Goal: Task Accomplishment & Management: Manage account settings

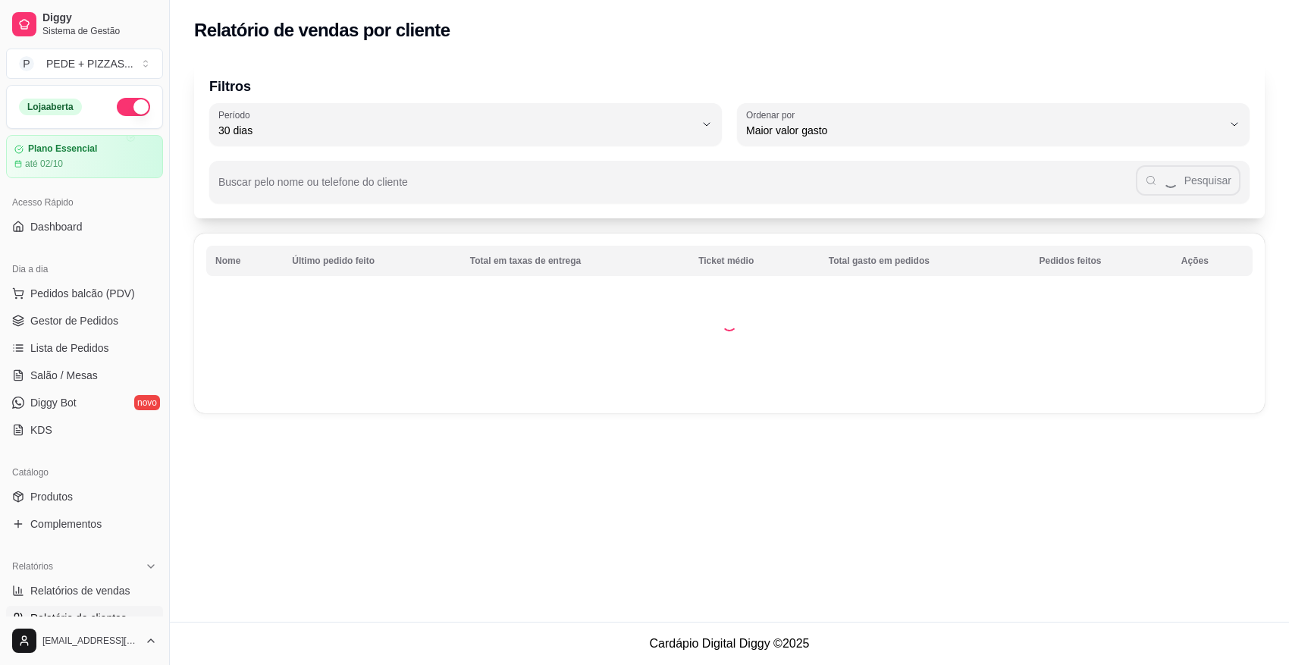
select select "30"
select select "HIGHEST_TOTAL_SPENT_WITH_ORDERS"
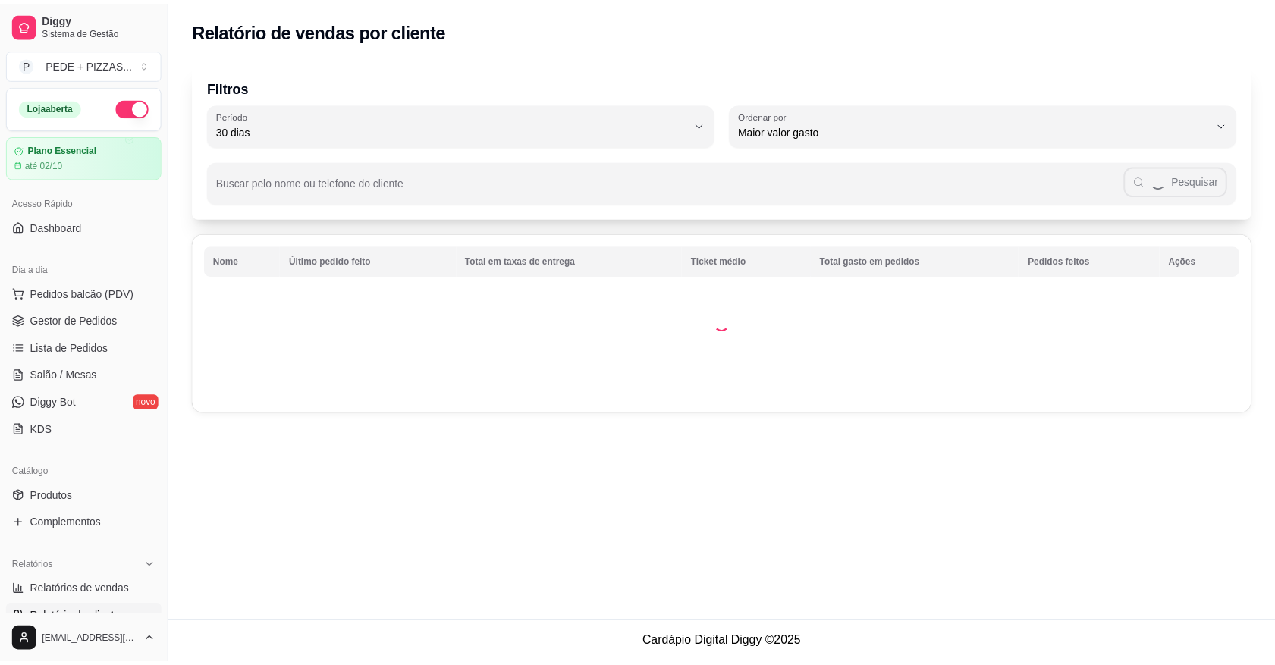
scroll to position [379, 0]
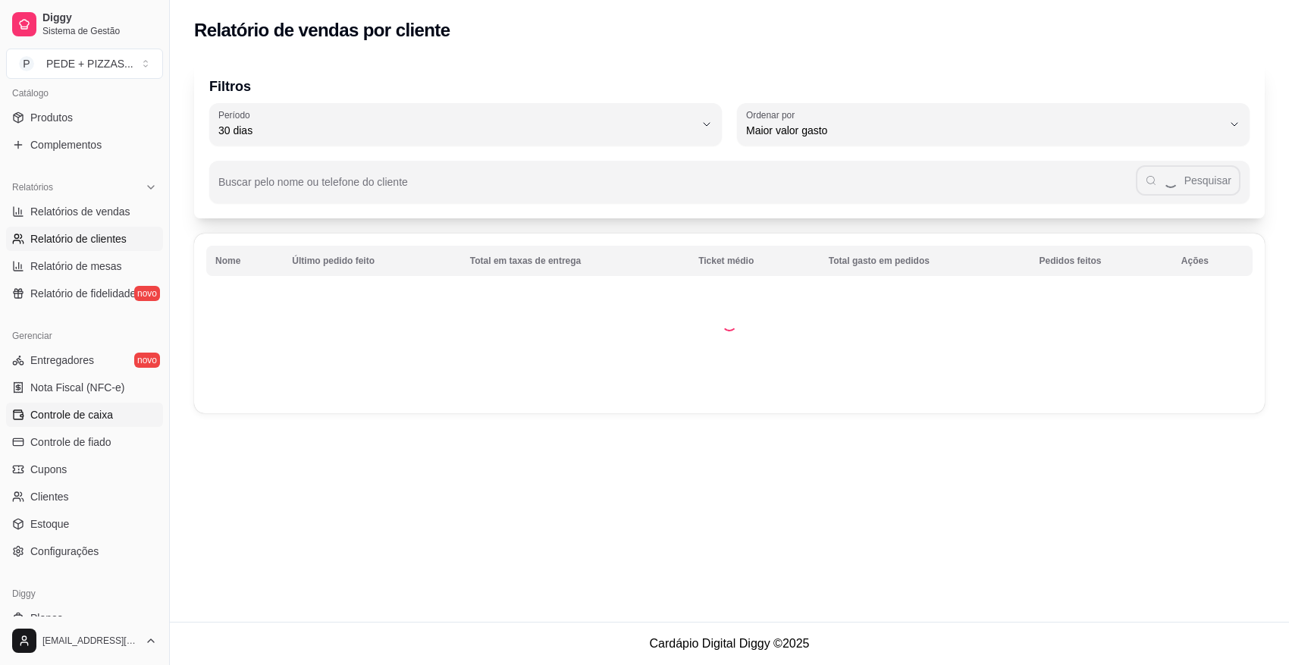
click at [74, 419] on span "Controle de caixa" at bounding box center [71, 414] width 83 height 15
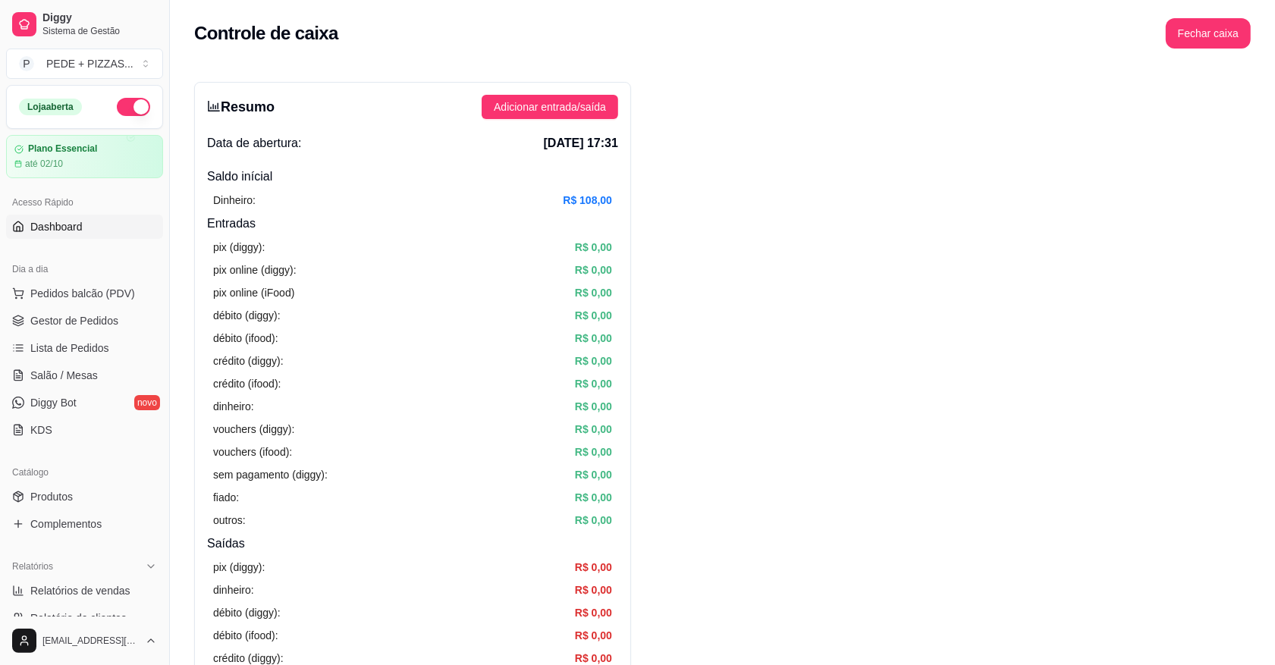
click at [84, 217] on link "Dashboard" at bounding box center [84, 227] width 157 height 24
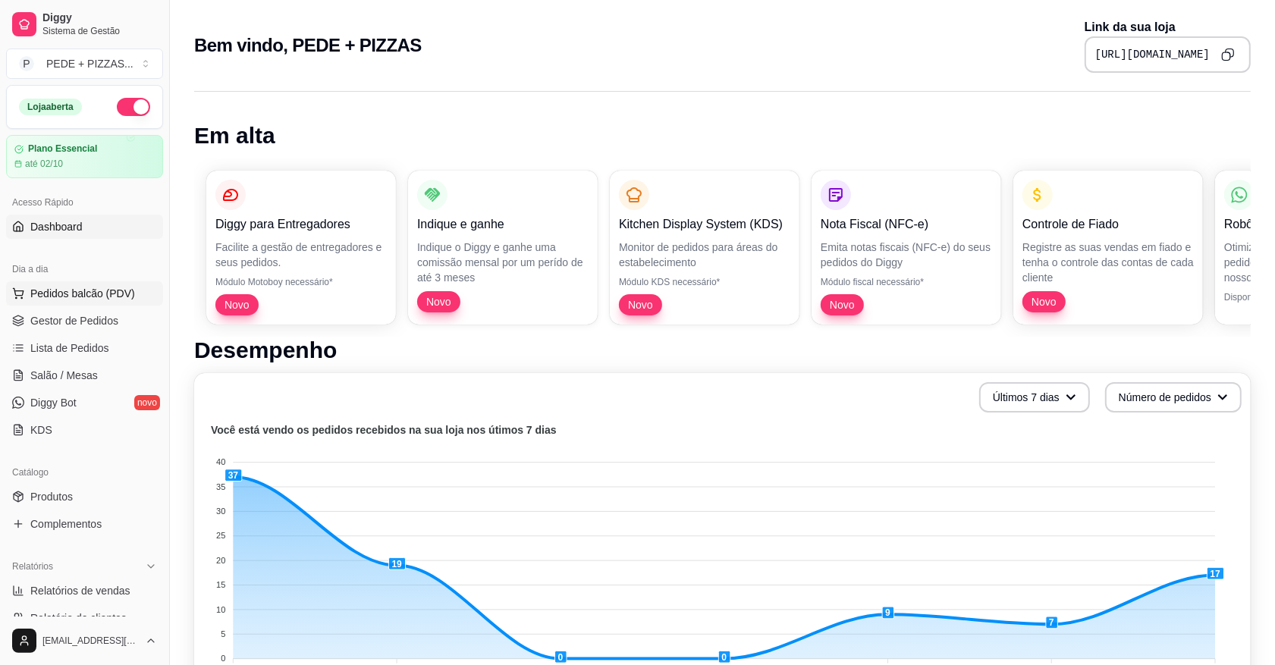
click at [82, 287] on span "Pedidos balcão (PDV)" at bounding box center [82, 293] width 105 height 15
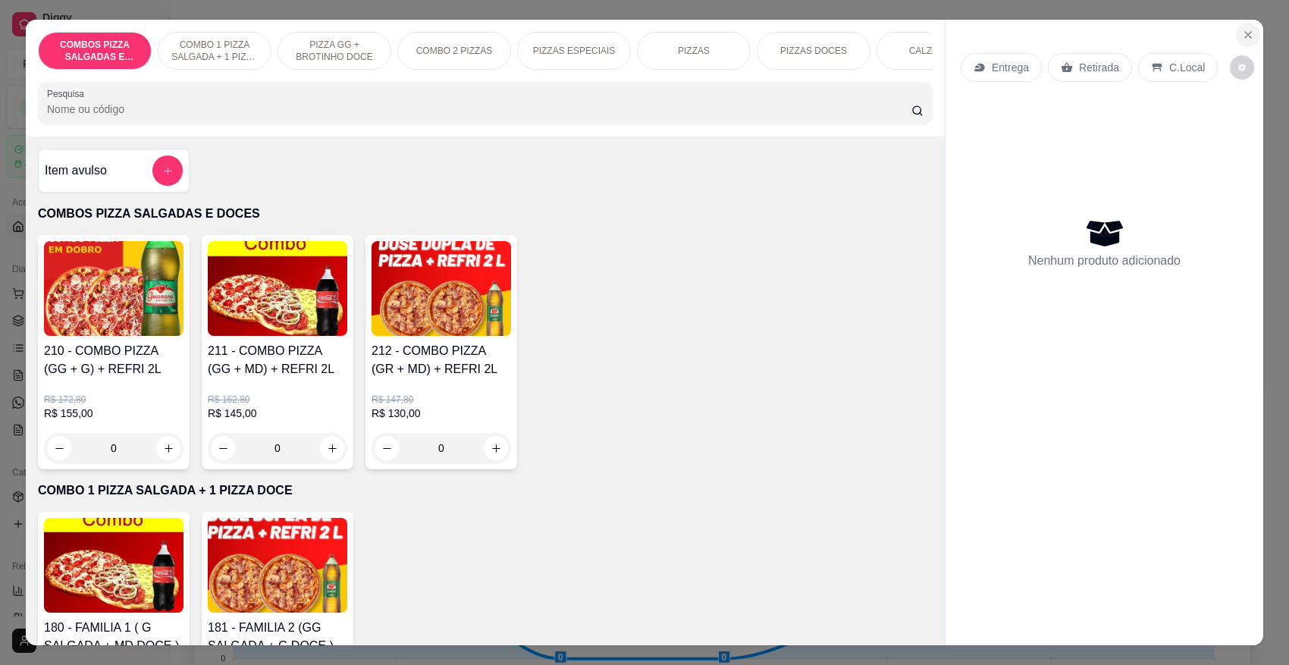
click at [1236, 33] on button "Close" at bounding box center [1248, 35] width 24 height 24
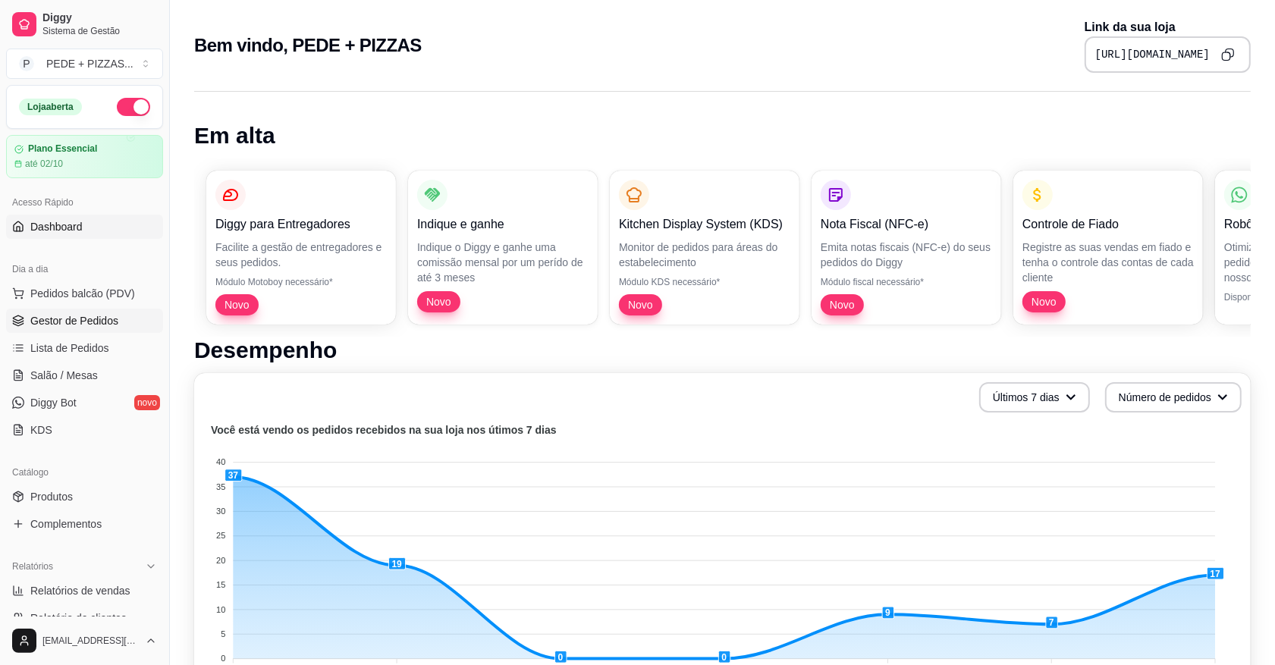
click at [111, 325] on span "Gestor de Pedidos" at bounding box center [74, 320] width 88 height 15
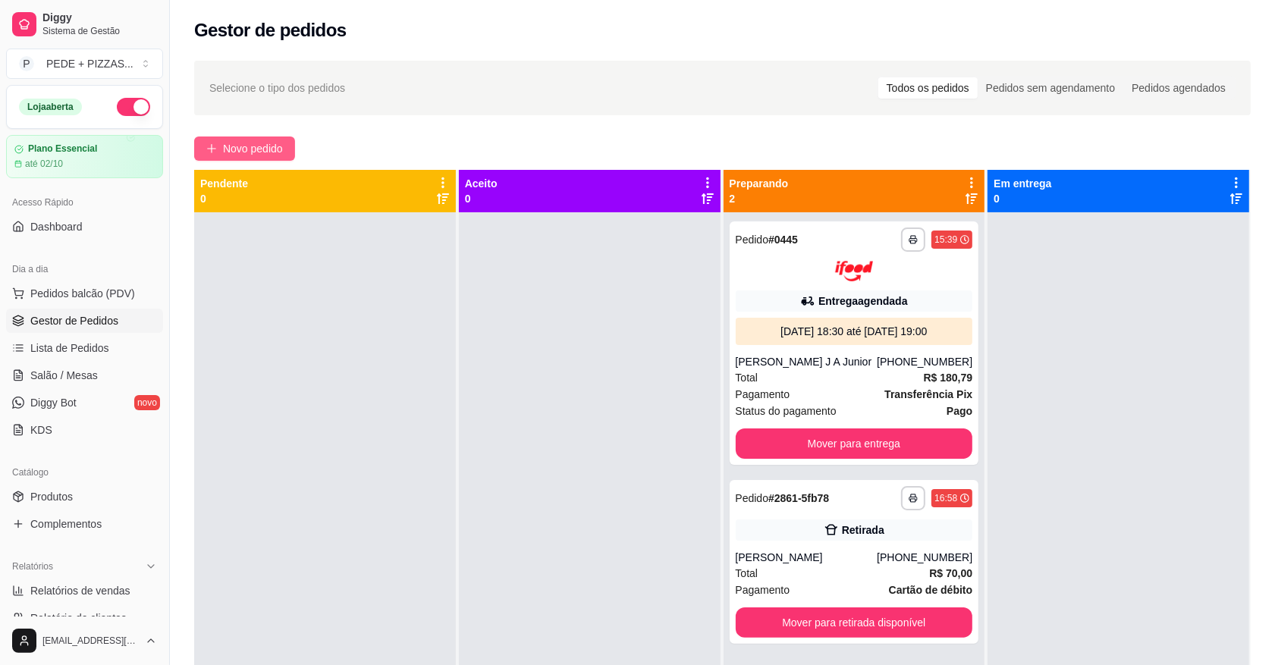
click at [250, 149] on span "Novo pedido" at bounding box center [253, 148] width 60 height 17
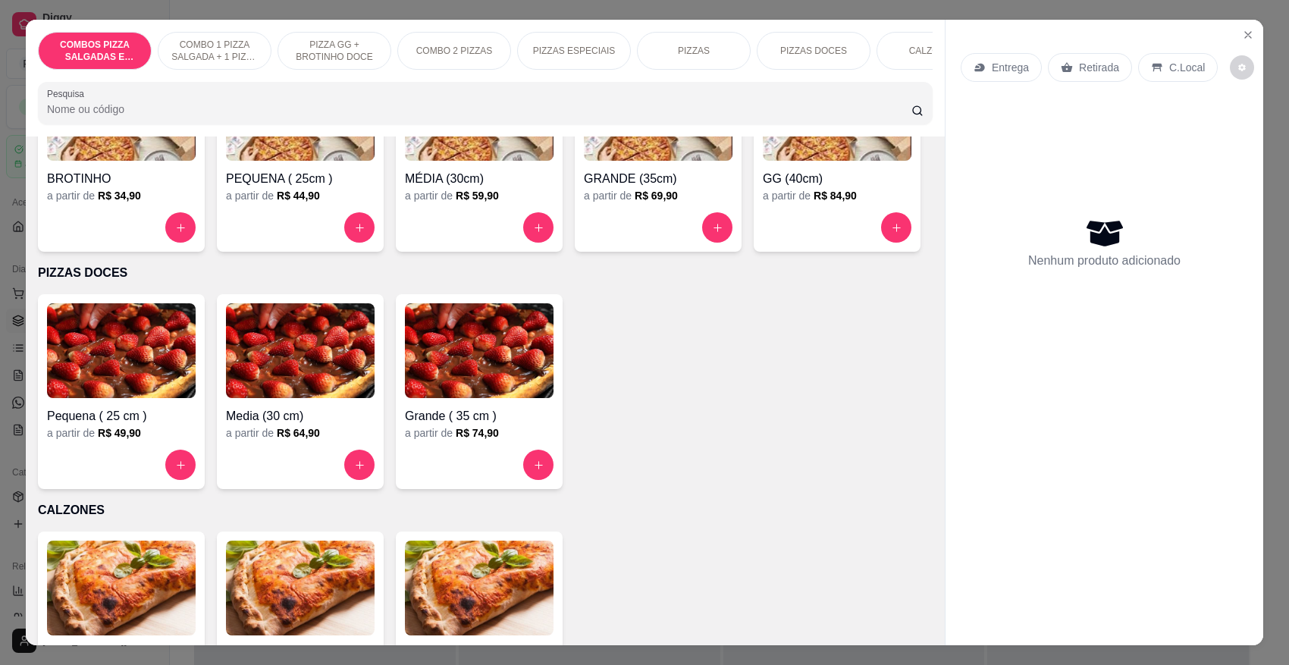
scroll to position [1517, 0]
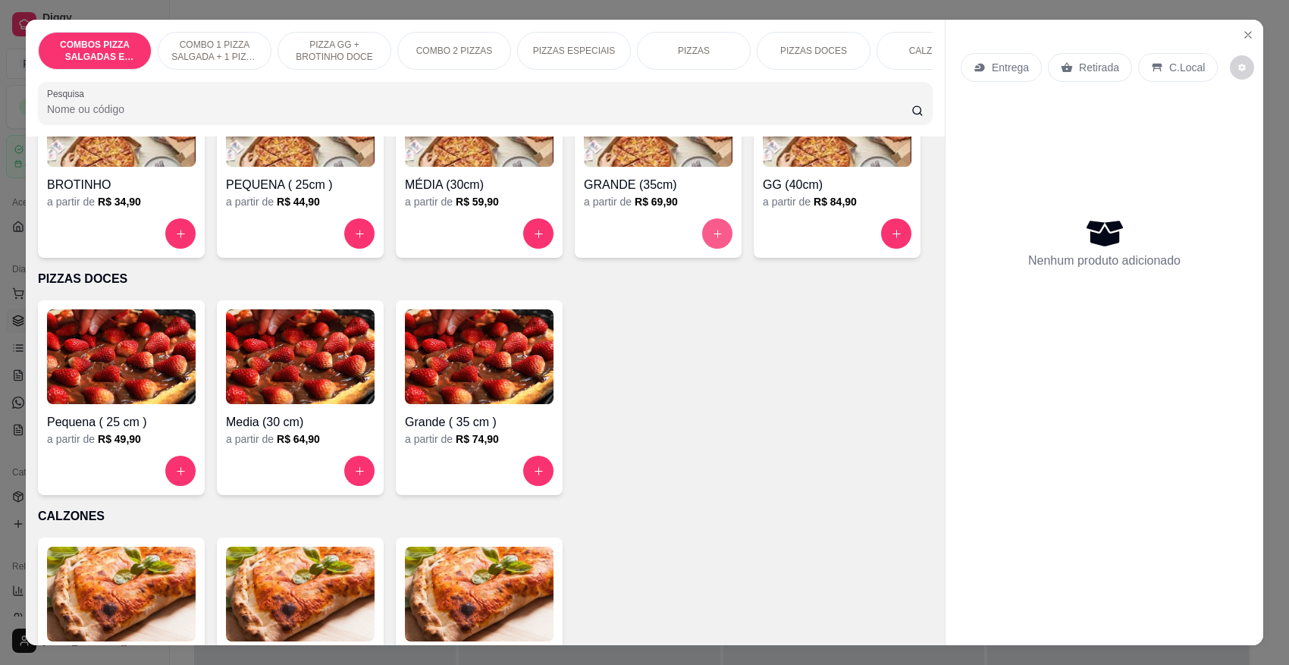
click at [712, 228] on icon "increase-product-quantity" at bounding box center [717, 233] width 11 height 11
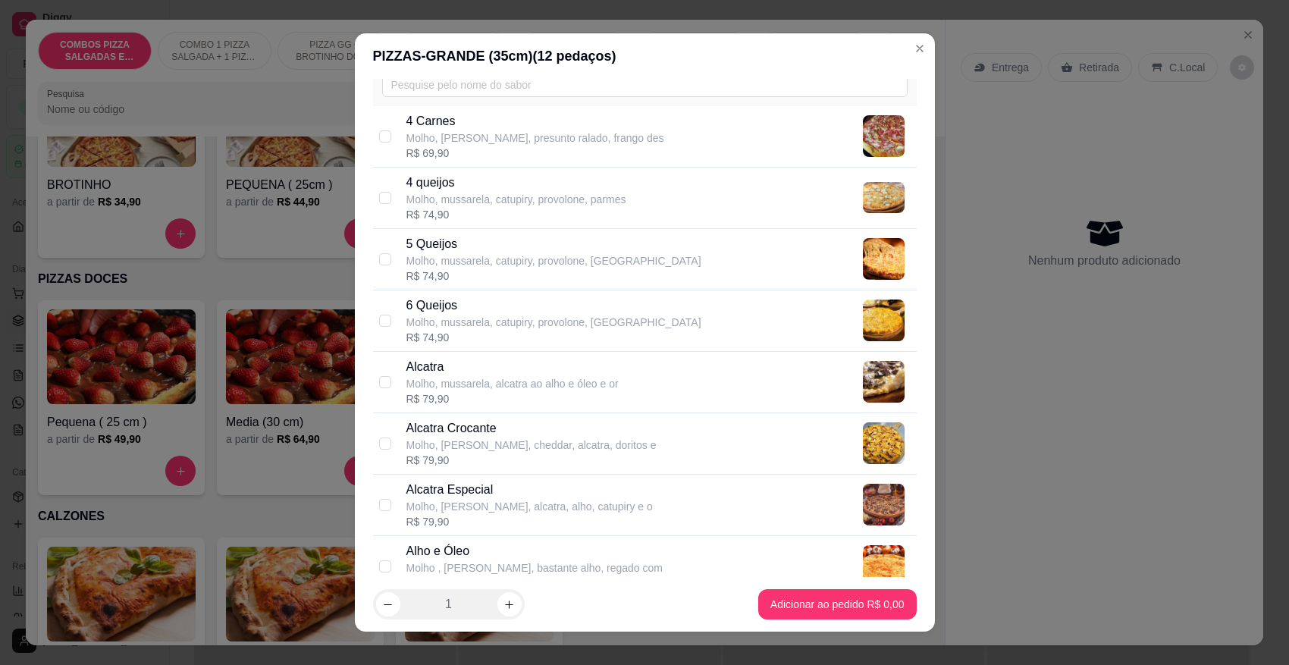
scroll to position [190, 0]
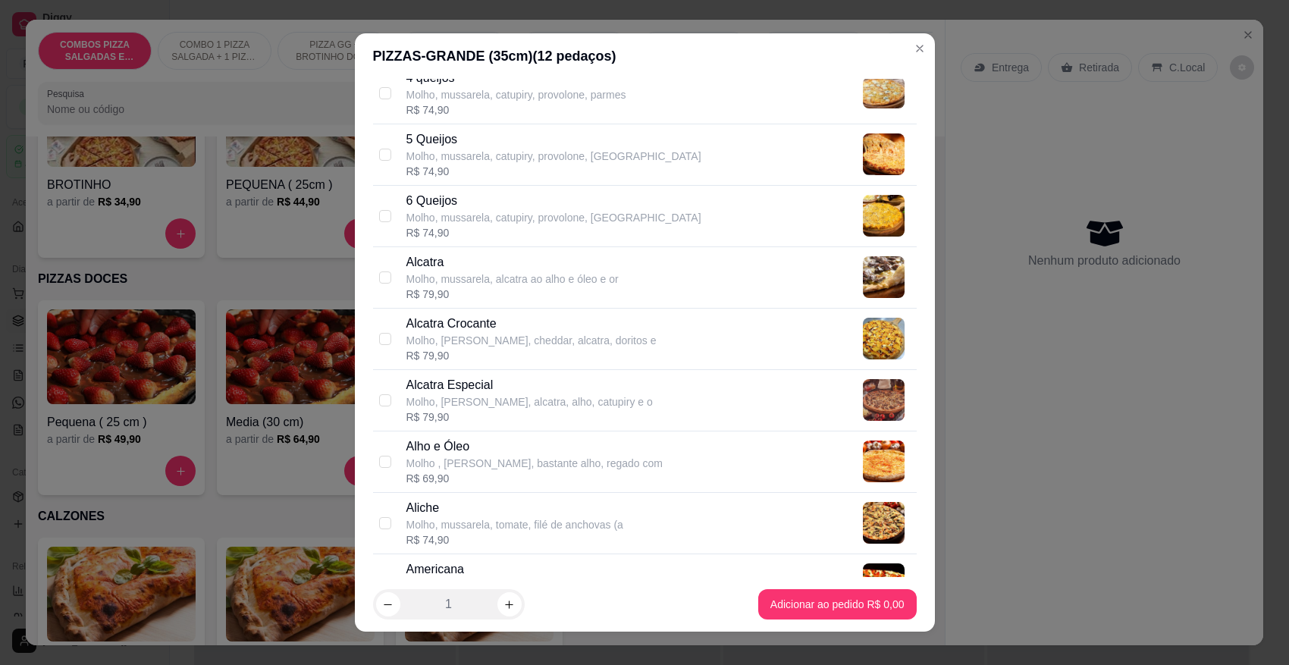
click at [479, 388] on p "Alcatra Especial" at bounding box center [529, 385] width 246 height 18
checkbox input "true"
click at [514, 604] on div "1" at bounding box center [449, 604] width 152 height 30
click at [510, 601] on button "increase-product-quantity" at bounding box center [509, 605] width 24 height 24
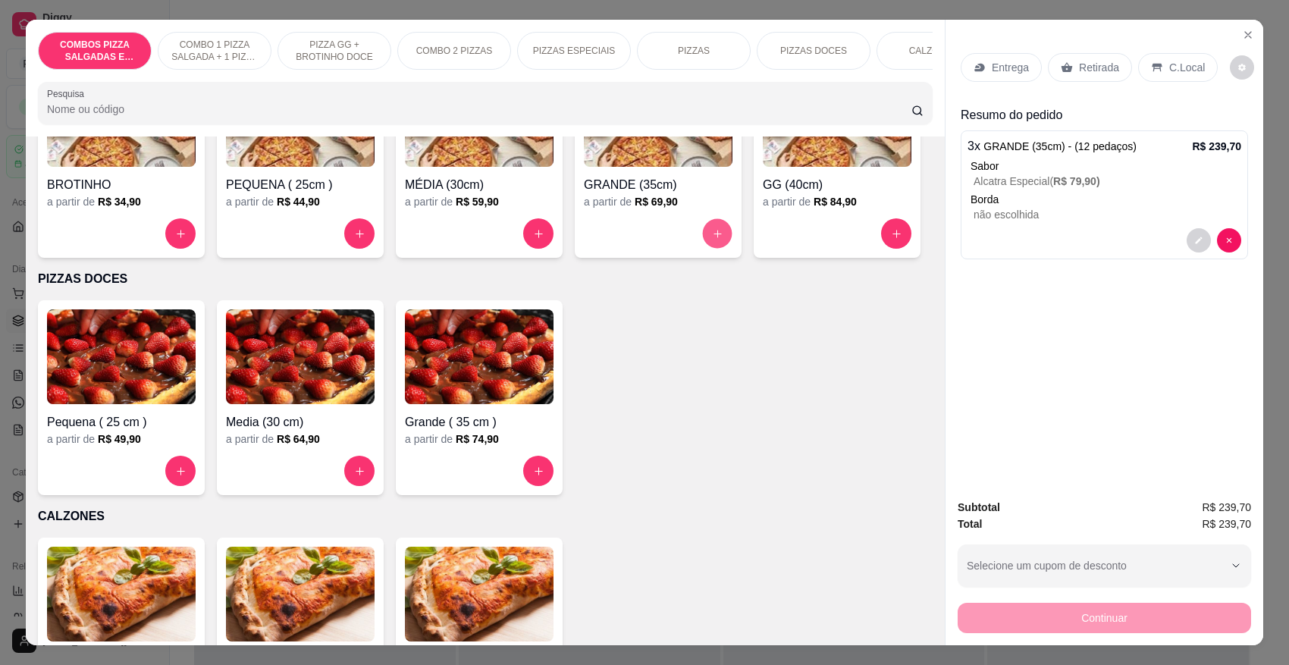
click at [714, 232] on icon "increase-product-quantity" at bounding box center [717, 233] width 11 height 11
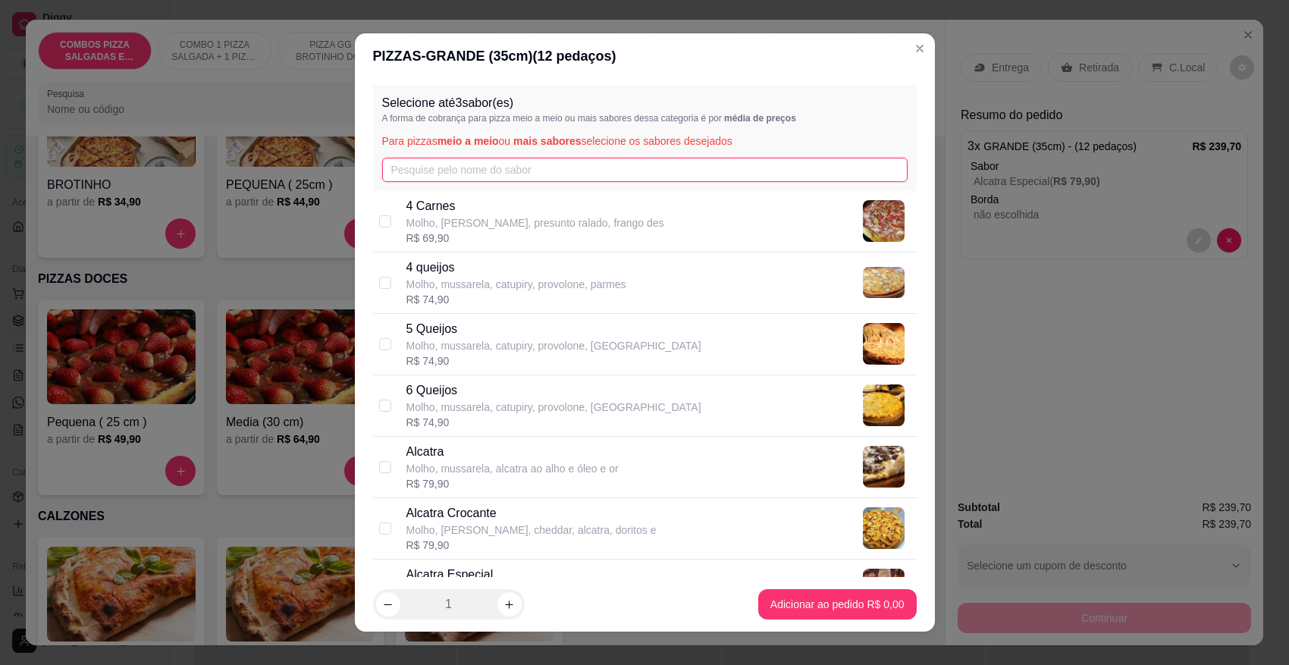
click at [556, 177] on input "text" at bounding box center [645, 170] width 526 height 24
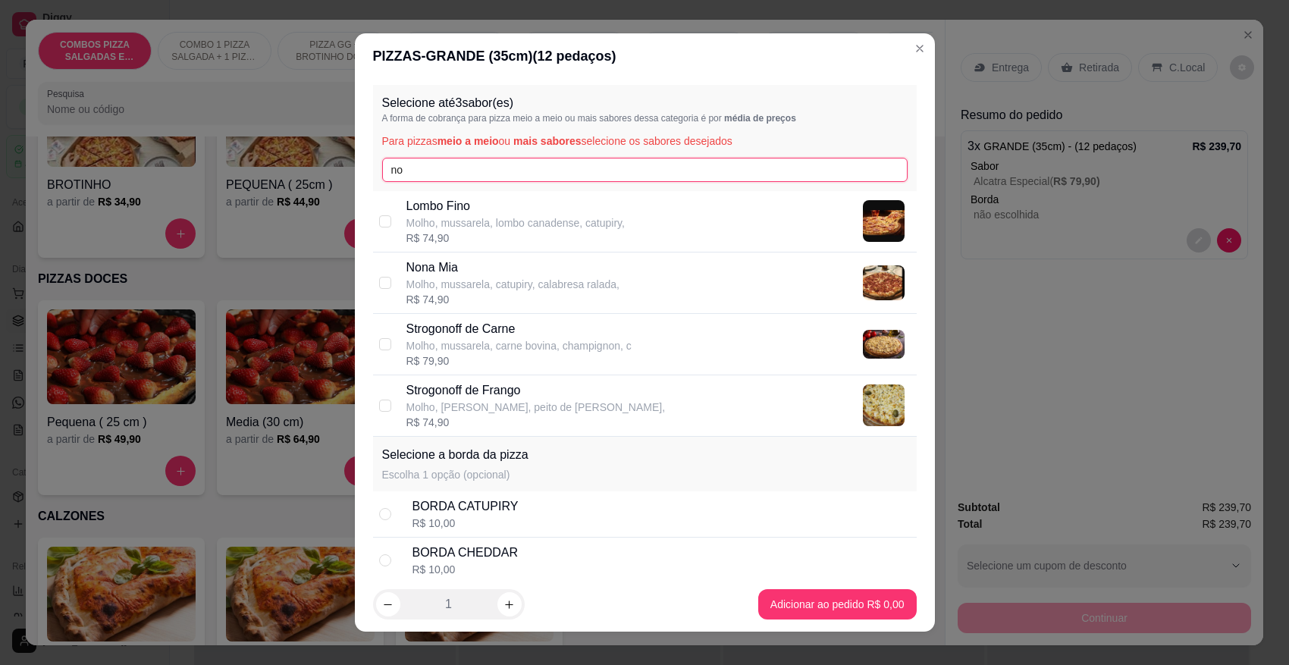
type input "no"
click at [490, 279] on p "Molho, mussarela, catupiry, calabresa ralada," at bounding box center [512, 284] width 213 height 15
checkbox input "true"
click at [502, 610] on button "increase-product-quantity" at bounding box center [509, 605] width 24 height 24
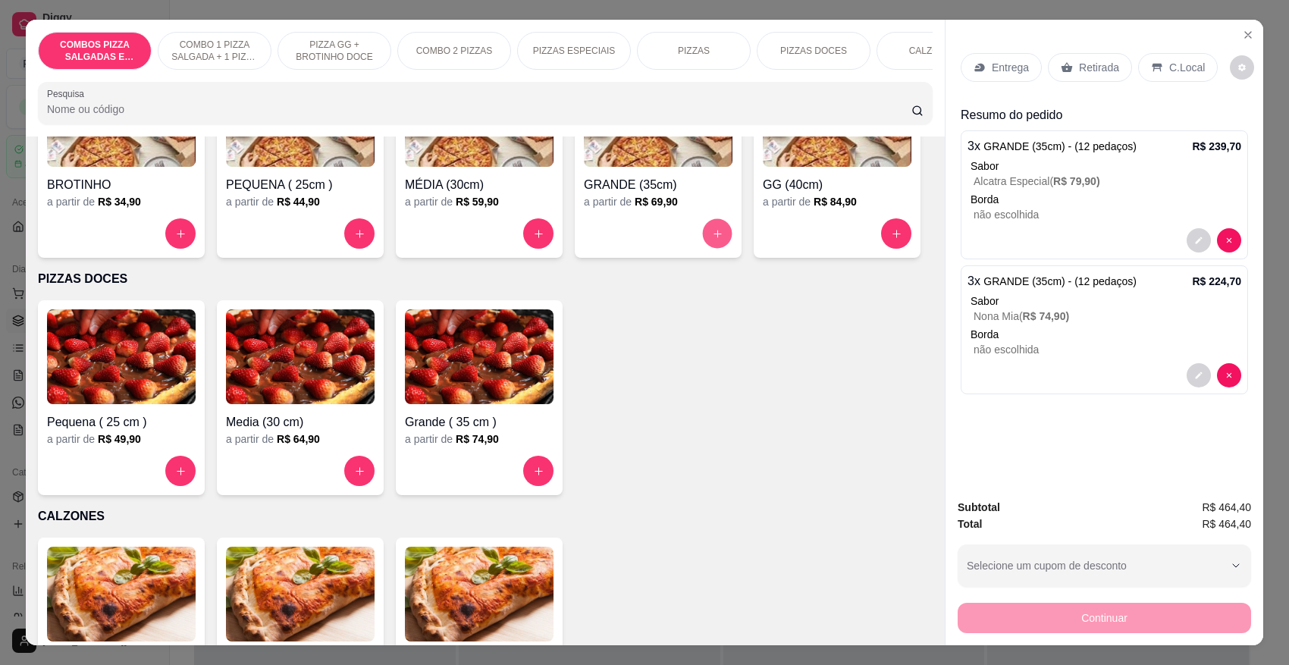
click at [714, 236] on button "increase-product-quantity" at bounding box center [718, 234] width 30 height 30
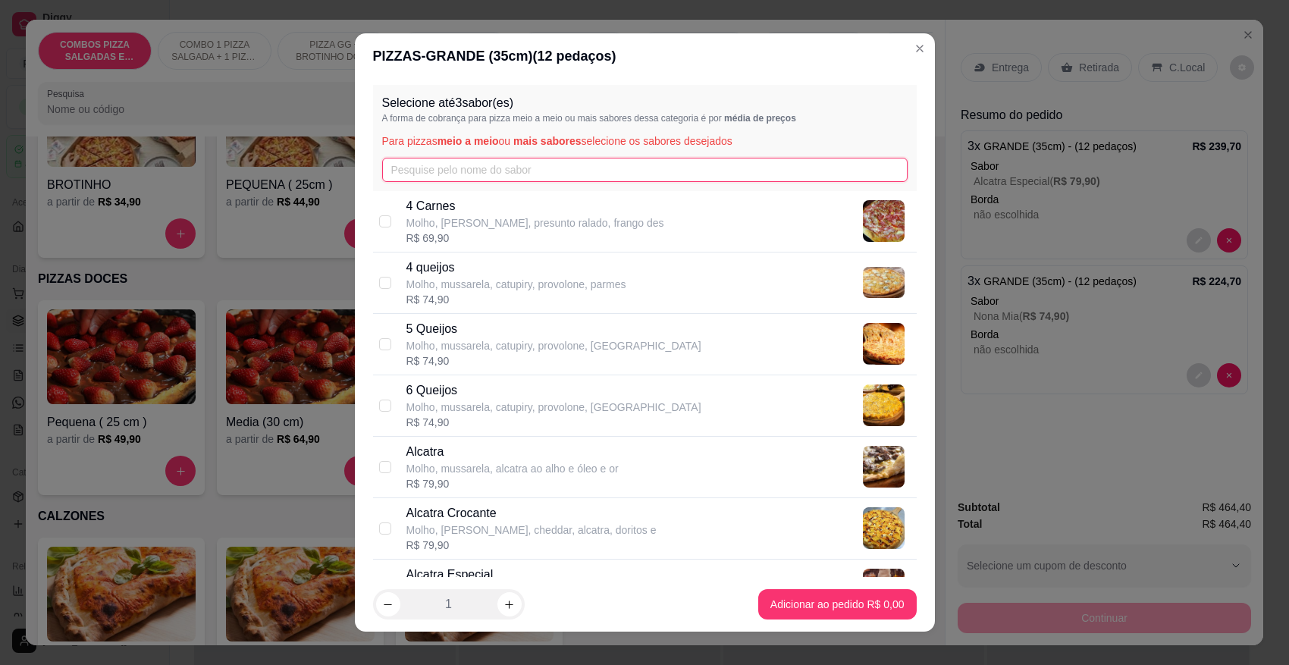
click at [516, 168] on input "text" at bounding box center [645, 170] width 526 height 24
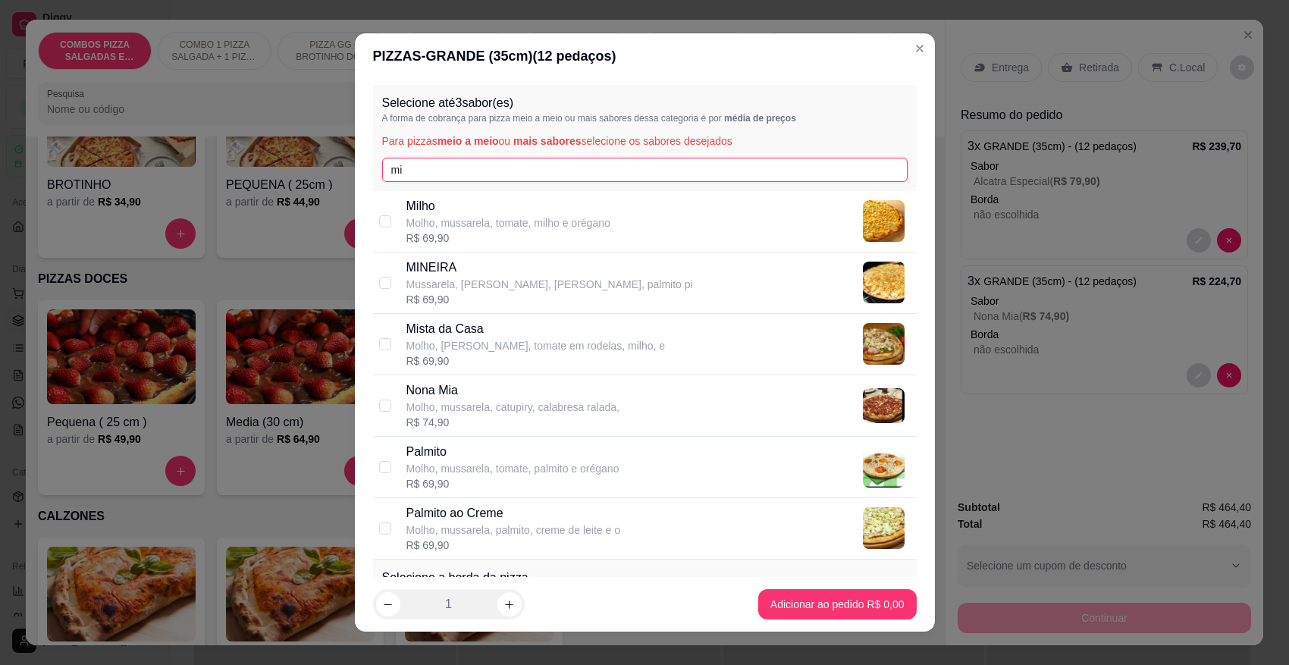
type input "mi"
click at [455, 347] on p "Molho, [PERSON_NAME], tomate em rodelas, milho, e" at bounding box center [535, 345] width 259 height 15
checkbox input "true"
click at [508, 611] on button "increase-product-quantity" at bounding box center [509, 604] width 24 height 24
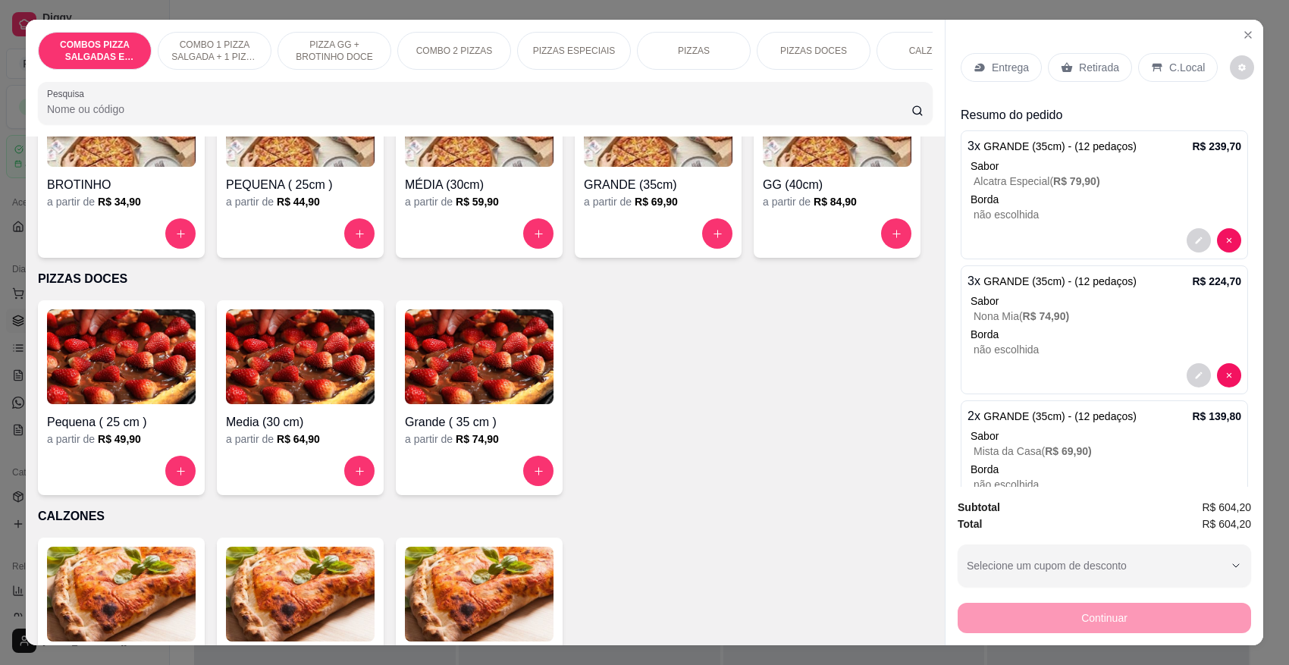
click at [1100, 67] on p "Retirada" at bounding box center [1099, 67] width 40 height 15
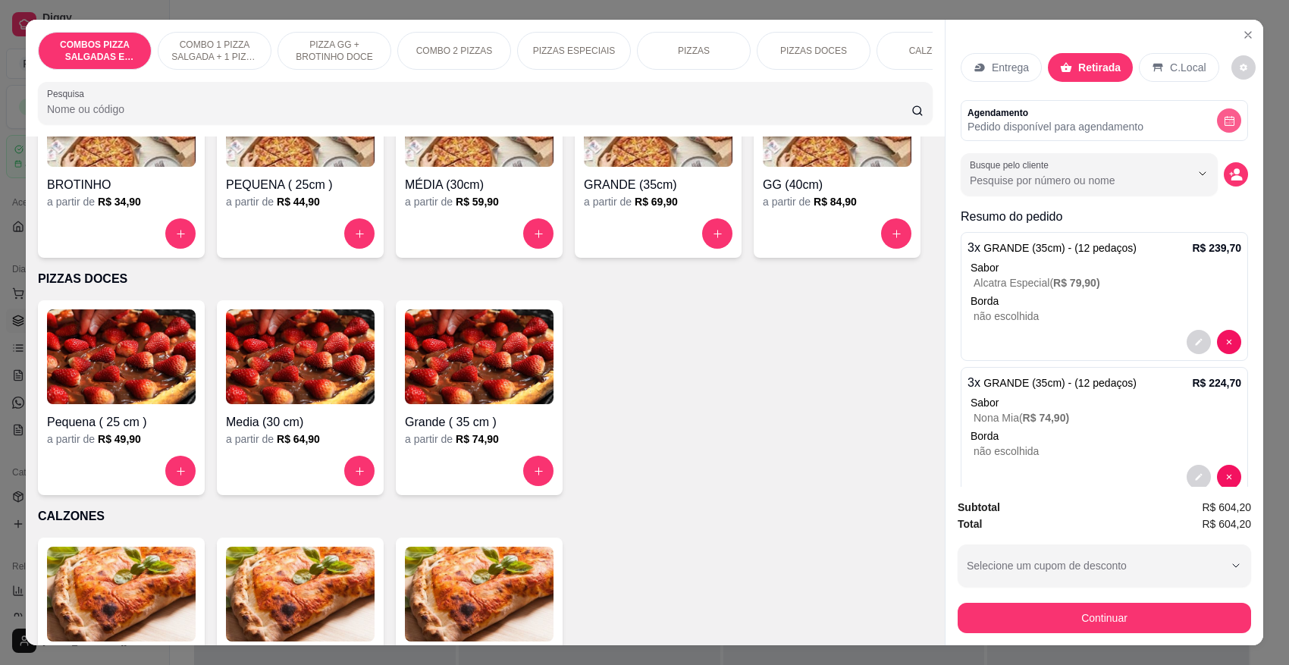
click at [1217, 119] on button "decrease-product-quantity" at bounding box center [1229, 120] width 24 height 24
click at [1224, 125] on icon "decrease-product-quantity" at bounding box center [1229, 120] width 11 height 11
click at [1084, 191] on div "Busque pelo cliente" at bounding box center [1089, 174] width 257 height 42
click at [1197, 178] on icon "Show suggestions" at bounding box center [1203, 174] width 12 height 12
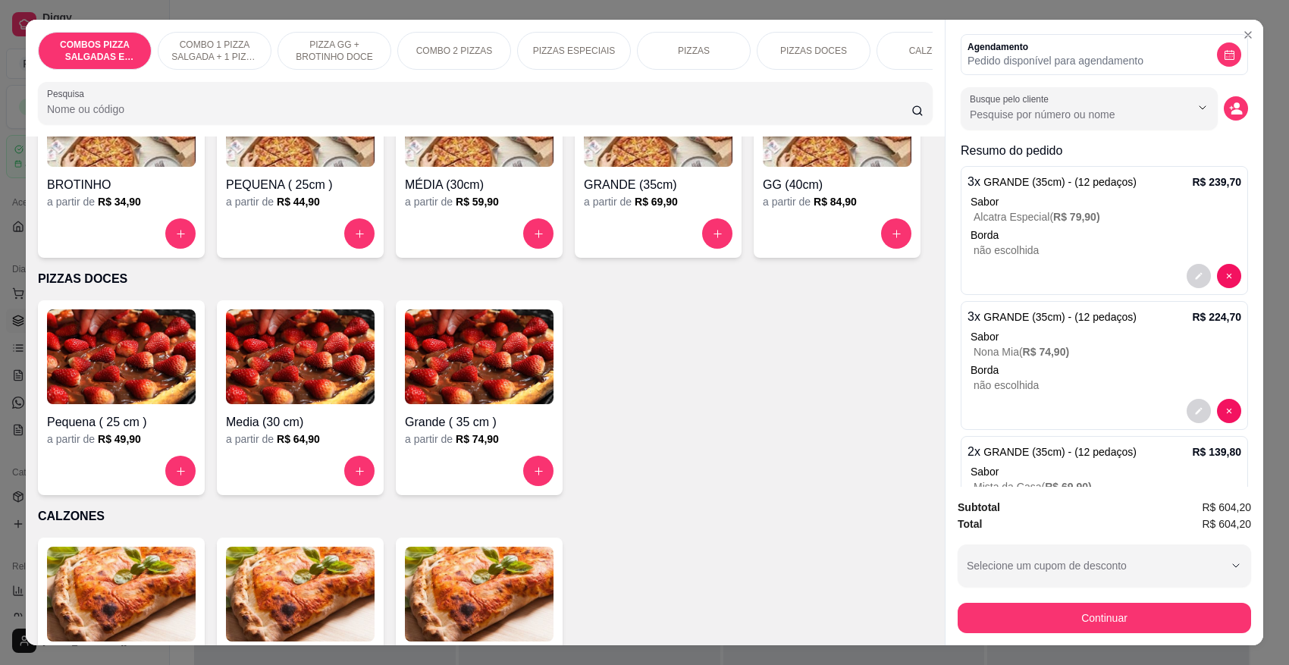
scroll to position [0, 0]
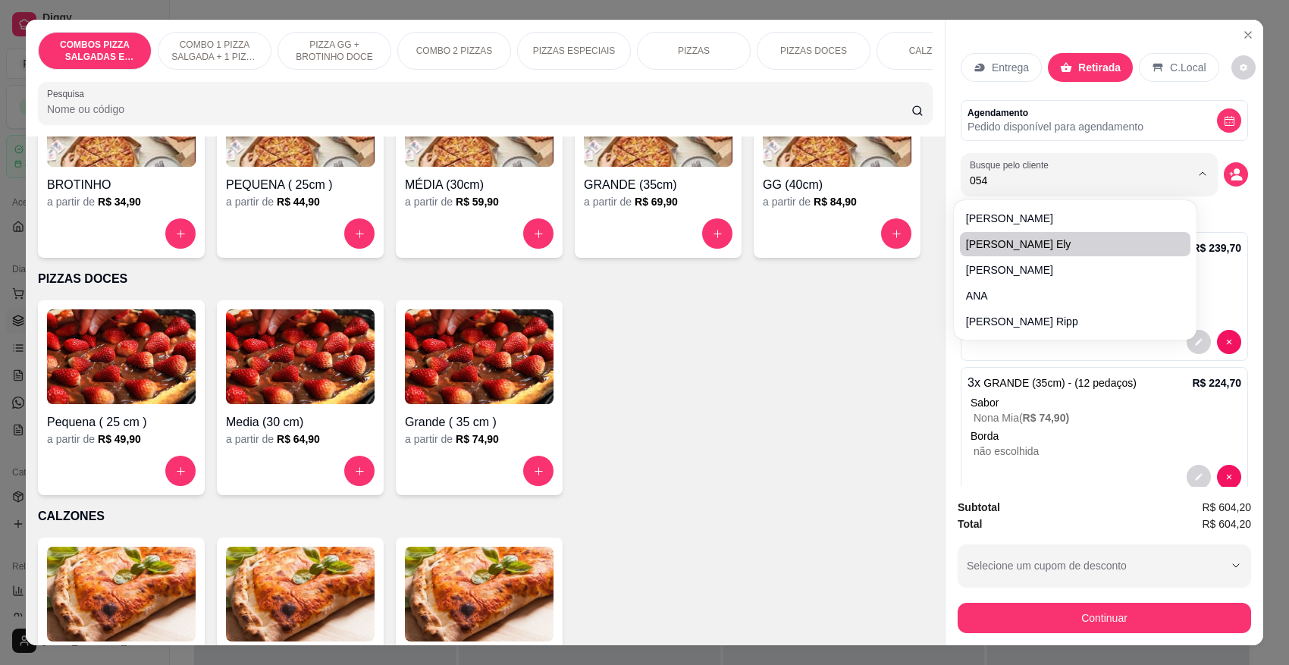
type input "0548"
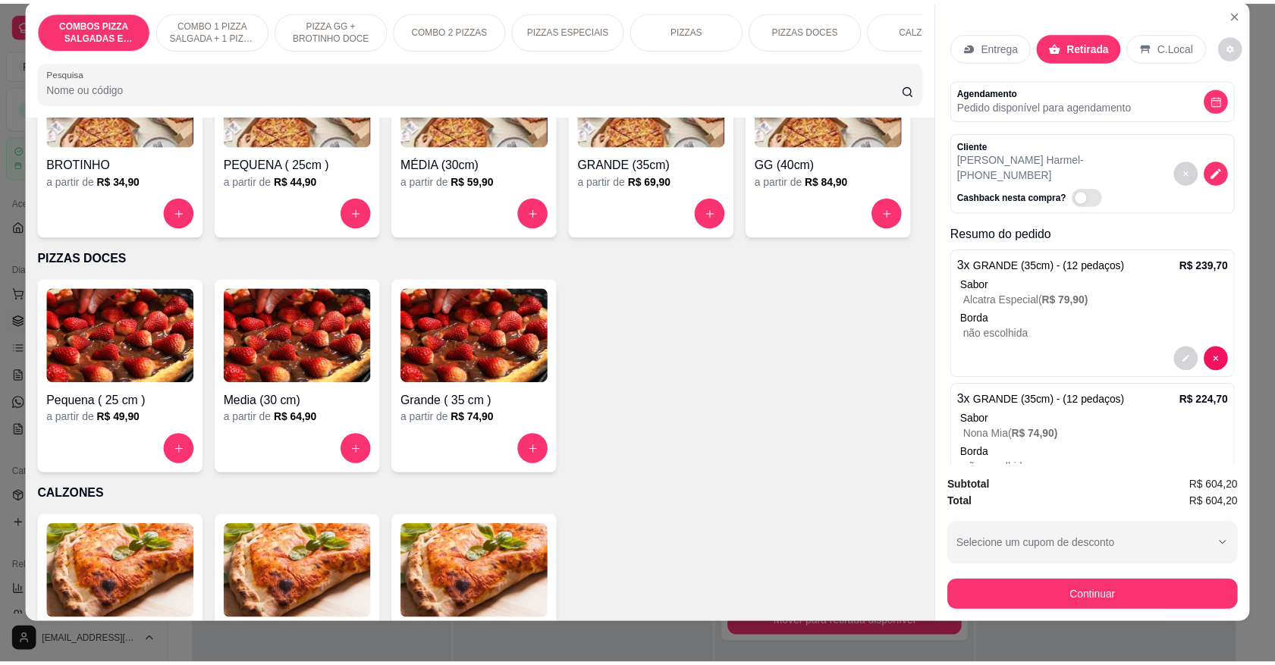
scroll to position [28, 0]
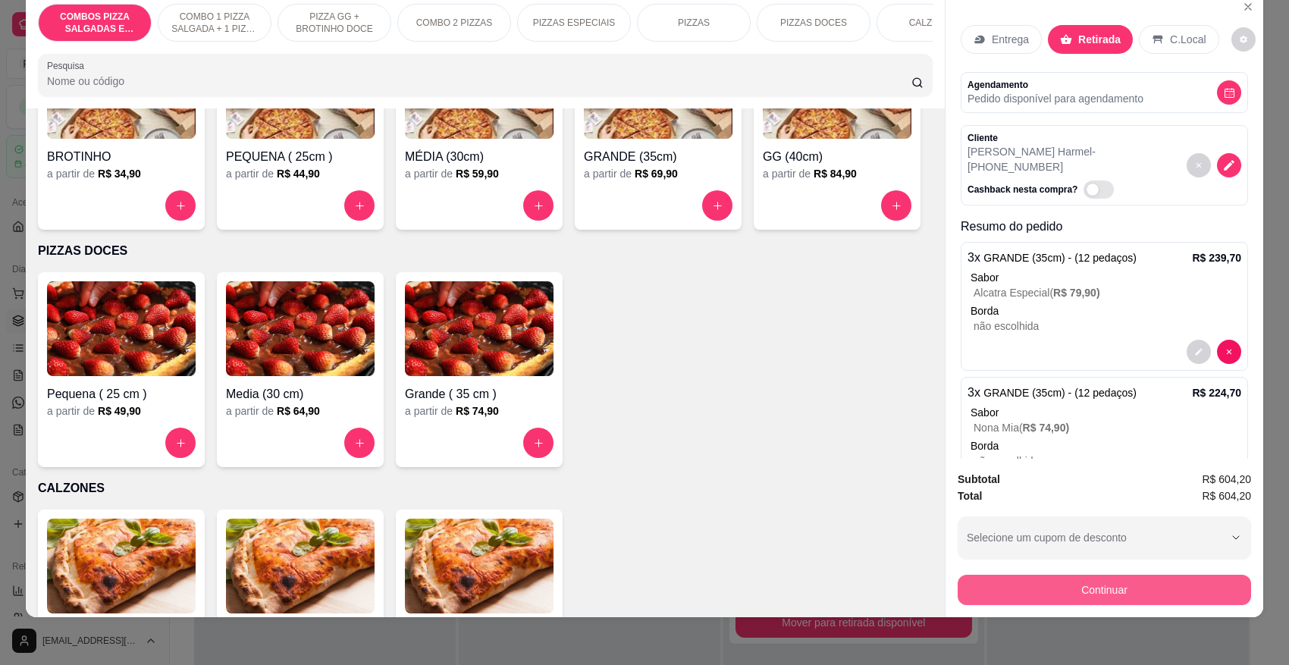
click at [1050, 582] on button "Continuar" at bounding box center [1104, 590] width 293 height 30
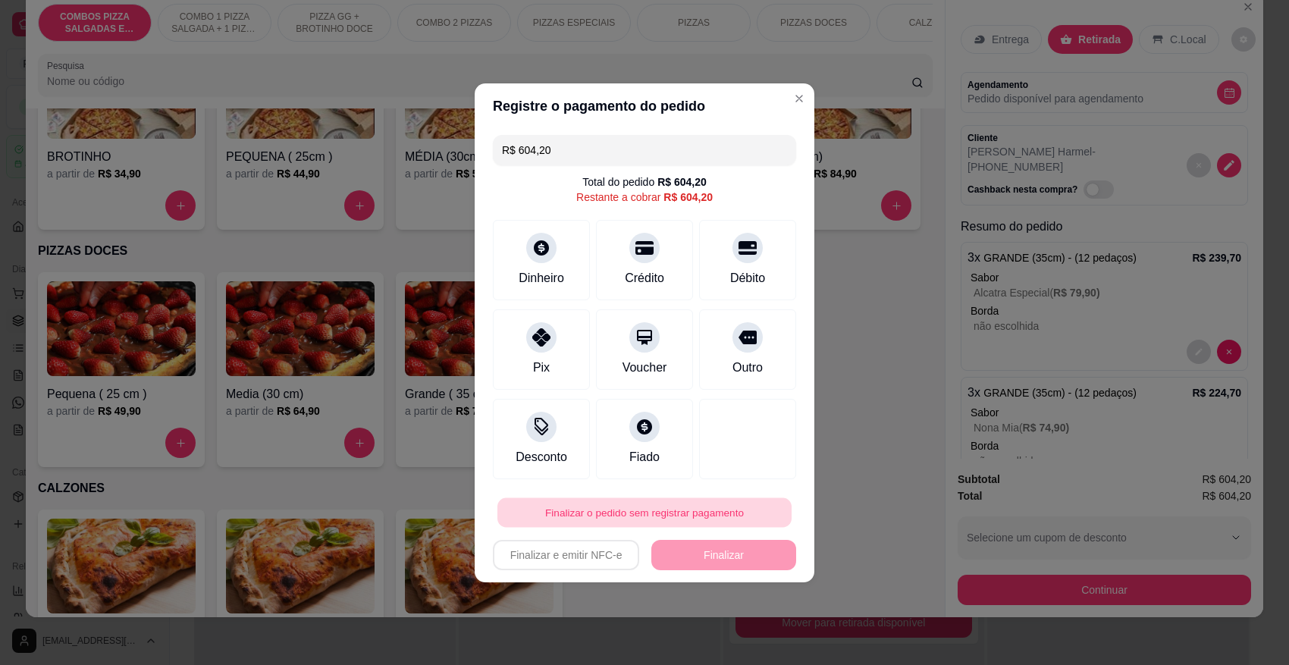
click at [668, 517] on button "Finalizar o pedido sem registrar pagamento" at bounding box center [644, 512] width 294 height 30
click at [736, 464] on button "Confirmar" at bounding box center [735, 470] width 56 height 24
type input "R$ 0,00"
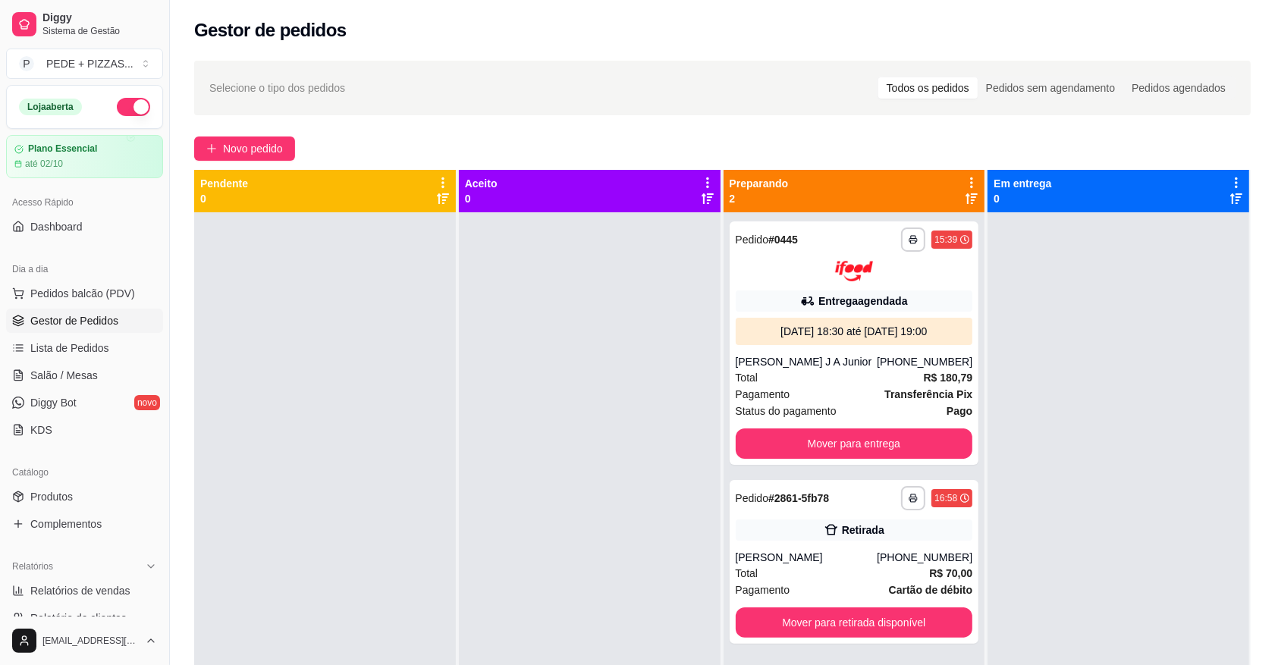
click at [601, 271] on div at bounding box center [590, 544] width 262 height 665
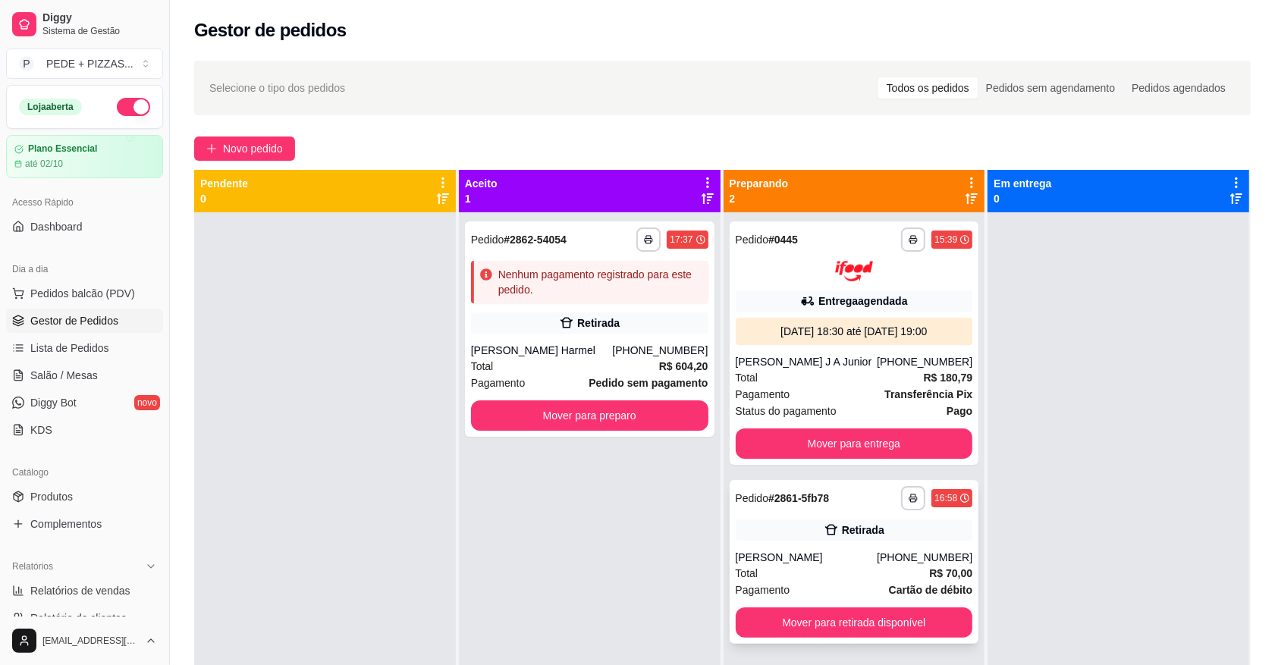
click at [846, 537] on div "Retirada" at bounding box center [854, 529] width 237 height 21
click at [225, 157] on button "Novo pedido" at bounding box center [244, 148] width 101 height 24
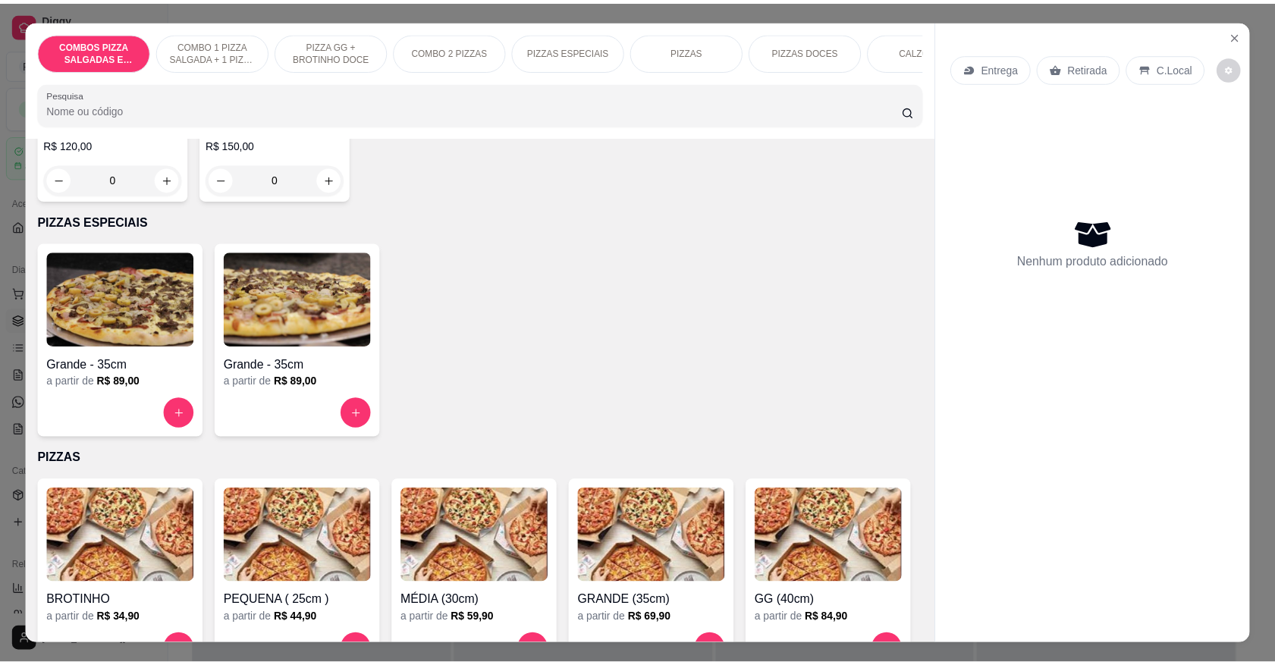
scroll to position [1327, 0]
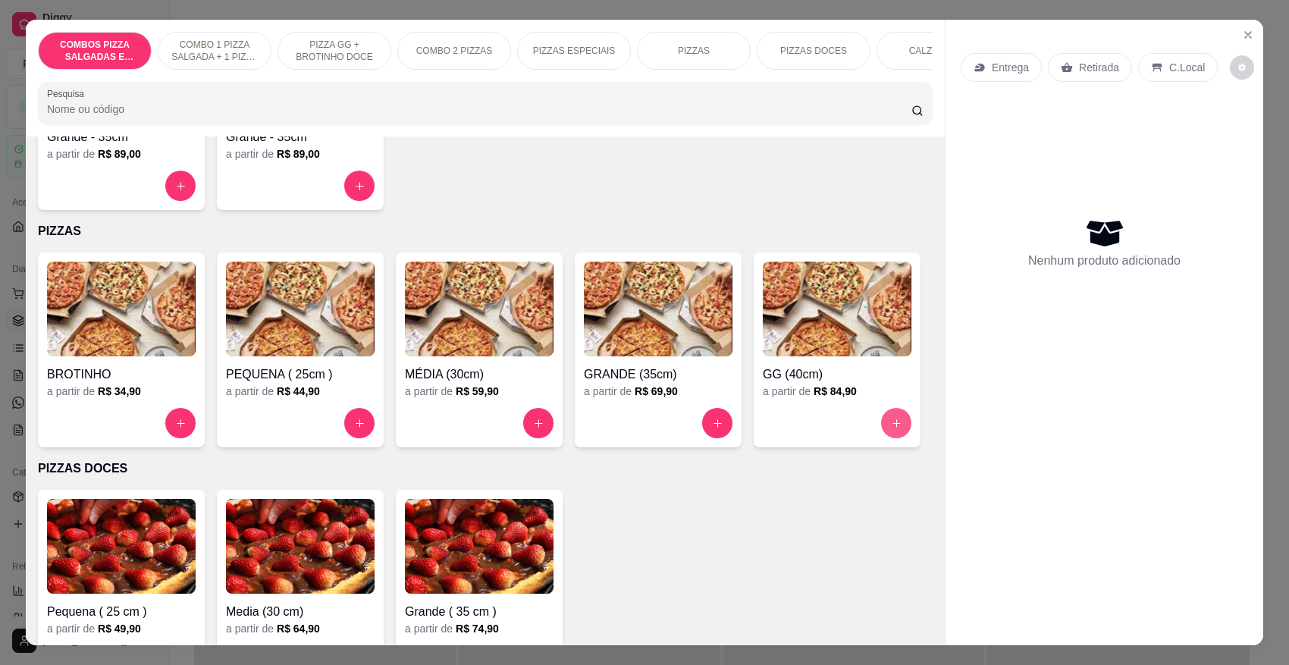
click at [881, 438] on button "increase-product-quantity" at bounding box center [896, 423] width 30 height 30
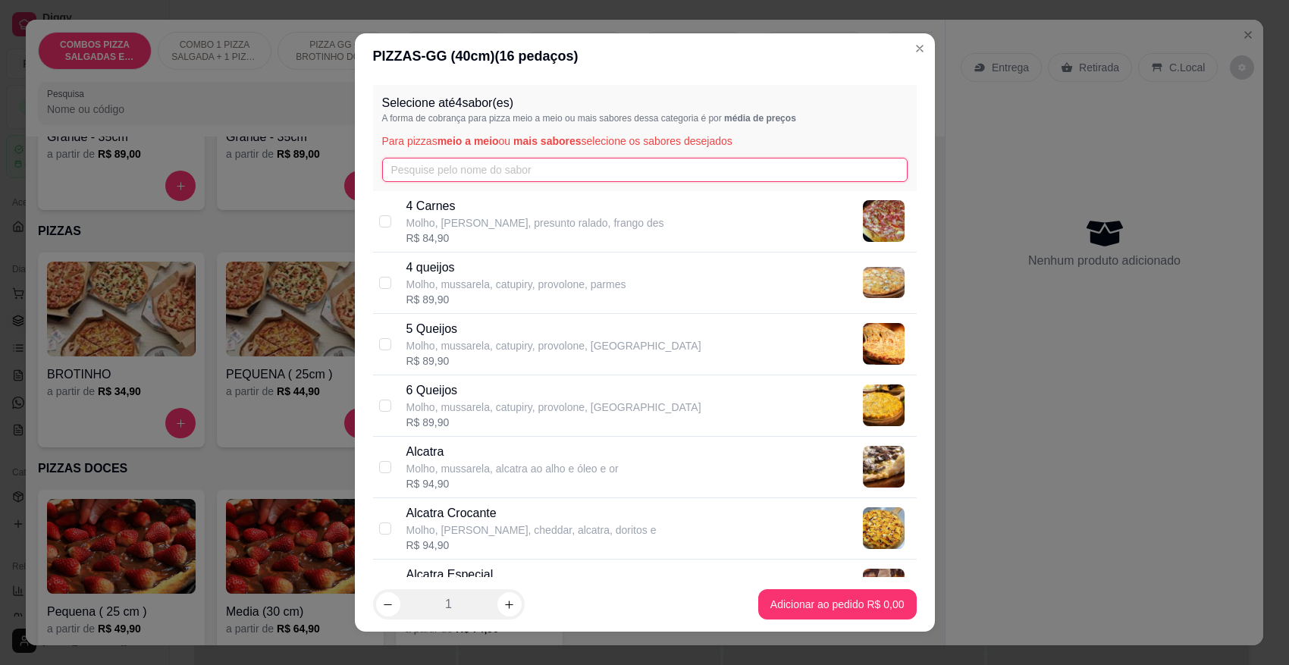
click at [535, 175] on input "text" at bounding box center [645, 170] width 526 height 24
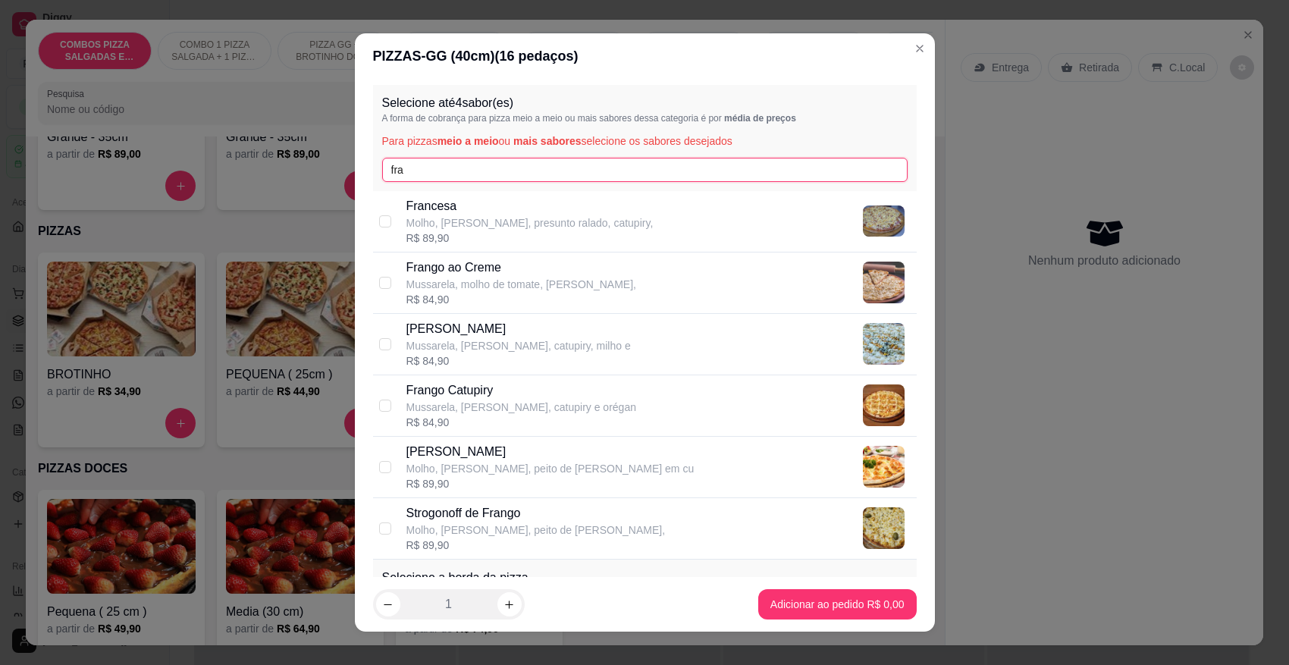
type input "fran"
drag, startPoint x: 430, startPoint y: 168, endPoint x: 362, endPoint y: 183, distance: 69.9
click at [362, 183] on div "Selecione até 4 sabor(es) A forma de cobrança para pizza meio a meio ou mais sa…" at bounding box center [645, 328] width 580 height 498
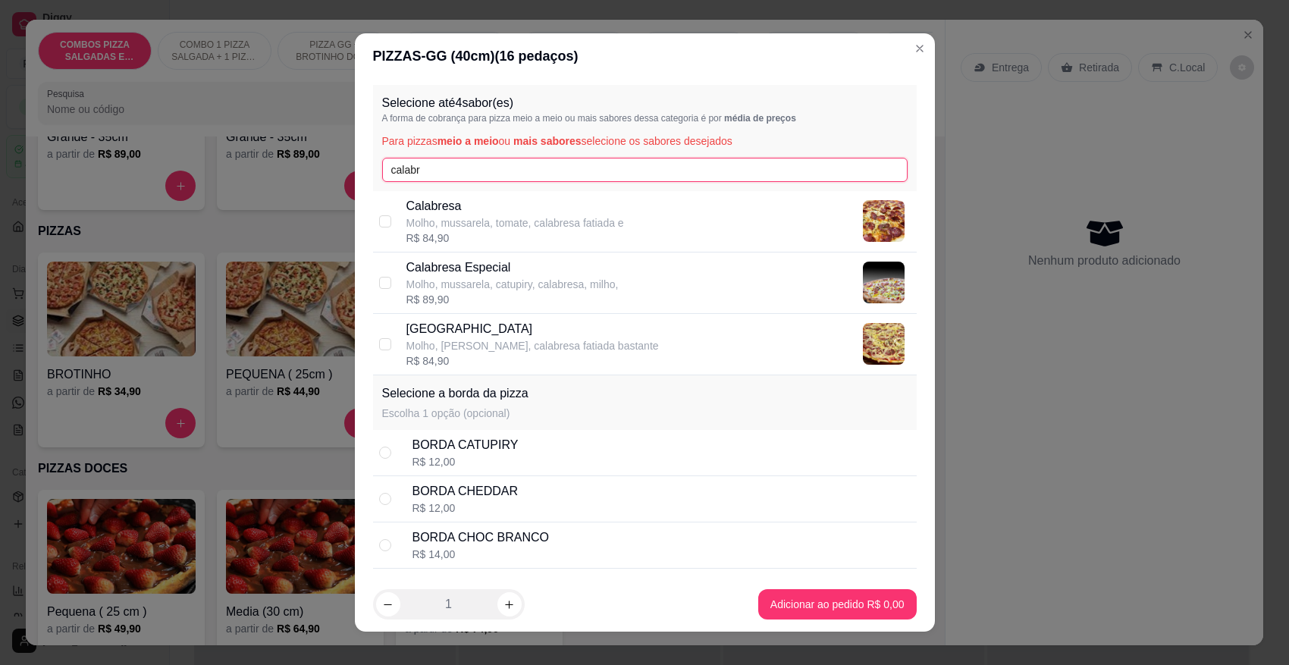
type input "calabr"
click at [425, 343] on p "Molho, [PERSON_NAME], calabresa fatiada bastante" at bounding box center [532, 345] width 253 height 15
checkbox input "true"
drag, startPoint x: 482, startPoint y: 176, endPoint x: 359, endPoint y: 175, distance: 122.9
click at [359, 175] on div "Selecione até 4 sabor(es) A forma de cobrança para pizza meio a meio ou mais sa…" at bounding box center [645, 328] width 580 height 498
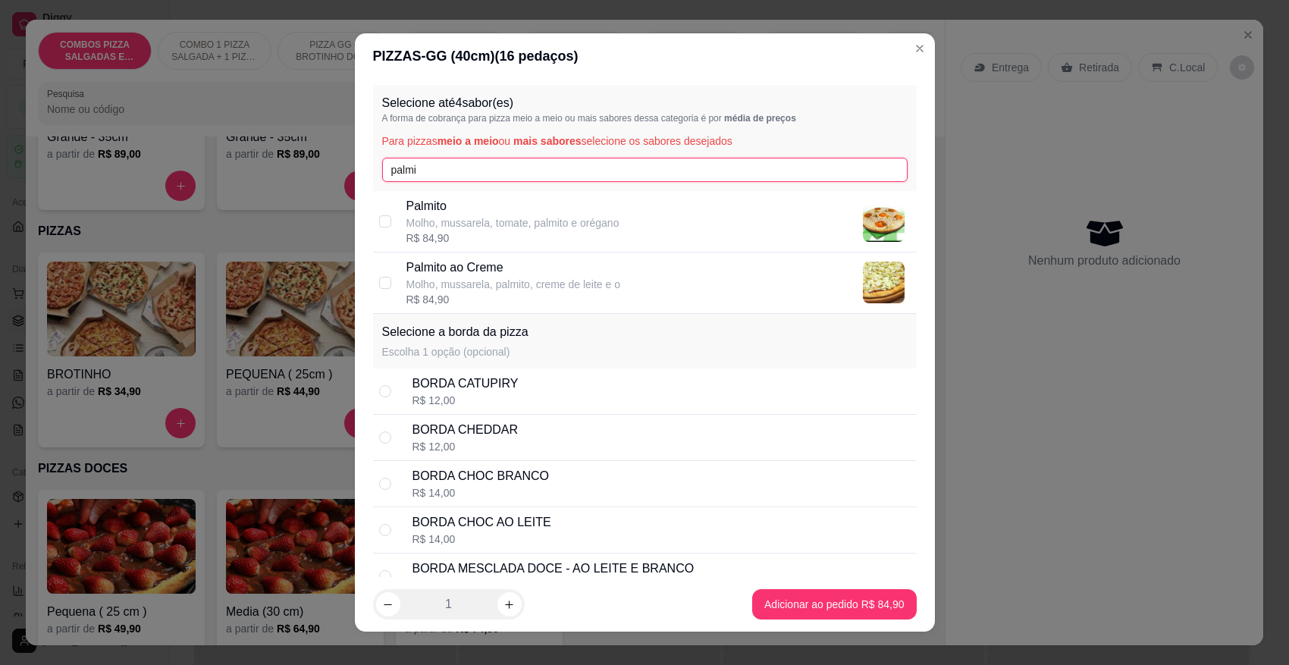
type input "palmi"
click at [509, 303] on div "R$ 84,90" at bounding box center [513, 299] width 214 height 15
checkbox input "true"
click at [474, 155] on div "Selecione até 4 sabor(es) A forma de cobrança para pizza meio a meio ou mais sa…" at bounding box center [645, 138] width 544 height 106
click at [461, 165] on input "palmi" at bounding box center [645, 170] width 526 height 24
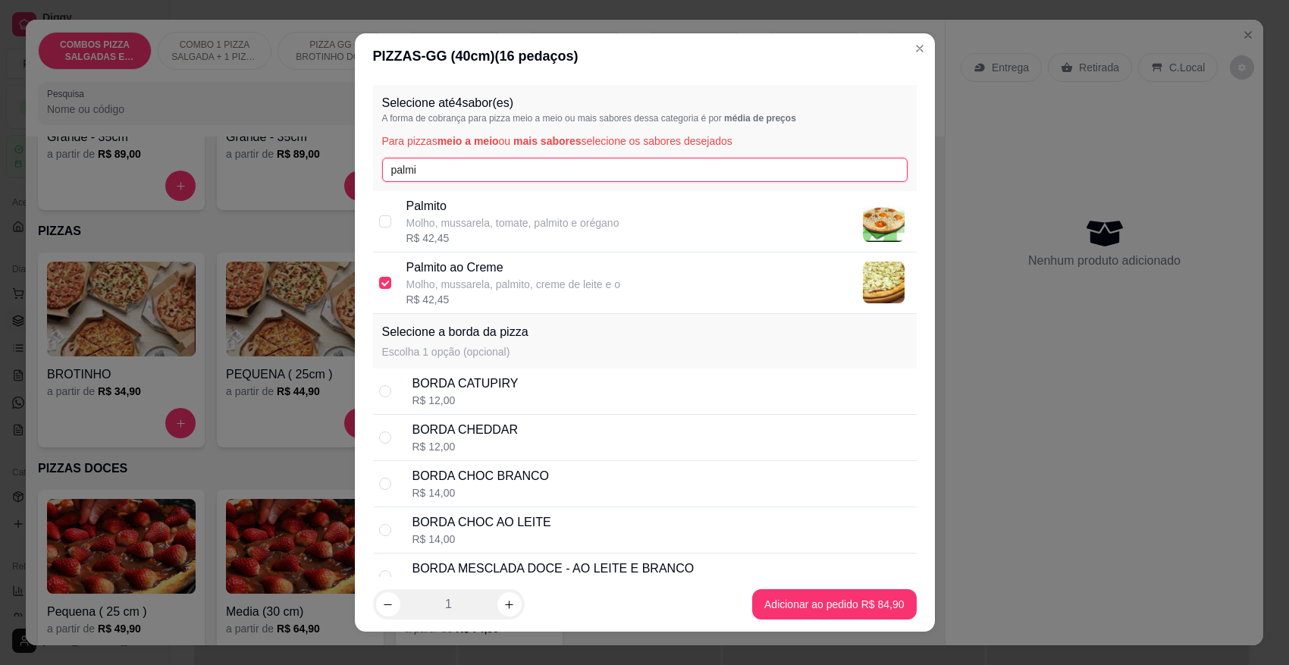
click at [461, 165] on input "palmi" at bounding box center [645, 170] width 526 height 24
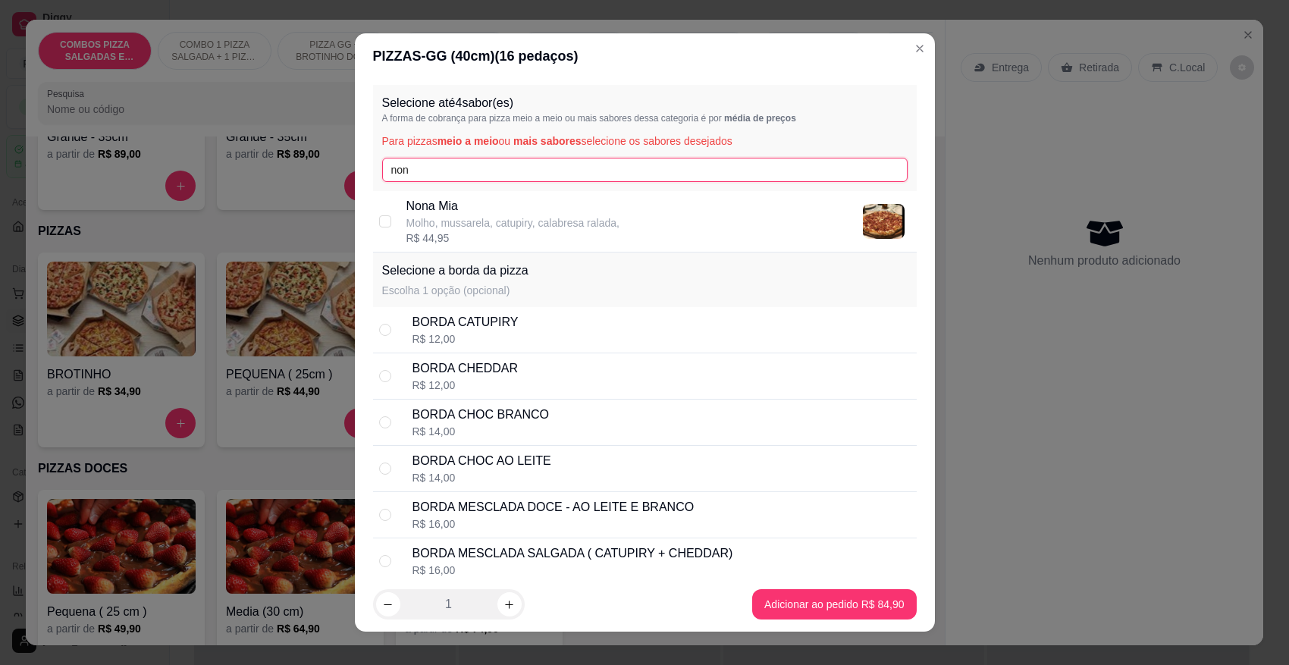
type input "non"
click at [482, 211] on p "Nona Mia" at bounding box center [512, 206] width 213 height 18
checkbox input "true"
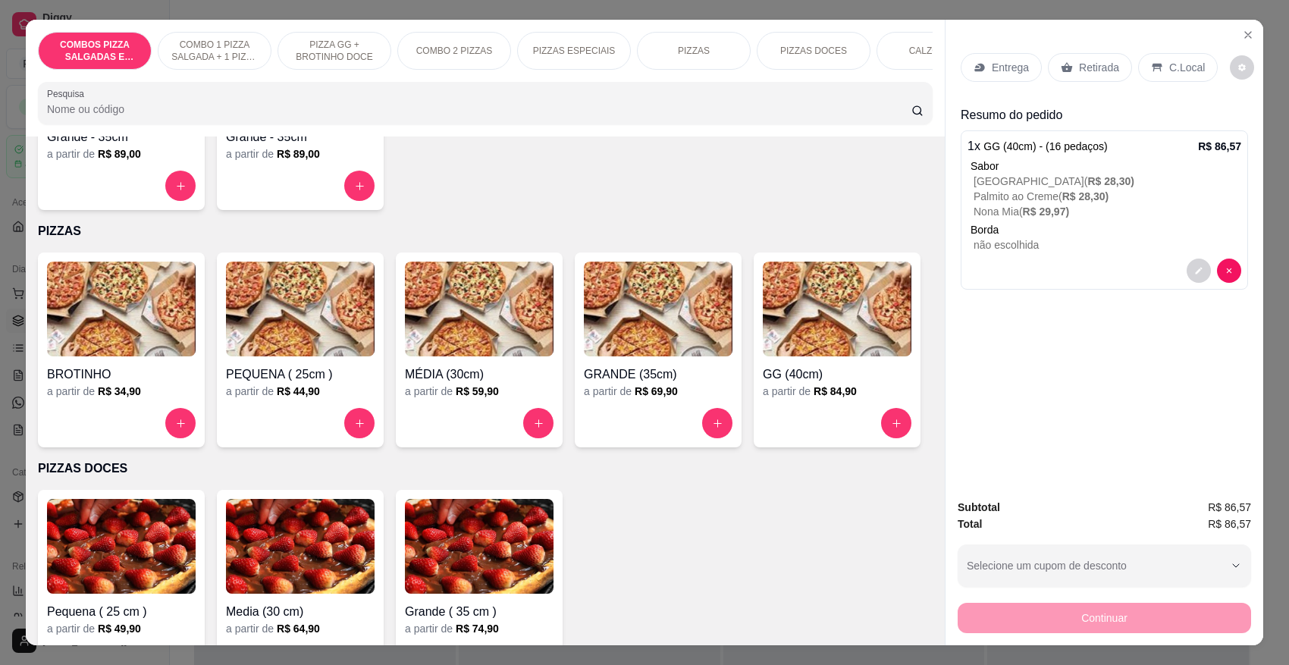
click at [974, 63] on icon at bounding box center [980, 67] width 12 height 12
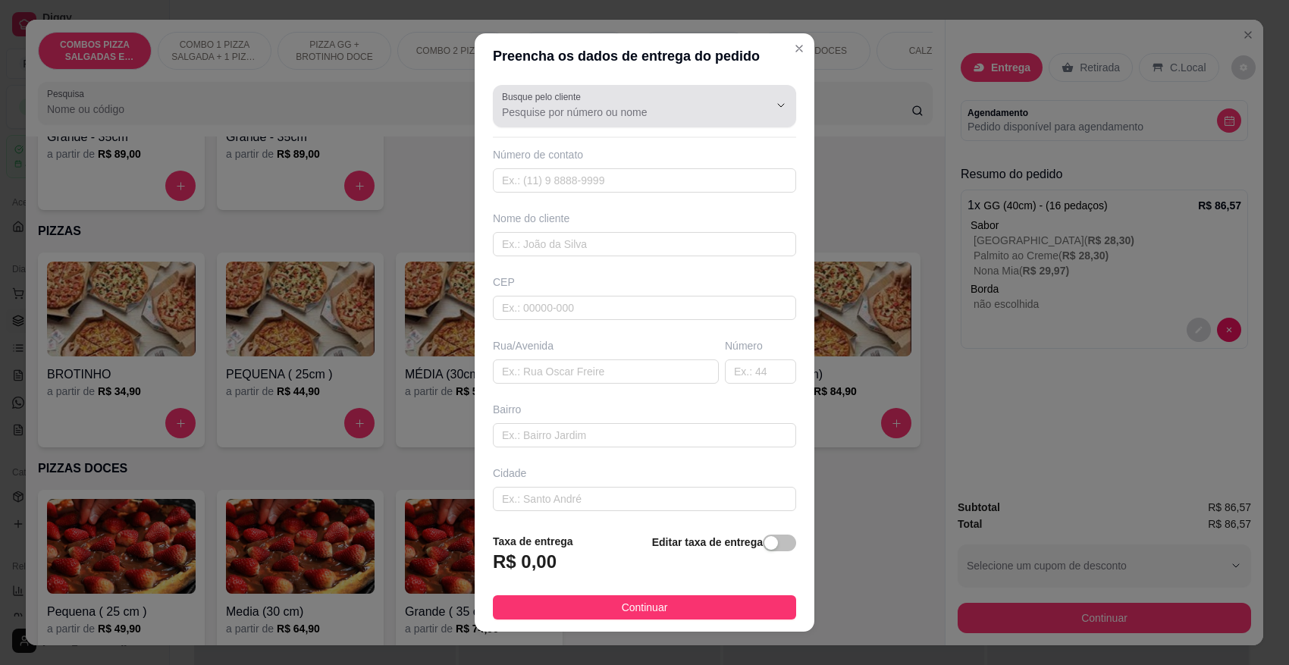
click at [615, 105] on input "Busque pelo cliente" at bounding box center [623, 112] width 243 height 15
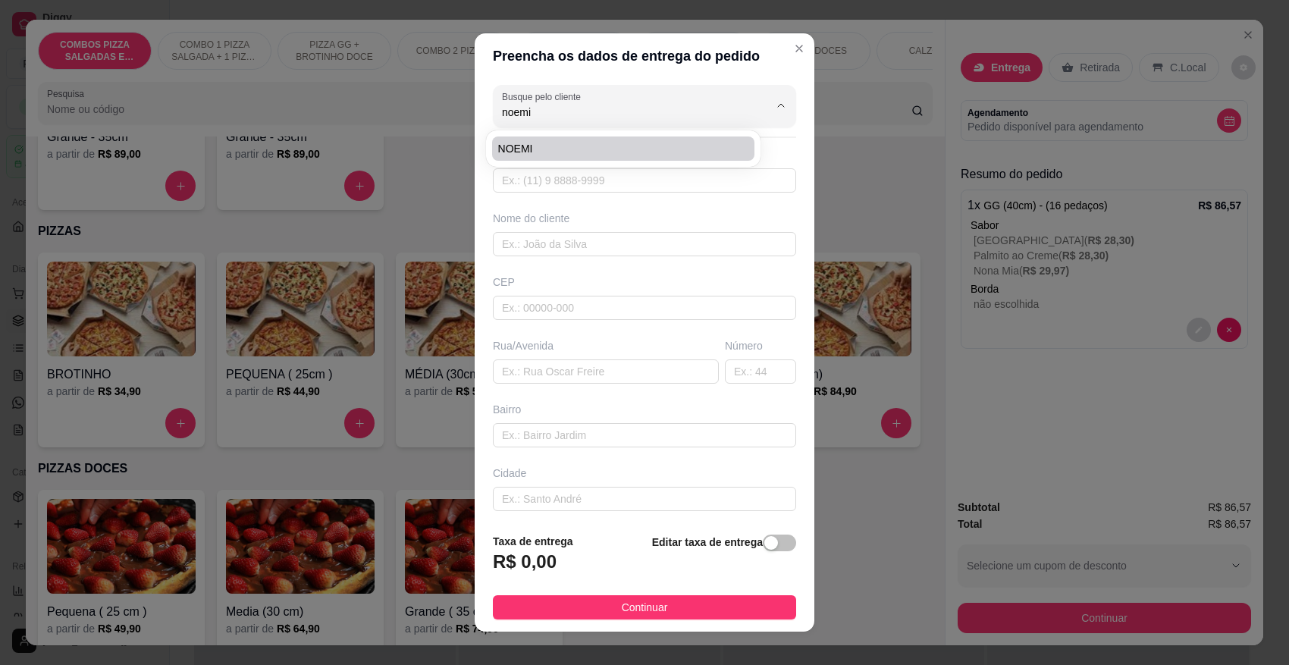
click at [576, 144] on span "NOEMI" at bounding box center [616, 148] width 236 height 15
type input "NOEMI"
type input "4791089010"
type input "NOEMI"
type input "89107000"
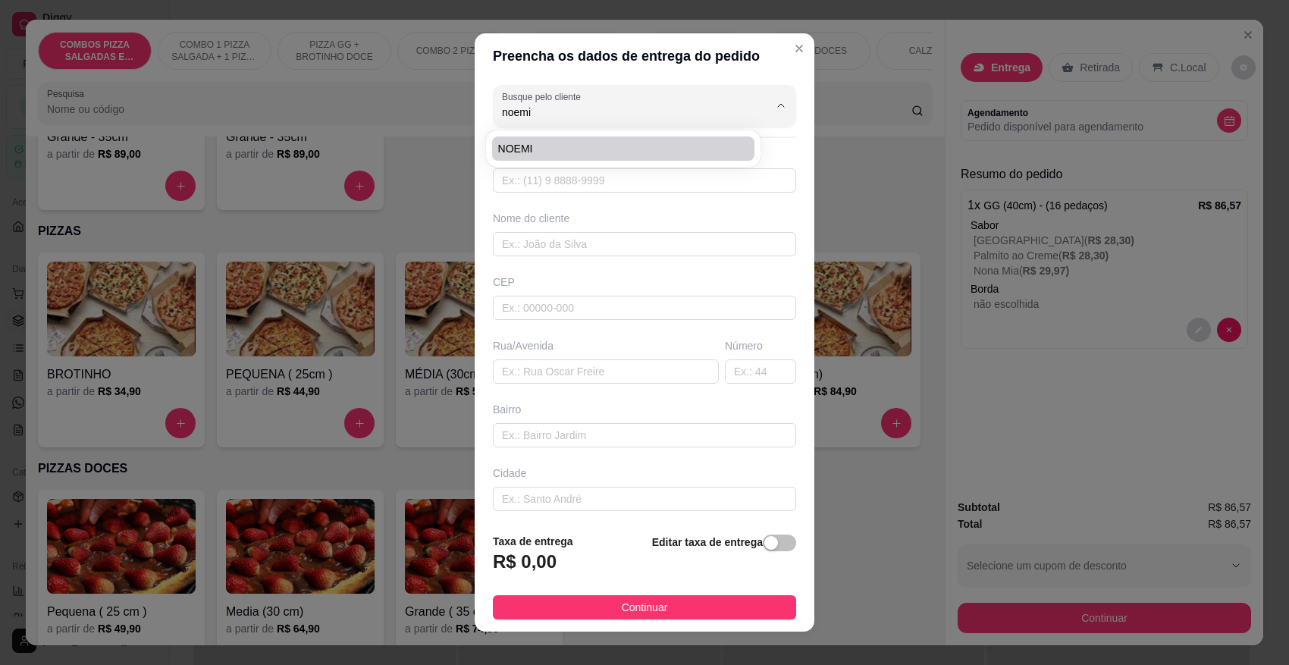
type input "[PERSON_NAME]"
type input "120"
type input "CENTRO"
type input "Pomerode"
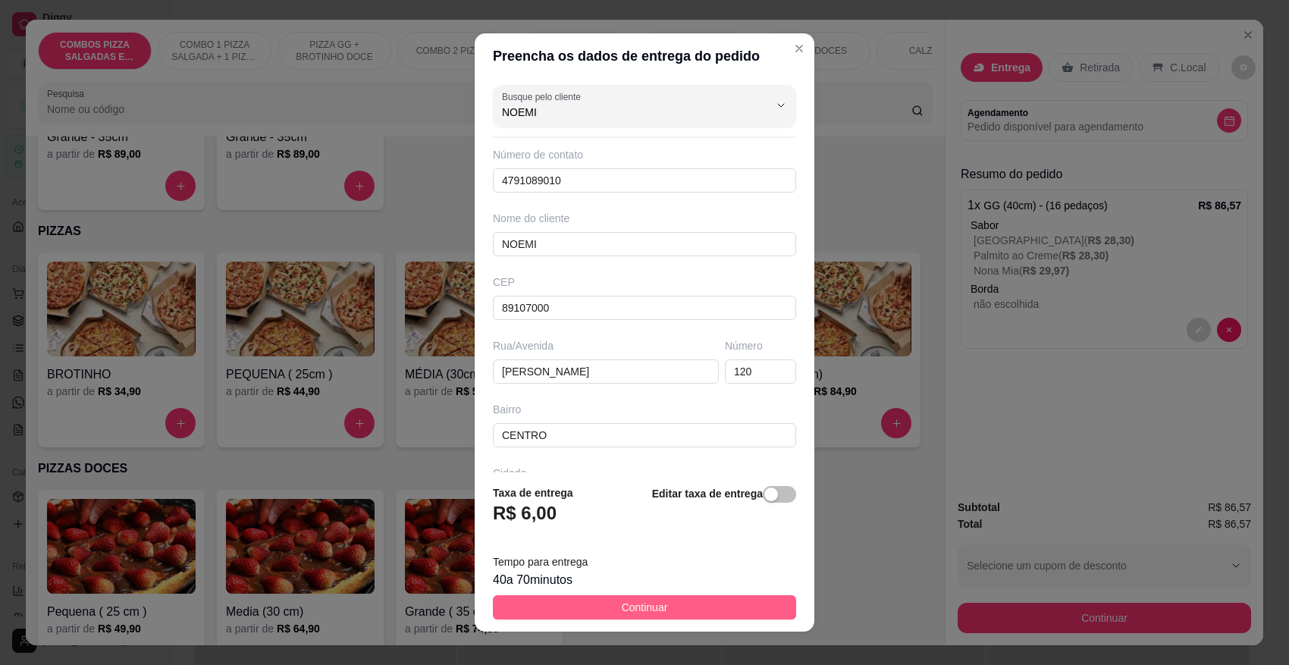
type input "NOEMI"
click at [664, 610] on button "Continuar" at bounding box center [644, 607] width 303 height 24
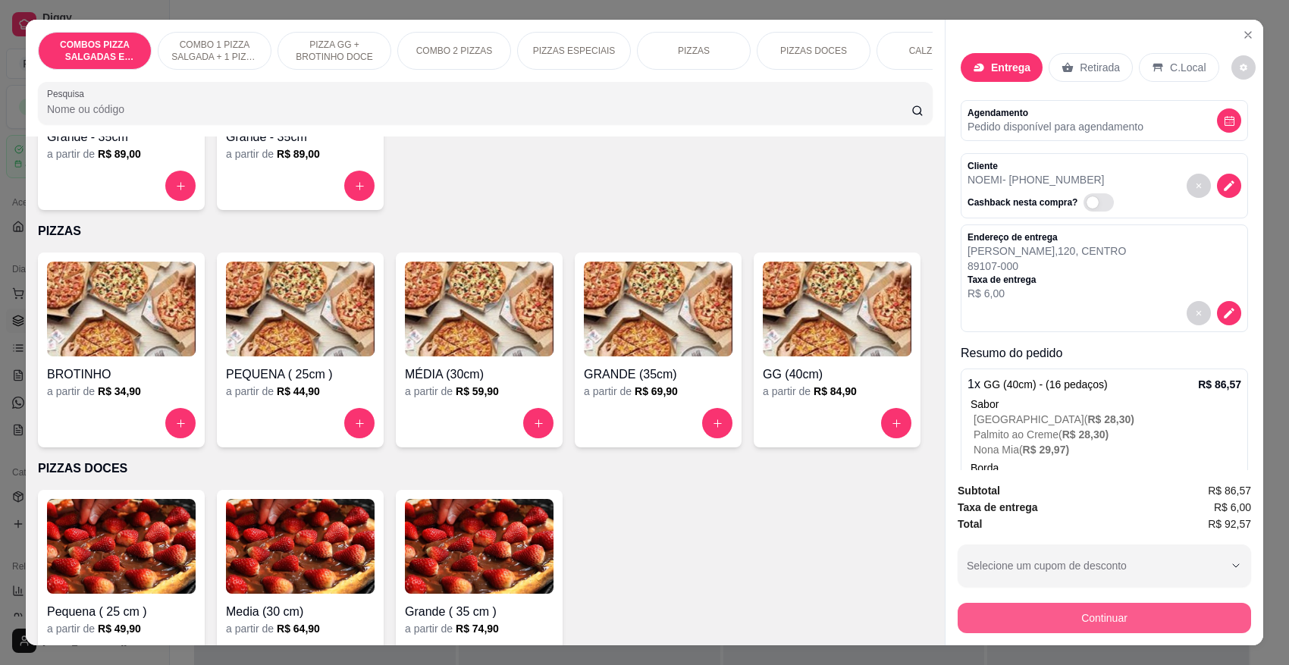
click at [1030, 615] on button "Continuar" at bounding box center [1104, 618] width 293 height 30
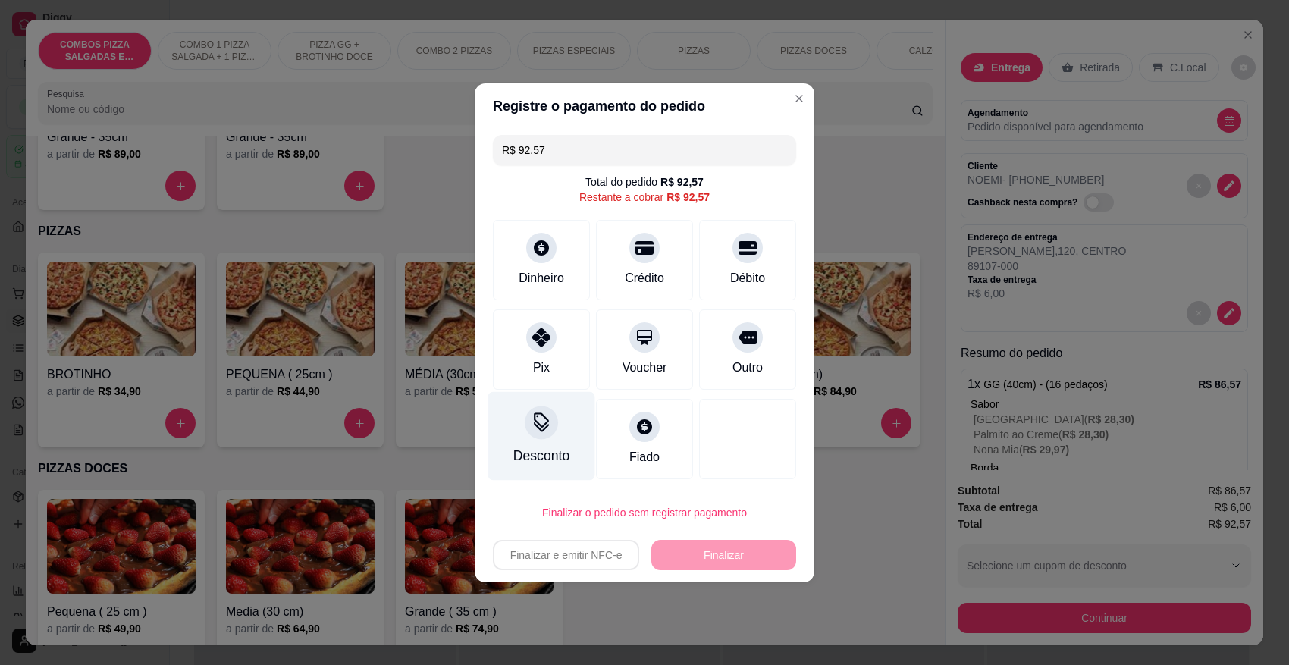
click at [536, 438] on div at bounding box center [541, 422] width 33 height 33
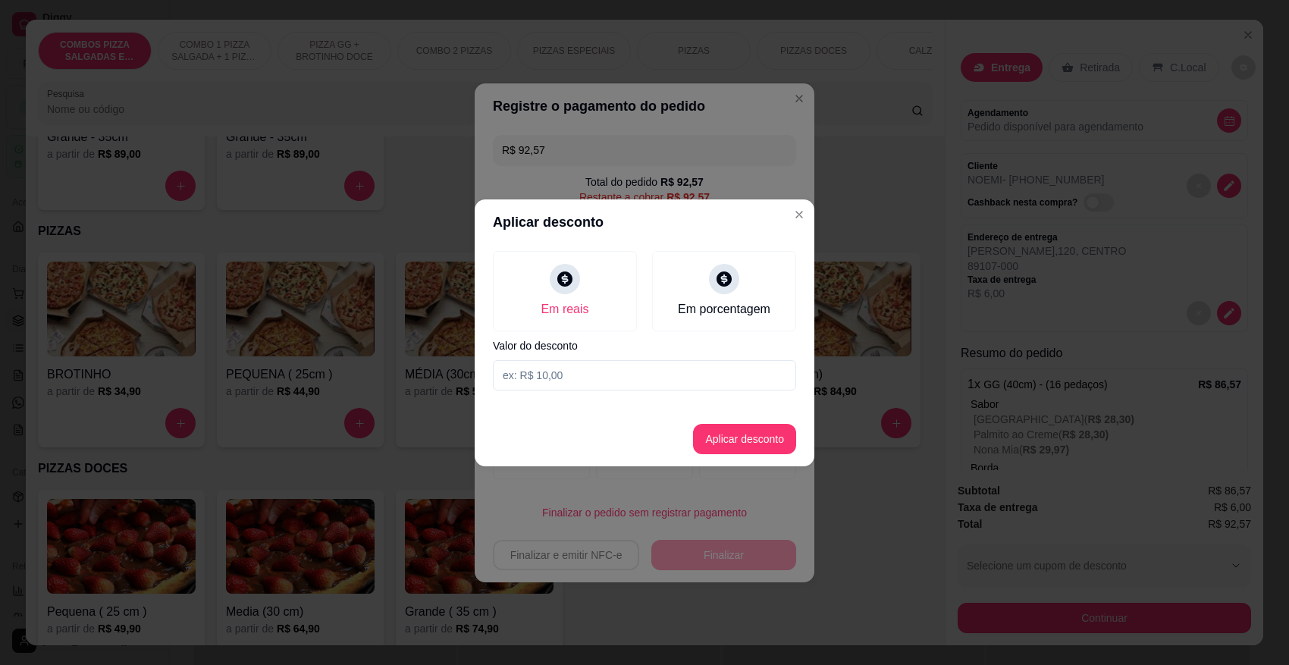
click at [589, 387] on input at bounding box center [644, 375] width 303 height 30
type input "2,57"
click at [730, 436] on button "Aplicar desconto" at bounding box center [744, 439] width 103 height 30
type input "R$ 90,00"
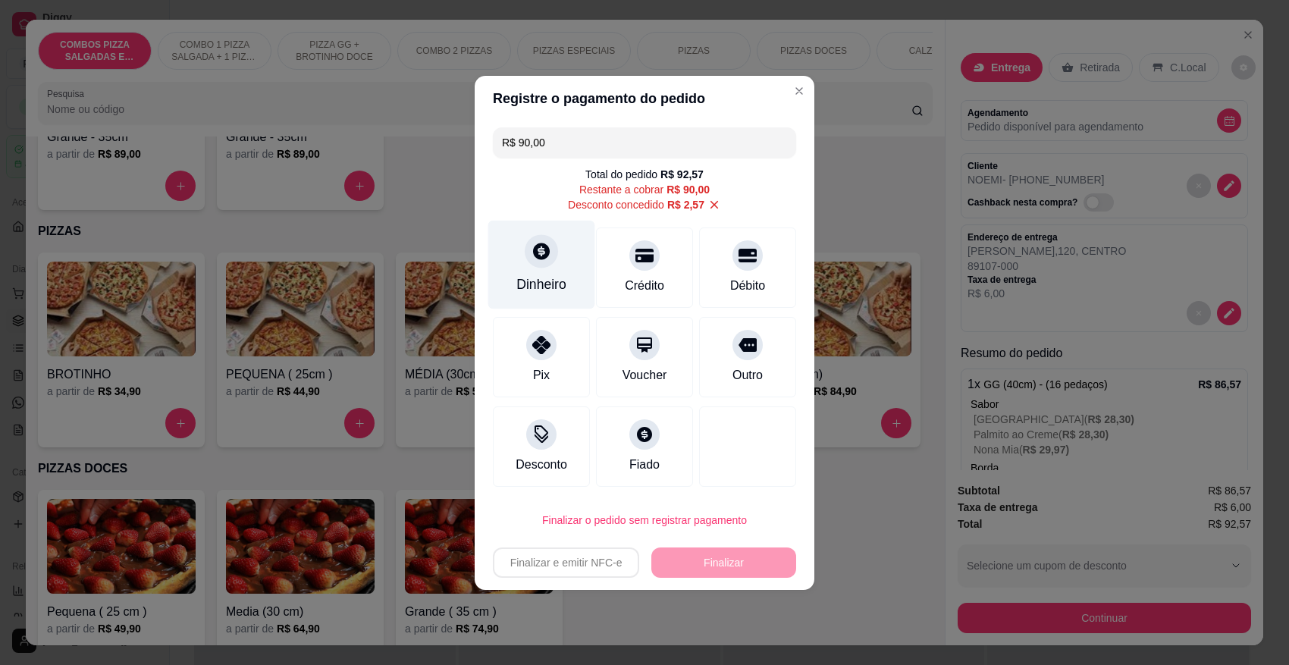
click at [554, 275] on div "Dinheiro" at bounding box center [541, 285] width 50 height 20
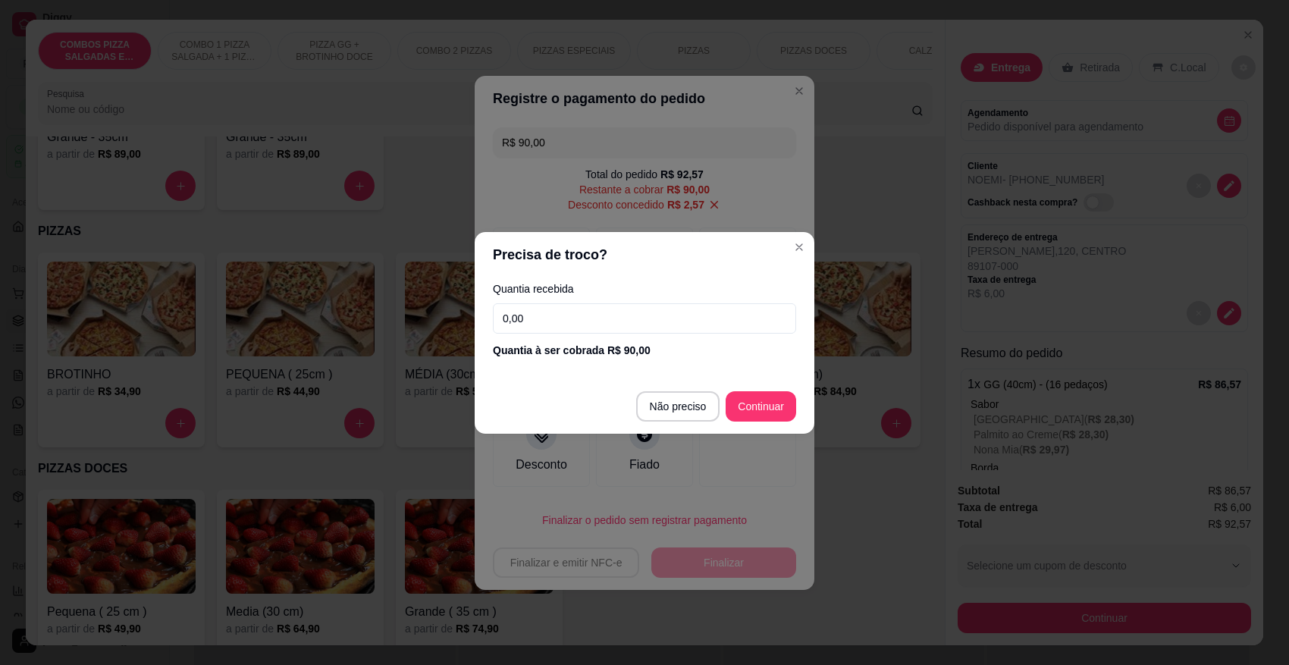
click at [586, 330] on input "0,00" at bounding box center [644, 318] width 303 height 30
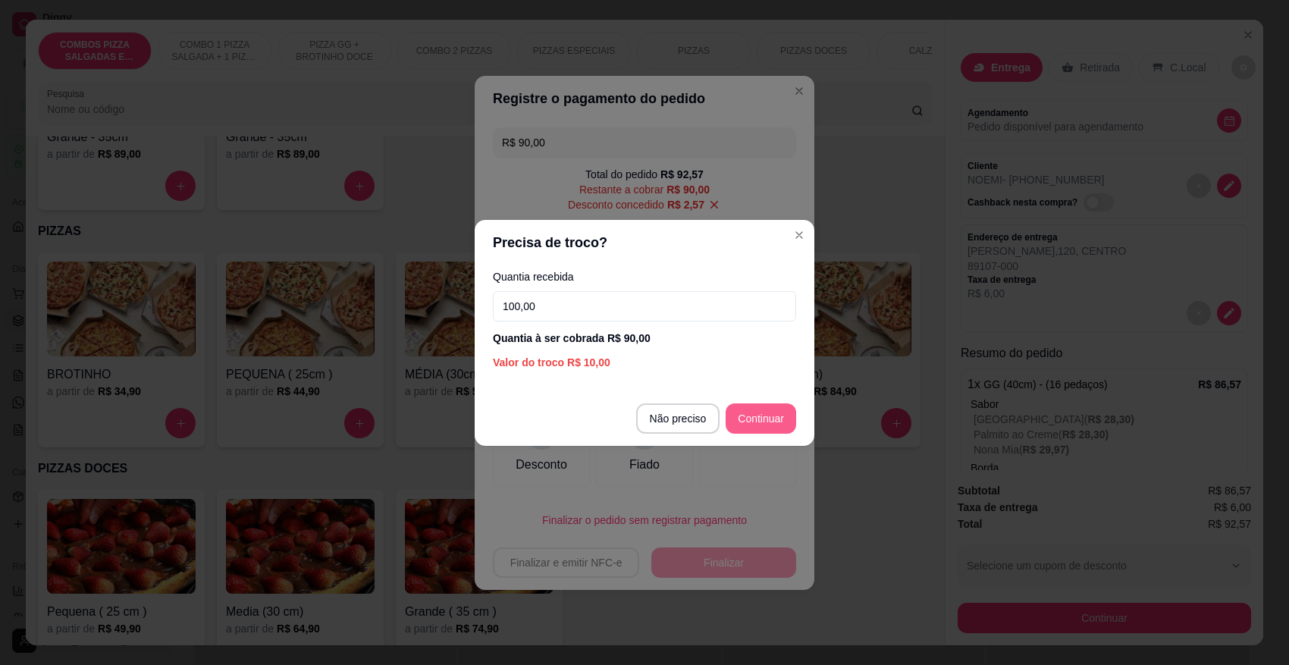
type input "100,00"
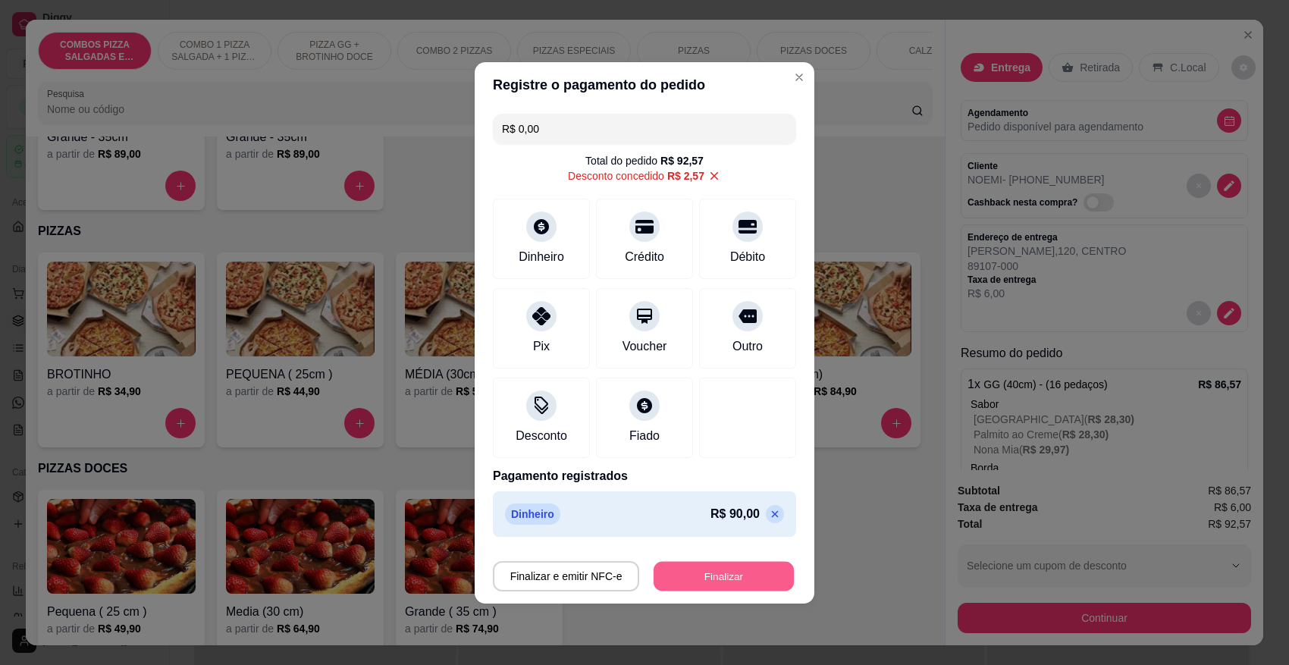
click at [700, 579] on button "Finalizar" at bounding box center [724, 576] width 140 height 30
type input "-R$ 92,57"
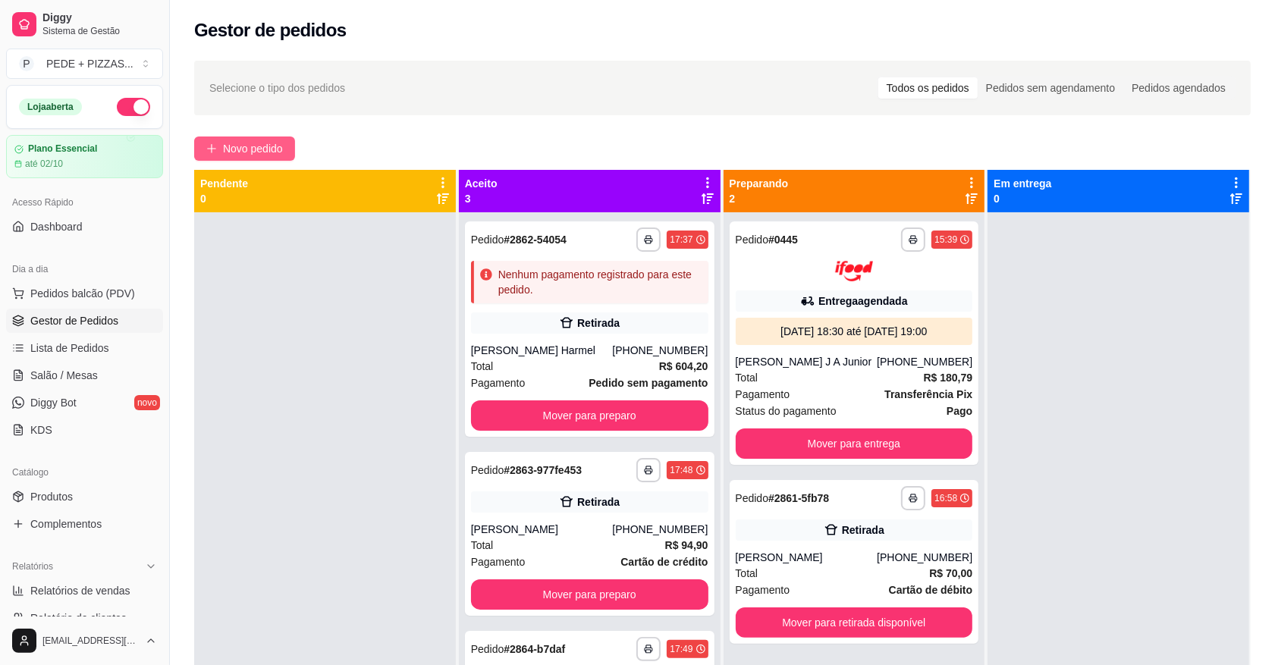
click at [248, 144] on span "Novo pedido" at bounding box center [253, 148] width 60 height 17
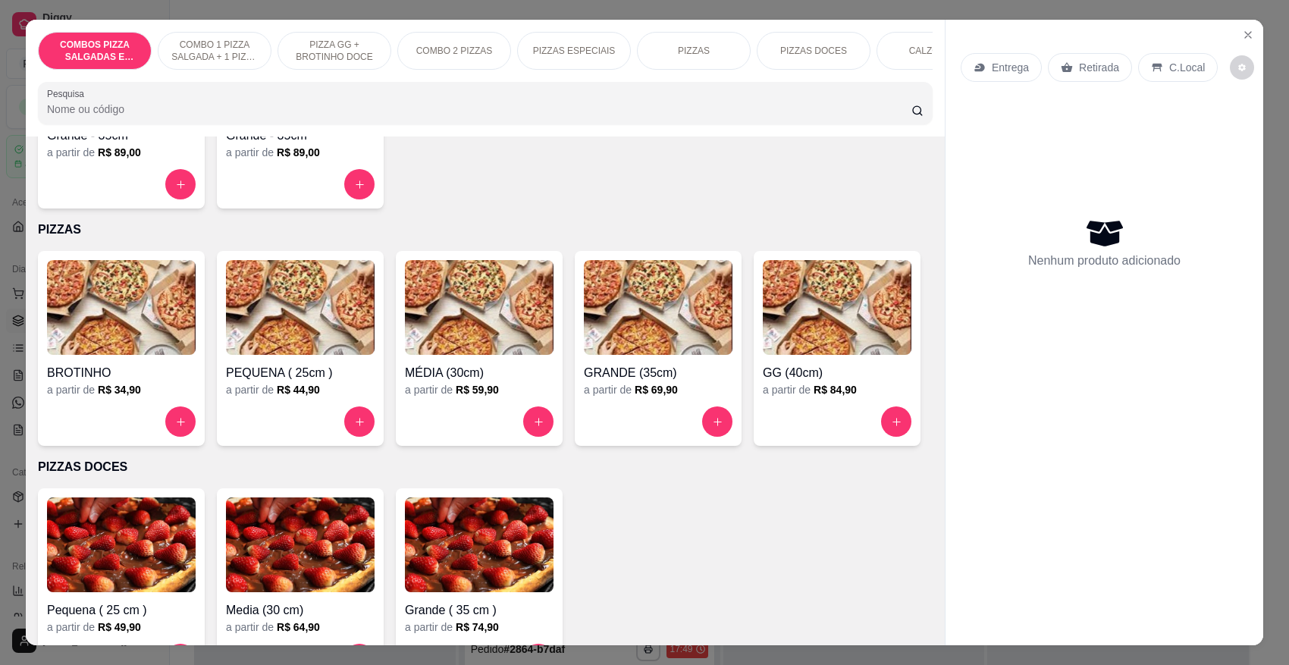
scroll to position [1327, 0]
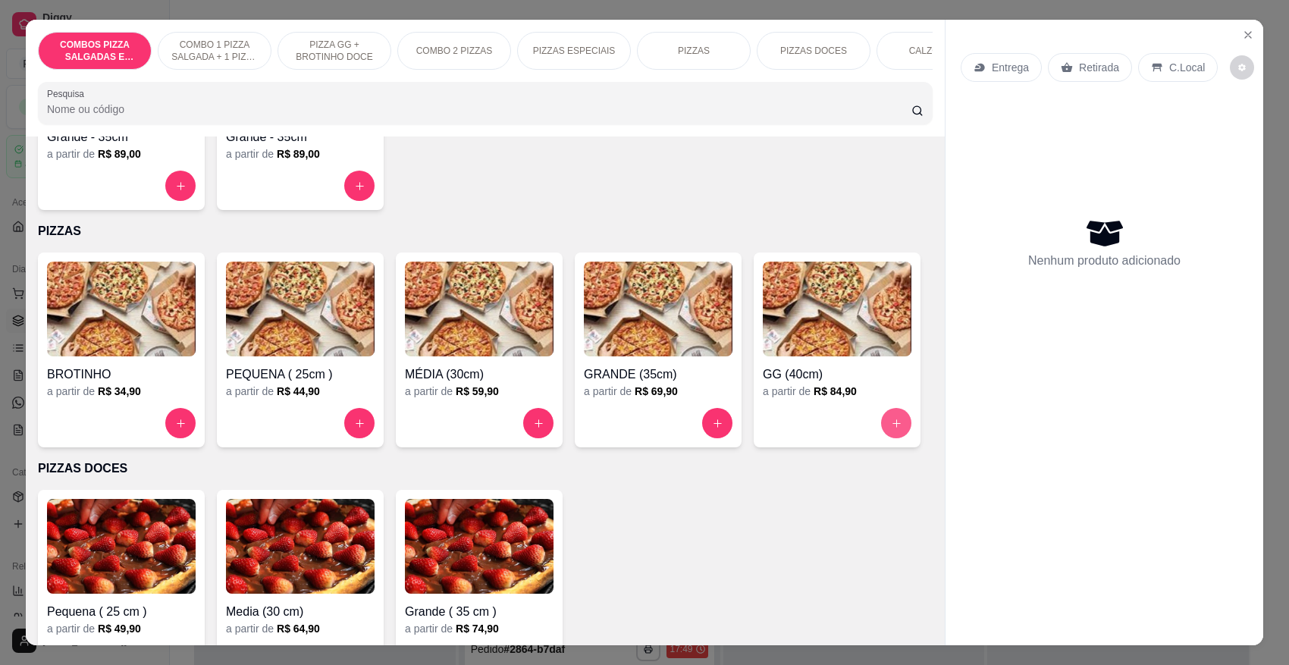
click at [891, 429] on icon "increase-product-quantity" at bounding box center [896, 423] width 11 height 11
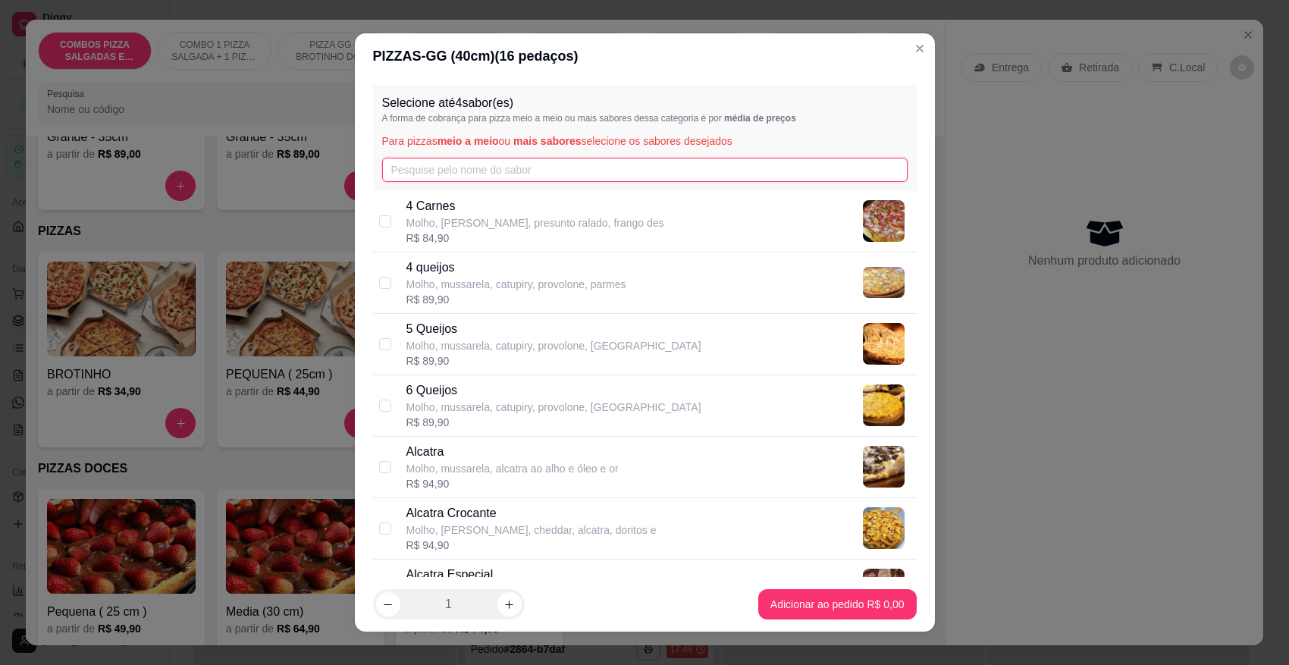
click at [444, 172] on input "text" at bounding box center [645, 170] width 526 height 24
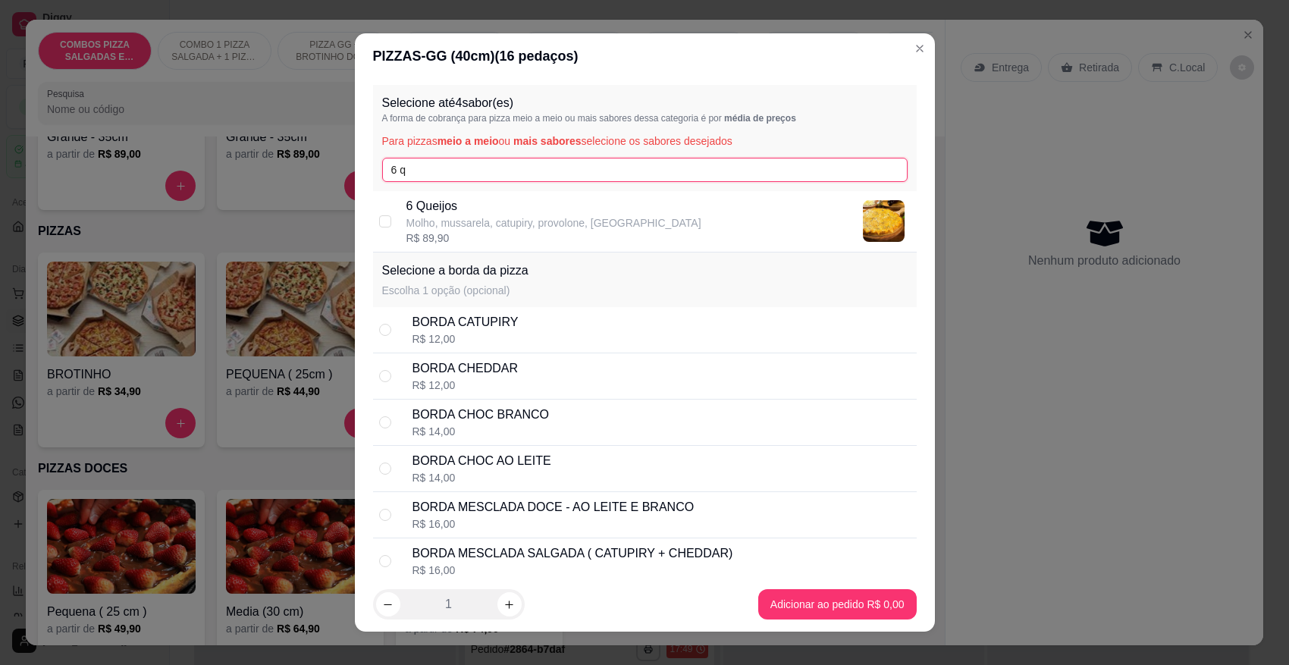
type input "6 q"
click at [491, 226] on p "Molho, mussarela, catupiry, provolone, [GEOGRAPHIC_DATA]" at bounding box center [553, 222] width 295 height 15
checkbox input "true"
click at [472, 164] on input "6 q" at bounding box center [645, 170] width 526 height 24
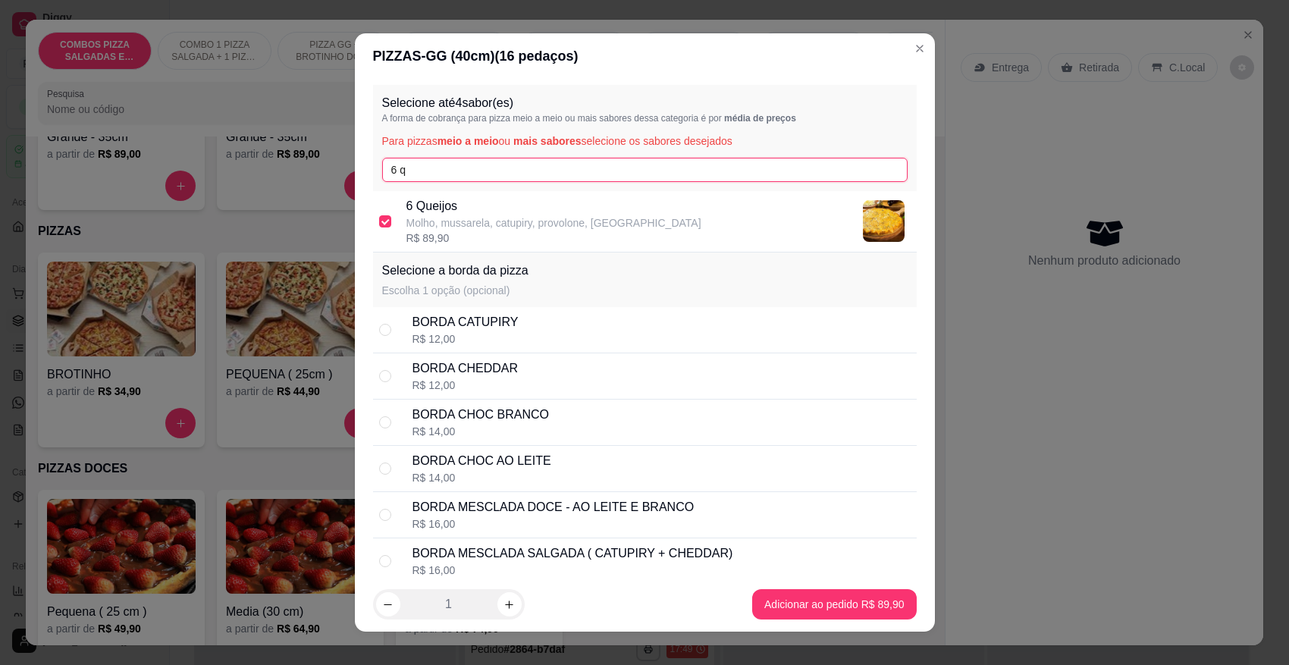
click at [472, 164] on input "6 q" at bounding box center [645, 170] width 526 height 24
type input "cam"
click at [487, 225] on p "Molho, mussarela, catupiry, camarão refogado" at bounding box center [515, 222] width 218 height 15
checkbox input "true"
click at [445, 171] on input "cam" at bounding box center [645, 170] width 526 height 24
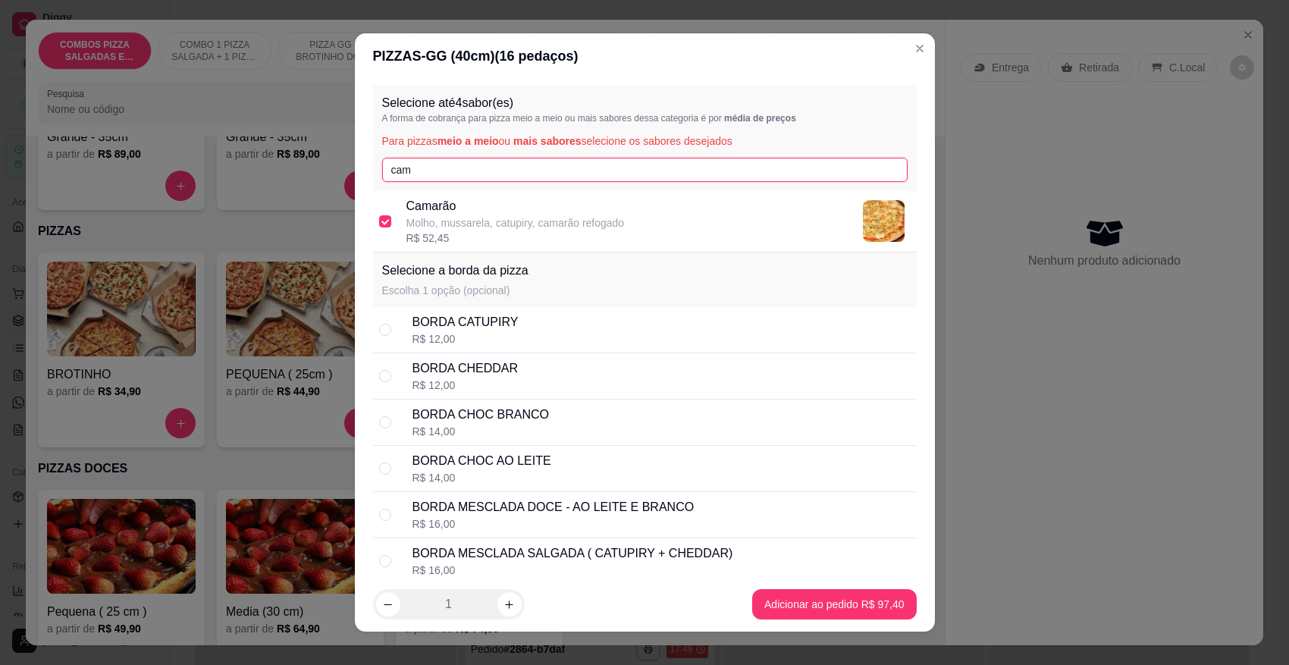
click at [445, 171] on input "cam" at bounding box center [645, 170] width 526 height 24
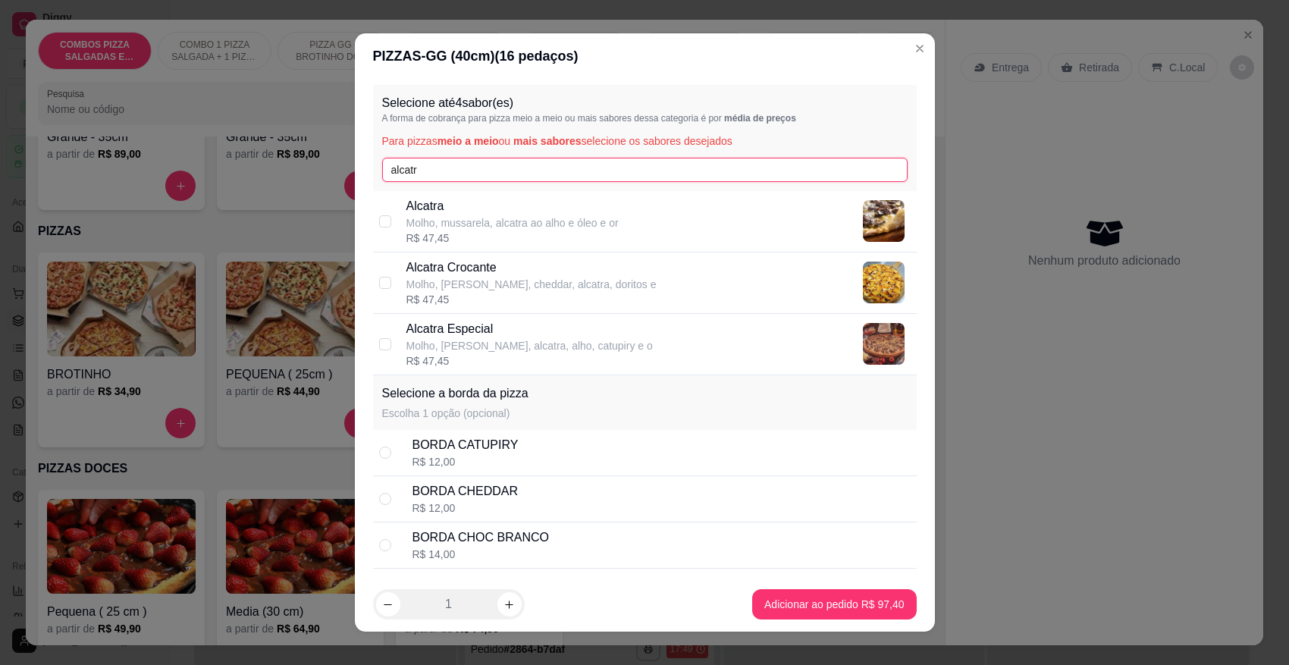
type input "alcatr"
click at [494, 338] on p "Molho, [PERSON_NAME], alcatra, alho, catupiry e o" at bounding box center [529, 345] width 246 height 15
checkbox input "true"
click at [489, 171] on input "alcatr" at bounding box center [645, 170] width 526 height 24
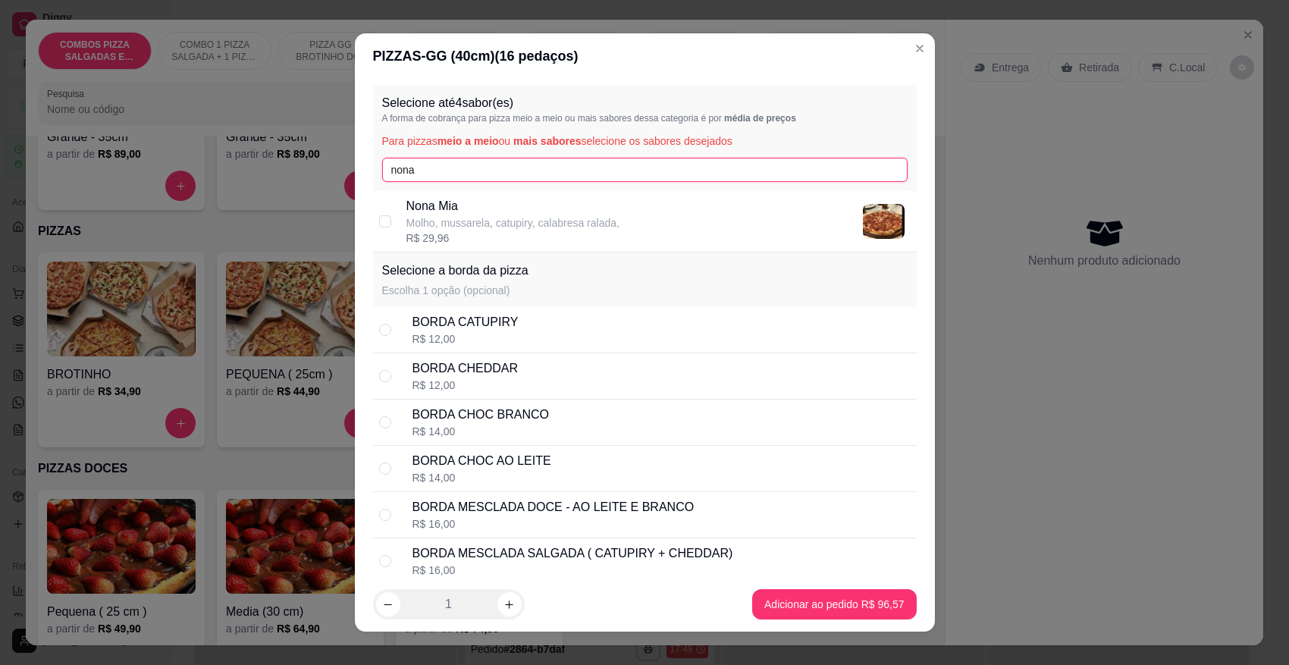
type input "nona"
click at [485, 220] on p "Molho, mussarela, catupiry, calabresa ralada," at bounding box center [512, 222] width 213 height 15
checkbox input "true"
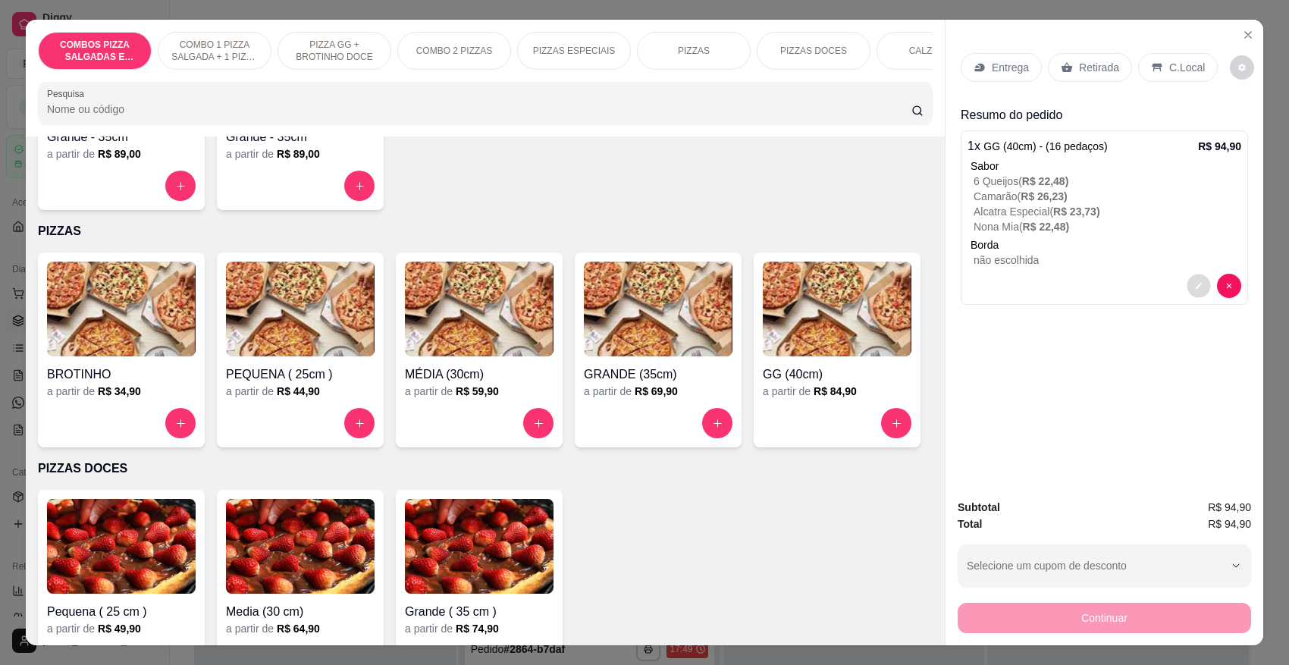
click at [1194, 285] on icon "decrease-product-quantity" at bounding box center [1198, 285] width 9 height 9
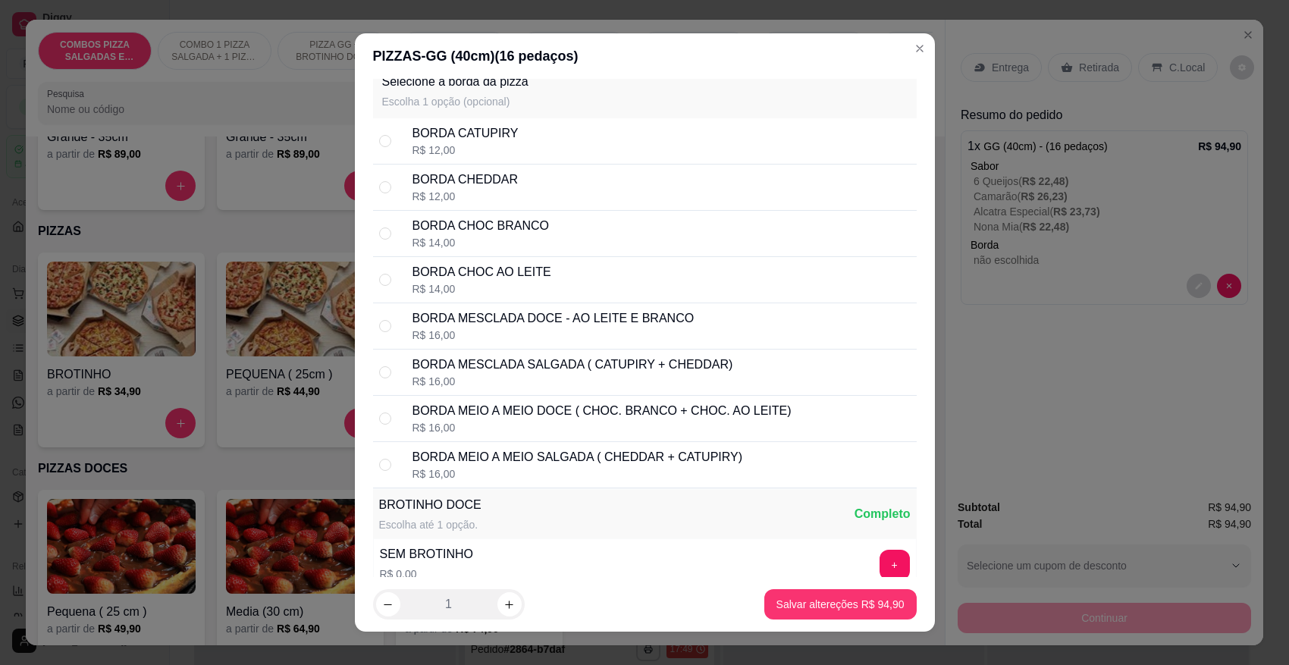
scroll to position [4645, 0]
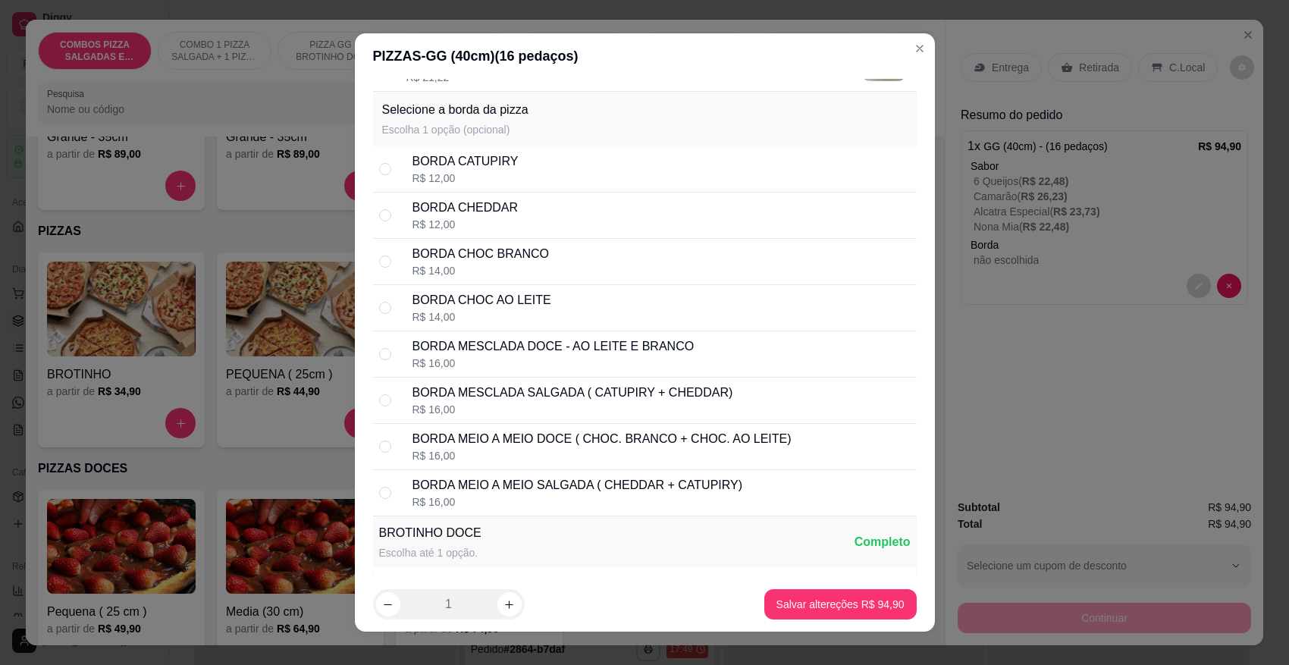
click at [479, 171] on div "BORDA CATUPIRY" at bounding box center [466, 161] width 106 height 18
radio input "true"
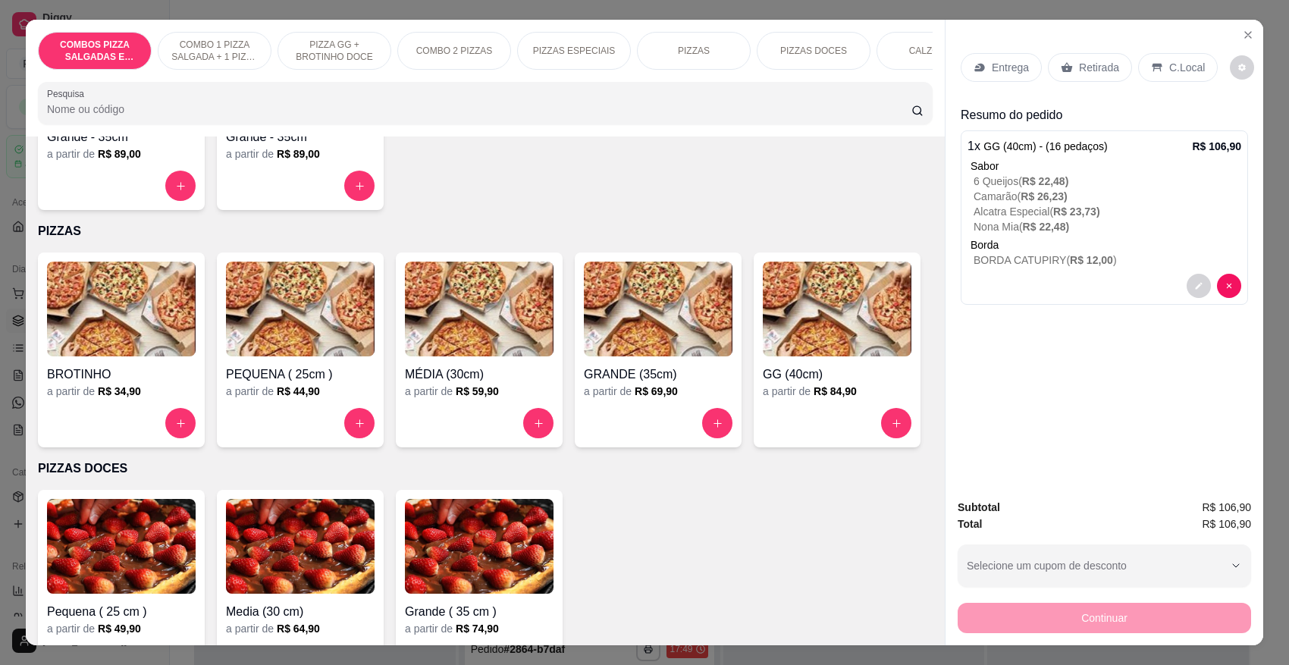
click at [1012, 69] on p "Entrega" at bounding box center [1010, 67] width 37 height 15
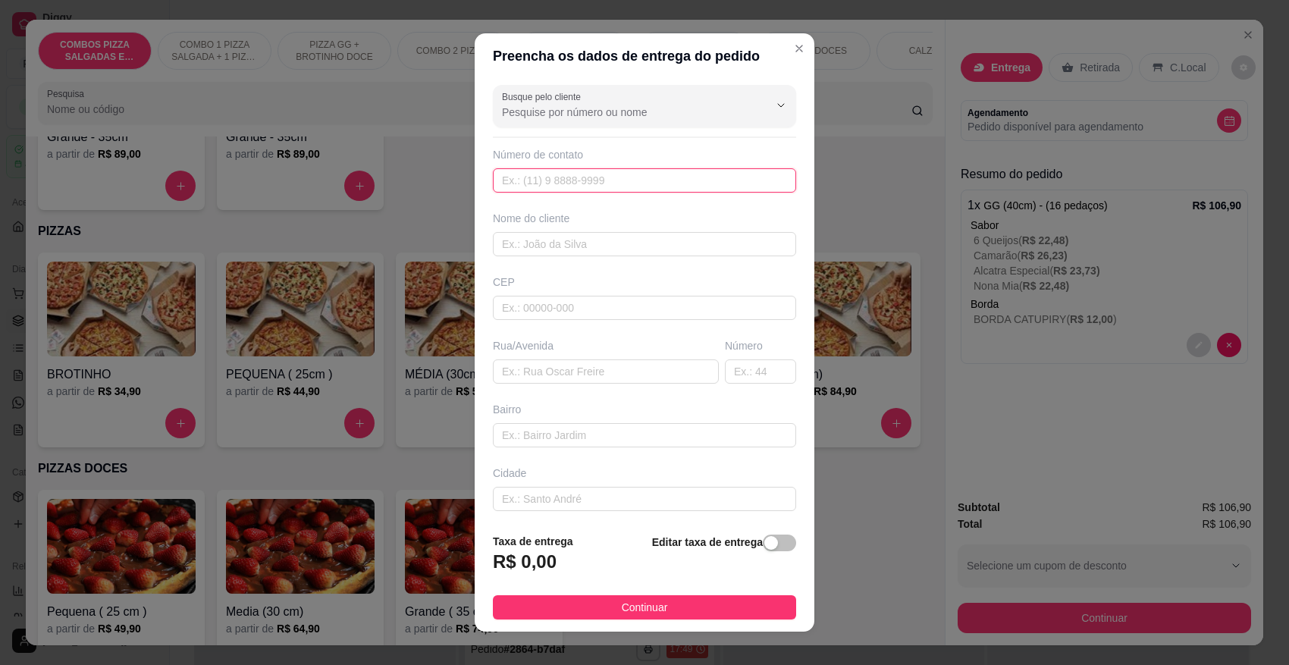
click at [611, 187] on input "text" at bounding box center [644, 180] width 303 height 24
type input "[PHONE_NUMBER]"
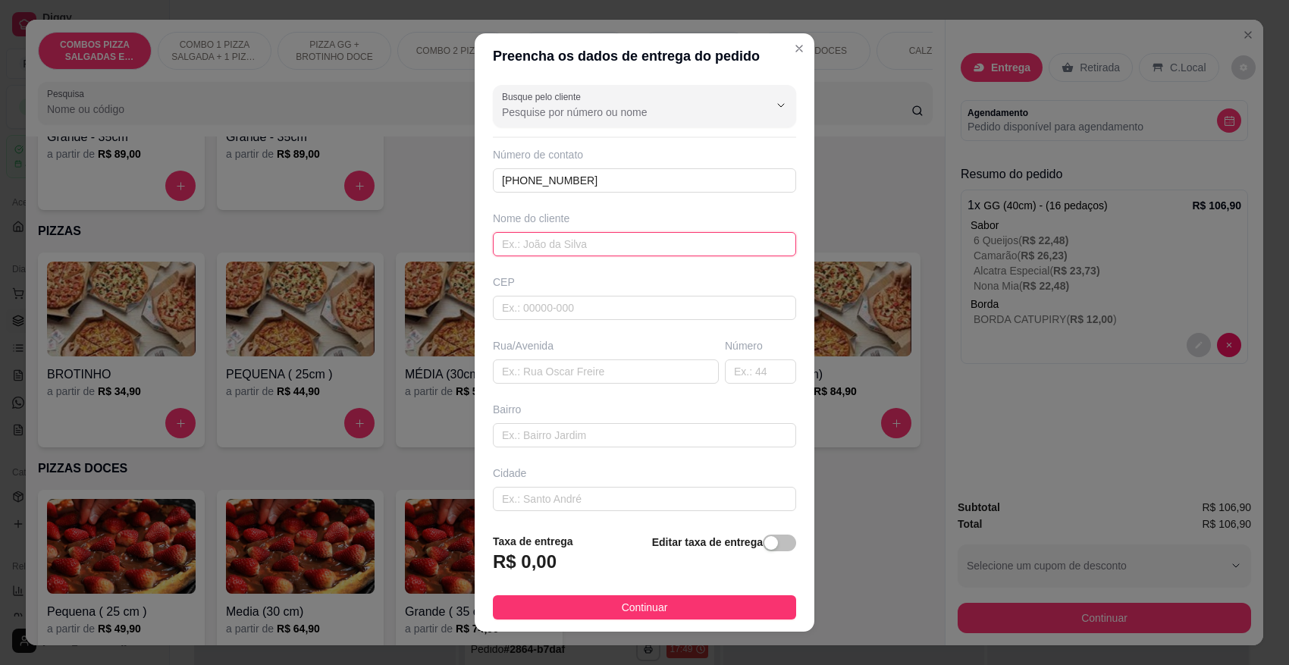
click at [607, 243] on input "text" at bounding box center [644, 244] width 303 height 24
click at [588, 315] on input "text" at bounding box center [644, 308] width 303 height 24
click at [594, 249] on input "VERENA" at bounding box center [644, 244] width 303 height 24
type input "[PERSON_NAME]"
click at [580, 320] on input "text" at bounding box center [644, 308] width 303 height 24
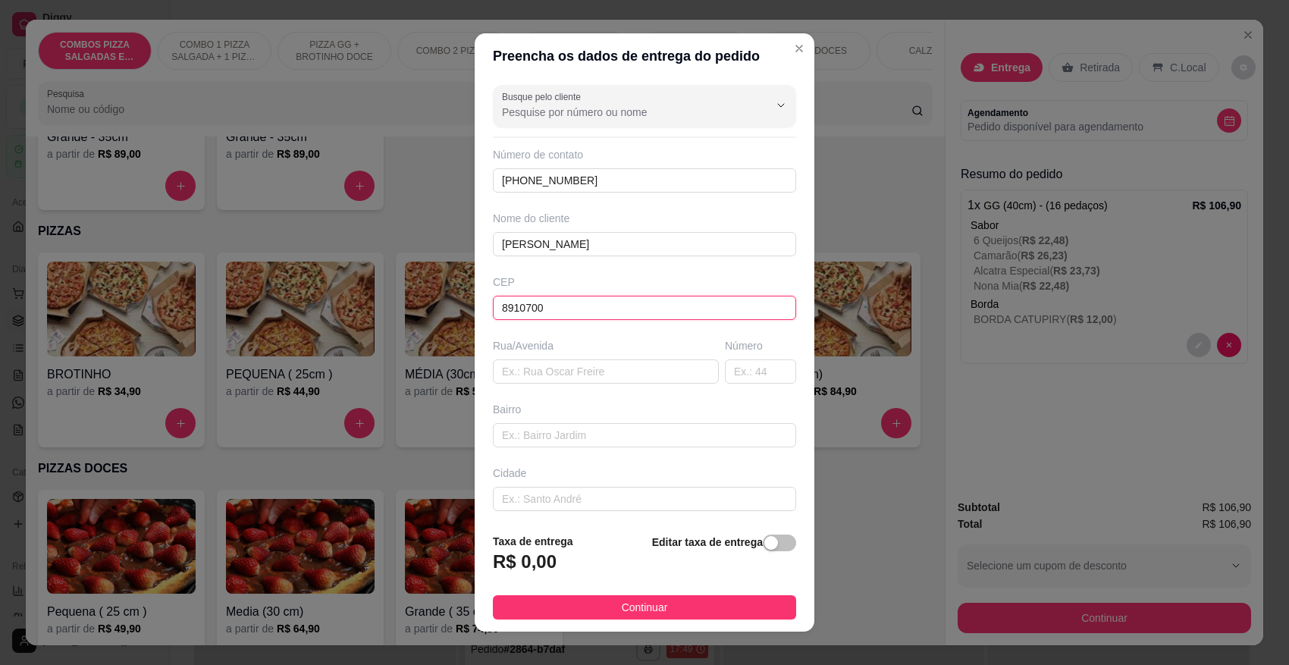
type input "89107000"
type input "Pomerode"
type input "89107000"
click at [580, 381] on input "text" at bounding box center [606, 371] width 226 height 24
type input "RUA [GEOGRAPHIC_DATA]"
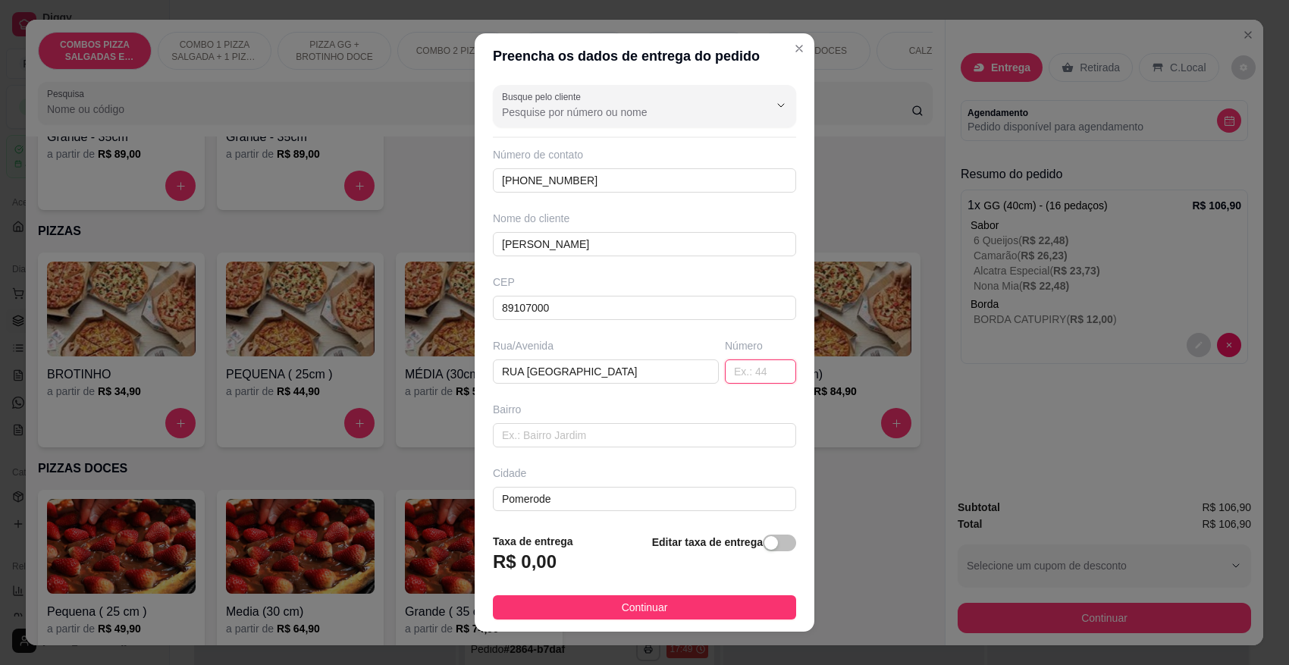
click at [725, 381] on input "text" at bounding box center [760, 371] width 71 height 24
type input "720"
click at [631, 435] on input "text" at bounding box center [644, 435] width 303 height 24
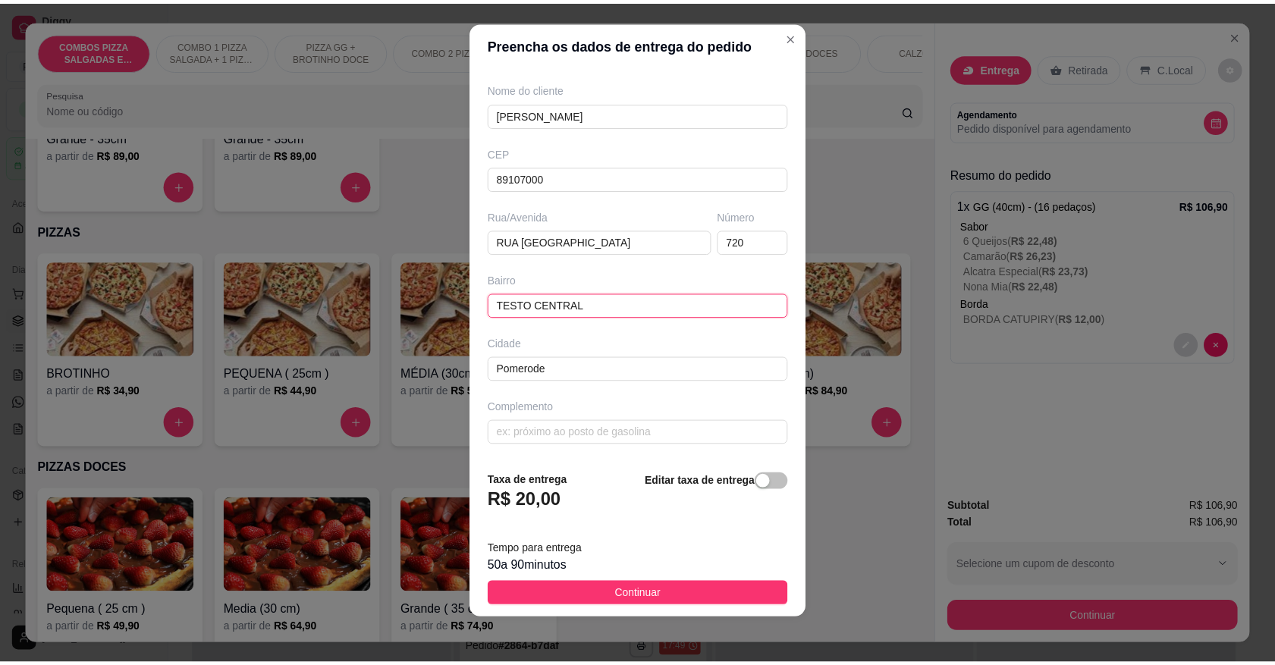
scroll to position [15, 0]
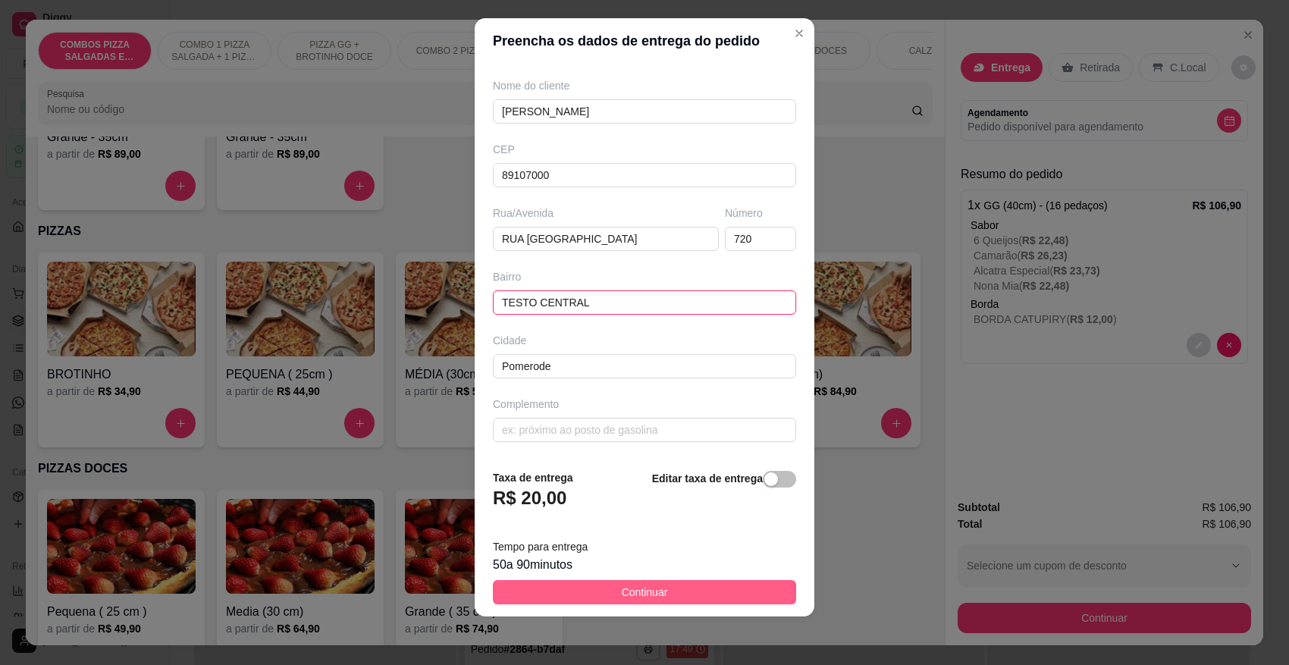
type input "TESTO CENTRAL"
click at [648, 597] on span "Continuar" at bounding box center [645, 592] width 46 height 17
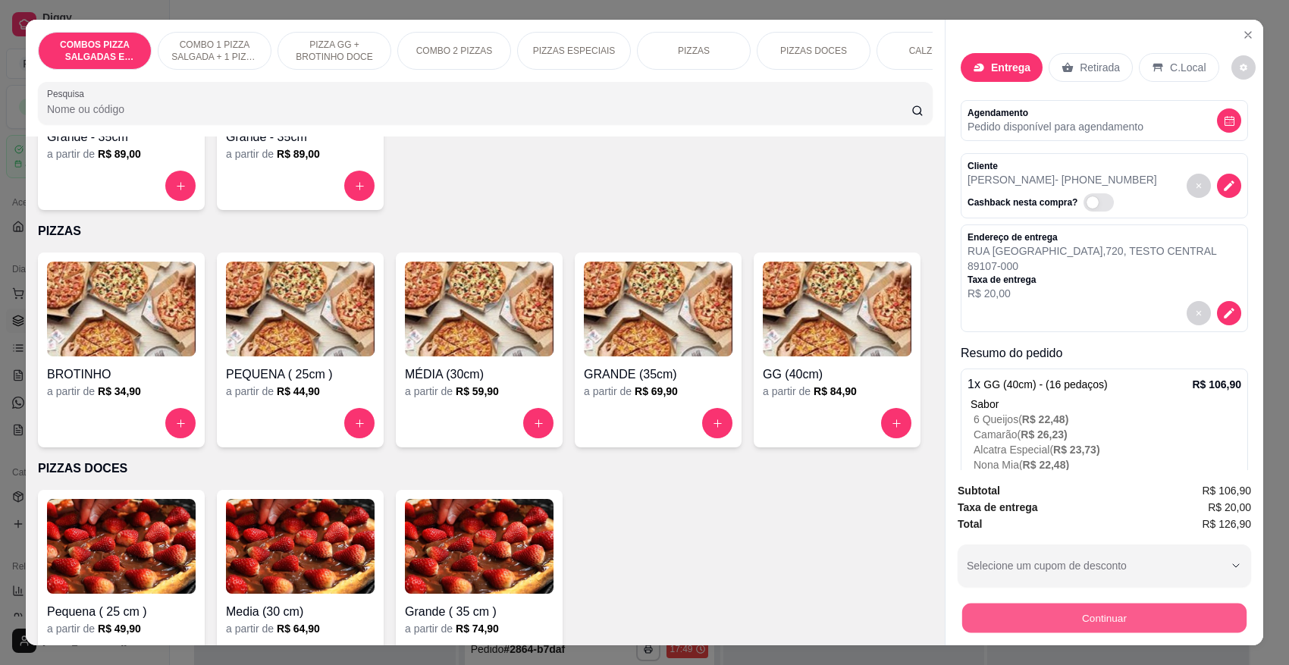
click at [1117, 624] on button "Continuar" at bounding box center [1104, 618] width 284 height 30
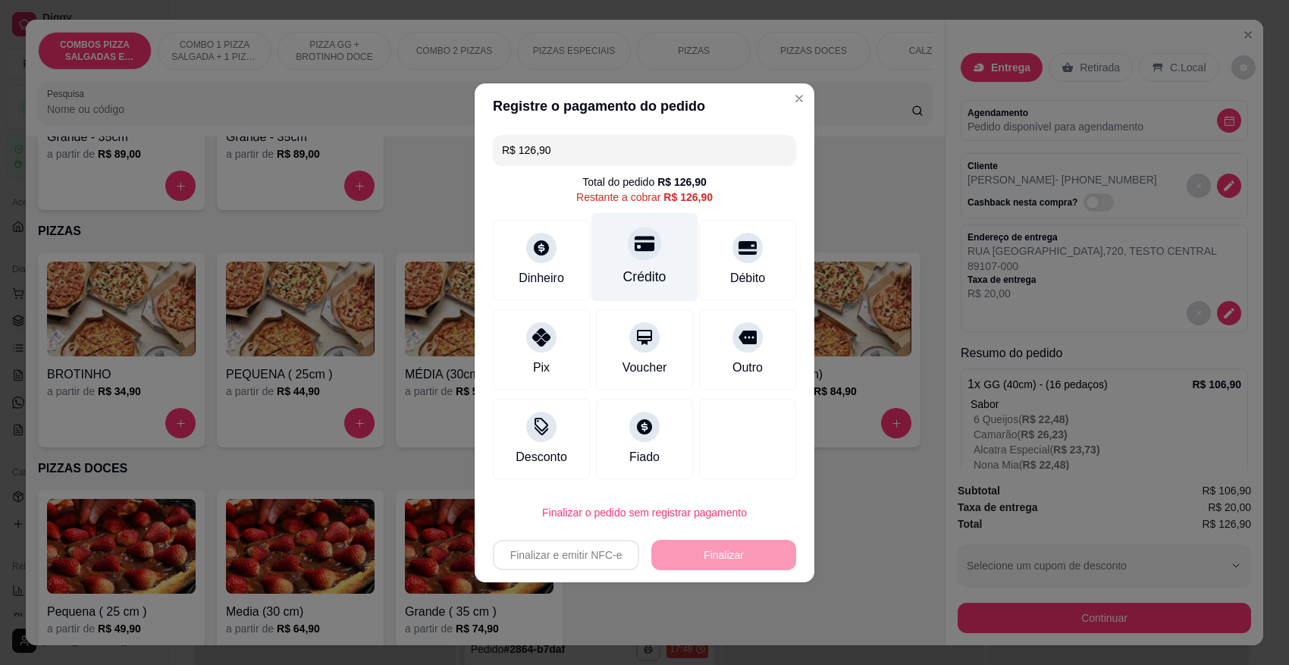
click at [619, 259] on div "Crédito" at bounding box center [644, 256] width 107 height 89
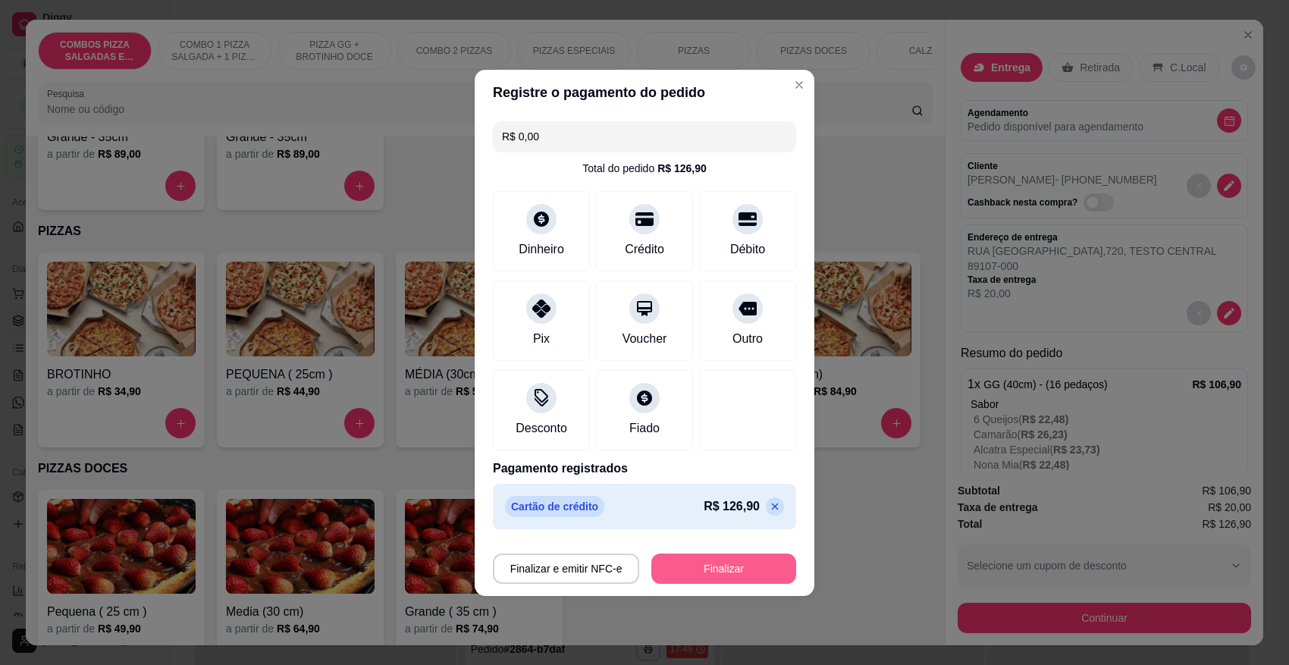
click at [711, 566] on button "Finalizar" at bounding box center [723, 569] width 145 height 30
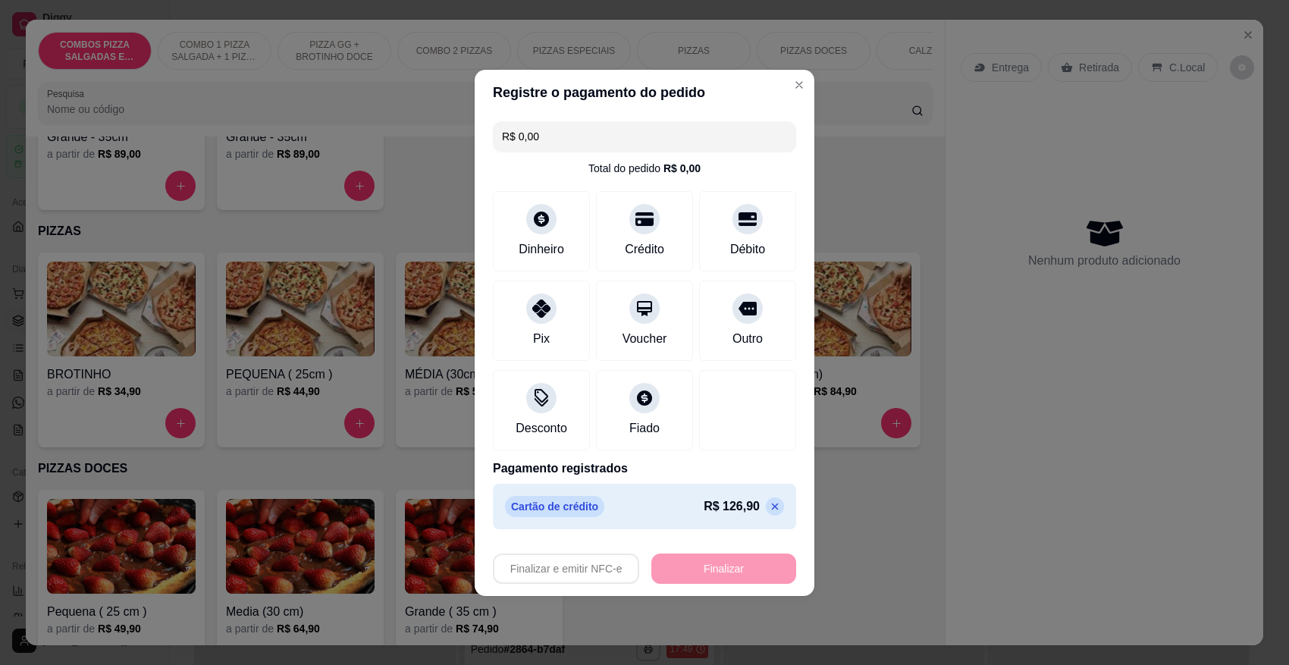
type input "-R$ 126,90"
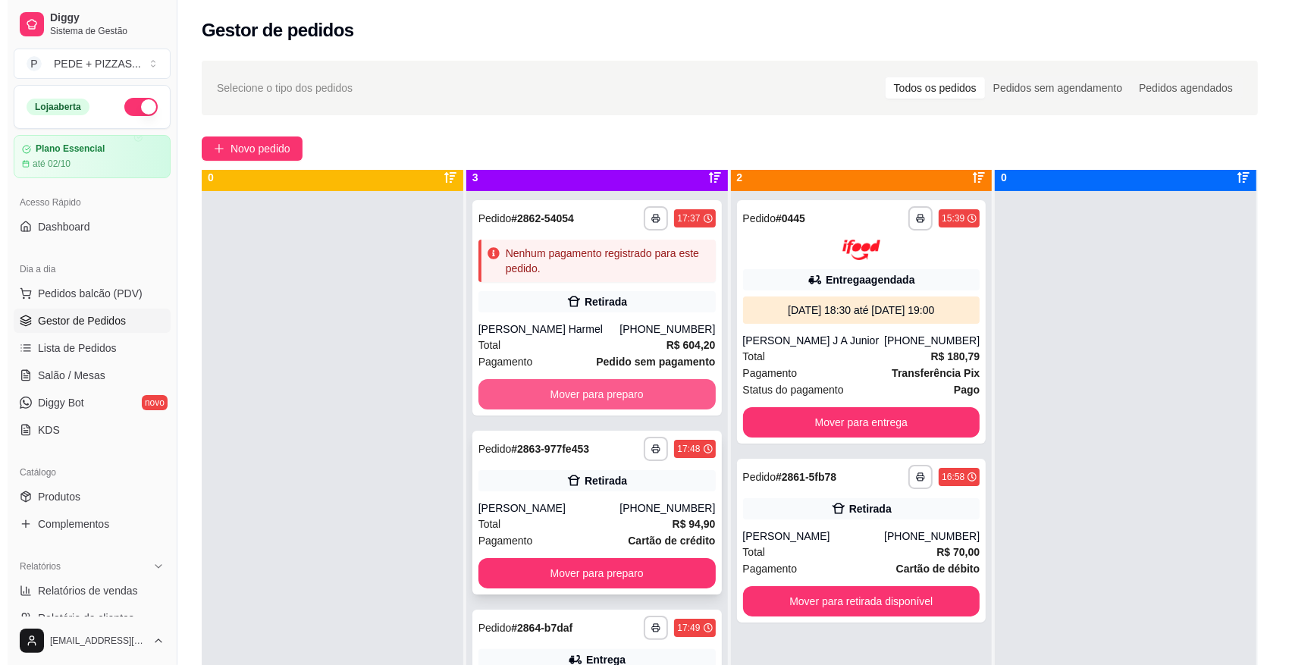
scroll to position [42, 0]
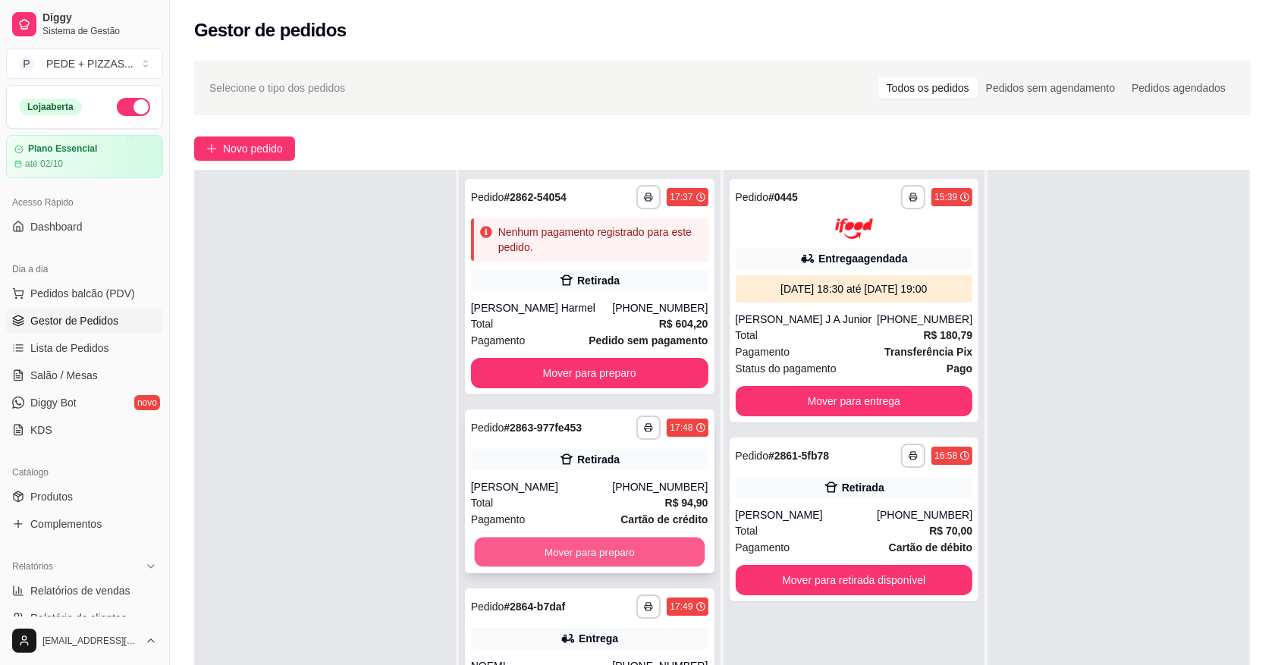
click at [599, 556] on button "Mover para preparo" at bounding box center [589, 553] width 230 height 30
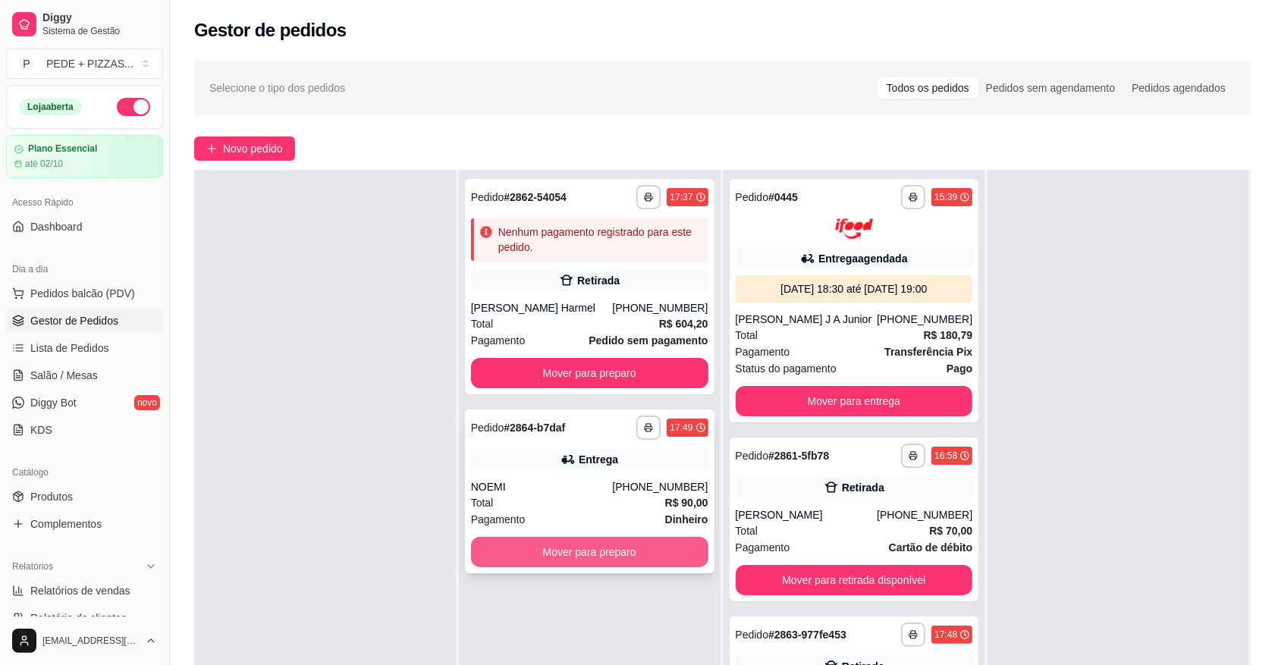
click at [600, 547] on button "Mover para preparo" at bounding box center [589, 552] width 237 height 30
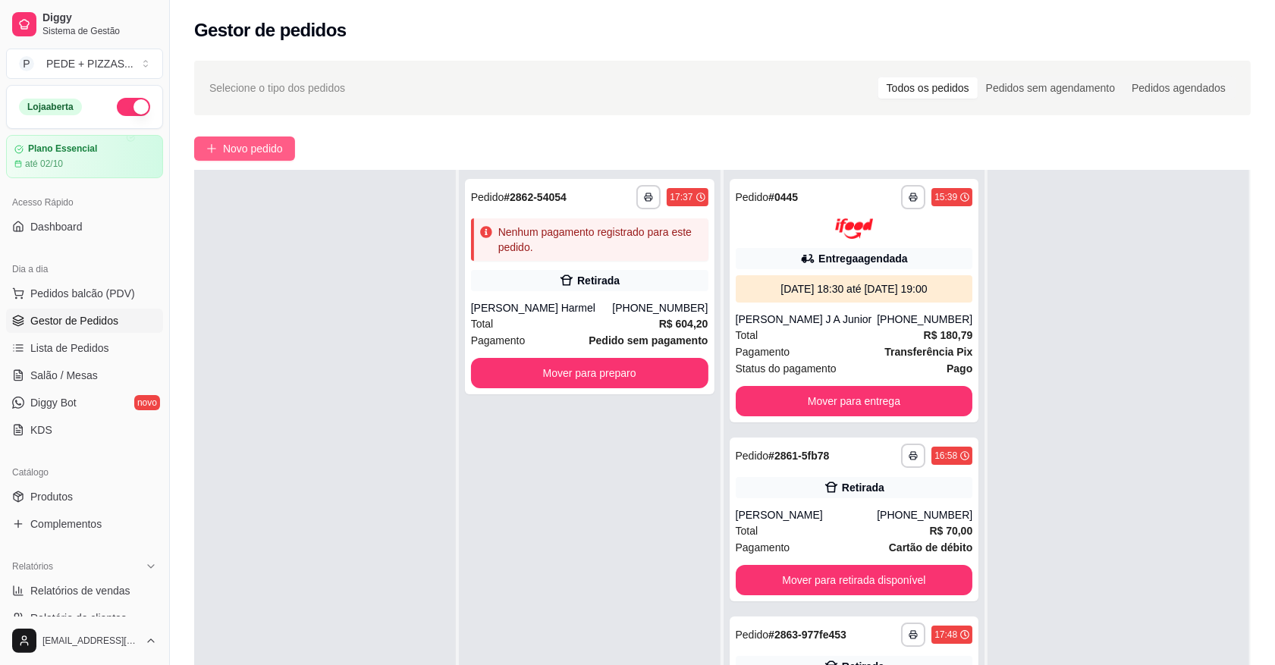
click at [258, 150] on span "Novo pedido" at bounding box center [253, 148] width 60 height 17
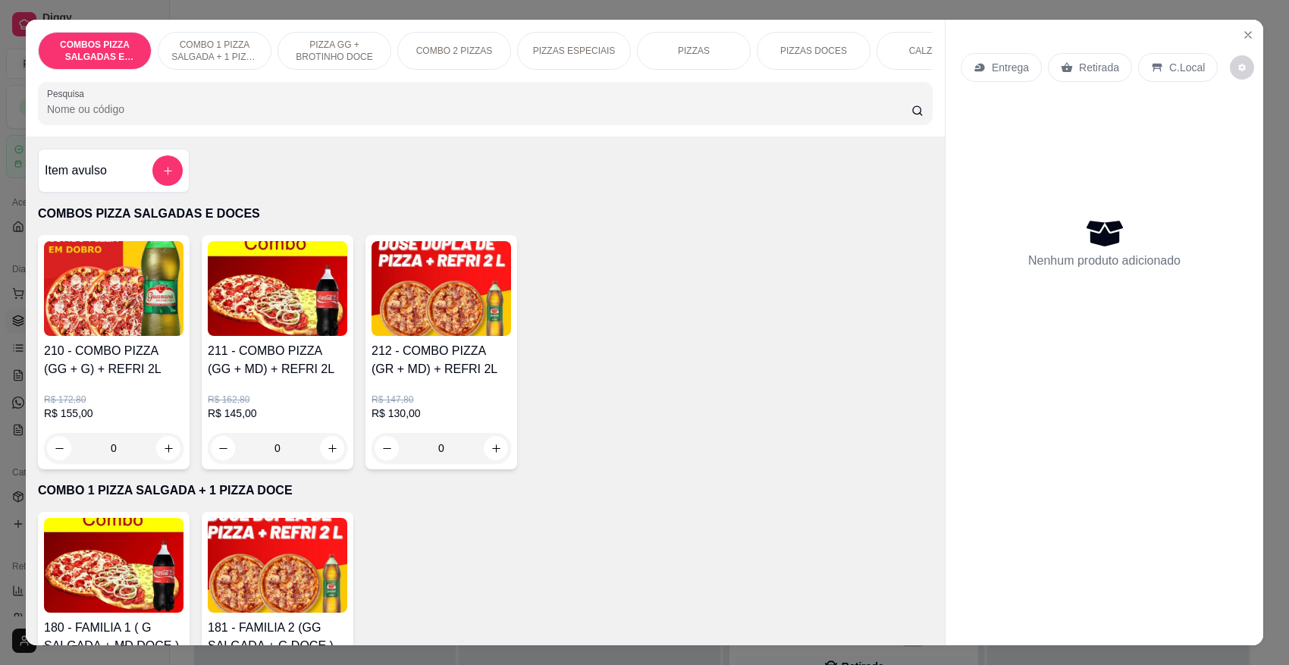
click at [679, 54] on p "PIZZAS" at bounding box center [694, 51] width 32 height 12
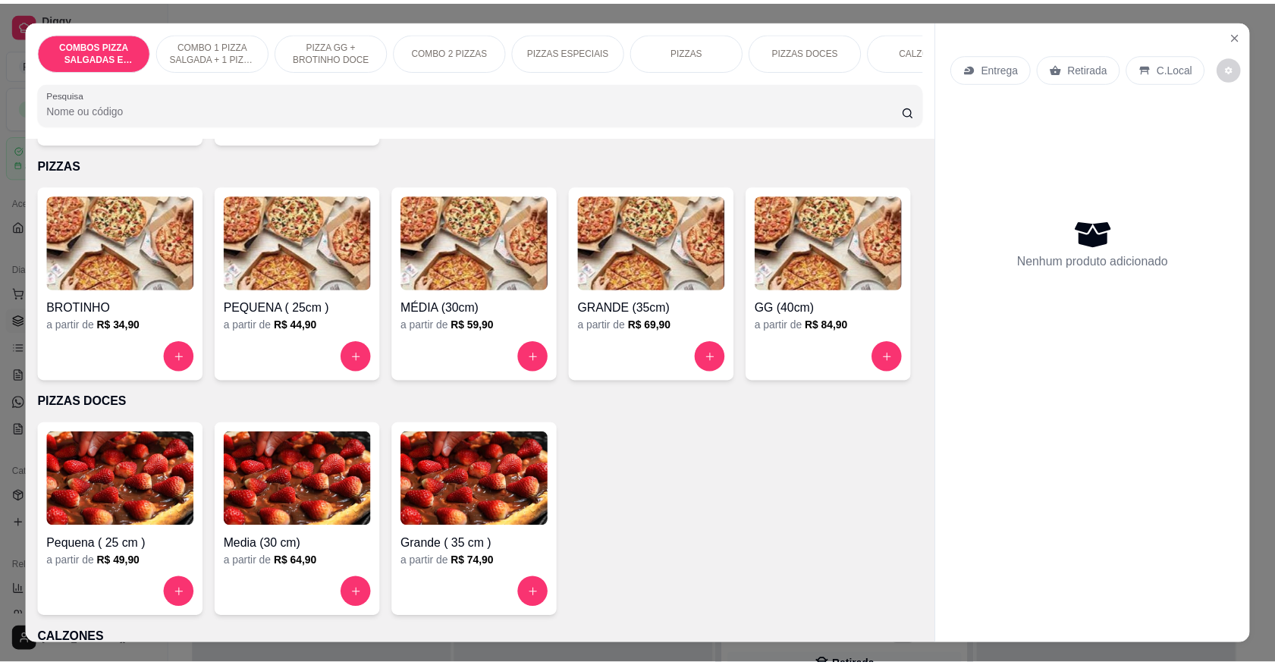
scroll to position [28, 0]
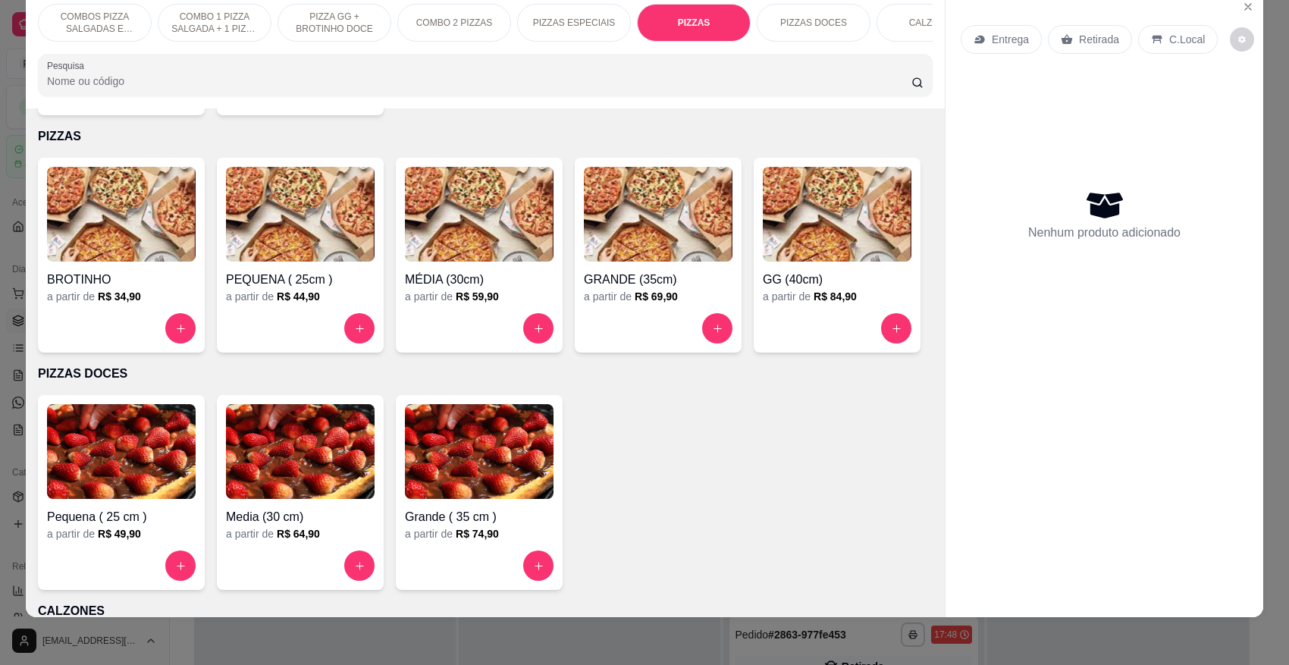
click at [763, 262] on img at bounding box center [837, 214] width 149 height 95
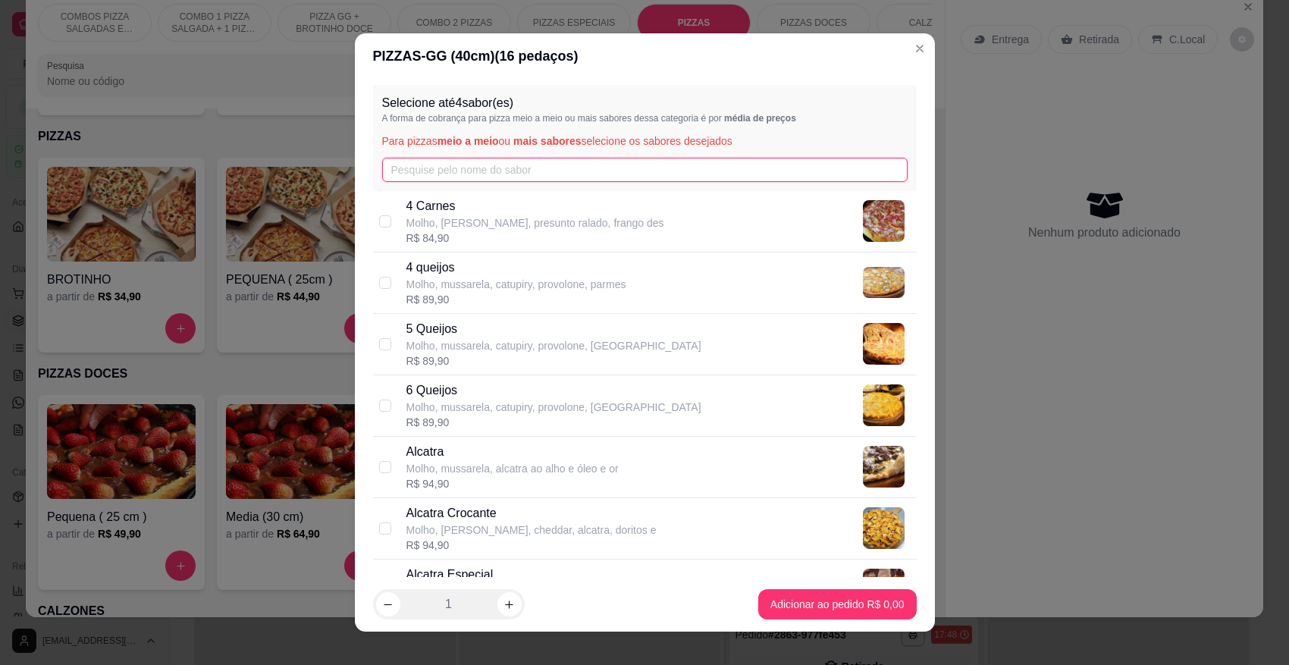
click at [626, 171] on input "text" at bounding box center [645, 170] width 526 height 24
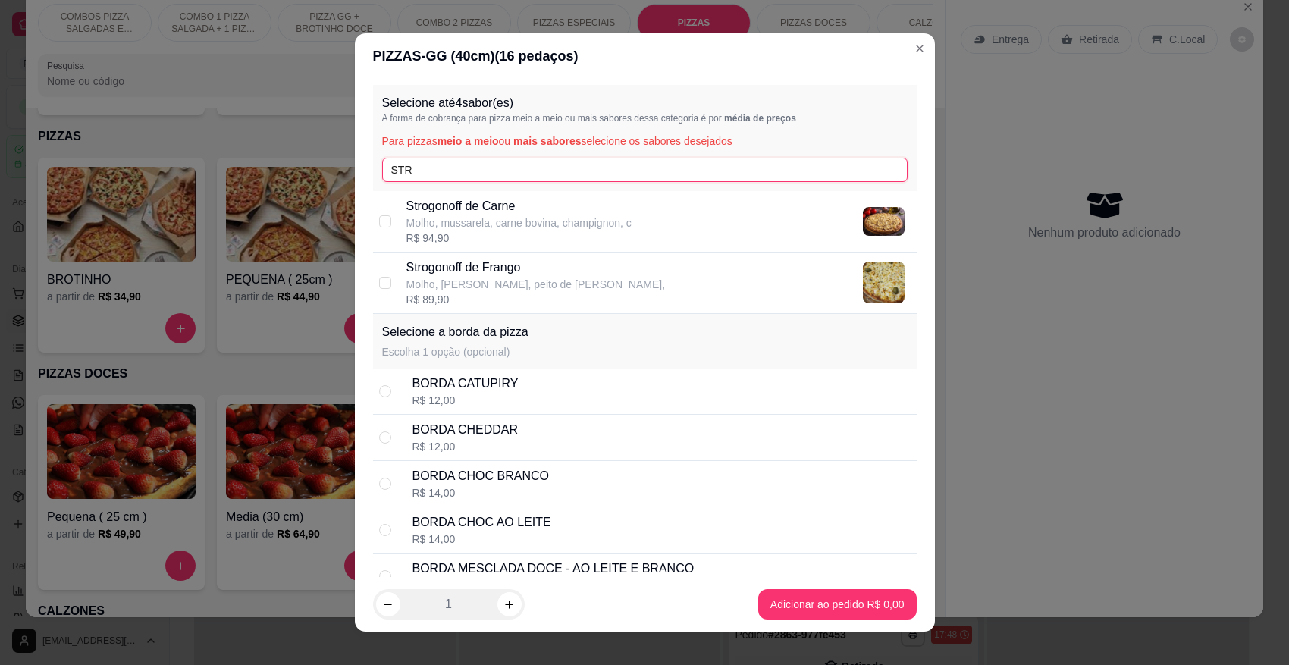
type input "STR"
click at [551, 278] on p "Molho, [PERSON_NAME], peito de [PERSON_NAME]," at bounding box center [535, 284] width 259 height 15
checkbox input "true"
click at [581, 175] on input "STR" at bounding box center [645, 170] width 526 height 24
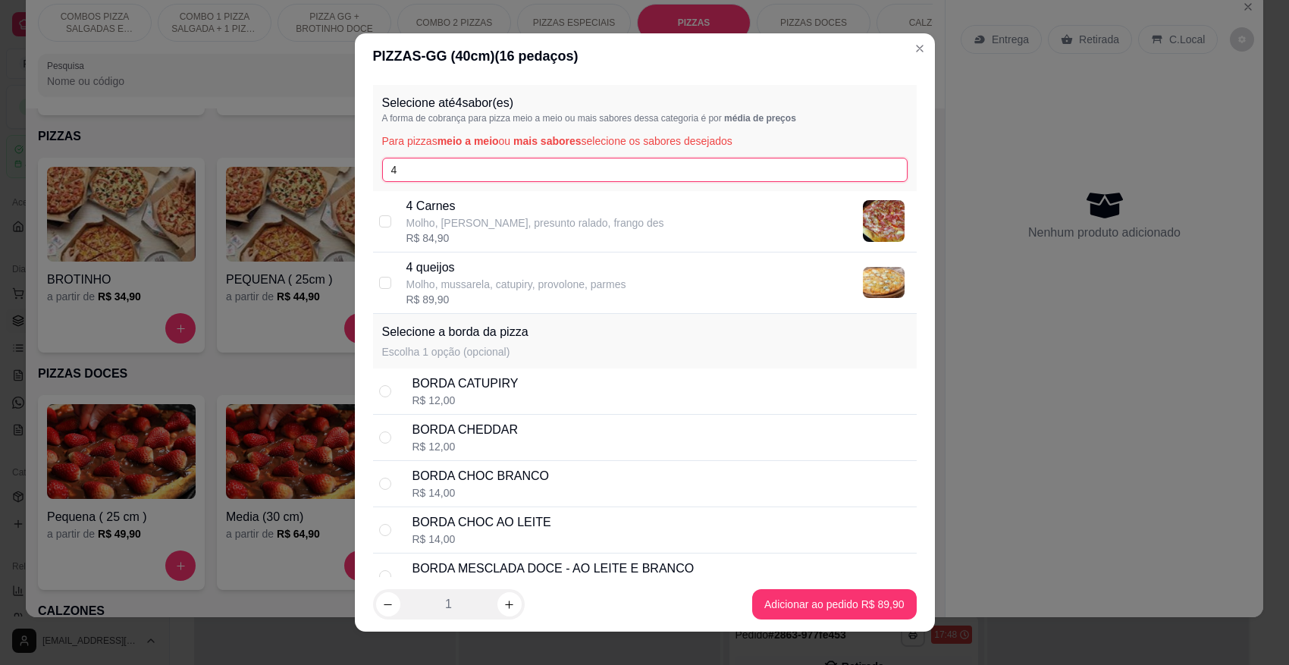
type input "4"
click at [525, 281] on p "Molho, mussarela, catupiry, provolone, parmes" at bounding box center [516, 284] width 220 height 15
checkbox input "true"
click at [491, 164] on input "4" at bounding box center [645, 170] width 526 height 24
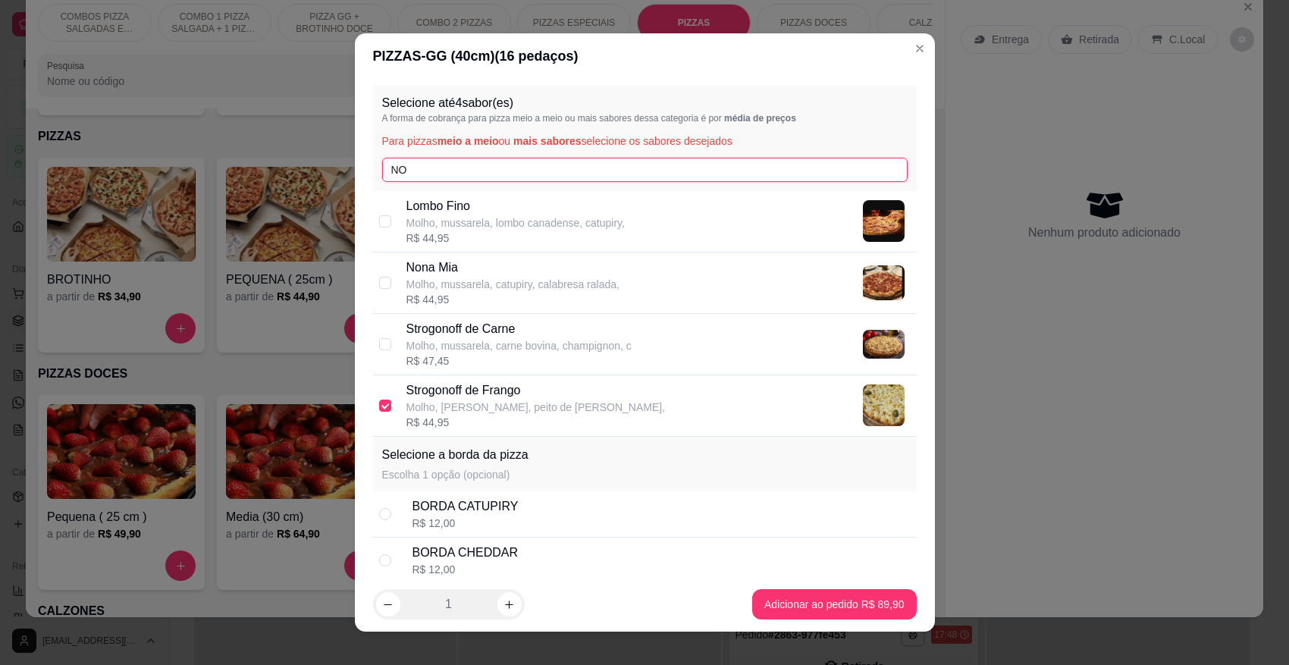
type input "NO"
click at [479, 275] on p "Nona Mia" at bounding box center [512, 268] width 213 height 18
checkbox input "true"
click at [506, 173] on input "NO" at bounding box center [645, 170] width 526 height 24
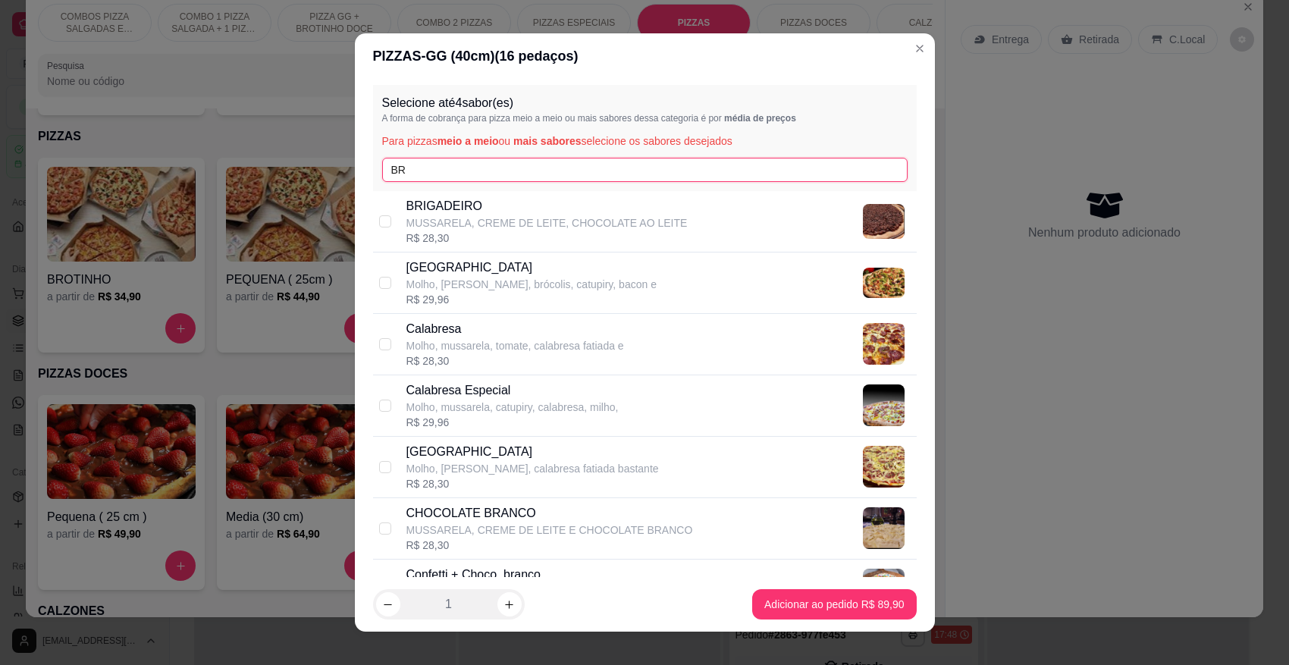
type input "BR"
click at [505, 262] on p "[GEOGRAPHIC_DATA]" at bounding box center [531, 268] width 250 height 18
checkbox input "true"
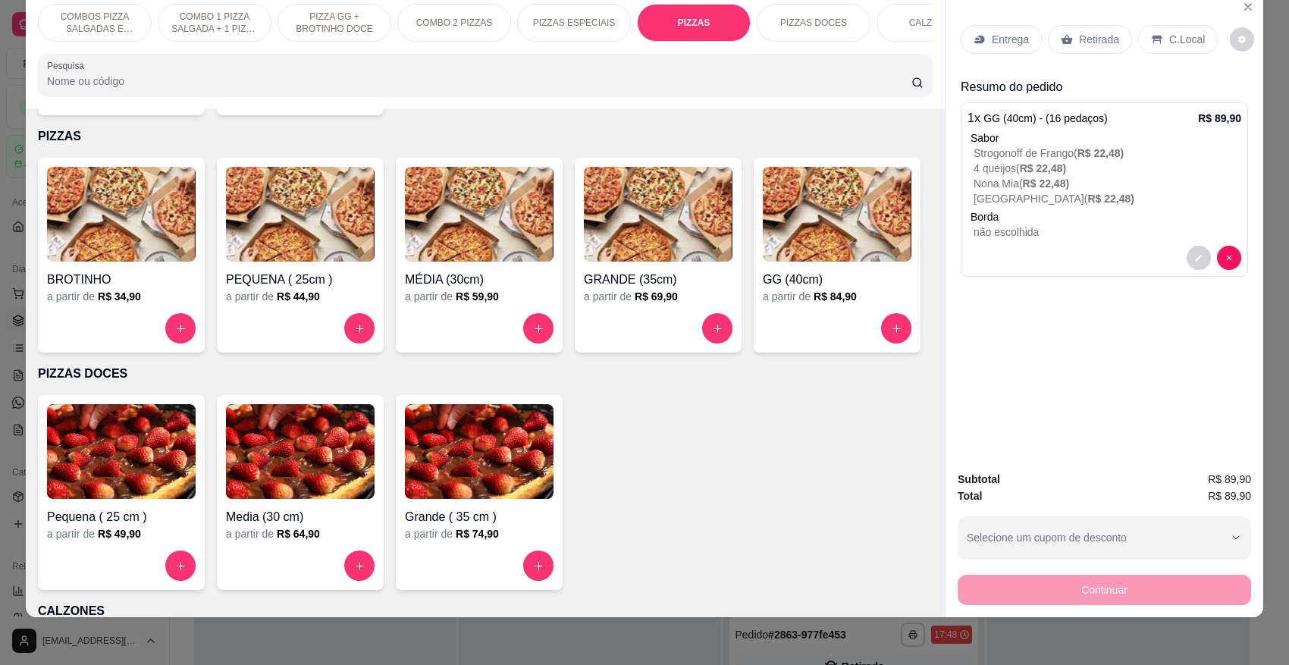
click at [1079, 42] on p "Retirada" at bounding box center [1099, 39] width 40 height 15
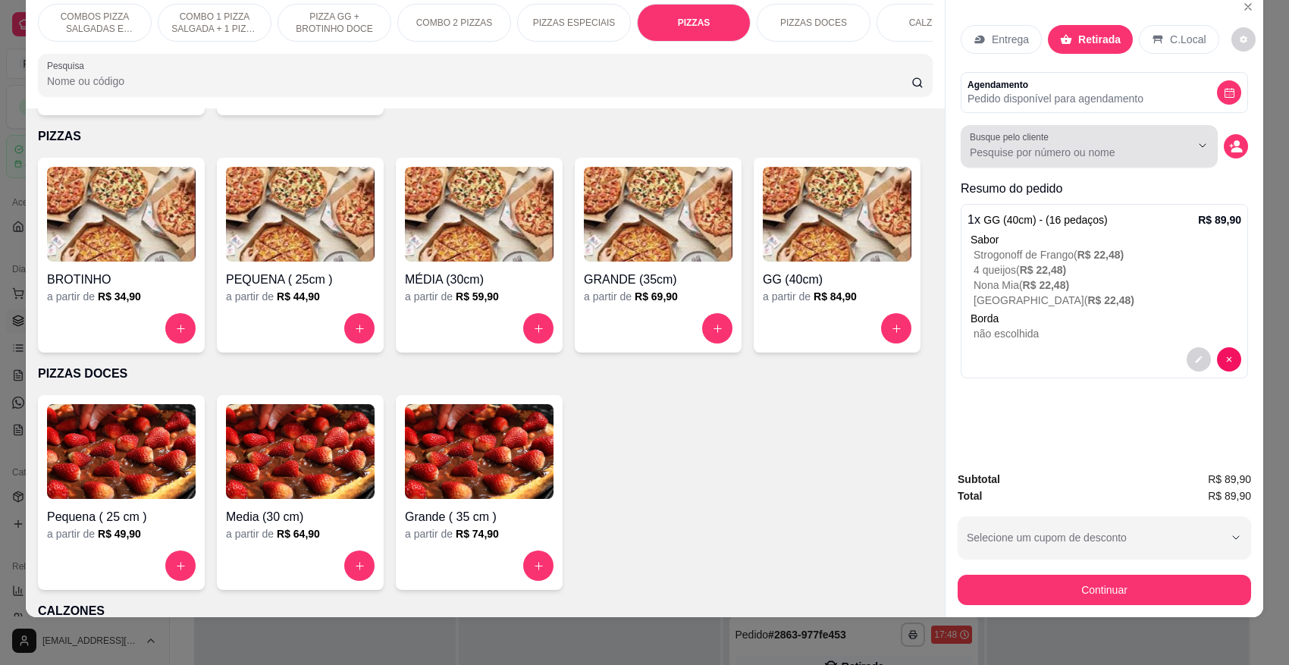
click at [1047, 161] on div at bounding box center [1089, 146] width 239 height 30
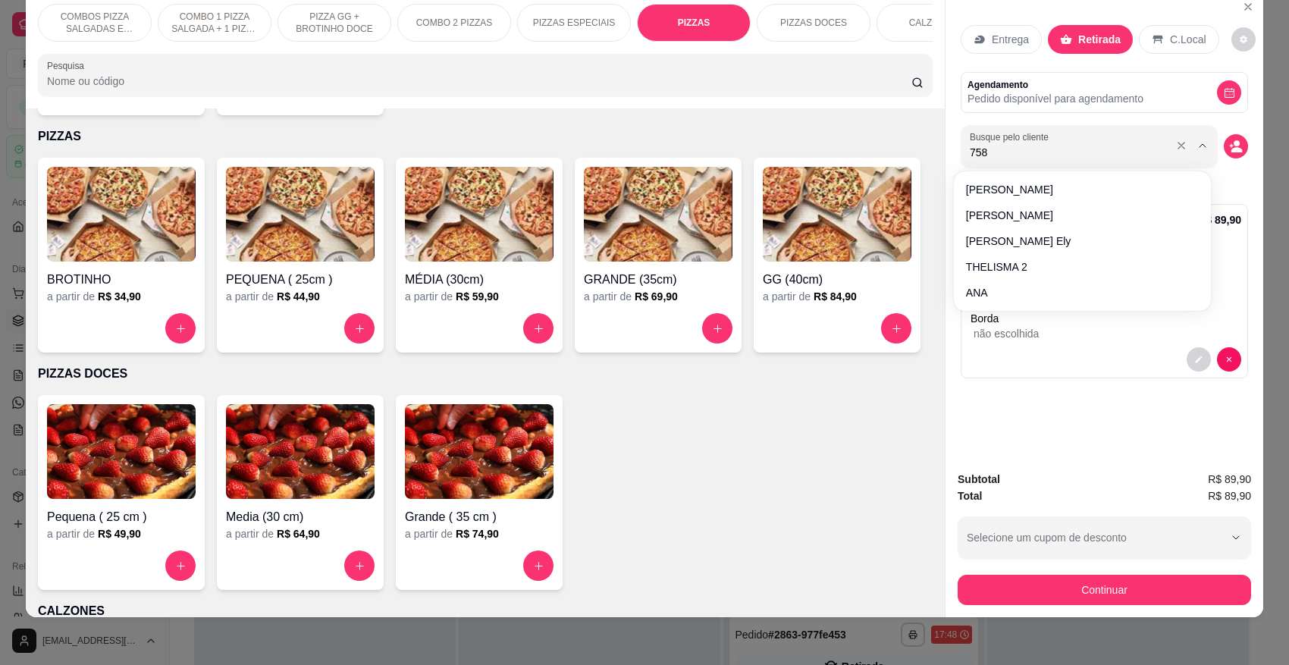
type input "7587"
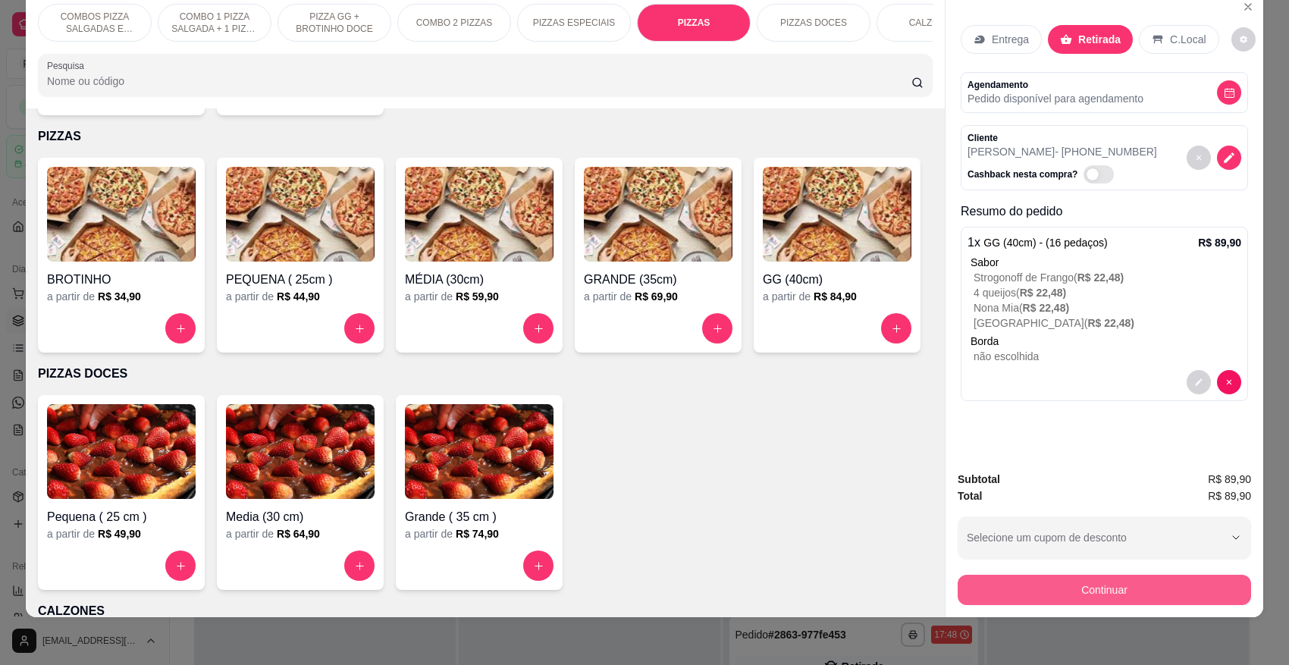
click at [1085, 591] on button "Continuar" at bounding box center [1104, 590] width 293 height 30
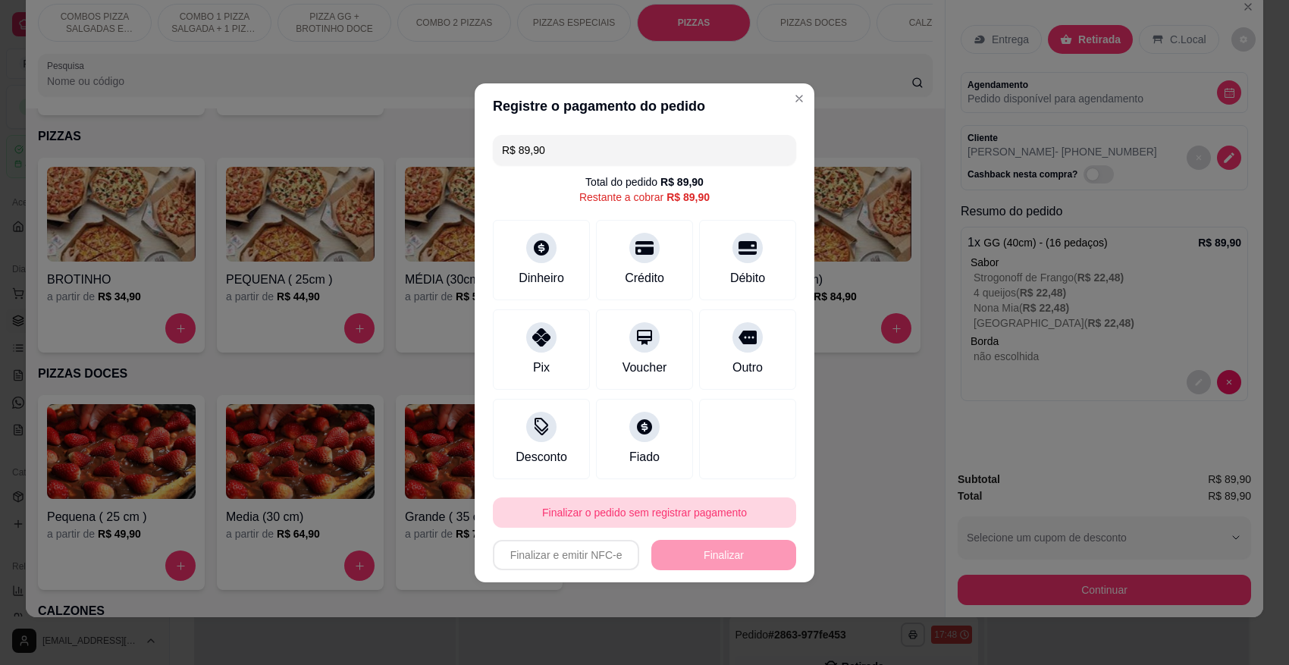
click at [706, 525] on button "Finalizar o pedido sem registrar pagamento" at bounding box center [644, 512] width 303 height 30
click at [755, 468] on button "Confirmar" at bounding box center [735, 470] width 56 height 24
type input "R$ 0,00"
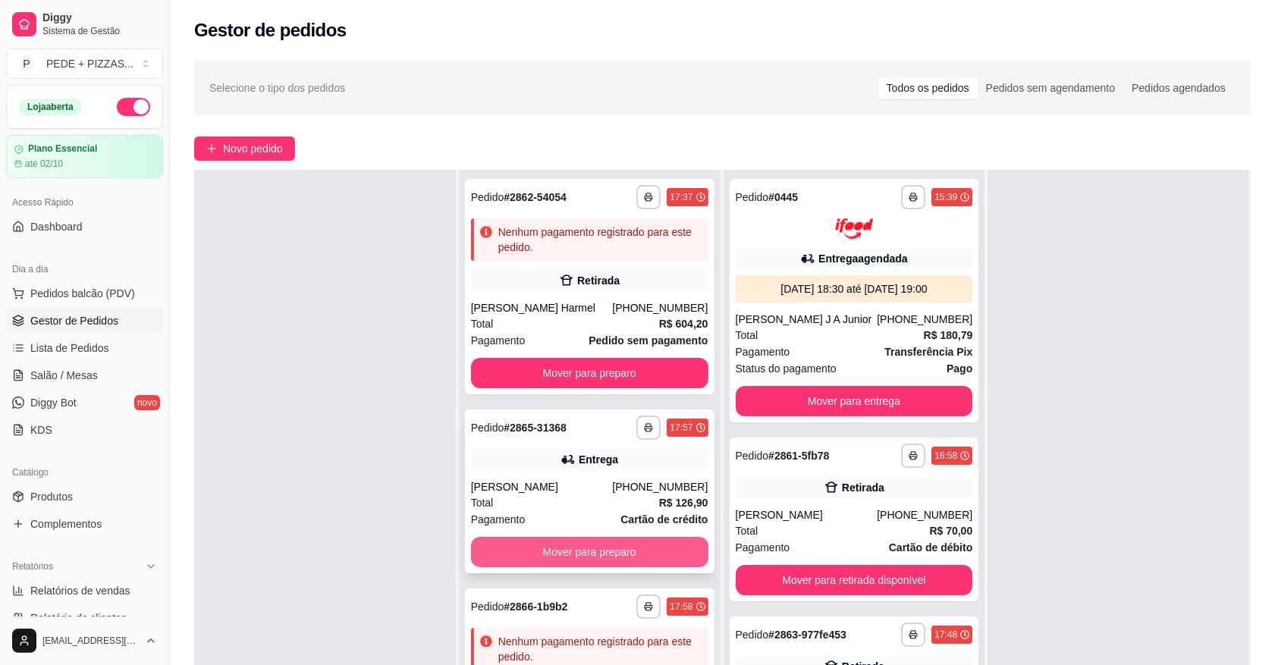
click at [586, 547] on button "Mover para preparo" at bounding box center [589, 552] width 237 height 30
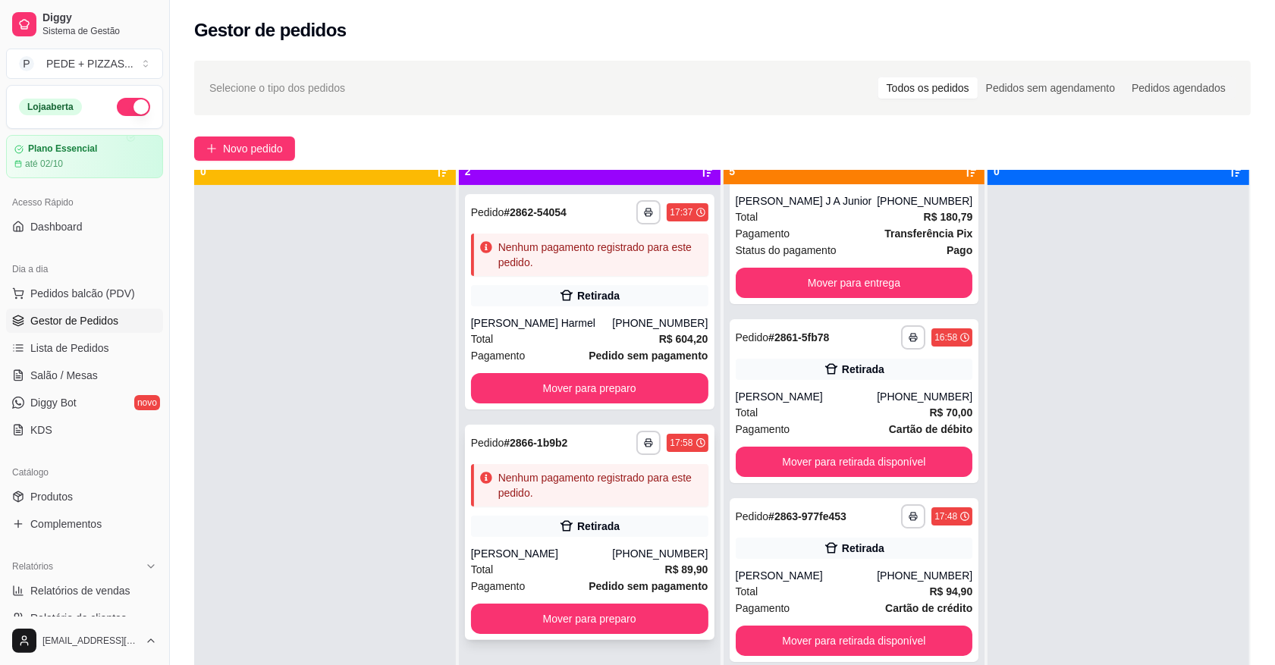
scroll to position [42, 0]
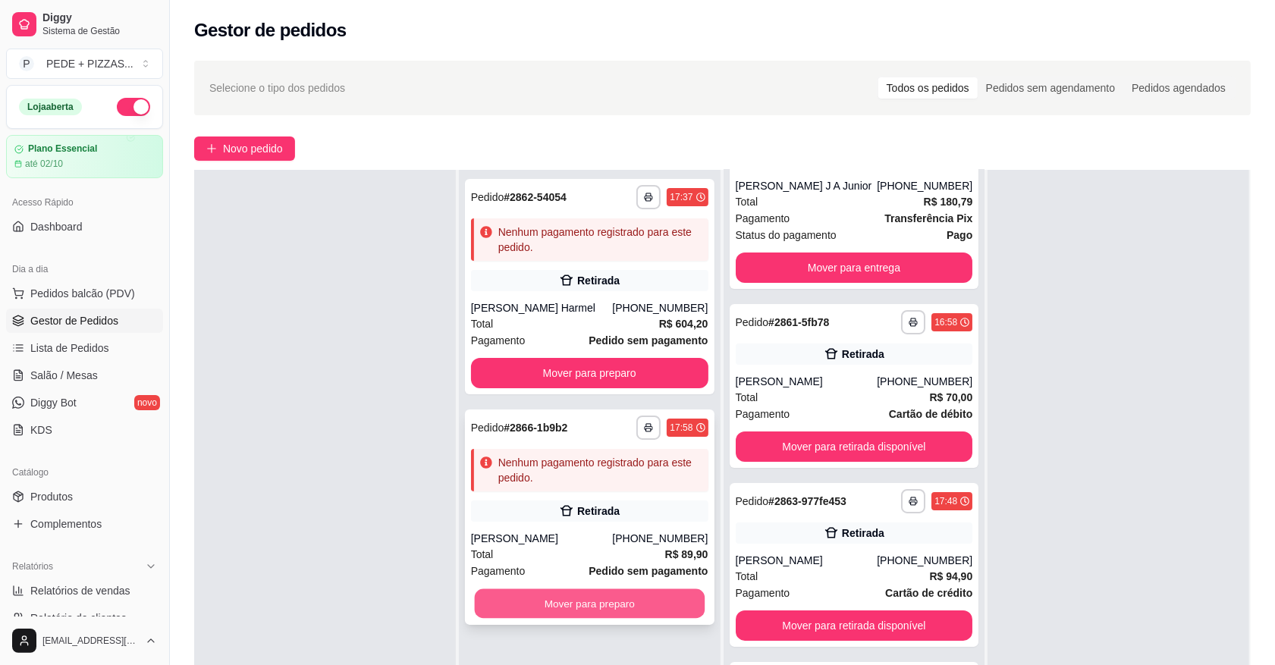
click at [622, 596] on button "Mover para preparo" at bounding box center [589, 604] width 230 height 30
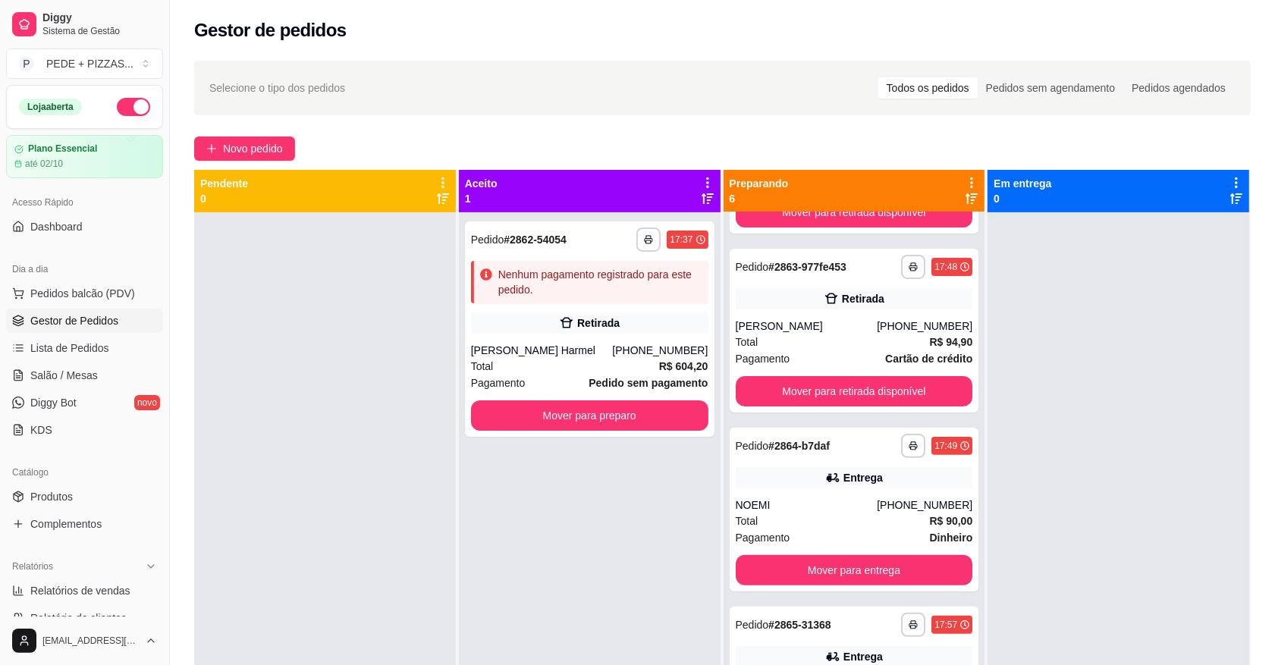
scroll to position [379, 0]
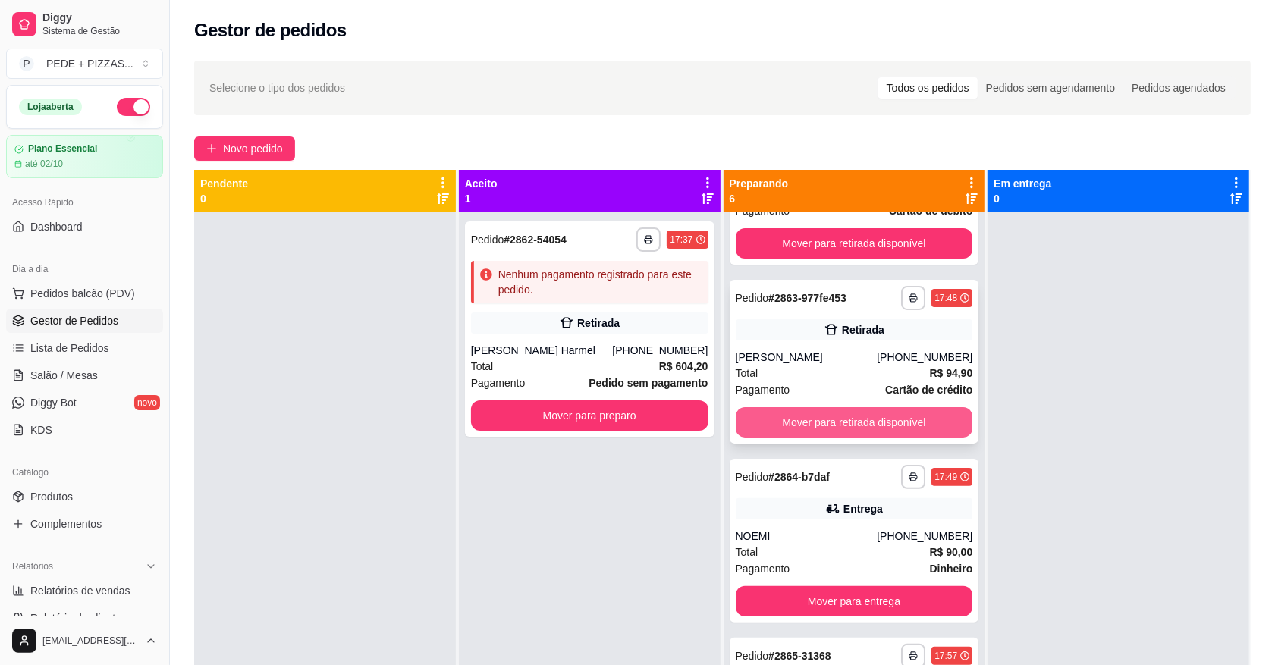
click at [809, 427] on button "Mover para retirada disponível" at bounding box center [854, 422] width 237 height 30
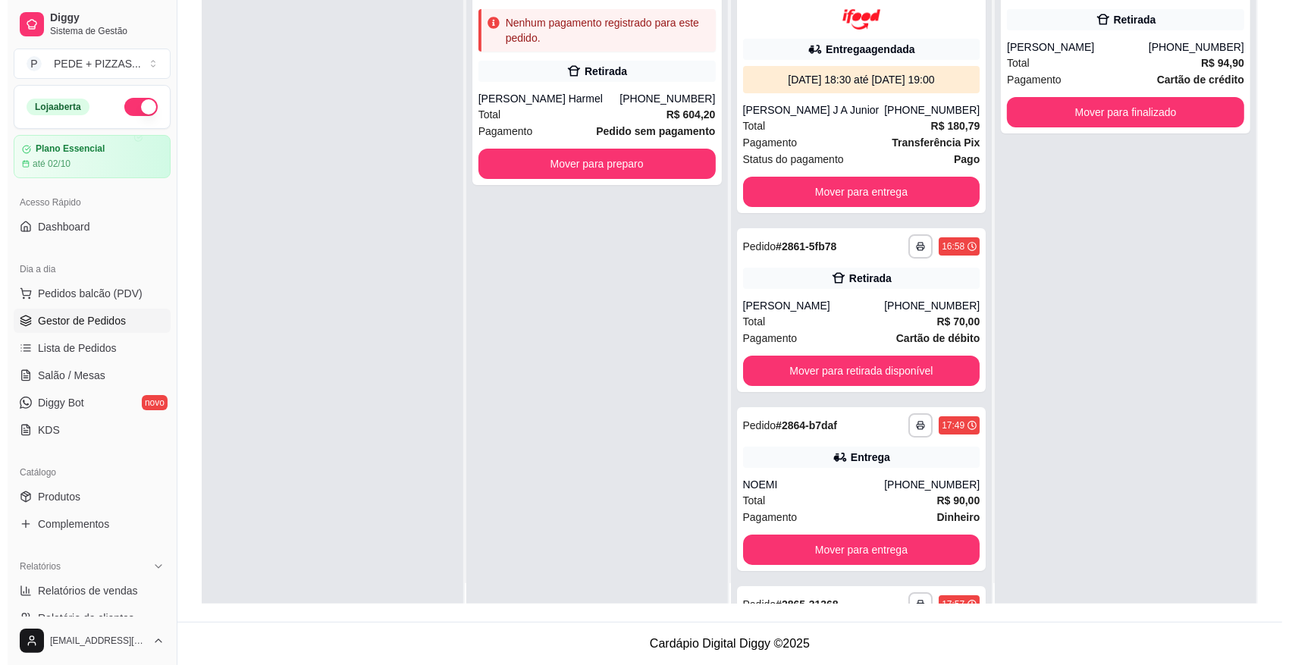
scroll to position [0, 0]
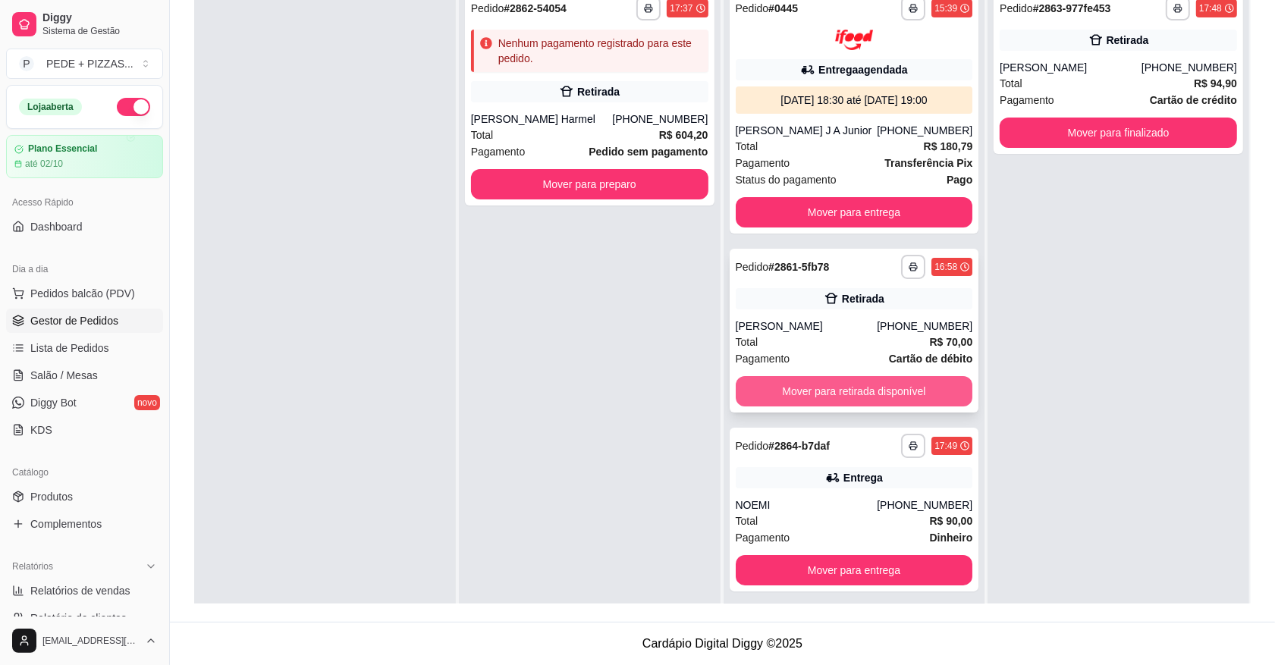
click at [798, 385] on button "Mover para retirada disponível" at bounding box center [854, 391] width 237 height 30
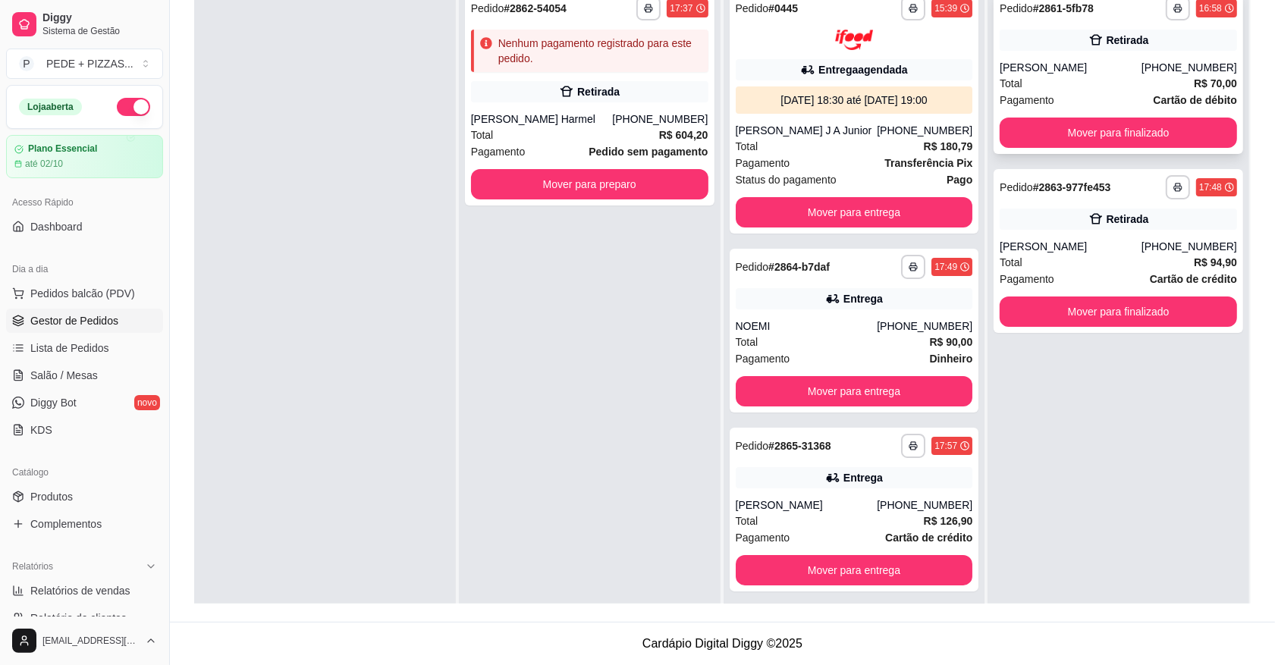
click at [1062, 81] on div "Total R$ 70,00" at bounding box center [1117, 83] width 237 height 17
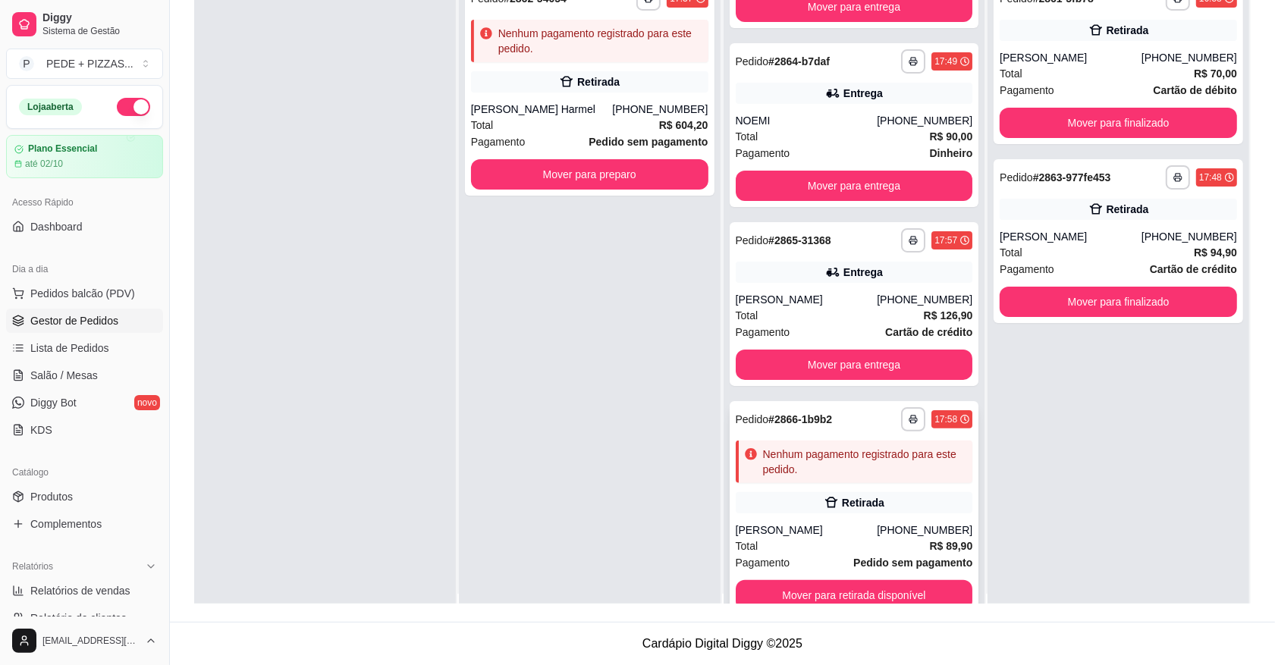
scroll to position [42, 0]
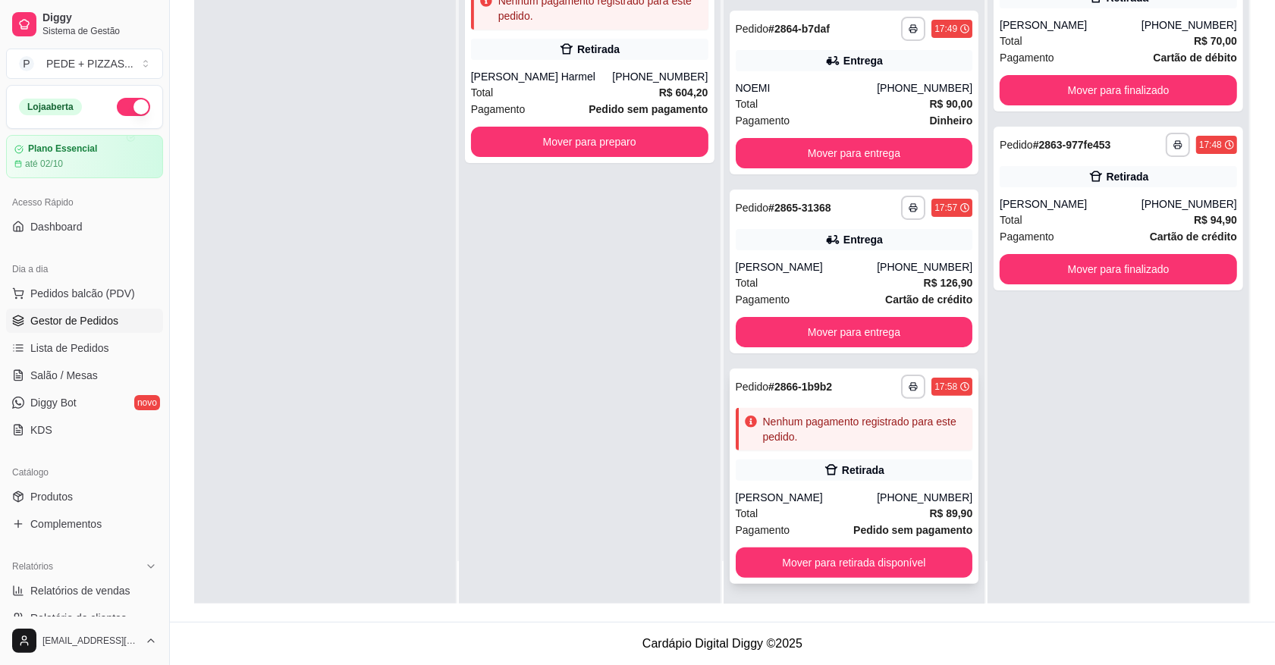
click at [933, 491] on div "[PHONE_NUMBER]" at bounding box center [925, 497] width 96 height 15
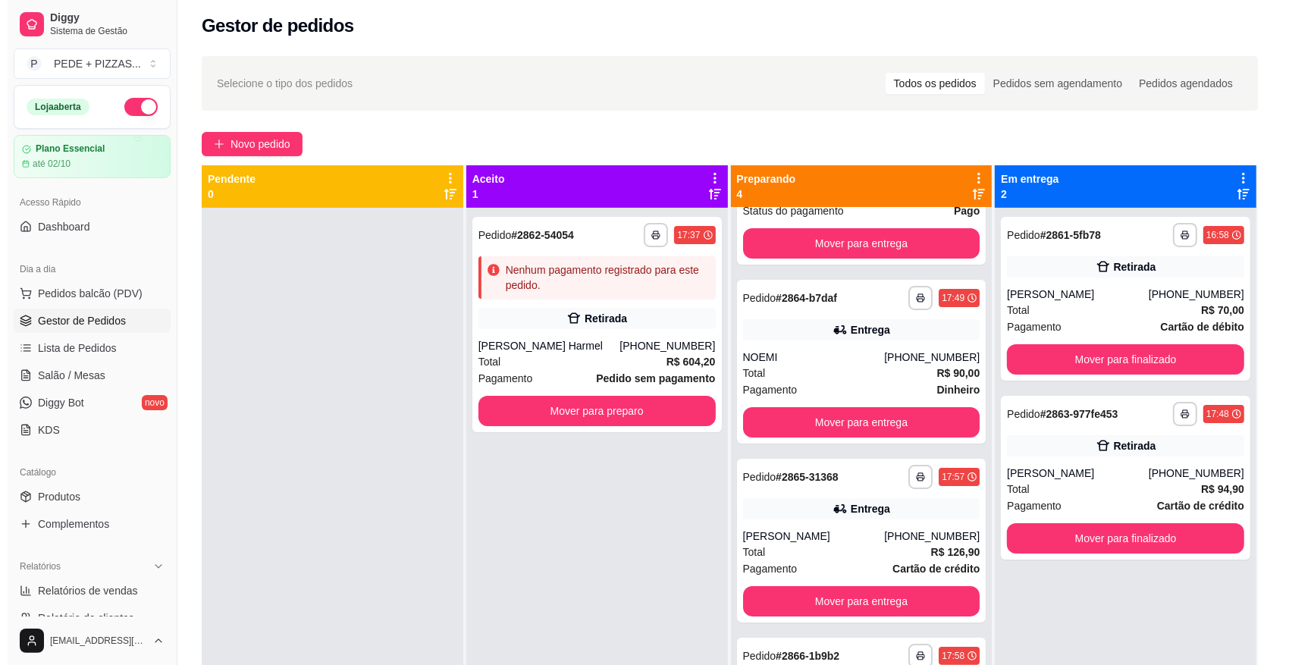
scroll to position [0, 0]
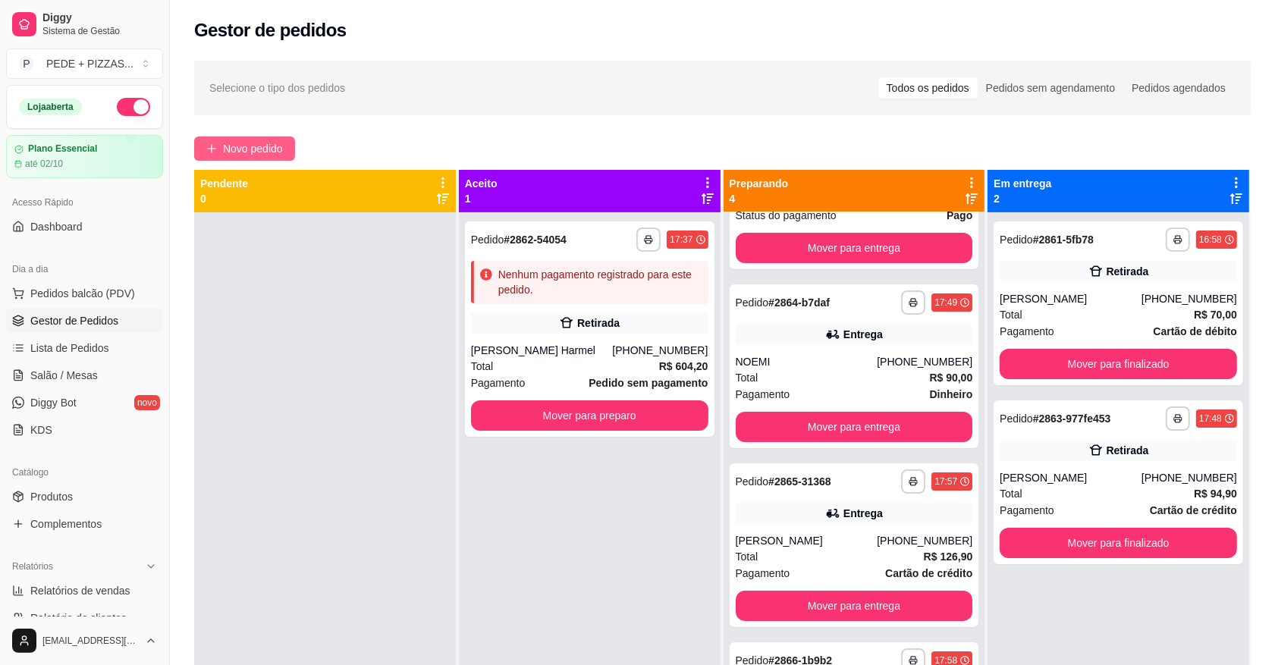
click at [260, 141] on span "Novo pedido" at bounding box center [253, 148] width 60 height 17
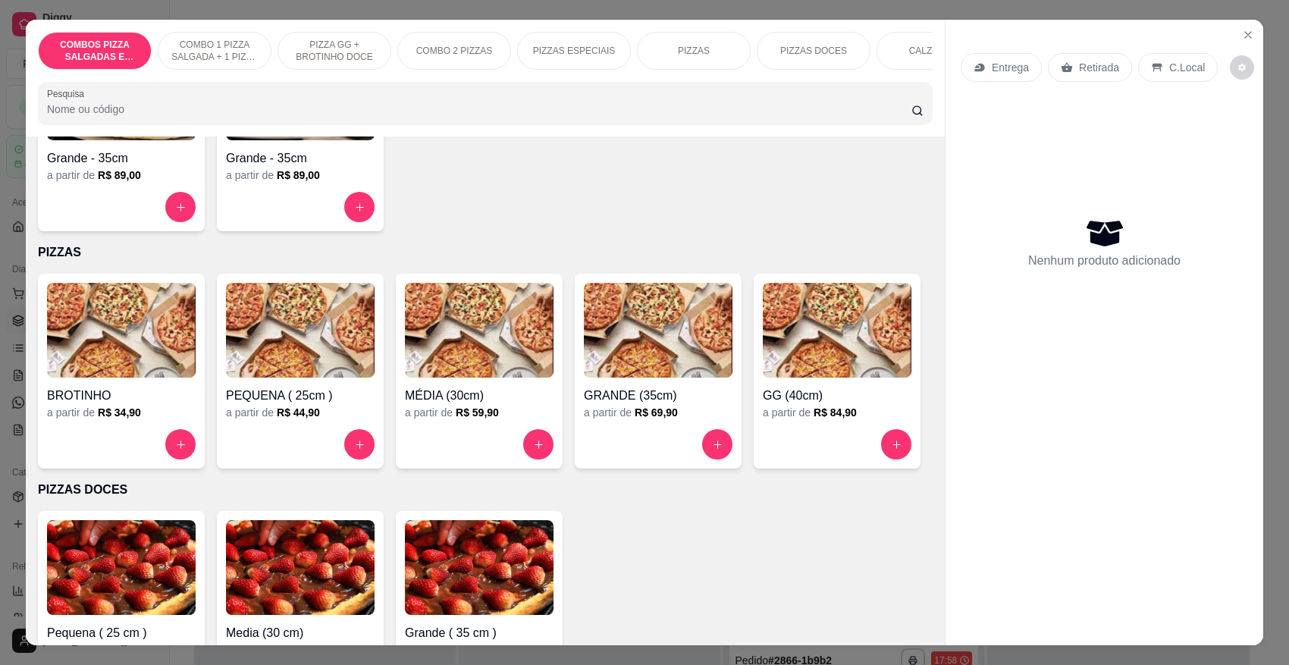
scroll to position [1327, 0]
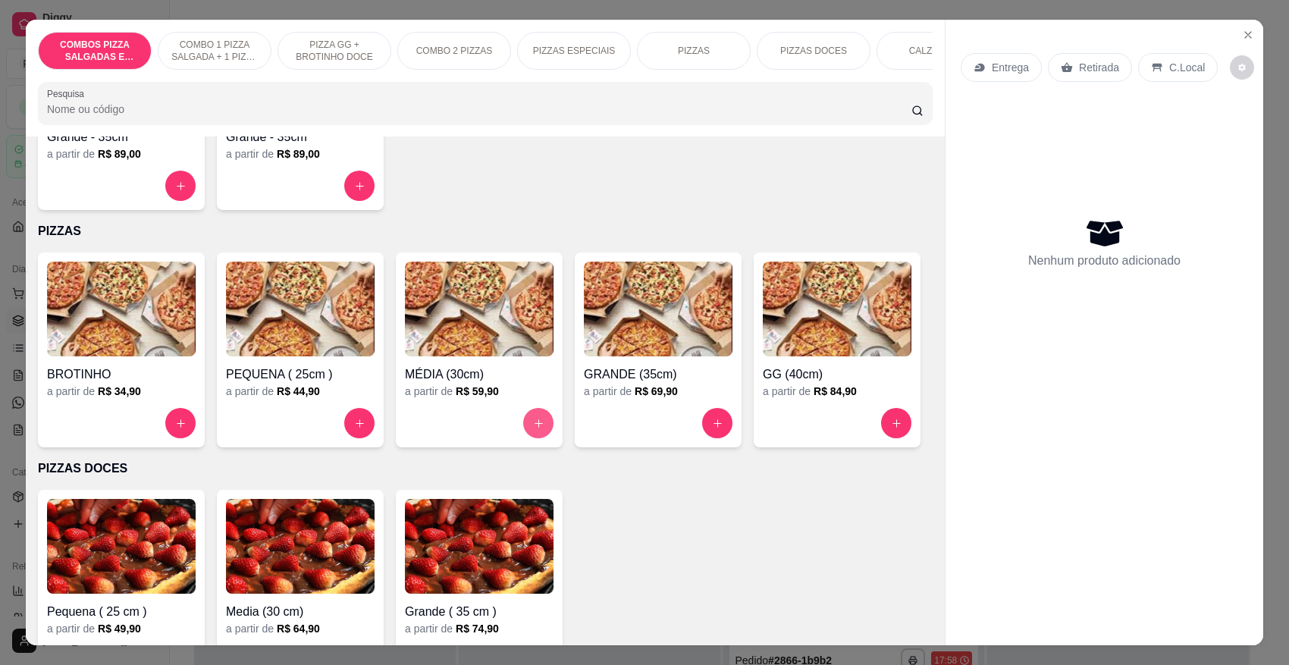
click at [537, 421] on button "increase-product-quantity" at bounding box center [538, 423] width 30 height 30
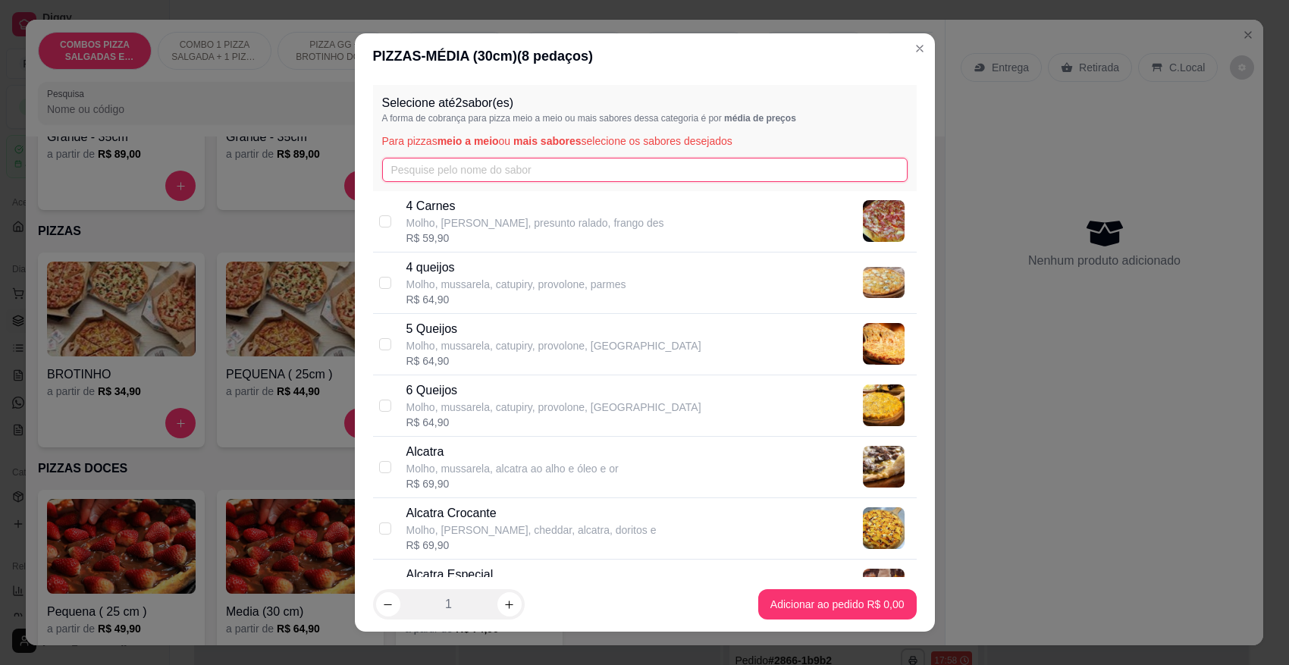
click at [498, 168] on input "text" at bounding box center [645, 170] width 526 height 24
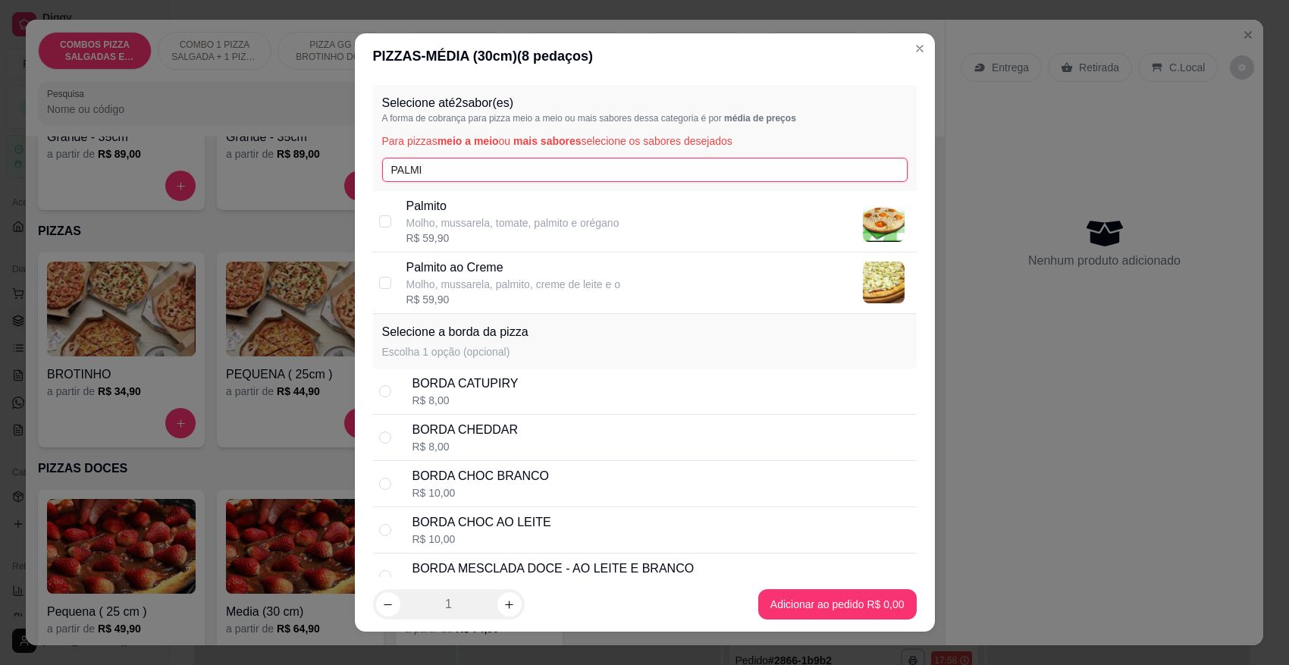
drag, startPoint x: 494, startPoint y: 175, endPoint x: 362, endPoint y: 171, distance: 132.0
click at [362, 171] on div "Selecione até 2 sabor(es) A forma de cobrança para pizza meio a meio ou mais sa…" at bounding box center [645, 328] width 580 height 498
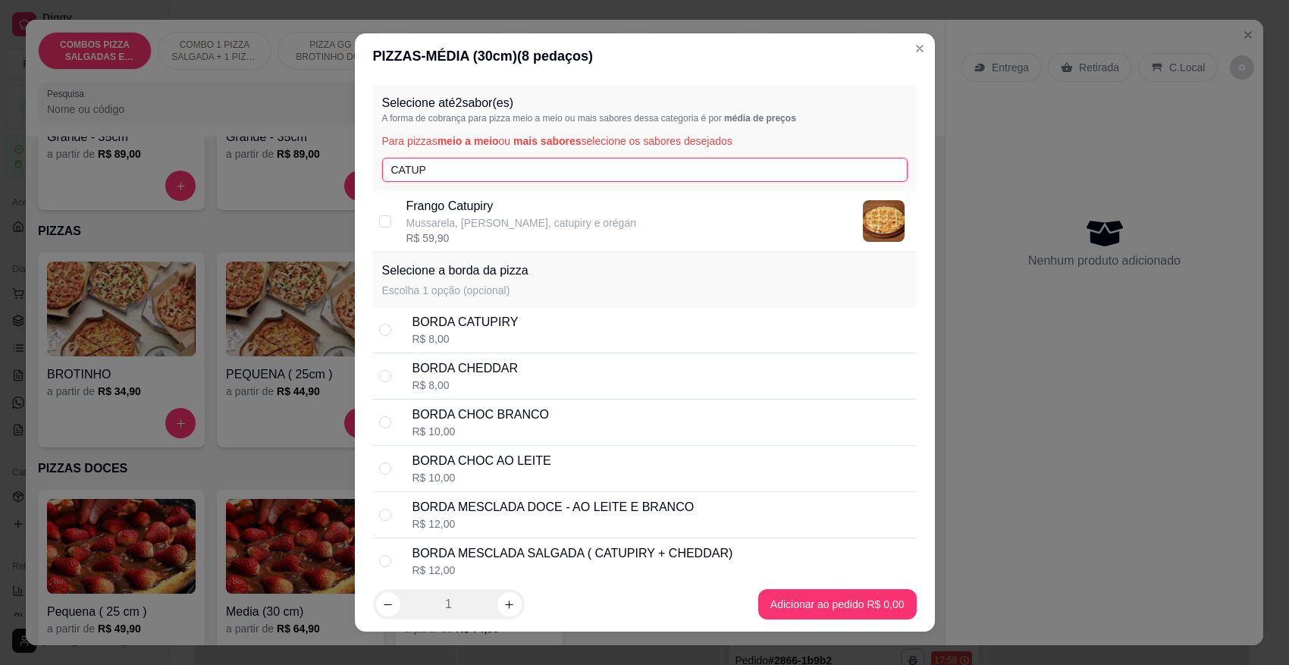
drag, startPoint x: 444, startPoint y: 171, endPoint x: 366, endPoint y: 172, distance: 78.9
click at [373, 172] on div "Selecione até 2 sabor(es) A forma de cobrança para pizza meio a meio ou mais sa…" at bounding box center [645, 138] width 544 height 106
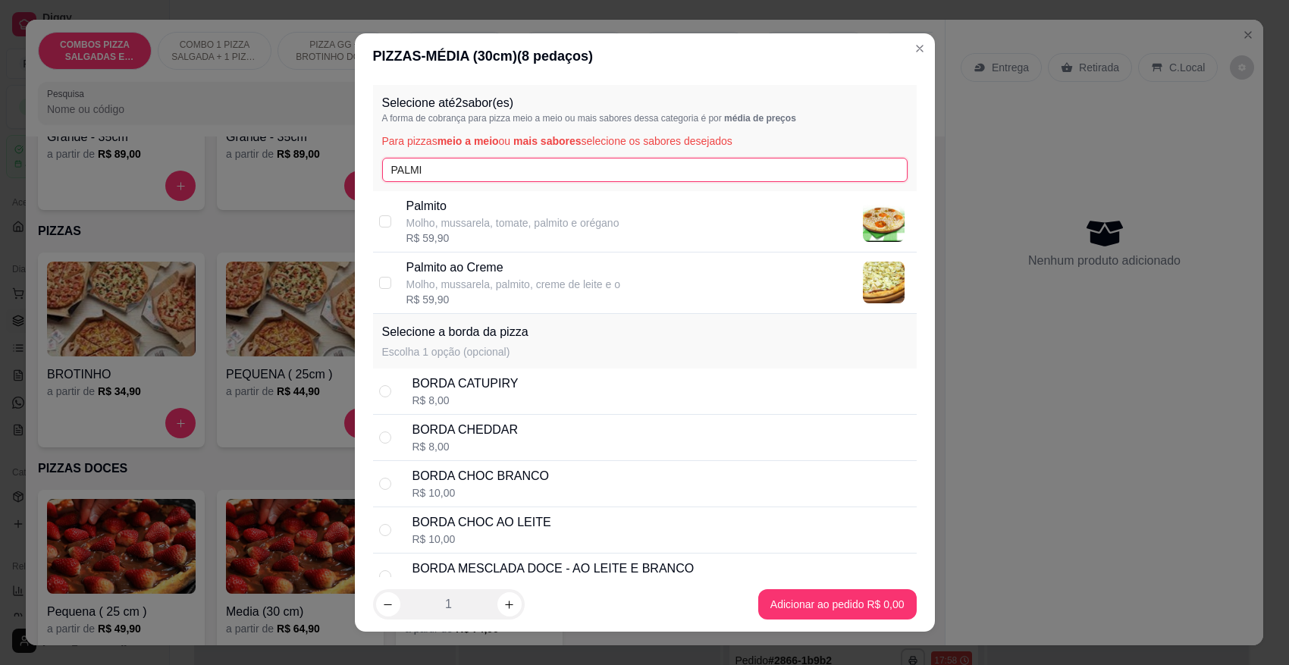
type input "PALMI"
click at [431, 211] on p "Palmito" at bounding box center [512, 206] width 213 height 18
checkbox input "true"
drag, startPoint x: 438, startPoint y: 168, endPoint x: 362, endPoint y: 174, distance: 75.3
click at [362, 174] on div "Selecione até 2 sabor(es) A forma de cobrança para pizza meio a meio ou mais sa…" at bounding box center [645, 328] width 580 height 498
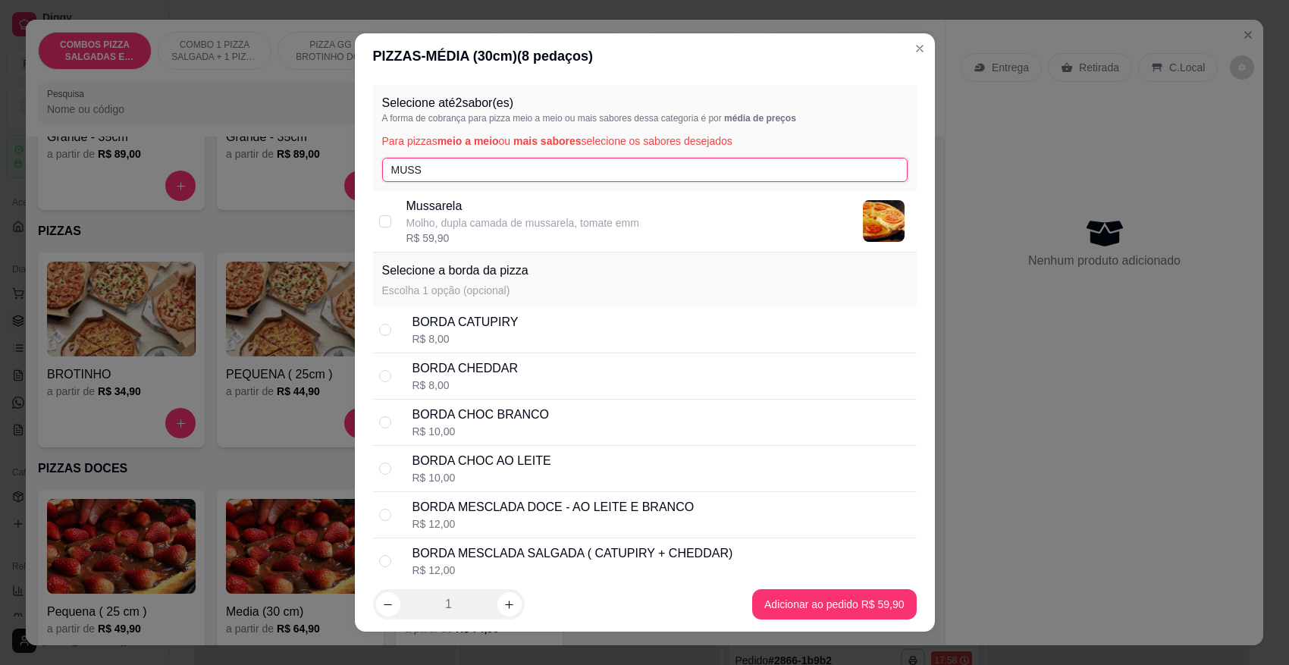
type input "MUSS"
click at [419, 217] on p "Molho, dupla camada de mussarela, tomate emm" at bounding box center [522, 222] width 233 height 15
checkbox input "true"
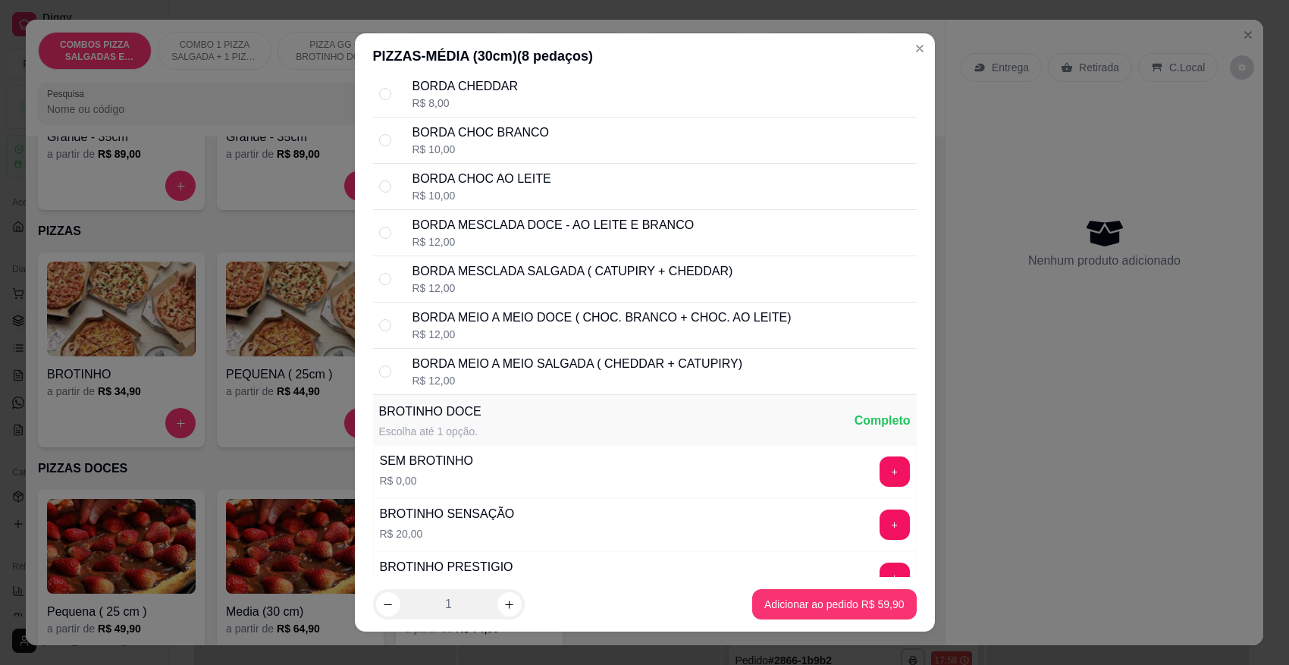
scroll to position [0, 0]
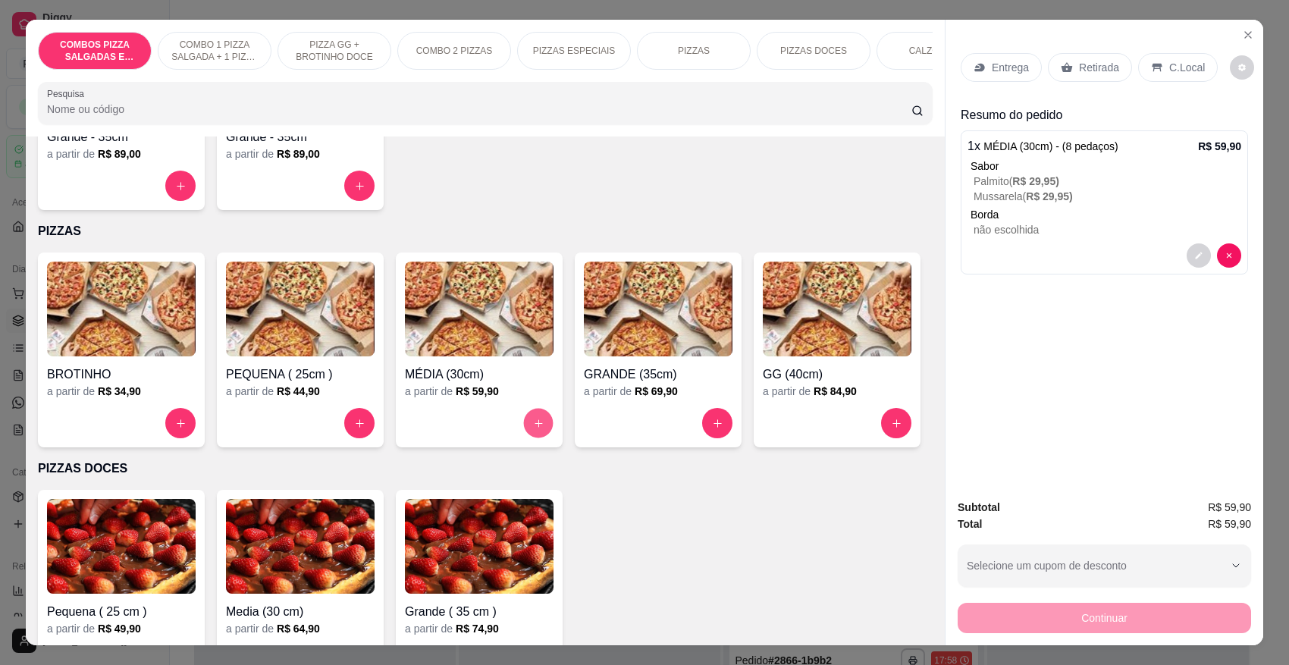
click at [533, 421] on icon "increase-product-quantity" at bounding box center [538, 423] width 11 height 11
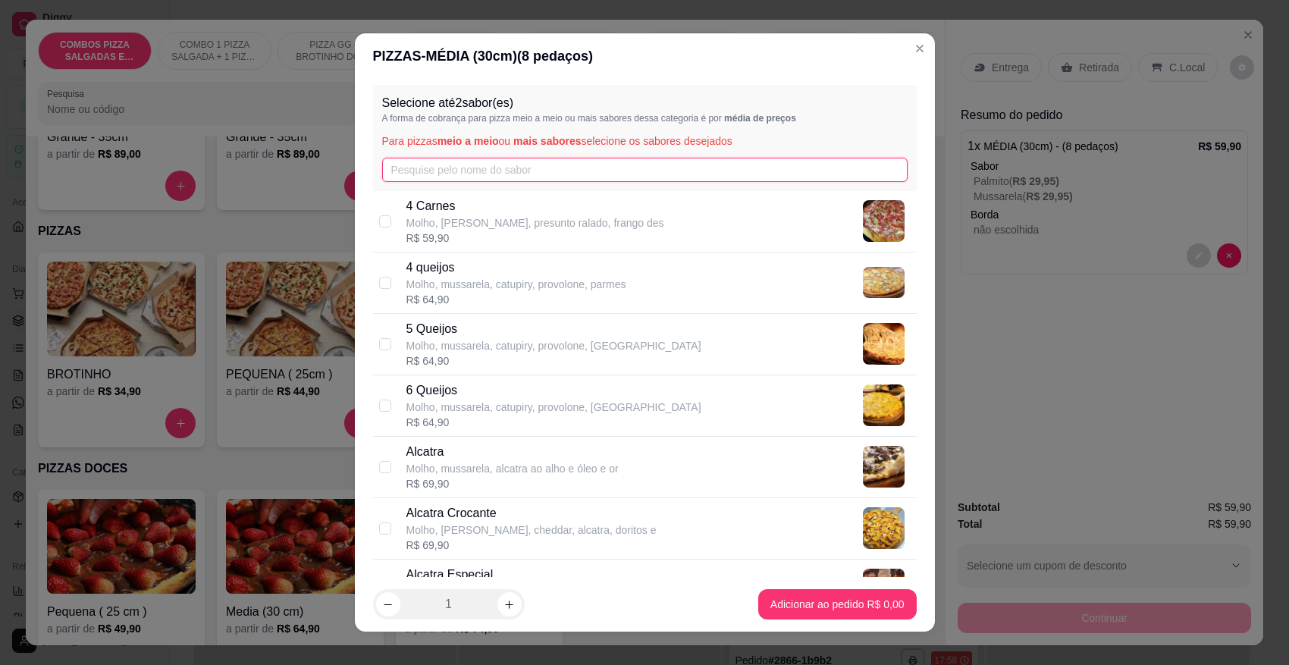
click at [497, 174] on input "text" at bounding box center [645, 170] width 526 height 24
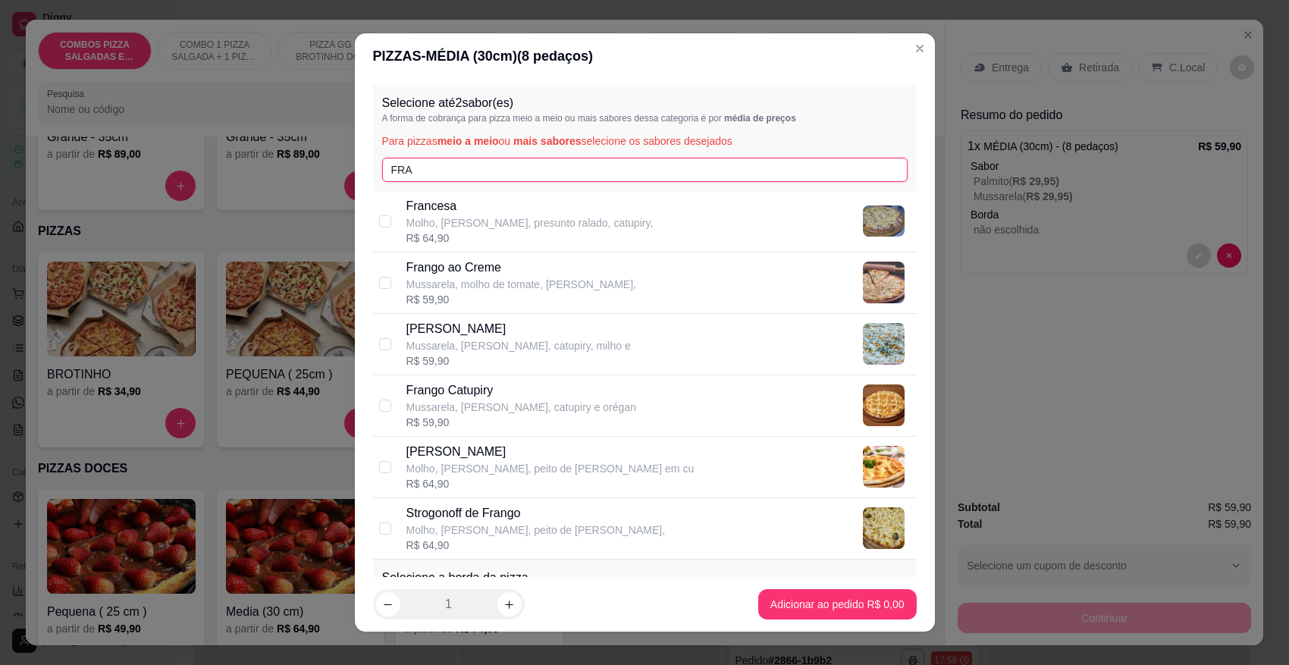
type input "FRA"
click at [478, 402] on p "Mussarela, [PERSON_NAME], catupiry e orégan" at bounding box center [521, 407] width 230 height 15
checkbox input "true"
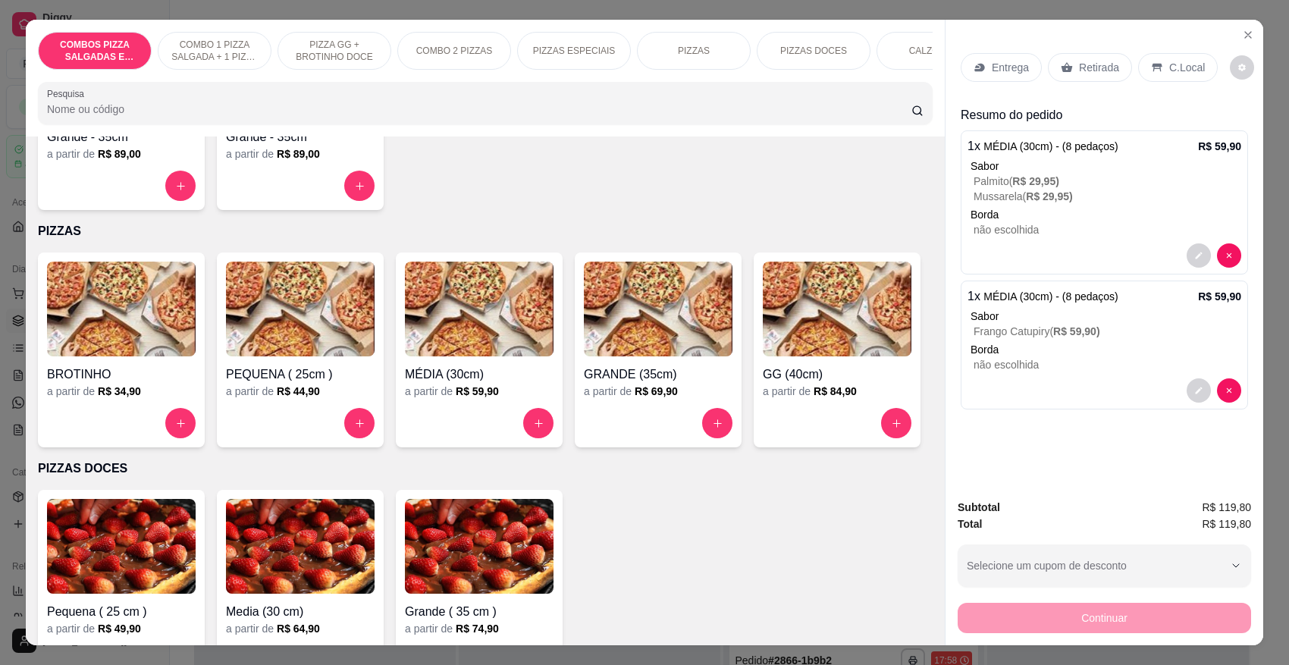
click at [983, 70] on div "Entrega" at bounding box center [1001, 67] width 81 height 29
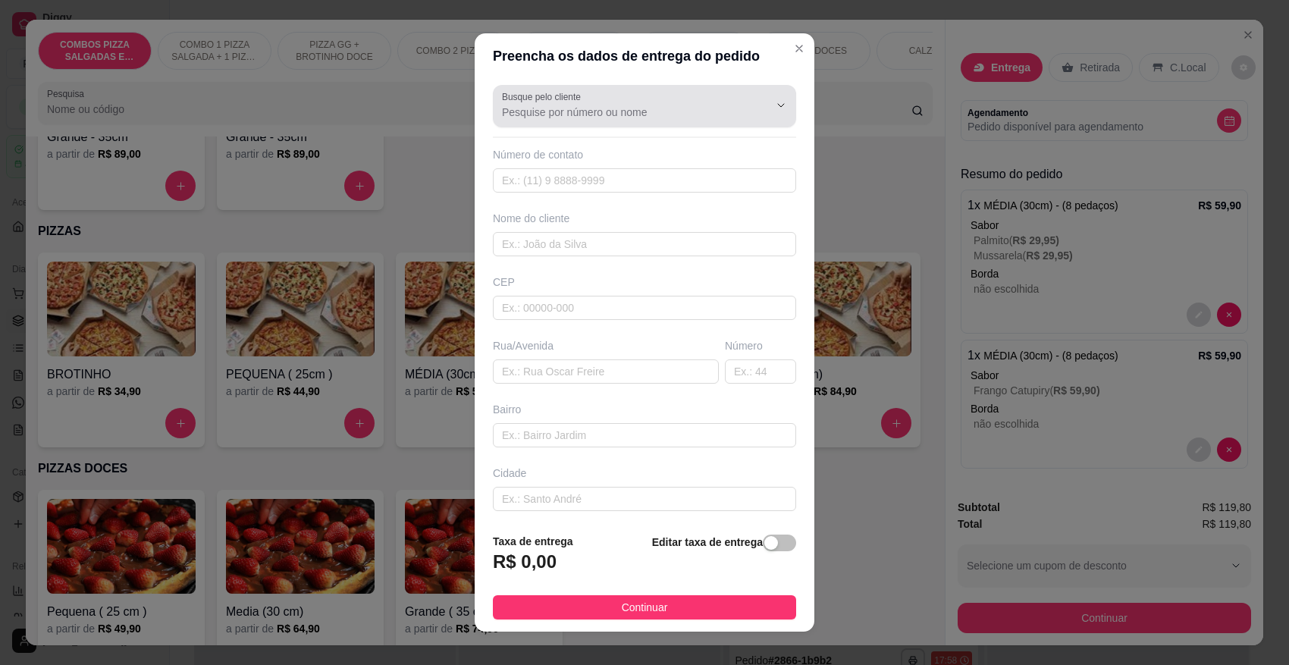
click at [635, 123] on div "Busque pelo cliente" at bounding box center [644, 106] width 303 height 42
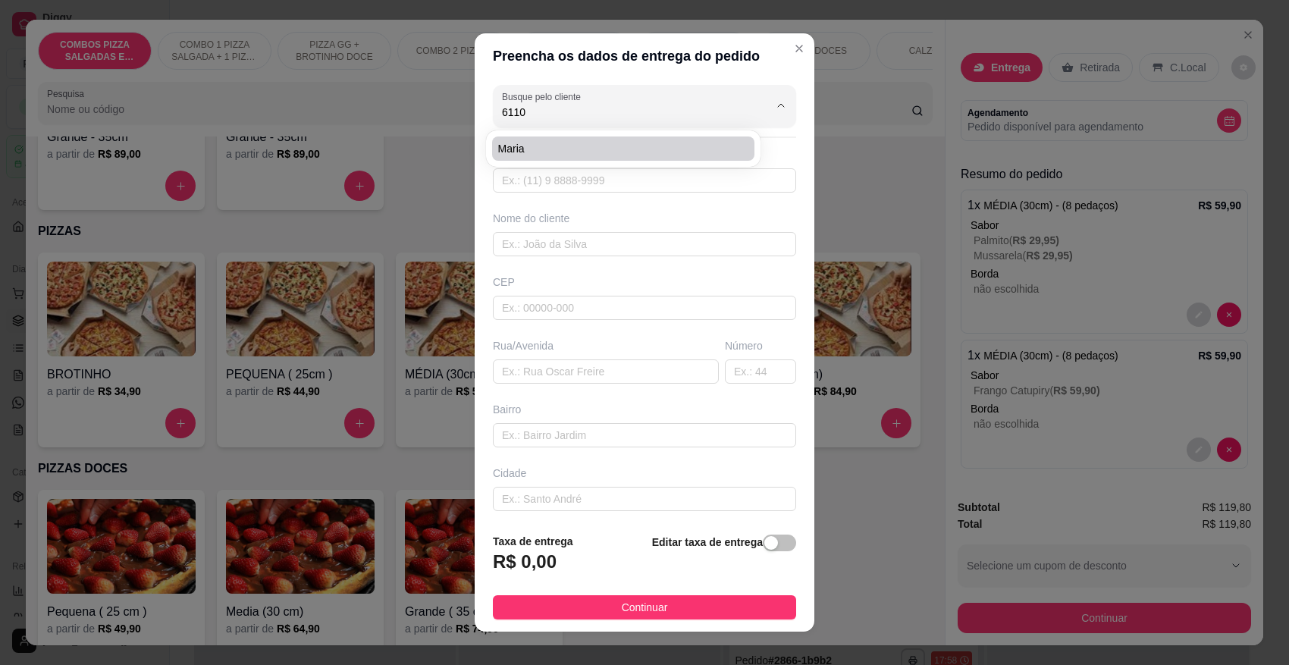
click at [609, 139] on li "maria" at bounding box center [623, 148] width 263 height 24
type input "maria"
type input "47991346110"
type input "maria"
type input "89107000"
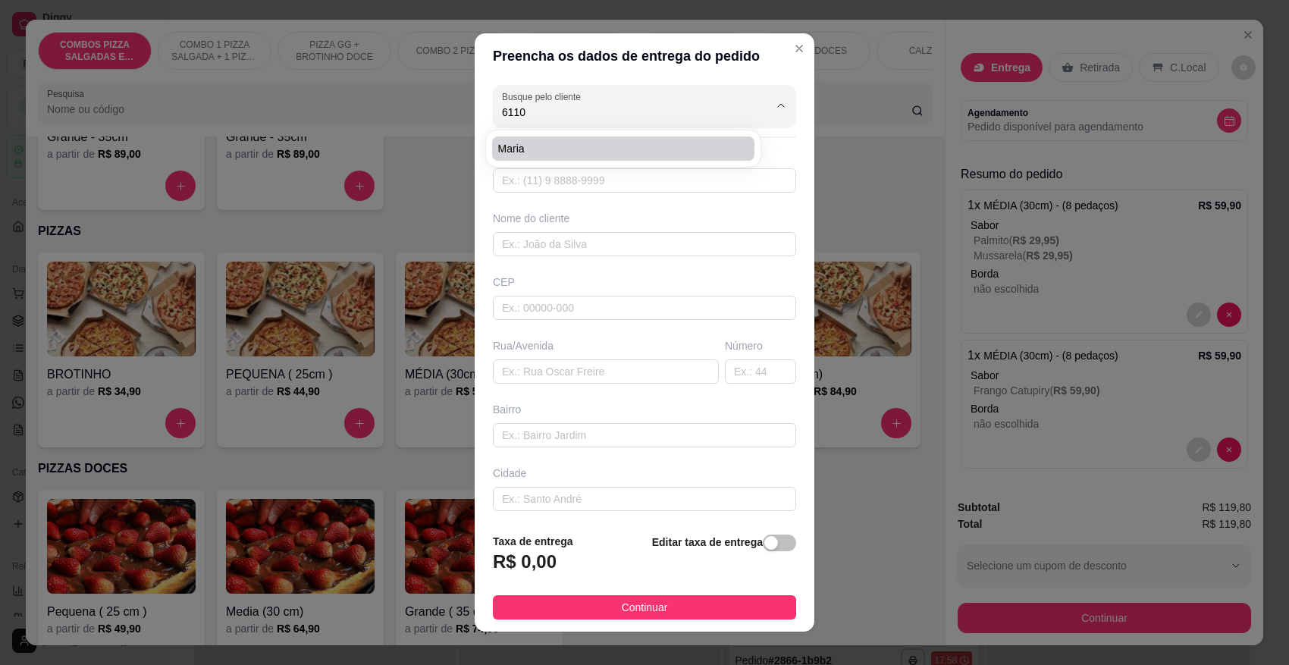
type input "rua [GEOGRAPHIC_DATA]"
type input "121"
type input "centro"
type input "Pomerode"
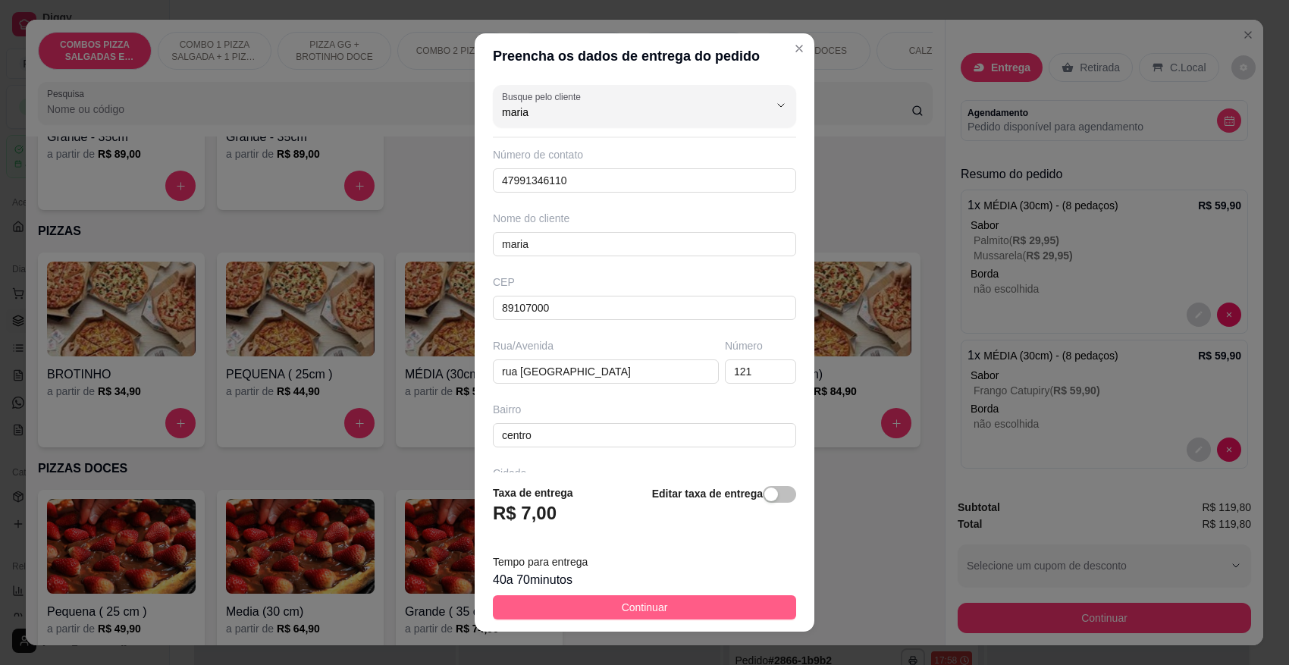
type input "maria"
click at [626, 601] on span "Continuar" at bounding box center [645, 607] width 46 height 17
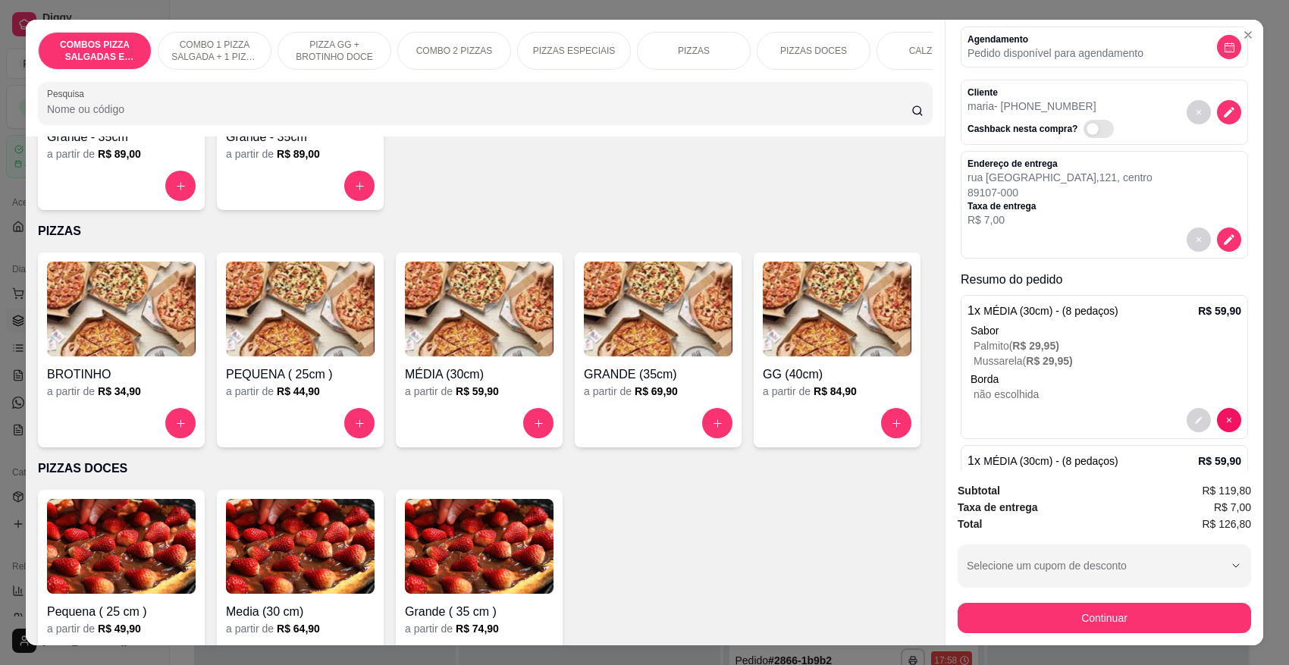
scroll to position [190, 0]
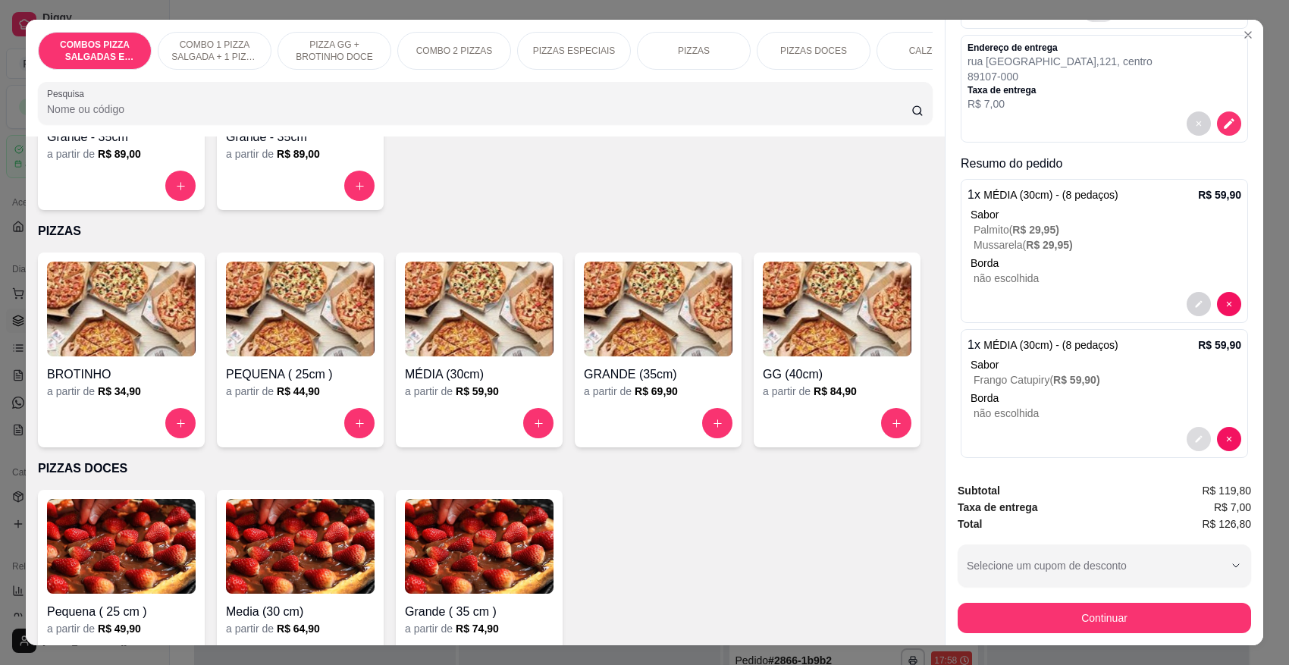
click at [1194, 440] on icon "decrease-product-quantity" at bounding box center [1198, 439] width 9 height 9
click at [1194, 305] on icon "decrease-product-quantity" at bounding box center [1198, 304] width 9 height 9
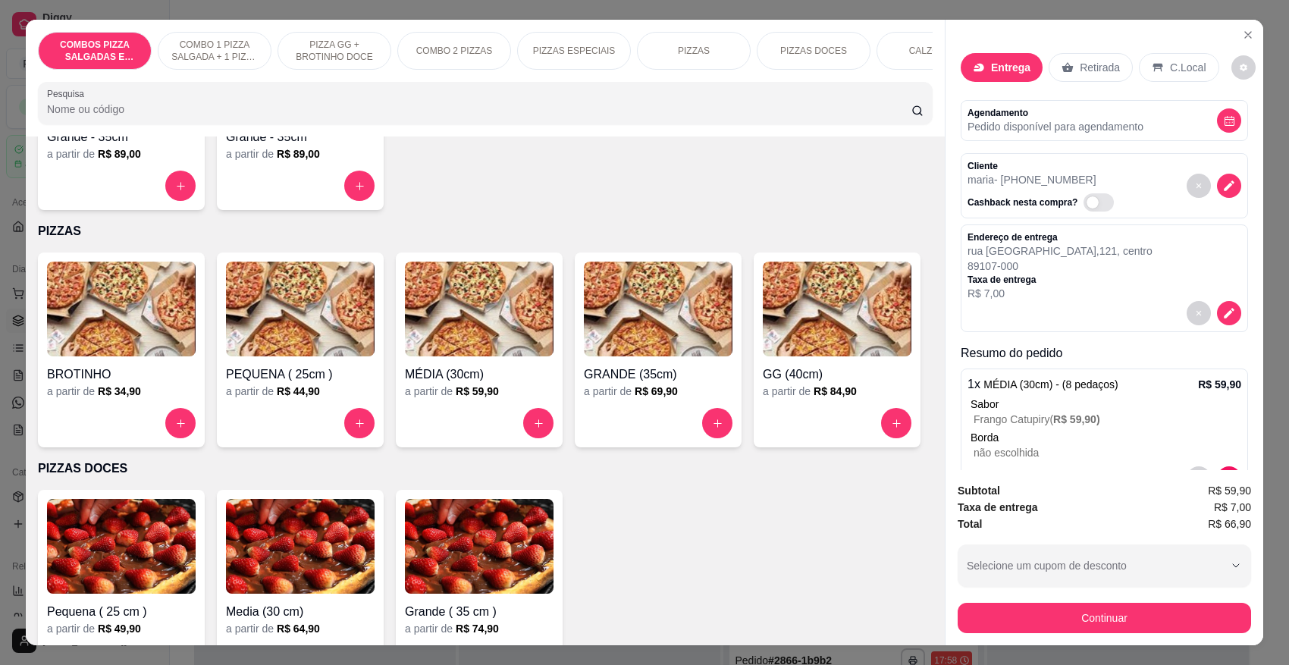
scroll to position [50, 0]
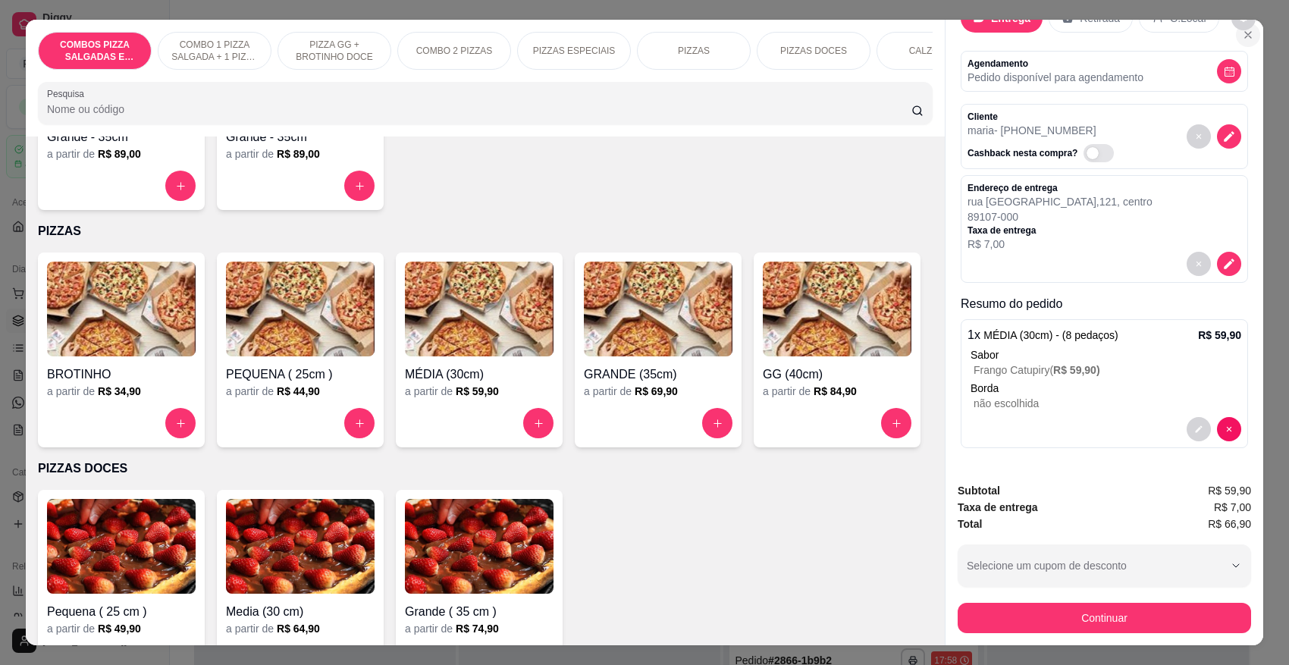
click at [1245, 34] on icon "Close" at bounding box center [1248, 35] width 6 height 6
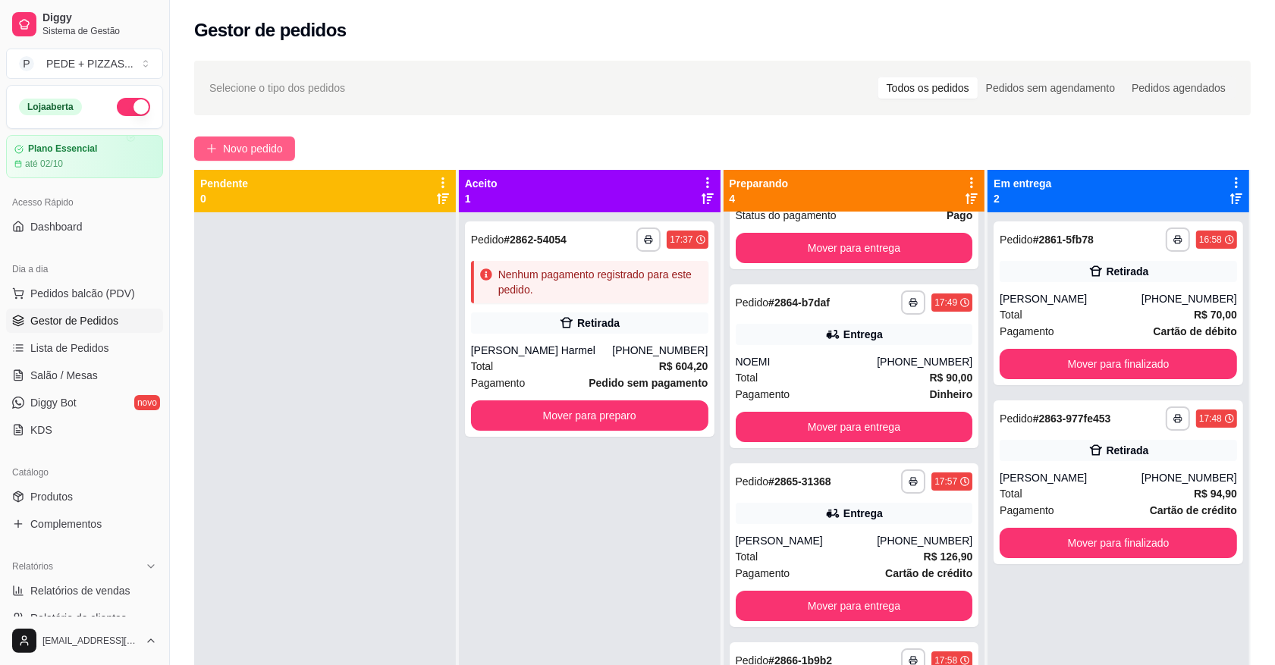
click at [225, 136] on button "Novo pedido" at bounding box center [244, 148] width 101 height 24
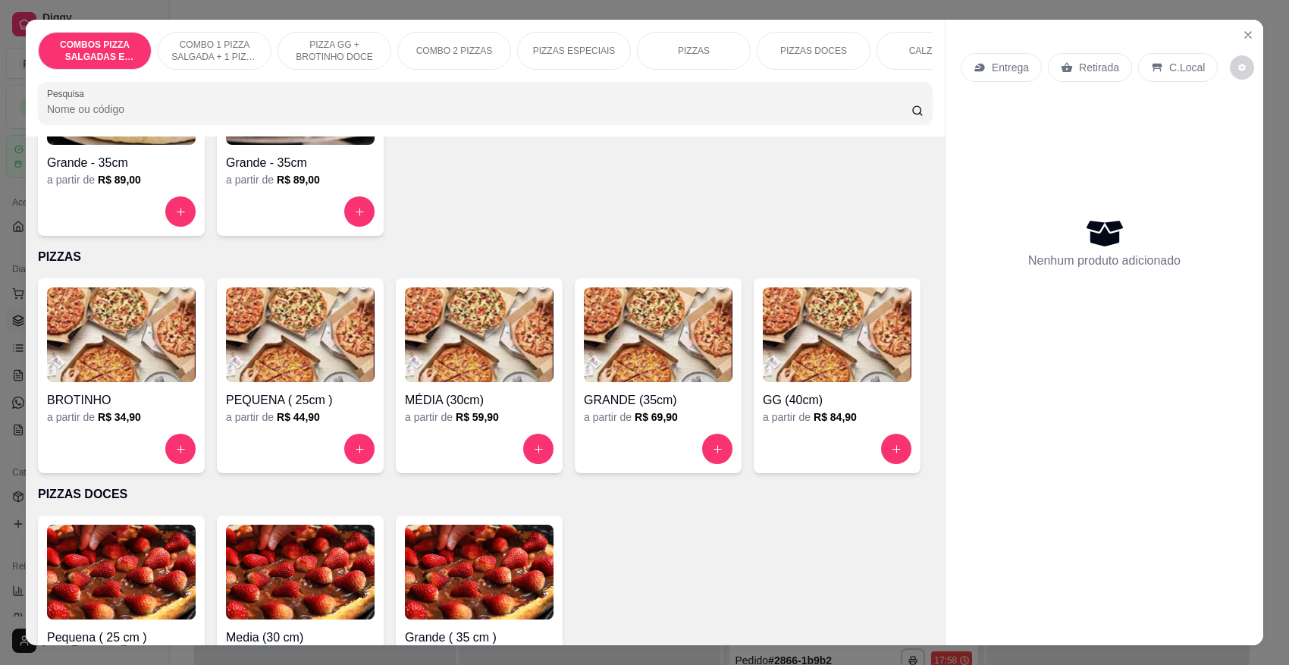
scroll to position [1327, 0]
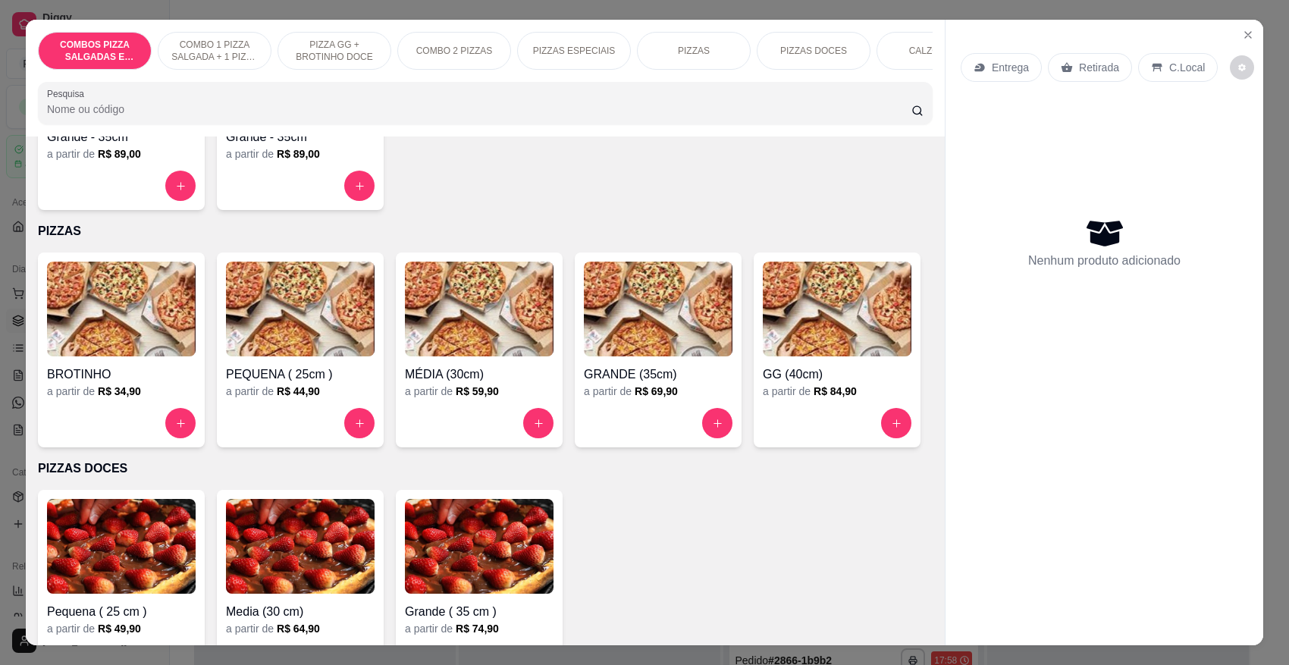
click at [335, 425] on div at bounding box center [300, 423] width 149 height 30
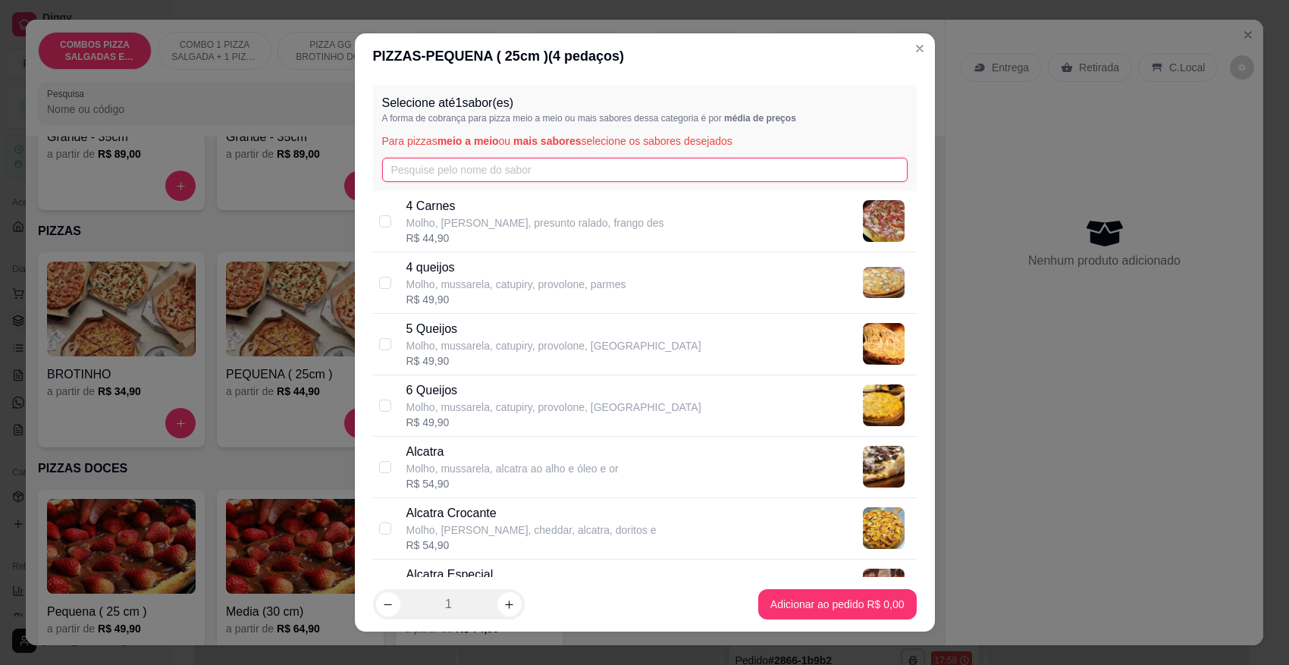
click at [470, 167] on input "text" at bounding box center [645, 170] width 526 height 24
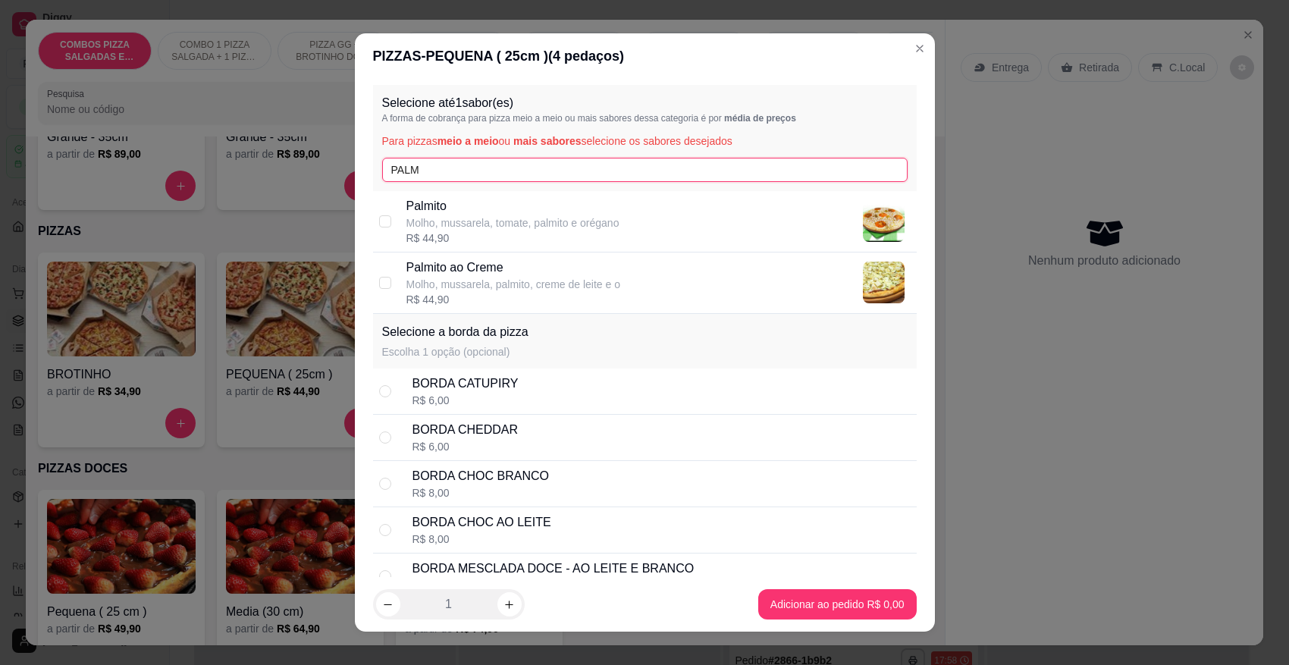
click at [518, 173] on input "PALM" at bounding box center [645, 170] width 526 height 24
type input "PALM"
click at [459, 225] on p "Molho, mussarela, tomate, palmito e orégano" at bounding box center [512, 222] width 213 height 15
checkbox input "true"
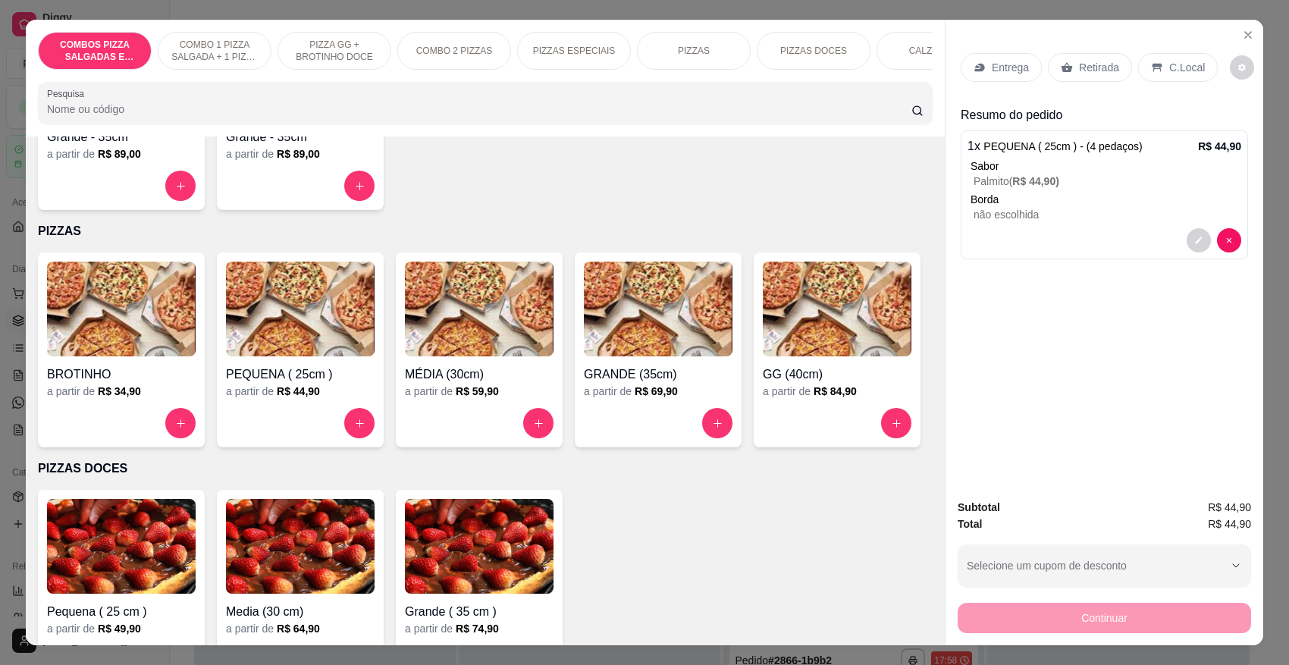
click at [456, 326] on img at bounding box center [479, 309] width 149 height 95
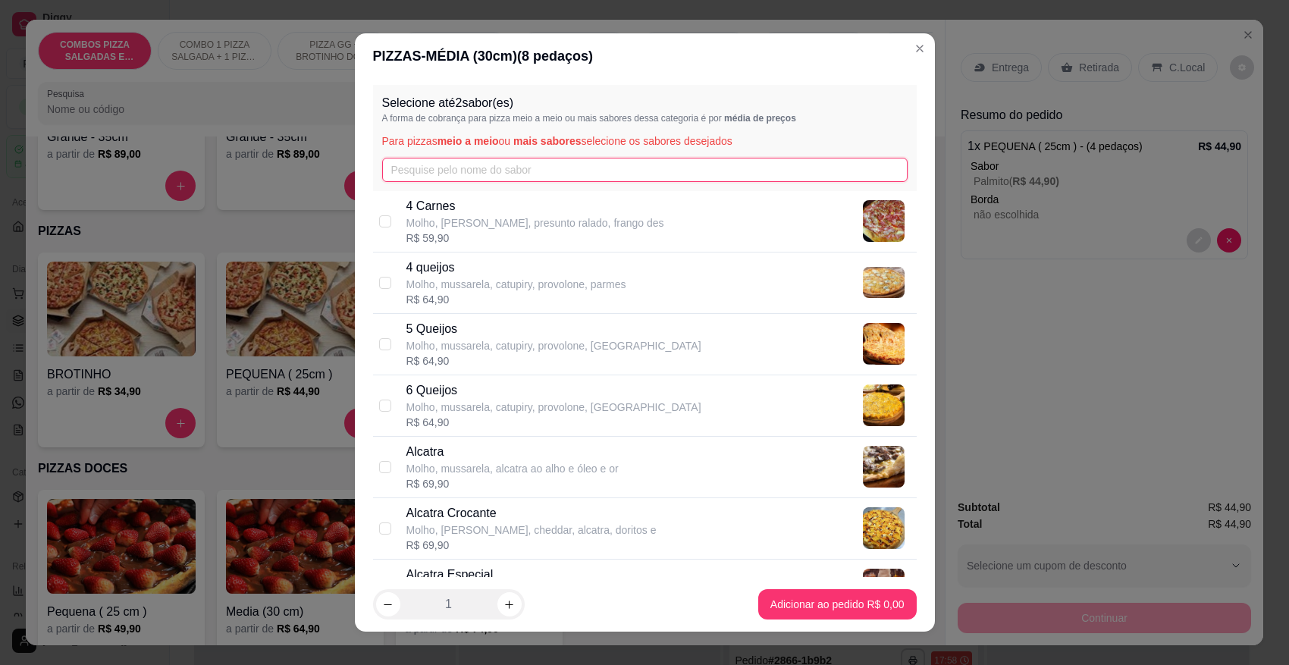
click at [507, 171] on input "text" at bounding box center [645, 170] width 526 height 24
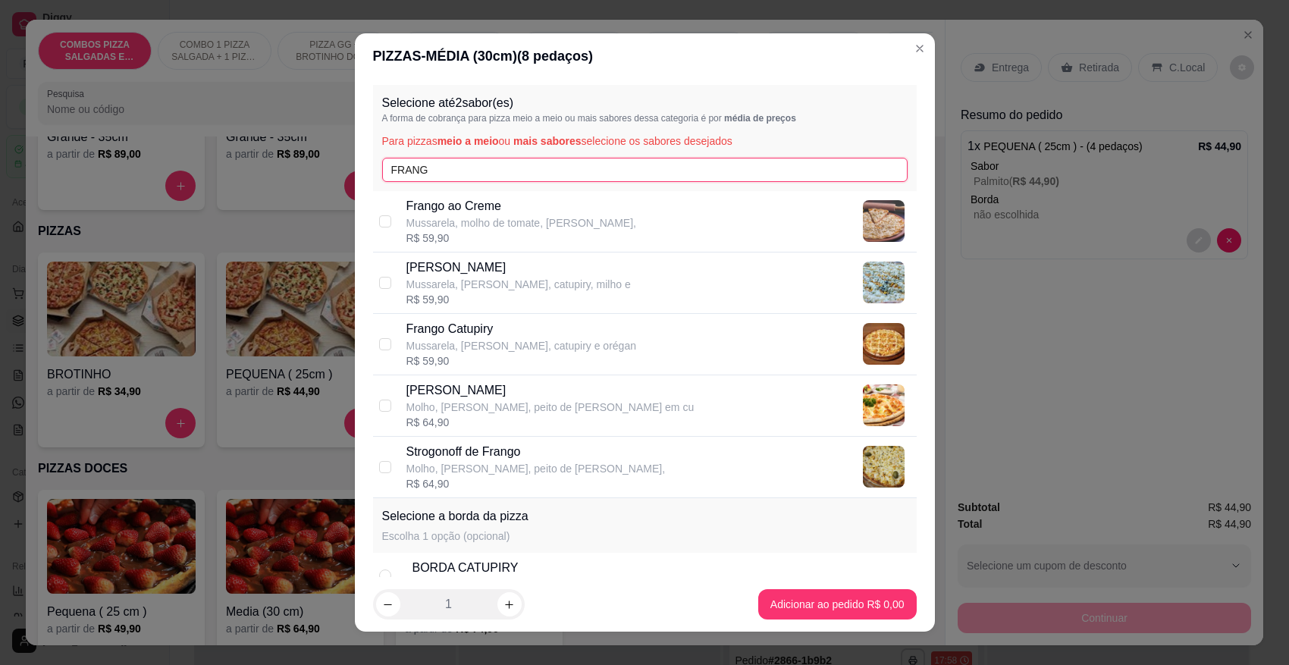
type input "FRANG"
click at [465, 339] on p "Mussarela, [PERSON_NAME], catupiry e orégan" at bounding box center [521, 345] width 230 height 15
checkbox input "true"
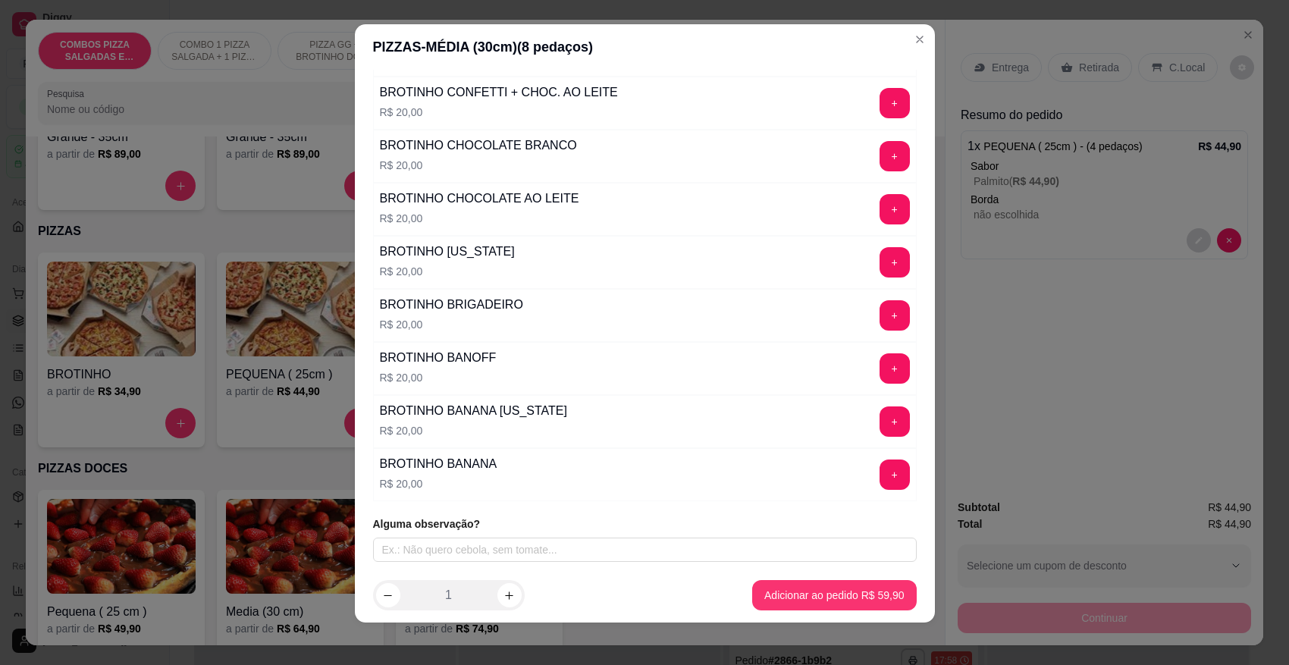
scroll to position [15, 0]
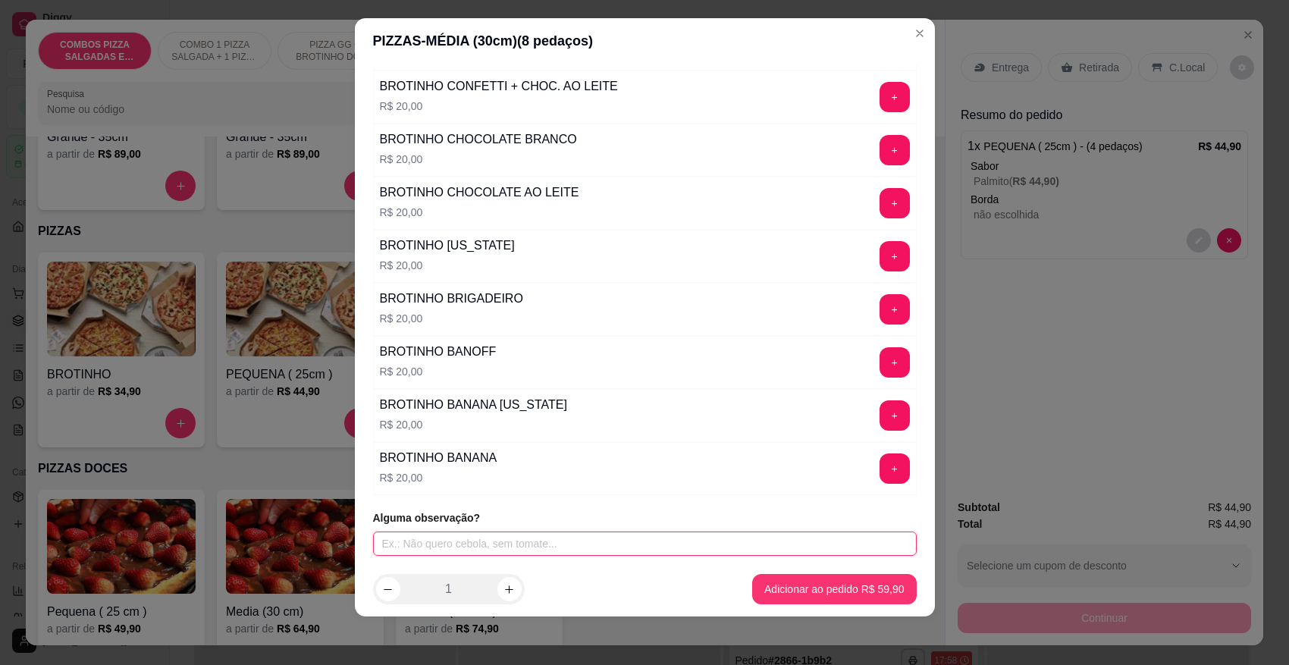
click at [541, 543] on input "text" at bounding box center [645, 544] width 544 height 24
type input "ADICIONAL DE PALMITO"
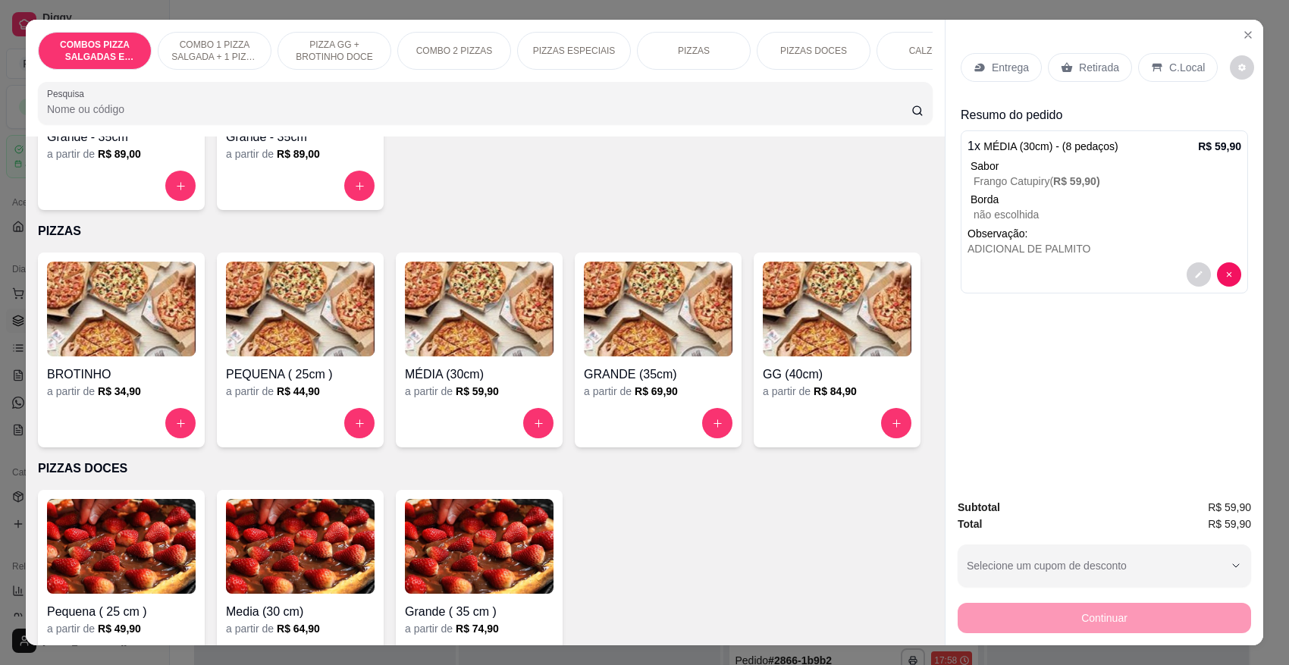
click at [467, 323] on img at bounding box center [479, 309] width 149 height 95
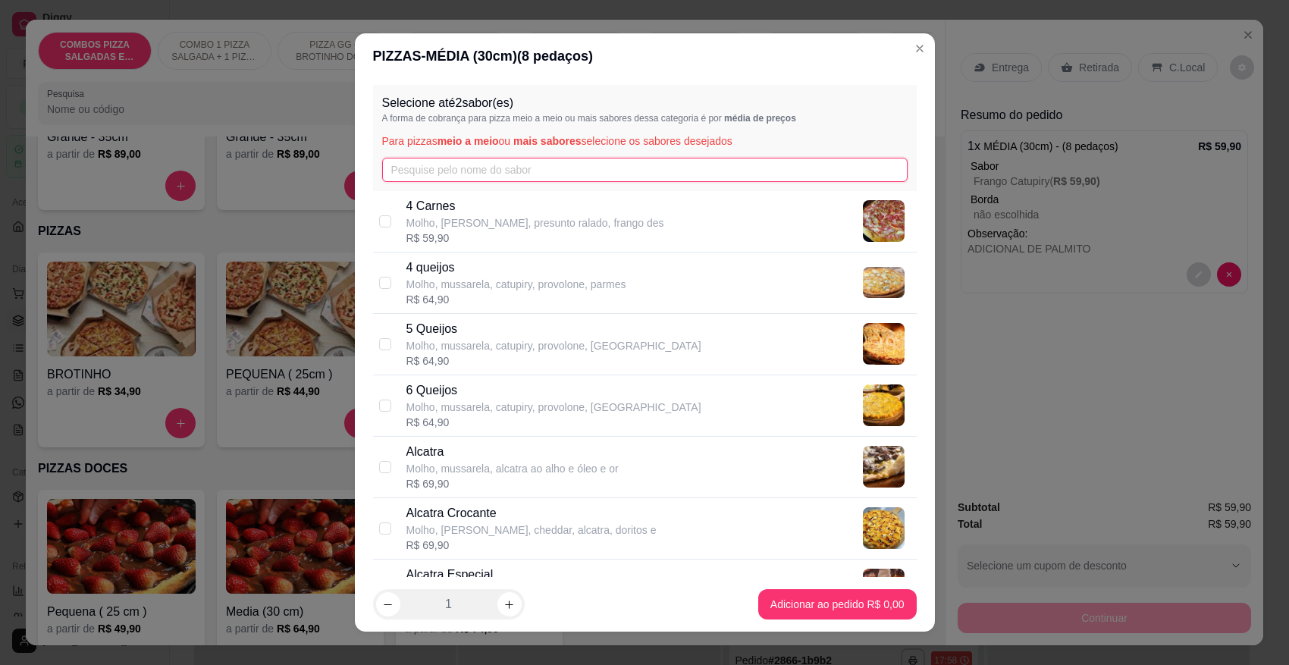
click at [540, 163] on input "text" at bounding box center [645, 170] width 526 height 24
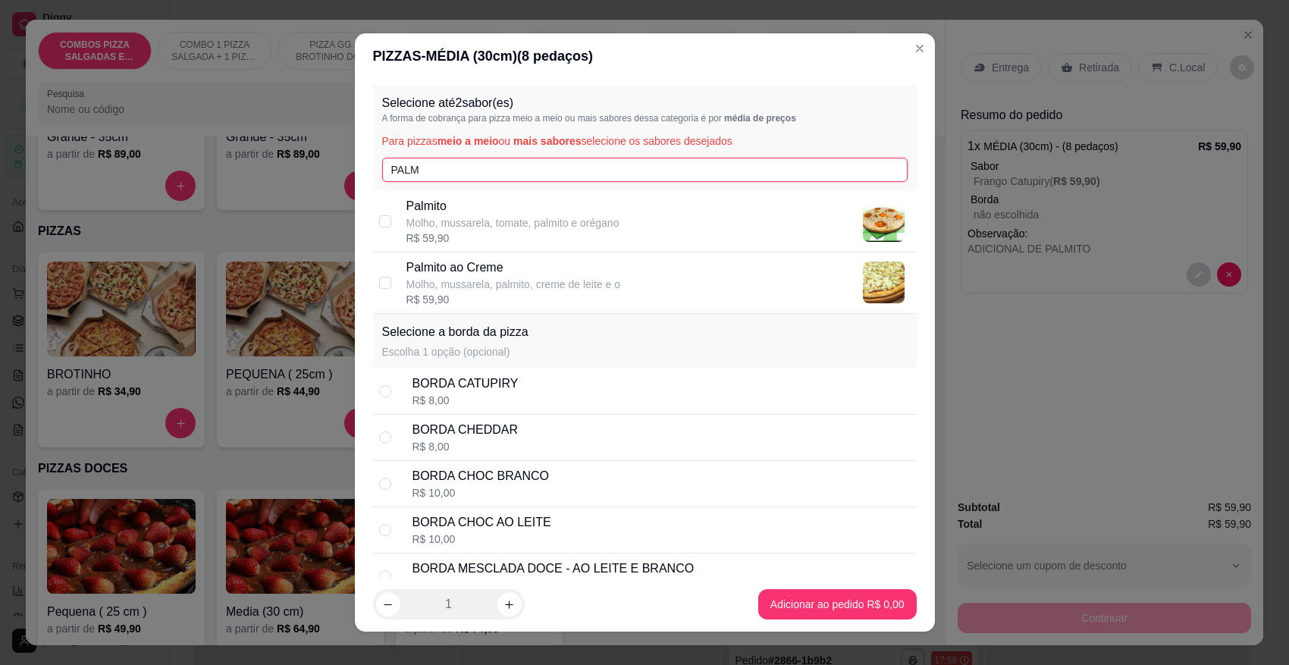
type input "PALM"
click at [446, 212] on p "Palmito" at bounding box center [512, 206] width 213 height 18
checkbox input "true"
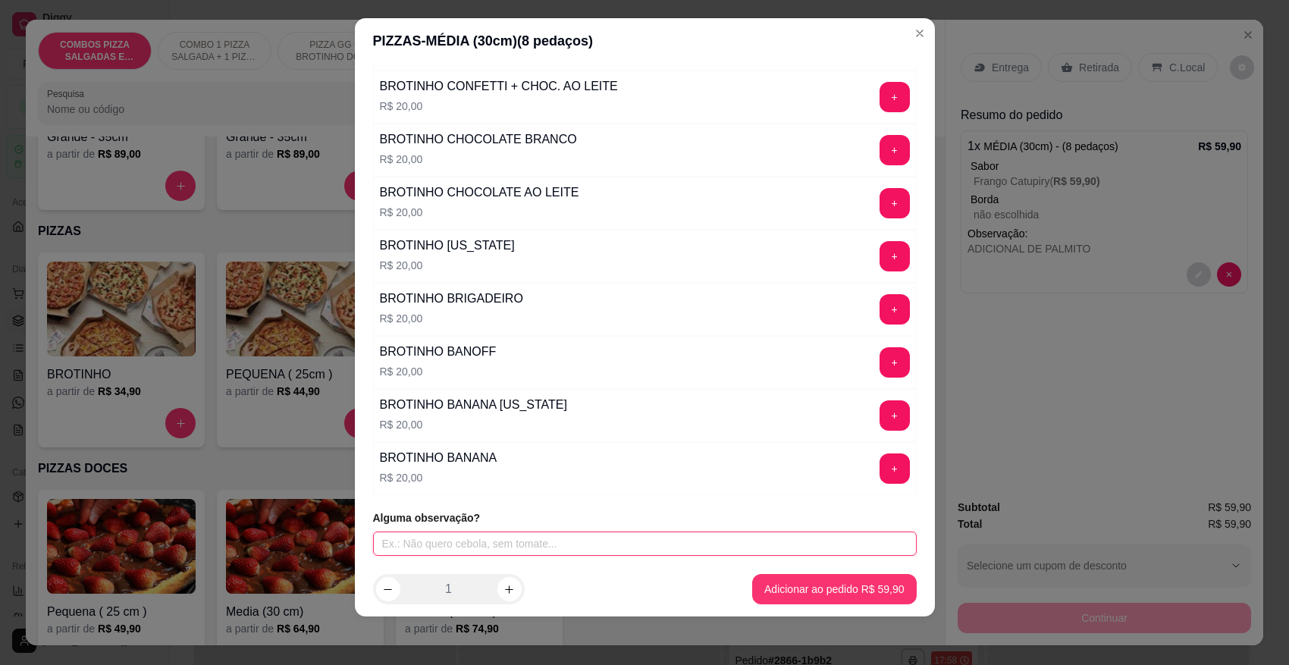
click at [528, 551] on input "text" at bounding box center [645, 544] width 544 height 24
type input "ADICIONAL DE CATUPIRY"
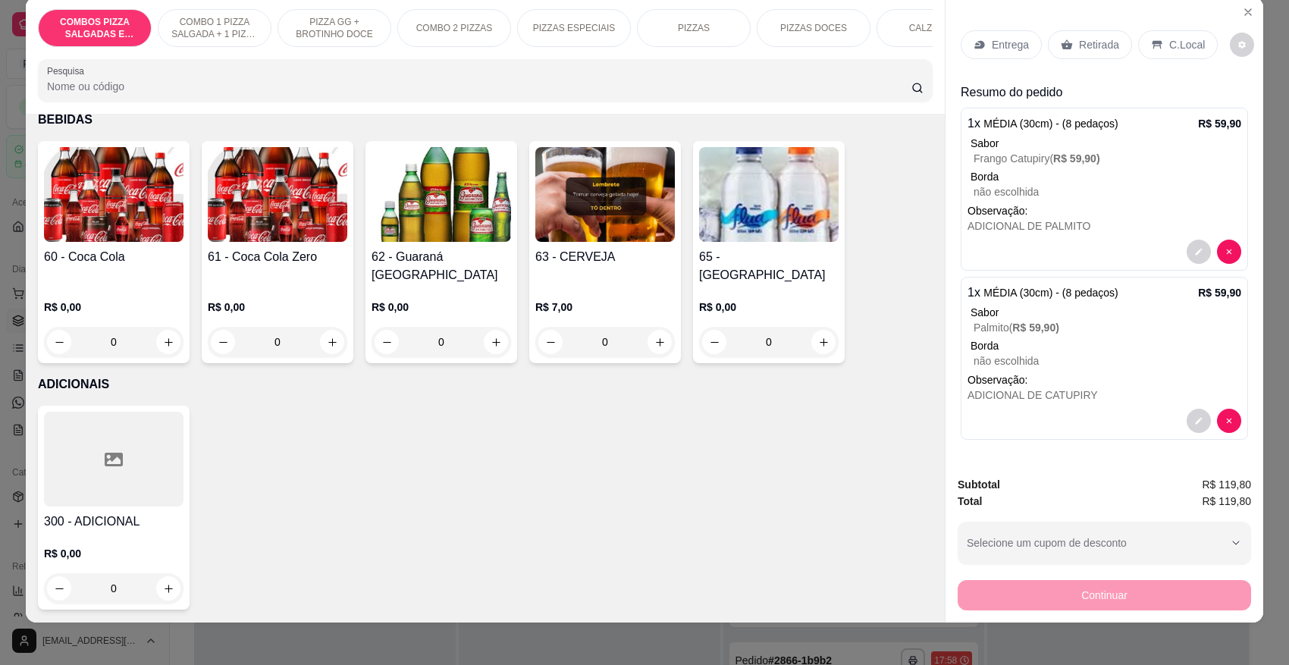
scroll to position [28, 0]
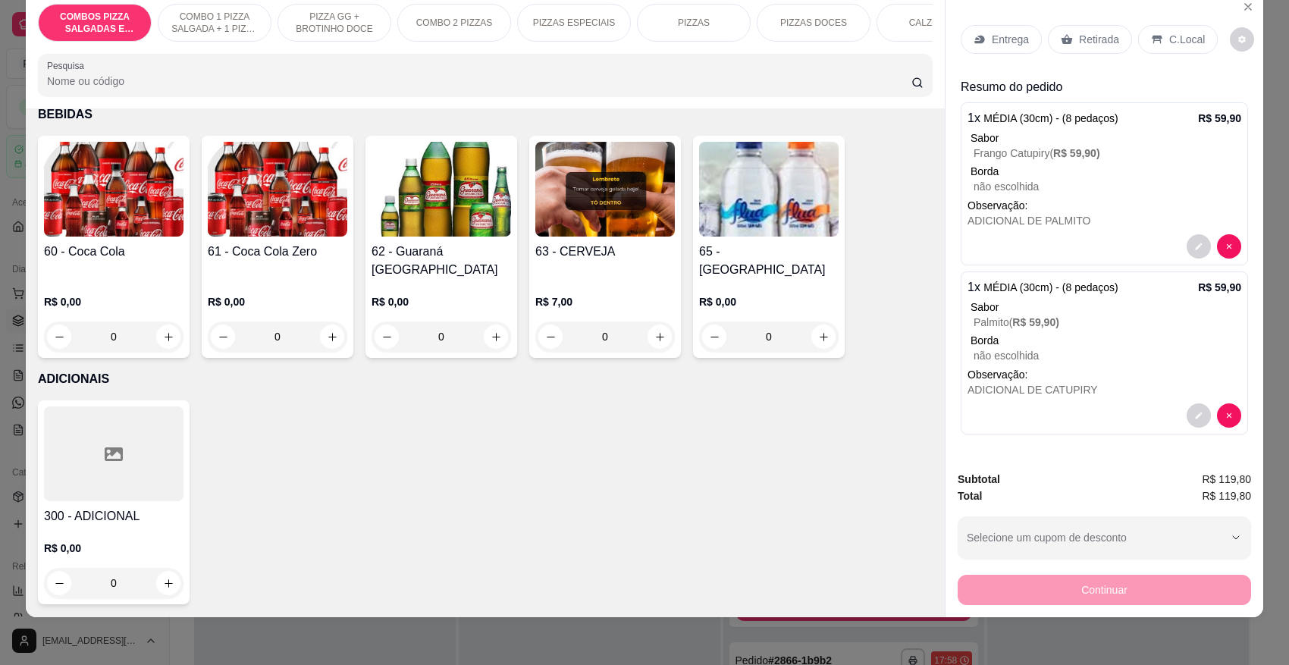
click at [124, 457] on div at bounding box center [114, 453] width 140 height 95
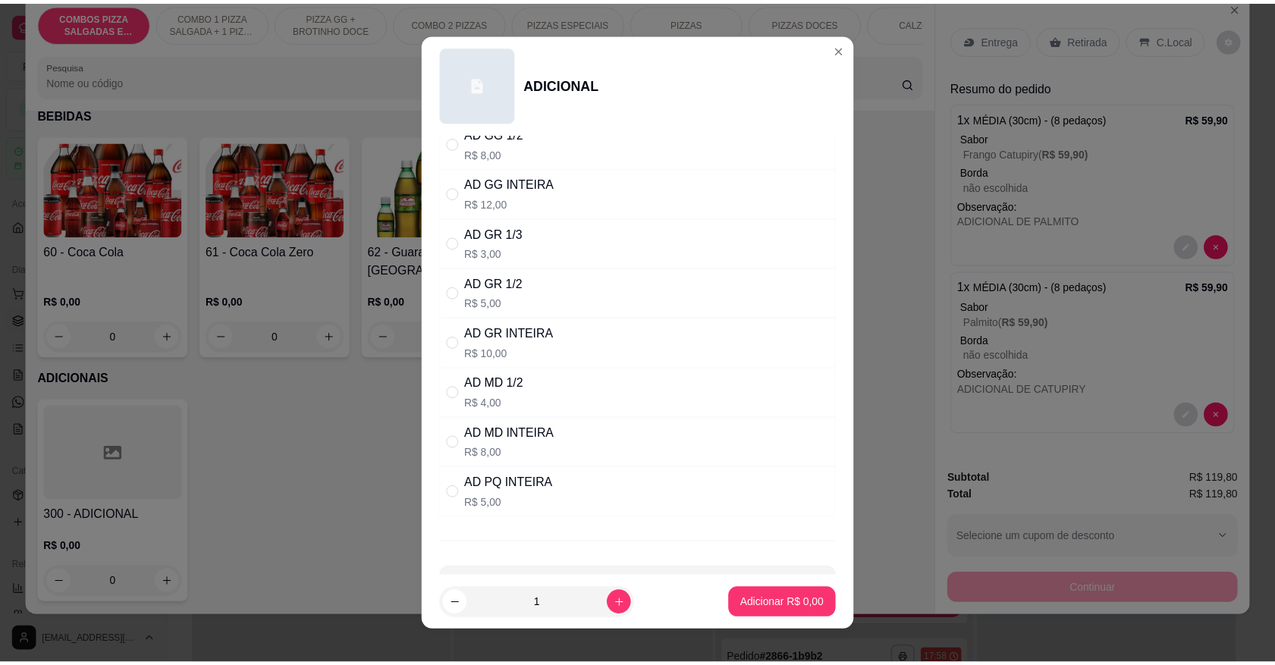
scroll to position [190, 0]
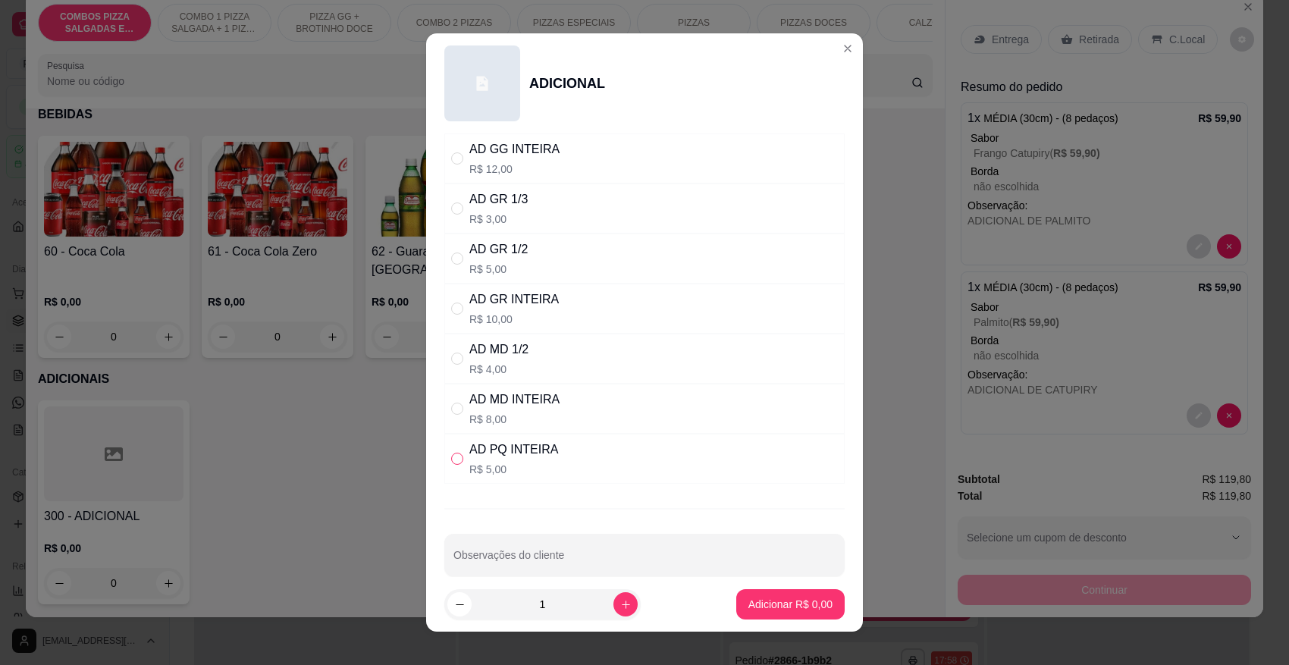
click at [451, 461] on input "" at bounding box center [457, 459] width 12 height 12
radio input "true"
click at [777, 603] on p "Adicionar R$ 5,00" at bounding box center [790, 604] width 84 height 15
type input "1"
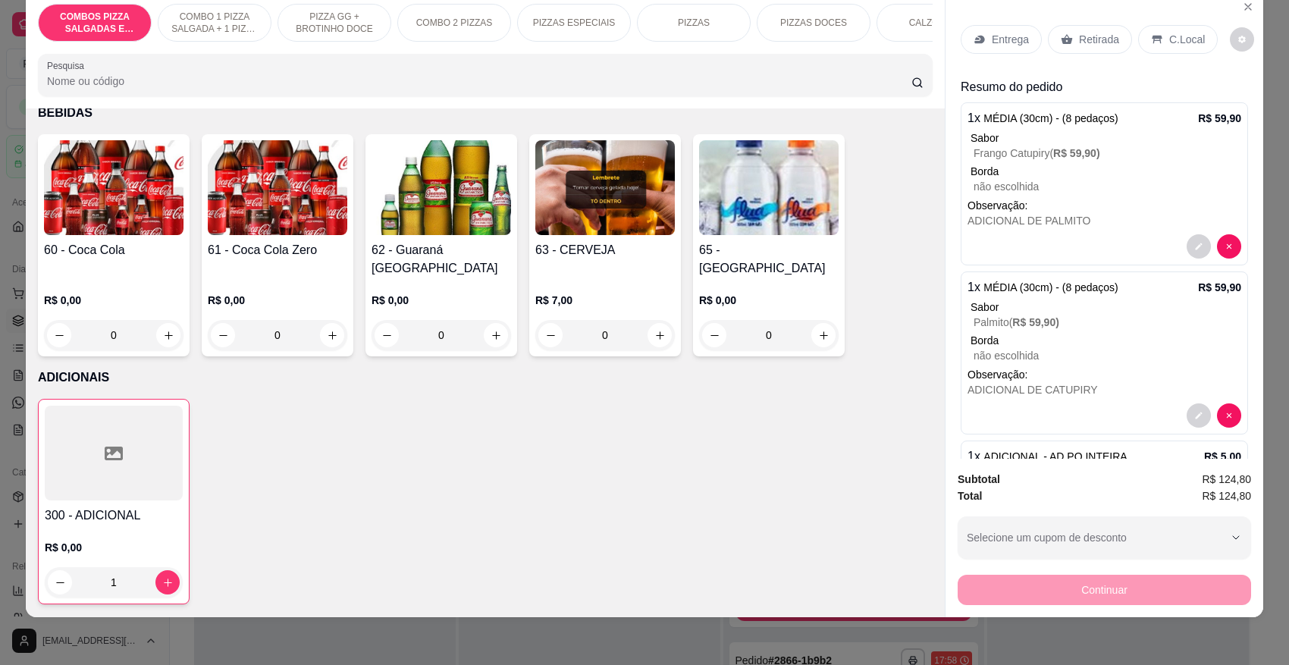
click at [1001, 42] on p "Entrega" at bounding box center [1010, 39] width 37 height 15
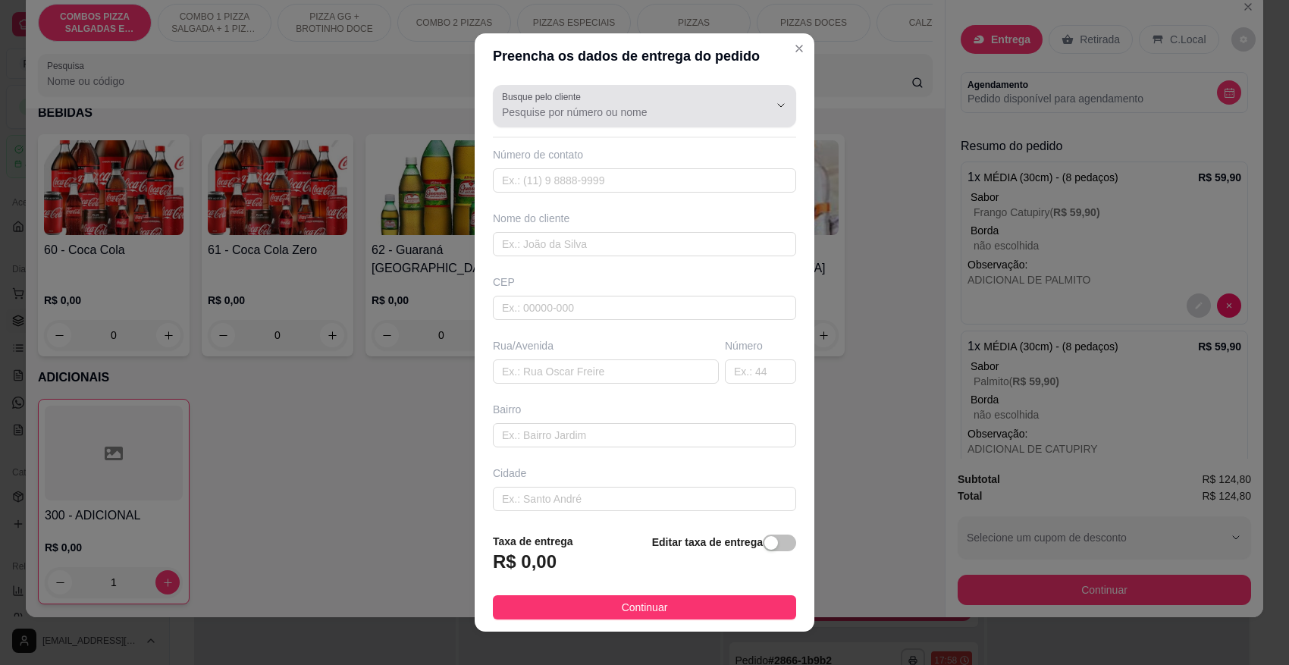
click at [609, 115] on input "Busque pelo cliente" at bounding box center [623, 112] width 243 height 15
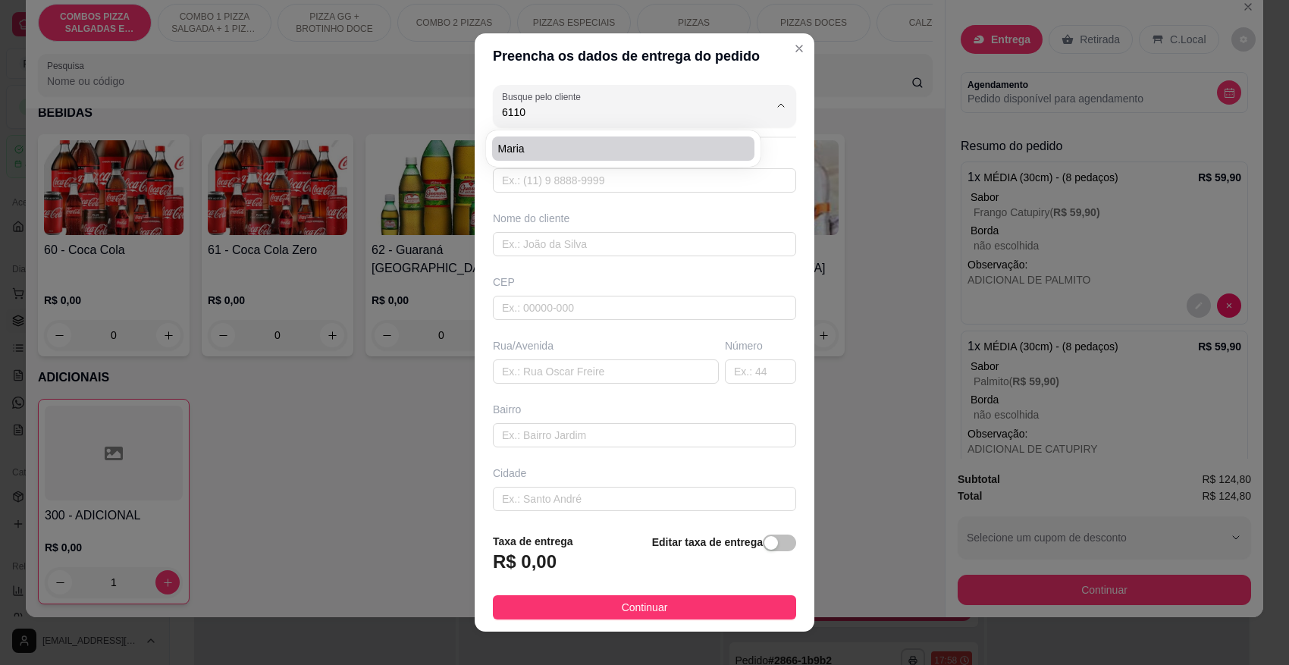
click at [538, 149] on span "maria" at bounding box center [616, 148] width 236 height 15
type input "maria"
type input "47991346110"
type input "maria"
type input "89107000"
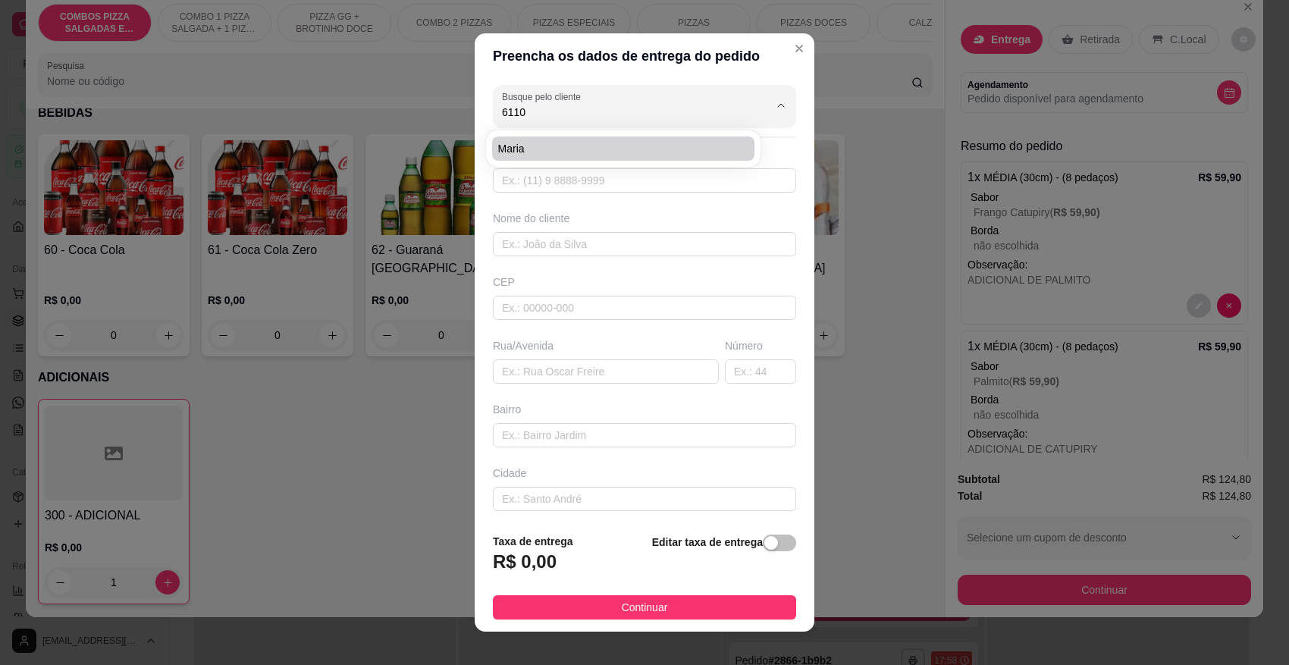
type input "rua [GEOGRAPHIC_DATA]"
type input "121"
type input "centro"
type input "Pomerode"
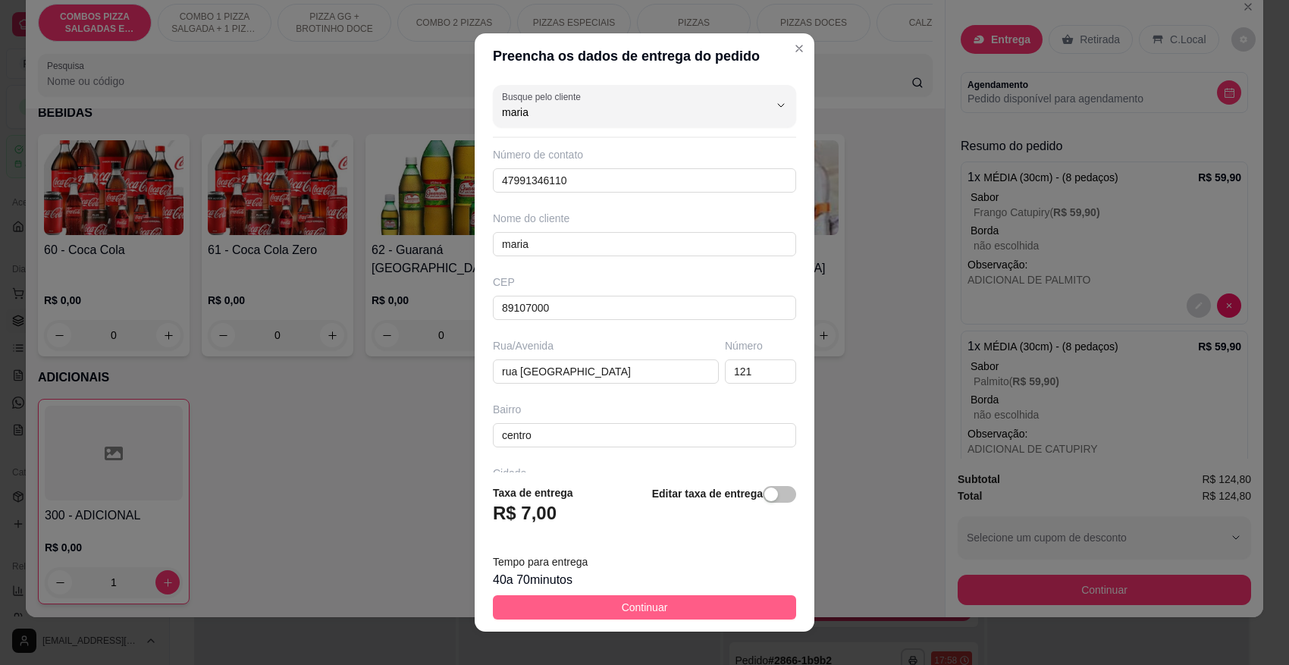
type input "maria"
click at [622, 604] on span "Continuar" at bounding box center [645, 607] width 46 height 17
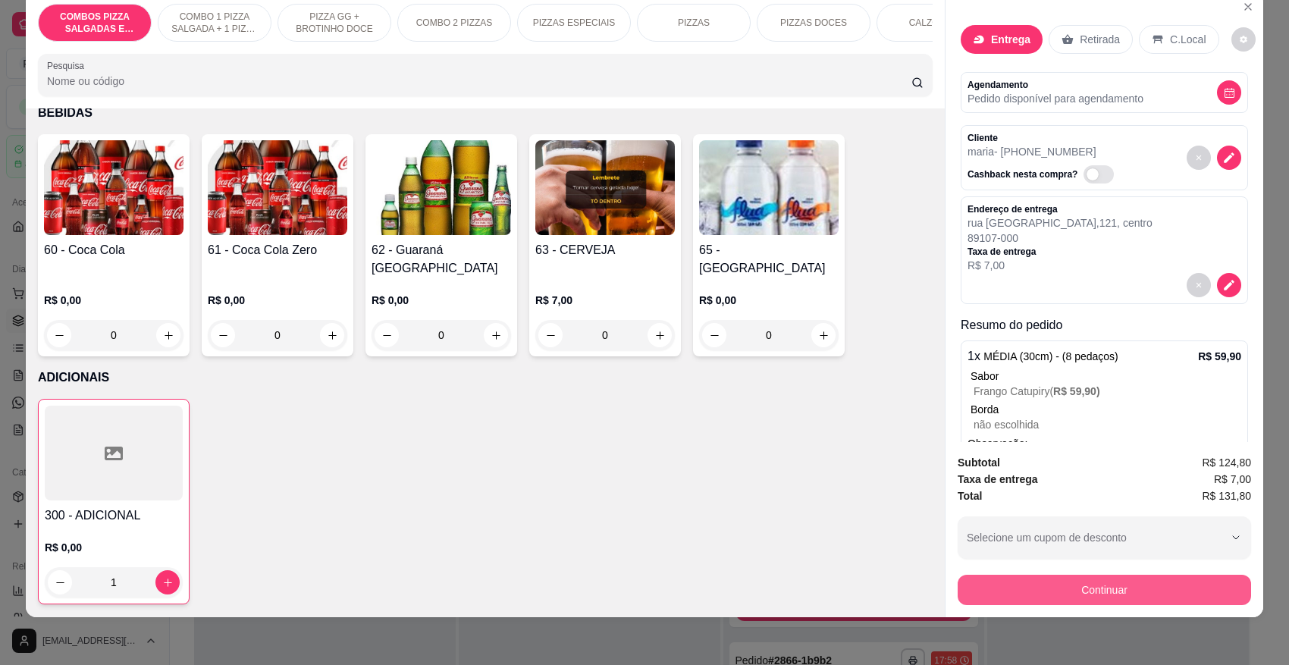
click at [1079, 581] on button "Continuar" at bounding box center [1104, 590] width 293 height 30
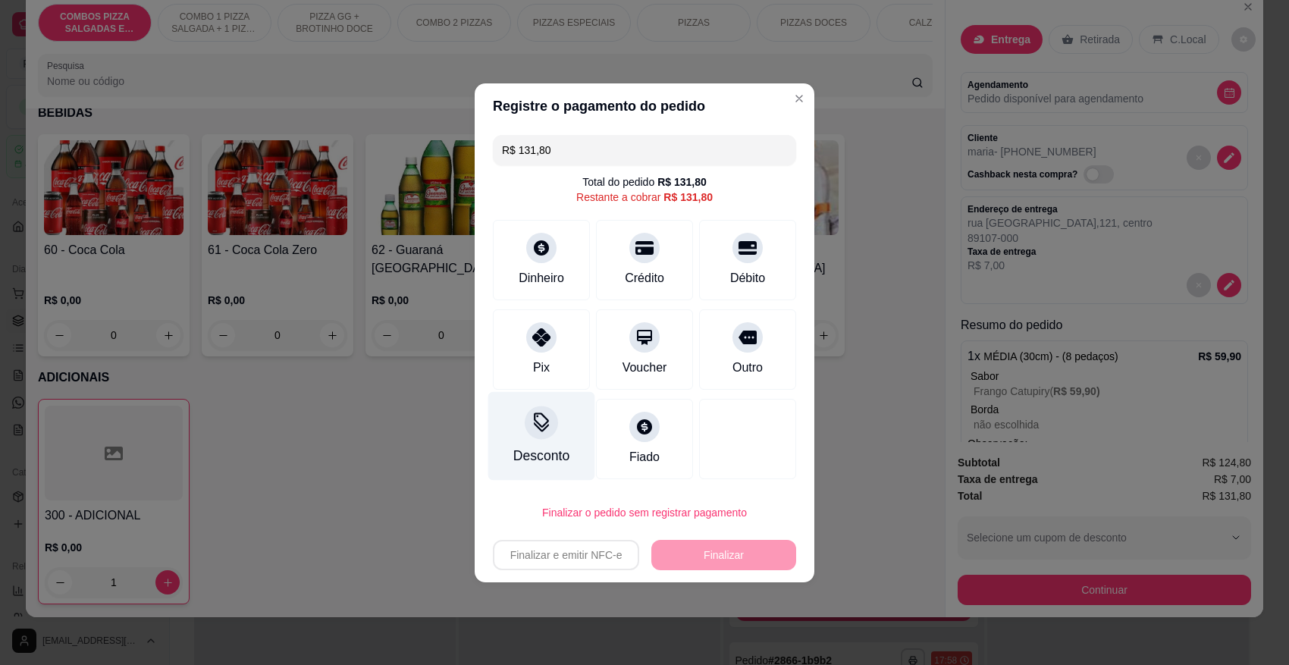
click at [544, 435] on div at bounding box center [541, 422] width 33 height 33
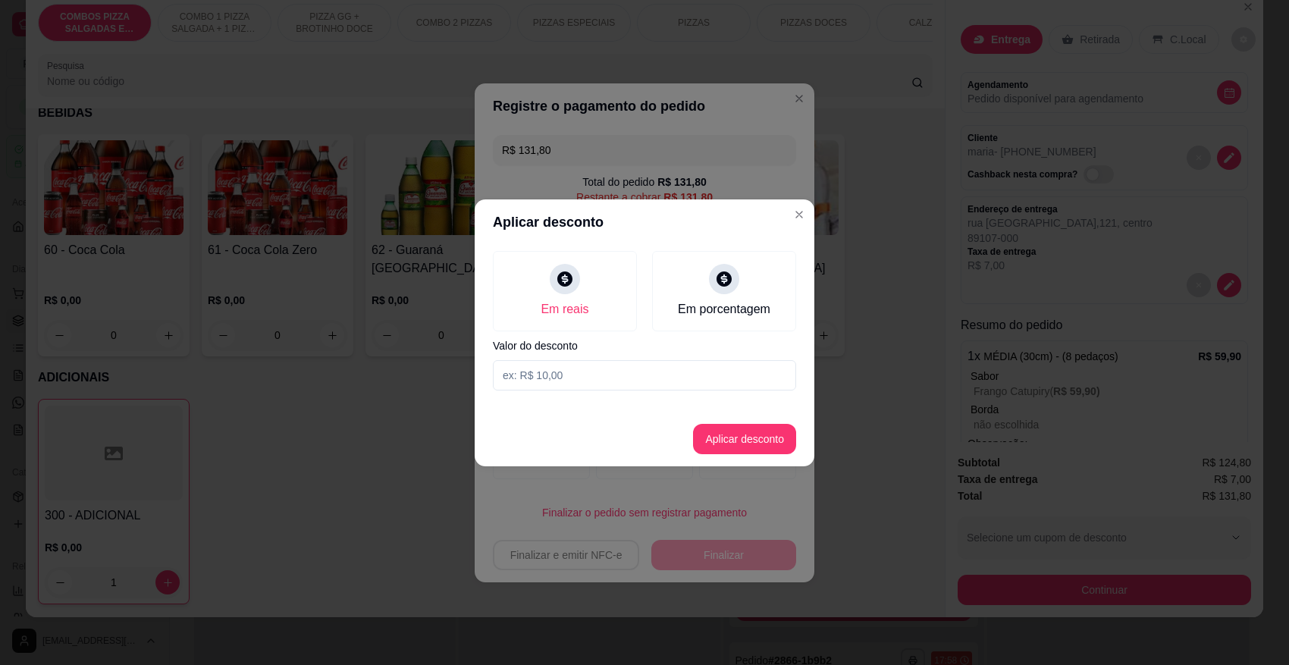
click at [604, 375] on input at bounding box center [644, 375] width 303 height 30
type input "1,80"
click at [730, 440] on button "Aplicar desconto" at bounding box center [744, 439] width 99 height 30
type input "R$ 130,00"
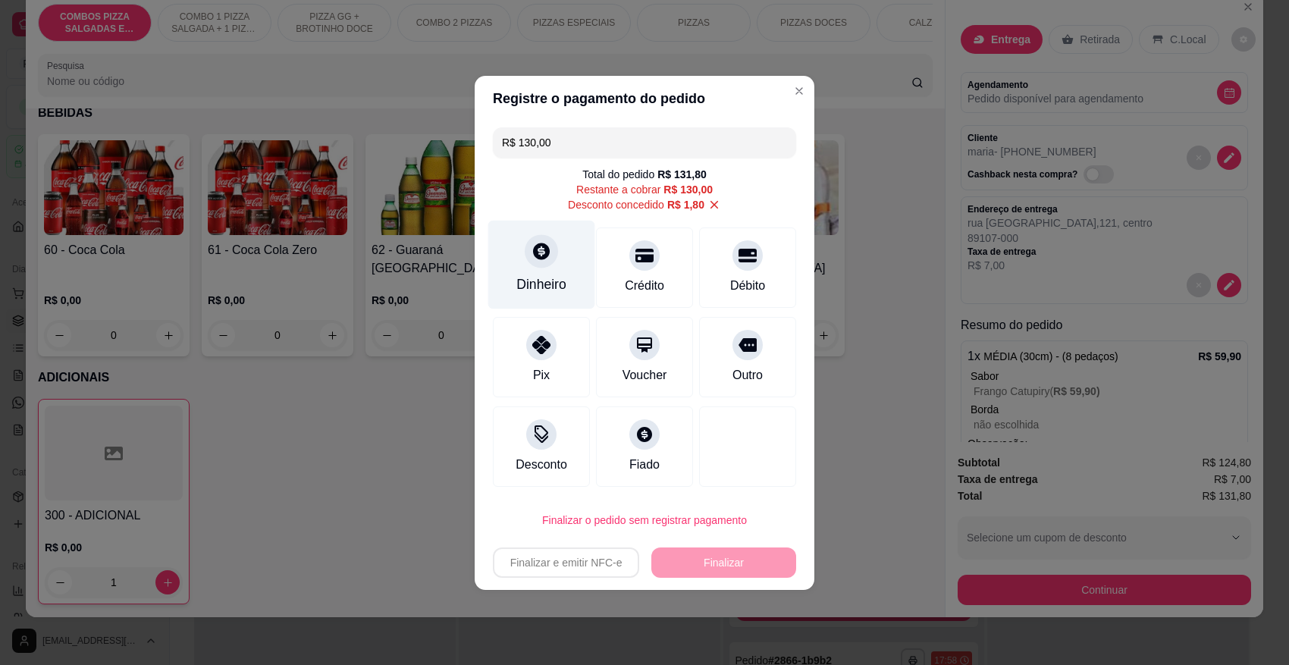
click at [541, 262] on div at bounding box center [541, 250] width 33 height 33
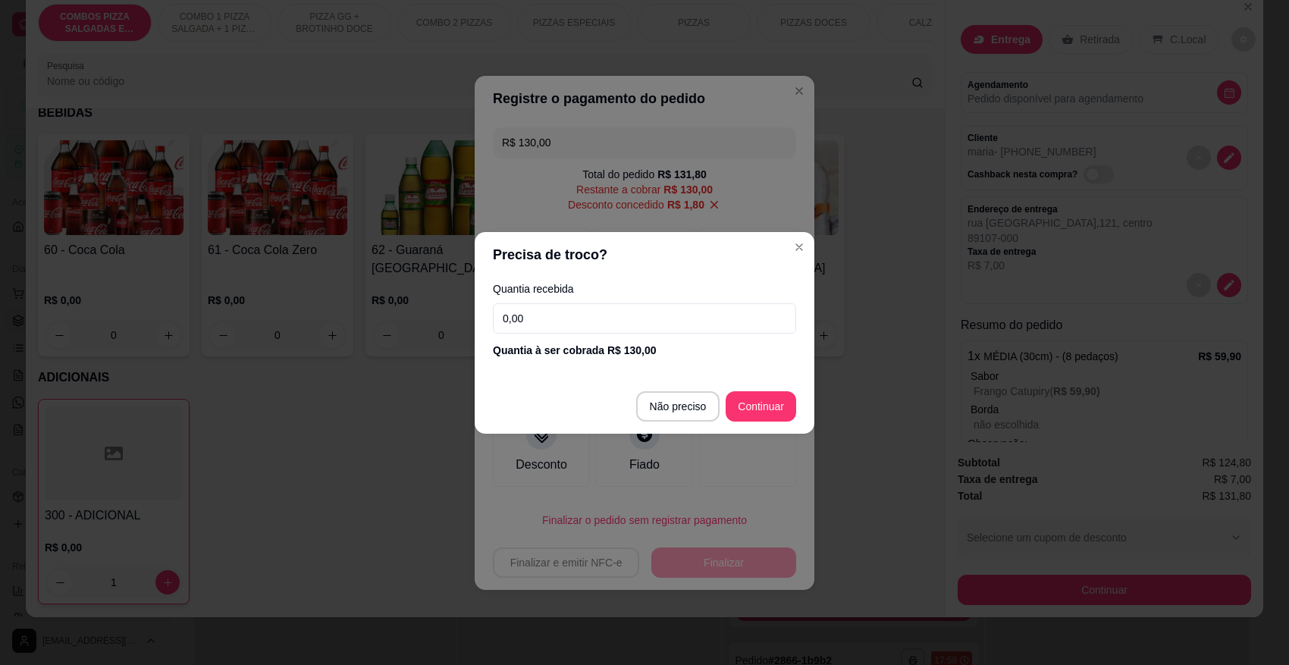
click at [585, 313] on input "0,00" at bounding box center [644, 318] width 303 height 30
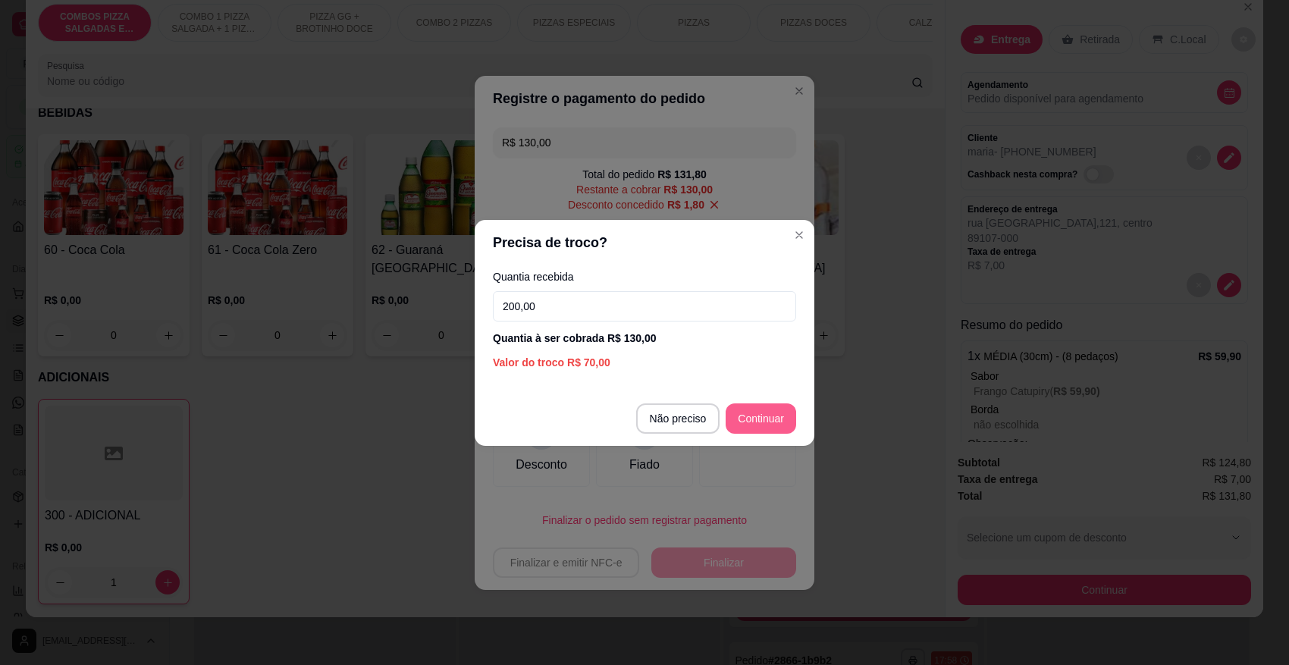
type input "200,00"
type input "R$ 0,00"
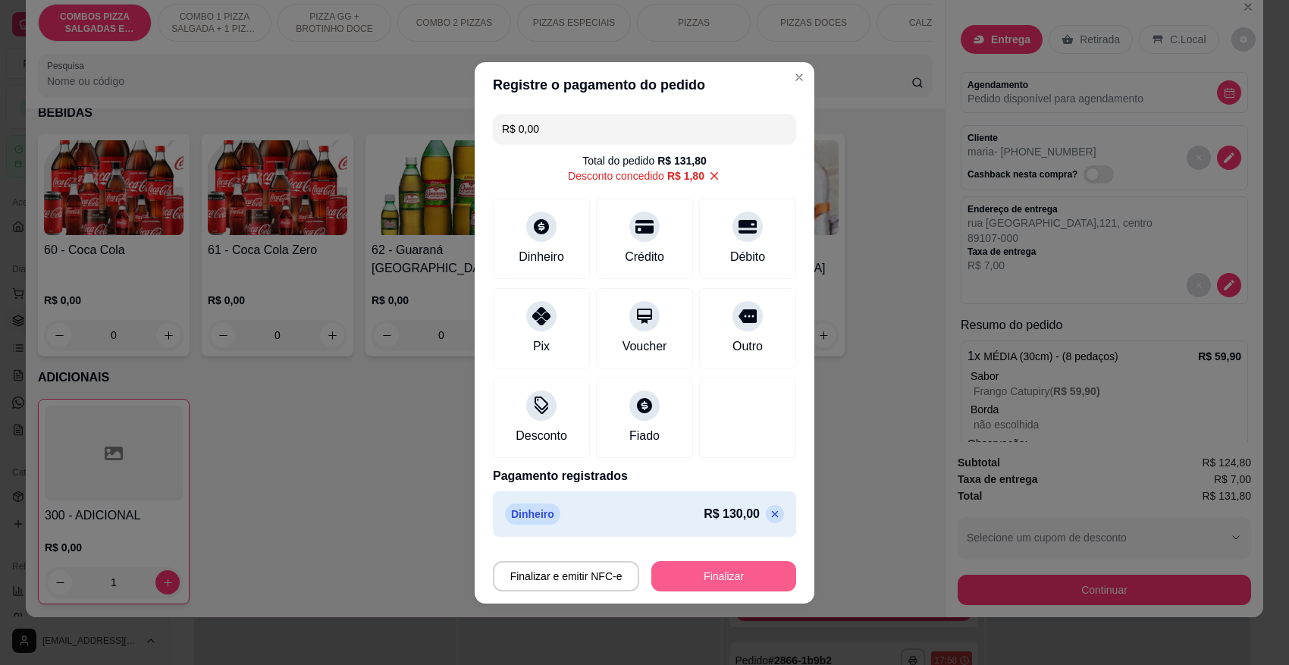
click at [714, 582] on button "Finalizar" at bounding box center [723, 576] width 145 height 30
type input "0"
type input "-R$ 131,80"
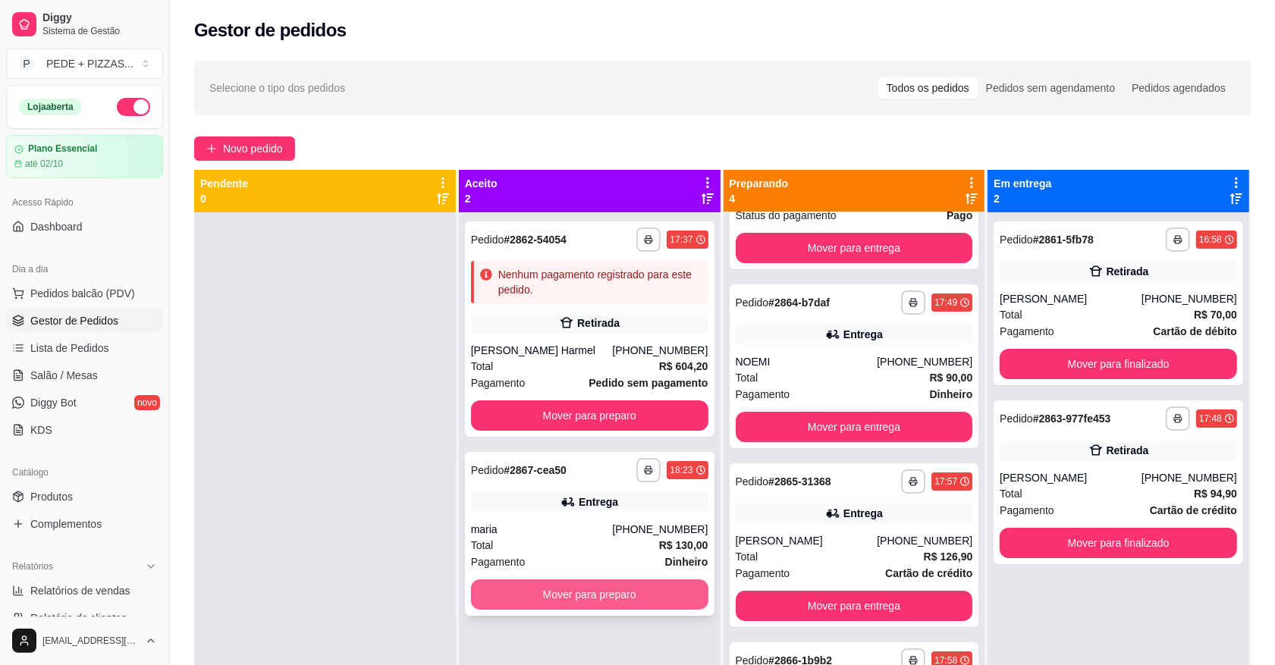
scroll to position [42, 0]
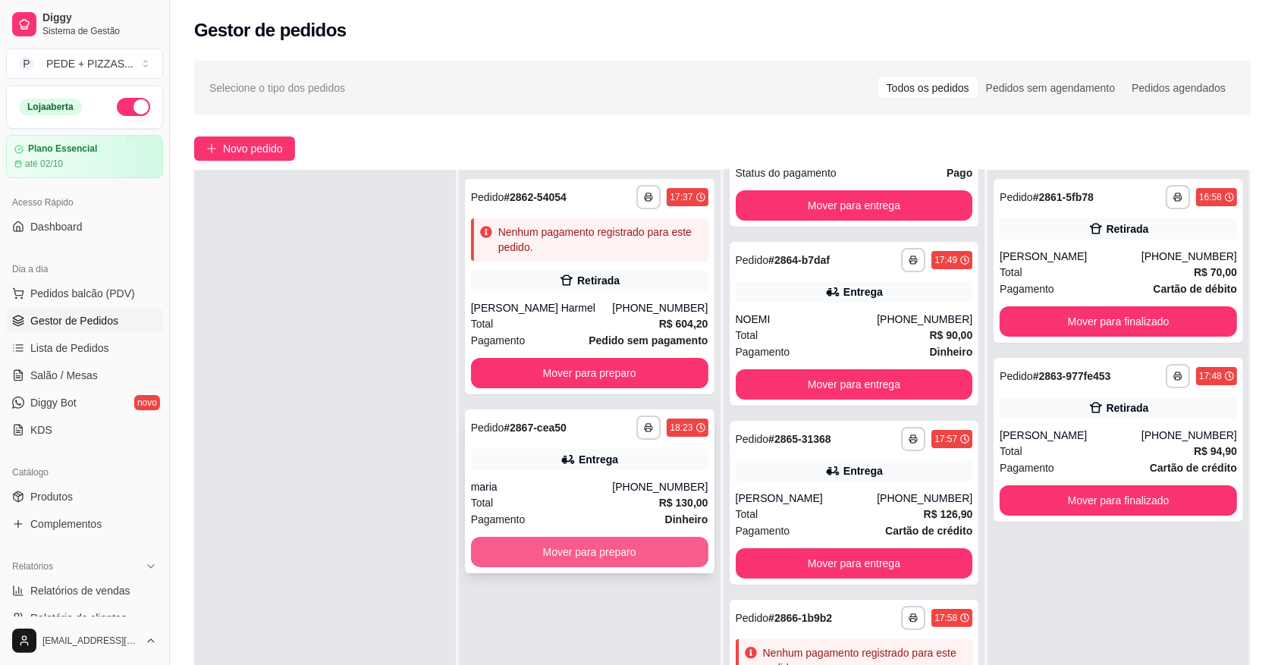
click at [543, 561] on button "Mover para preparo" at bounding box center [589, 552] width 237 height 30
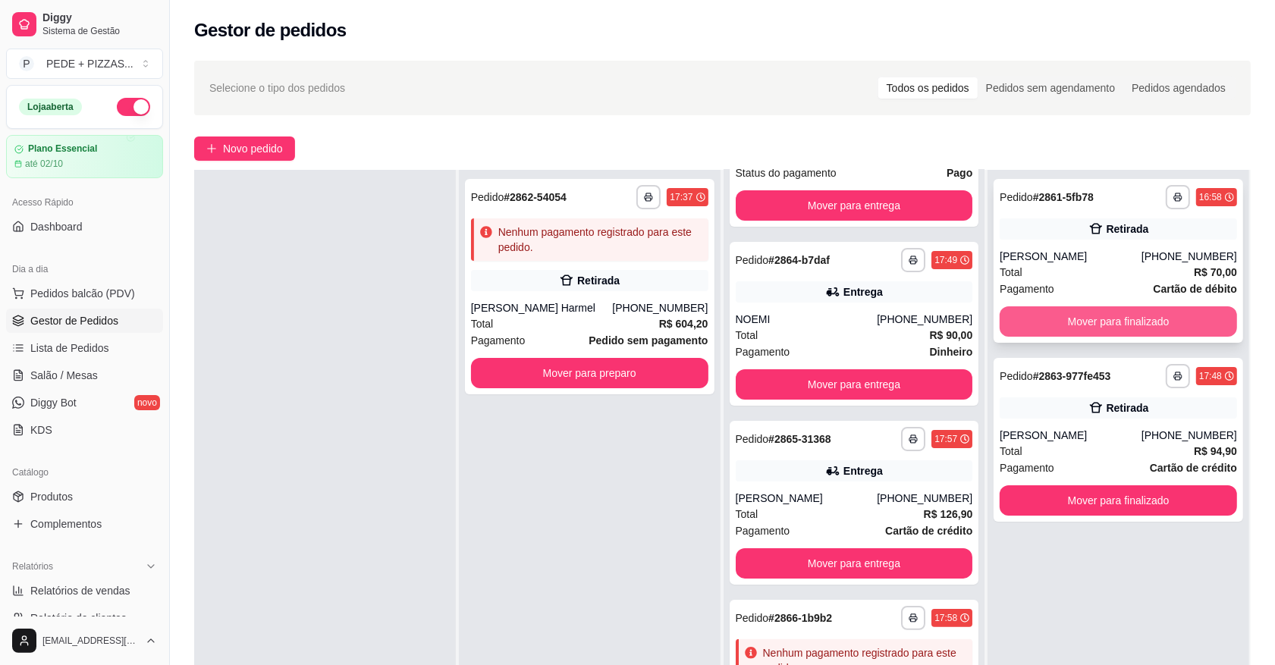
click at [1097, 315] on button "Mover para finalizado" at bounding box center [1117, 321] width 237 height 30
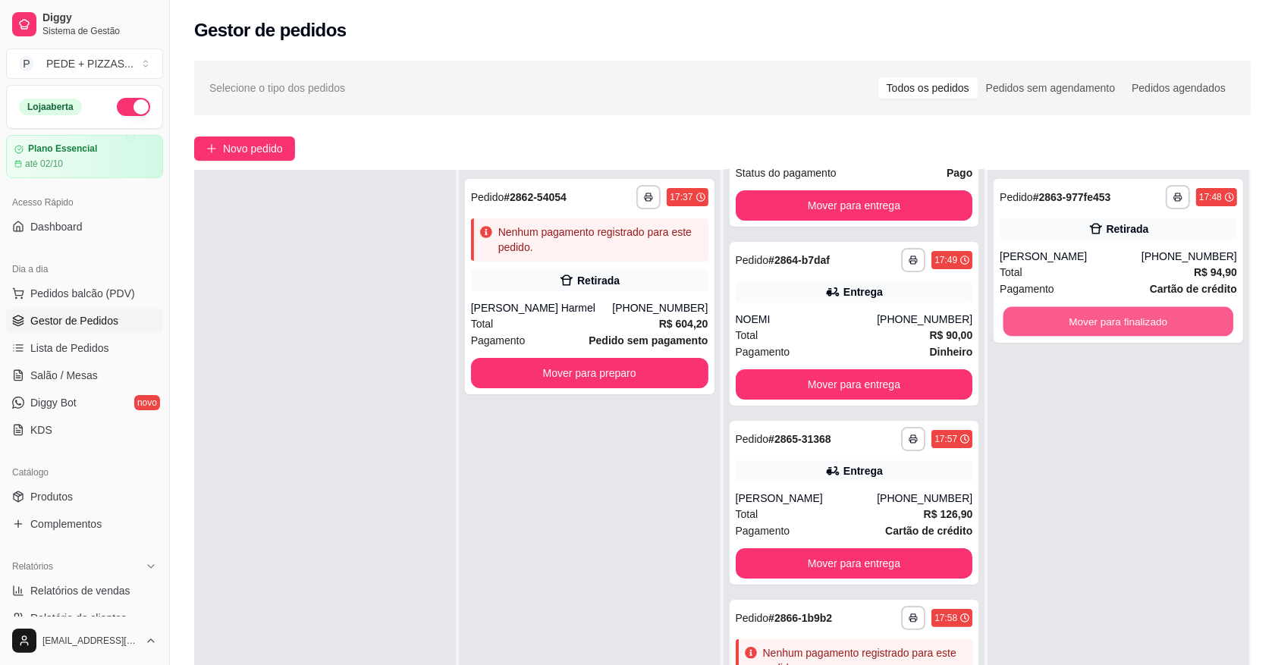
click at [1097, 315] on button "Mover para finalizado" at bounding box center [1118, 322] width 230 height 30
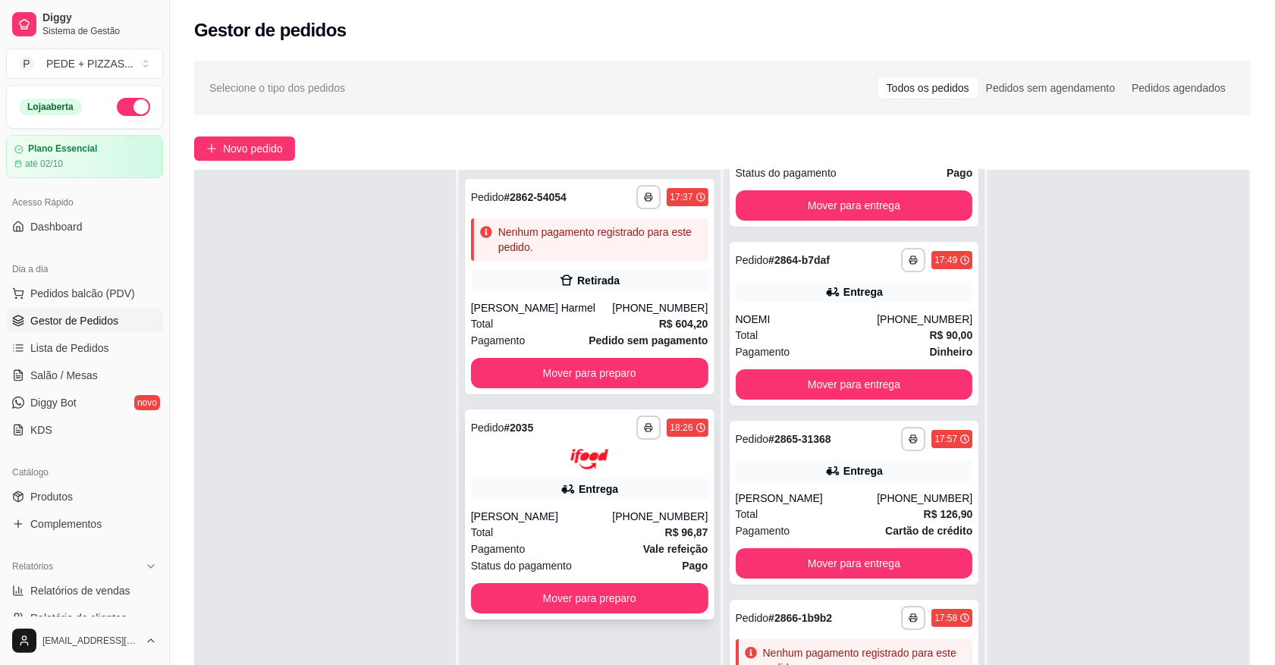
click at [673, 526] on strong "R$ 96,87" at bounding box center [686, 532] width 43 height 12
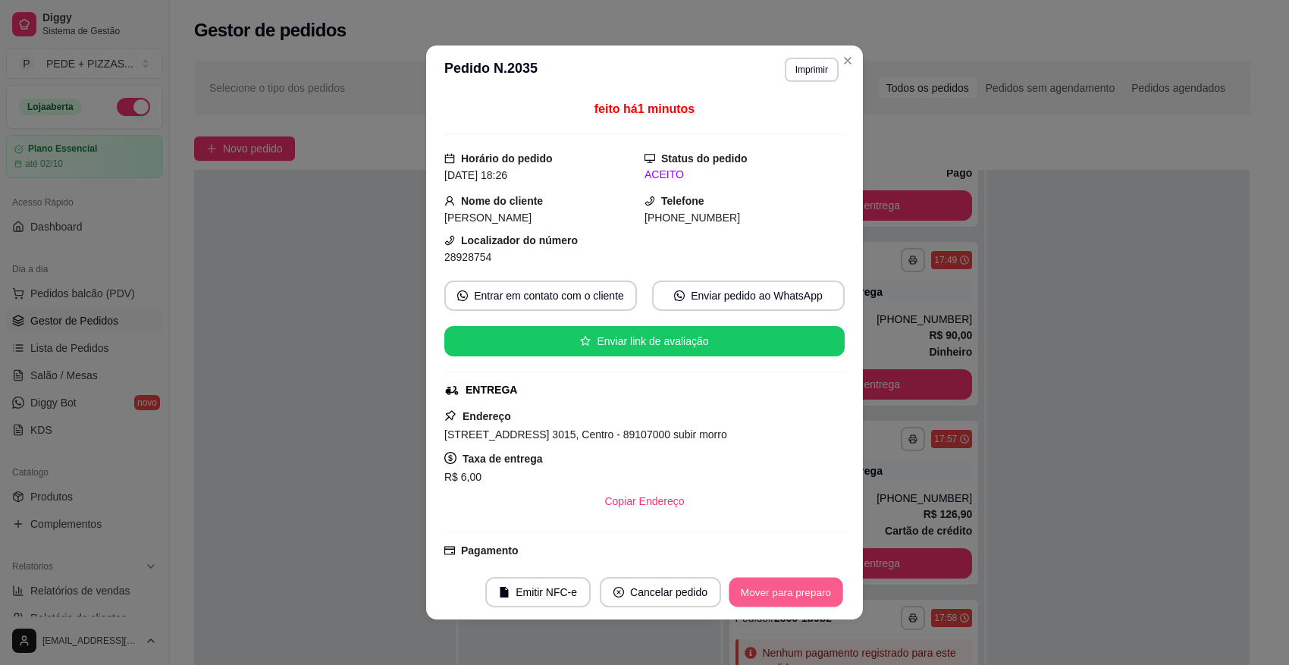
click at [792, 593] on button "Mover para preparo" at bounding box center [786, 593] width 114 height 30
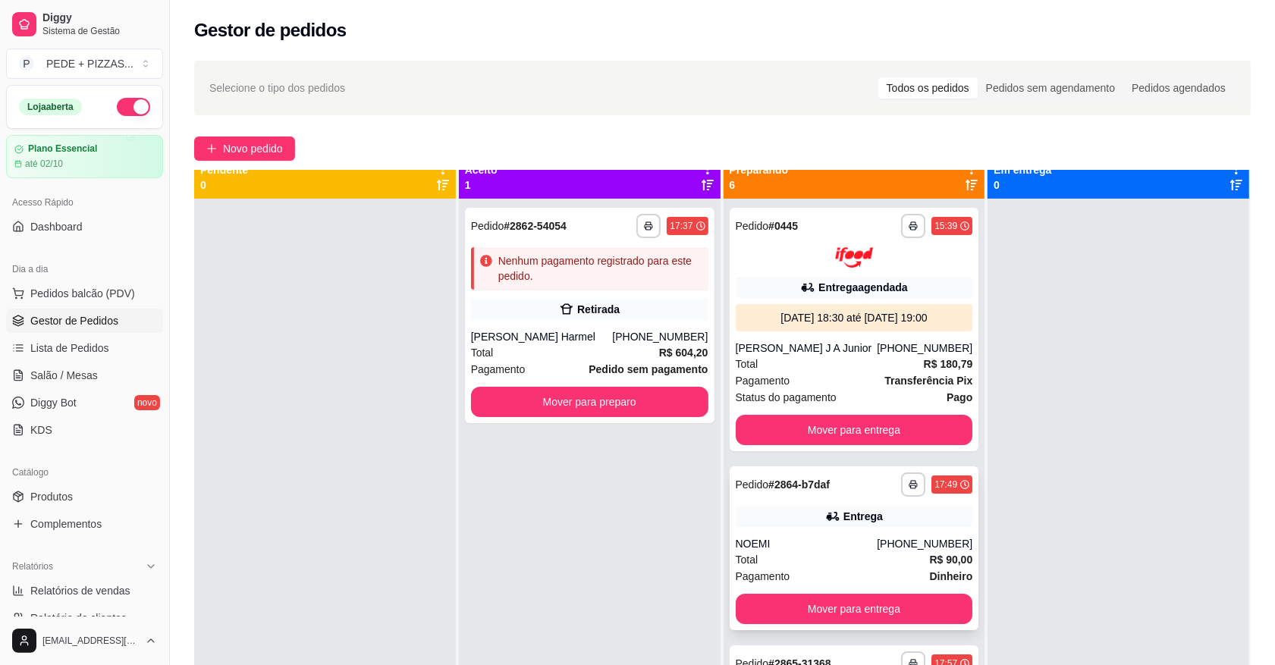
scroll to position [0, 0]
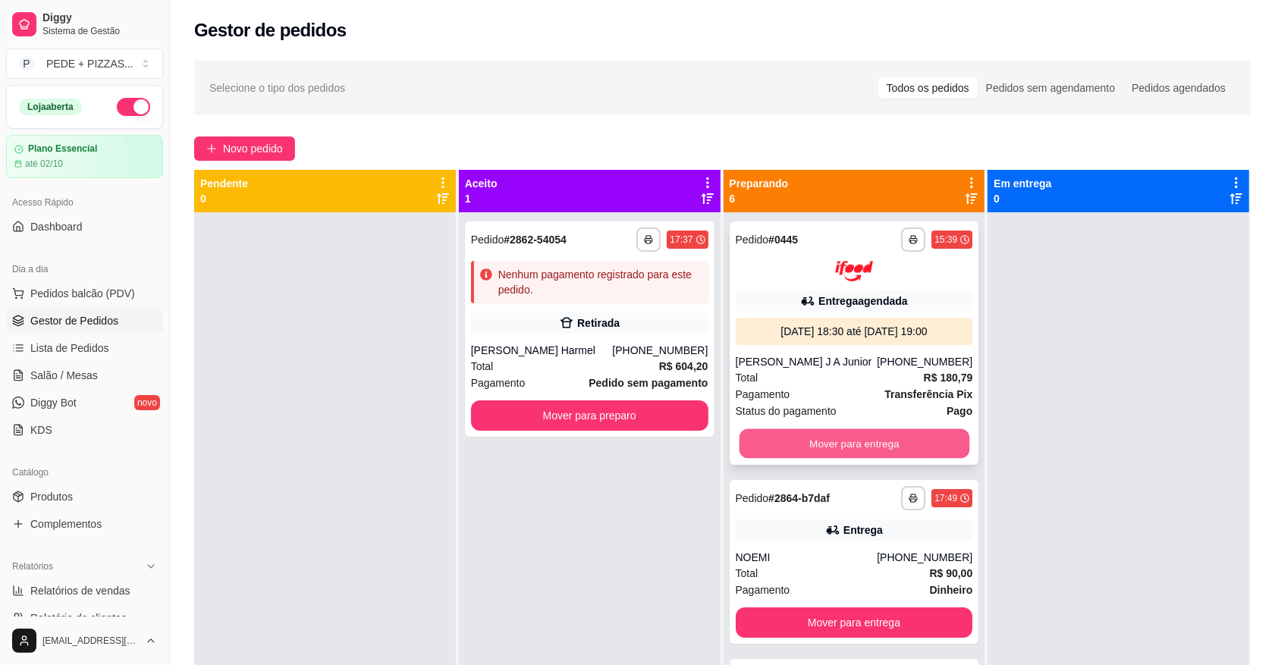
click at [874, 448] on button "Mover para entrega" at bounding box center [854, 443] width 230 height 30
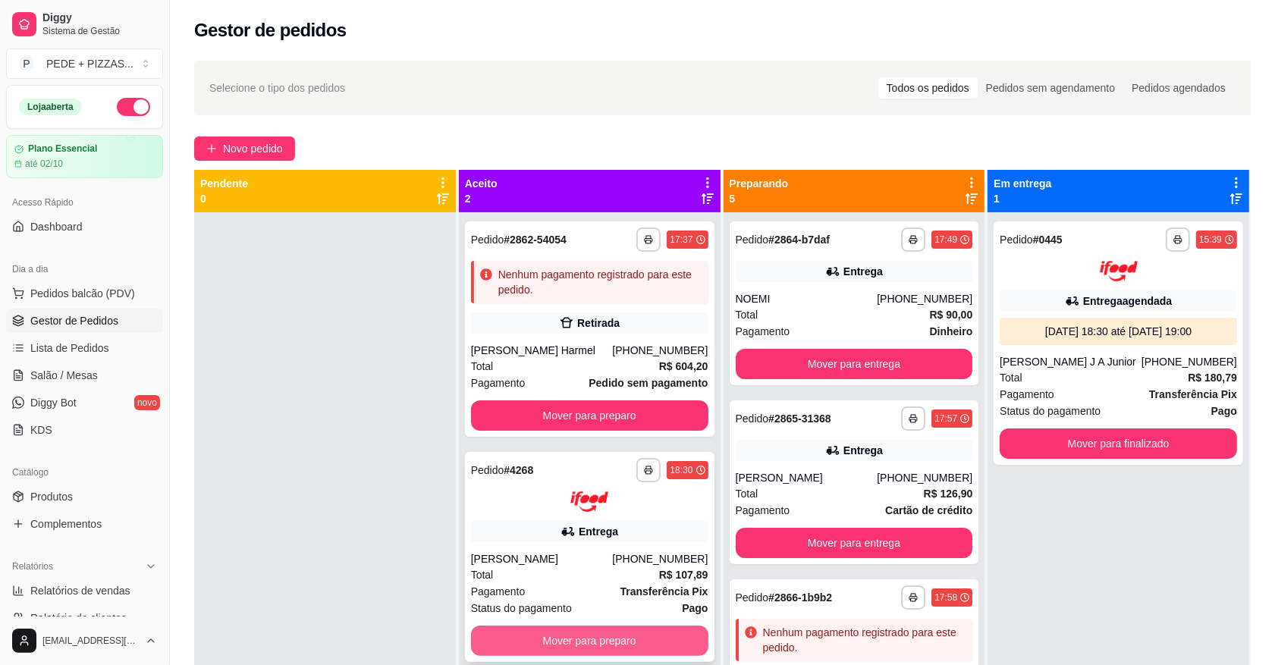
click at [638, 638] on button "Mover para preparo" at bounding box center [589, 641] width 237 height 30
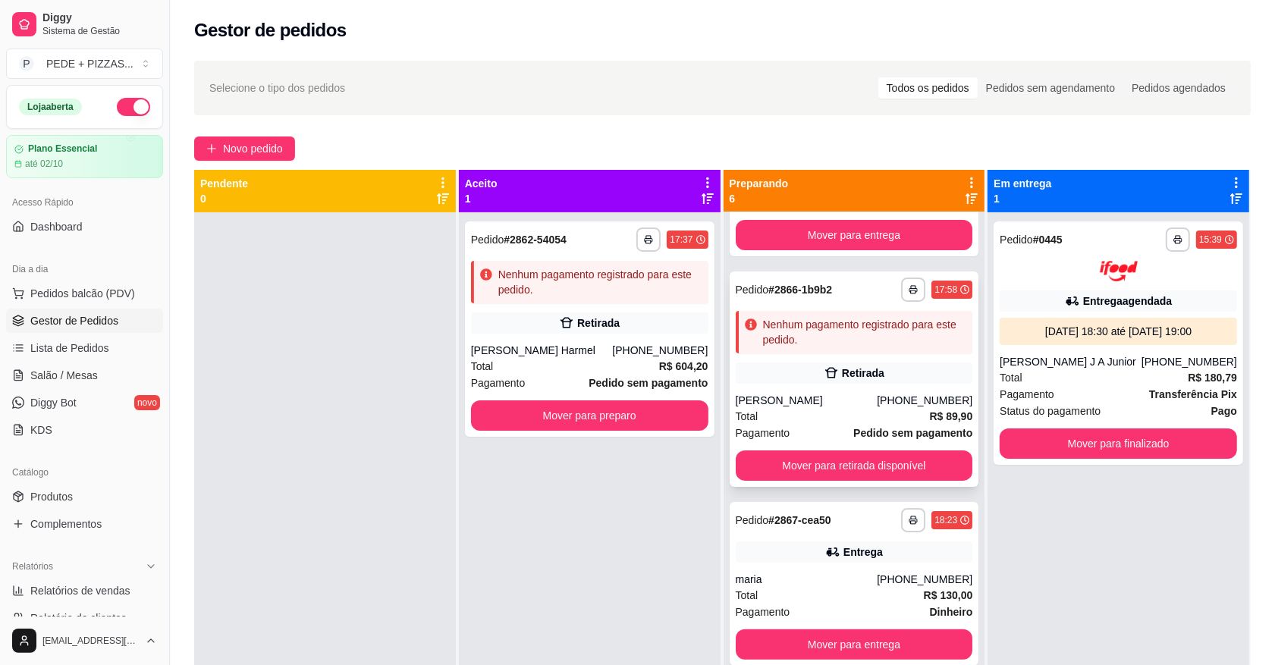
scroll to position [379, 0]
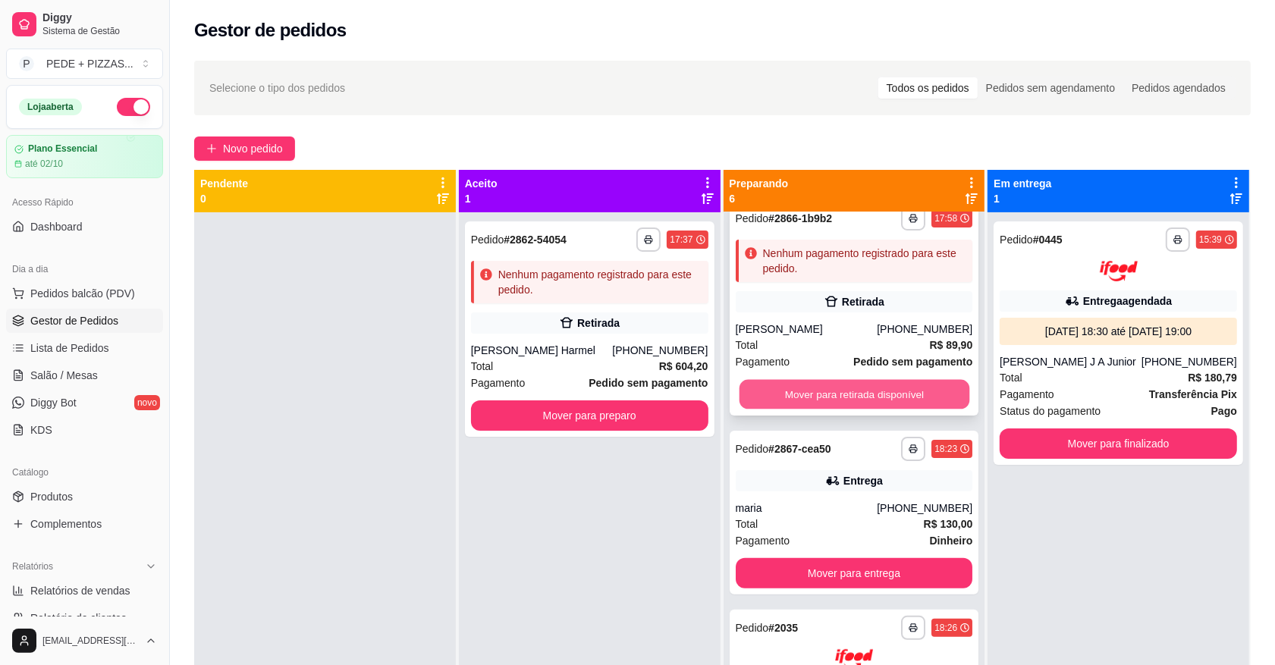
click at [806, 392] on button "Mover para retirada disponível" at bounding box center [854, 395] width 230 height 30
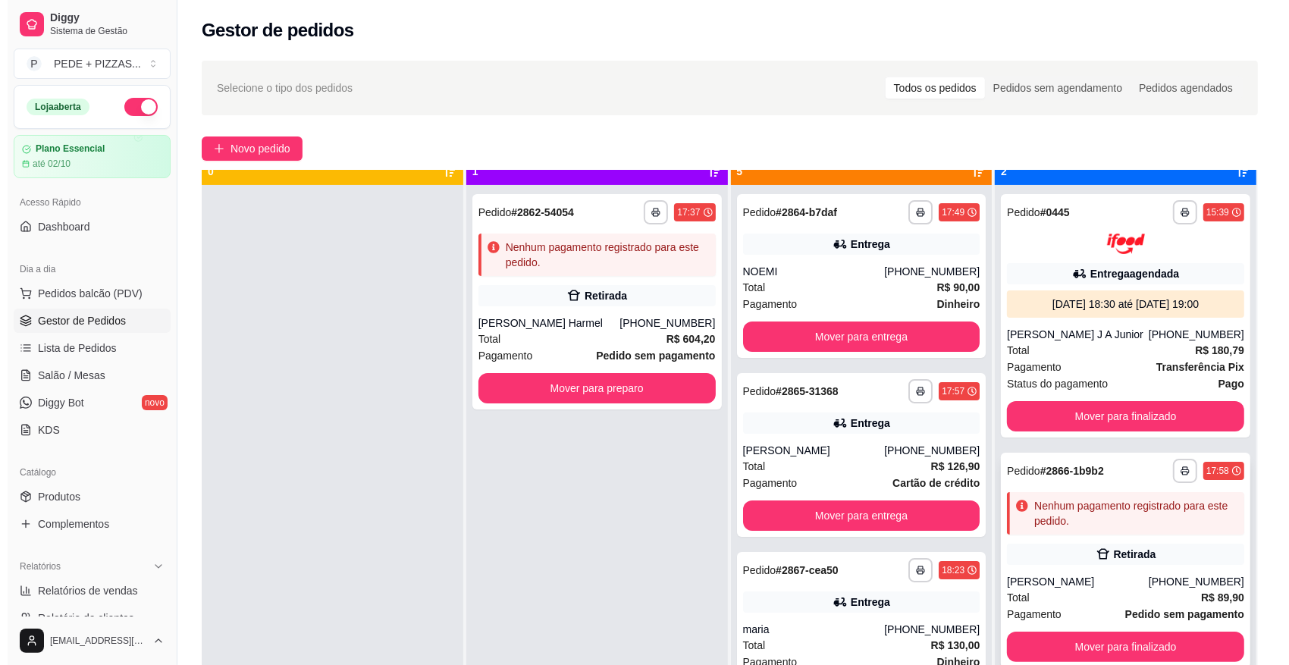
scroll to position [42, 0]
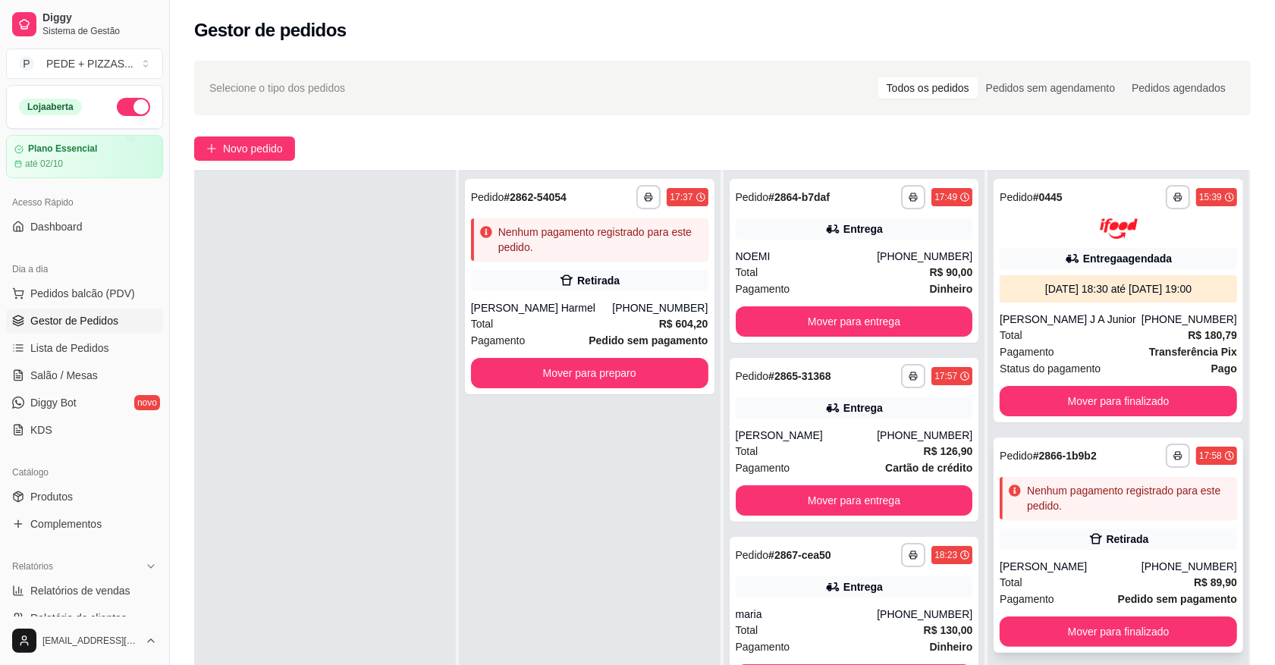
click at [1119, 510] on div "Nenhum pagamento registrado para este pedido." at bounding box center [1129, 498] width 204 height 30
click at [251, 142] on span "Novo pedido" at bounding box center [253, 148] width 60 height 17
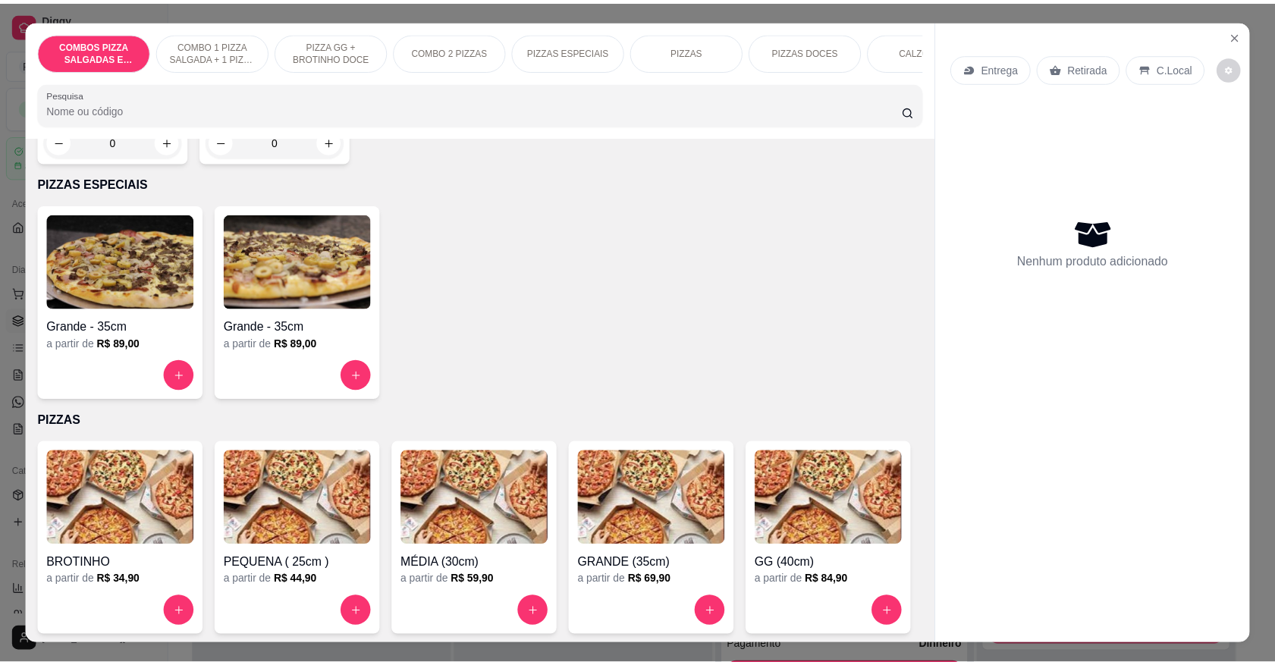
scroll to position [1327, 0]
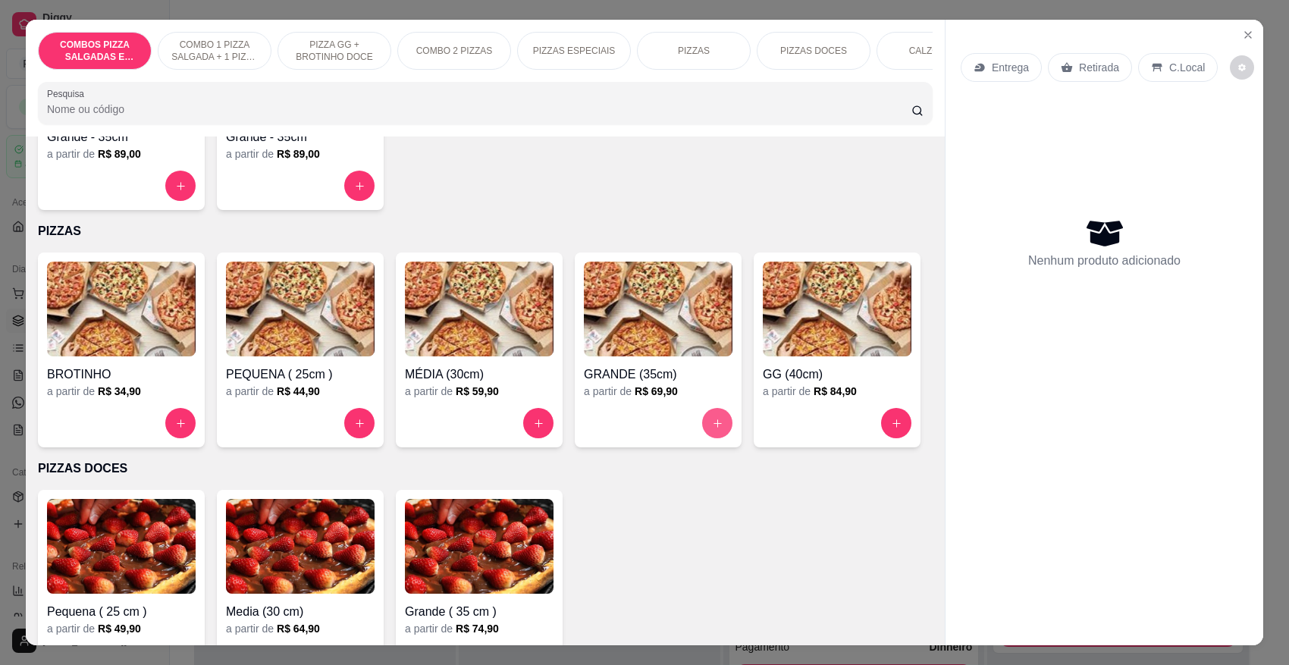
click at [717, 425] on button "increase-product-quantity" at bounding box center [717, 423] width 30 height 30
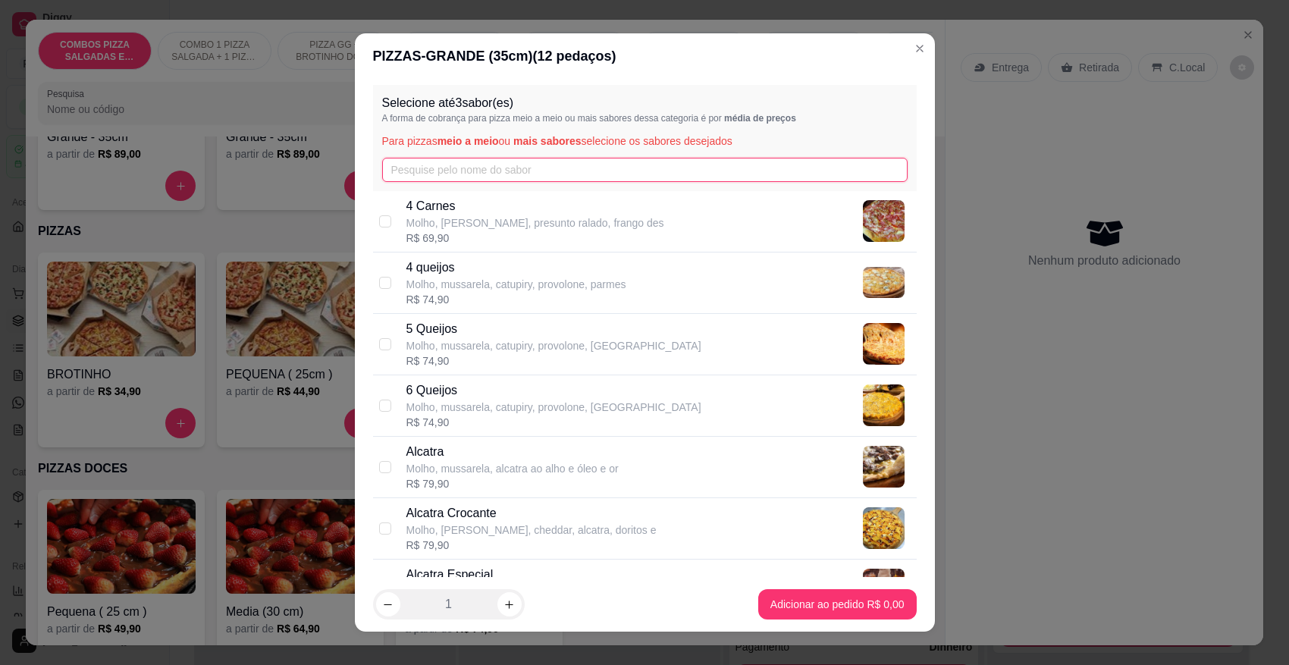
click at [521, 172] on input "text" at bounding box center [645, 170] width 526 height 24
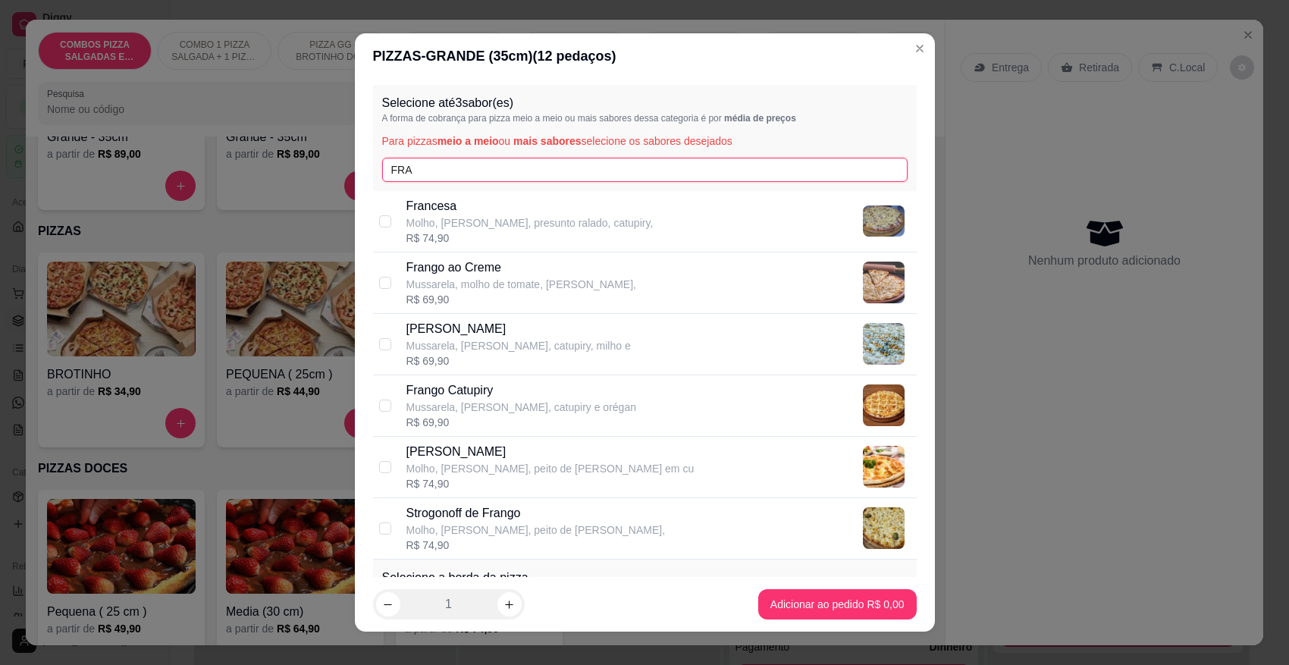
type input "FRA"
click at [541, 407] on p "Mussarela, [PERSON_NAME], catupiry e orégan" at bounding box center [521, 407] width 230 height 15
checkbox input "true"
click at [486, 175] on input "FRA" at bounding box center [645, 170] width 526 height 24
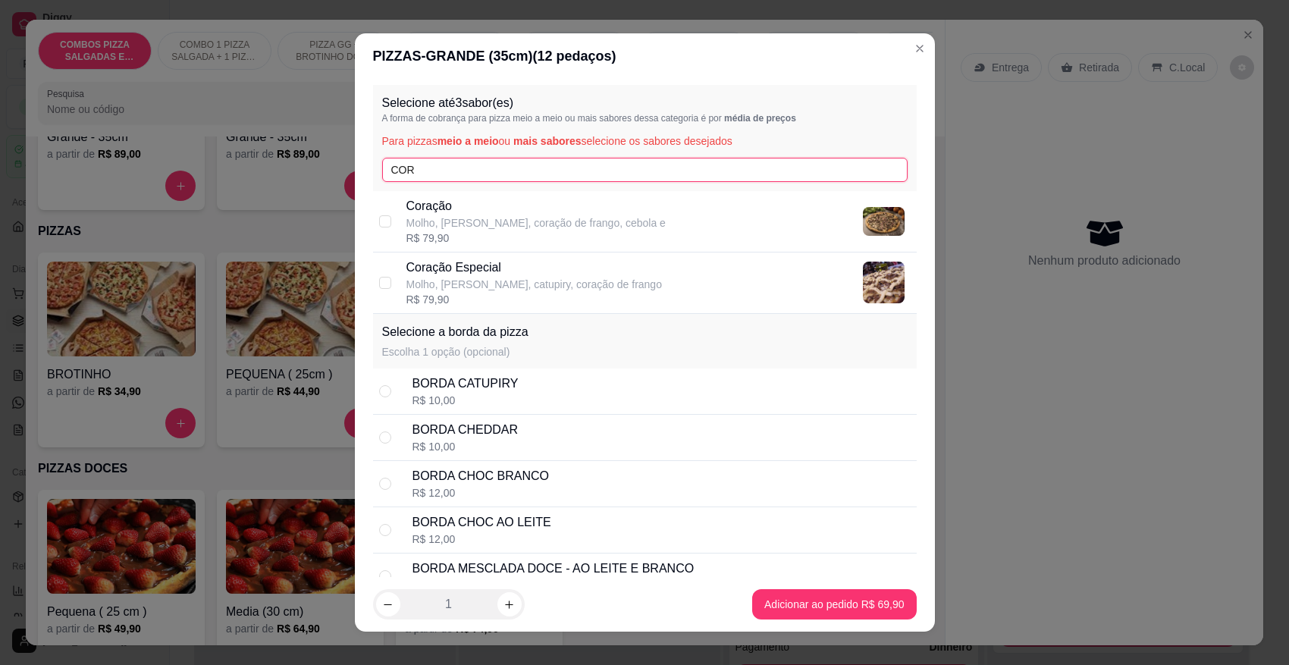
type input "COR"
click at [497, 213] on p "Coração" at bounding box center [535, 206] width 259 height 18
checkbox input "true"
click at [445, 172] on input "COR" at bounding box center [645, 170] width 526 height 24
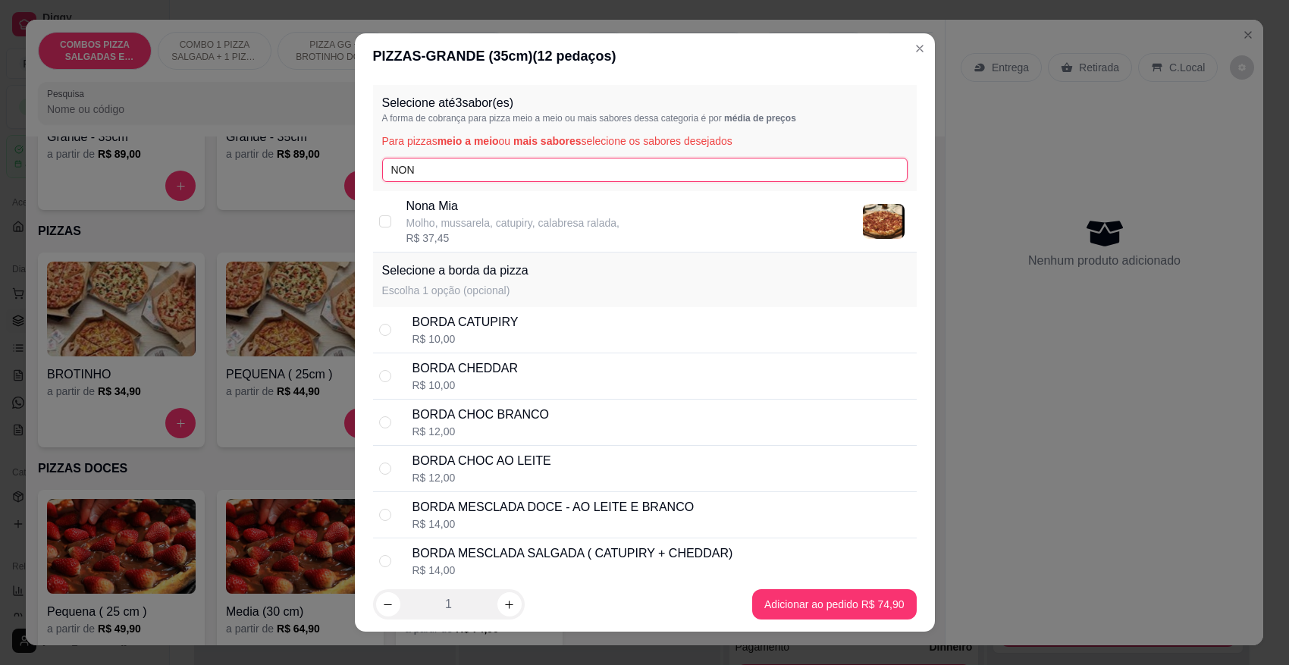
type input "NON"
click at [457, 207] on p "Nona Mia" at bounding box center [512, 206] width 213 height 18
checkbox input "true"
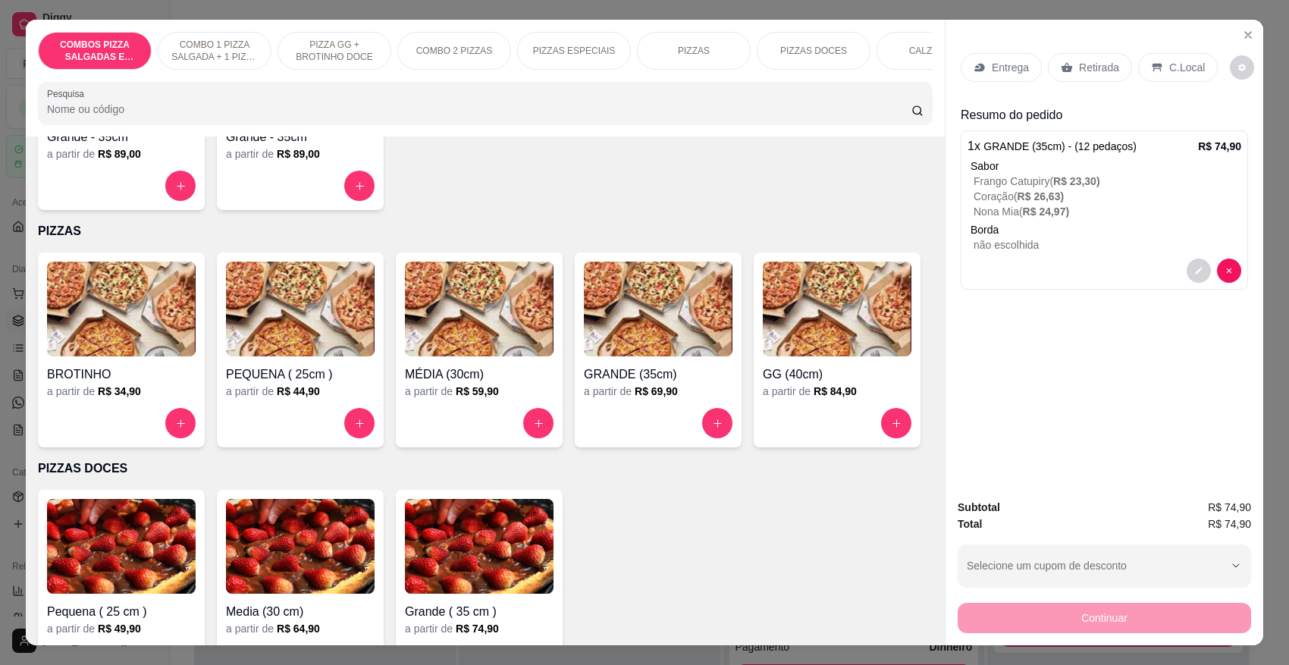
click at [1075, 77] on div "Retirada" at bounding box center [1090, 67] width 84 height 29
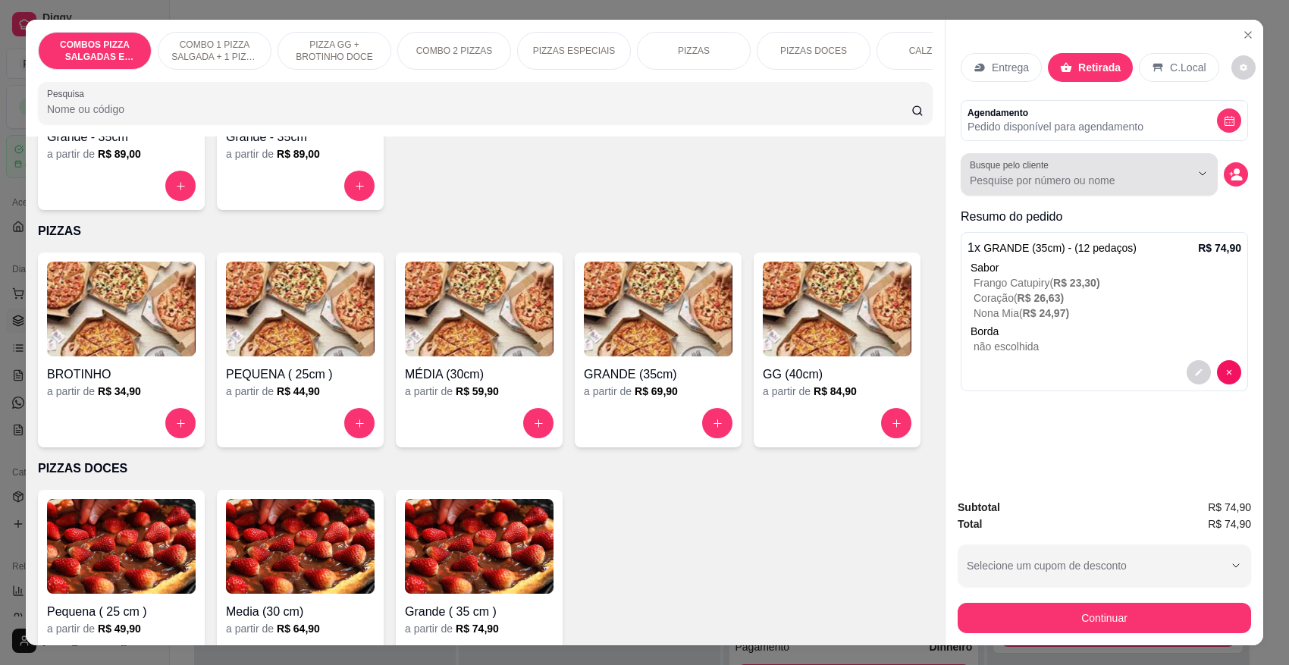
click at [1062, 184] on input "Busque pelo cliente" at bounding box center [1068, 180] width 196 height 15
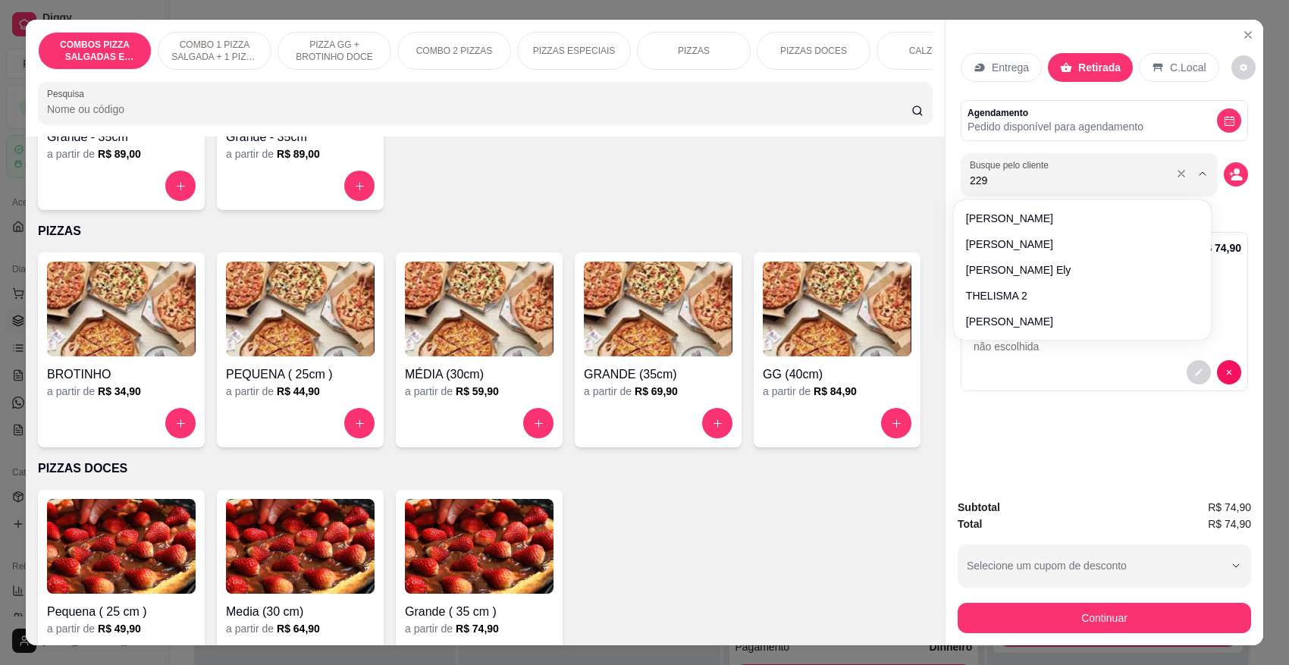
type input "2291"
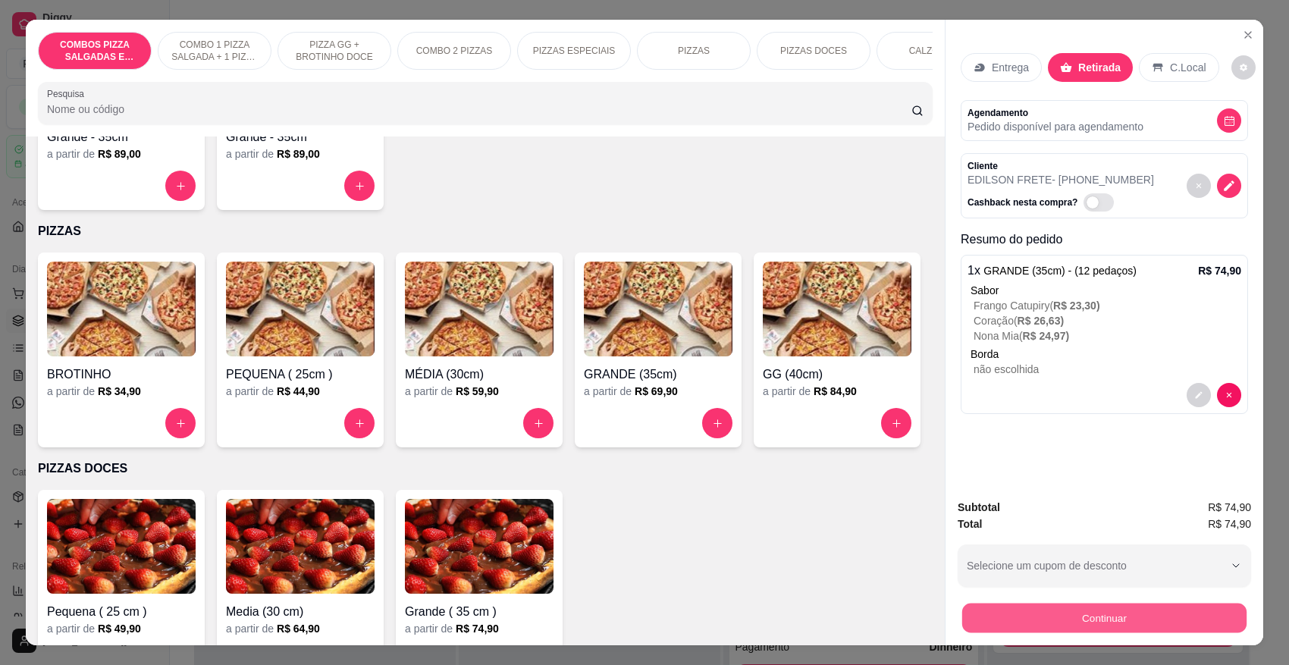
click at [1122, 623] on button "Continuar" at bounding box center [1104, 618] width 284 height 30
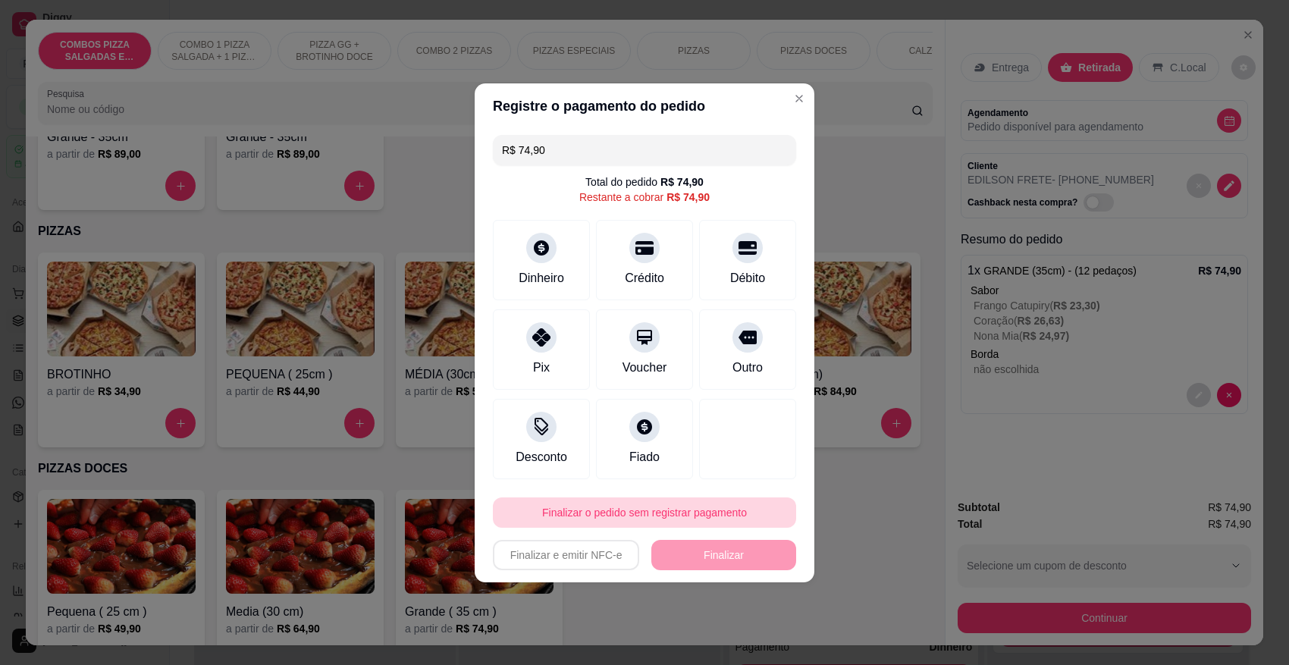
click at [671, 510] on button "Finalizar o pedido sem registrar pagamento" at bounding box center [644, 512] width 303 height 30
click at [762, 465] on button "Confirmar" at bounding box center [735, 469] width 54 height 23
type input "R$ 0,00"
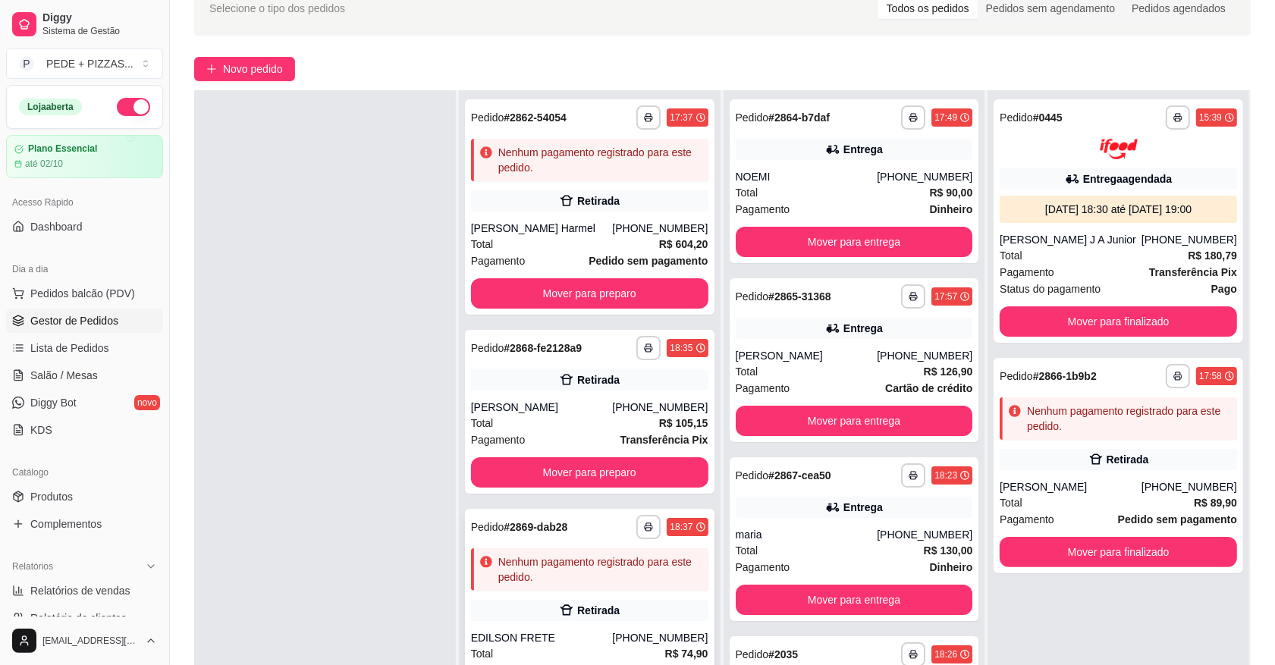
scroll to position [231, 0]
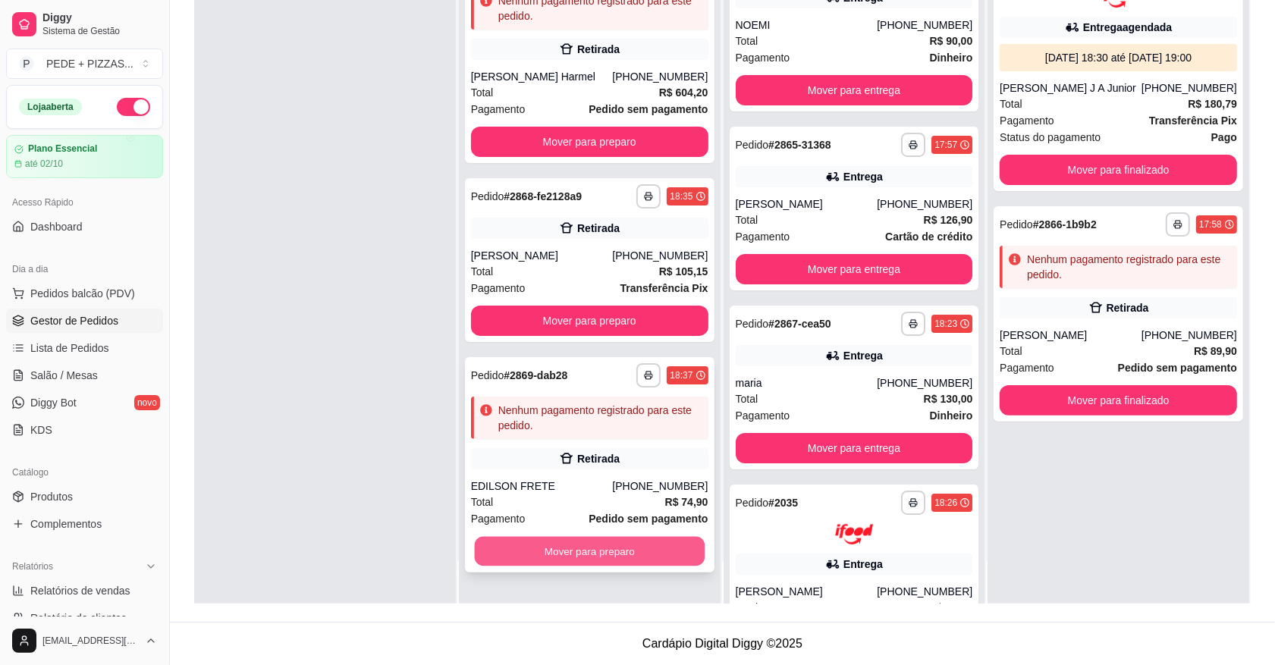
click at [556, 544] on button "Mover para preparo" at bounding box center [589, 552] width 230 height 30
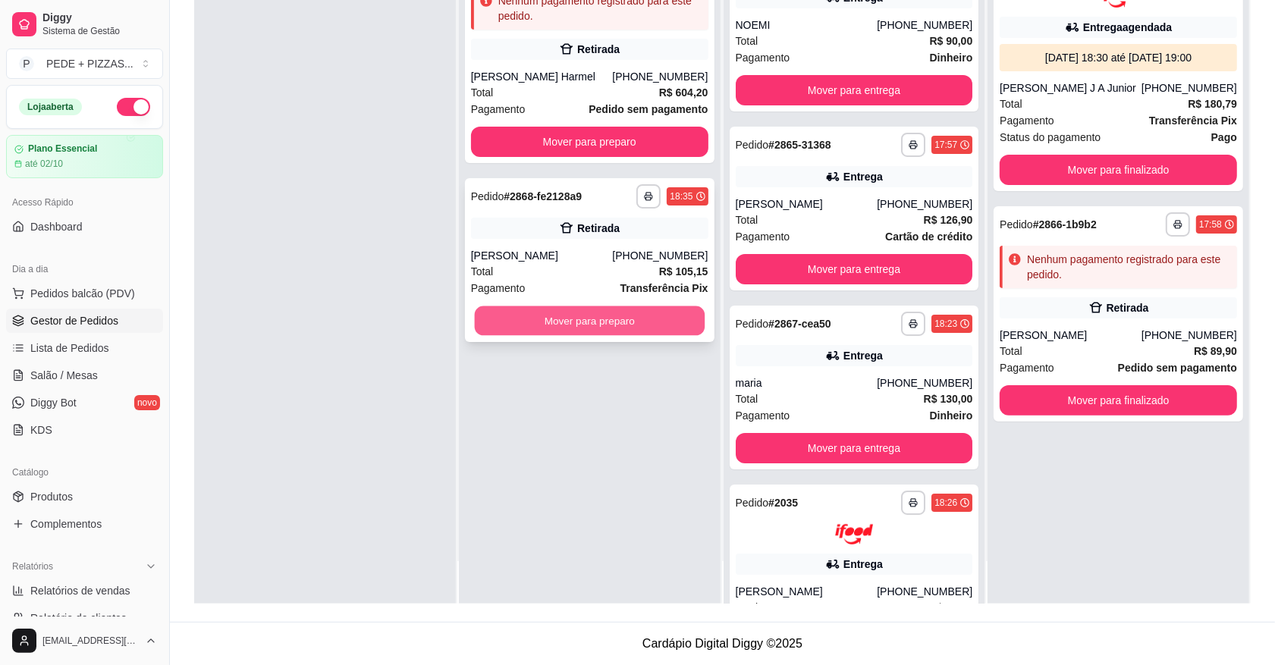
click at [540, 321] on button "Mover para preparo" at bounding box center [589, 321] width 230 height 30
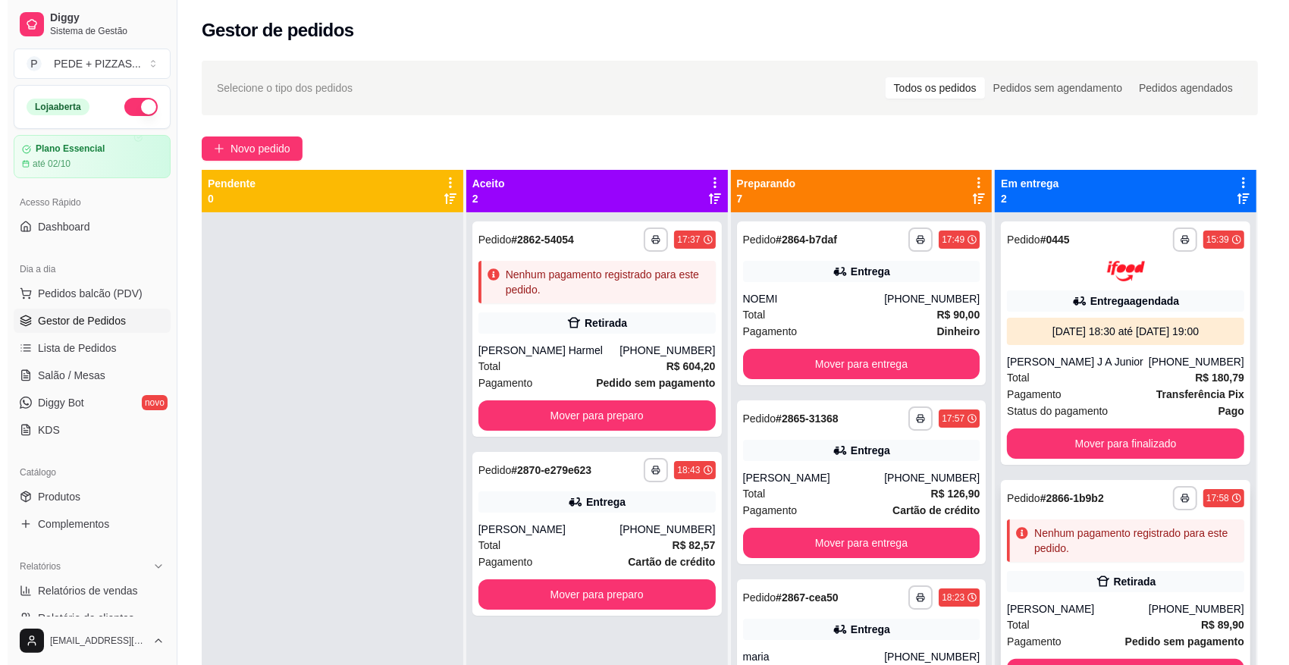
scroll to position [42, 0]
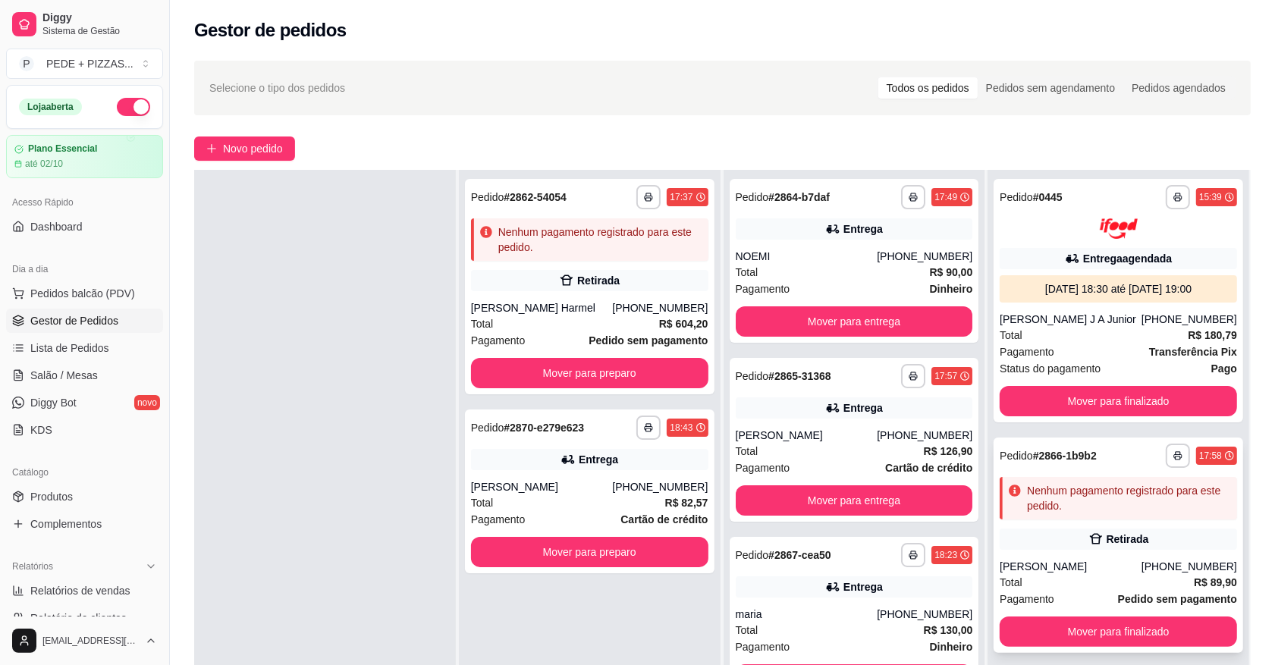
click at [1056, 574] on div "Total R$ 89,90" at bounding box center [1117, 582] width 237 height 17
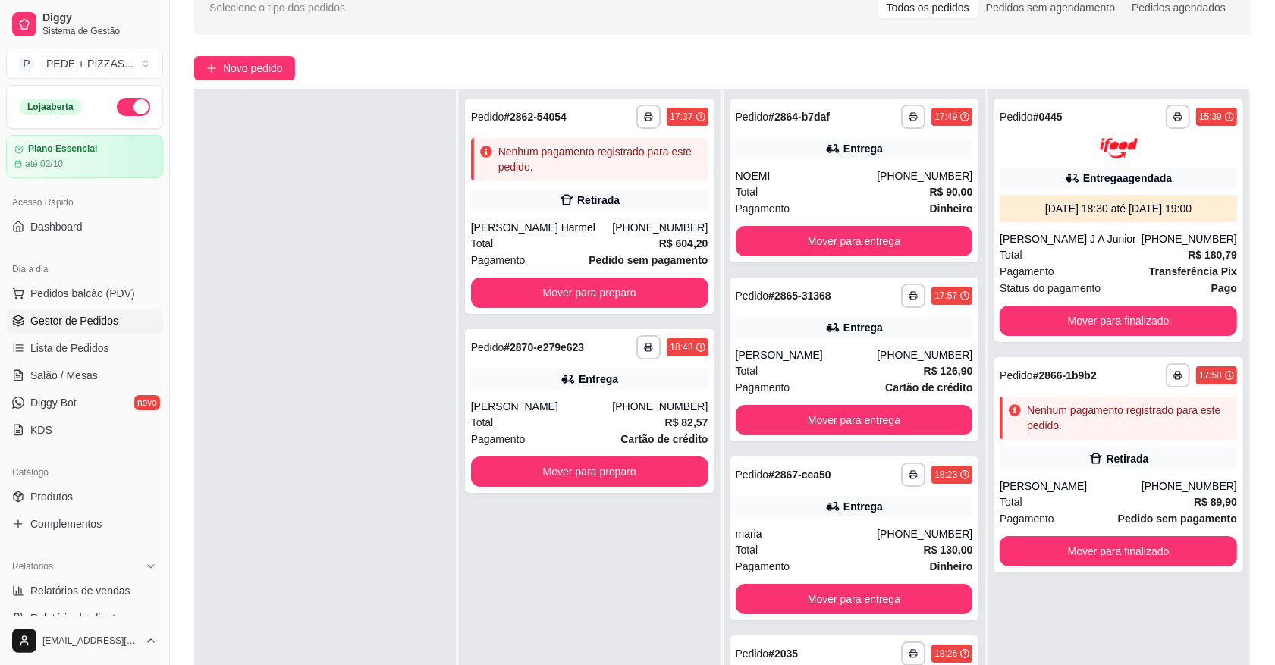
scroll to position [190, 0]
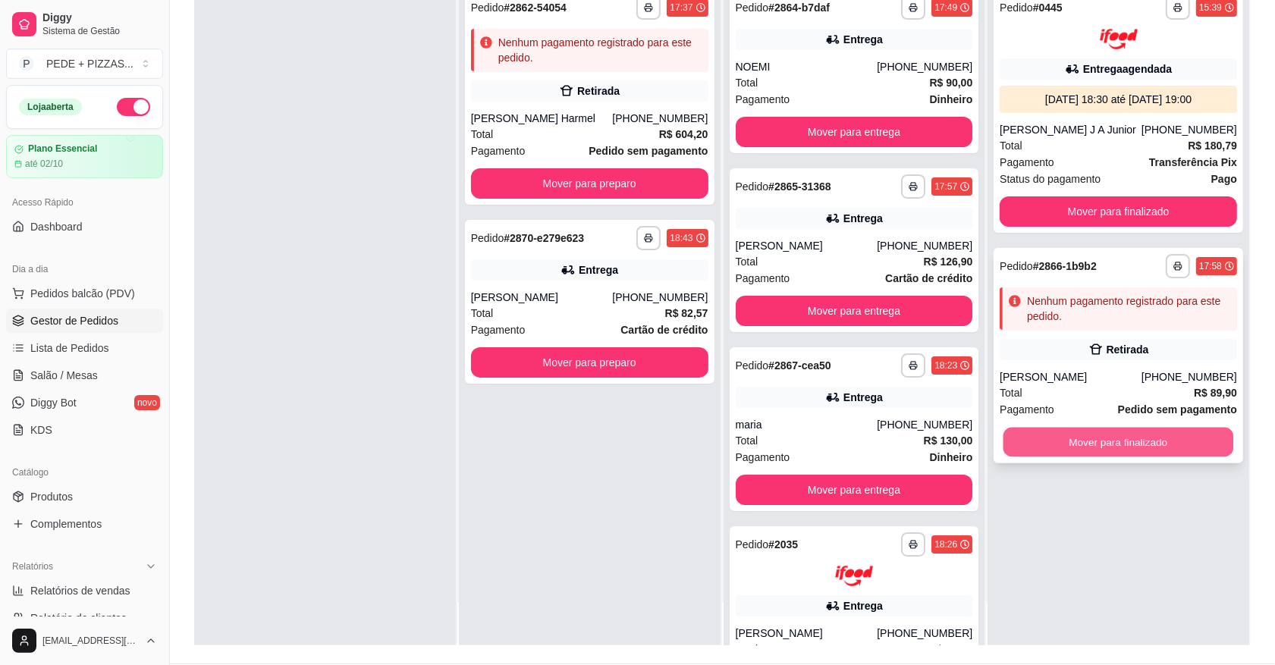
click at [1089, 430] on button "Mover para finalizado" at bounding box center [1118, 442] width 230 height 30
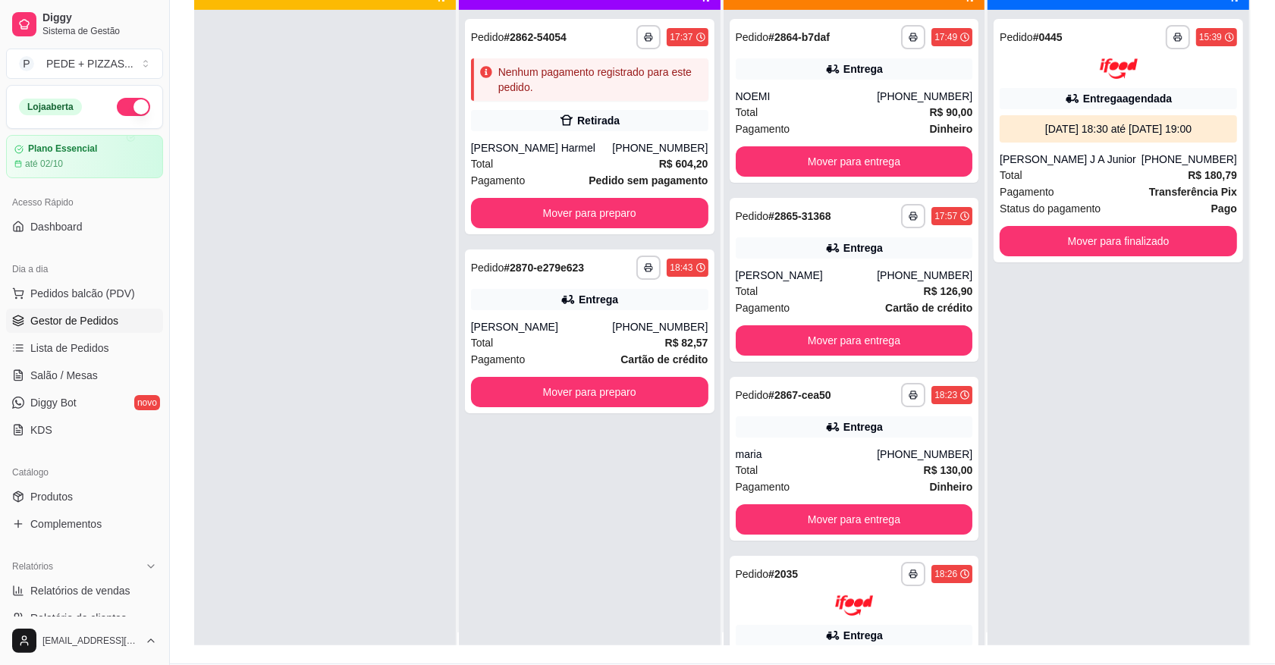
scroll to position [0, 0]
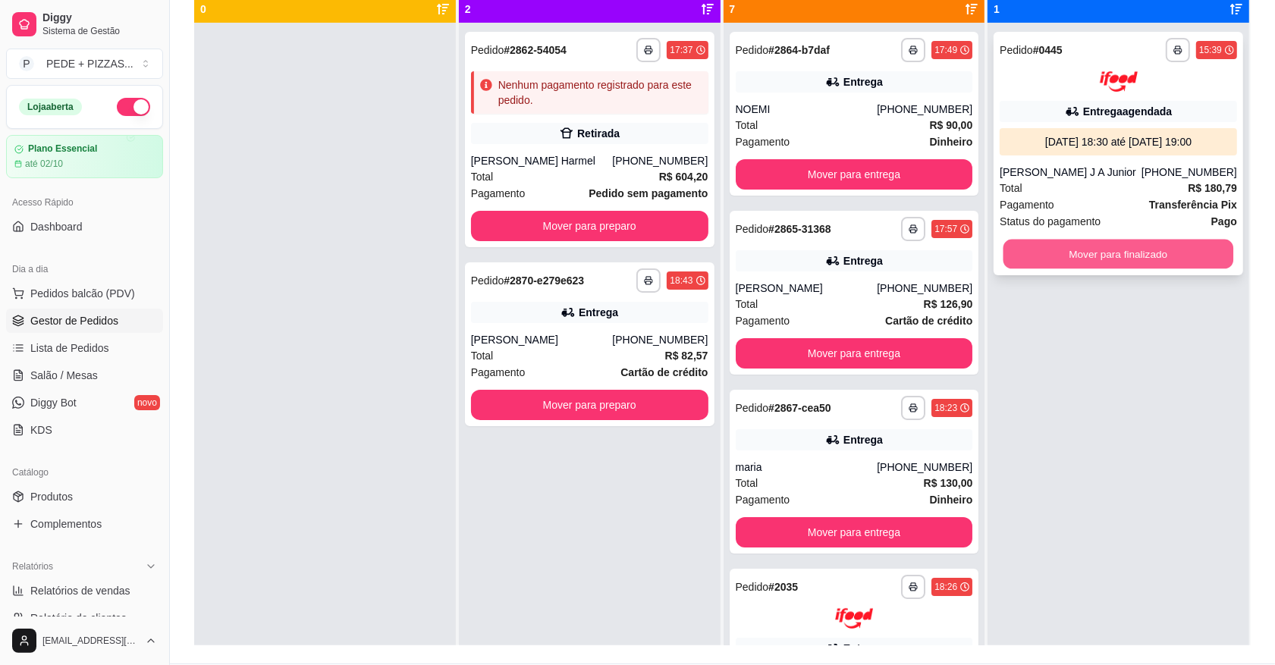
click at [1043, 256] on button "Mover para finalizado" at bounding box center [1118, 254] width 230 height 30
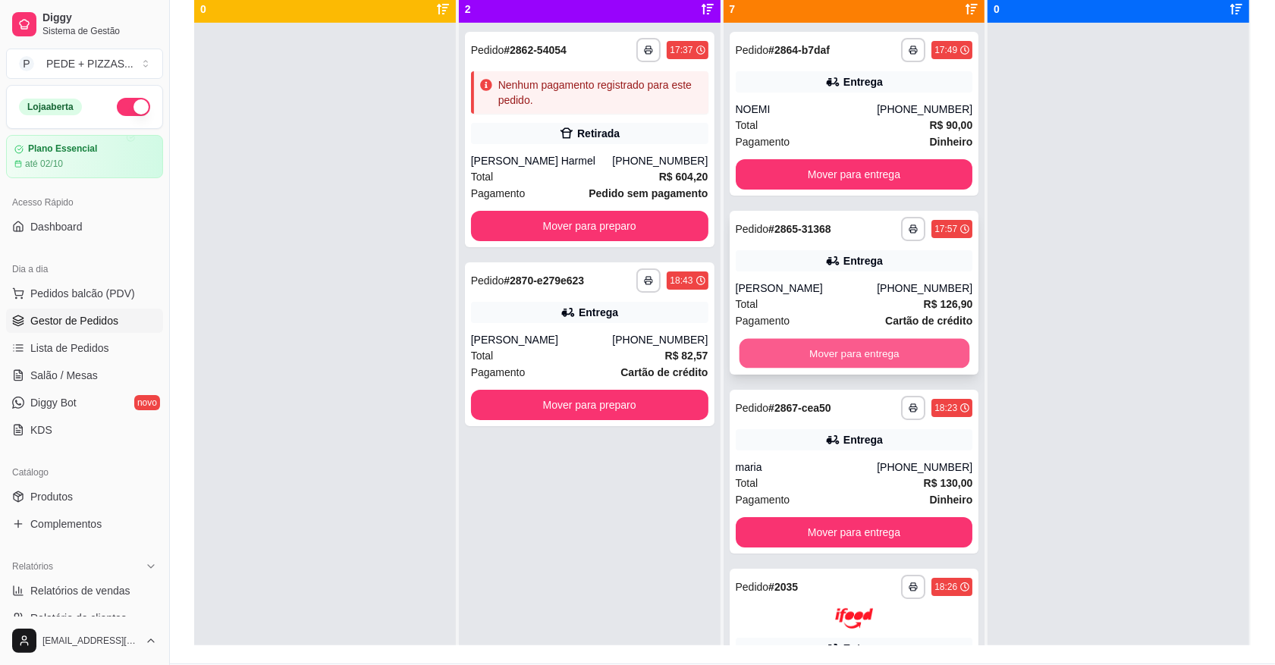
click at [805, 346] on button "Mover para entrega" at bounding box center [854, 354] width 230 height 30
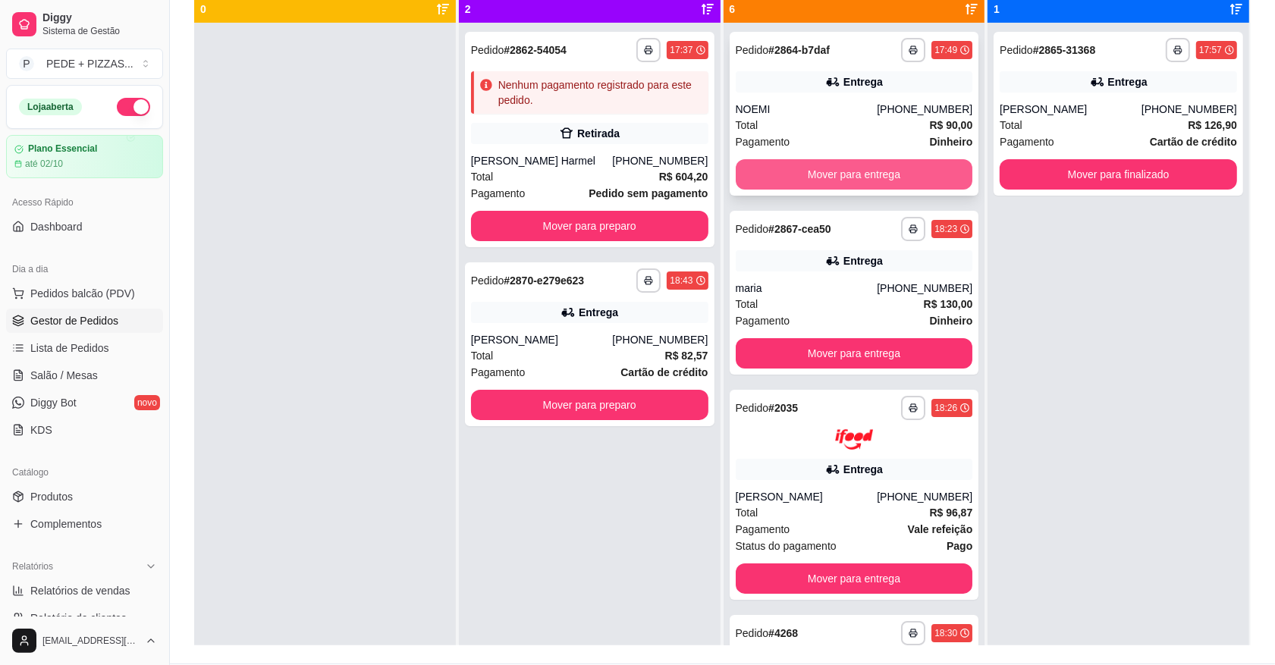
click at [809, 179] on button "Mover para entrega" at bounding box center [854, 174] width 237 height 30
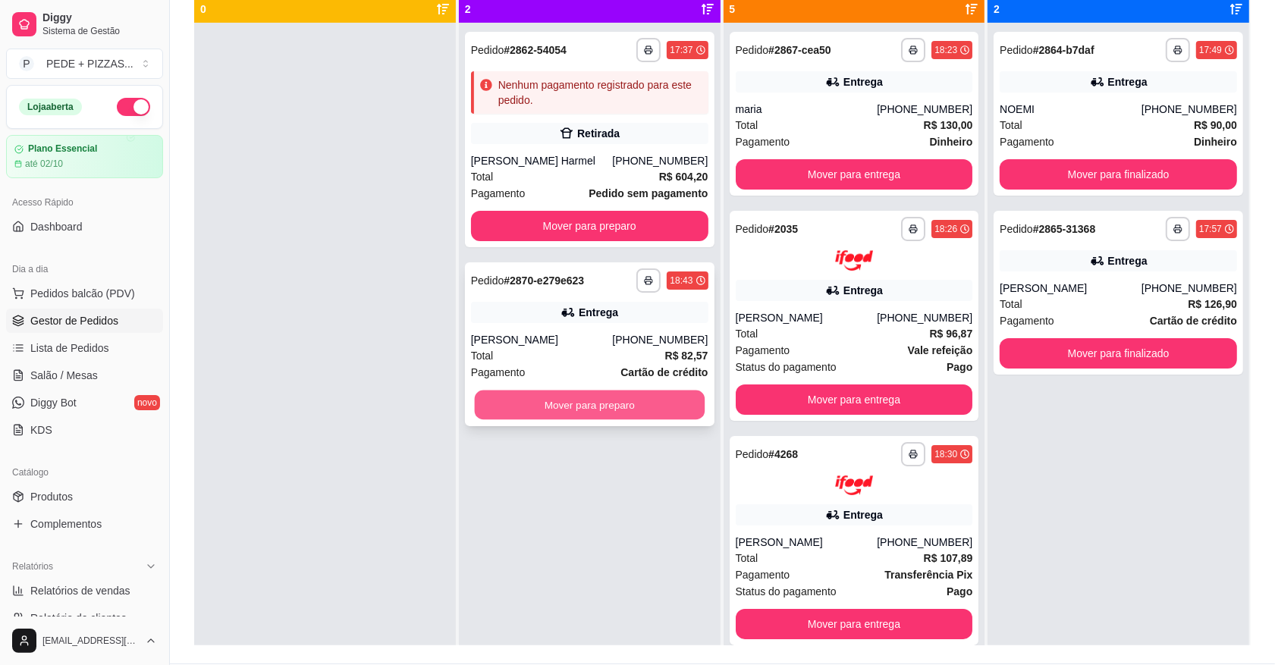
click at [603, 407] on button "Mover para preparo" at bounding box center [589, 406] width 230 height 30
click at [562, 411] on button "Mover para preparo" at bounding box center [589, 405] width 237 height 30
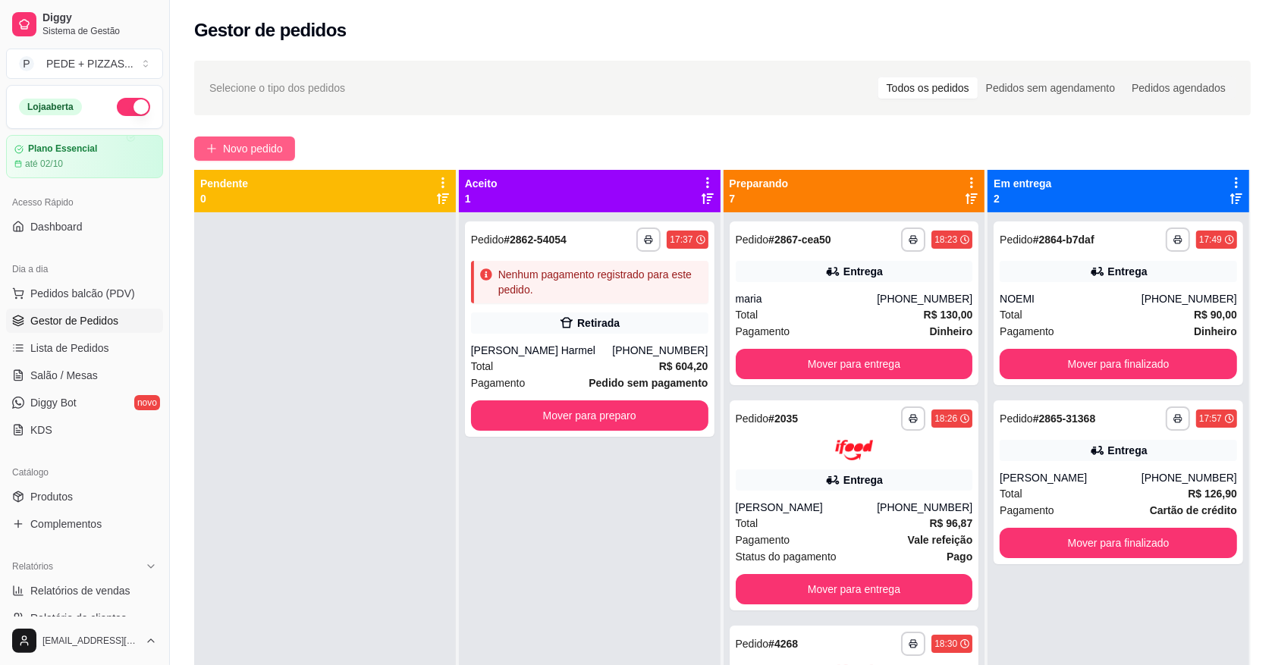
click at [220, 153] on button "Novo pedido" at bounding box center [244, 148] width 101 height 24
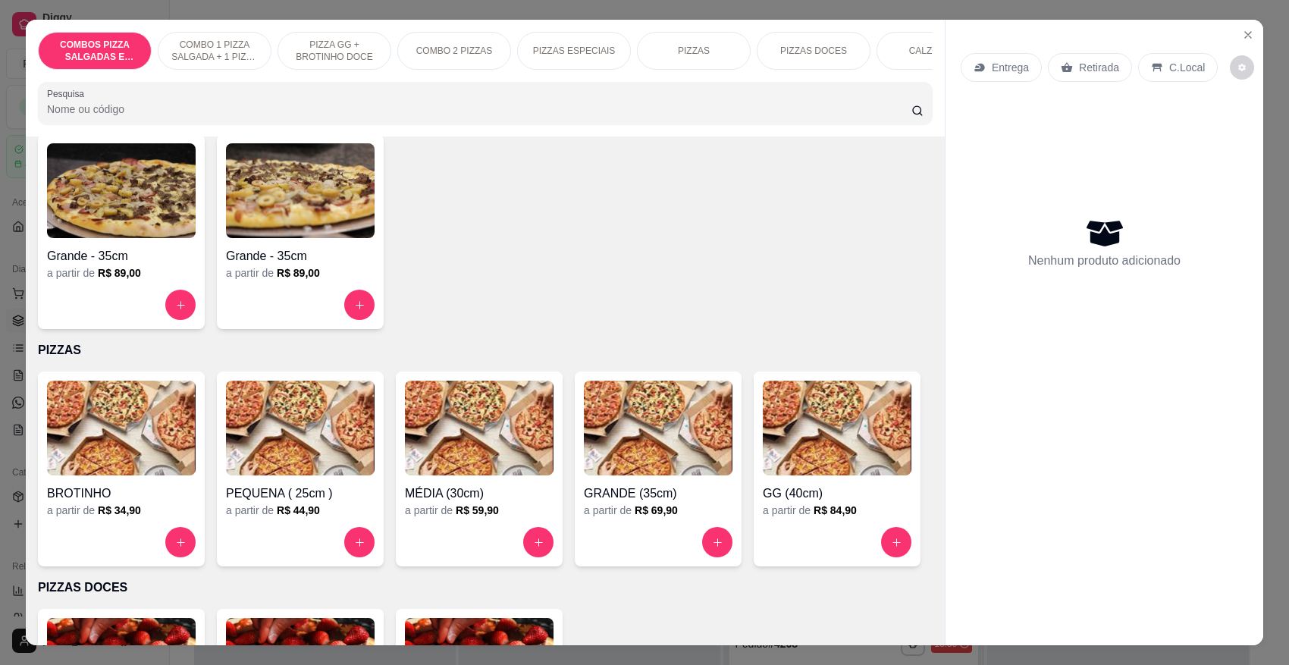
scroll to position [1327, 0]
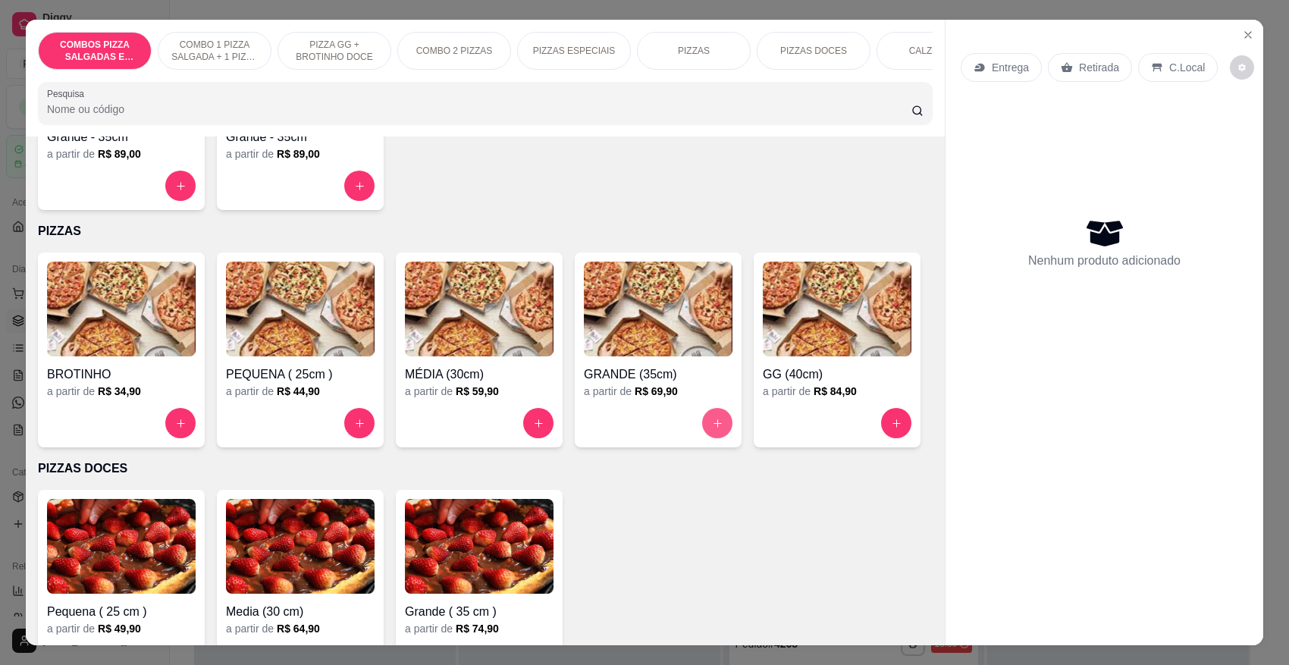
click at [712, 419] on icon "increase-product-quantity" at bounding box center [717, 423] width 11 height 11
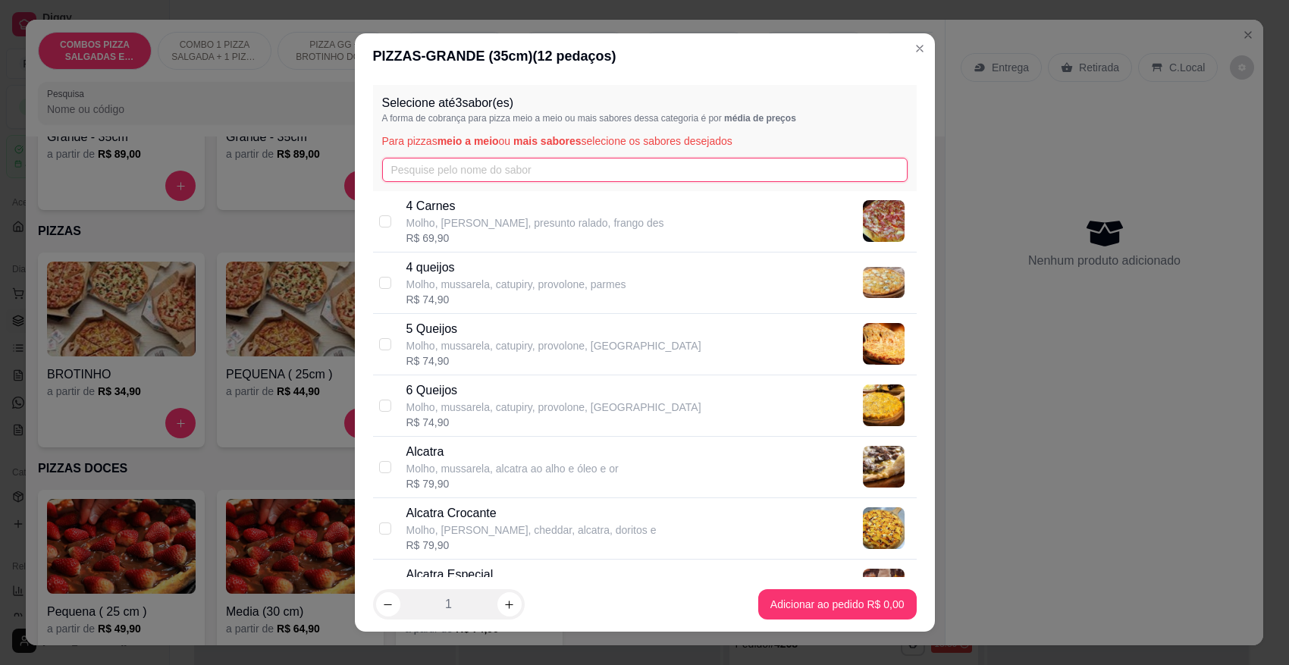
click at [524, 176] on input "text" at bounding box center [645, 170] width 526 height 24
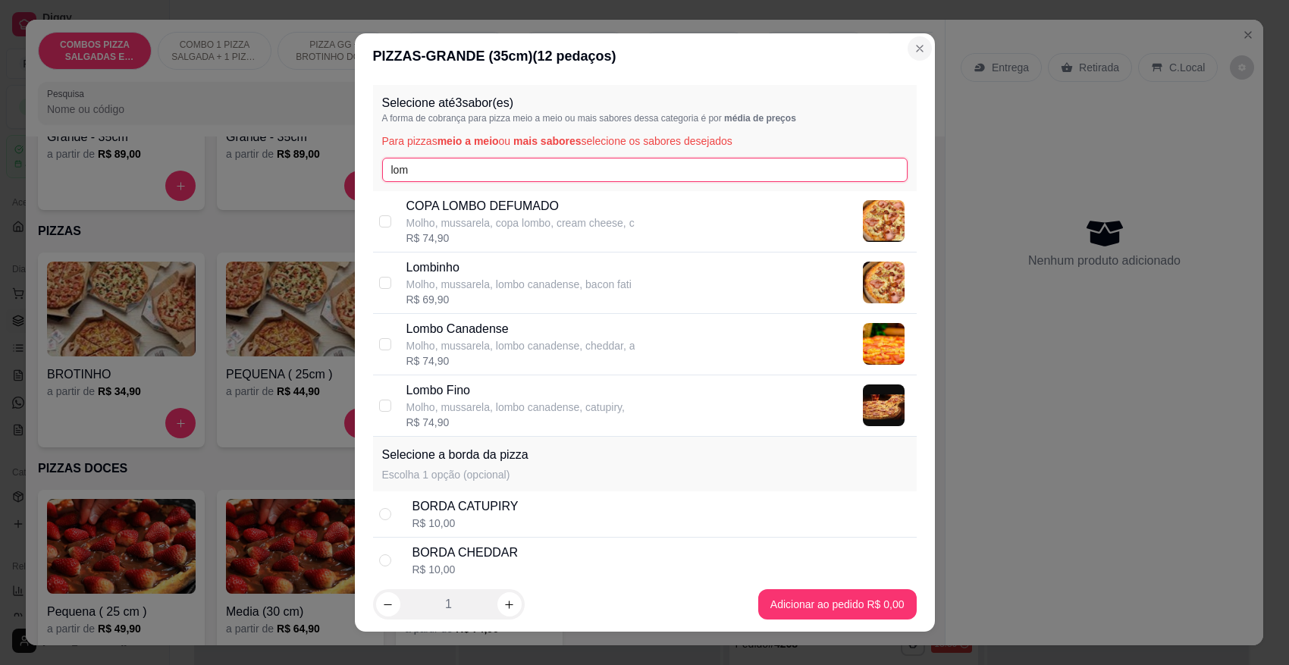
type input "lom"
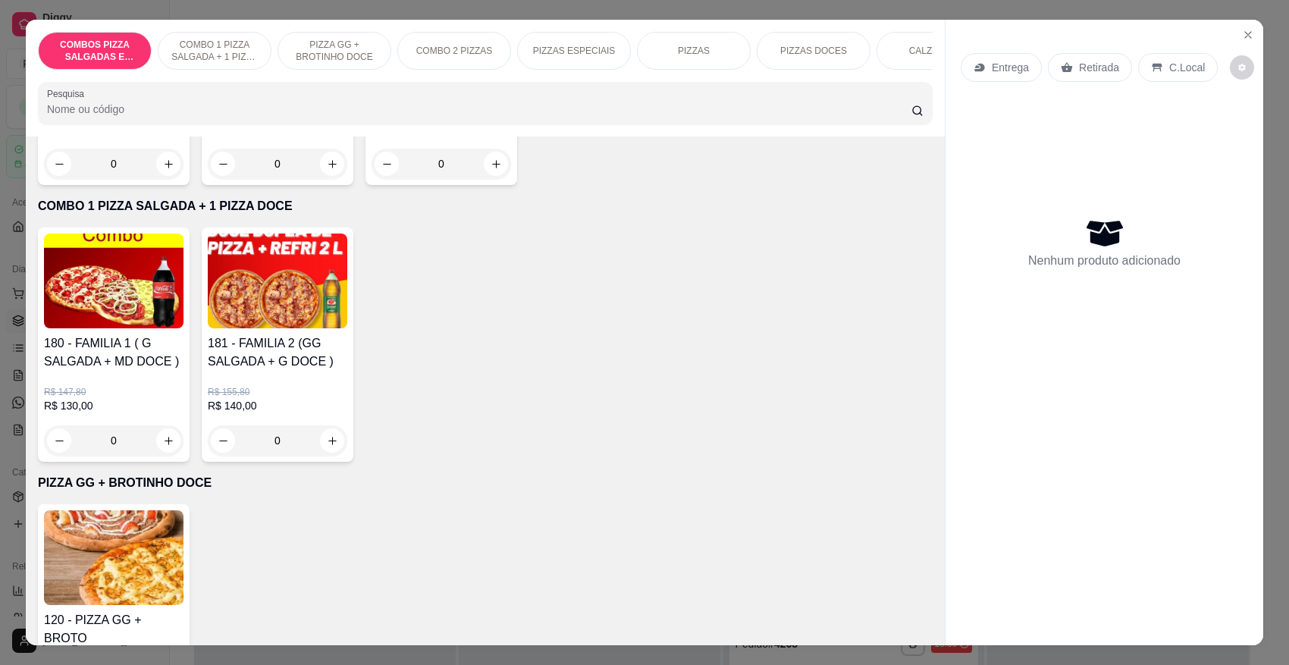
scroll to position [190, 0]
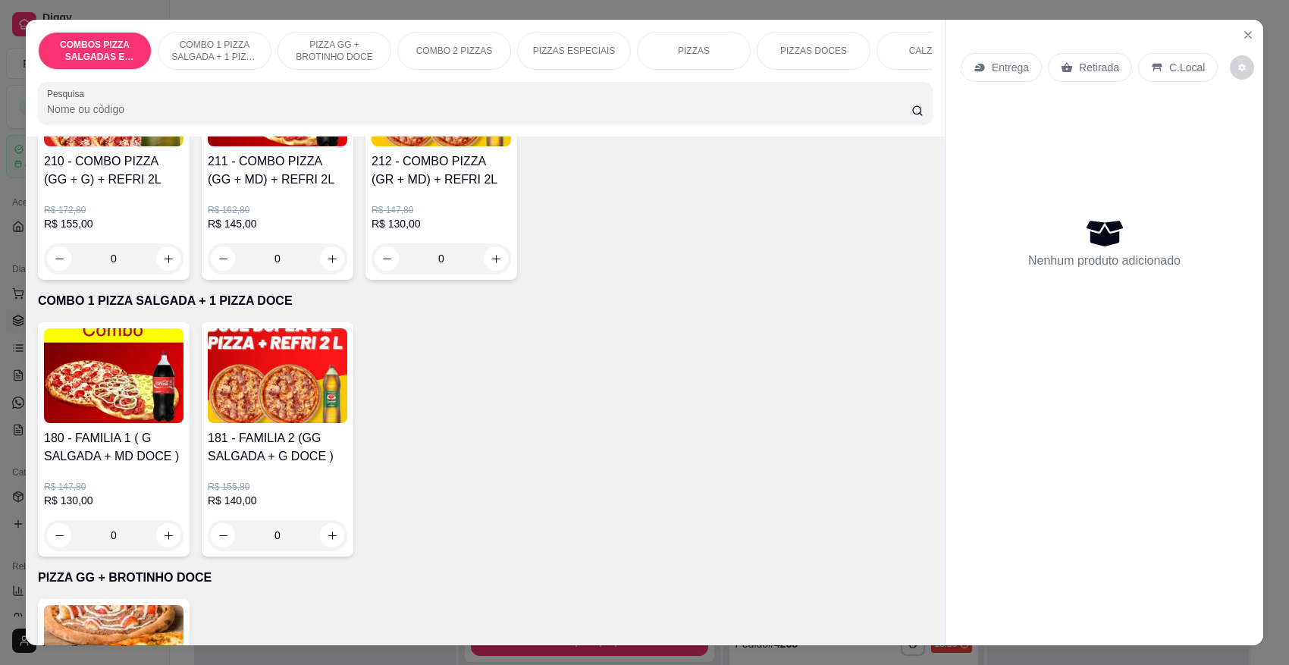
click at [97, 422] on img at bounding box center [114, 375] width 140 height 95
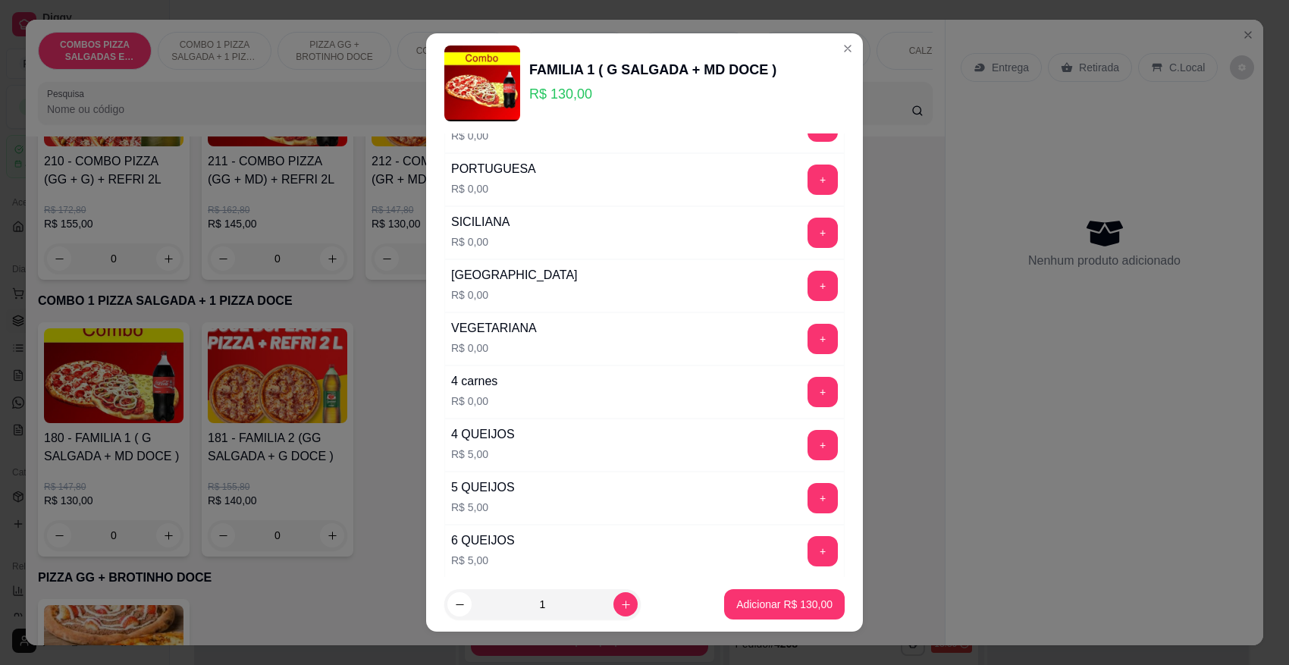
scroll to position [1422, 0]
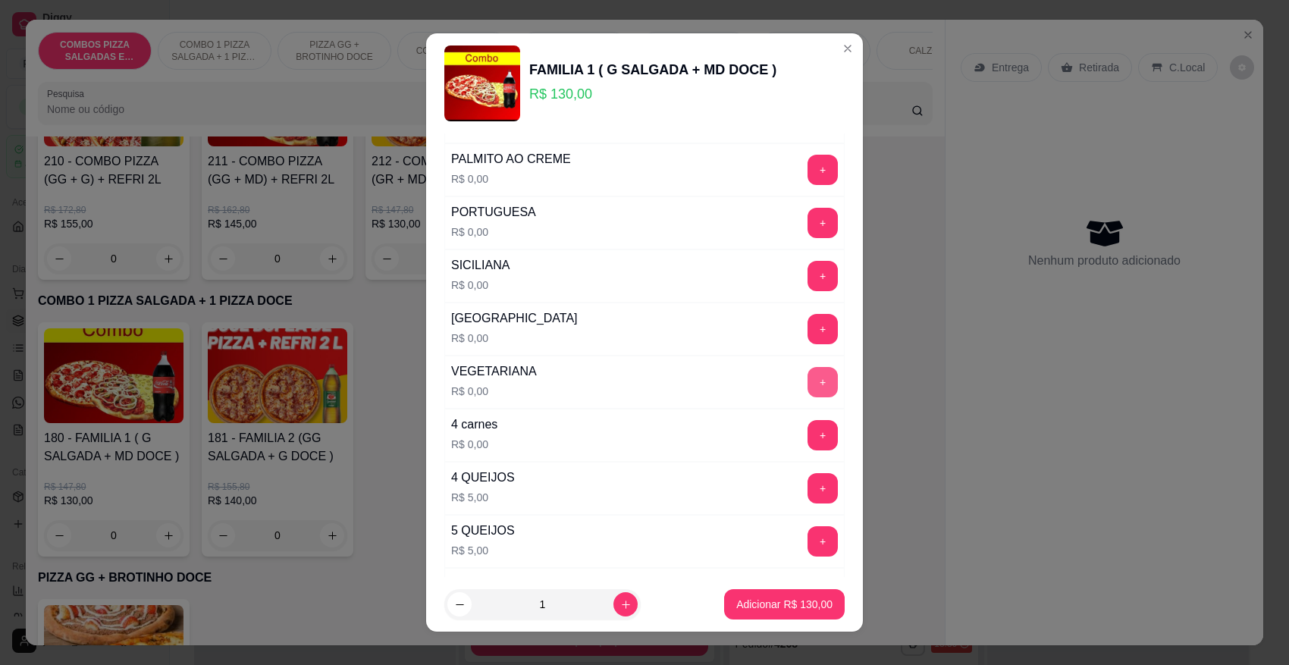
click at [808, 388] on button "+" at bounding box center [823, 382] width 30 height 30
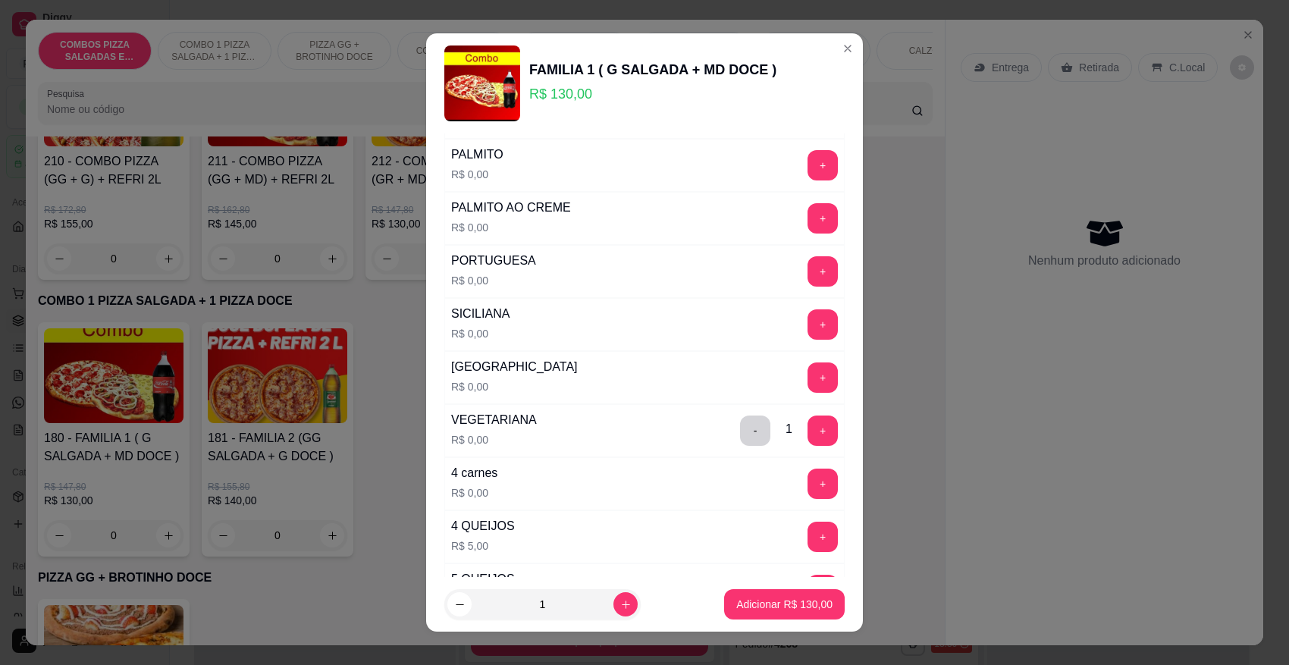
scroll to position [1327, 0]
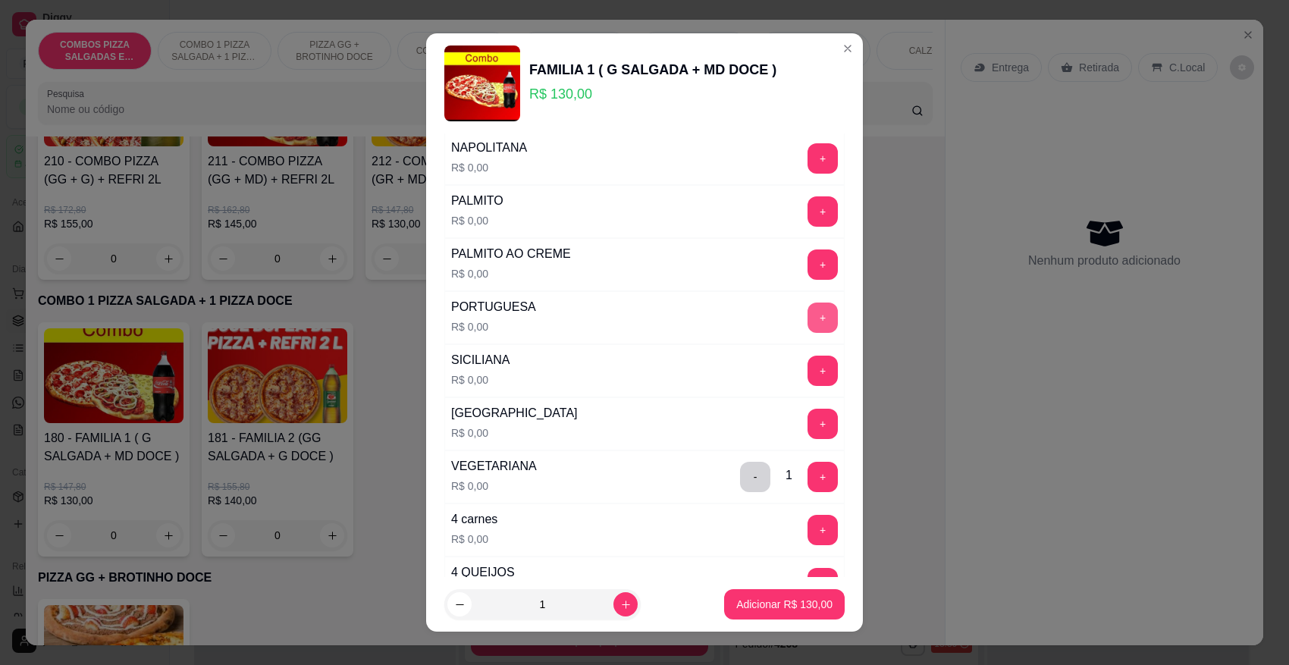
click at [808, 315] on button "+" at bounding box center [823, 318] width 30 height 30
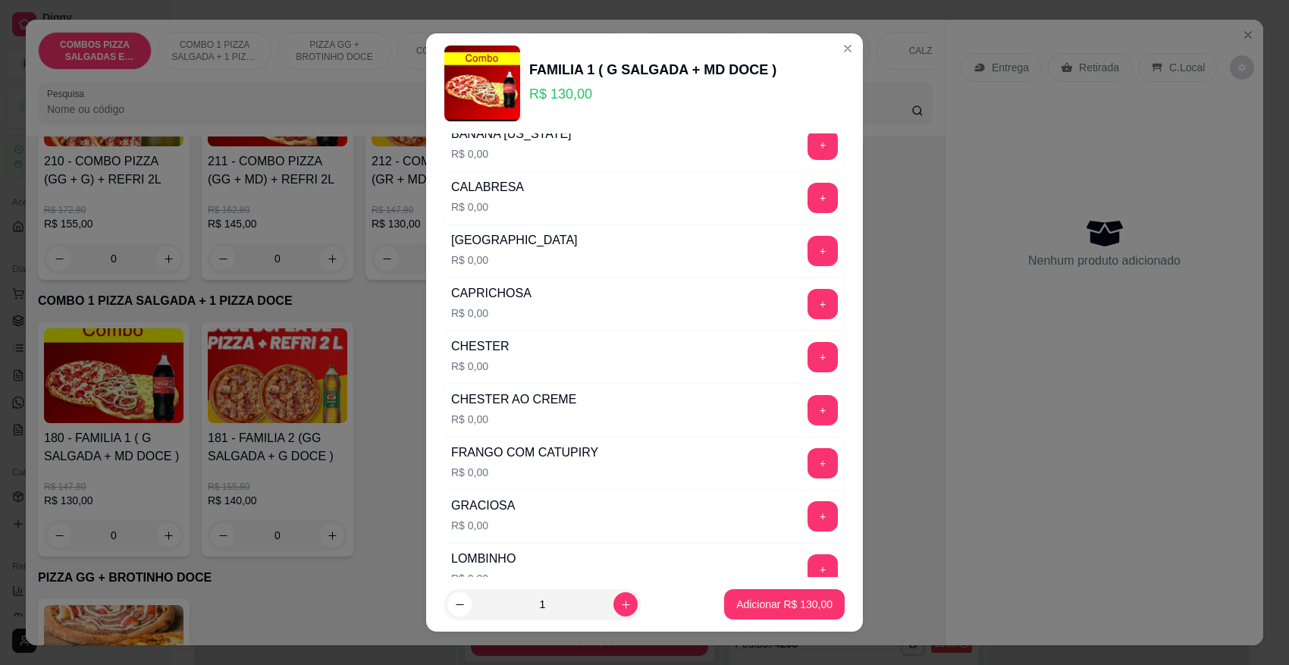
scroll to position [569, 0]
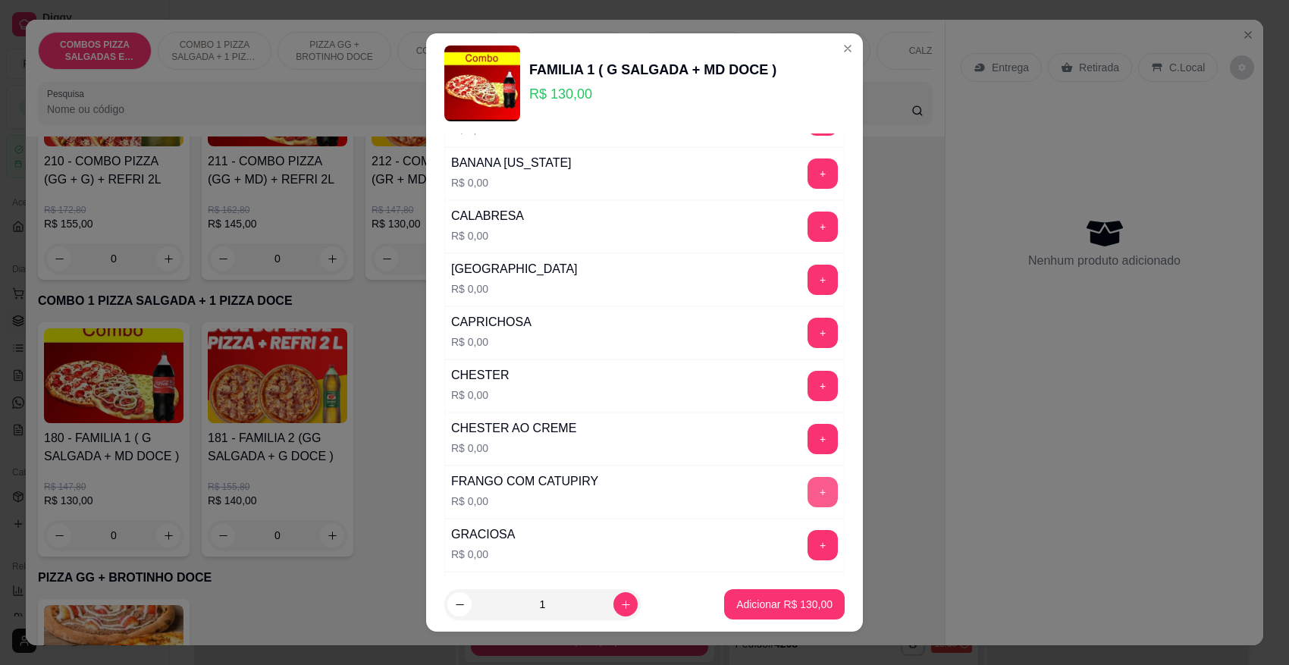
click at [808, 497] on button "+" at bounding box center [823, 492] width 30 height 30
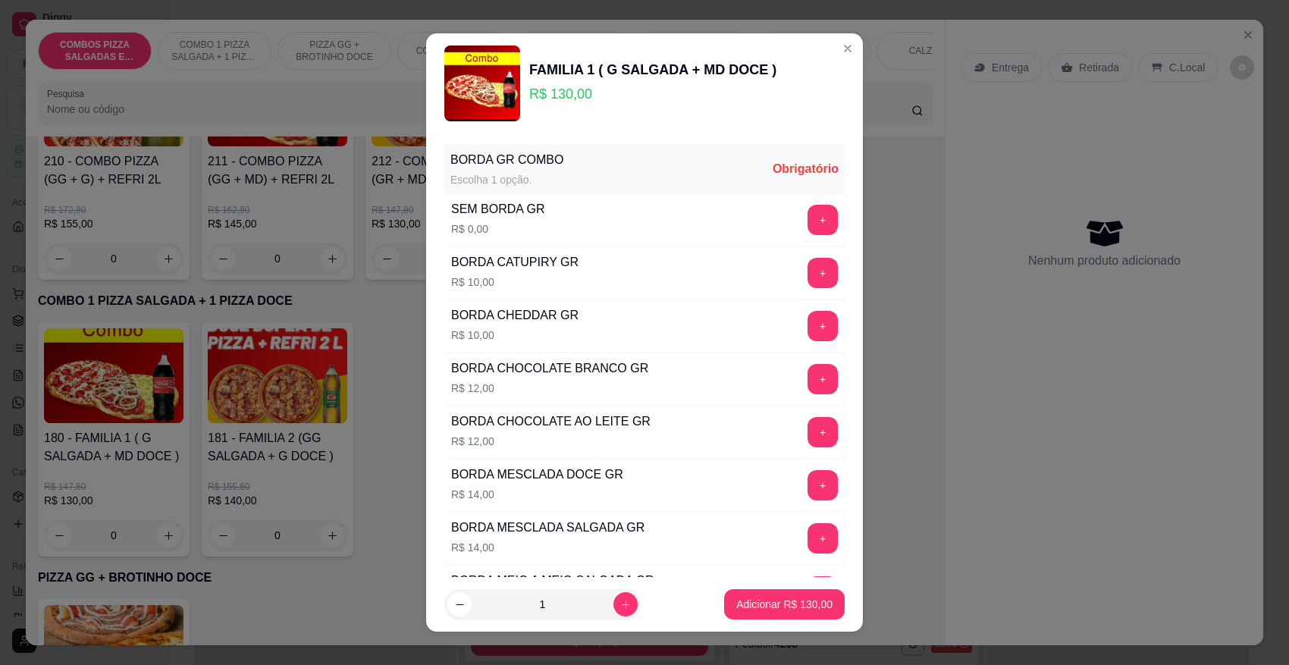
scroll to position [3033, 0]
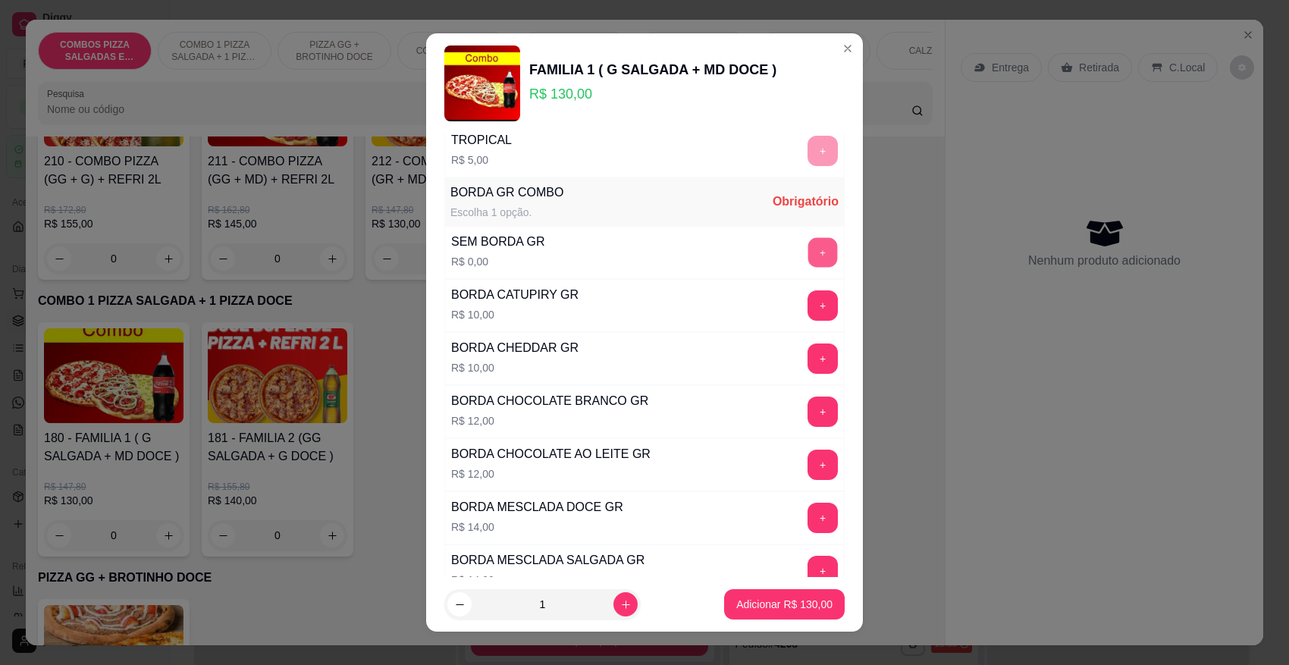
click at [808, 267] on button "+" at bounding box center [823, 252] width 30 height 30
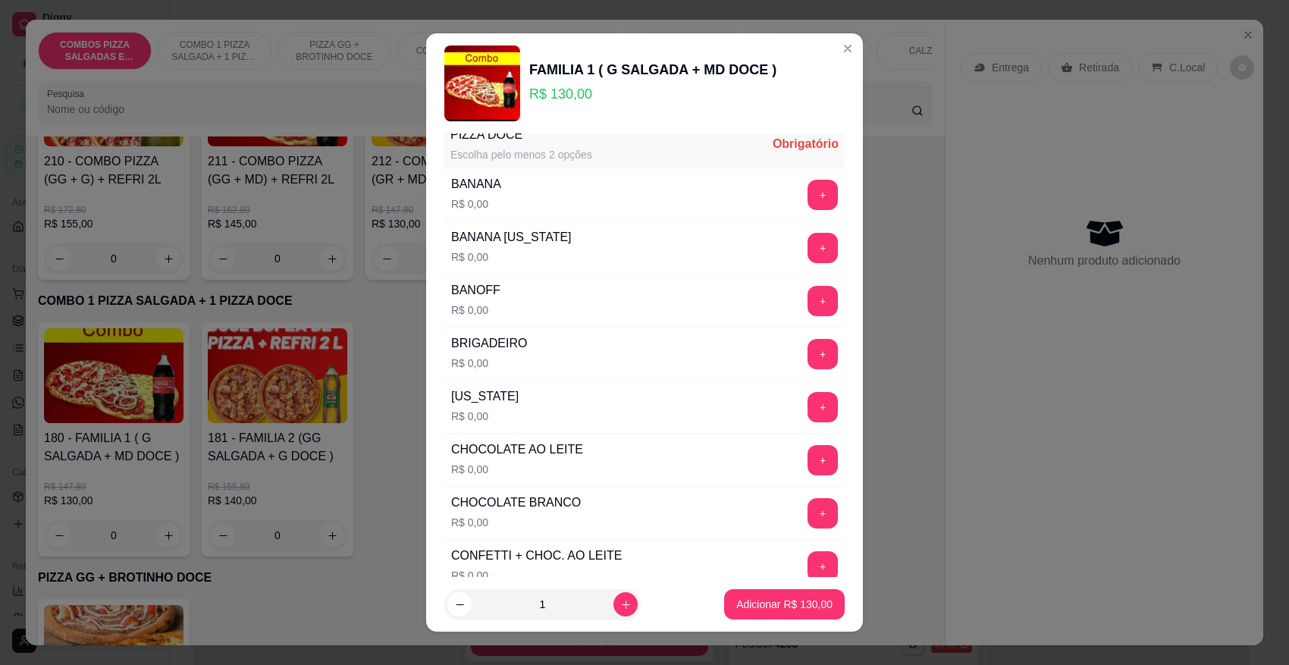
scroll to position [3602, 0]
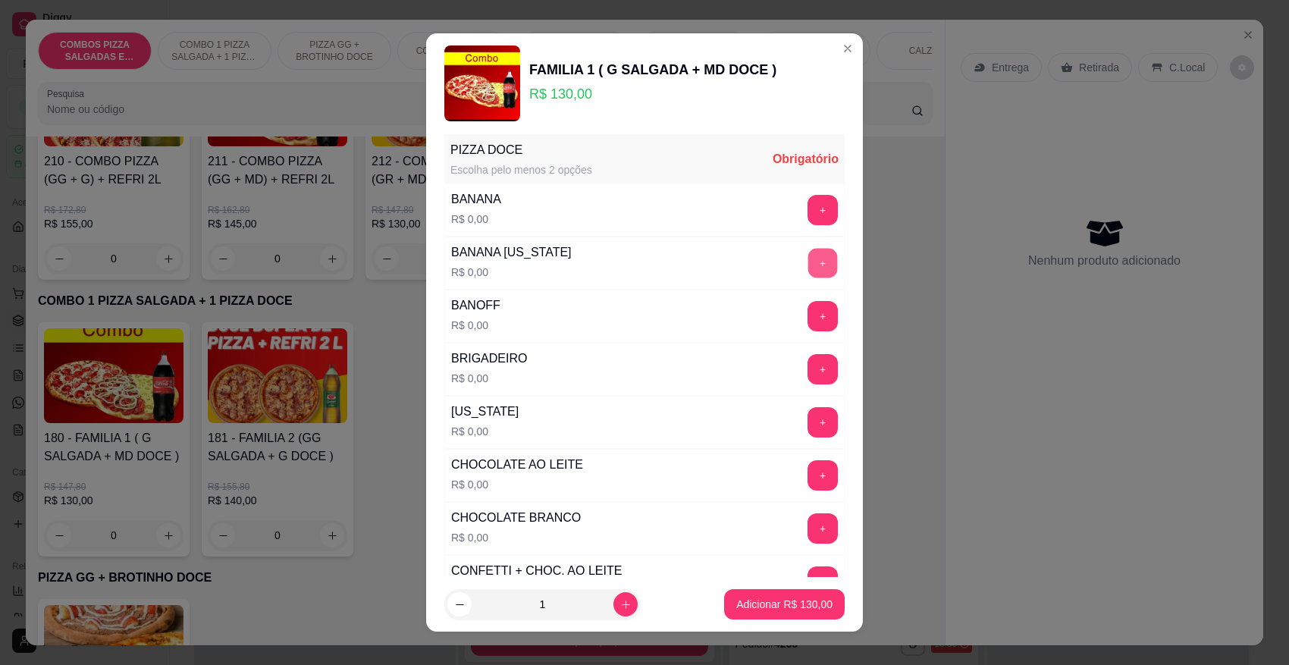
click at [808, 278] on button "+" at bounding box center [823, 263] width 30 height 30
click at [808, 331] on button "+" at bounding box center [823, 316] width 30 height 30
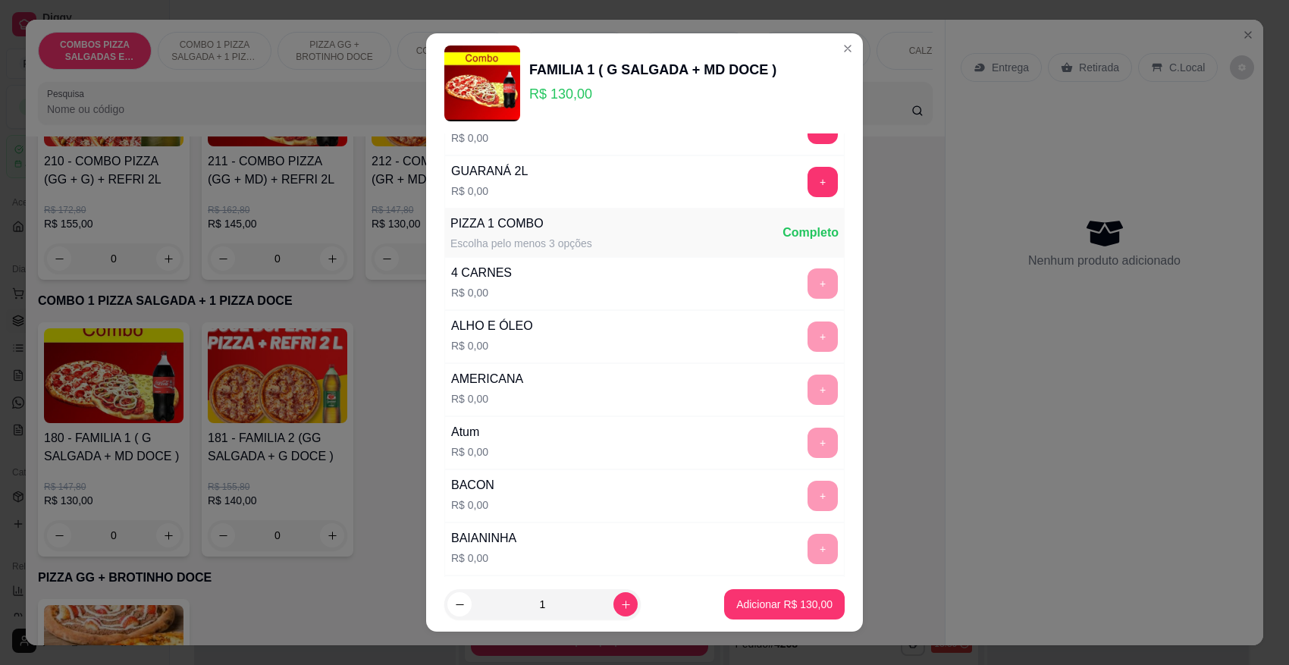
scroll to position [0, 0]
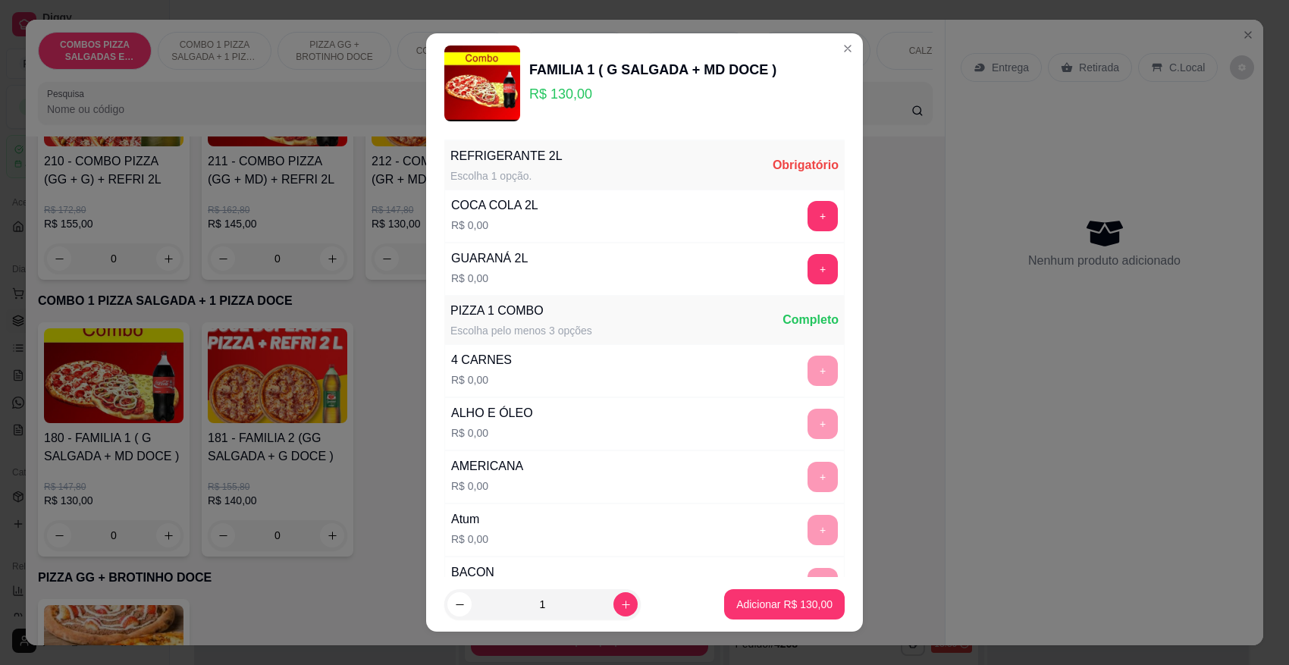
click at [802, 211] on div "+" at bounding box center [823, 216] width 42 height 30
click at [808, 211] on button "+" at bounding box center [823, 216] width 30 height 30
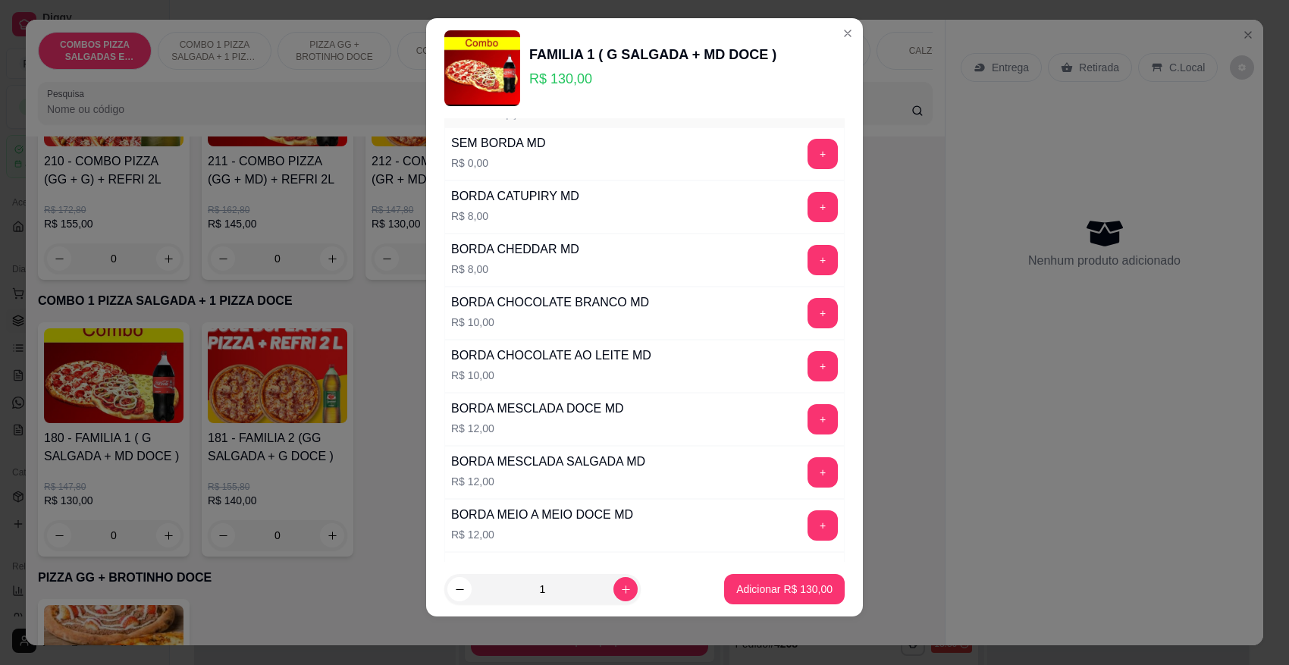
scroll to position [4171, 0]
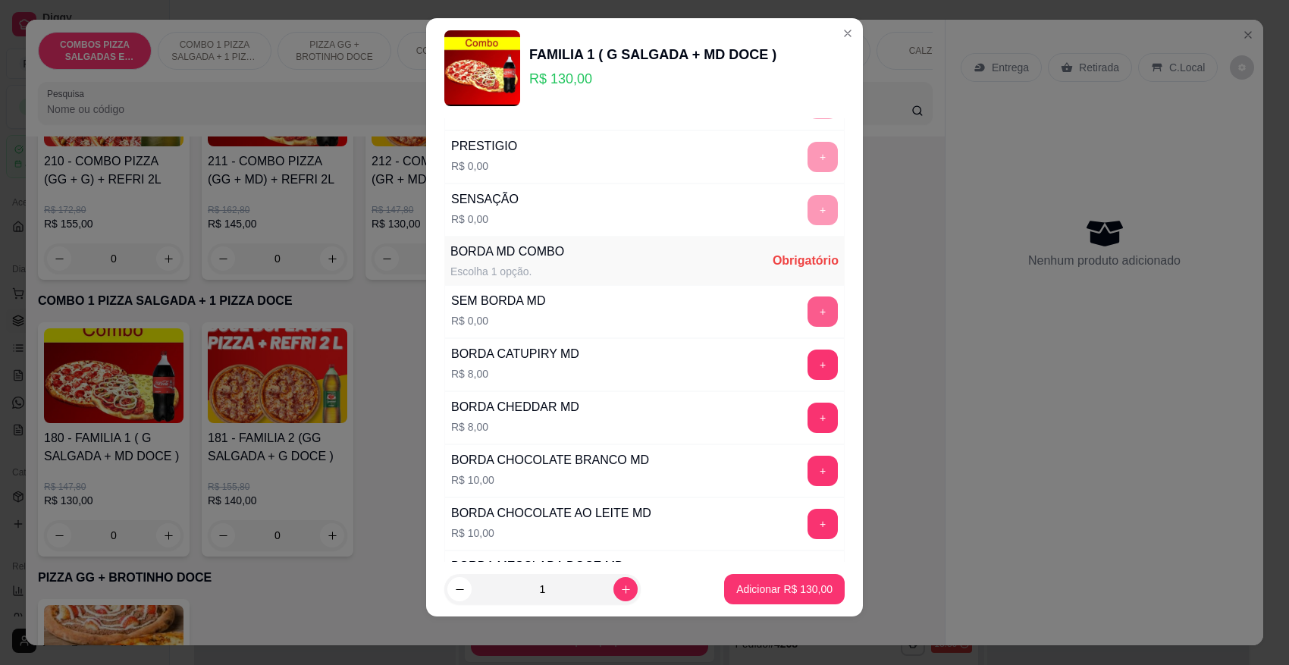
click at [808, 327] on button "+" at bounding box center [823, 312] width 30 height 30
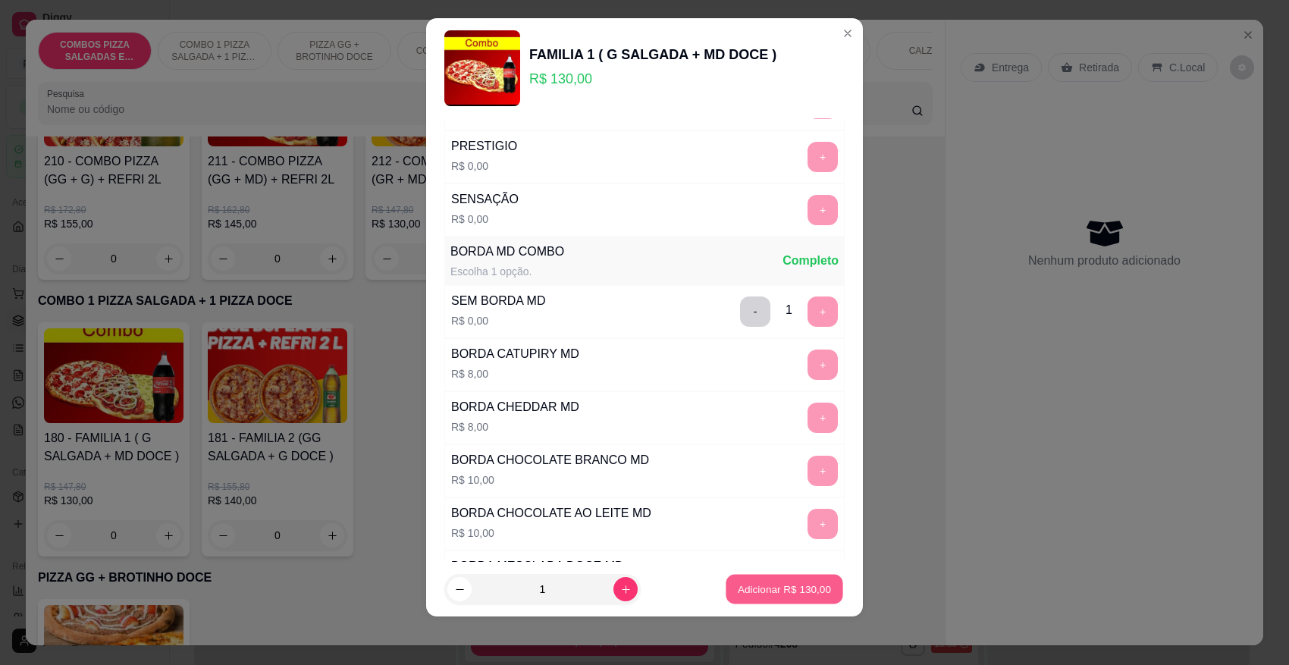
click at [752, 594] on p "Adicionar R$ 130,00" at bounding box center [784, 589] width 93 height 14
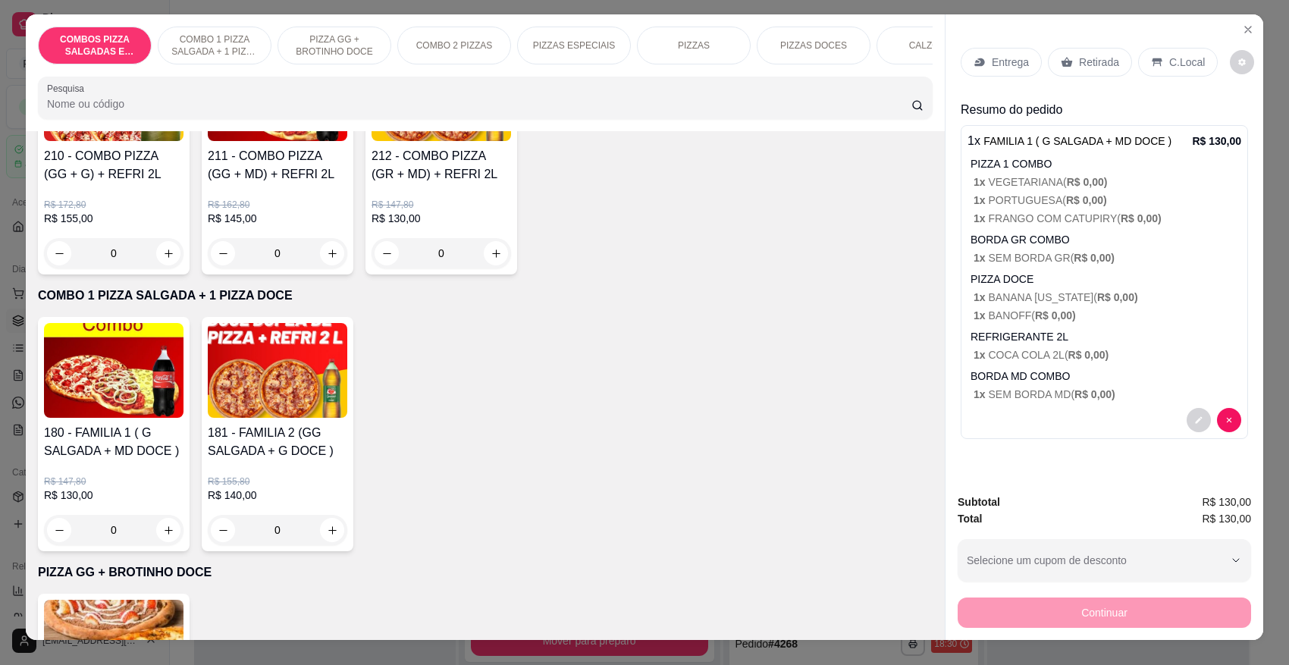
scroll to position [0, 0]
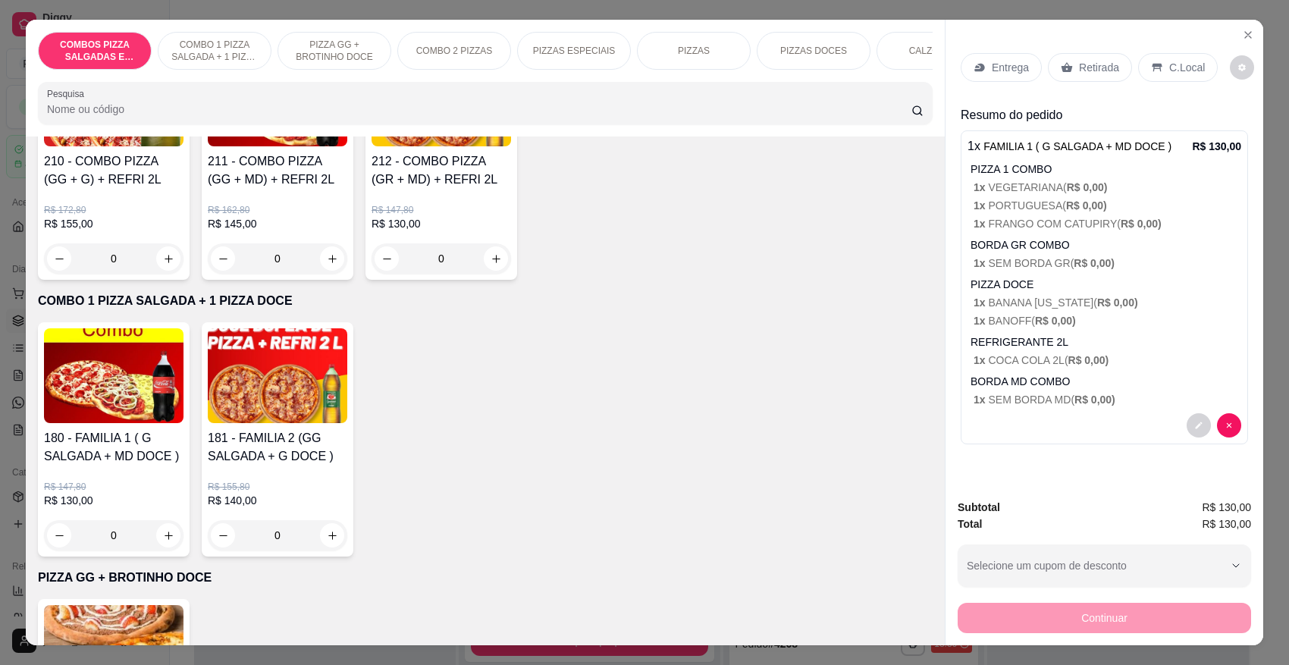
click at [1074, 77] on div "Retirada" at bounding box center [1090, 67] width 84 height 29
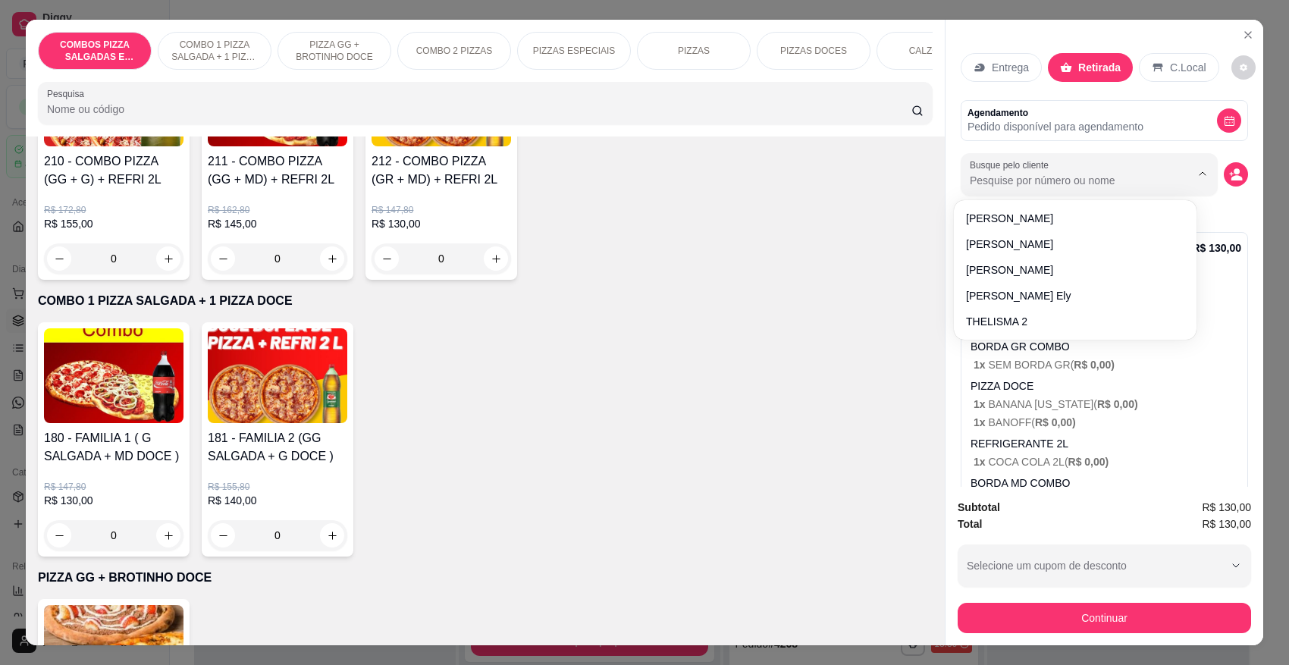
click at [1021, 173] on input "Busque pelo cliente" at bounding box center [1068, 180] width 196 height 15
type input "5708"
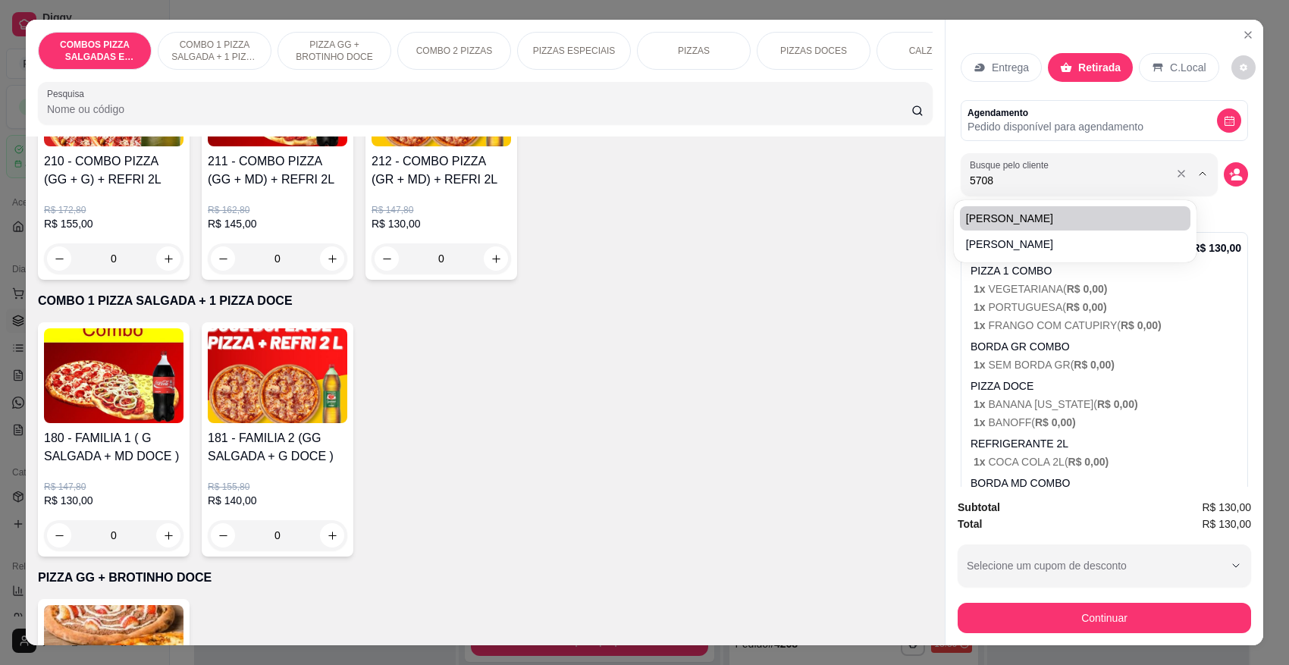
drag, startPoint x: 1001, startPoint y: 178, endPoint x: 946, endPoint y: 179, distance: 54.6
click at [946, 179] on div "Entrega Retirada C.Local Agendamento Pedido disponível para agendamento Busque …" at bounding box center [1105, 253] width 318 height 466
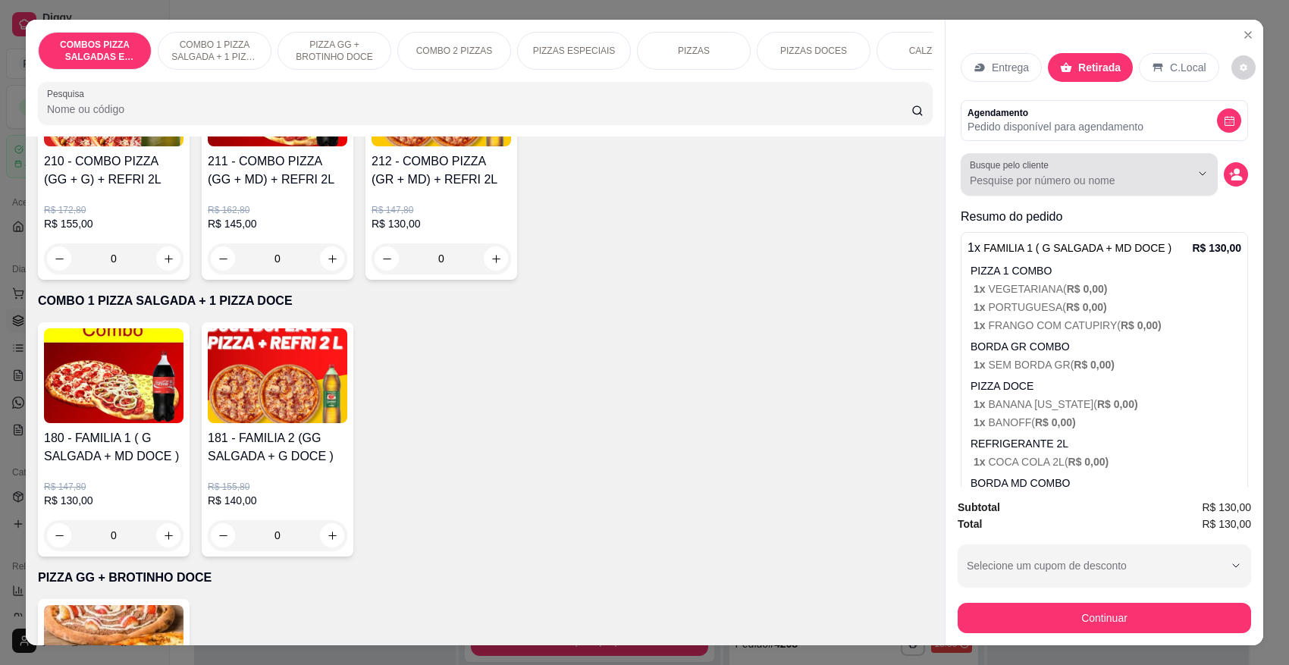
click at [1001, 190] on div "Busque pelo cliente" at bounding box center [1089, 174] width 257 height 42
type input "991735708"
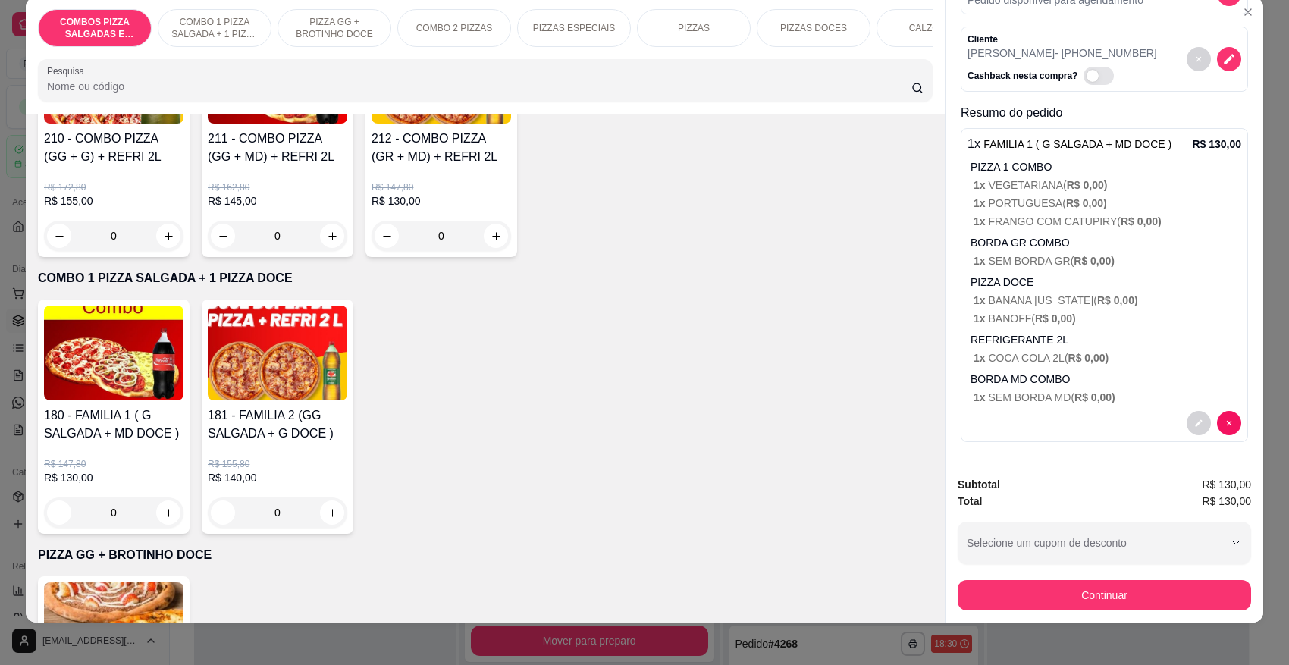
scroll to position [28, 0]
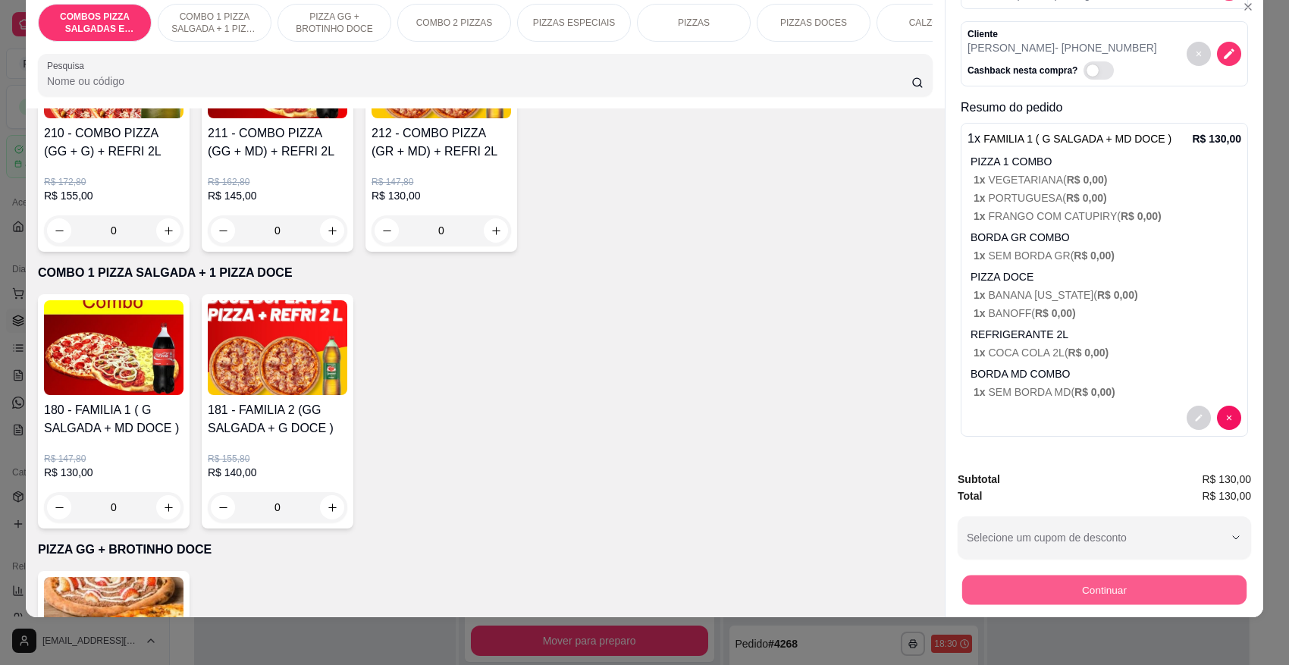
click at [1098, 591] on button "Continuar" at bounding box center [1104, 590] width 284 height 30
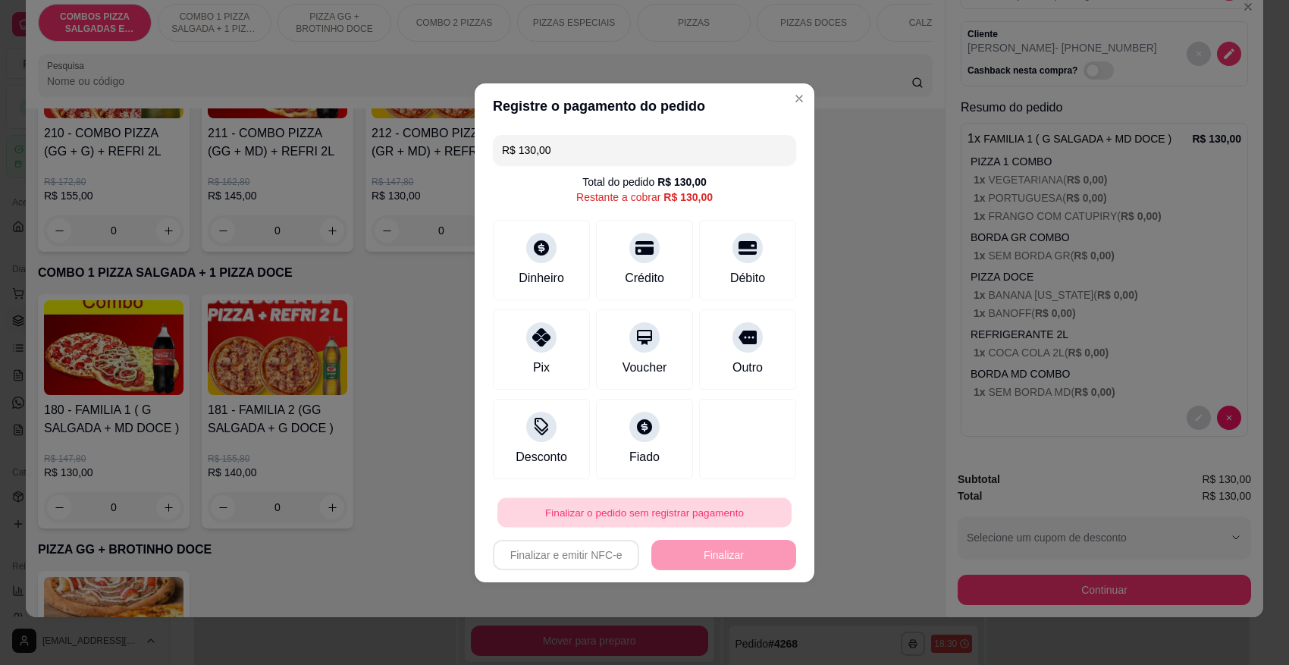
click at [679, 514] on button "Finalizar o pedido sem registrar pagamento" at bounding box center [644, 512] width 294 height 30
click at [748, 470] on button "Confirmar" at bounding box center [735, 469] width 54 height 23
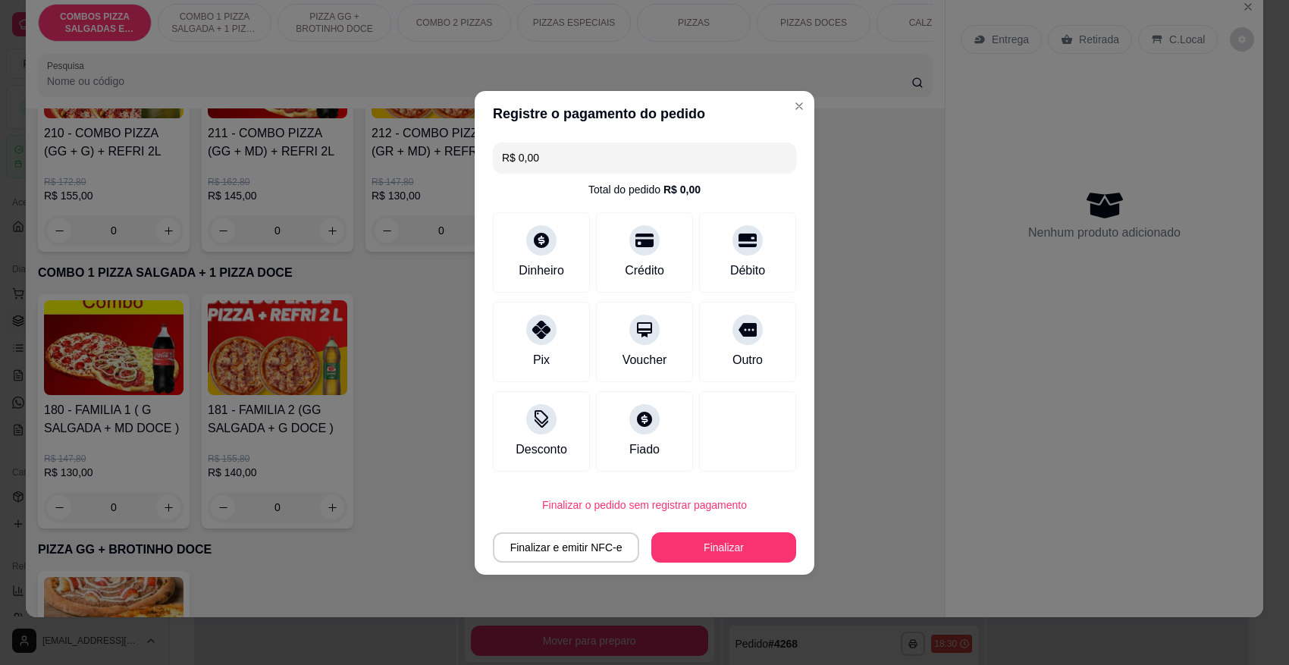
type input "R$ 0,00"
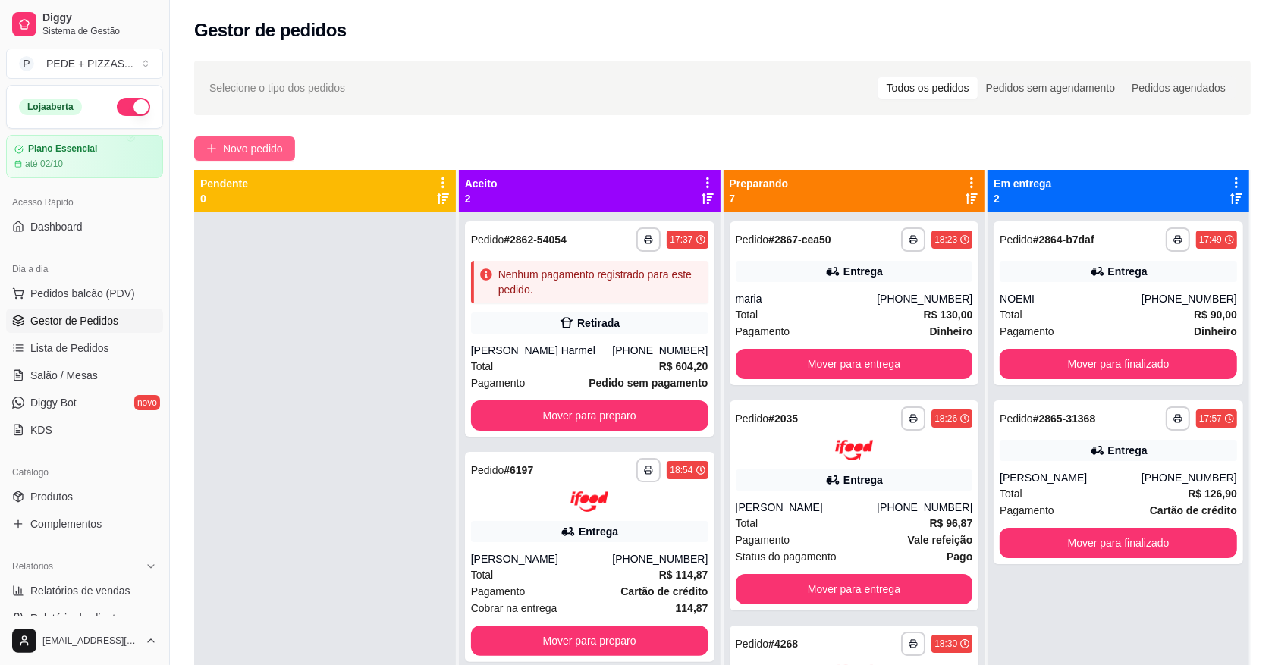
click at [244, 145] on span "Novo pedido" at bounding box center [253, 148] width 60 height 17
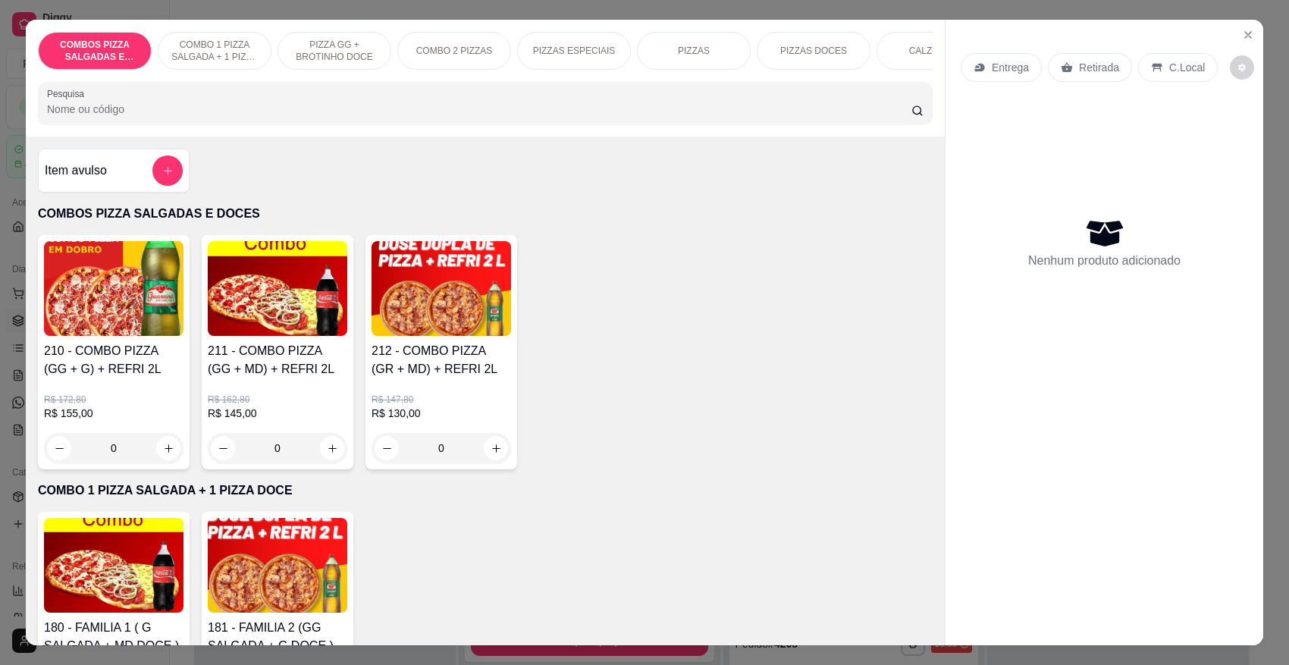
click at [684, 54] on p "PIZZAS" at bounding box center [694, 51] width 32 height 12
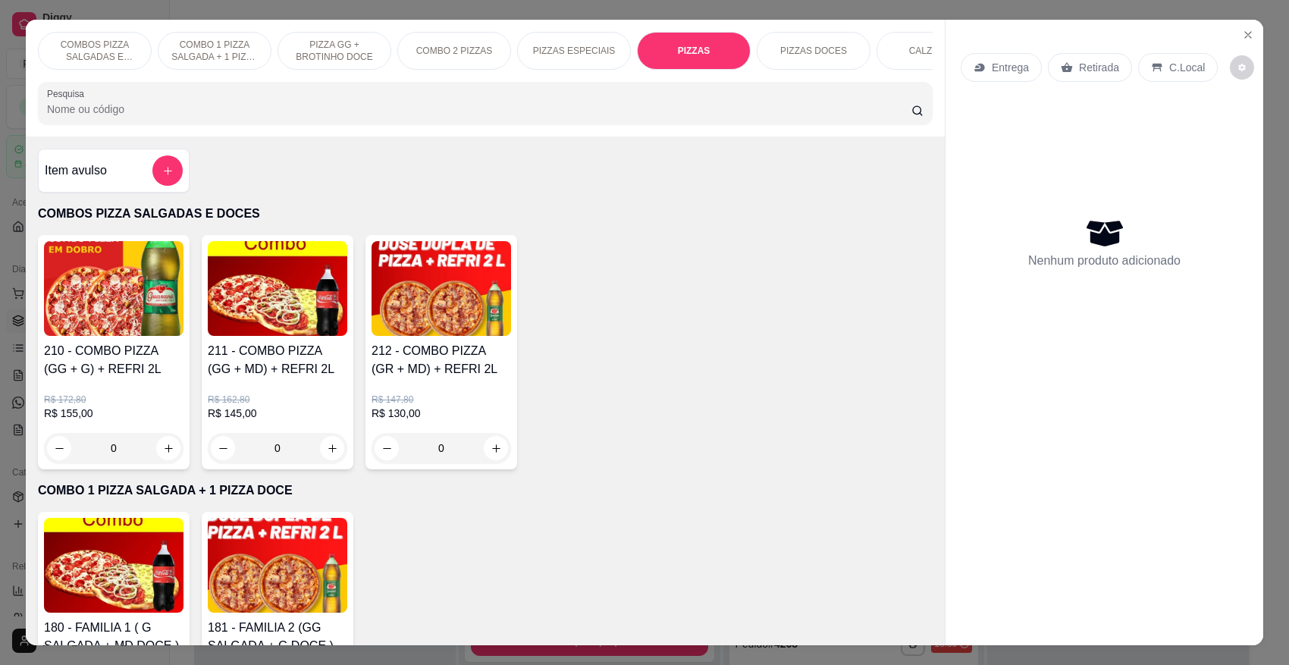
scroll to position [28, 0]
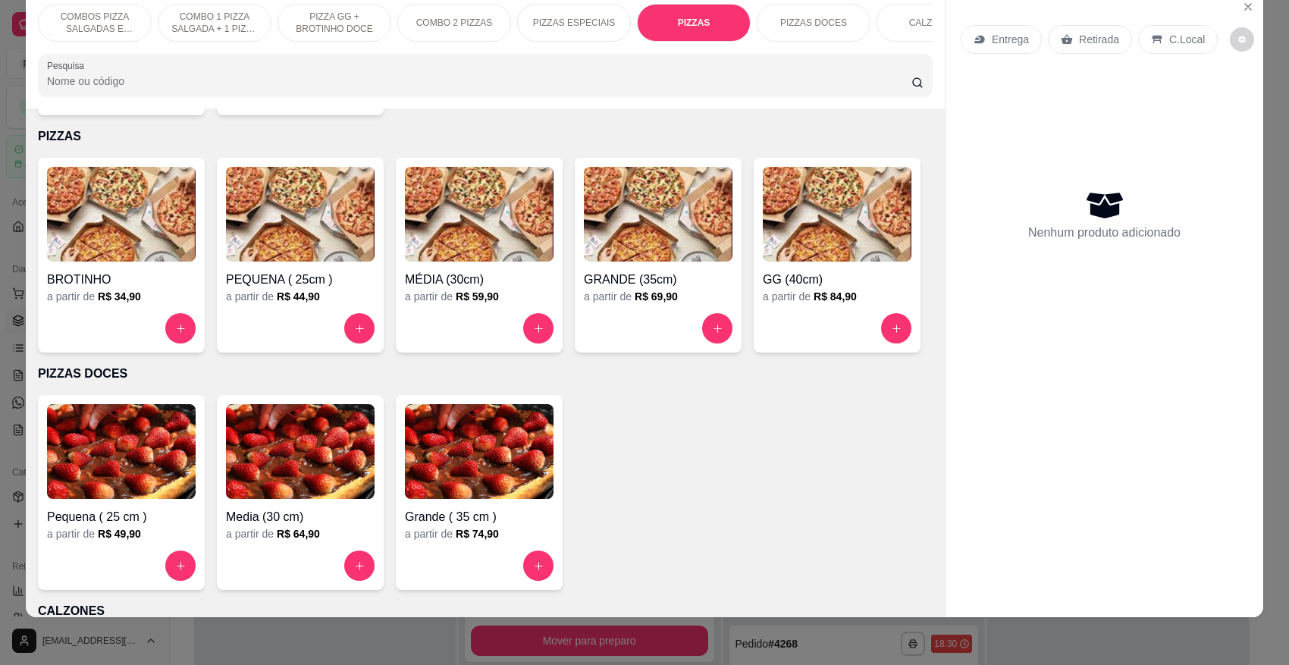
click at [763, 289] on div "GG (40cm)" at bounding box center [837, 275] width 149 height 27
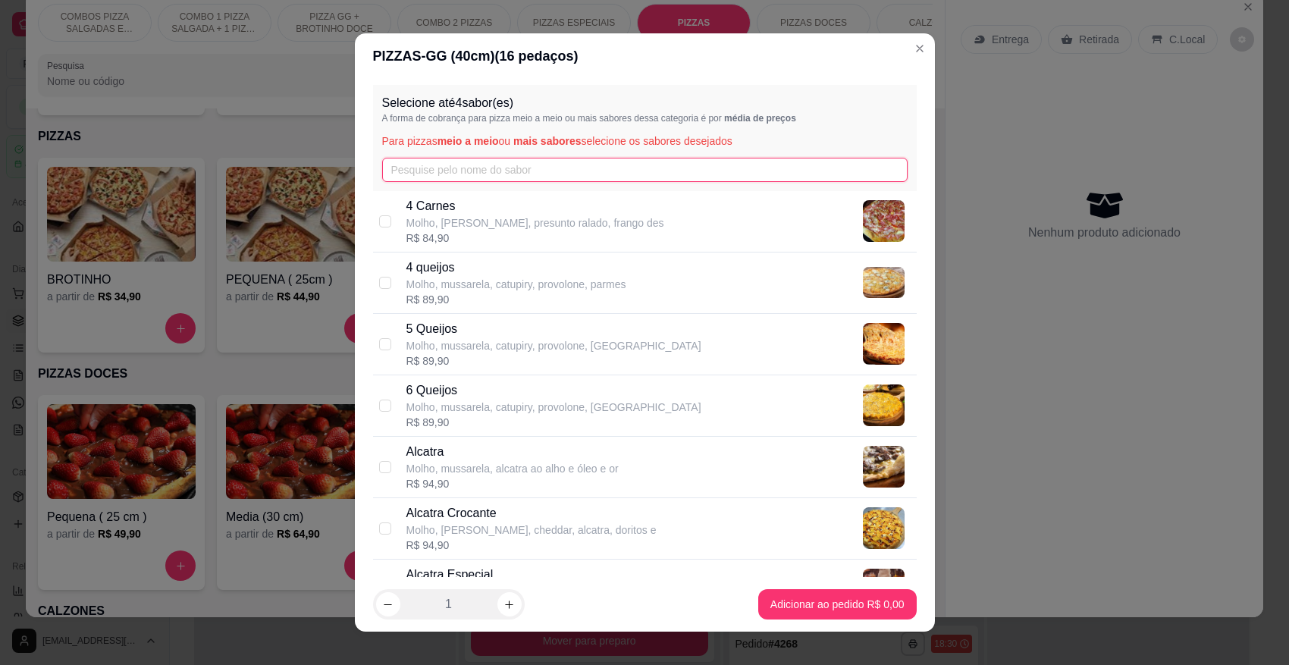
click at [537, 171] on input "text" at bounding box center [645, 170] width 526 height 24
click at [464, 293] on div "R$ 89,90" at bounding box center [516, 299] width 220 height 15
checkbox input "true"
click at [407, 167] on input "text" at bounding box center [645, 170] width 526 height 24
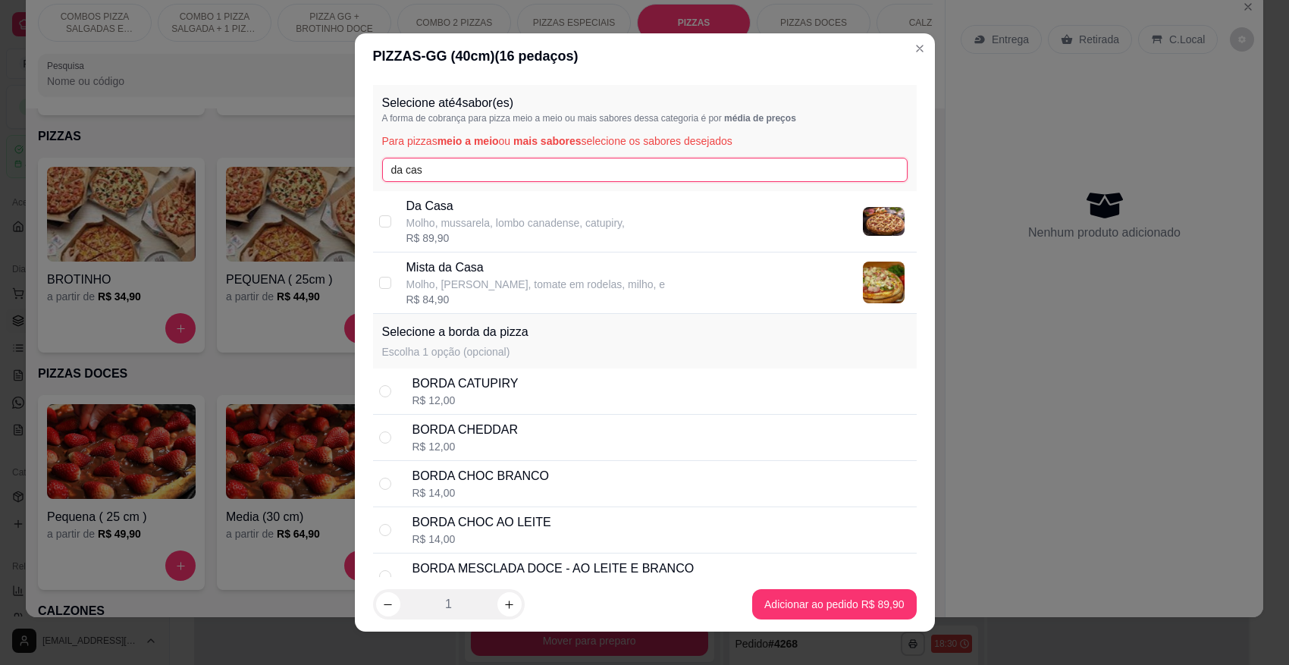
type input "da cas"
click at [411, 199] on p "Da Casa" at bounding box center [515, 206] width 218 height 18
checkbox input "true"
drag, startPoint x: 421, startPoint y: 174, endPoint x: 360, endPoint y: 179, distance: 60.8
click at [360, 179] on div "Selecione até 4 sabor(es) A forma de cobrança para pizza meio a meio ou mais sa…" at bounding box center [645, 328] width 580 height 498
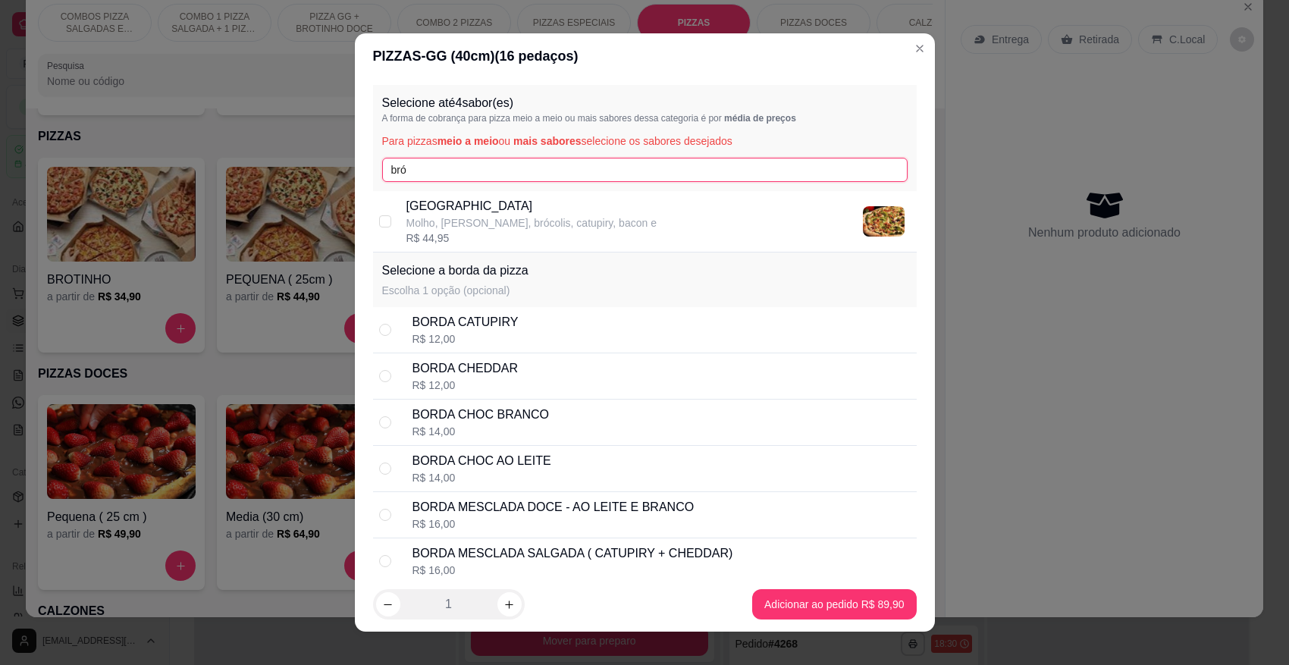
type input "bró"
click at [410, 214] on p "[GEOGRAPHIC_DATA]" at bounding box center [531, 206] width 250 height 18
checkbox input "true"
drag, startPoint x: 422, startPoint y: 175, endPoint x: 369, endPoint y: 173, distance: 52.4
click at [373, 173] on div "Selecione até 4 sabor(es) A forma de cobrança para pizza meio a meio ou mais sa…" at bounding box center [645, 138] width 544 height 106
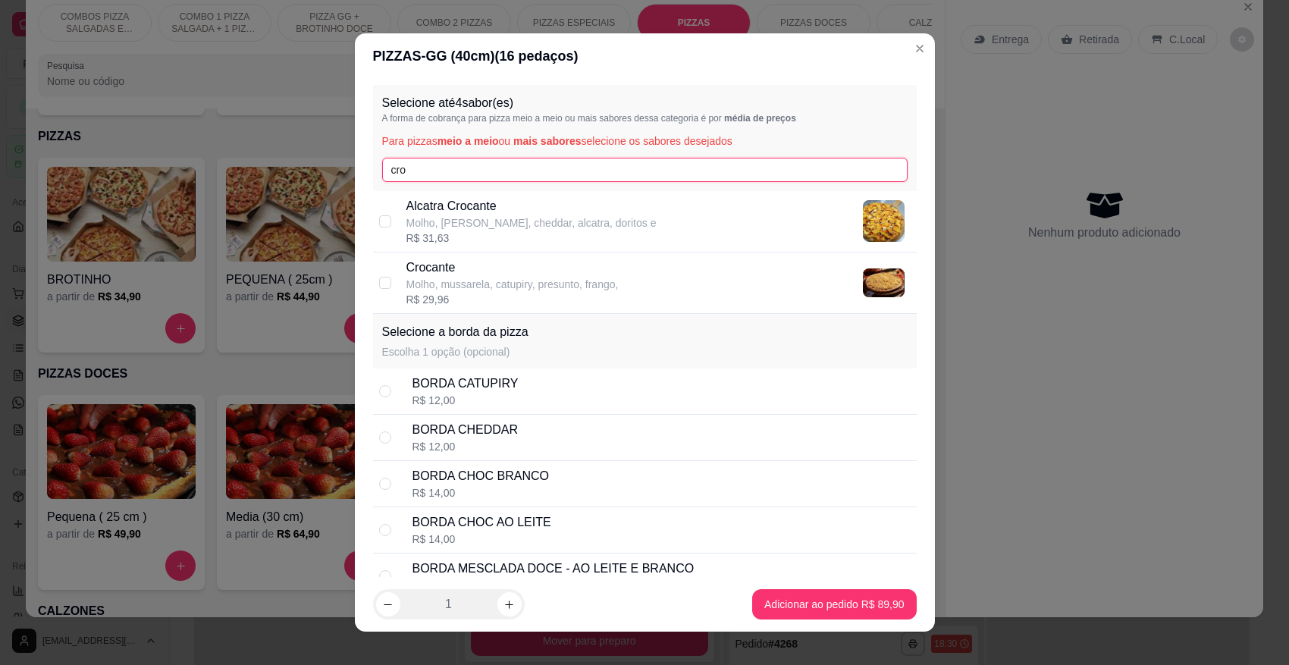
type input "cro"
click at [388, 271] on div "Crocante Molho, [PERSON_NAME], catupiry, presunto, frango, R$ 29,96" at bounding box center [645, 283] width 544 height 61
checkbox input "true"
drag, startPoint x: 418, startPoint y: 160, endPoint x: 370, endPoint y: 165, distance: 48.1
click at [373, 165] on div "Selecione até 4 sabor(es) A forma de cobrança para pizza meio a meio ou mais sa…" at bounding box center [645, 138] width 544 height 106
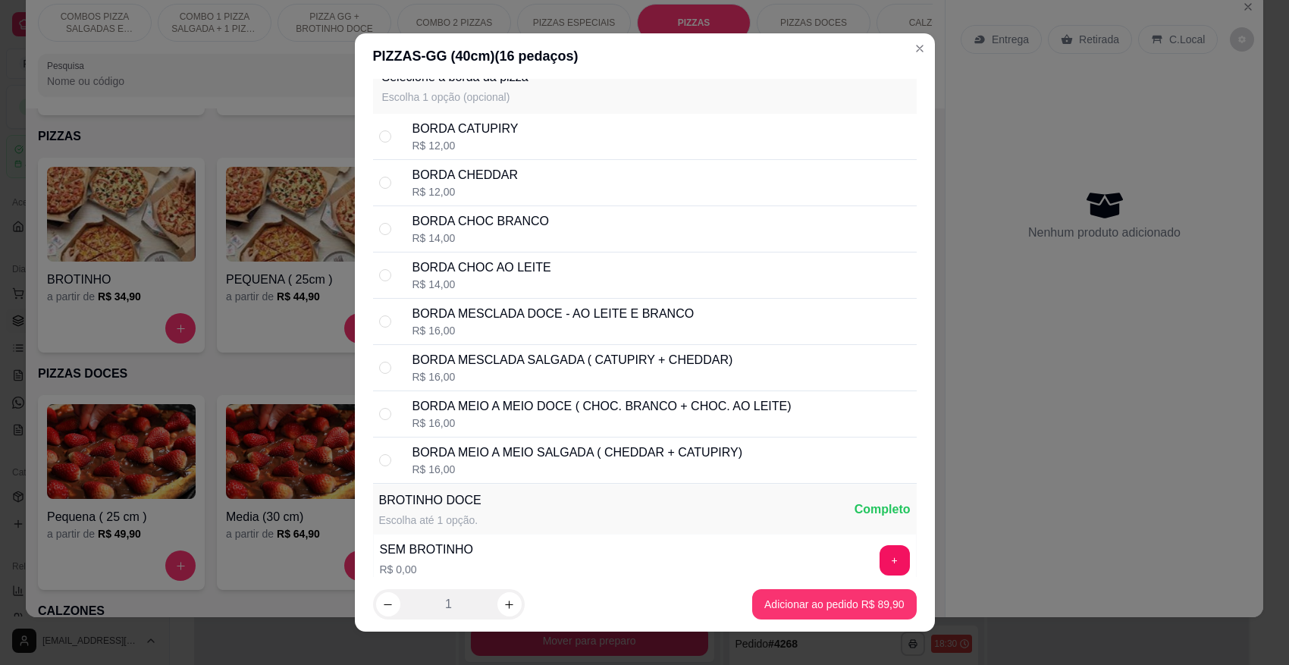
scroll to position [284, 0]
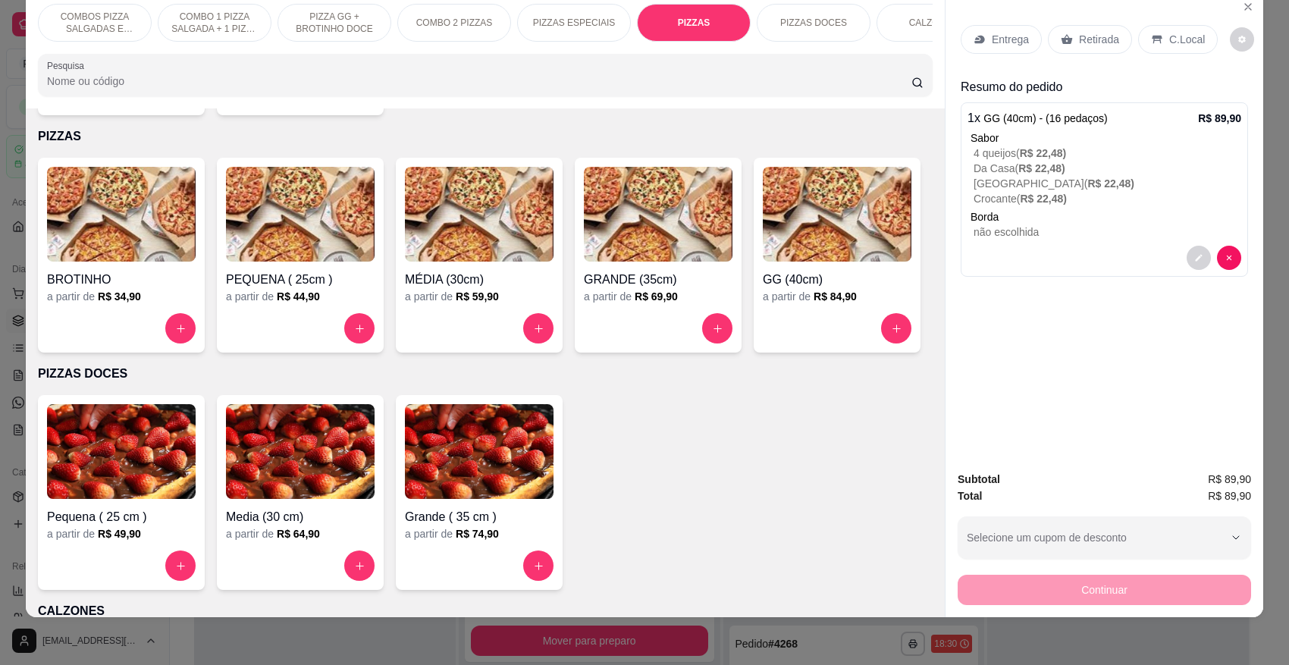
click at [992, 42] on p "Entrega" at bounding box center [1010, 39] width 37 height 15
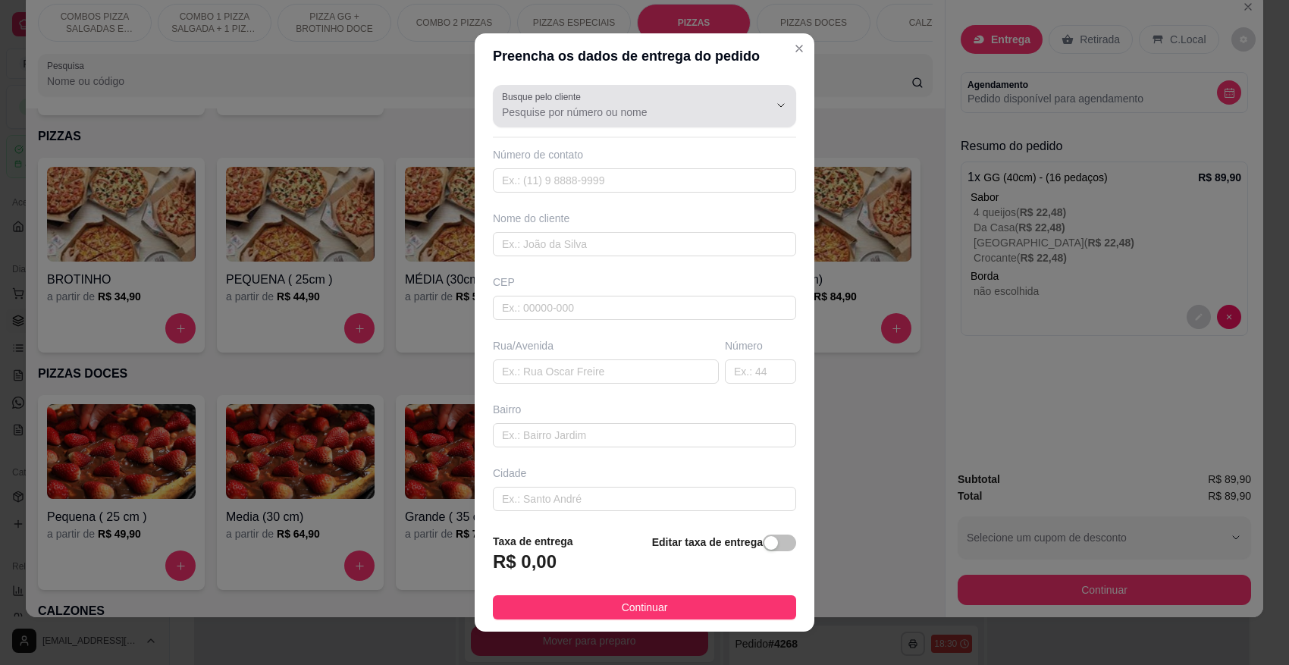
click at [569, 115] on input "Busque pelo cliente" at bounding box center [623, 112] width 243 height 15
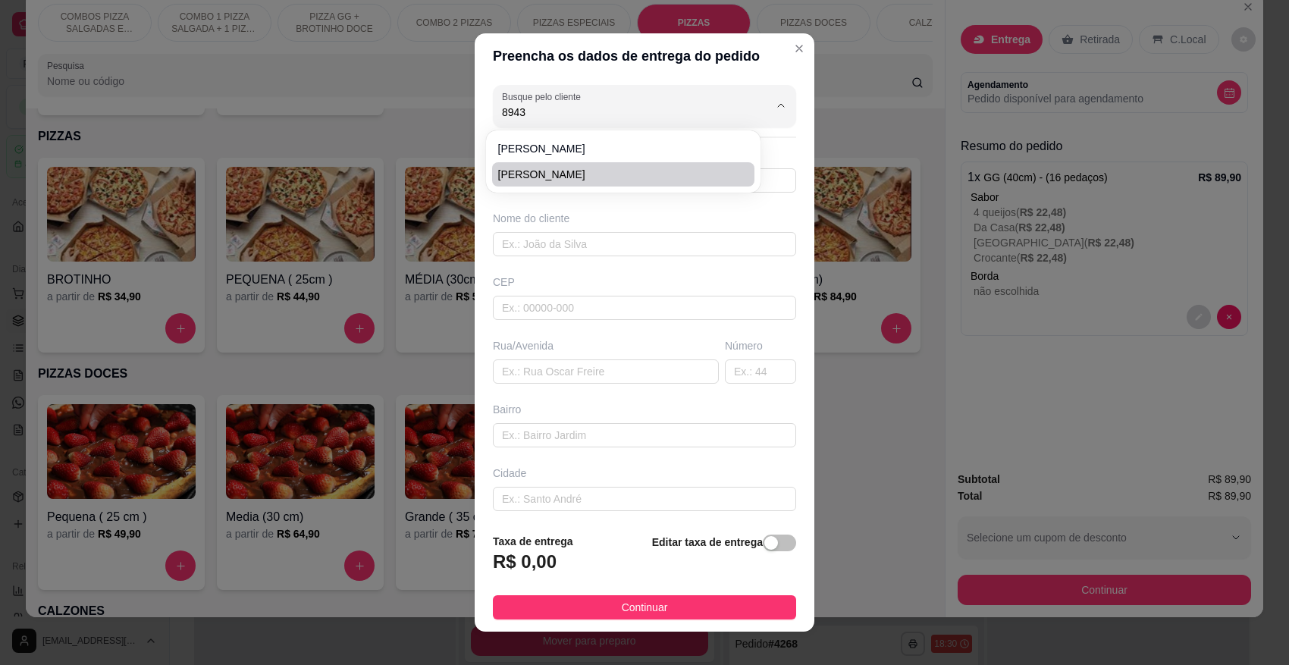
click at [573, 176] on span "[PERSON_NAME]" at bounding box center [616, 174] width 236 height 15
type input "[PERSON_NAME]"
type input "47992748943"
type input "[PERSON_NAME]"
type input "89107000"
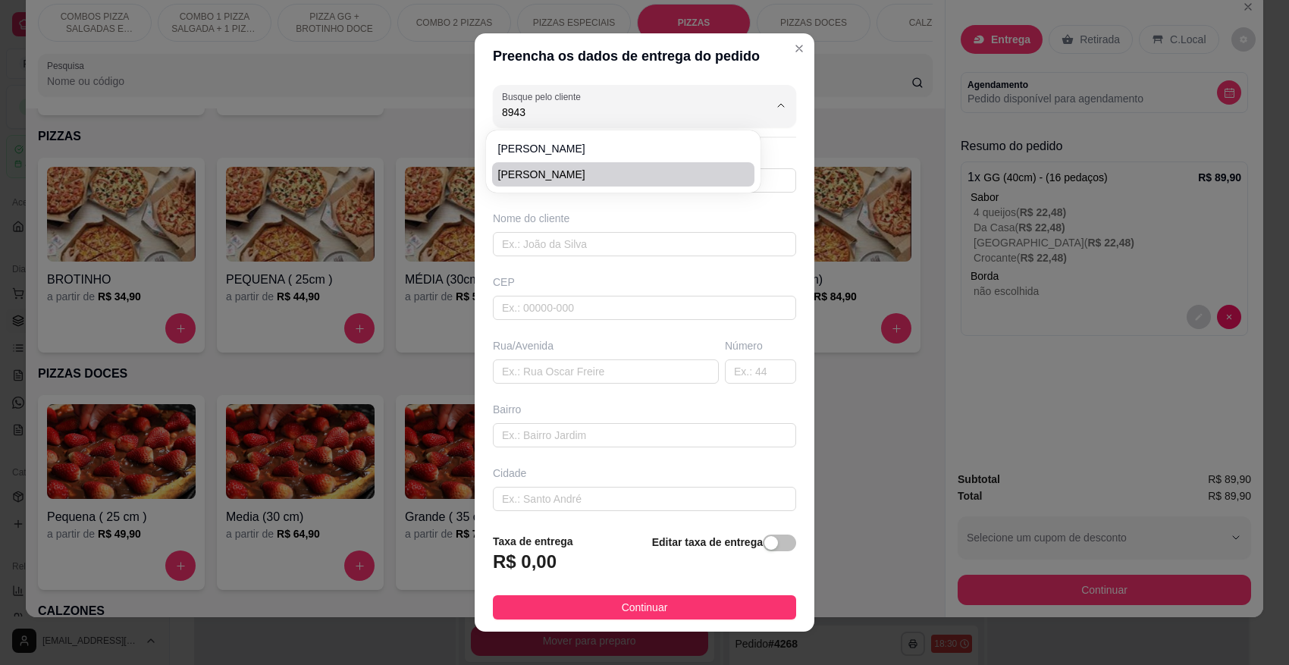
type input "RUA [PERSON_NAME]"
type input "500"
type input "RIBEIRÃO CLARA"
type input "Pomerode"
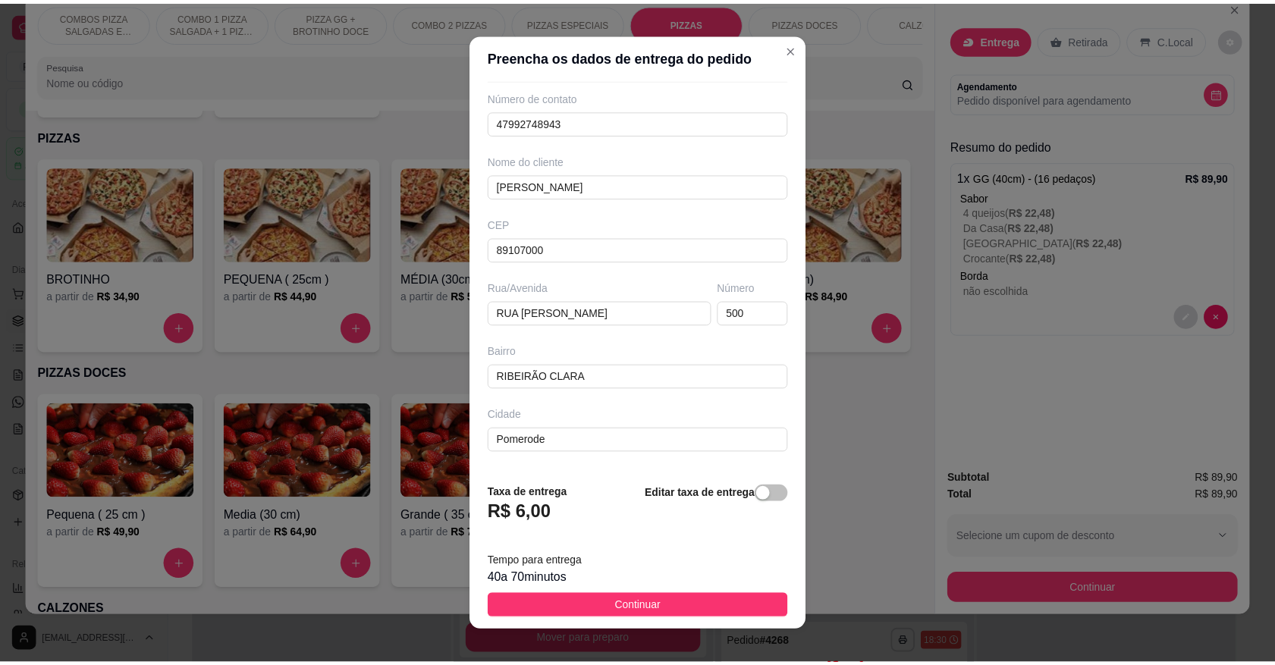
scroll to position [119, 0]
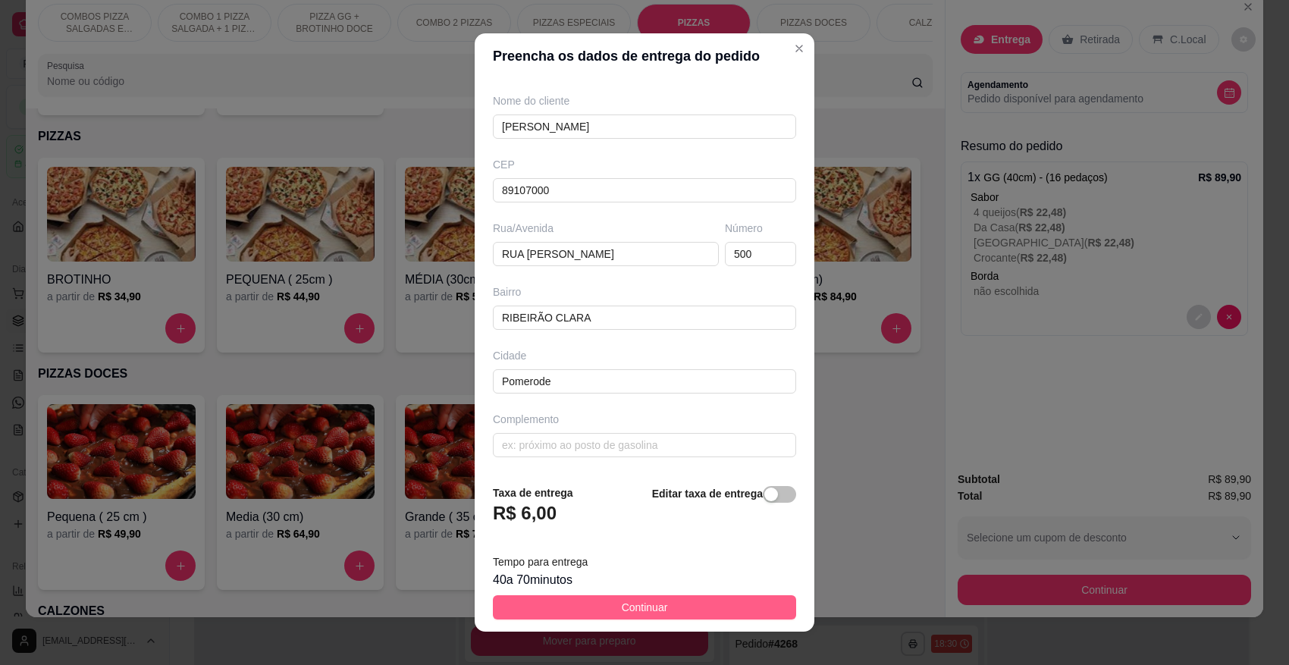
type input "[PERSON_NAME]"
click at [626, 601] on span "Continuar" at bounding box center [645, 607] width 46 height 17
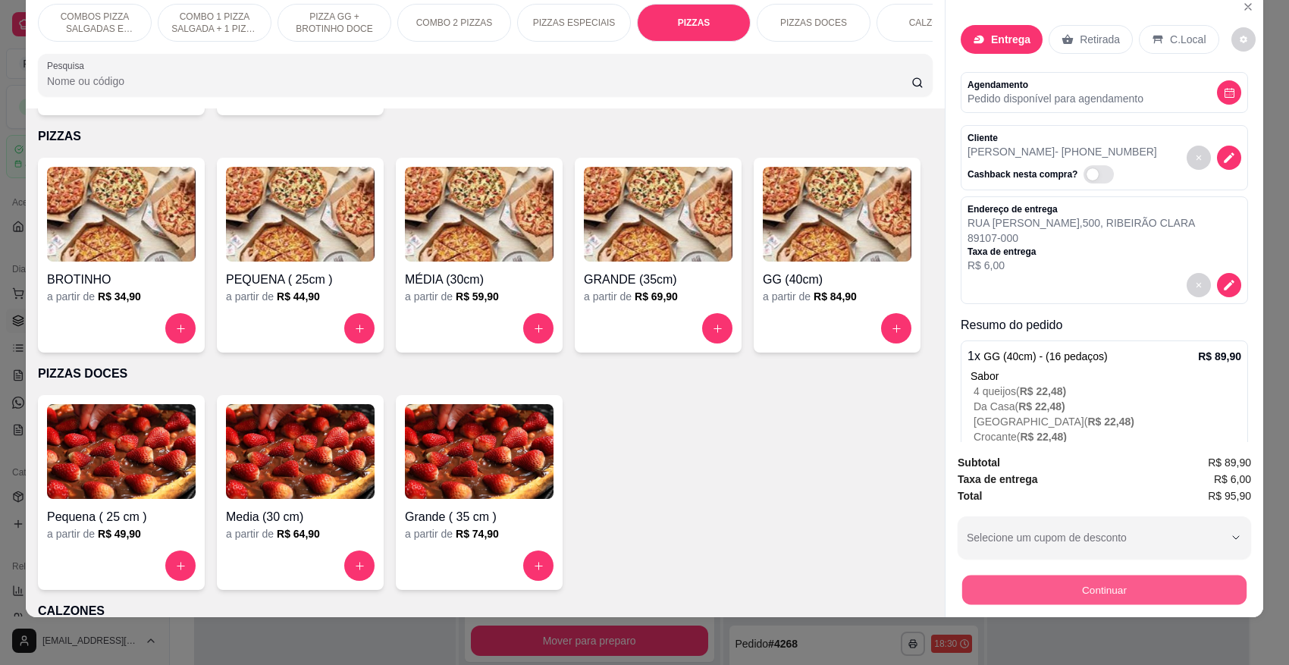
click at [1115, 579] on button "Continuar" at bounding box center [1104, 590] width 284 height 30
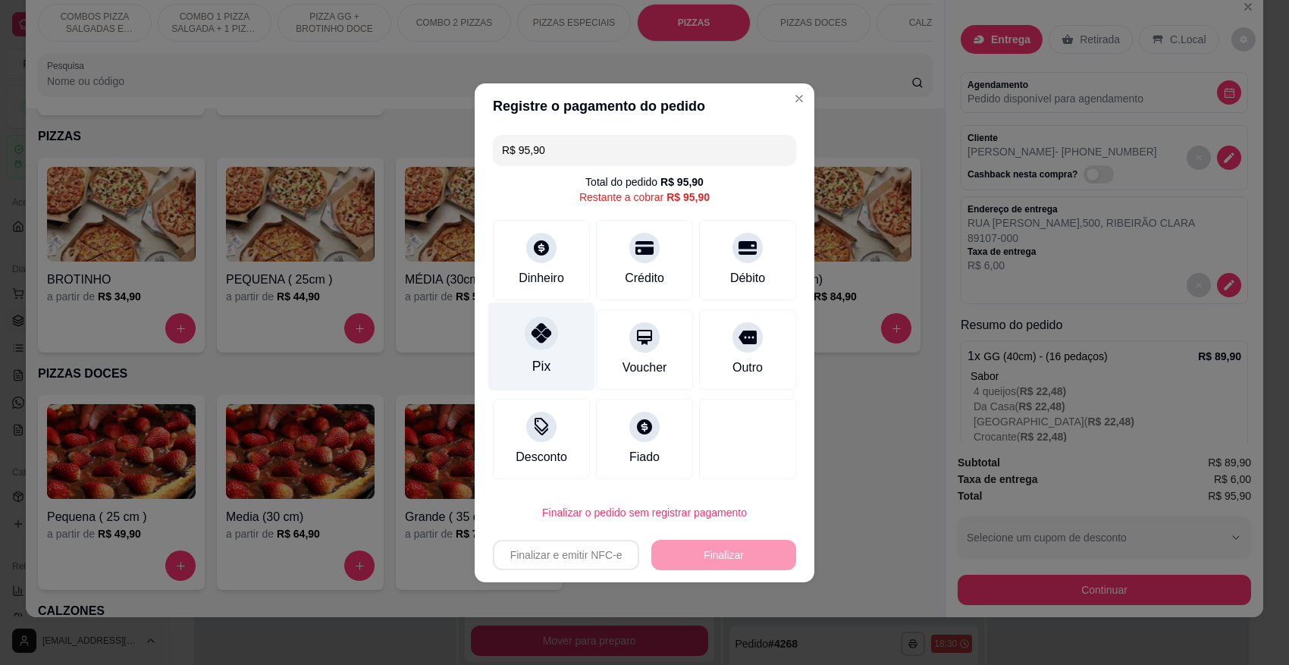
click at [548, 340] on icon at bounding box center [542, 333] width 20 height 20
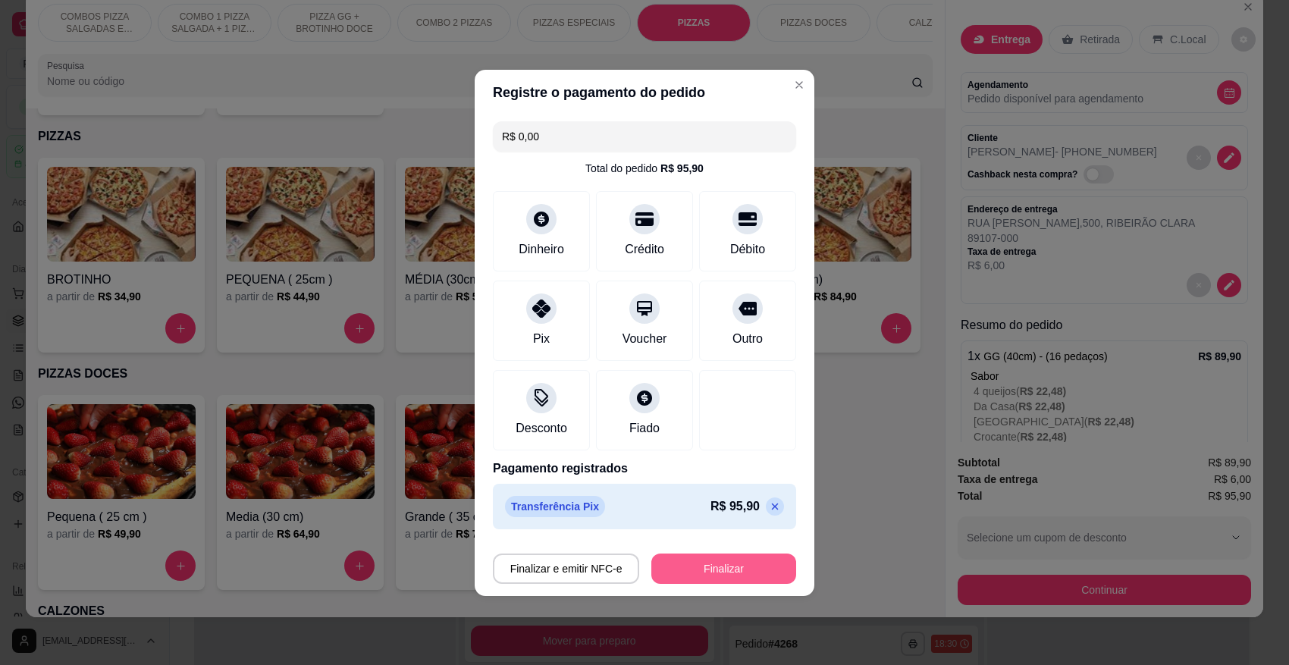
click at [692, 571] on button "Finalizar" at bounding box center [723, 569] width 145 height 30
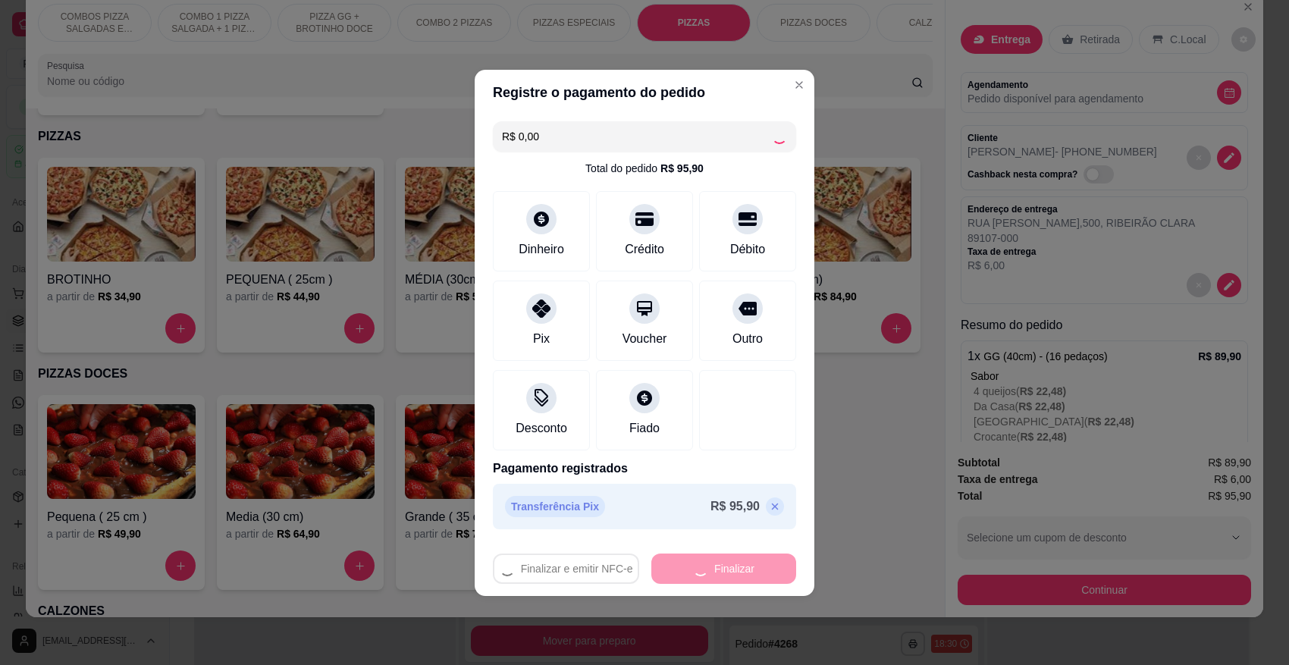
type input "-R$ 95,90"
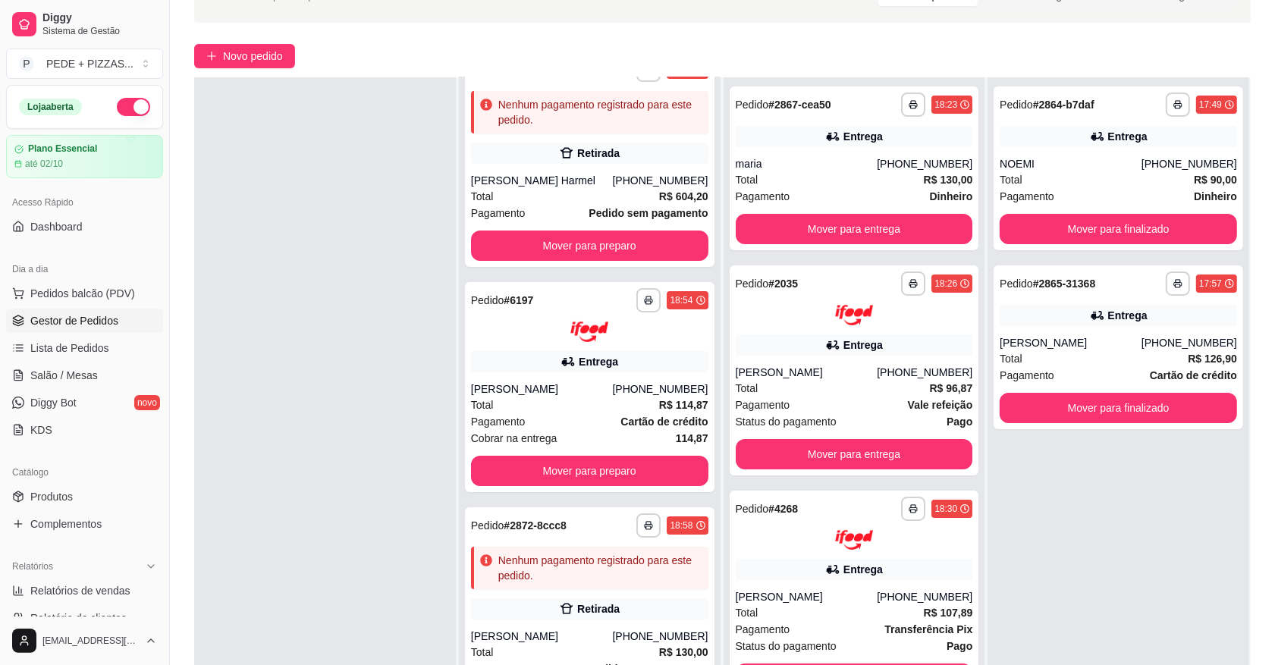
scroll to position [231, 0]
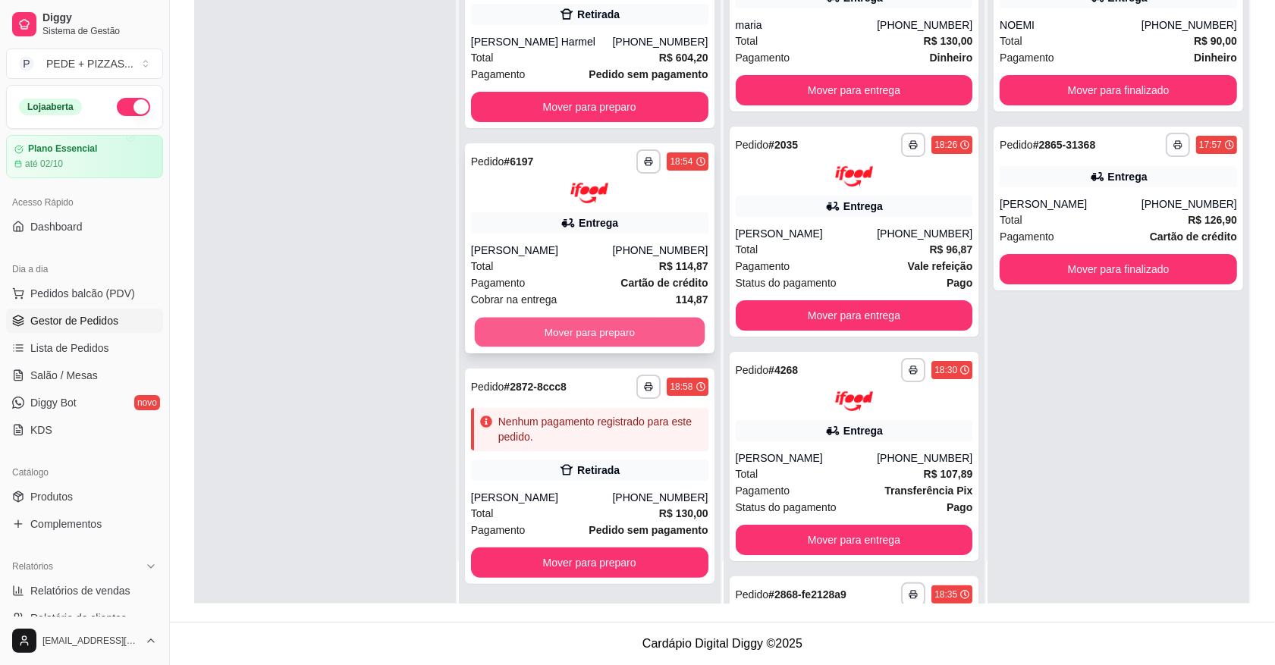
click at [532, 334] on button "Mover para preparo" at bounding box center [589, 332] width 230 height 30
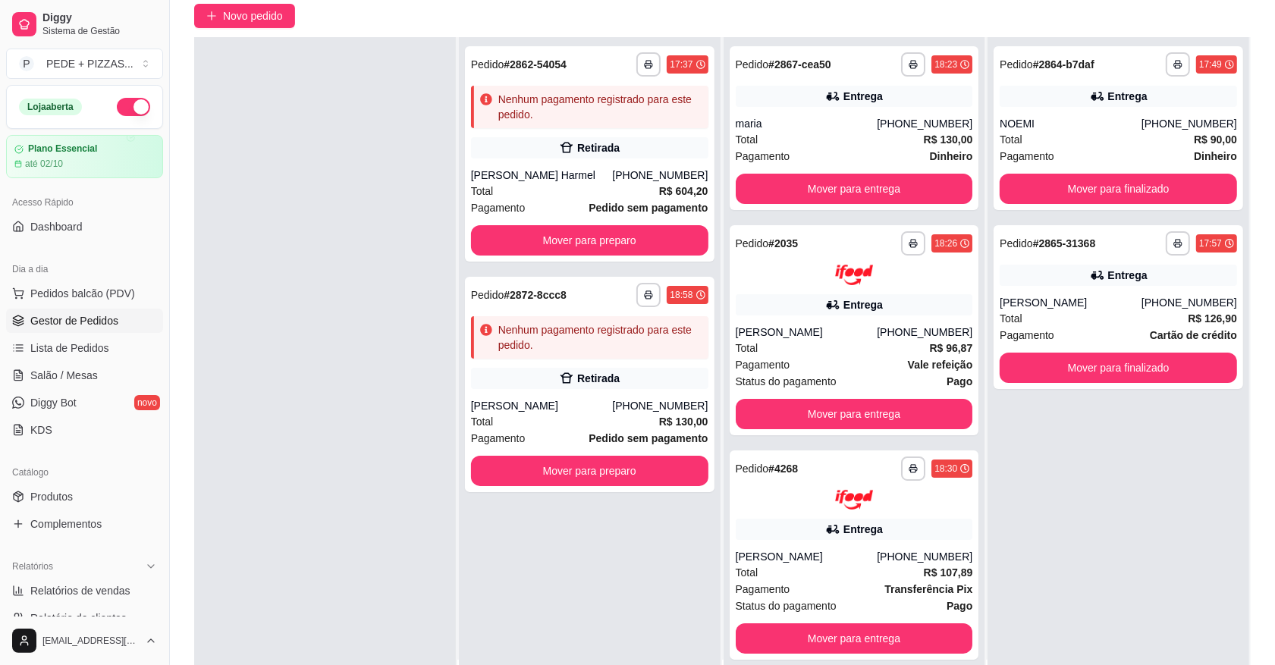
scroll to position [136, 0]
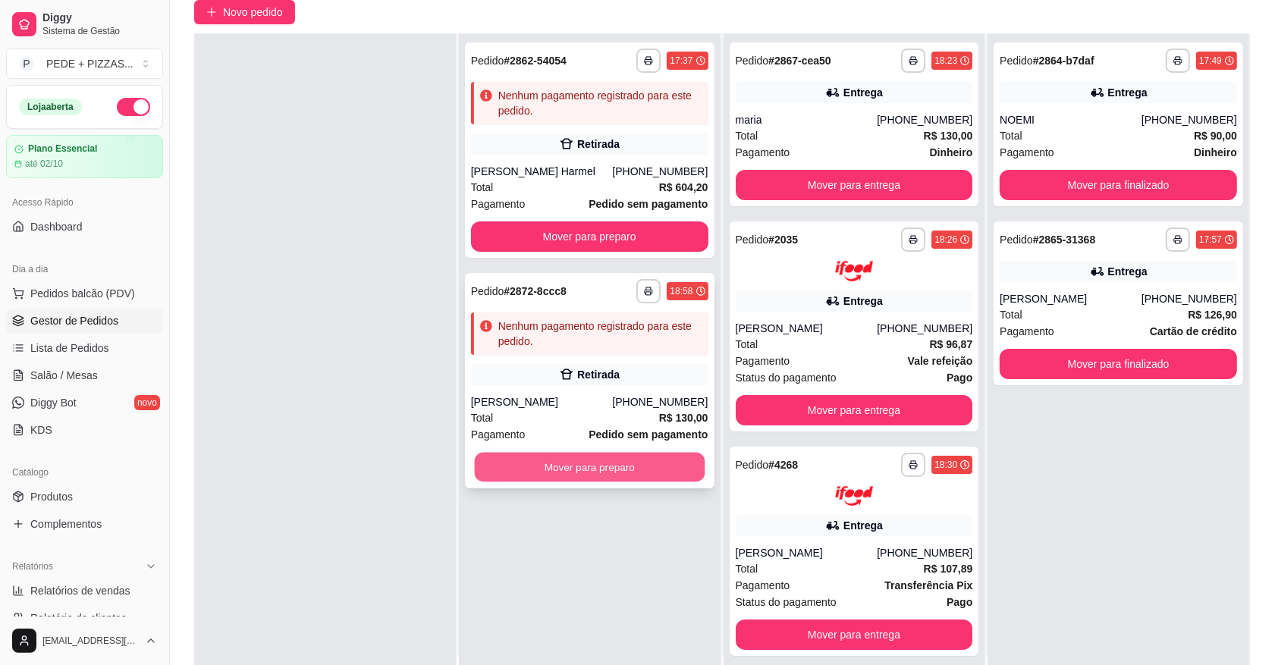
click at [661, 474] on button "Mover para preparo" at bounding box center [589, 468] width 230 height 30
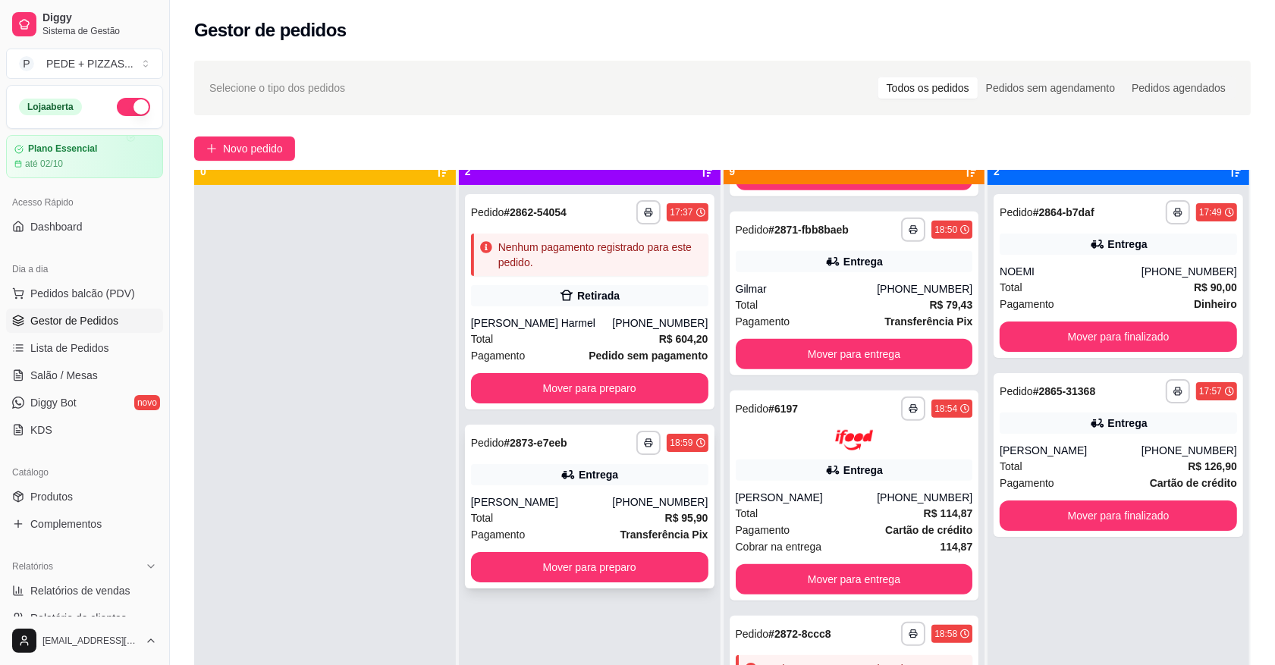
scroll to position [42, 0]
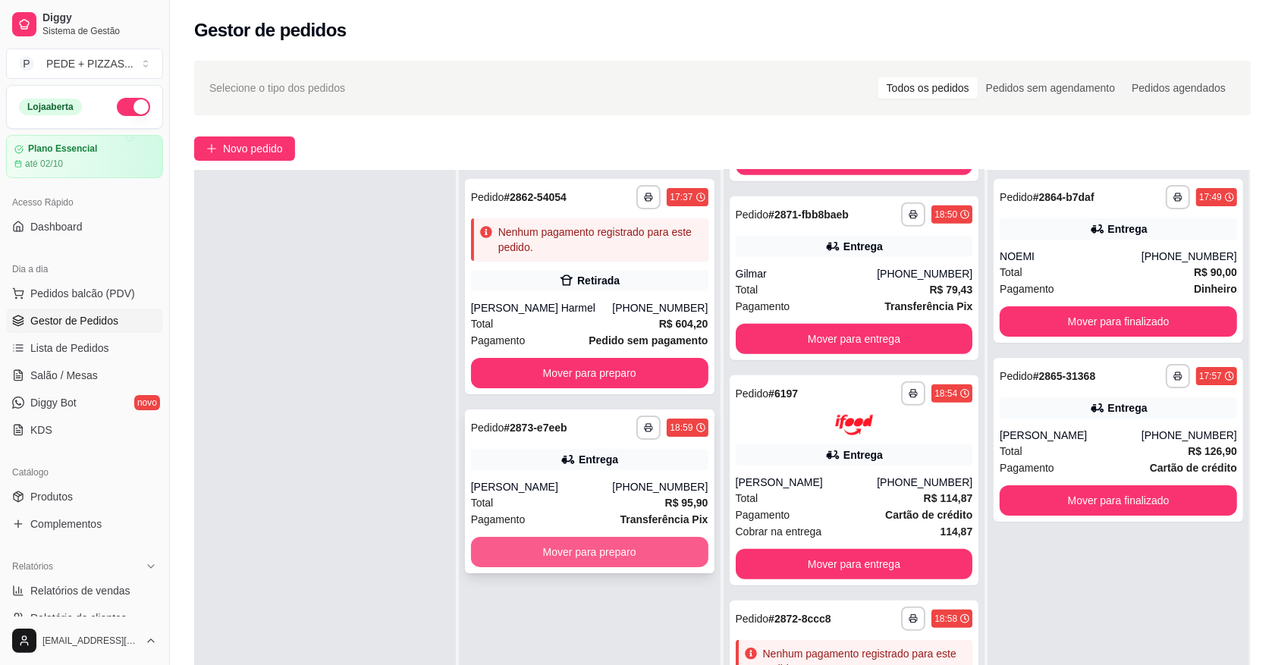
click at [596, 566] on button "Mover para preparo" at bounding box center [589, 552] width 237 height 30
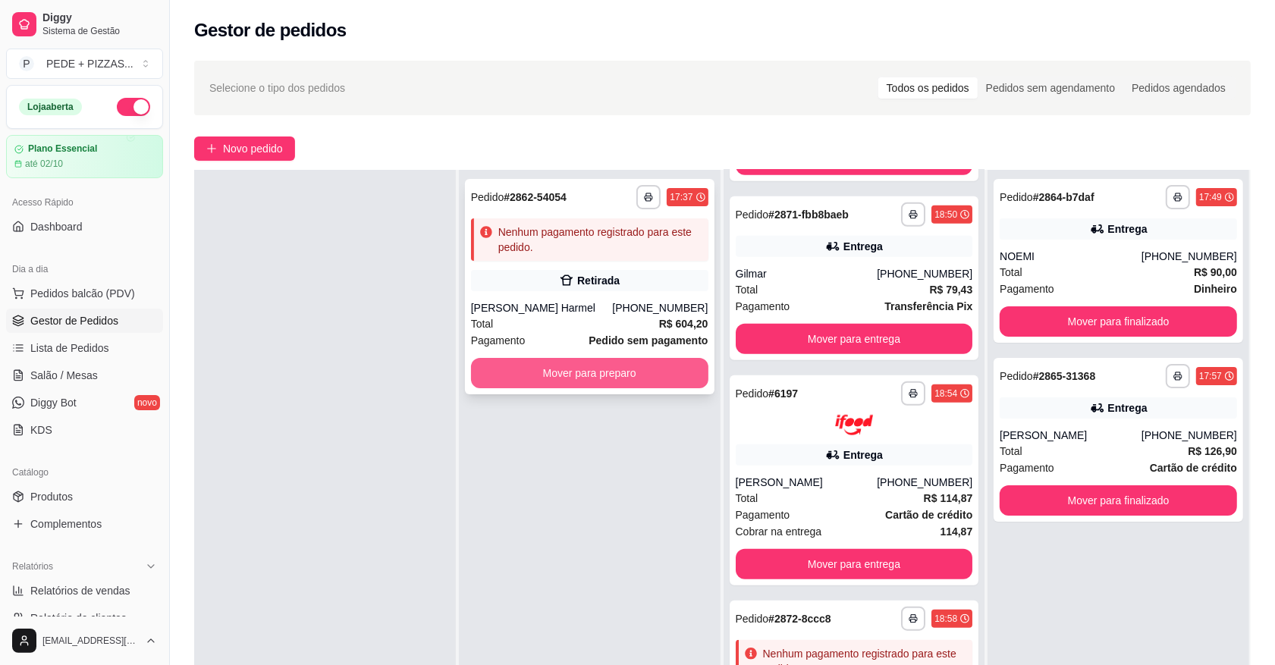
click at [558, 374] on button "Mover para preparo" at bounding box center [589, 373] width 237 height 30
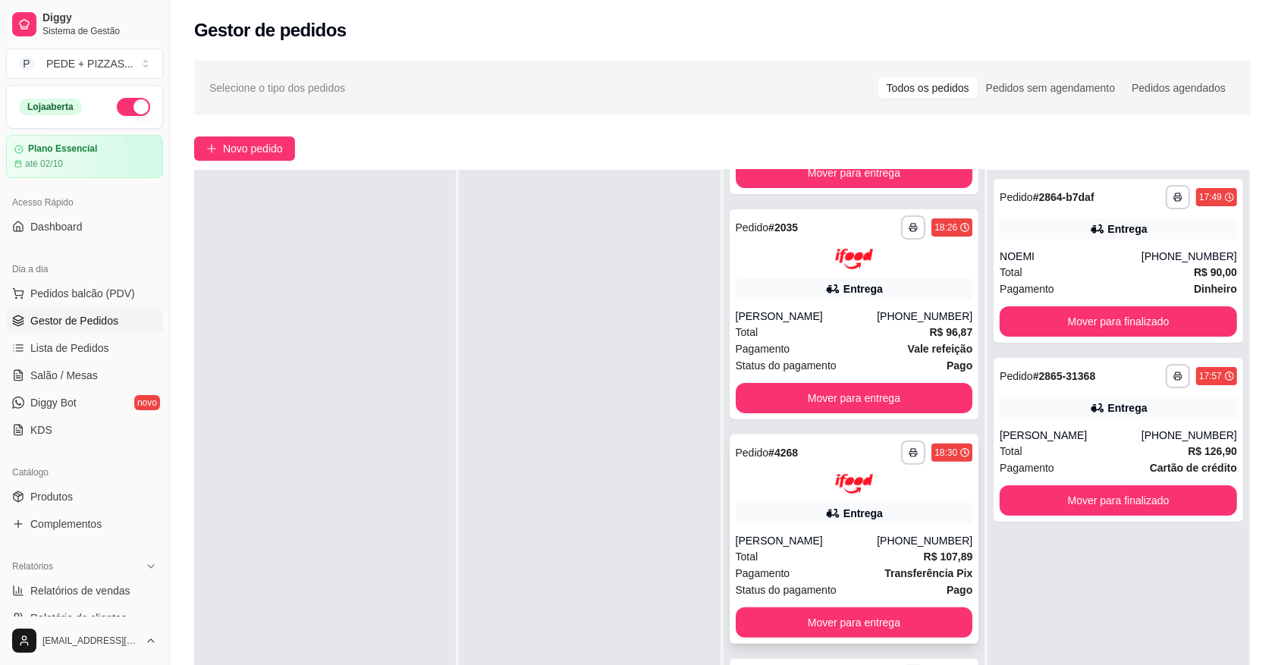
scroll to position [284, 0]
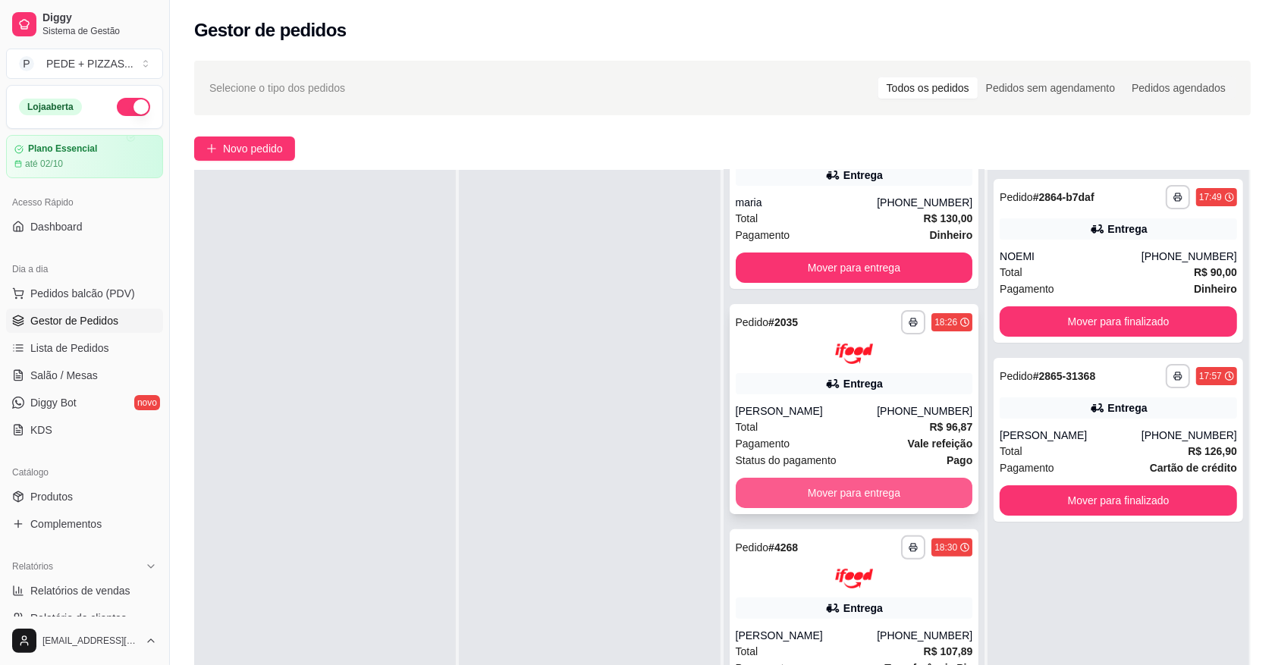
click at [824, 491] on button "Mover para entrega" at bounding box center [854, 493] width 237 height 30
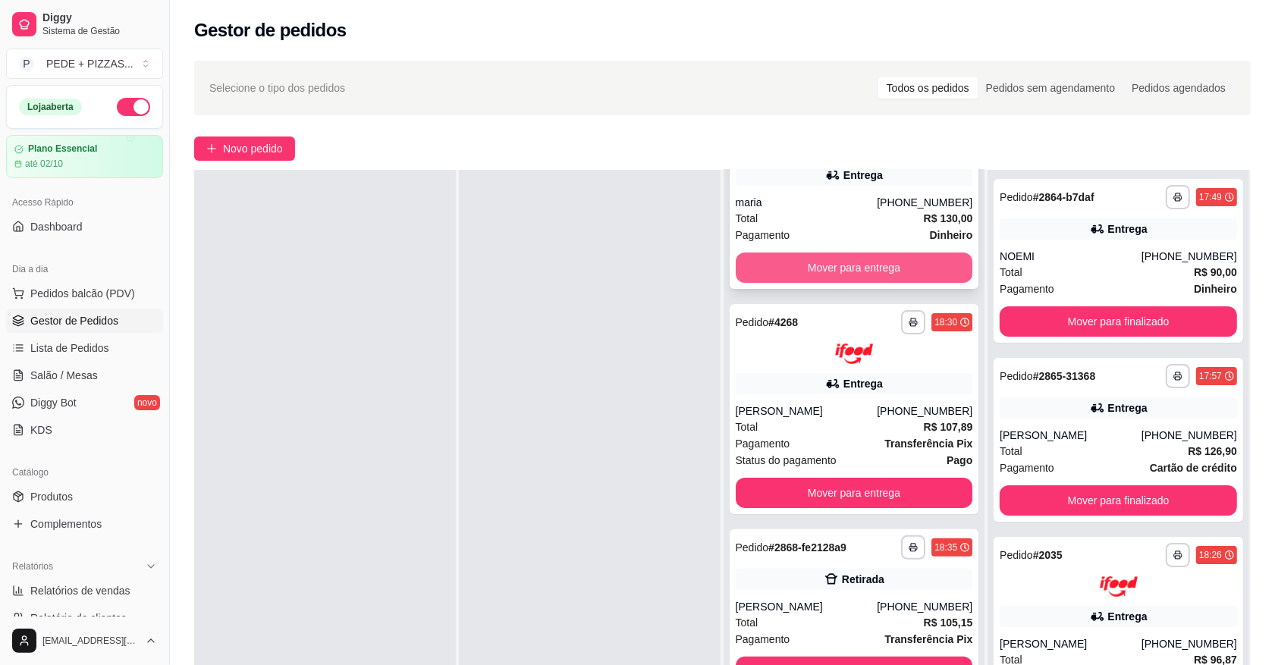
click at [778, 273] on button "Mover para entrega" at bounding box center [854, 268] width 237 height 30
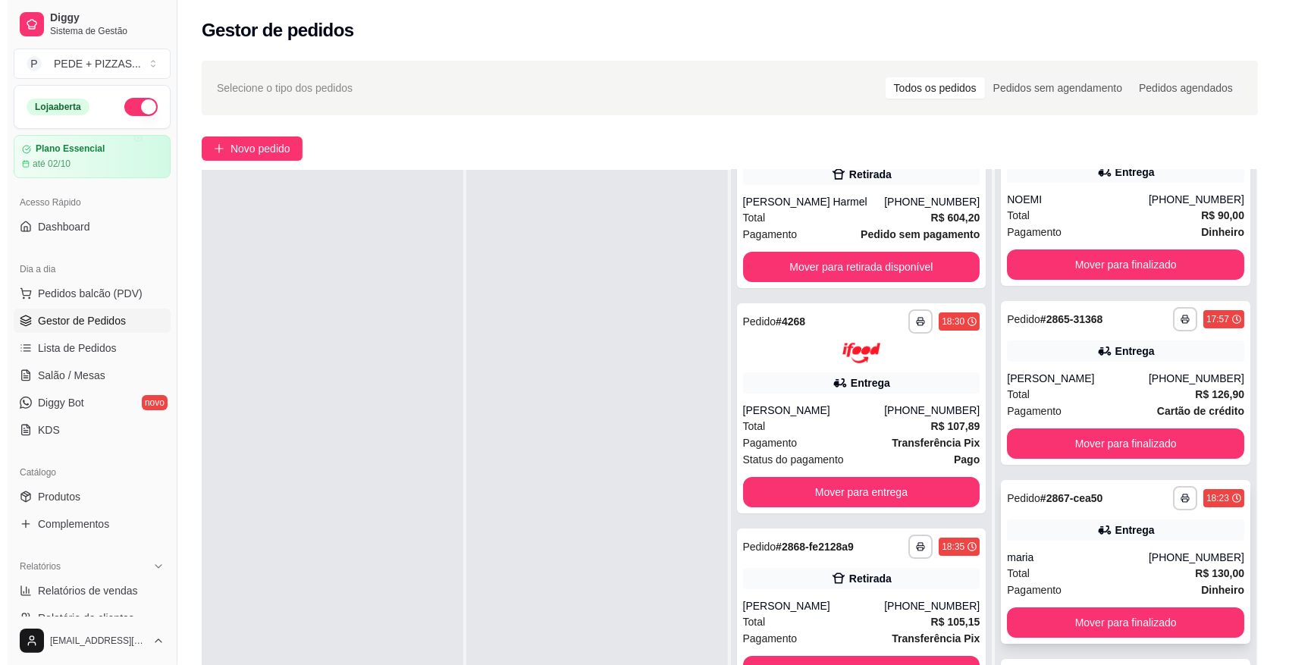
scroll to position [111, 0]
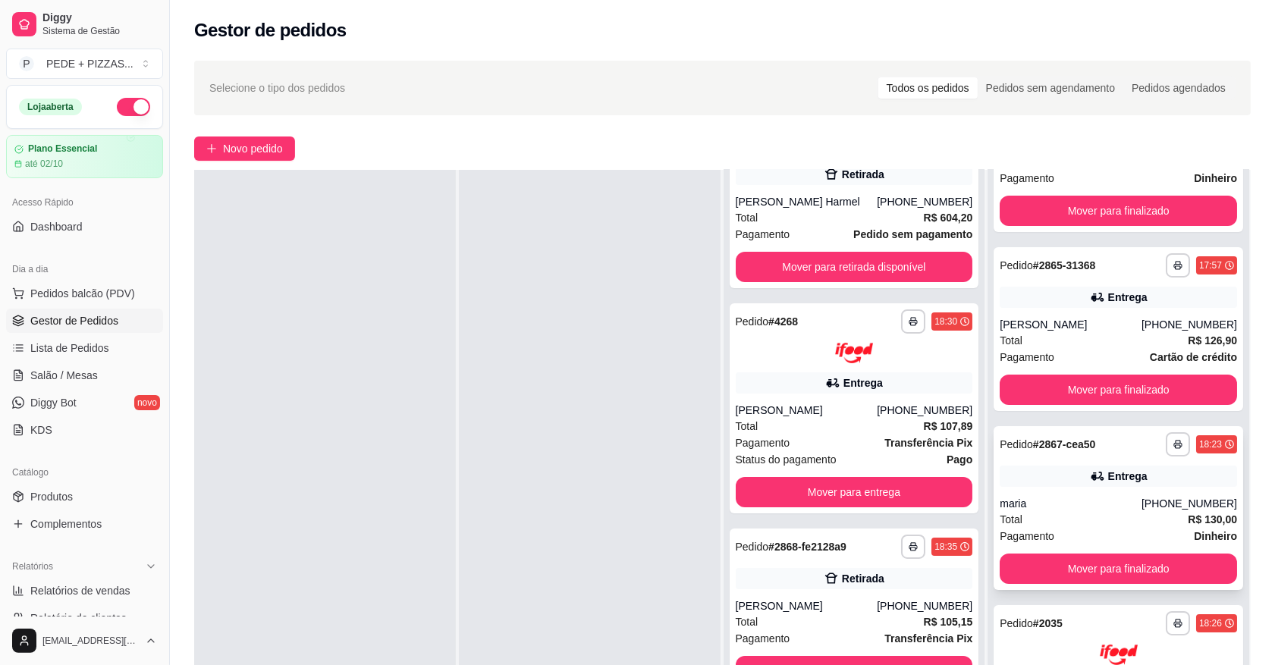
click at [1090, 470] on icon at bounding box center [1097, 476] width 15 height 15
click at [246, 152] on span "Novo pedido" at bounding box center [253, 148] width 60 height 17
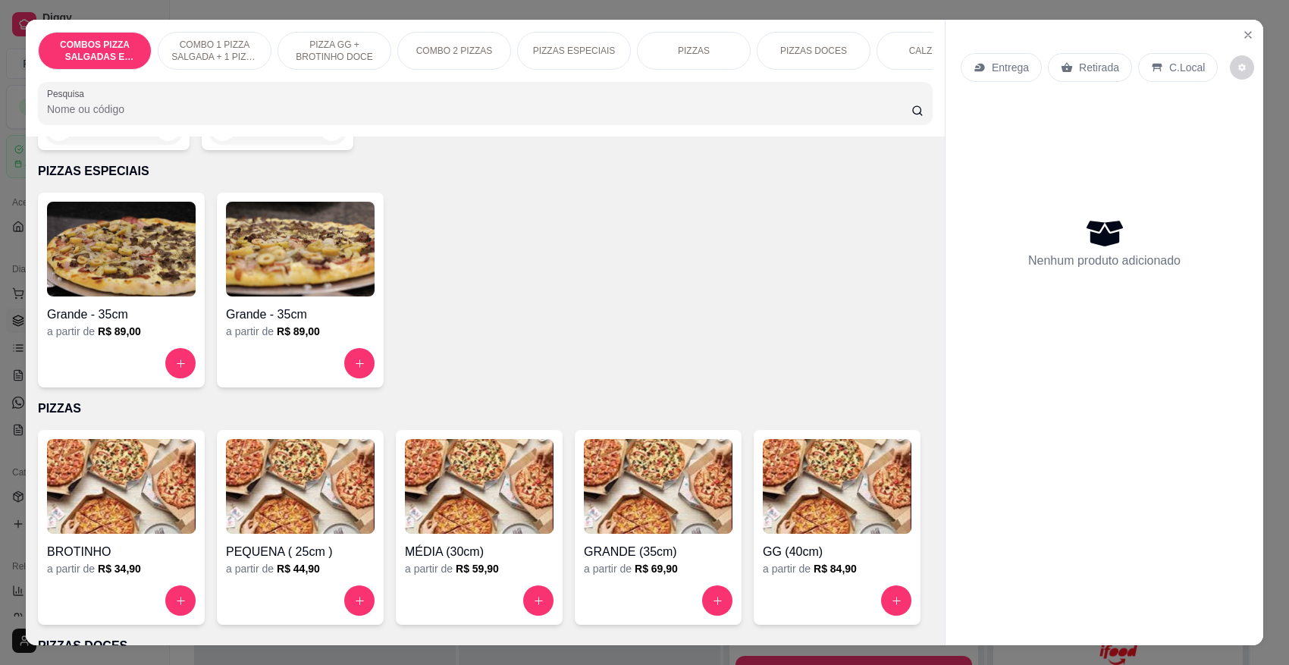
scroll to position [1137, 0]
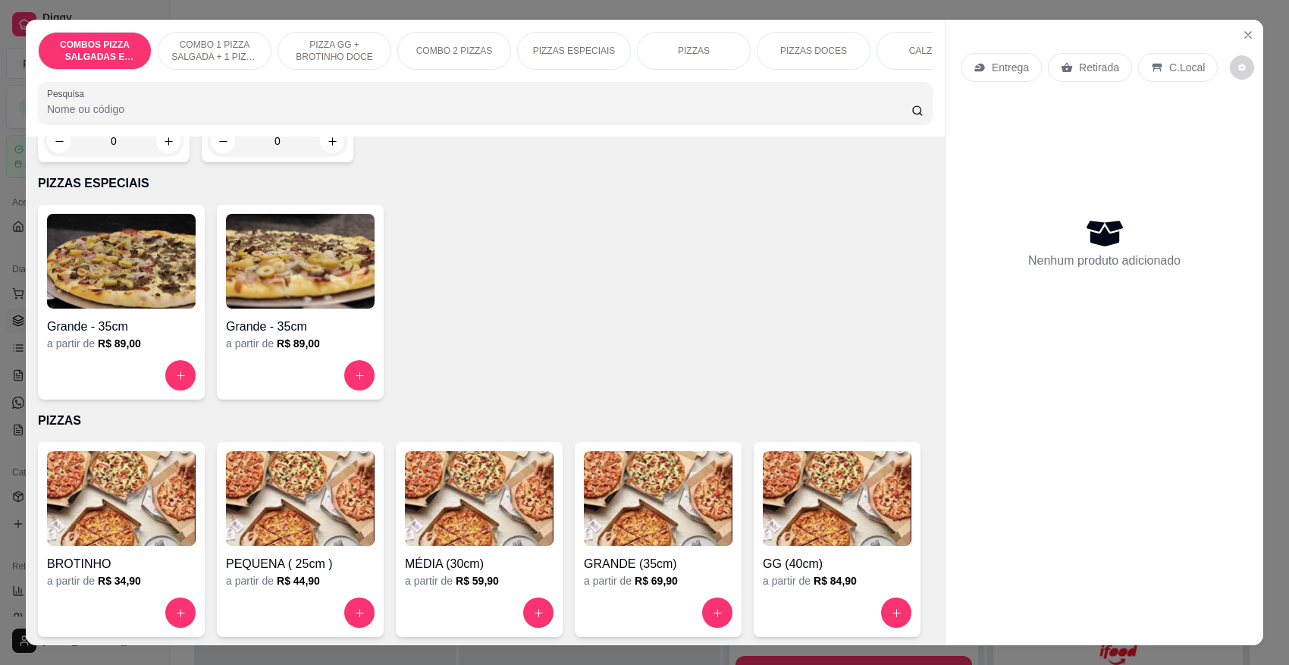
click at [425, 523] on img at bounding box center [479, 498] width 149 height 95
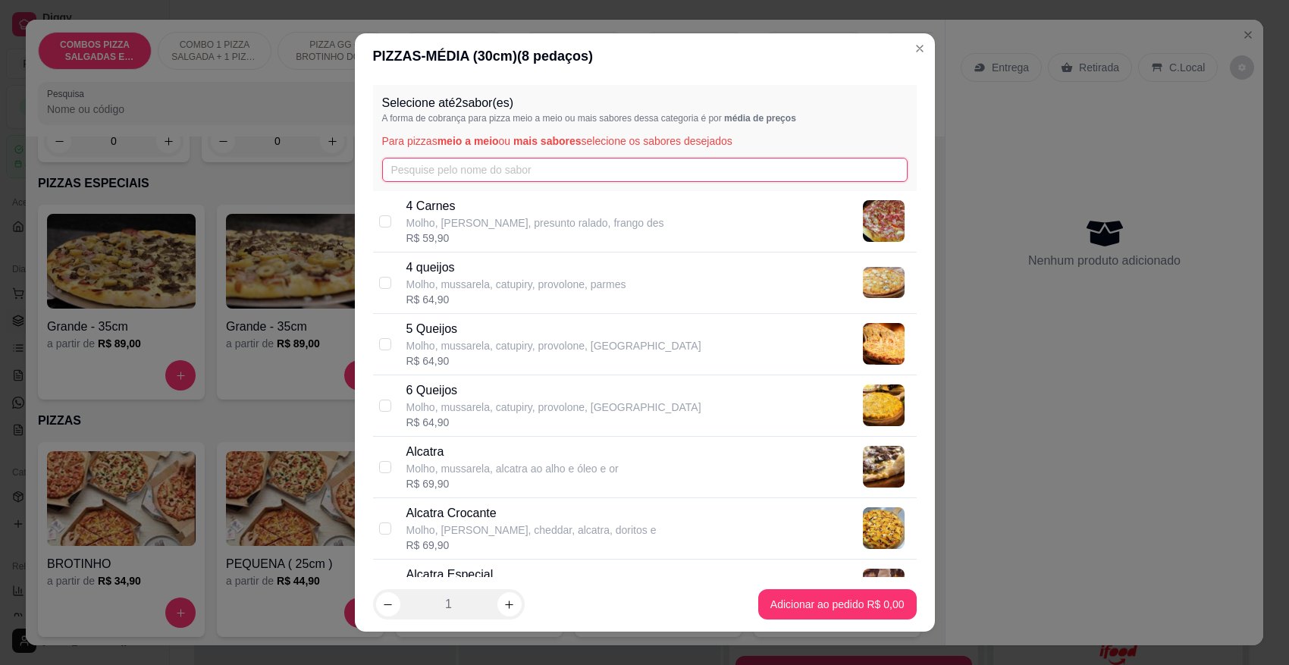
click at [535, 171] on input "text" at bounding box center [645, 170] width 526 height 24
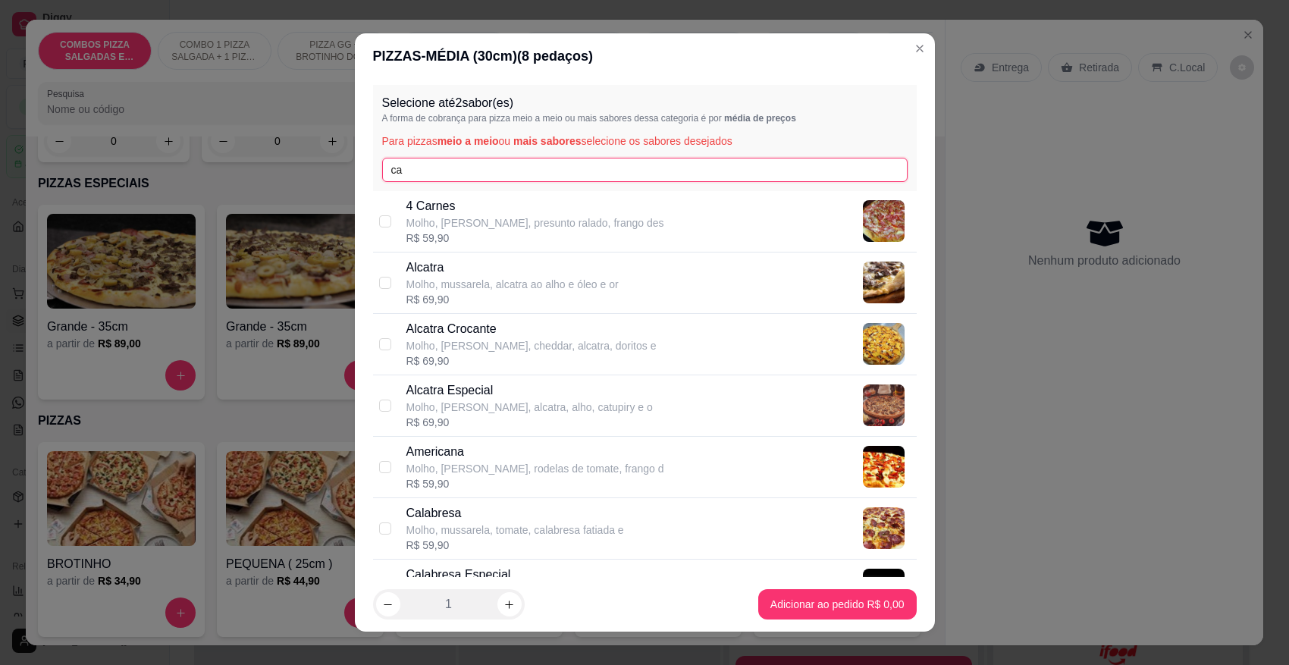
scroll to position [190, 0]
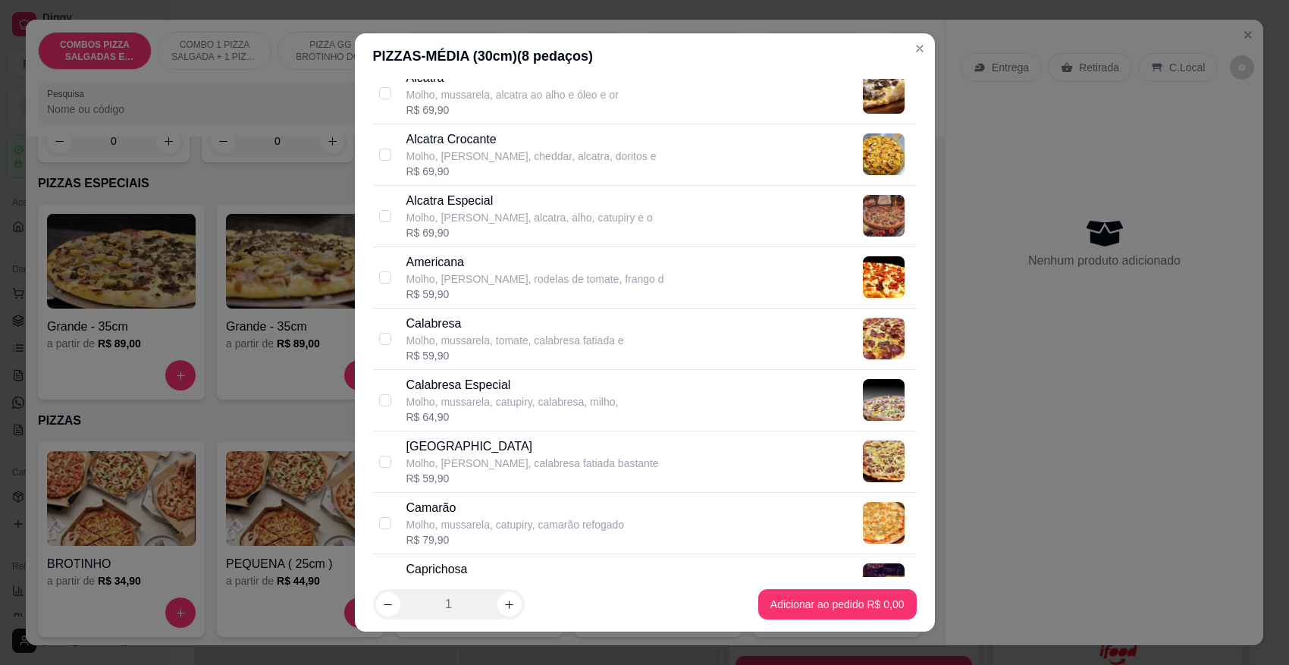
type input "ca"
click at [472, 510] on p "Camarão" at bounding box center [515, 508] width 218 height 18
checkbox input "true"
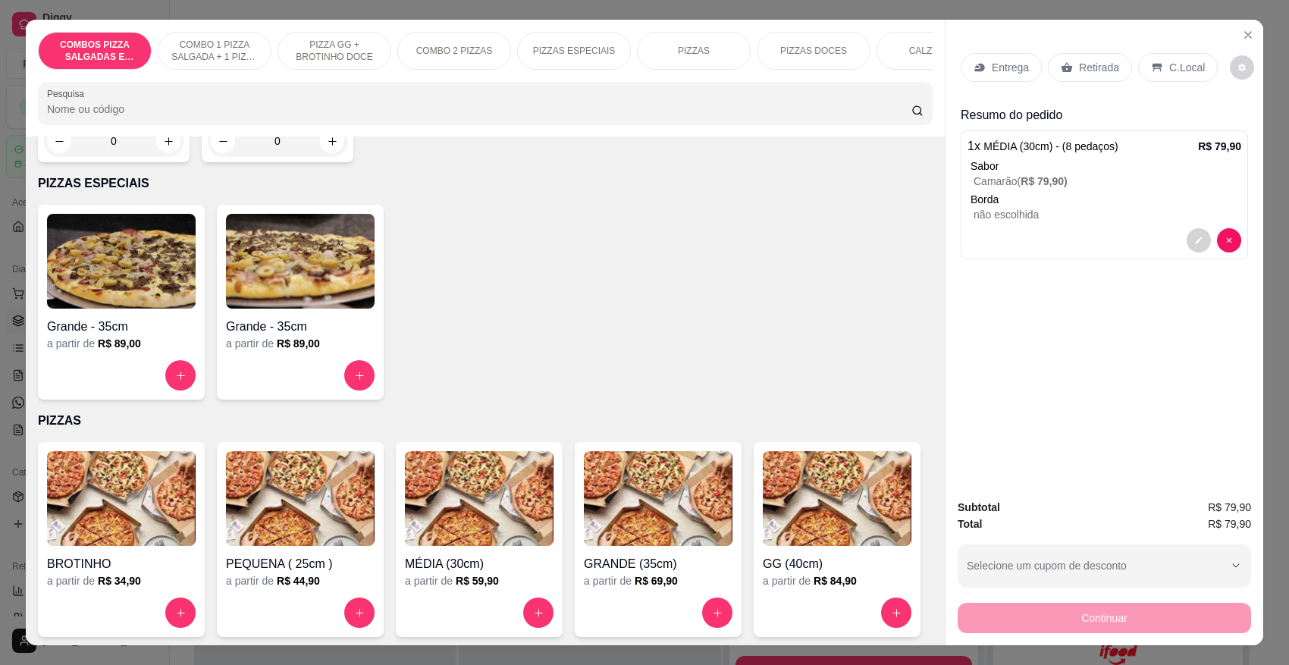
click at [1020, 66] on p "Entrega" at bounding box center [1010, 67] width 37 height 15
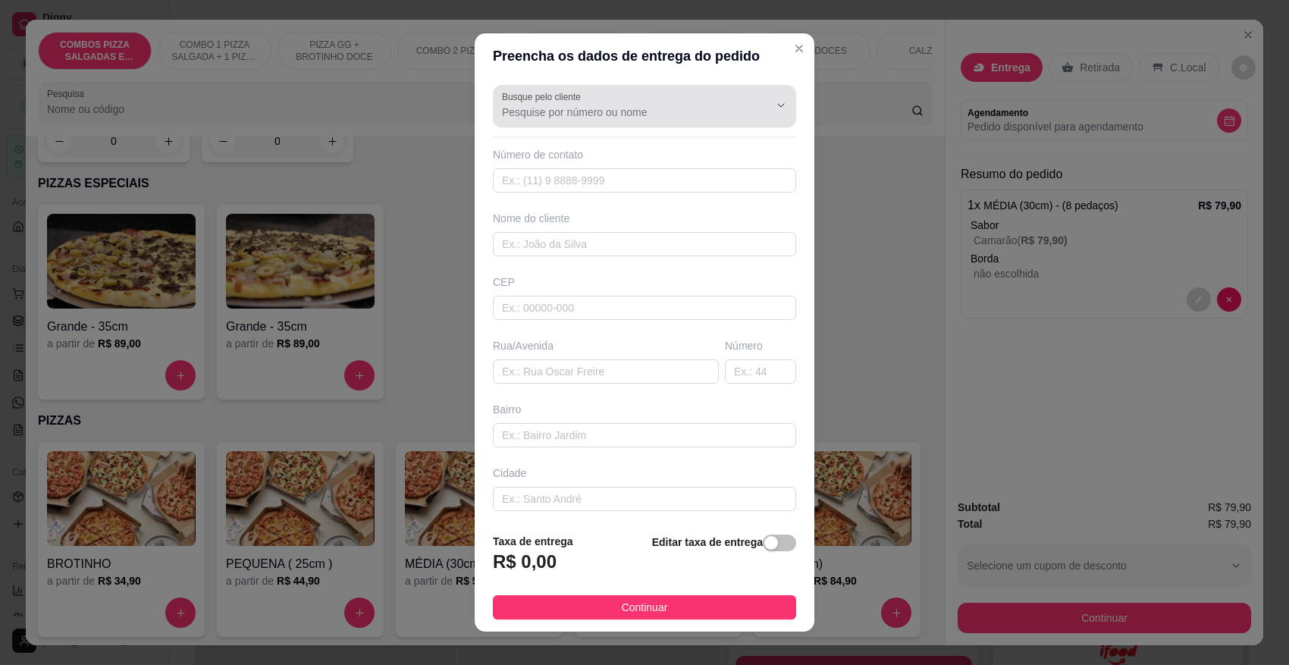
click at [579, 116] on input "Busque pelo cliente" at bounding box center [623, 112] width 243 height 15
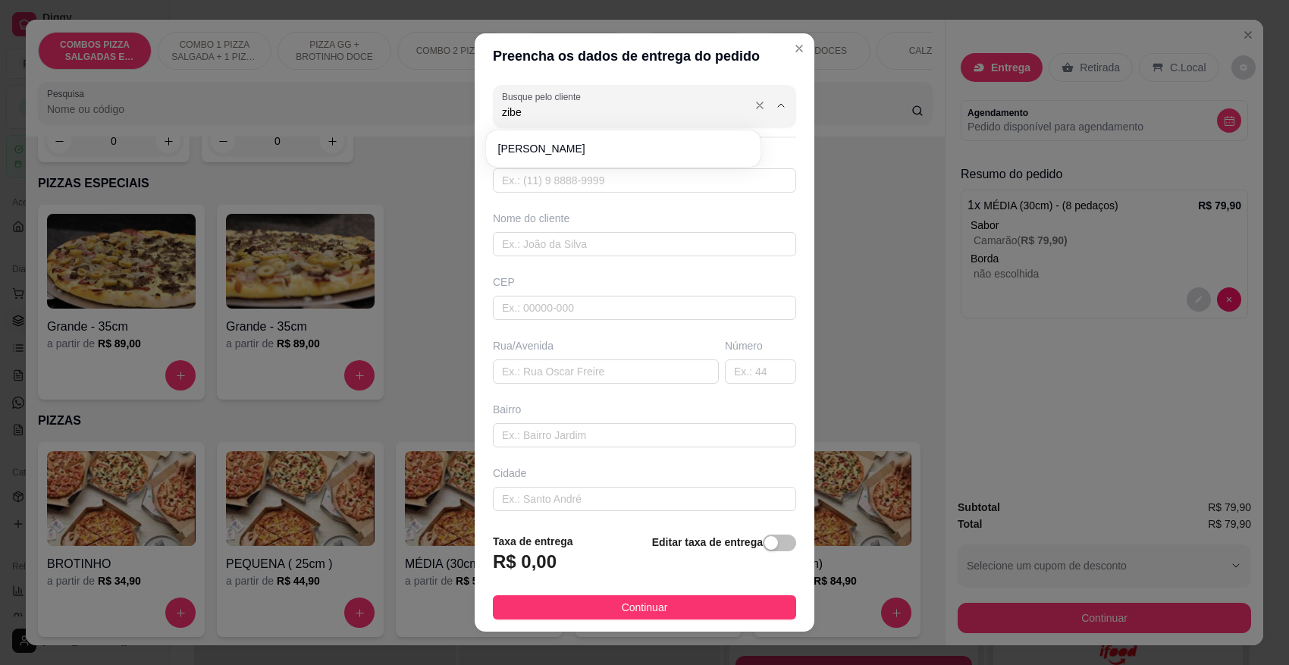
type input "zibel"
drag, startPoint x: 585, startPoint y: 118, endPoint x: 483, endPoint y: 114, distance: 101.7
click at [483, 114] on div "Busque pelo cliente zibel Número de contato Nome do cliente CEP Rua/[GEOGRAPHIC…" at bounding box center [645, 300] width 340 height 442
type input "cibel"
drag, startPoint x: 546, startPoint y: 111, endPoint x: 483, endPoint y: 111, distance: 62.9
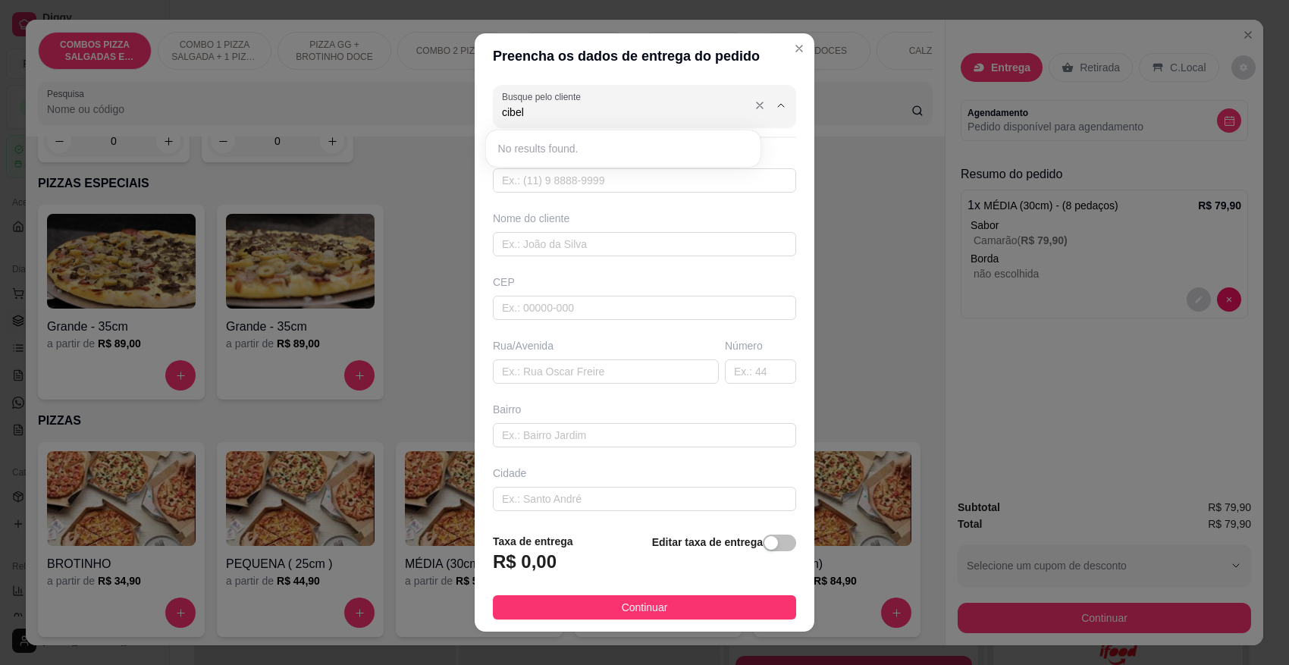
click at [483, 111] on div "Busque pelo cliente cibel Número de contato Nome do cliente CEP Rua/[GEOGRAPHIC…" at bounding box center [645, 300] width 340 height 442
click at [538, 115] on input "Busque pelo cliente" at bounding box center [623, 112] width 243 height 15
click at [629, 118] on input "Busque pelo cliente" at bounding box center [623, 112] width 243 height 15
click at [623, 152] on span "[PERSON_NAME]" at bounding box center [616, 148] width 236 height 15
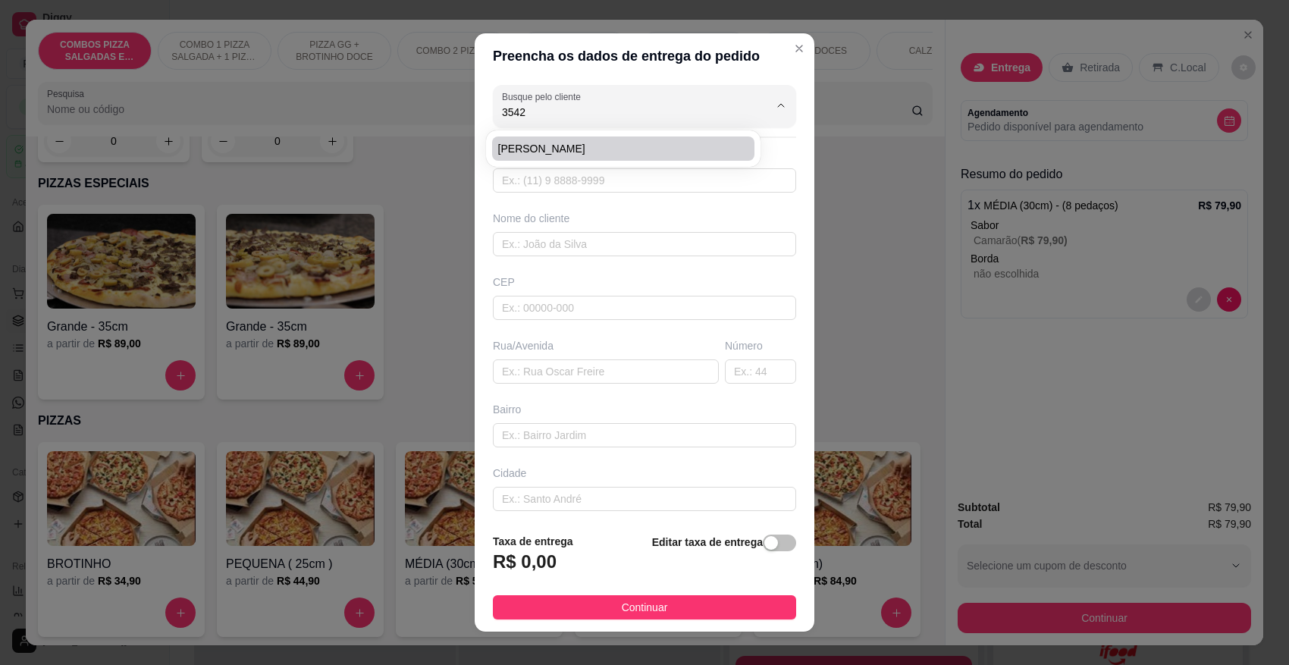
type input "[PERSON_NAME]"
type input "47996283542"
type input "[PERSON_NAME]"
type input "89107000"
type input "RUA [PERSON_NAME]"
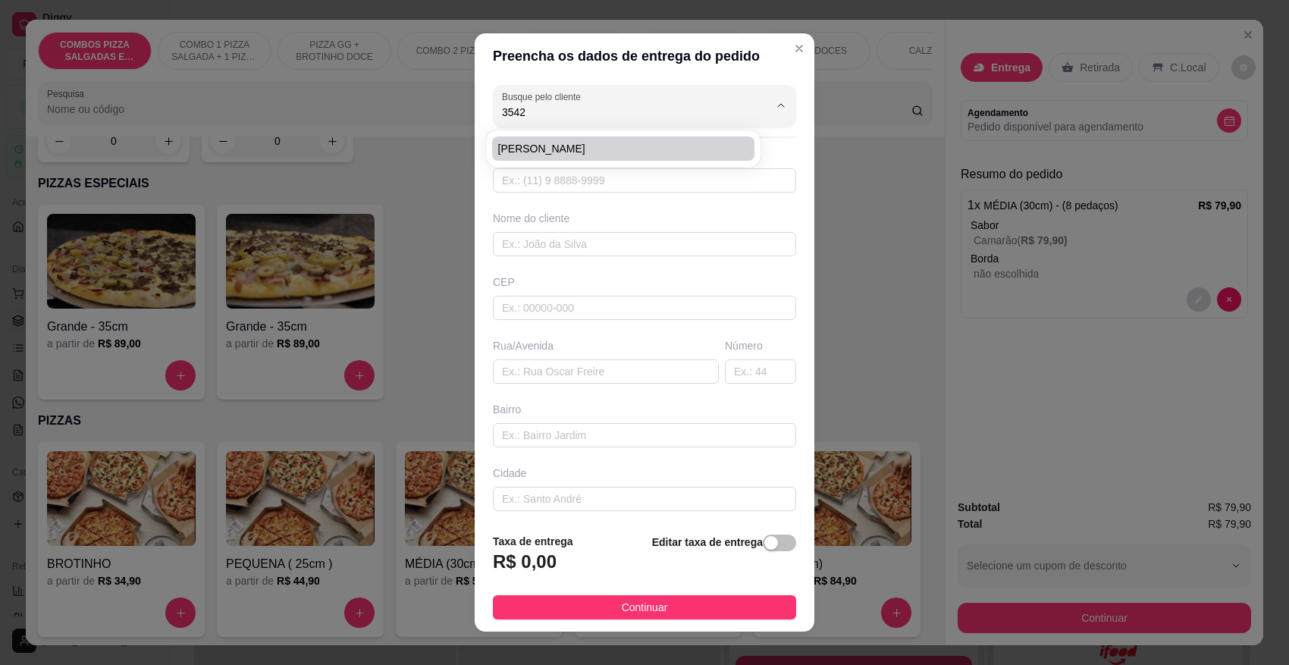
type input "486"
type input "RIB CLARA"
type input "Pomerode"
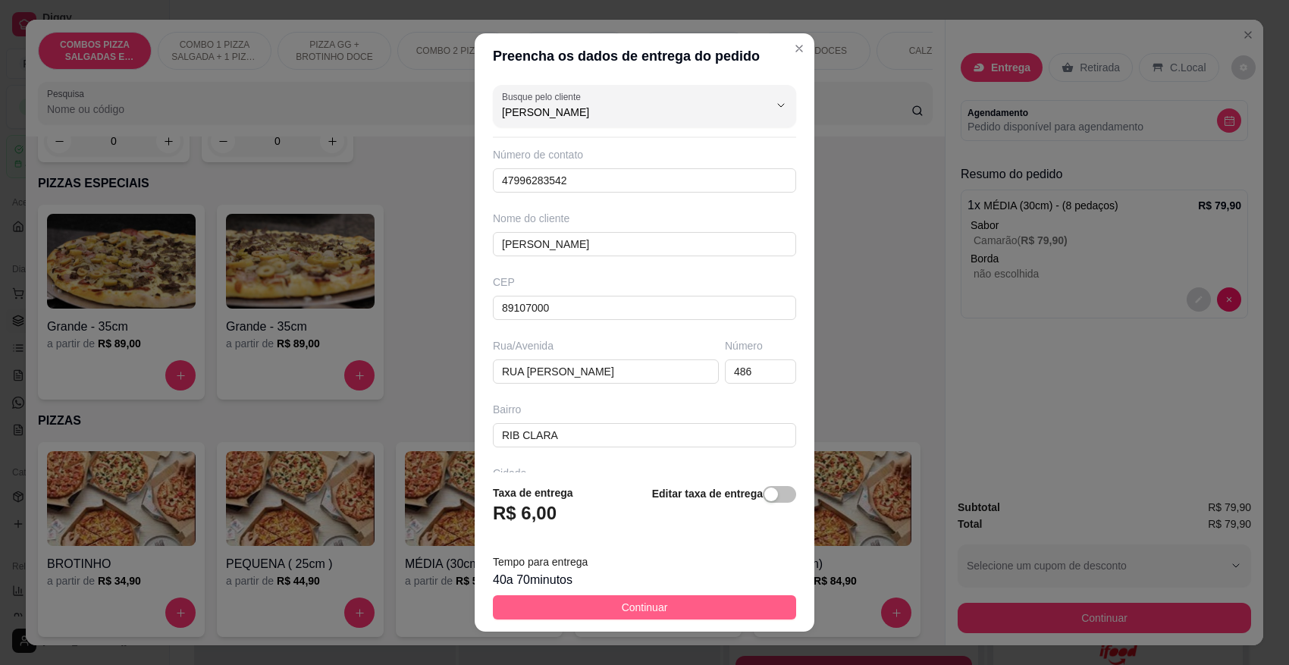
type input "[PERSON_NAME]"
click at [660, 614] on button "Continuar" at bounding box center [644, 607] width 303 height 24
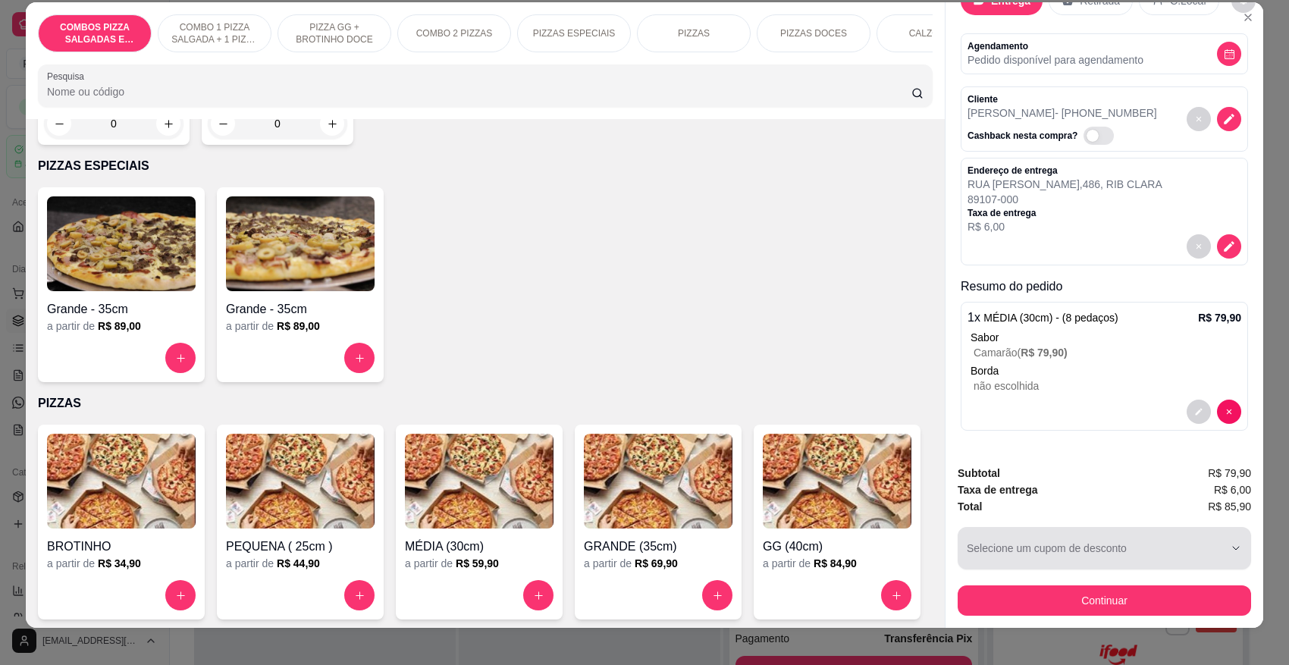
scroll to position [28, 0]
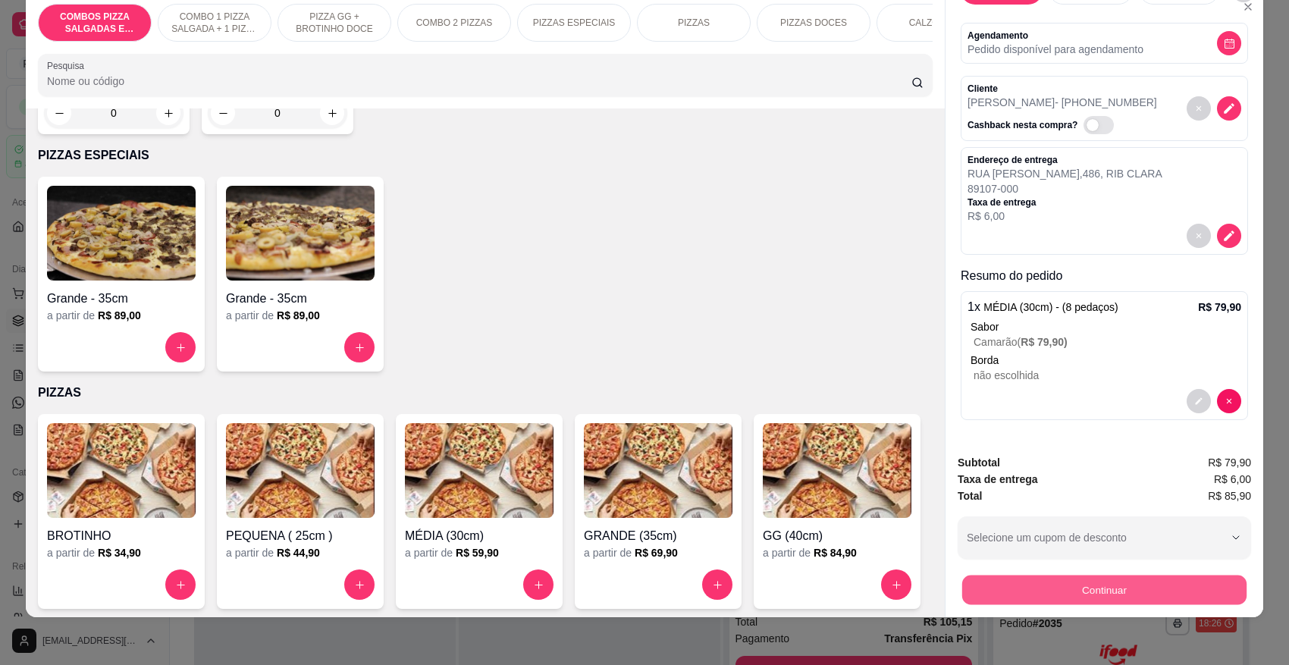
click at [1011, 589] on button "Continuar" at bounding box center [1104, 590] width 284 height 30
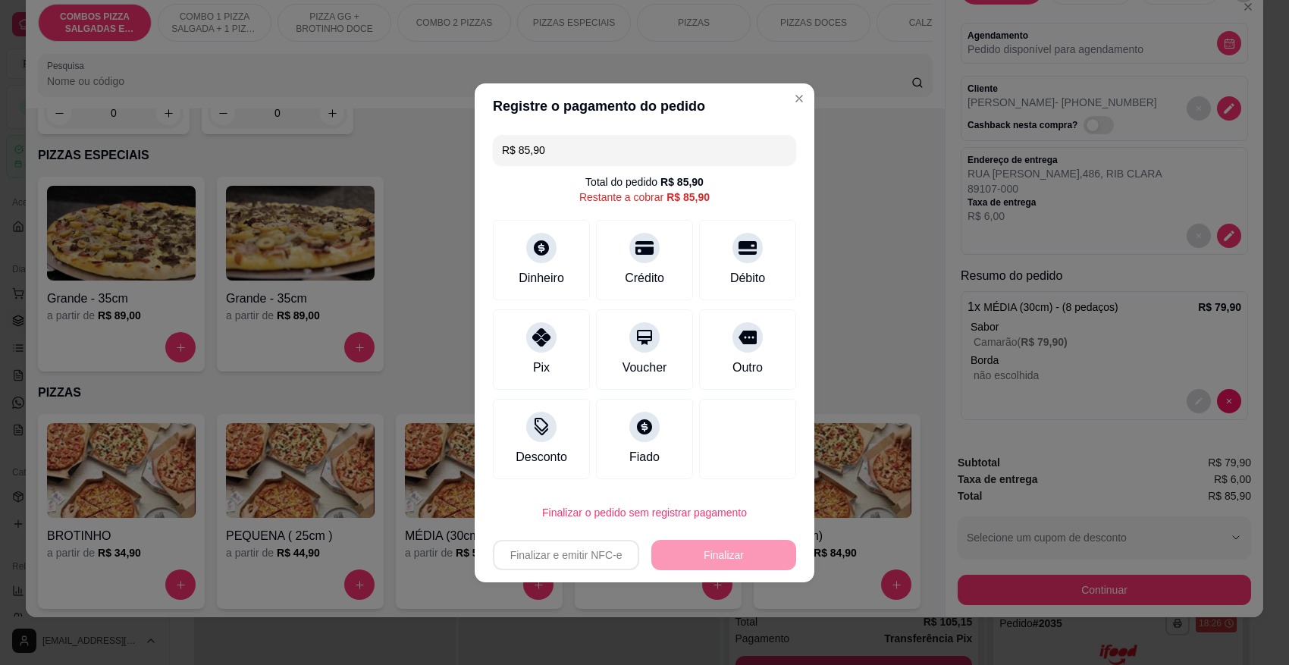
click at [527, 184] on div "Total do pedido R$ 85,90 Restante a cobrar R$ 85,90" at bounding box center [644, 189] width 303 height 30
click at [538, 186] on div "Total do pedido R$ 85,90 Restante a cobrar R$ 85,90" at bounding box center [644, 189] width 303 height 30
click at [541, 455] on div "Desconto" at bounding box center [541, 456] width 56 height 20
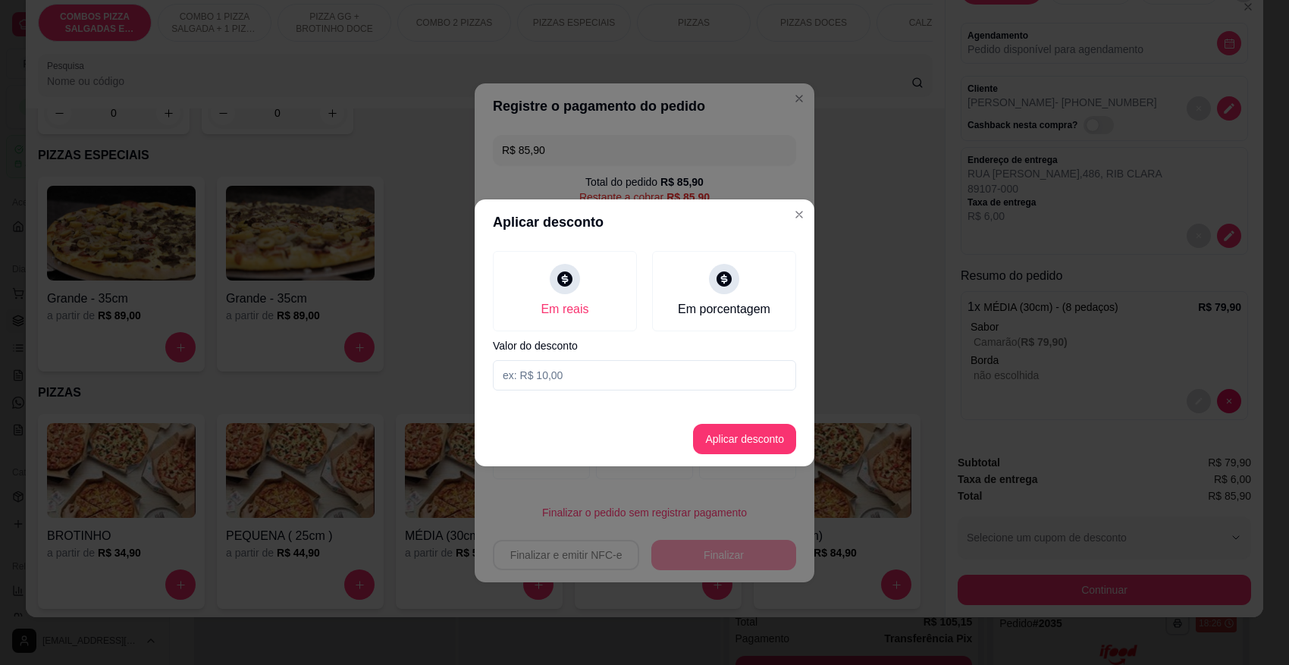
click at [586, 378] on input at bounding box center [644, 375] width 303 height 30
click at [635, 380] on input at bounding box center [644, 375] width 303 height 30
type input "5,90"
click at [730, 444] on button "Aplicar desconto" at bounding box center [744, 439] width 103 height 30
type input "R$ 80,00"
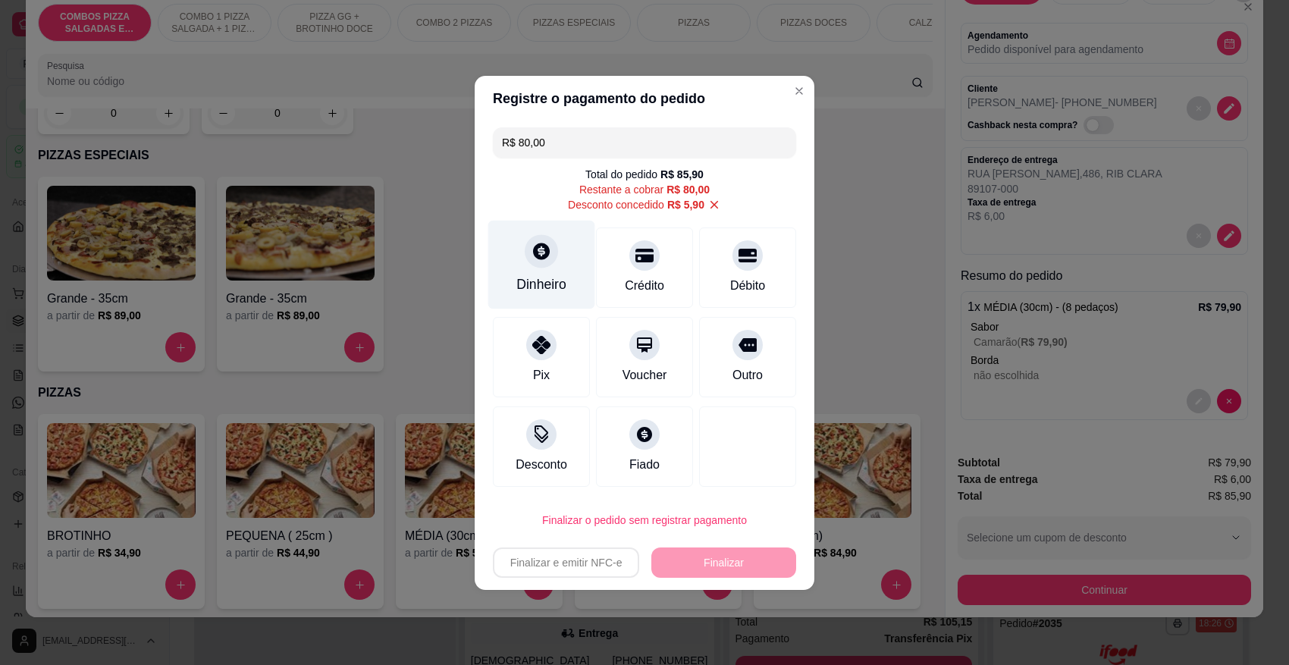
click at [532, 247] on icon at bounding box center [542, 251] width 20 height 20
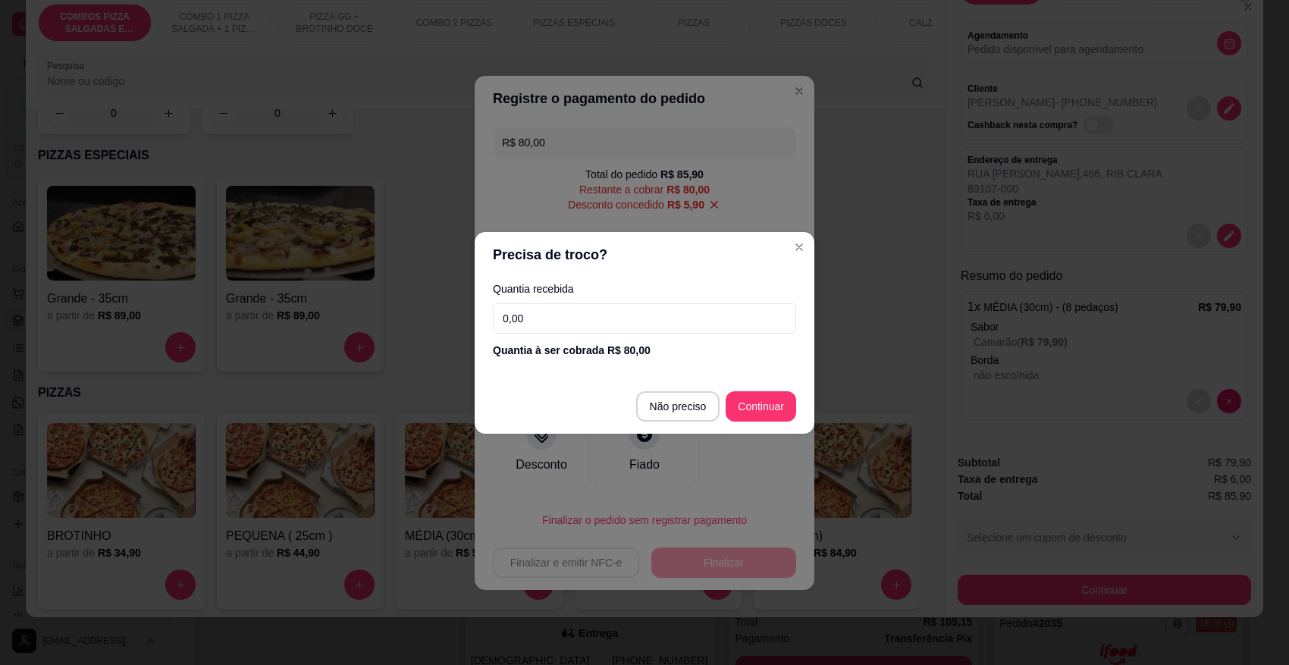
click at [629, 323] on input "0,00" at bounding box center [644, 318] width 303 height 30
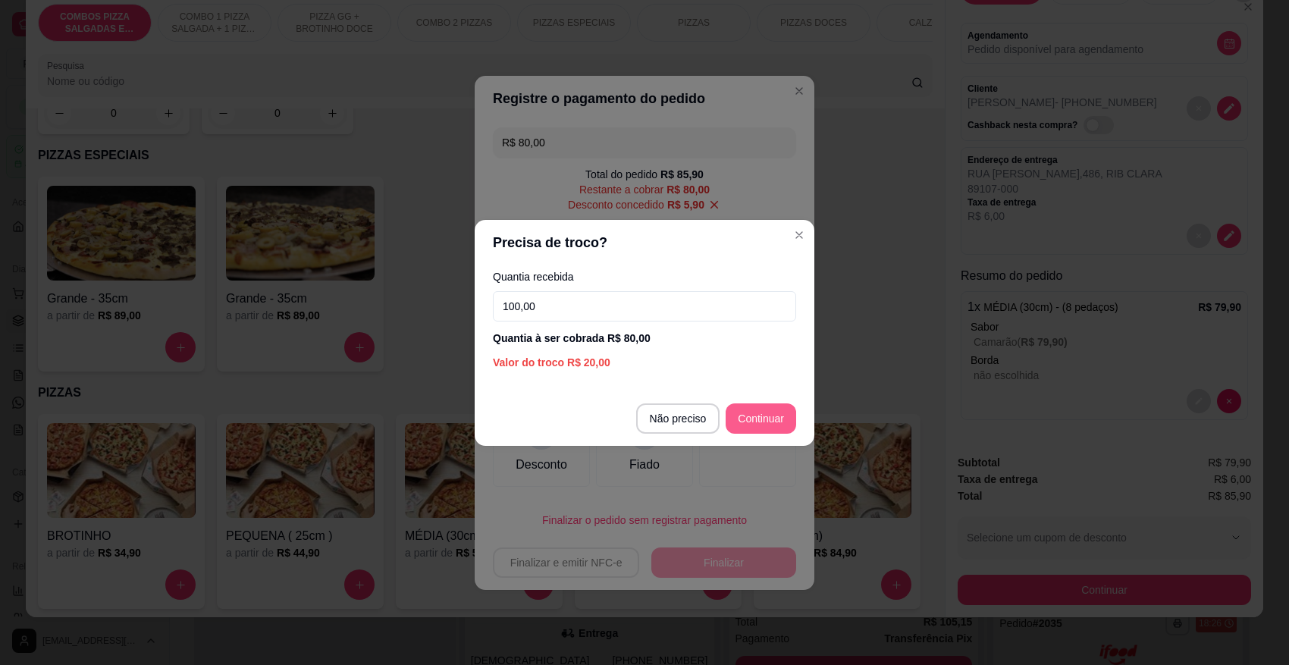
type input "100,00"
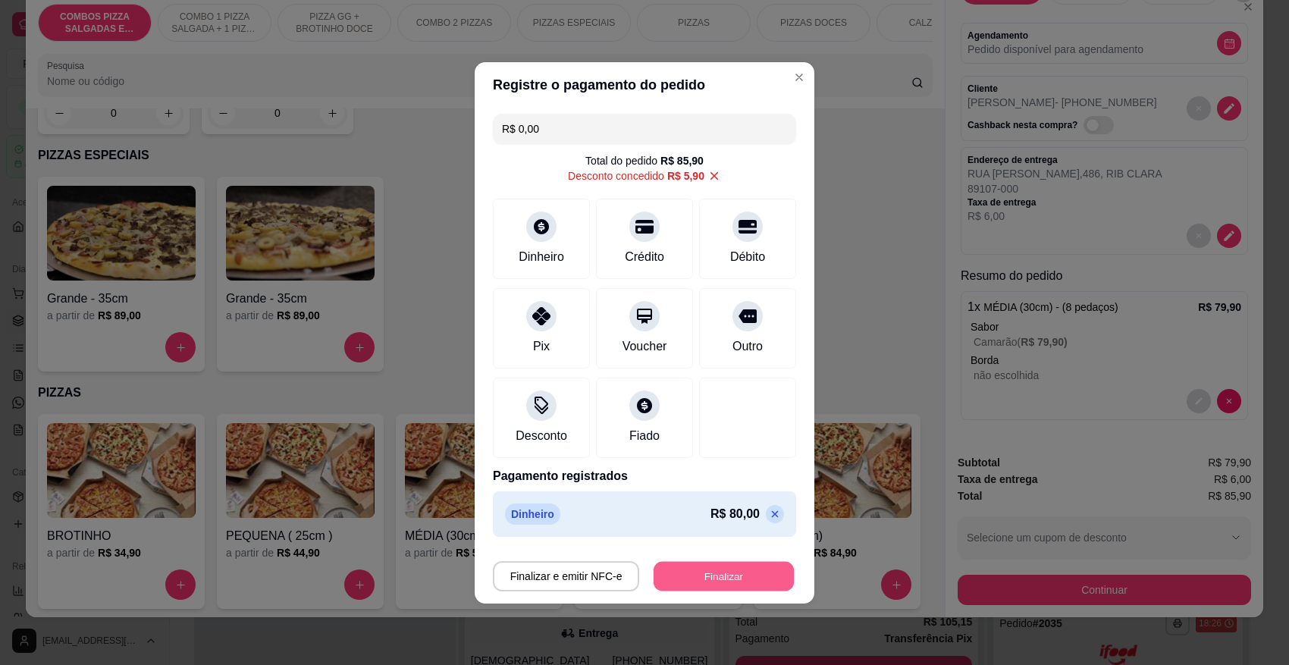
click at [742, 578] on button "Finalizar" at bounding box center [724, 576] width 140 height 30
type input "-R$ 85,90"
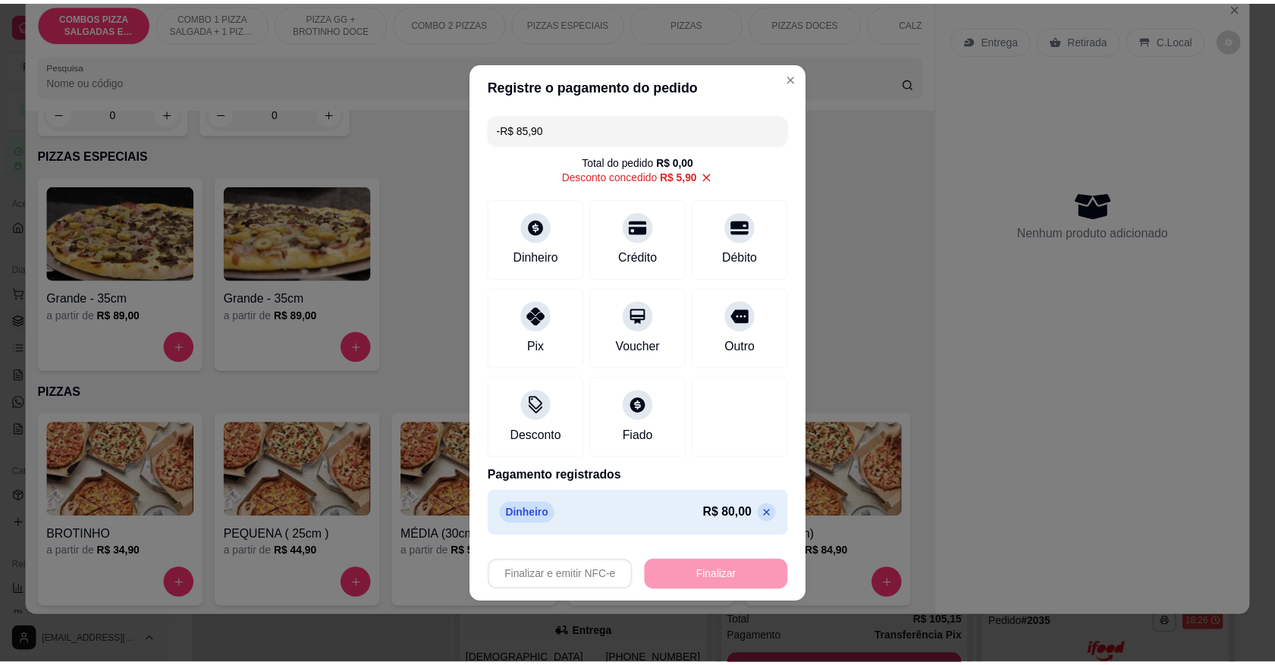
scroll to position [0, 0]
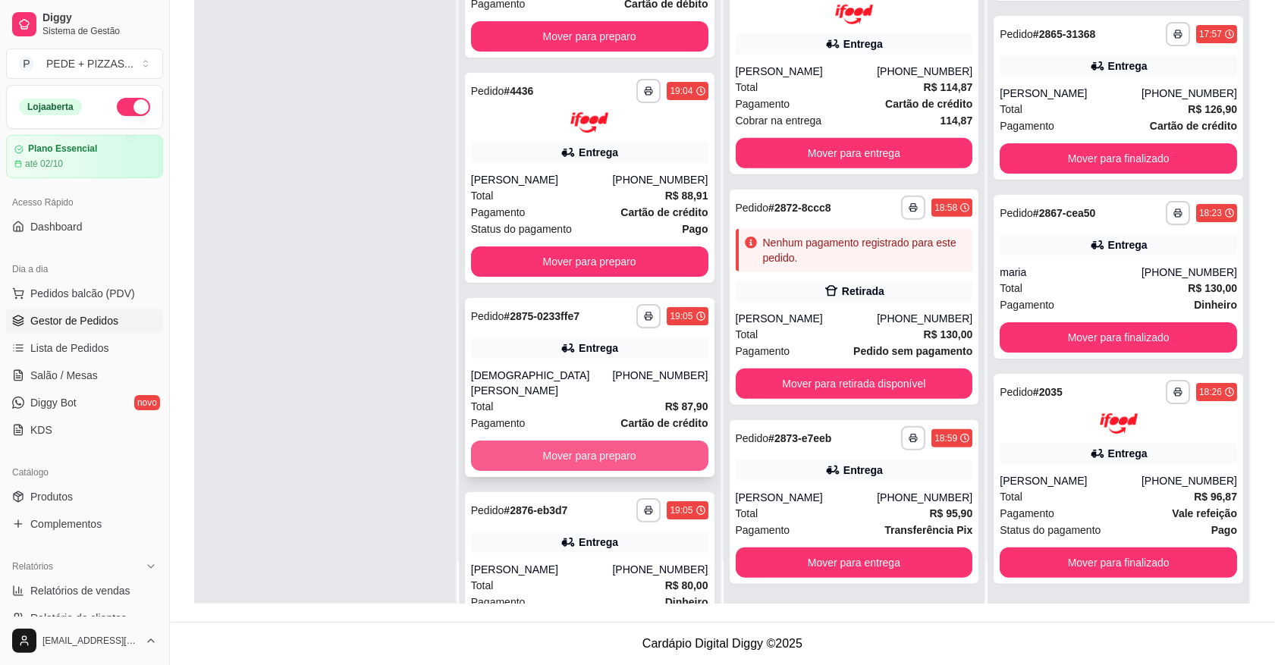
scroll to position [111, 0]
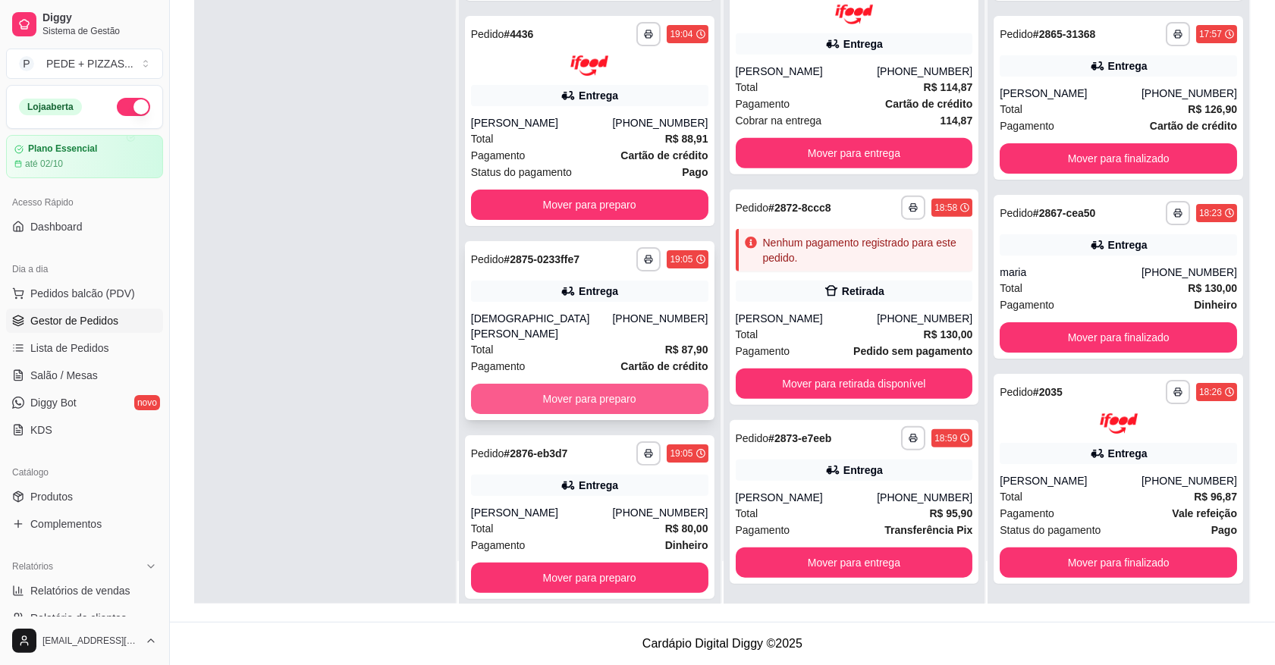
click at [538, 391] on button "Mover para preparo" at bounding box center [589, 399] width 237 height 30
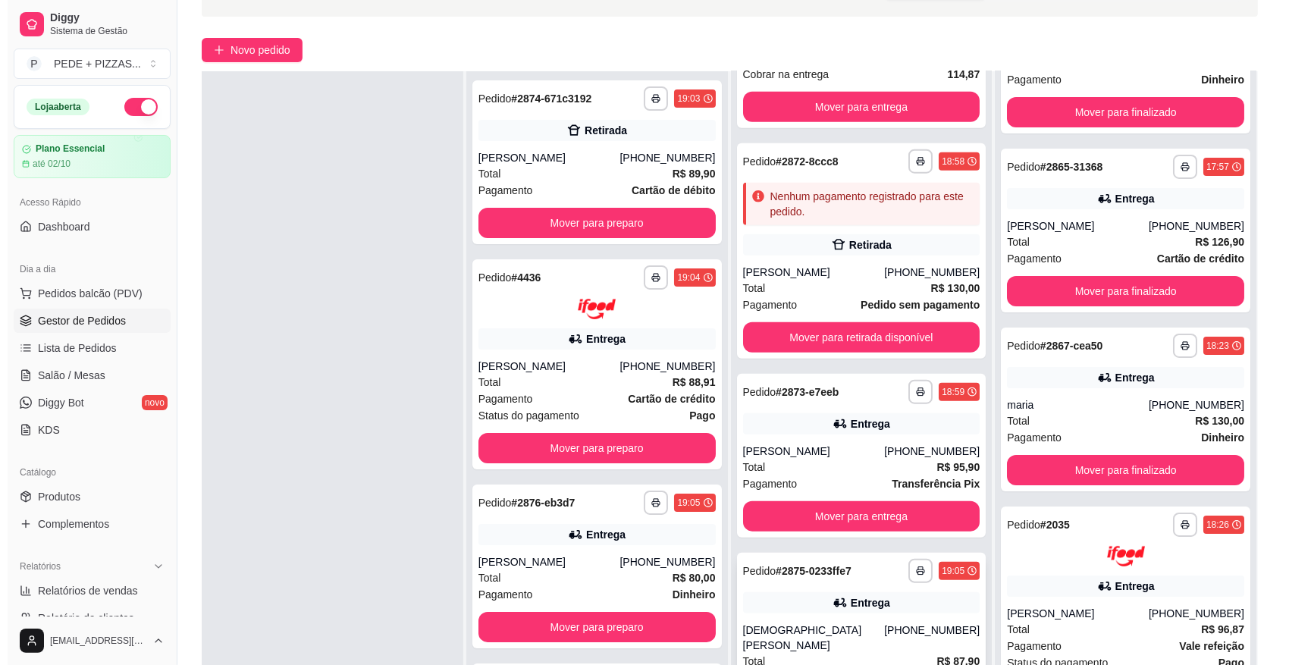
scroll to position [231, 0]
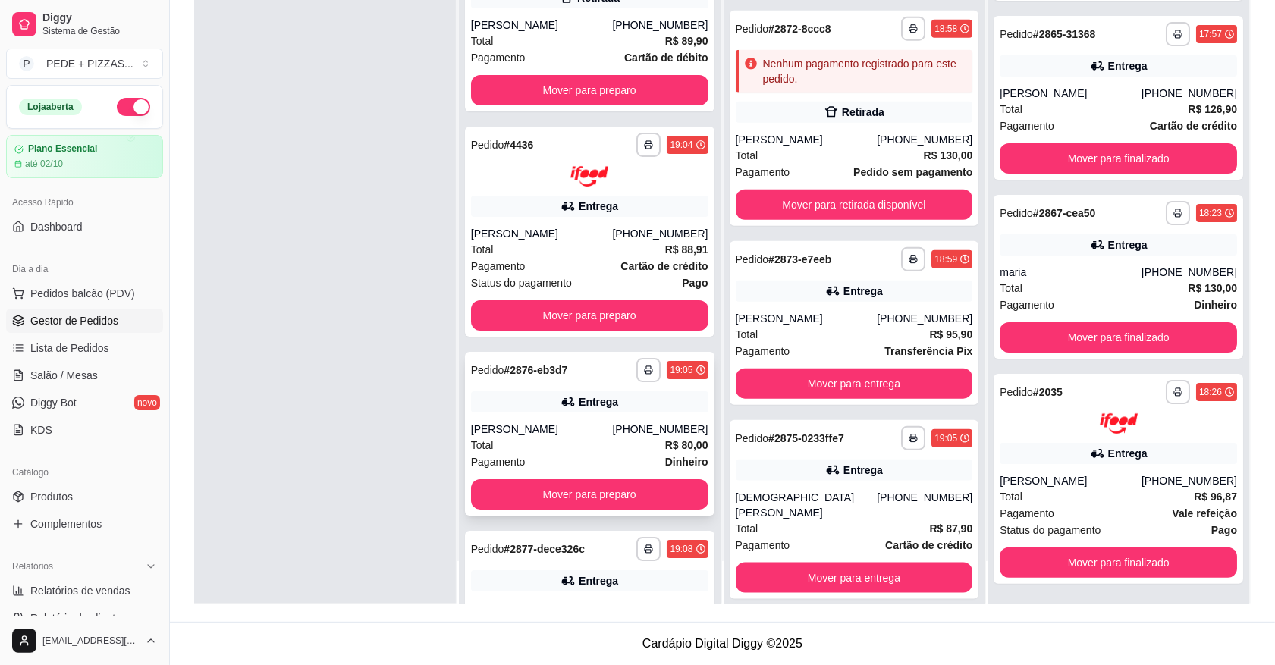
click at [548, 437] on div "Total R$ 80,00" at bounding box center [589, 445] width 237 height 17
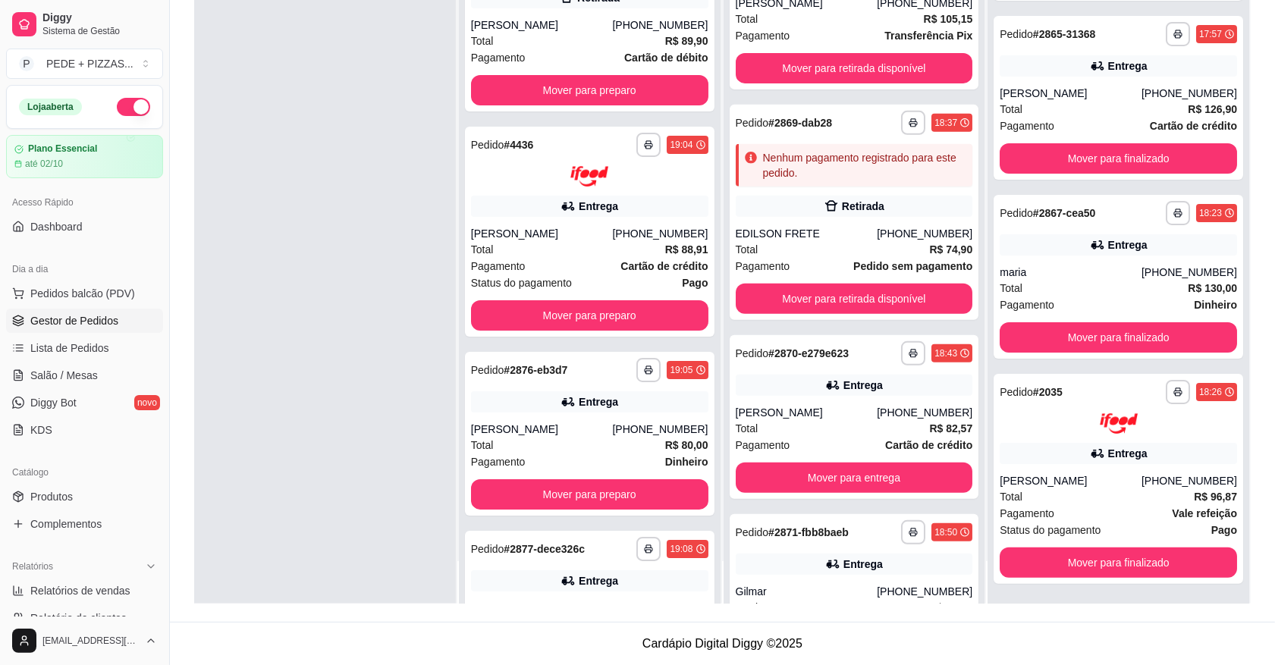
scroll to position [437, 0]
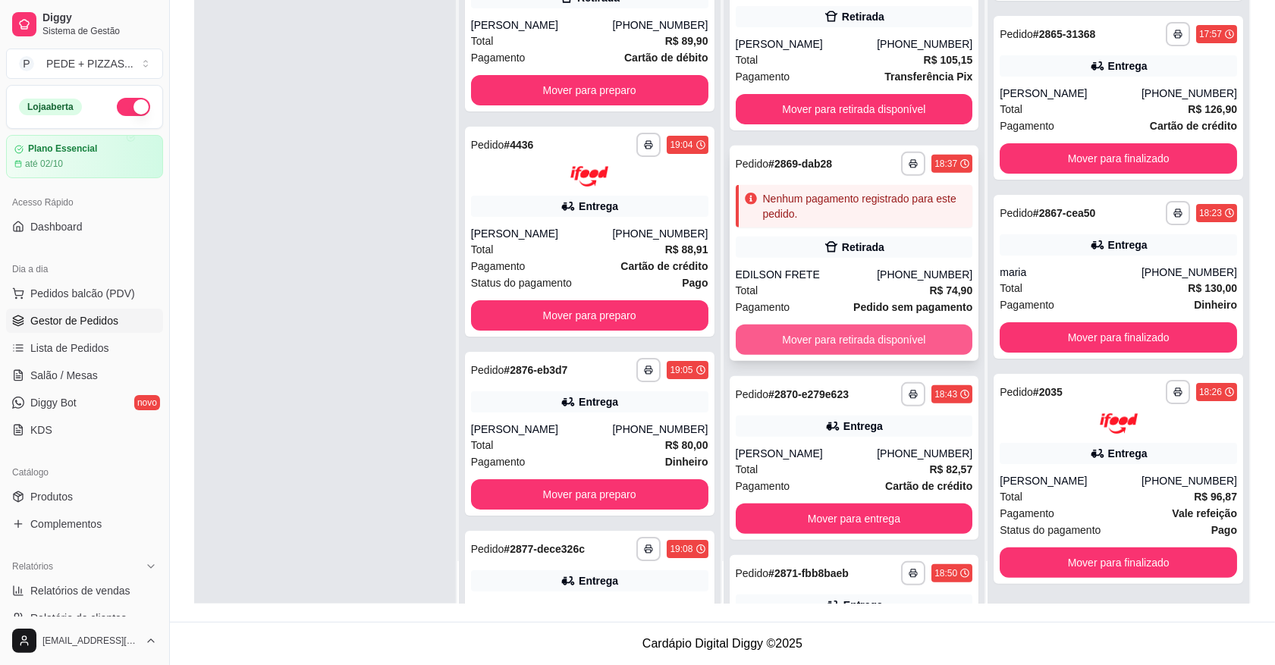
click at [833, 331] on button "Mover para retirada disponível" at bounding box center [854, 340] width 237 height 30
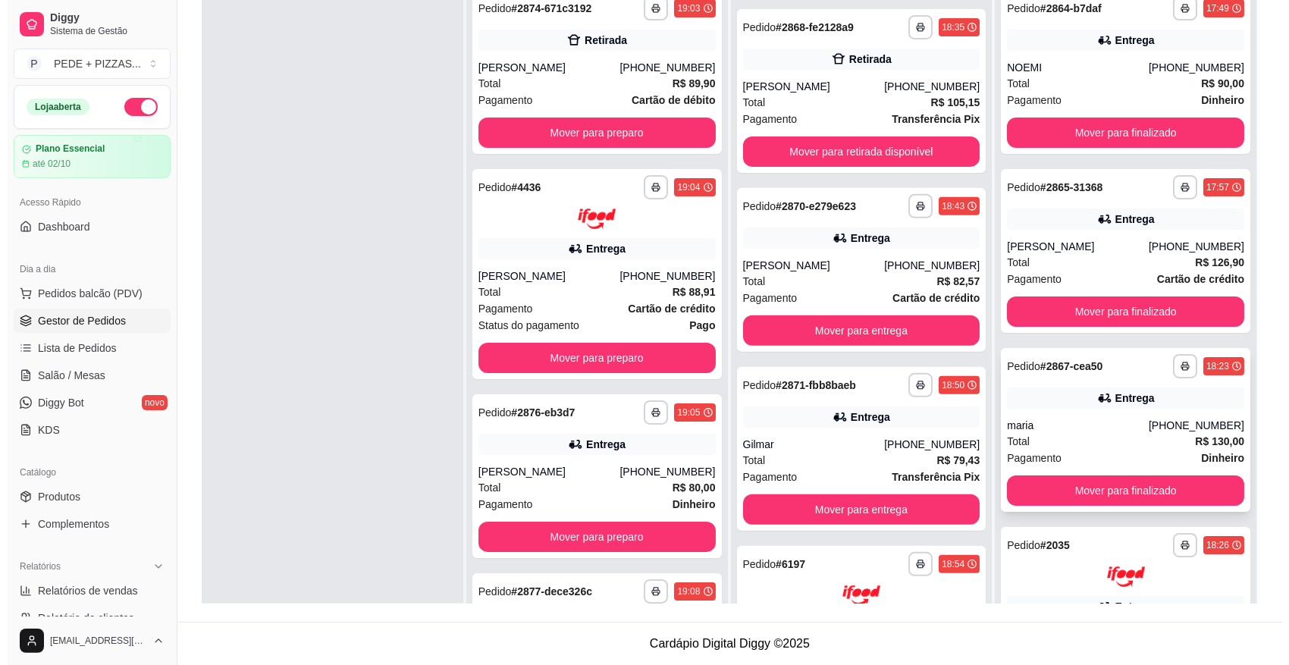
scroll to position [341, 0]
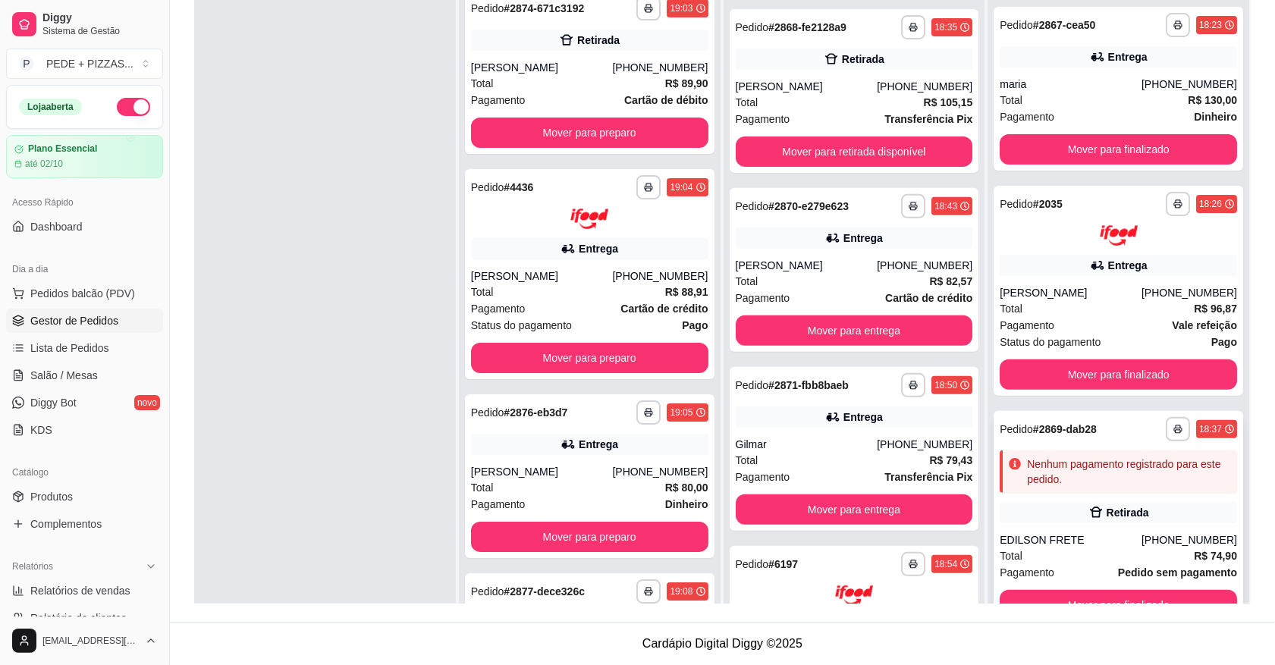
click at [1092, 525] on div "**********" at bounding box center [1117, 518] width 249 height 215
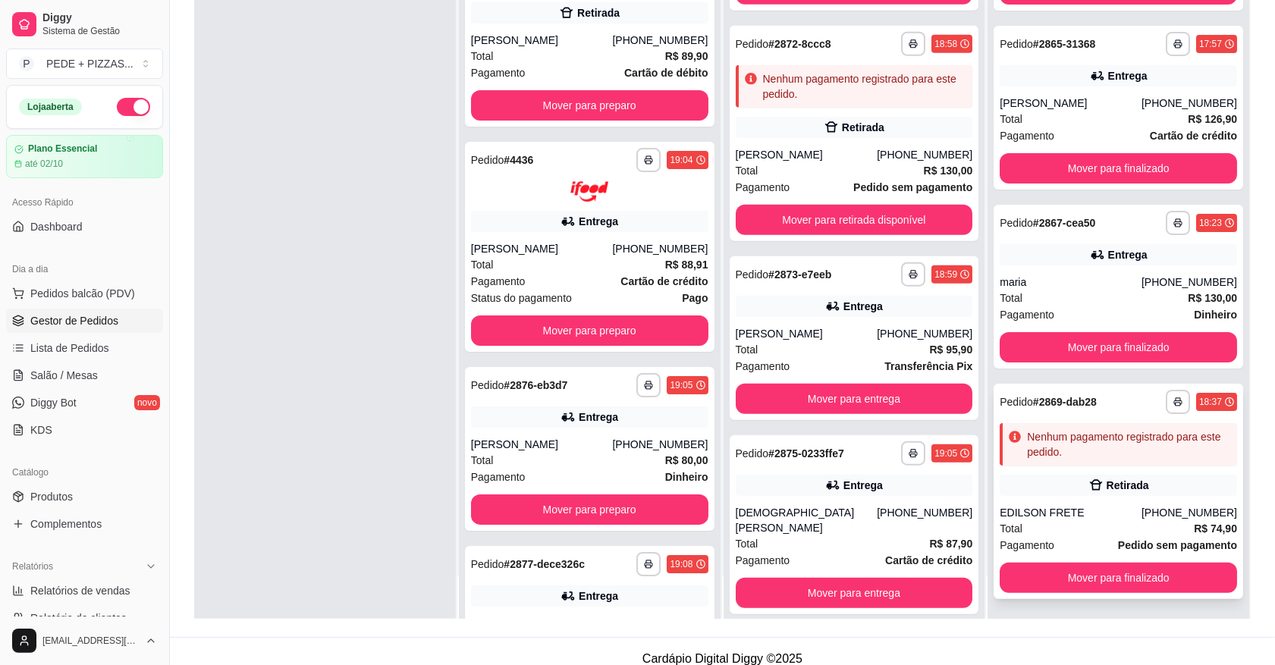
scroll to position [231, 0]
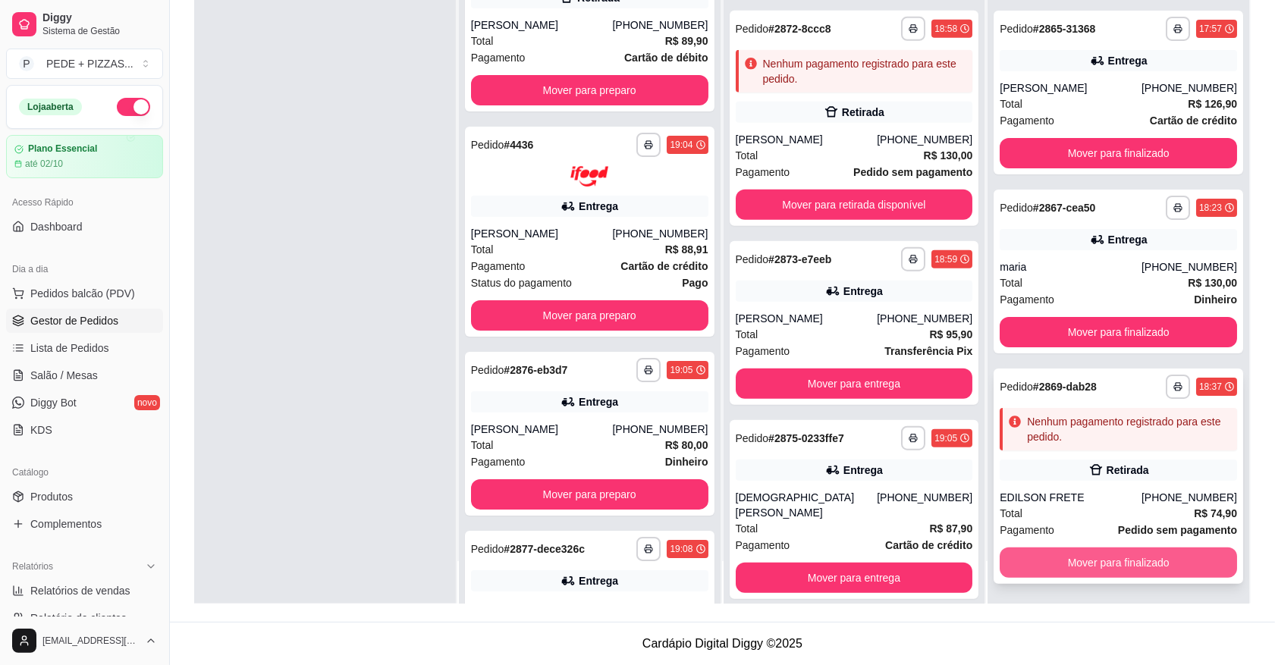
click at [1094, 552] on button "Mover para finalizado" at bounding box center [1117, 563] width 237 height 30
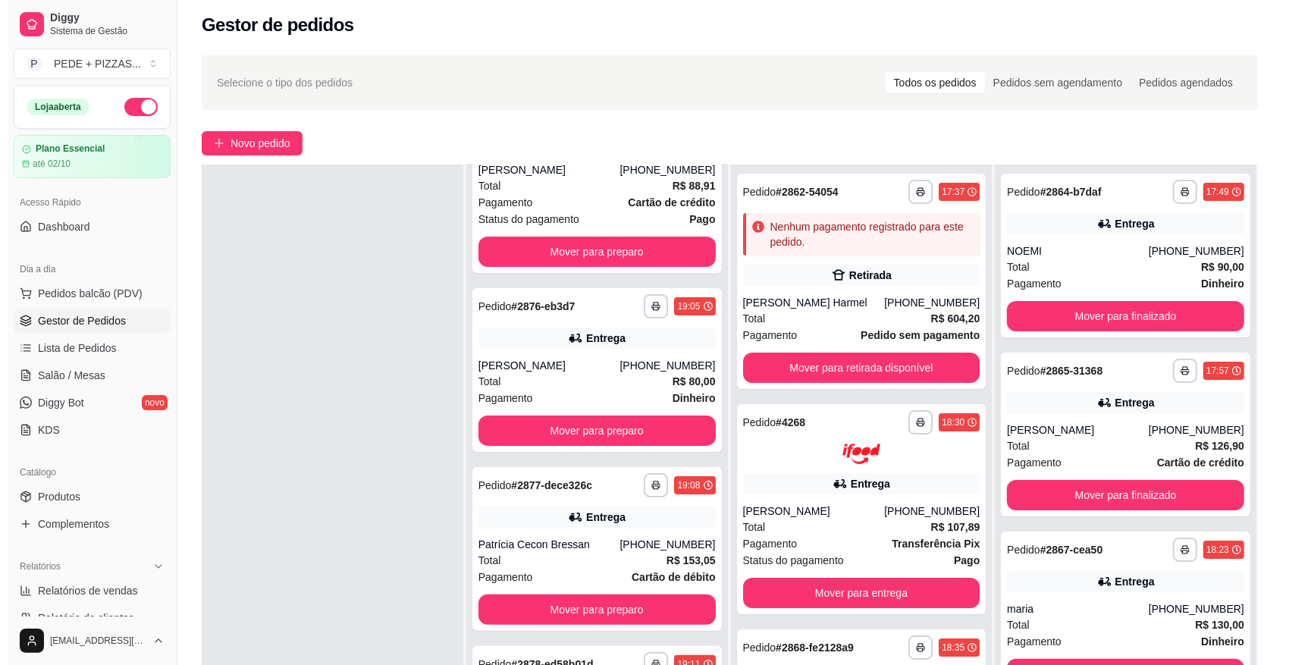
scroll to position [190, 0]
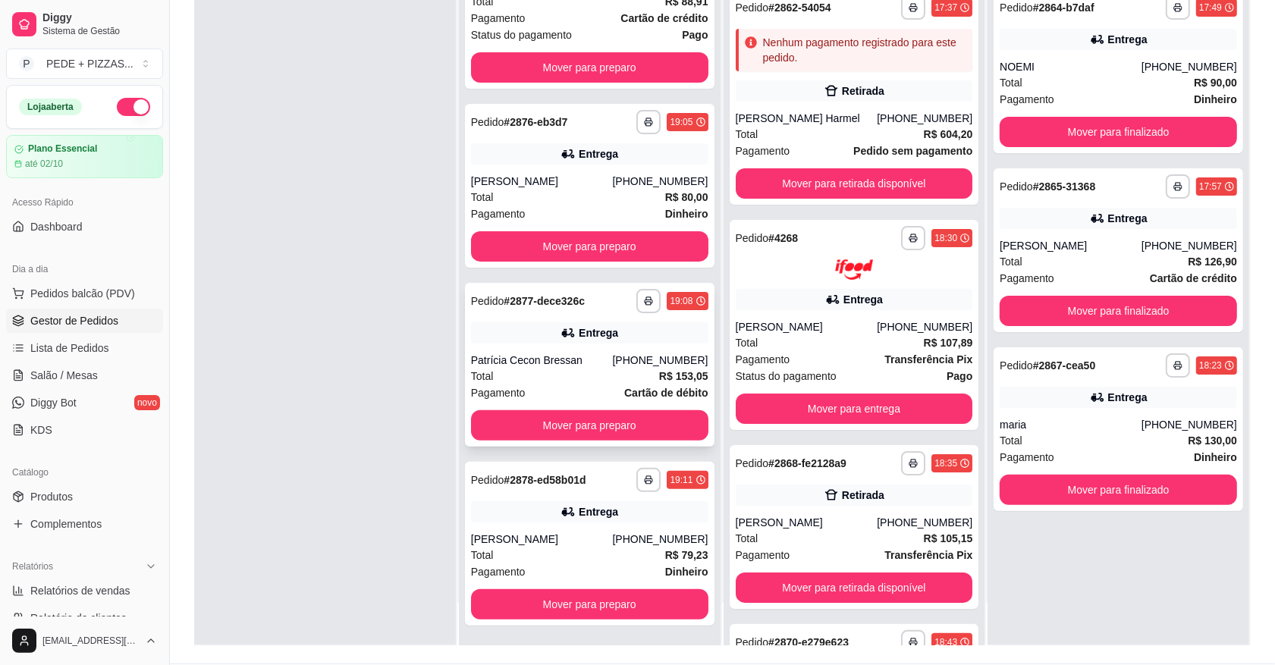
click at [529, 377] on div "Total R$ 153,05" at bounding box center [589, 376] width 237 height 17
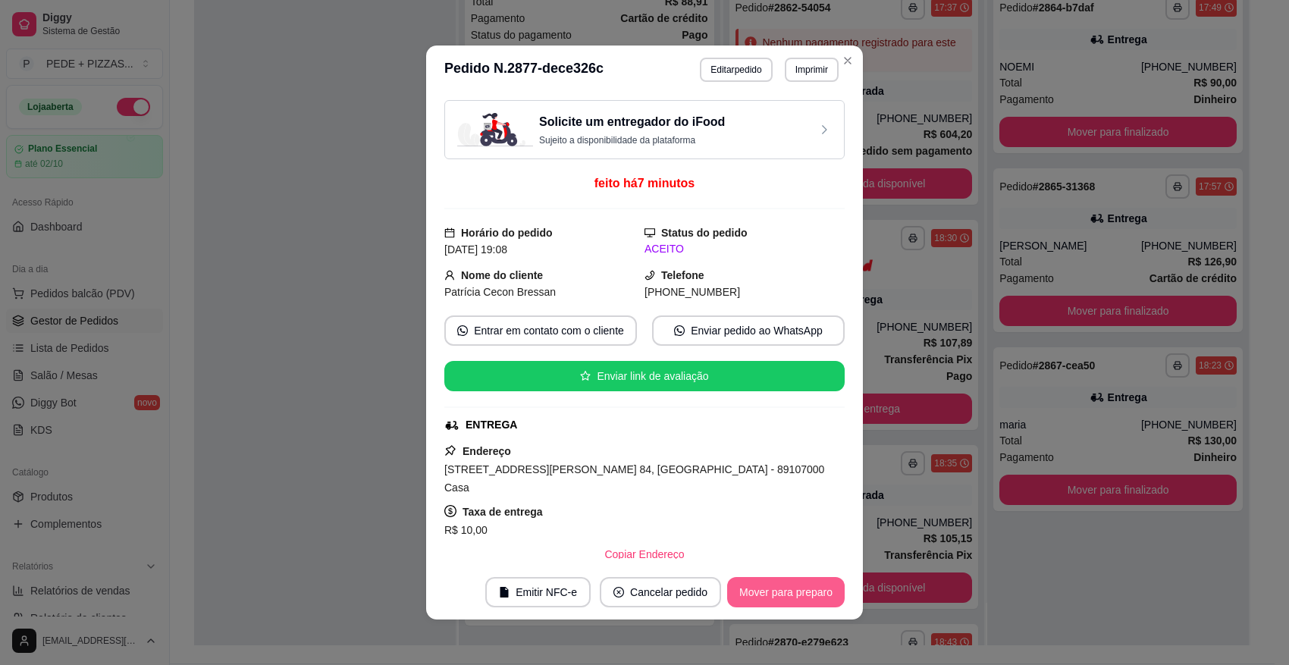
click at [770, 599] on button "Mover para preparo" at bounding box center [786, 592] width 118 height 30
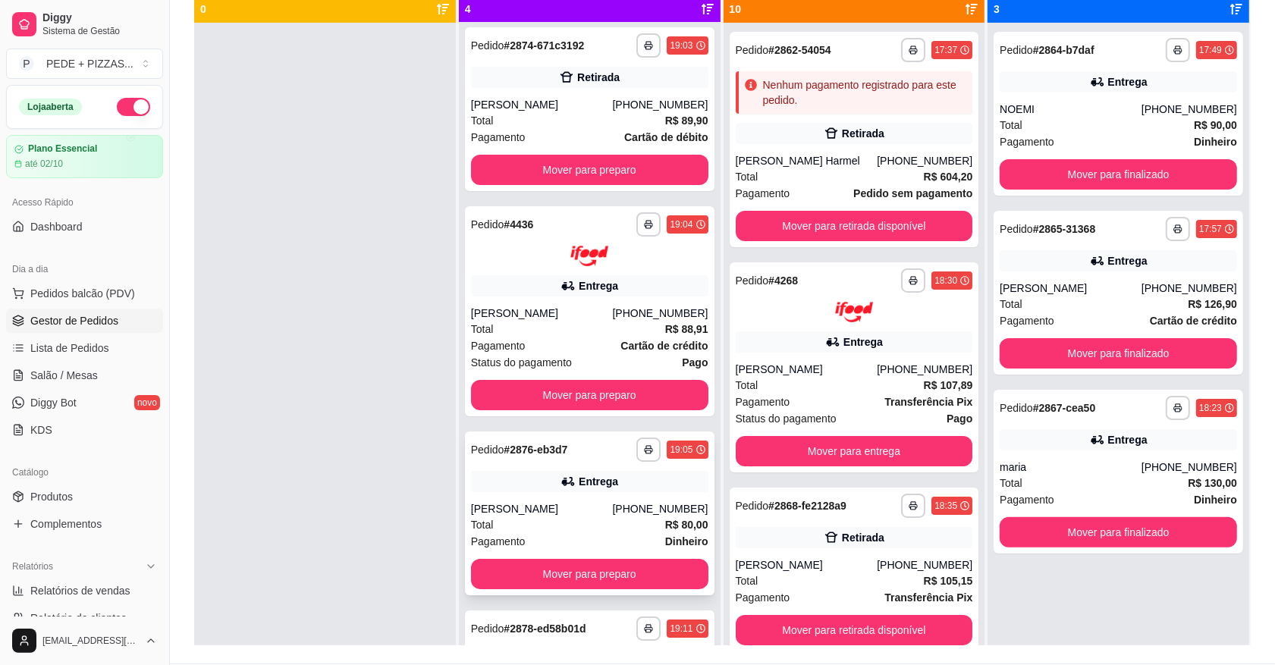
scroll to position [0, 0]
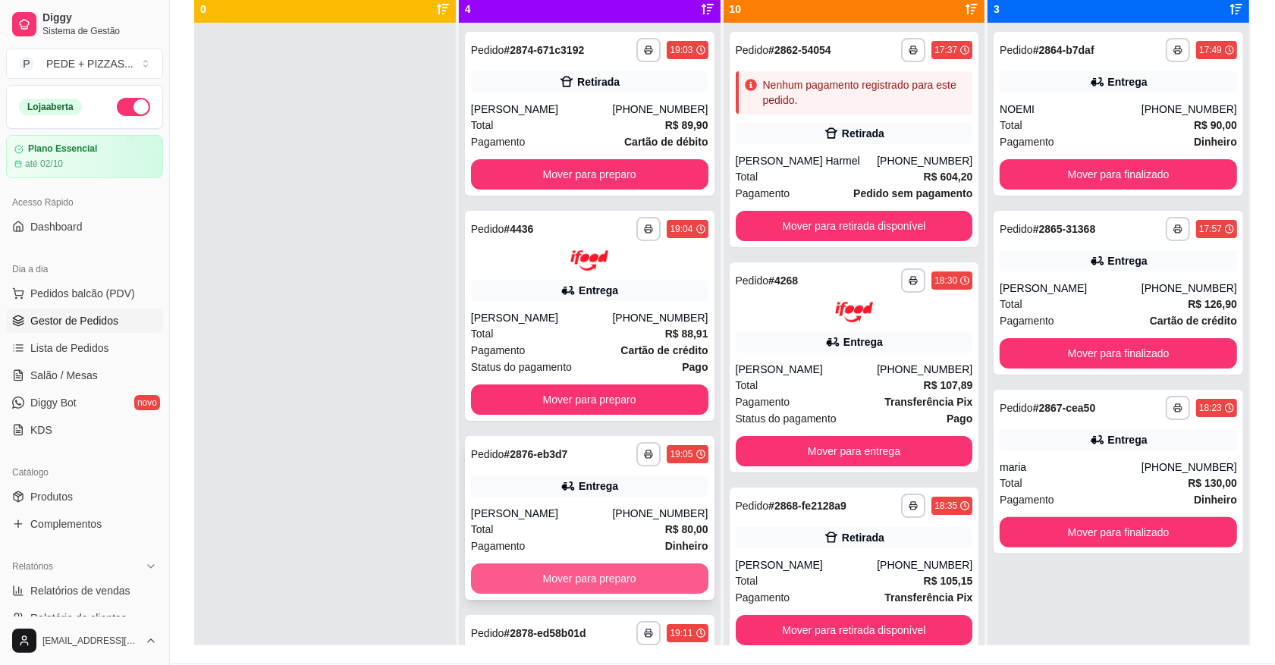
click at [579, 573] on button "Mover para preparo" at bounding box center [589, 578] width 237 height 30
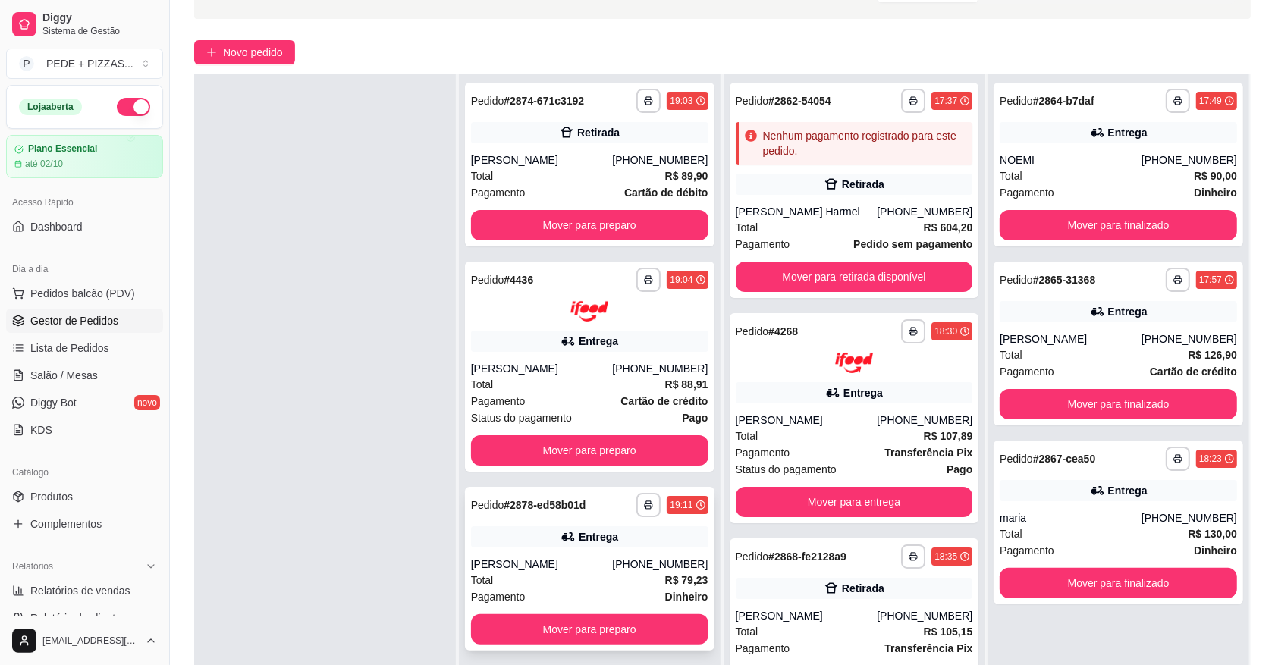
scroll to position [231, 0]
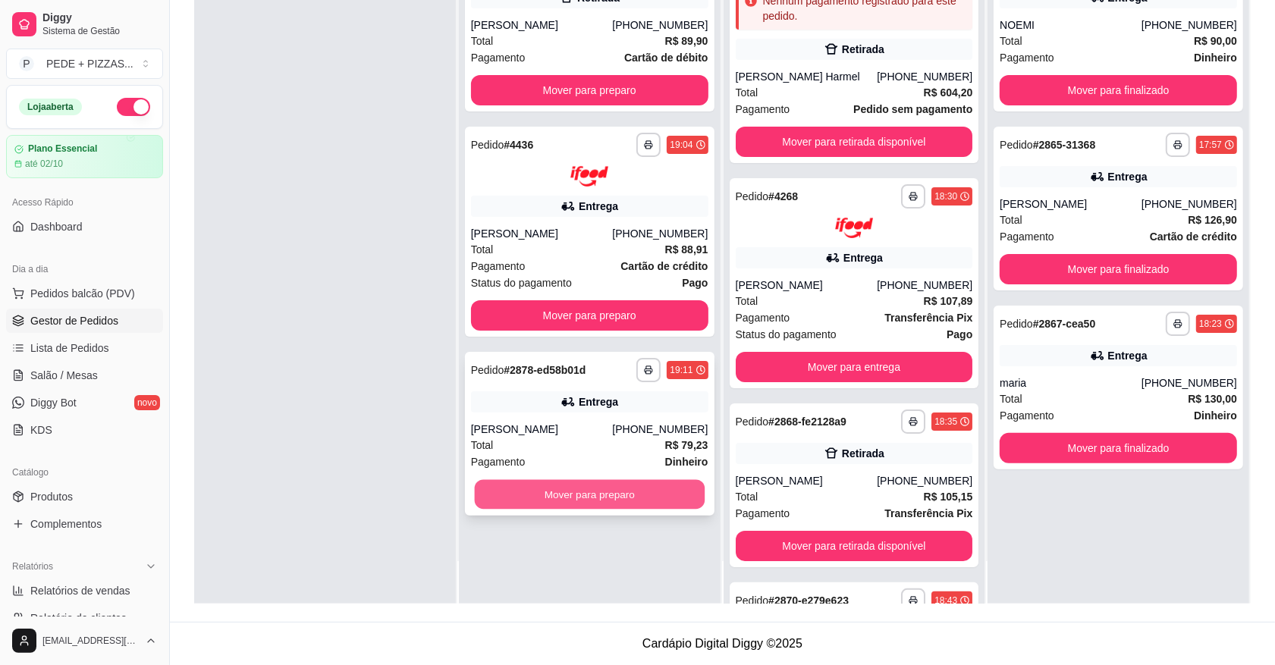
click at [563, 493] on button "Mover para preparo" at bounding box center [589, 494] width 230 height 30
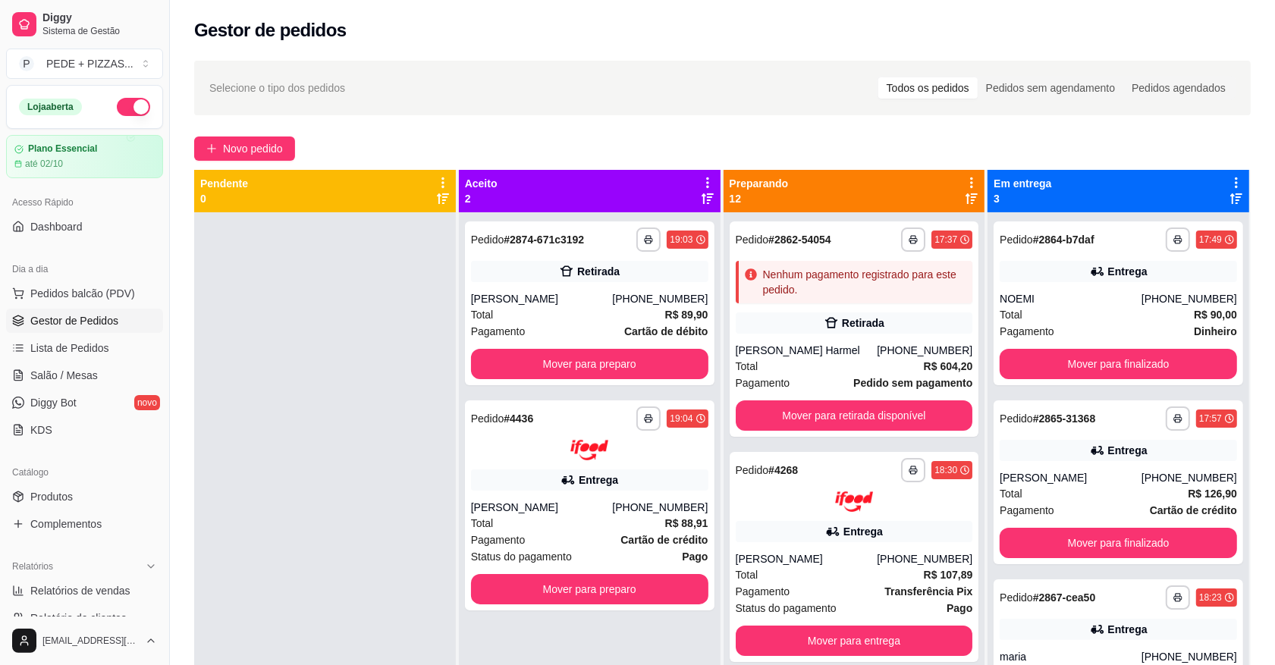
scroll to position [42, 0]
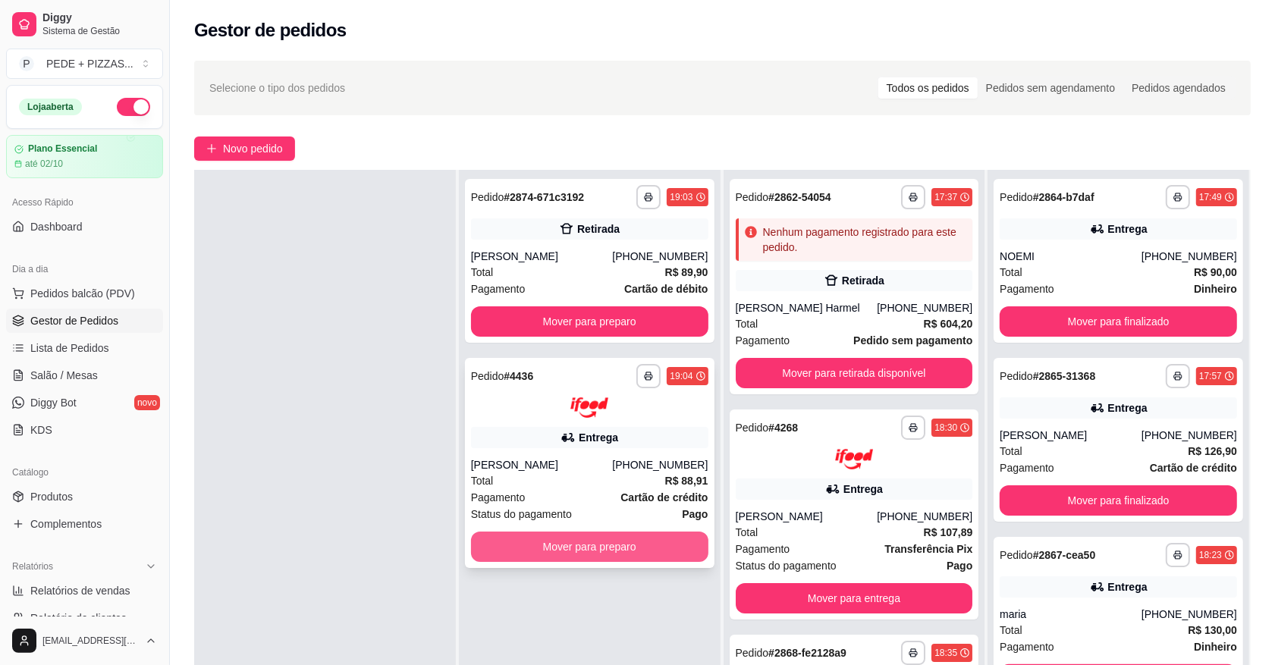
click at [538, 544] on button "Mover para preparo" at bounding box center [589, 547] width 237 height 30
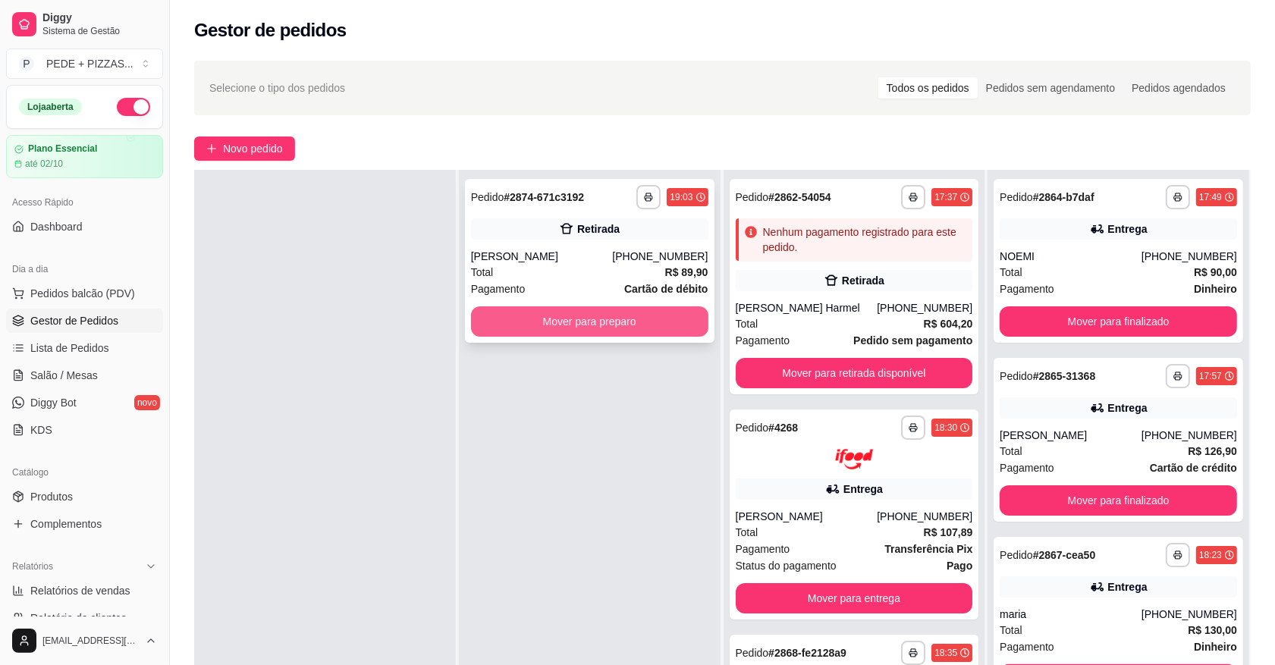
click at [537, 331] on button "Mover para preparo" at bounding box center [589, 321] width 237 height 30
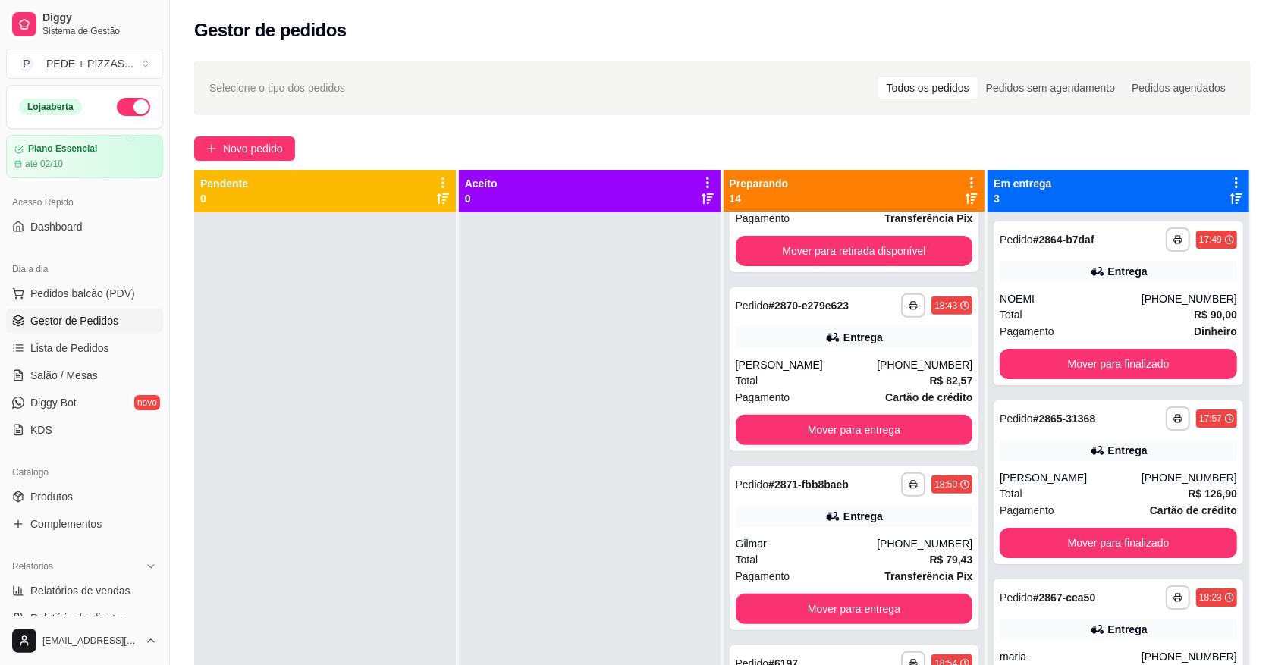
scroll to position [664, 0]
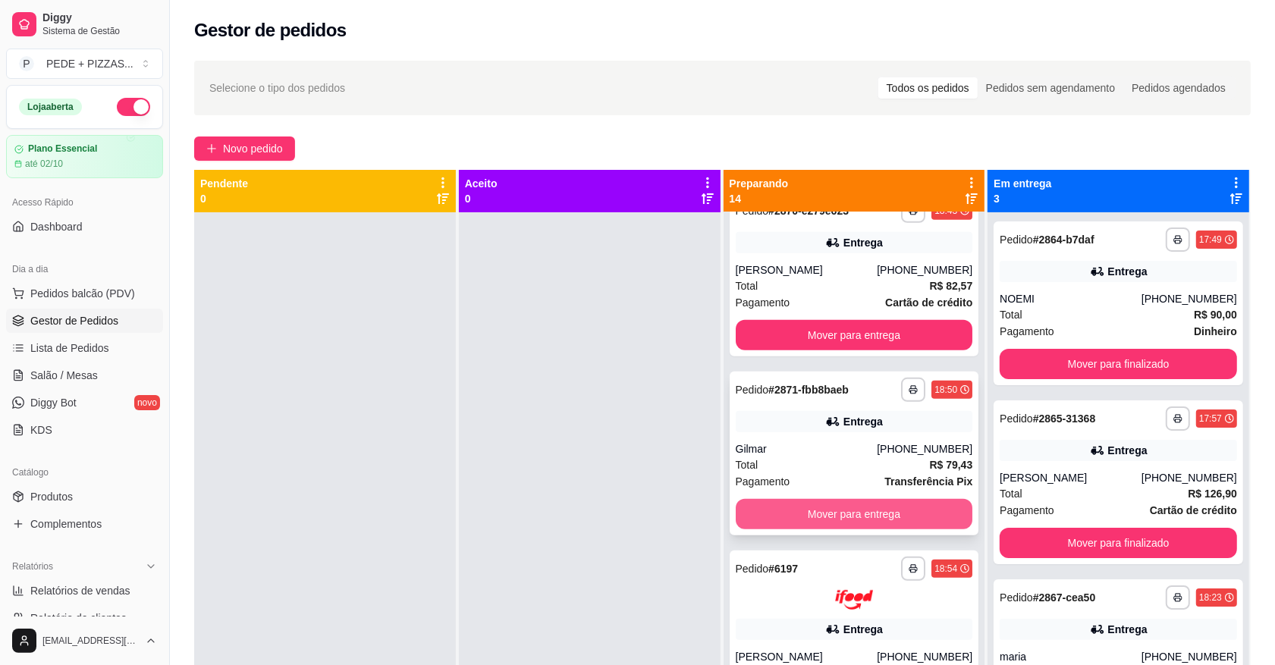
click at [796, 505] on button "Mover para entrega" at bounding box center [854, 514] width 237 height 30
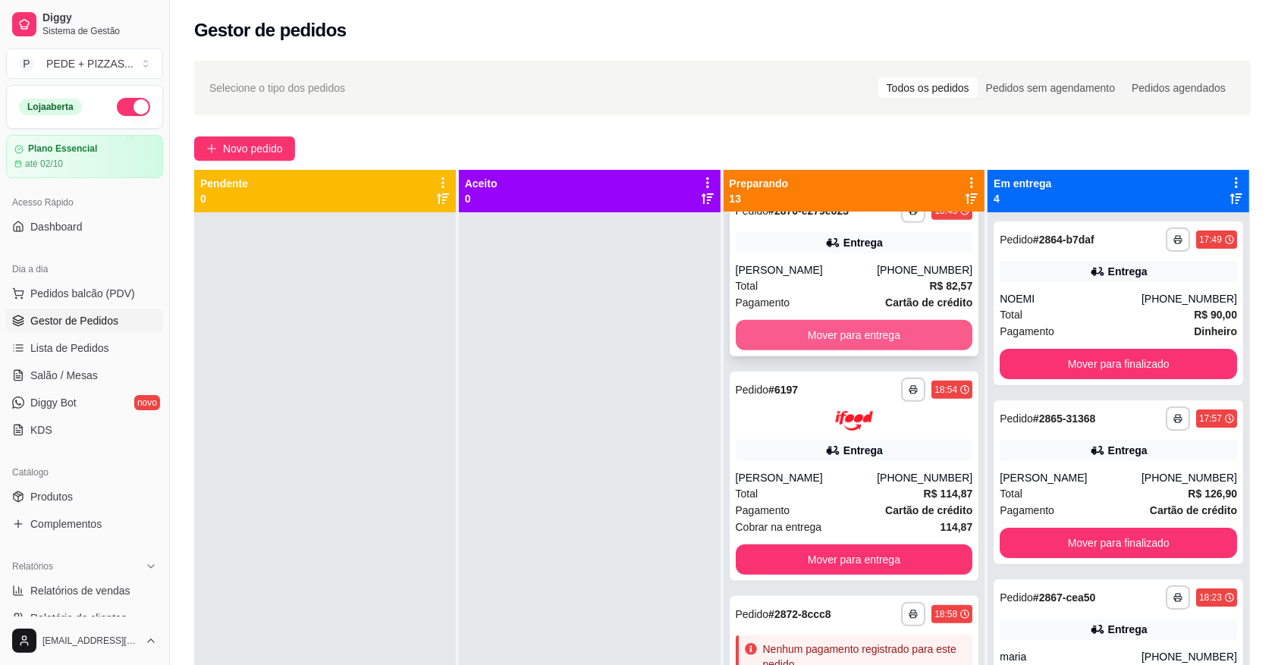
click at [776, 322] on button "Mover para entrega" at bounding box center [854, 335] width 237 height 30
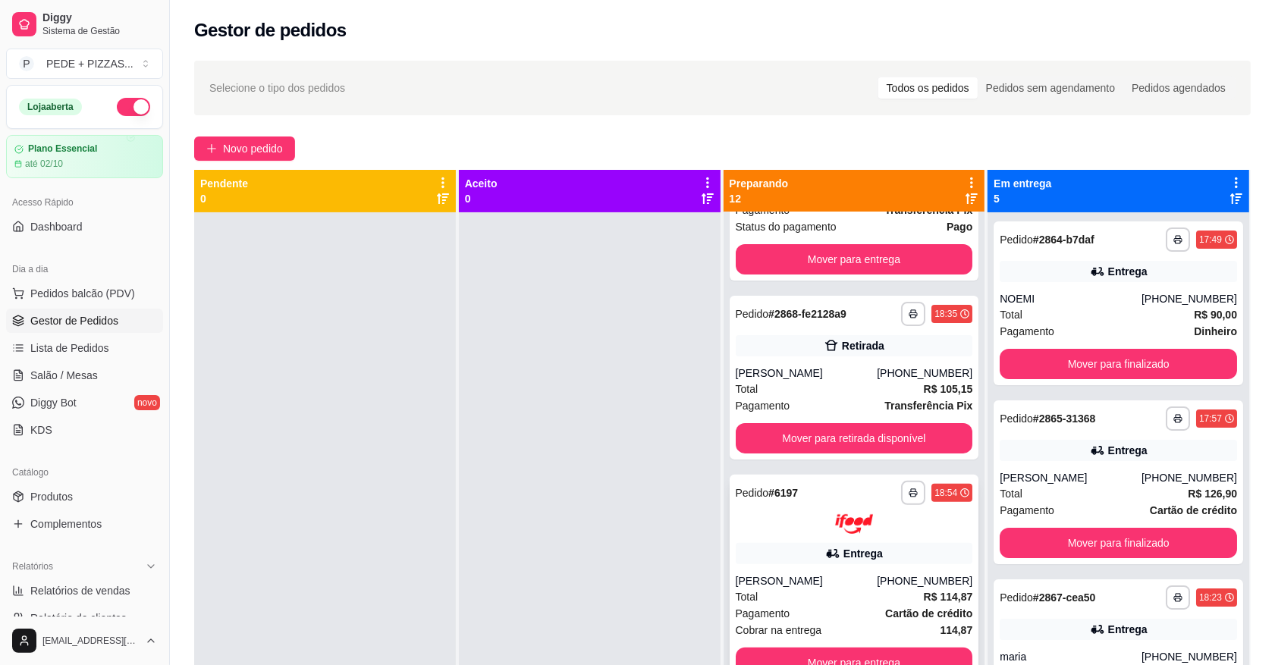
scroll to position [201, 0]
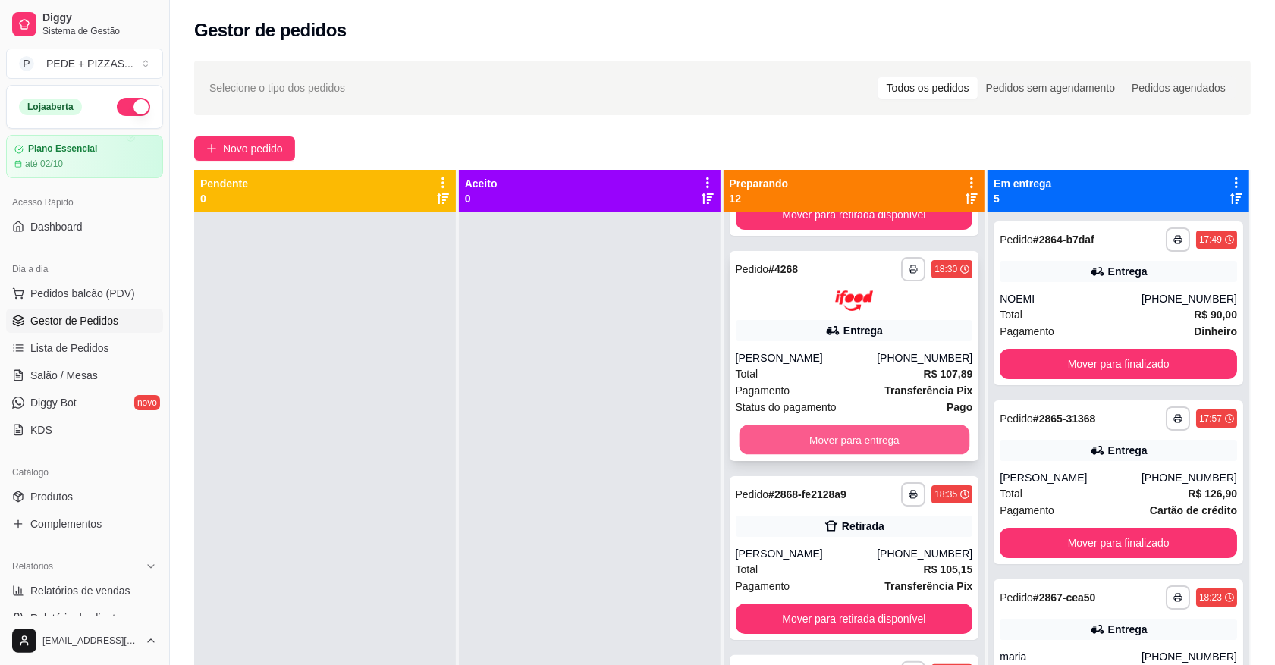
click at [816, 432] on button "Mover para entrega" at bounding box center [854, 440] width 230 height 30
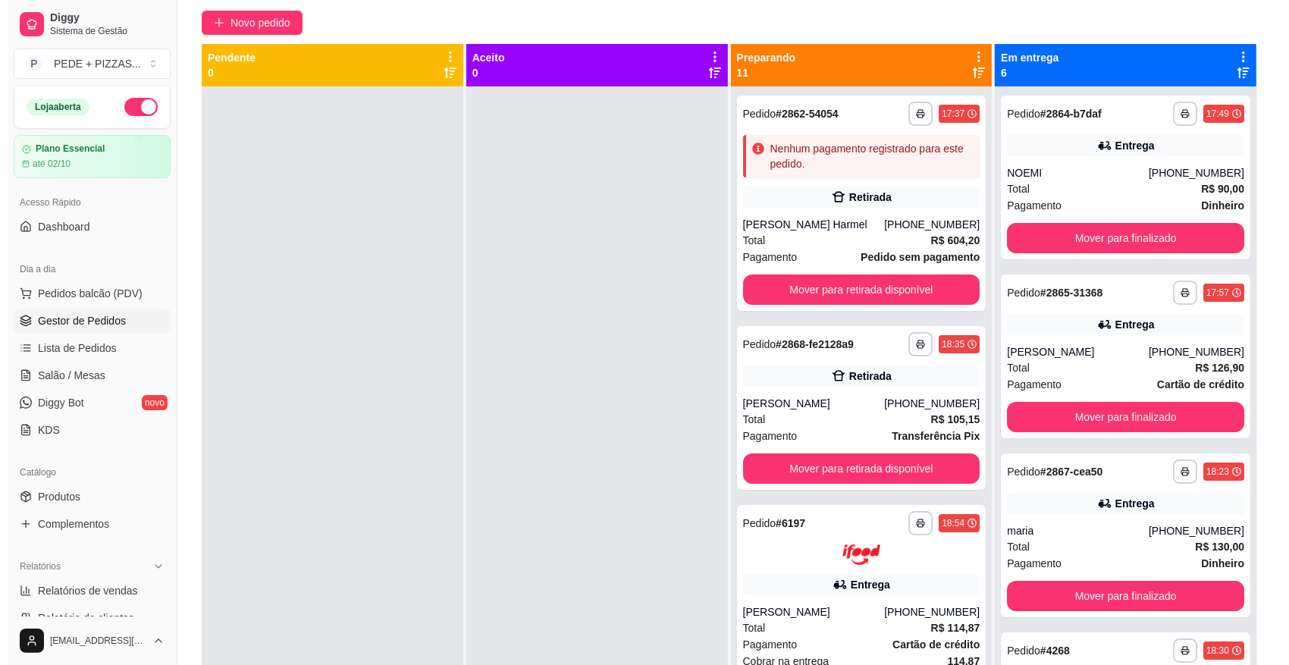
scroll to position [0, 0]
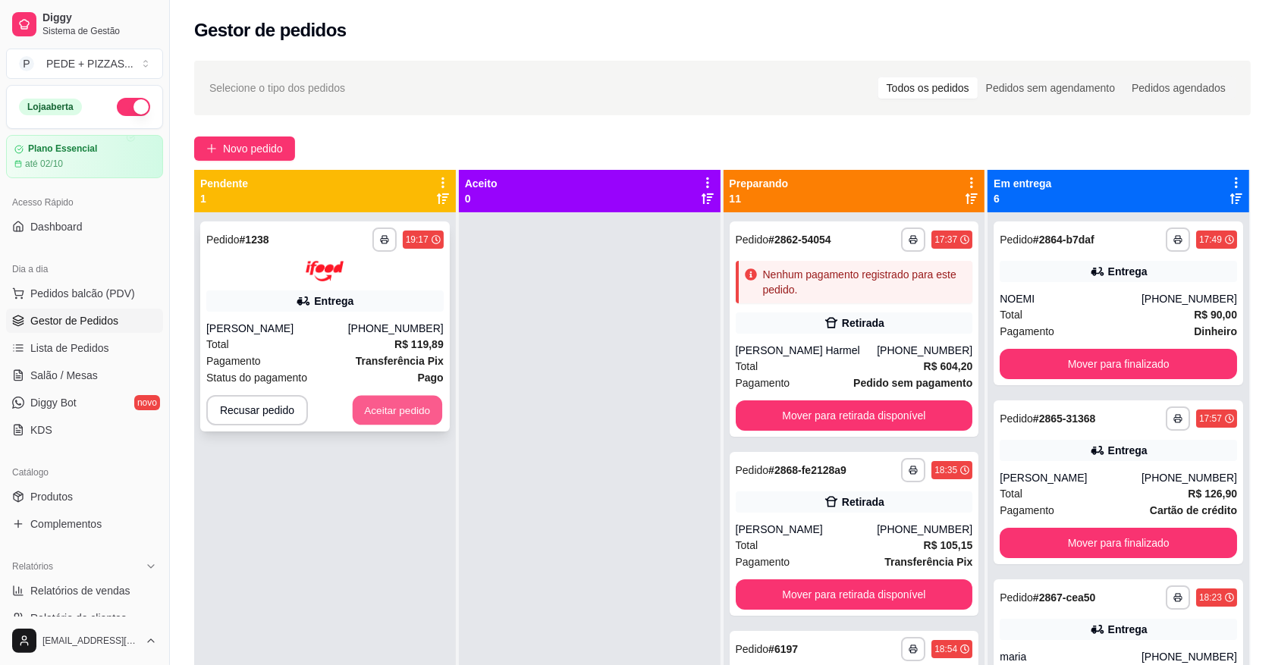
click at [417, 410] on button "Aceitar pedido" at bounding box center [397, 410] width 89 height 30
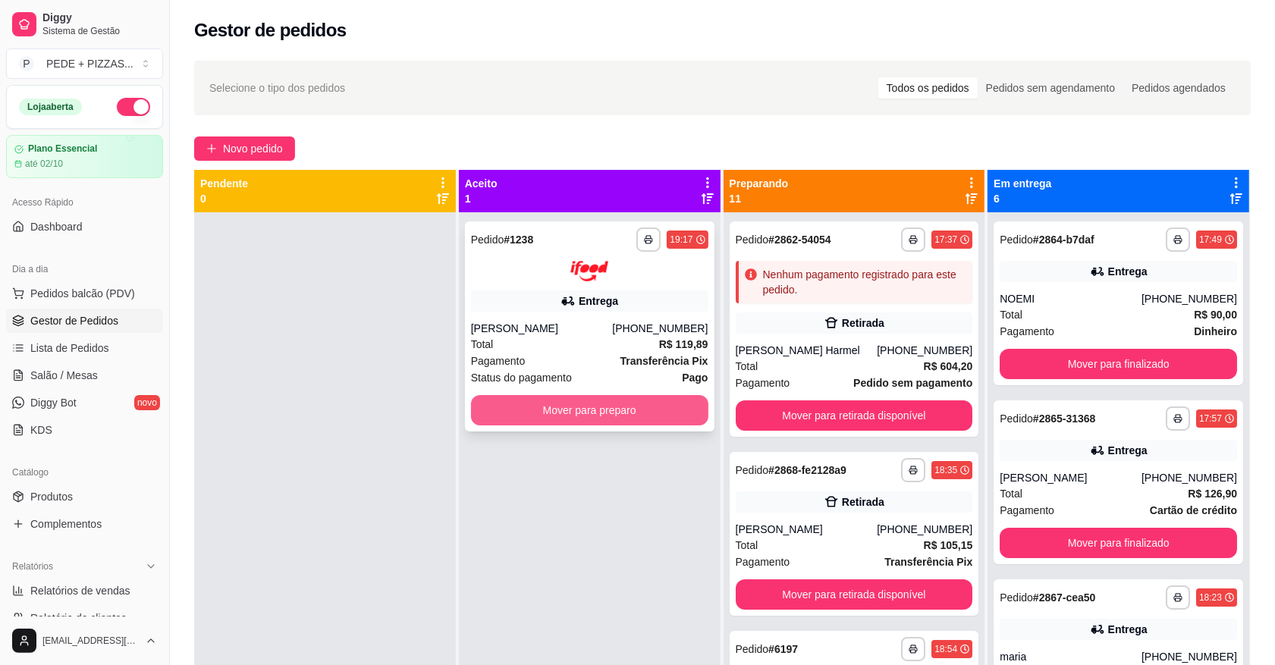
click at [620, 415] on button "Mover para preparo" at bounding box center [589, 410] width 237 height 30
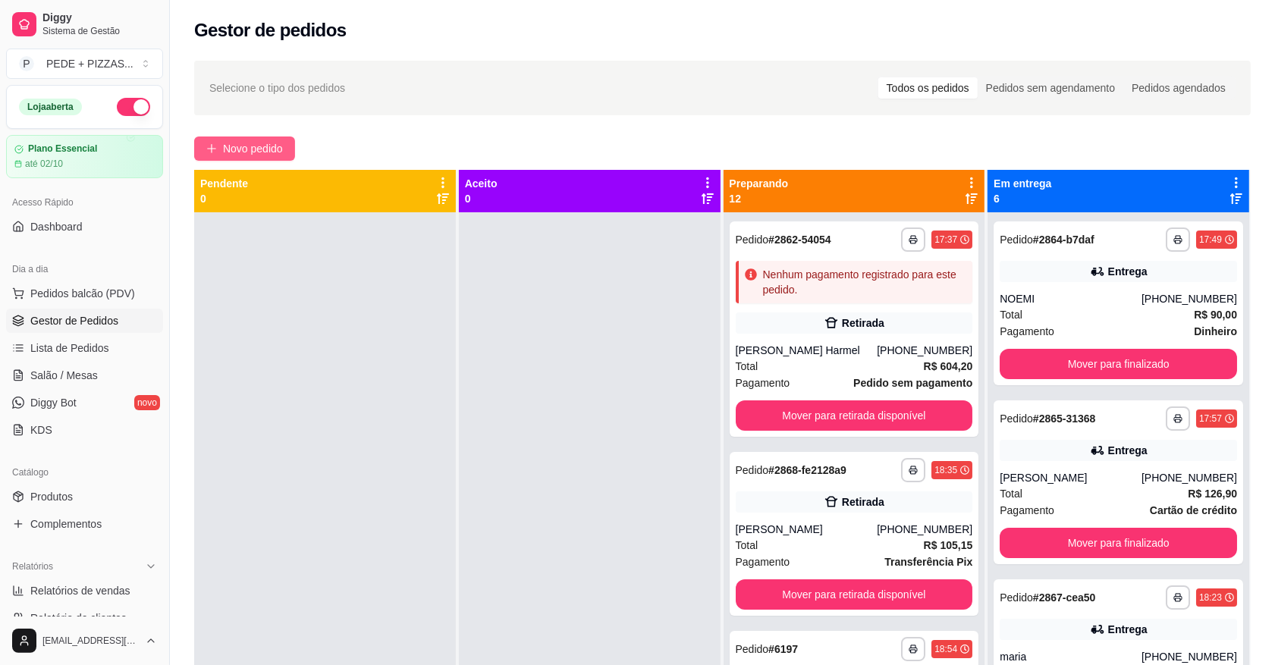
click at [259, 136] on button "Novo pedido" at bounding box center [244, 148] width 101 height 24
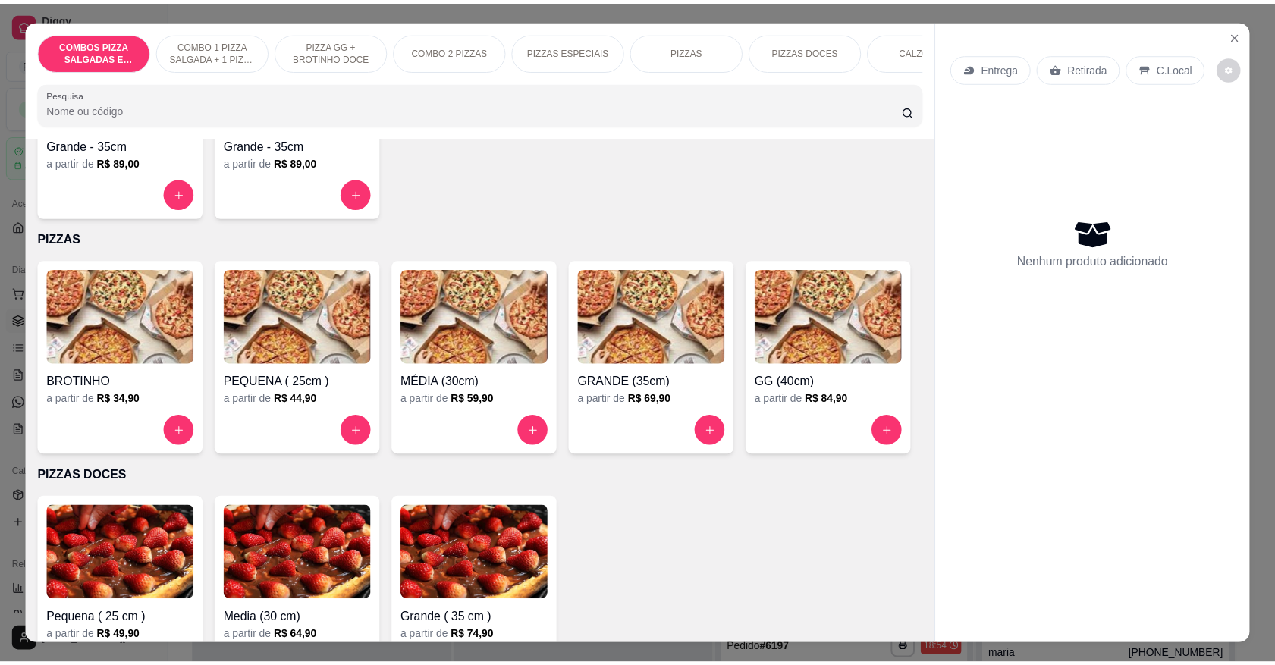
scroll to position [1327, 0]
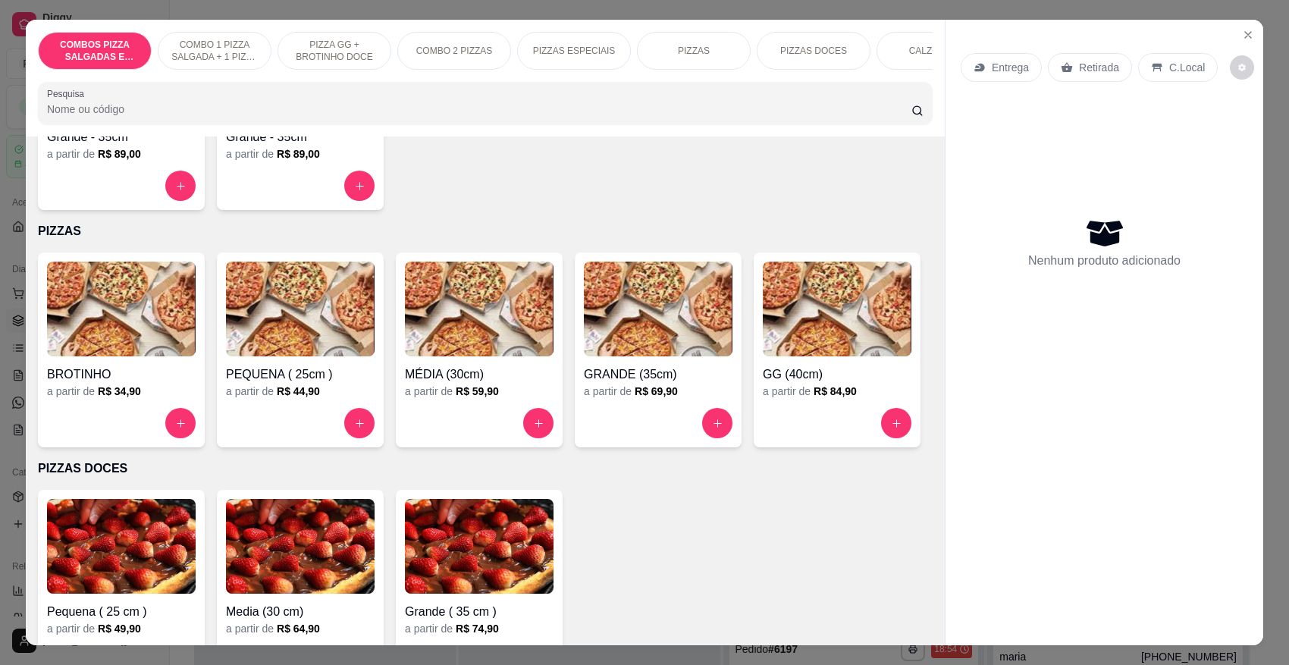
click at [626, 369] on h4 "GRANDE (35cm)" at bounding box center [658, 375] width 149 height 18
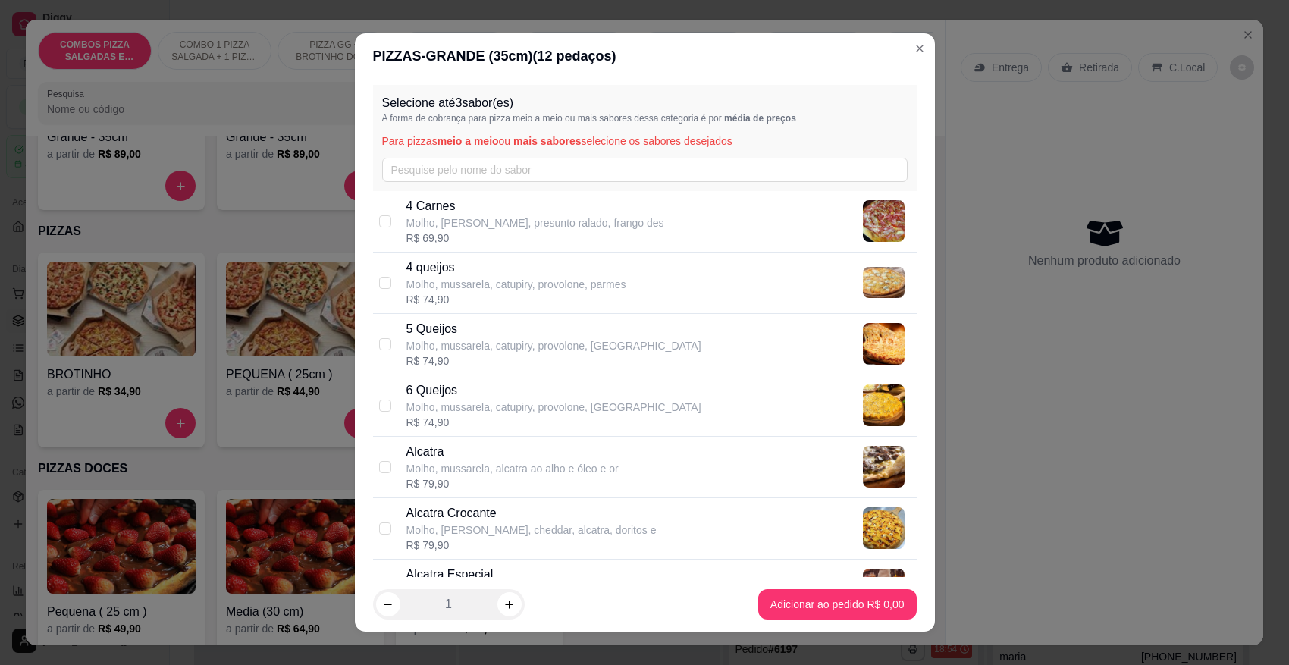
drag, startPoint x: 852, startPoint y: 125, endPoint x: 962, endPoint y: 130, distance: 110.1
click at [852, 126] on div "Selecione até 3 sabor(es) A forma de cobrança para pizza meio a meio ou mais sa…" at bounding box center [645, 138] width 544 height 106
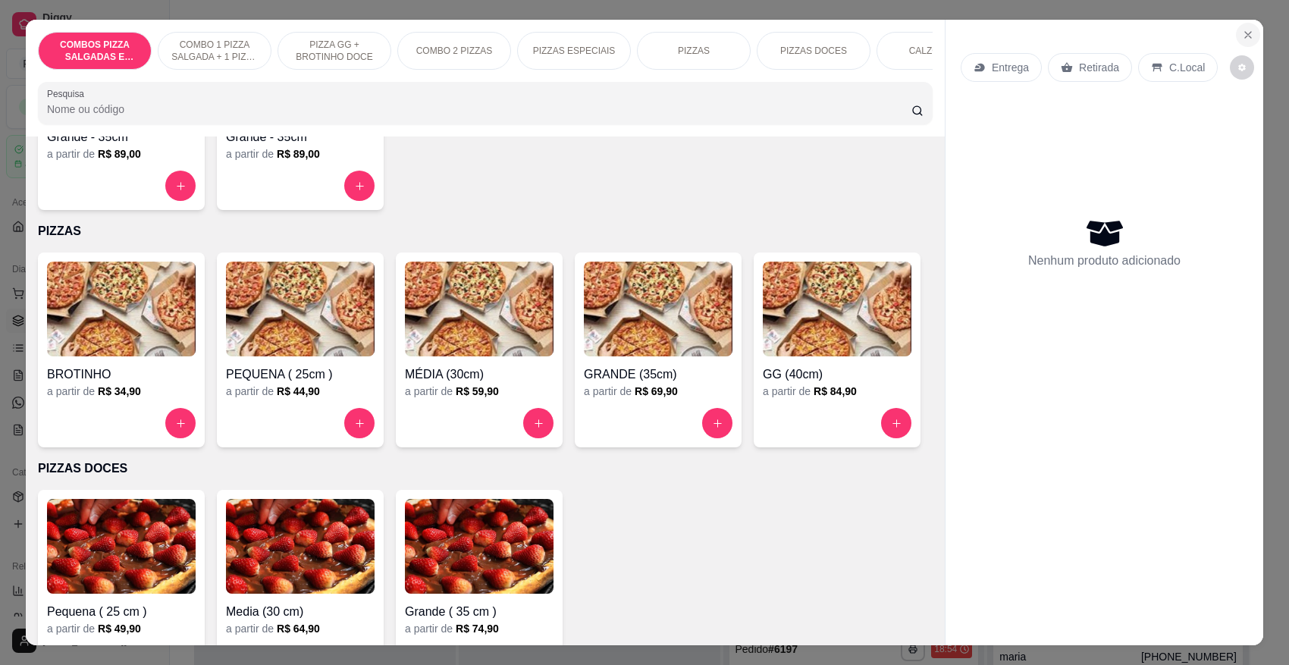
click at [1244, 27] on button "Close" at bounding box center [1248, 35] width 24 height 24
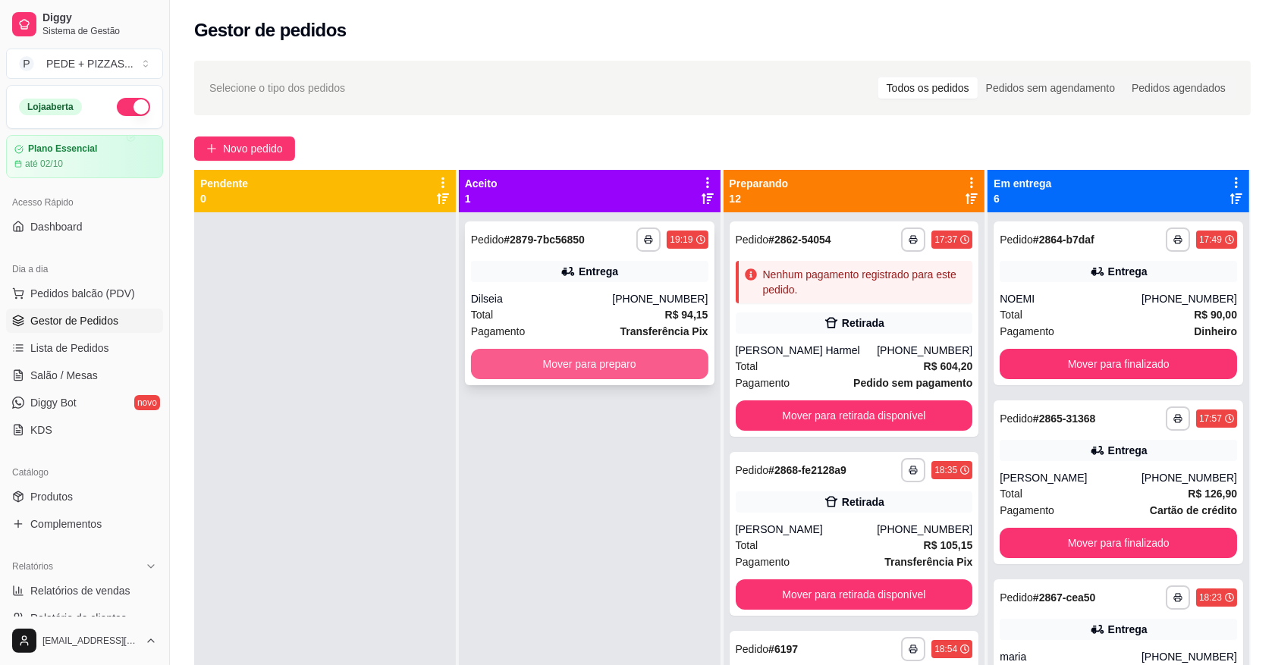
click at [604, 358] on button "Mover para preparo" at bounding box center [589, 364] width 237 height 30
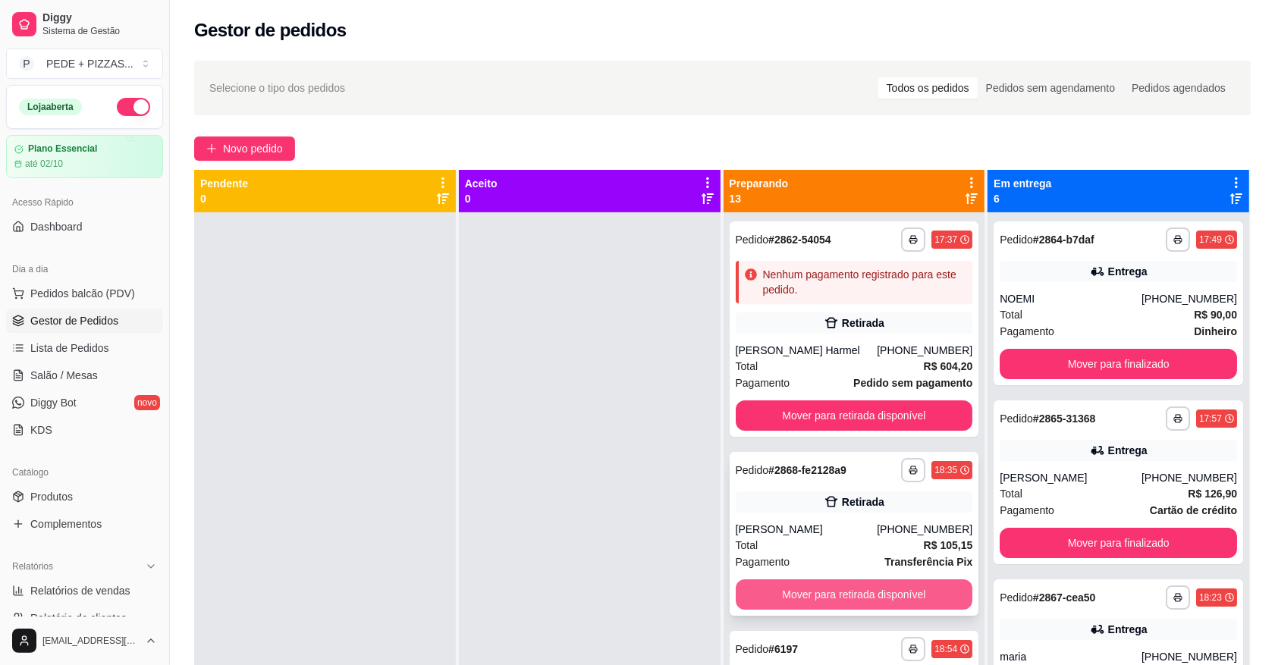
click at [842, 585] on button "Mover para retirada disponível" at bounding box center [854, 594] width 237 height 30
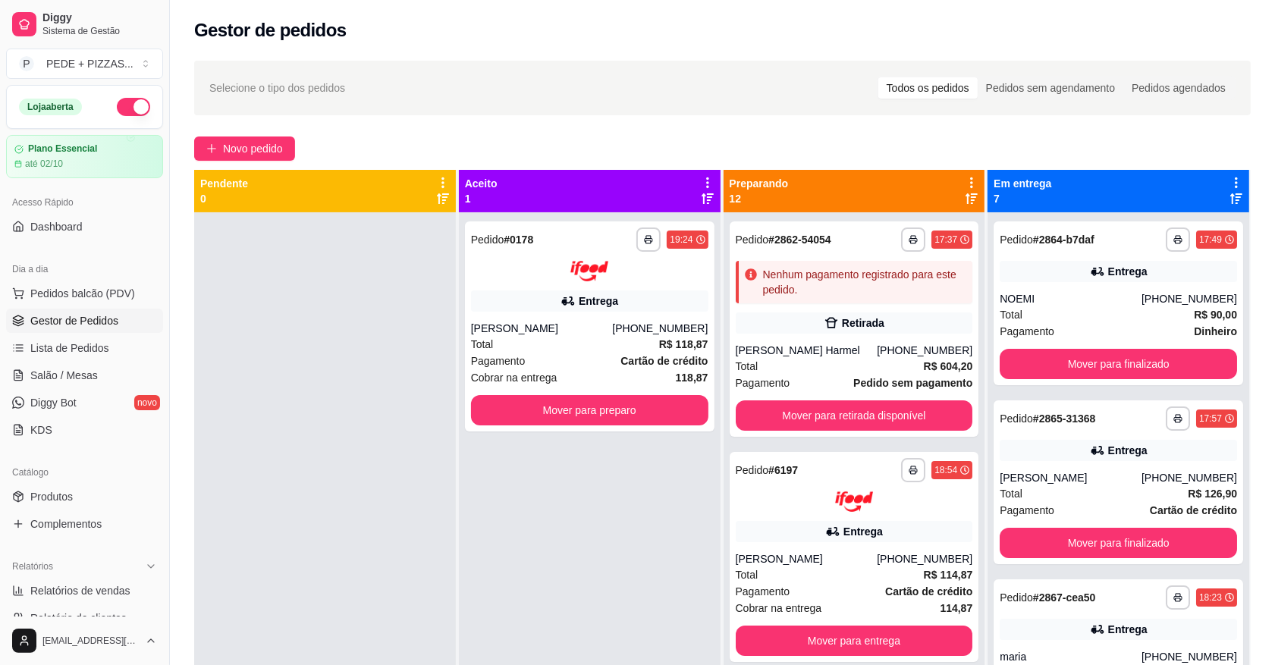
click at [421, 412] on div at bounding box center [325, 544] width 262 height 665
click at [590, 421] on button "Mover para preparo" at bounding box center [589, 410] width 230 height 30
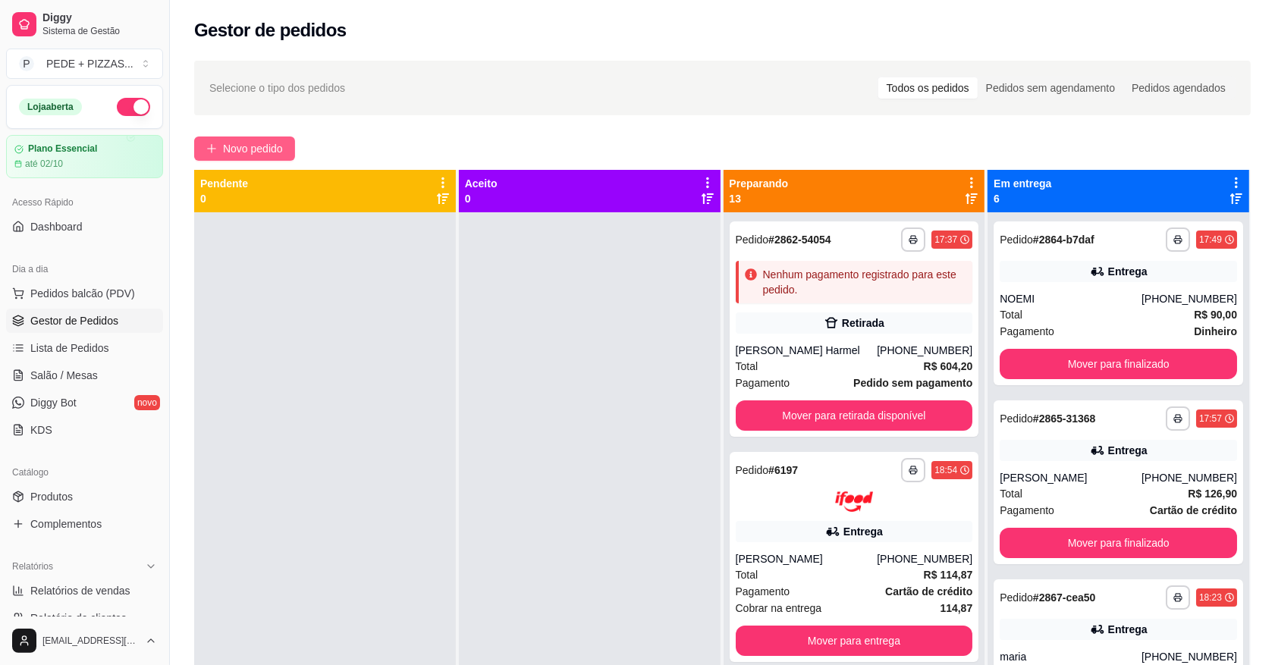
click at [271, 145] on span "Novo pedido" at bounding box center [253, 148] width 60 height 17
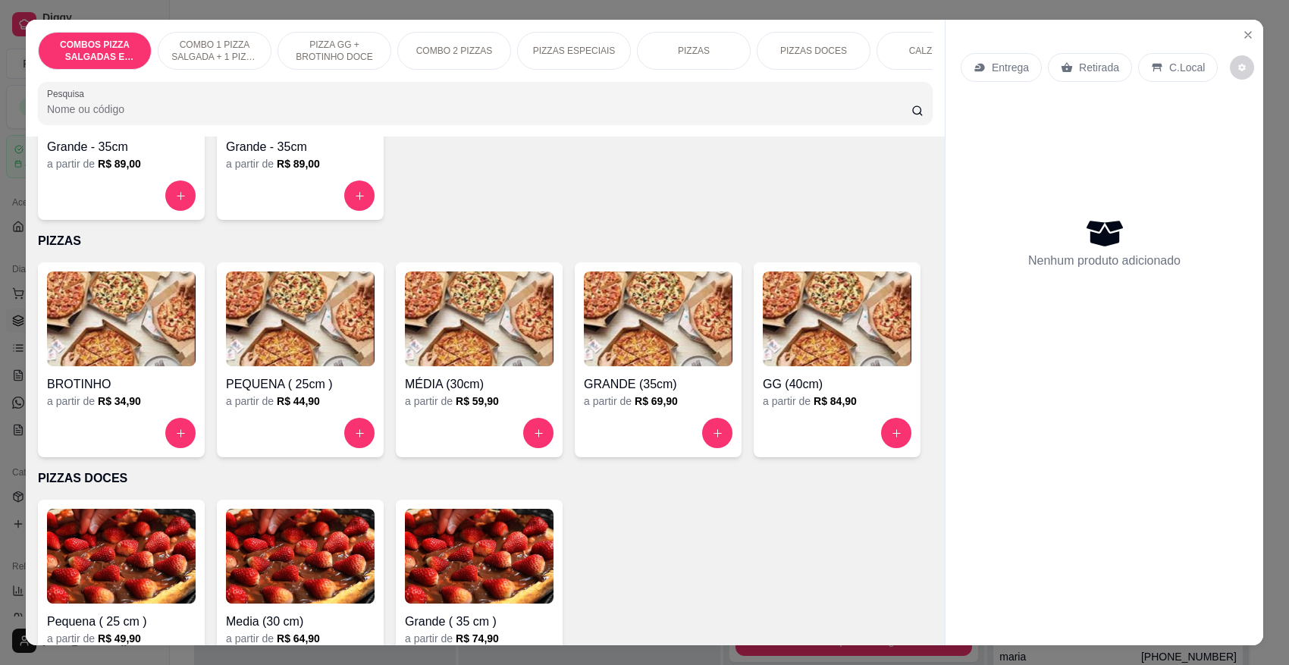
scroll to position [1327, 0]
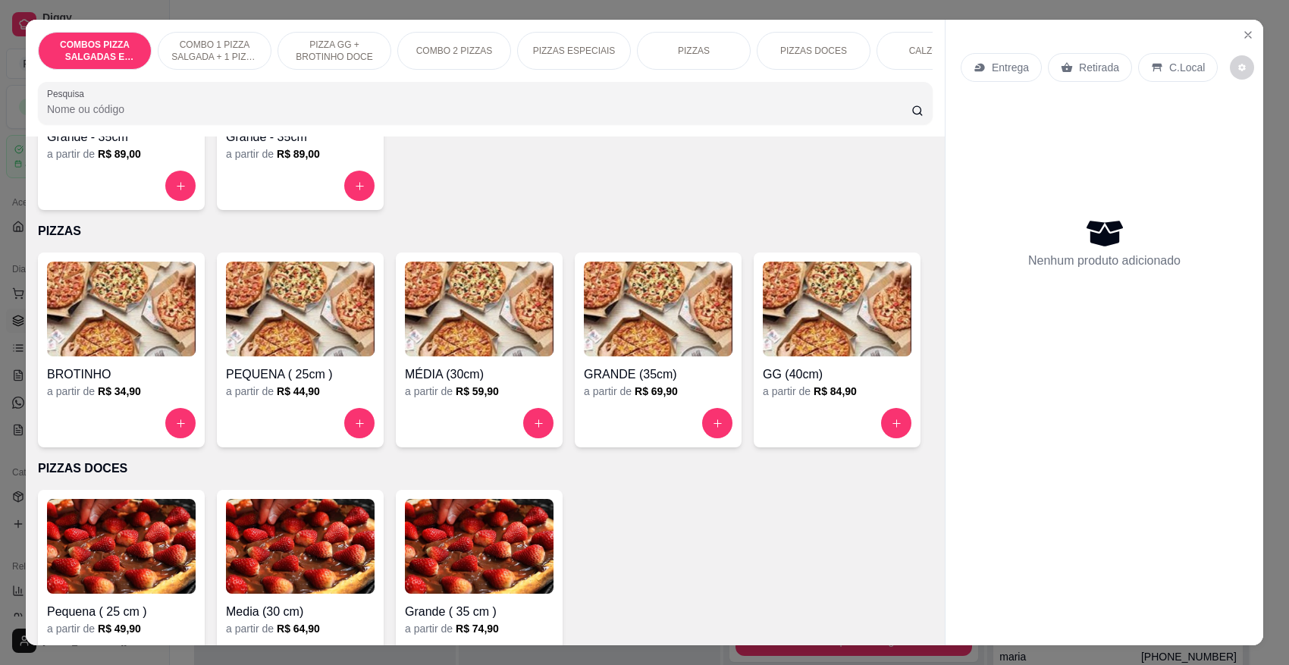
click at [649, 384] on h6 "R$ 69,90" at bounding box center [656, 391] width 43 height 15
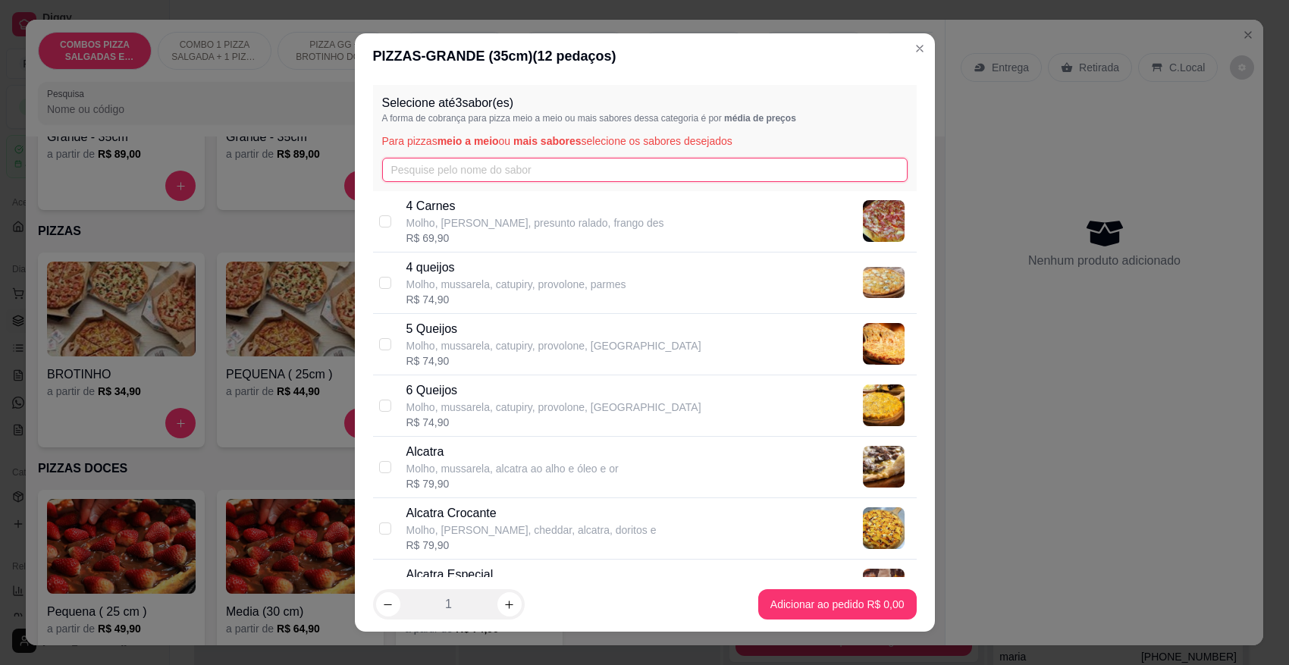
click at [517, 165] on input "text" at bounding box center [645, 170] width 526 height 24
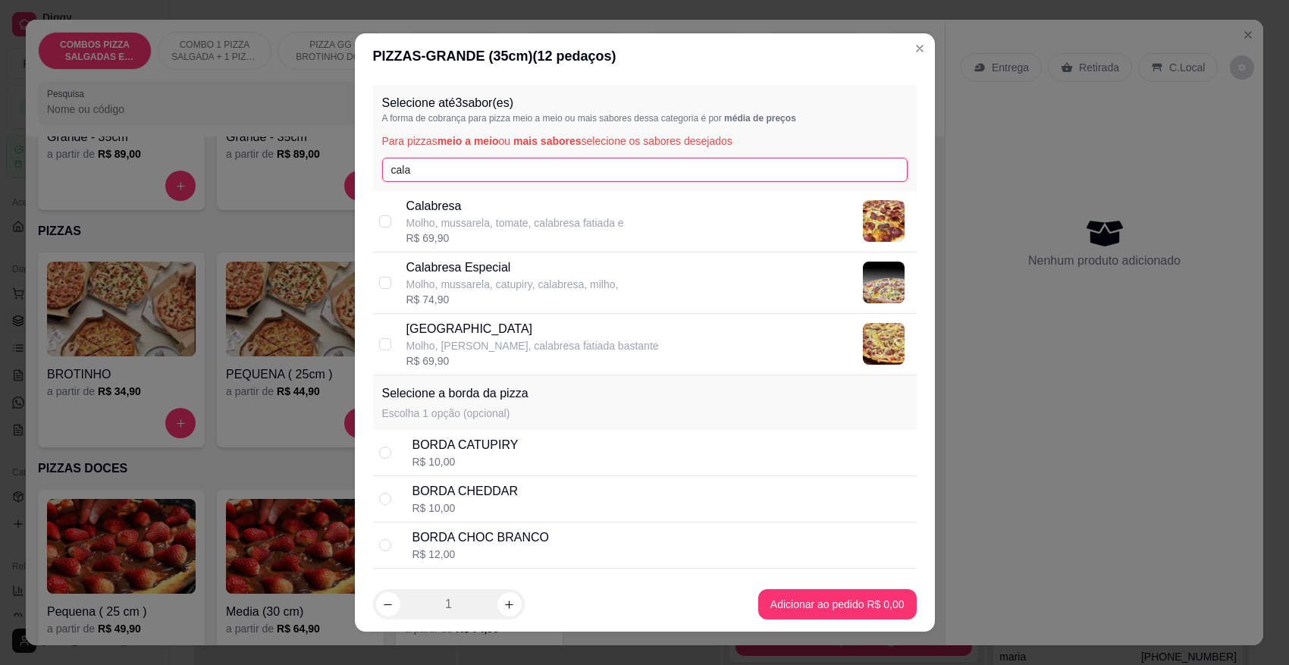
type input "cala"
click at [487, 213] on p "Calabresa" at bounding box center [515, 206] width 218 height 18
checkbox input "true"
click at [469, 172] on input "cala" at bounding box center [645, 170] width 526 height 24
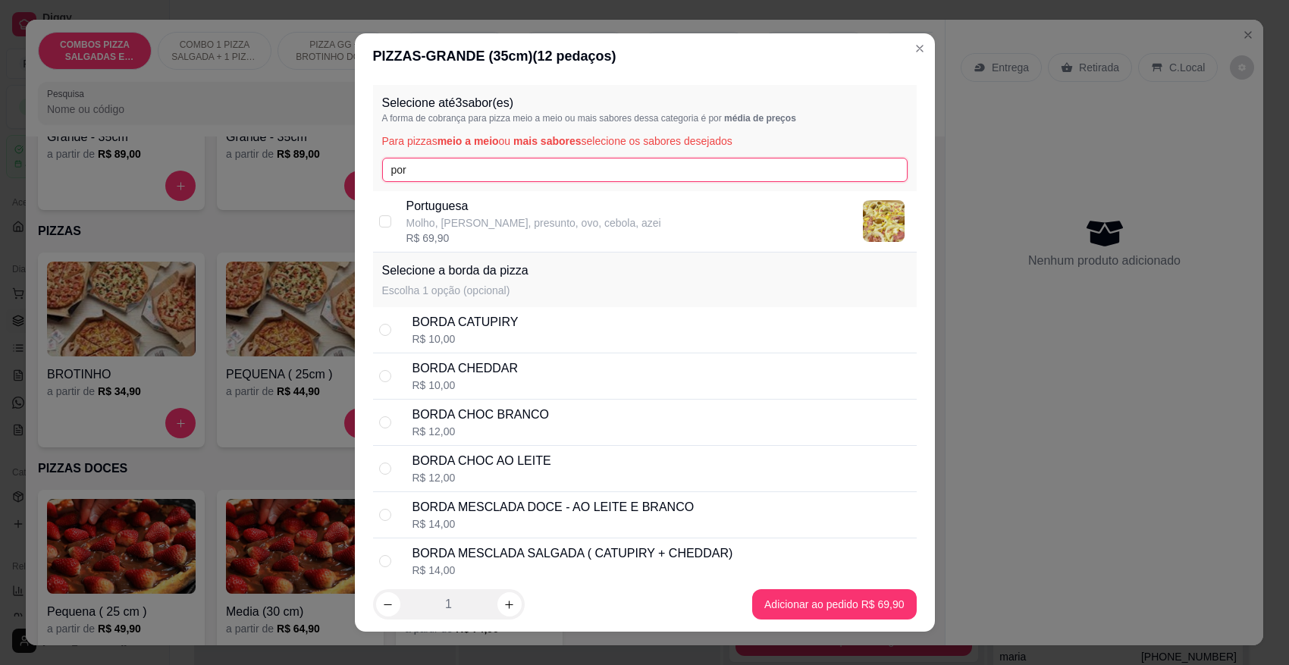
type input "por"
click at [444, 237] on div "R$ 69,90" at bounding box center [533, 238] width 255 height 15
checkbox input "true"
click at [475, 156] on div "Selecione até 3 sabor(es) A forma de cobrança para pizza meio a meio ou mais sa…" at bounding box center [645, 138] width 544 height 106
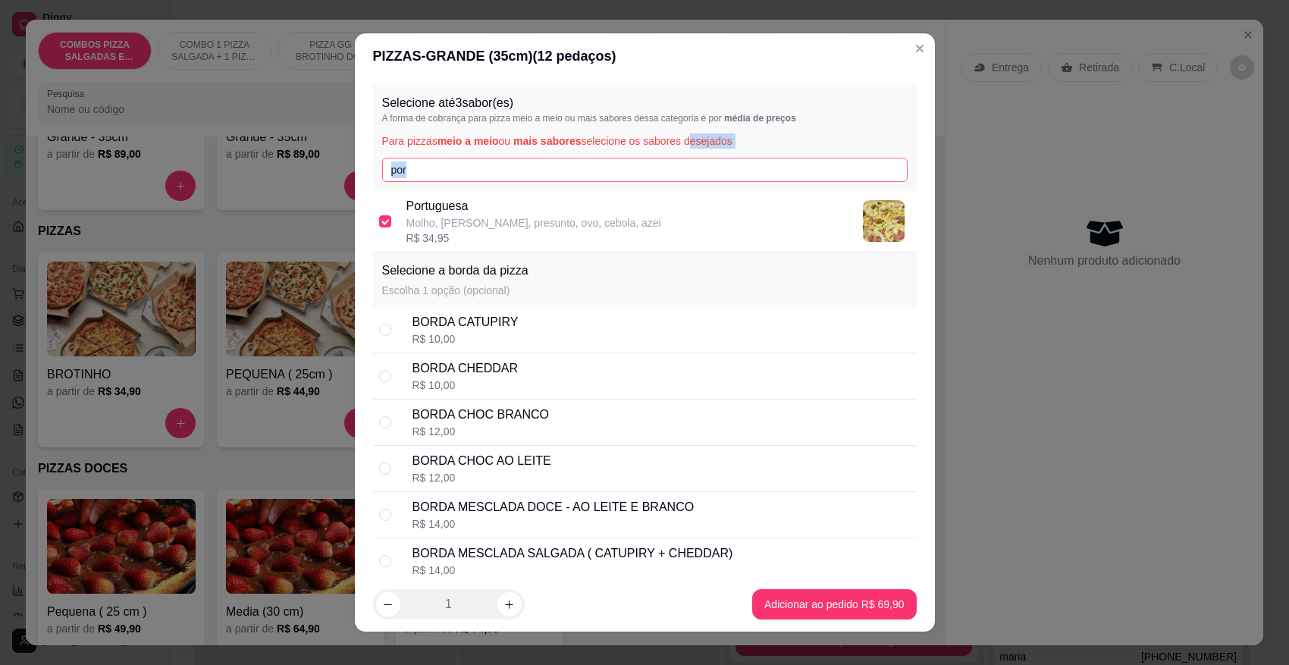
click at [470, 162] on input "por" at bounding box center [645, 170] width 526 height 24
type input "sici"
click at [484, 218] on p "Molho, [PERSON_NAME], bacon fatiado, champignon," at bounding box center [535, 222] width 259 height 15
checkbox input "true"
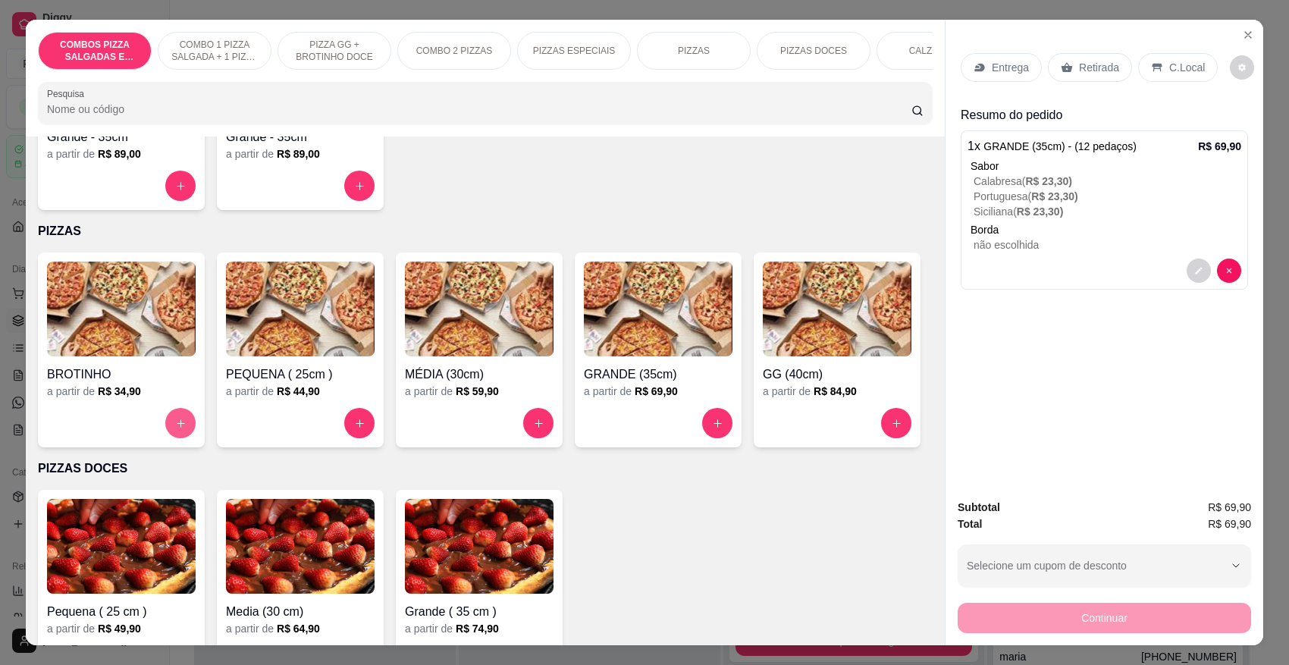
click at [165, 419] on button "increase-product-quantity" at bounding box center [180, 423] width 30 height 30
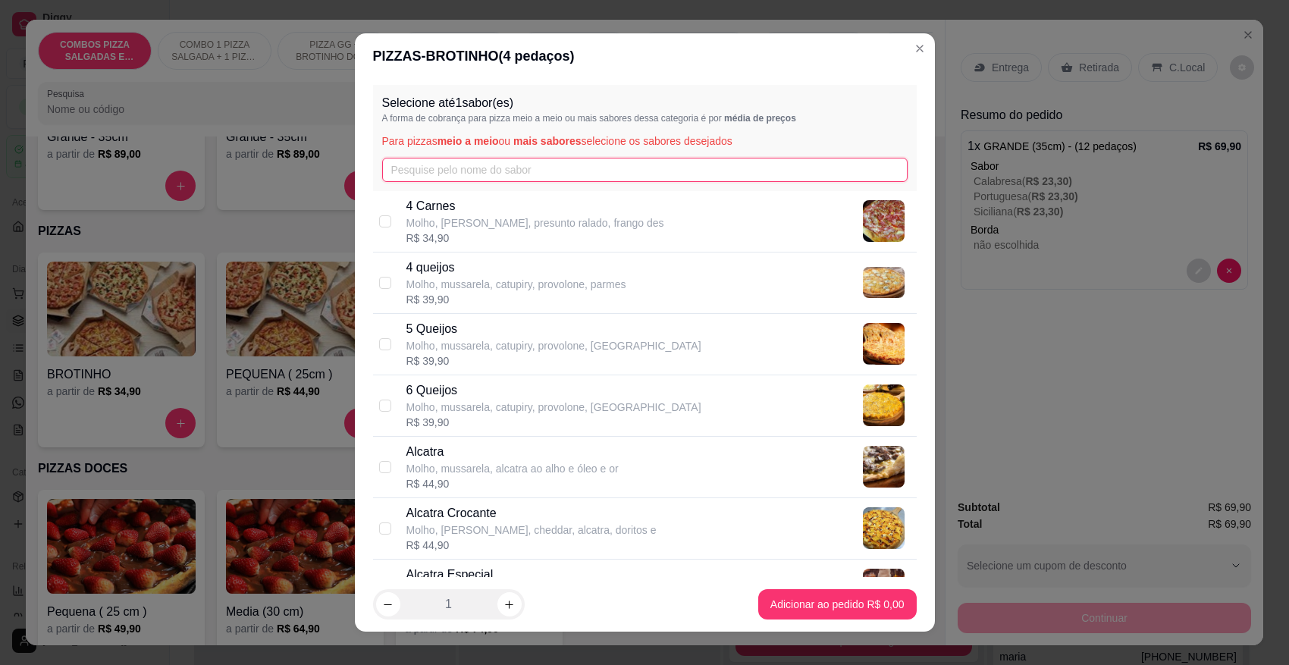
click at [470, 163] on input "text" at bounding box center [645, 170] width 526 height 24
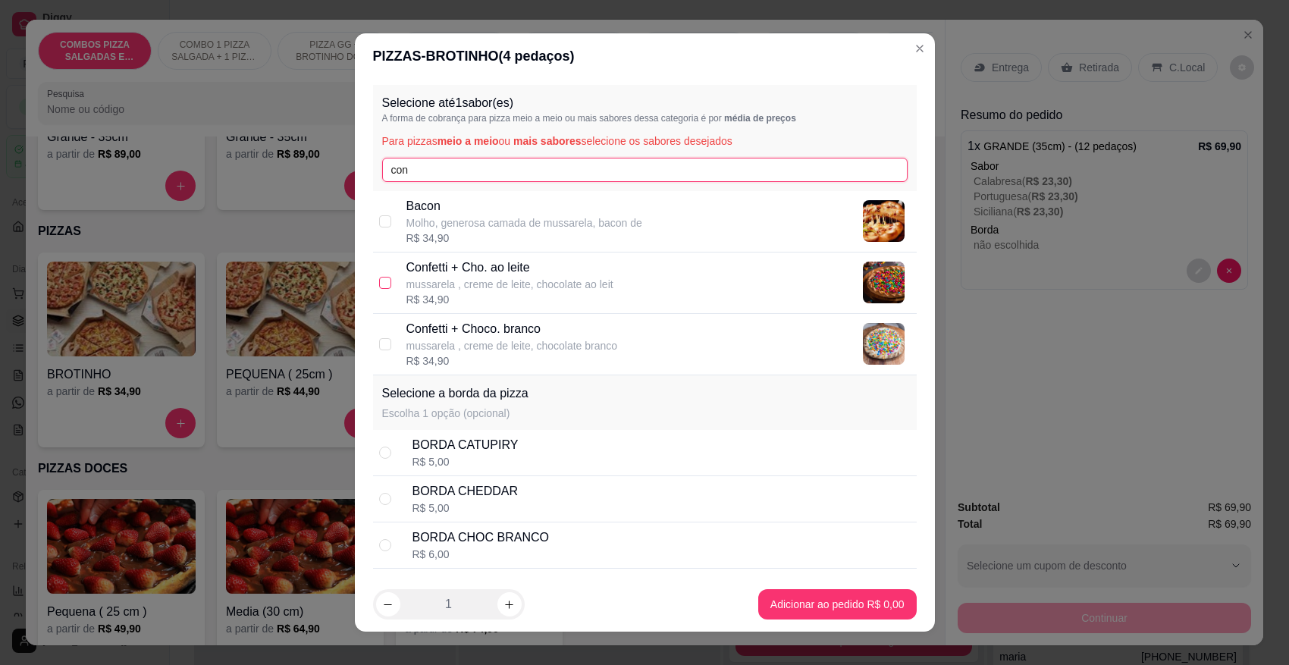
type input "con"
click at [379, 285] on input "checkbox" at bounding box center [385, 283] width 12 height 12
checkbox input "true"
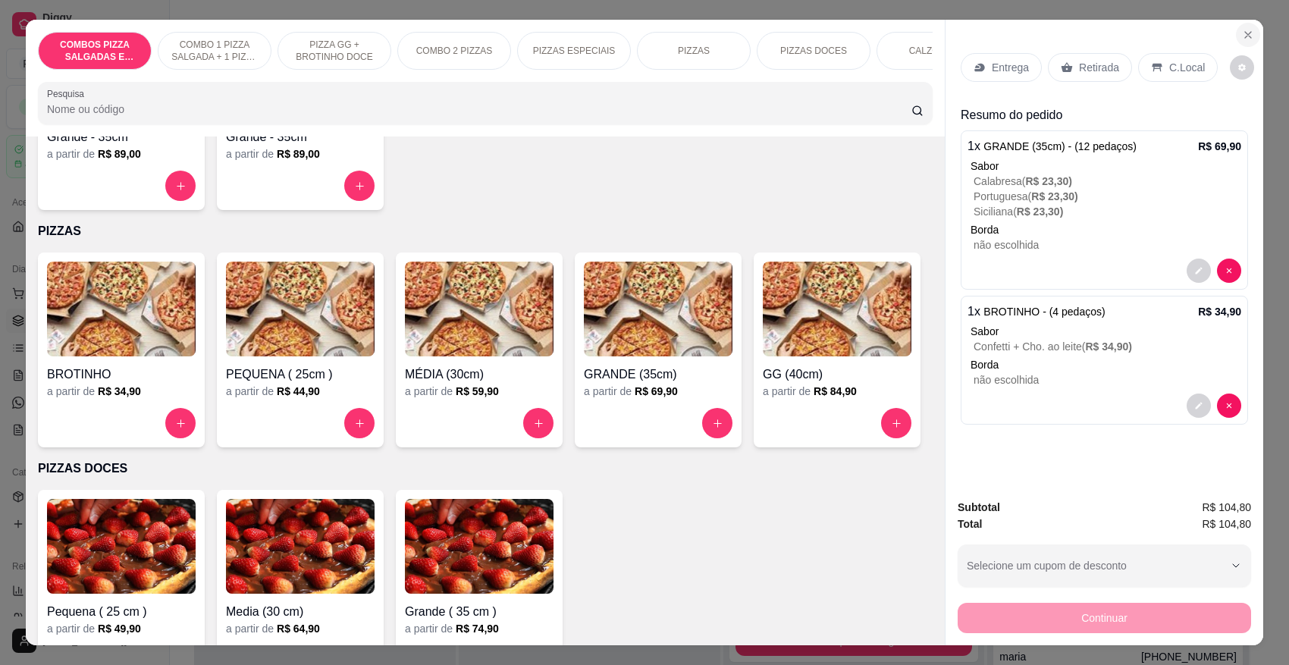
click at [1248, 36] on button "Close" at bounding box center [1248, 35] width 24 height 24
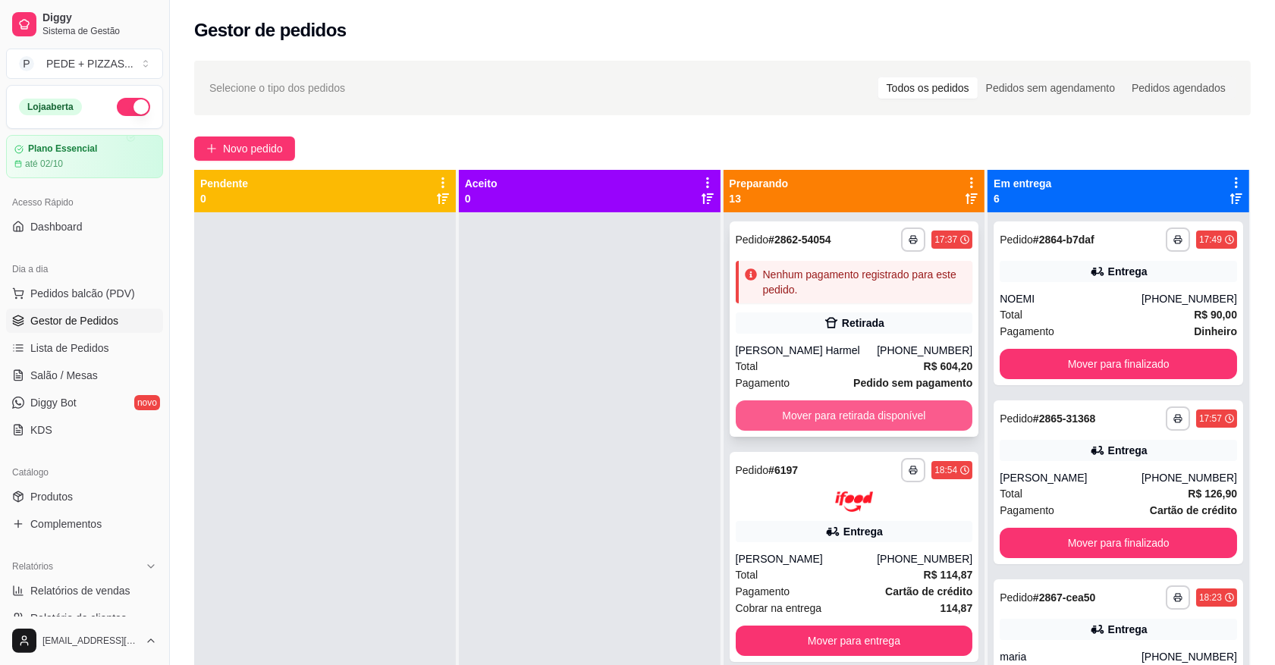
click at [815, 422] on button "Mover para retirada disponível" at bounding box center [854, 415] width 237 height 30
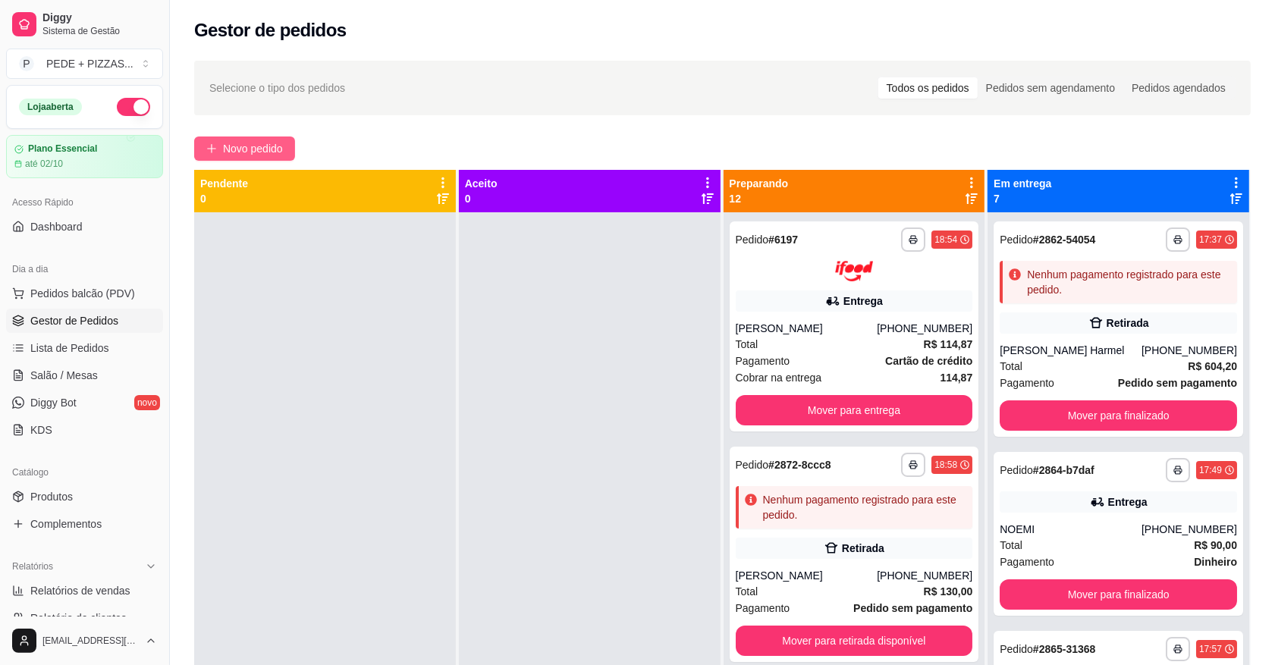
click at [285, 141] on button "Novo pedido" at bounding box center [244, 148] width 101 height 24
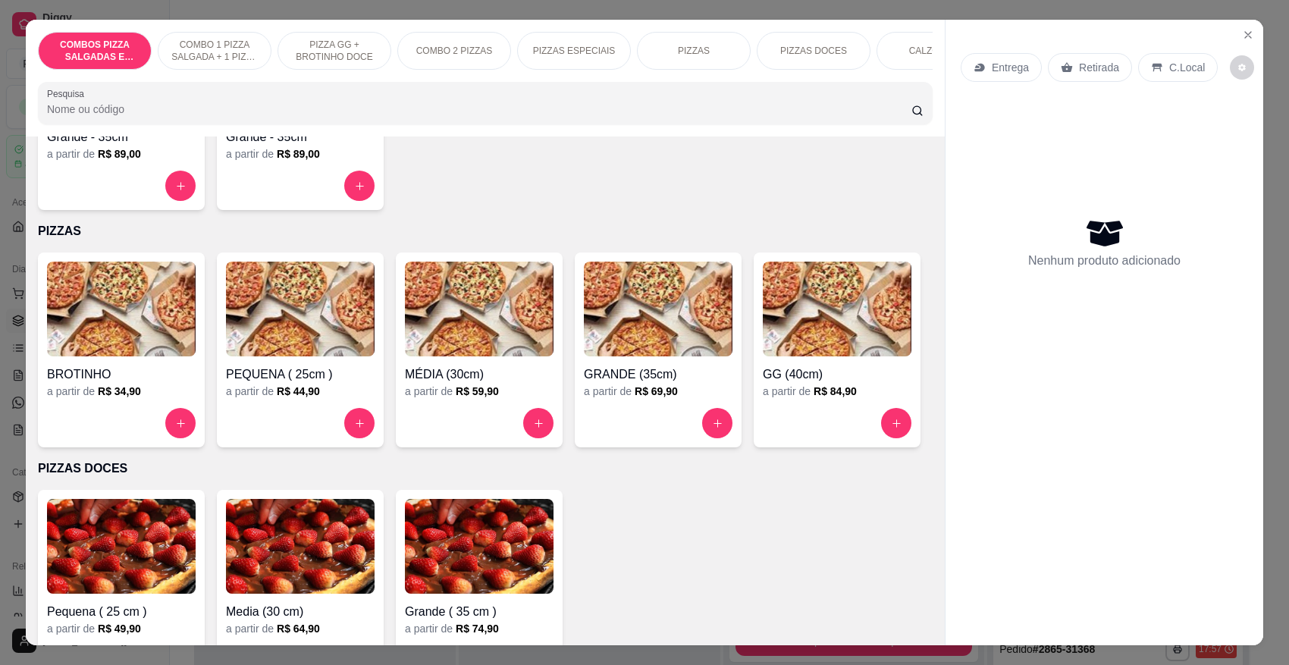
scroll to position [1422, 0]
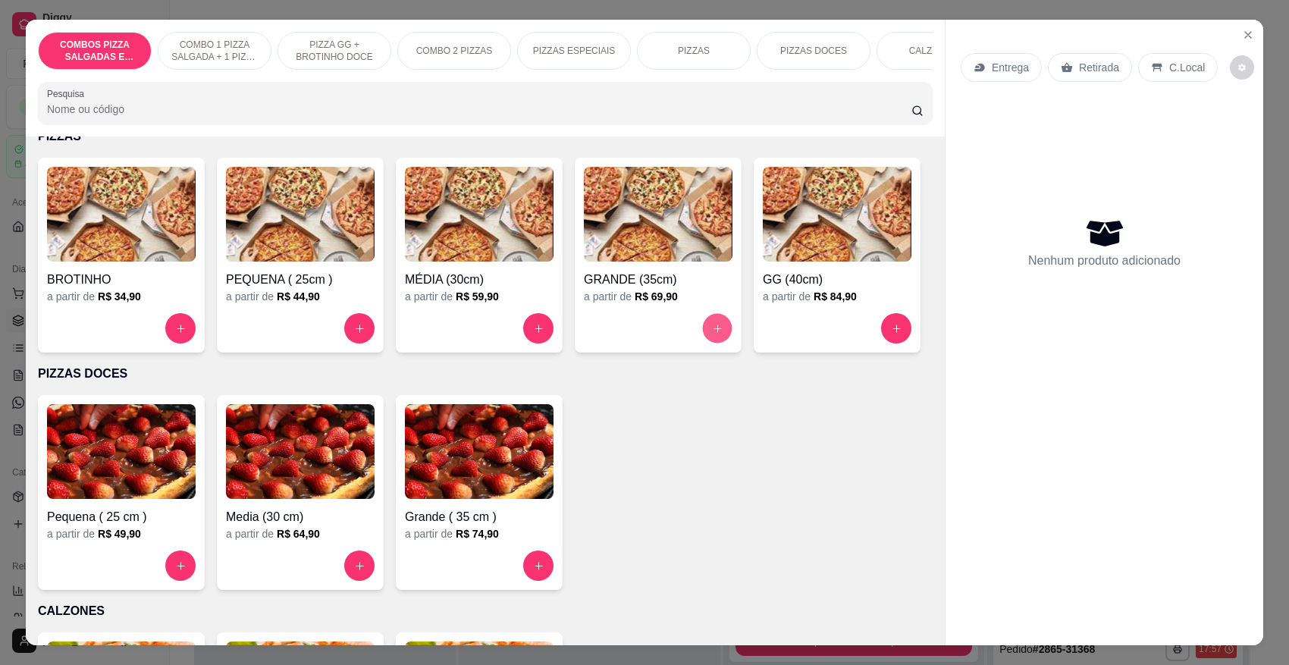
click at [703, 334] on button "increase-product-quantity" at bounding box center [718, 329] width 30 height 30
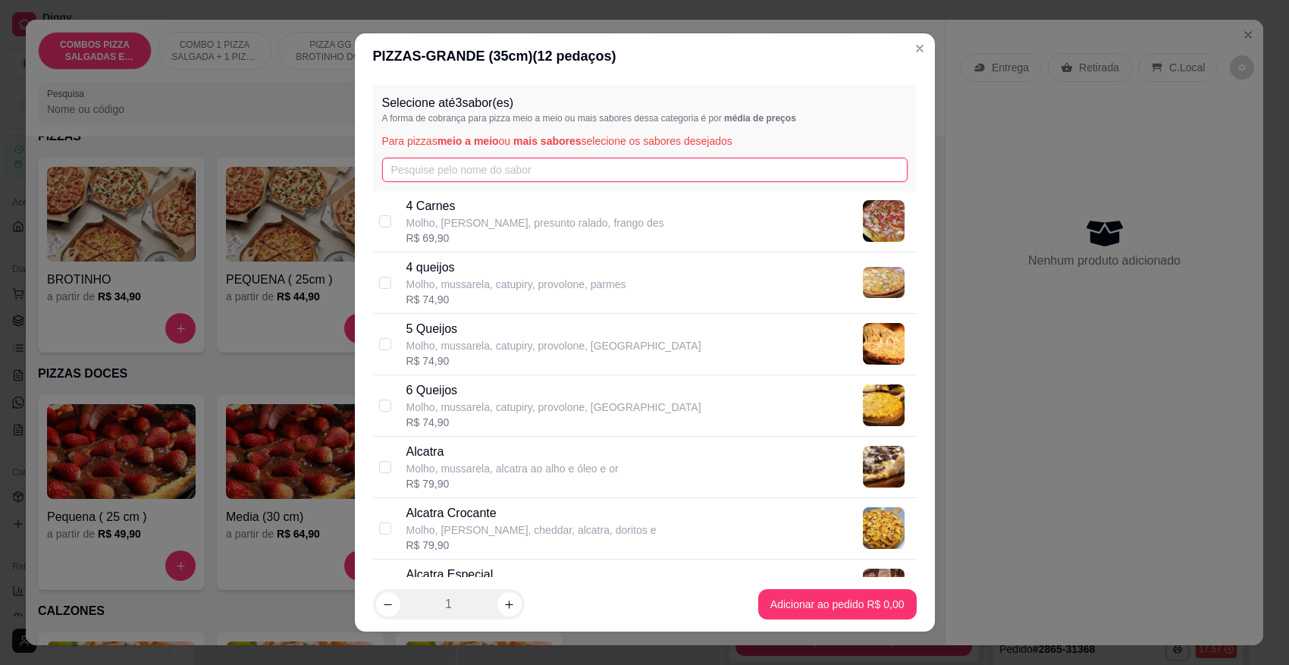
click at [514, 172] on input "text" at bounding box center [645, 170] width 526 height 24
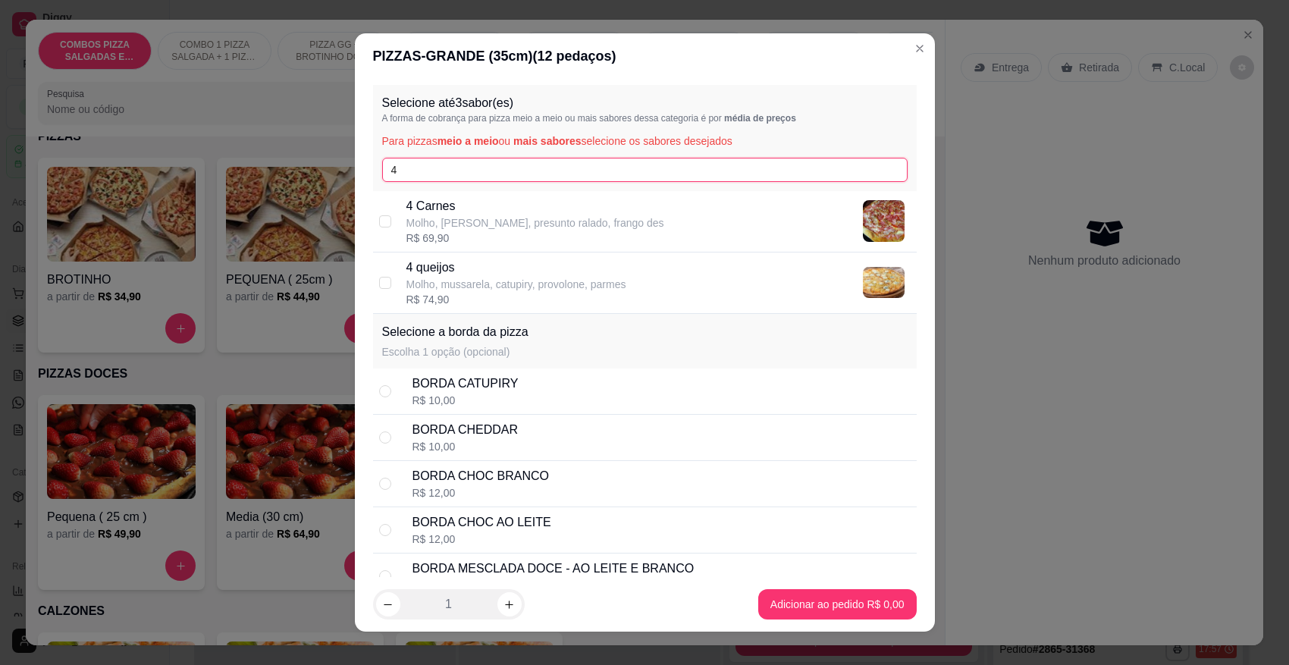
type input "4"
click at [484, 274] on p "4 queijos" at bounding box center [516, 268] width 220 height 18
checkbox input "true"
click at [495, 168] on input "4" at bounding box center [645, 170] width 526 height 24
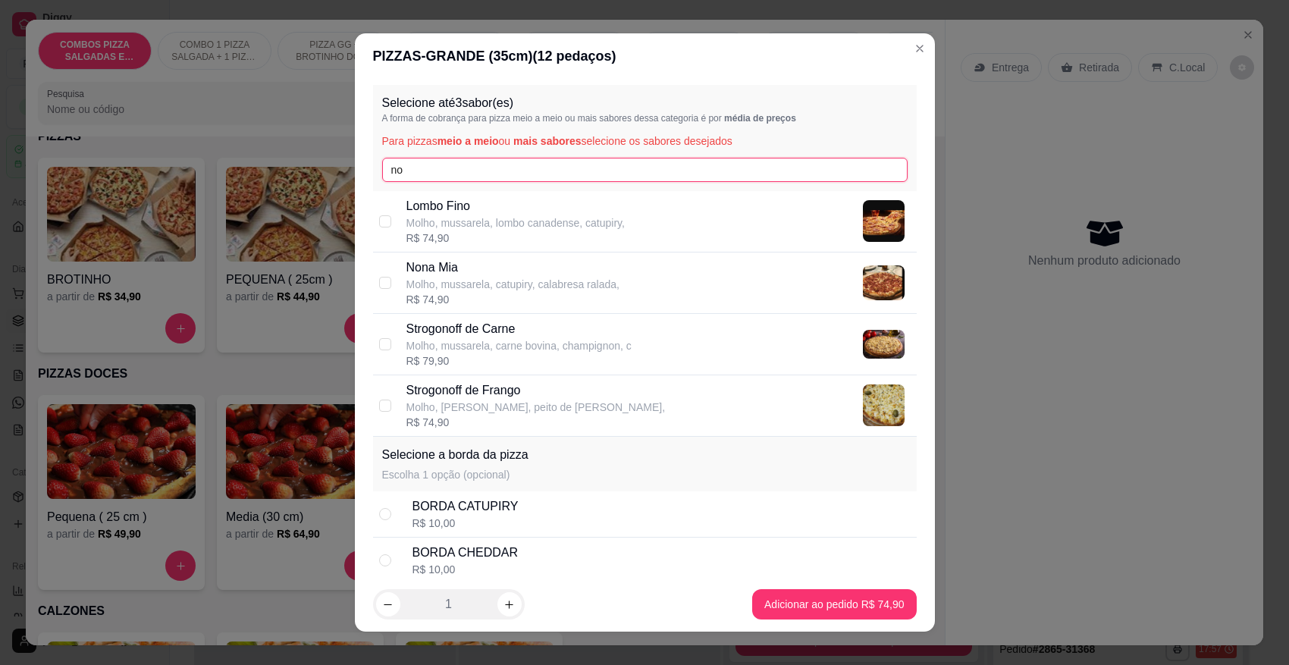
type input "no"
click at [467, 283] on p "Molho, mussarela, catupiry, calabresa ralada," at bounding box center [512, 284] width 213 height 15
checkbox input "true"
click at [475, 177] on input "no" at bounding box center [645, 170] width 526 height 24
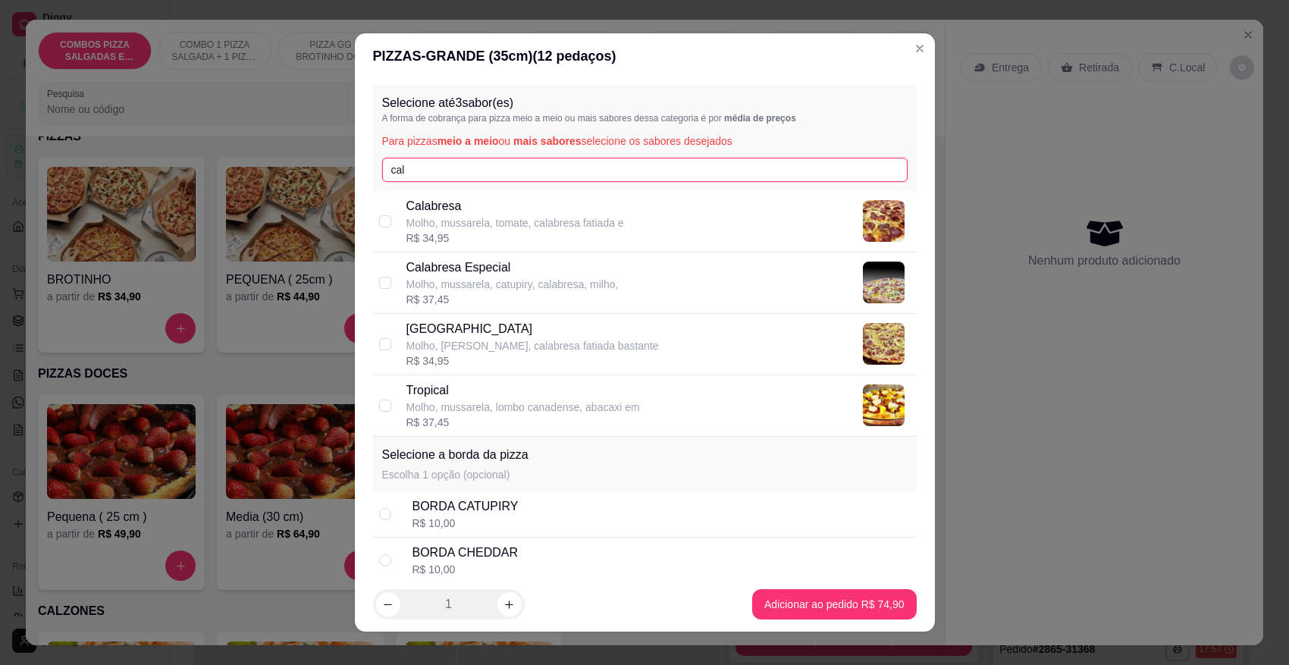
type input "cal"
click at [506, 224] on p "Molho, mussarela, tomate, calabresa fatiada e" at bounding box center [515, 222] width 218 height 15
checkbox input "true"
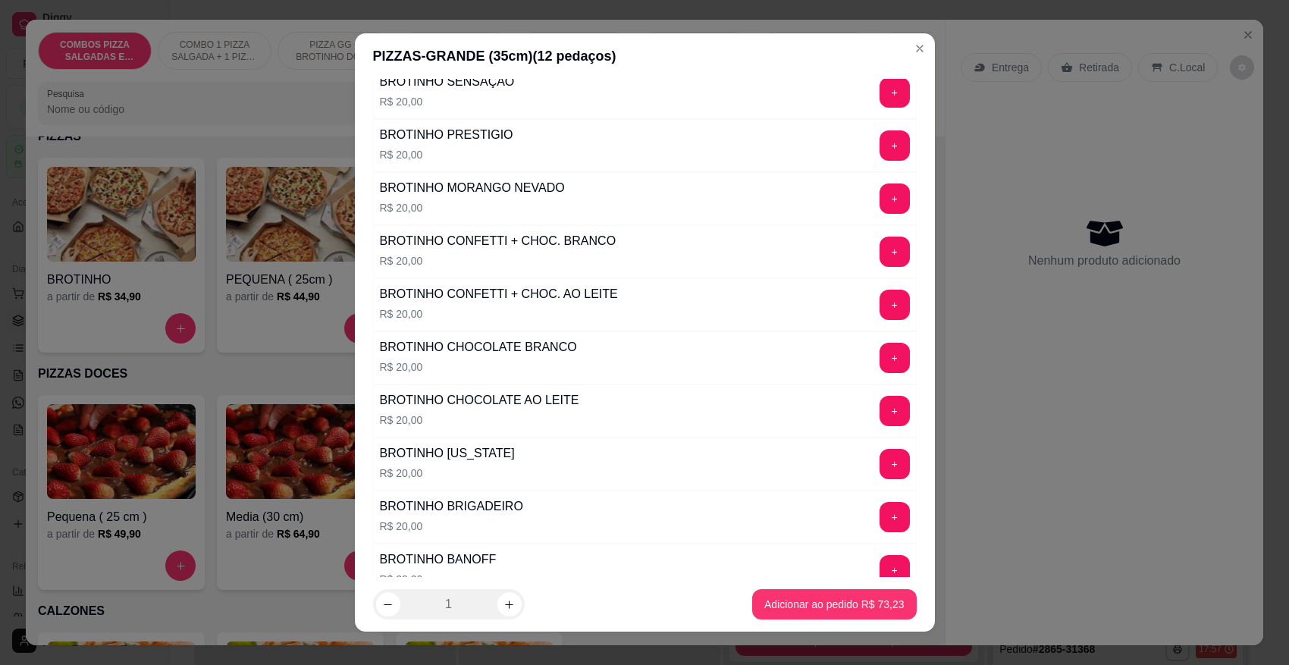
scroll to position [1097, 0]
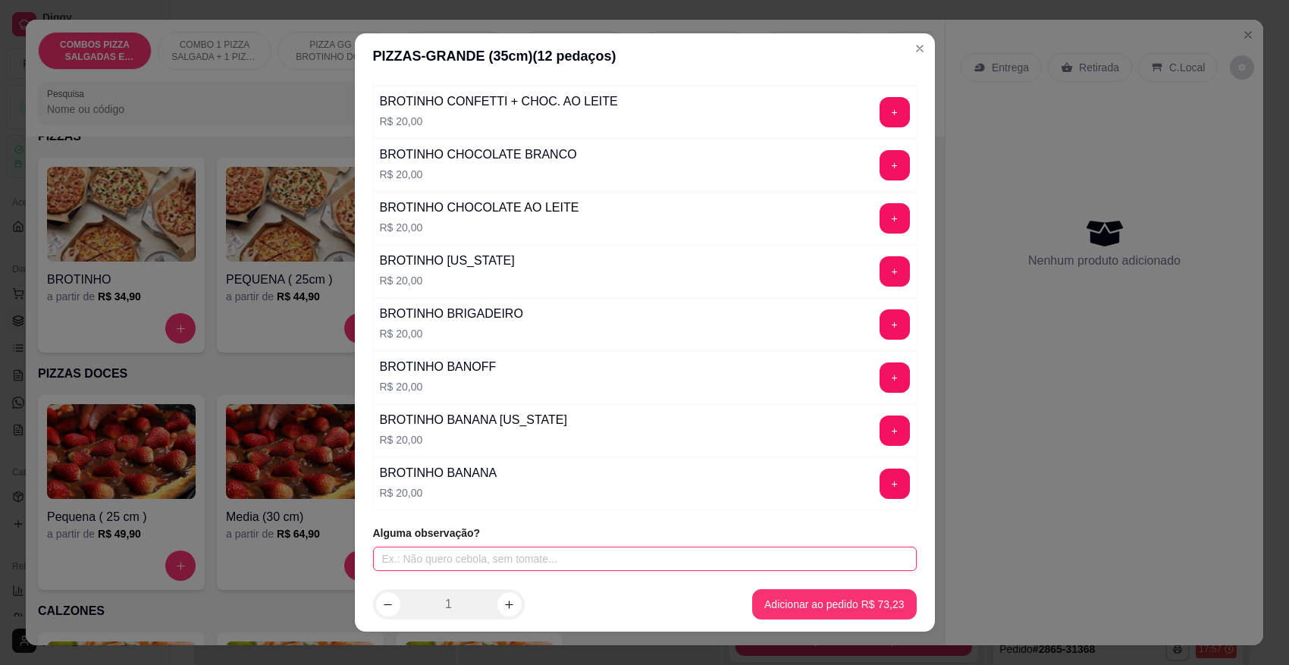
click at [475, 561] on input "text" at bounding box center [645, 559] width 544 height 24
type input "Tirar a cebola da calabresa."
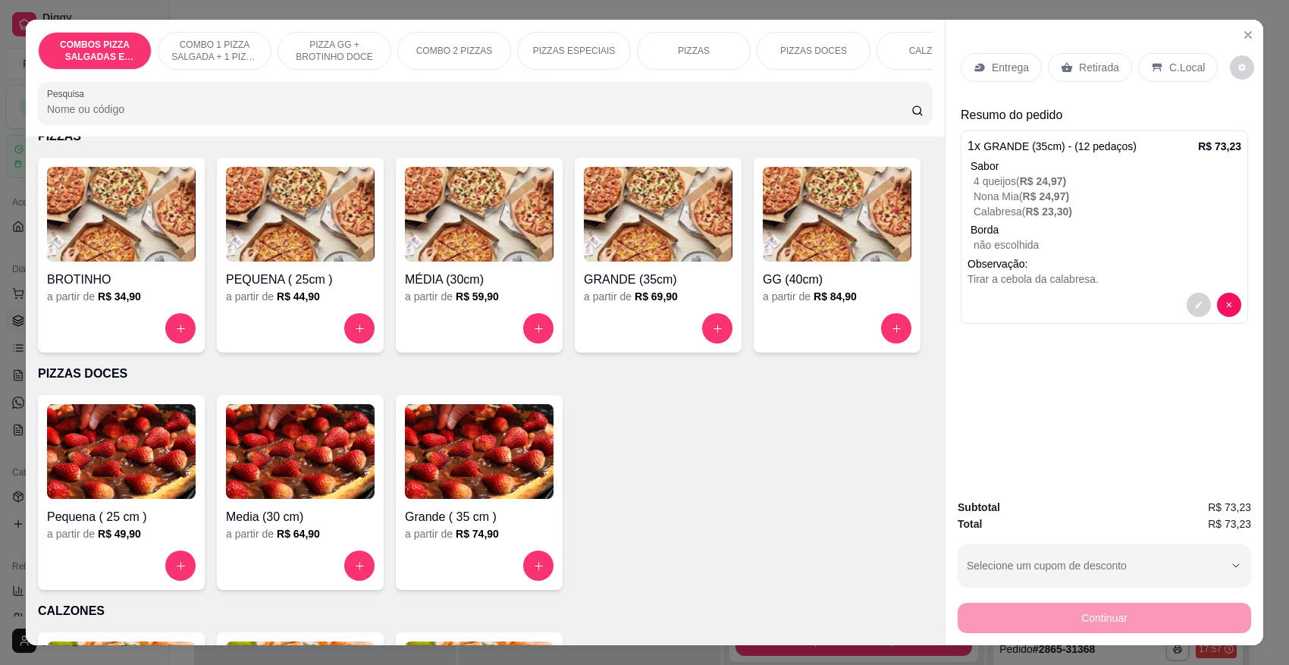
click at [1001, 77] on div "Entrega" at bounding box center [1001, 67] width 81 height 29
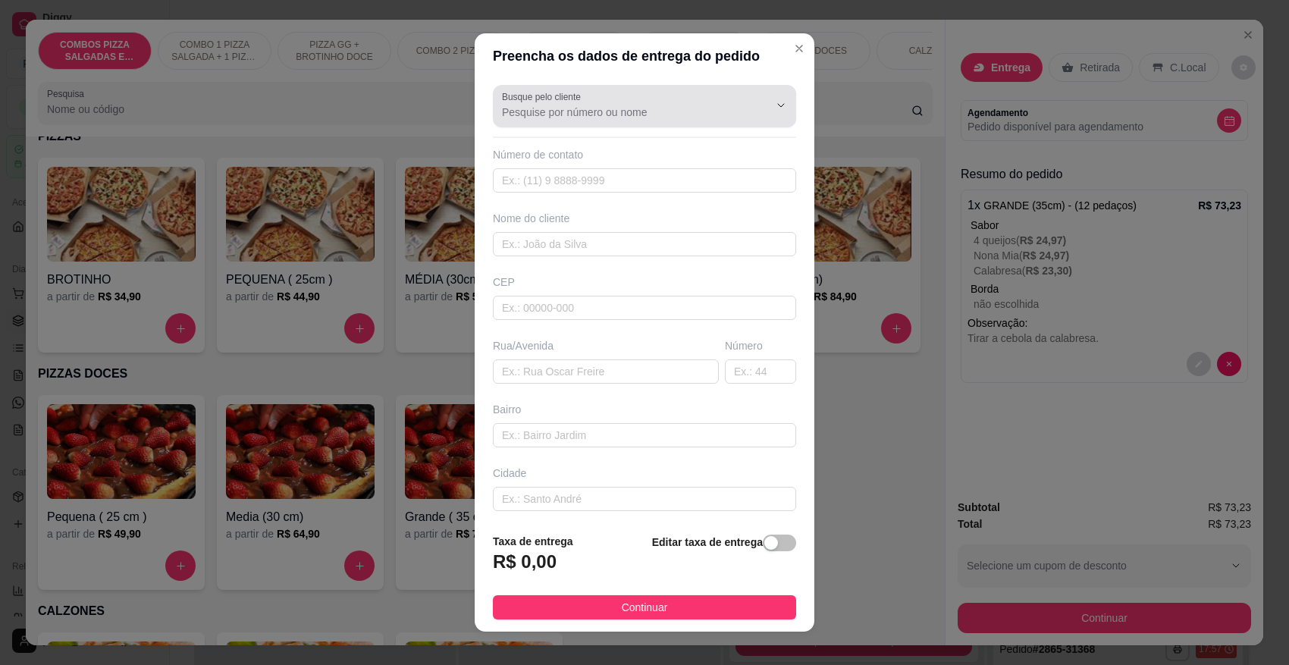
click at [605, 121] on div "Busque pelo cliente" at bounding box center [644, 106] width 303 height 42
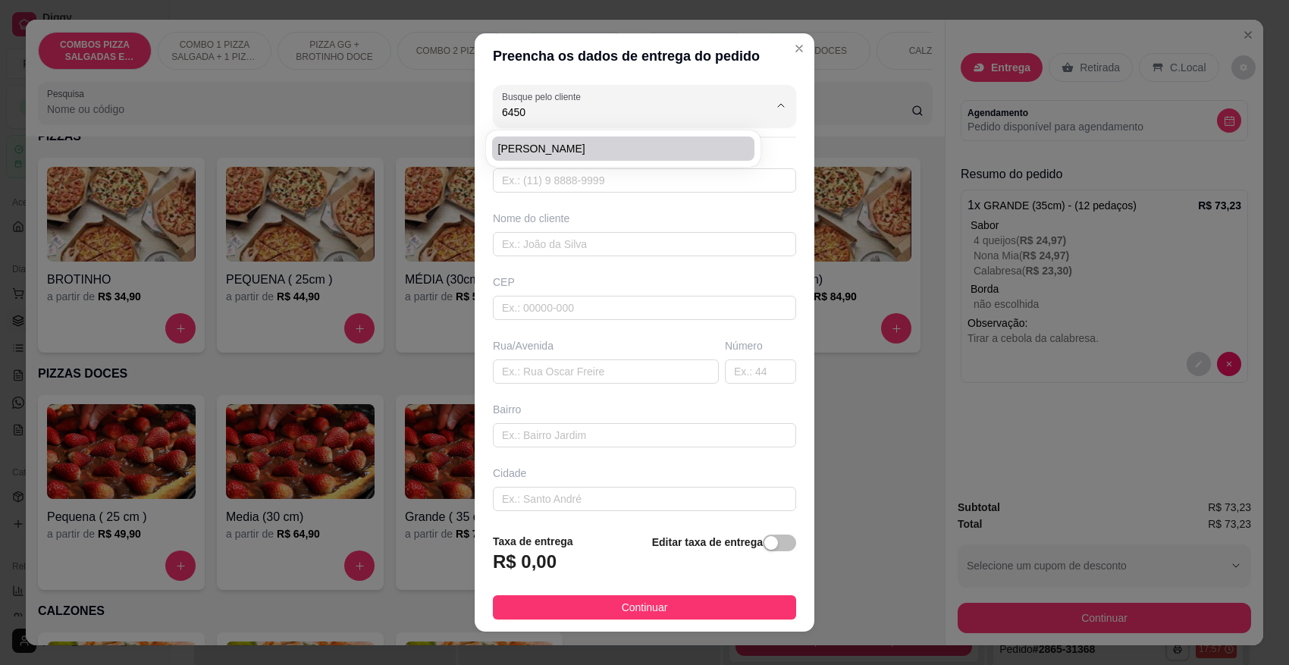
click at [600, 139] on li "[PERSON_NAME]" at bounding box center [623, 148] width 263 height 24
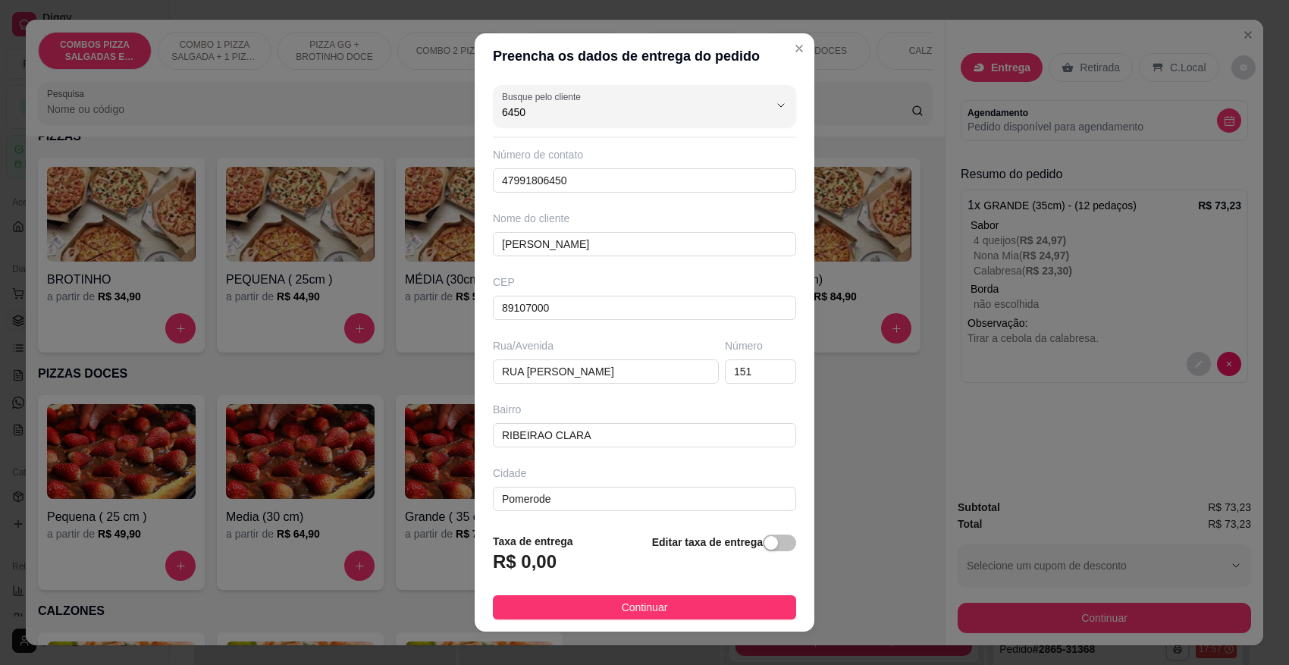
type input "[PERSON_NAME]"
type input "47991806450"
type input "[PERSON_NAME]"
type input "89107000"
type input "RUA [PERSON_NAME]"
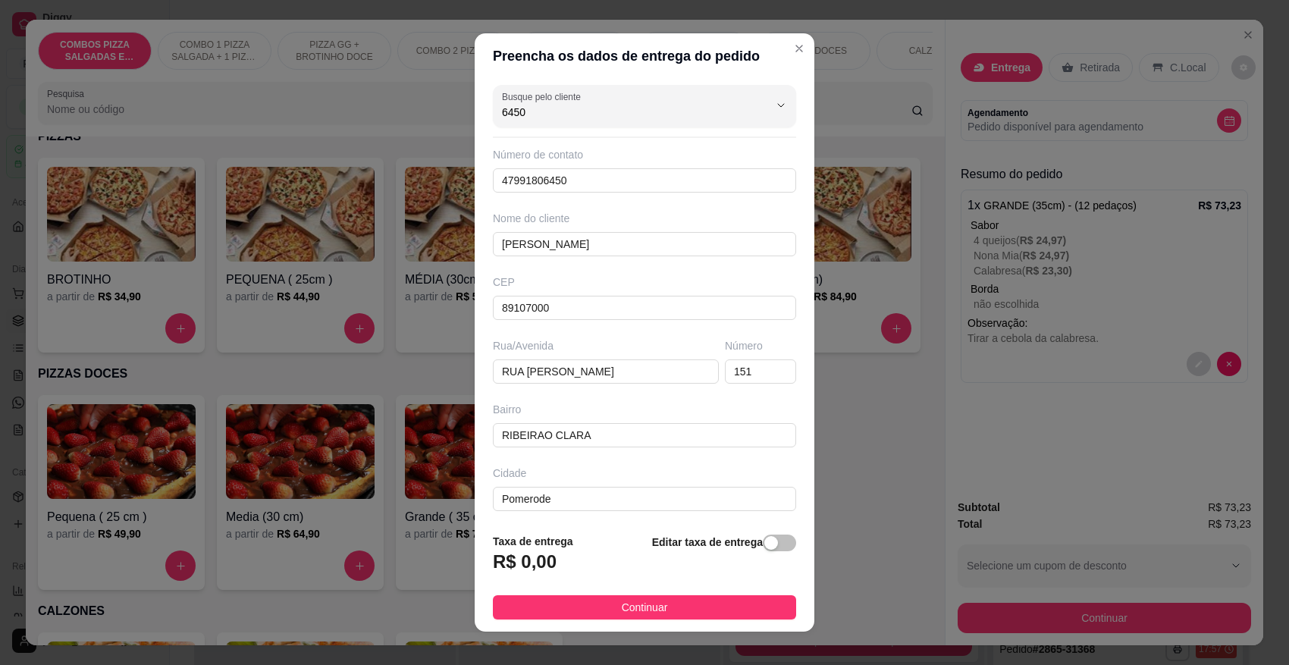
type input "151"
type input "RIBEIRAO CLARA"
type input "Pomerode"
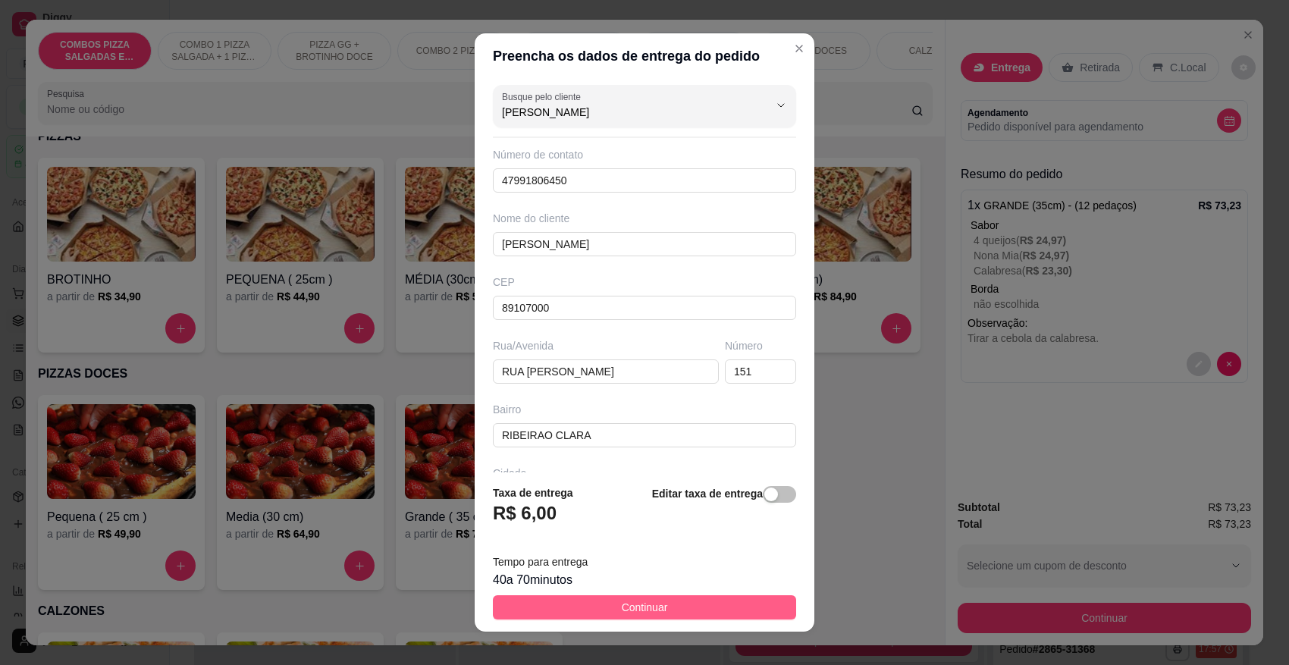
type input "[PERSON_NAME]"
click at [658, 604] on button "Continuar" at bounding box center [644, 607] width 303 height 24
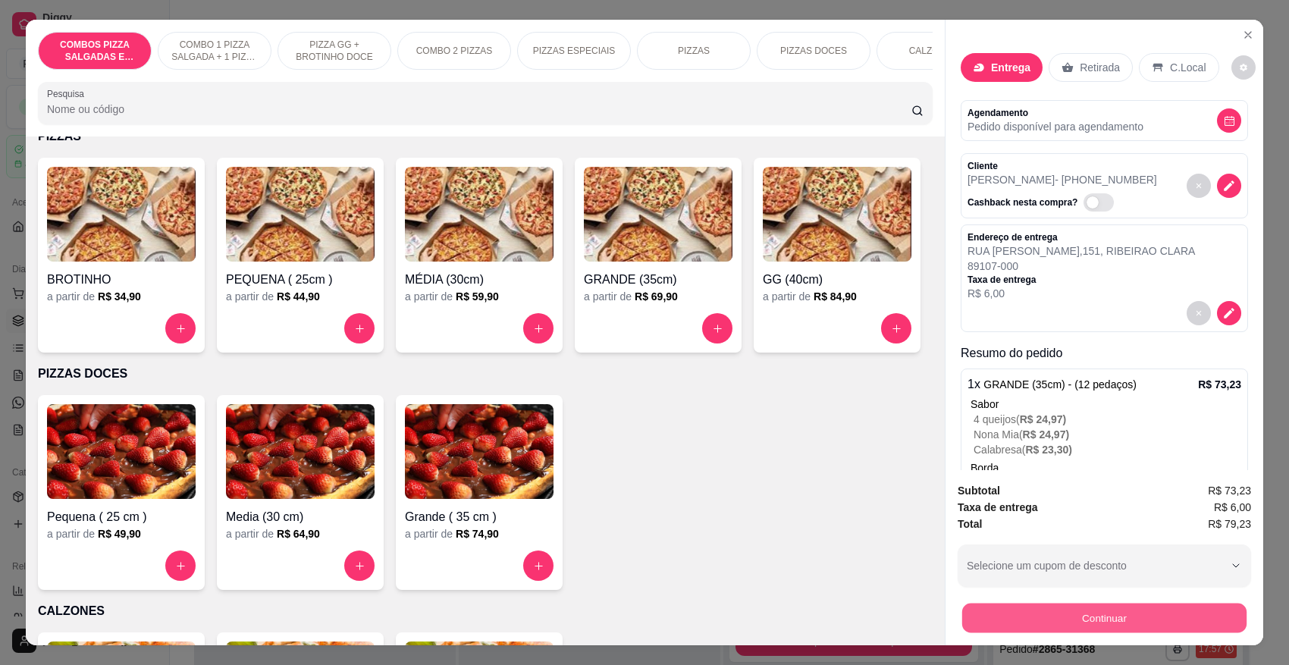
click at [1127, 620] on button "Continuar" at bounding box center [1104, 618] width 284 height 30
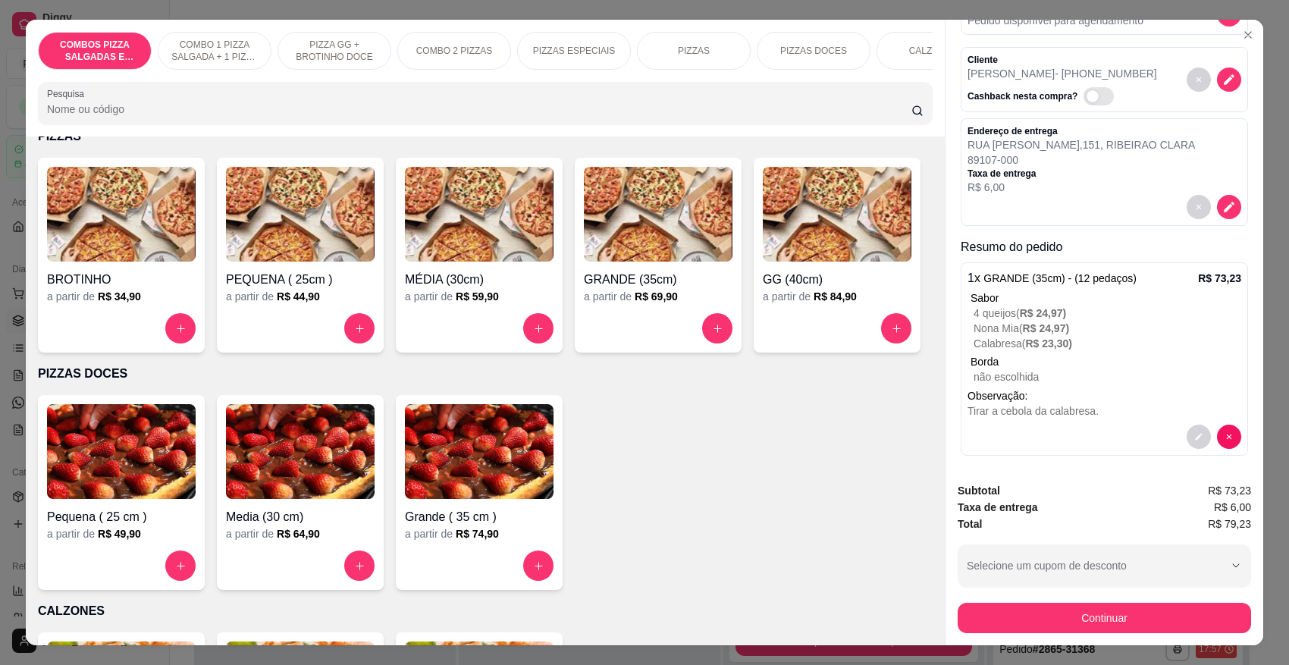
scroll to position [115, 0]
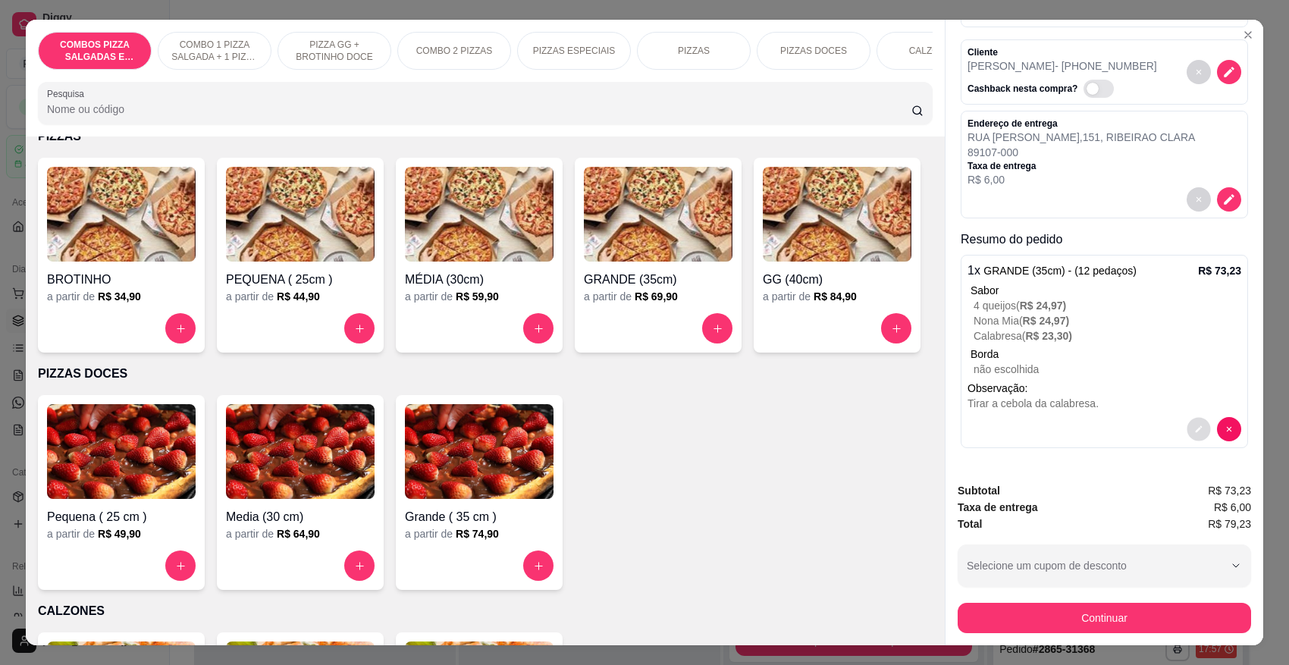
click at [1194, 431] on icon "decrease-product-quantity" at bounding box center [1198, 429] width 9 height 9
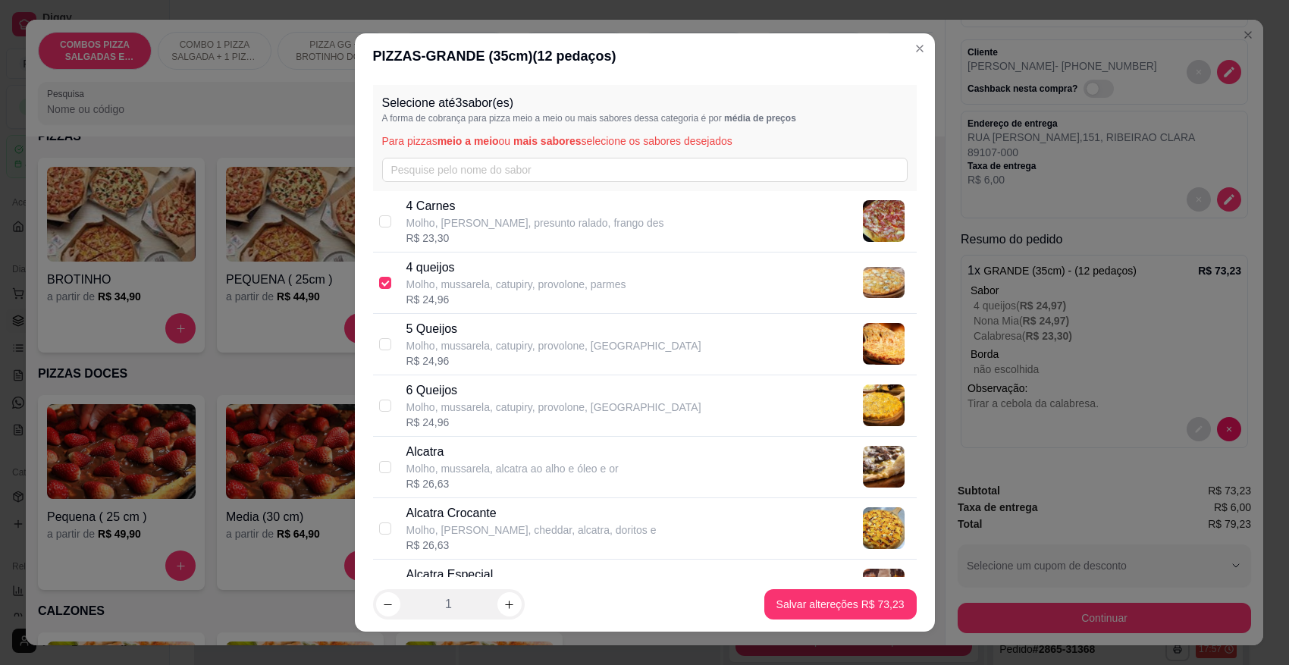
click at [885, 42] on header "PIZZAS - GRANDE (35cm) ( 12 pedaços)" at bounding box center [645, 55] width 580 height 45
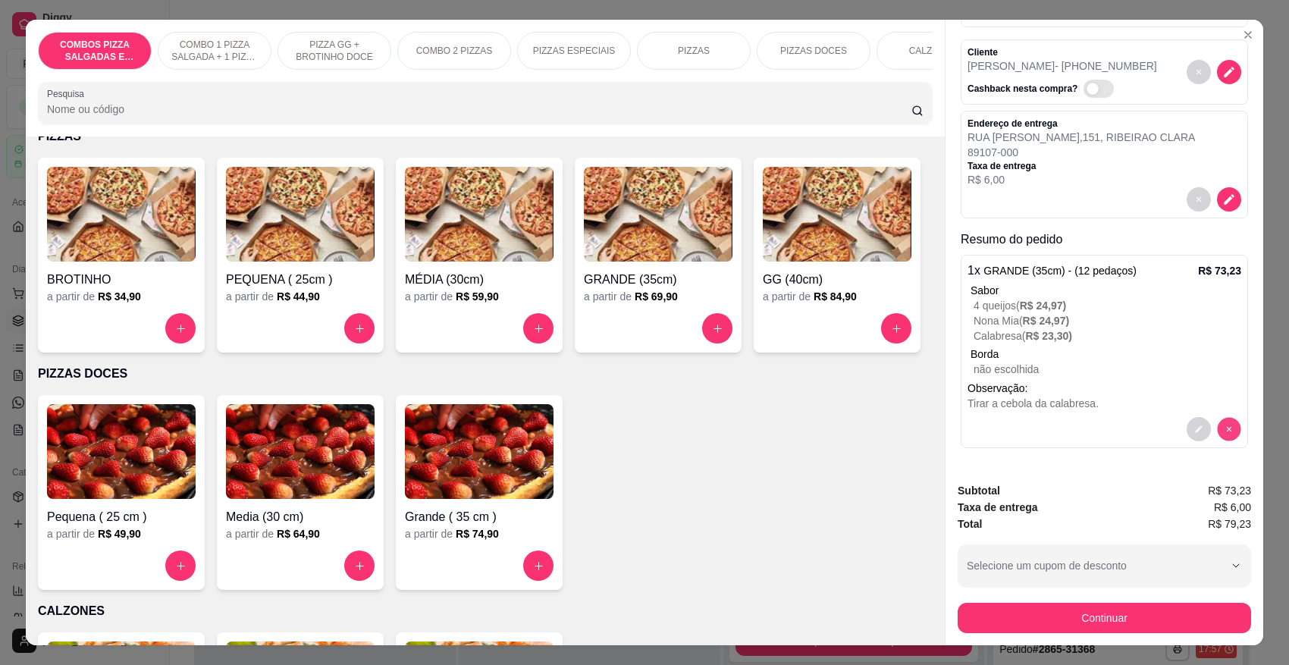
scroll to position [25, 0]
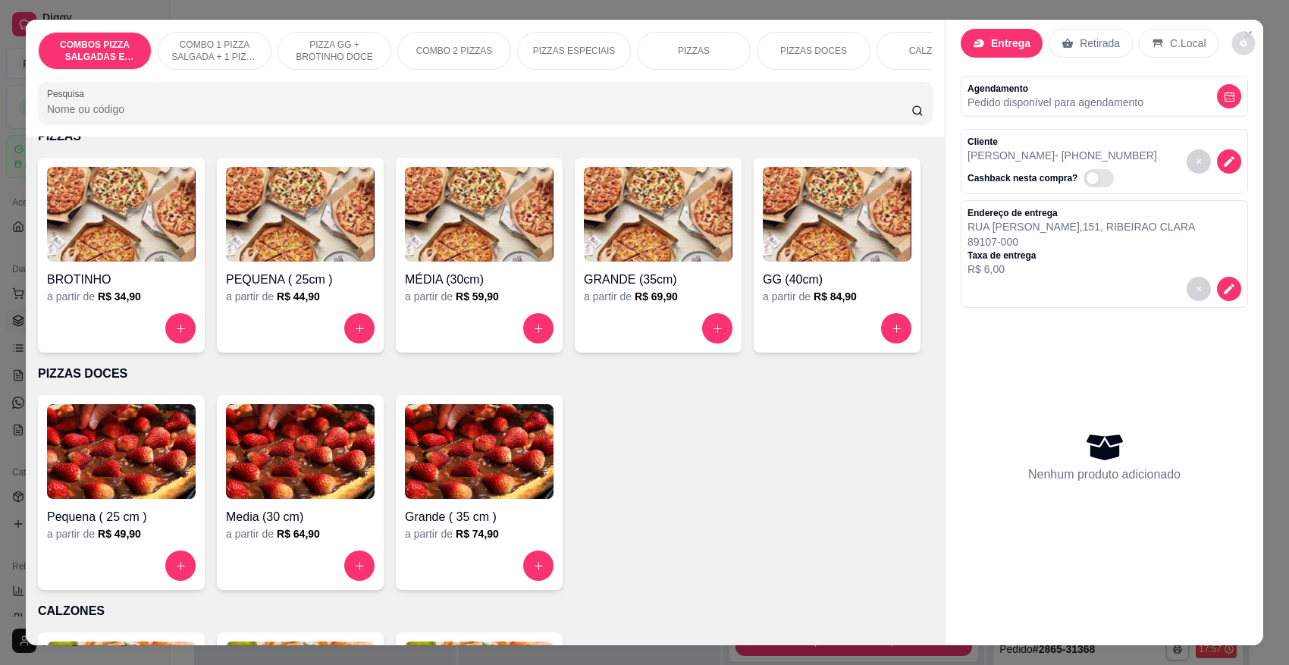
click at [1235, 32] on button "decrease-product-quantity" at bounding box center [1244, 44] width 24 height 24
click at [849, 353] on div "BROTINHO a partir de R$ 34,90 PEQUENA ( 25cm ) a partir de R$ 44,90 MÉDIA (30cm…" at bounding box center [485, 255] width 895 height 195
click at [763, 262] on img at bounding box center [837, 214] width 149 height 95
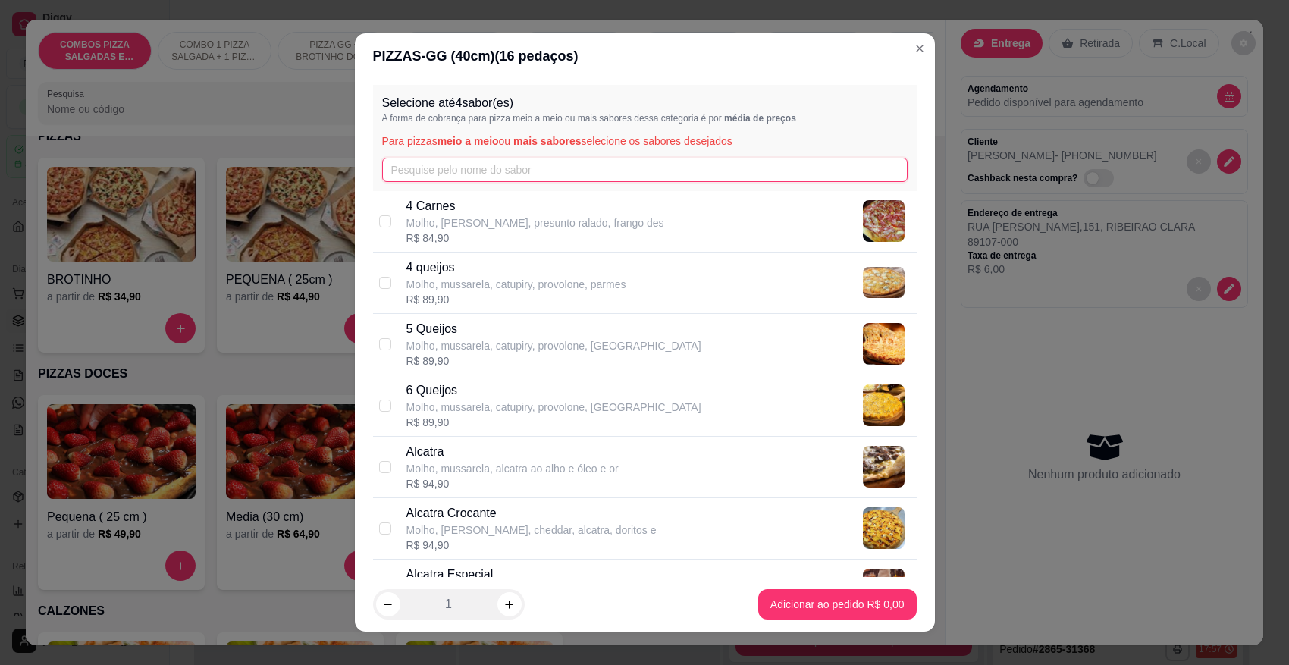
click at [502, 169] on input "text" at bounding box center [645, 170] width 526 height 24
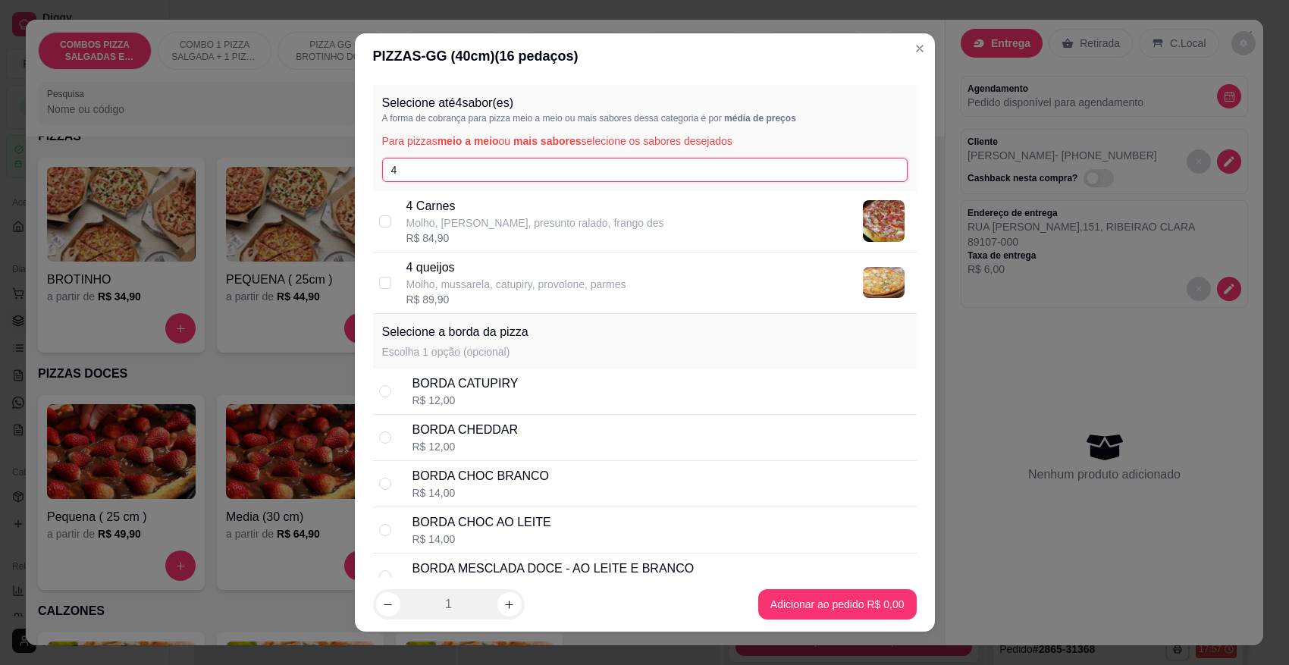
type input "4"
click at [474, 268] on p "4 queijos" at bounding box center [516, 268] width 220 height 18
checkbox input "true"
click at [465, 175] on input "4" at bounding box center [645, 170] width 526 height 24
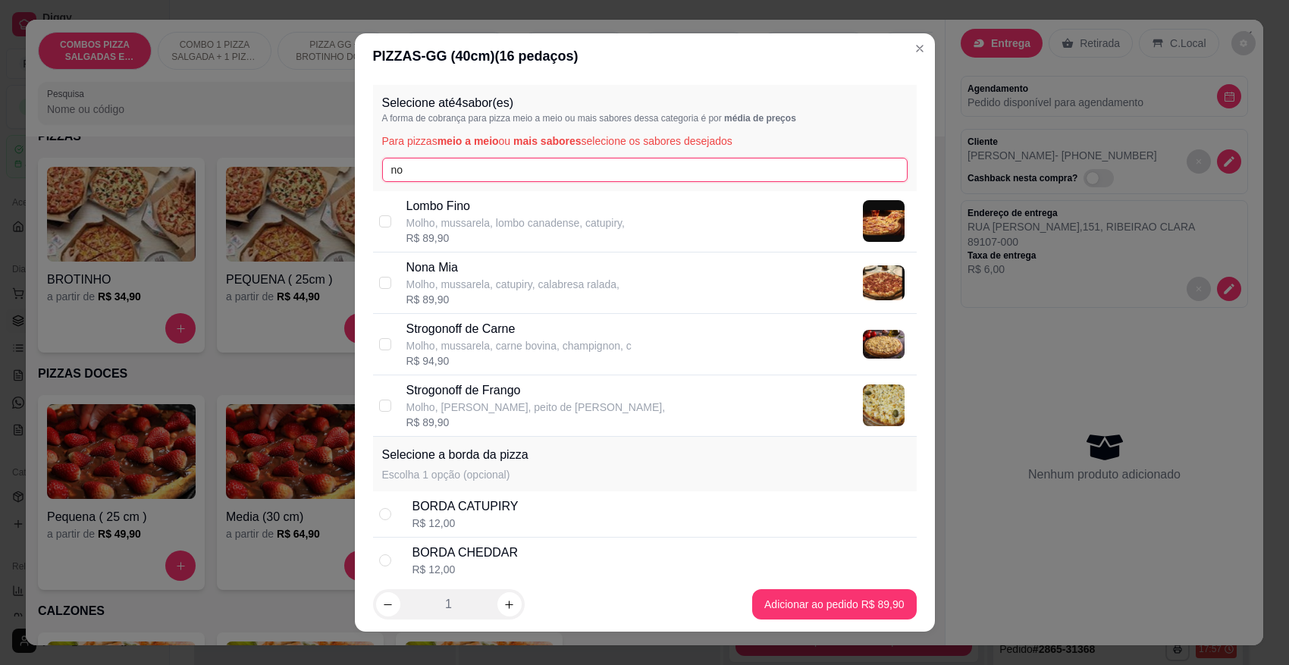
type input "no"
drag, startPoint x: 453, startPoint y: 260, endPoint x: 451, endPoint y: 237, distance: 23.6
click at [453, 260] on p "Nona Mia" at bounding box center [512, 268] width 213 height 18
checkbox input "true"
click at [453, 168] on input "no" at bounding box center [645, 170] width 526 height 24
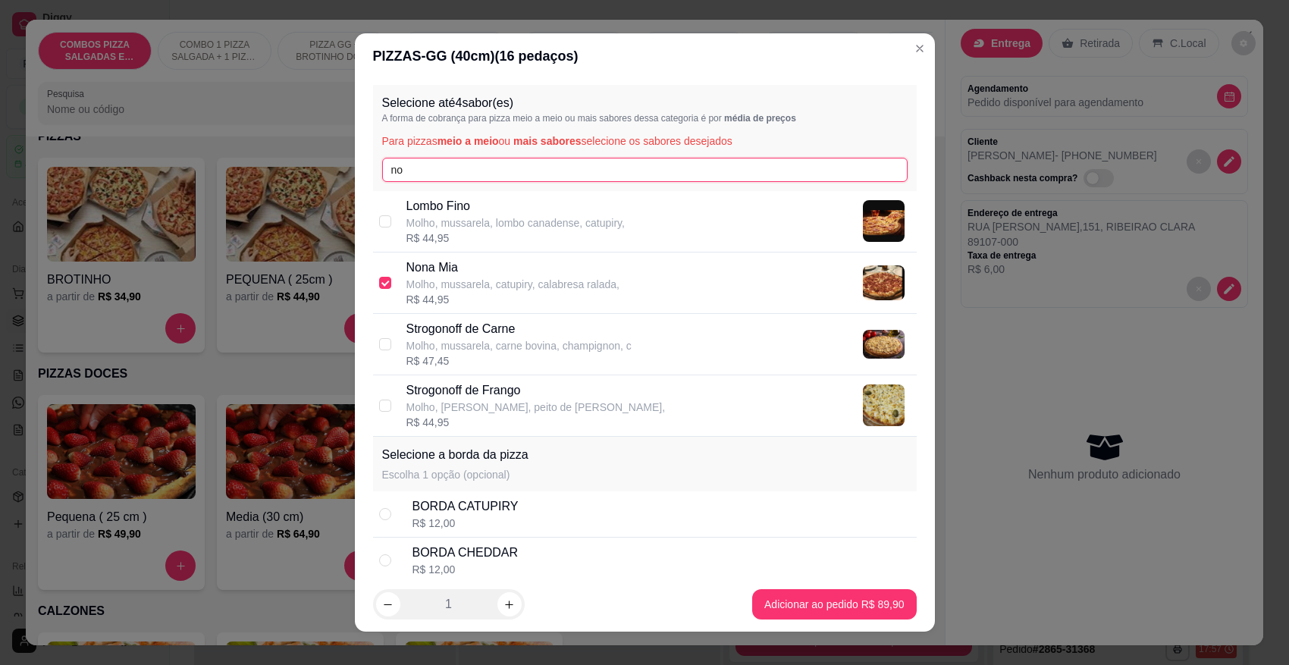
click at [453, 168] on input "no" at bounding box center [645, 170] width 526 height 24
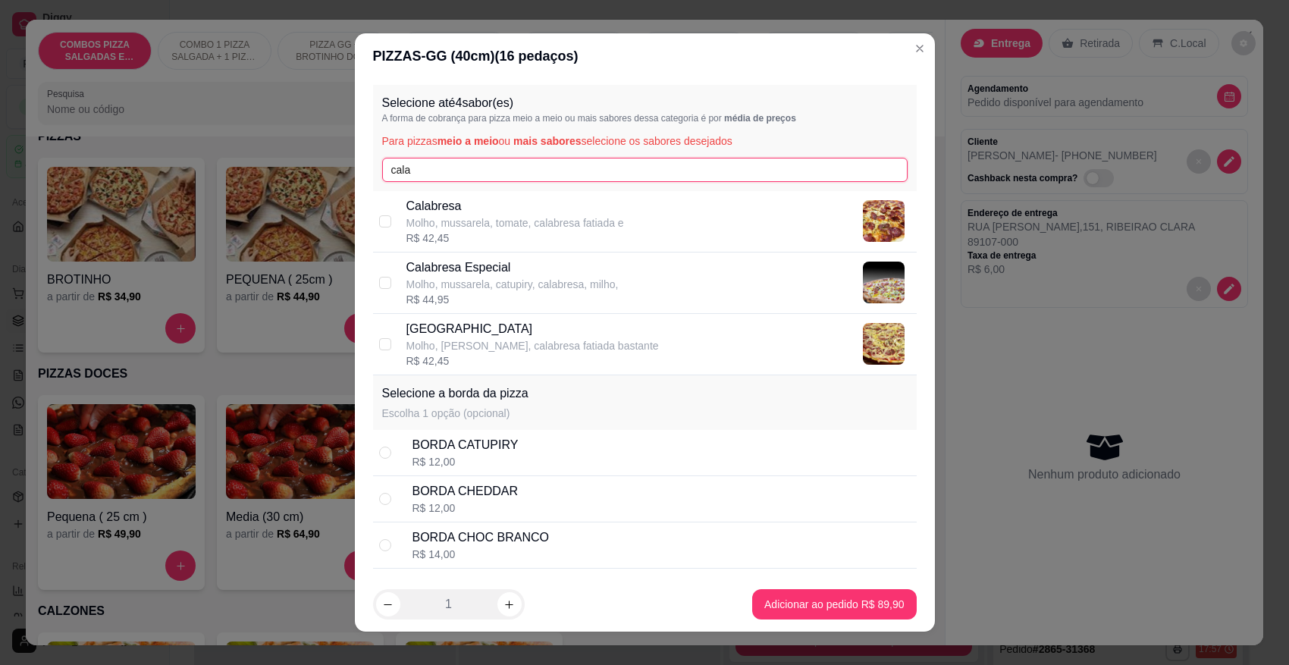
type input "cala"
click at [446, 221] on p "Molho, mussarela, tomate, calabresa fatiada e" at bounding box center [515, 222] width 218 height 15
checkbox input "true"
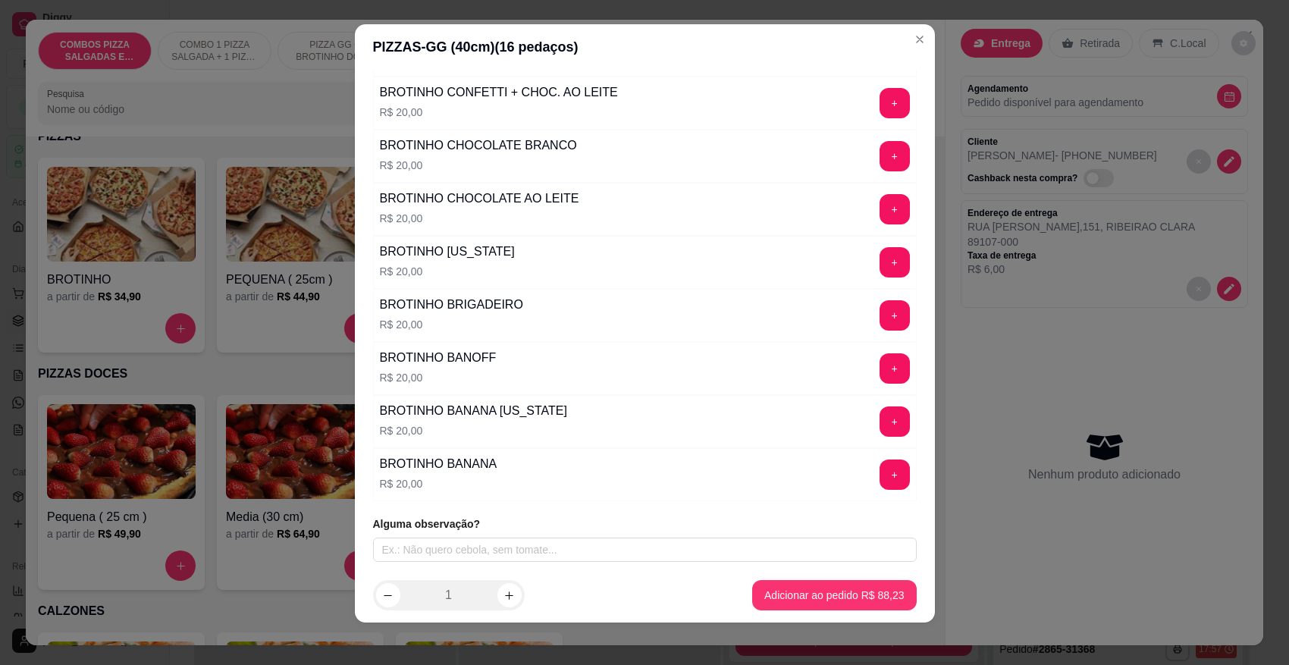
scroll to position [15, 0]
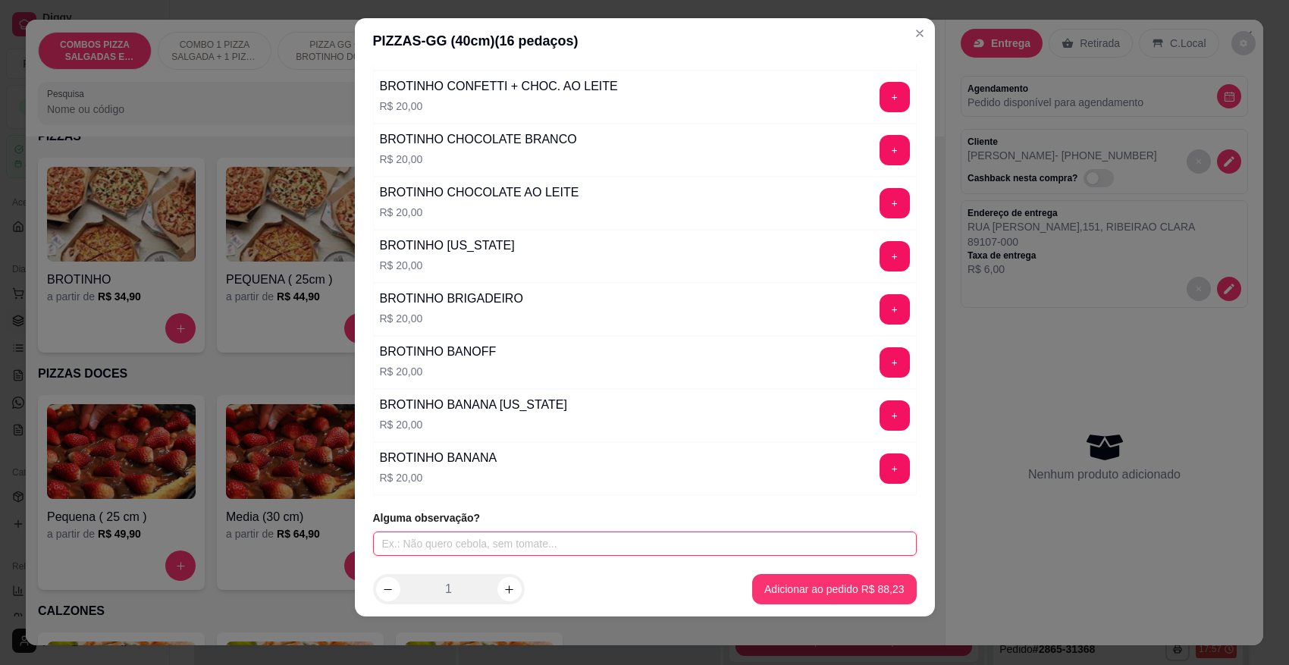
click at [491, 543] on input "text" at bounding box center [645, 544] width 544 height 24
type input "Calabresa sem cebola."
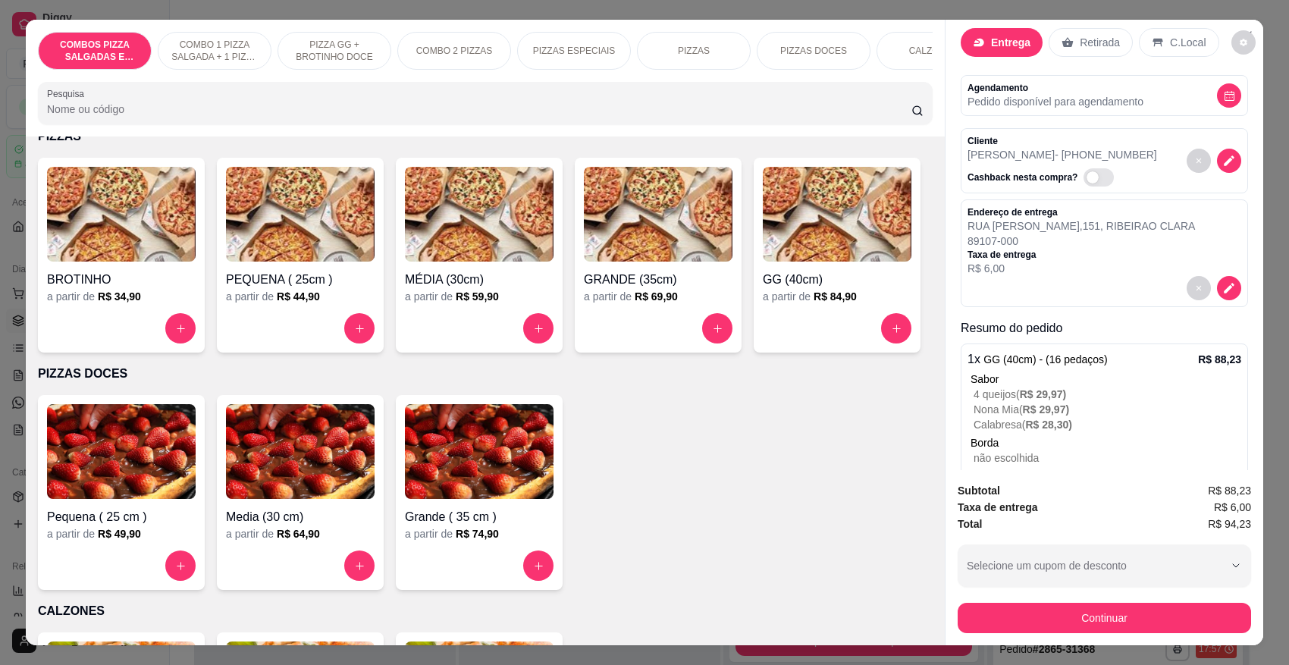
click at [1049, 47] on div "Retirada" at bounding box center [1091, 42] width 84 height 29
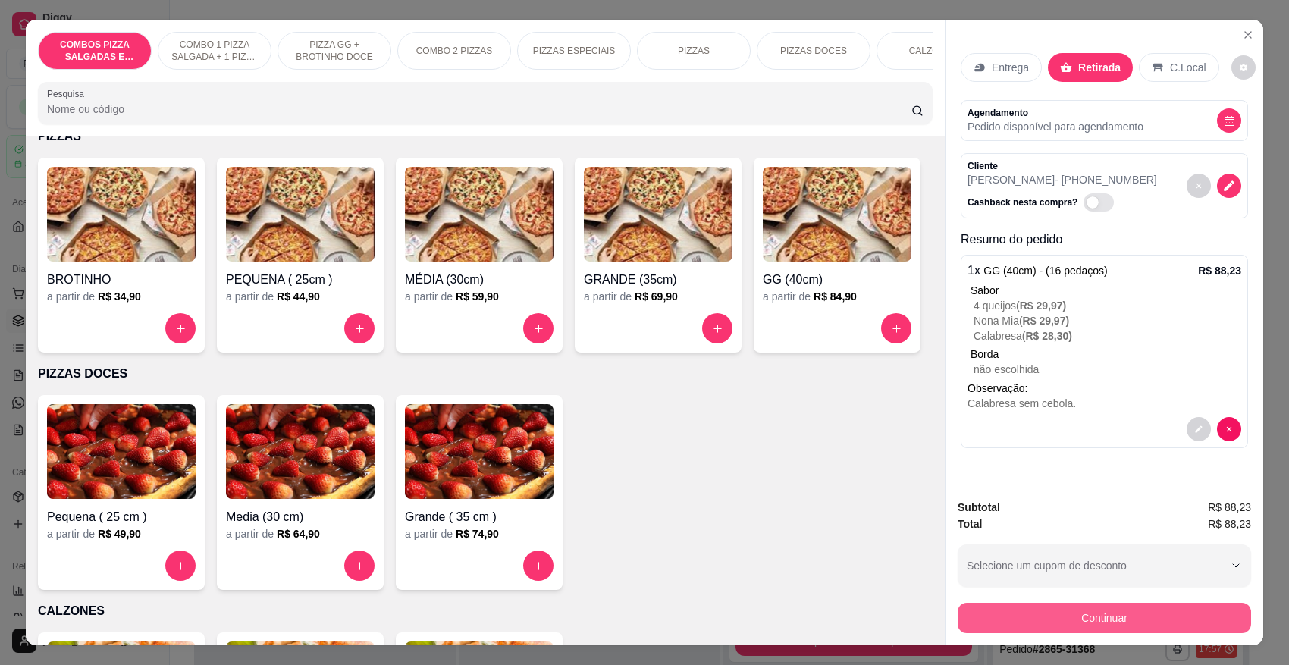
click at [1025, 611] on button "Continuar" at bounding box center [1104, 618] width 293 height 30
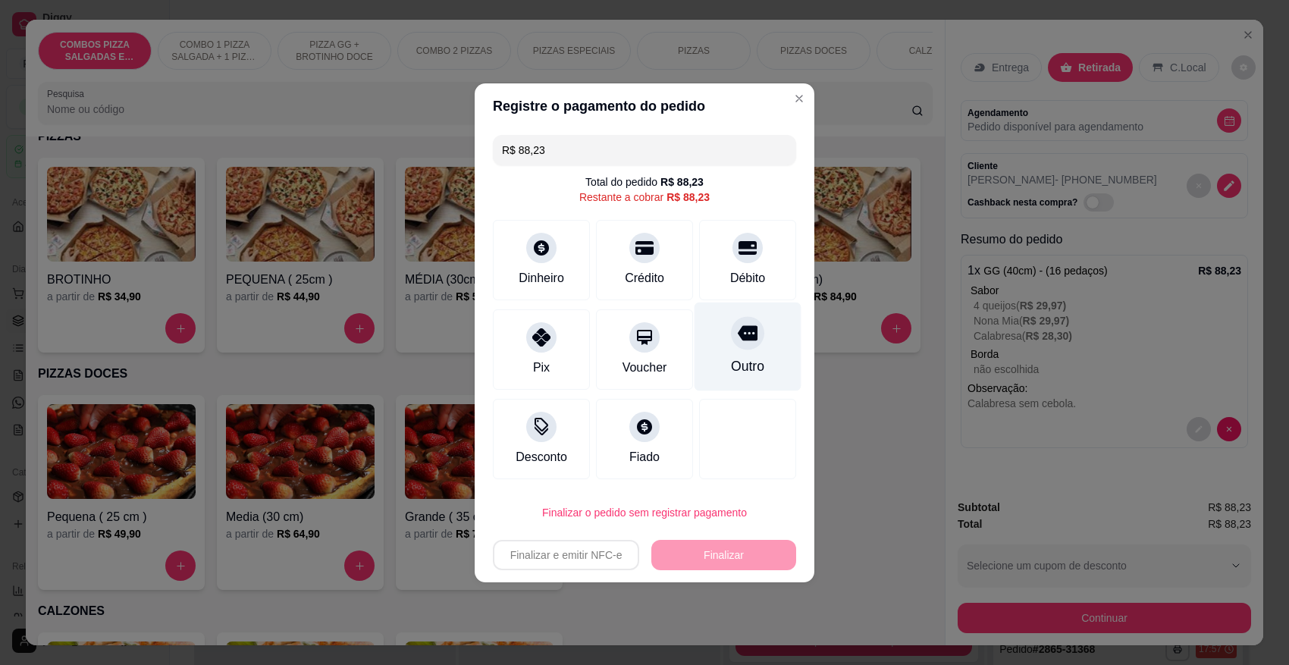
click at [740, 347] on div at bounding box center [747, 332] width 33 height 33
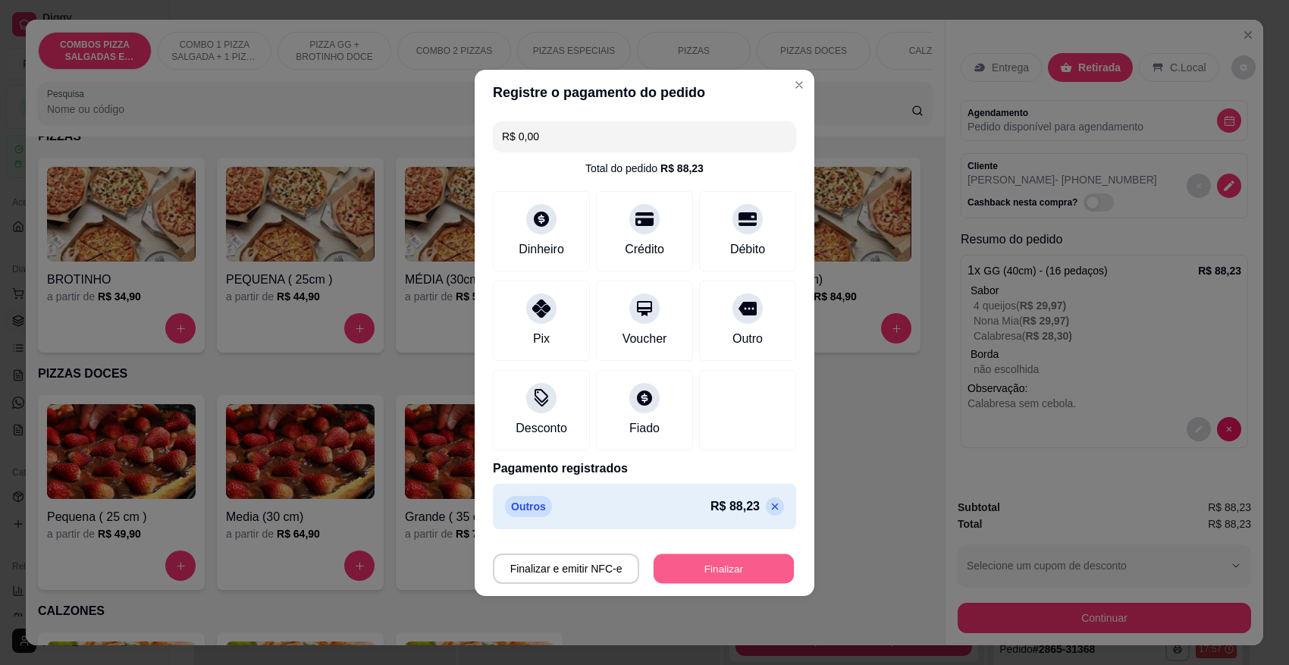
click at [721, 574] on button "Finalizar" at bounding box center [724, 569] width 140 height 30
type input "-R$ 88,23"
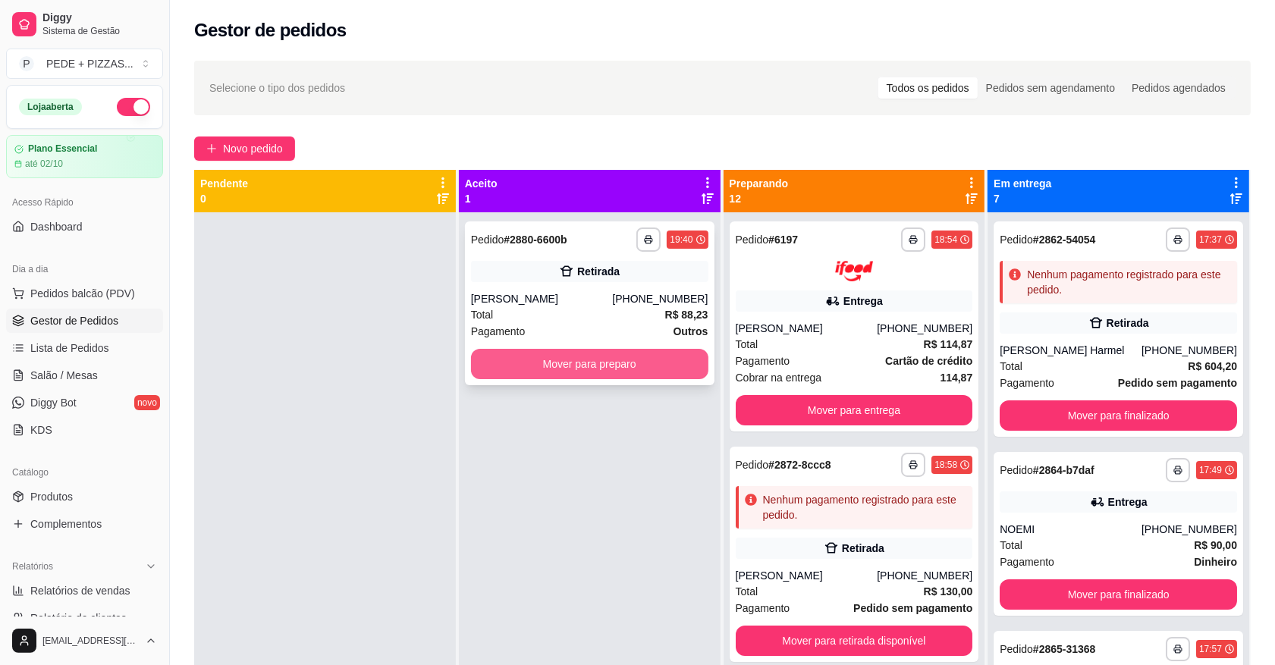
click at [679, 372] on button "Mover para preparo" at bounding box center [589, 364] width 237 height 30
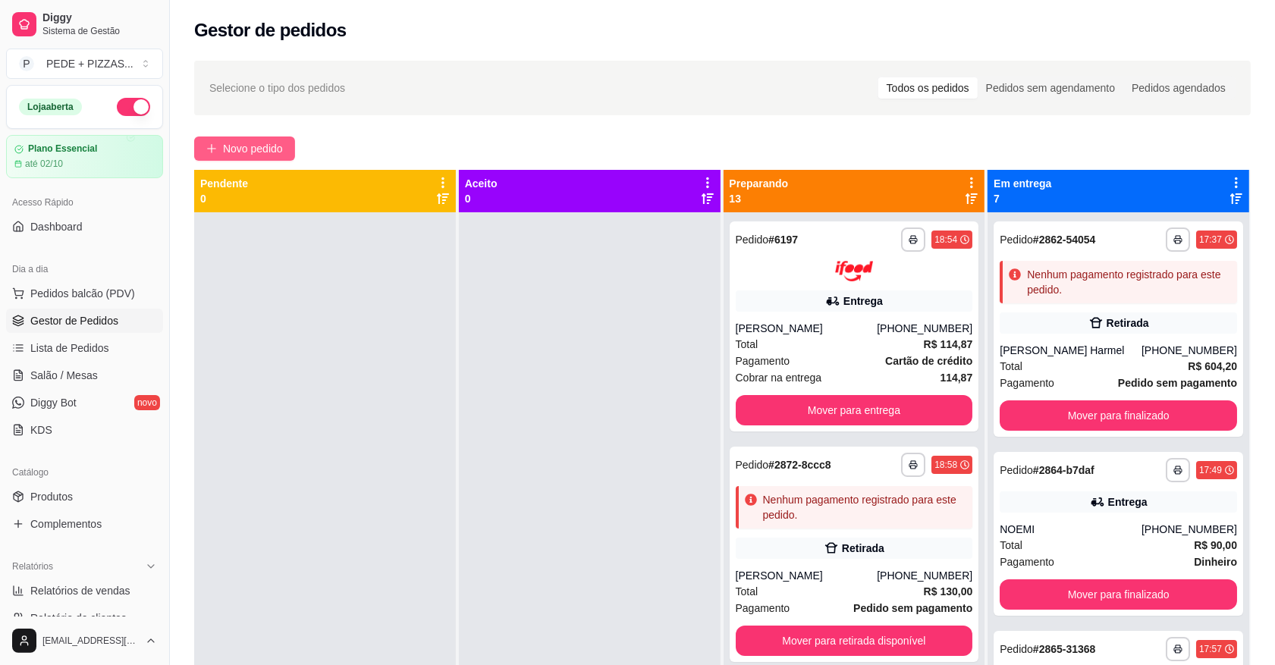
click at [246, 160] on button "Novo pedido" at bounding box center [244, 148] width 101 height 24
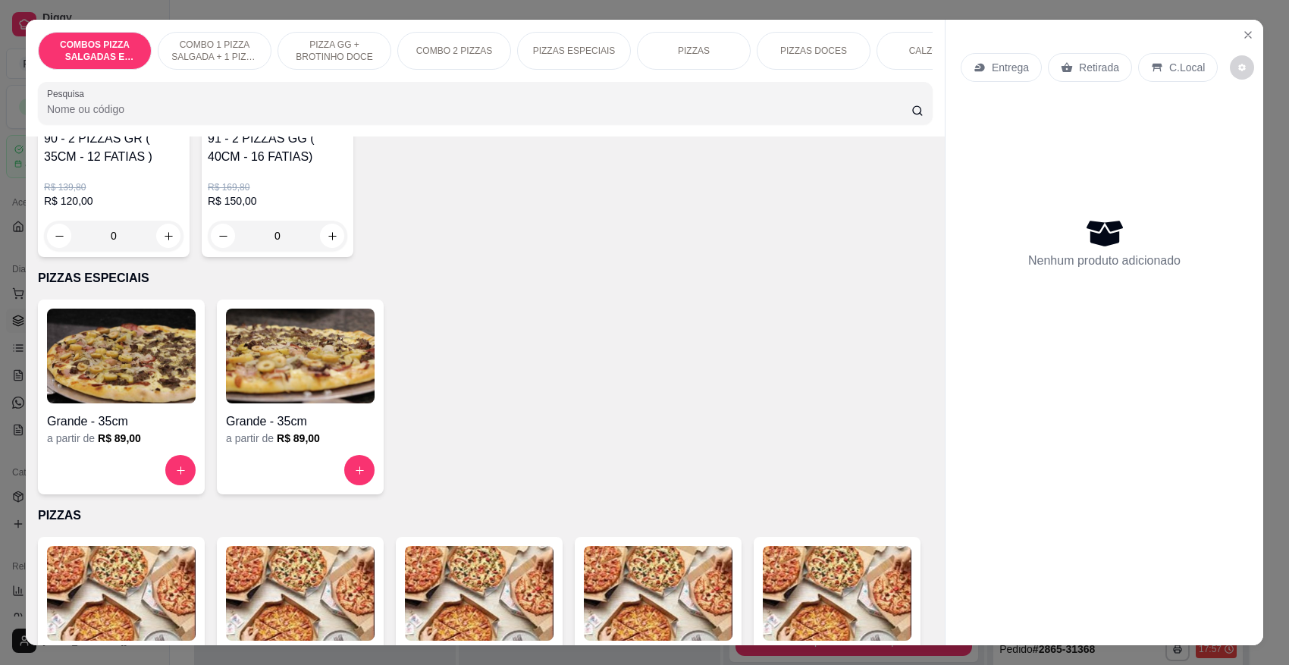
scroll to position [1327, 0]
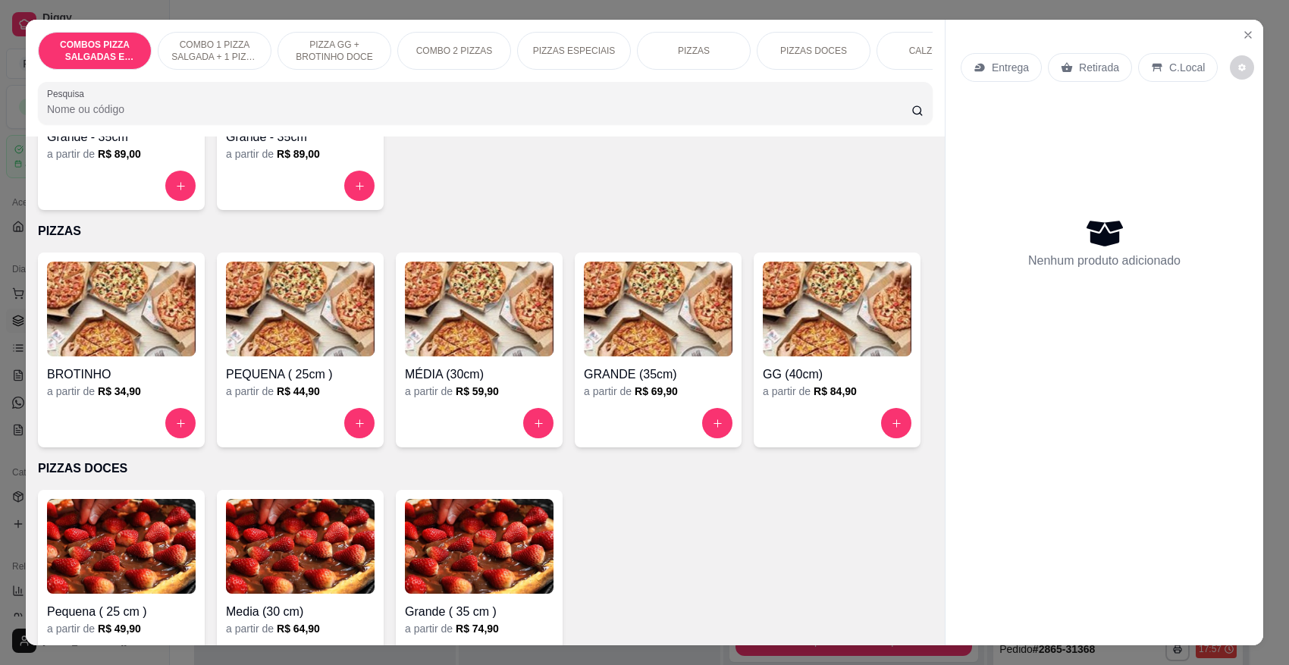
click at [763, 356] on img at bounding box center [837, 309] width 149 height 95
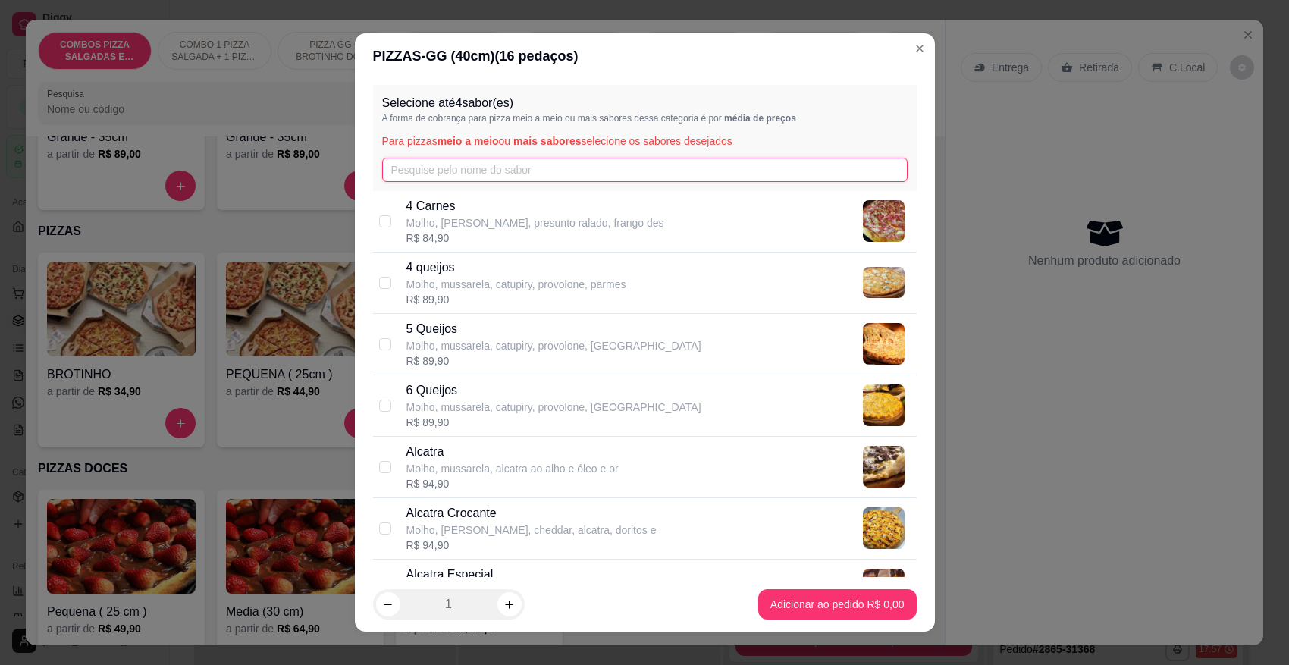
click at [504, 163] on input "text" at bounding box center [645, 170] width 526 height 24
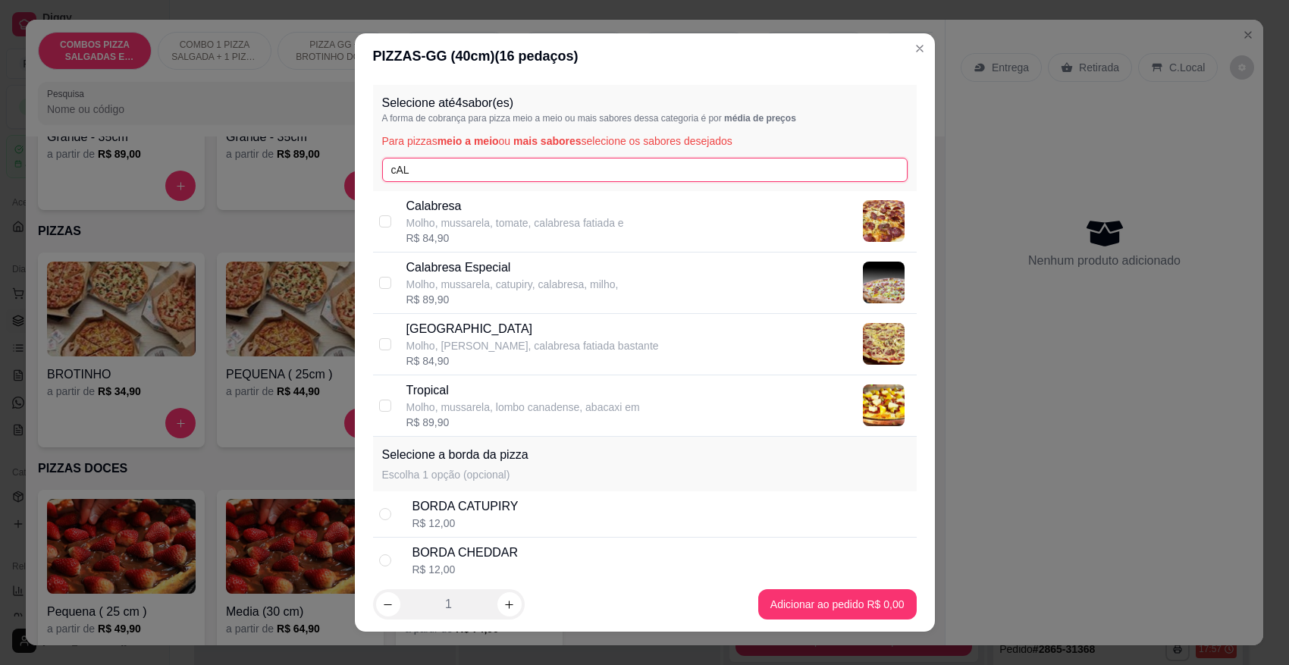
type input "cAL"
click at [510, 267] on p "Calabresa Especial" at bounding box center [512, 268] width 212 height 18
checkbox input "true"
click at [518, 179] on input "cAL" at bounding box center [645, 170] width 526 height 24
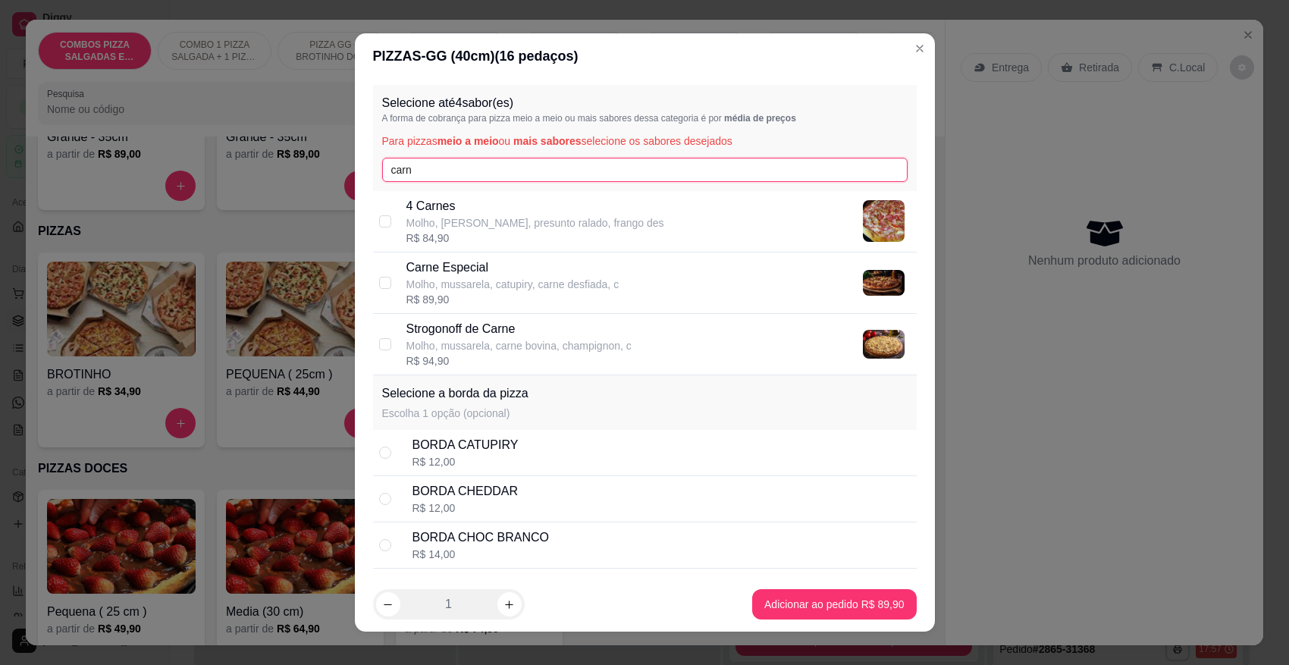
type input "carn"
click at [551, 296] on div "R$ 89,90" at bounding box center [512, 299] width 213 height 15
checkbox input "true"
click at [510, 176] on input "carn" at bounding box center [645, 170] width 526 height 24
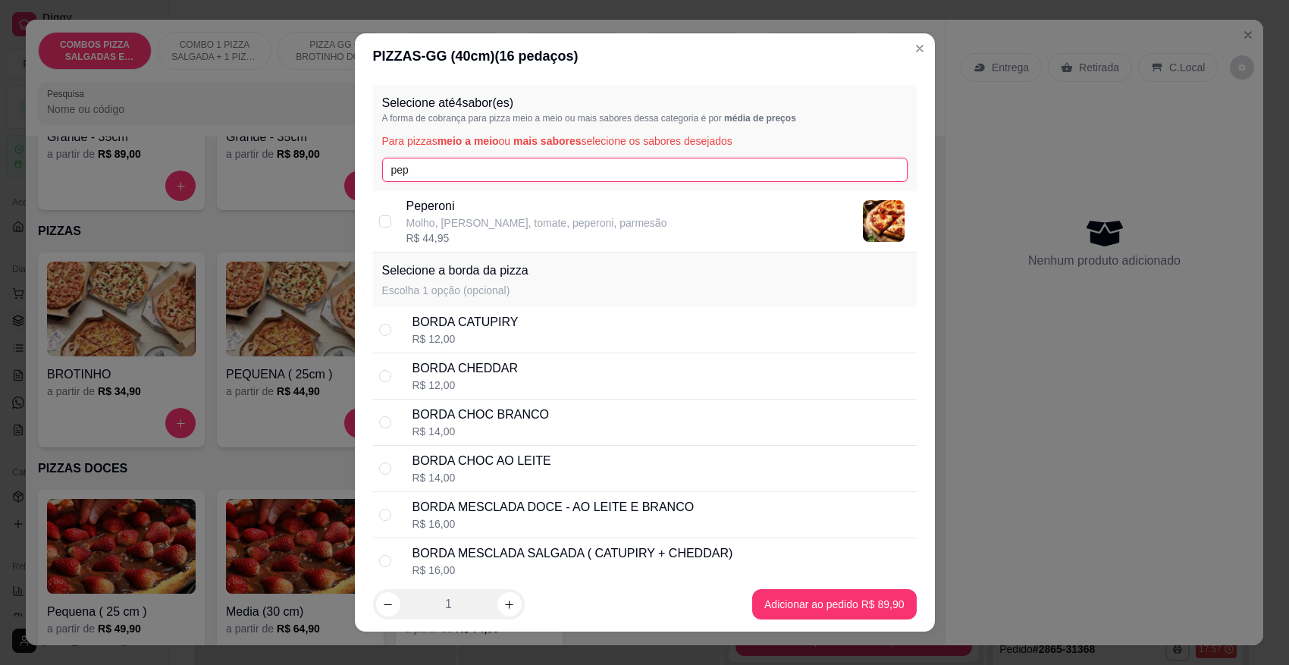
type input "pep"
click at [486, 221] on p "Molho, [PERSON_NAME], tomate, peperoni, parmesão" at bounding box center [536, 222] width 261 height 15
checkbox input "true"
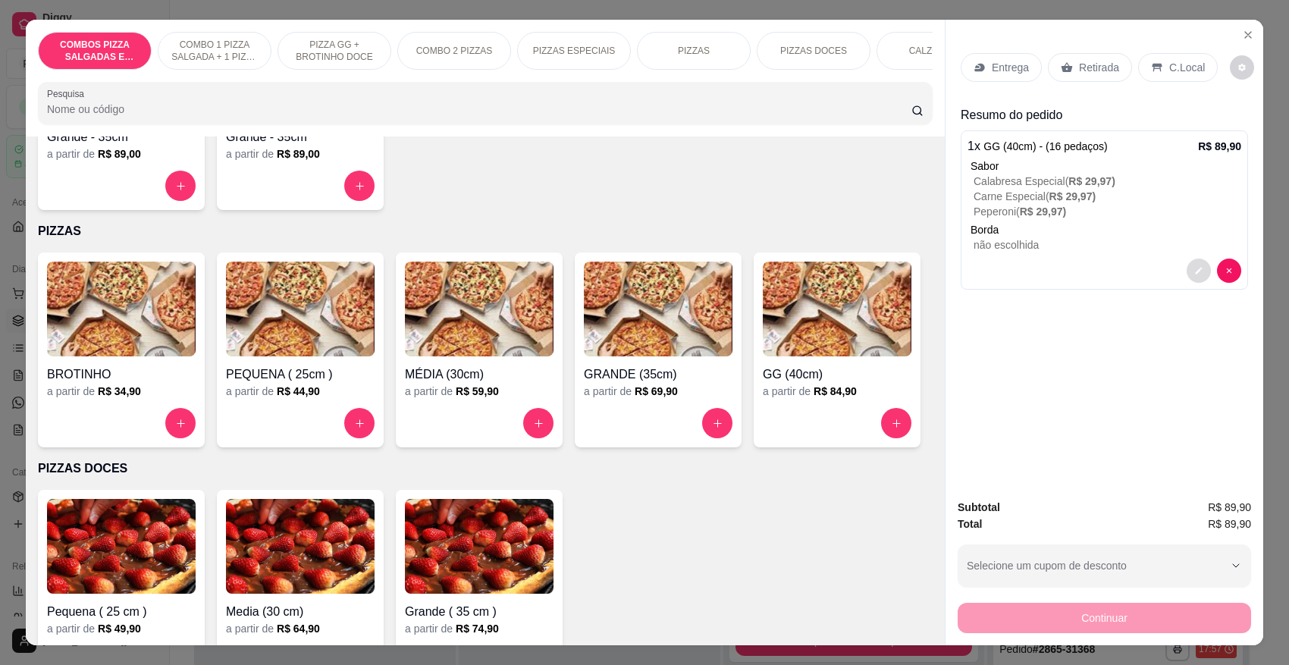
click at [1187, 269] on button "decrease-product-quantity" at bounding box center [1199, 271] width 24 height 24
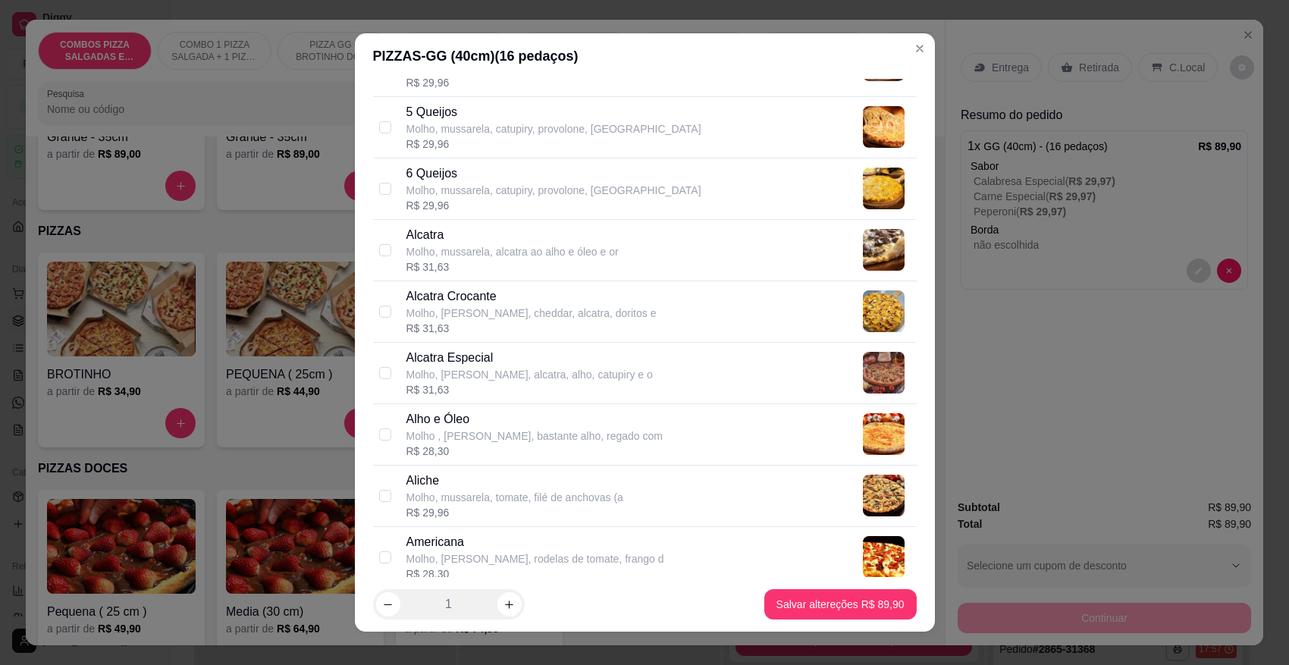
scroll to position [0, 0]
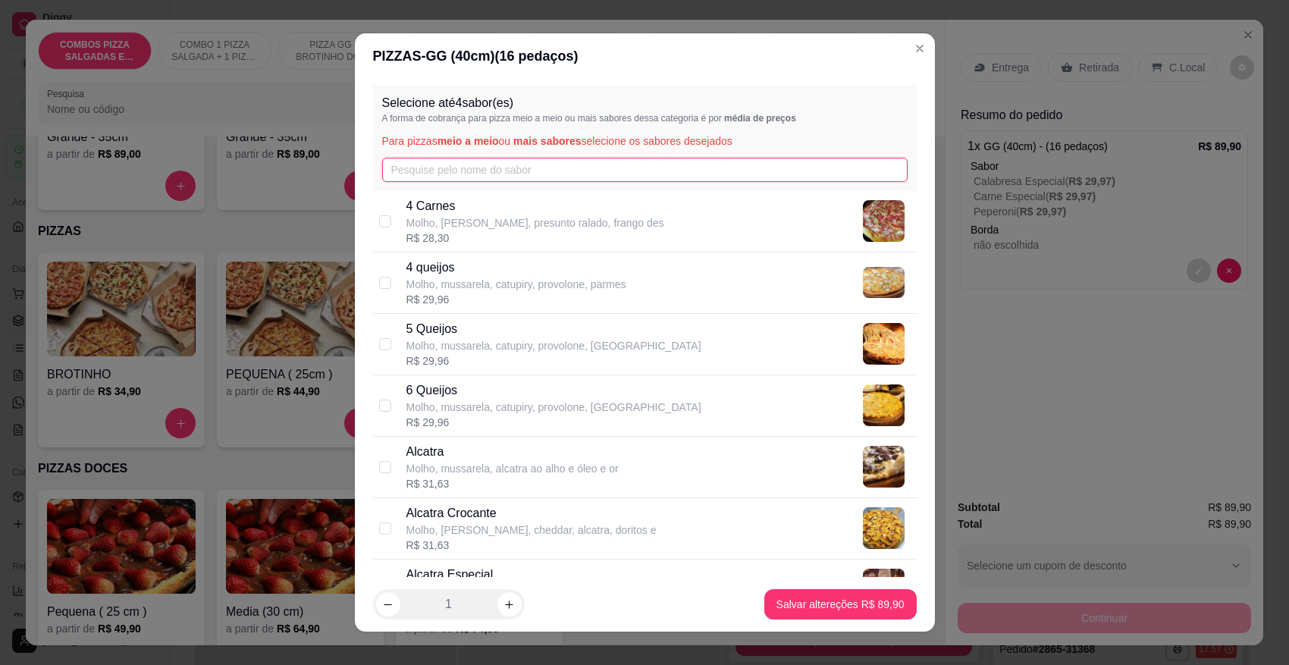
click at [513, 165] on input "text" at bounding box center [645, 170] width 526 height 24
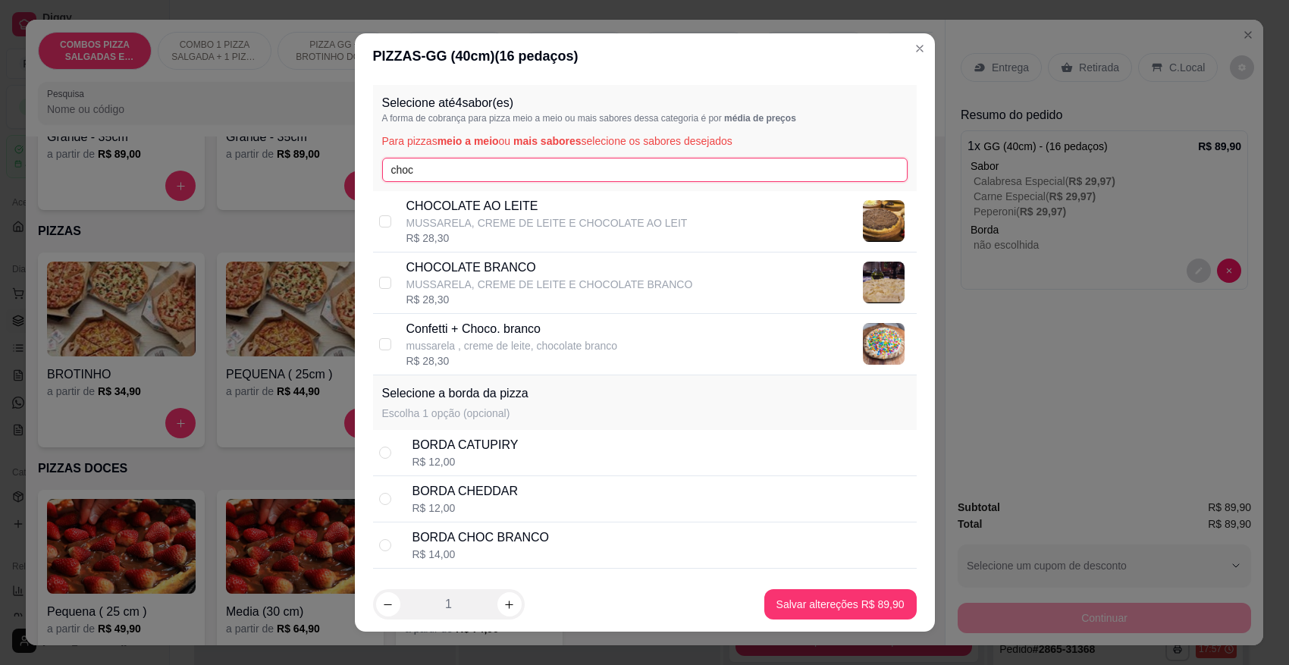
type input "choc"
click at [520, 209] on p "CHOCOLATE AO LEITE" at bounding box center [546, 206] width 281 height 18
checkbox input "true"
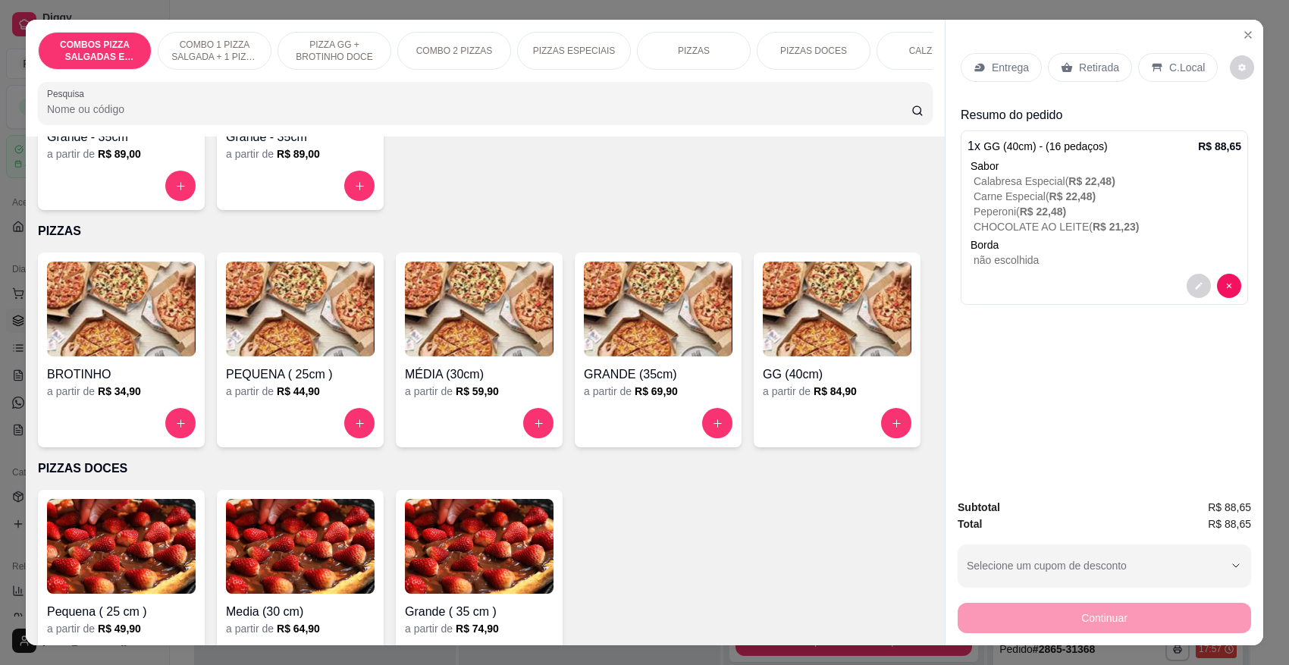
click at [1002, 73] on p "Entrega" at bounding box center [1010, 67] width 37 height 15
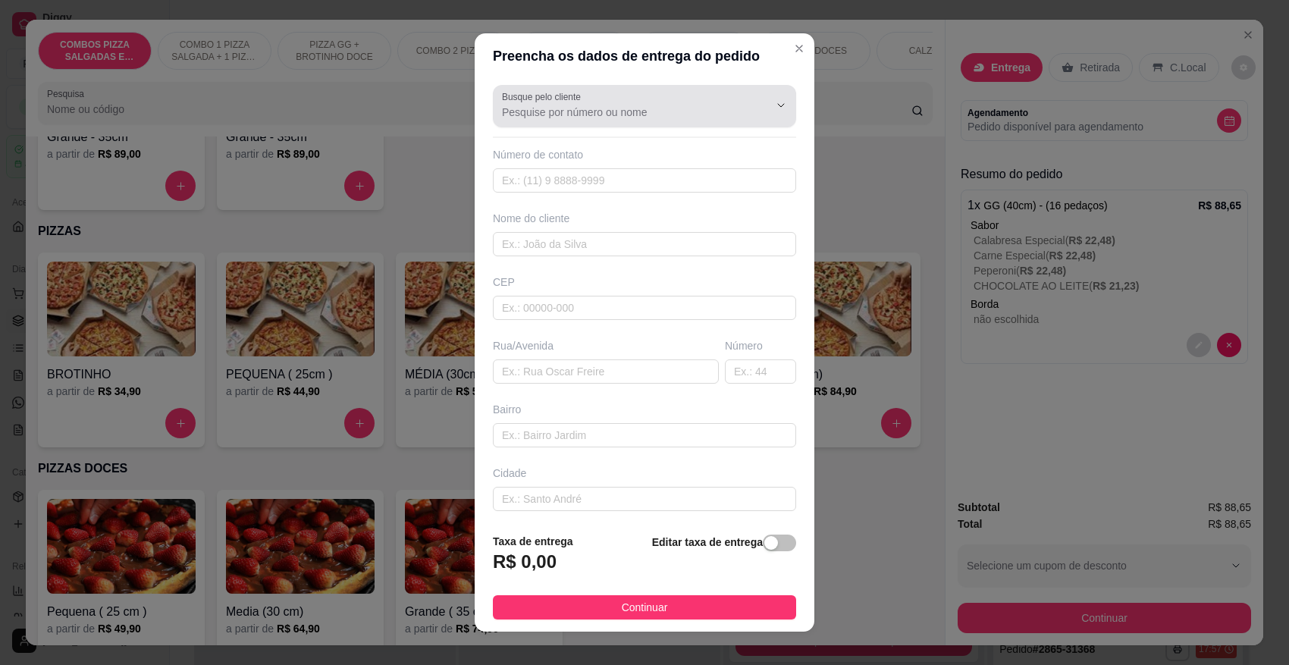
click at [692, 105] on input "Busque pelo cliente" at bounding box center [623, 112] width 243 height 15
type input "4487"
click at [754, 101] on icon "Show suggestions" at bounding box center [760, 105] width 12 height 12
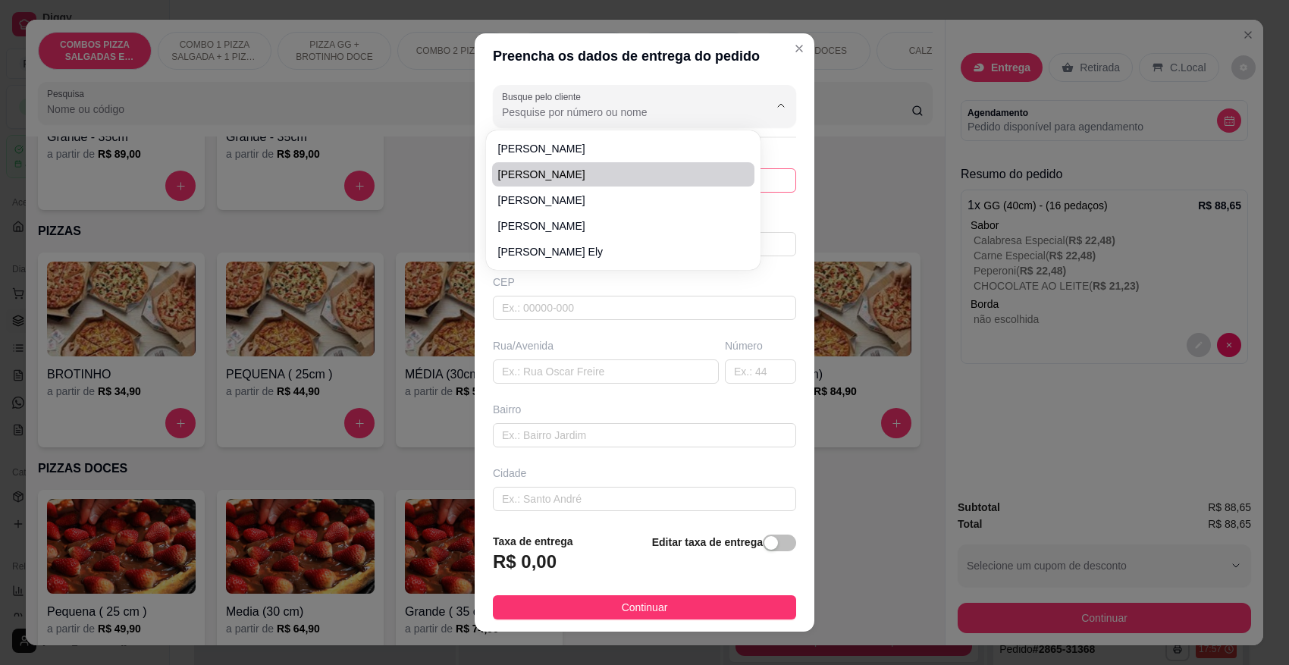
click at [620, 182] on li "[PERSON_NAME]" at bounding box center [623, 174] width 263 height 24
type input "[PERSON_NAME]"
type input "47991595247"
type input "[PERSON_NAME]"
type input "89107000"
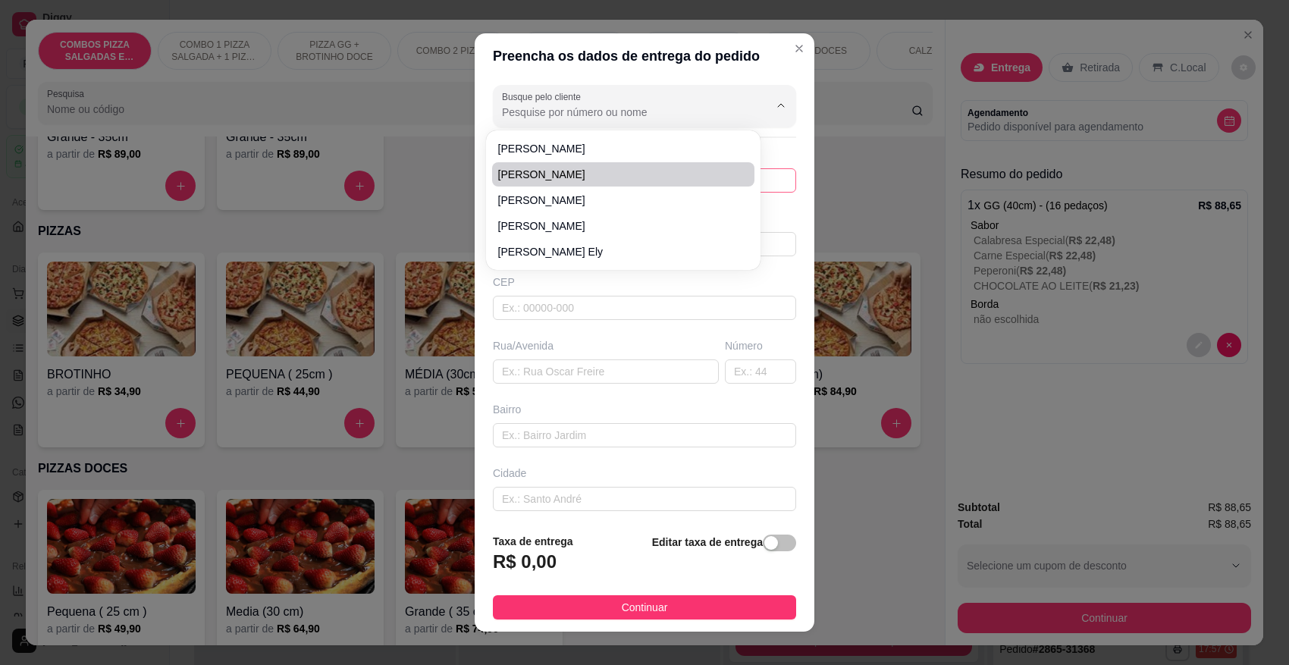
type input "Rua [PERSON_NAME]"
type input "370"
type input "Centro"
type input "Pomerode"
type input "Casa"
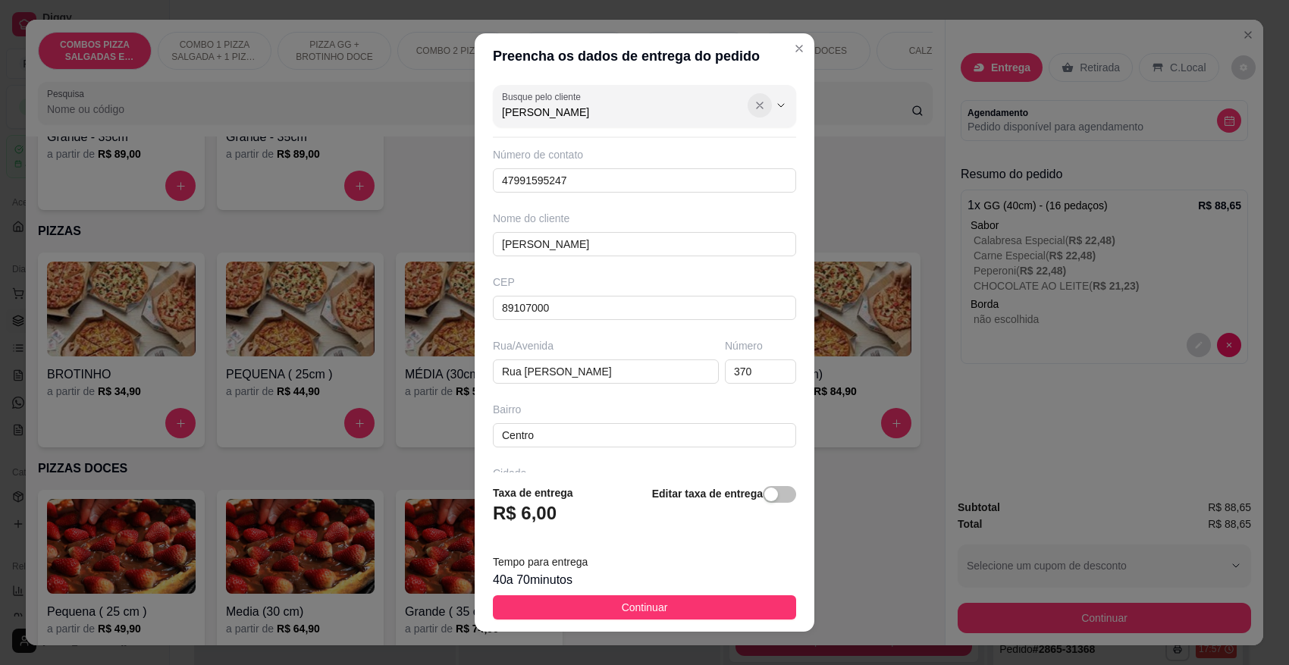
click at [754, 105] on icon "Show suggestions" at bounding box center [760, 105] width 12 height 12
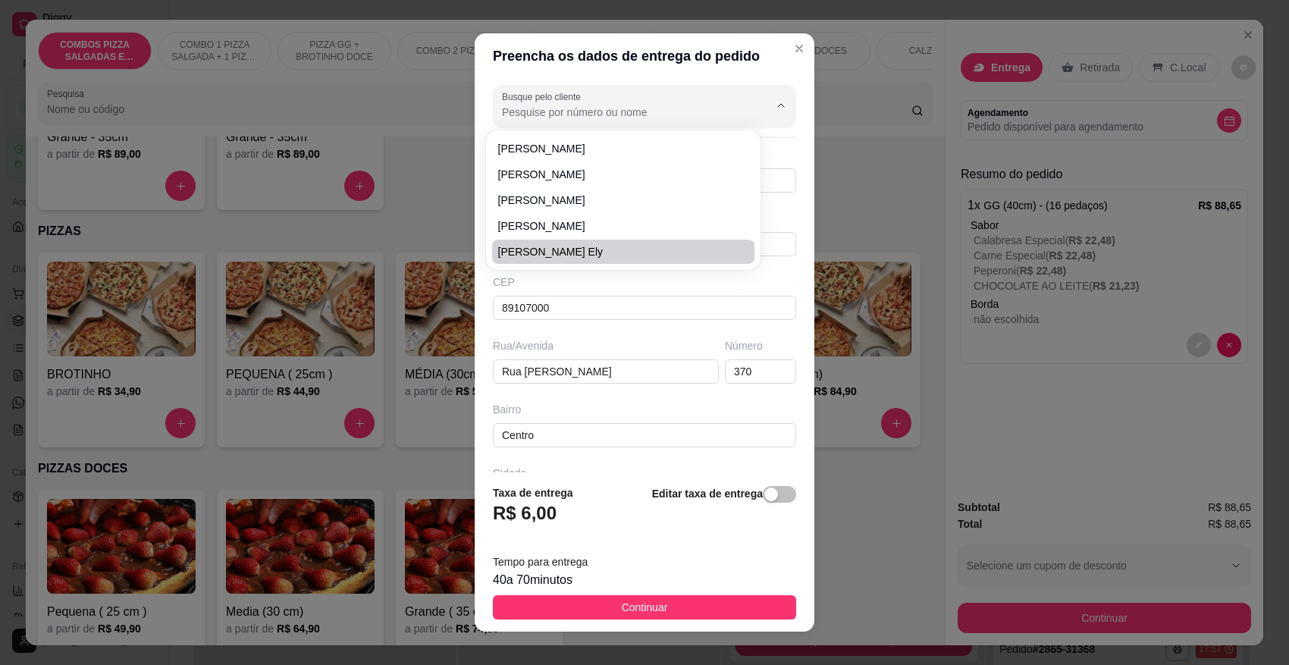
click at [719, 334] on div "Busque pelo cliente Número de contato 47991595247 Nome do cliente [PERSON_NAME]…" at bounding box center [645, 276] width 340 height 394
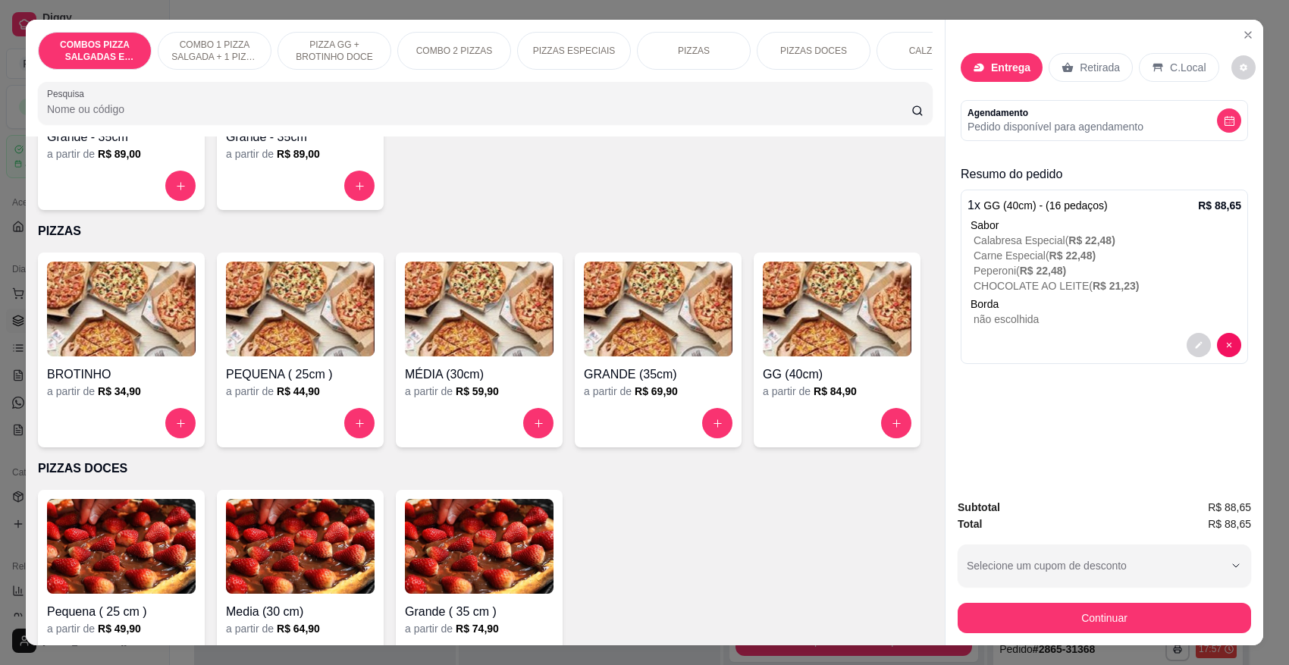
click at [1043, 127] on p "Pedido disponível para agendamento" at bounding box center [1056, 126] width 176 height 15
click at [1006, 80] on div "Entrega" at bounding box center [1002, 67] width 82 height 29
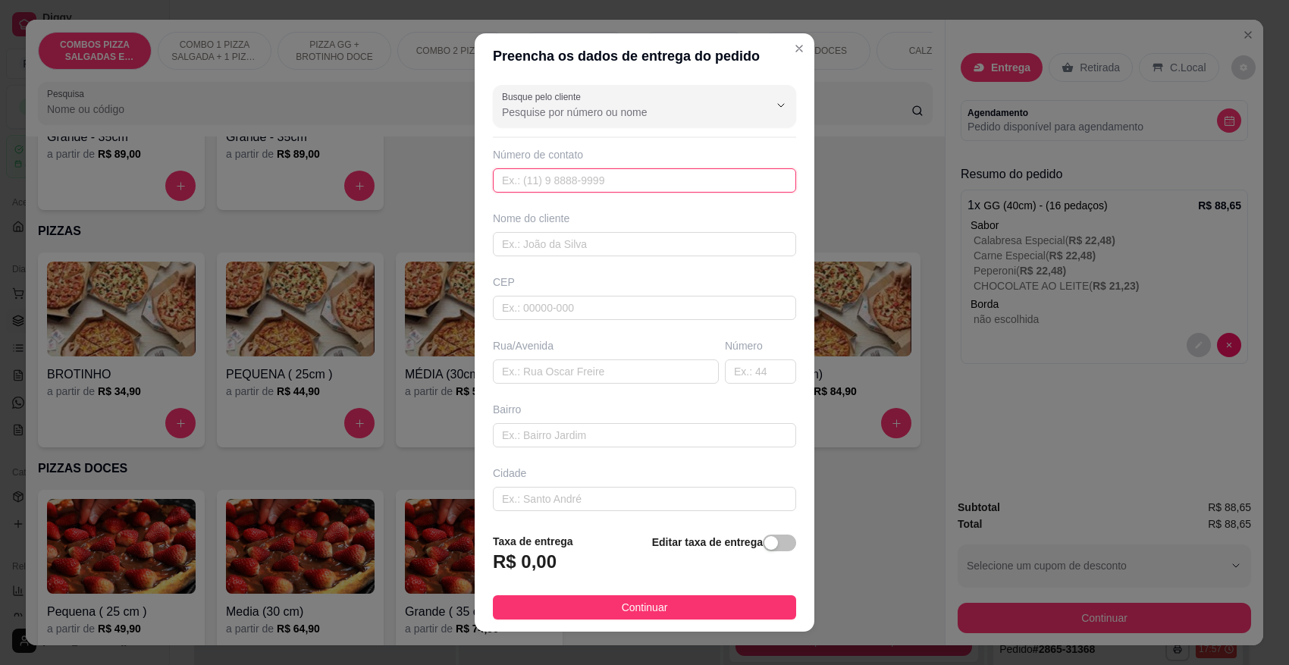
click at [569, 171] on input "text" at bounding box center [644, 180] width 303 height 24
type input "[PHONE_NUMBER]"
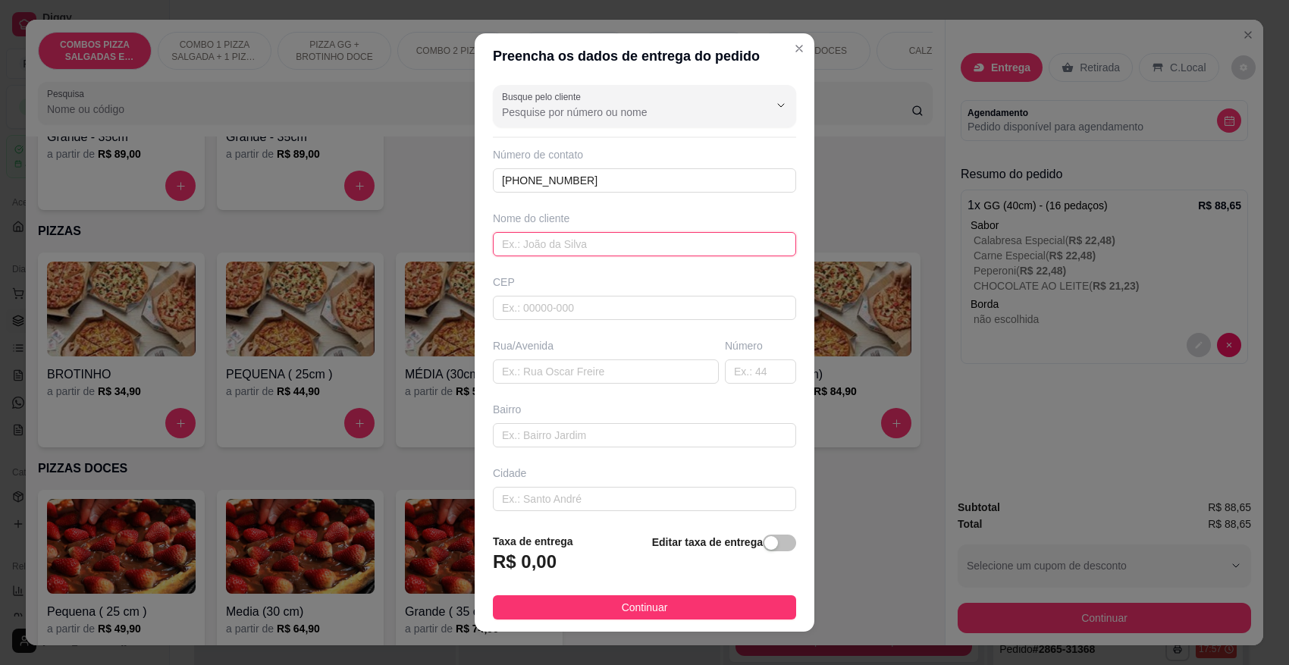
click at [559, 243] on input "text" at bounding box center [644, 244] width 303 height 24
type input "DJOCELLE"
click at [551, 312] on input "text" at bounding box center [644, 308] width 303 height 24
type input "89107000"
type input "Pomerode"
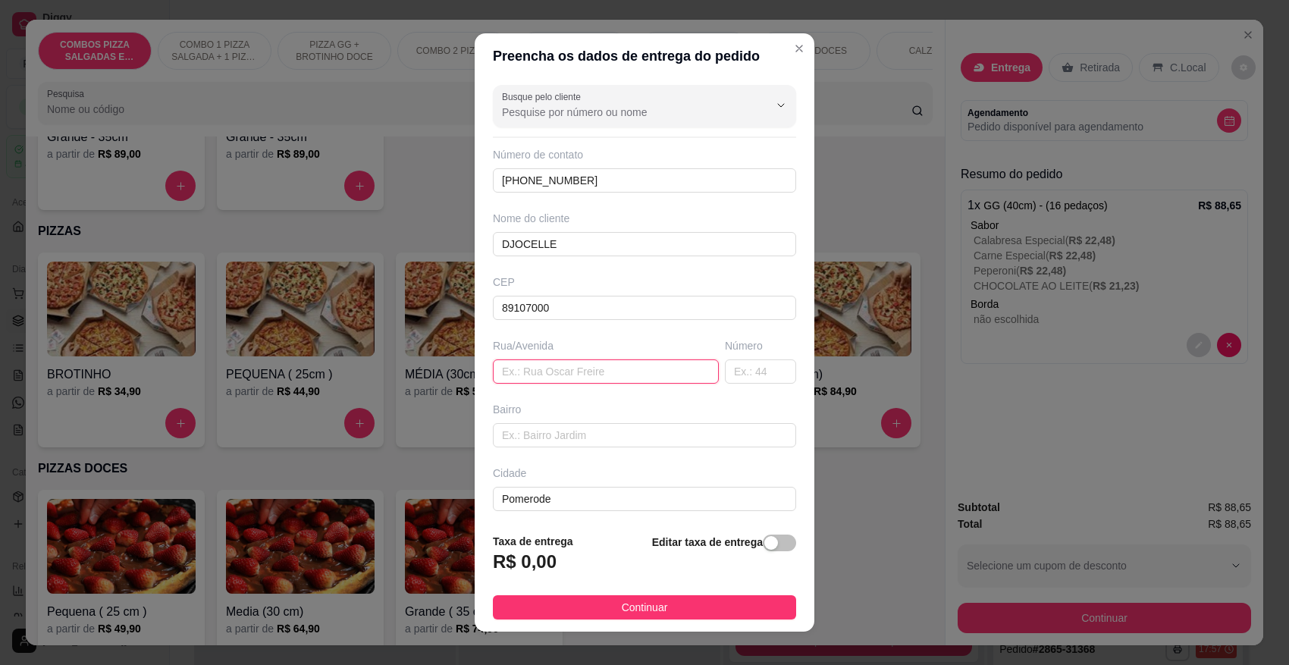
click at [576, 374] on input "text" at bounding box center [606, 371] width 226 height 24
click at [725, 378] on input "text" at bounding box center [760, 371] width 71 height 24
click at [657, 444] on input "text" at bounding box center [644, 435] width 303 height 24
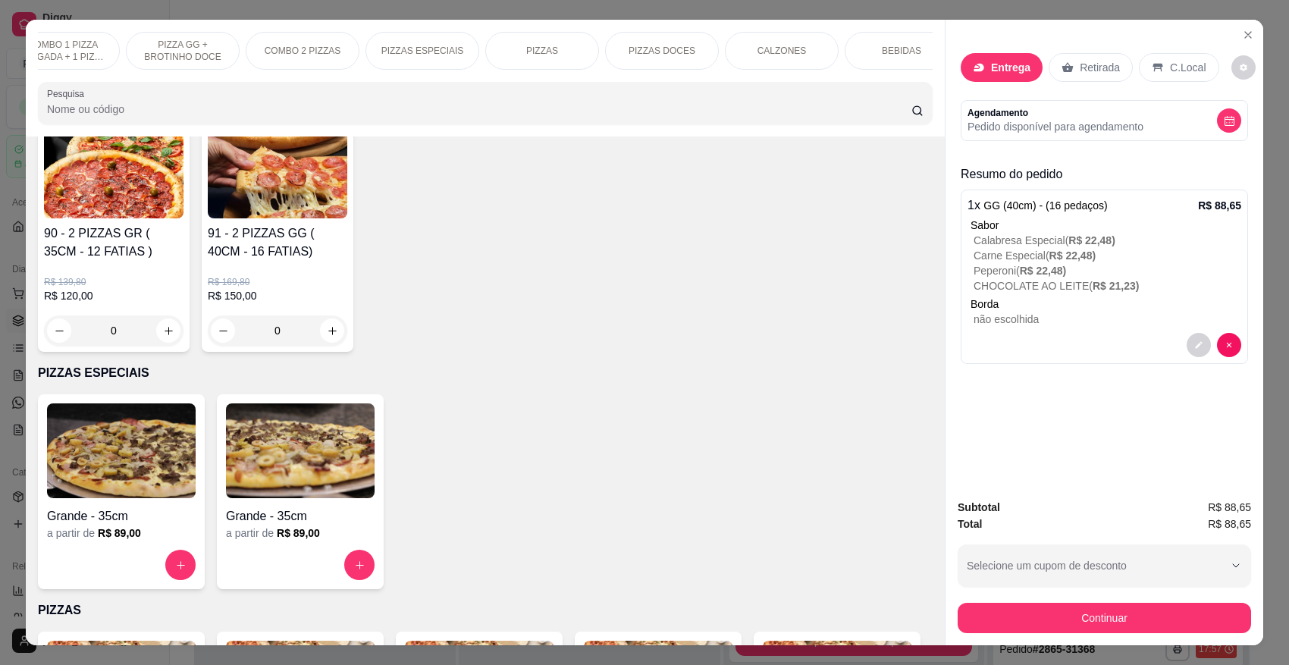
scroll to position [0, 190]
click at [864, 55] on p "BEBIDAS" at bounding box center [863, 51] width 39 height 12
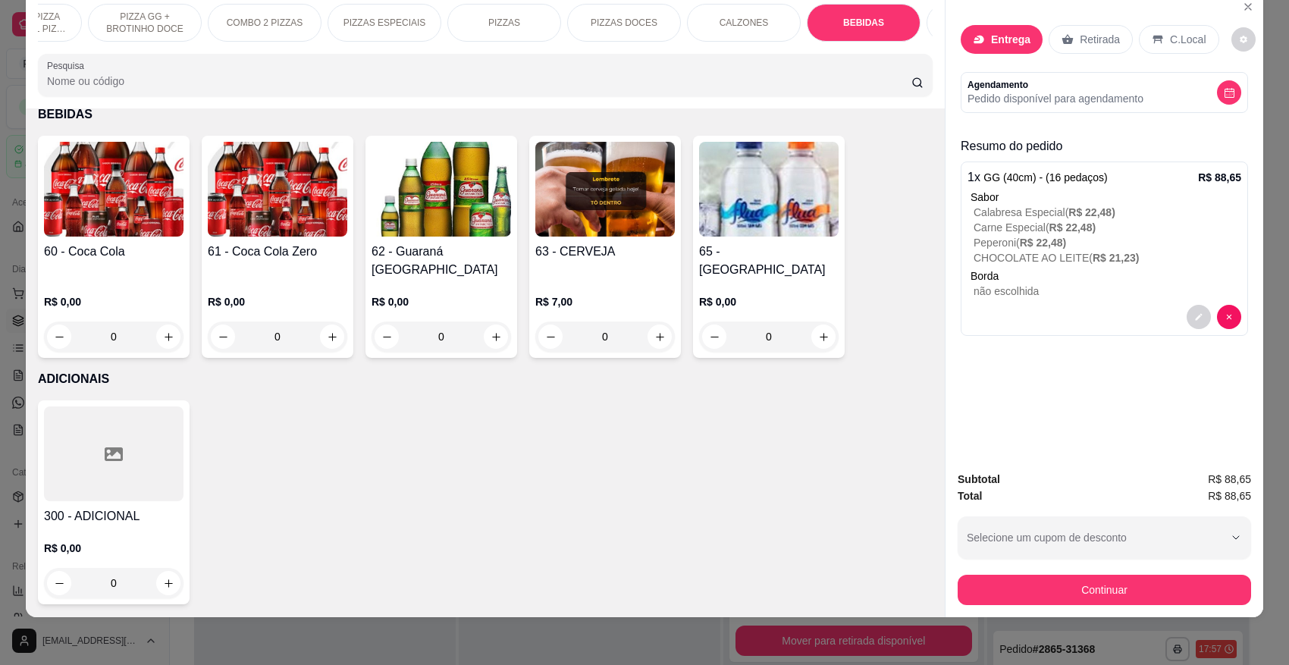
click at [157, 331] on div "0" at bounding box center [114, 337] width 140 height 30
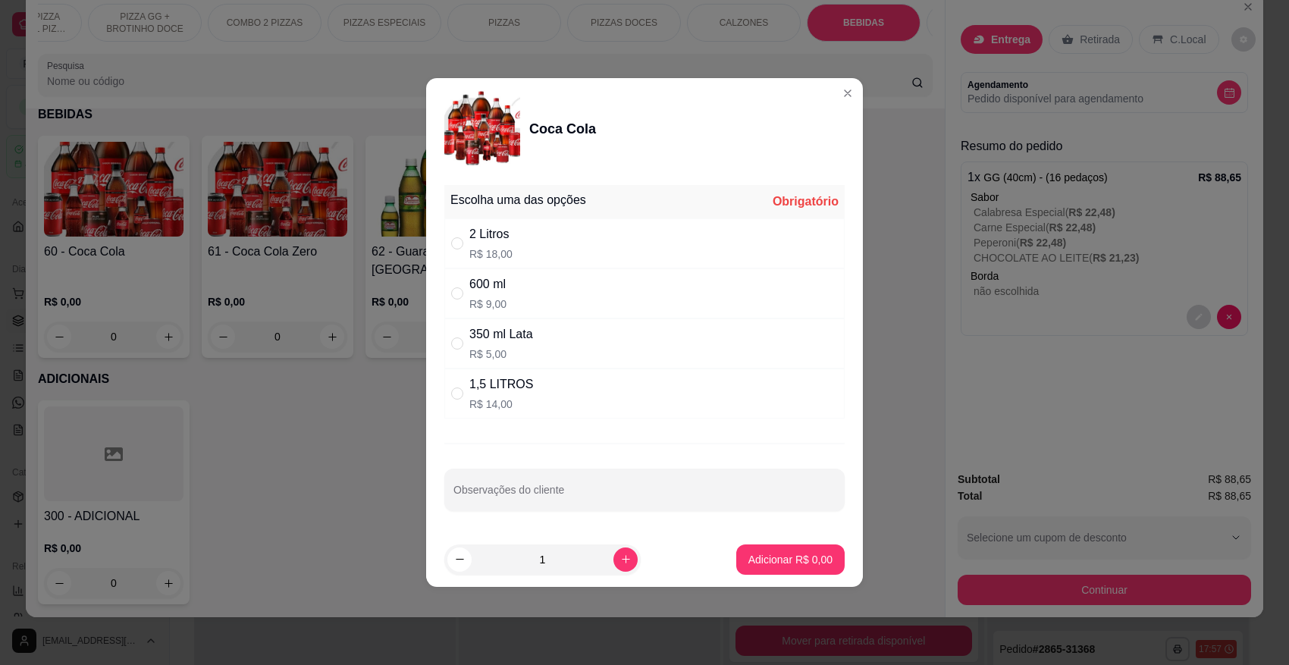
click at [542, 239] on div "2 Litros R$ 18,00" at bounding box center [644, 243] width 400 height 50
click at [757, 557] on p "Adicionar R$ 18,00" at bounding box center [787, 559] width 90 height 15
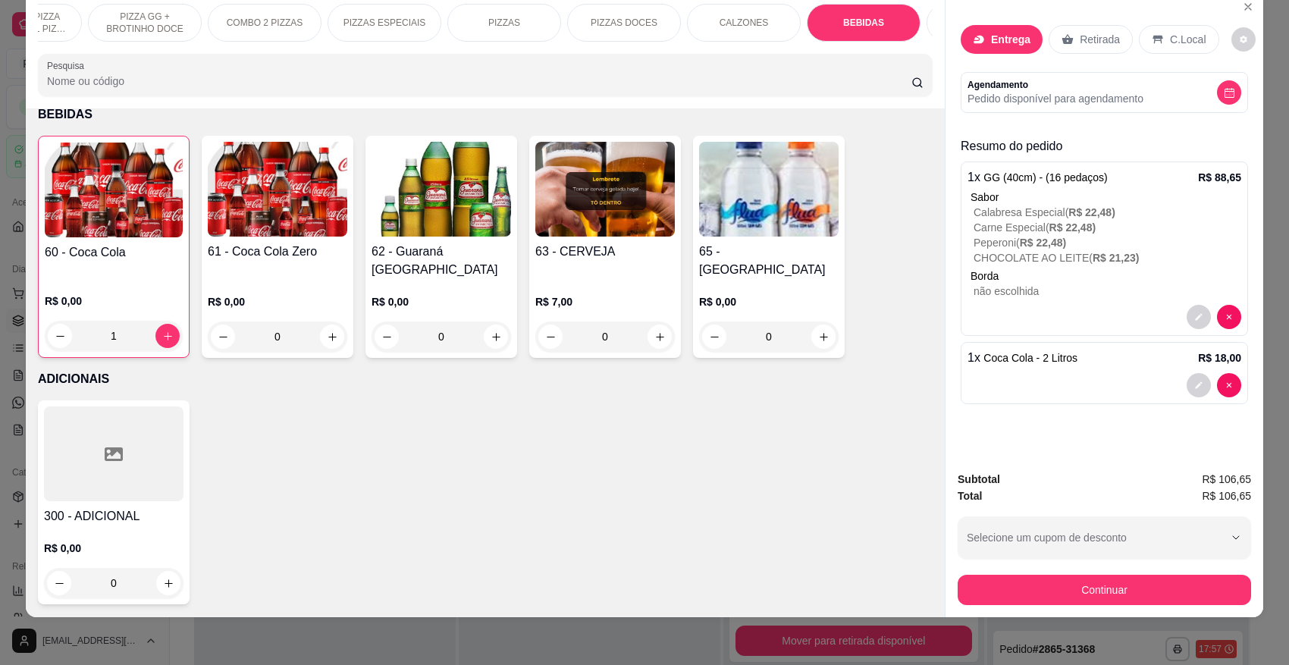
click at [996, 50] on div "Entrega" at bounding box center [1002, 39] width 82 height 29
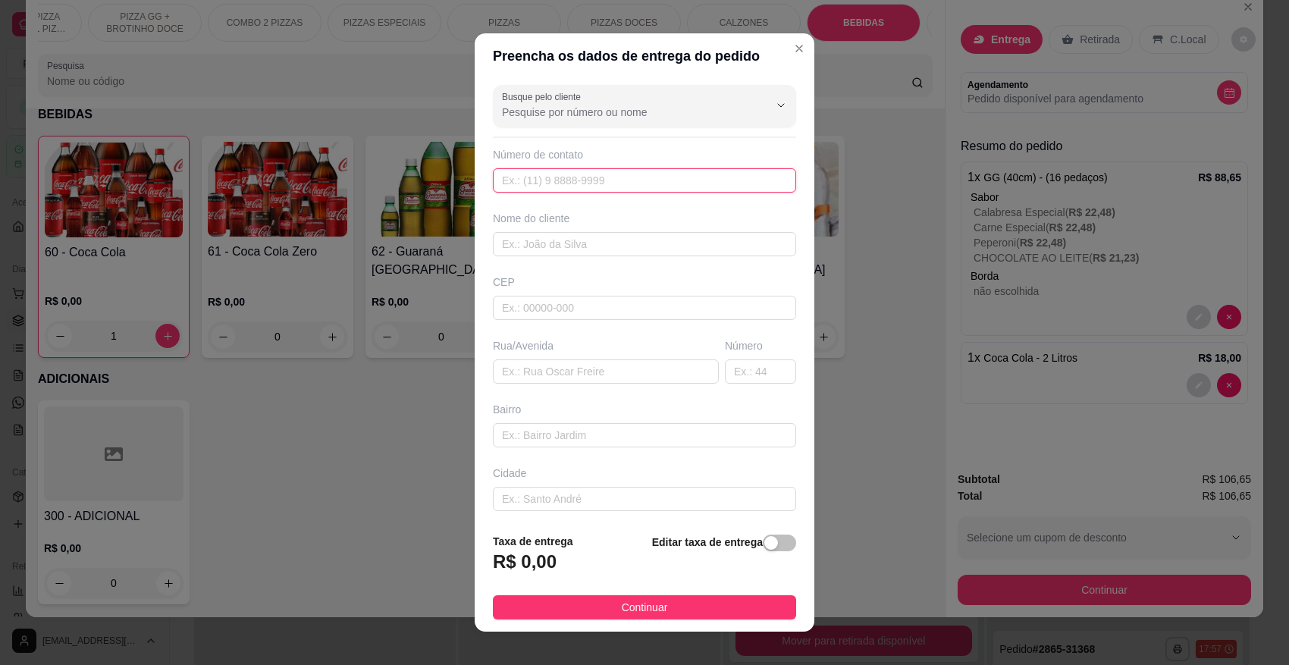
click at [586, 187] on input "text" at bounding box center [644, 180] width 303 height 24
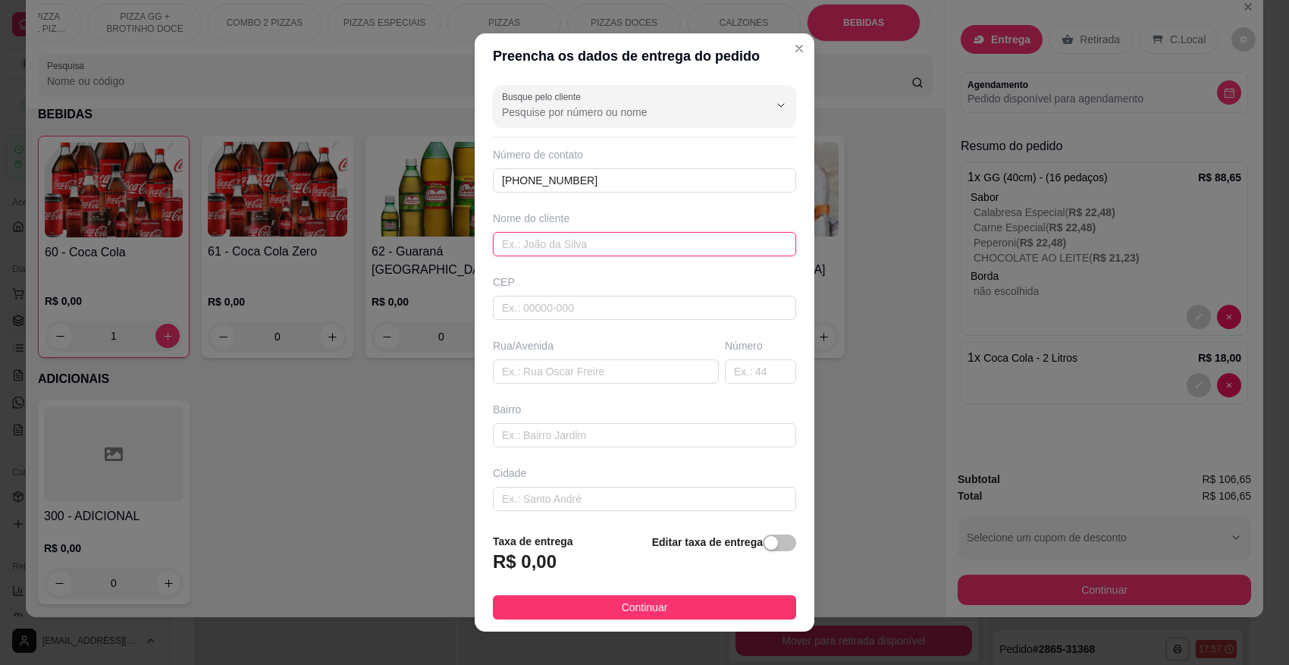
click at [555, 246] on input "text" at bounding box center [644, 244] width 303 height 24
click at [527, 304] on input "text" at bounding box center [644, 308] width 303 height 24
click at [529, 374] on input "text" at bounding box center [606, 371] width 226 height 24
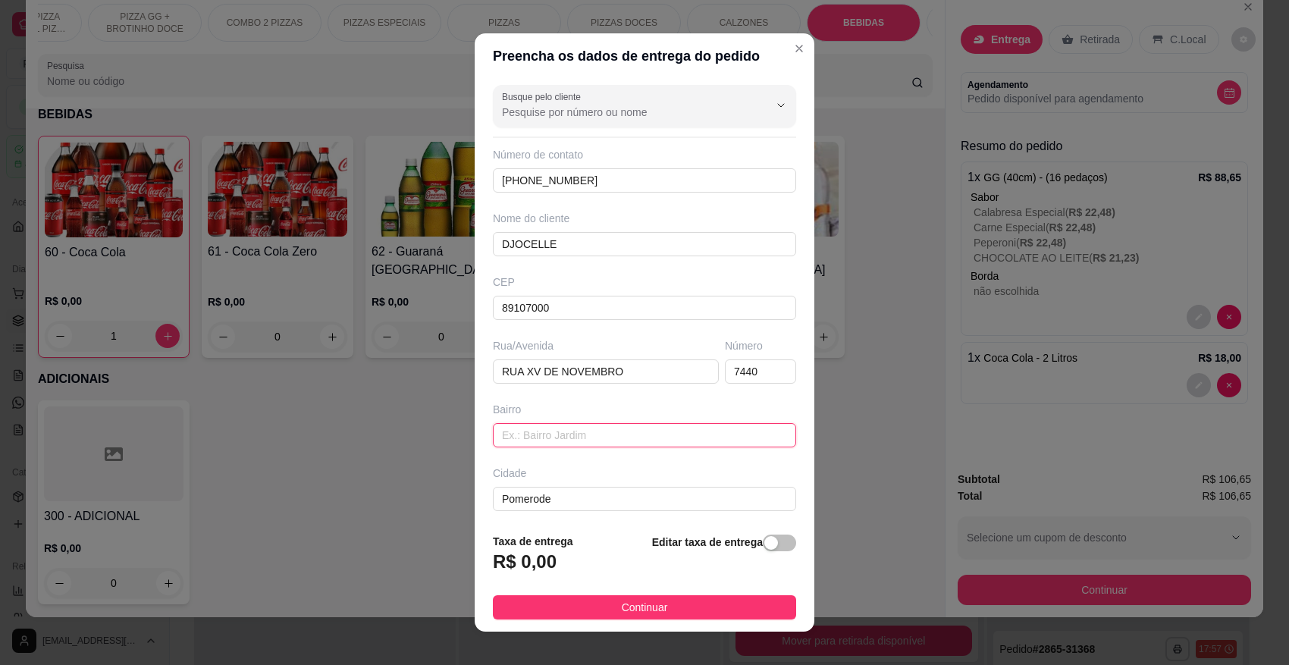
click at [560, 429] on input "text" at bounding box center [644, 435] width 303 height 24
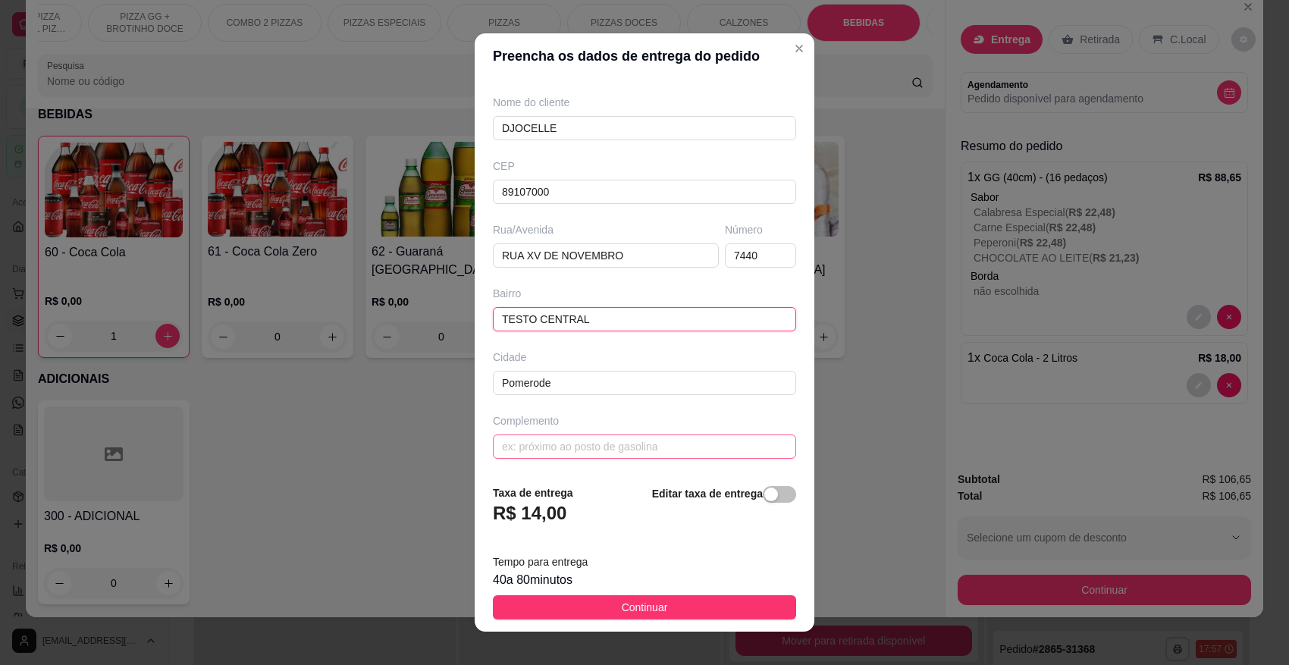
scroll to position [119, 0]
click at [551, 438] on input "text" at bounding box center [644, 445] width 303 height 24
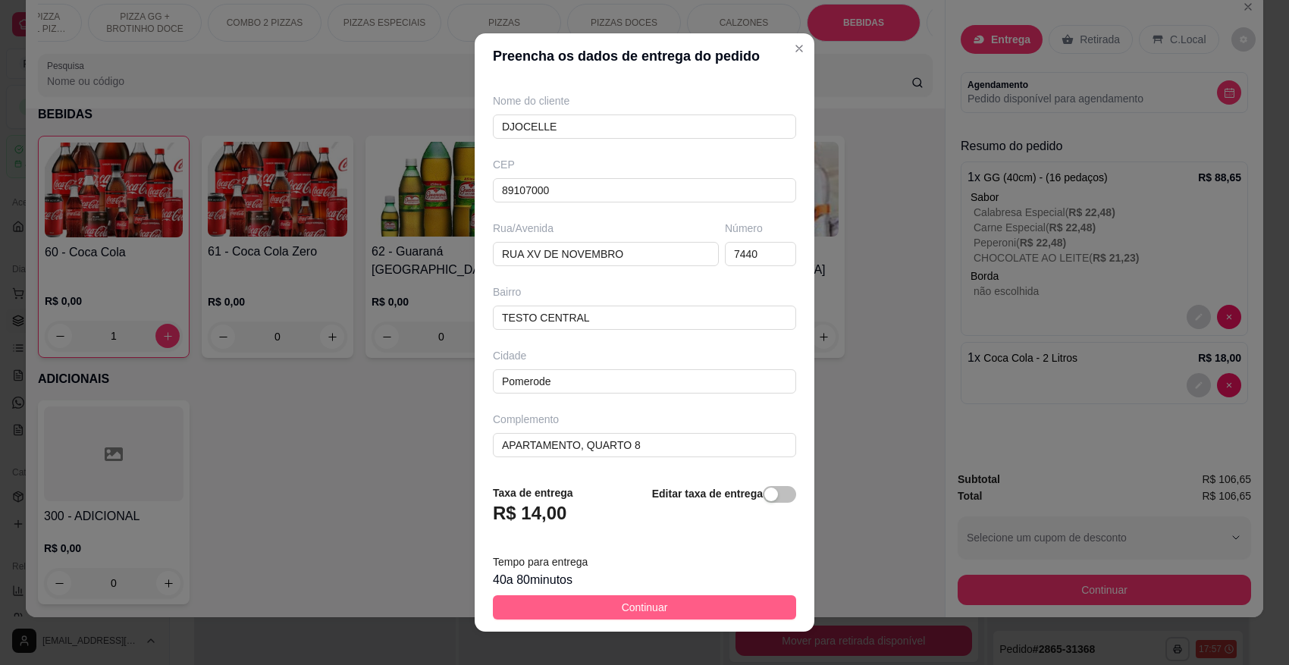
click at [604, 607] on button "Continuar" at bounding box center [644, 607] width 303 height 24
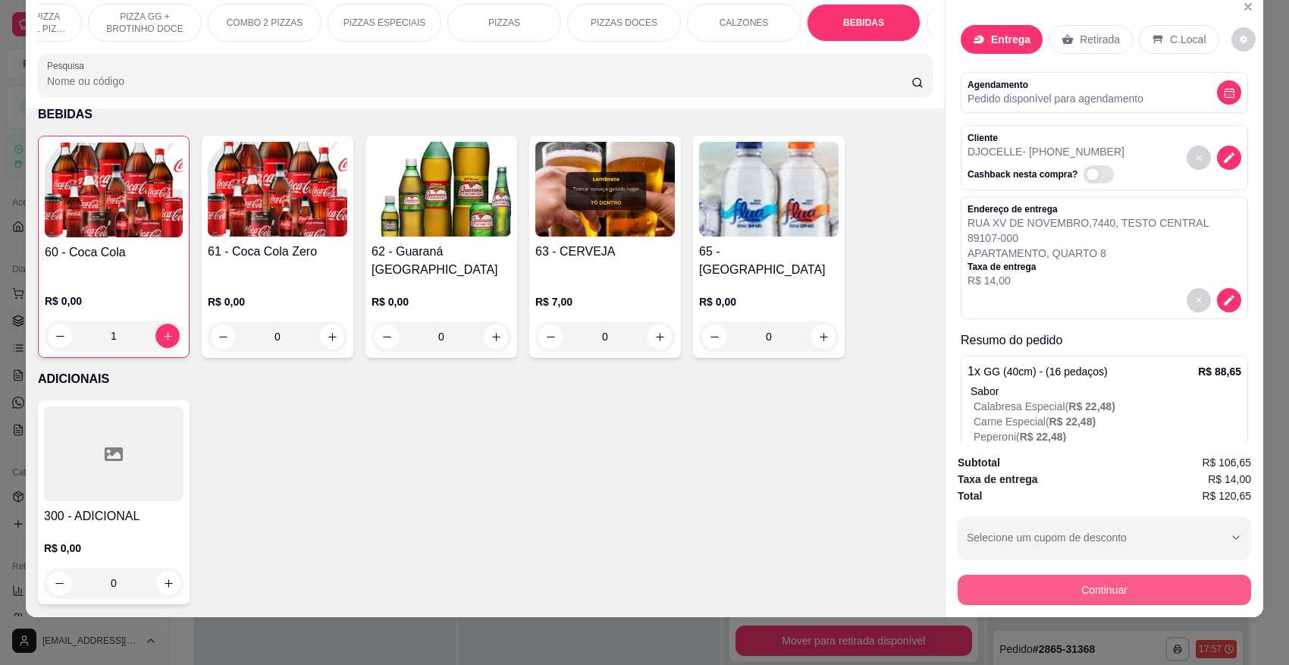
click at [1132, 586] on button "Continuar" at bounding box center [1104, 590] width 293 height 30
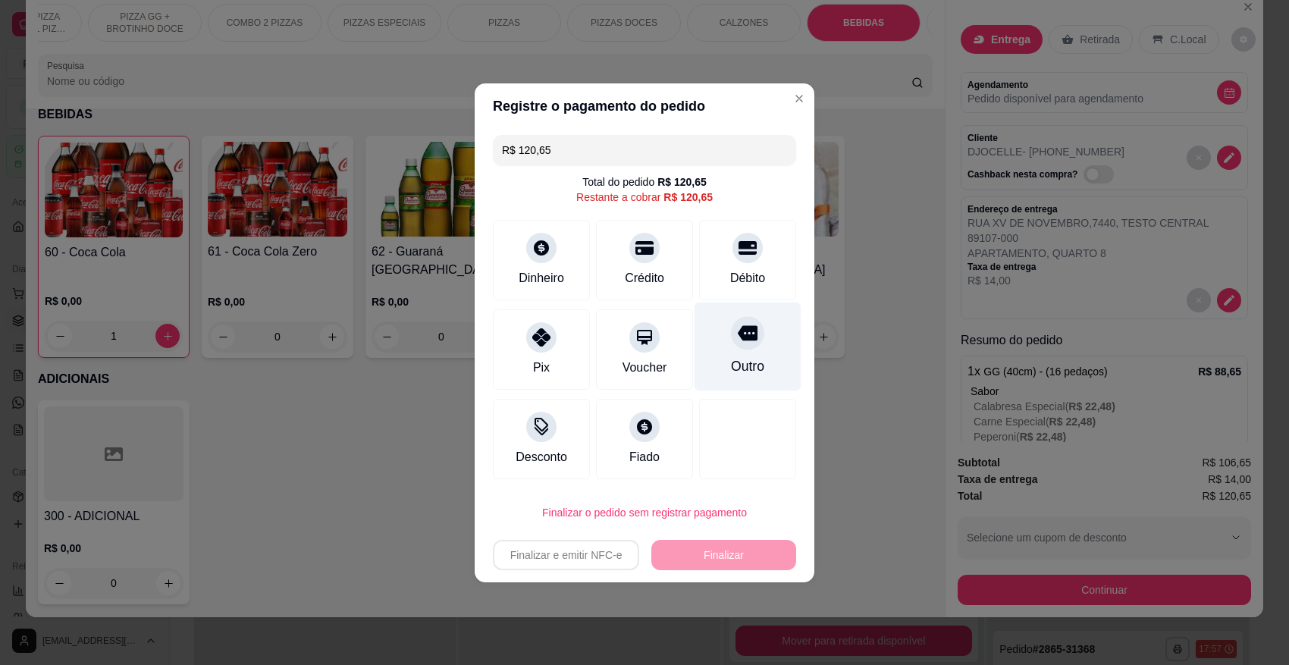
click at [741, 347] on div at bounding box center [747, 332] width 33 height 33
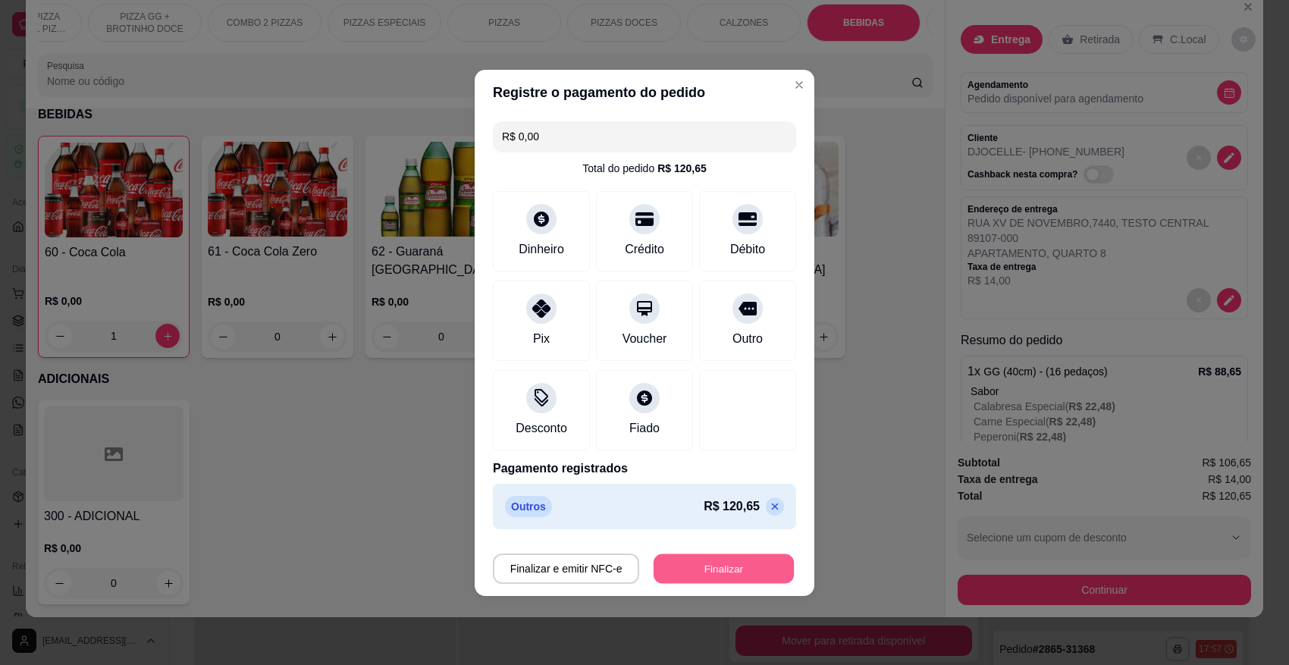
click at [718, 569] on button "Finalizar" at bounding box center [724, 569] width 140 height 30
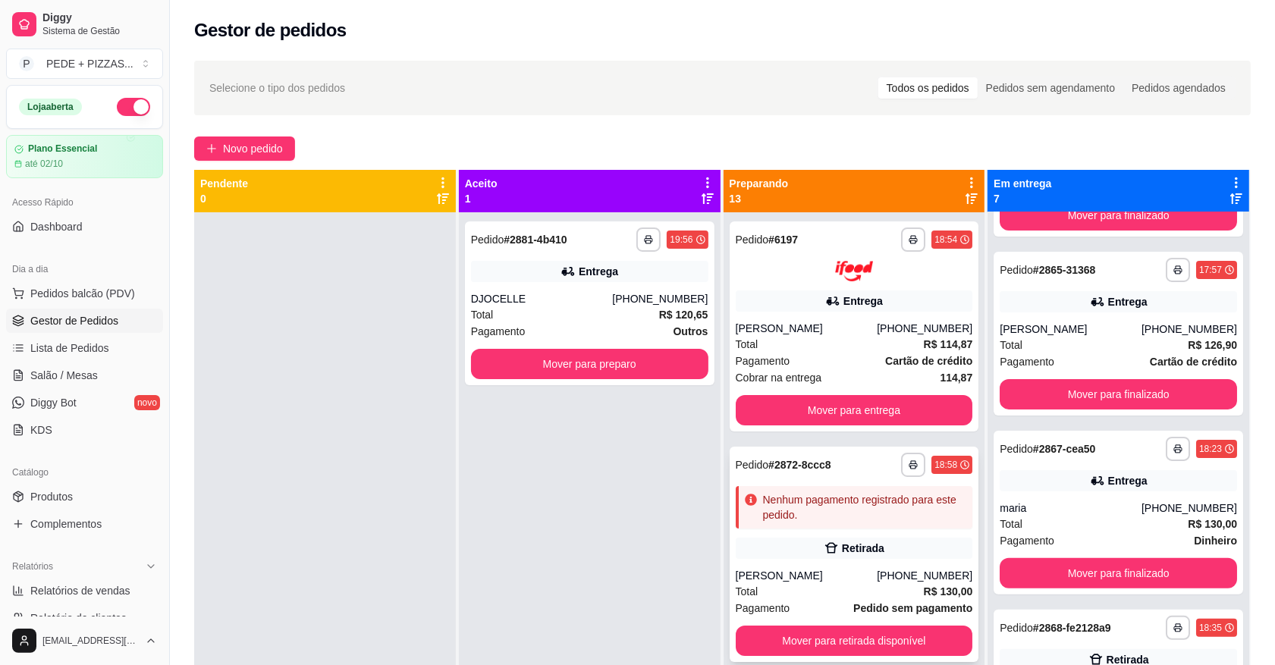
scroll to position [95, 0]
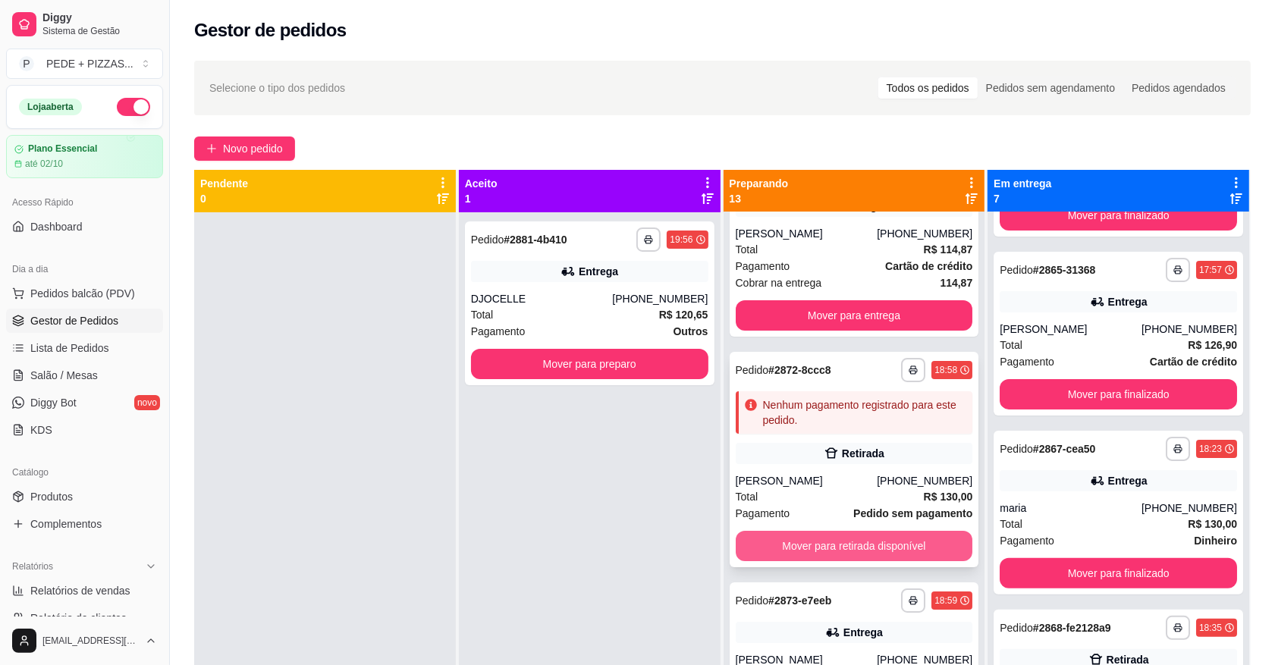
click at [800, 551] on button "Mover para retirada disponível" at bounding box center [854, 546] width 237 height 30
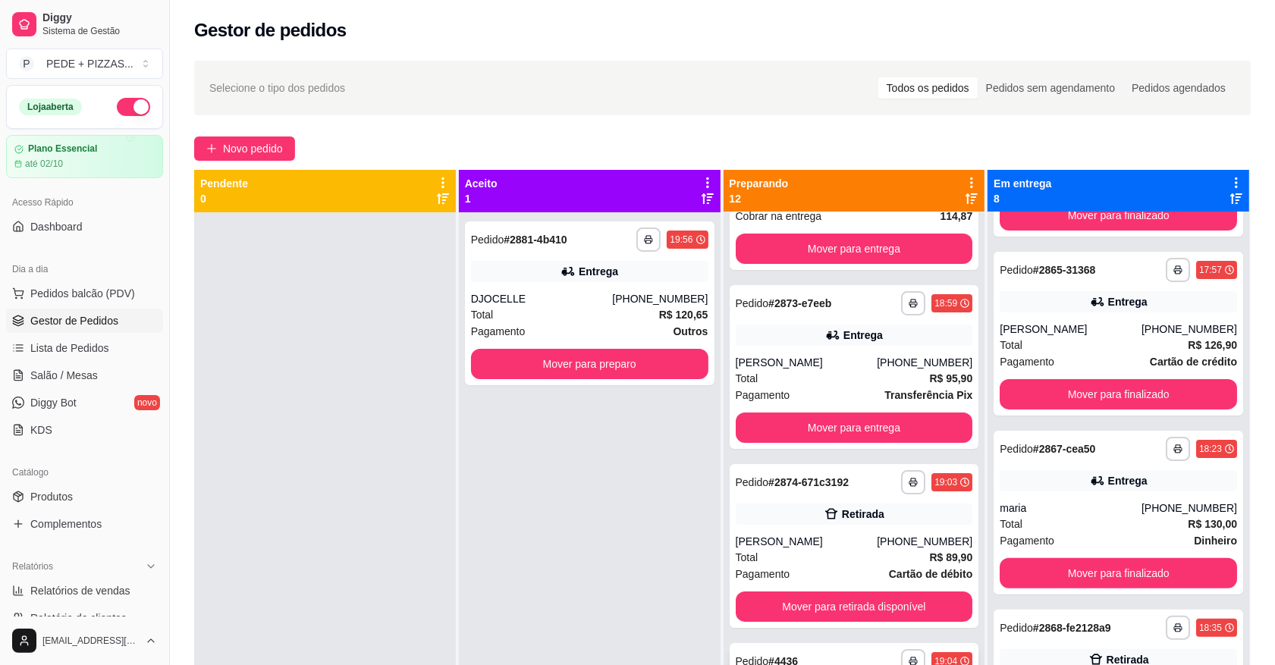
scroll to position [284, 0]
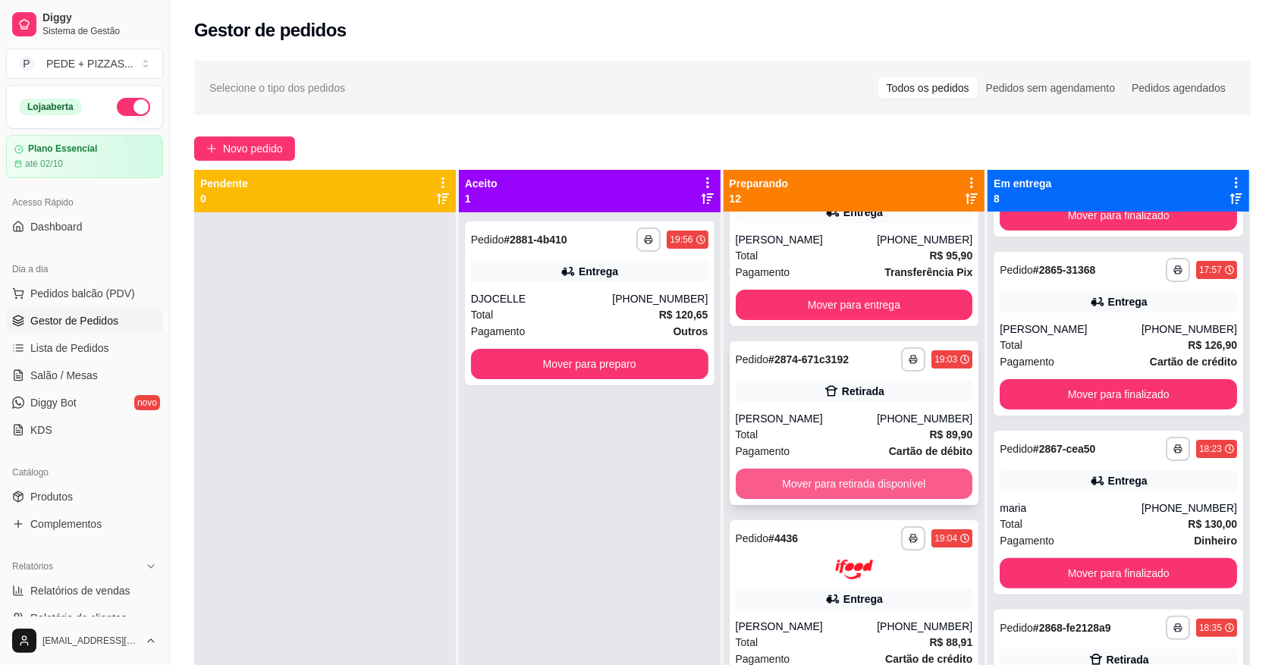
click at [802, 479] on button "Mover para retirada disponível" at bounding box center [854, 484] width 237 height 30
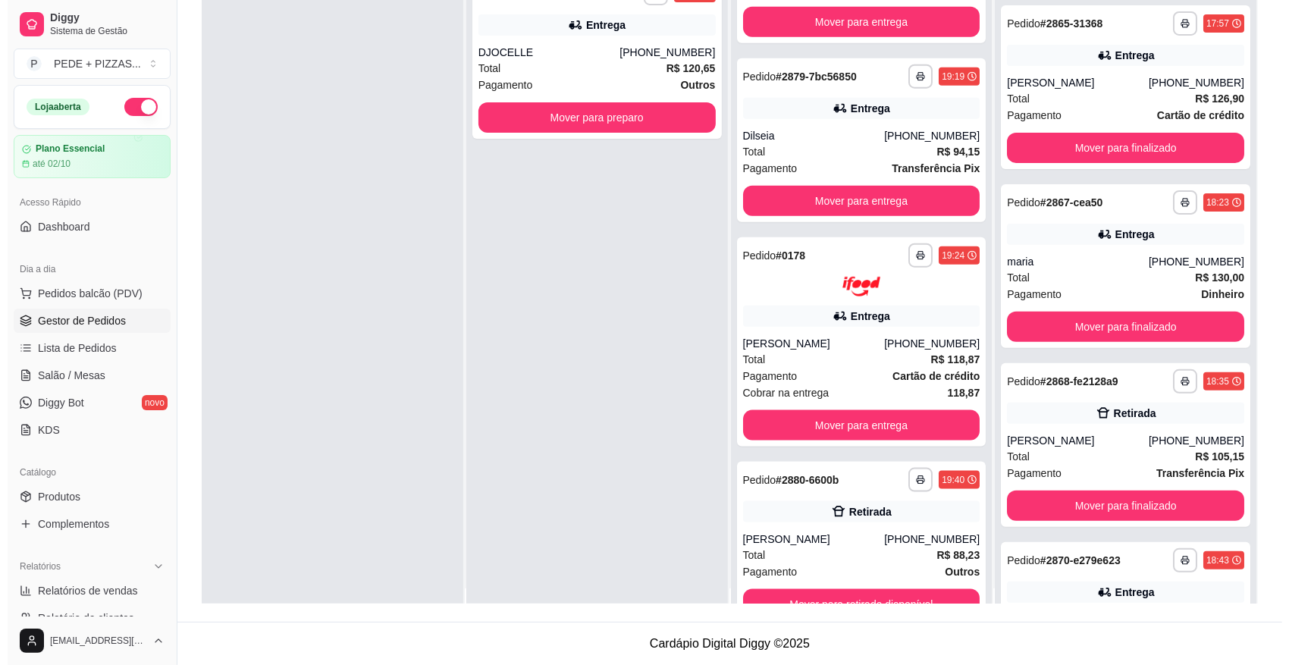
scroll to position [0, 0]
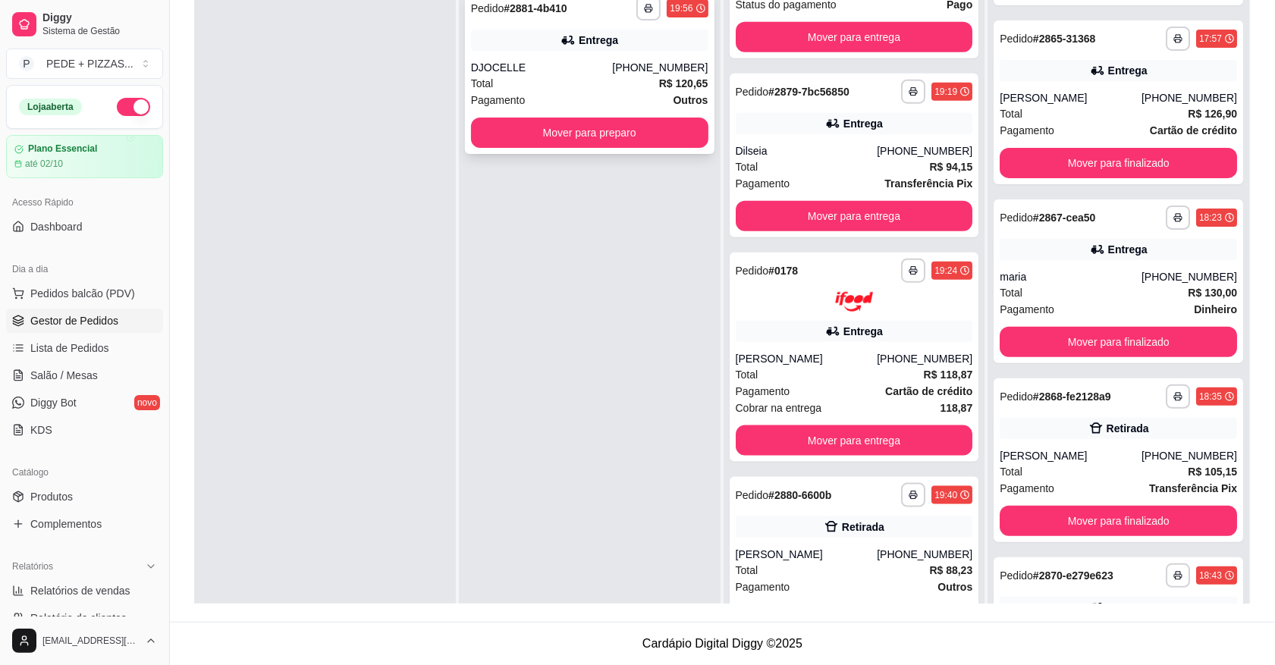
click at [594, 84] on div "Total R$ 120,65" at bounding box center [589, 83] width 237 height 17
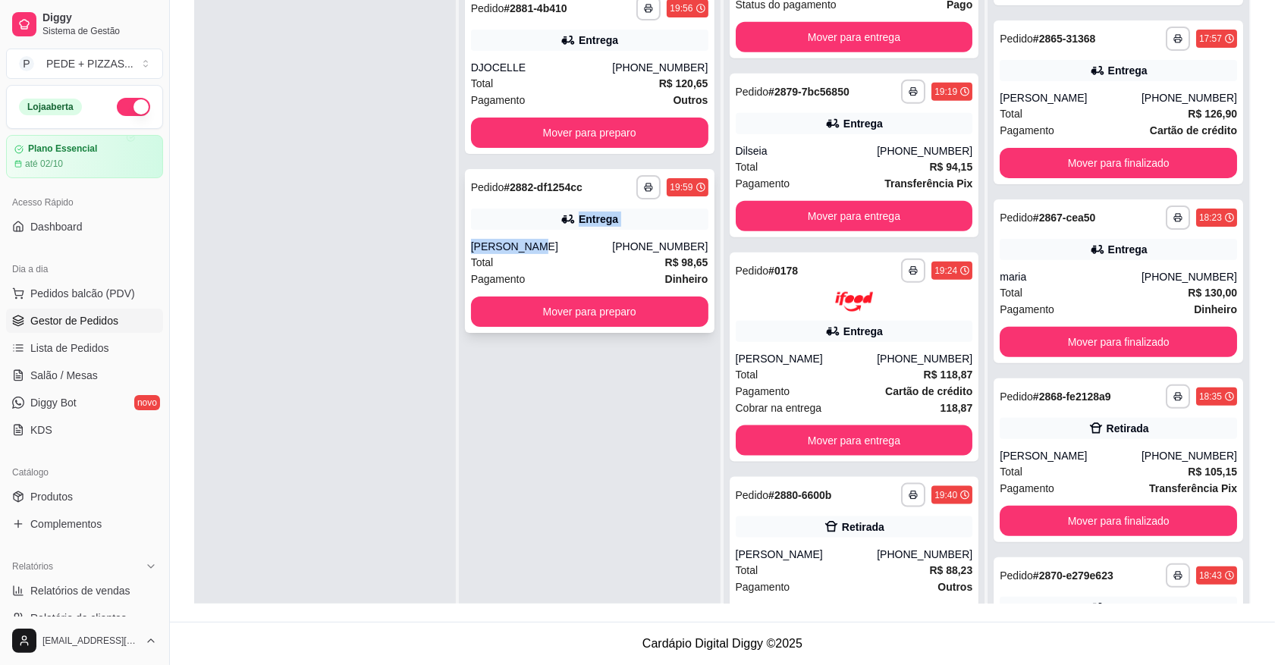
drag, startPoint x: 532, startPoint y: 230, endPoint x: 532, endPoint y: 216, distance: 13.6
click at [532, 216] on div "**********" at bounding box center [589, 251] width 249 height 164
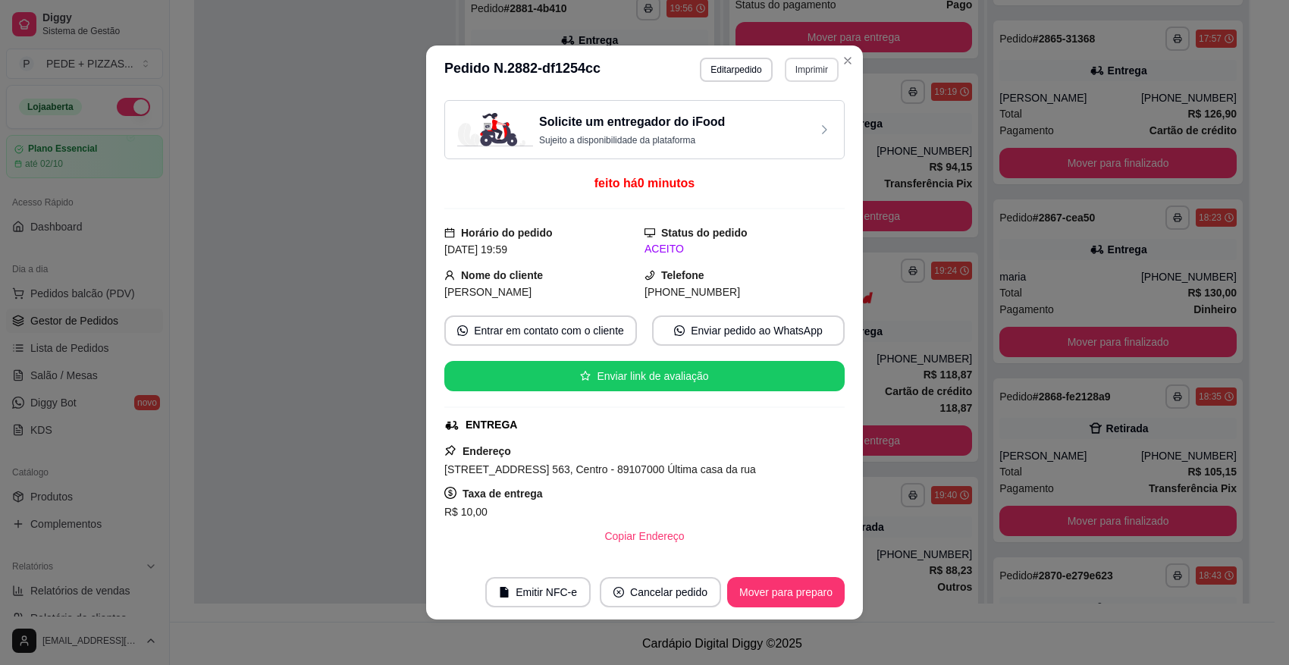
click at [808, 74] on button "Imprimir" at bounding box center [812, 70] width 54 height 24
click at [772, 118] on button "PEDE MAIS PIZZAS" at bounding box center [778, 123] width 110 height 24
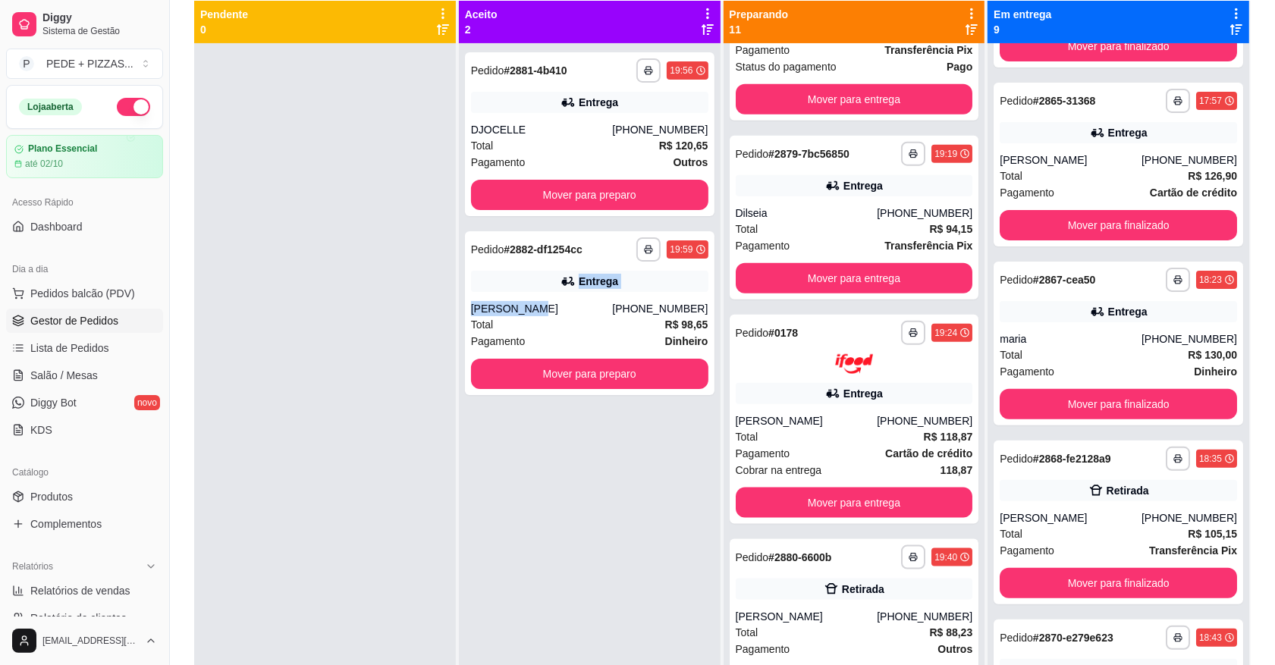
scroll to position [136, 0]
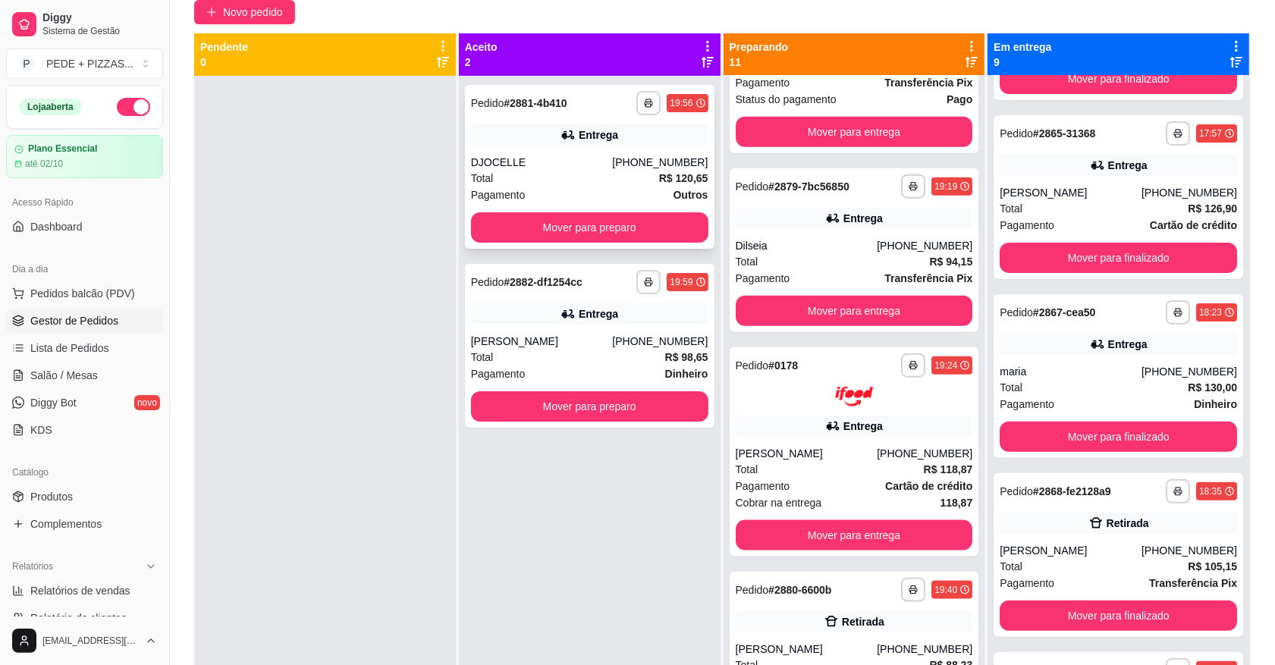
click at [563, 176] on div "Total R$ 120,65" at bounding box center [589, 178] width 237 height 17
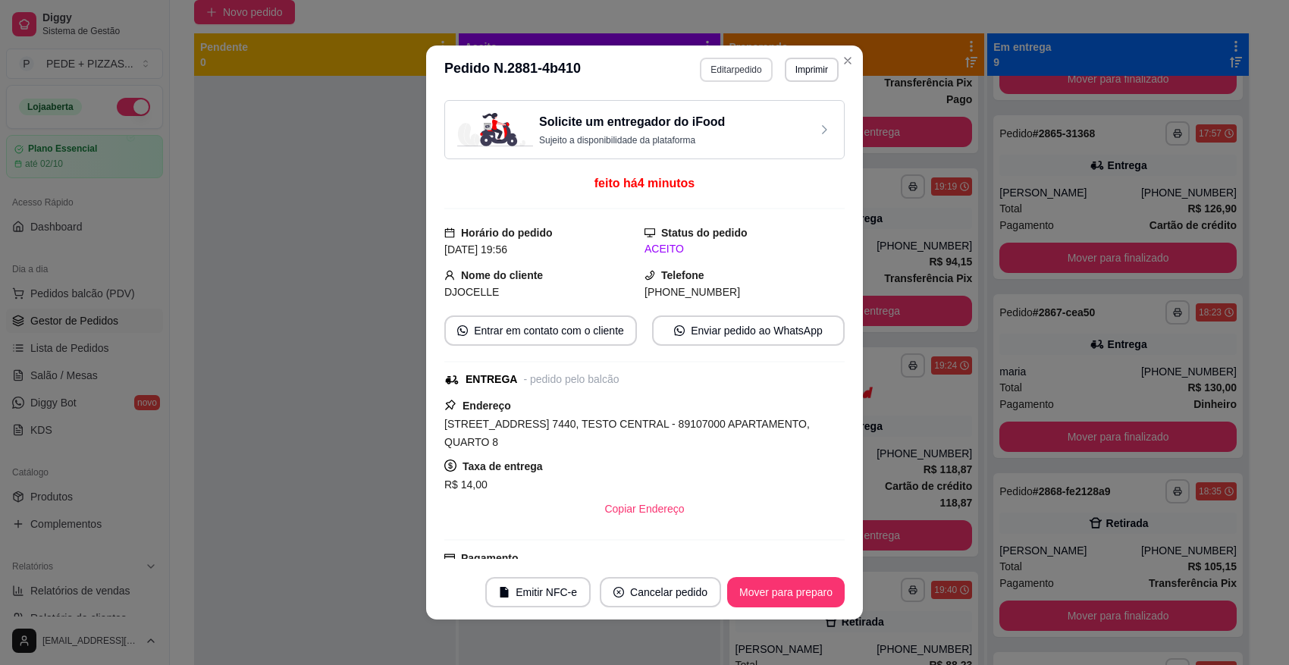
click at [740, 68] on button "Editar pedido" at bounding box center [736, 70] width 72 height 24
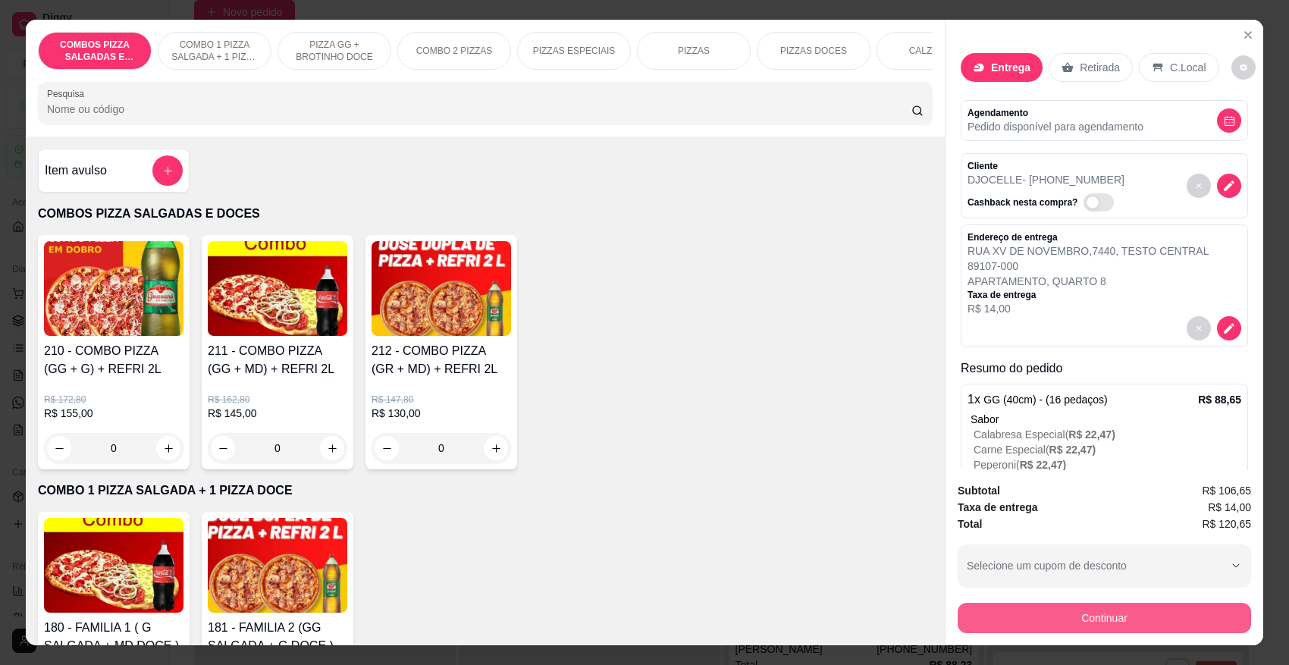
click at [1100, 620] on button "Continuar" at bounding box center [1104, 618] width 293 height 30
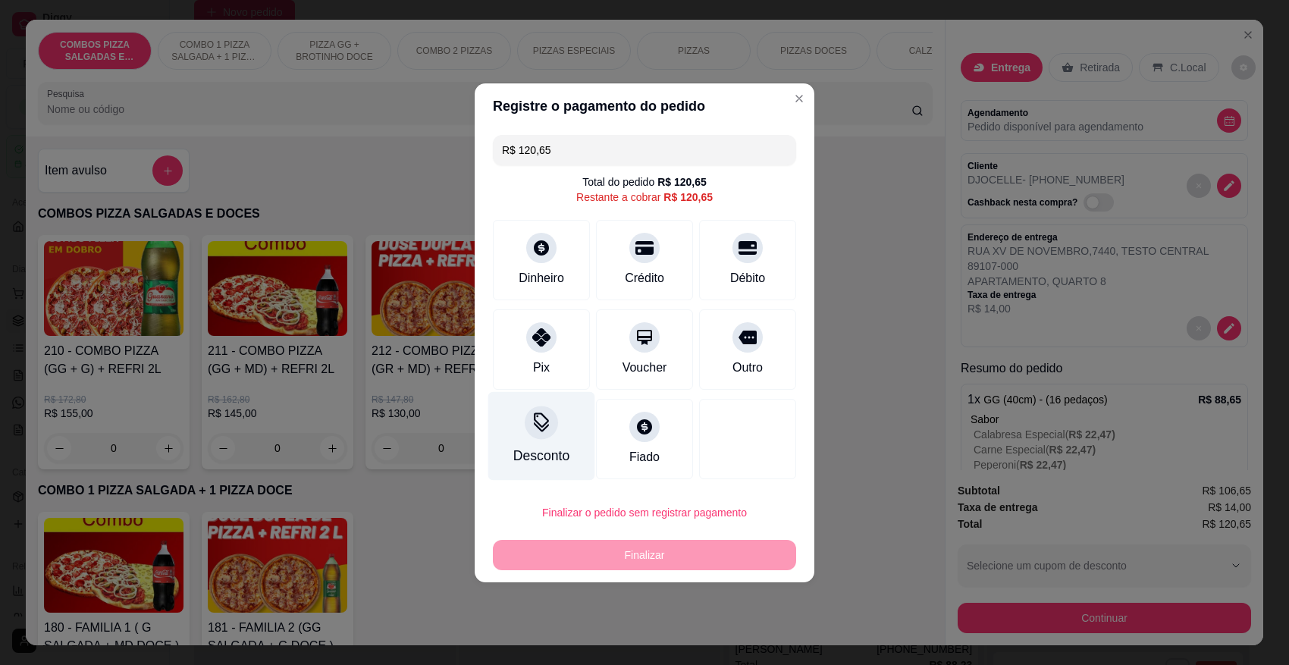
click at [543, 425] on icon at bounding box center [541, 420] width 15 height 15
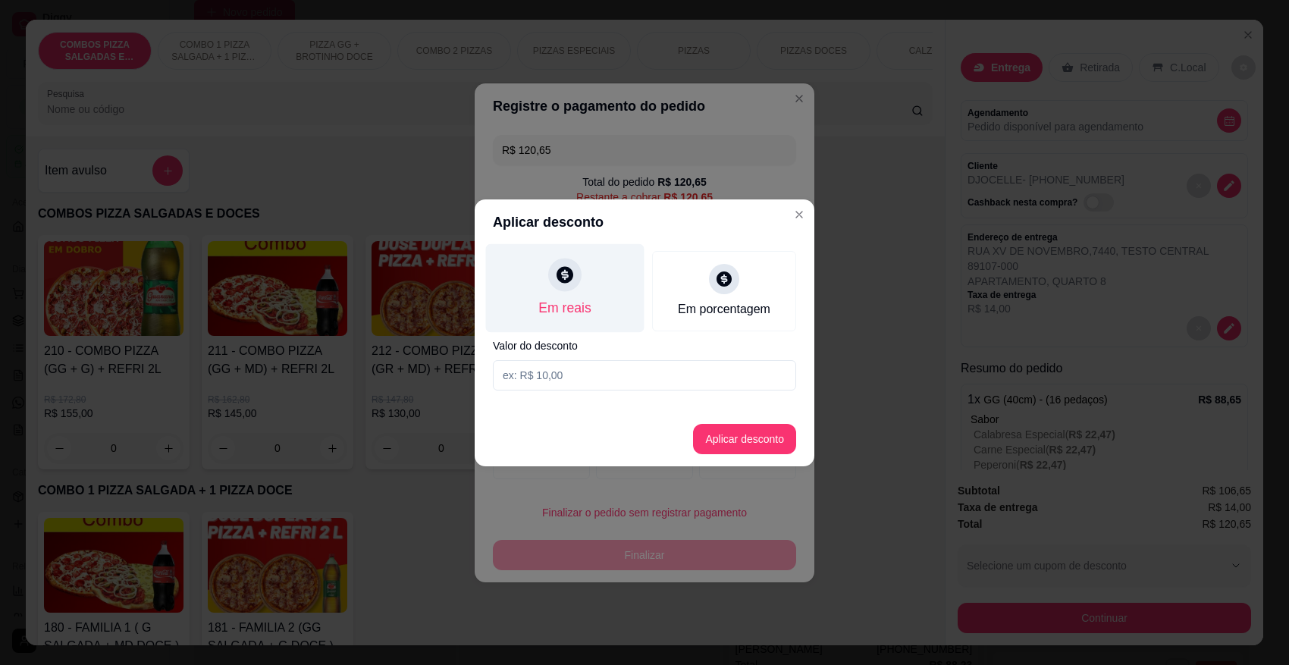
click at [570, 289] on div at bounding box center [564, 274] width 33 height 33
click at [596, 373] on input at bounding box center [644, 375] width 303 height 30
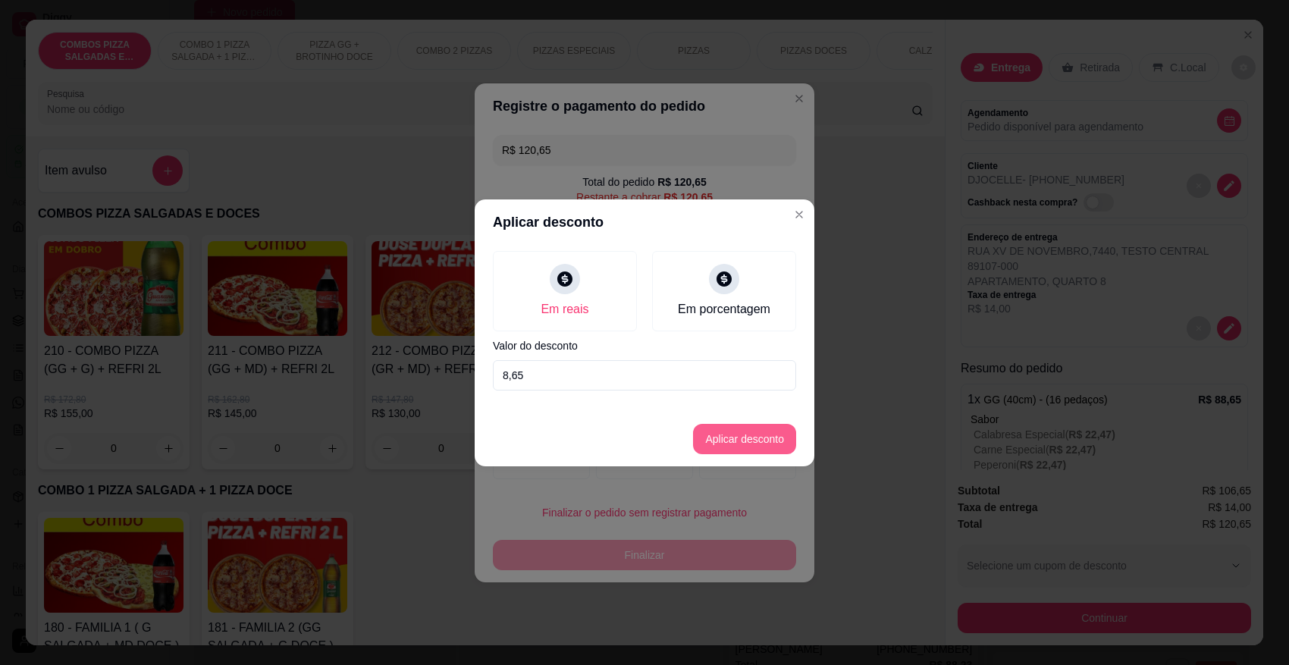
click at [758, 444] on button "Aplicar desconto" at bounding box center [744, 439] width 103 height 30
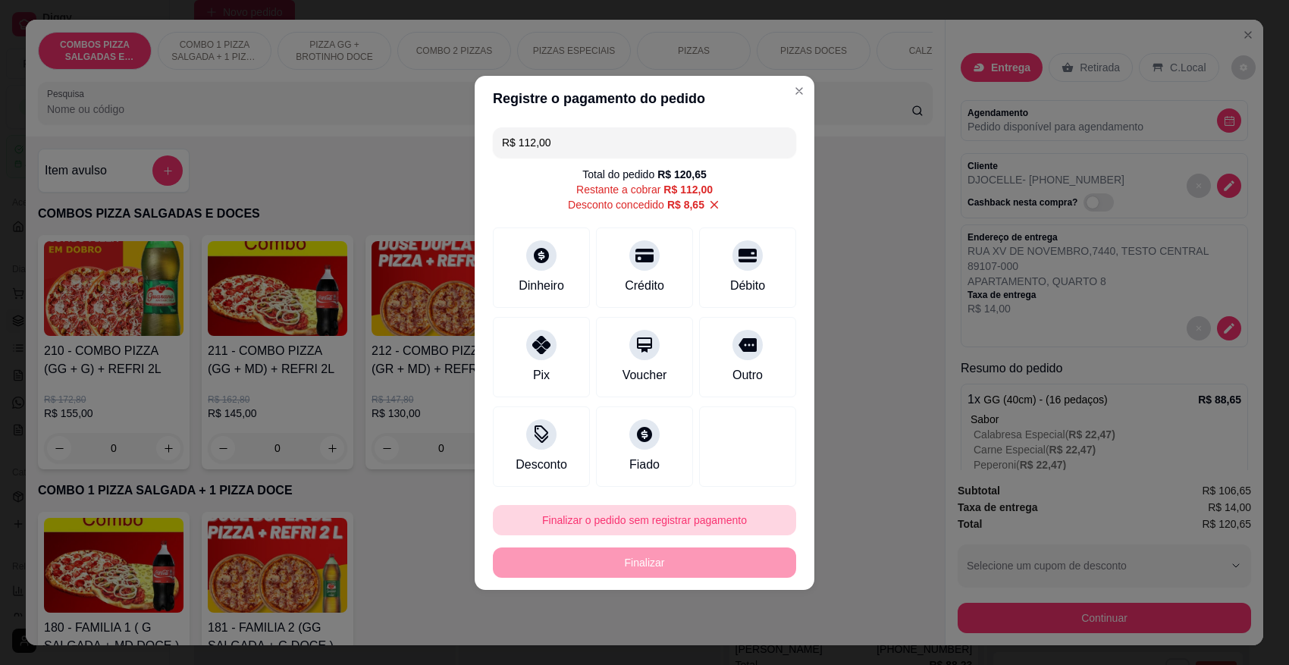
click at [666, 525] on button "Finalizar o pedido sem registrar pagamento" at bounding box center [644, 520] width 303 height 30
click at [733, 471] on button "Confirmar" at bounding box center [735, 478] width 56 height 24
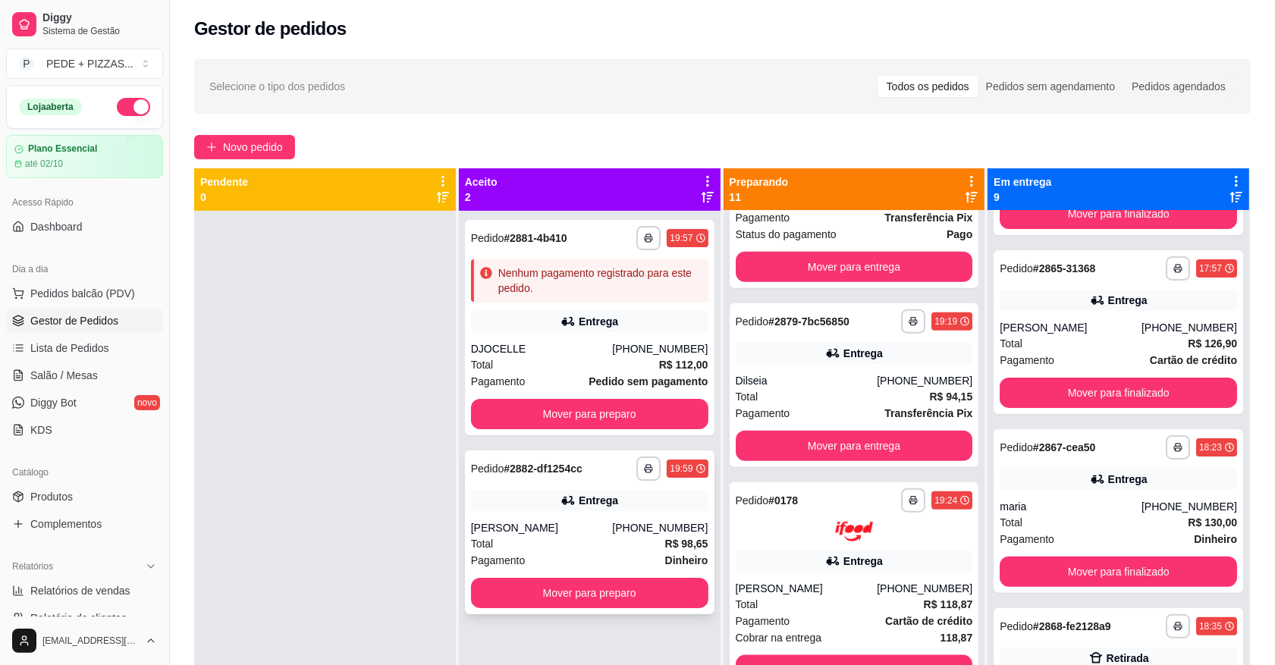
scroll to position [0, 0]
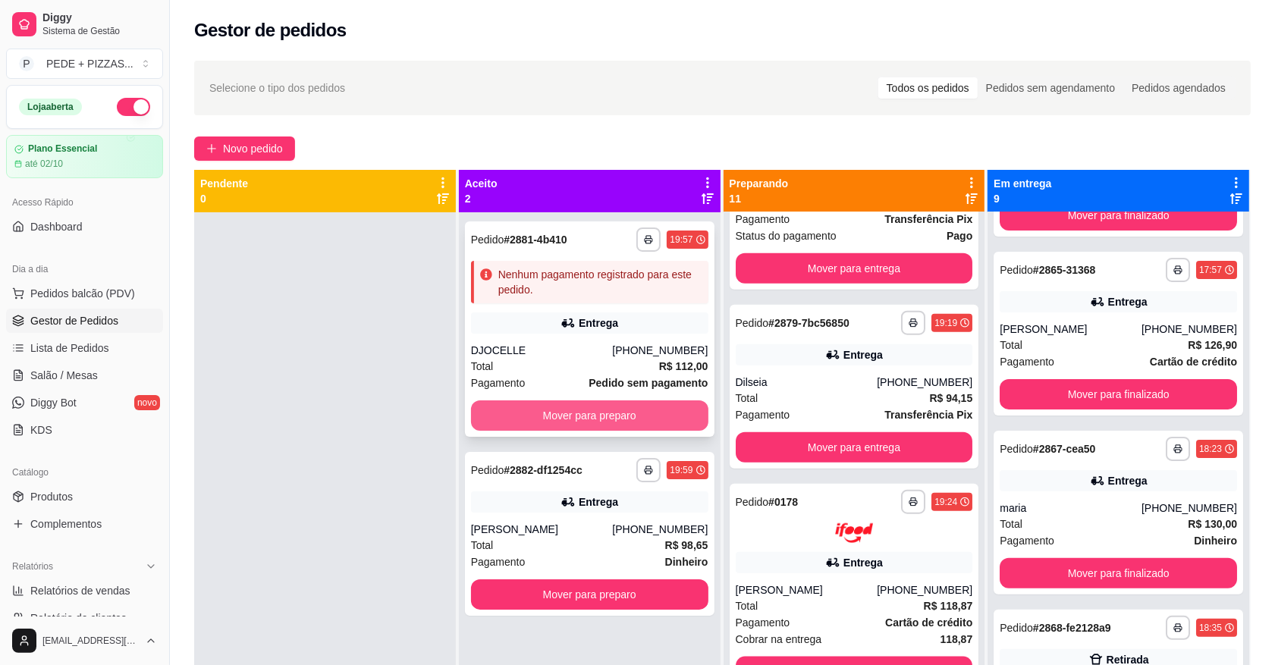
click at [616, 406] on button "Mover para preparo" at bounding box center [589, 415] width 237 height 30
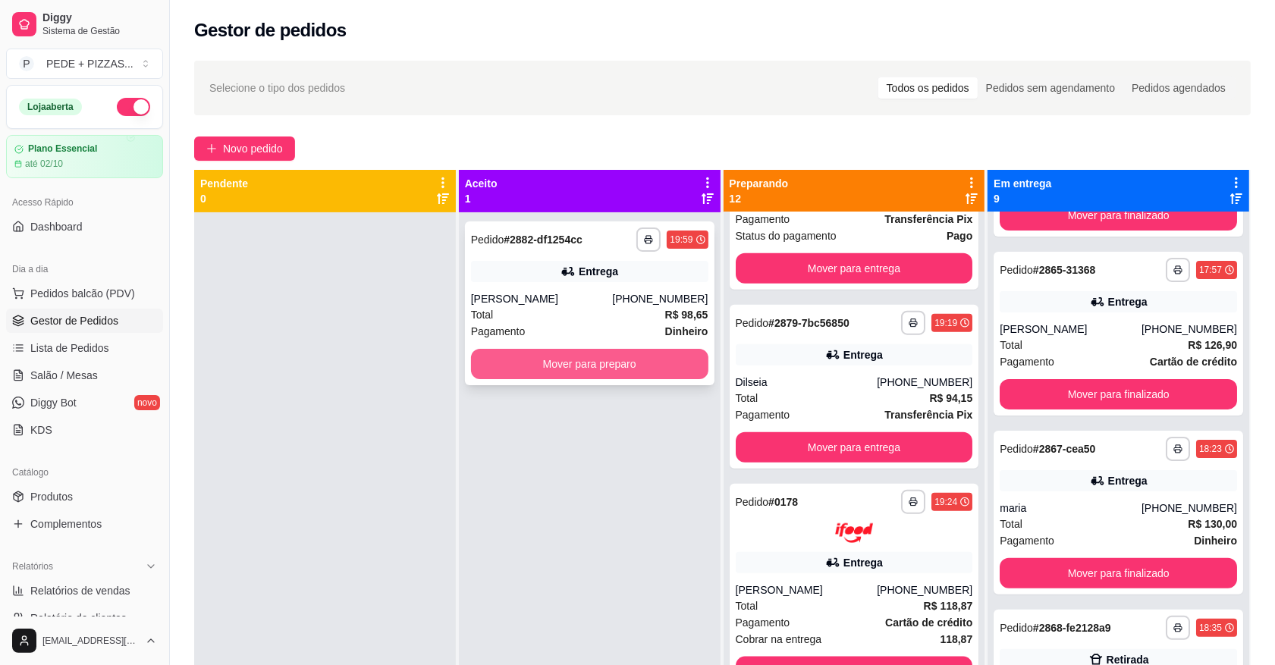
click at [632, 369] on button "Mover para preparo" at bounding box center [589, 364] width 237 height 30
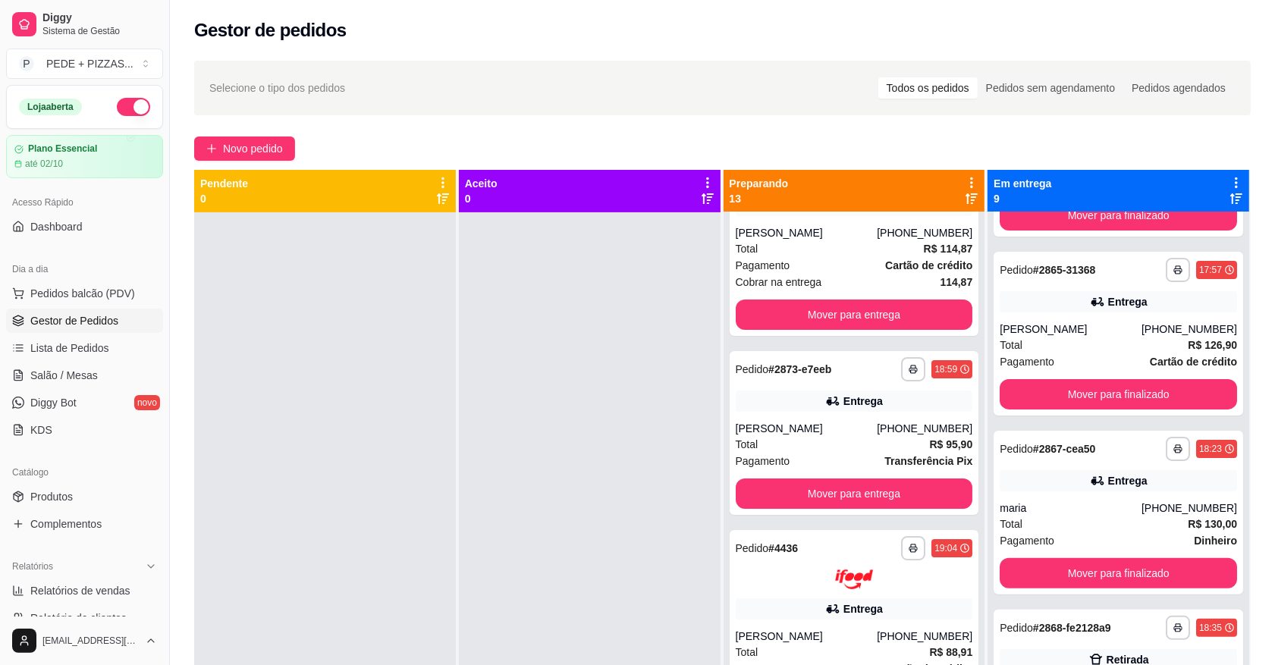
scroll to position [80, 0]
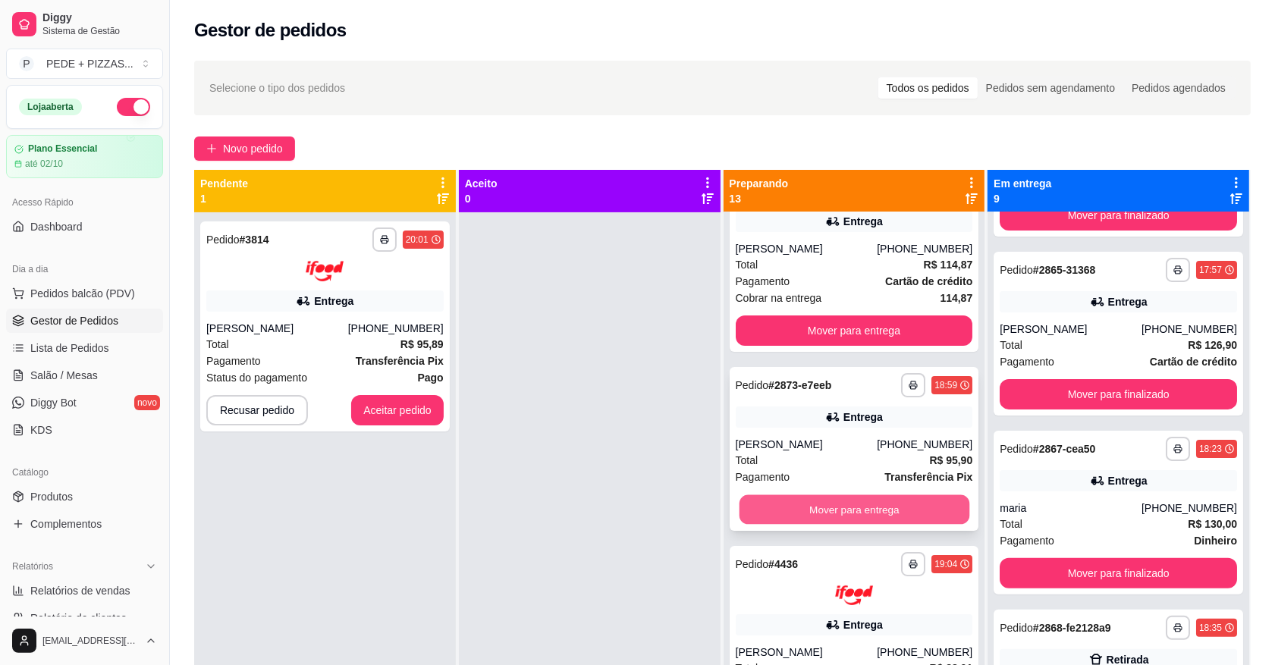
click at [882, 520] on button "Mover para entrega" at bounding box center [854, 509] width 230 height 30
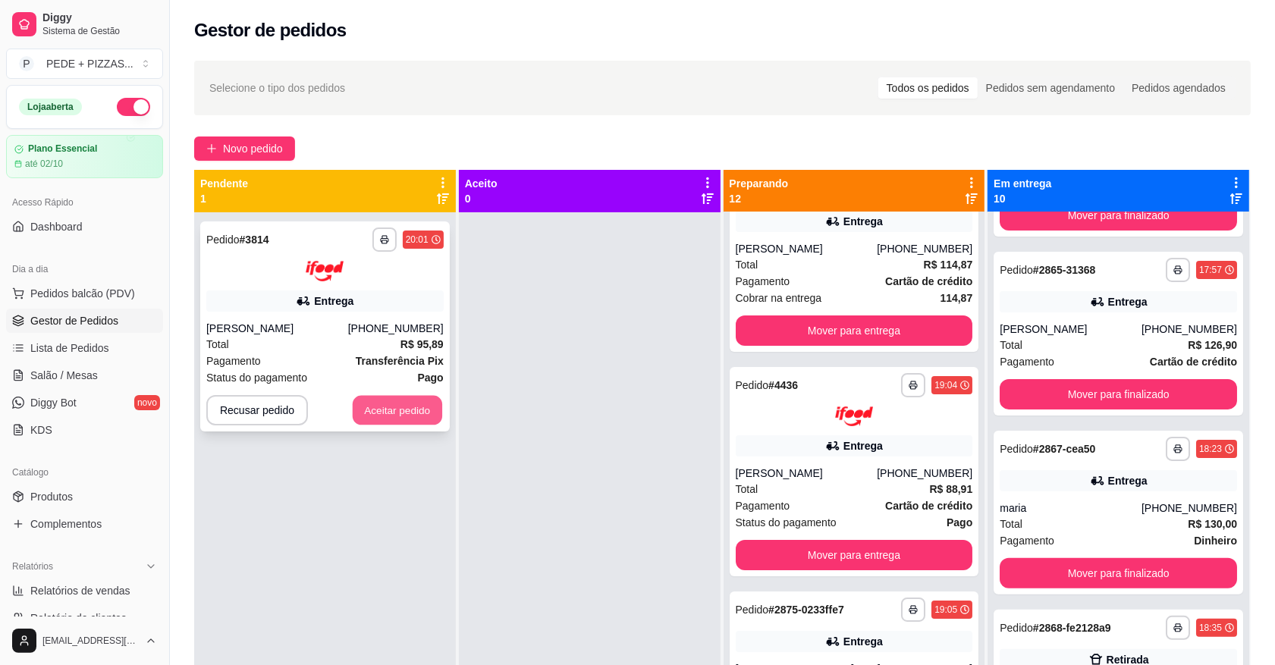
click at [413, 406] on button "Aceitar pedido" at bounding box center [397, 410] width 89 height 30
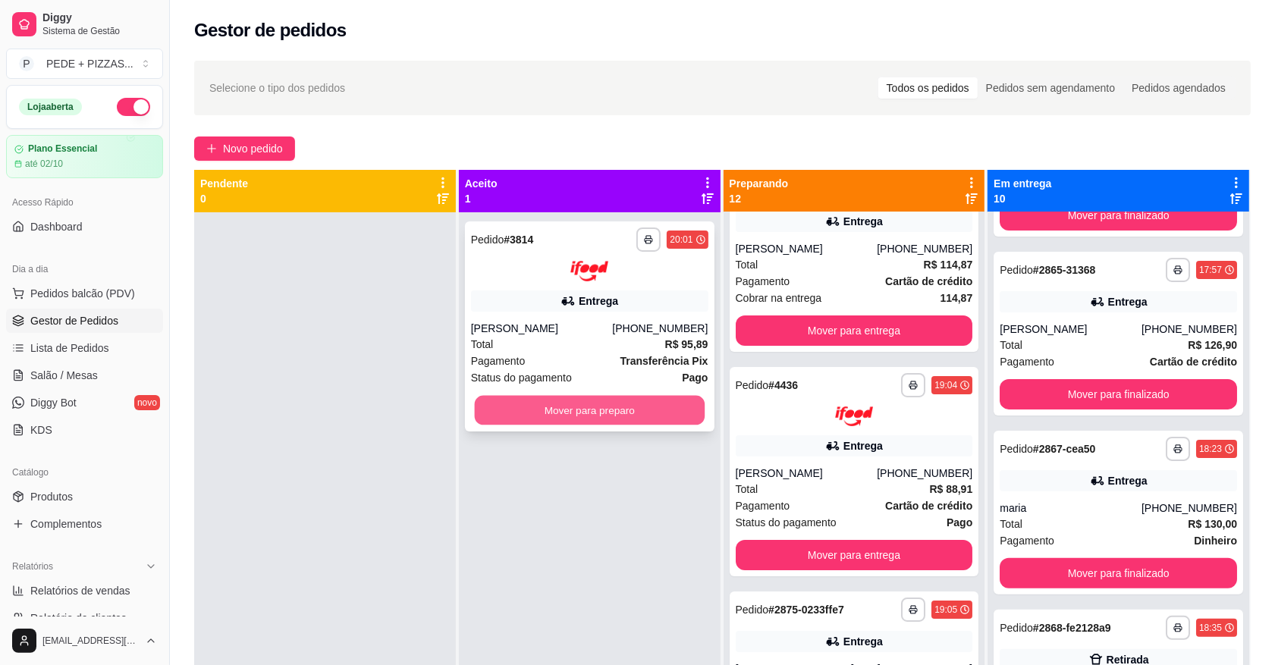
click at [596, 418] on button "Mover para preparo" at bounding box center [589, 410] width 230 height 30
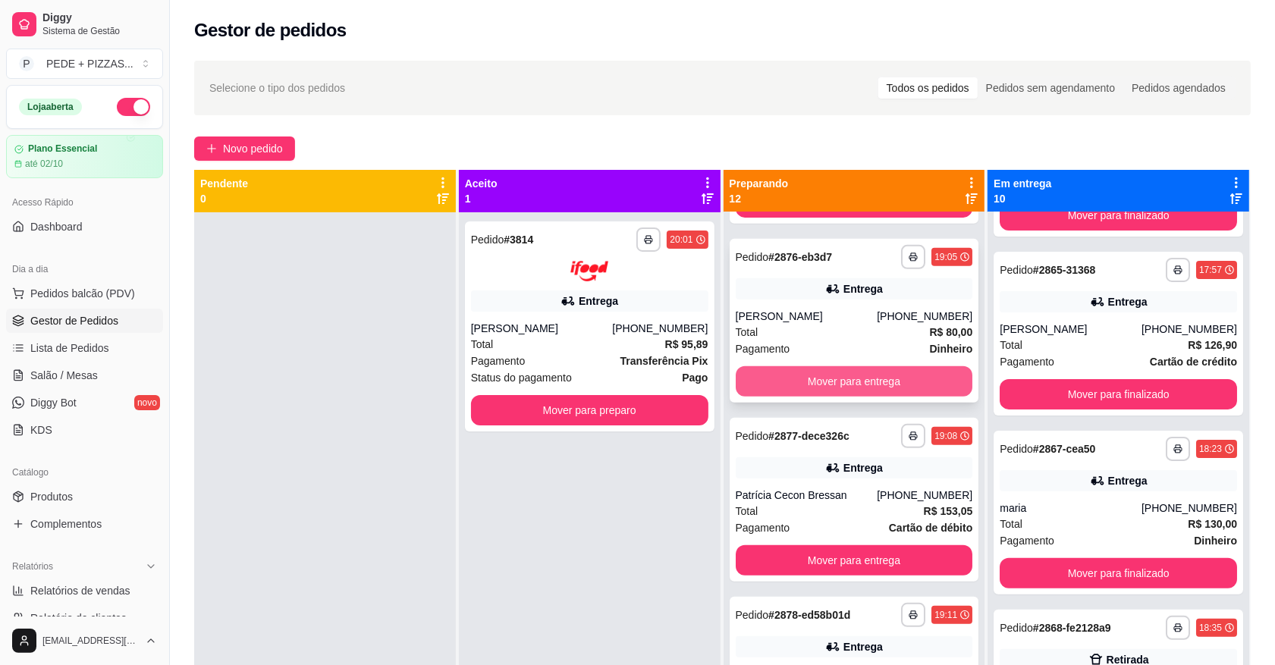
scroll to position [648, 0]
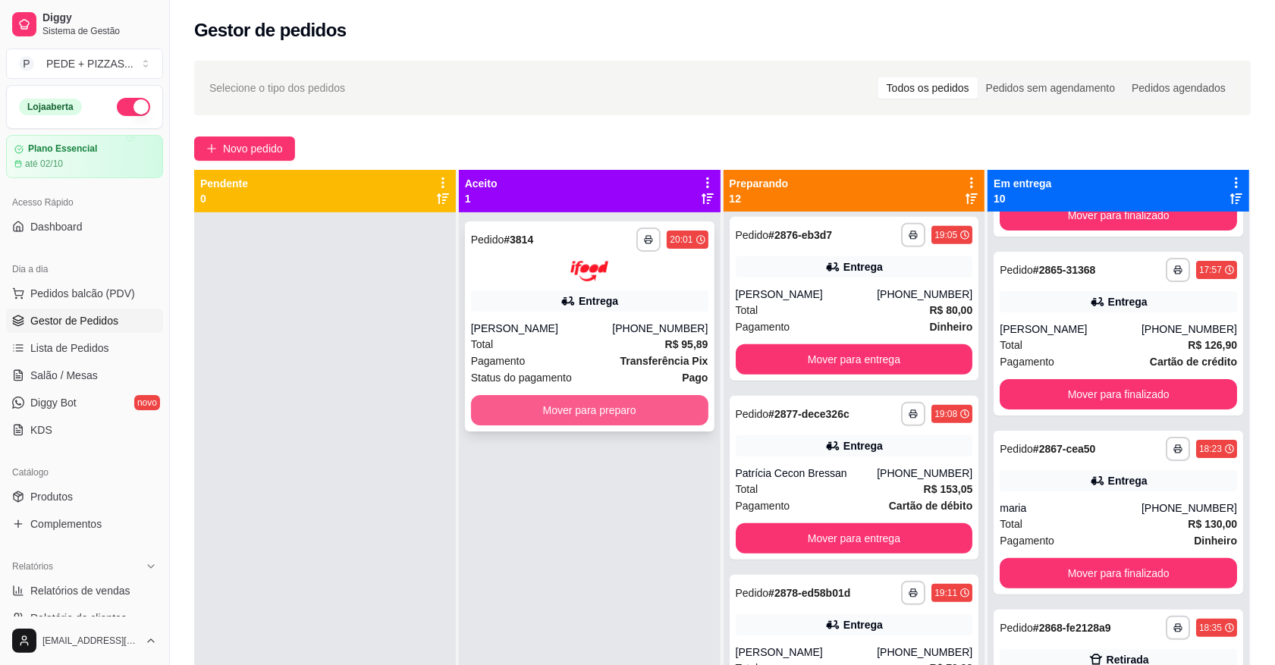
click at [617, 403] on button "Mover para preparo" at bounding box center [589, 410] width 237 height 30
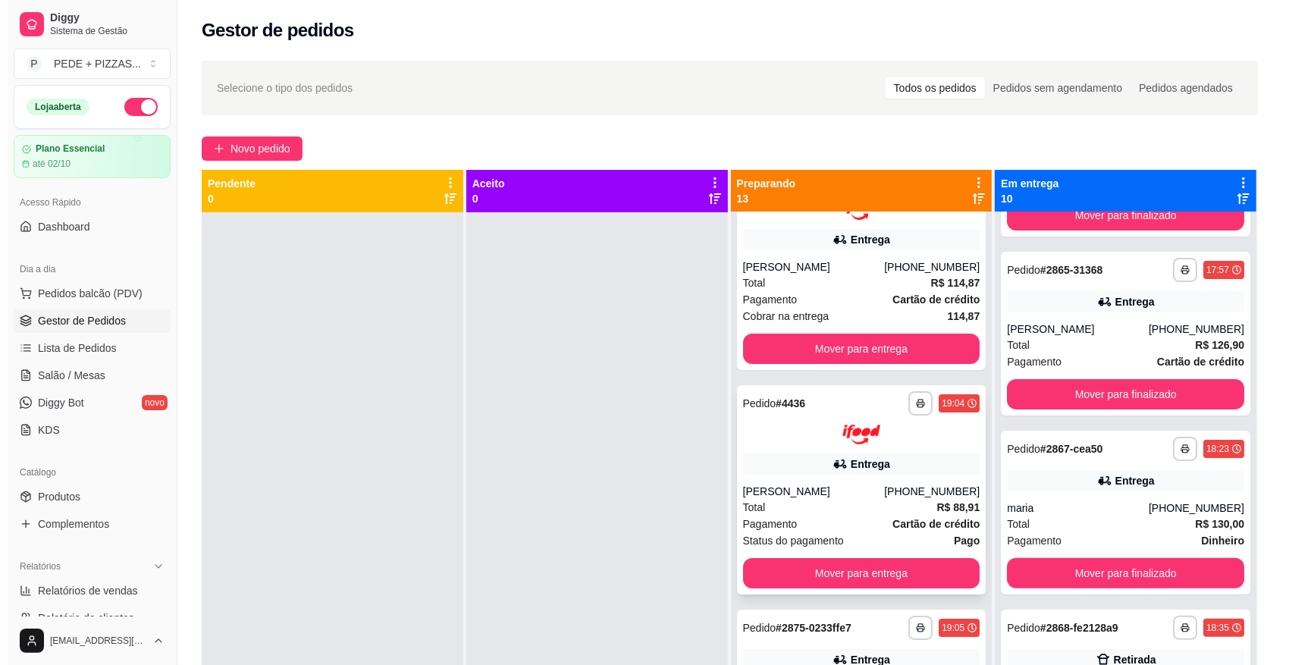
scroll to position [95, 0]
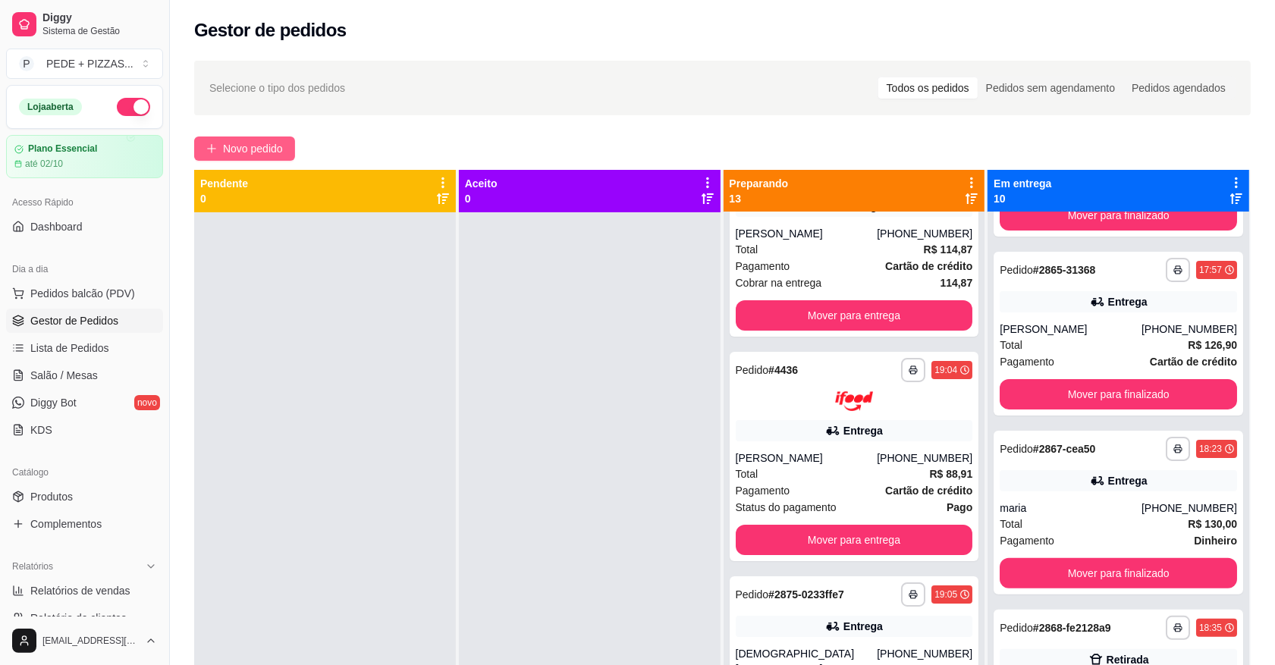
click at [240, 138] on button "Novo pedido" at bounding box center [244, 148] width 101 height 24
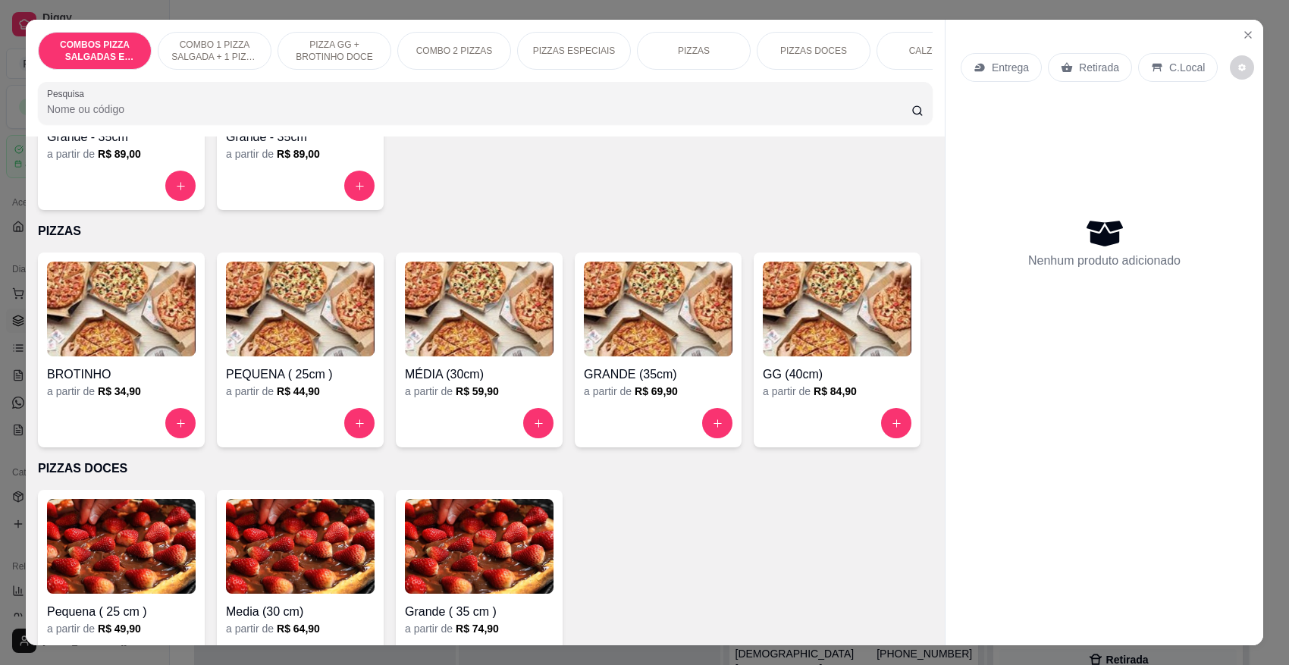
scroll to position [1422, 0]
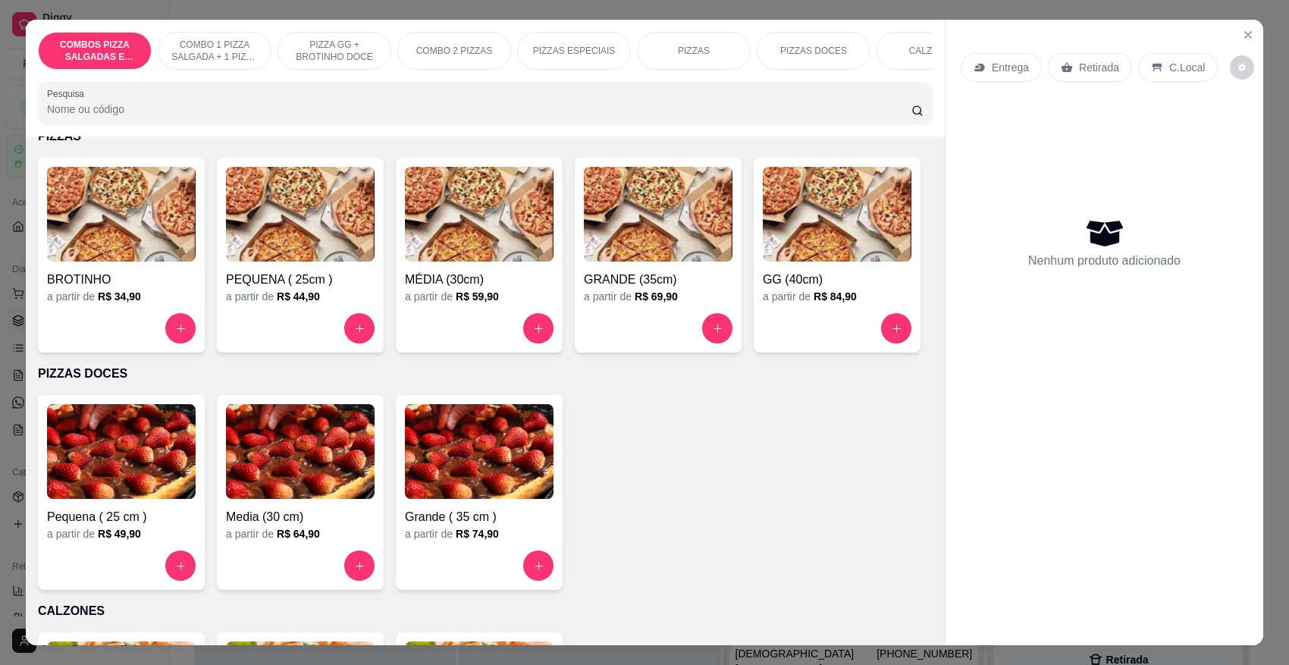
click at [763, 262] on img at bounding box center [837, 214] width 149 height 95
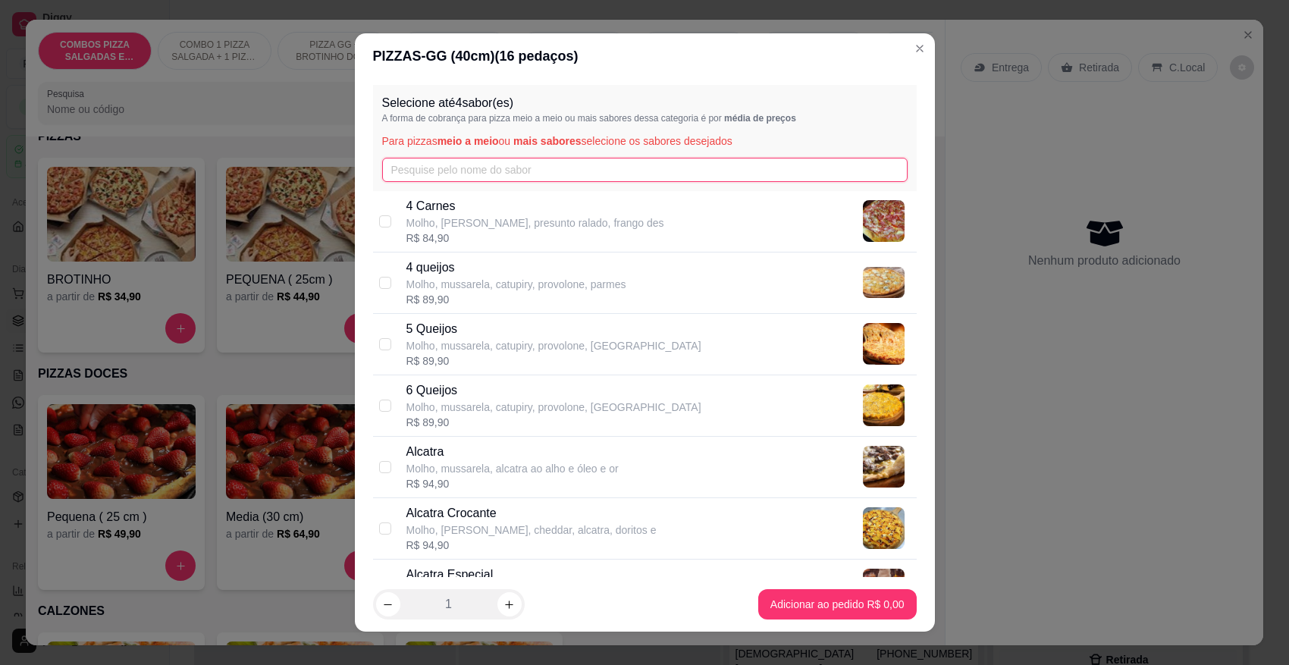
click at [479, 172] on input "text" at bounding box center [645, 170] width 526 height 24
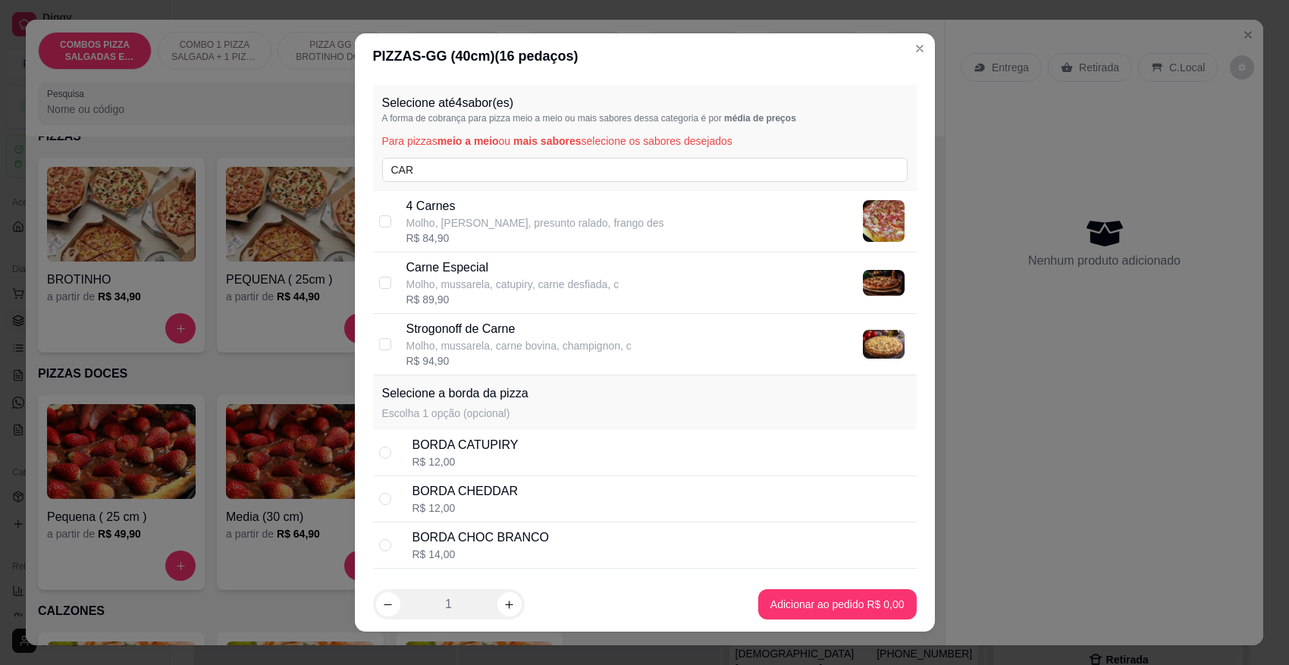
click at [451, 279] on p "Molho, mussarela, catupiry, carne desfiada, c" at bounding box center [512, 284] width 213 height 15
click at [448, 164] on input "CAR" at bounding box center [645, 170] width 526 height 24
click at [449, 164] on input "CAR" at bounding box center [645, 170] width 526 height 24
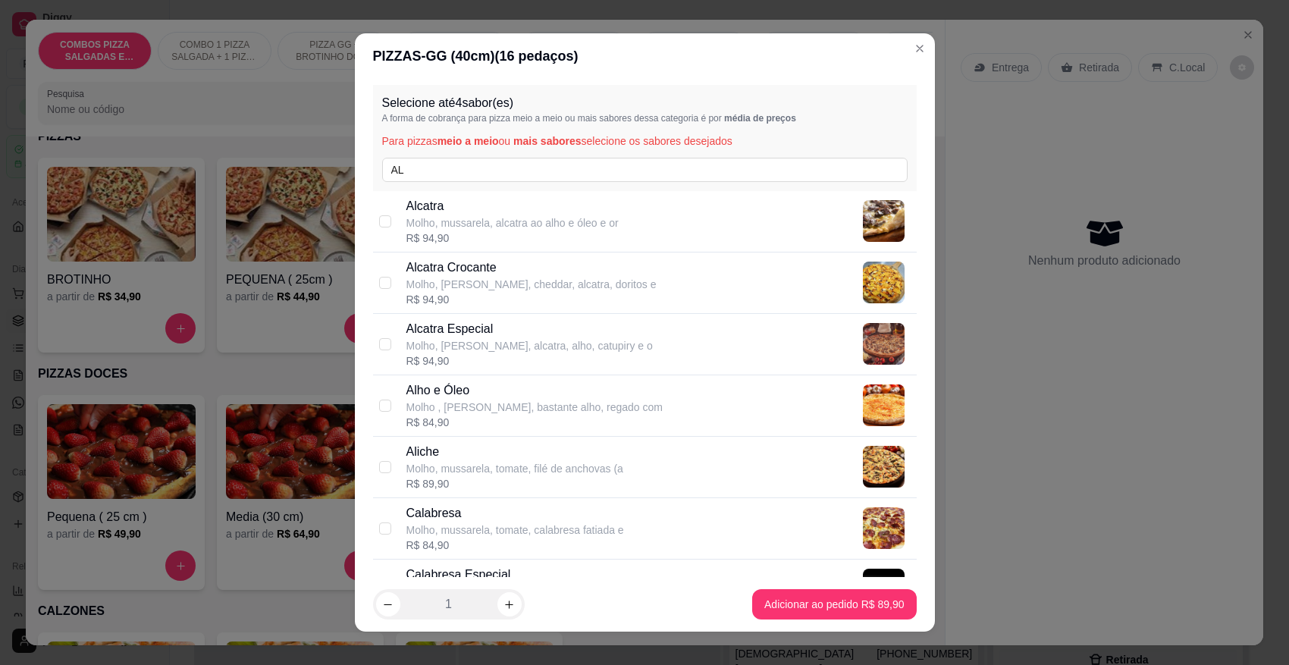
click at [460, 270] on p "Alcatra Crocante" at bounding box center [531, 268] width 250 height 18
click at [452, 171] on input "AL" at bounding box center [645, 170] width 526 height 24
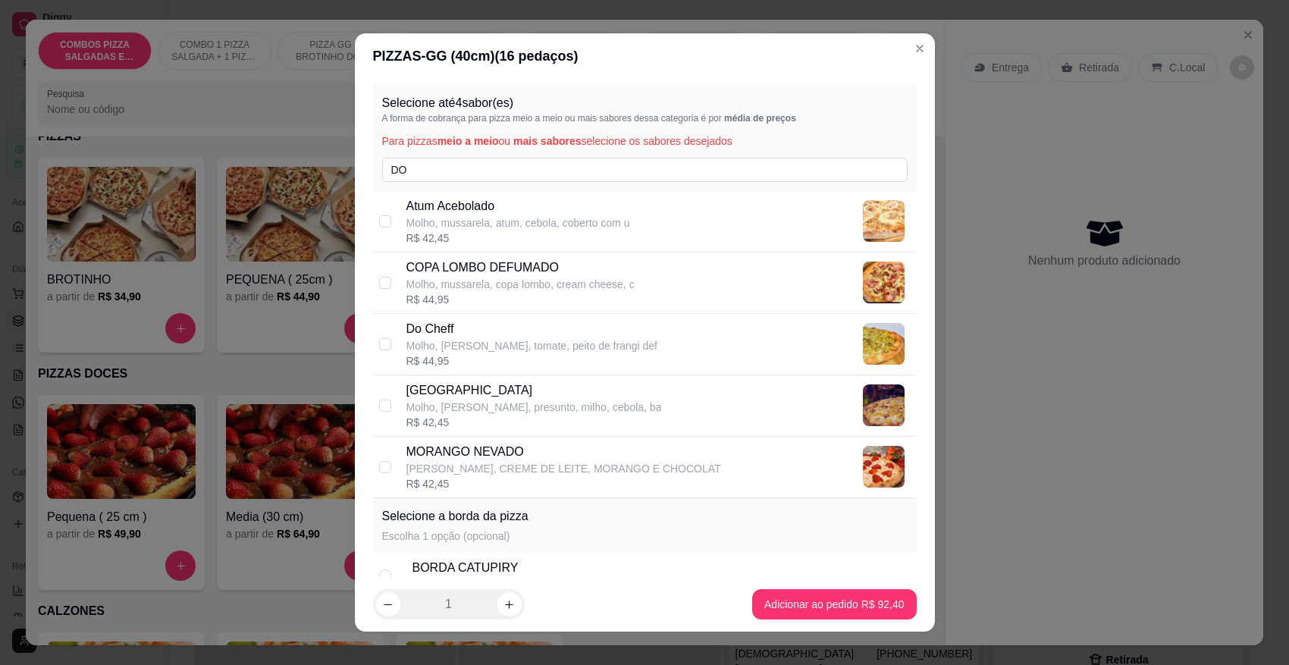
click at [463, 355] on div "R$ 44,95" at bounding box center [532, 360] width 252 height 15
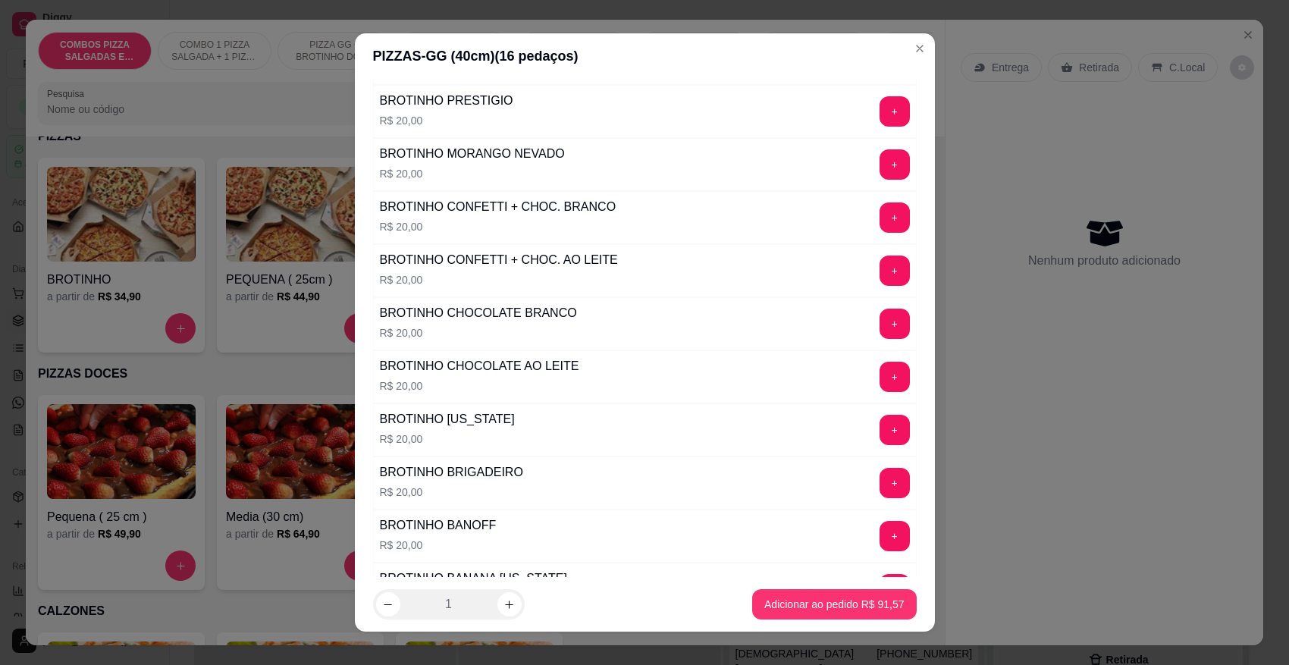
scroll to position [1159, 0]
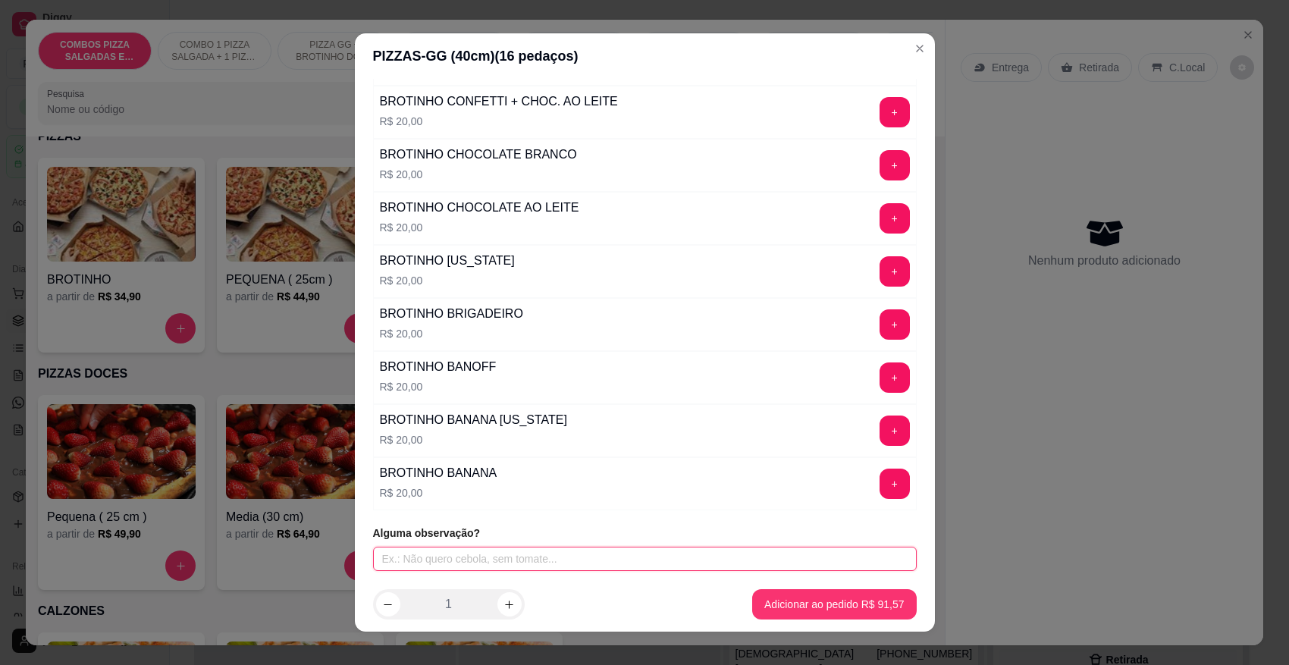
click at [461, 547] on input "text" at bounding box center [645, 559] width 544 height 24
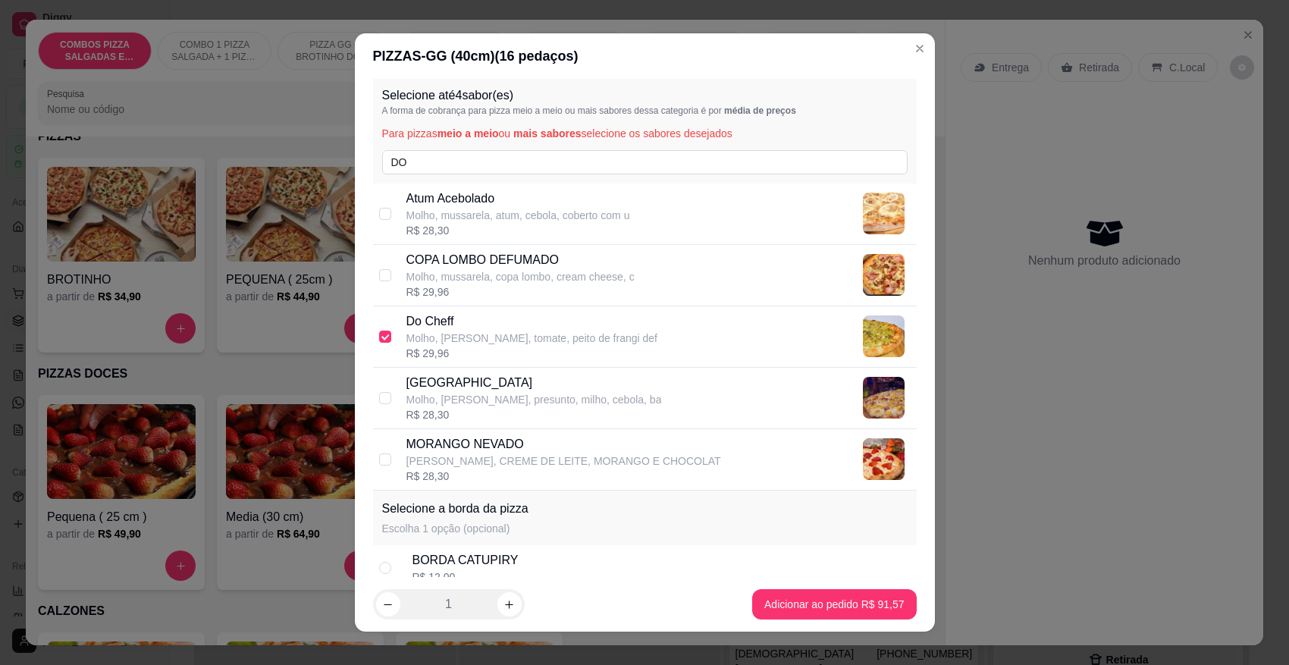
scroll to position [0, 0]
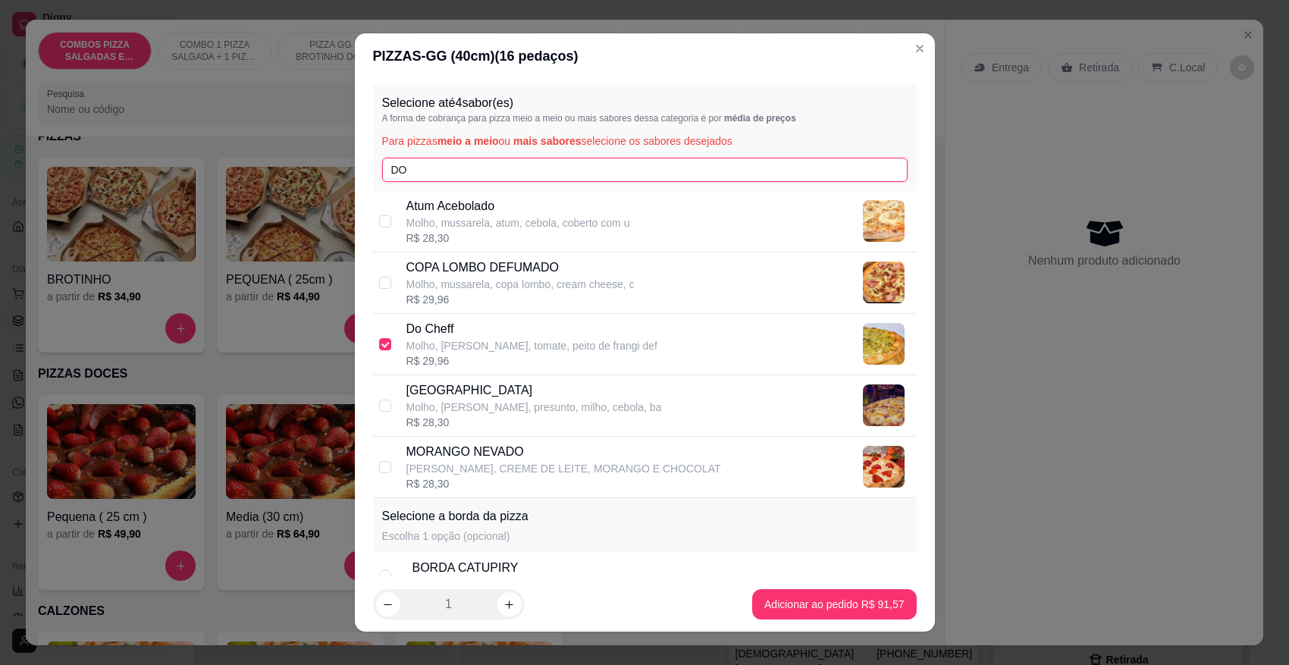
click at [510, 168] on input "DO" at bounding box center [645, 170] width 526 height 24
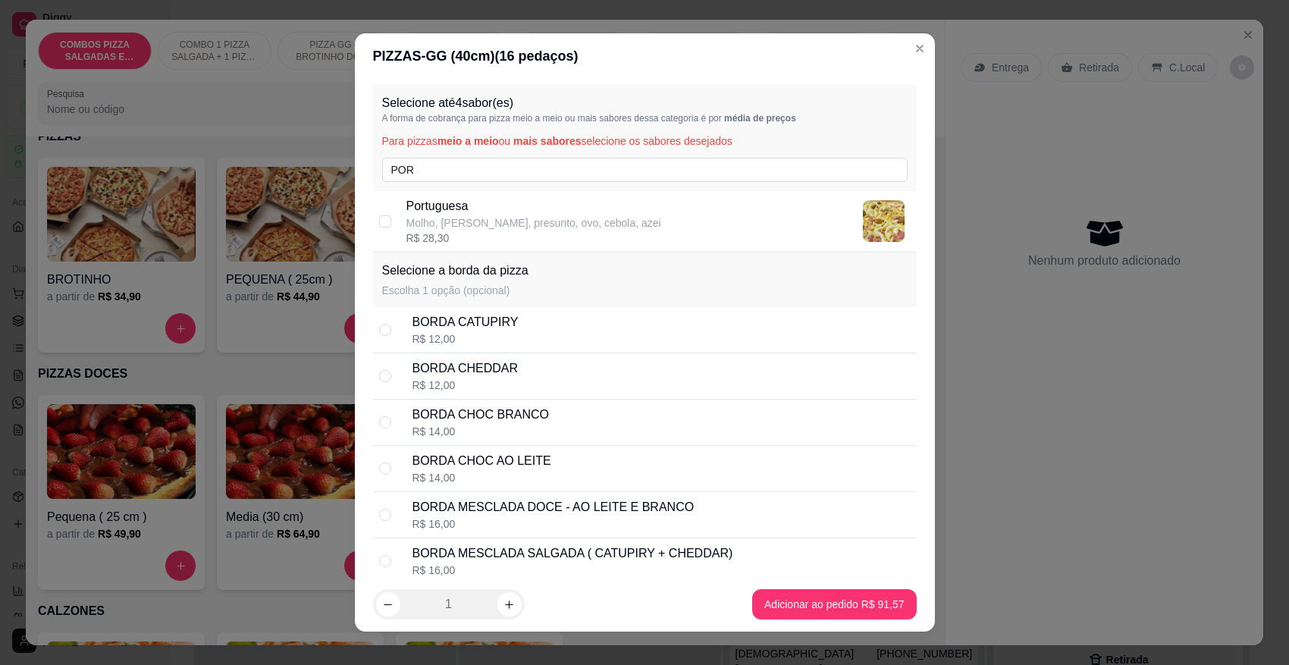
click at [474, 240] on div "R$ 28,30" at bounding box center [533, 238] width 255 height 15
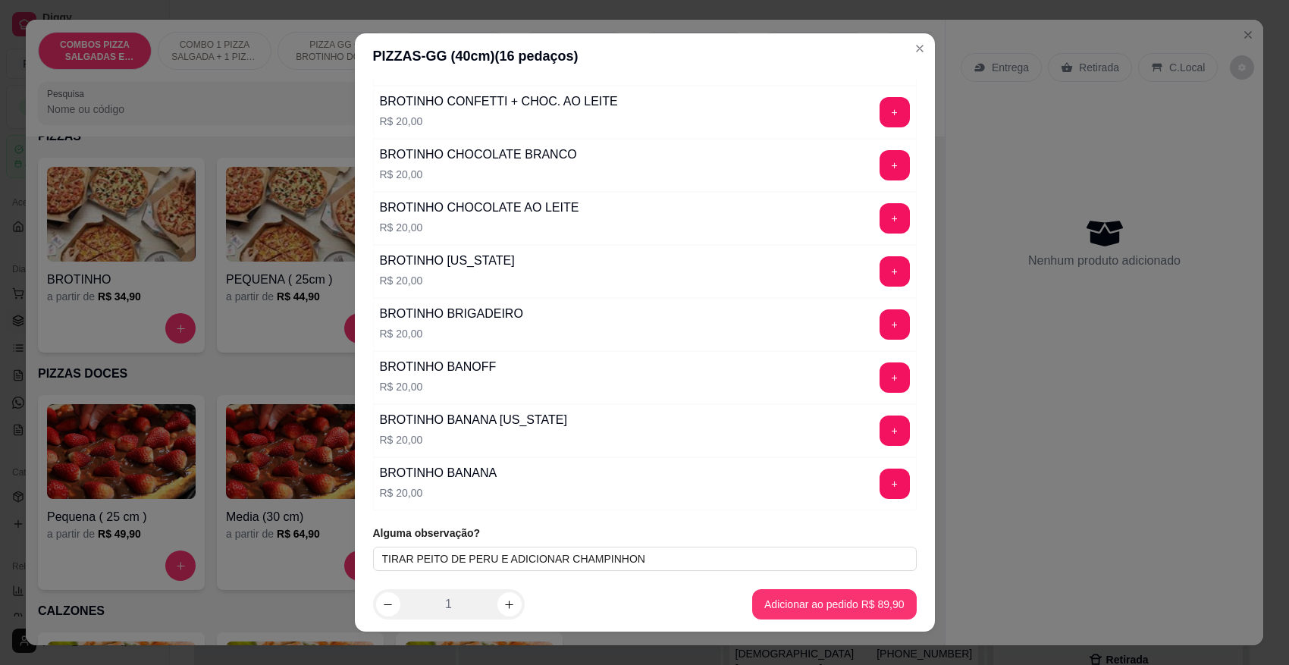
scroll to position [15, 0]
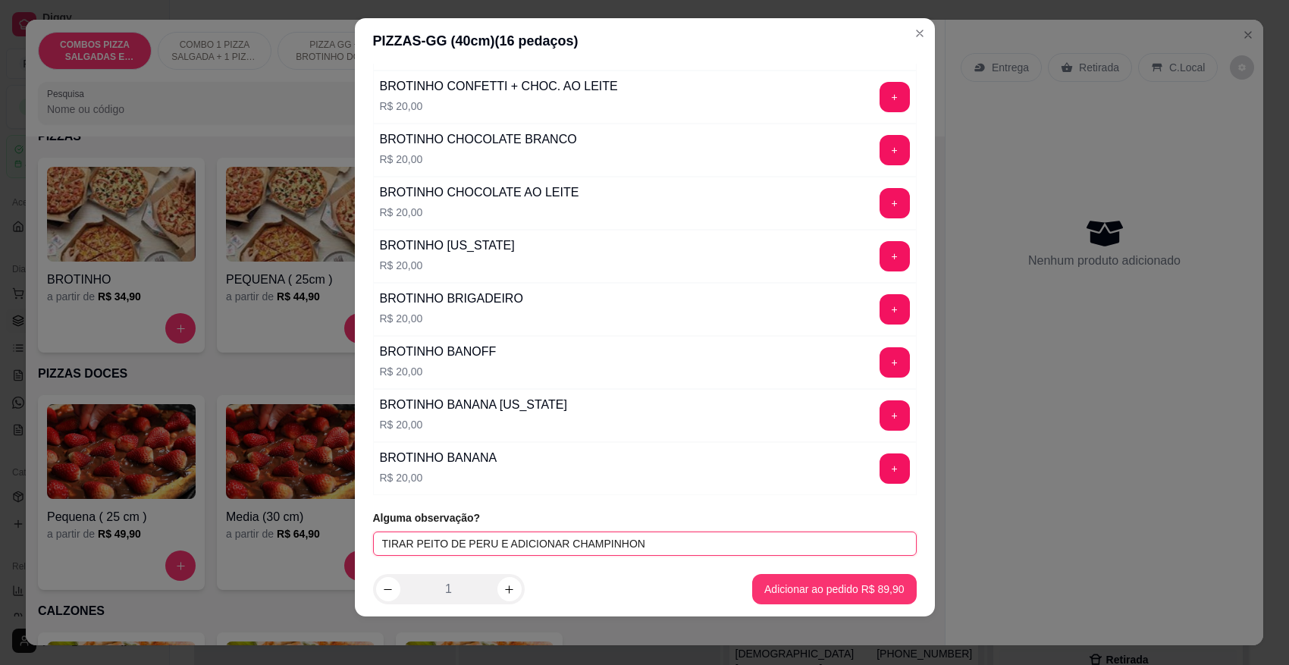
click at [652, 547] on input "TIRAR PEITO DE PERU E ADICIONAR CHAMPINHON" at bounding box center [645, 544] width 544 height 24
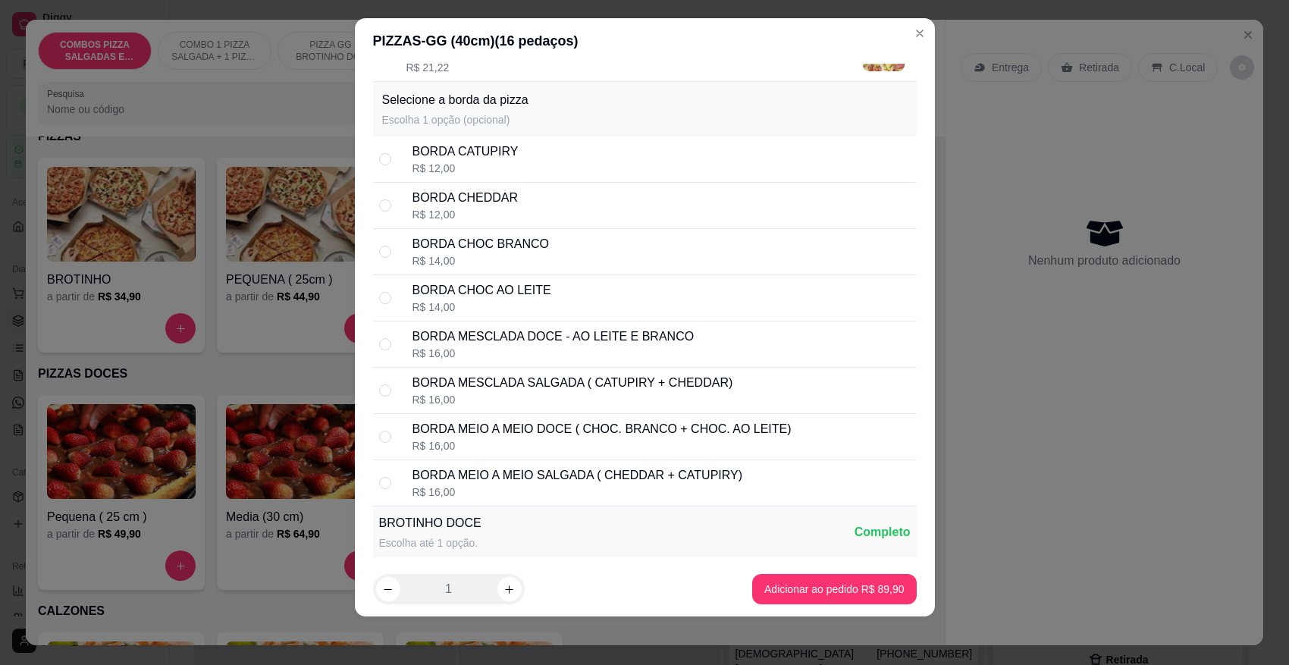
scroll to position [154, 0]
click at [447, 211] on div "R$ 12,00" at bounding box center [466, 216] width 106 height 15
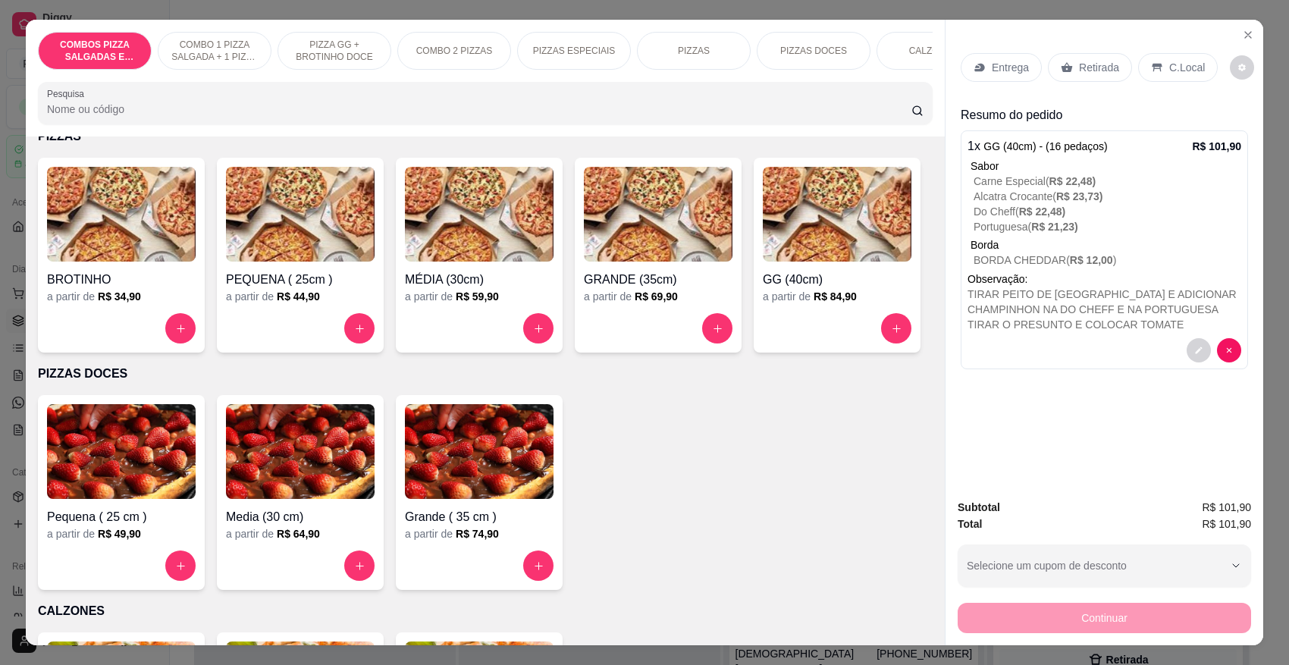
click at [457, 289] on h6 "R$ 59,90" at bounding box center [477, 296] width 43 height 15
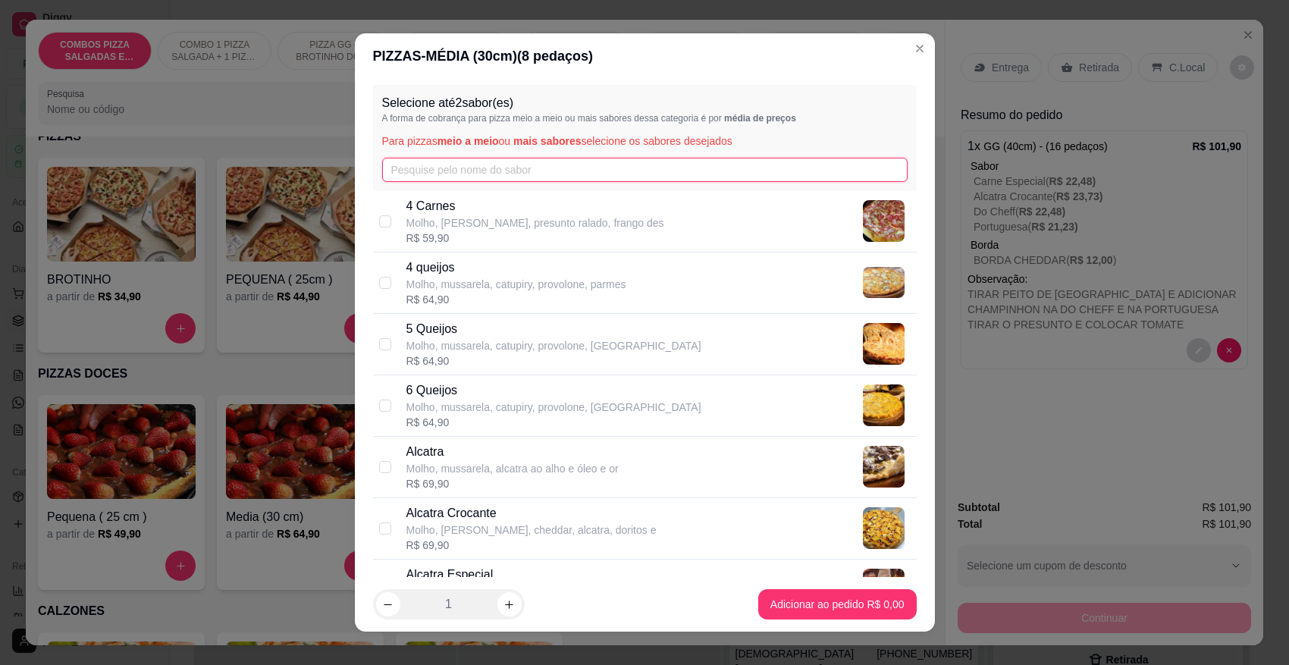
click at [486, 171] on input "text" at bounding box center [645, 170] width 526 height 24
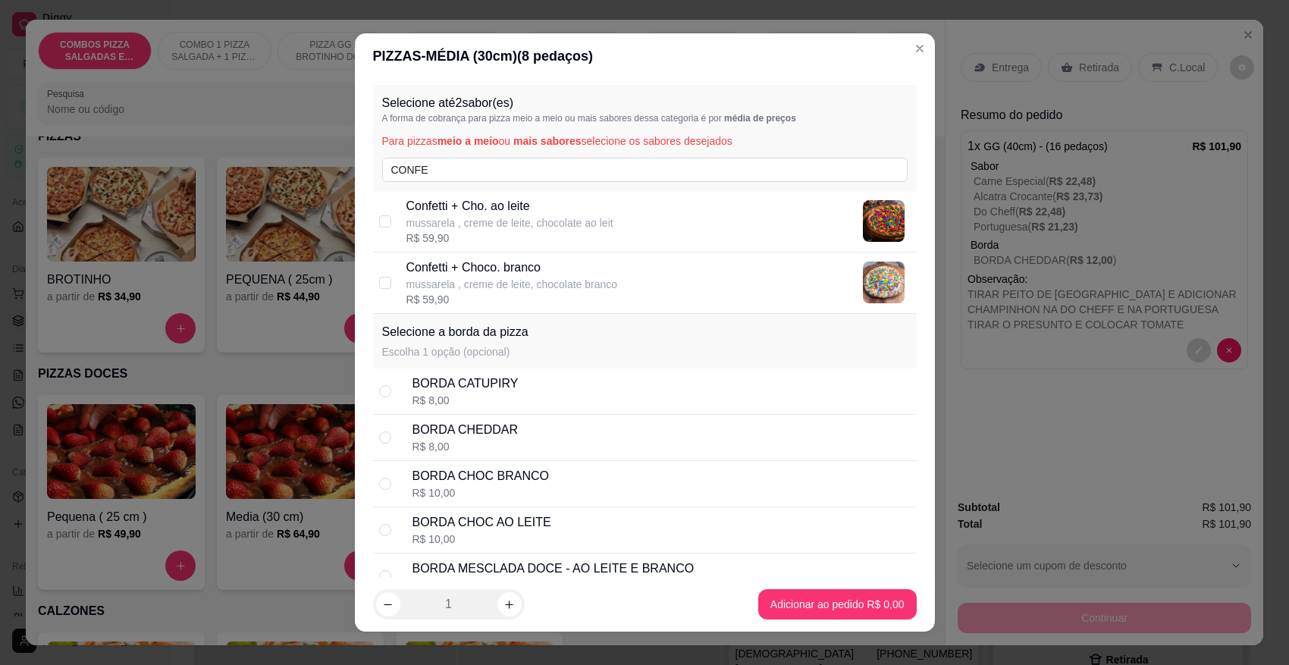
click at [491, 229] on p "mussarela , creme de leite, chocolate ao leit" at bounding box center [509, 222] width 207 height 15
click at [486, 162] on input "CONFE" at bounding box center [645, 170] width 526 height 24
click at [480, 271] on p "BANANA [US_STATE]" at bounding box center [526, 268] width 241 height 18
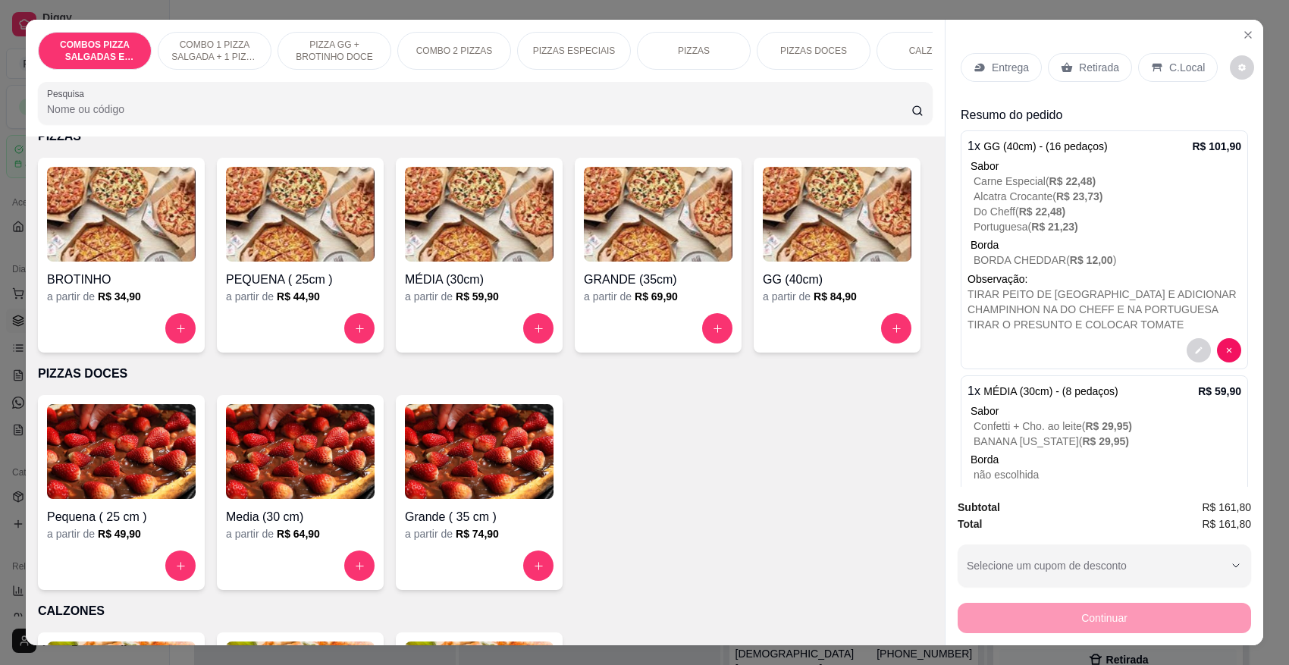
click at [1018, 73] on p "Entrega" at bounding box center [1010, 67] width 37 height 15
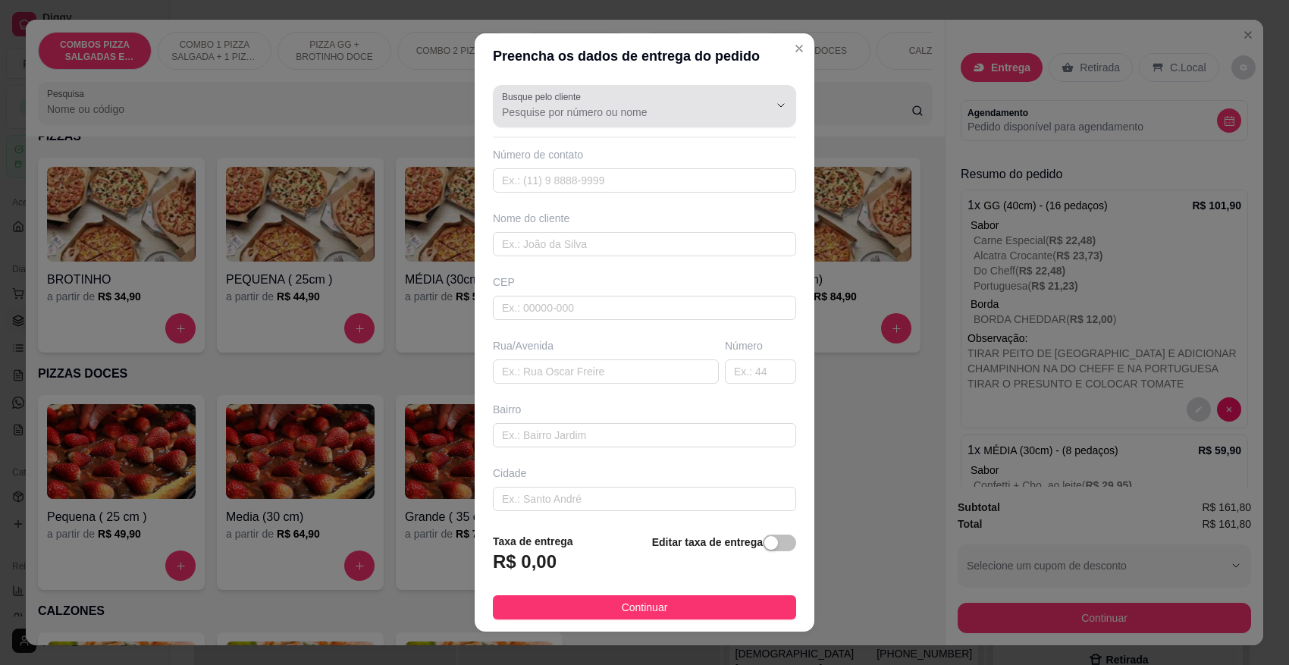
click at [631, 116] on input "Busque pelo cliente" at bounding box center [623, 112] width 243 height 15
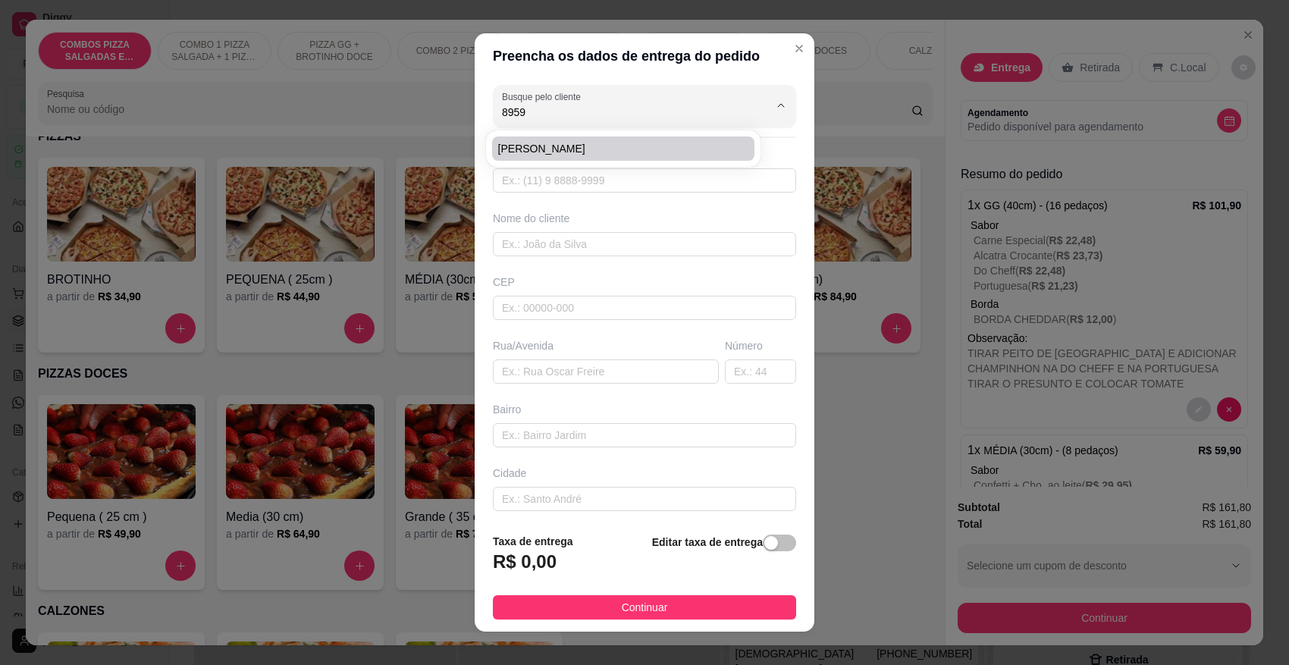
click at [605, 149] on span "[PERSON_NAME]" at bounding box center [616, 148] width 236 height 15
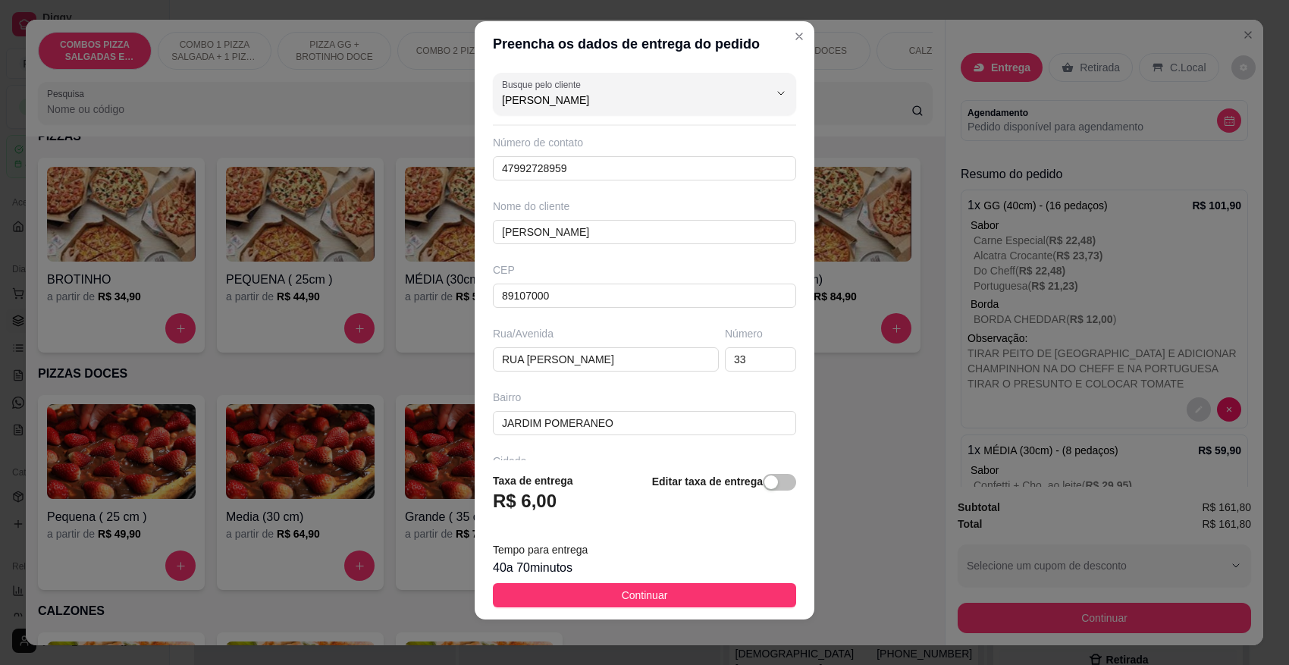
scroll to position [15, 0]
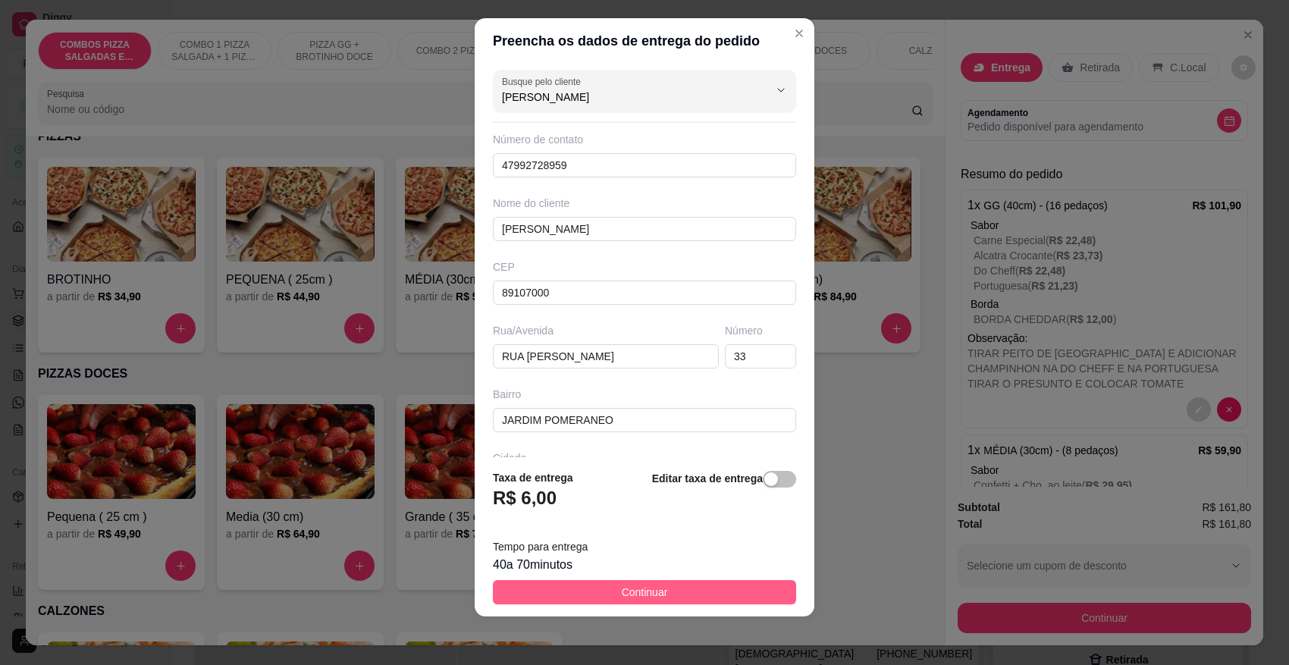
click at [645, 597] on span "Continuar" at bounding box center [645, 592] width 46 height 17
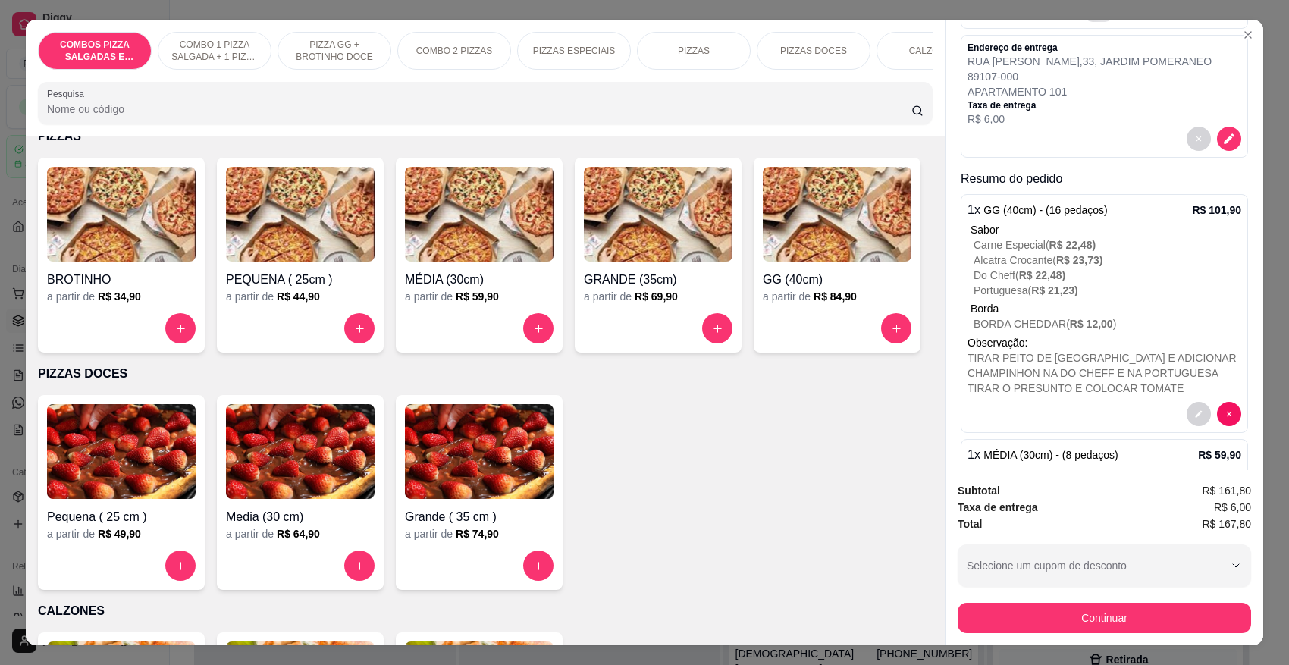
scroll to position [284, 0]
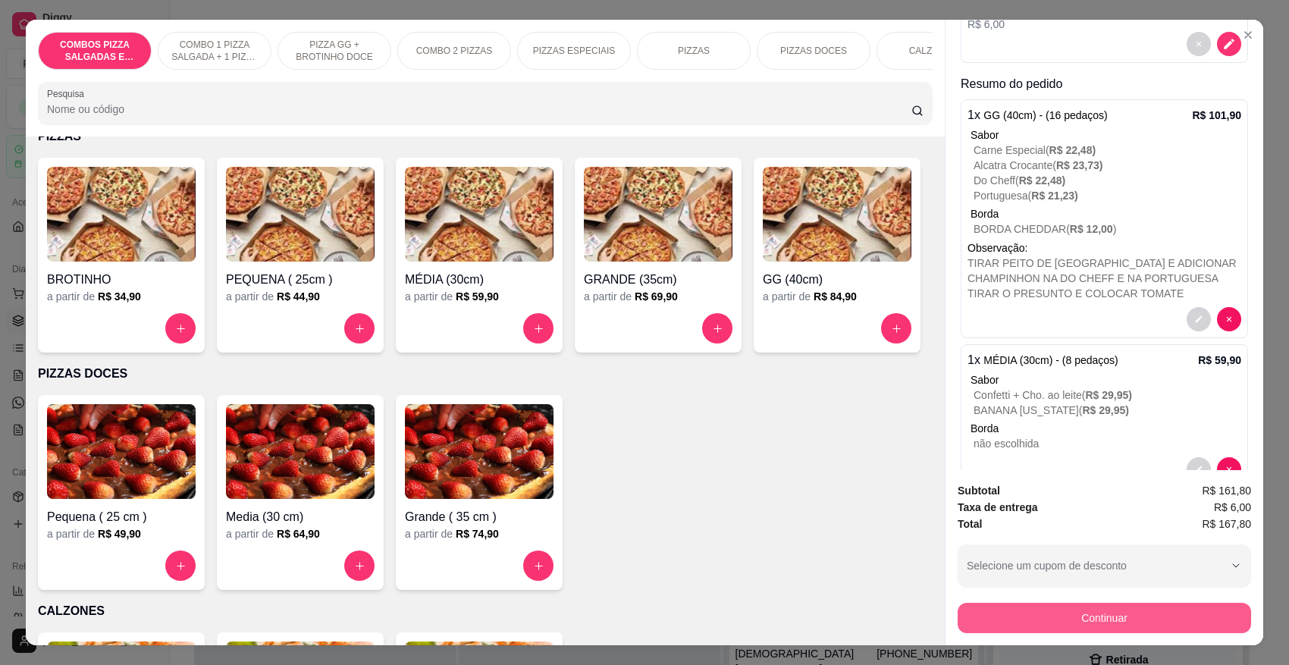
click at [1081, 613] on button "Continuar" at bounding box center [1104, 618] width 293 height 30
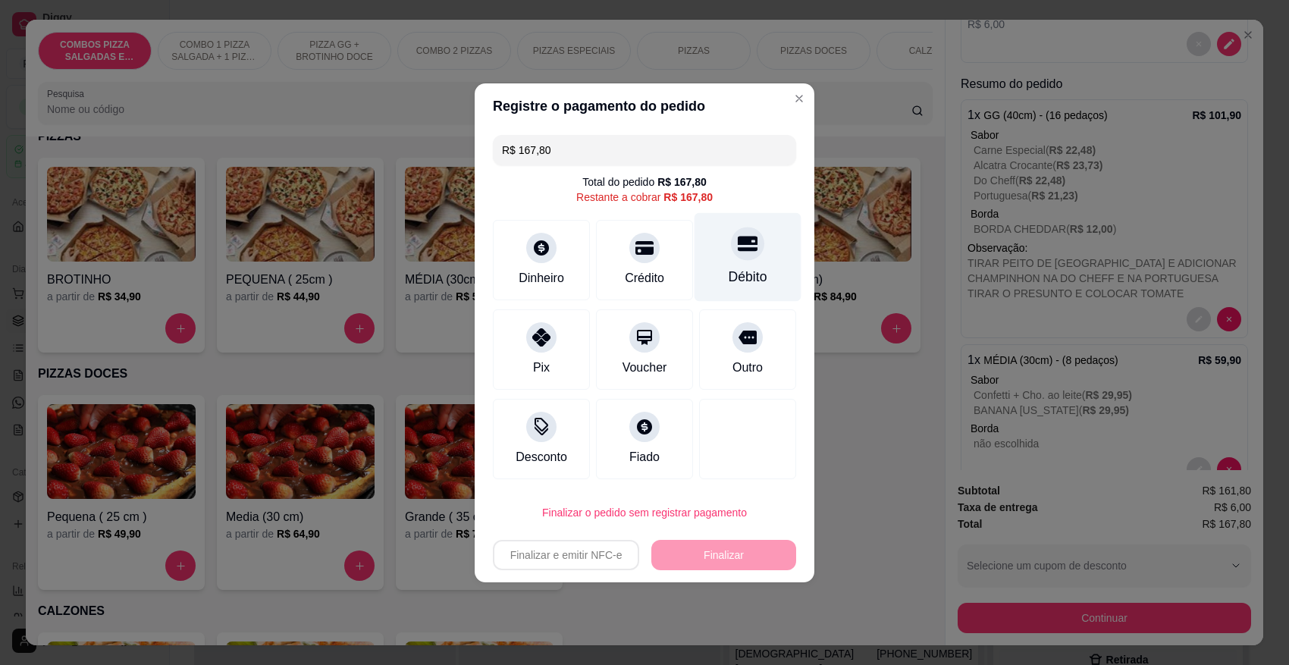
click at [733, 267] on div "Débito" at bounding box center [748, 277] width 39 height 20
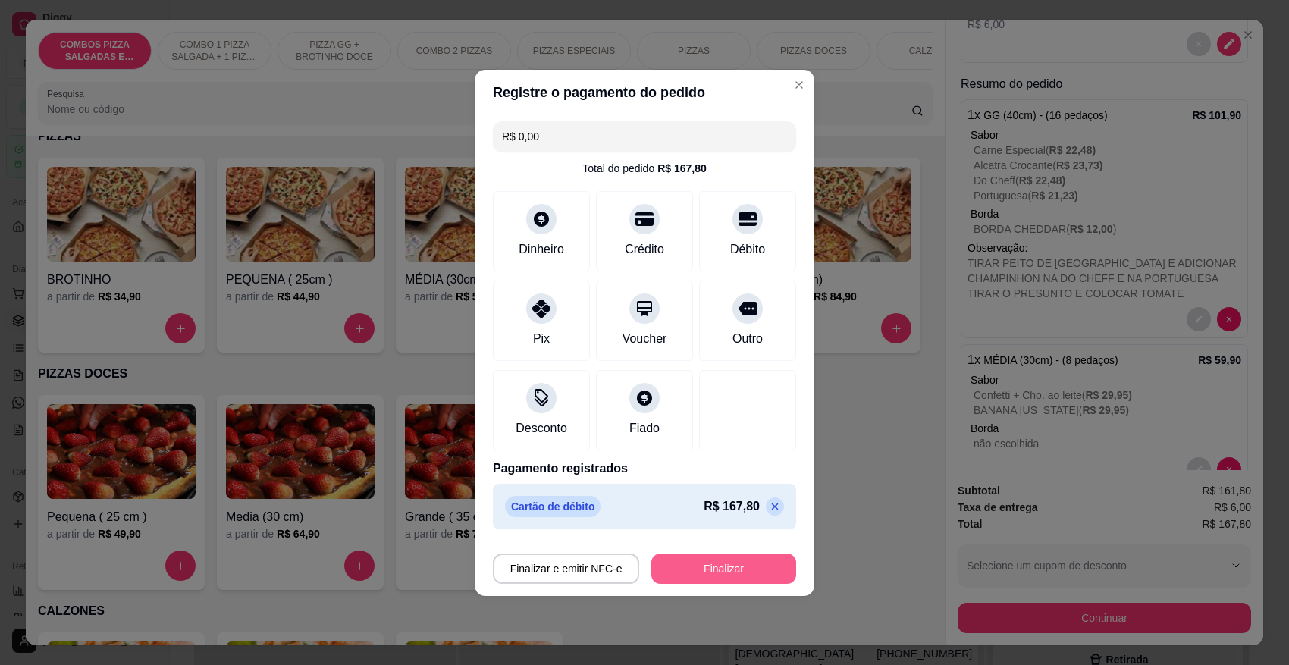
click at [700, 571] on button "Finalizar" at bounding box center [723, 569] width 145 height 30
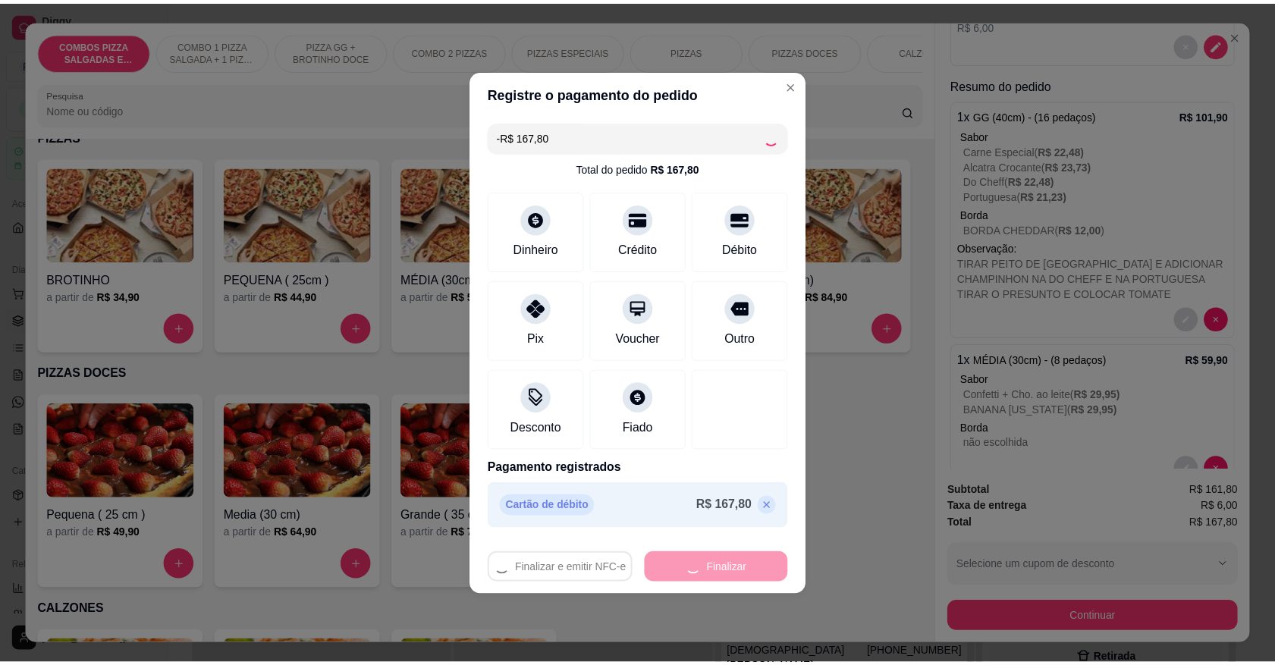
scroll to position [0, 0]
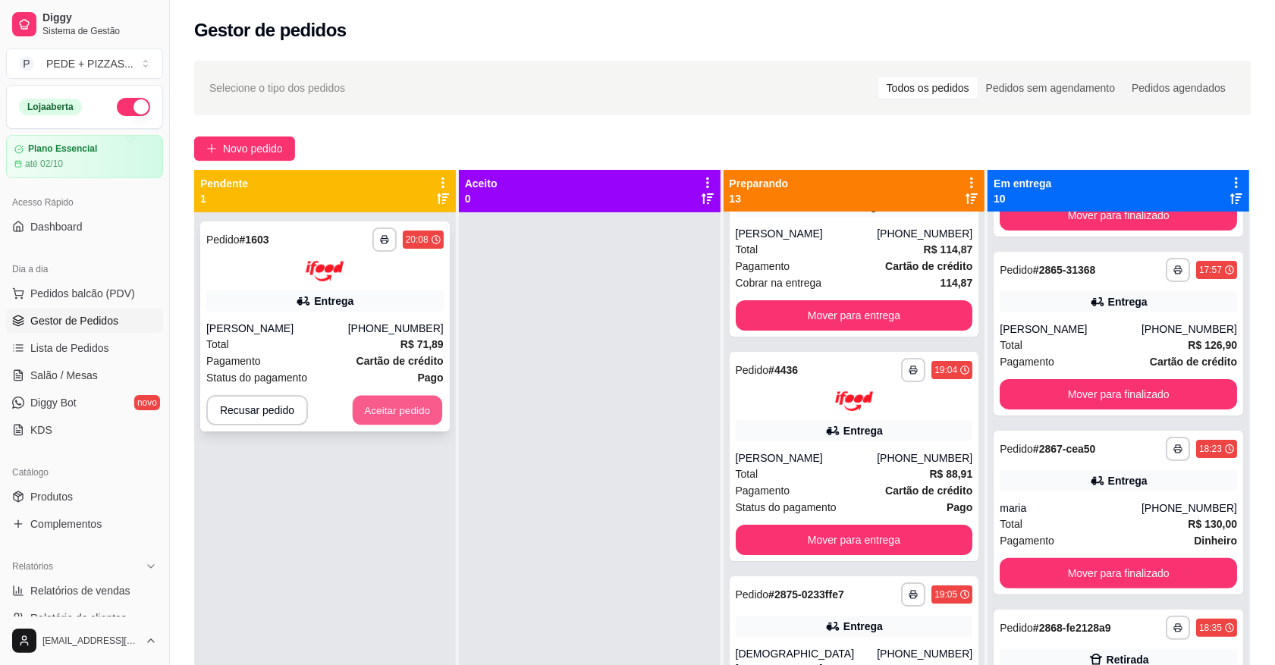
click at [391, 404] on button "Aceitar pedido" at bounding box center [397, 410] width 89 height 30
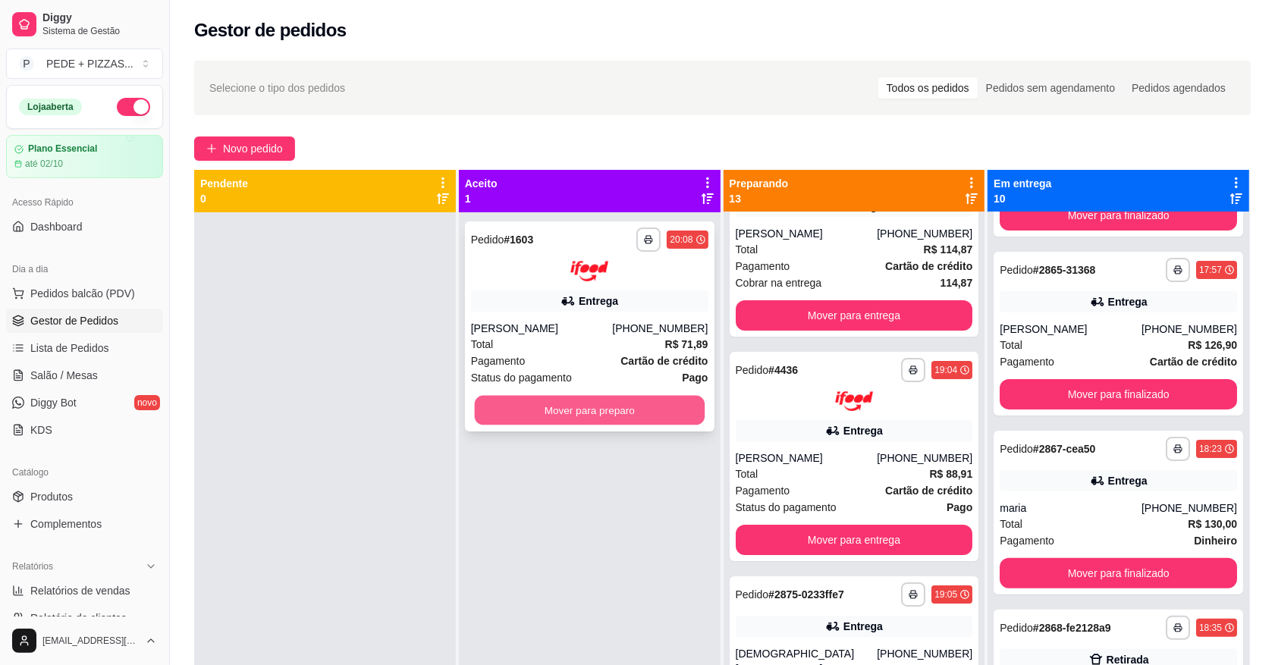
click at [607, 407] on button "Mover para preparo" at bounding box center [589, 410] width 230 height 30
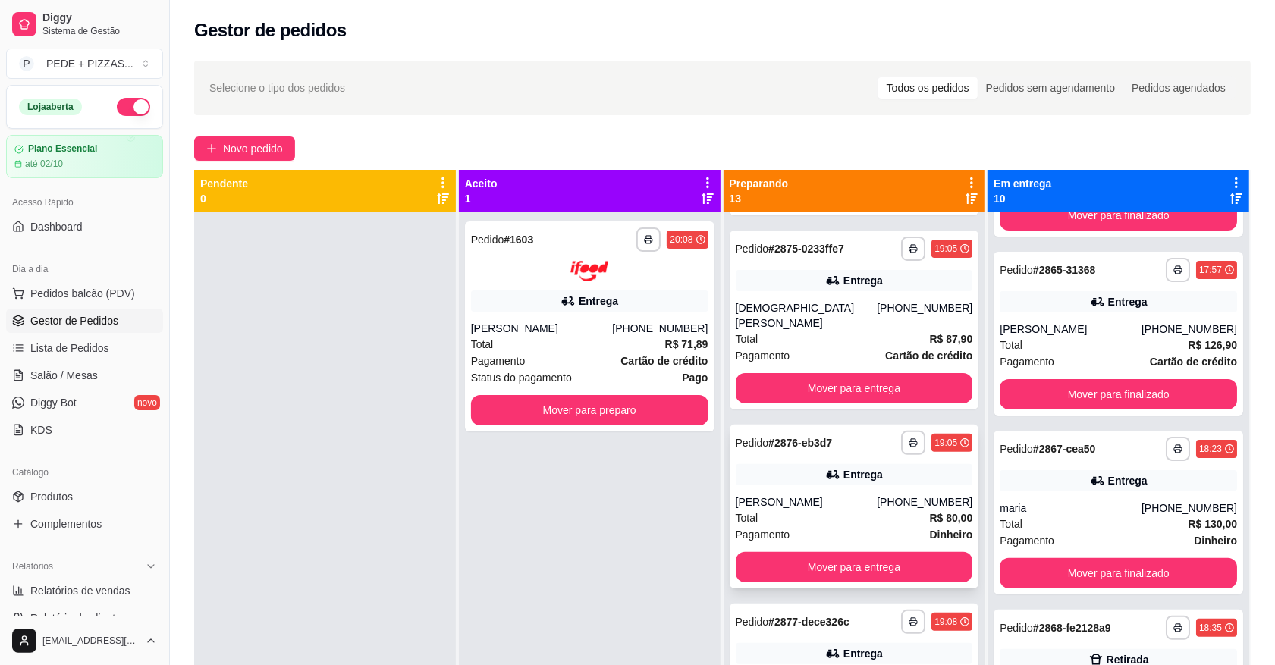
scroll to position [474, 0]
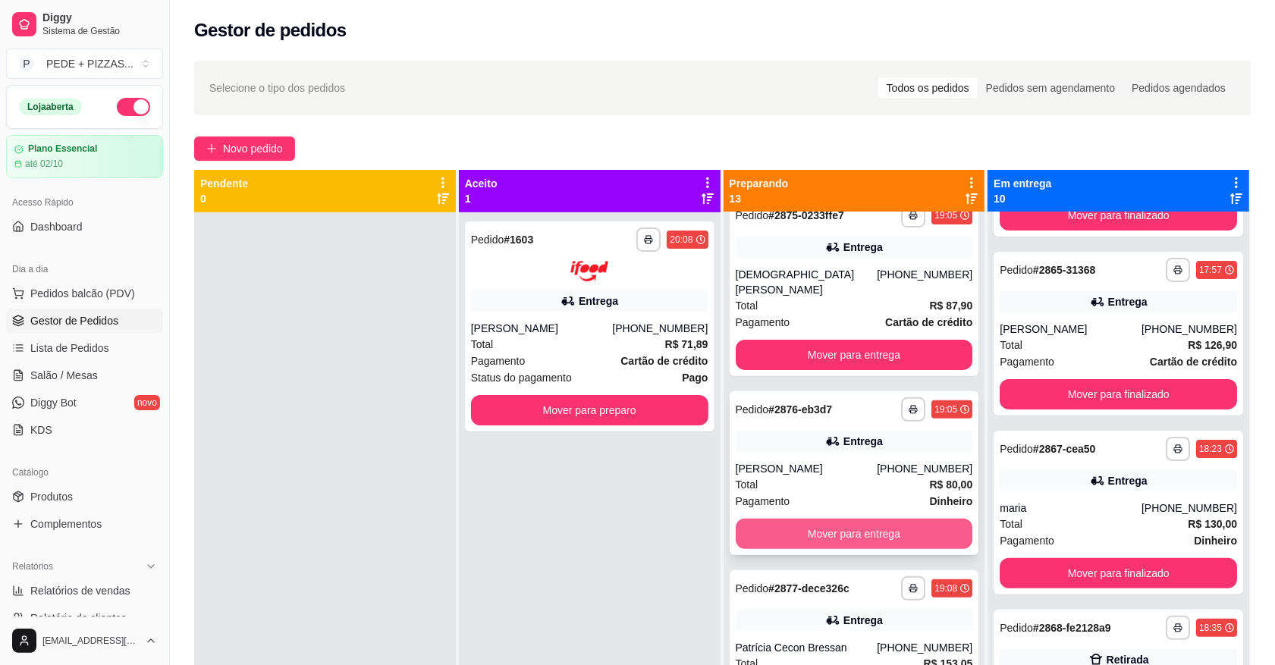
click at [839, 519] on button "Mover para entrega" at bounding box center [854, 534] width 237 height 30
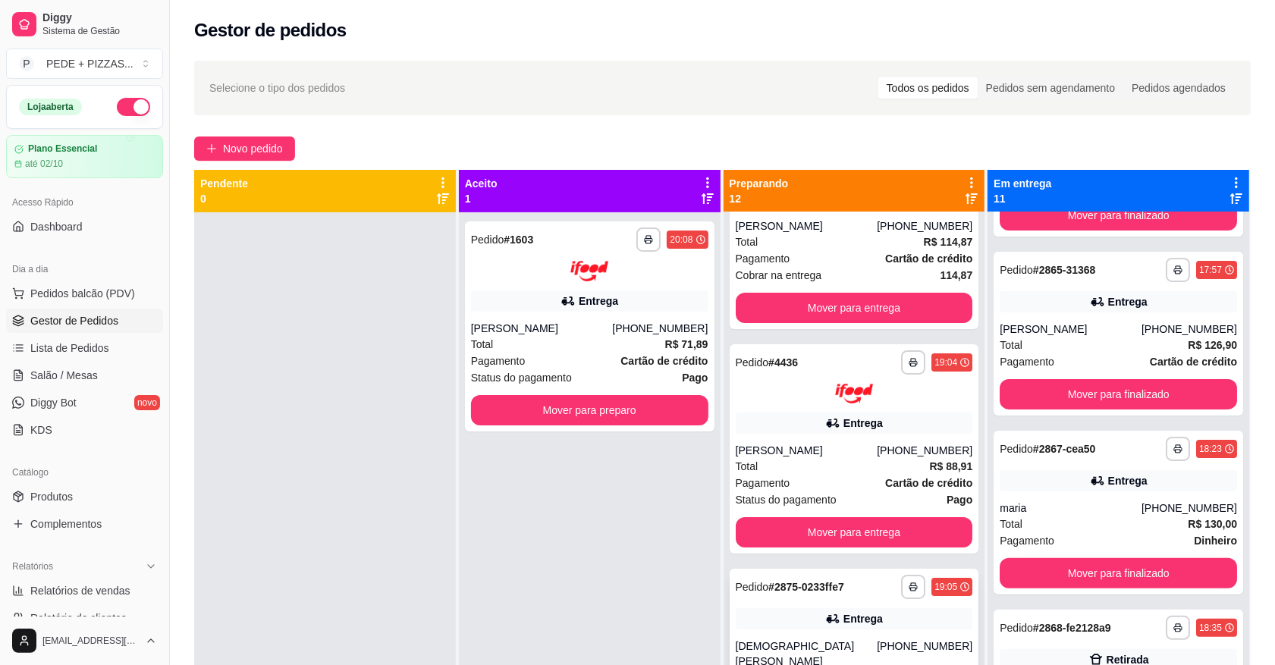
scroll to position [95, 0]
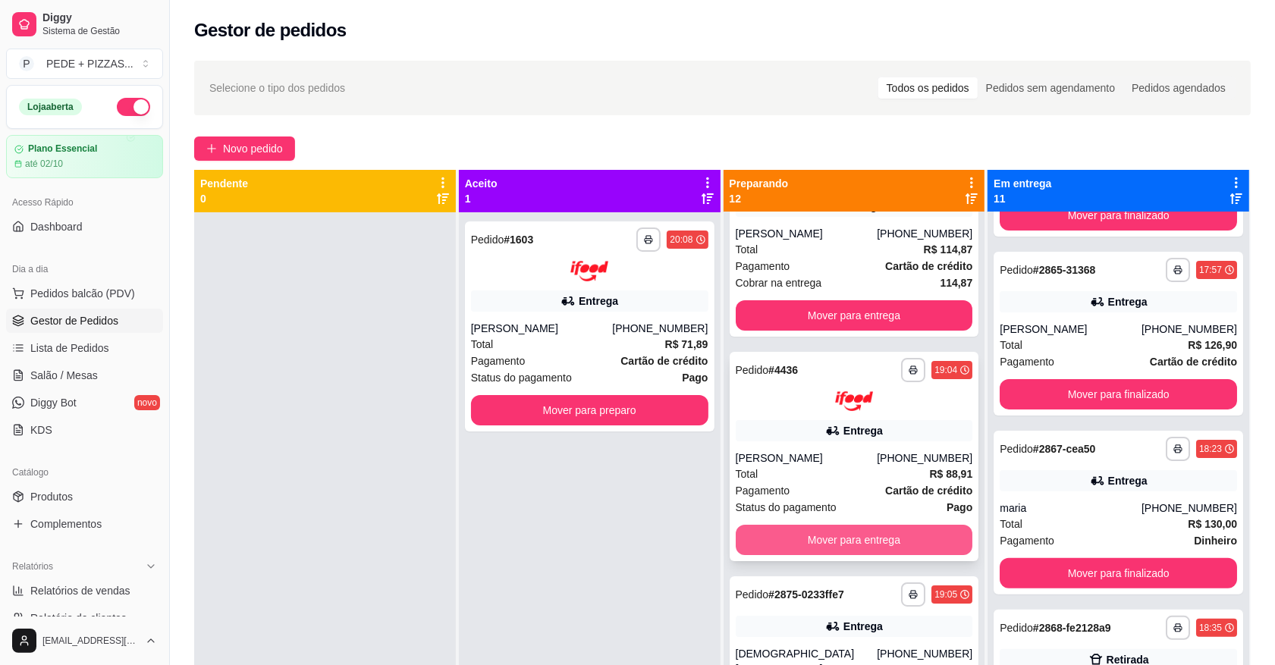
click at [820, 532] on button "Mover para entrega" at bounding box center [854, 540] width 237 height 30
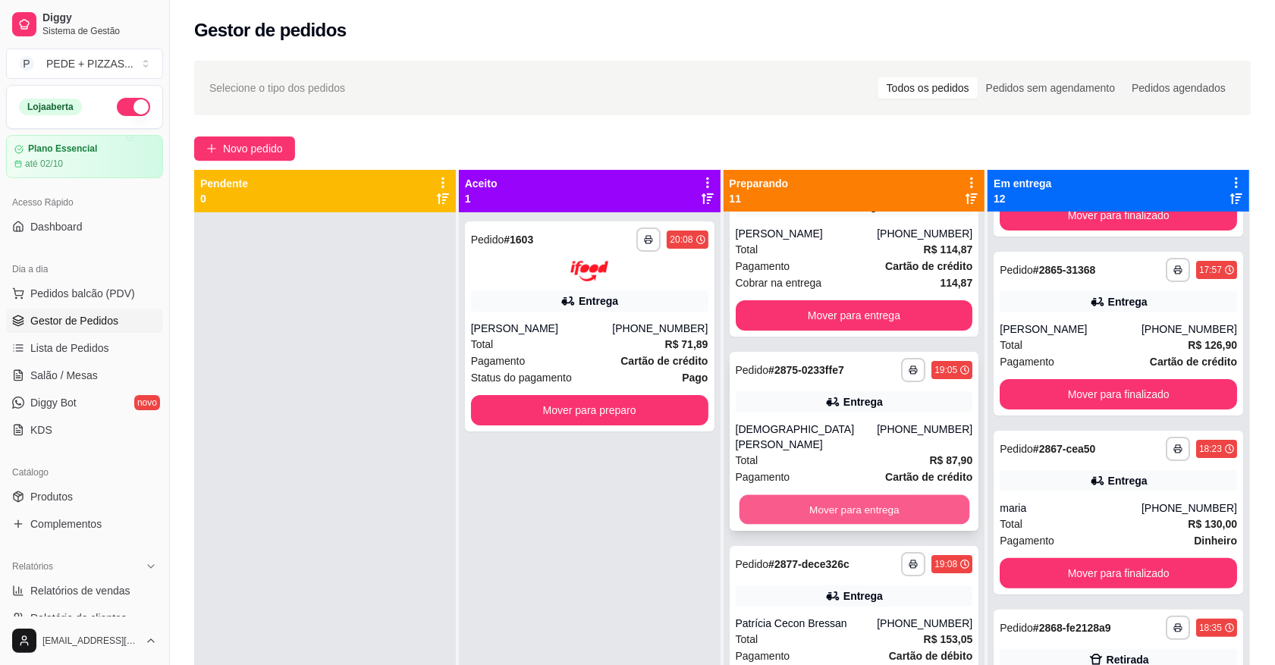
click at [831, 494] on button "Mover para entrega" at bounding box center [854, 509] width 230 height 30
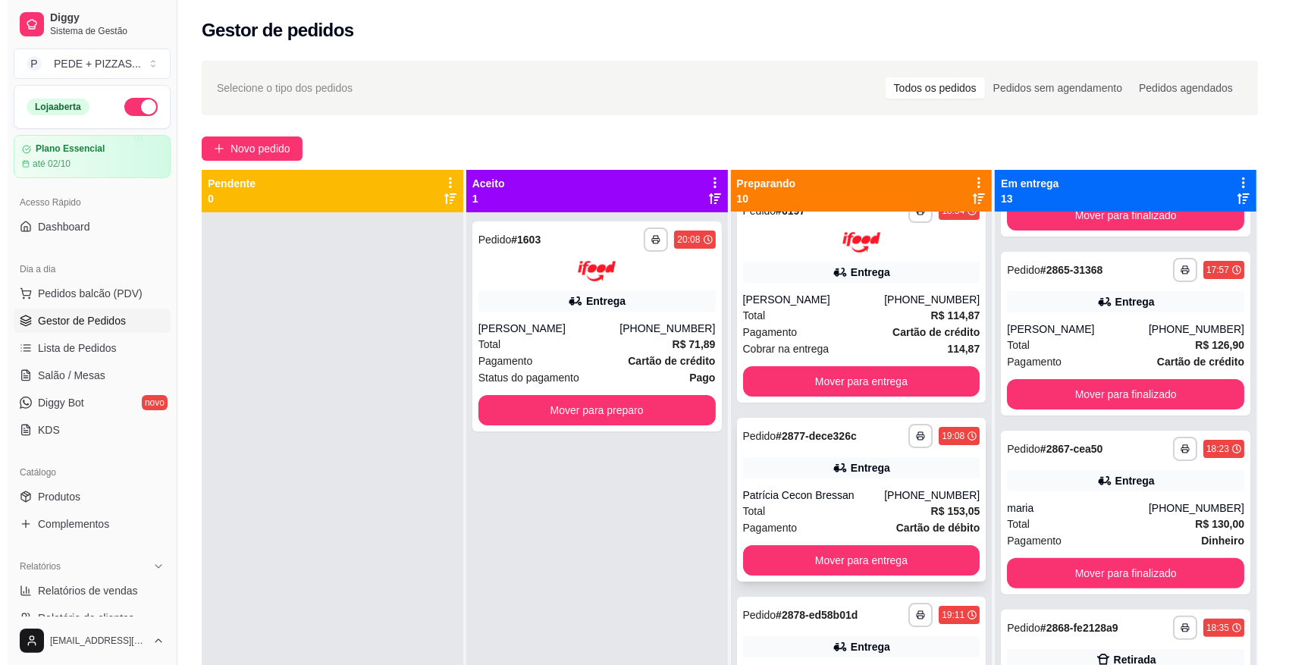
scroll to position [0, 0]
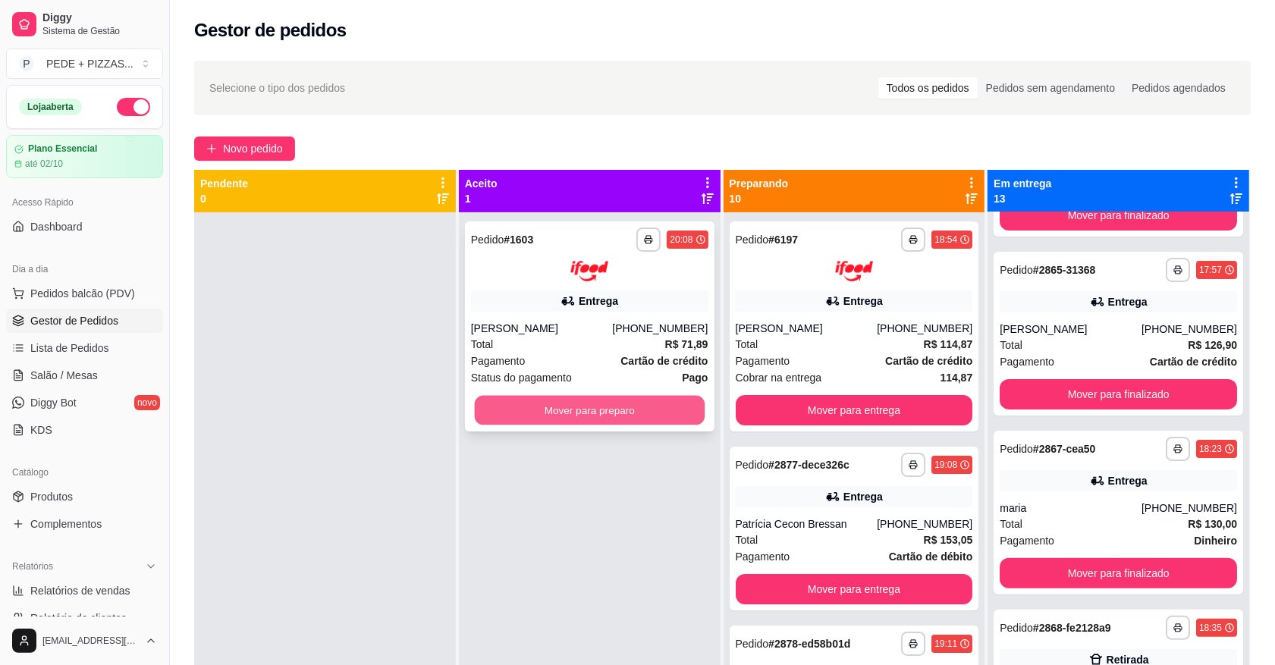
click at [639, 406] on button "Mover para preparo" at bounding box center [589, 410] width 230 height 30
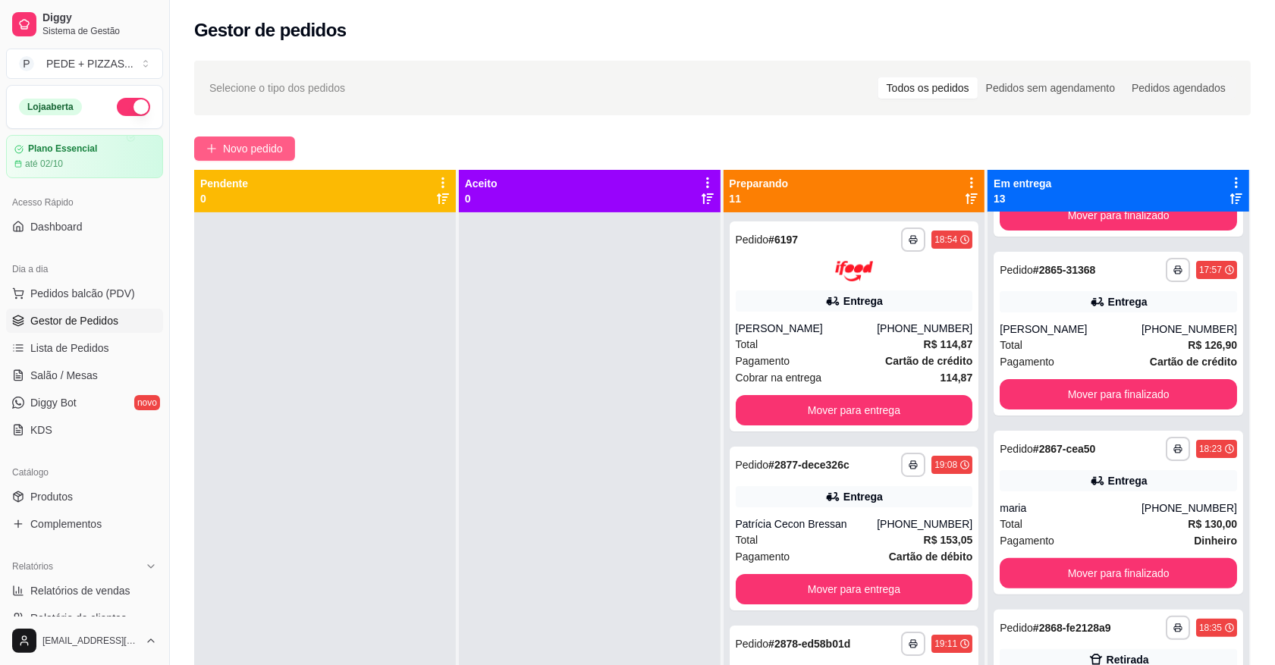
click at [258, 150] on span "Novo pedido" at bounding box center [253, 148] width 60 height 17
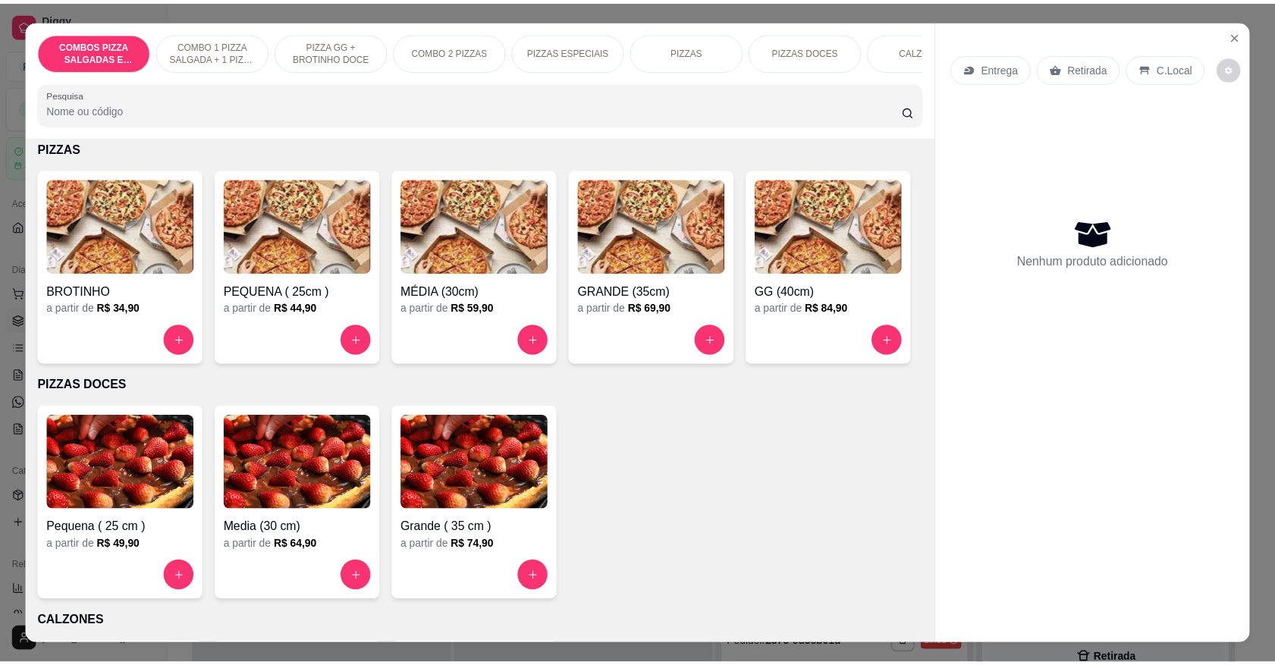
scroll to position [1422, 0]
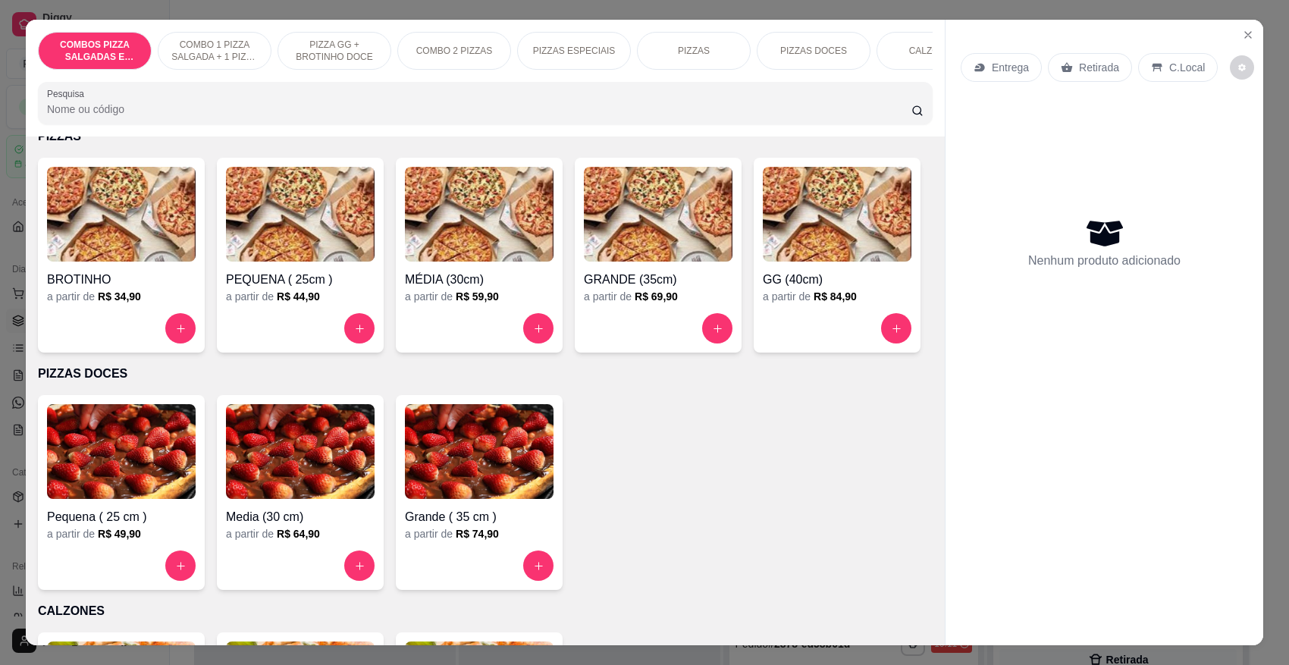
click at [297, 282] on h4 "PEQUENA ( 25cm )" at bounding box center [300, 280] width 149 height 18
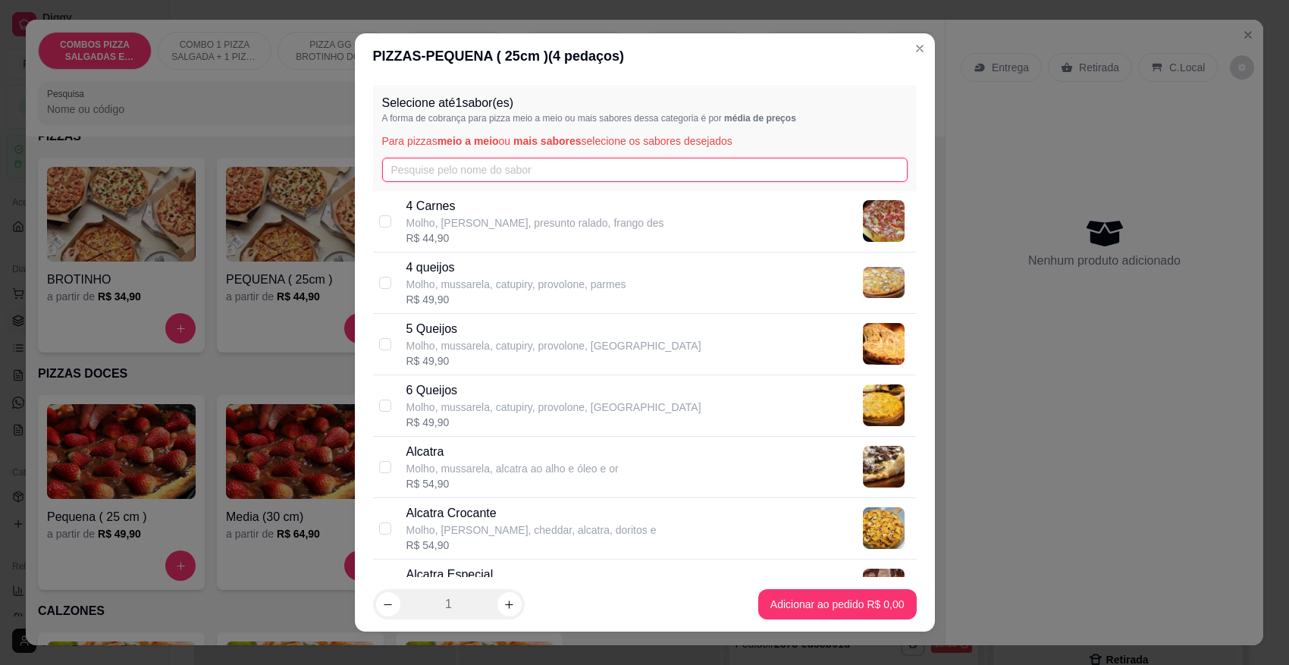
click at [660, 177] on input "text" at bounding box center [645, 170] width 526 height 24
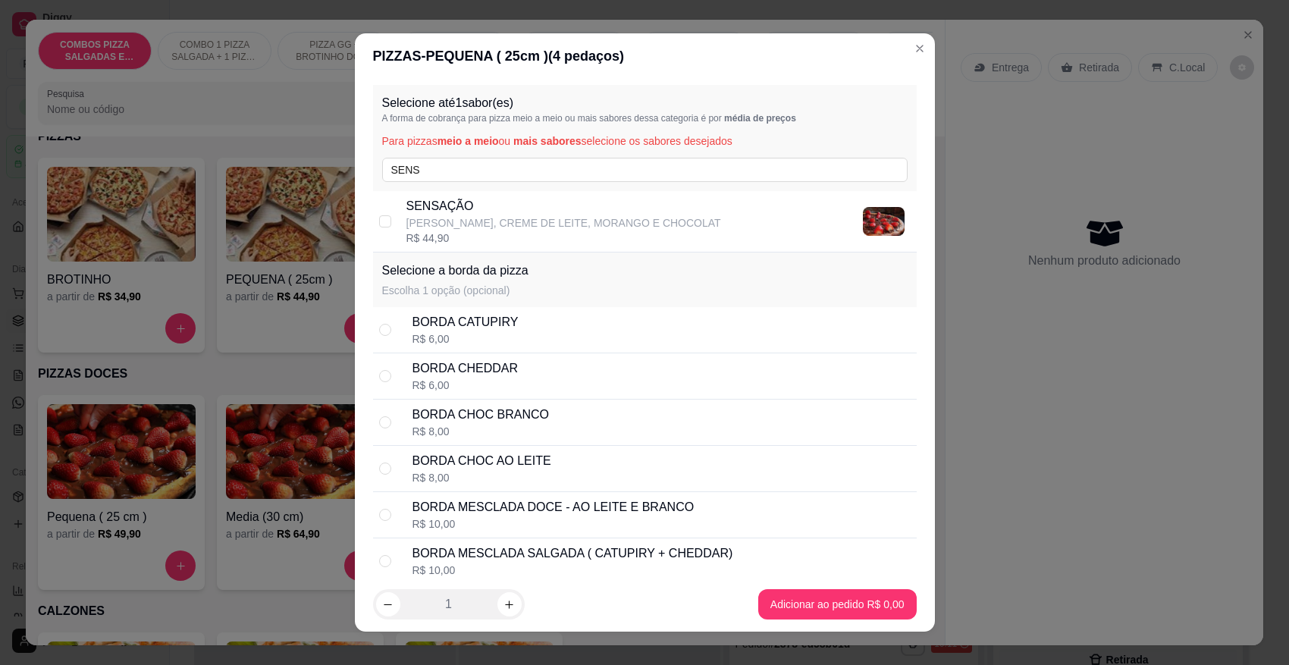
click at [631, 225] on p "[PERSON_NAME], CREME DE LEITE, MORANGO E CHOCOLAT" at bounding box center [563, 222] width 315 height 15
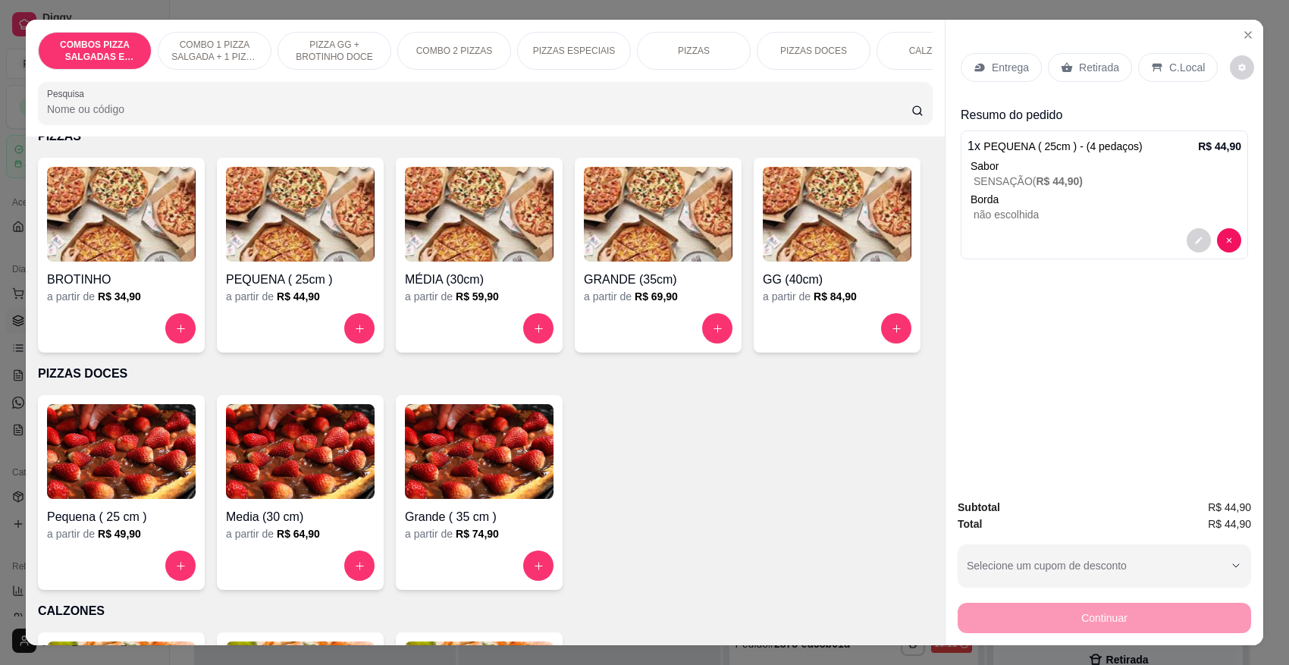
click at [1078, 76] on div "Retirada" at bounding box center [1090, 67] width 84 height 29
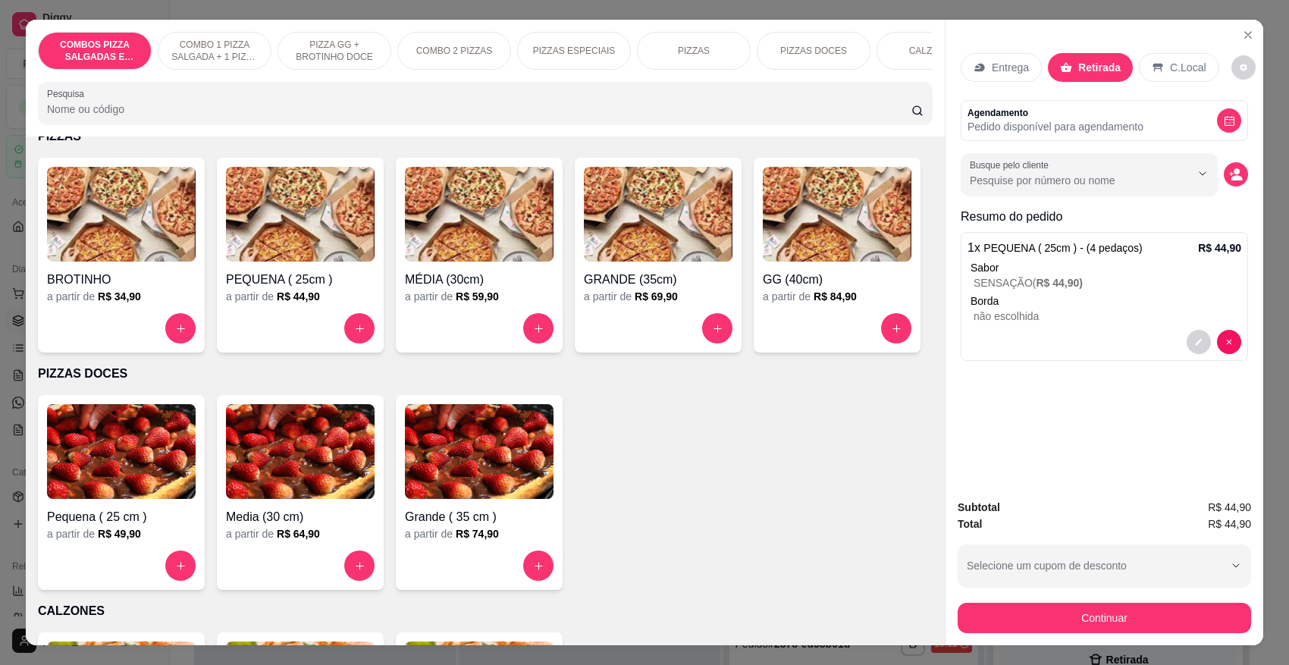
click at [1015, 129] on p "Pedido disponível para agendamento" at bounding box center [1056, 126] width 176 height 15
click at [1018, 186] on input "Busque pelo cliente" at bounding box center [1068, 180] width 196 height 15
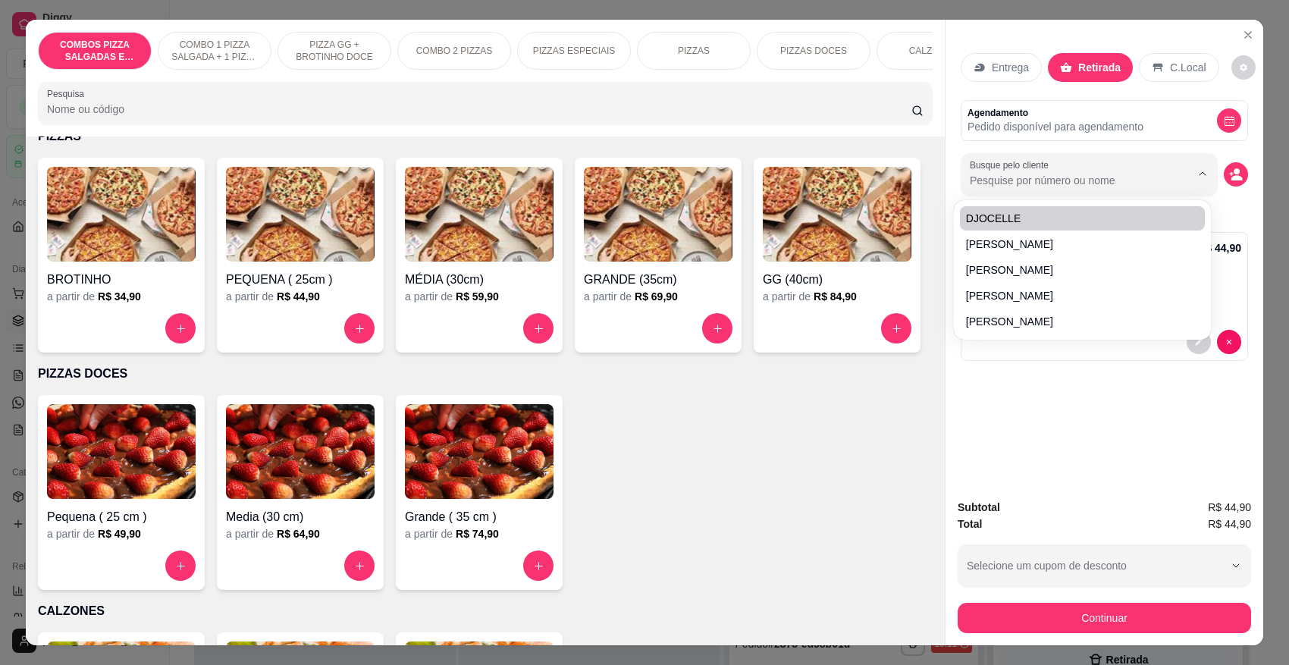
click at [1002, 187] on input "Busque pelo cliente" at bounding box center [1068, 180] width 196 height 15
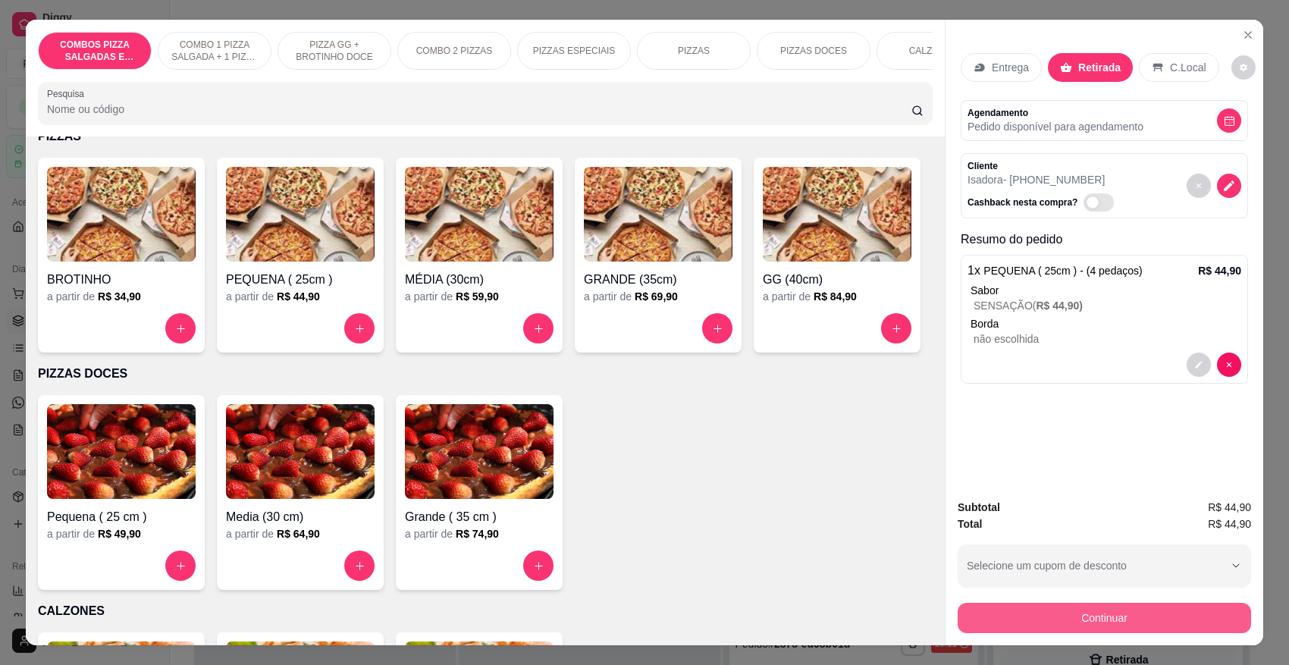
click at [1115, 609] on button "Continuar" at bounding box center [1104, 618] width 293 height 30
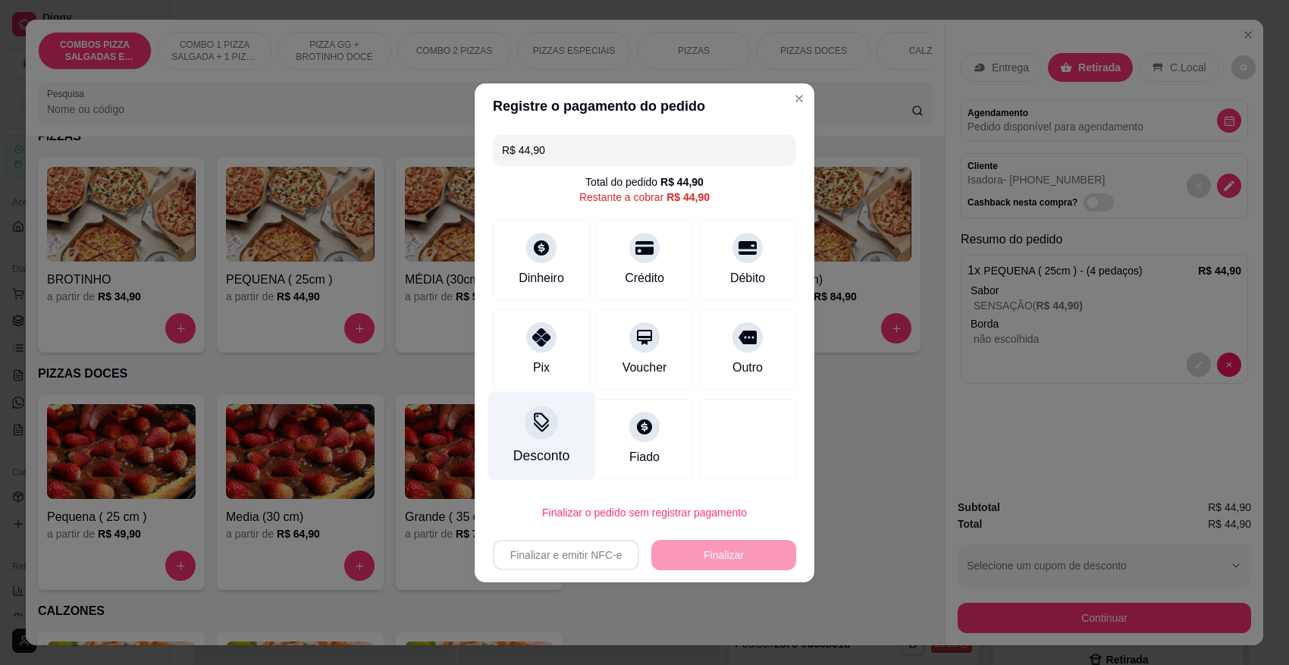
click at [531, 457] on div "Desconto" at bounding box center [541, 456] width 56 height 20
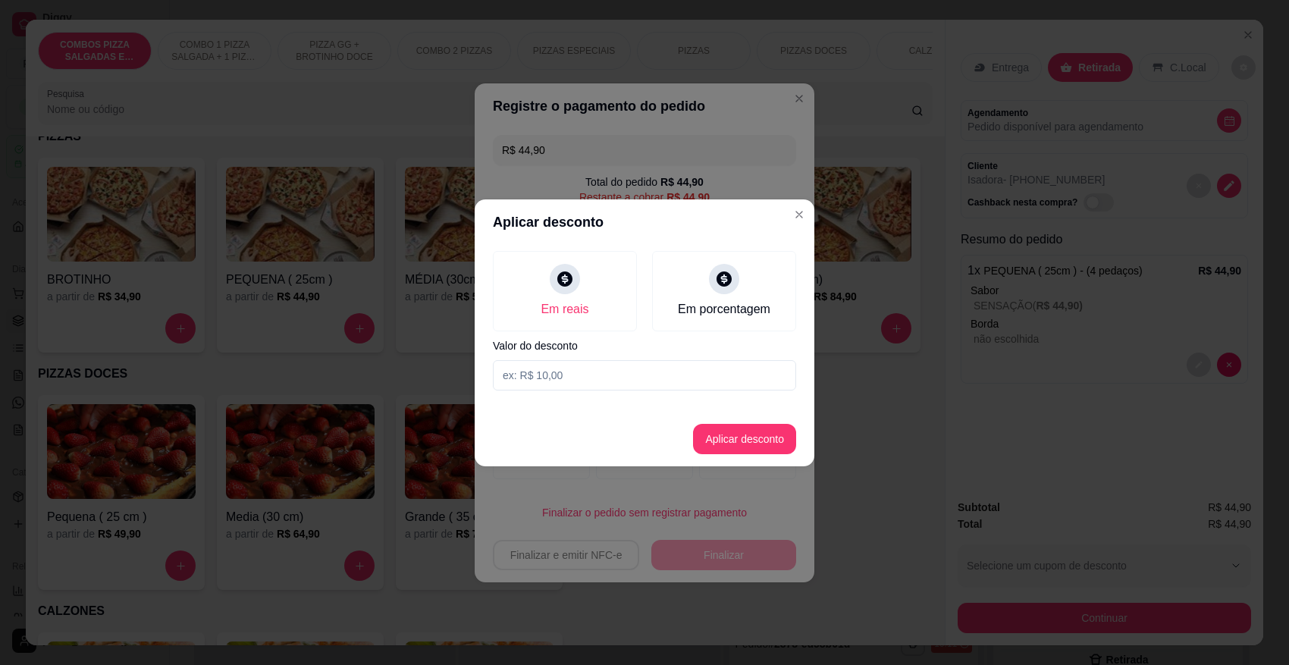
click at [566, 374] on input at bounding box center [644, 375] width 303 height 30
click at [736, 441] on button "Aplicar desconto" at bounding box center [744, 439] width 103 height 30
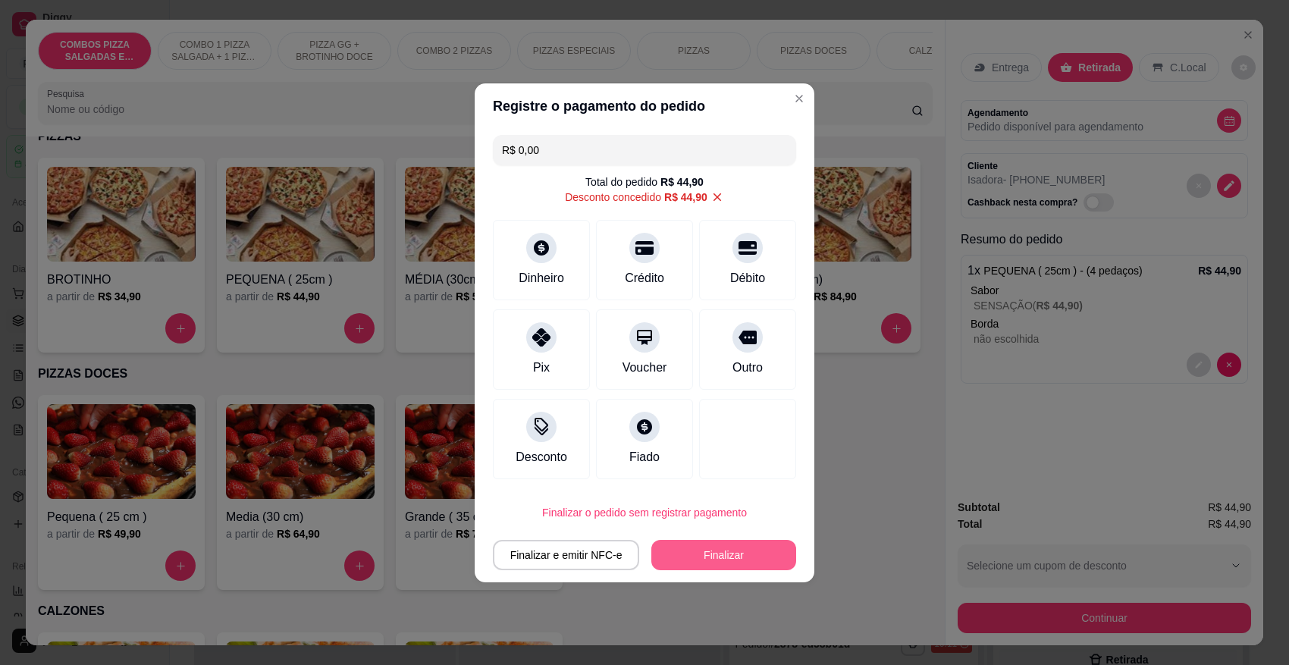
click at [719, 543] on button "Finalizar" at bounding box center [723, 555] width 145 height 30
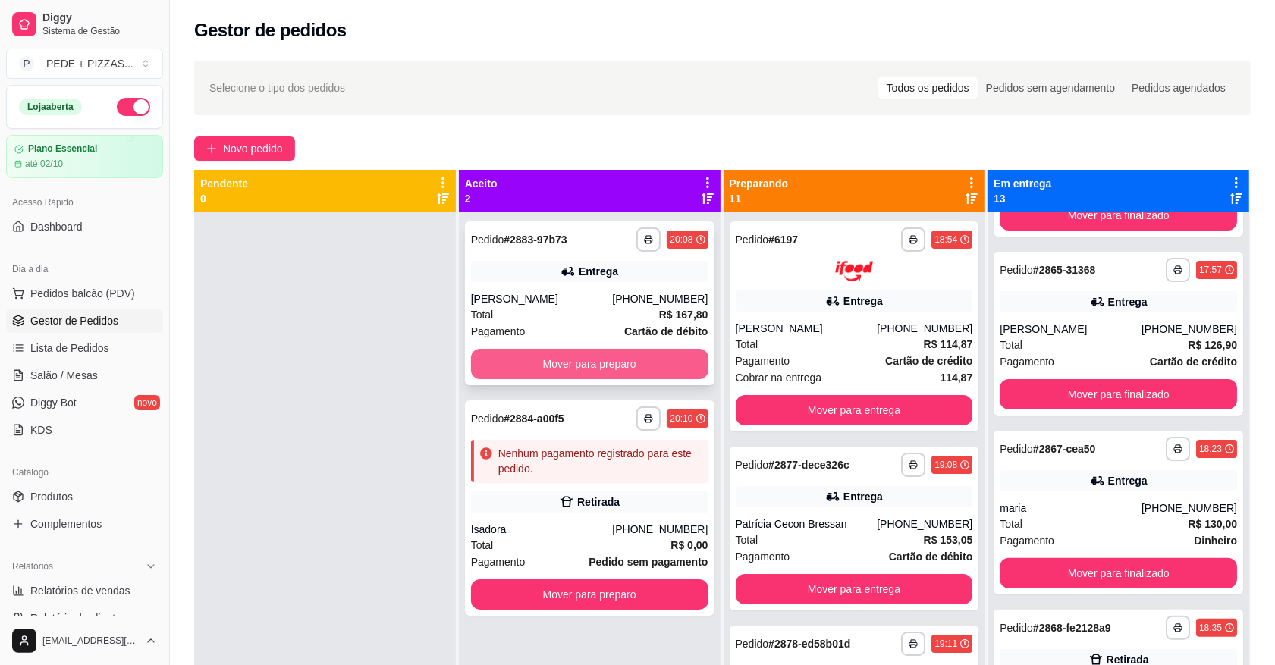
click at [645, 365] on button "Mover para preparo" at bounding box center [589, 364] width 237 height 30
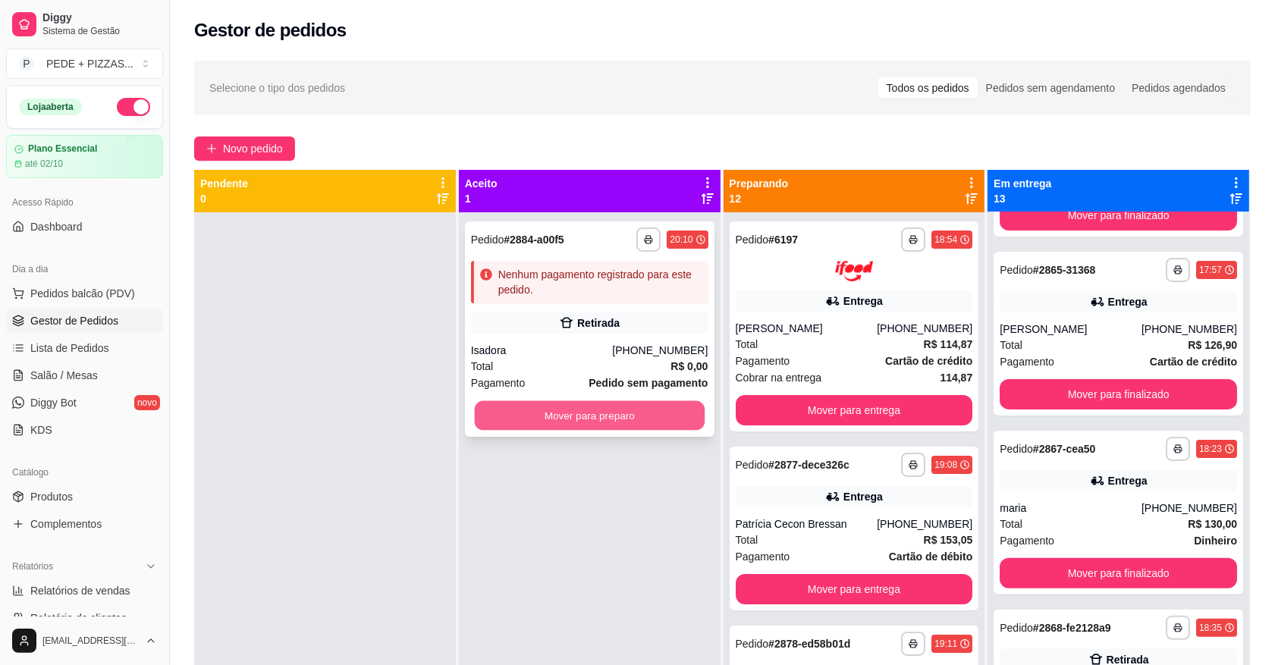
click at [632, 417] on button "Mover para preparo" at bounding box center [589, 416] width 230 height 30
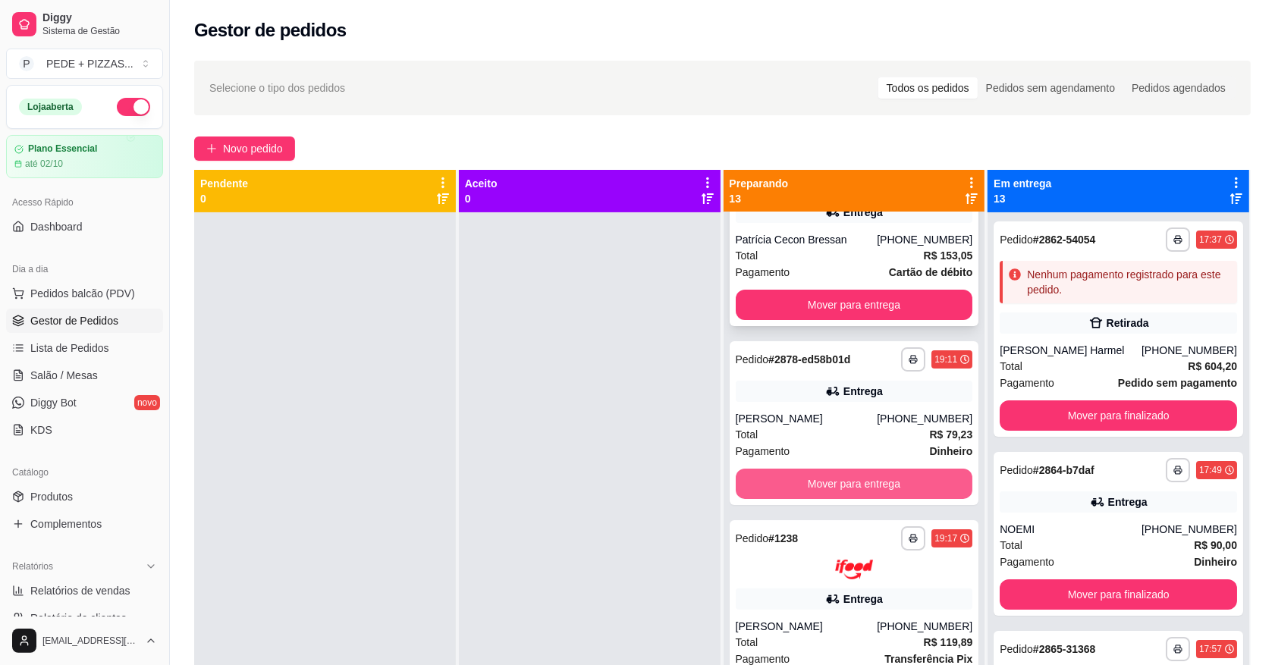
scroll to position [379, 0]
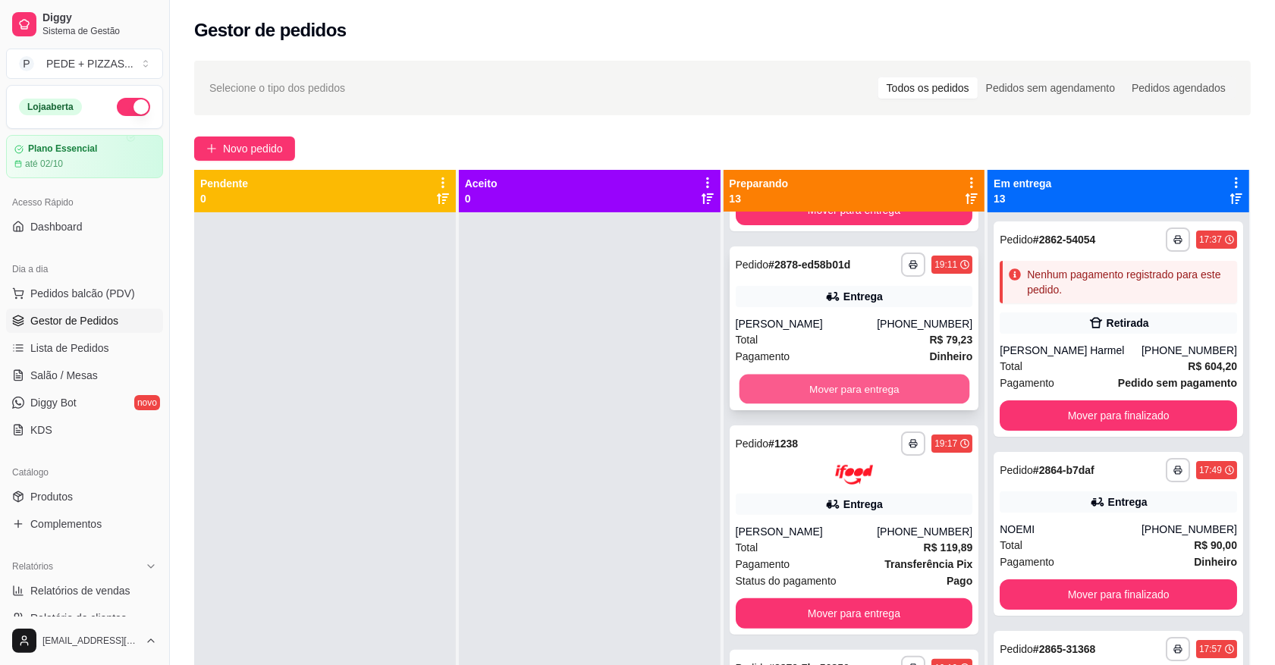
click at [824, 393] on button "Mover para entrega" at bounding box center [854, 389] width 230 height 30
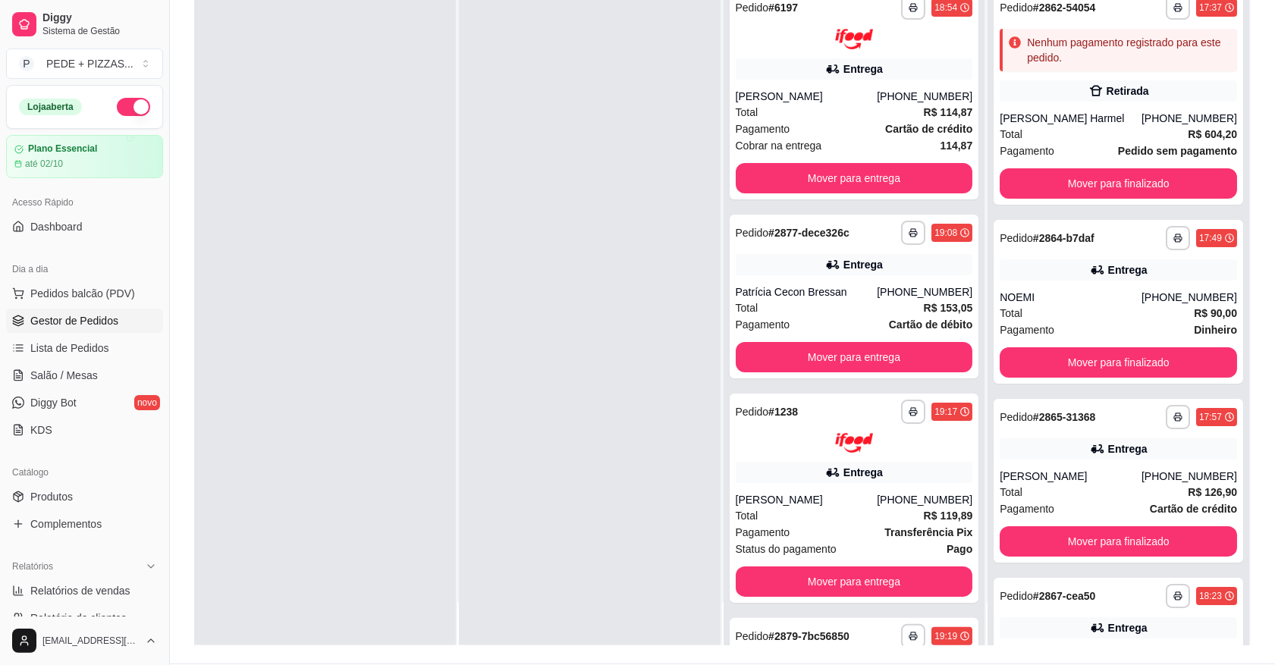
scroll to position [0, 0]
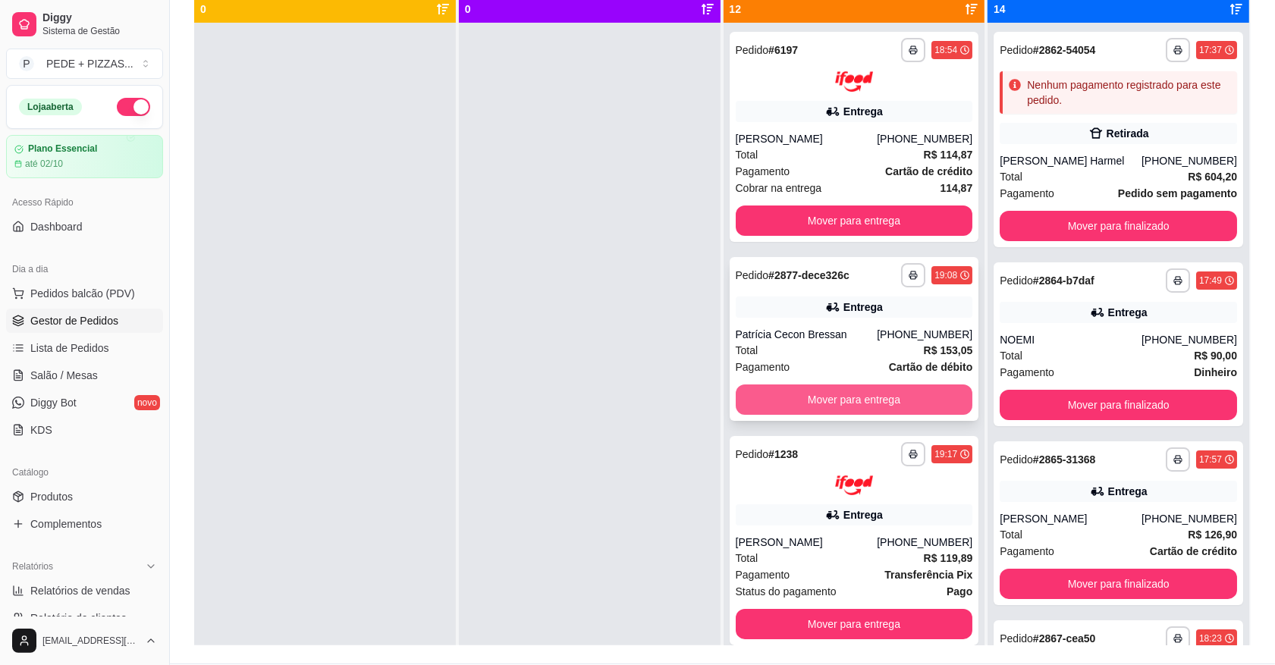
click at [816, 394] on button "Mover para entrega" at bounding box center [854, 399] width 237 height 30
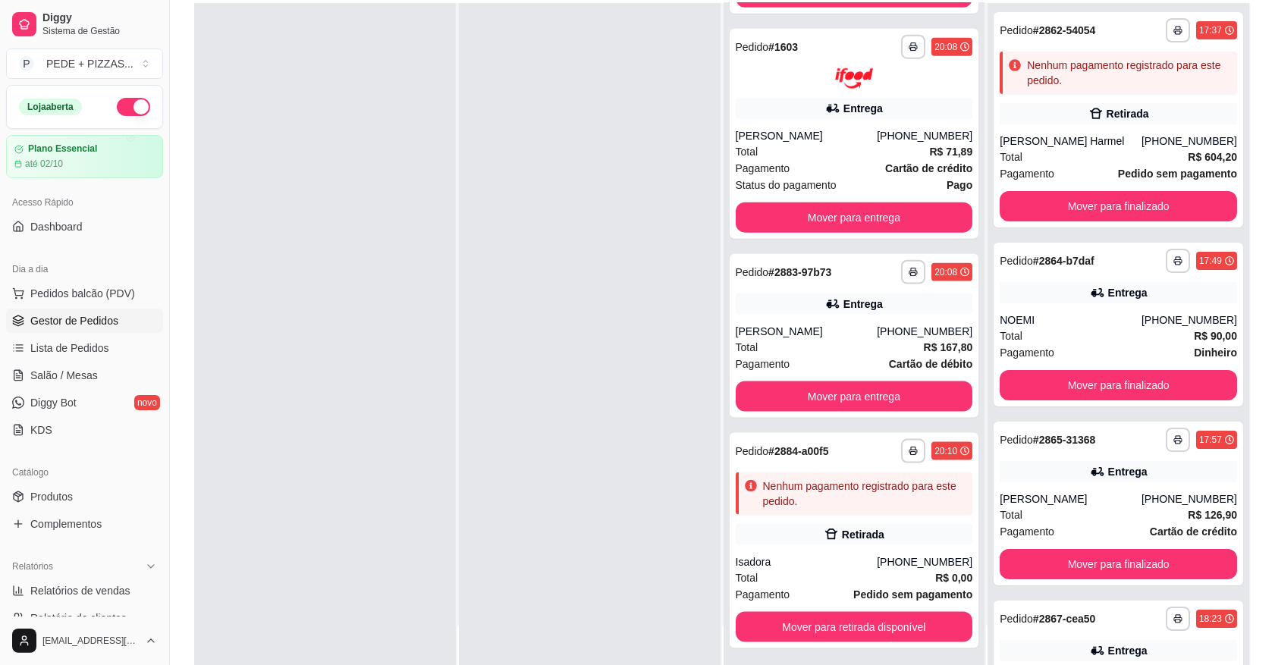
scroll to position [231, 0]
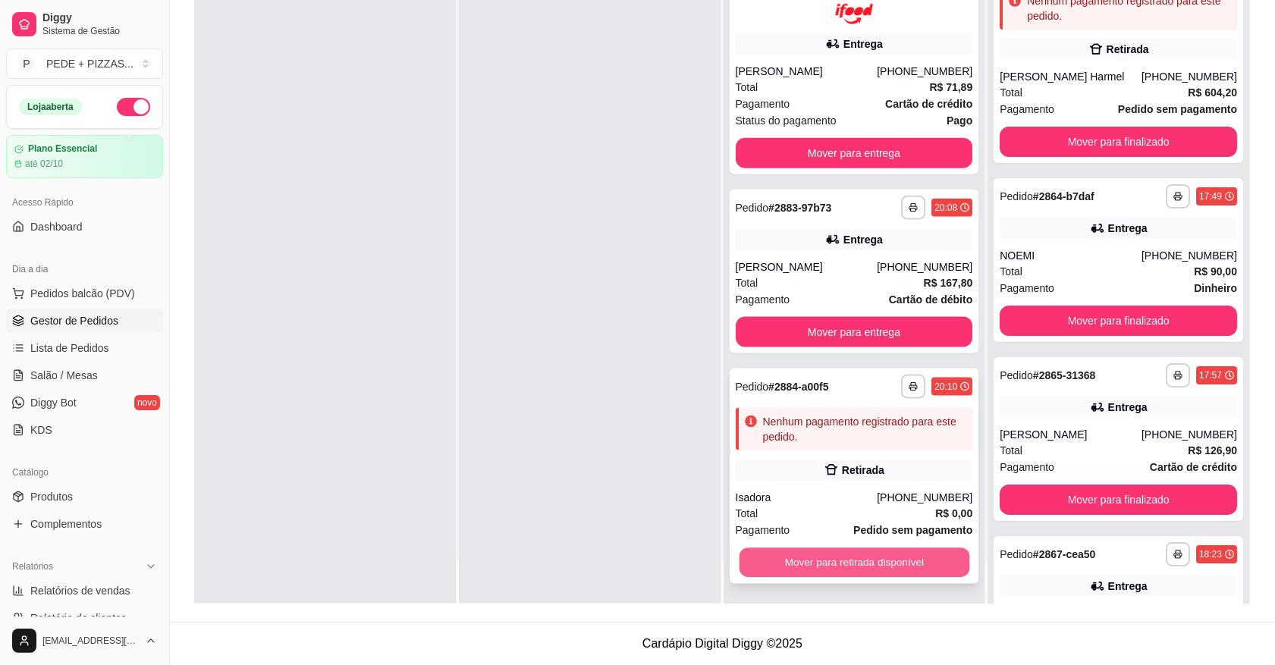
click at [796, 555] on button "Mover para retirada disponível" at bounding box center [854, 563] width 230 height 30
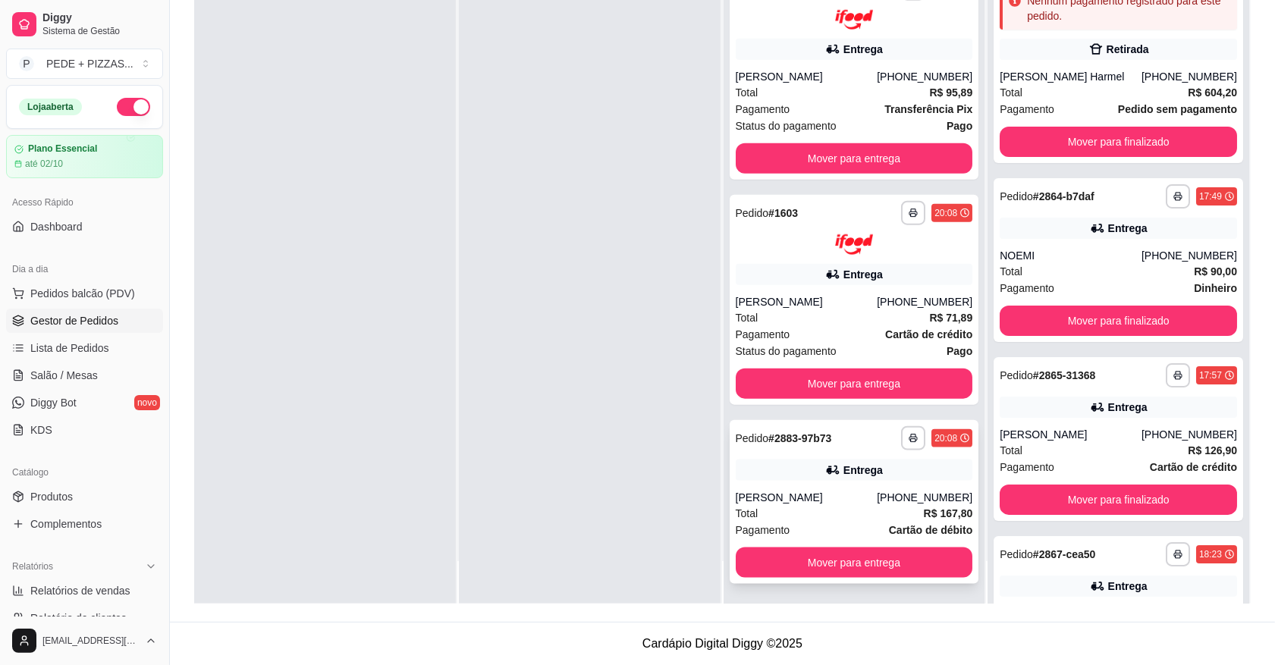
click at [756, 546] on div "**********" at bounding box center [854, 502] width 249 height 164
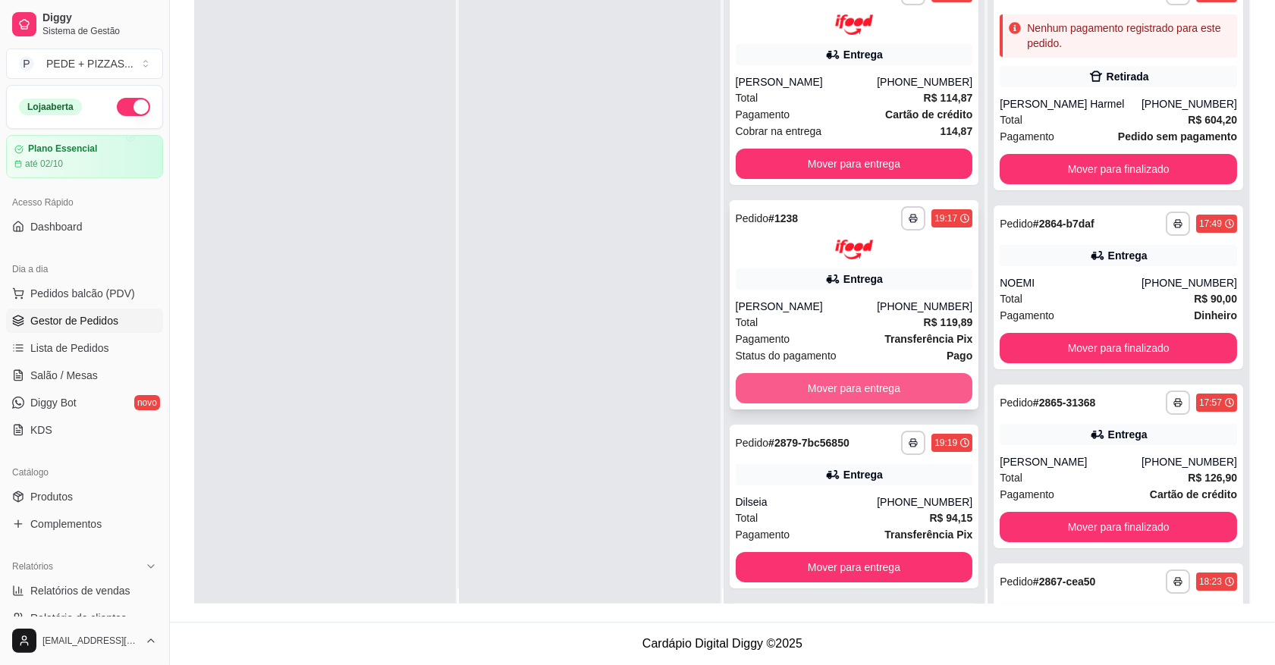
scroll to position [0, 0]
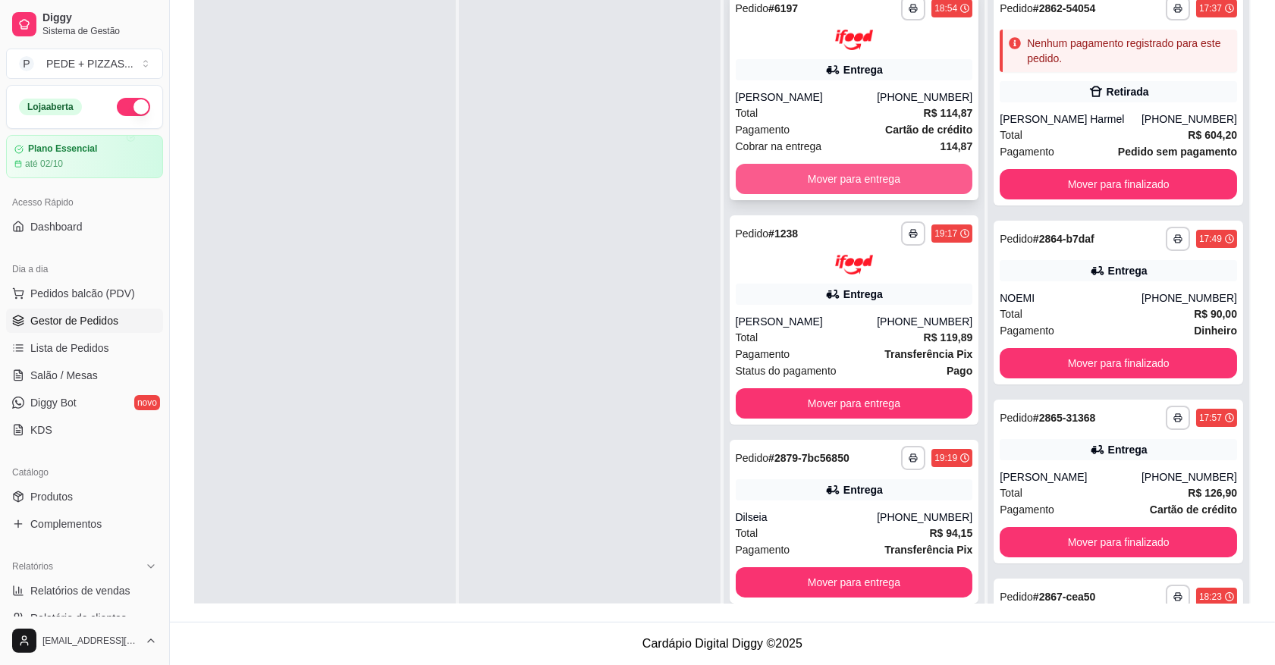
click at [833, 178] on button "Mover para entrega" at bounding box center [854, 179] width 237 height 30
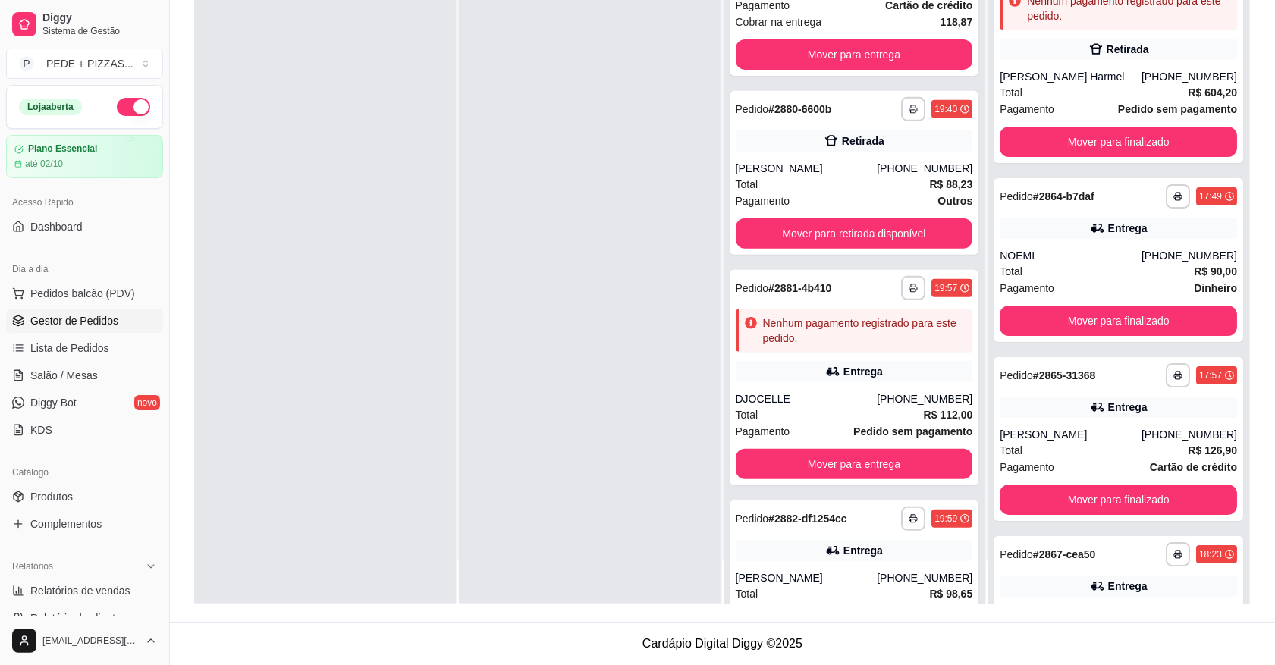
scroll to position [437, 0]
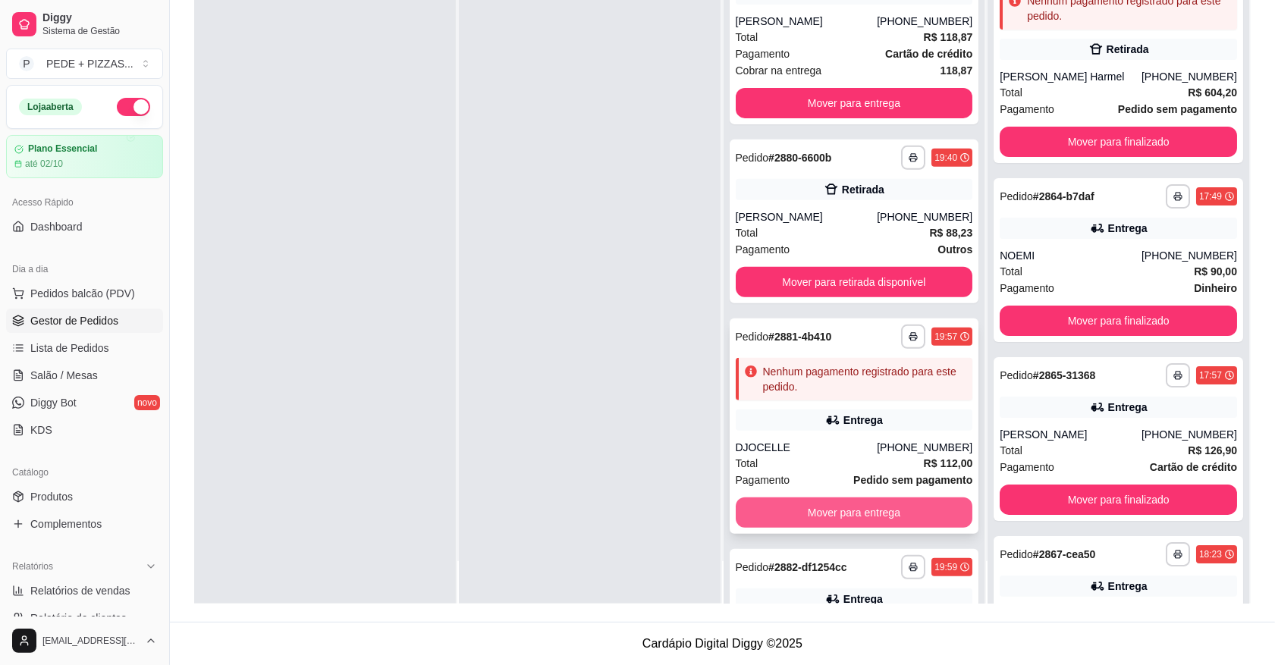
click at [770, 512] on button "Mover para entrega" at bounding box center [854, 512] width 237 height 30
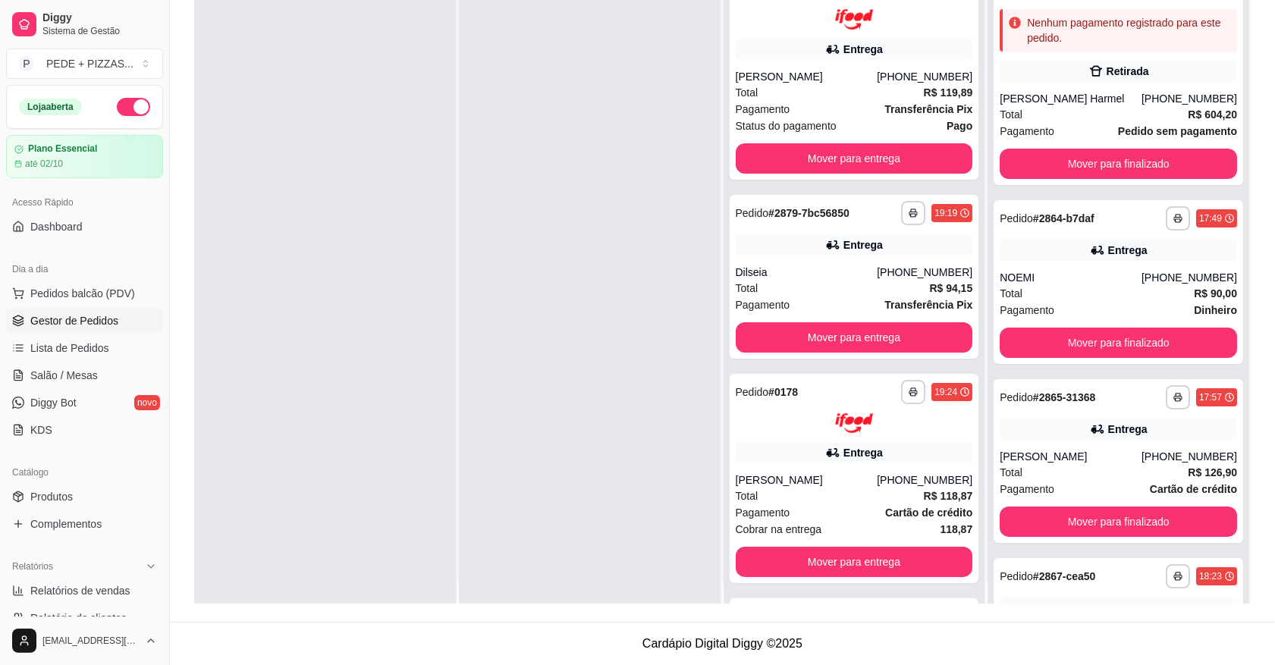
scroll to position [0, 0]
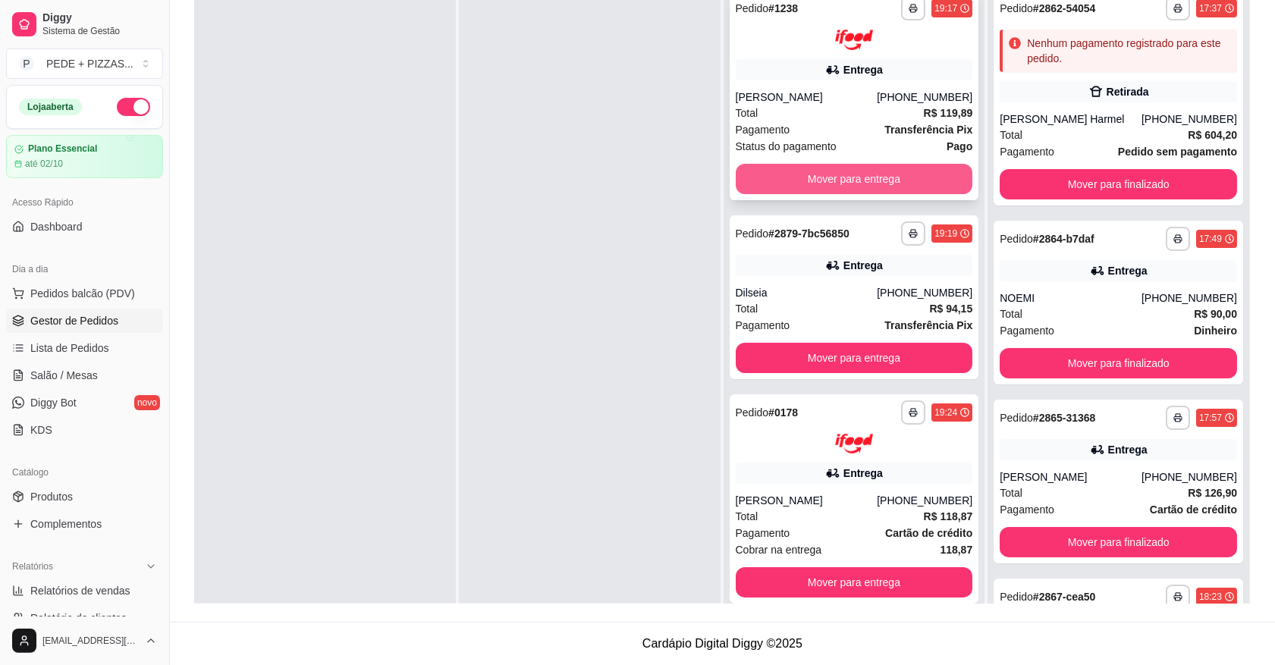
click at [790, 165] on button "Mover para entrega" at bounding box center [854, 179] width 237 height 30
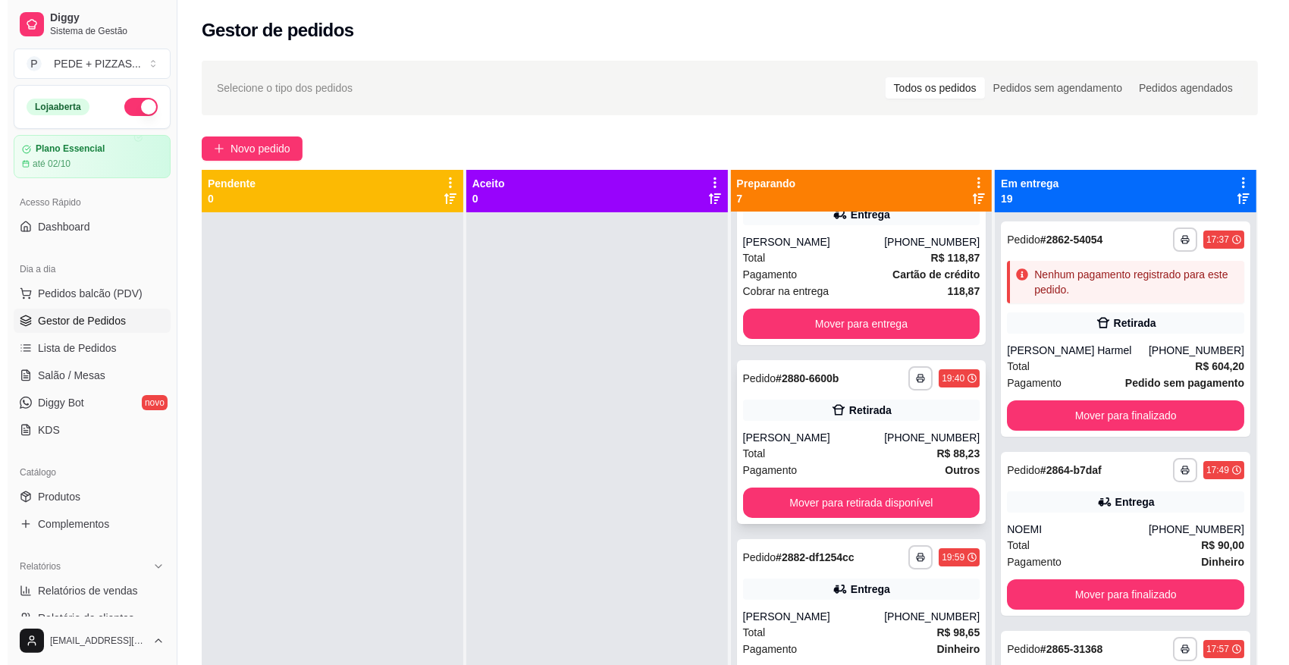
scroll to position [284, 0]
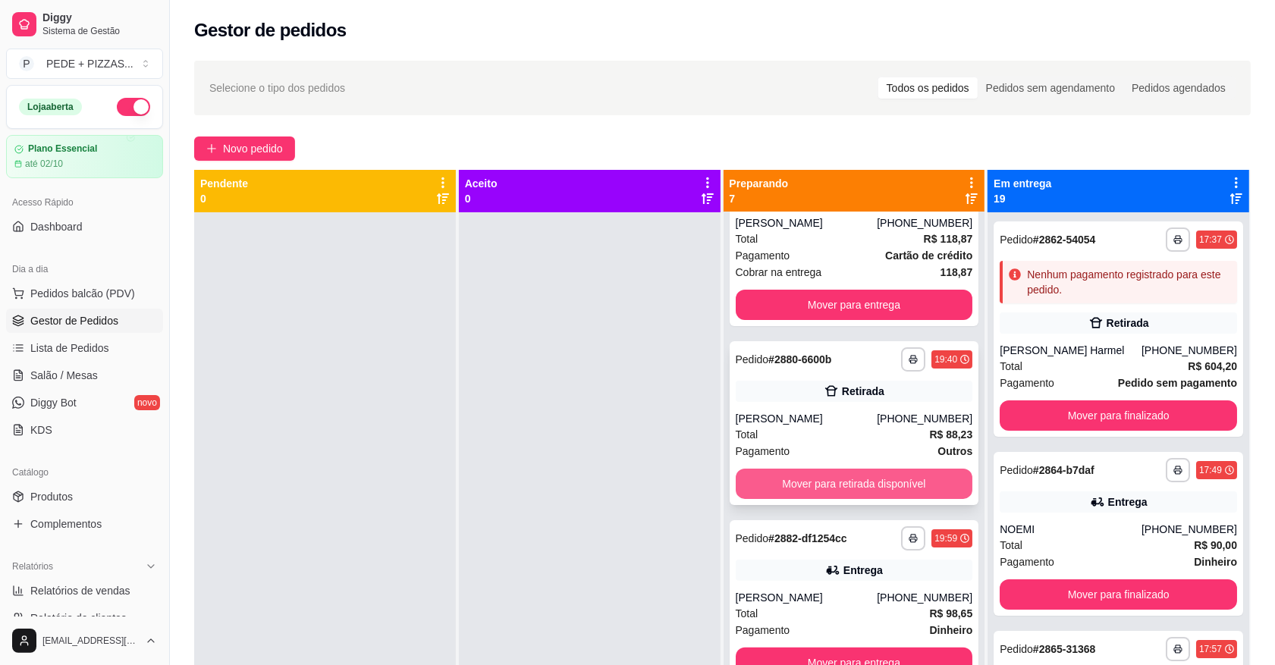
click at [833, 478] on button "Mover para retirada disponível" at bounding box center [854, 484] width 237 height 30
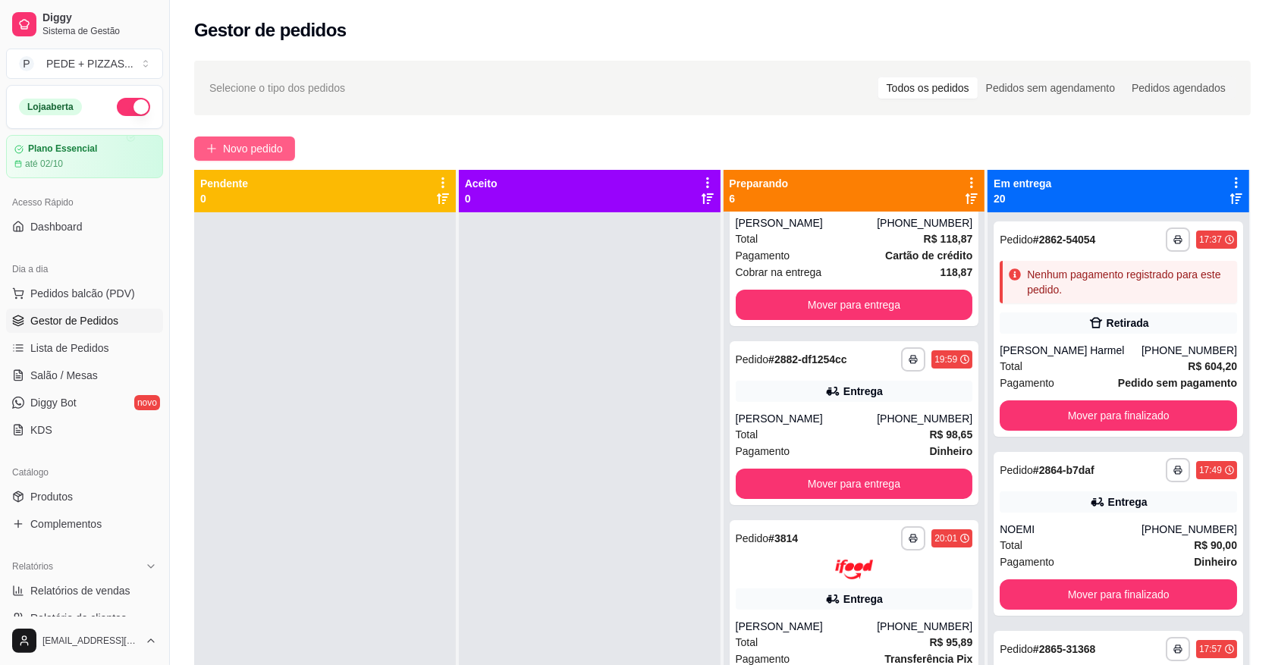
click at [282, 155] on span "Novo pedido" at bounding box center [253, 148] width 60 height 17
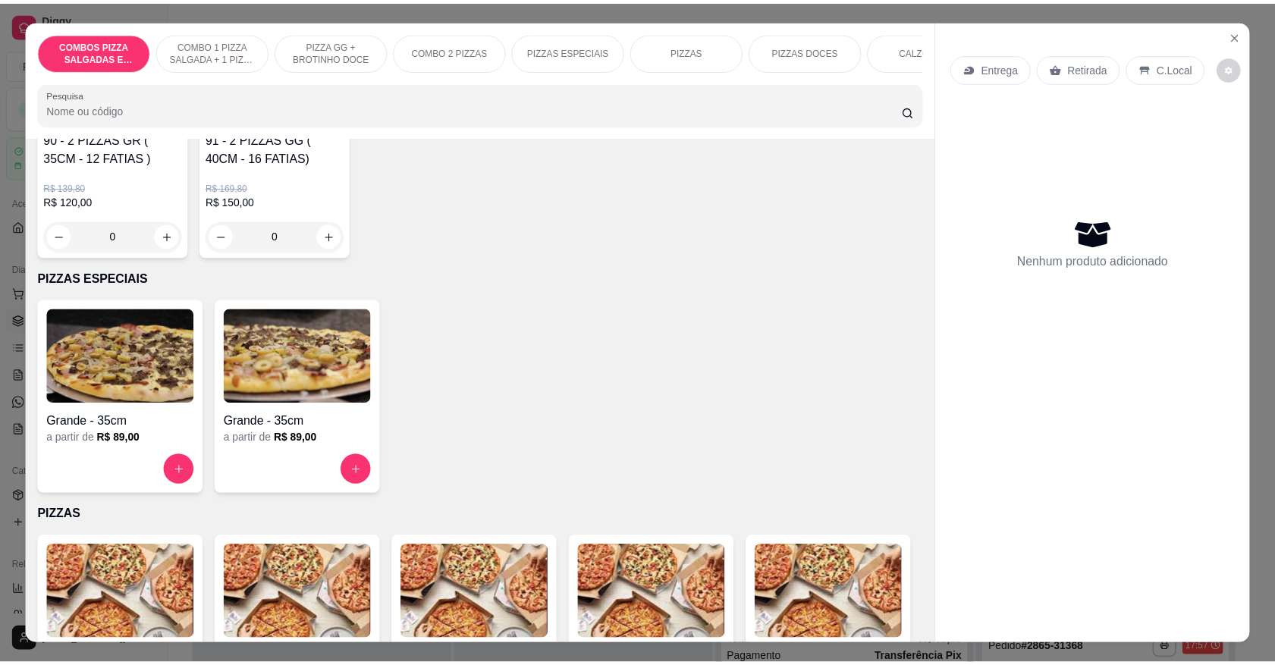
scroll to position [1327, 0]
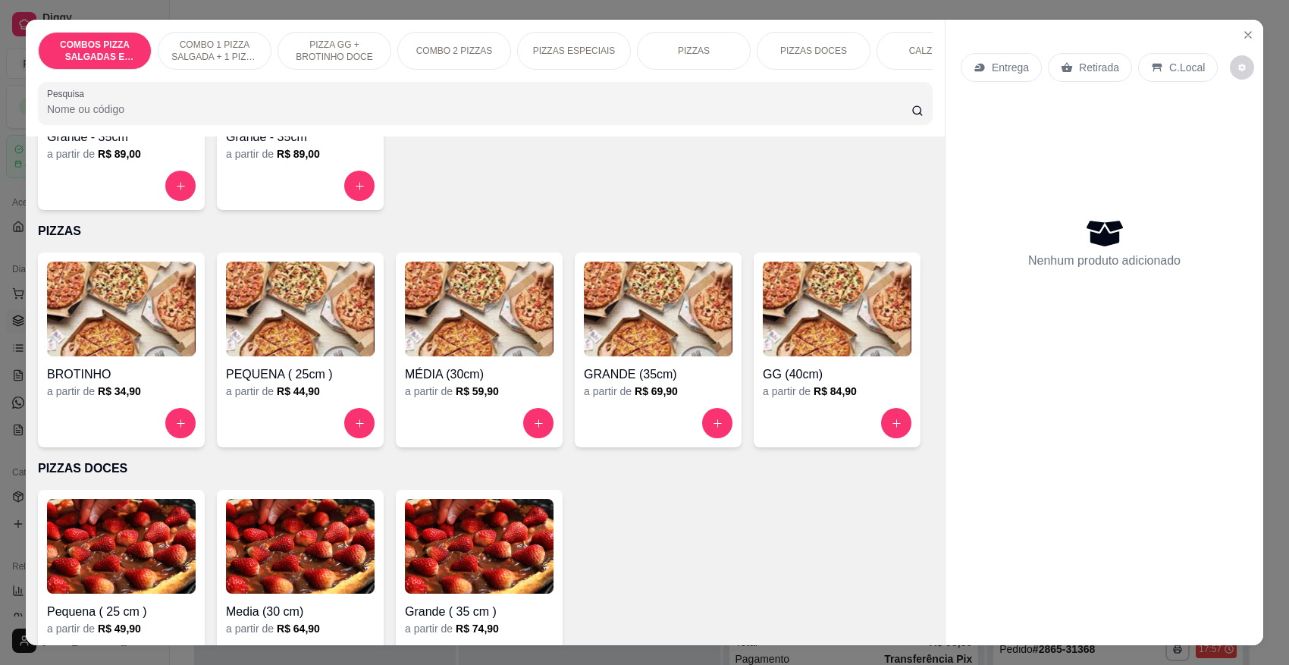
click at [472, 409] on div at bounding box center [479, 423] width 149 height 30
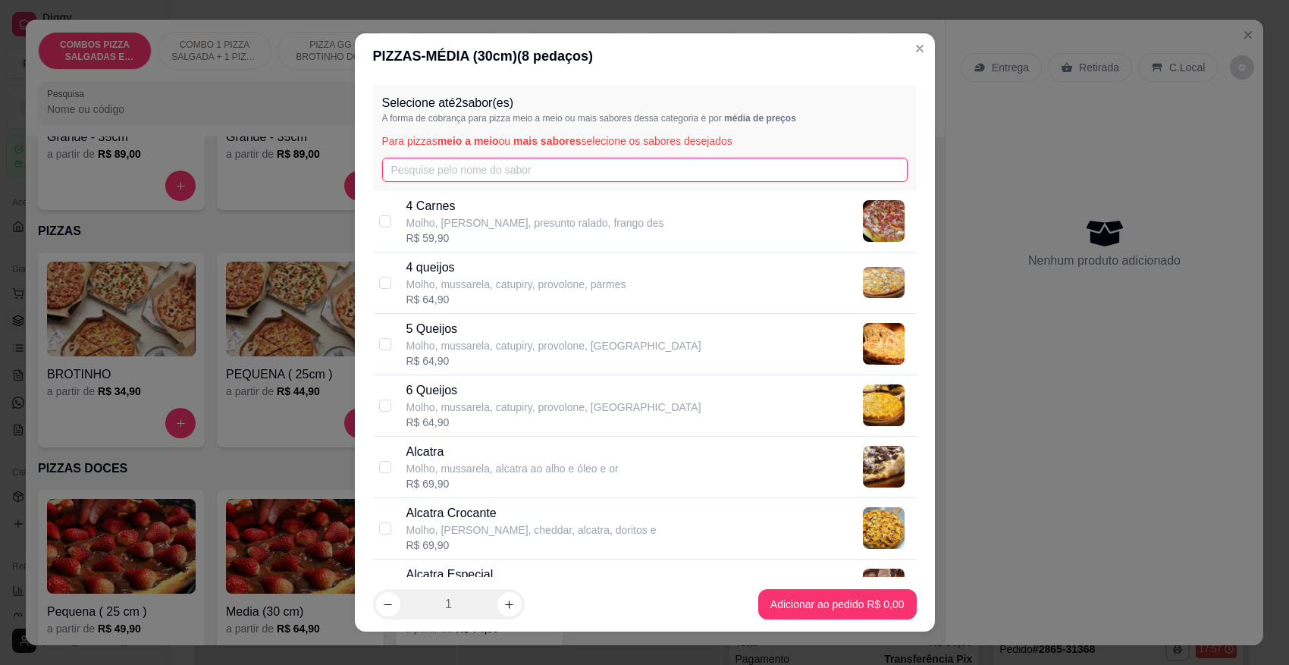
click at [510, 173] on input "text" at bounding box center [645, 170] width 526 height 24
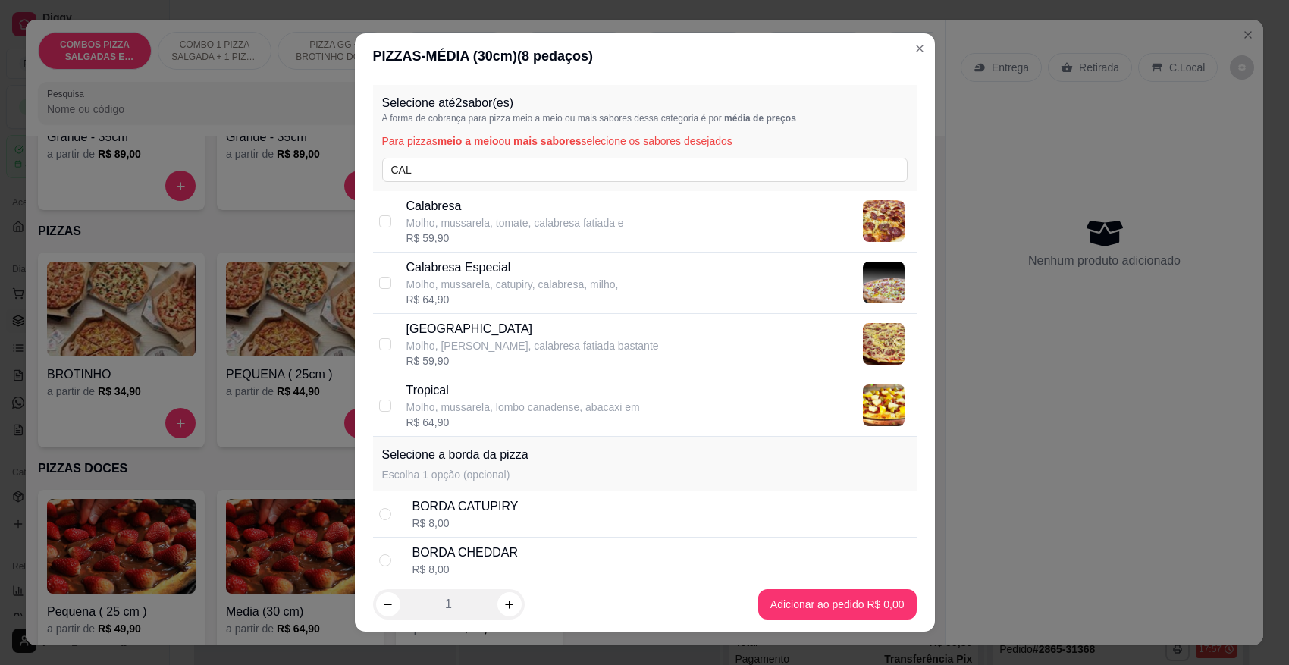
click at [508, 221] on p "Molho, mussarela, tomate, calabresa fatiada e" at bounding box center [515, 222] width 218 height 15
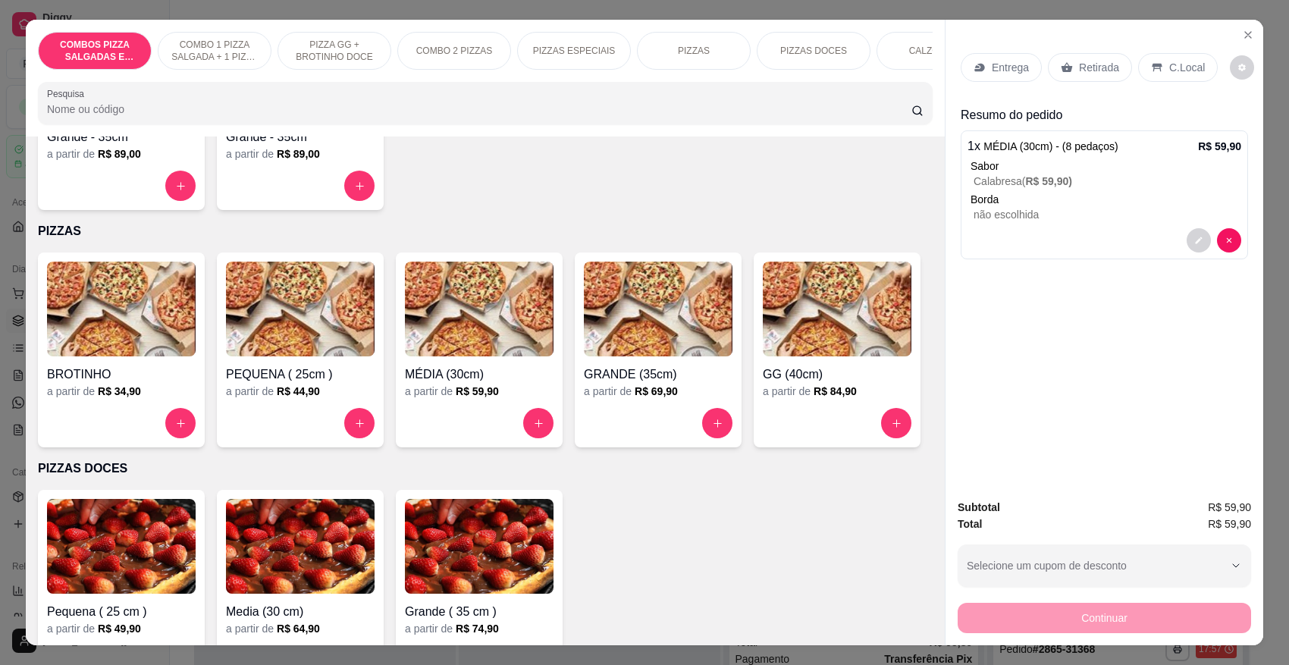
click at [1062, 71] on icon at bounding box center [1067, 68] width 11 height 10
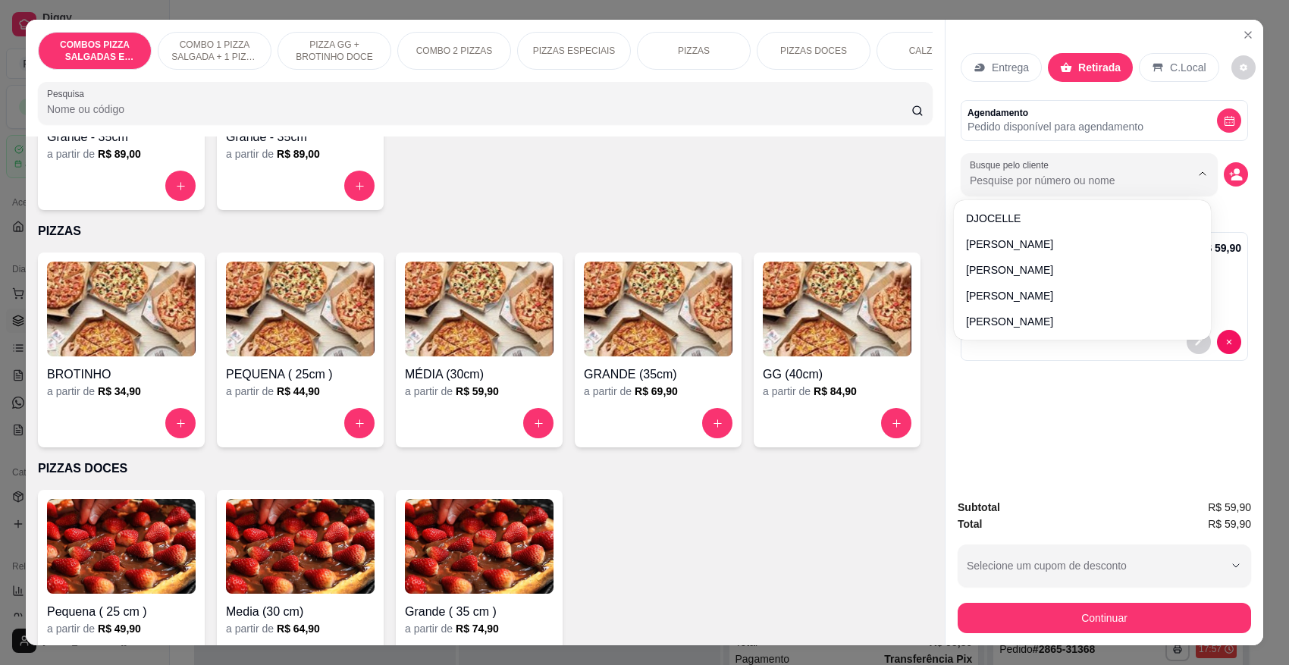
click at [1046, 177] on input "Busque pelo cliente" at bounding box center [1068, 180] width 196 height 15
click at [1197, 172] on icon "Show suggestions" at bounding box center [1203, 174] width 12 height 12
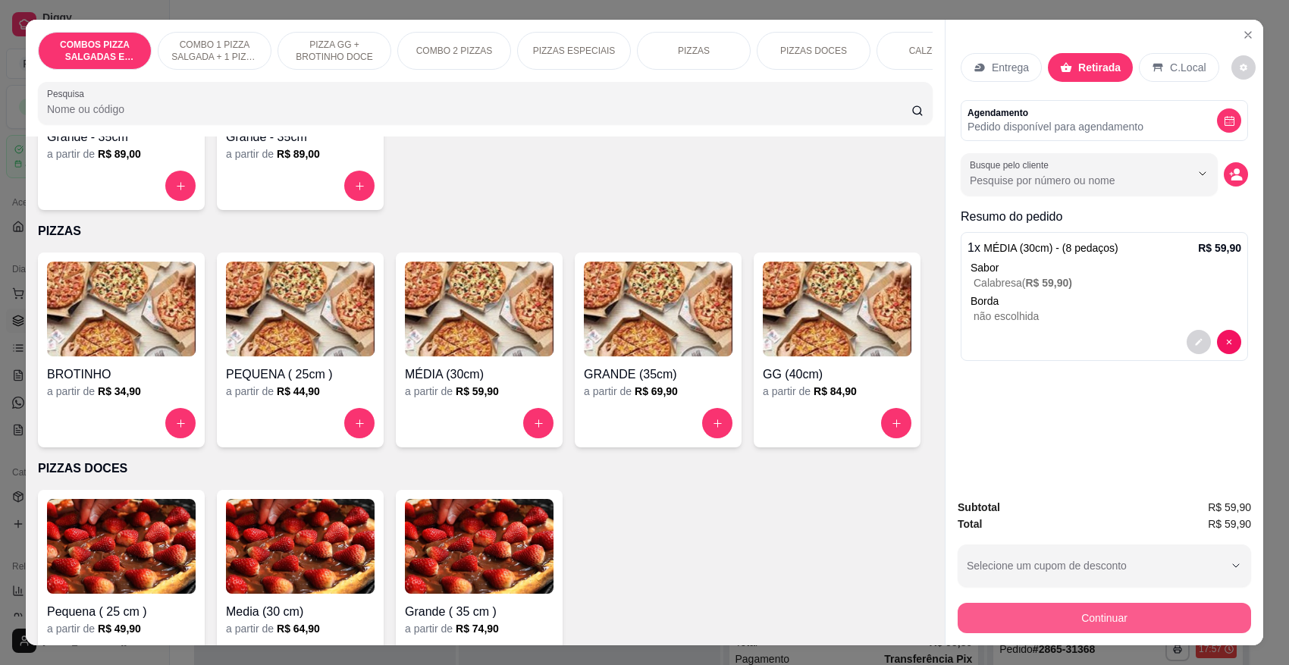
click at [1041, 618] on button "Continuar" at bounding box center [1104, 618] width 293 height 30
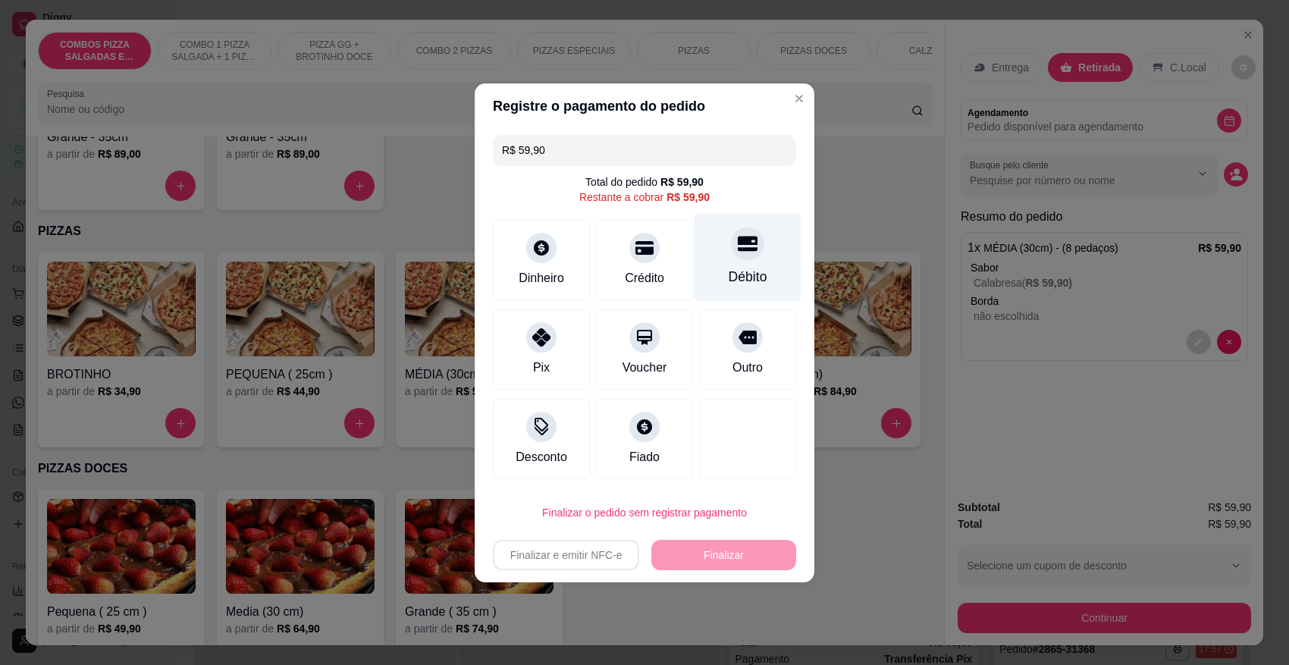
click at [706, 265] on div "Débito" at bounding box center [748, 256] width 107 height 89
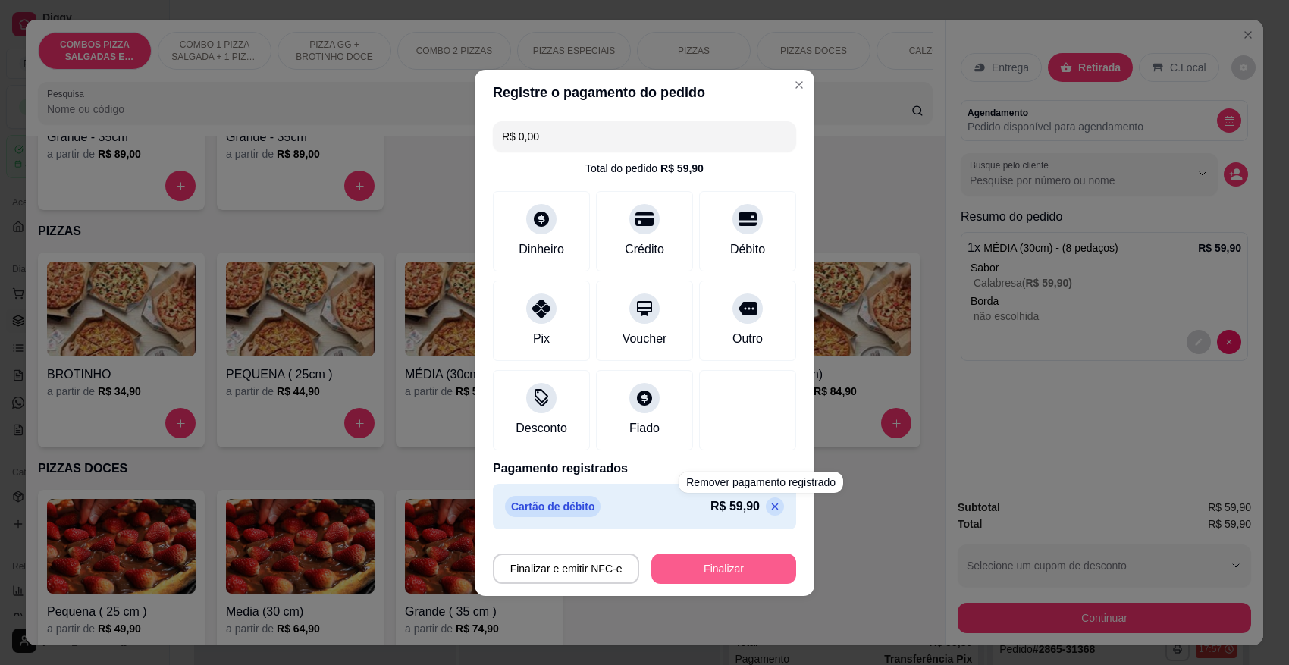
click at [736, 558] on button "Finalizar" at bounding box center [723, 569] width 145 height 30
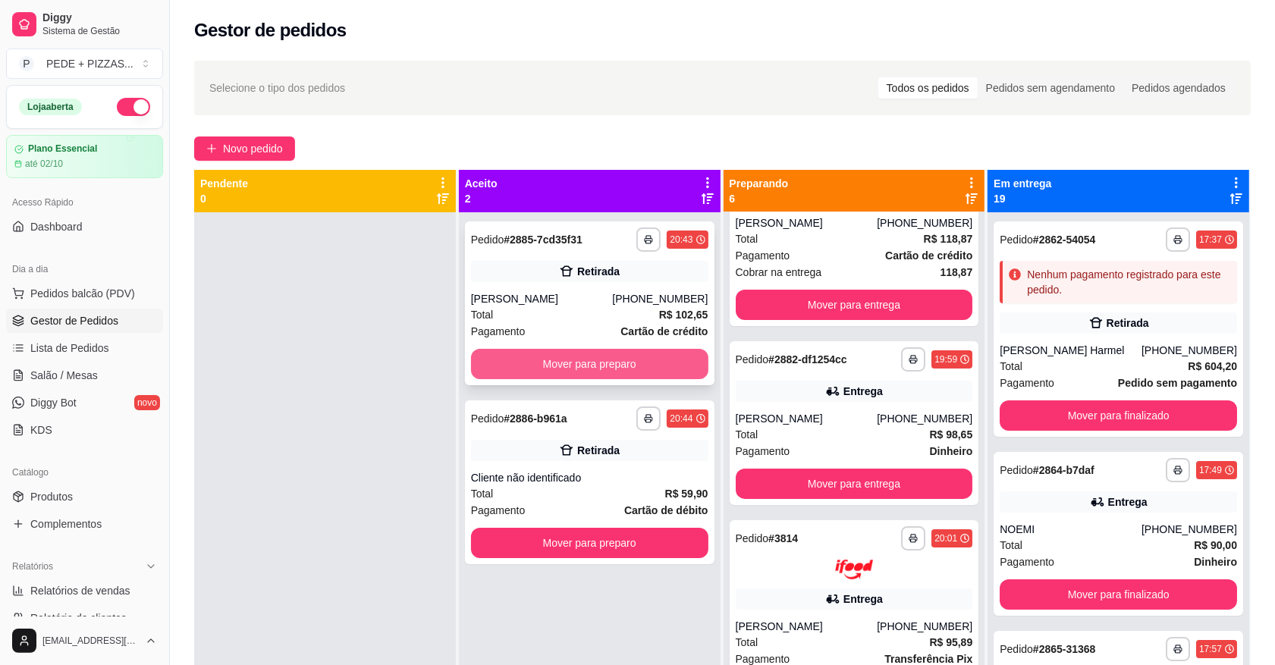
click at [661, 370] on button "Mover para preparo" at bounding box center [589, 364] width 237 height 30
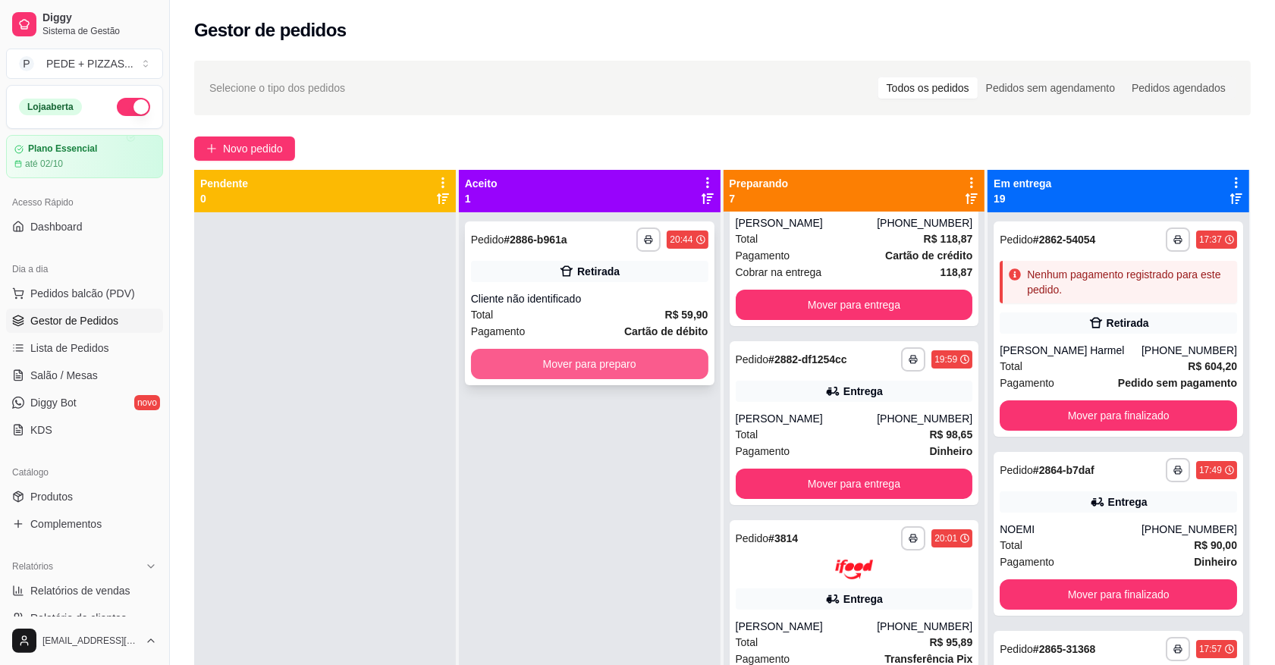
click at [623, 366] on button "Mover para preparo" at bounding box center [589, 364] width 237 height 30
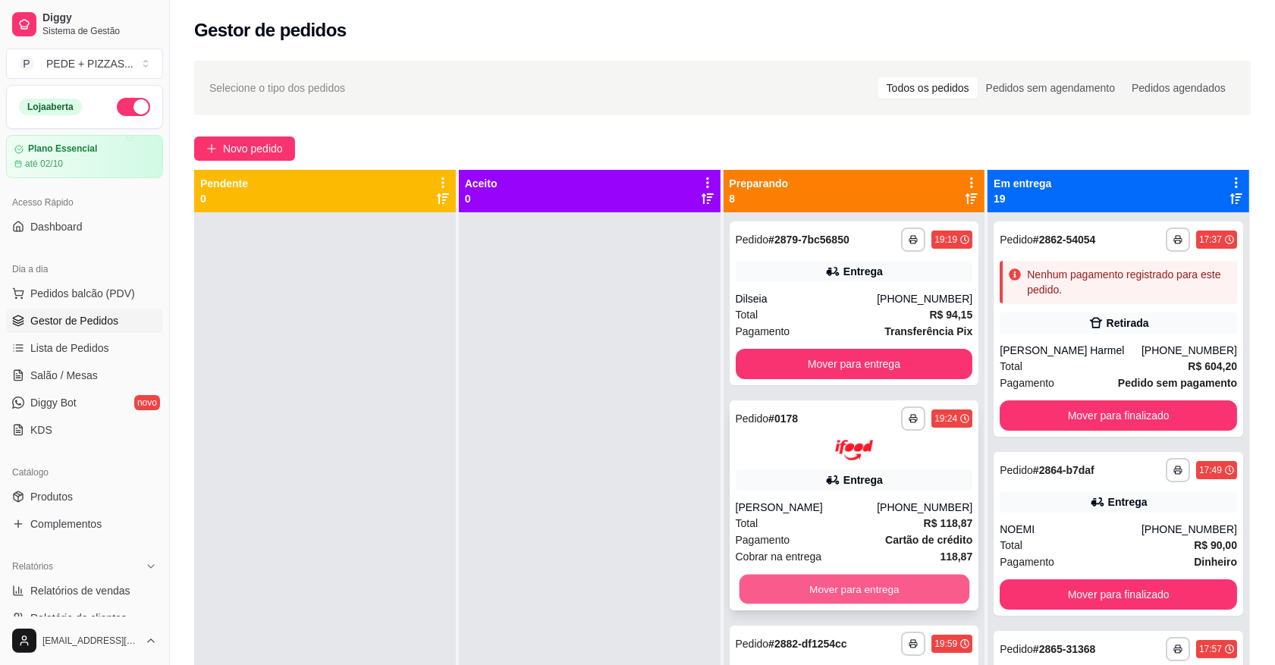
click at [798, 585] on button "Mover para entrega" at bounding box center [854, 589] width 230 height 30
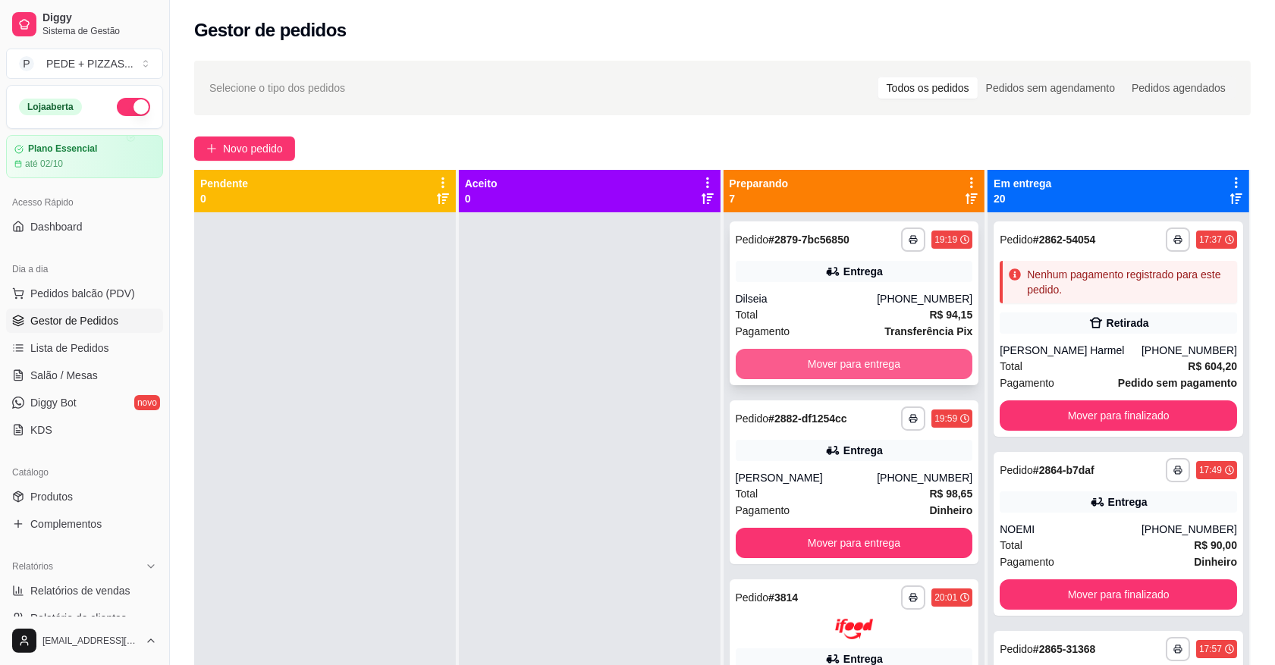
click at [824, 357] on button "Mover para entrega" at bounding box center [854, 364] width 237 height 30
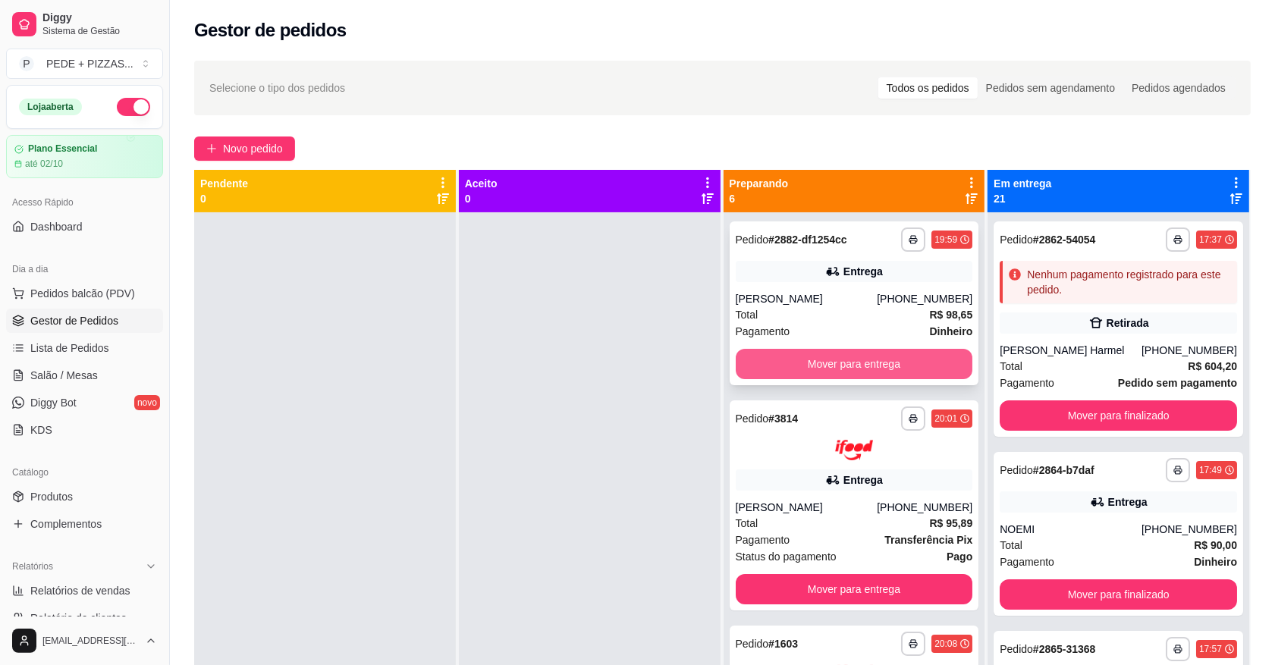
click at [831, 350] on button "Mover para entrega" at bounding box center [854, 364] width 237 height 30
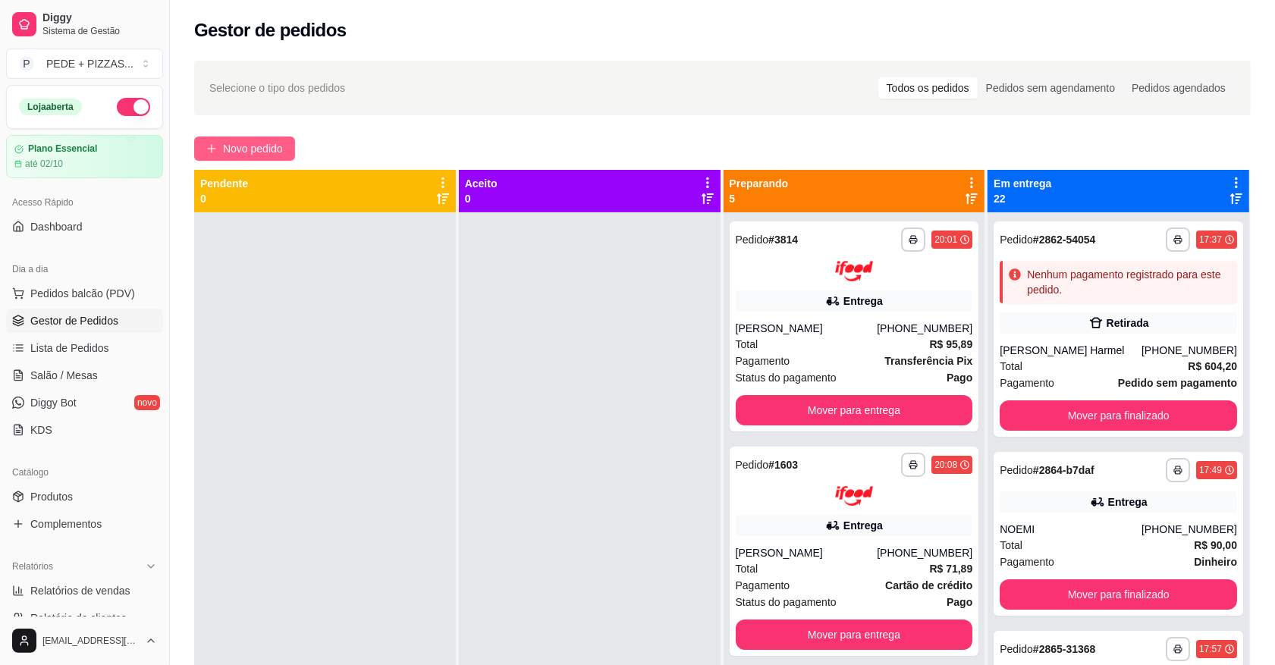
click at [250, 143] on span "Novo pedido" at bounding box center [253, 148] width 60 height 17
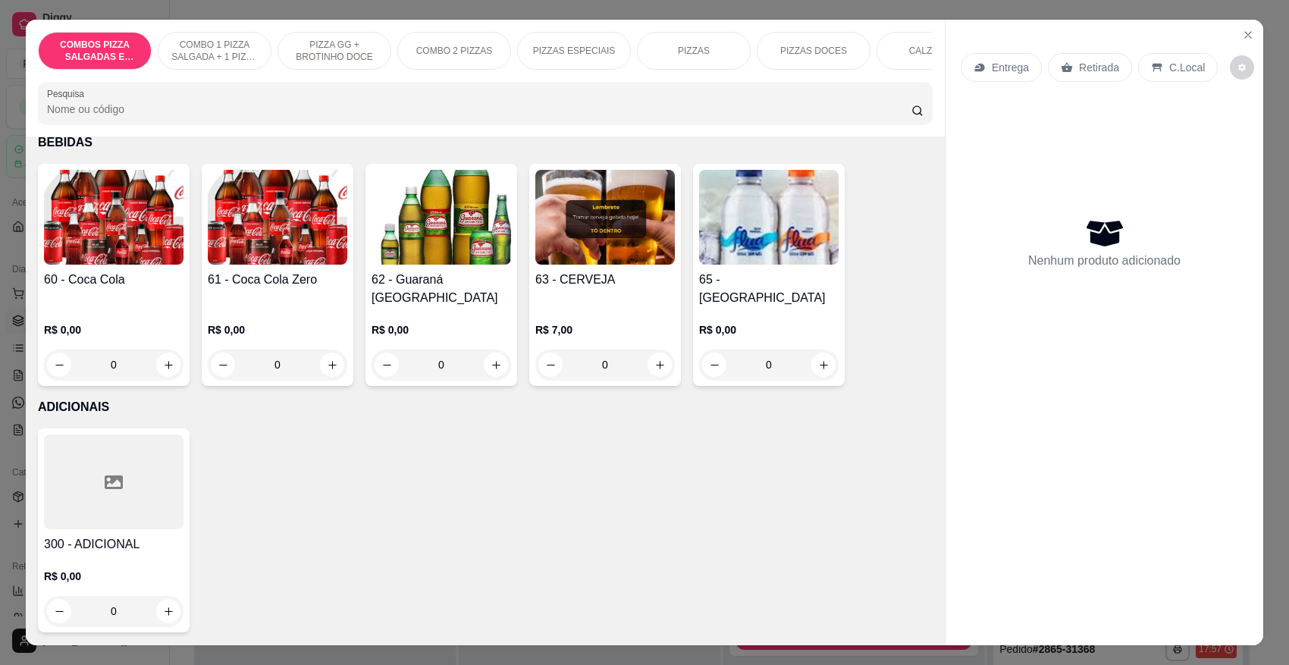
scroll to position [2275, 0]
click at [1242, 36] on icon "Close" at bounding box center [1248, 35] width 12 height 12
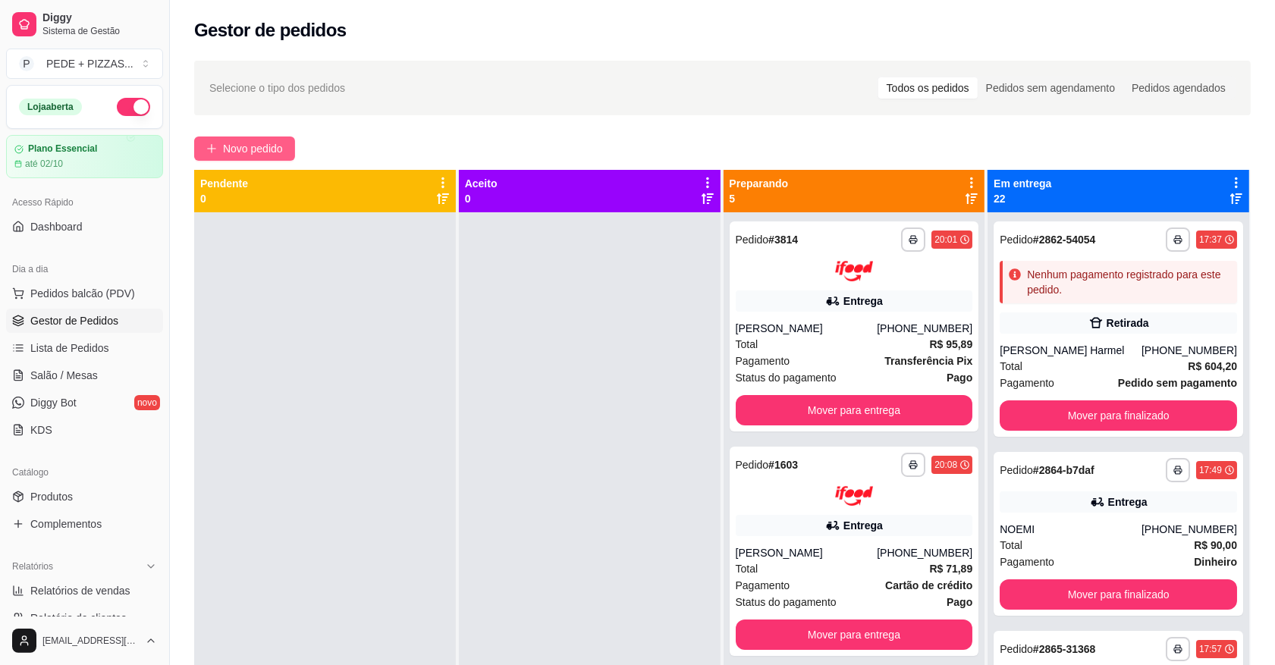
click at [256, 154] on span "Novo pedido" at bounding box center [253, 148] width 60 height 17
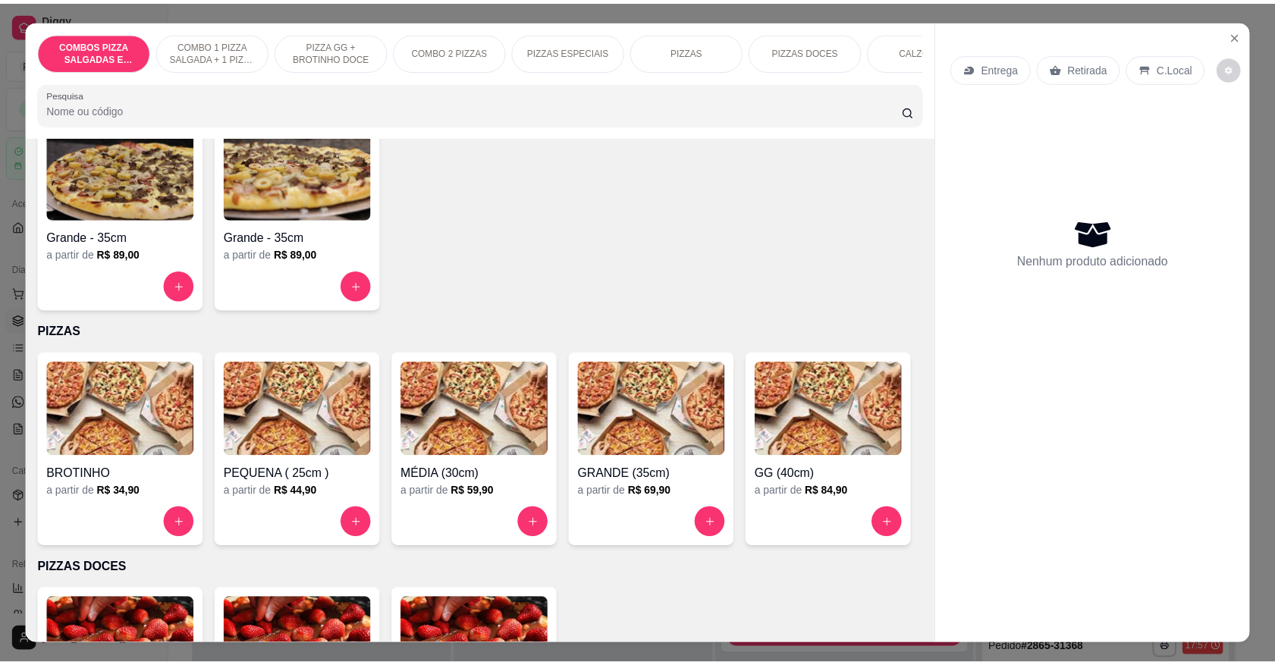
scroll to position [1327, 0]
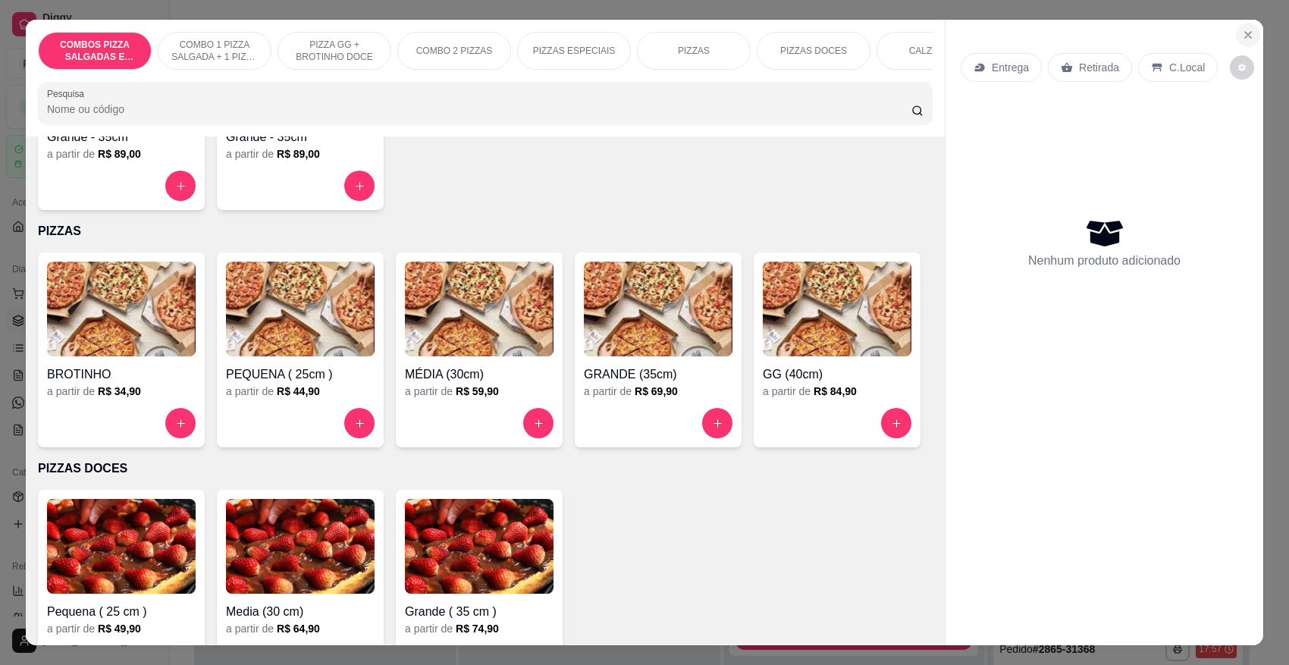
click at [1245, 38] on icon "Close" at bounding box center [1248, 35] width 6 height 6
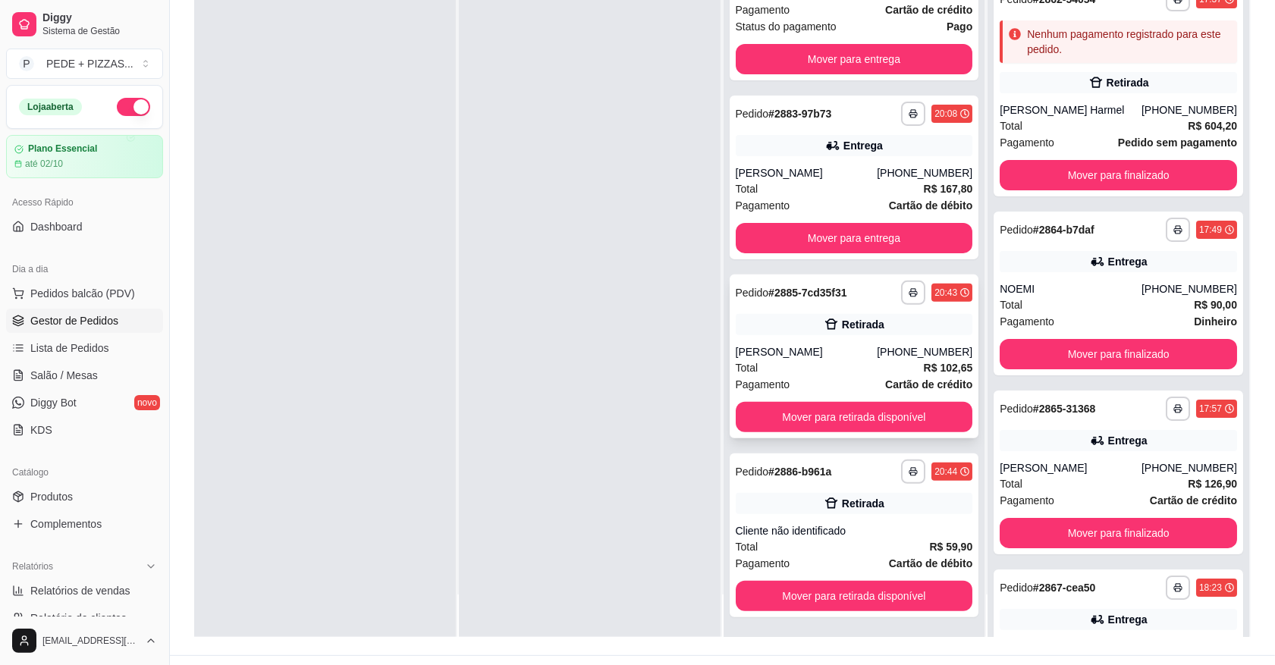
scroll to position [231, 0]
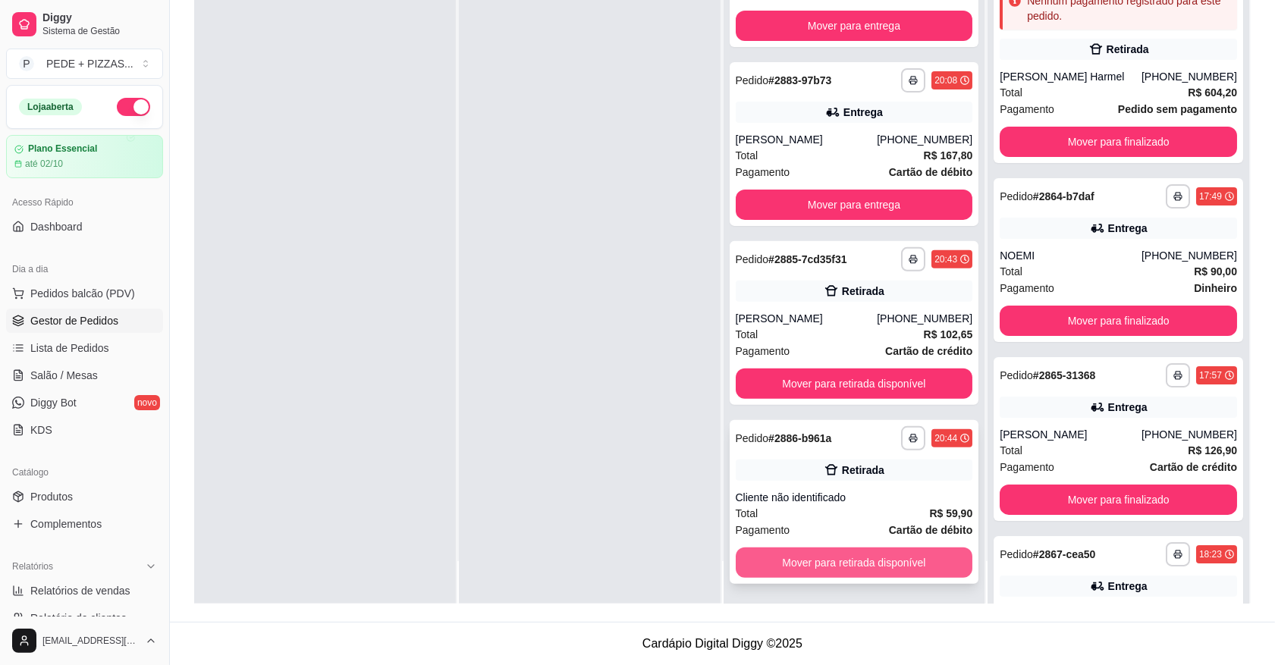
click at [805, 554] on button "Mover para retirada disponível" at bounding box center [854, 563] width 237 height 30
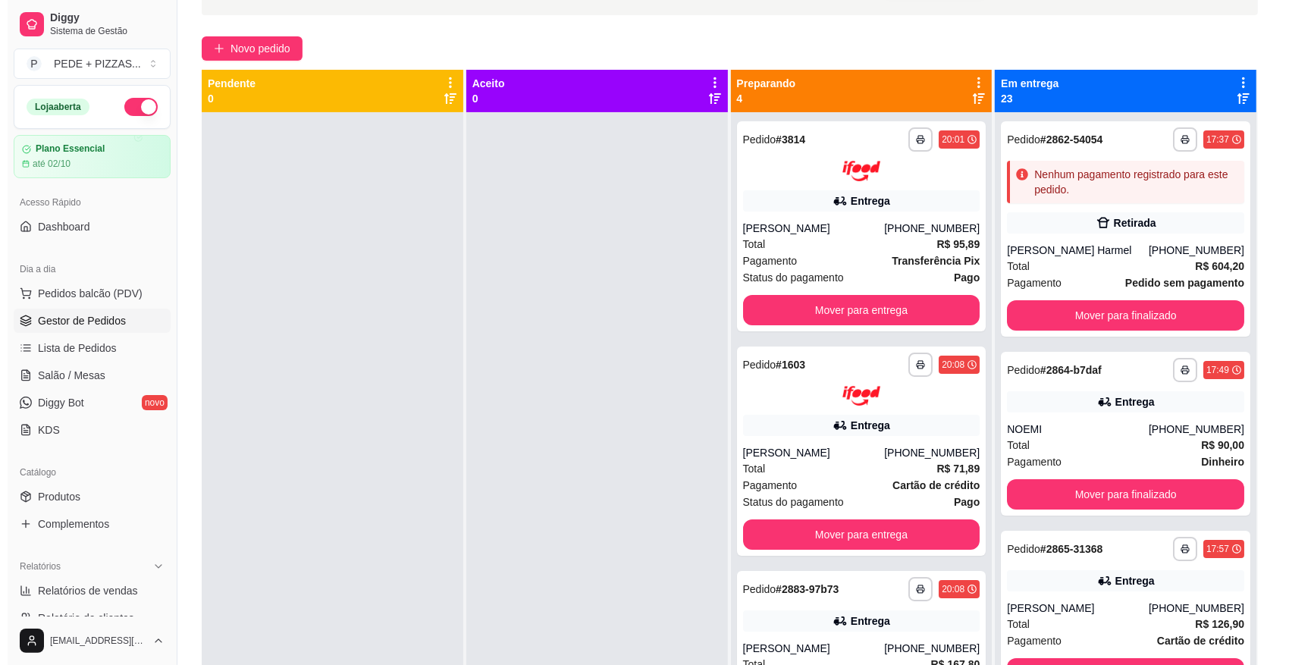
scroll to position [0, 0]
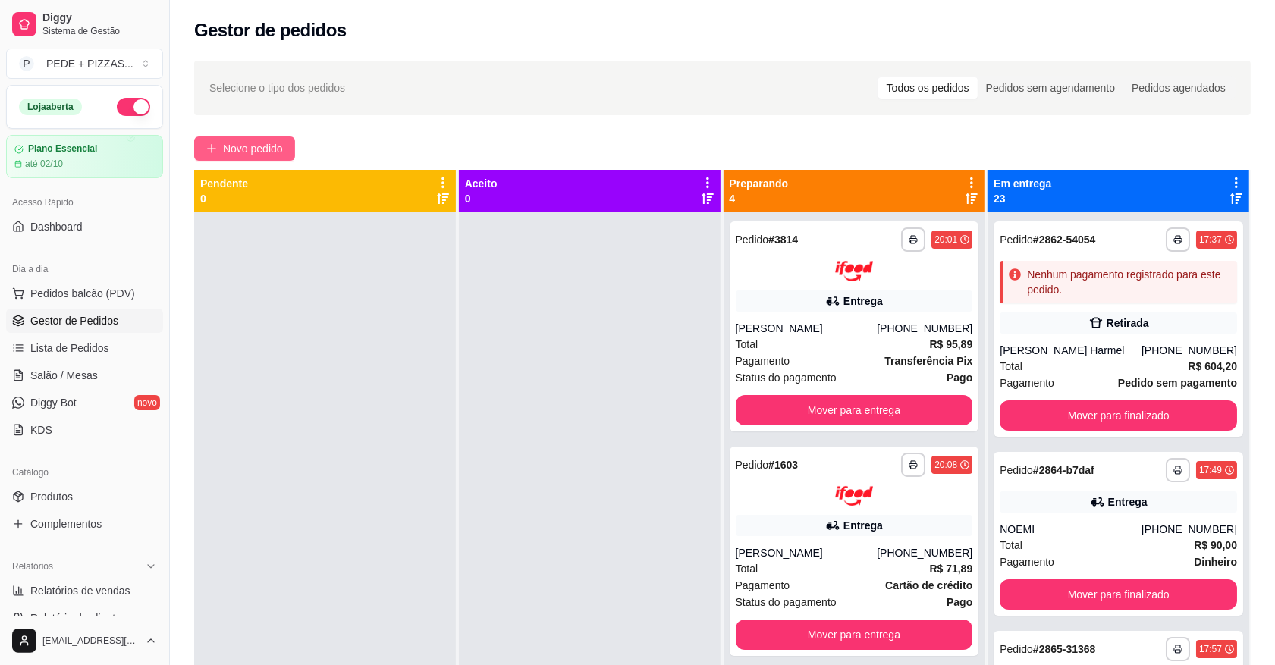
click at [239, 145] on span "Novo pedido" at bounding box center [253, 148] width 60 height 17
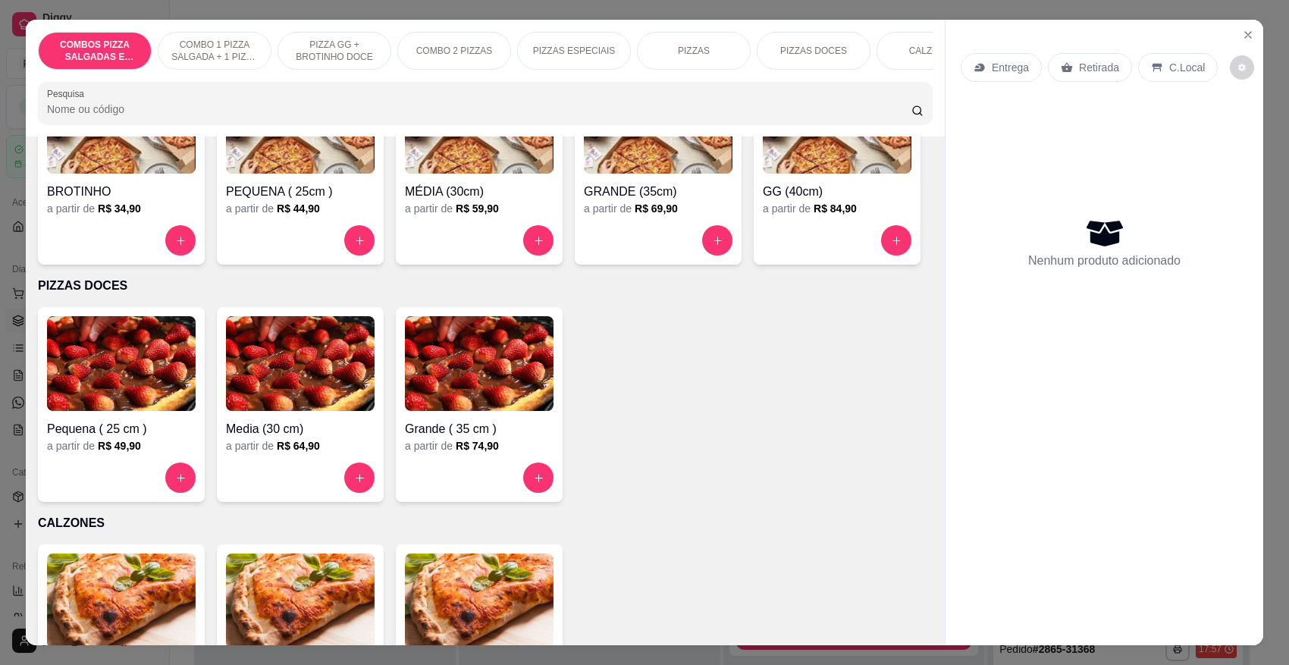
scroll to position [1517, 0]
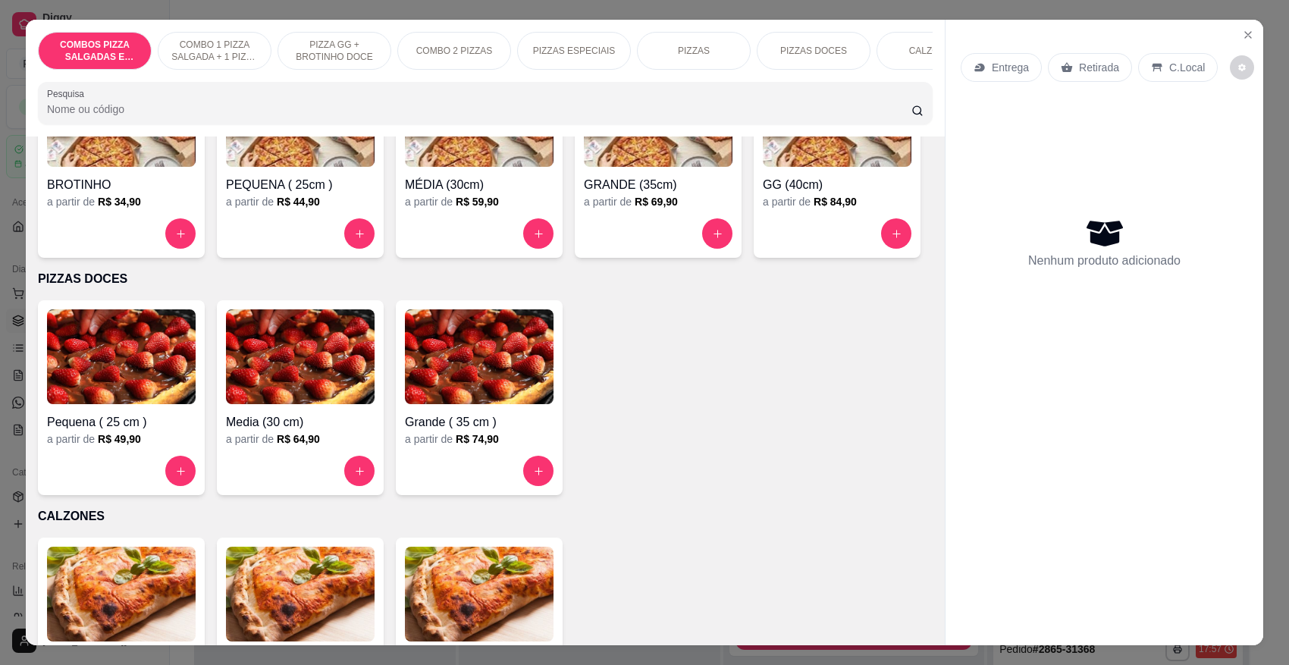
click at [441, 203] on div "a partir de R$ 59,90" at bounding box center [479, 201] width 149 height 15
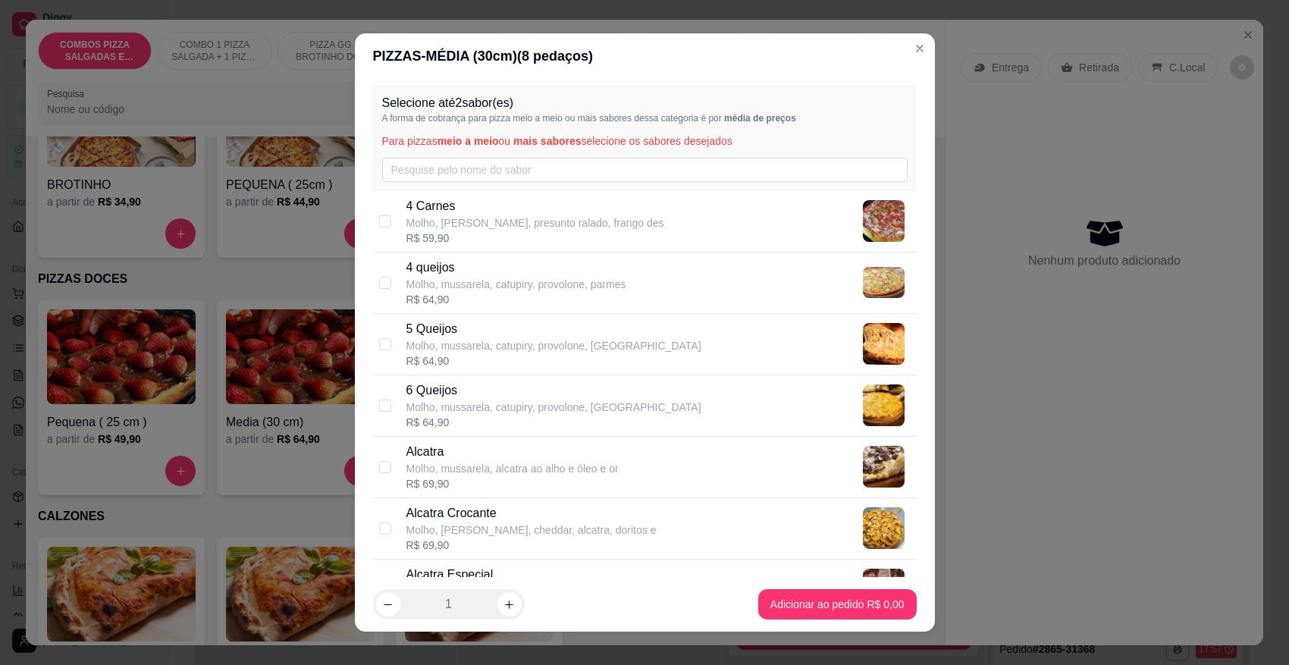
click at [447, 155] on div "Selecione até 2 sabor(es) A forma de cobrança para pizza meio a meio ou mais sa…" at bounding box center [645, 138] width 544 height 106
click at [453, 174] on input "text" at bounding box center [645, 170] width 526 height 24
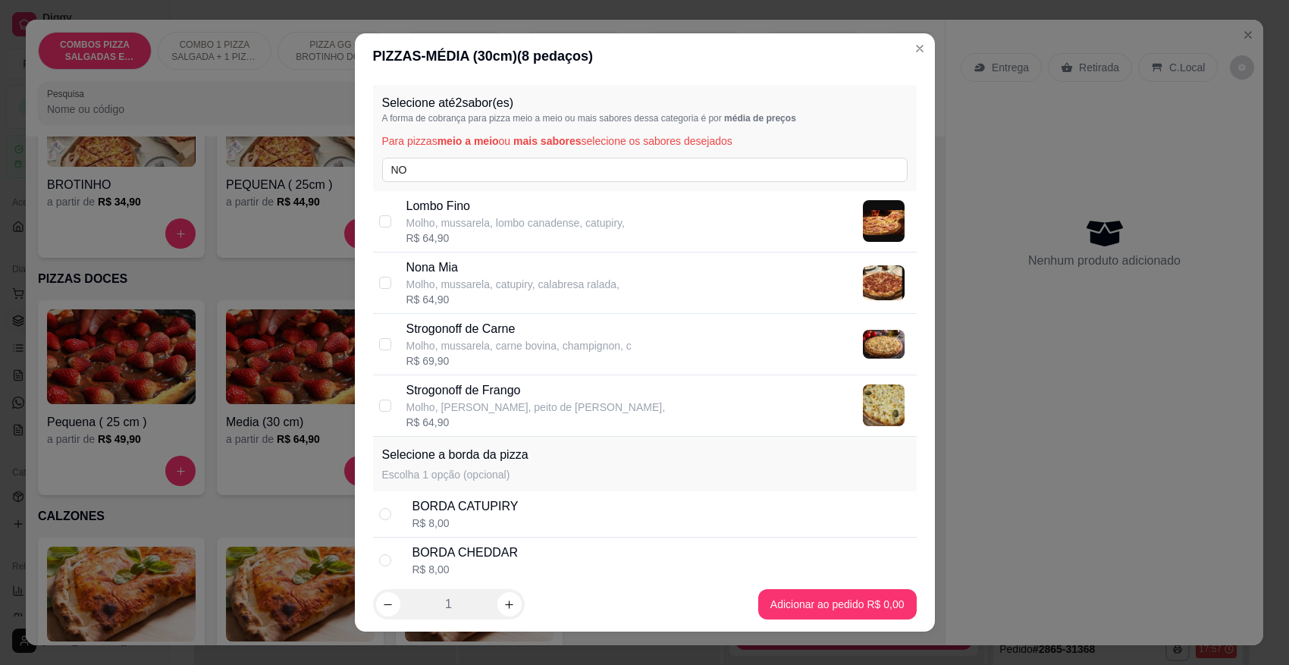
click at [463, 271] on p "Nona Mia" at bounding box center [512, 268] width 213 height 18
click at [495, 165] on input "NO" at bounding box center [645, 170] width 526 height 24
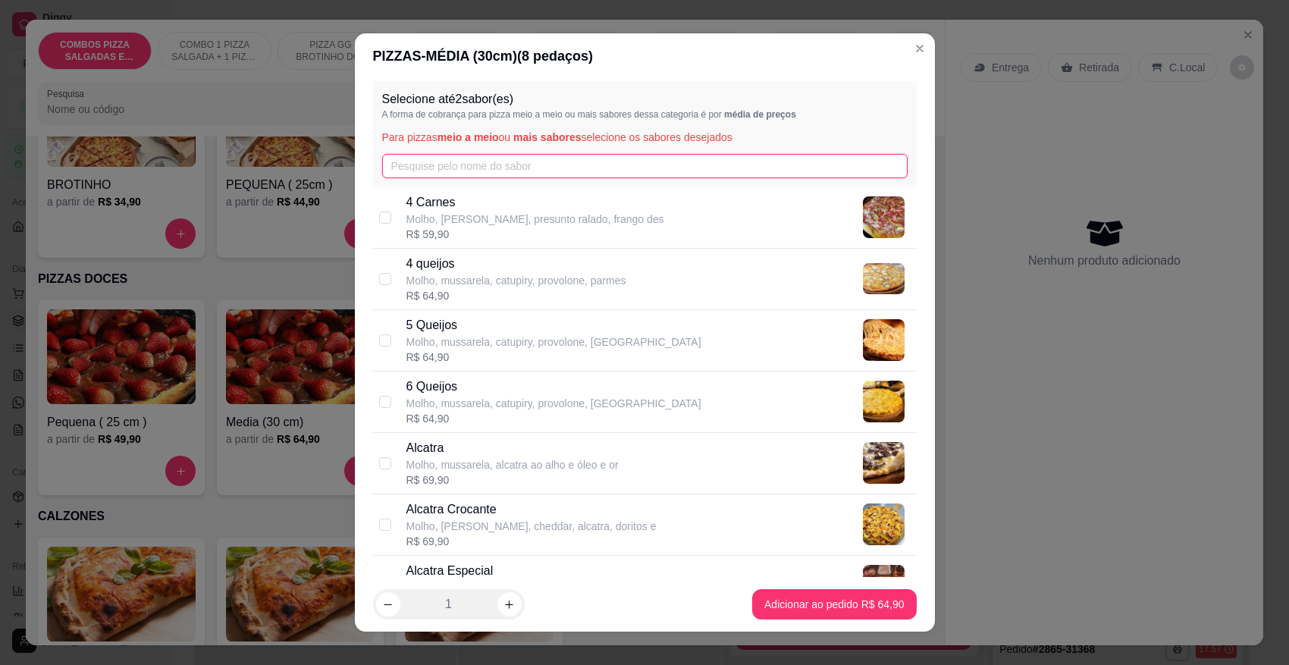
scroll to position [0, 0]
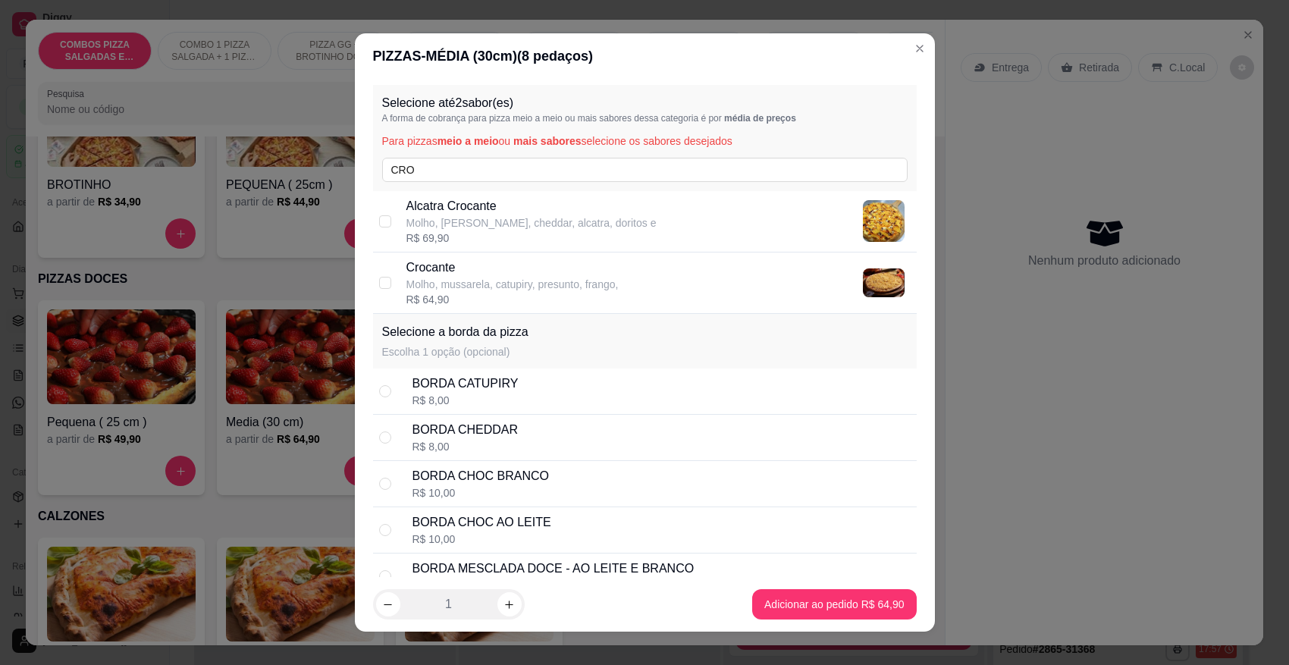
click at [592, 293] on div "R$ 64,90" at bounding box center [512, 299] width 212 height 15
click at [509, 389] on div "BORDA CATUPIRY R$ 8,00" at bounding box center [662, 391] width 498 height 33
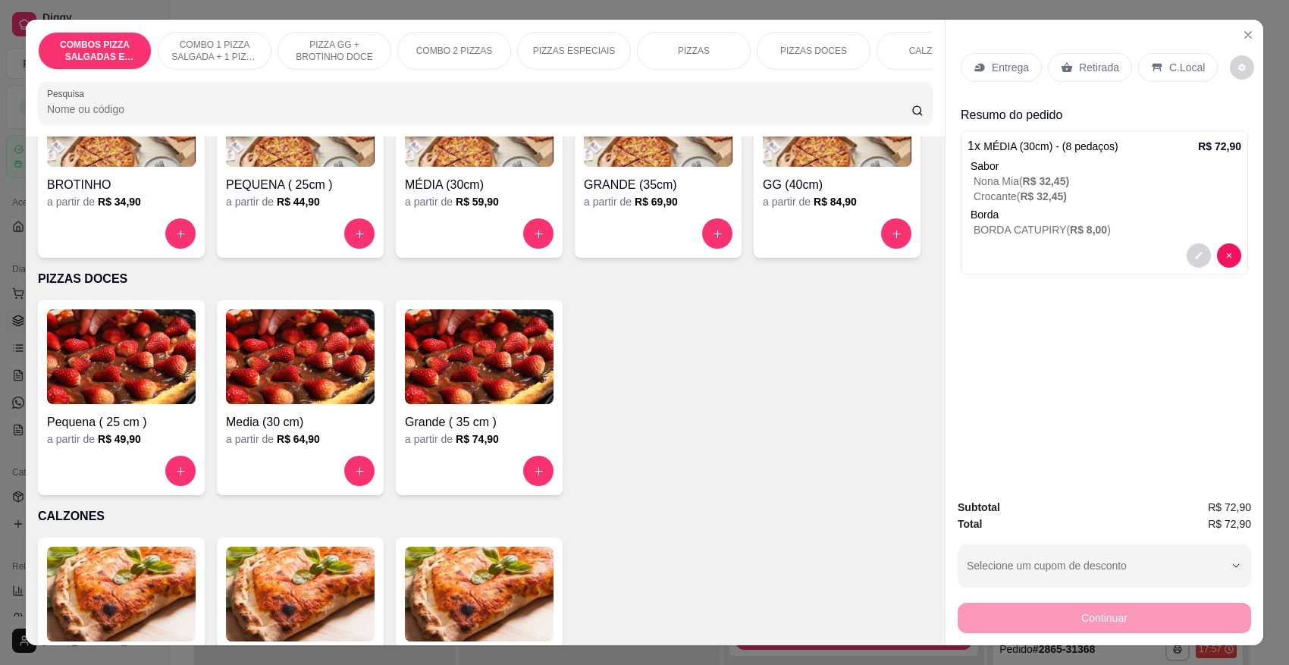
click at [1081, 60] on p "Retirada" at bounding box center [1099, 67] width 40 height 15
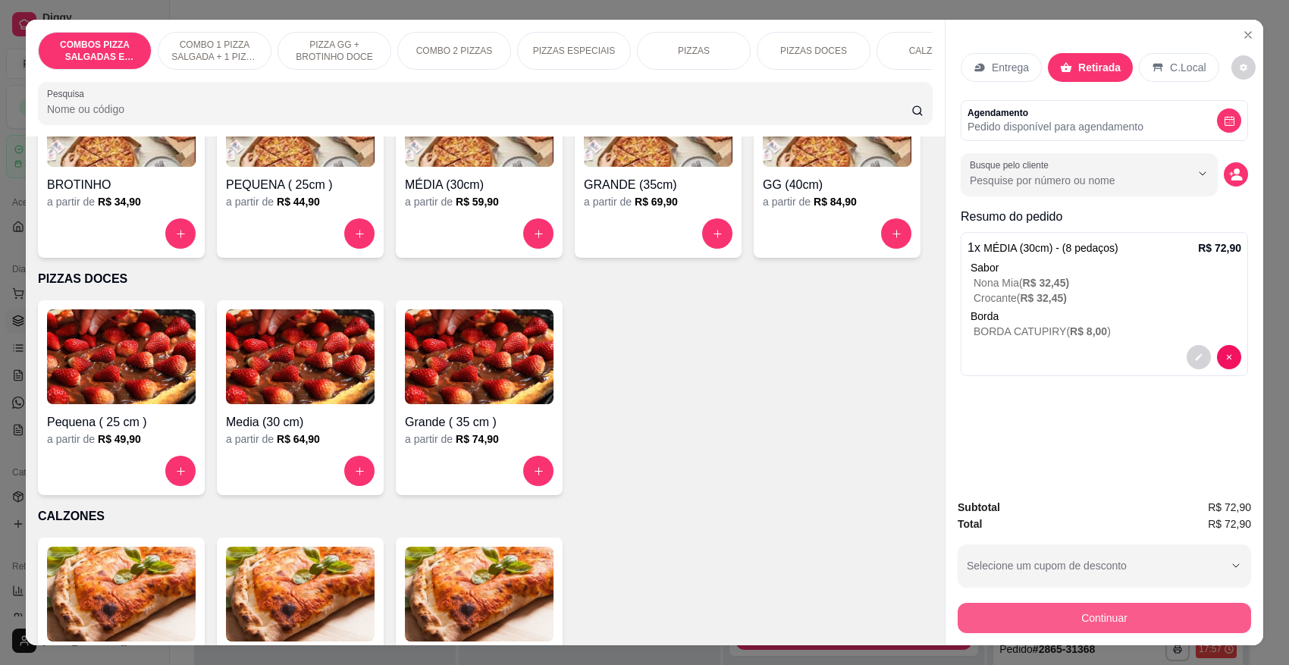
click at [1077, 609] on button "Continuar" at bounding box center [1104, 618] width 293 height 30
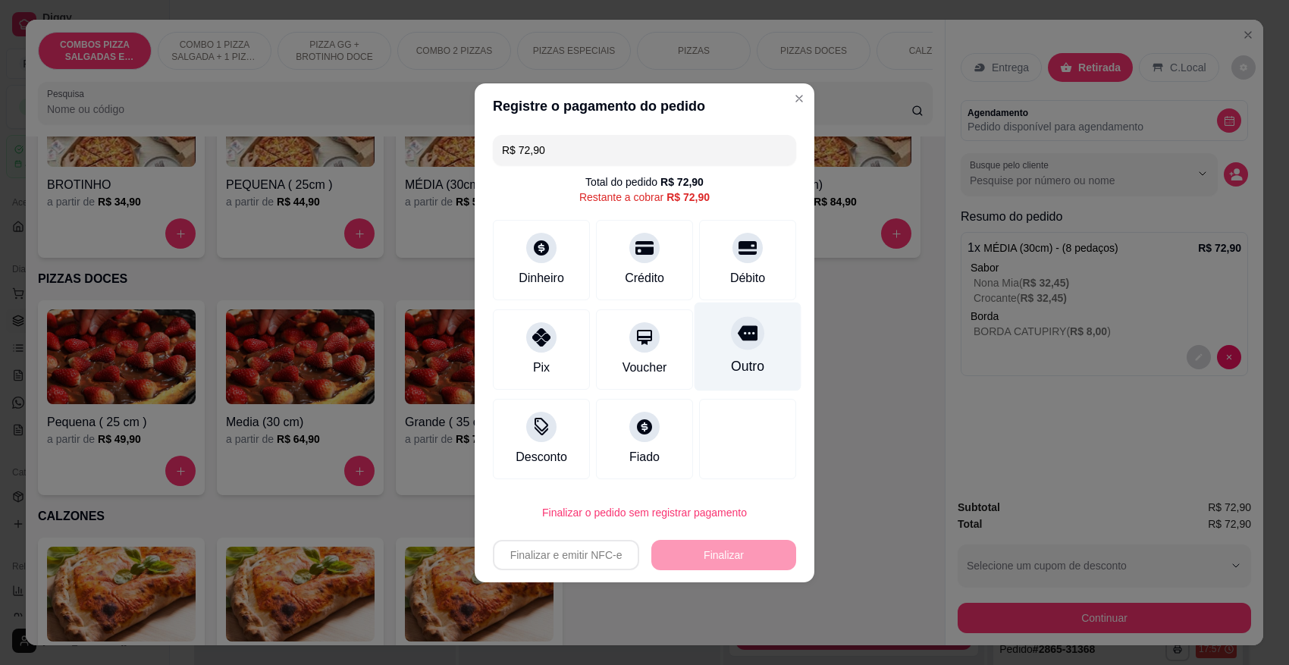
click at [731, 345] on div at bounding box center [747, 332] width 33 height 33
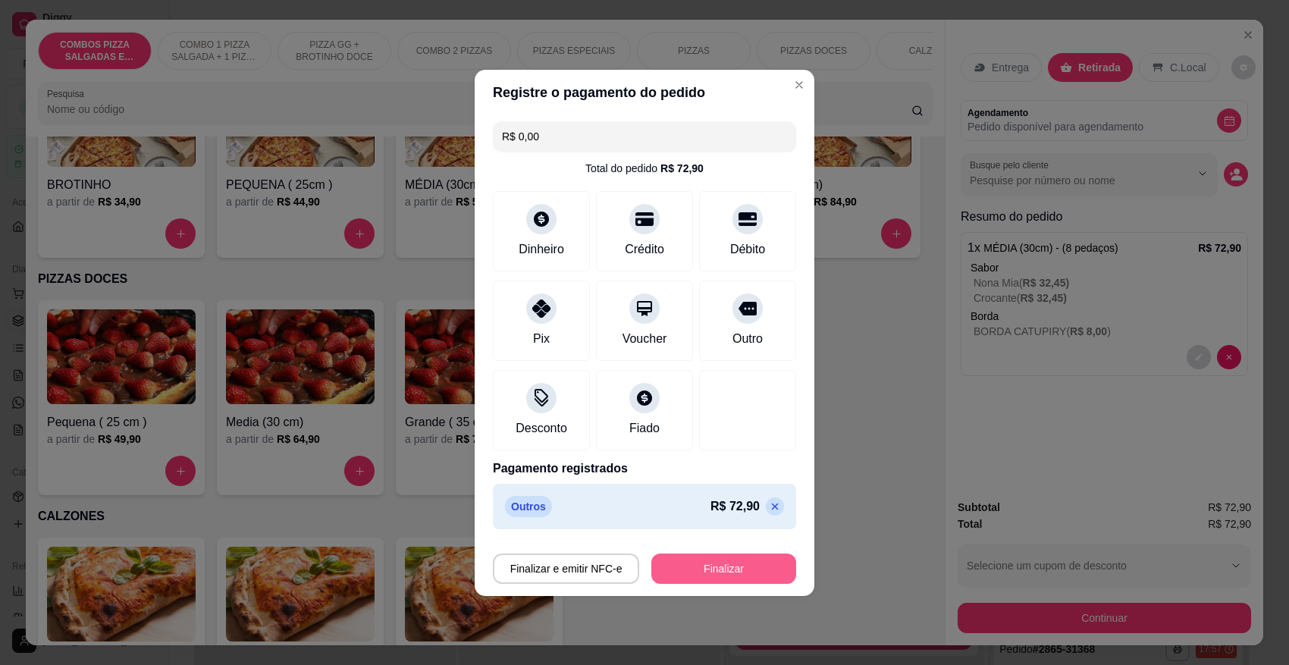
click at [724, 573] on button "Finalizar" at bounding box center [723, 569] width 145 height 30
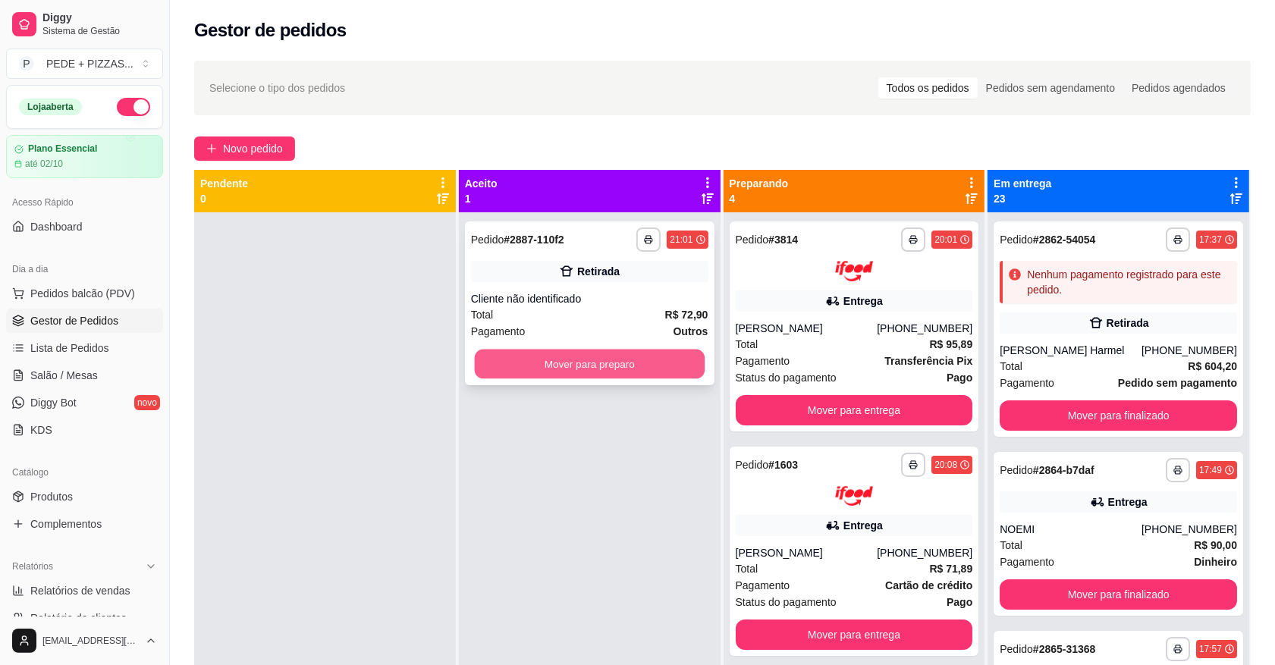
click at [598, 351] on button "Mover para preparo" at bounding box center [589, 365] width 230 height 30
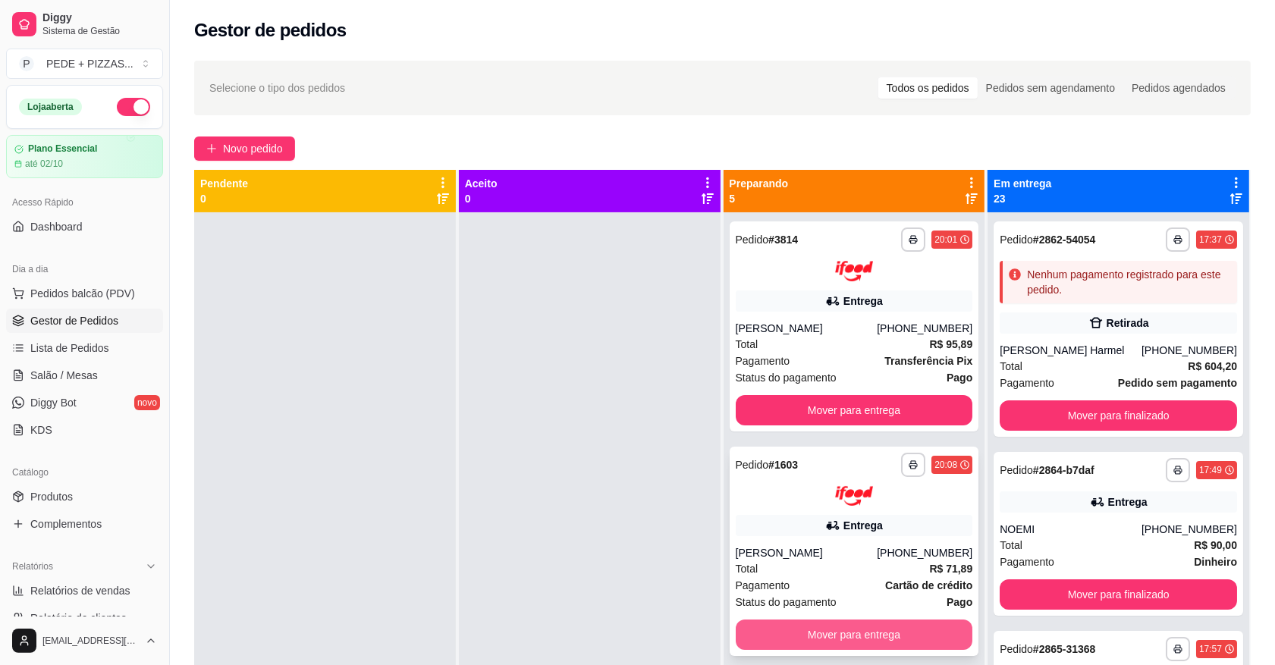
click at [855, 620] on button "Mover para entrega" at bounding box center [854, 635] width 237 height 30
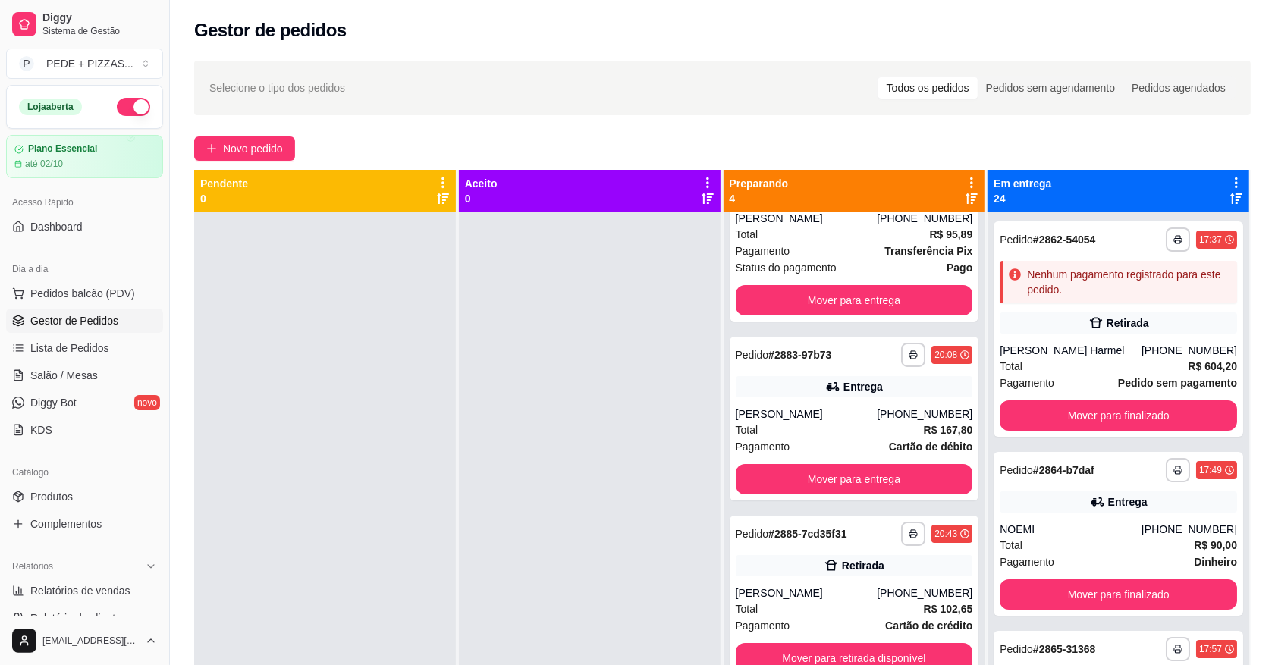
scroll to position [111, 0]
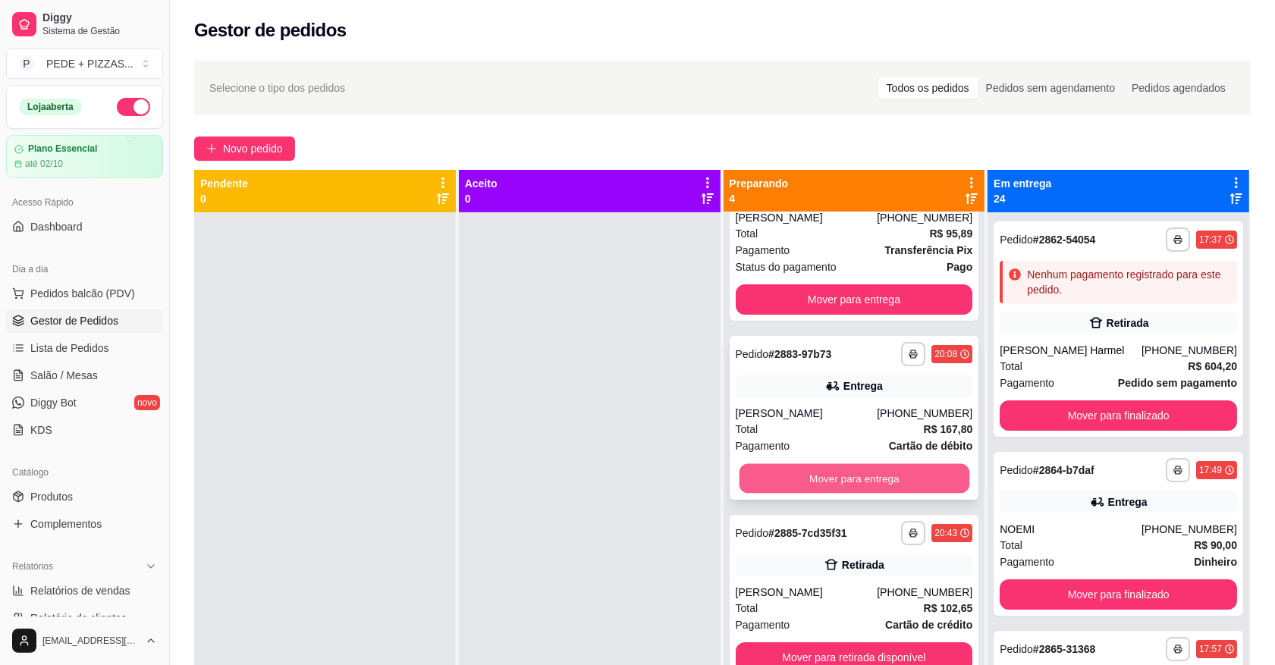
click at [834, 487] on button "Mover para entrega" at bounding box center [854, 478] width 230 height 30
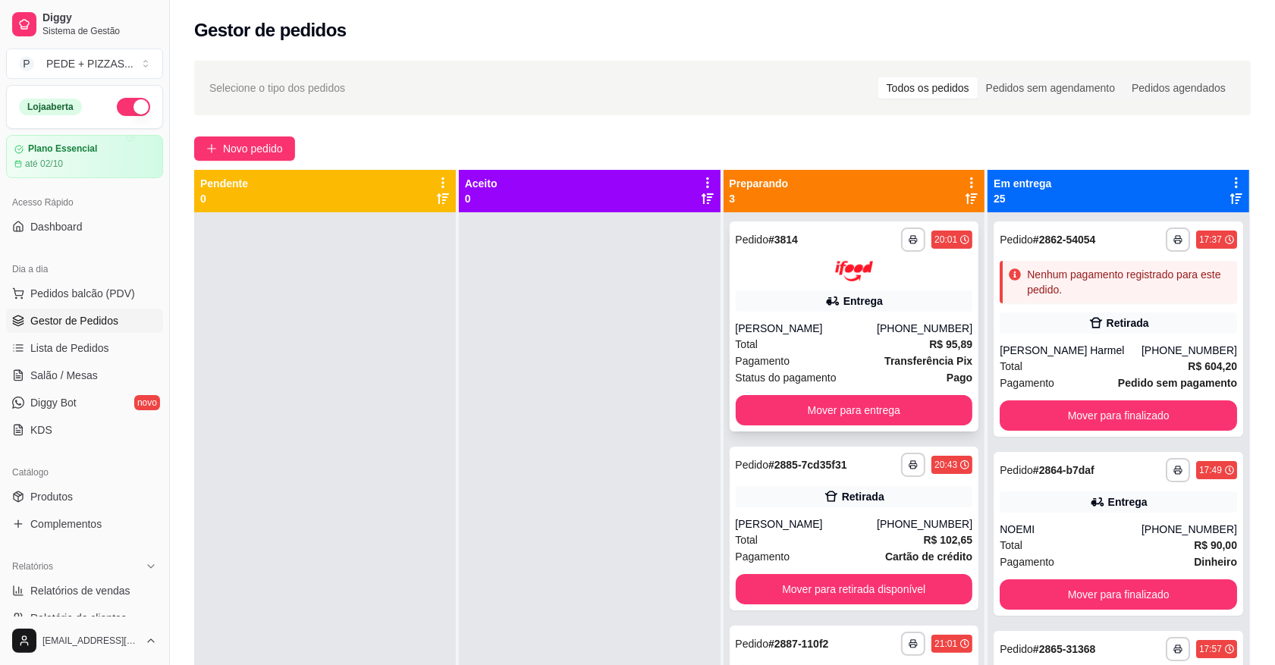
scroll to position [0, 0]
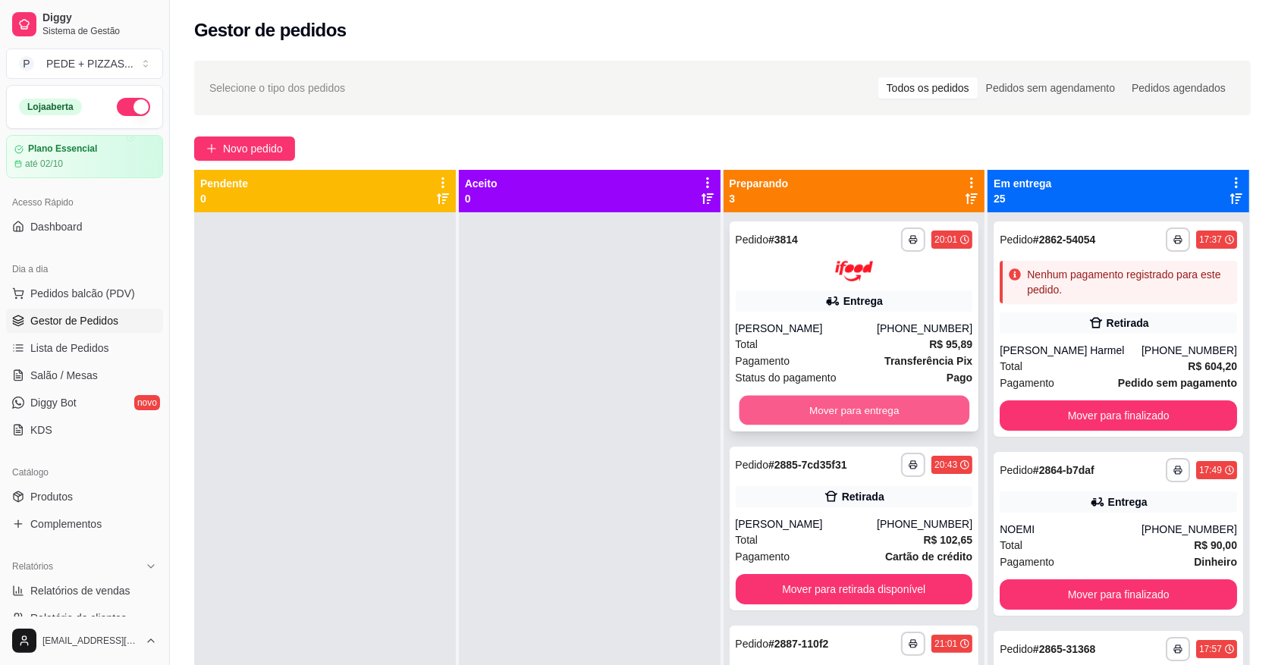
click at [852, 409] on button "Mover para entrega" at bounding box center [854, 410] width 230 height 30
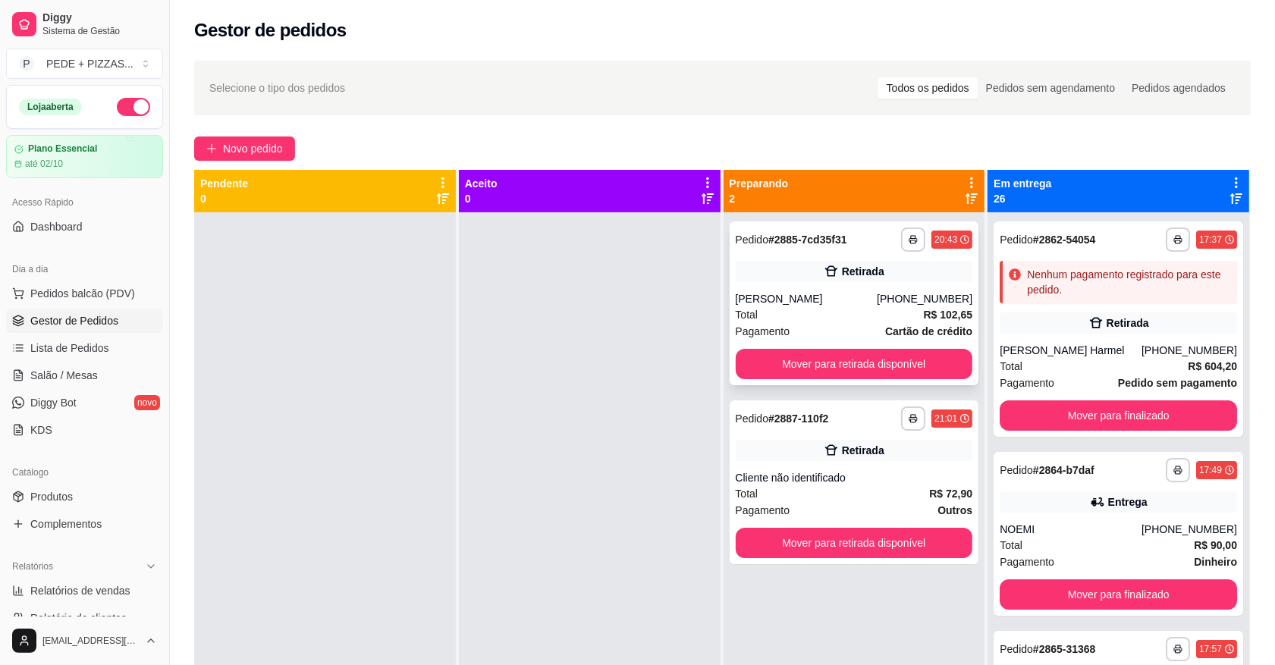
click at [851, 301] on div "[PERSON_NAME]" at bounding box center [807, 298] width 142 height 15
click at [808, 362] on button "Mover para retirada disponível" at bounding box center [854, 364] width 237 height 30
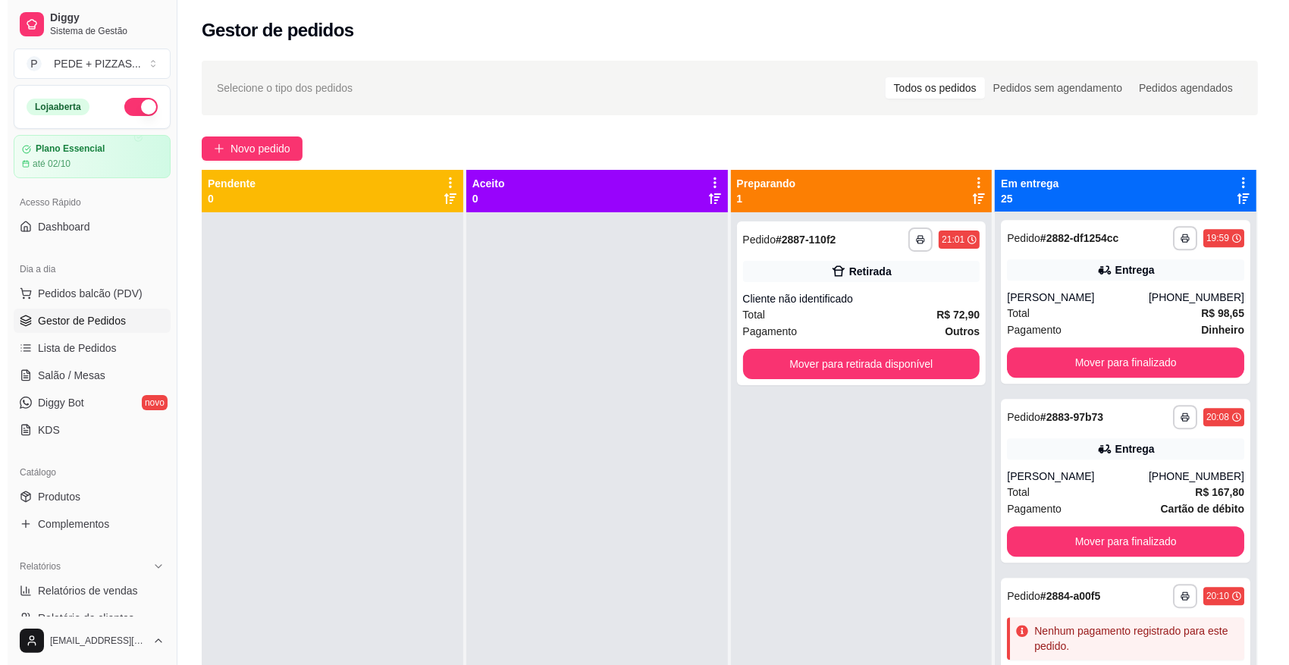
scroll to position [4165, 0]
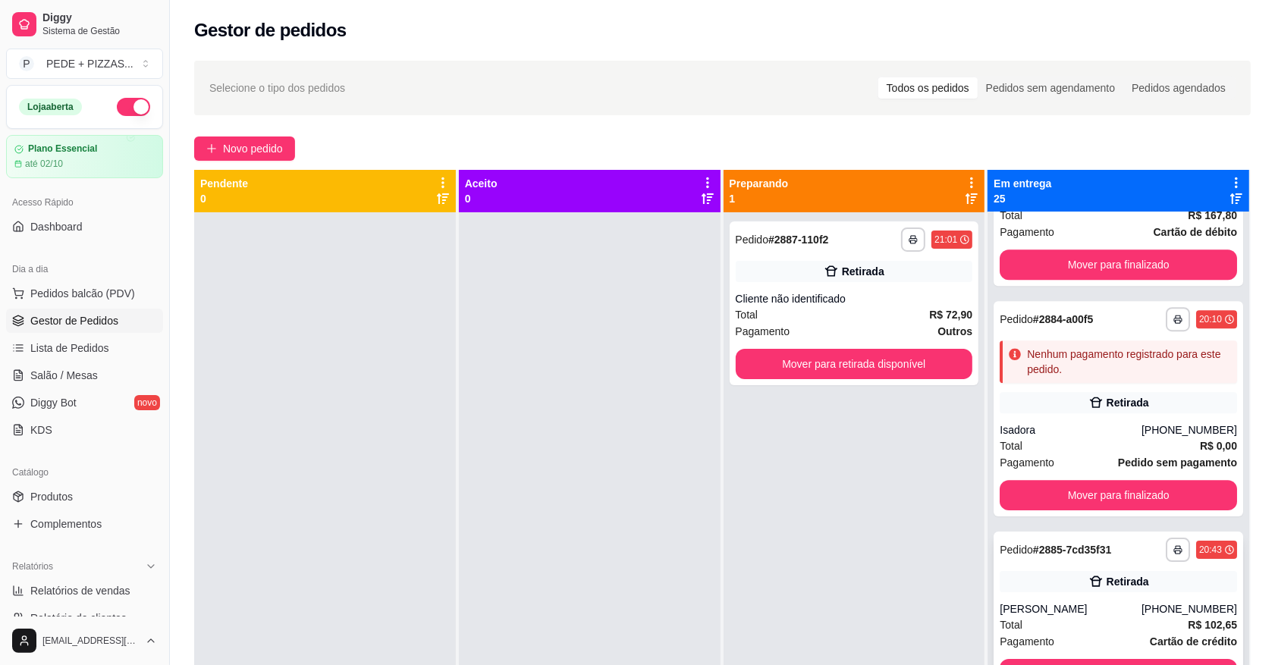
click at [1088, 601] on div "[PERSON_NAME]" at bounding box center [1070, 608] width 142 height 15
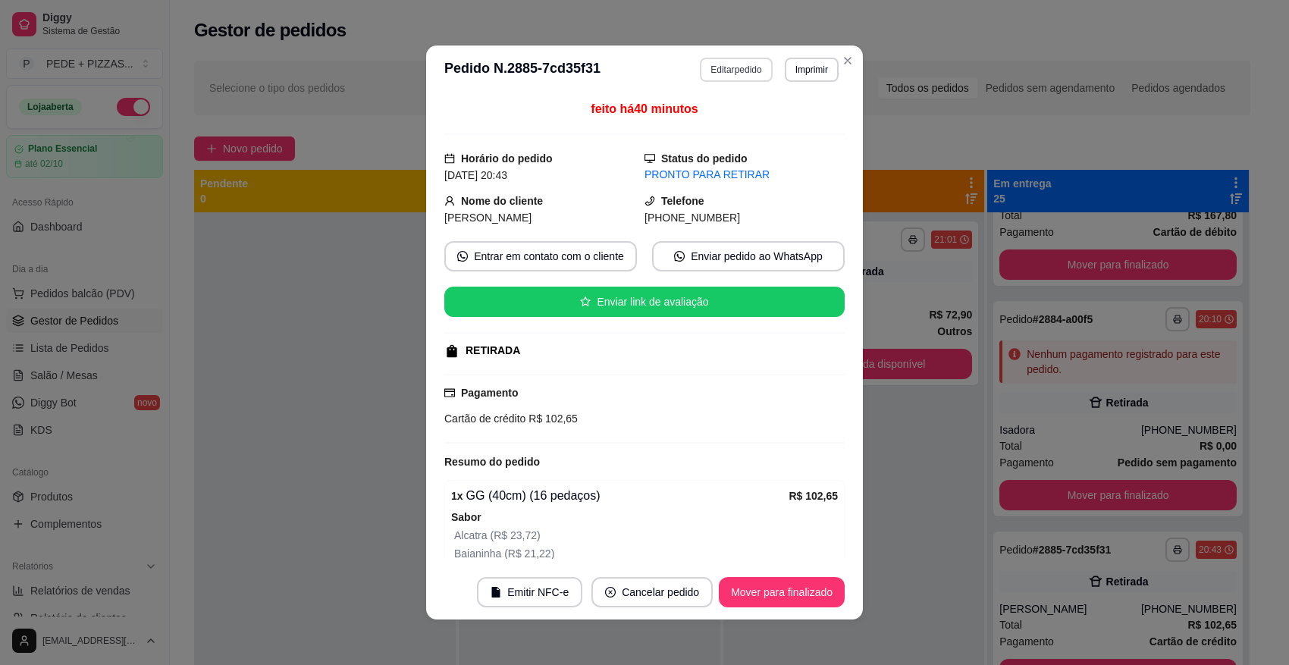
click at [741, 74] on button "Editar pedido" at bounding box center [736, 70] width 72 height 24
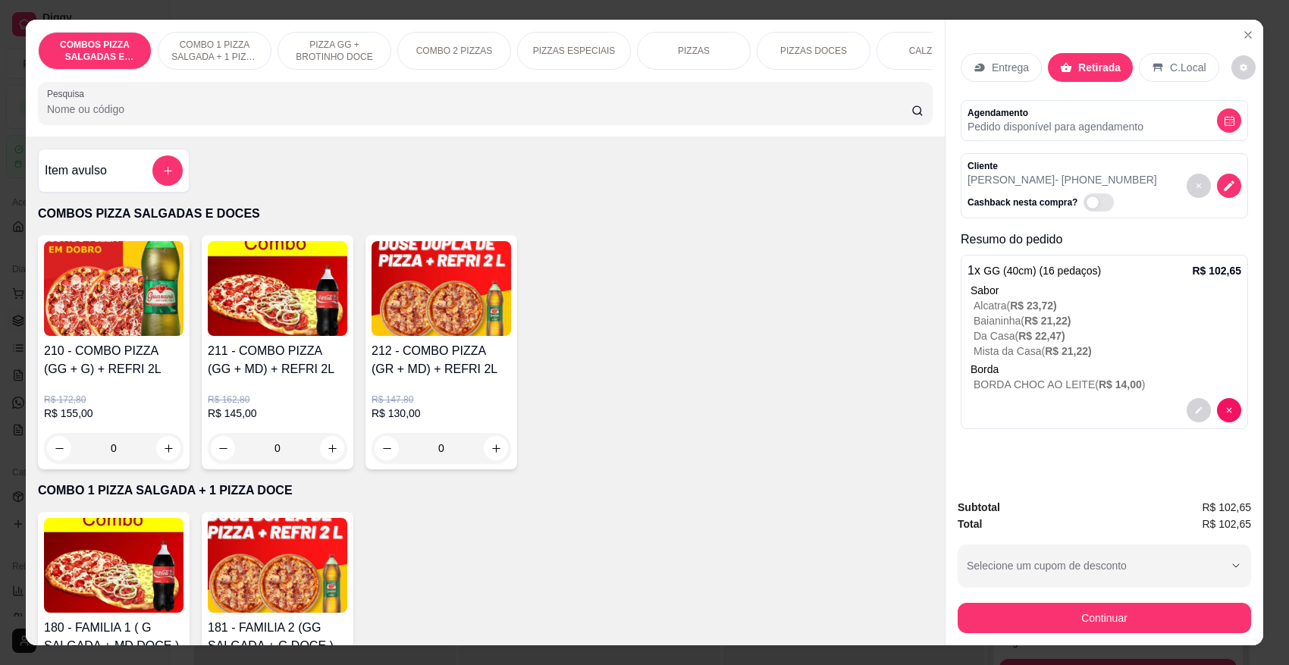
scroll to position [0, 297]
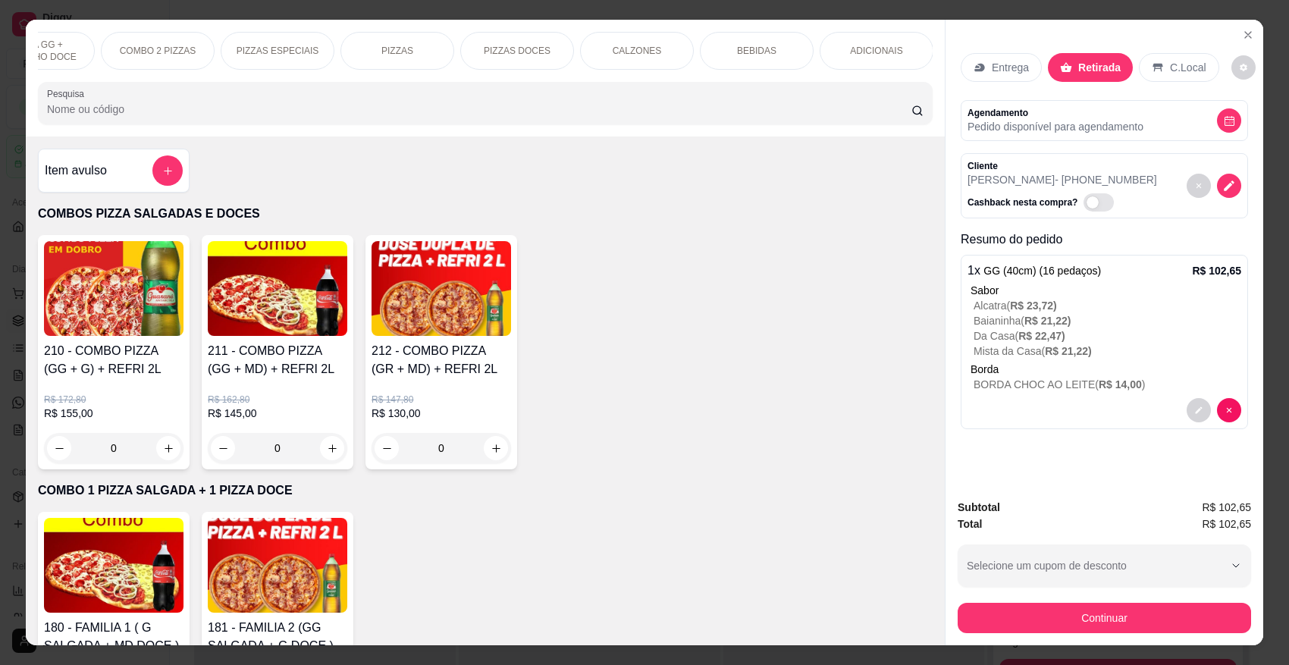
click at [745, 47] on p "BEBIDAS" at bounding box center [756, 51] width 39 height 12
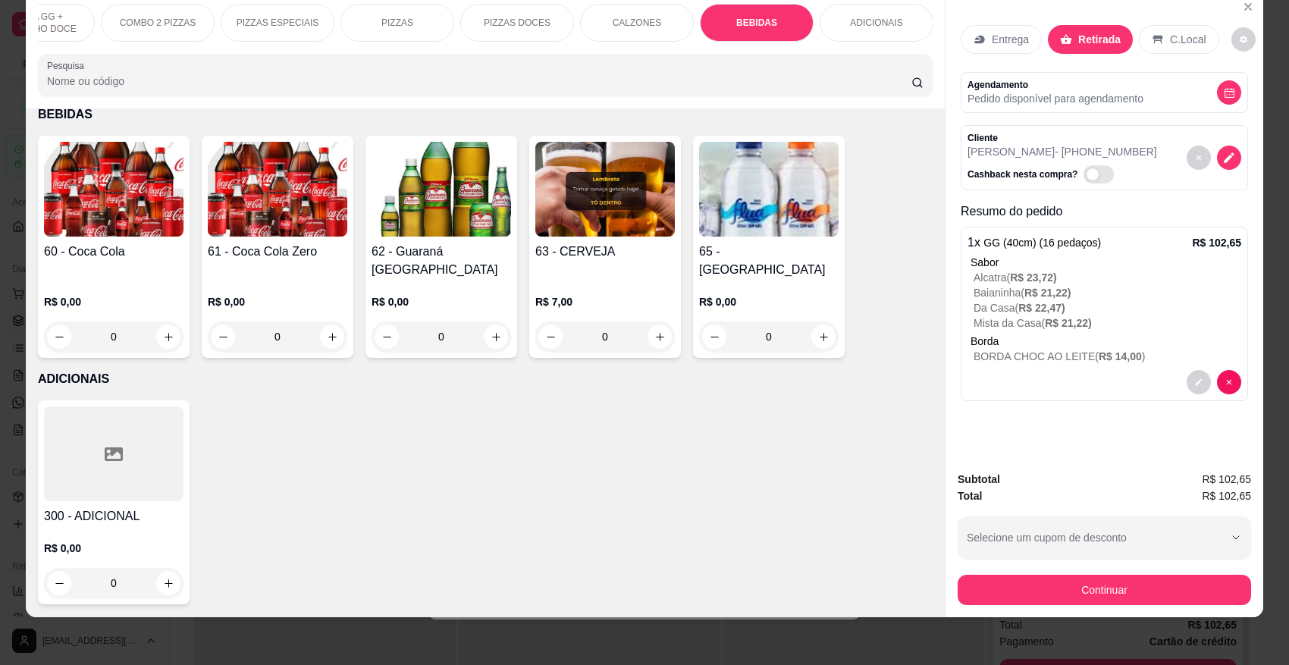
click at [256, 194] on img at bounding box center [278, 189] width 140 height 95
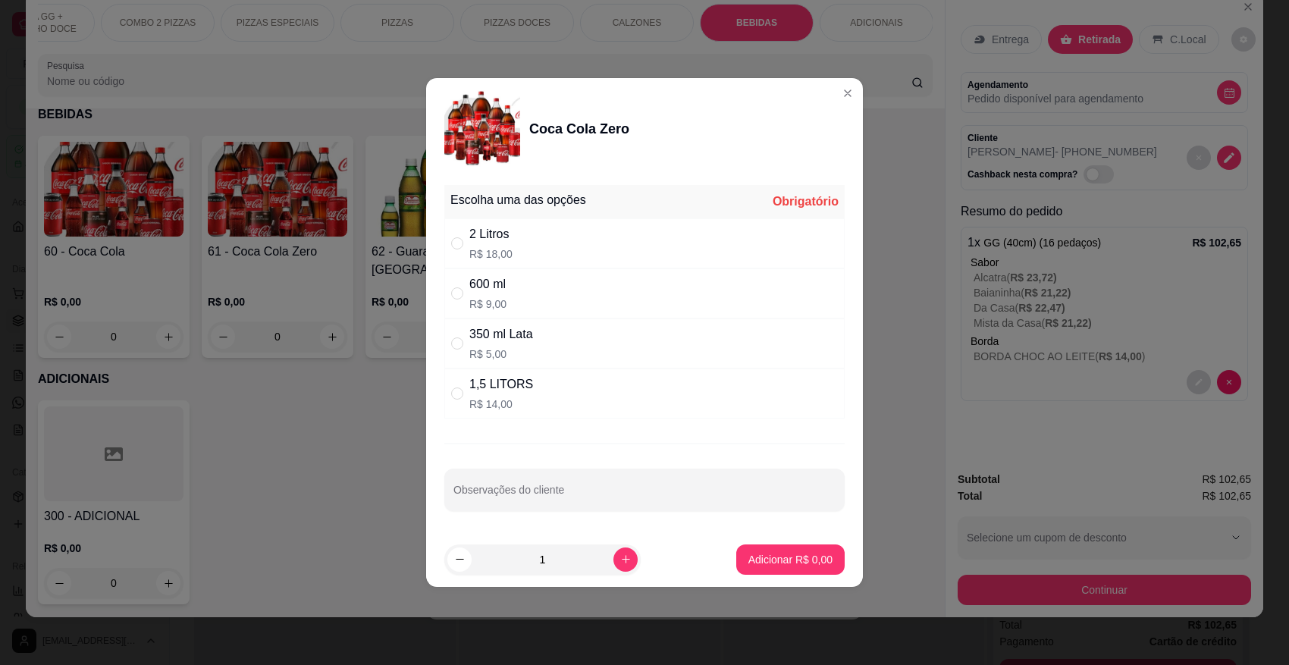
click at [472, 237] on div "2 Litros" at bounding box center [490, 234] width 43 height 18
click at [764, 561] on p "Adicionar R$ 18,00" at bounding box center [787, 559] width 90 height 15
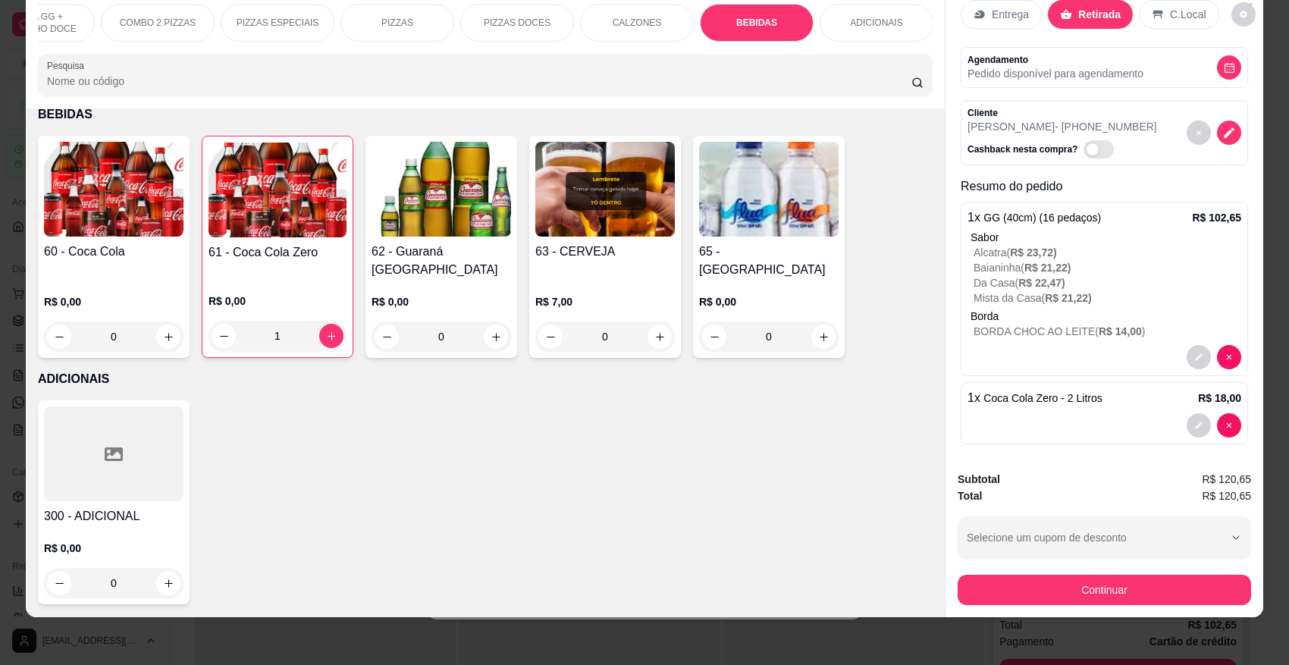
scroll to position [33, 0]
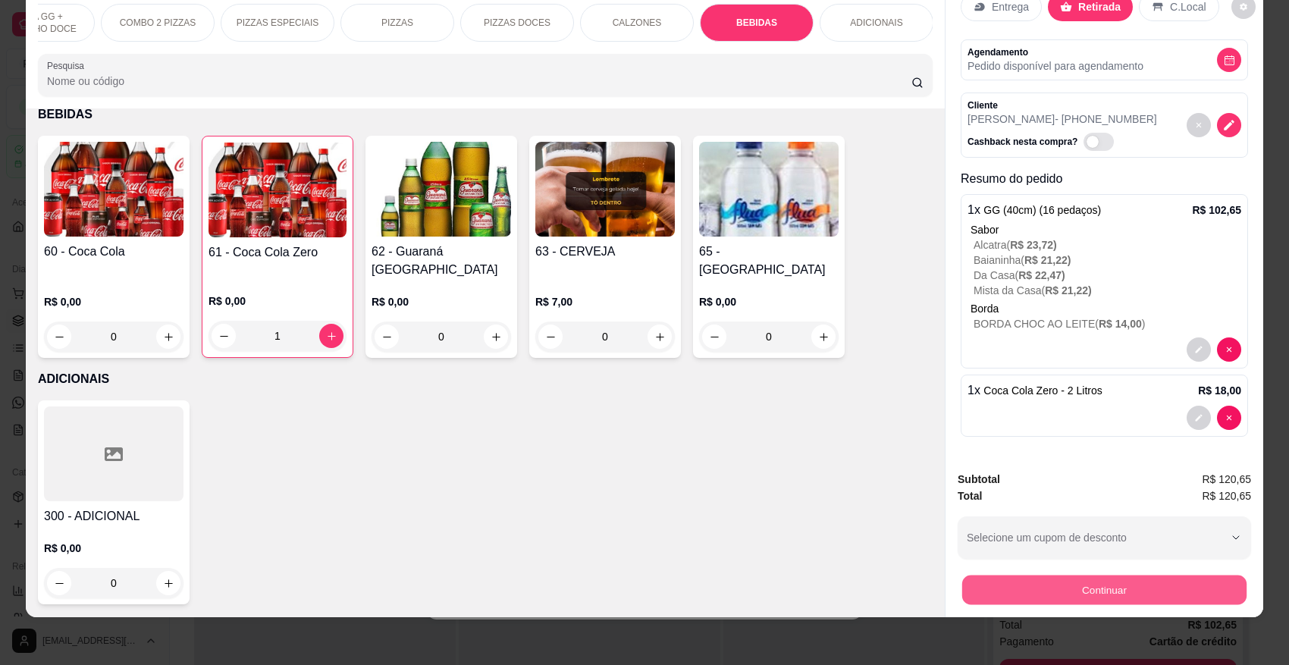
click at [1090, 592] on button "Continuar" at bounding box center [1104, 590] width 284 height 30
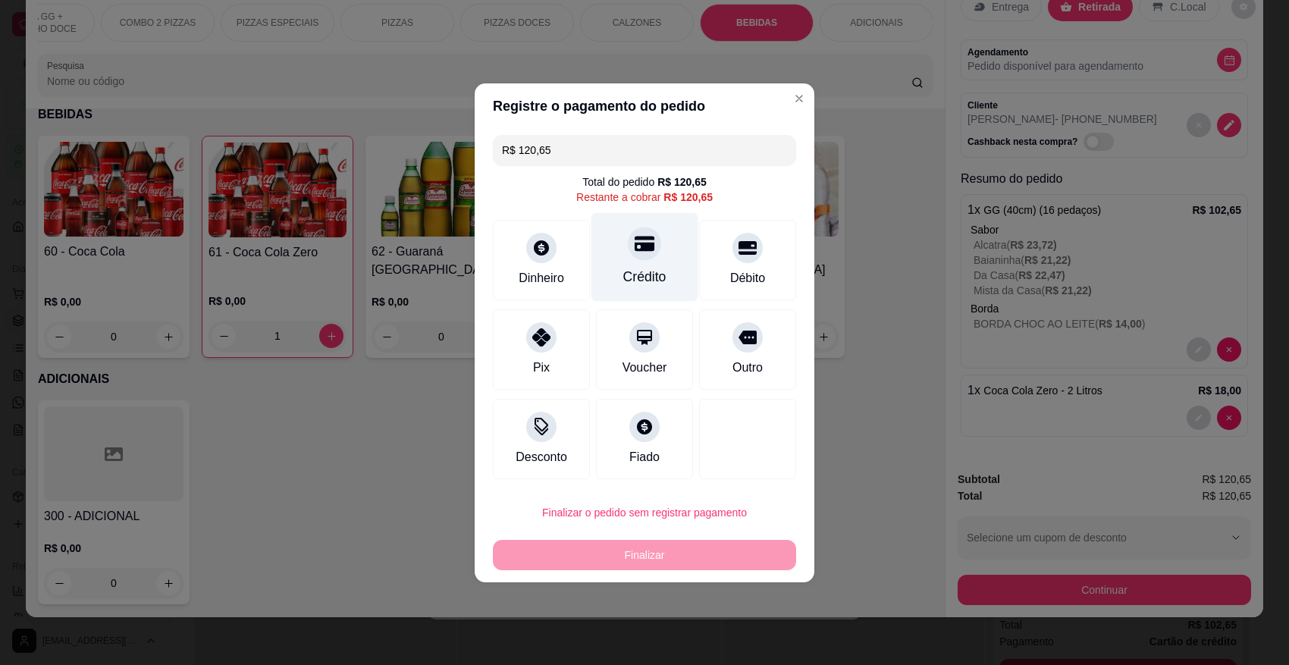
click at [641, 248] on icon at bounding box center [645, 243] width 20 height 15
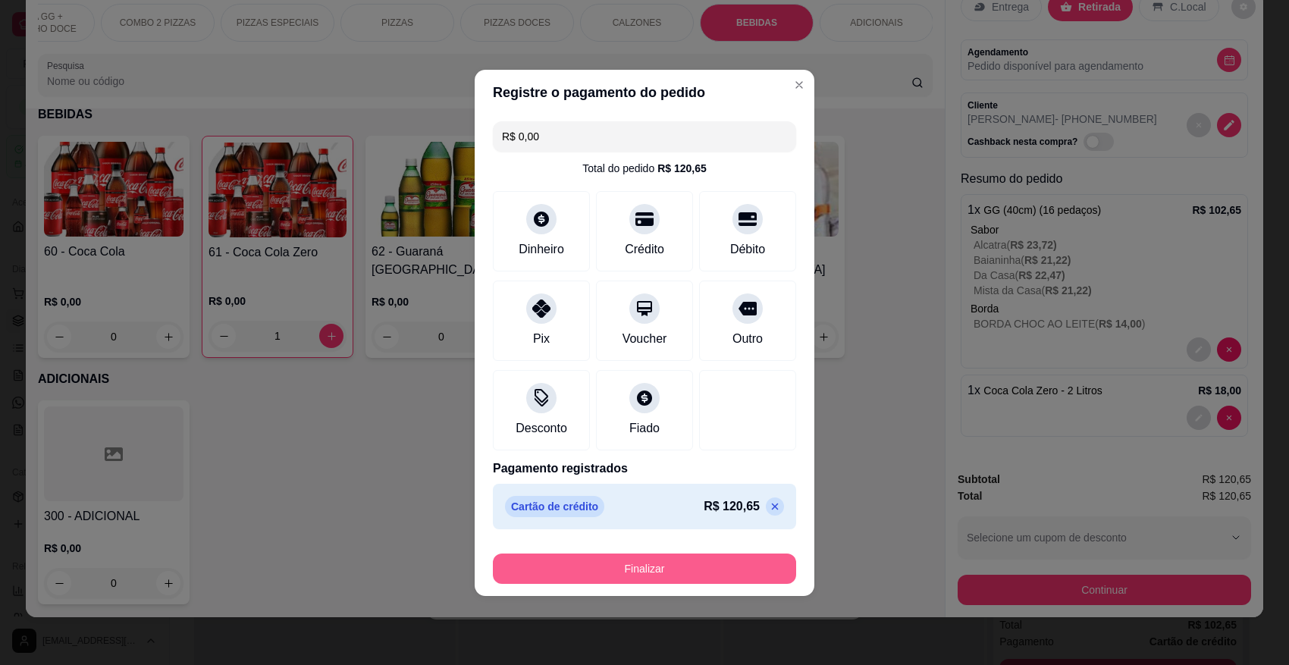
click at [698, 566] on button "Finalizar" at bounding box center [644, 569] width 303 height 30
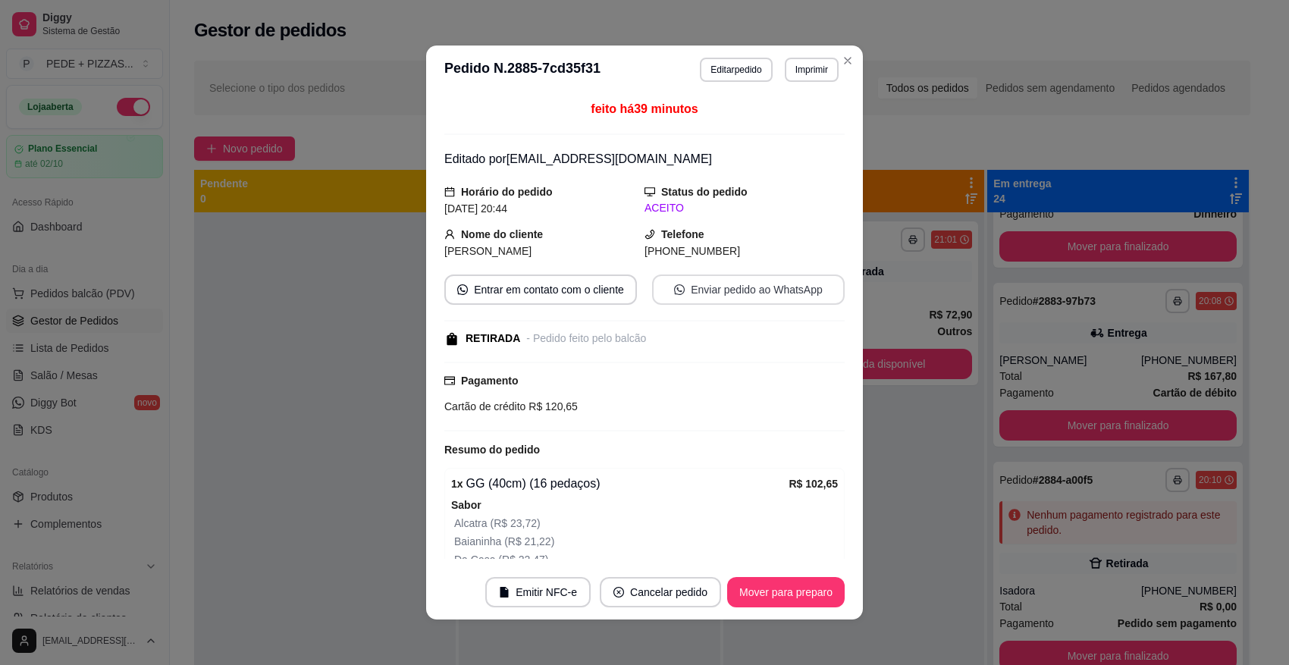
scroll to position [3986, 0]
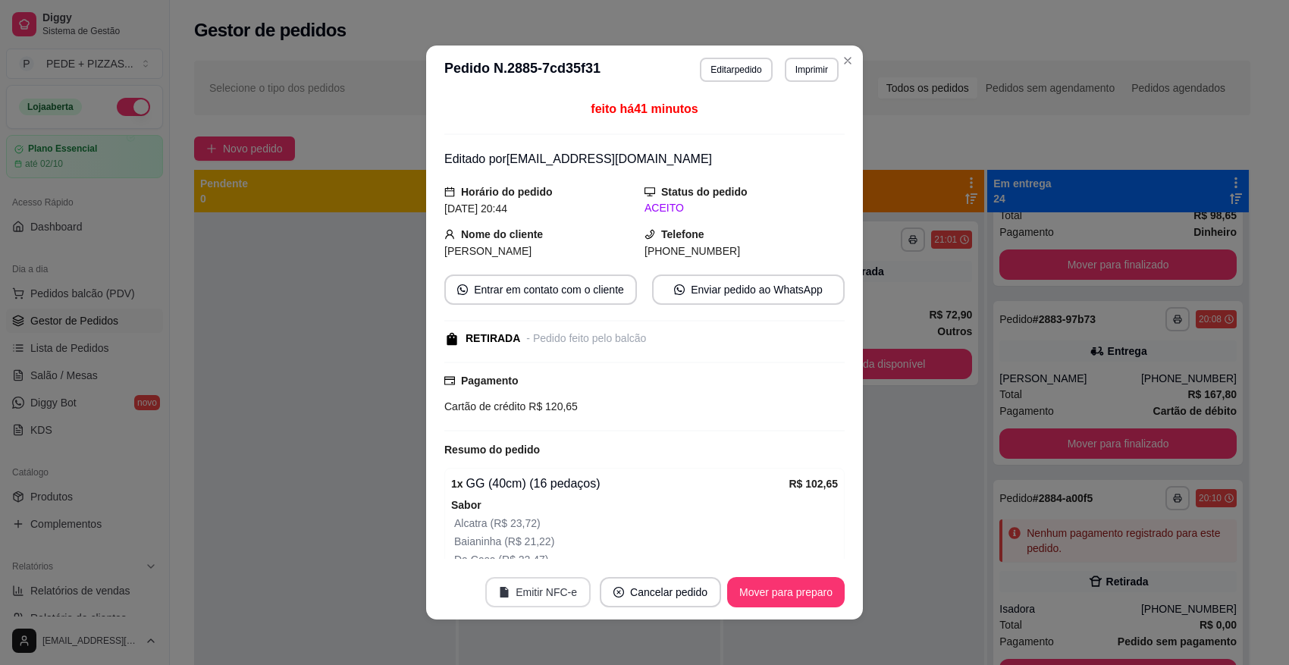
click at [538, 590] on button "Emitir NFC-e" at bounding box center [537, 592] width 105 height 30
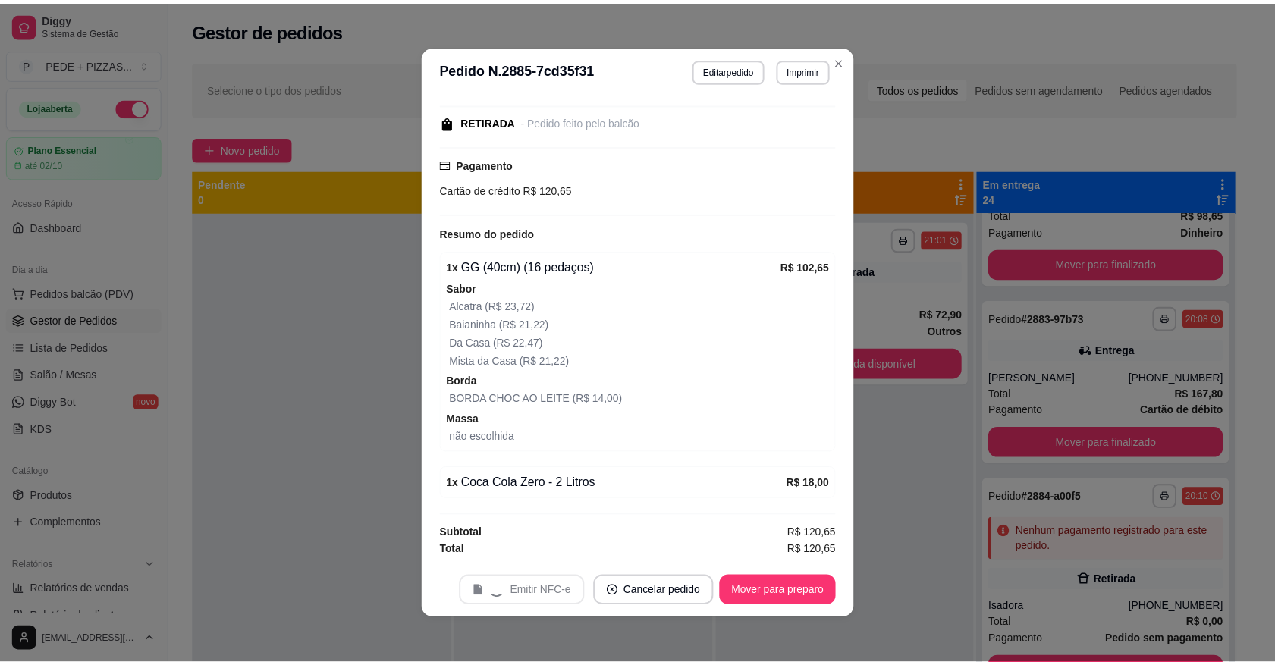
scroll to position [2, 0]
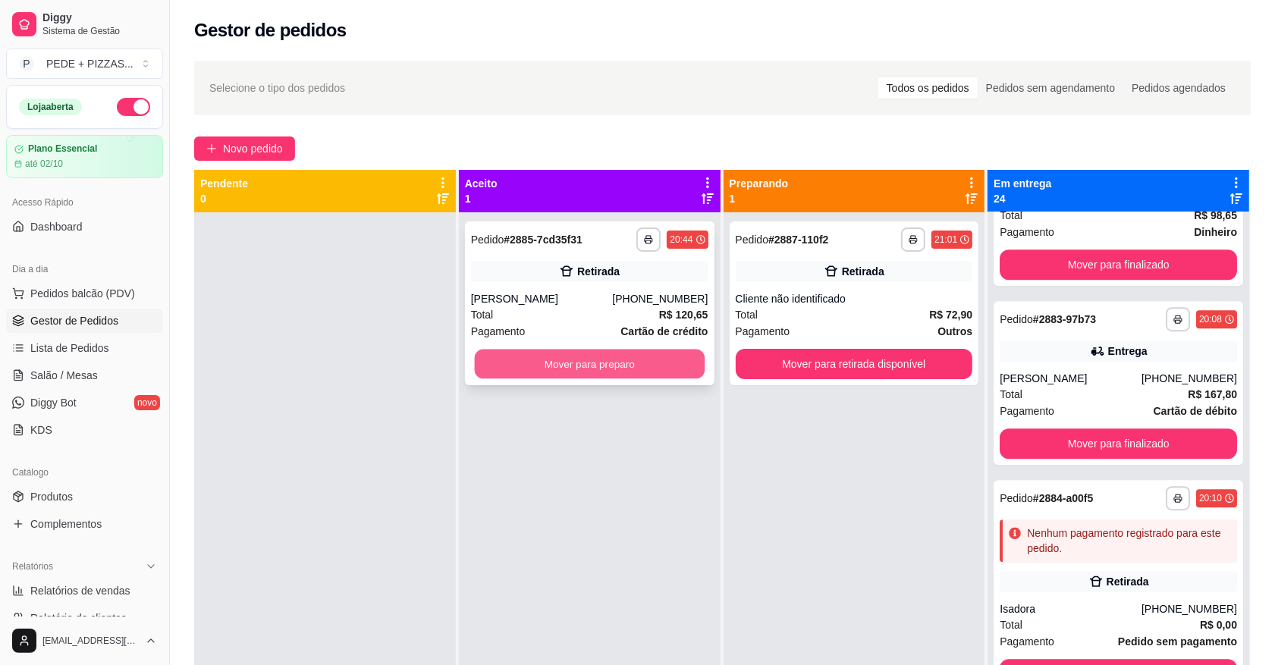
click at [604, 362] on button "Mover para preparo" at bounding box center [589, 365] width 230 height 30
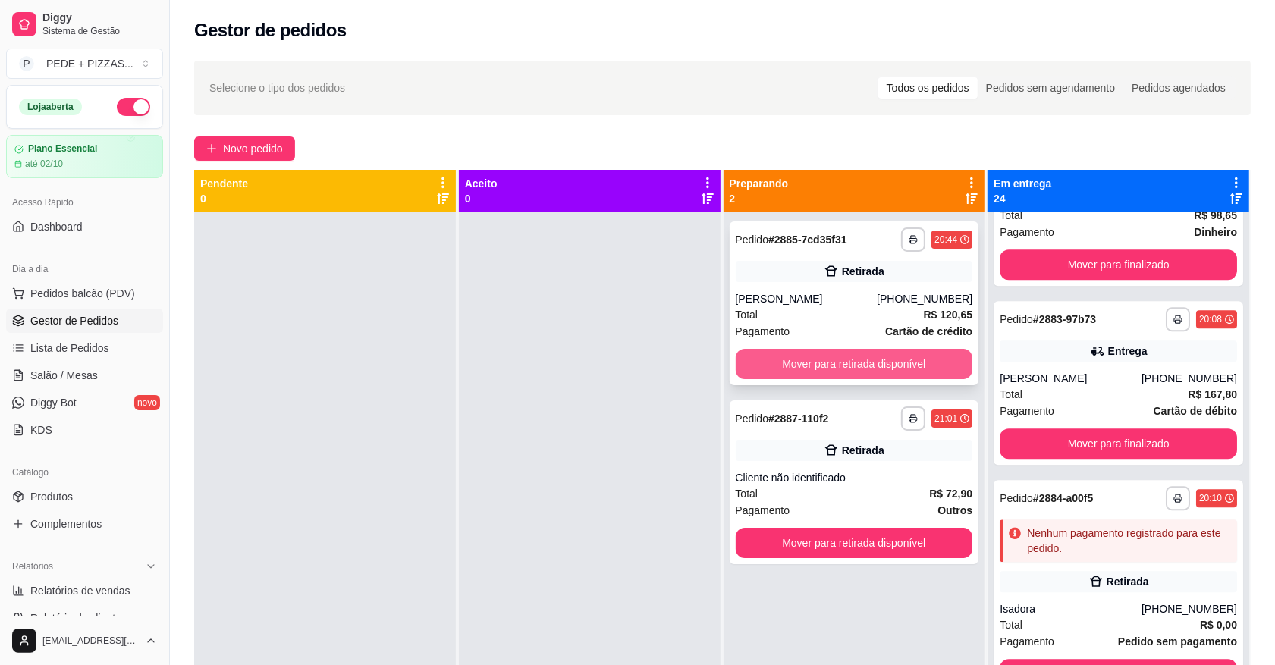
click at [853, 372] on button "Mover para retirada disponível" at bounding box center [854, 364] width 237 height 30
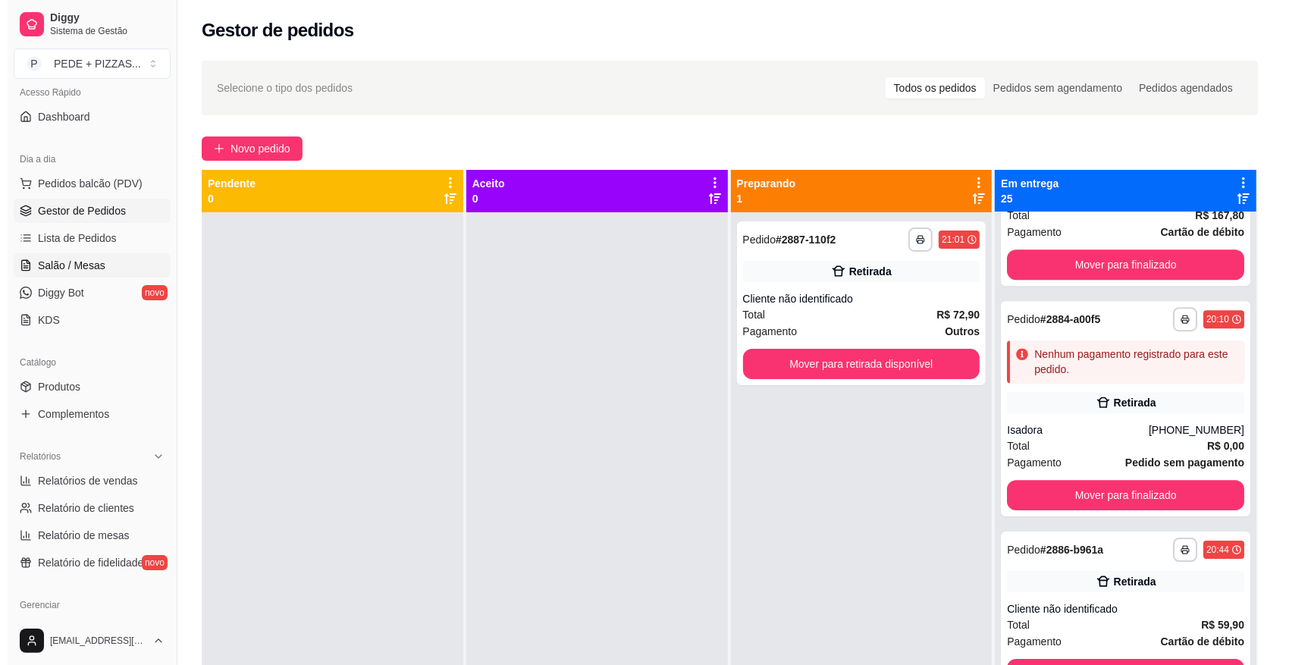
scroll to position [284, 0]
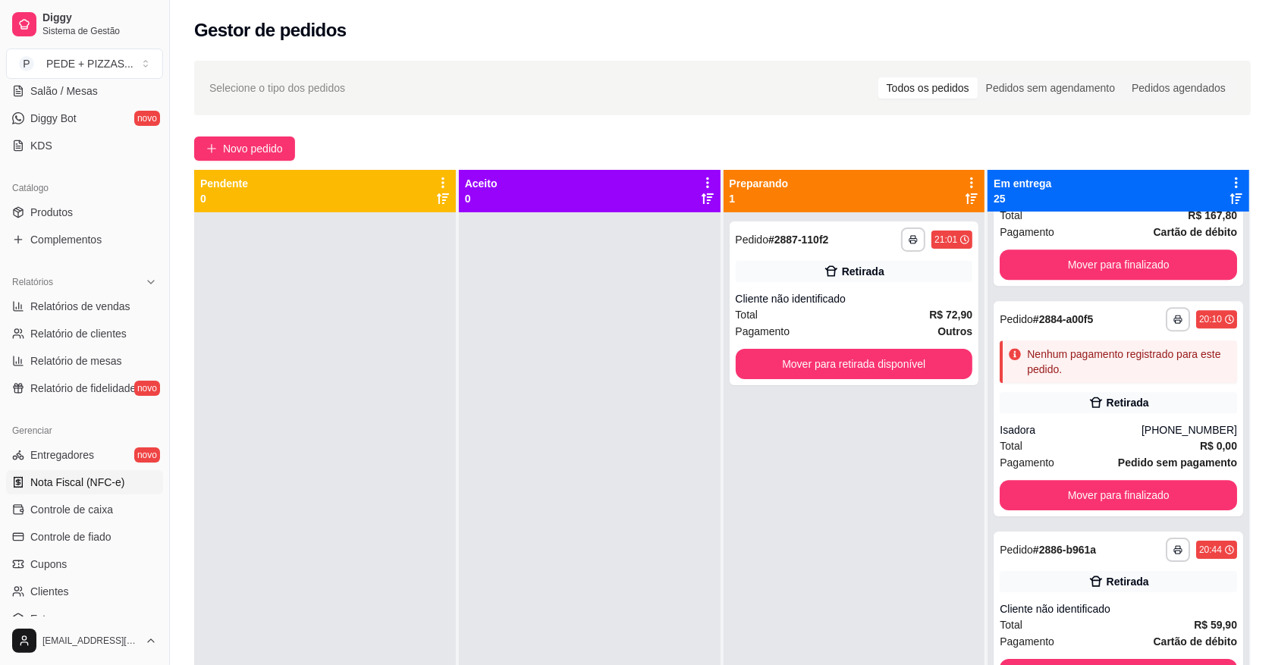
click at [95, 479] on span "Nota Fiscal (NFC-e)" at bounding box center [77, 482] width 94 height 15
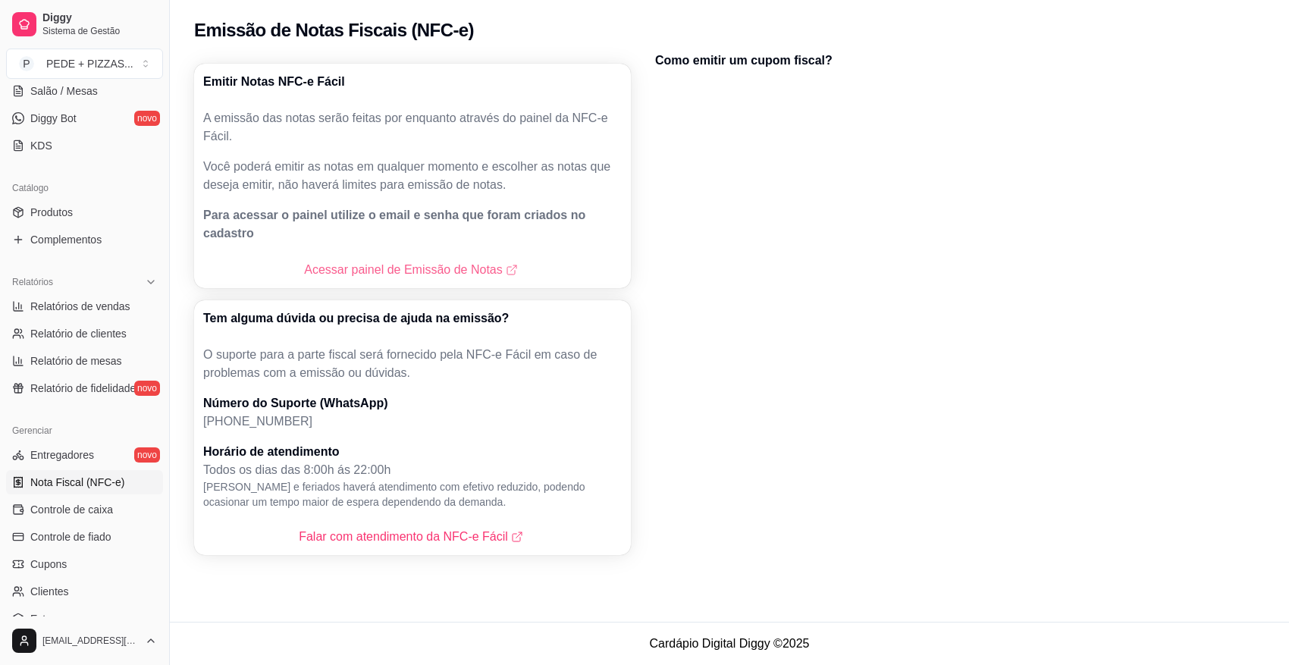
click at [414, 261] on link "Acessar painel de Emissão de Notas" at bounding box center [412, 270] width 216 height 18
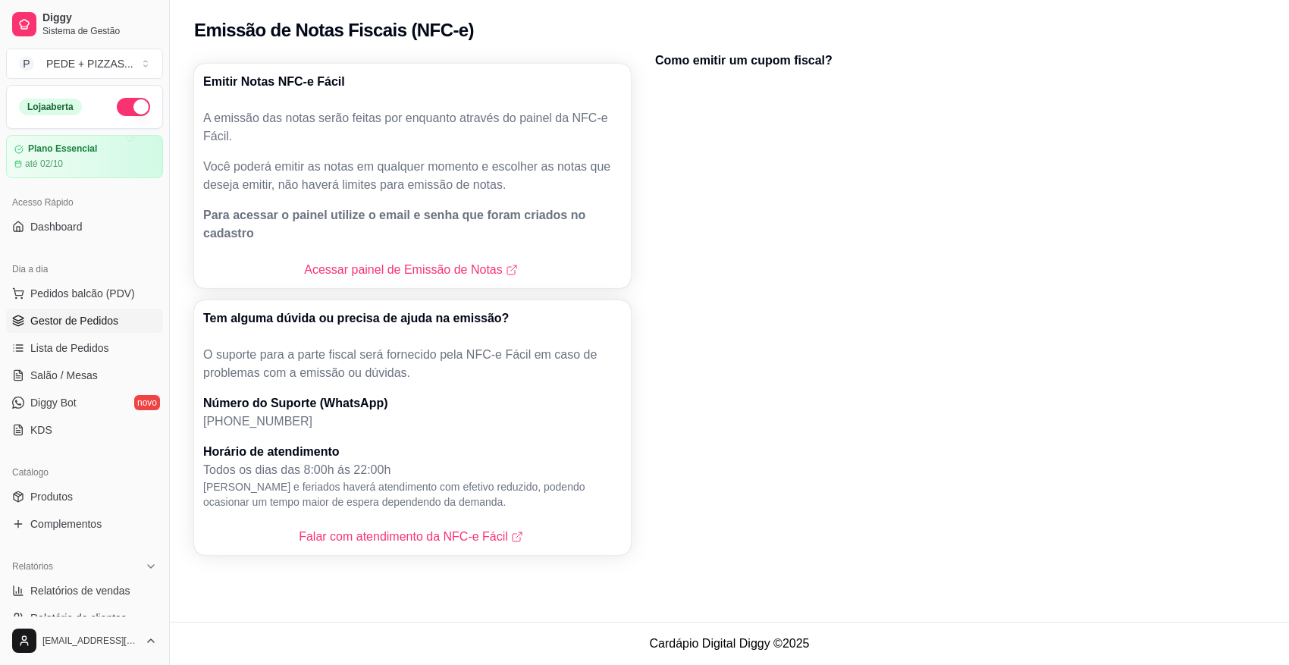
click at [71, 325] on span "Gestor de Pedidos" at bounding box center [74, 320] width 88 height 15
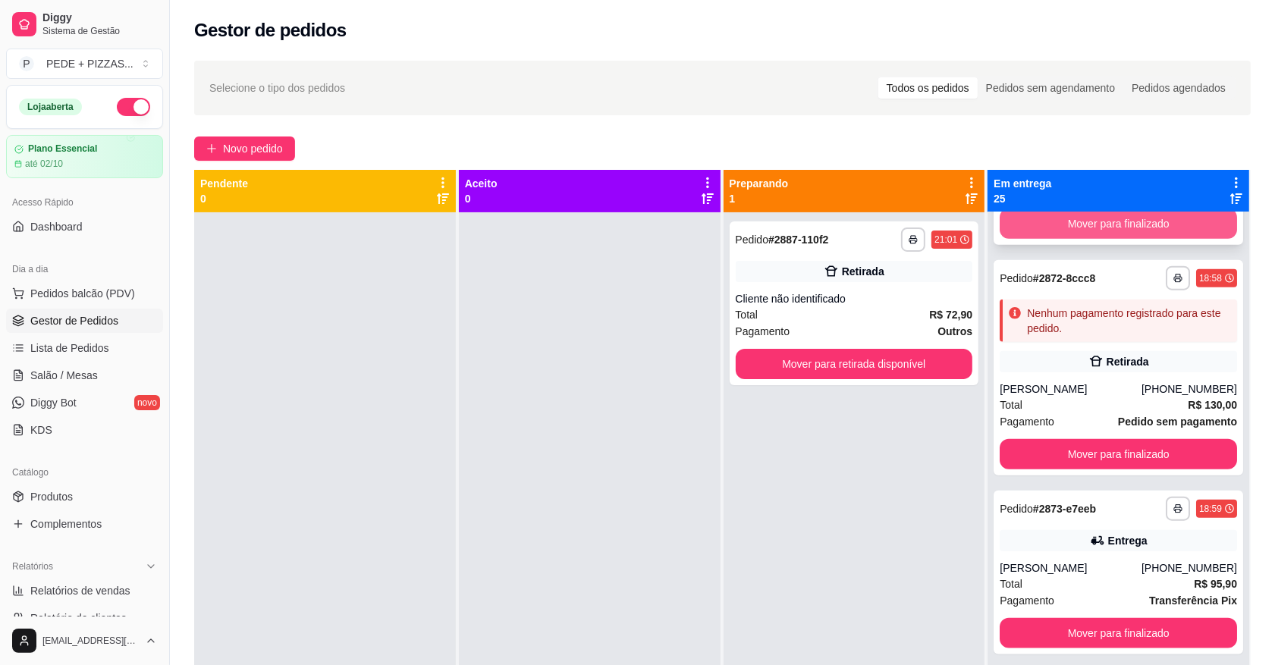
scroll to position [1517, 0]
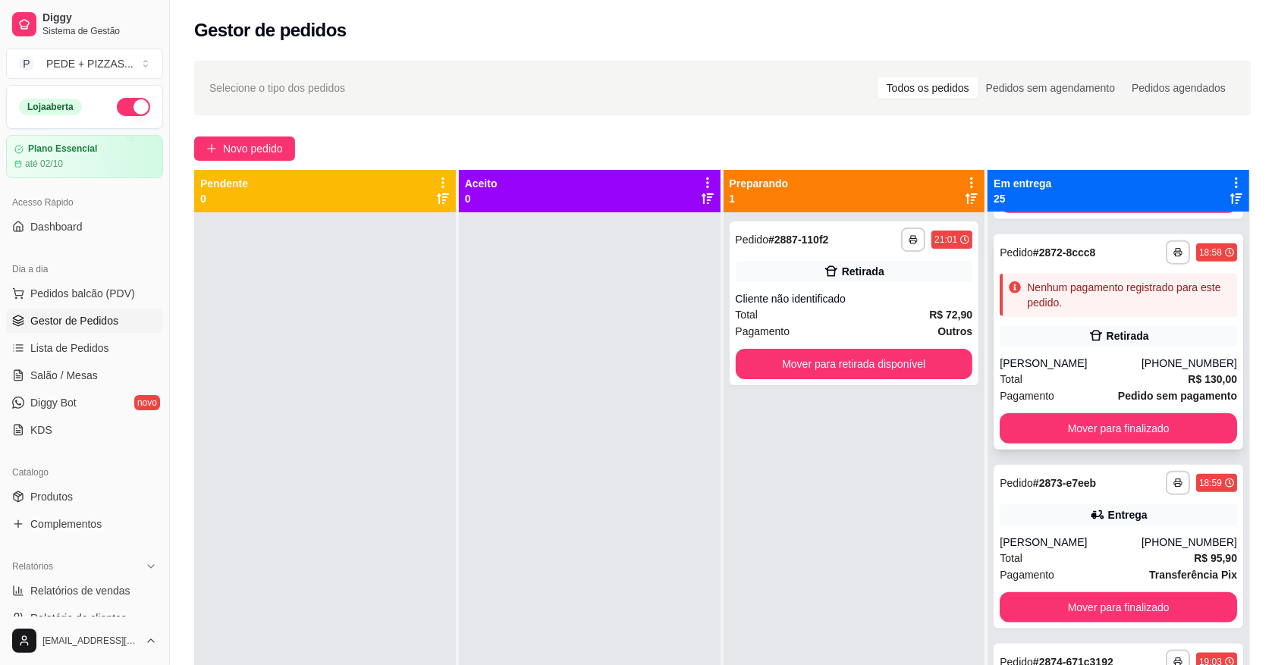
click at [1097, 300] on div "Nenhum pagamento registrado para este pedido." at bounding box center [1129, 295] width 204 height 30
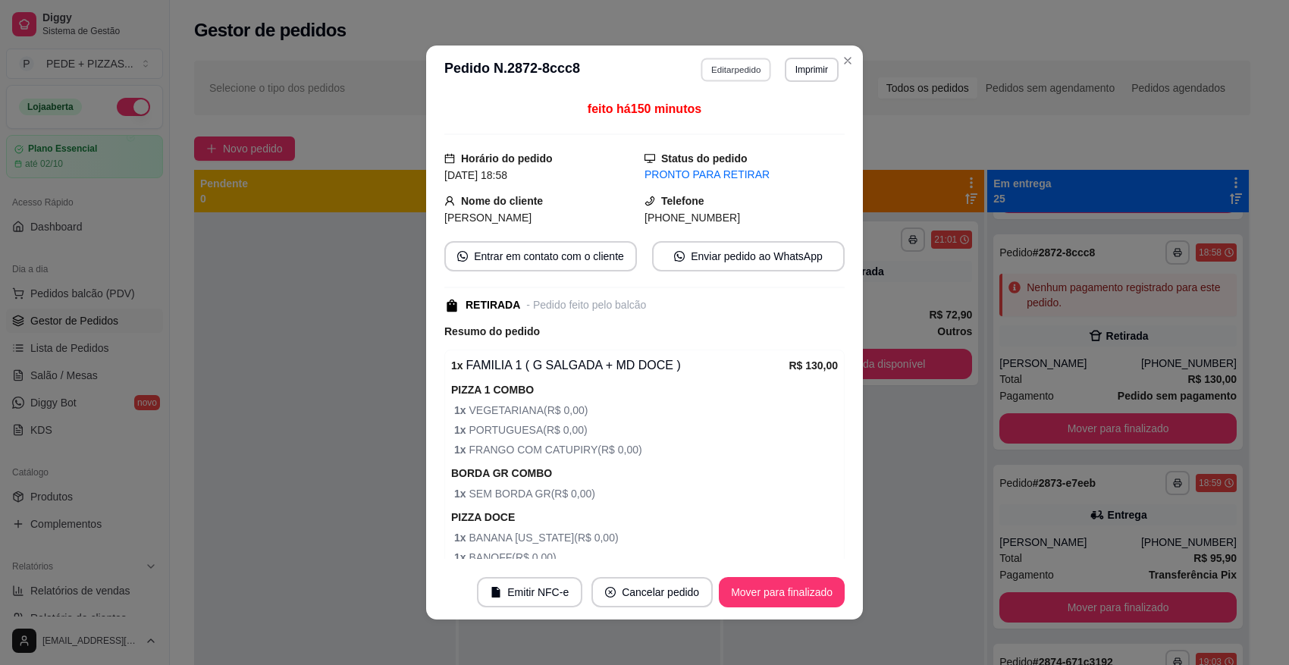
click at [708, 66] on button "Editar pedido" at bounding box center [736, 70] width 71 height 24
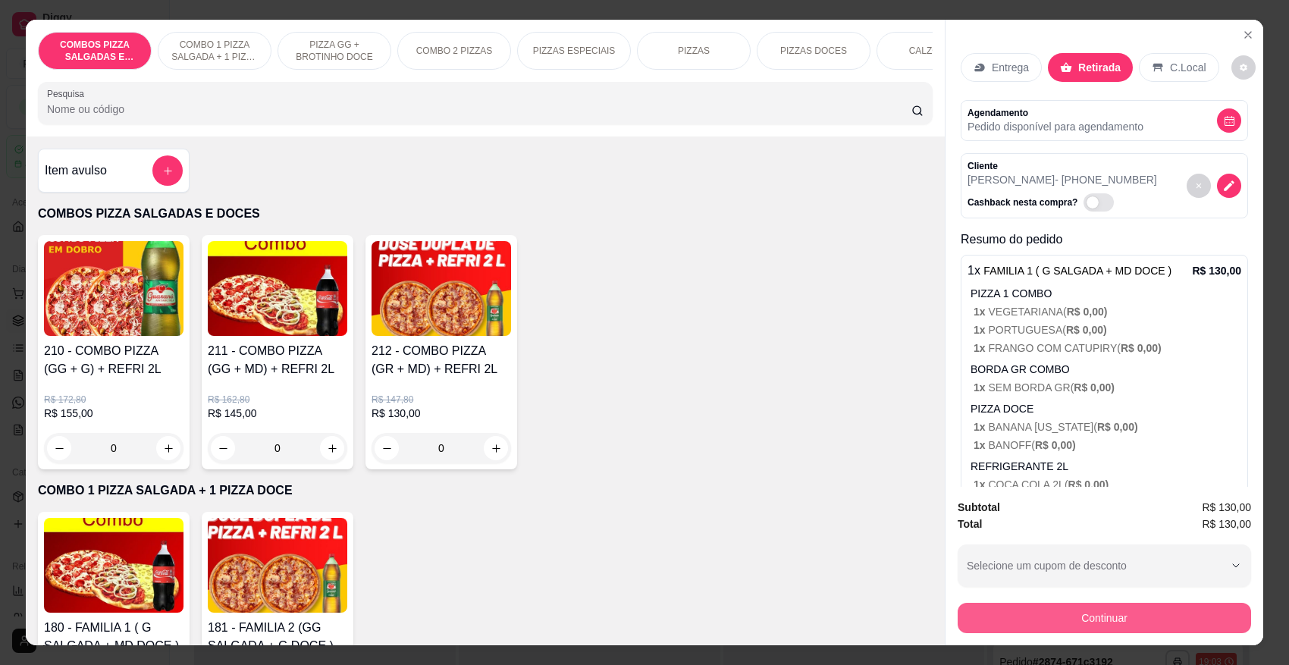
click at [1122, 613] on button "Continuar" at bounding box center [1104, 618] width 293 height 30
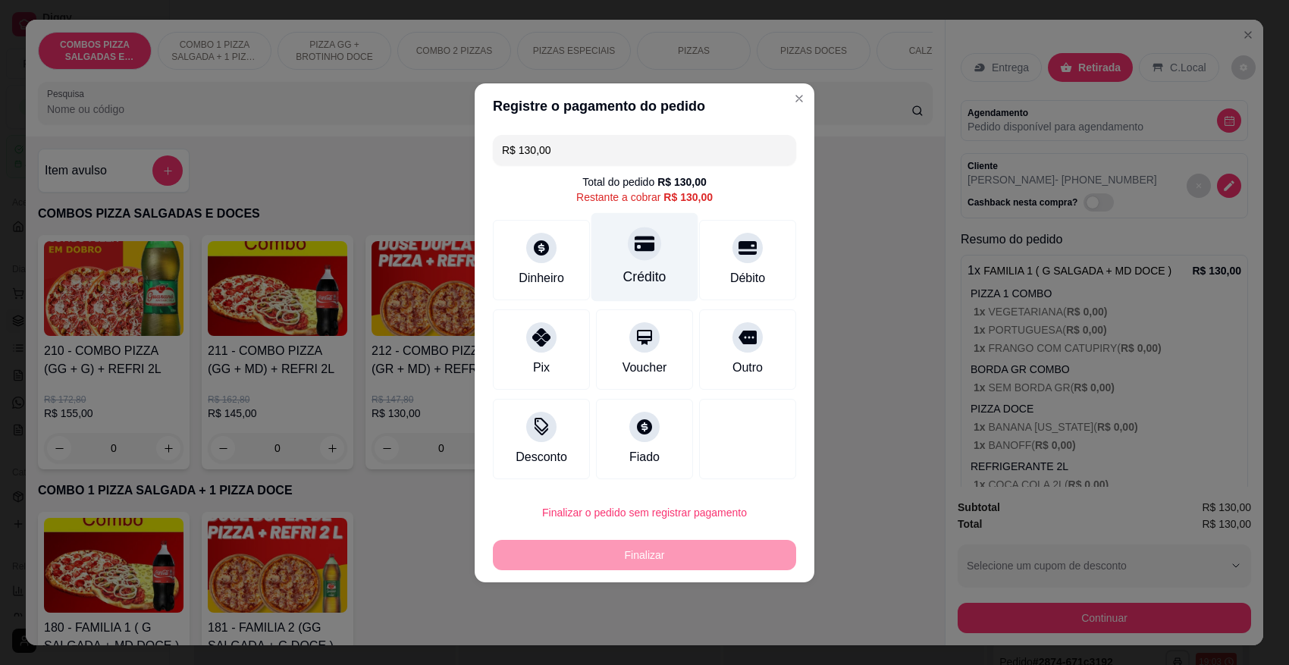
click at [635, 243] on icon at bounding box center [645, 243] width 20 height 15
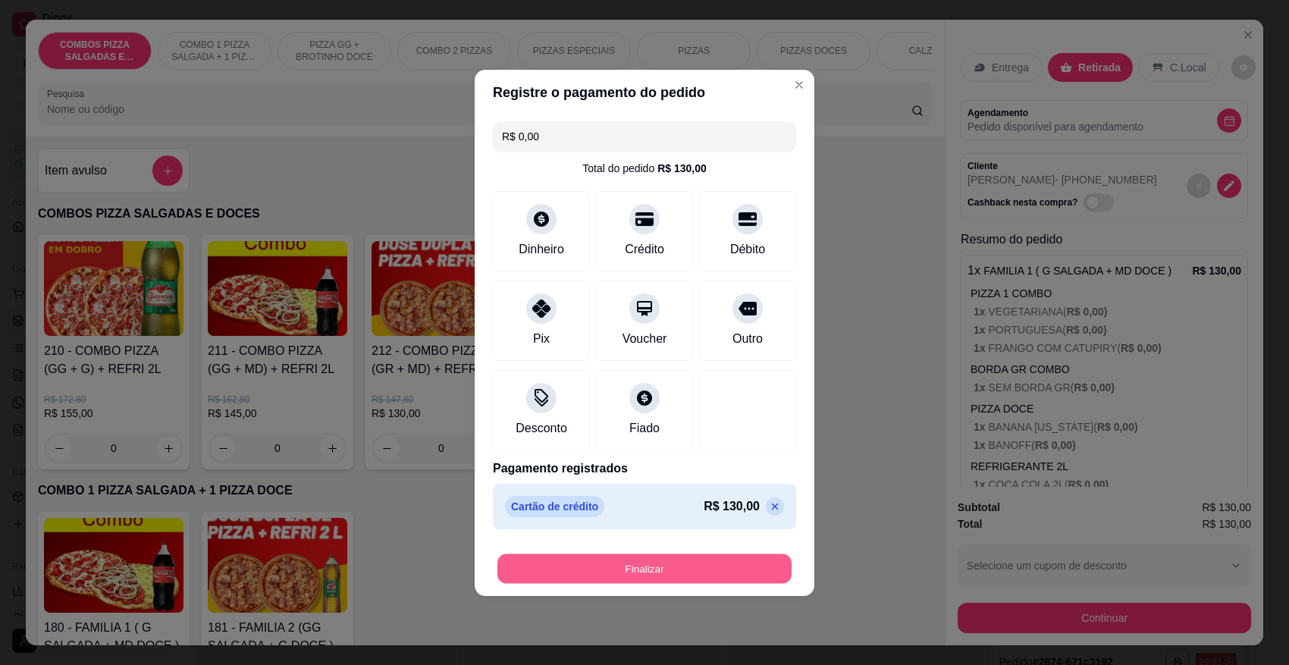
click at [649, 567] on button "Finalizar" at bounding box center [644, 569] width 294 height 30
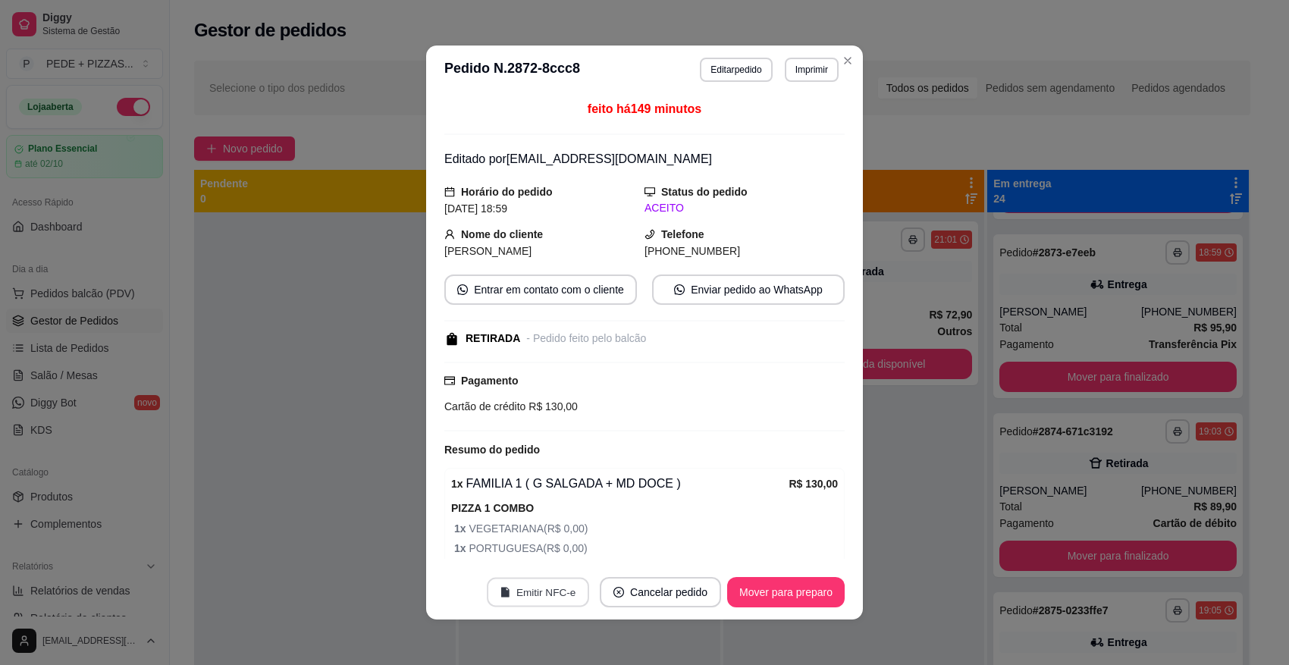
click at [519, 593] on button "Emitir NFC-e" at bounding box center [538, 593] width 102 height 30
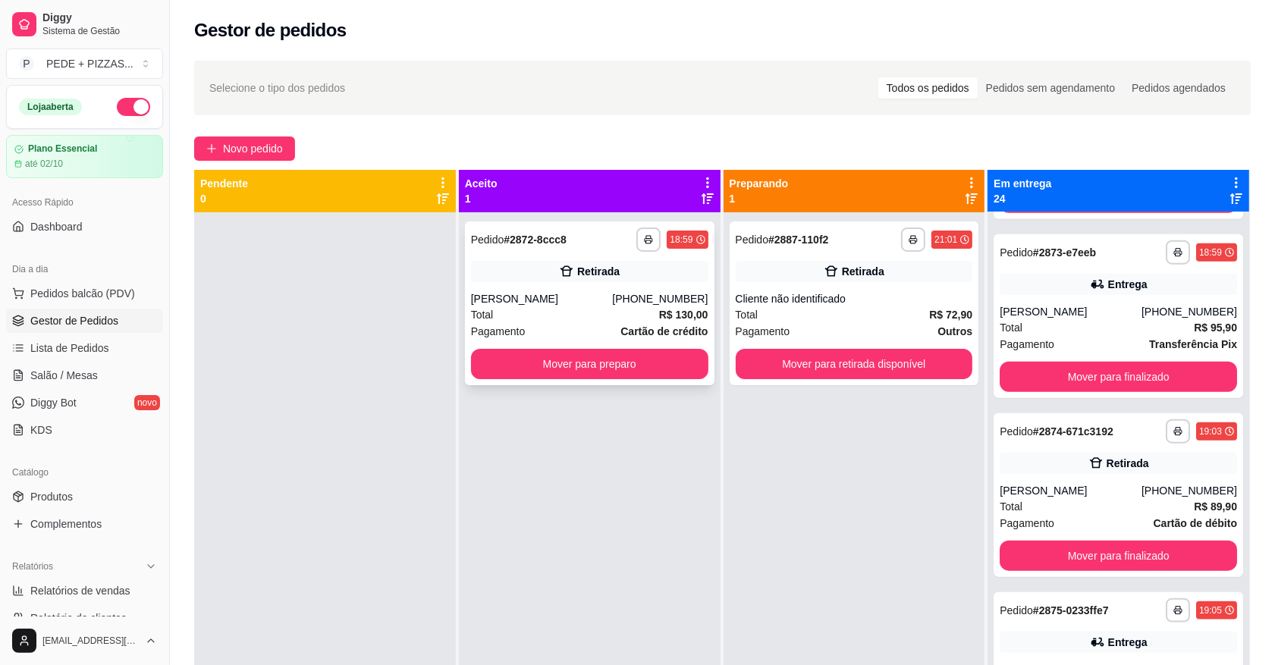
click at [613, 271] on div "Retirada" at bounding box center [598, 271] width 42 height 15
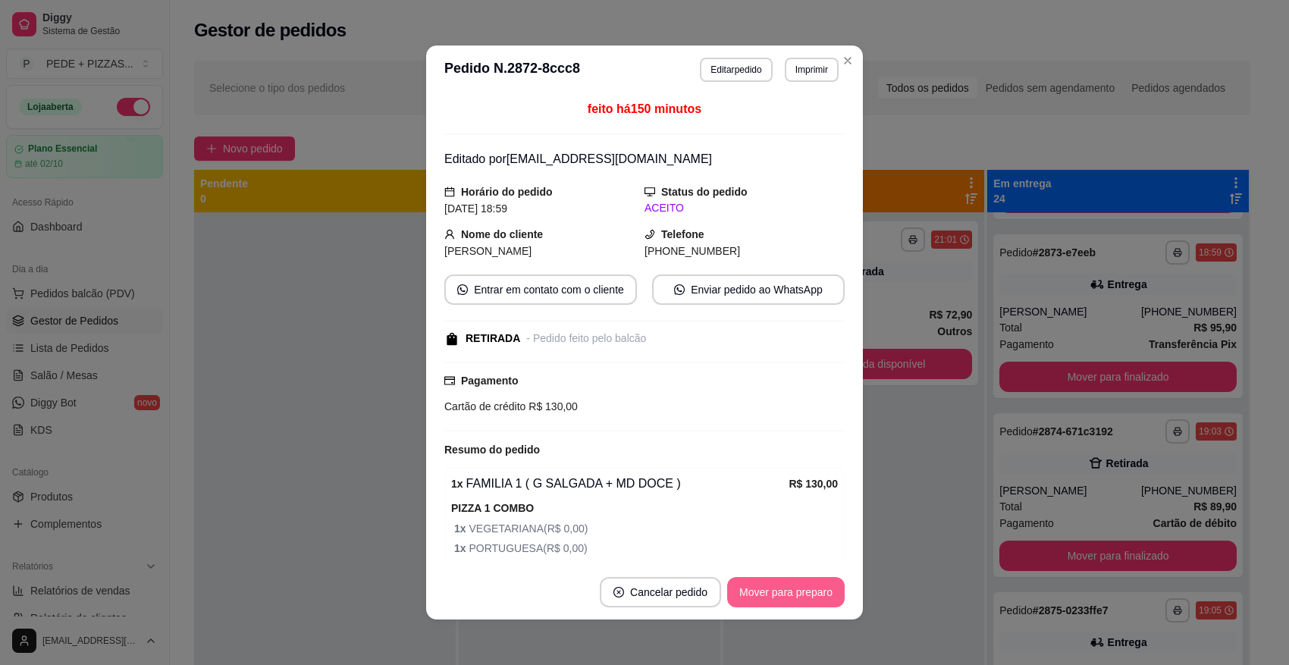
click at [789, 594] on button "Mover para preparo" at bounding box center [786, 592] width 118 height 30
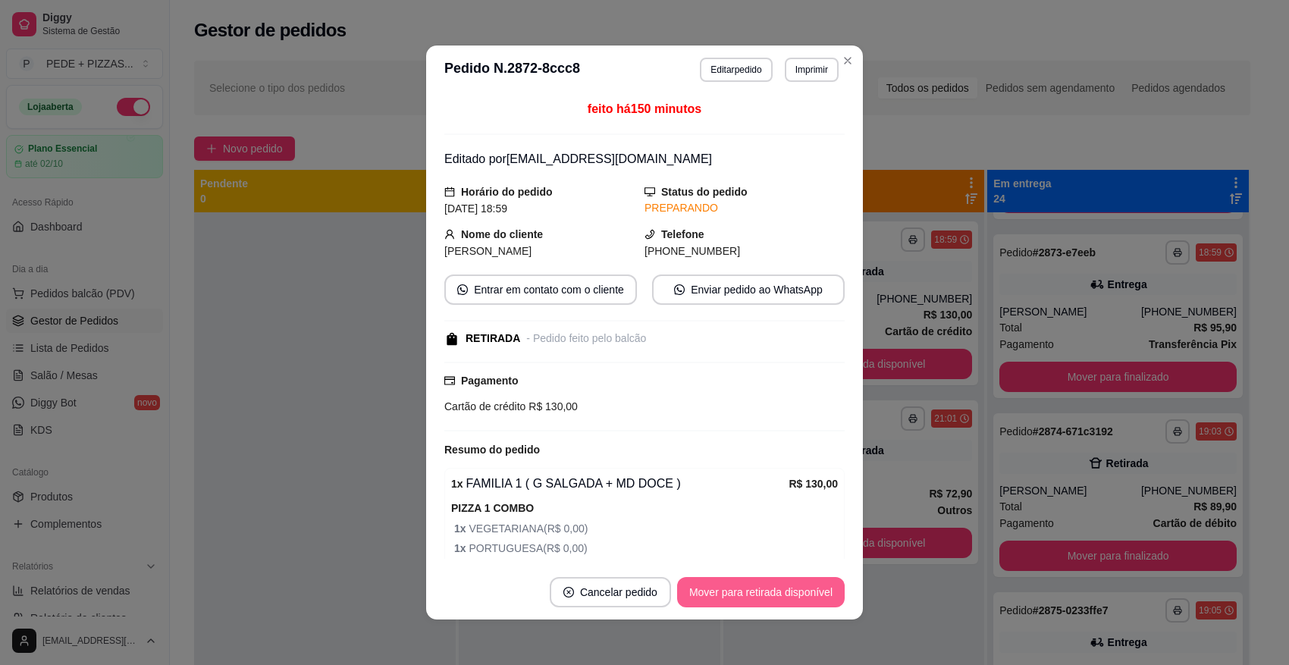
click at [789, 594] on button "Mover para retirada disponível" at bounding box center [761, 592] width 168 height 30
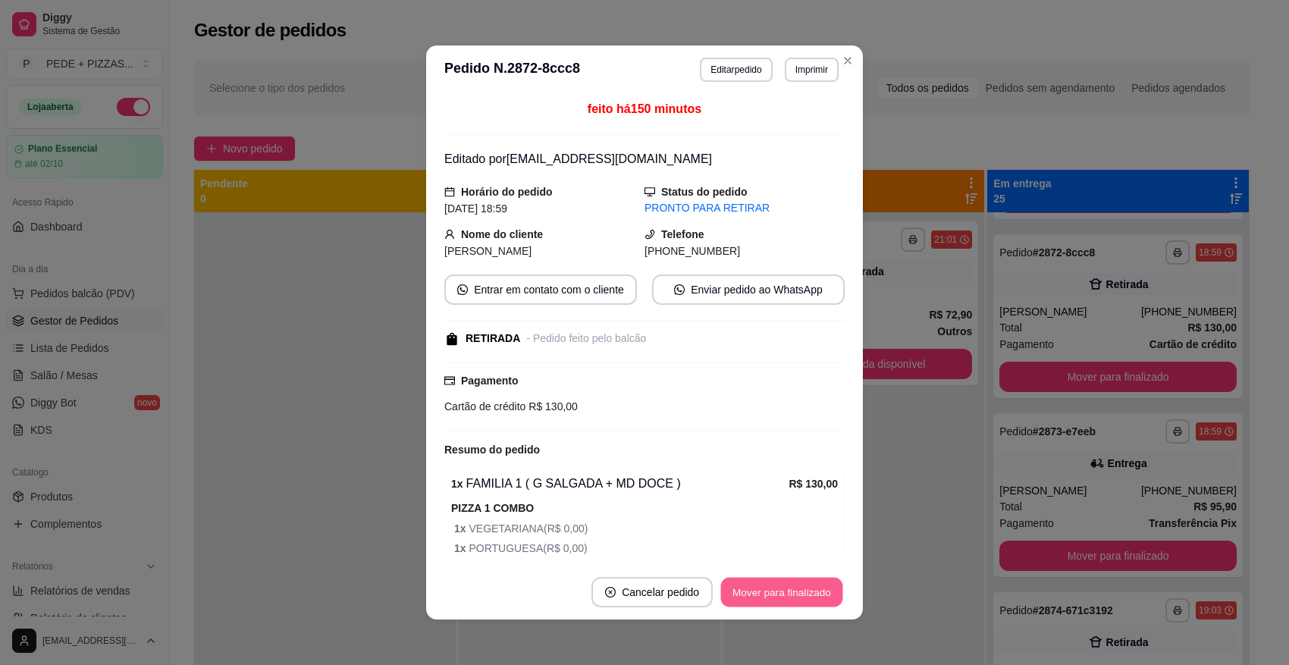
click at [789, 594] on button "Mover para finalizado" at bounding box center [782, 593] width 122 height 30
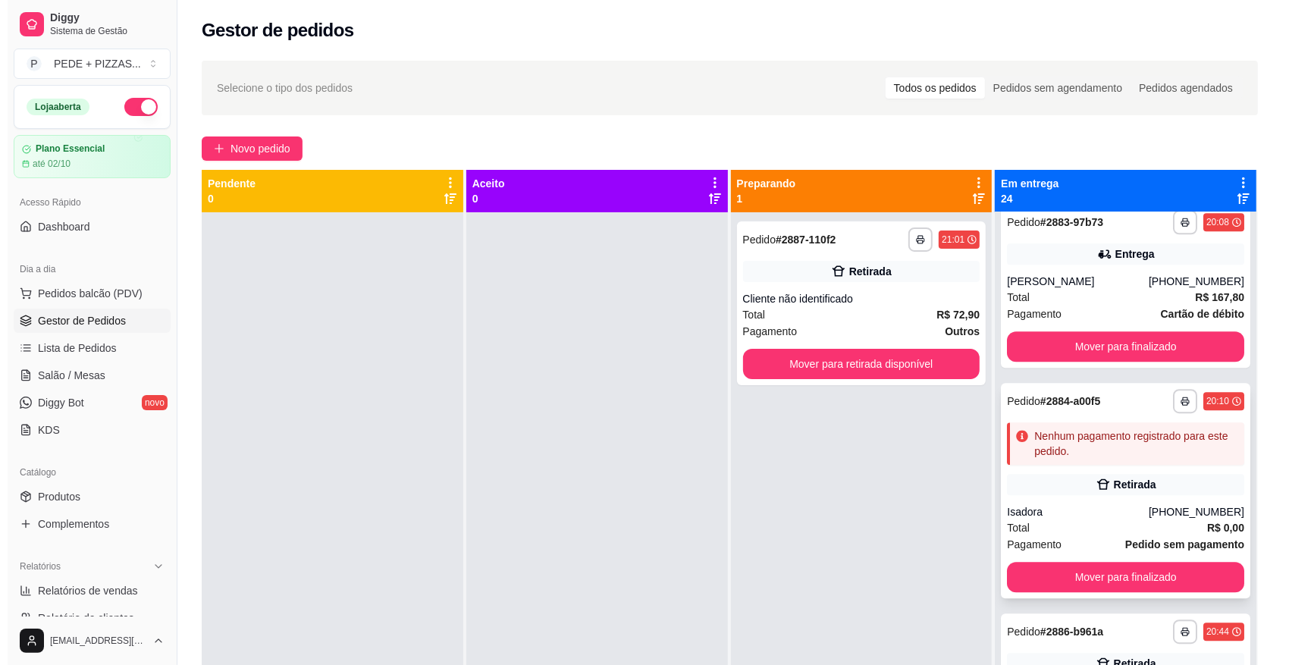
scroll to position [3886, 0]
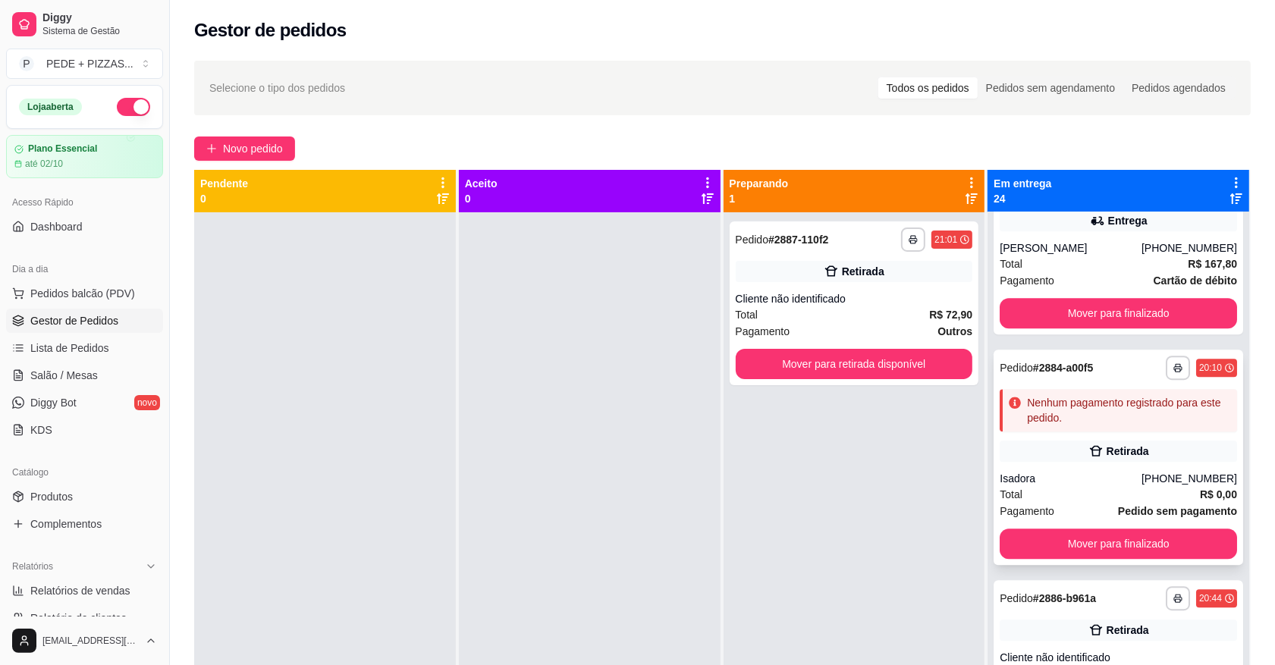
click at [1067, 441] on div "Retirada" at bounding box center [1117, 451] width 237 height 21
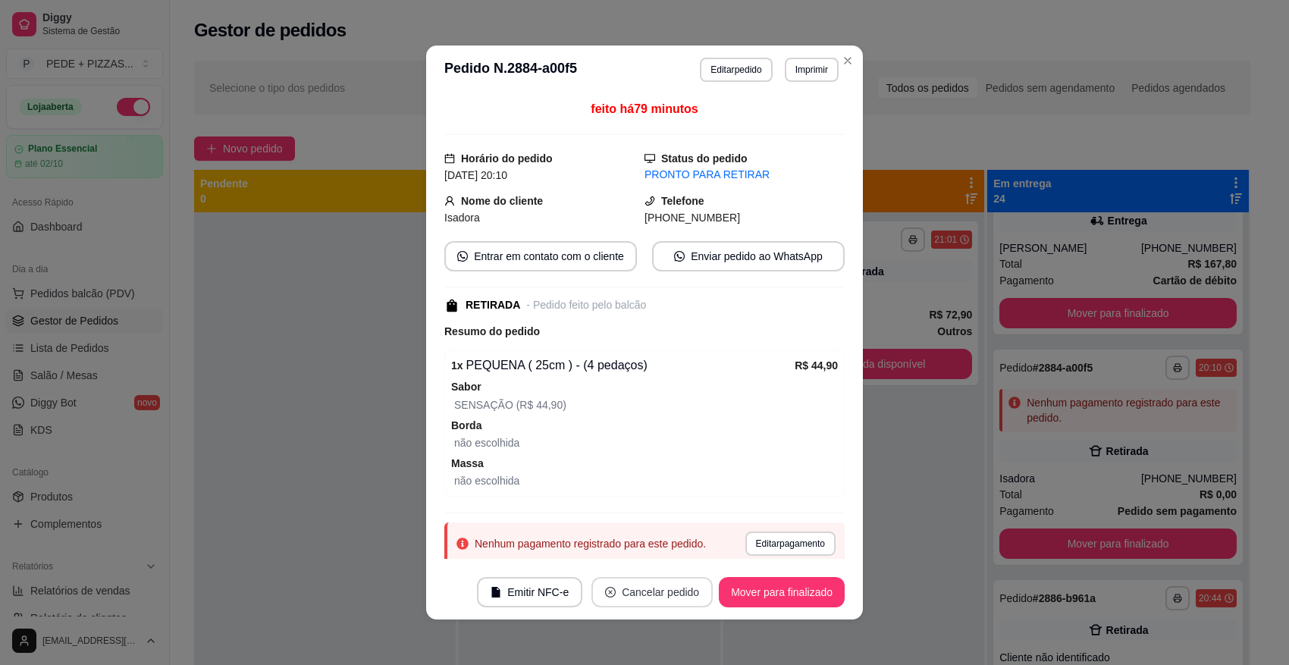
click at [635, 593] on button "Cancelar pedido" at bounding box center [651, 592] width 121 height 30
click at [689, 554] on button "Sim" at bounding box center [687, 555] width 61 height 30
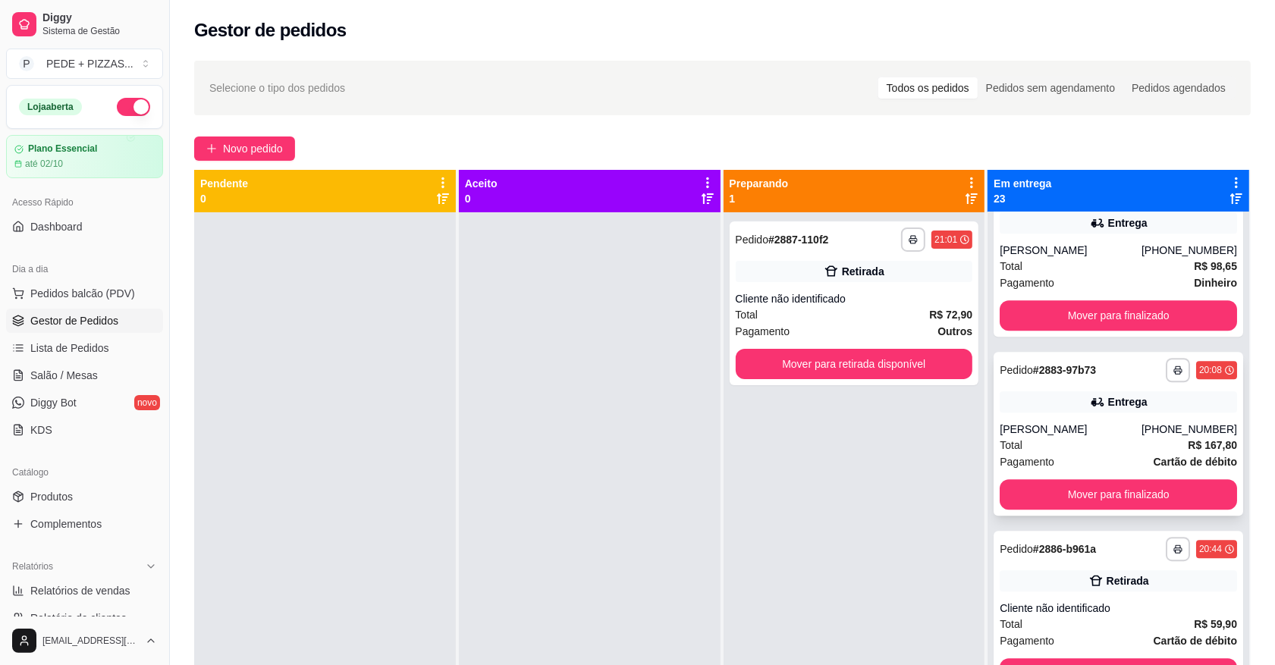
scroll to position [42, 0]
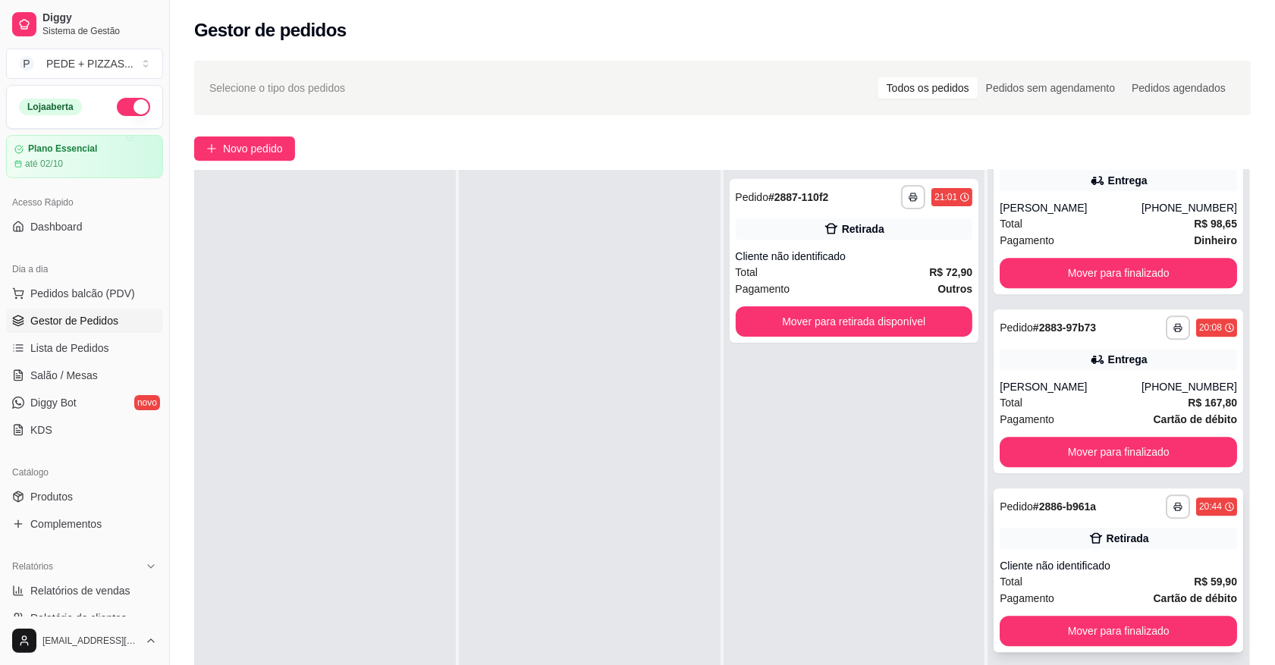
click at [1035, 528] on div "Retirada" at bounding box center [1117, 538] width 237 height 21
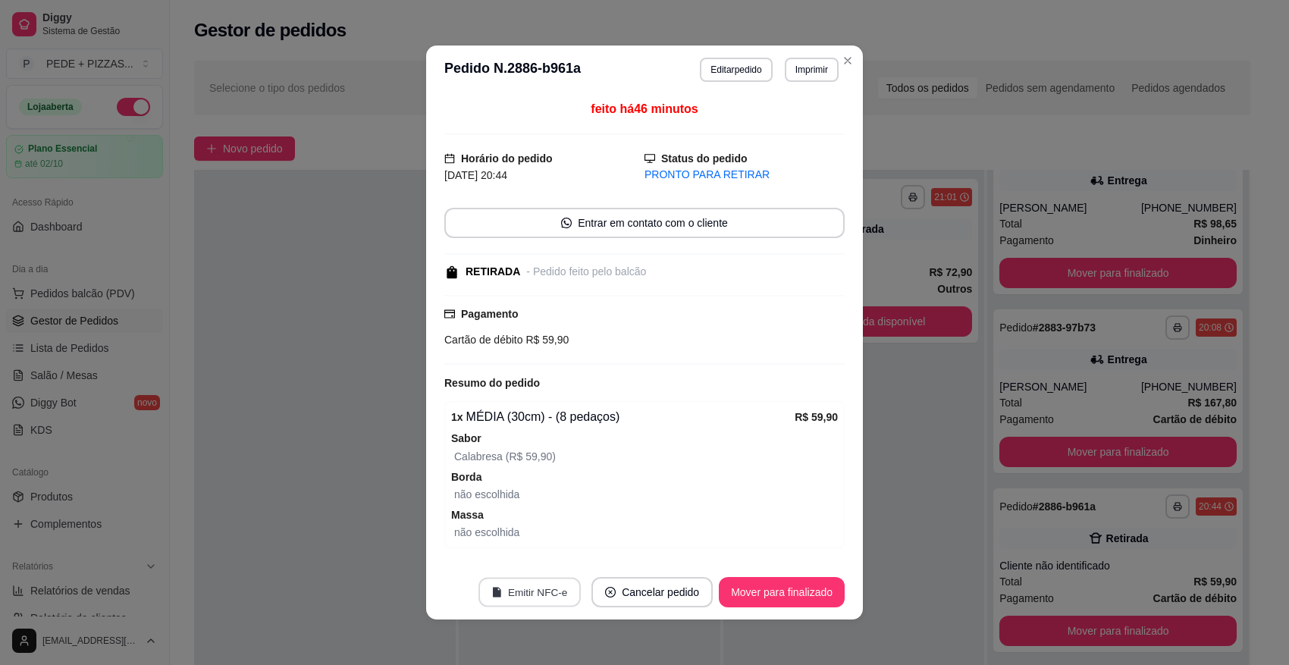
click at [529, 586] on button "Emitir NFC-e" at bounding box center [530, 593] width 102 height 30
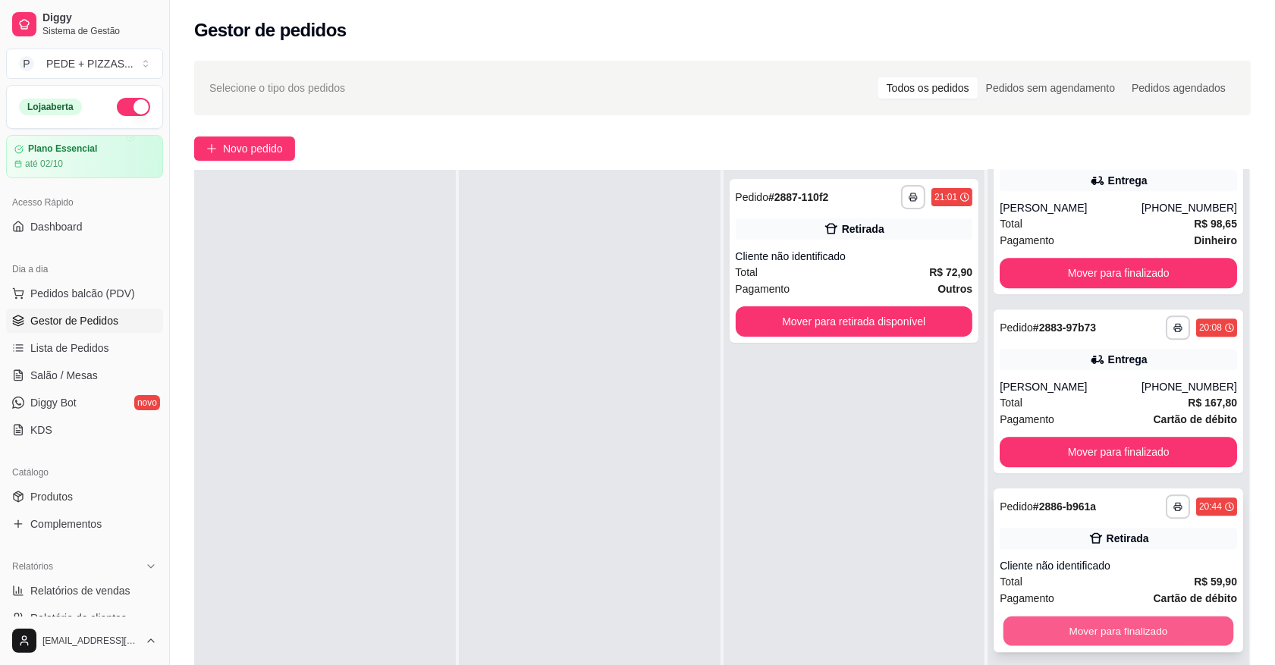
click at [1107, 616] on button "Mover para finalizado" at bounding box center [1118, 631] width 230 height 30
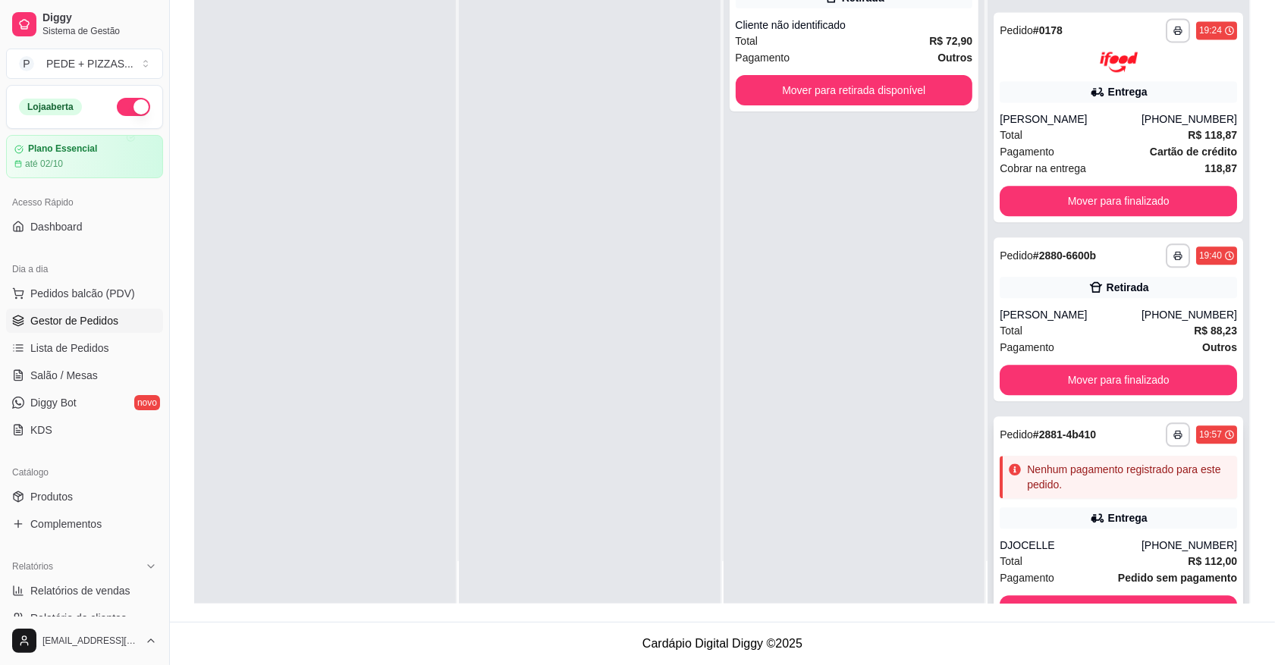
scroll to position [2863, 0]
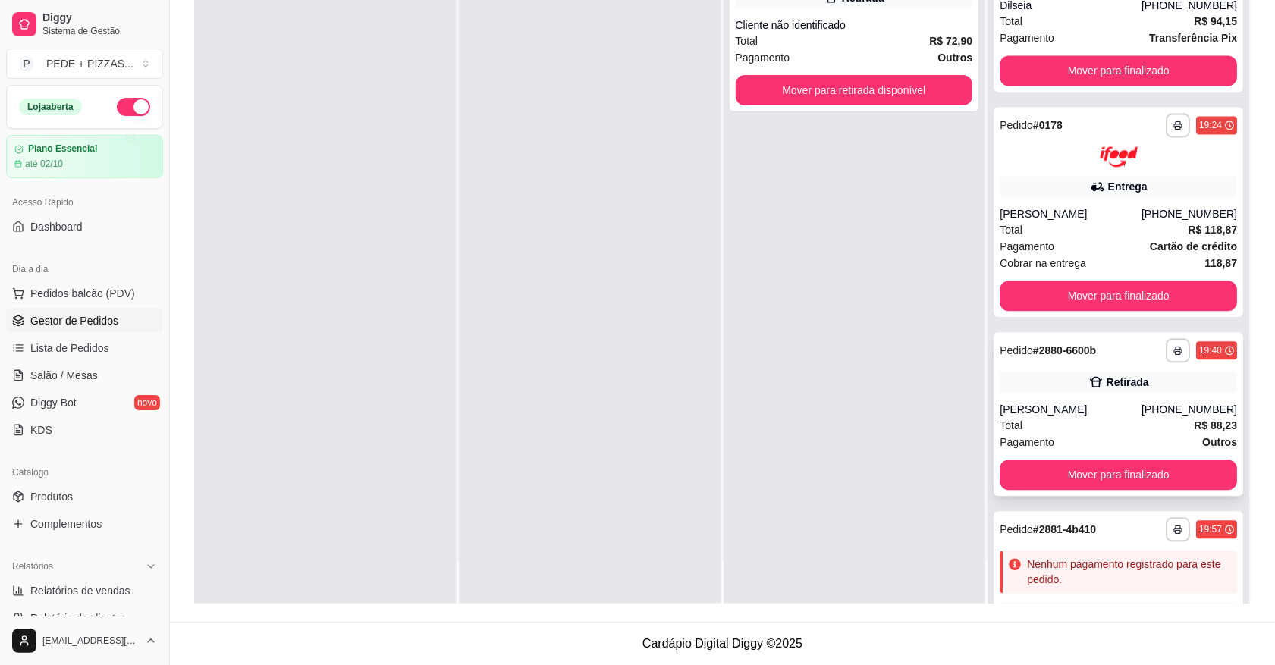
click at [1069, 434] on div "Pagamento Outros" at bounding box center [1117, 442] width 237 height 17
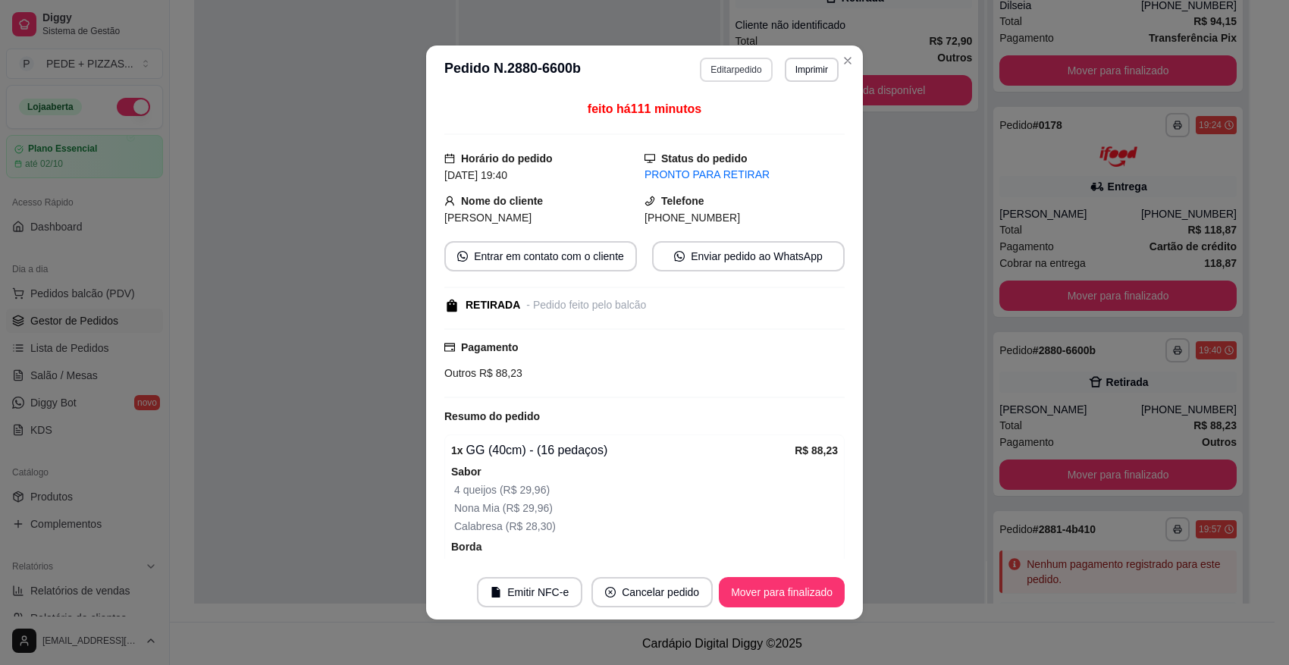
click at [730, 69] on button "Editar pedido" at bounding box center [736, 70] width 72 height 24
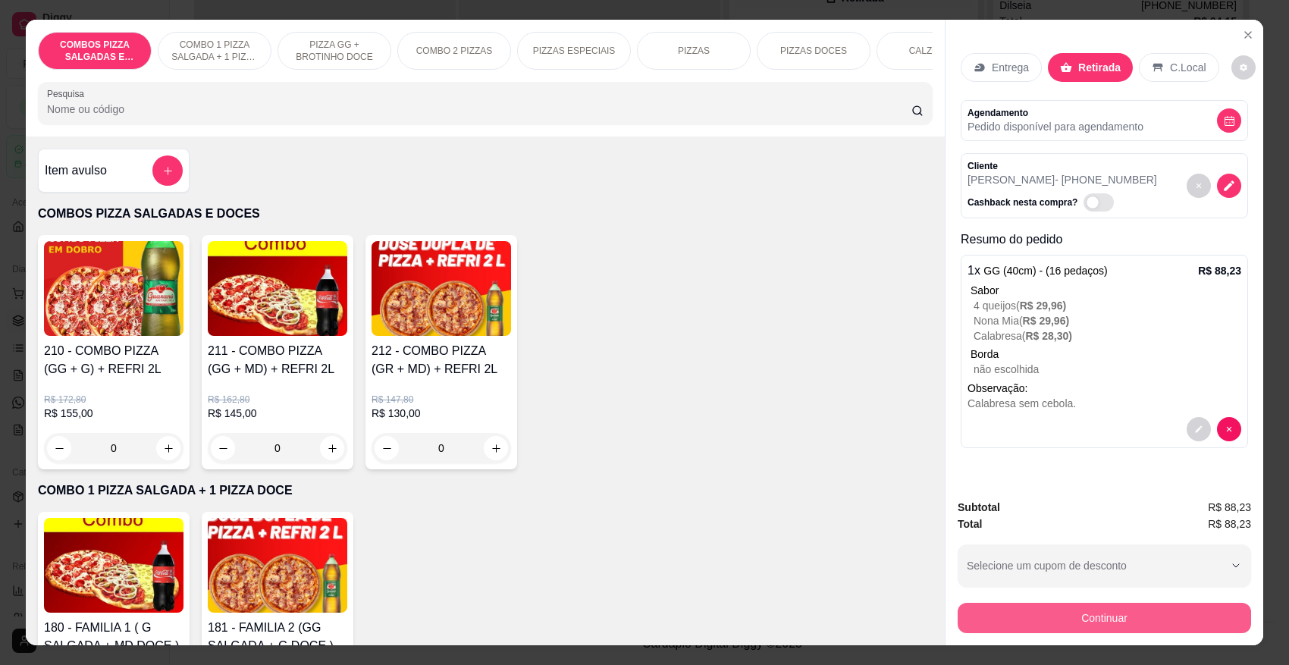
click at [1112, 619] on button "Continuar" at bounding box center [1104, 618] width 293 height 30
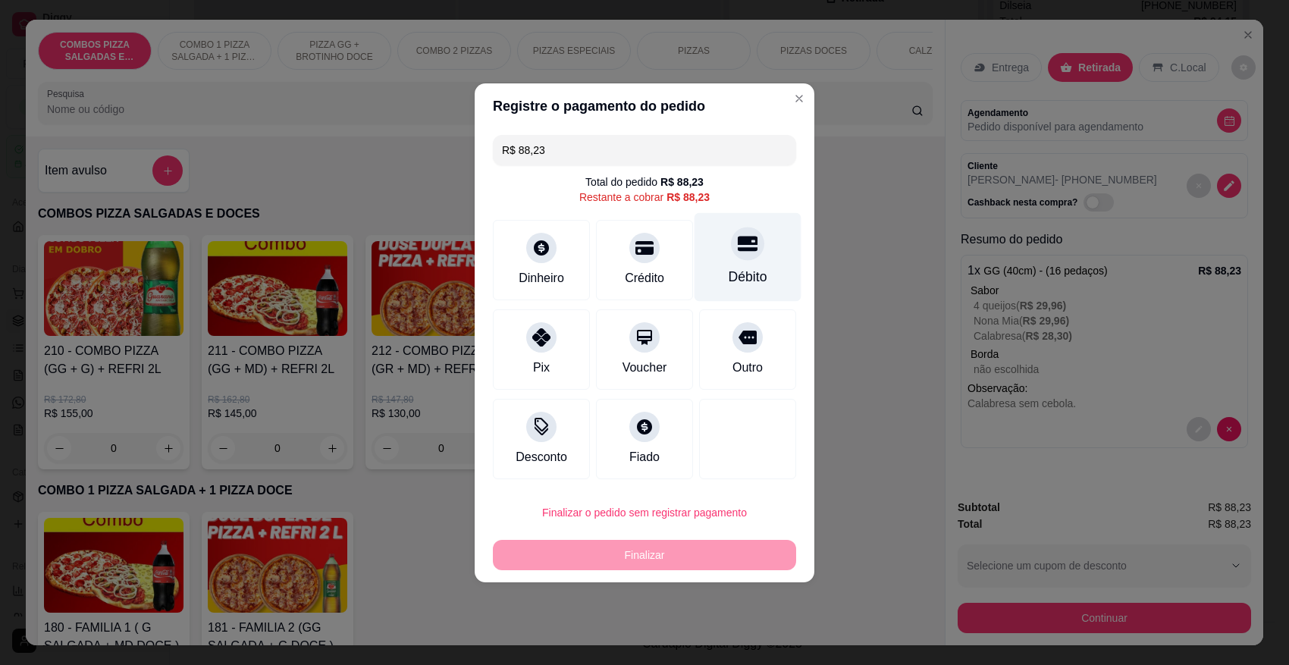
click at [745, 245] on icon at bounding box center [748, 244] width 20 height 20
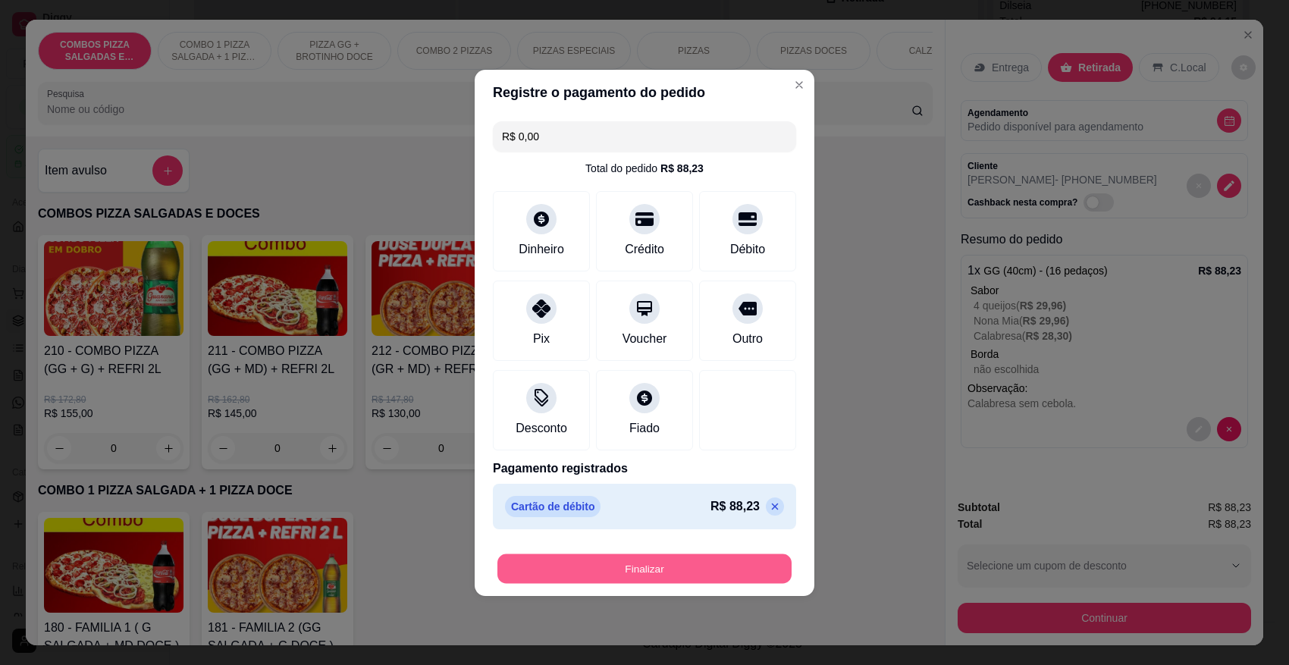
click at [657, 567] on button "Finalizar" at bounding box center [644, 569] width 294 height 30
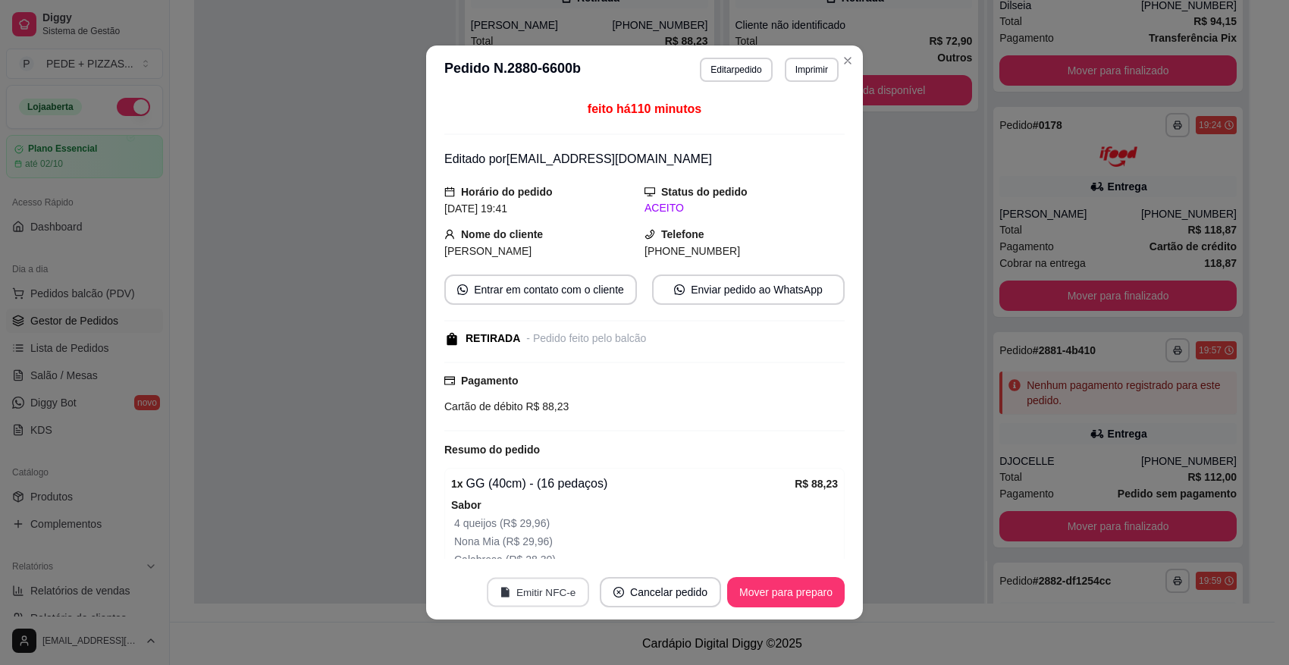
click at [535, 596] on button "Emitir NFC-e" at bounding box center [538, 593] width 102 height 30
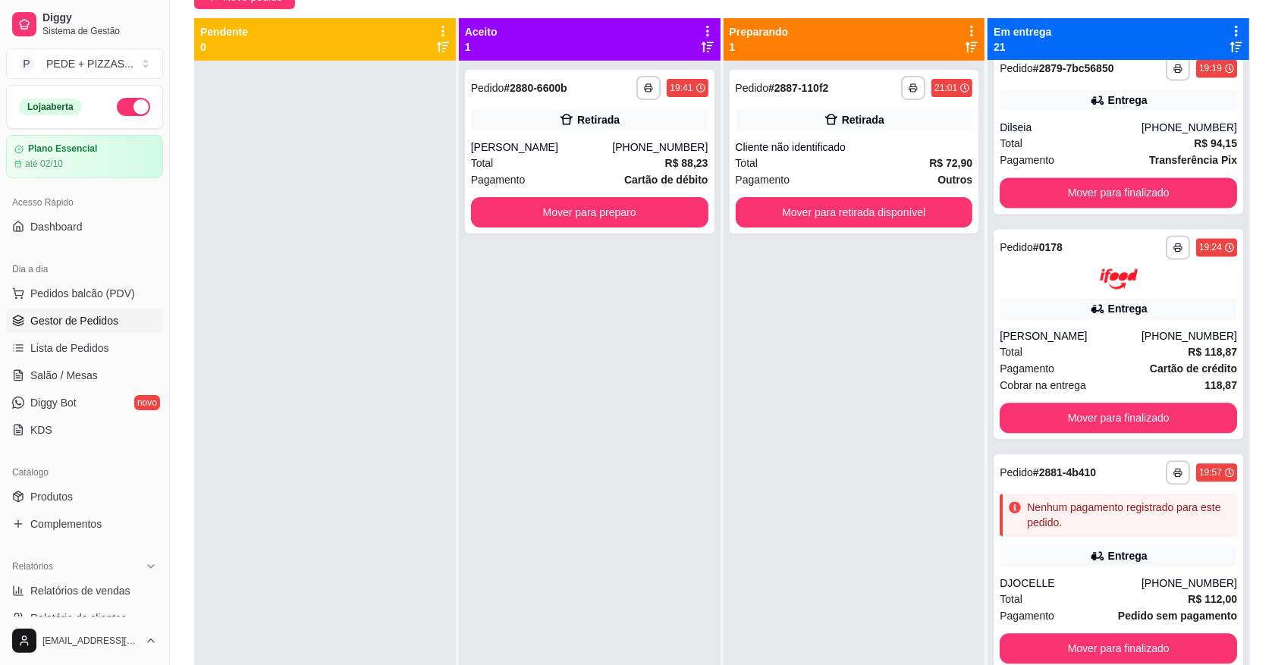
scroll to position [42, 0]
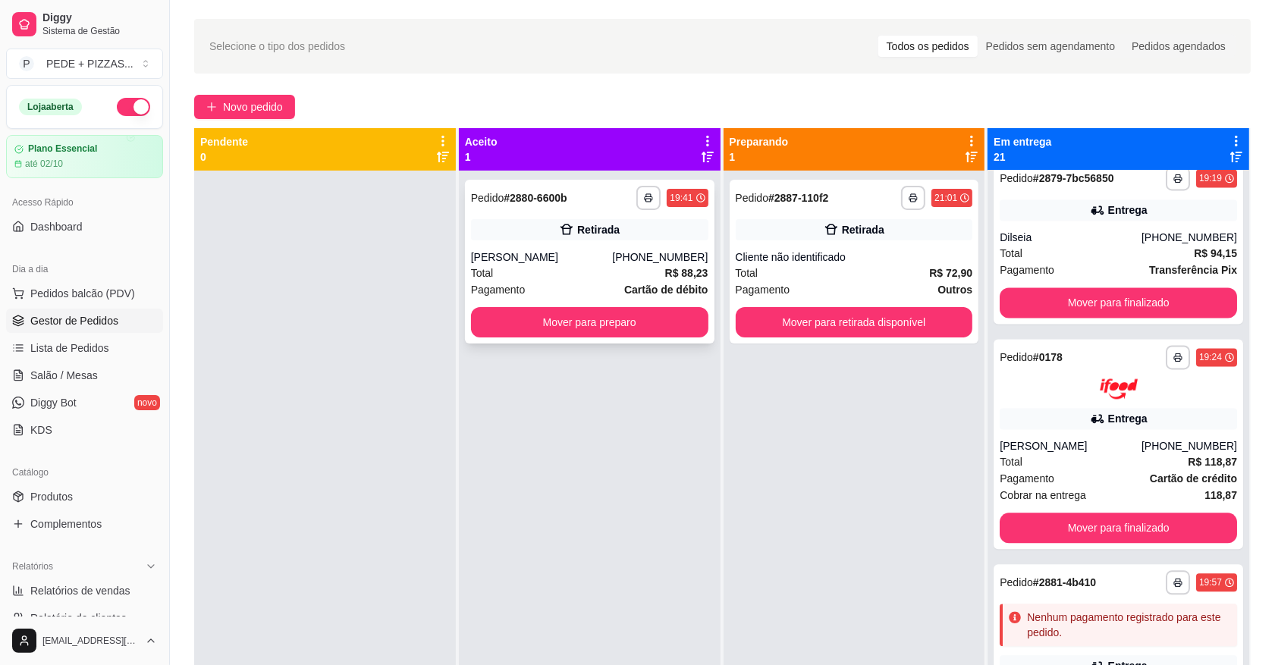
click at [522, 254] on div "[PERSON_NAME]" at bounding box center [542, 256] width 142 height 15
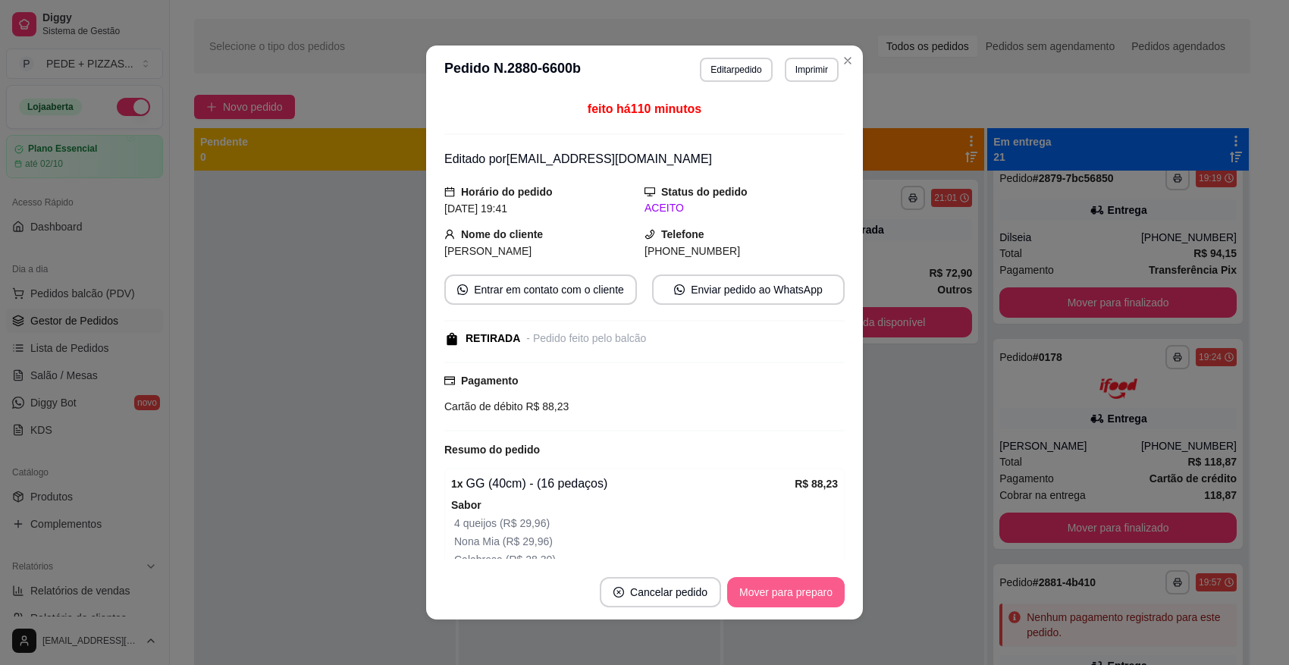
click at [785, 596] on button "Mover para preparo" at bounding box center [786, 592] width 118 height 30
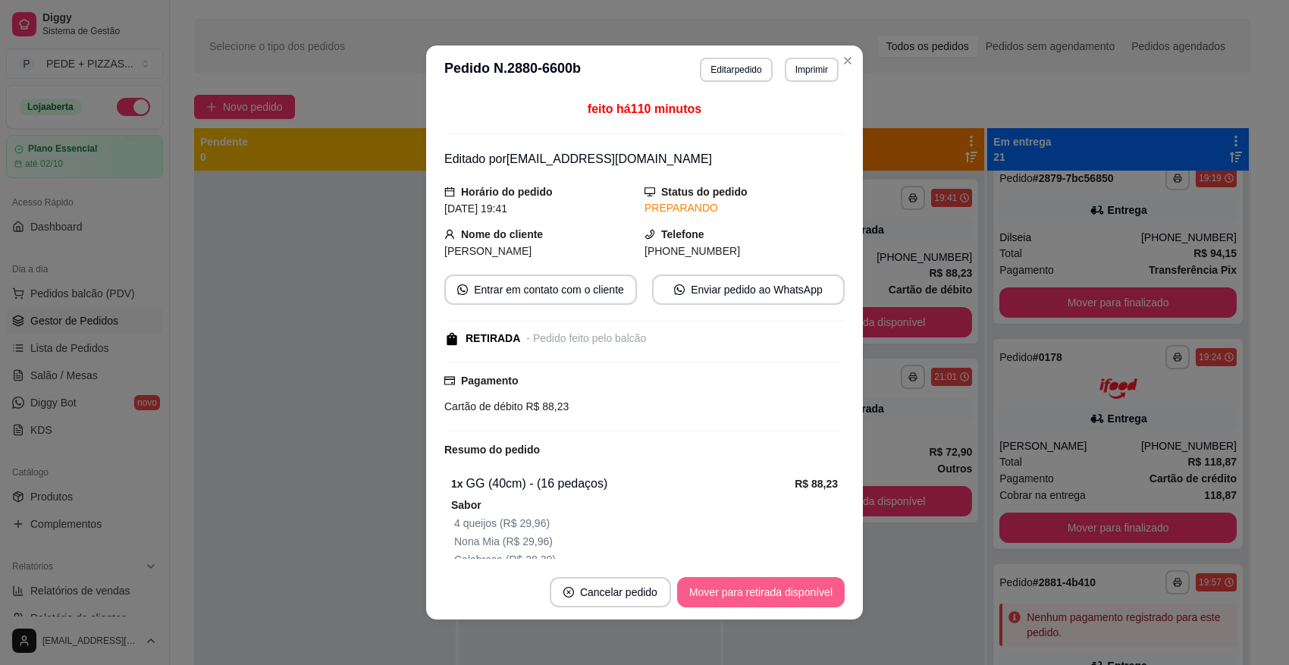
click at [724, 589] on button "Mover para retirada disponível" at bounding box center [761, 592] width 168 height 30
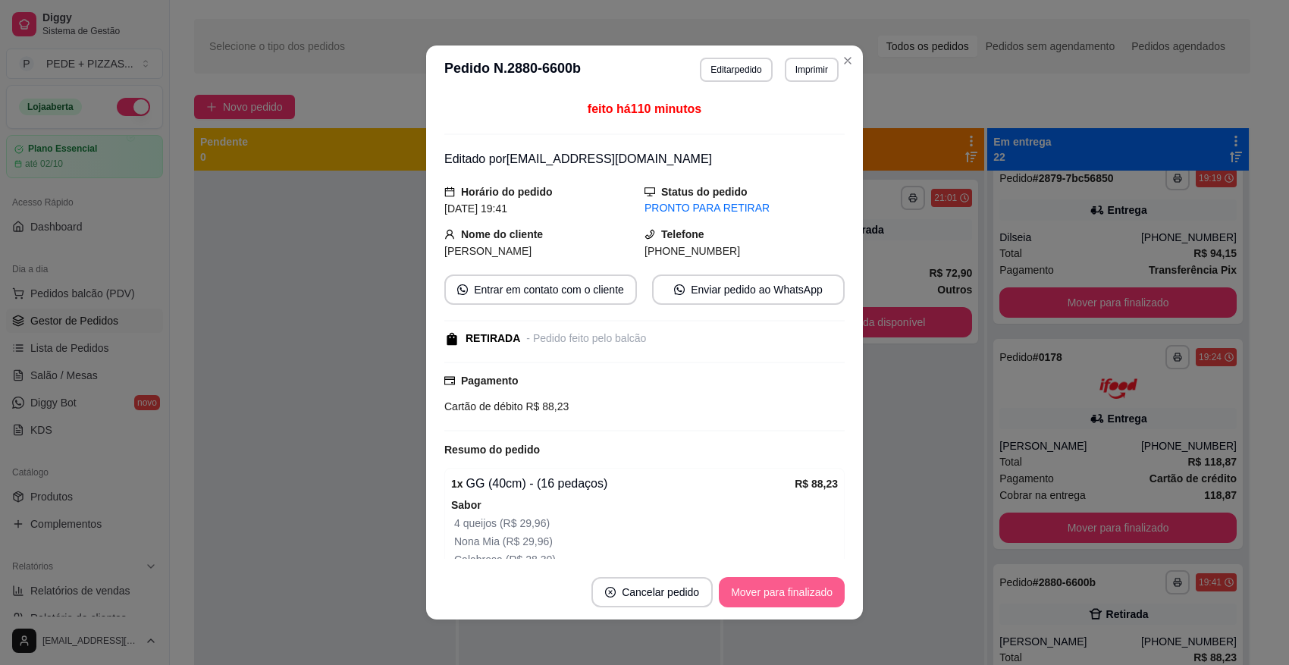
click at [756, 593] on button "Mover para finalizado" at bounding box center [782, 592] width 126 height 30
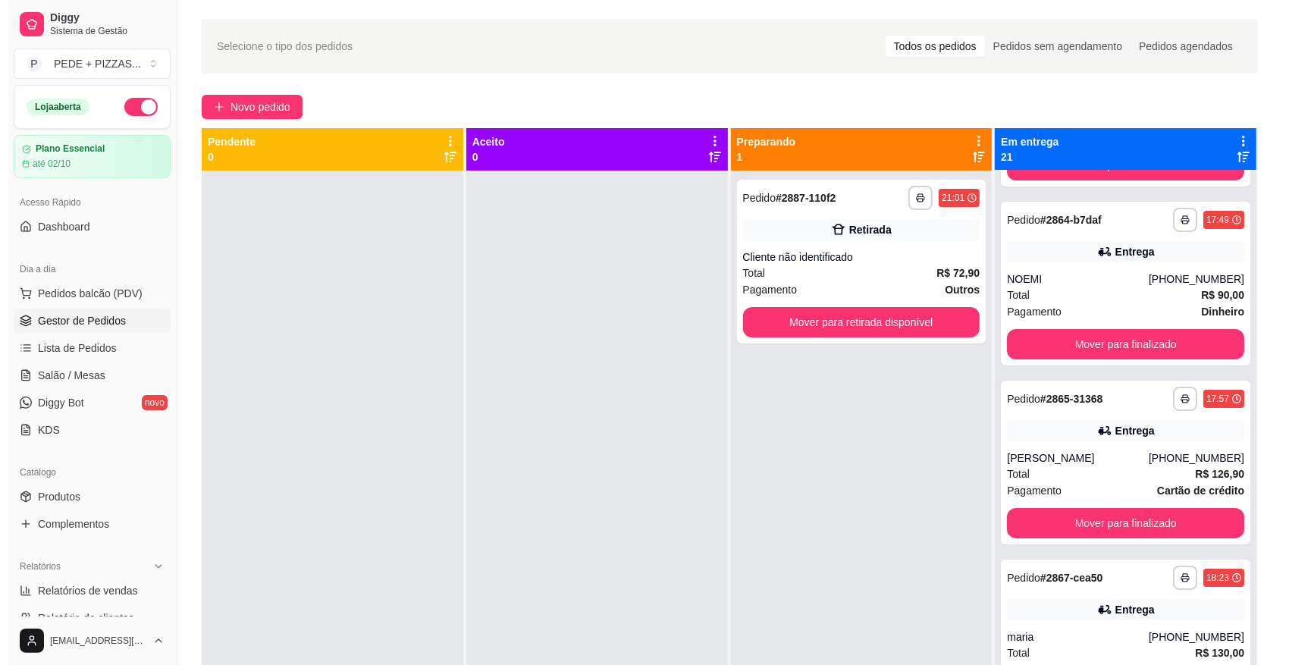
scroll to position [0, 0]
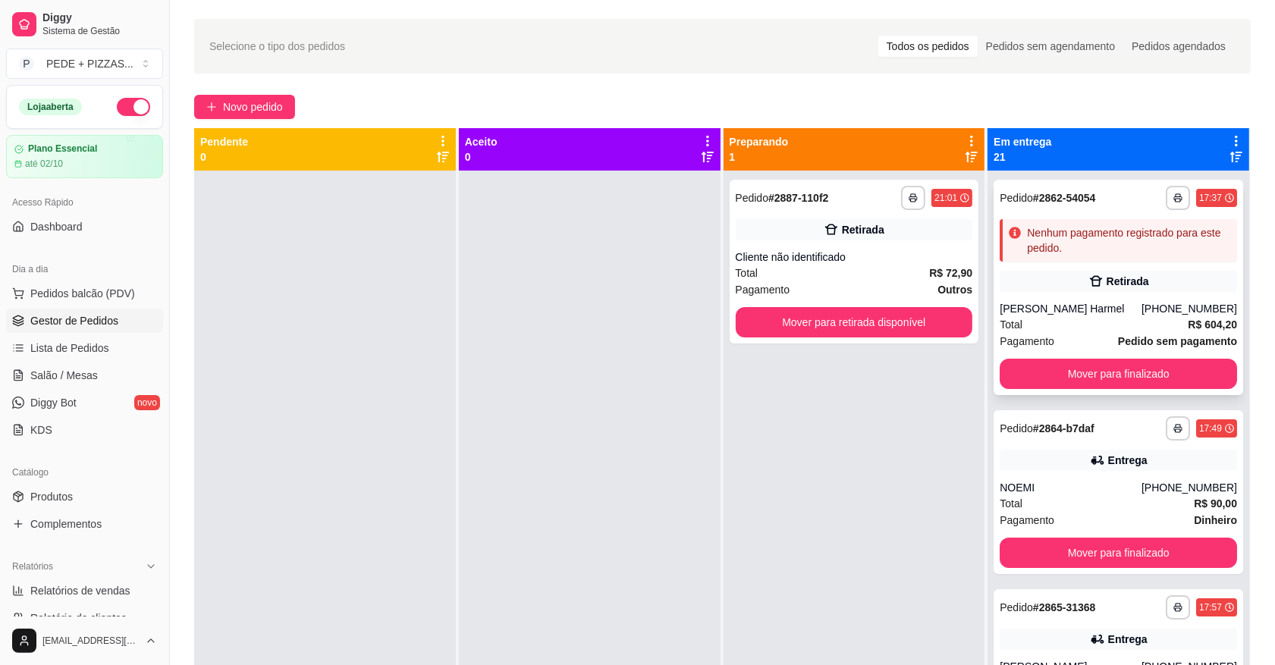
click at [1097, 311] on div "[PERSON_NAME] Harmel" at bounding box center [1070, 308] width 142 height 15
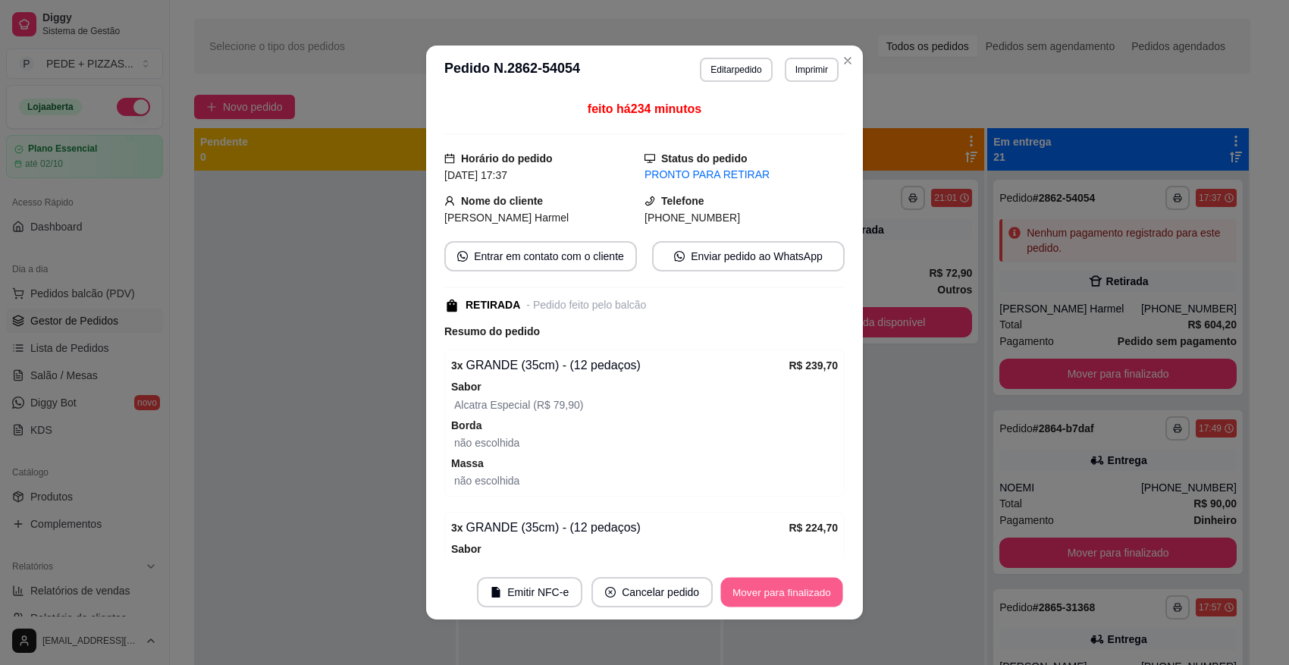
click at [783, 599] on button "Mover para finalizado" at bounding box center [782, 593] width 122 height 30
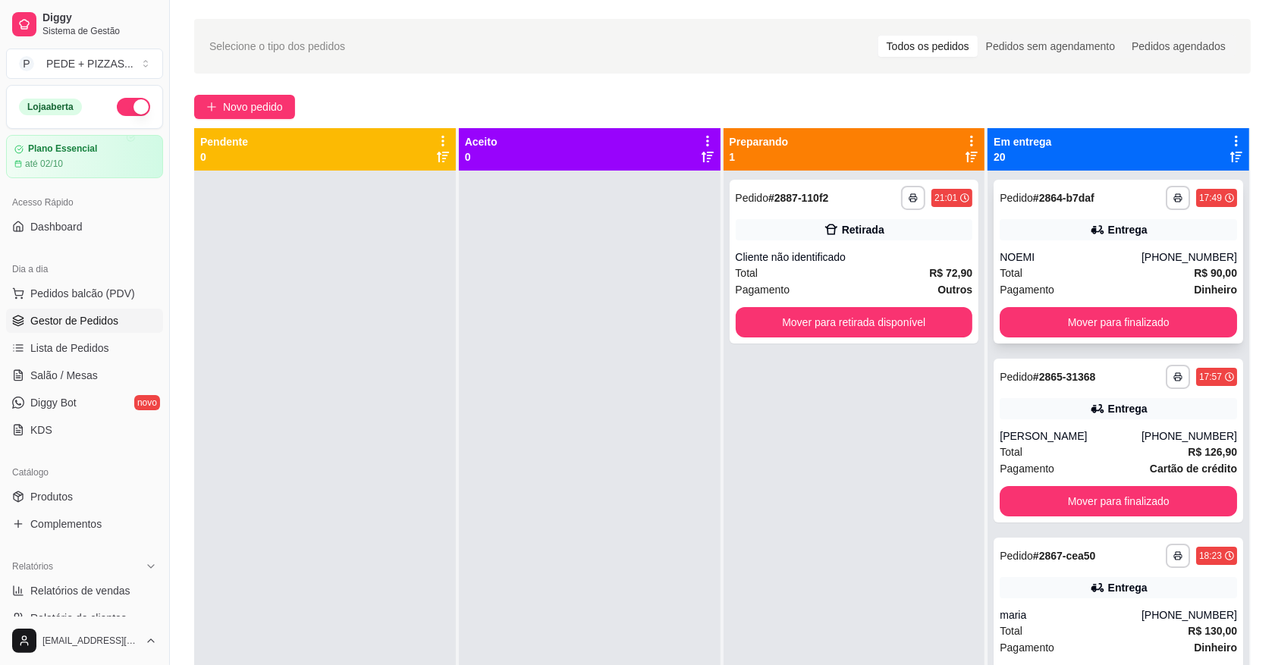
click at [1115, 268] on div "Total R$ 90,00" at bounding box center [1117, 273] width 237 height 17
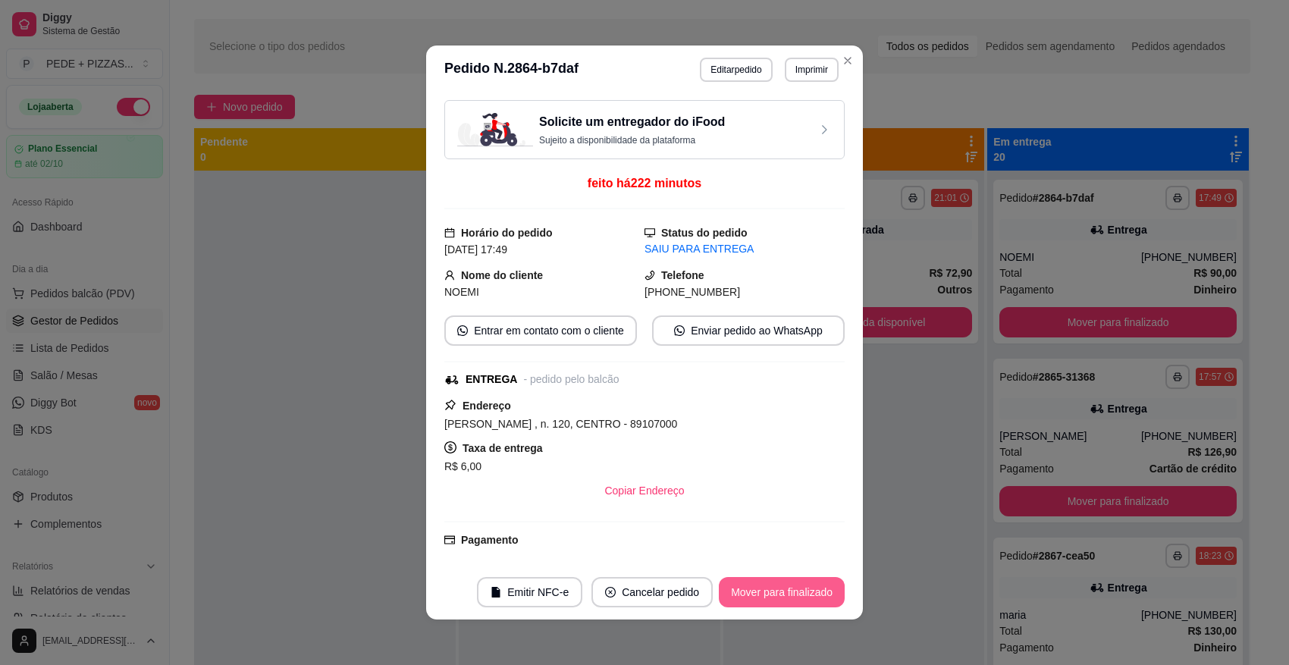
click at [778, 594] on button "Mover para finalizado" at bounding box center [782, 592] width 126 height 30
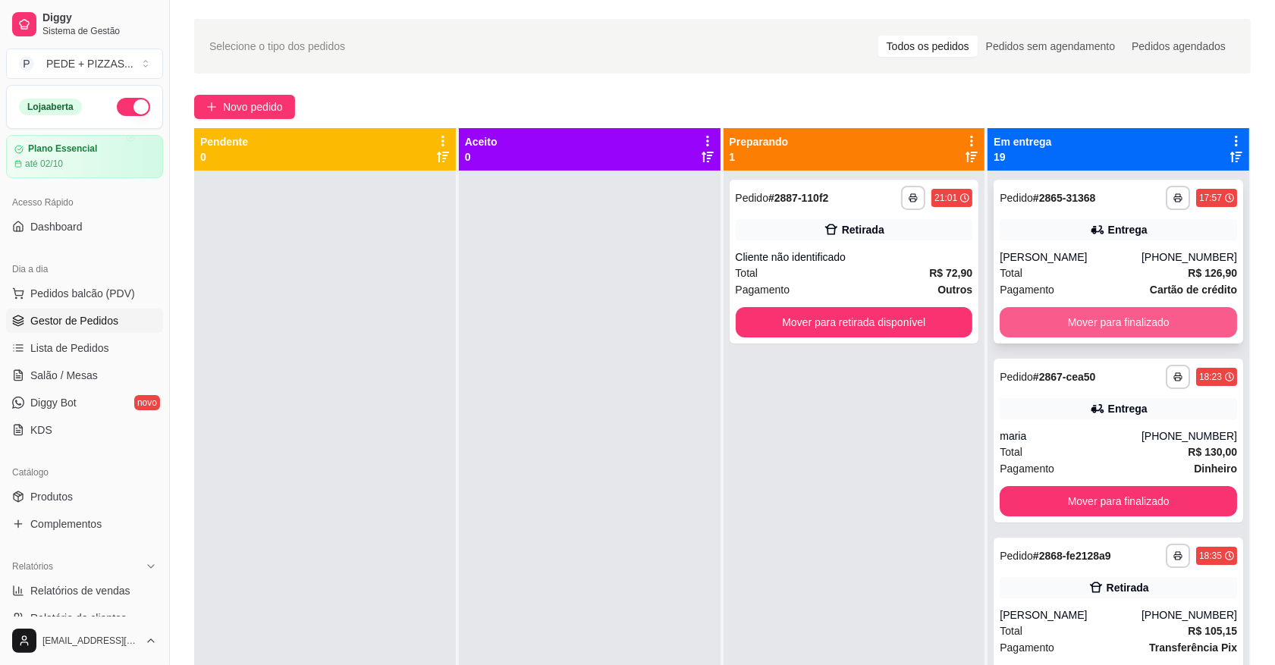
click at [1117, 320] on button "Mover para finalizado" at bounding box center [1117, 322] width 237 height 30
click at [1109, 323] on button "Mover para finalizado" at bounding box center [1117, 322] width 237 height 30
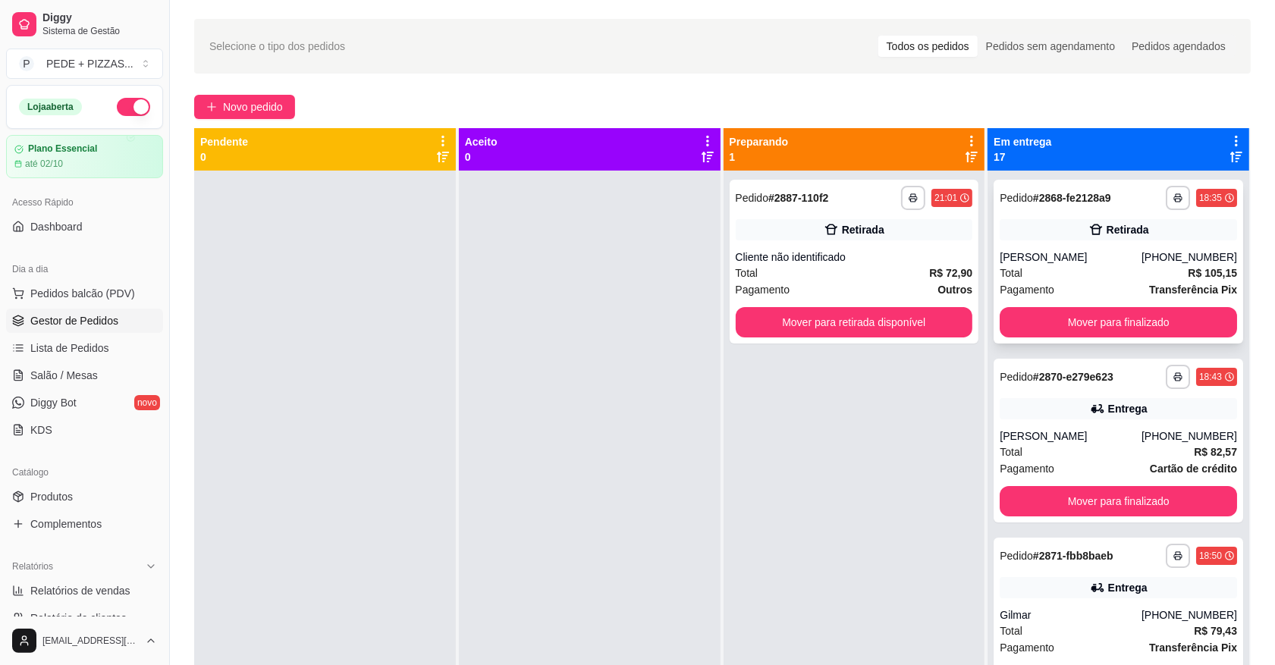
click at [1083, 265] on div "Total R$ 105,15" at bounding box center [1117, 273] width 237 height 17
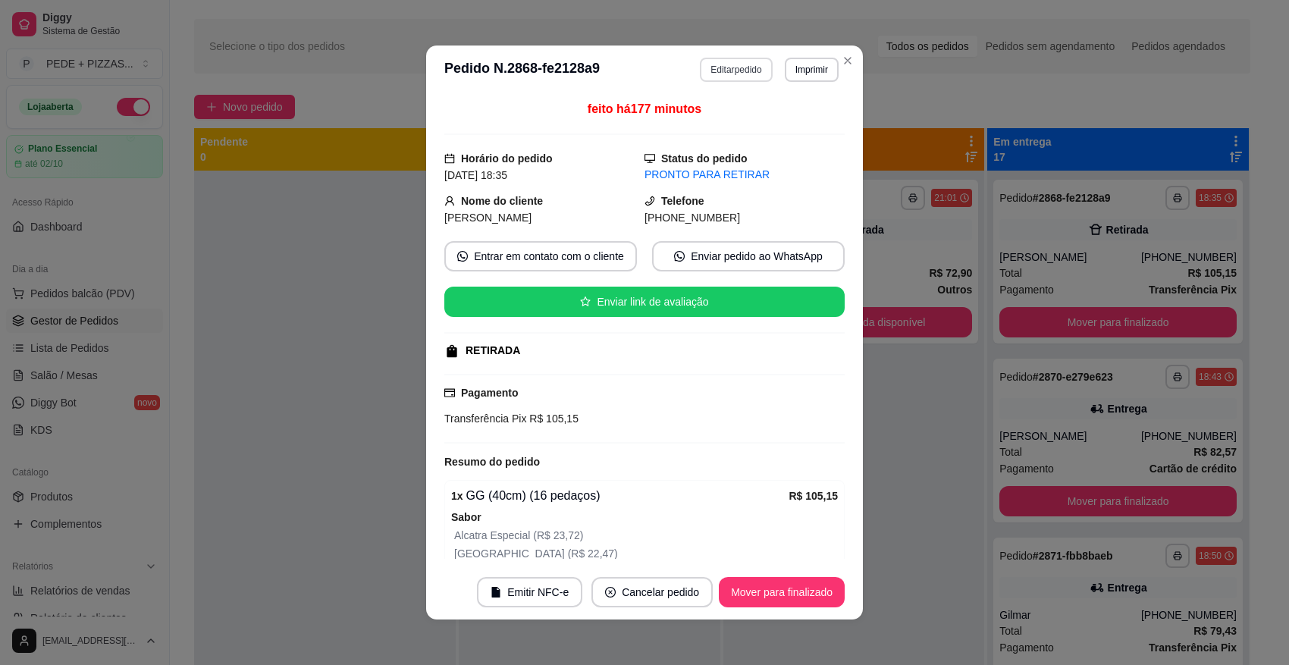
click at [733, 77] on button "Editar pedido" at bounding box center [736, 70] width 72 height 24
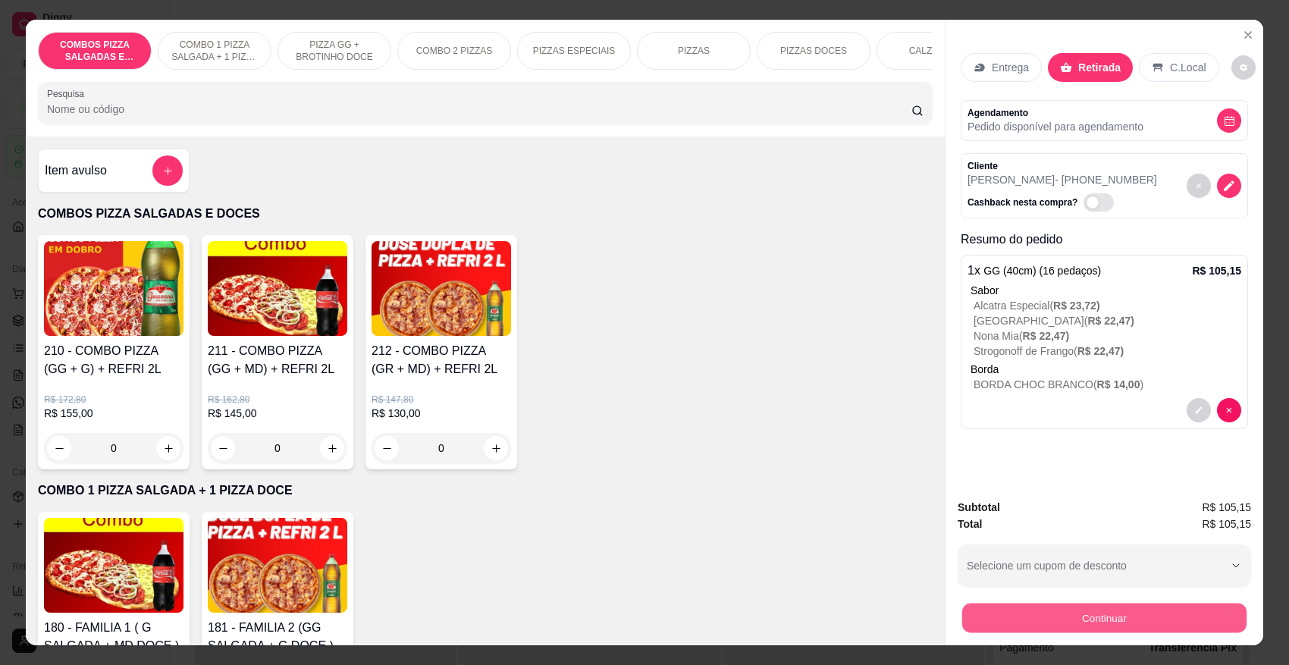
click at [1149, 616] on button "Continuar" at bounding box center [1104, 618] width 284 height 30
click at [1096, 614] on button "Continuar" at bounding box center [1104, 618] width 284 height 30
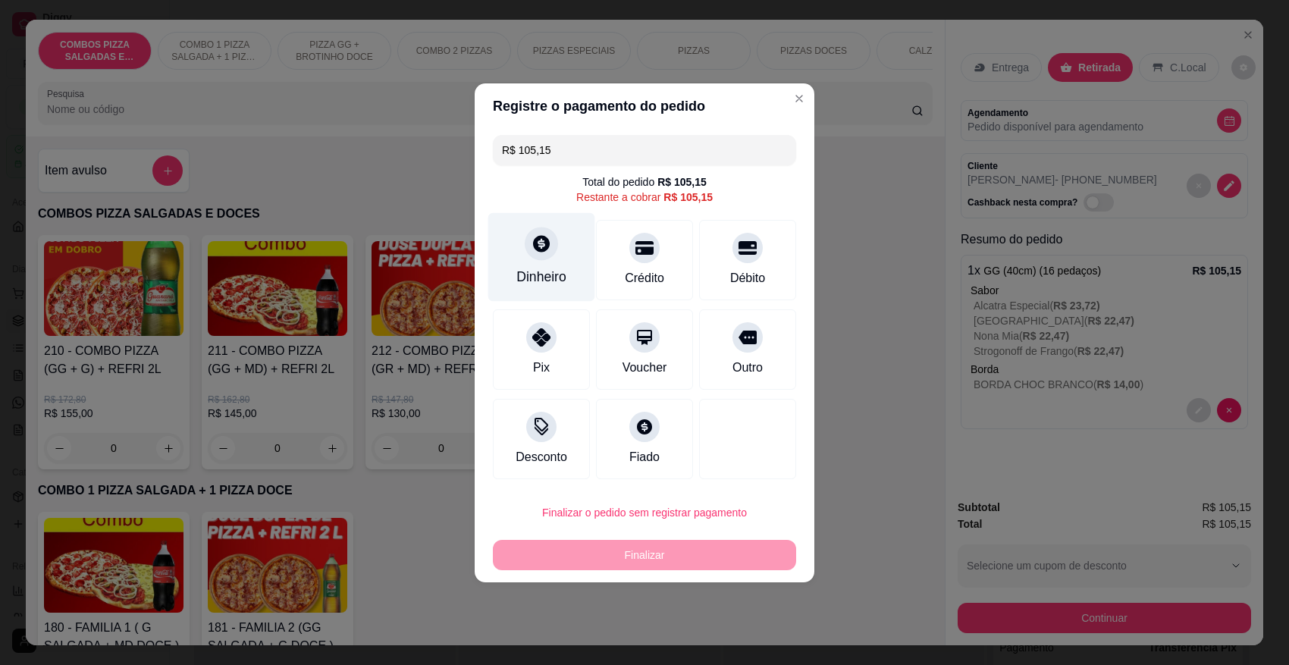
click at [536, 252] on icon at bounding box center [542, 244] width 20 height 20
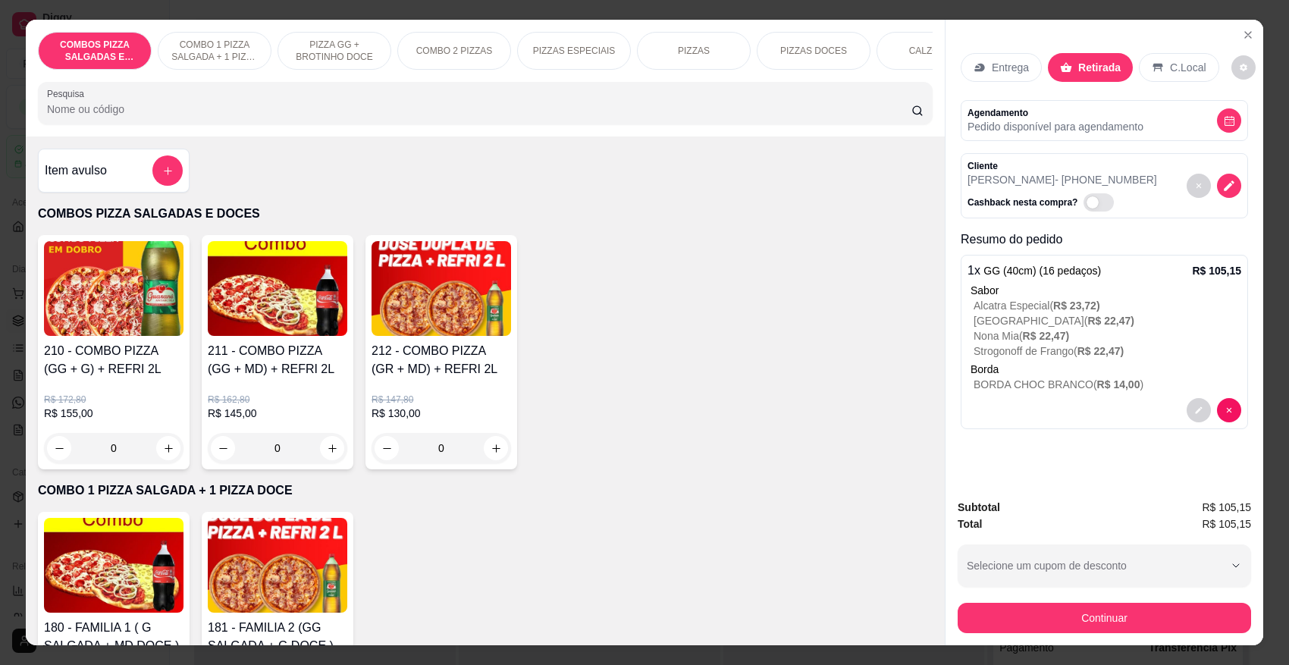
scroll to position [0, 297]
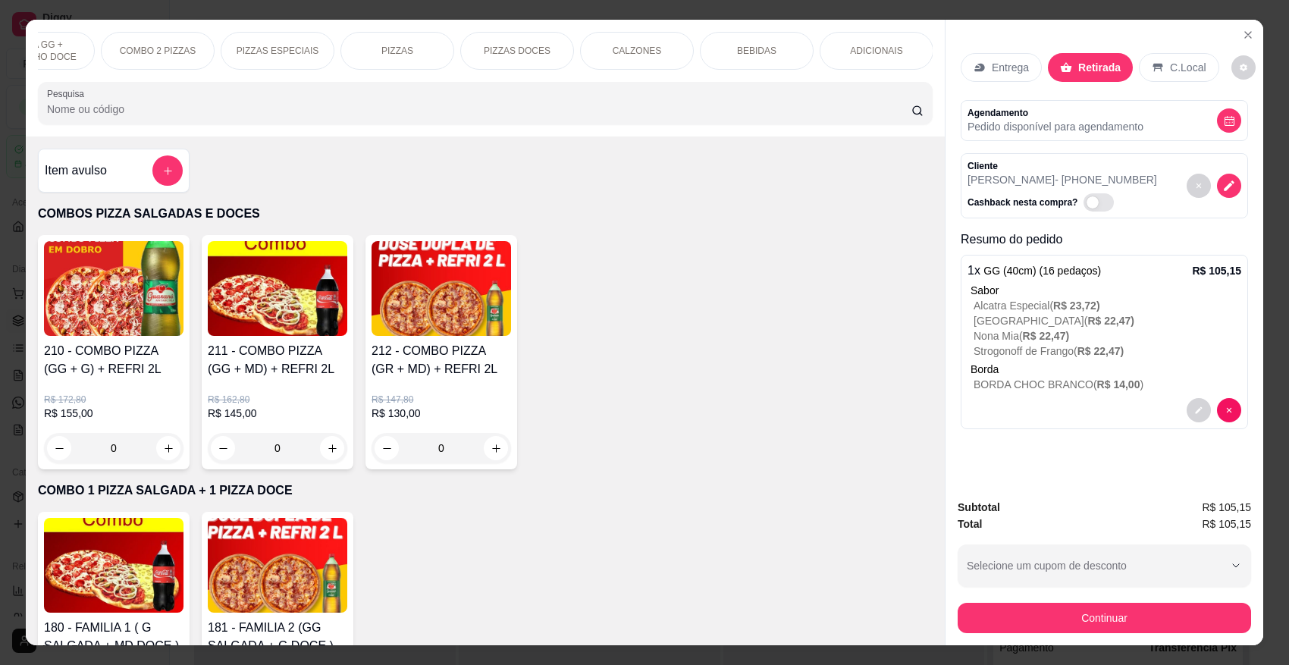
click at [742, 49] on p "BEBIDAS" at bounding box center [756, 51] width 39 height 12
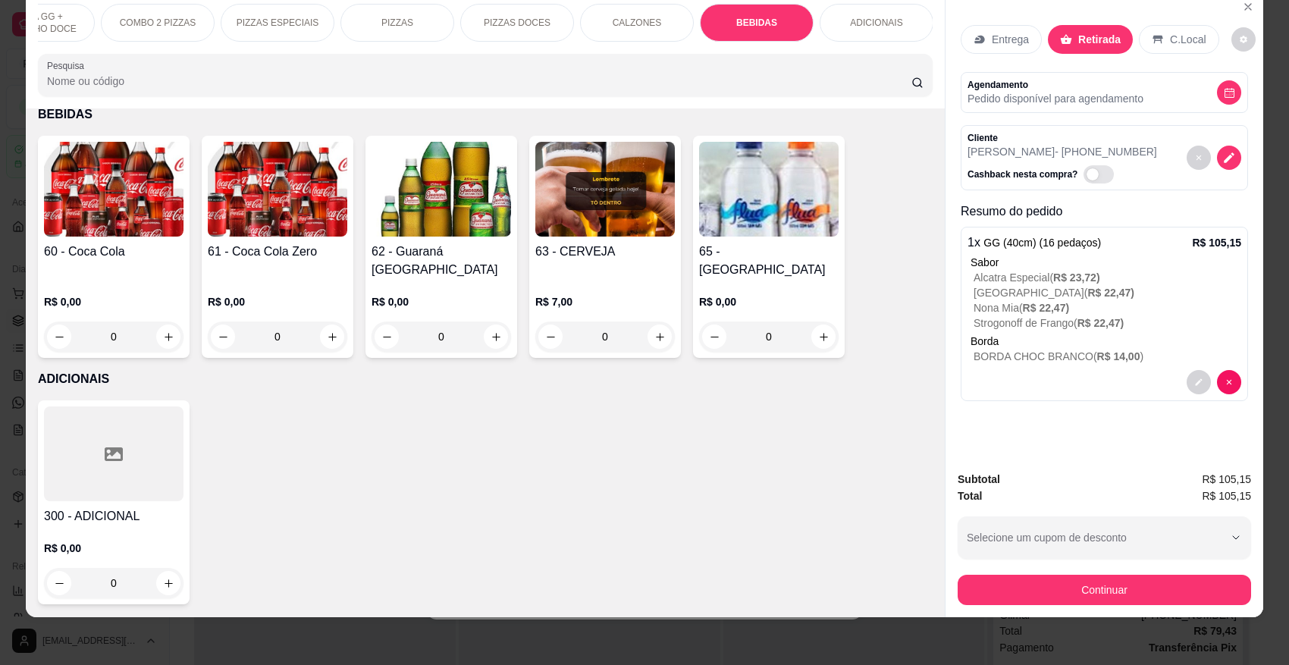
click at [112, 209] on img at bounding box center [114, 189] width 140 height 95
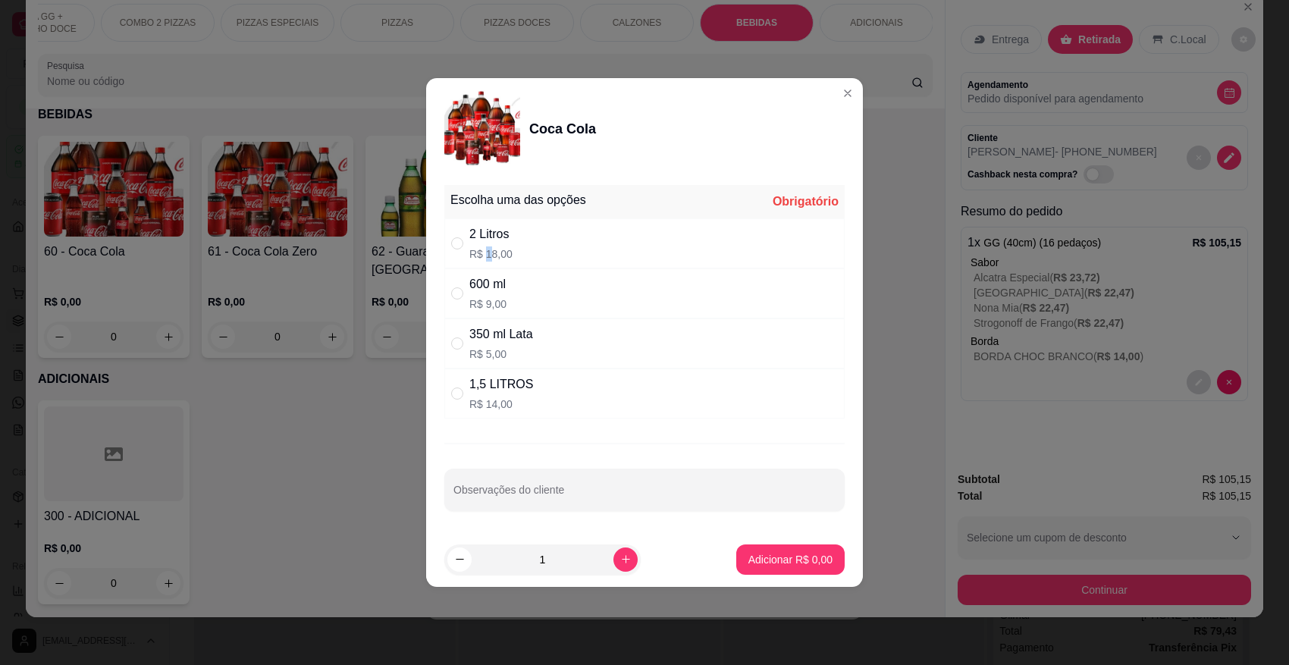
drag, startPoint x: 486, startPoint y: 249, endPoint x: 491, endPoint y: 264, distance: 16.1
click at [487, 250] on p "R$ 18,00" at bounding box center [490, 253] width 43 height 15
click at [762, 566] on p "Adicionar R$ 18,00" at bounding box center [787, 559] width 90 height 15
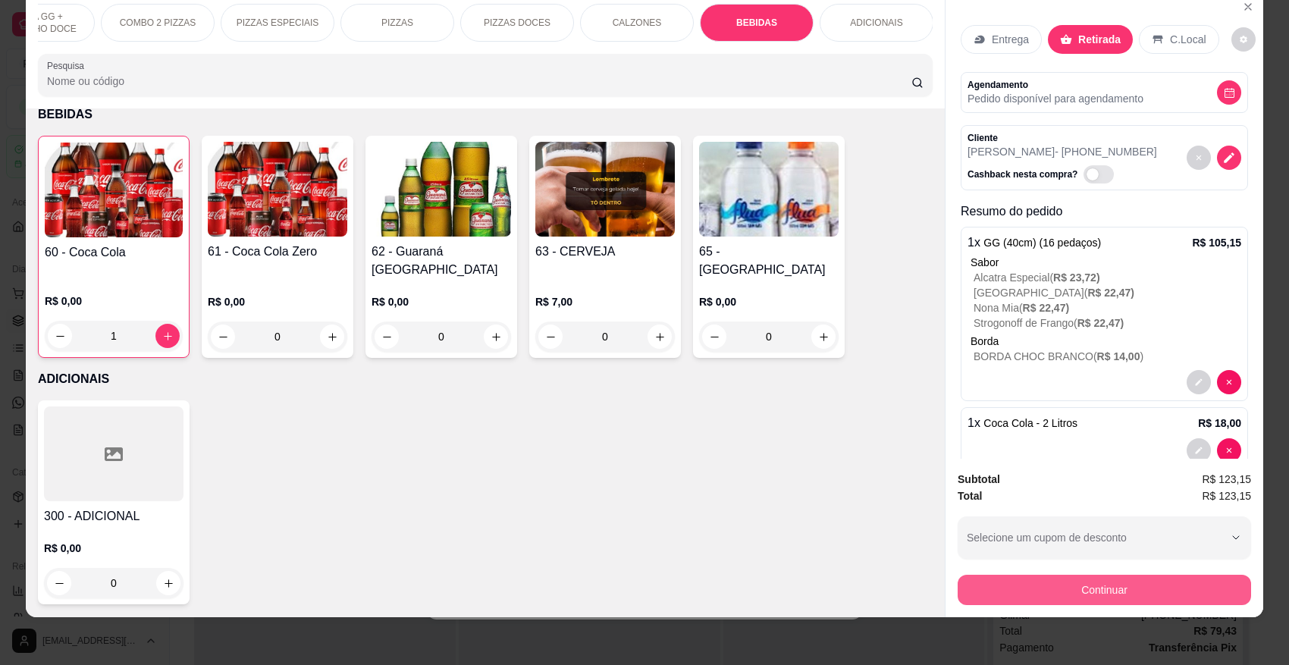
click at [1107, 588] on button "Continuar" at bounding box center [1104, 590] width 293 height 30
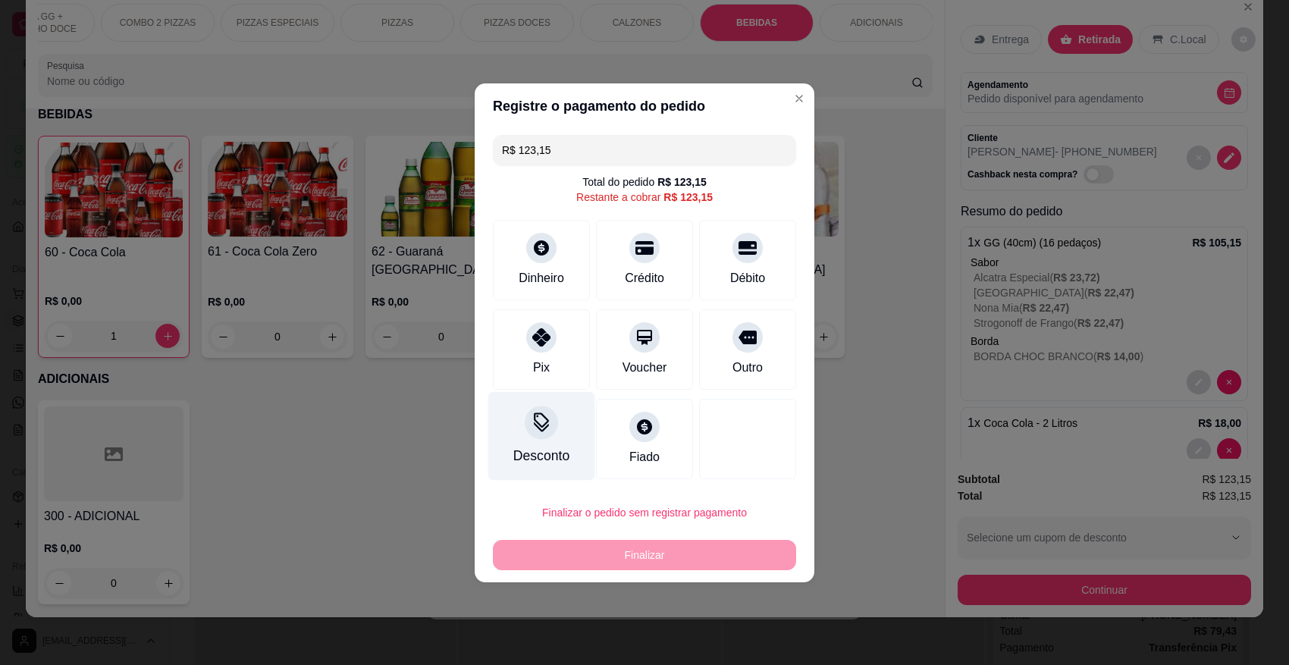
click at [537, 430] on icon at bounding box center [541, 427] width 15 height 10
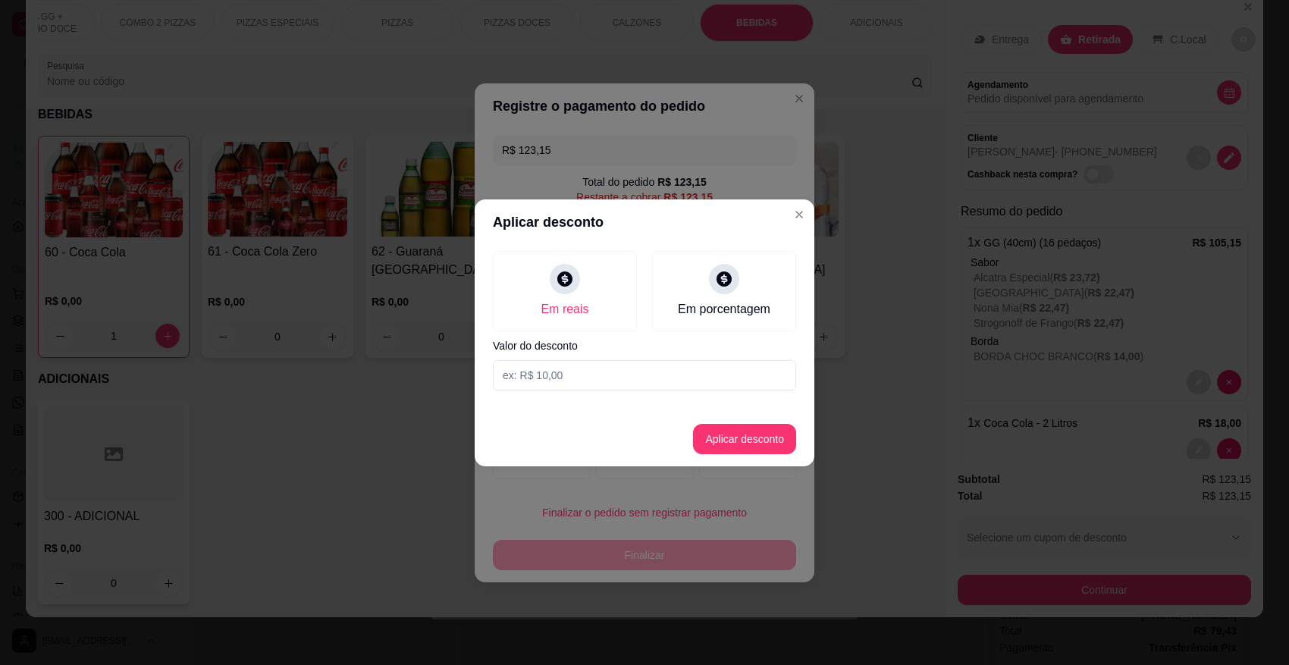
click at [610, 375] on input at bounding box center [644, 375] width 303 height 30
click at [759, 448] on button "Aplicar desconto" at bounding box center [744, 439] width 103 height 30
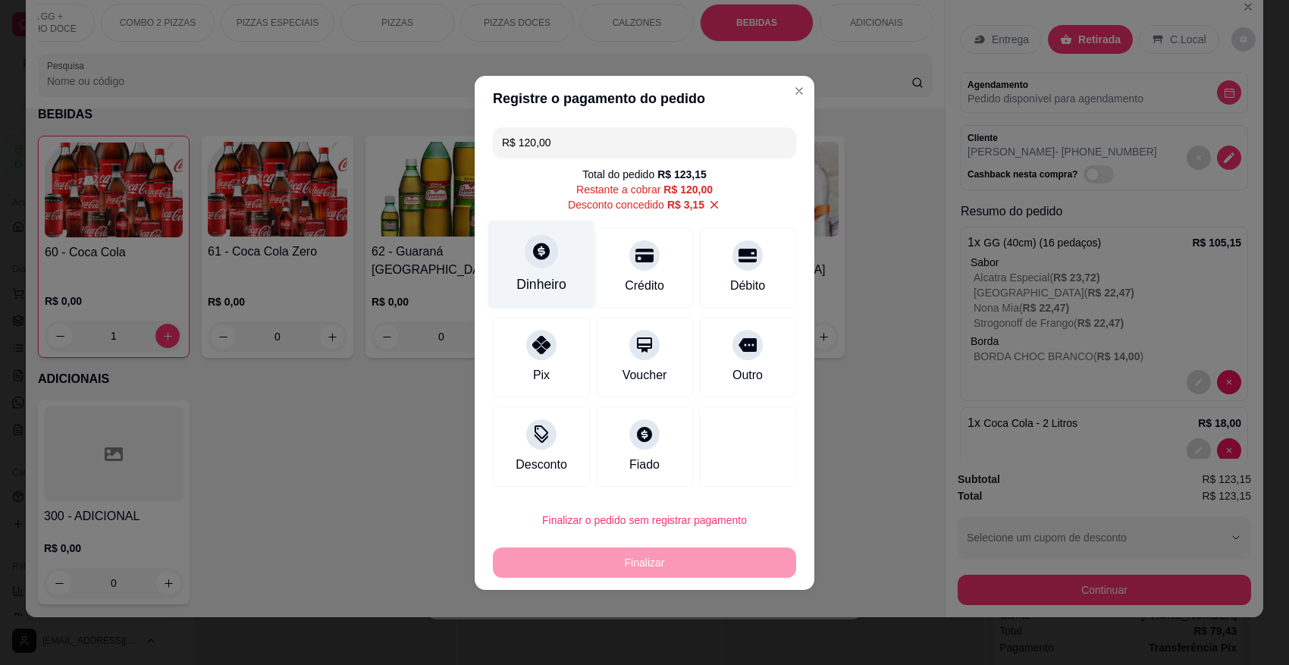
click at [536, 265] on div at bounding box center [541, 250] width 33 height 33
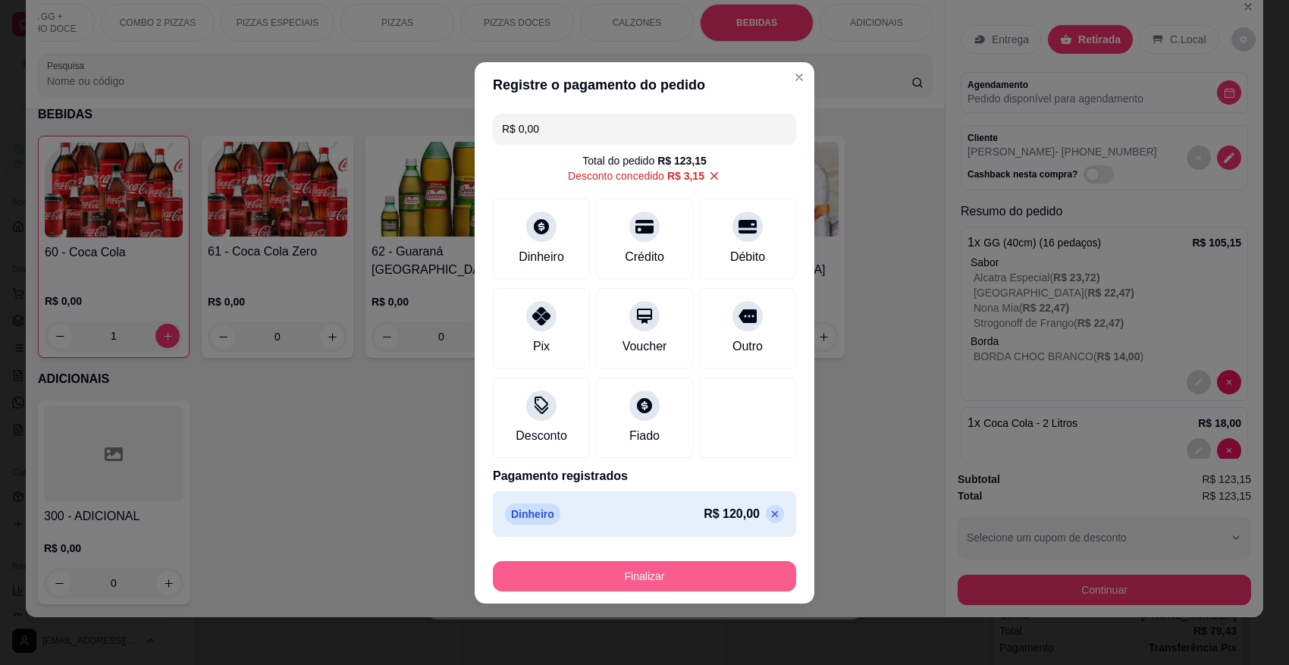
click at [647, 574] on button "Finalizar" at bounding box center [644, 576] width 303 height 30
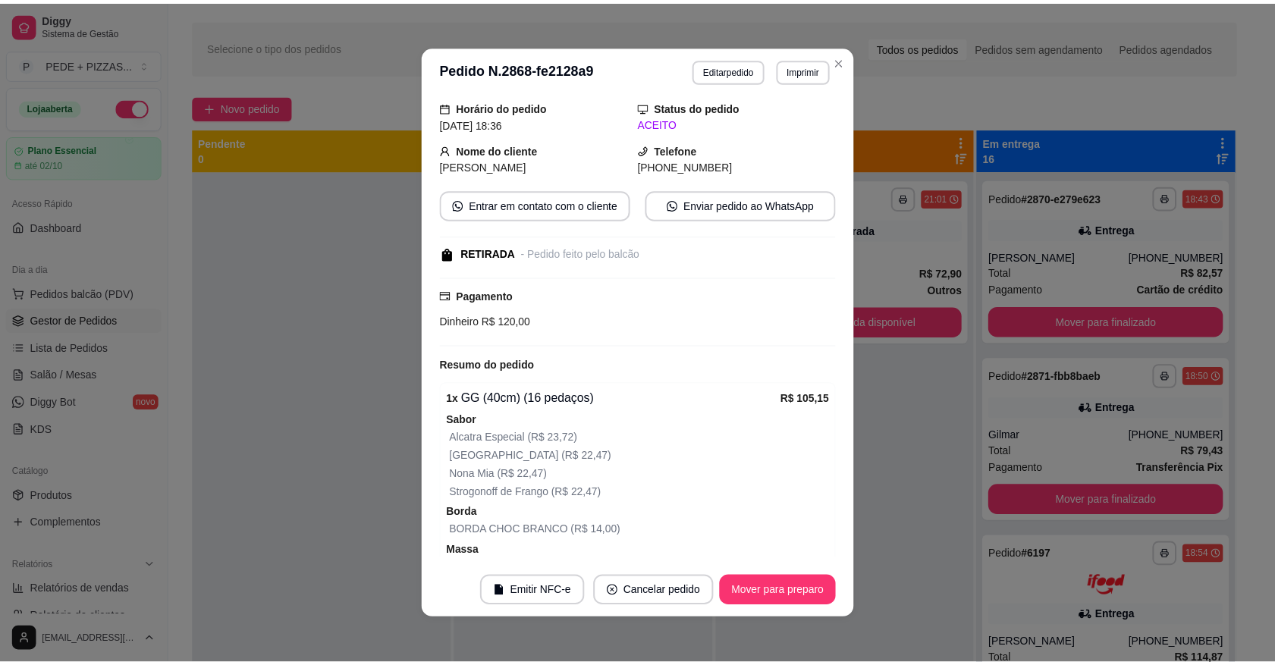
scroll to position [0, 0]
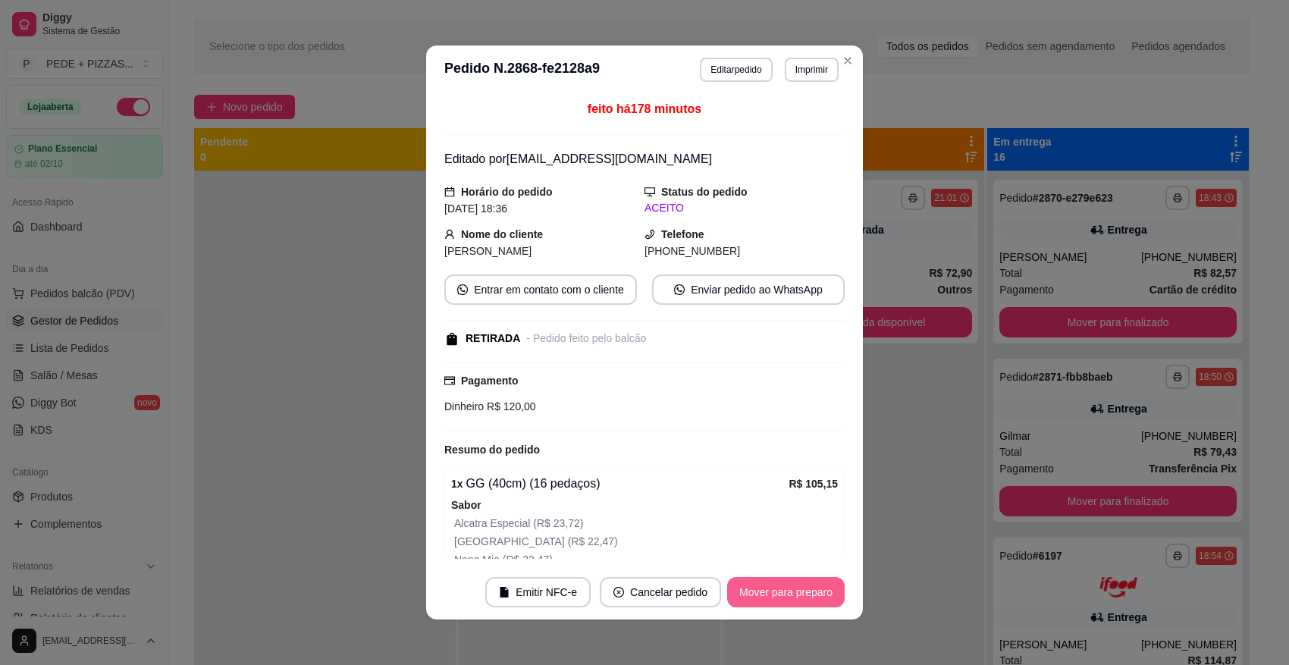
click at [764, 589] on button "Mover para preparo" at bounding box center [786, 592] width 118 height 30
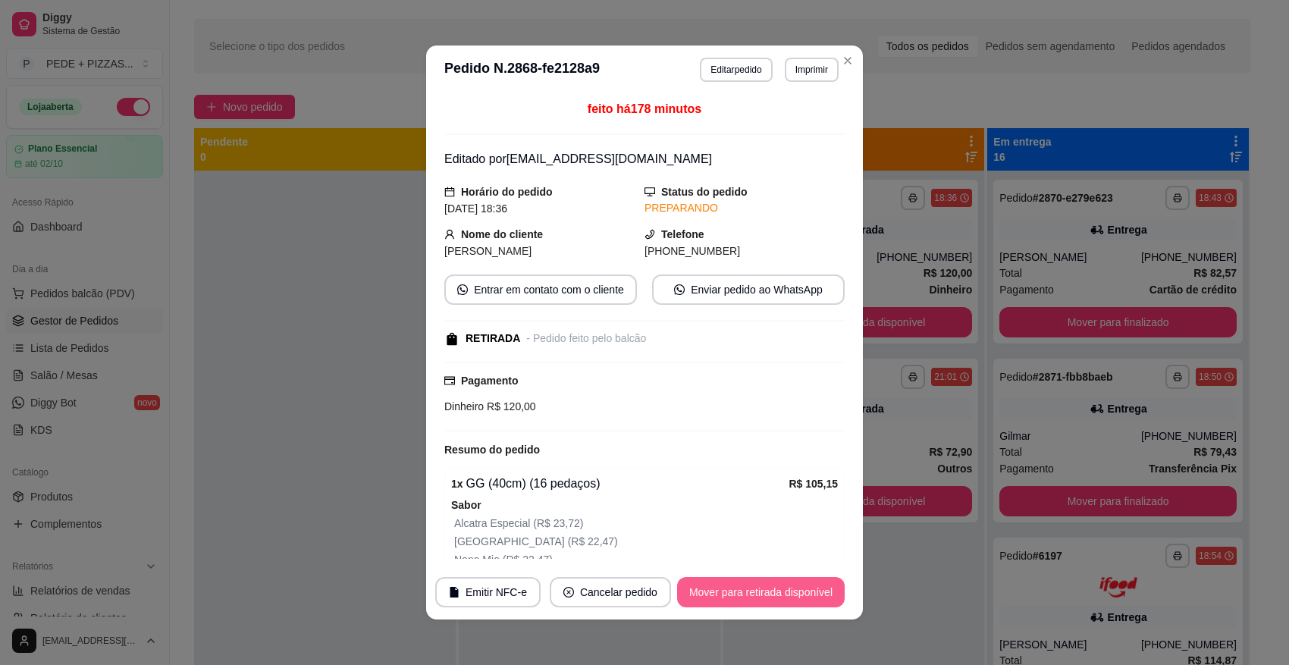
click at [773, 593] on button "Mover para retirada disponível" at bounding box center [761, 592] width 168 height 30
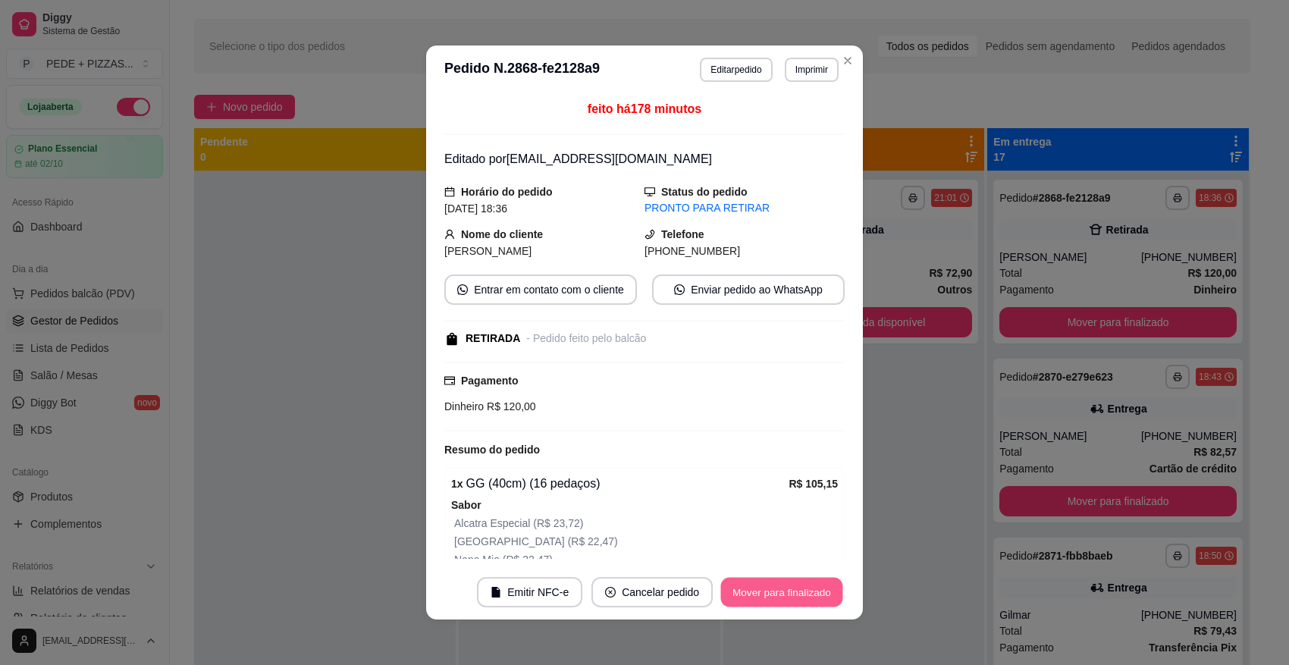
click at [773, 593] on button "Mover para finalizado" at bounding box center [782, 593] width 122 height 30
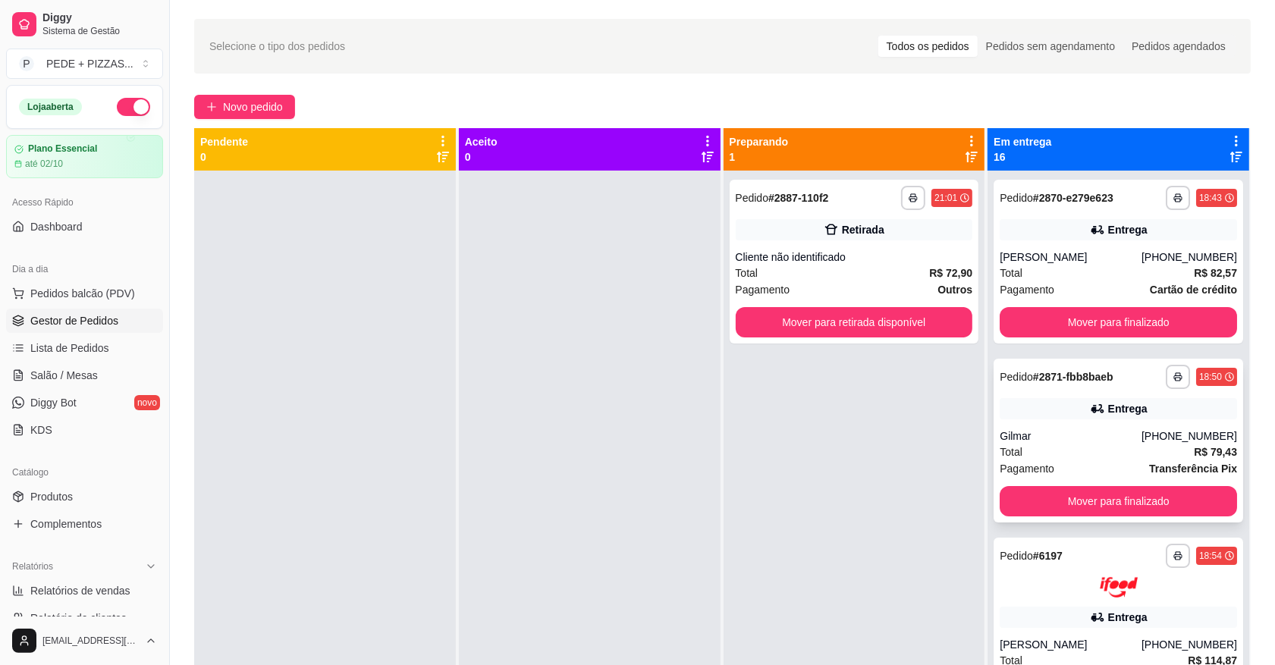
scroll to position [95, 0]
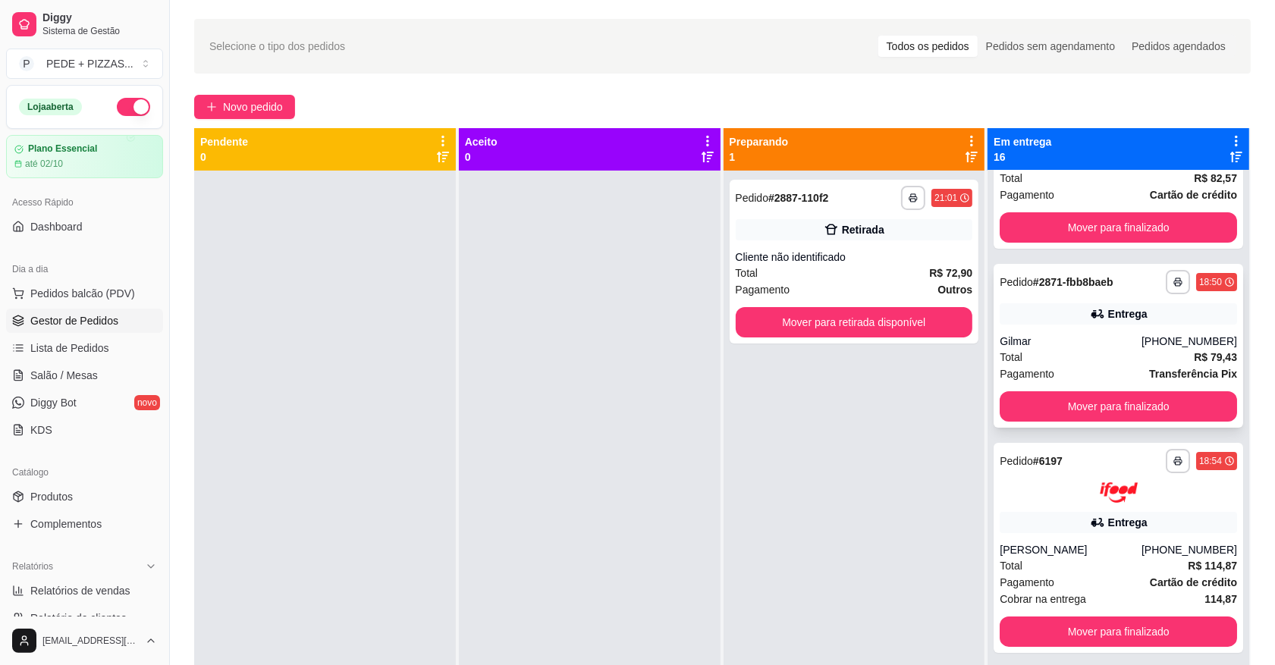
click at [1081, 353] on div "Total R$ 79,43" at bounding box center [1117, 357] width 237 height 17
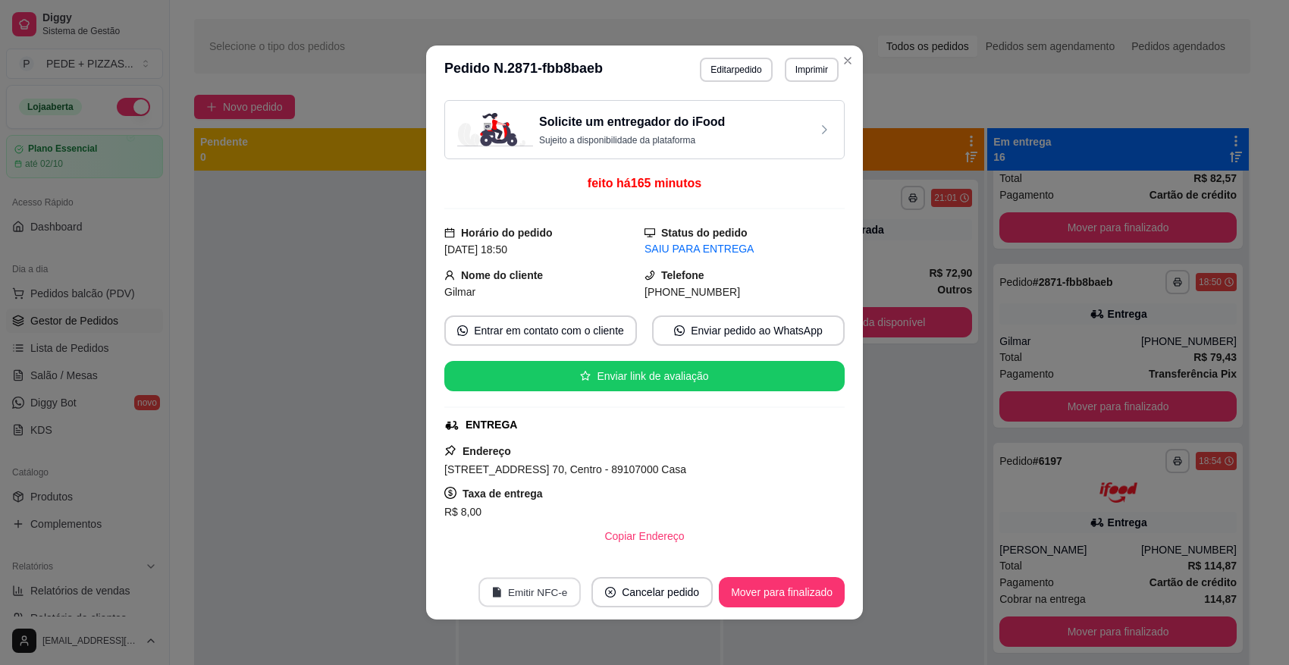
click at [540, 594] on button "Emitir NFC-e" at bounding box center [530, 593] width 102 height 30
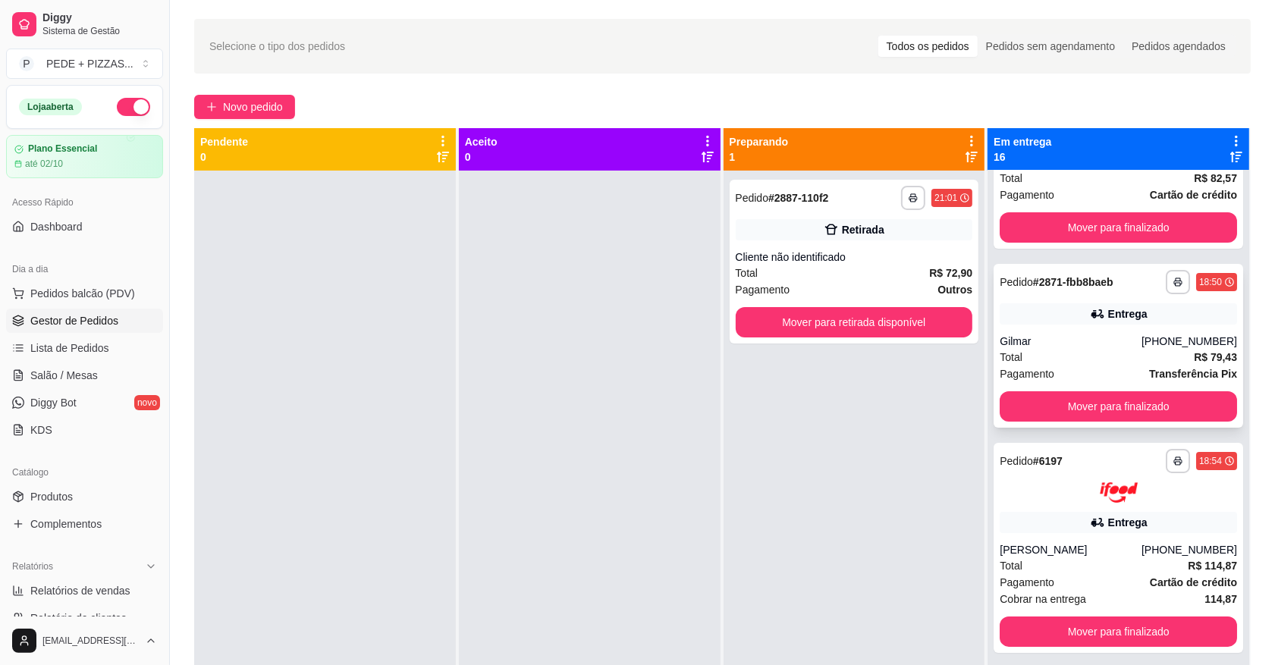
click at [1093, 331] on div "**********" at bounding box center [1117, 346] width 249 height 164
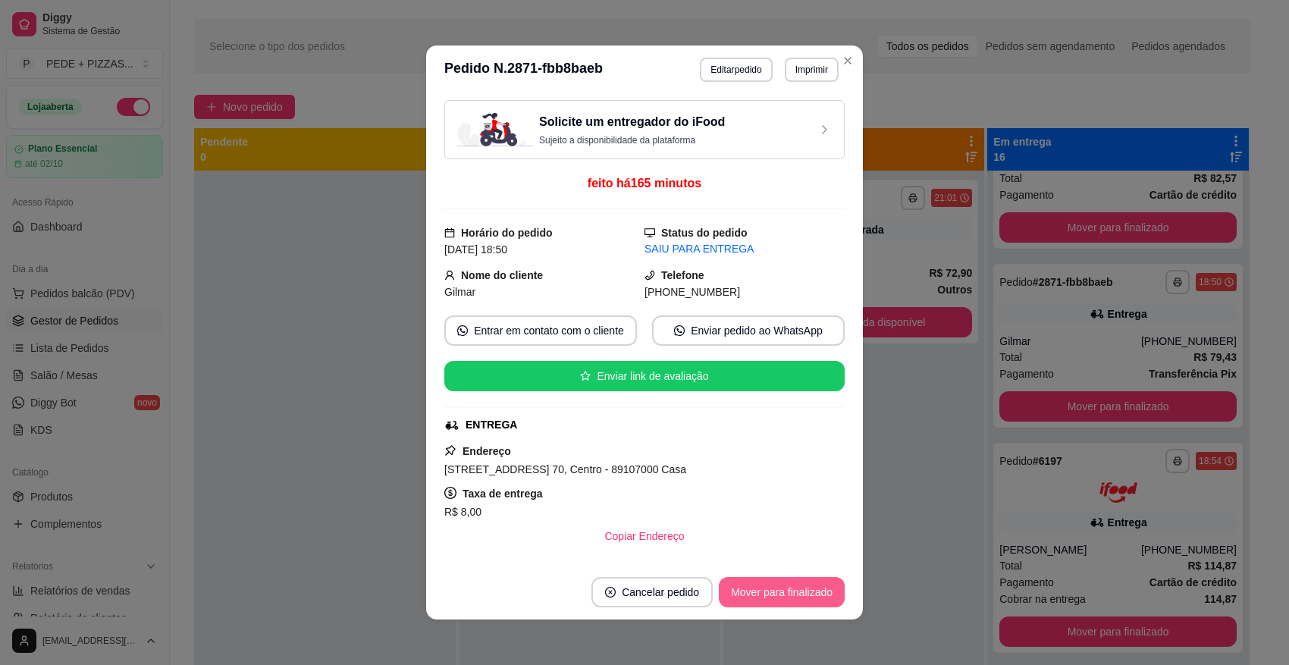
click at [786, 589] on button "Mover para finalizado" at bounding box center [782, 592] width 126 height 30
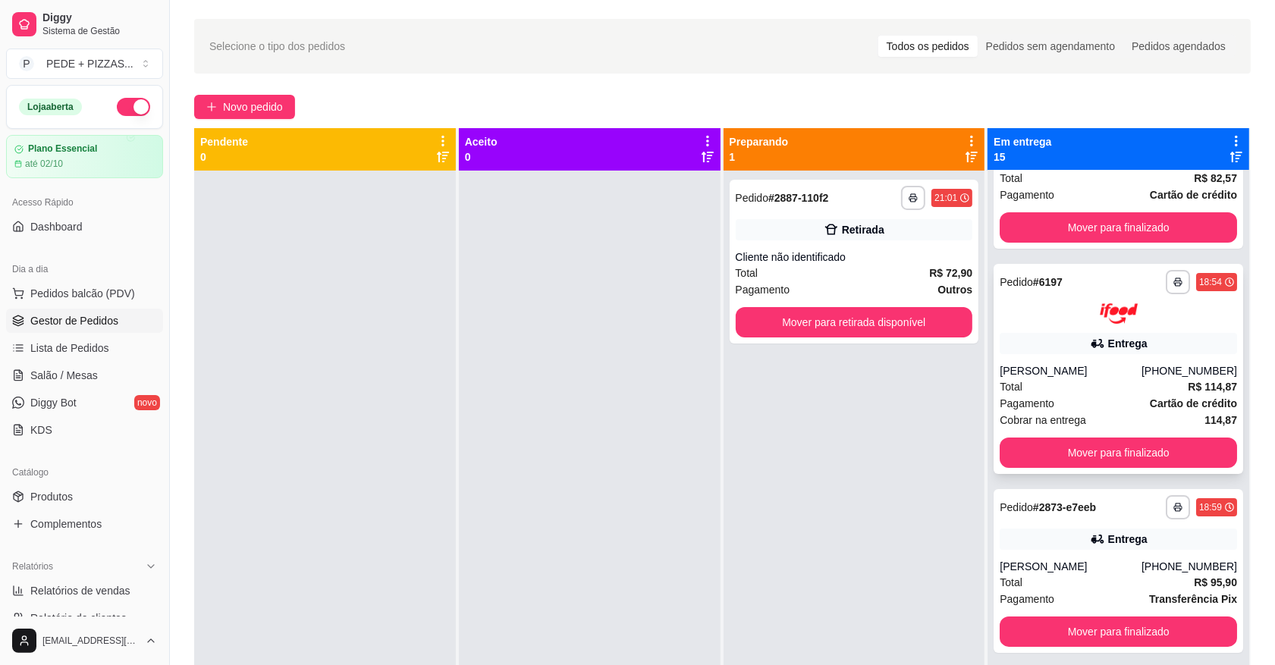
click at [1077, 361] on div "**********" at bounding box center [1117, 369] width 249 height 210
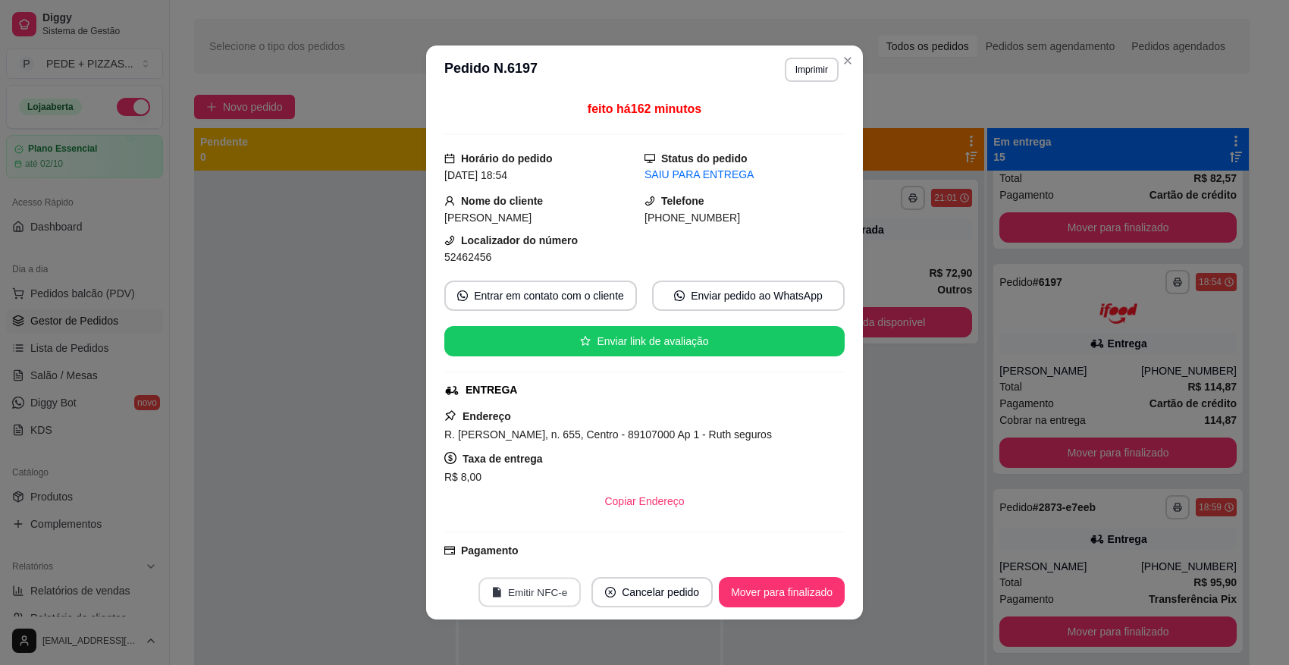
click at [538, 592] on button "Emitir NFC-e" at bounding box center [530, 593] width 102 height 30
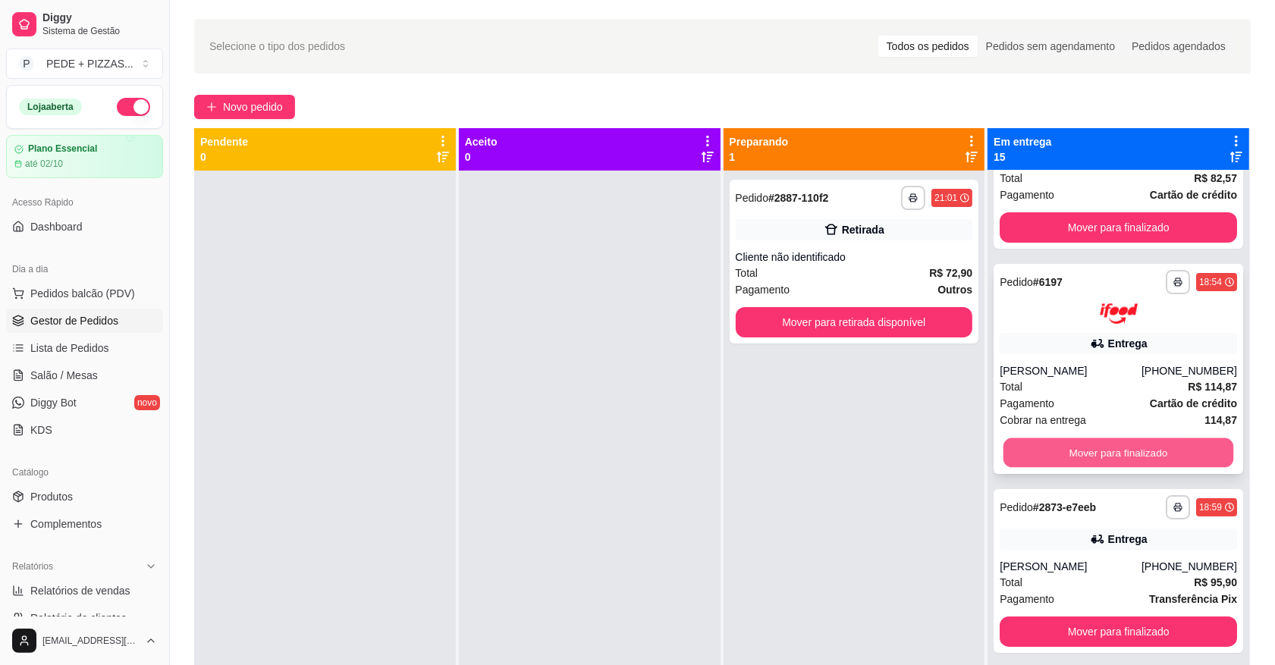
click at [1115, 451] on button "Mover para finalizado" at bounding box center [1118, 453] width 230 height 30
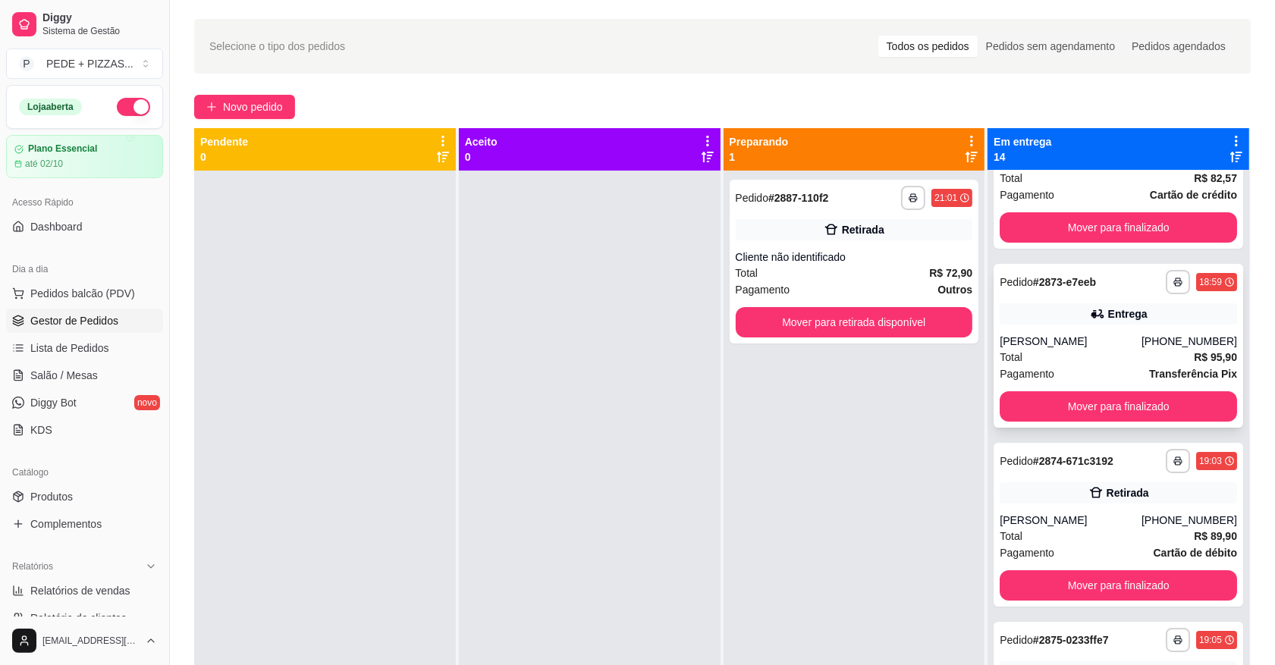
click at [1093, 336] on div "[PERSON_NAME]" at bounding box center [1070, 341] width 142 height 15
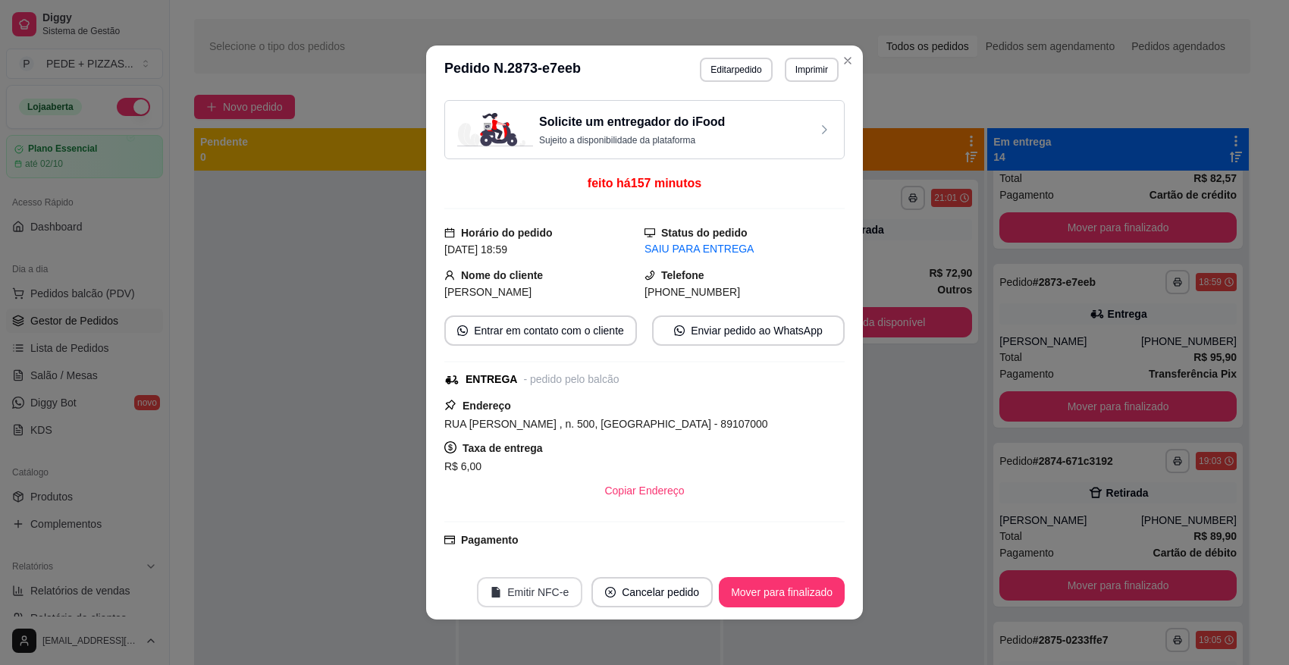
click at [544, 594] on button "Emitir NFC-e" at bounding box center [529, 592] width 105 height 30
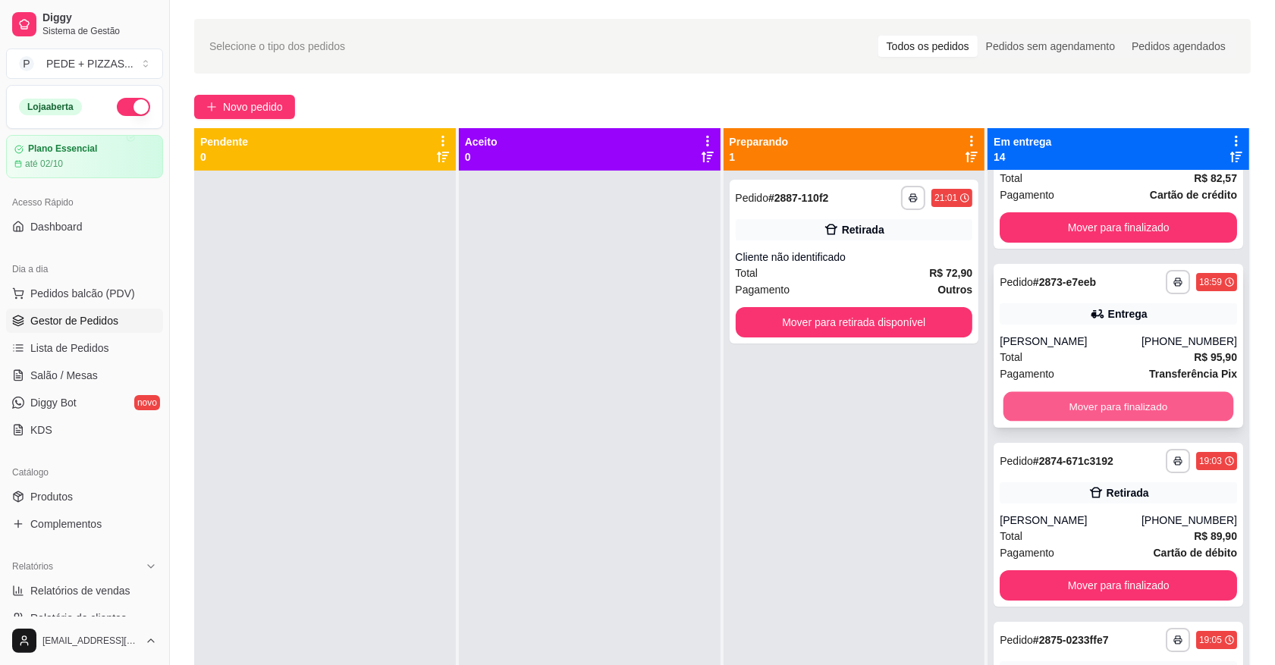
click at [1115, 403] on button "Mover para finalizado" at bounding box center [1118, 407] width 230 height 30
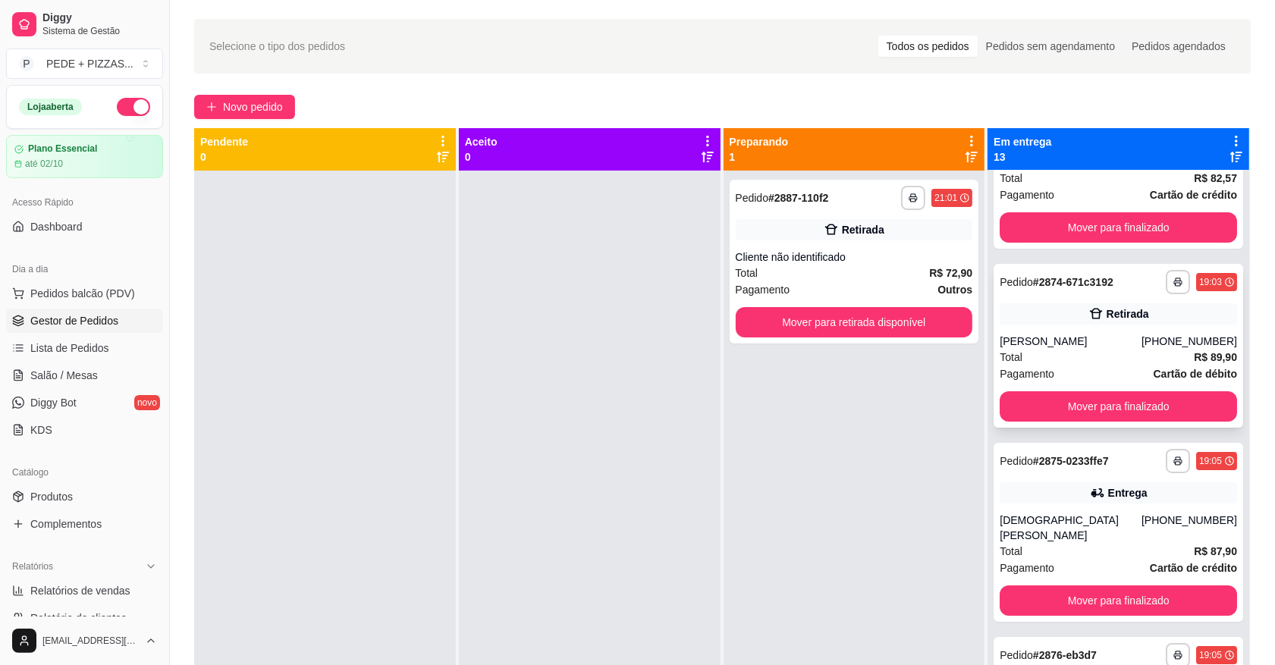
click at [1103, 360] on div "Total R$ 89,90" at bounding box center [1117, 357] width 237 height 17
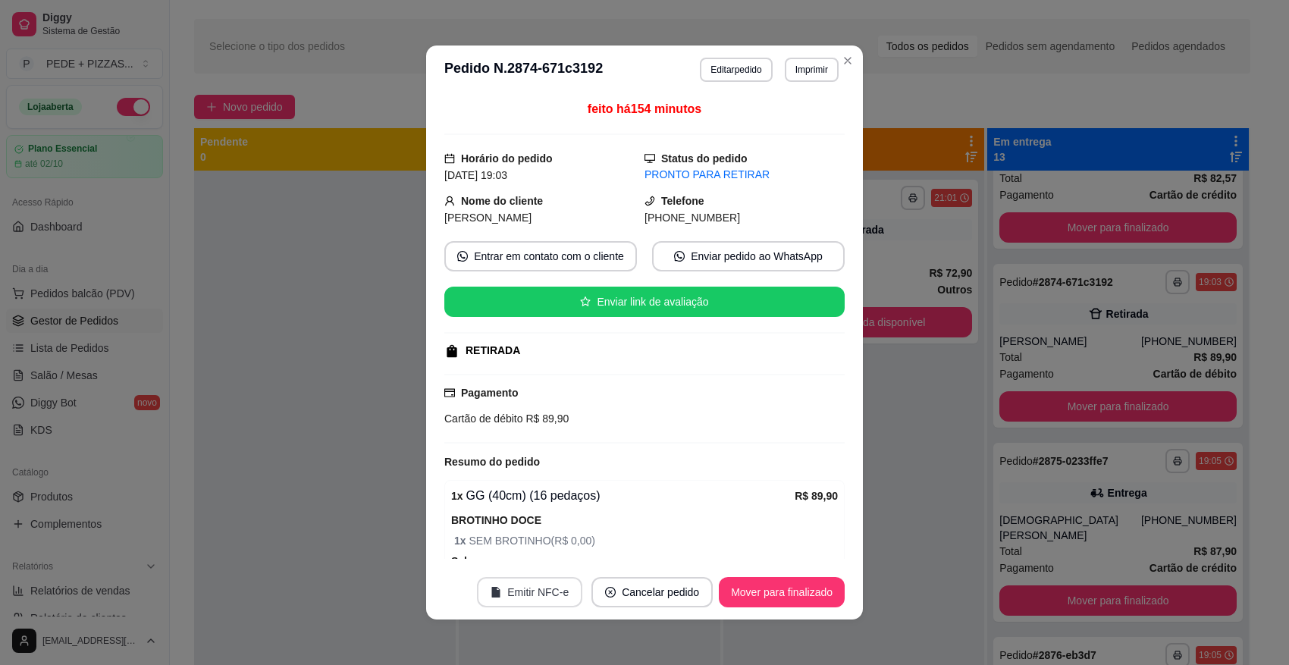
click at [526, 591] on button "Emitir NFC-e" at bounding box center [529, 592] width 105 height 30
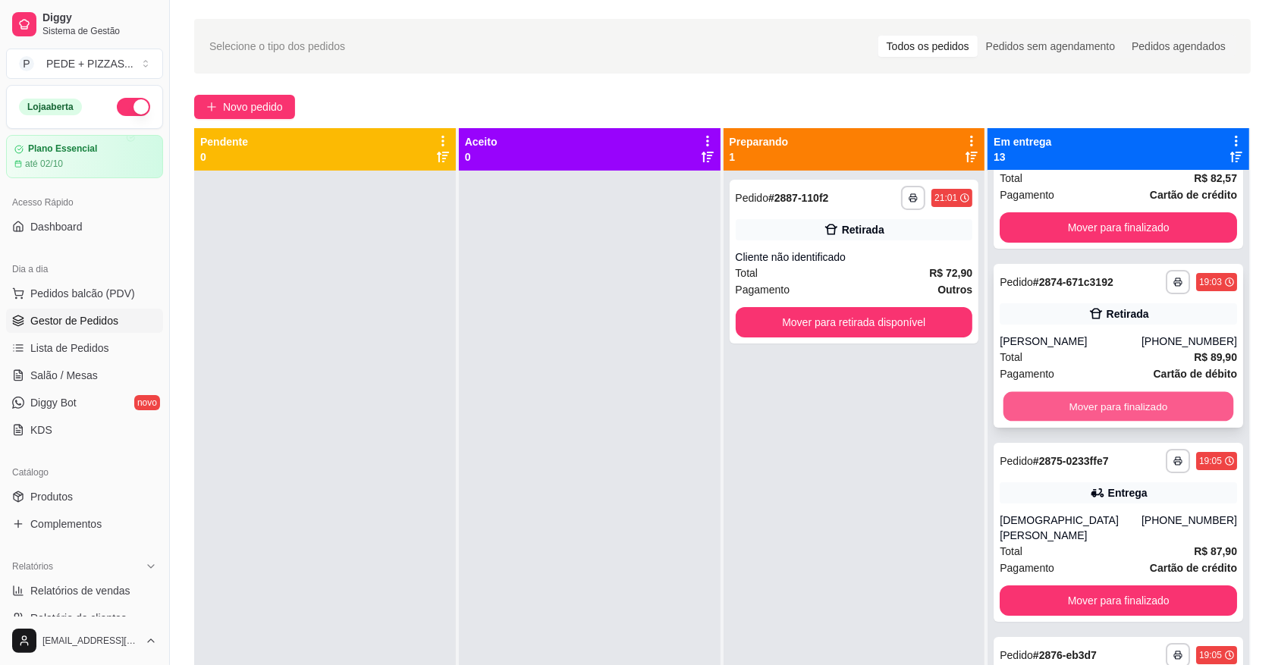
click at [1102, 397] on button "Mover para finalizado" at bounding box center [1118, 407] width 230 height 30
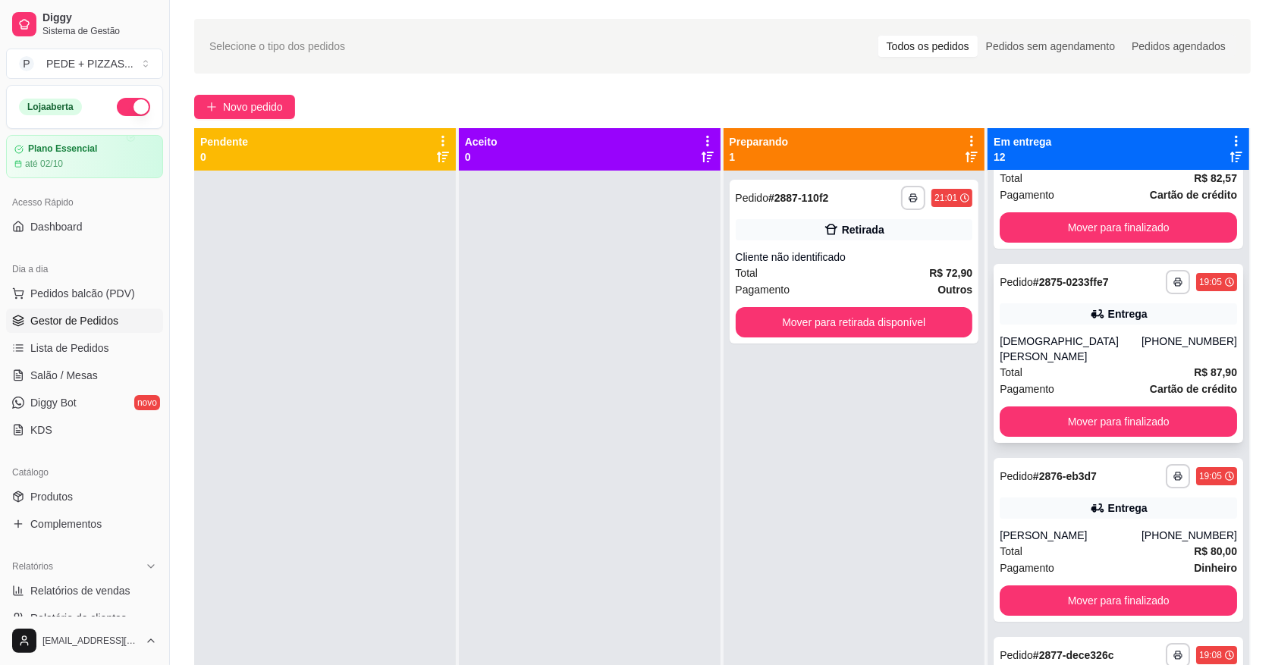
click at [1072, 364] on div "Total R$ 87,90" at bounding box center [1117, 372] width 237 height 17
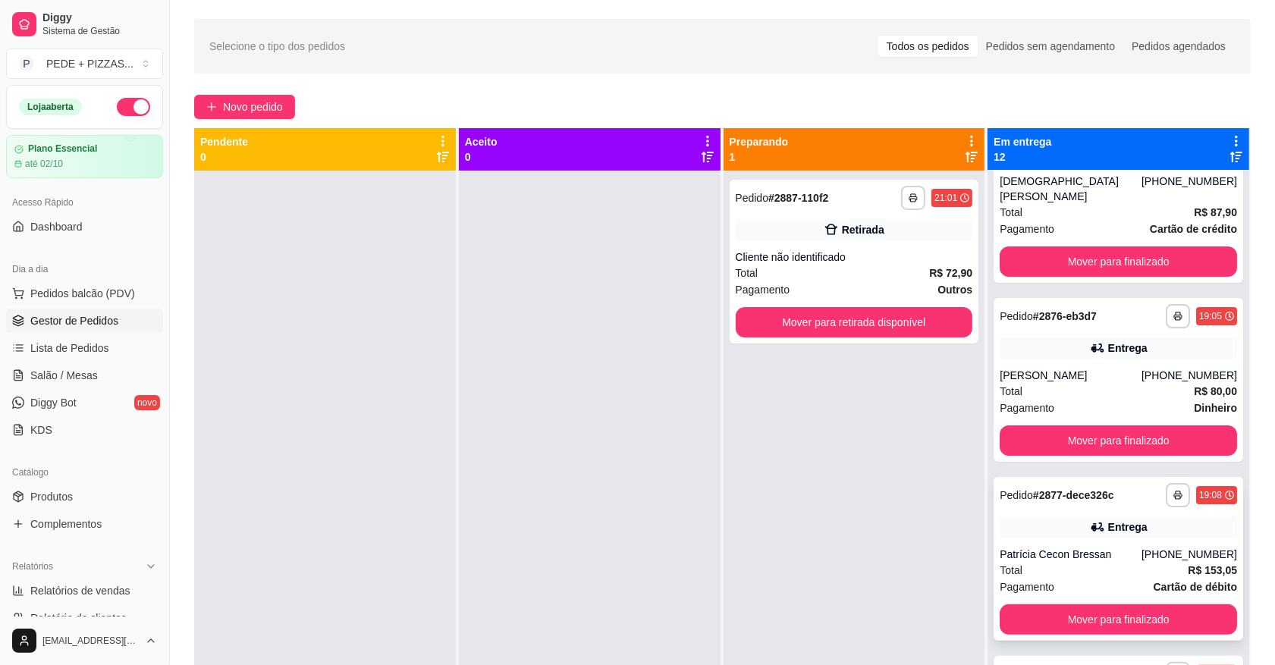
scroll to position [284, 0]
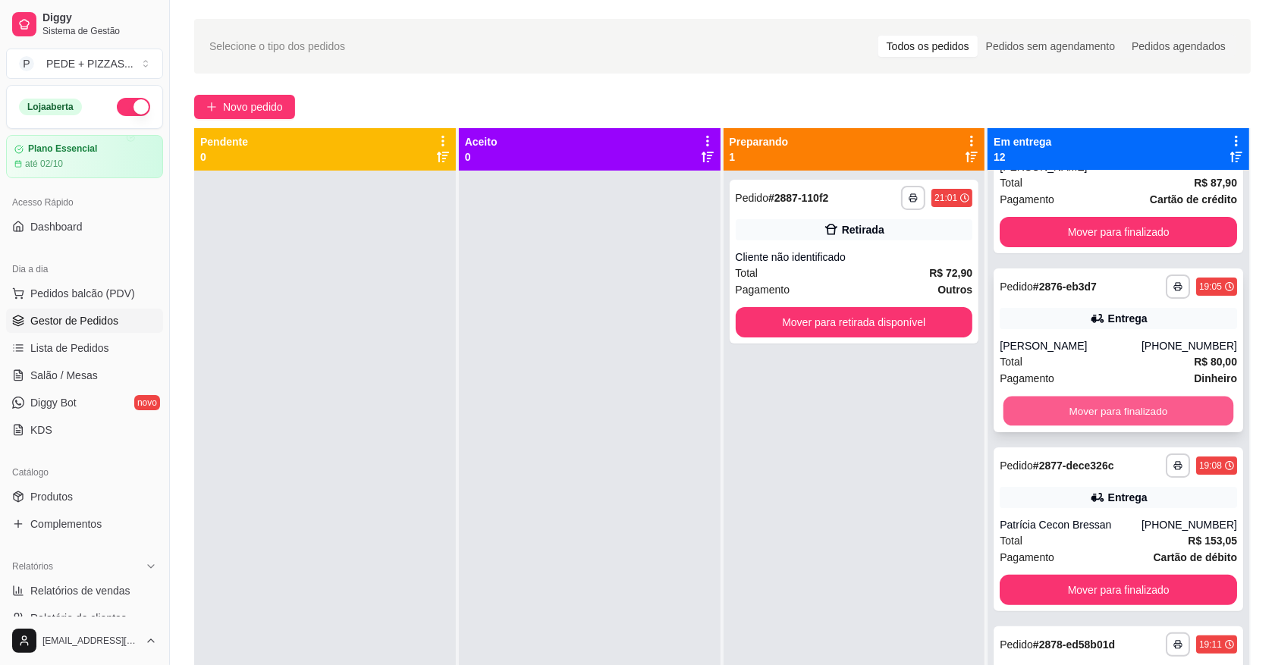
click at [1113, 398] on button "Mover para finalizado" at bounding box center [1118, 412] width 230 height 30
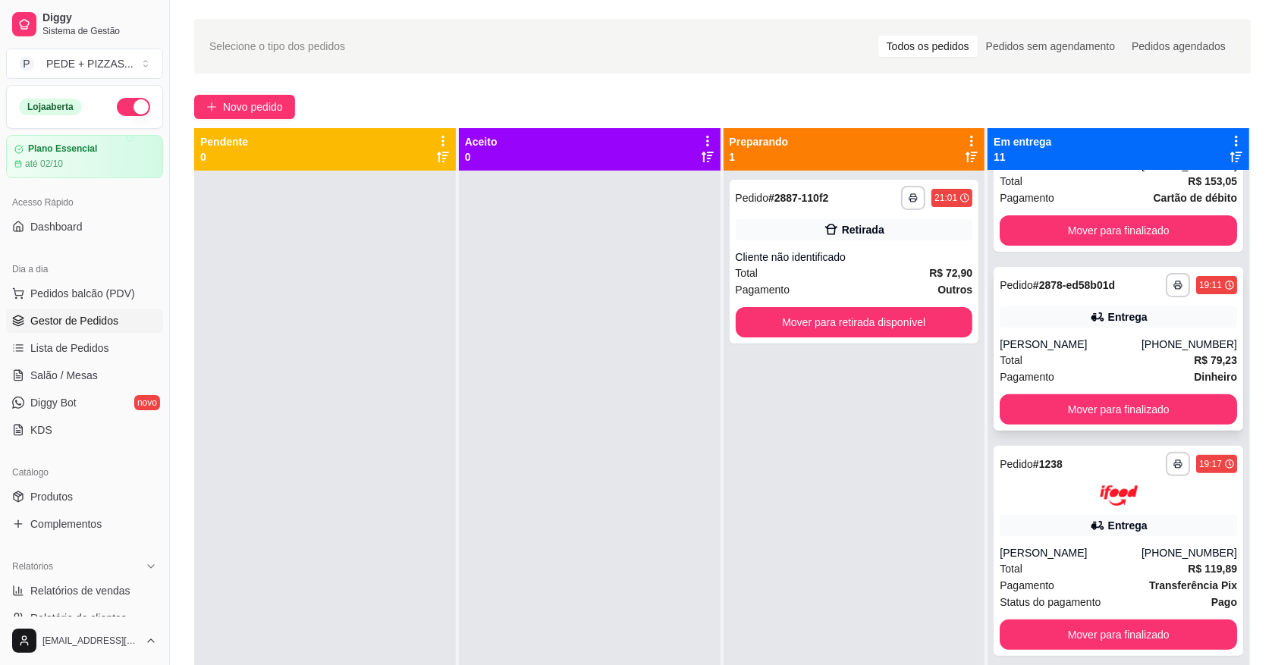
scroll to position [474, 0]
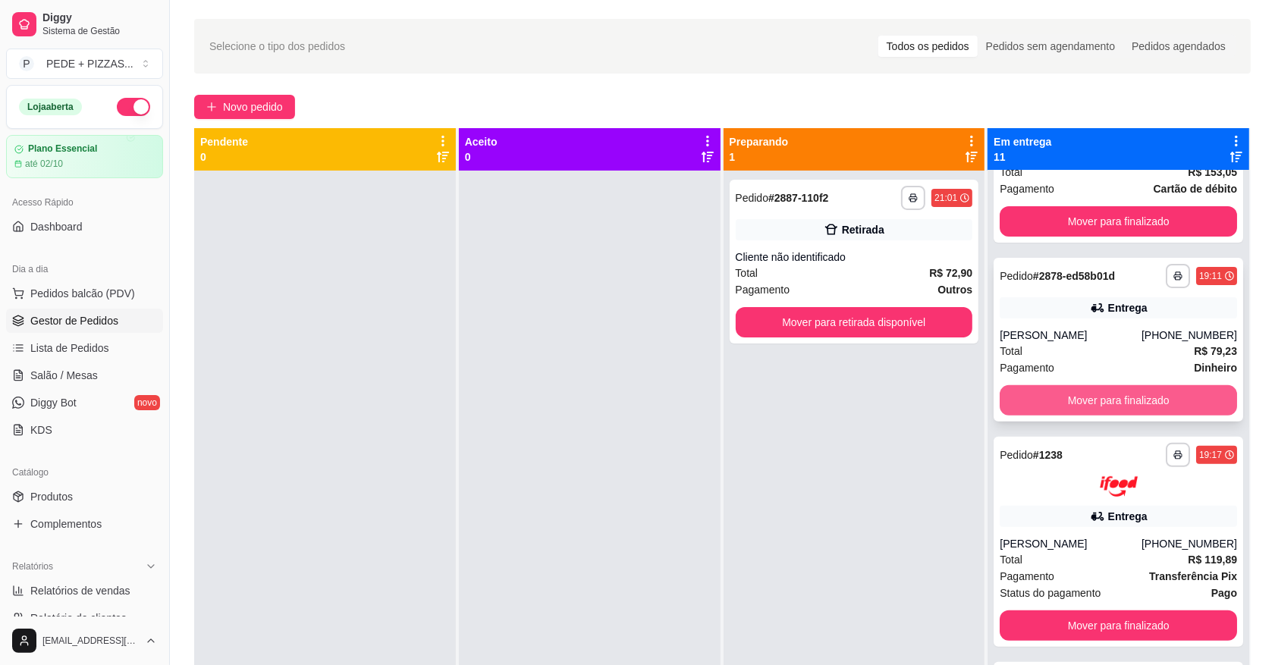
click at [1089, 393] on button "Mover para finalizado" at bounding box center [1117, 400] width 237 height 30
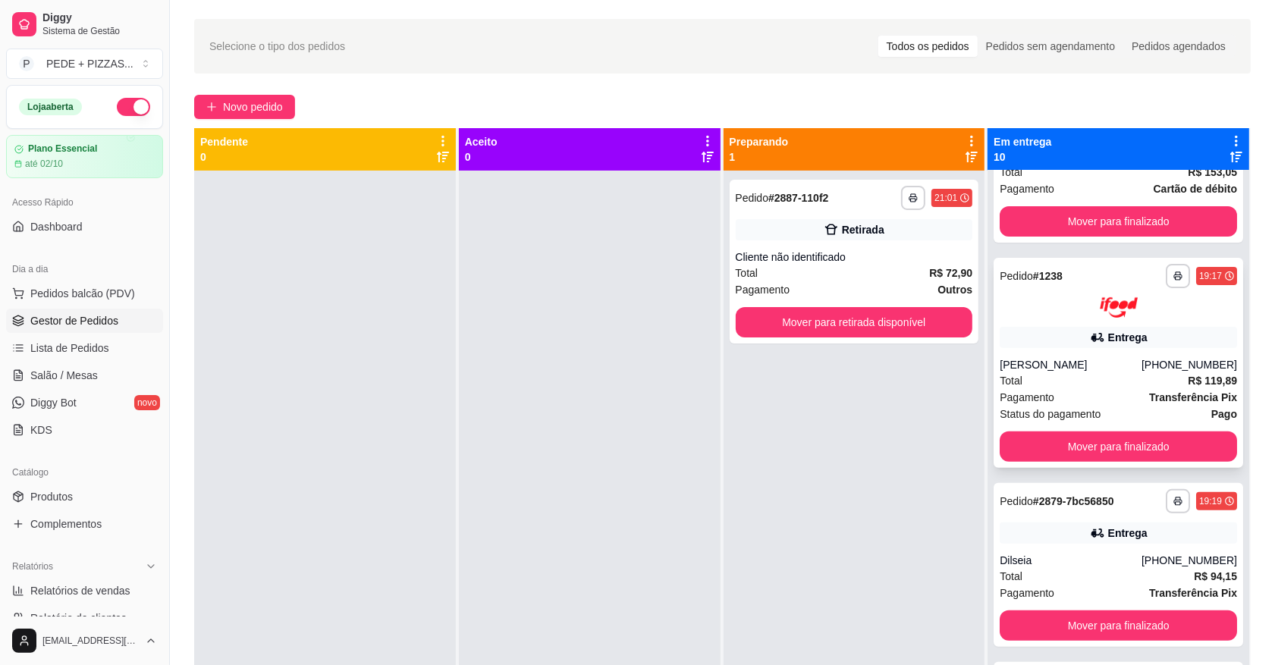
scroll to position [569, 0]
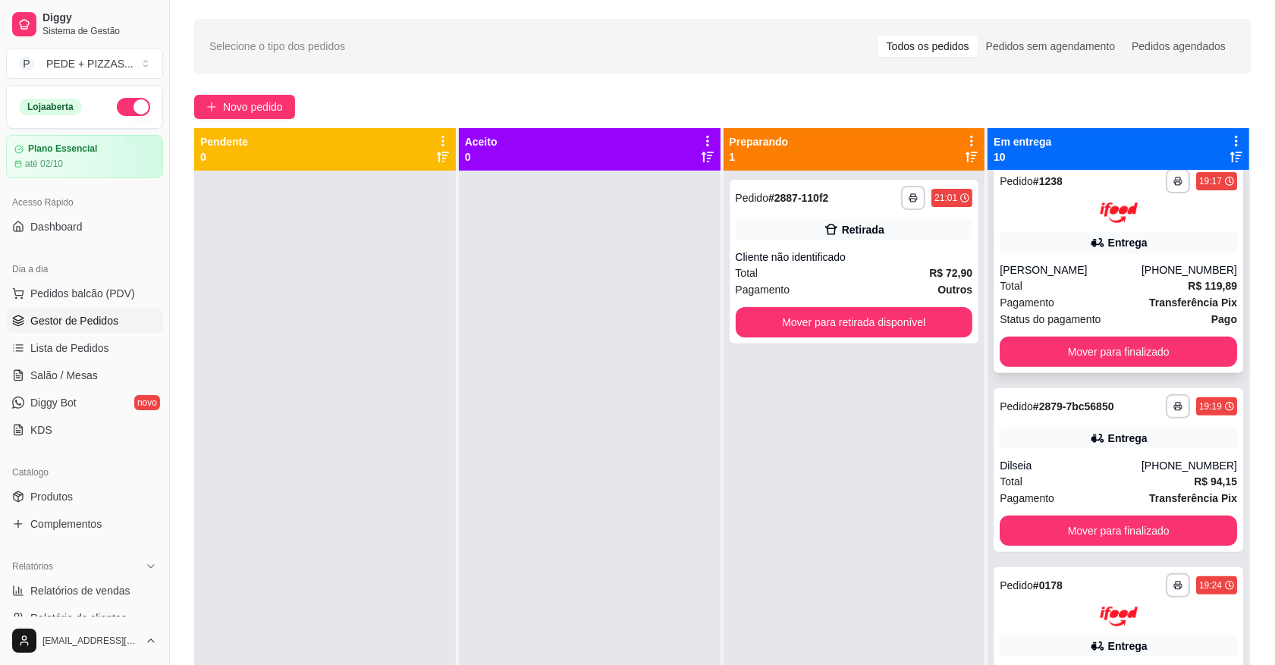
click at [1093, 278] on div "Total R$ 119,89" at bounding box center [1117, 286] width 237 height 17
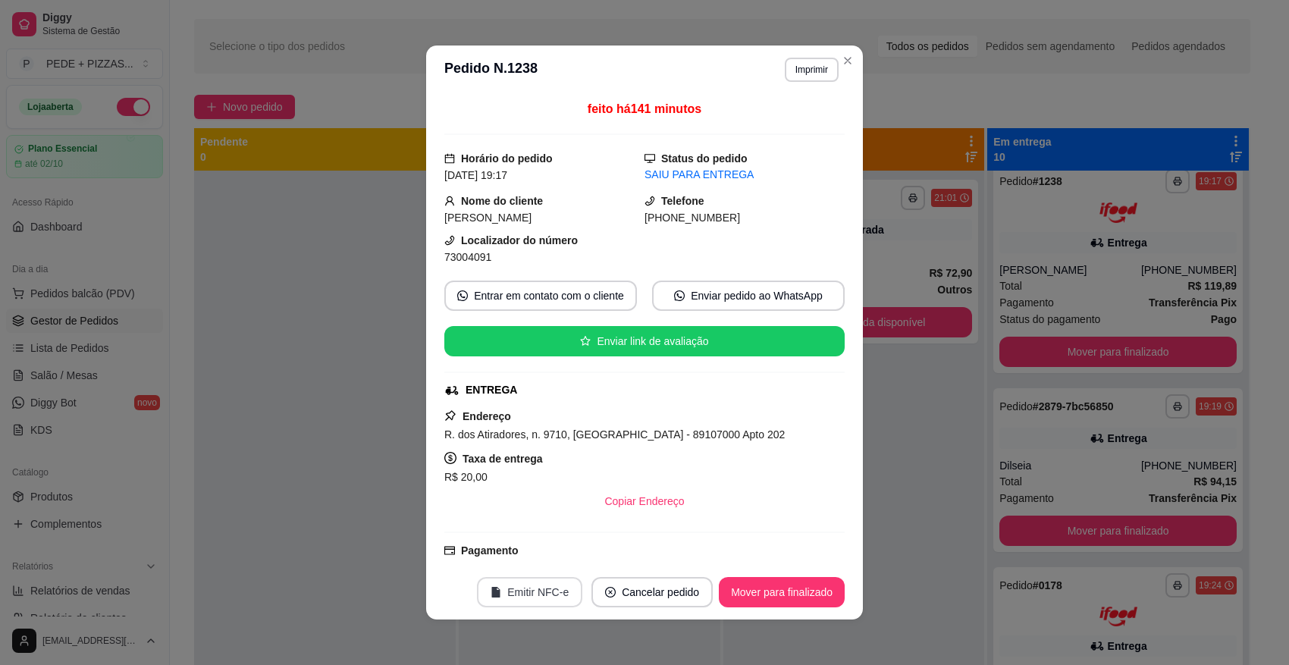
click at [503, 592] on button "Emitir NFC-e" at bounding box center [529, 592] width 105 height 30
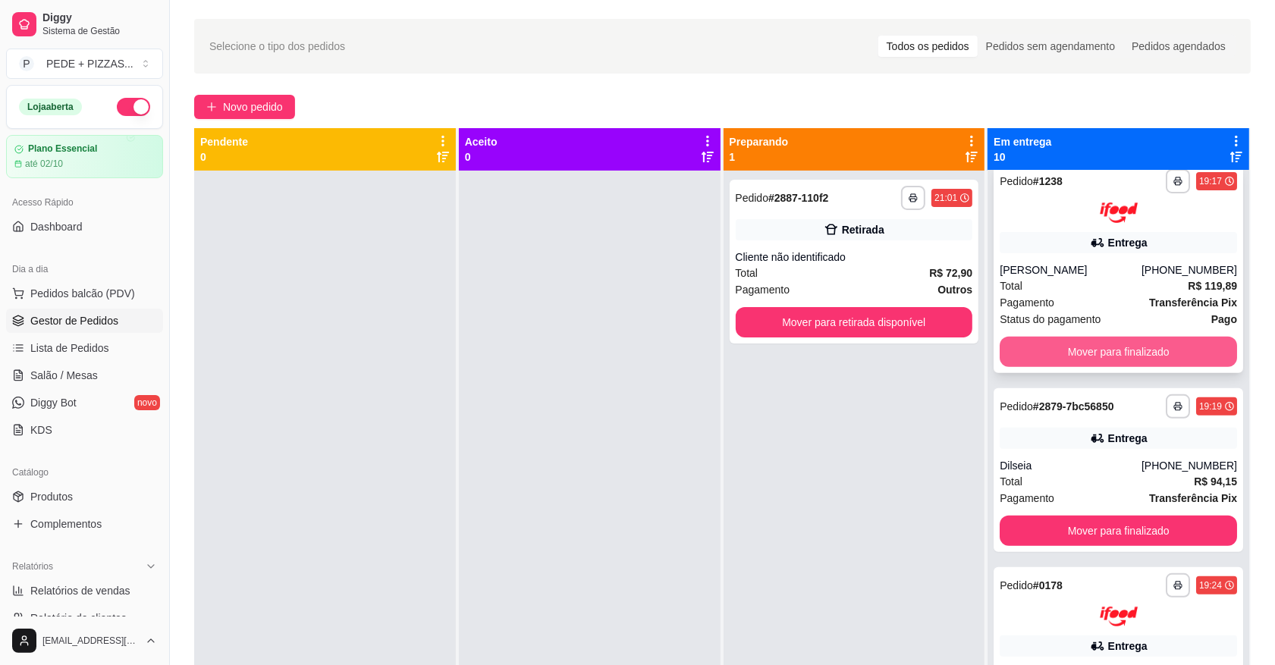
click at [1070, 337] on button "Mover para finalizado" at bounding box center [1117, 352] width 237 height 30
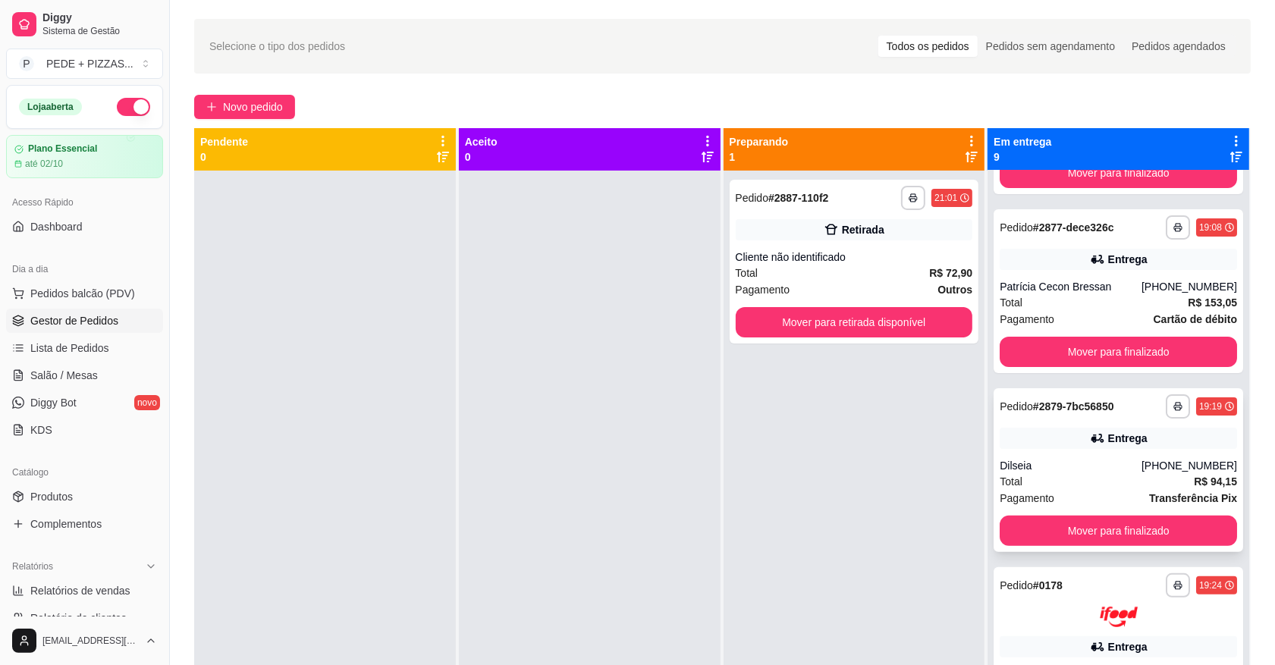
scroll to position [533, 0]
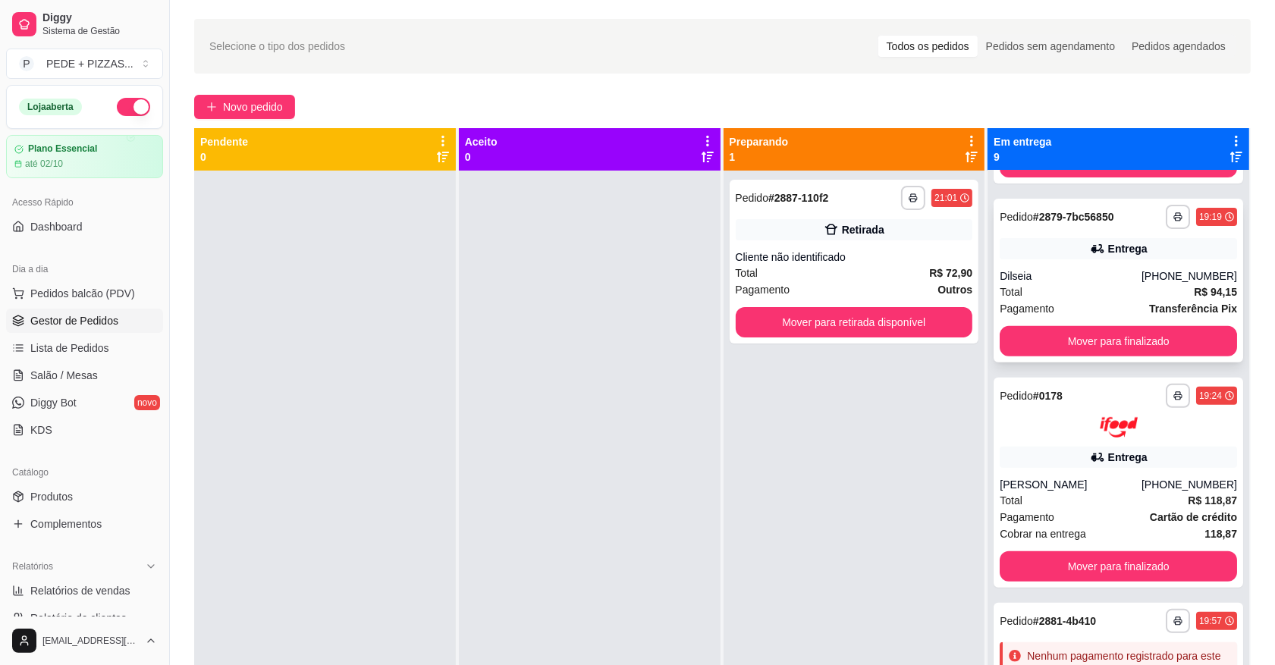
click at [1078, 284] on div "Total R$ 94,15" at bounding box center [1117, 292] width 237 height 17
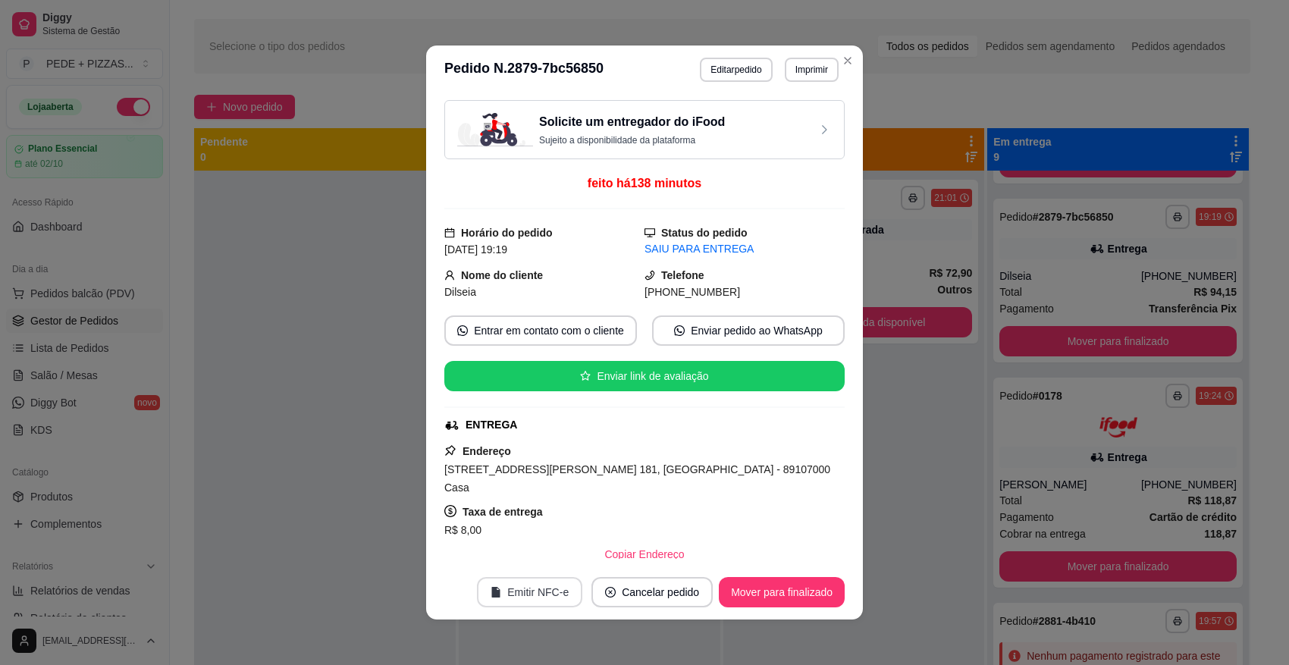
click at [532, 588] on button "Emitir NFC-e" at bounding box center [529, 592] width 105 height 30
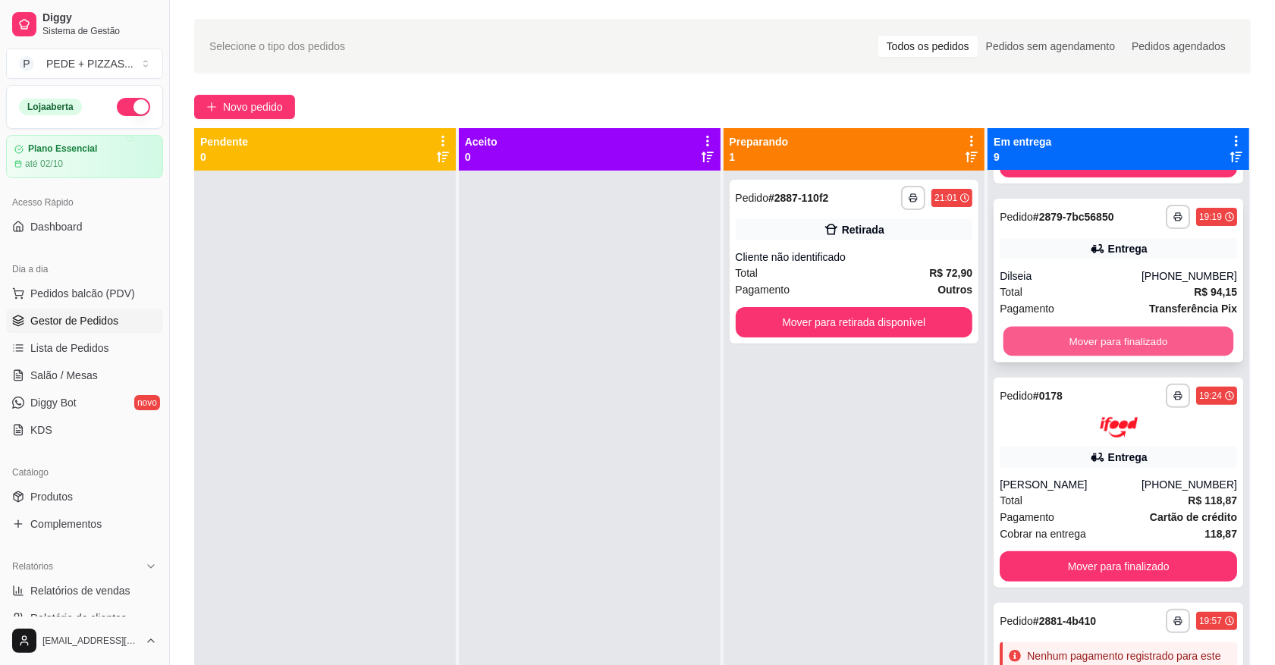
click at [1062, 331] on button "Mover para finalizado" at bounding box center [1118, 342] width 230 height 30
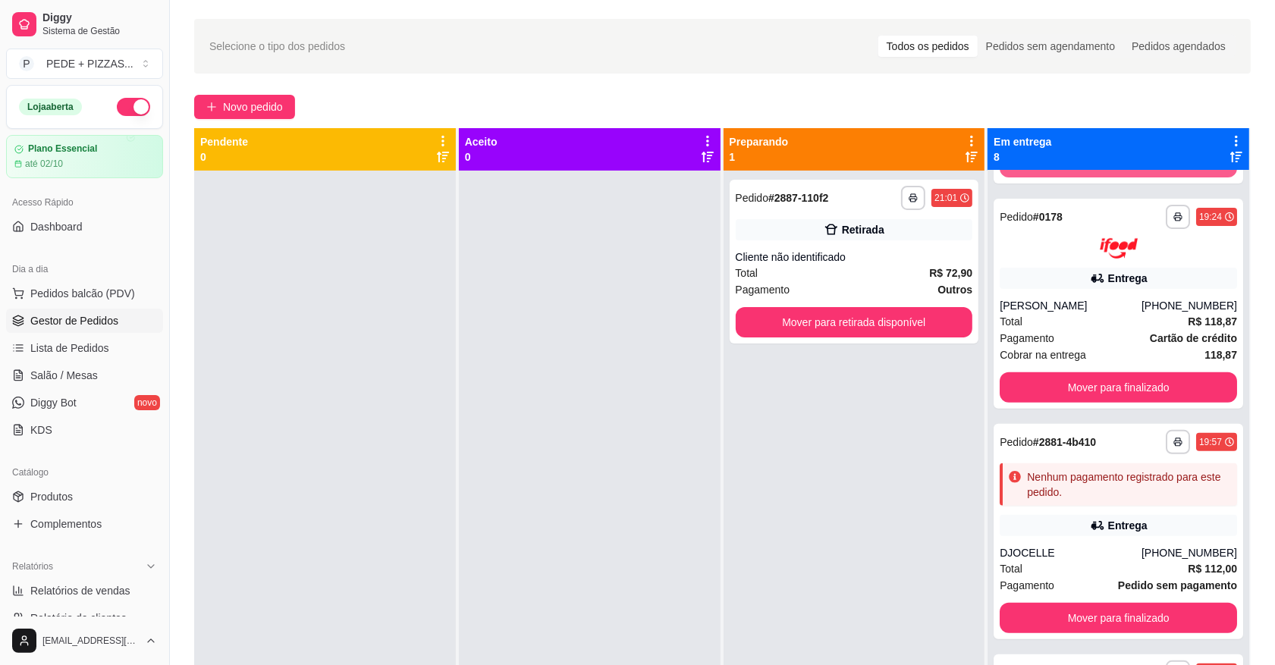
scroll to position [355, 0]
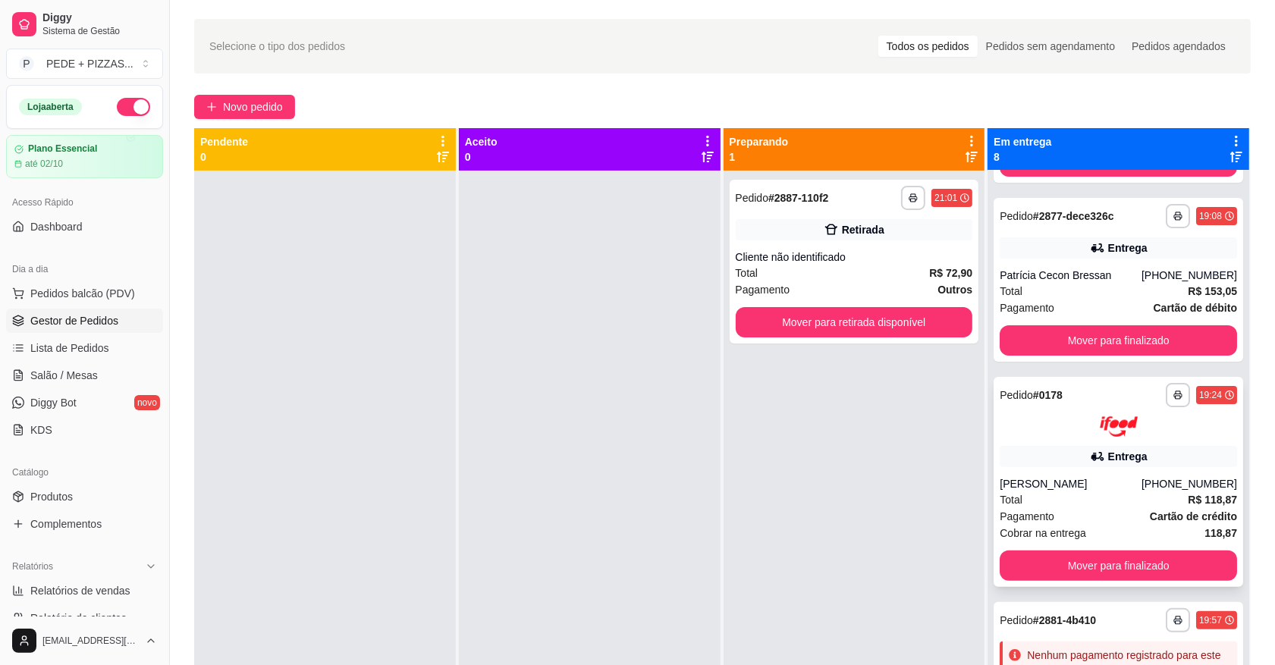
click at [1064, 476] on div "[PERSON_NAME]" at bounding box center [1070, 483] width 142 height 15
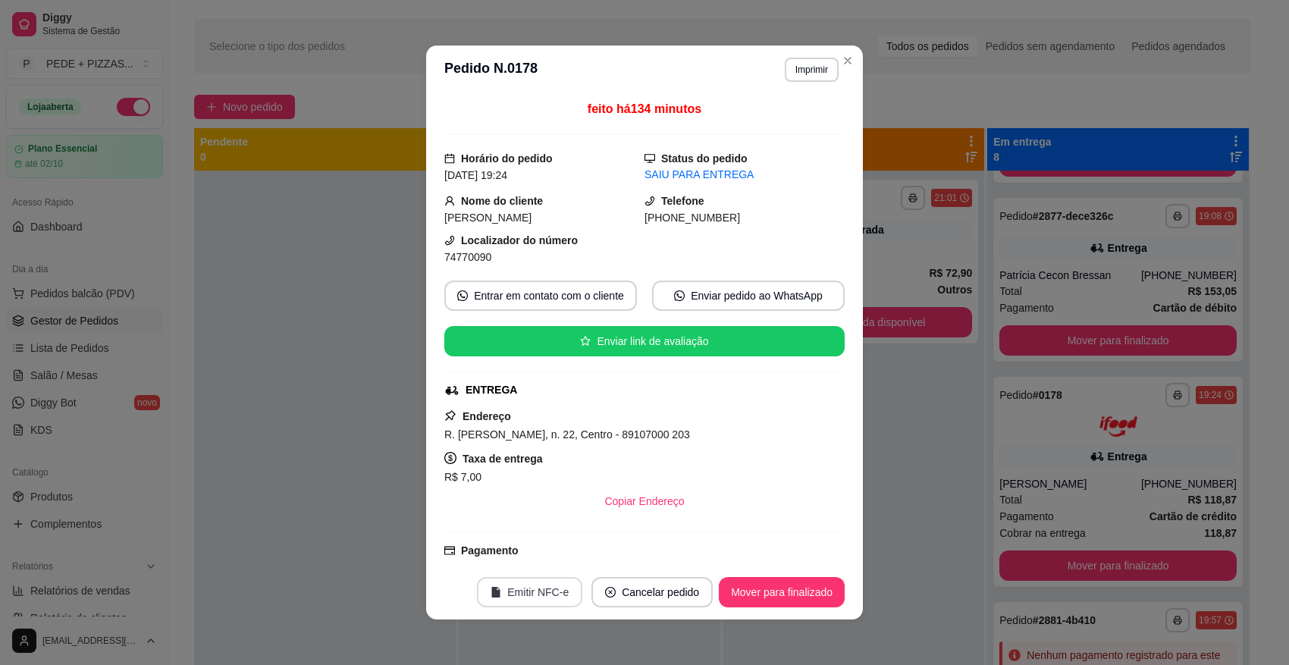
click at [516, 600] on button "Emitir NFC-e" at bounding box center [529, 592] width 105 height 30
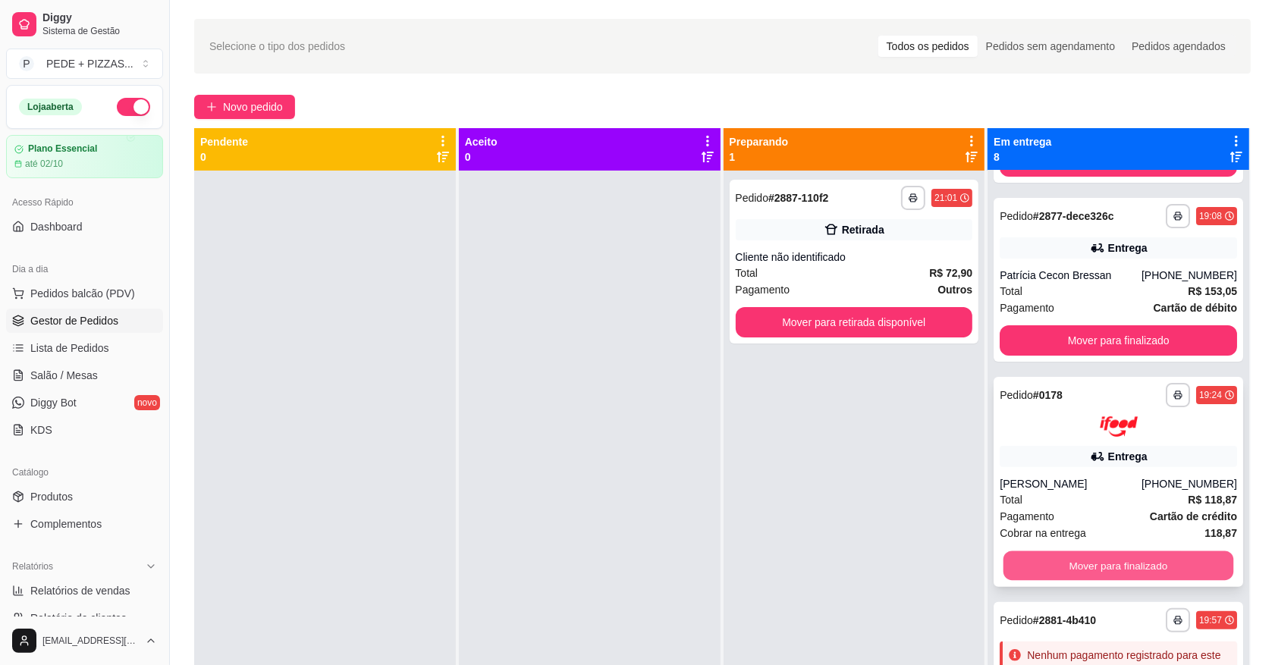
click at [1096, 551] on button "Mover para finalizado" at bounding box center [1118, 566] width 230 height 30
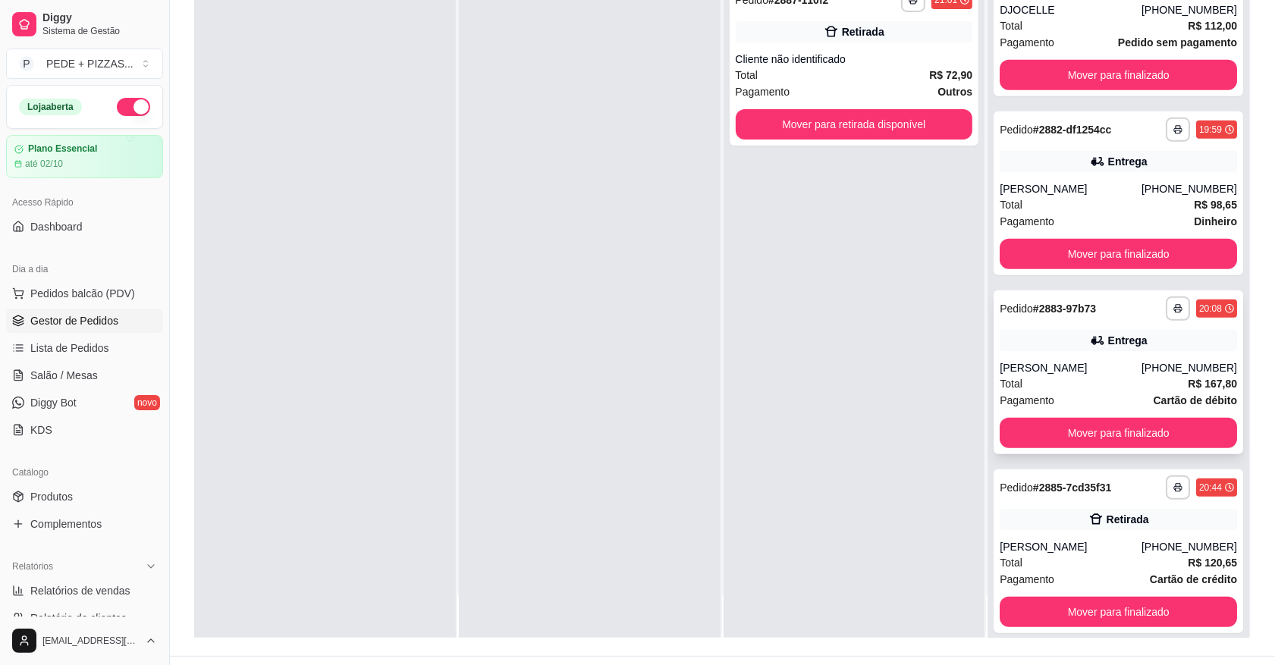
scroll to position [231, 0]
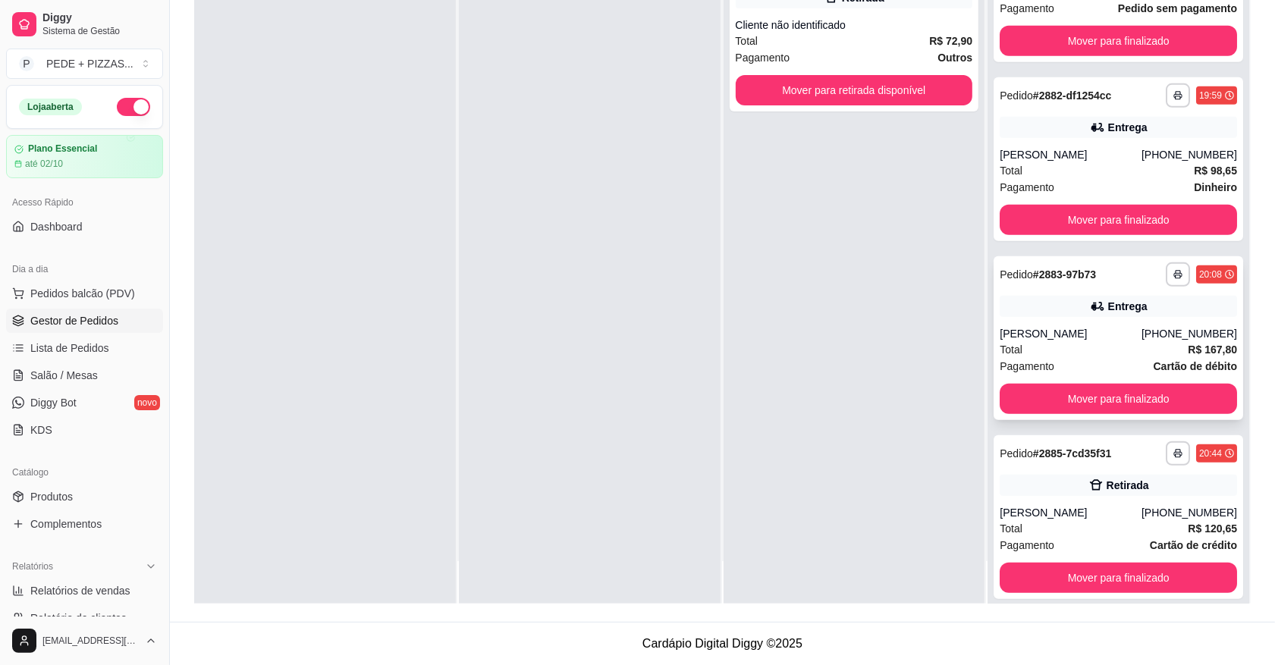
click at [1096, 326] on div "[PERSON_NAME]" at bounding box center [1070, 333] width 142 height 15
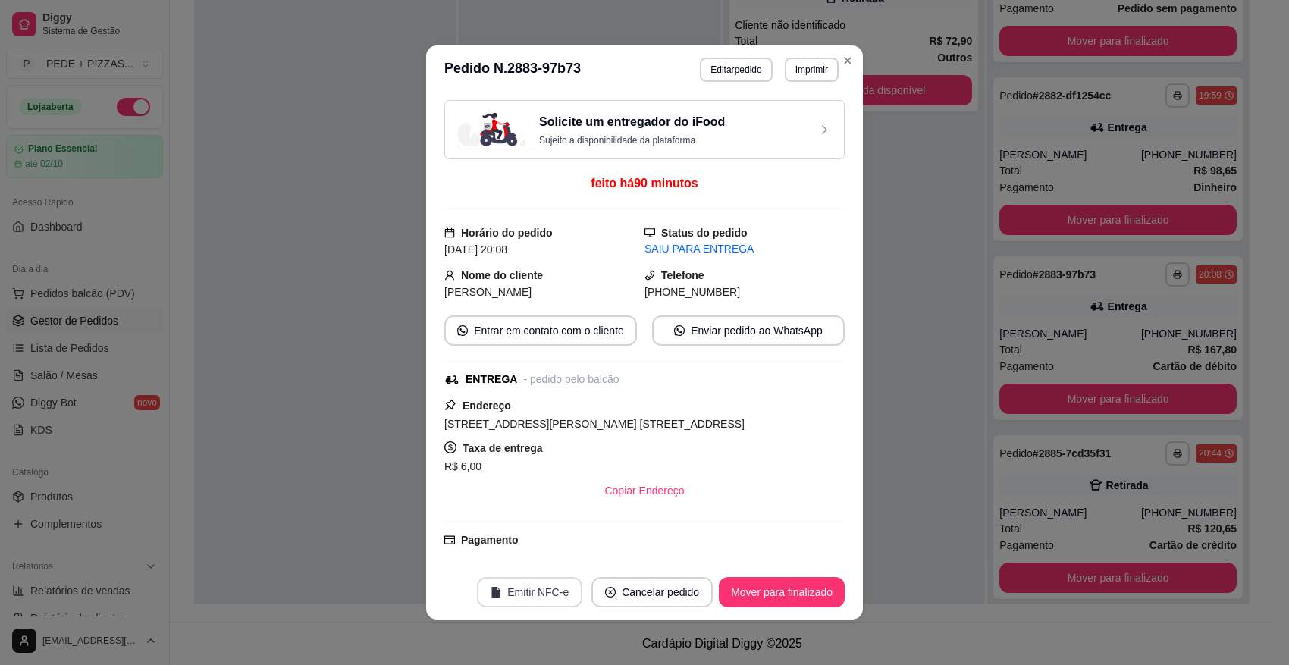
click at [533, 600] on button "Emitir NFC-e" at bounding box center [529, 592] width 105 height 30
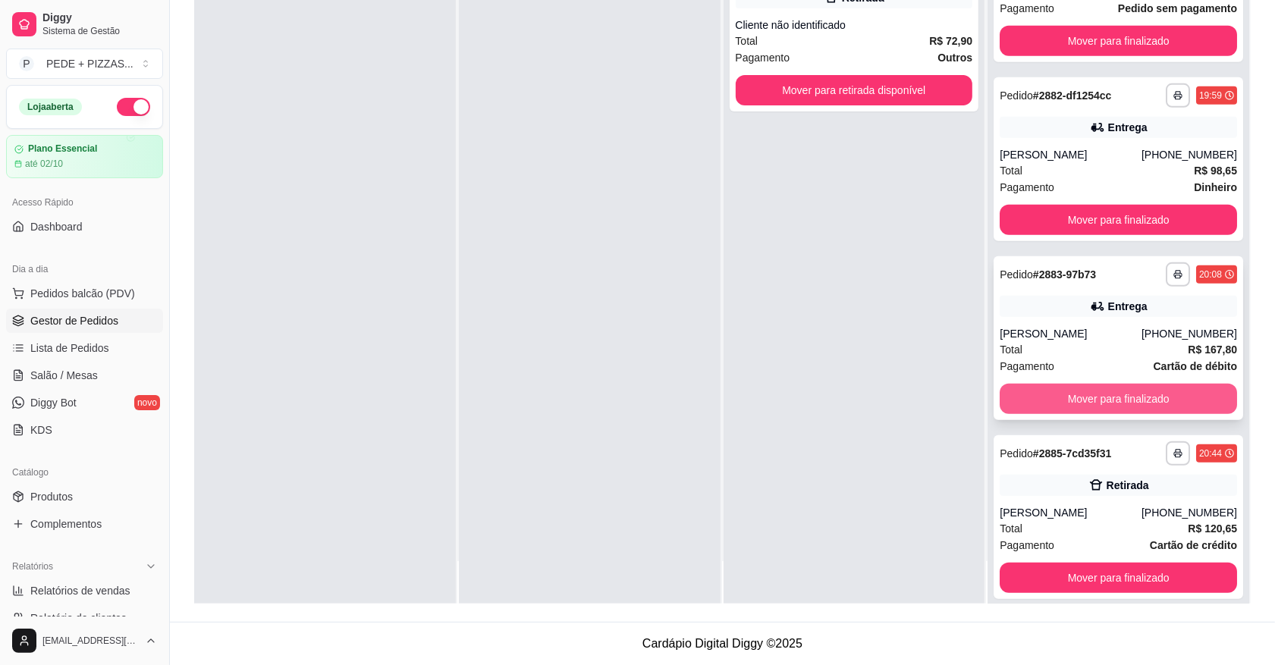
click at [1105, 384] on button "Mover para finalizado" at bounding box center [1117, 399] width 237 height 30
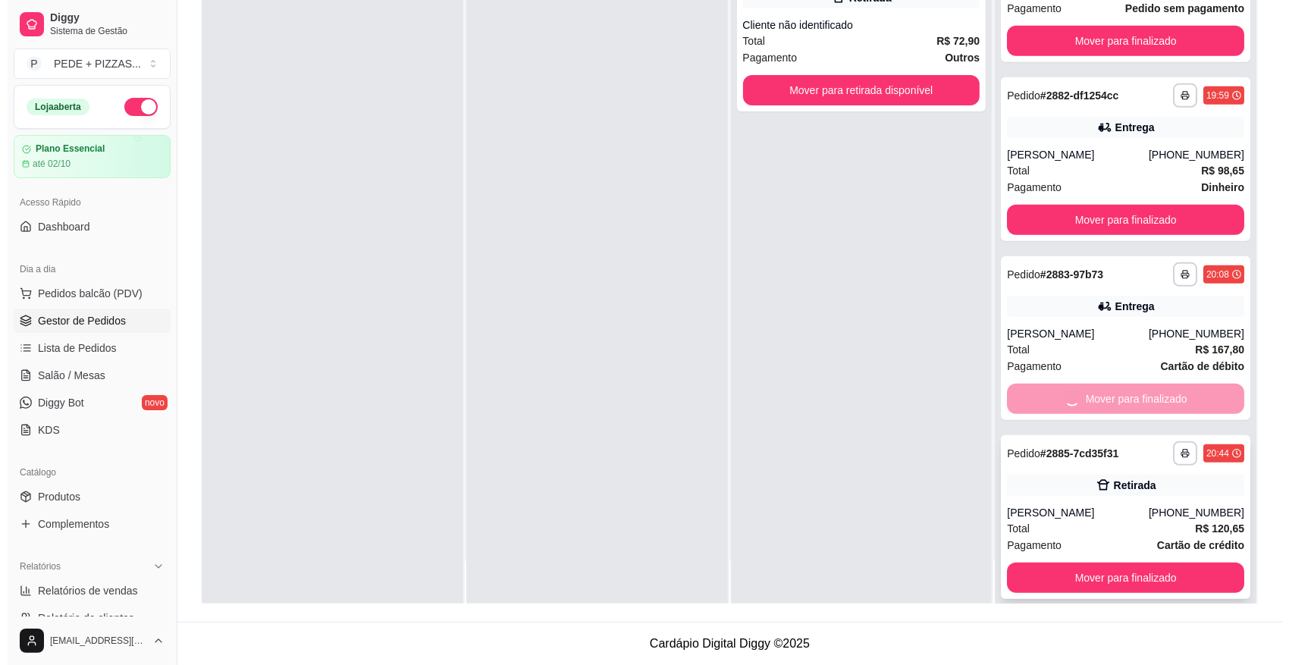
scroll to position [475, 0]
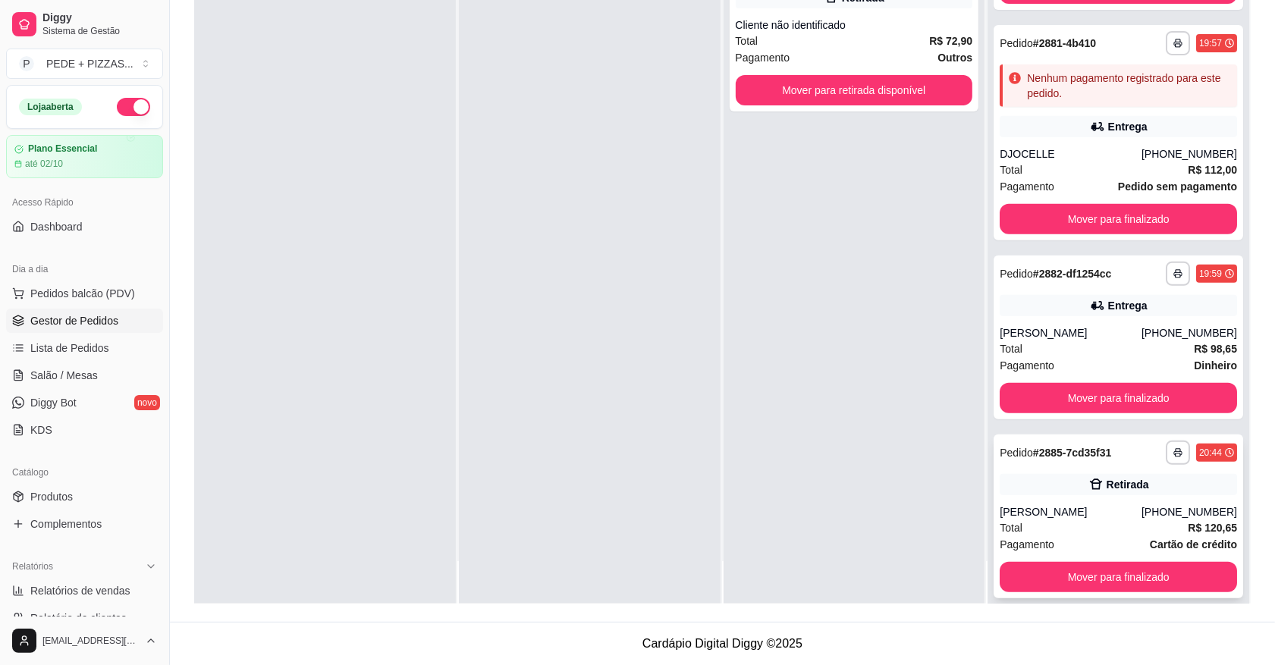
click at [1078, 504] on div "[PERSON_NAME]" at bounding box center [1070, 511] width 142 height 15
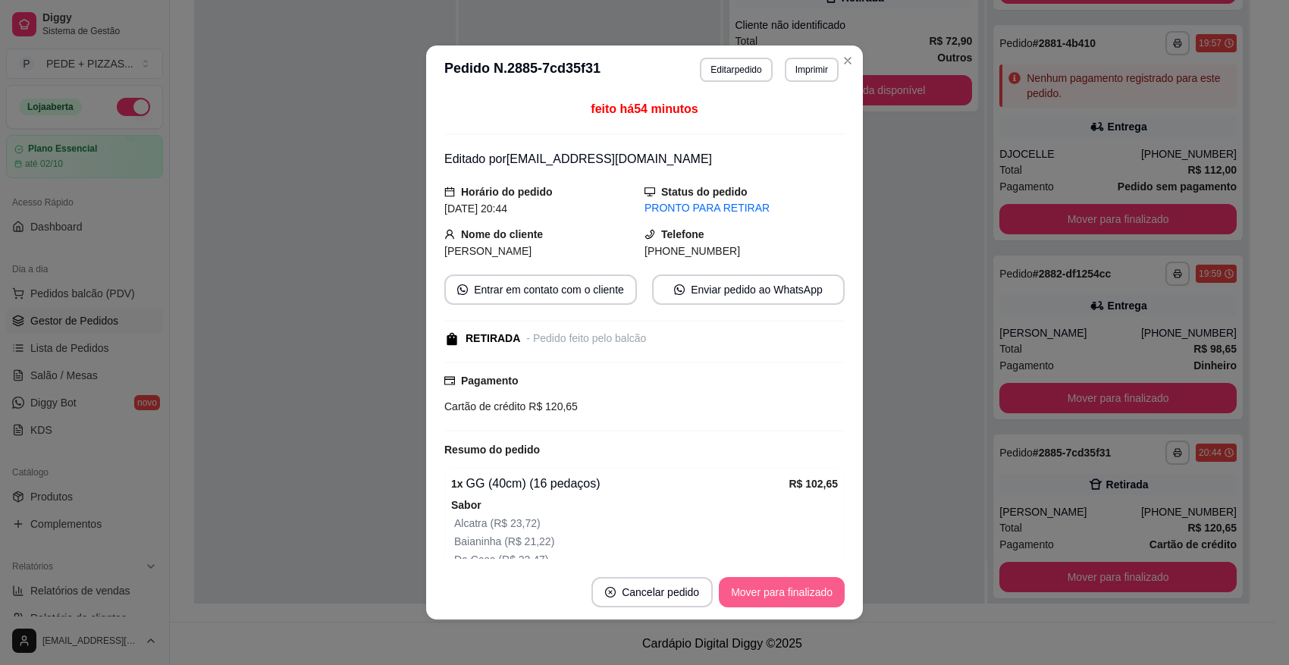
click at [782, 590] on button "Mover para finalizado" at bounding box center [782, 592] width 126 height 30
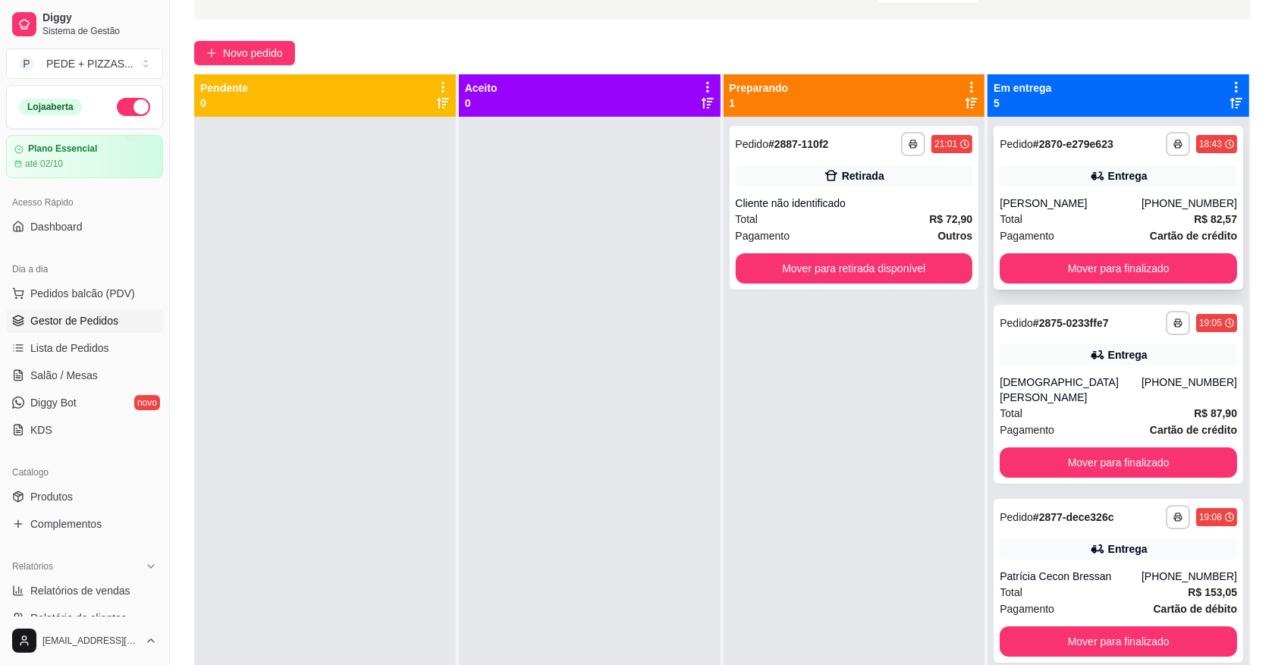
scroll to position [42, 0]
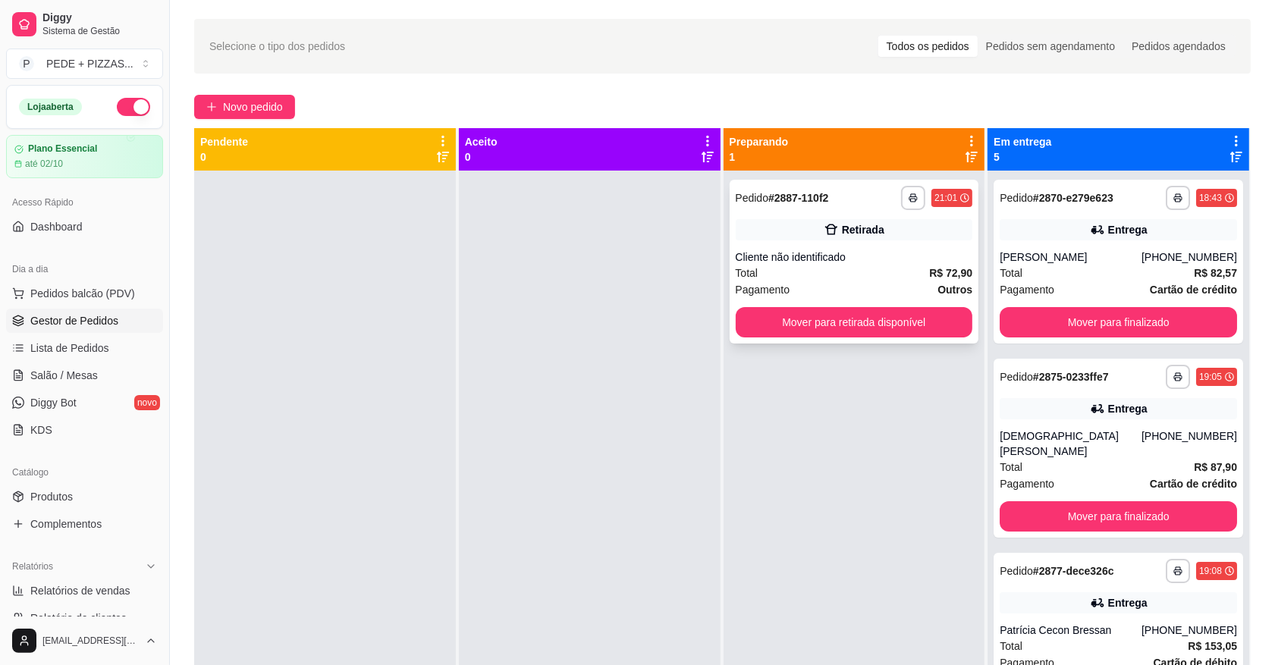
click at [801, 270] on div "Total R$ 72,90" at bounding box center [854, 273] width 237 height 17
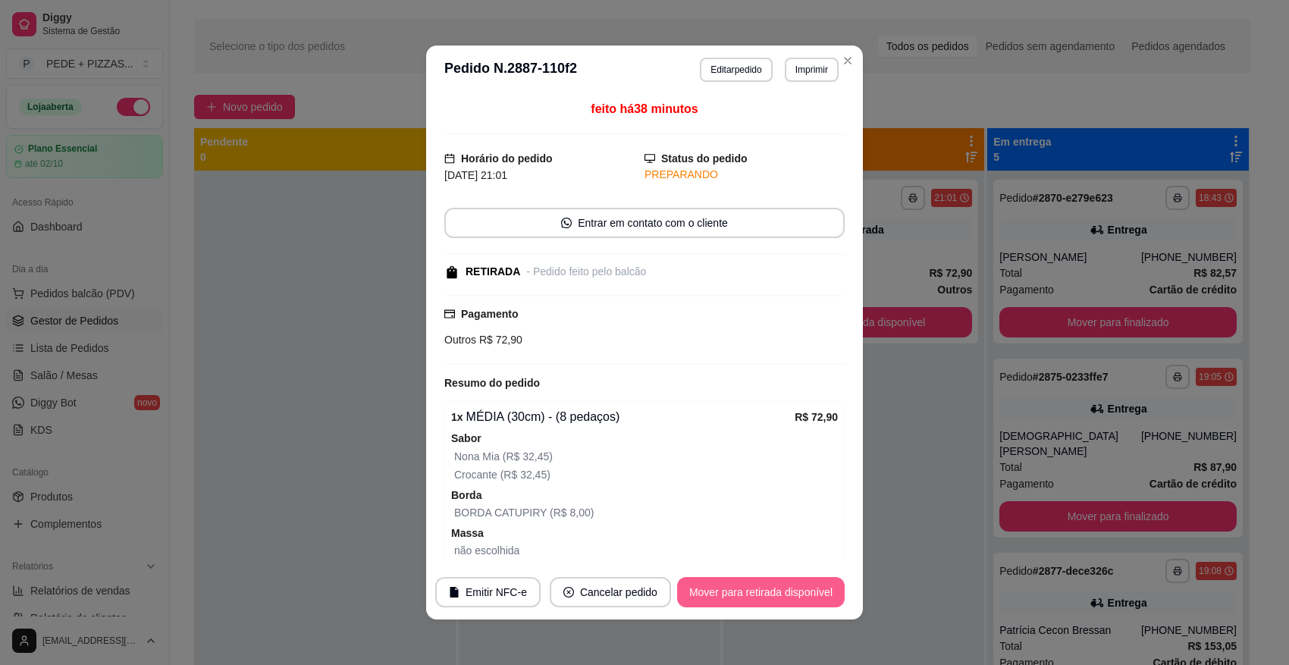
click at [776, 596] on button "Mover para retirada disponível" at bounding box center [761, 592] width 168 height 30
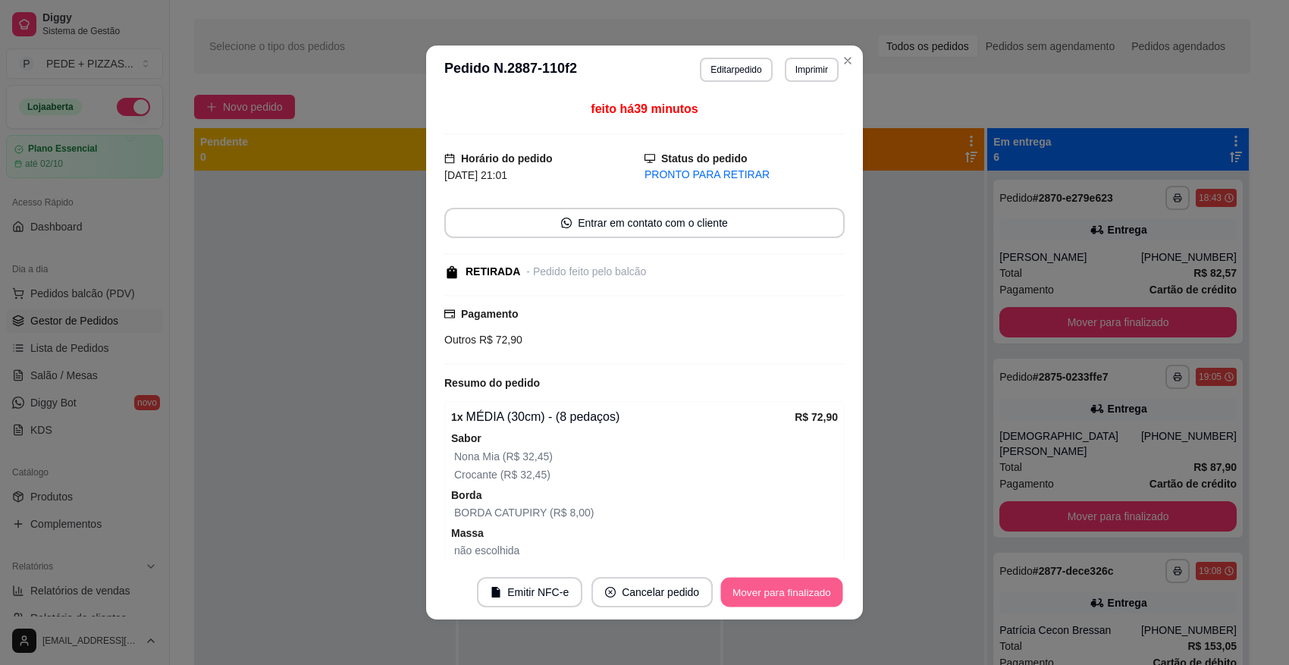
click at [774, 595] on button "Mover para finalizado" at bounding box center [782, 593] width 122 height 30
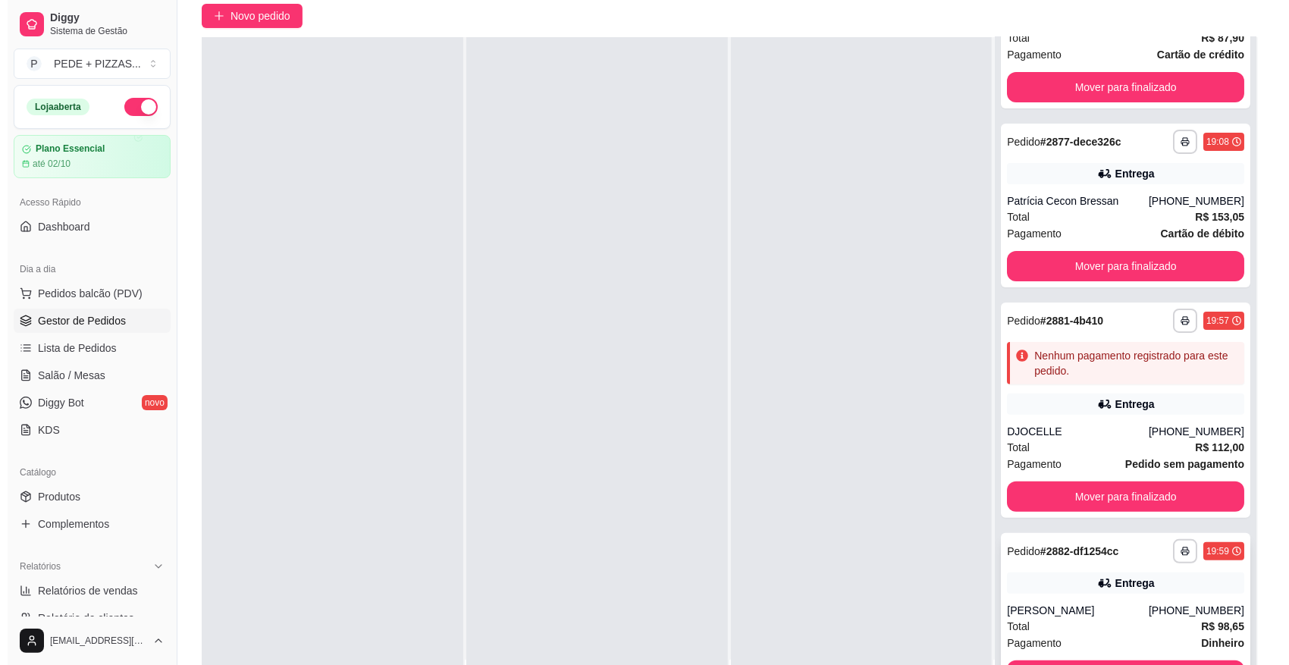
scroll to position [231, 0]
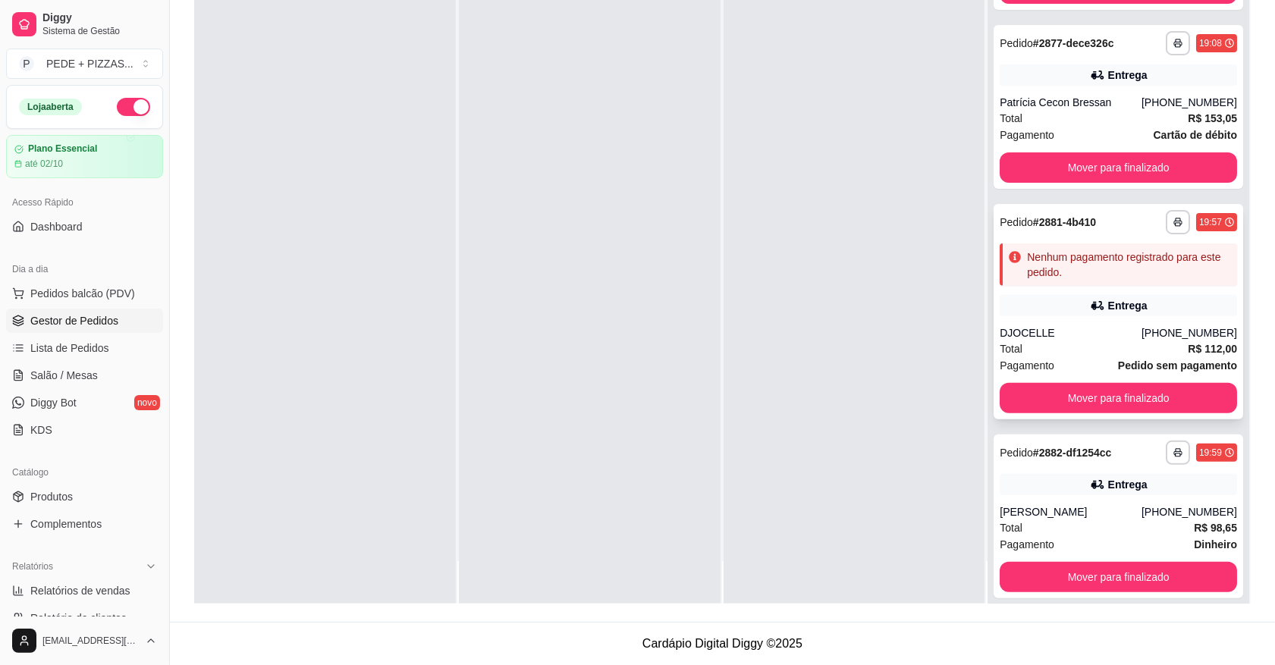
click at [1090, 325] on div "DJOCELLE" at bounding box center [1070, 332] width 142 height 15
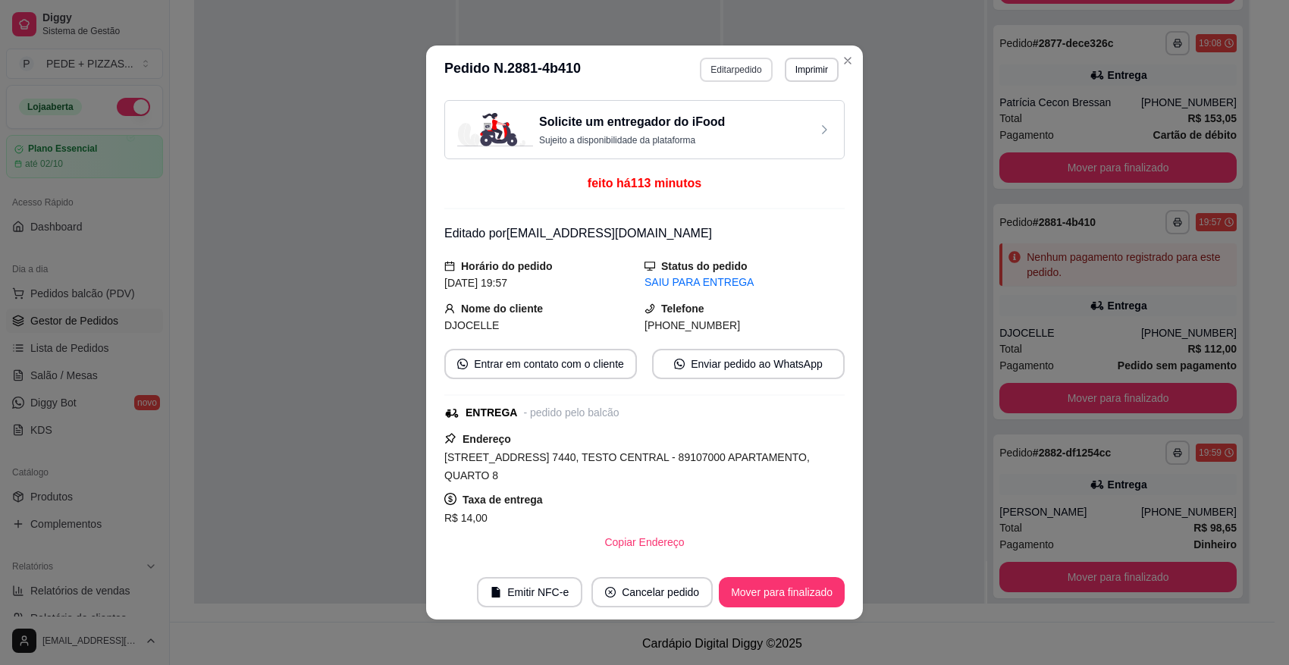
click at [743, 68] on button "Editar pedido" at bounding box center [736, 70] width 72 height 24
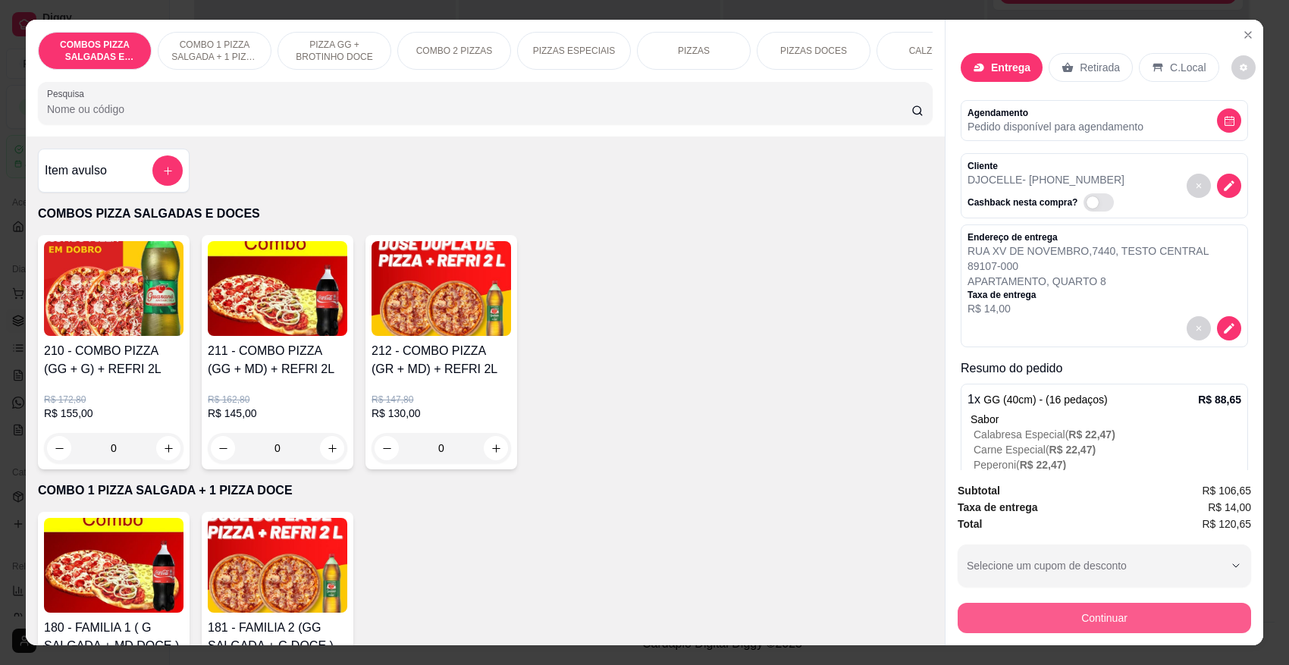
click at [1109, 616] on button "Continuar" at bounding box center [1104, 618] width 293 height 30
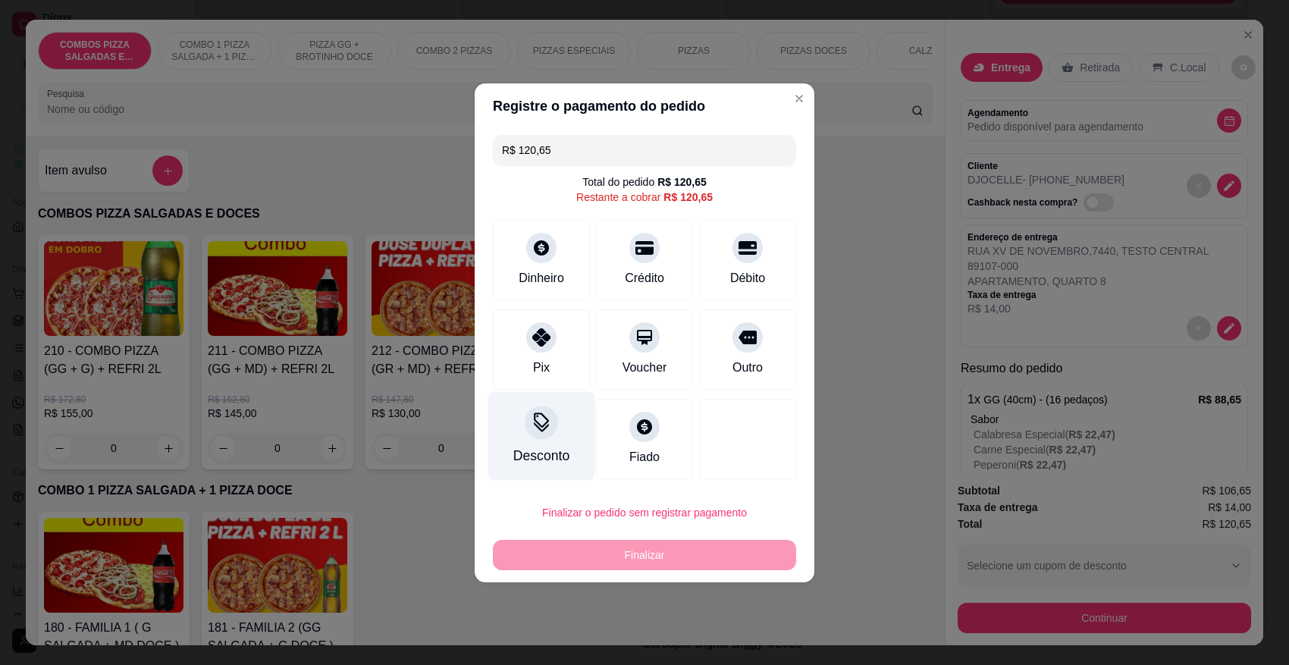
click at [544, 432] on icon at bounding box center [542, 423] width 20 height 20
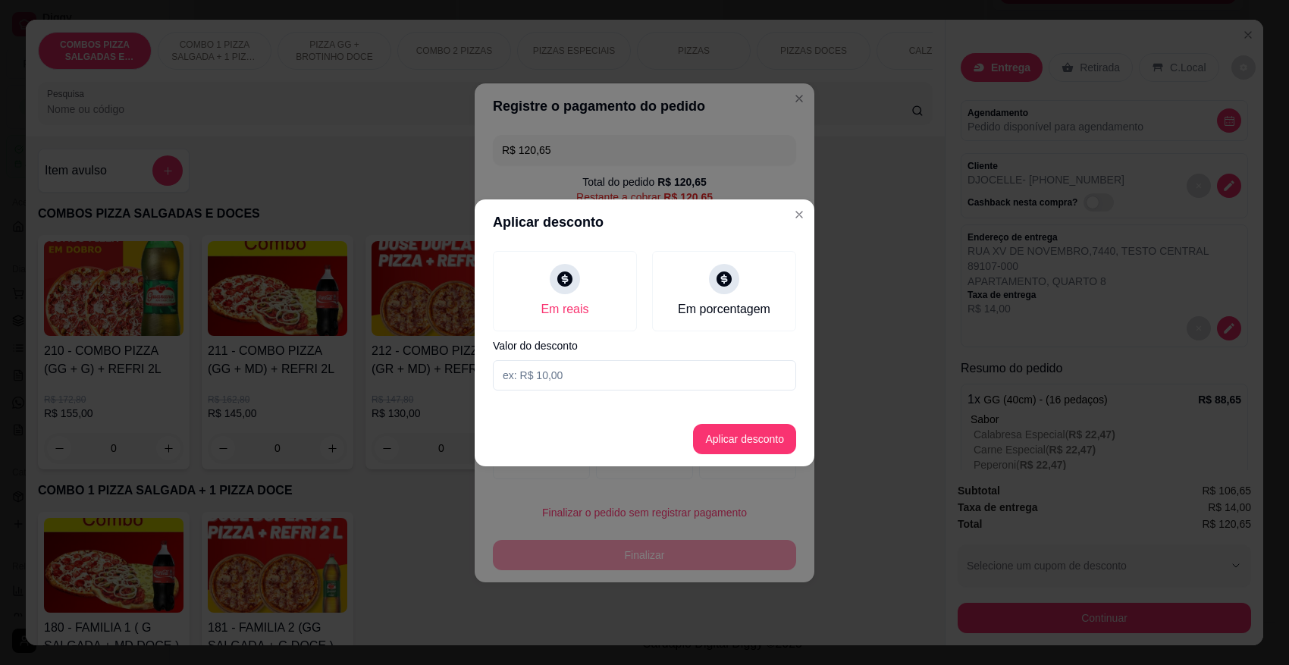
click at [593, 381] on input at bounding box center [644, 375] width 303 height 30
click at [780, 431] on button "Aplicar desconto" at bounding box center [744, 439] width 103 height 30
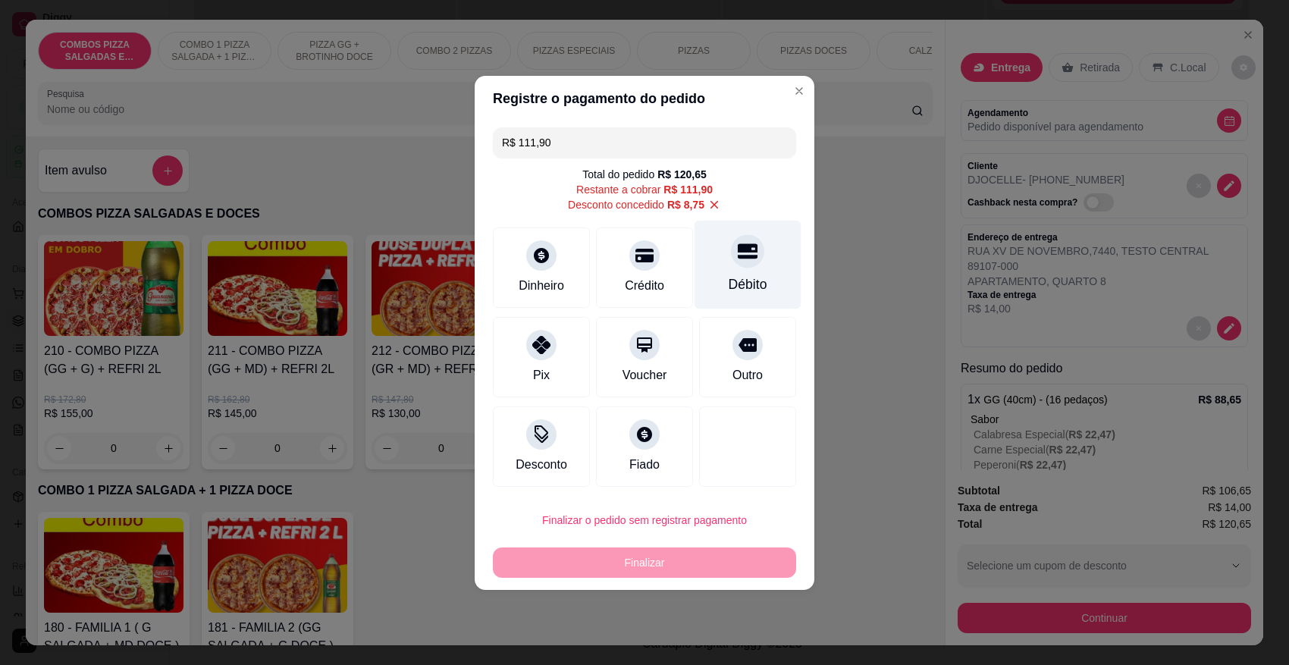
click at [741, 270] on div "Débito" at bounding box center [748, 264] width 107 height 89
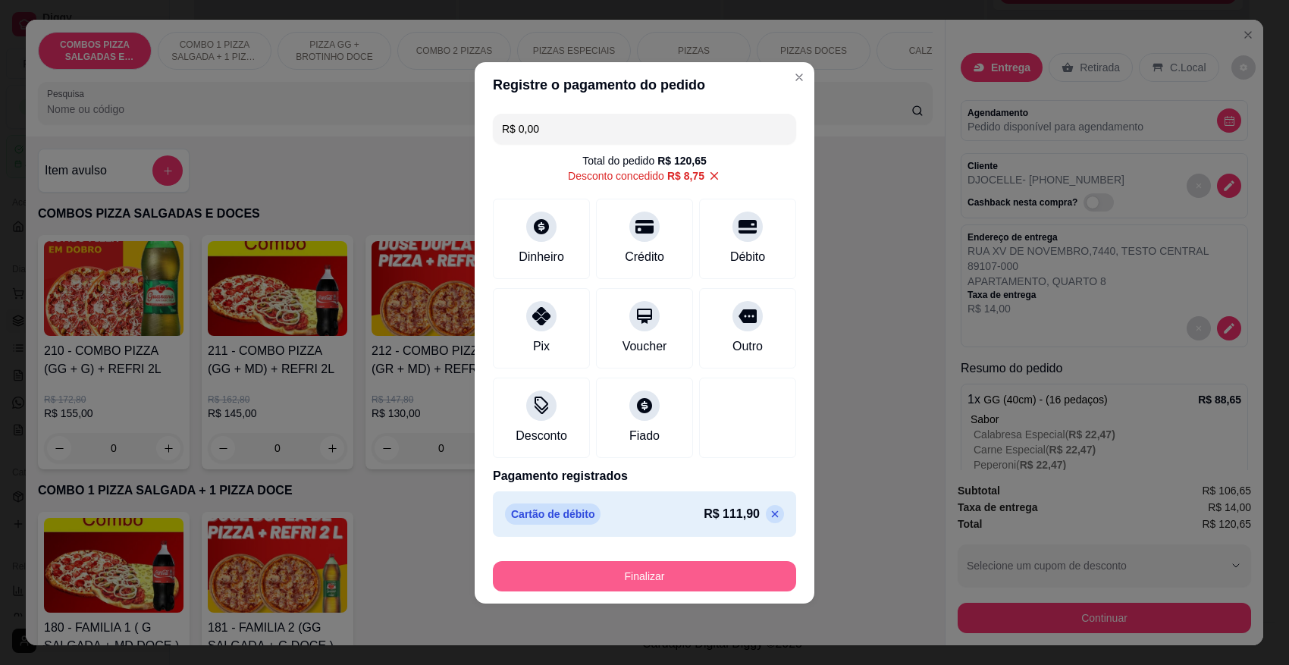
click at [652, 571] on button "Finalizar" at bounding box center [644, 576] width 303 height 30
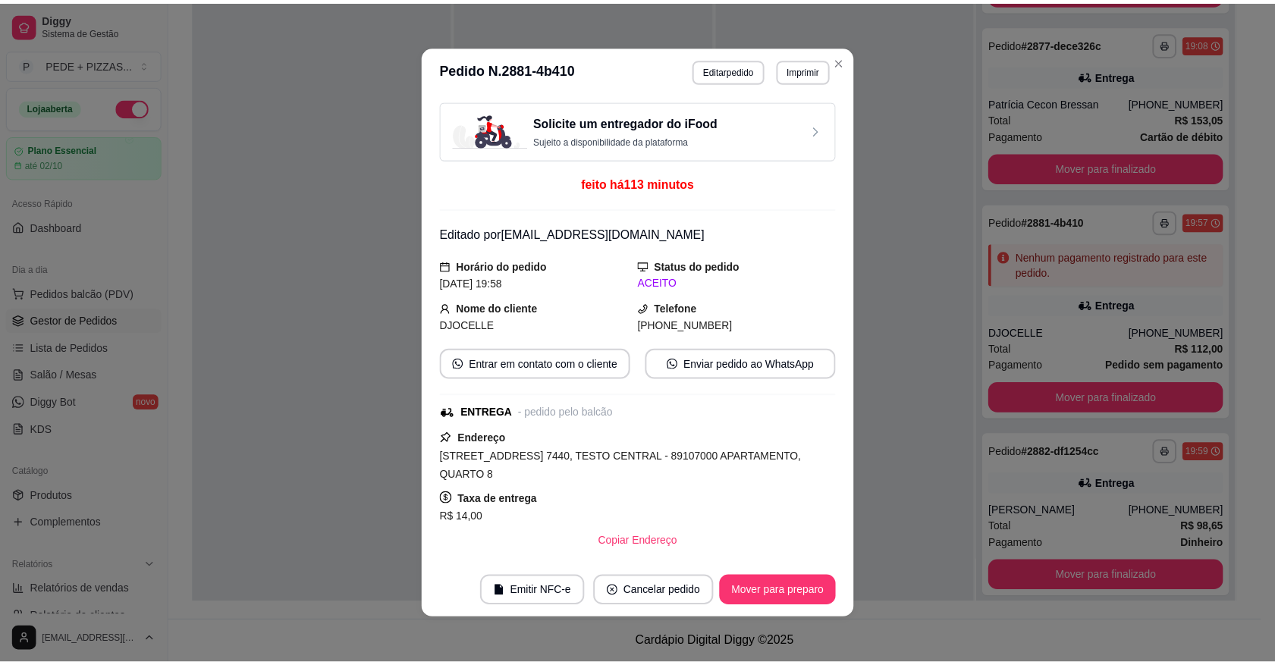
scroll to position [65, 0]
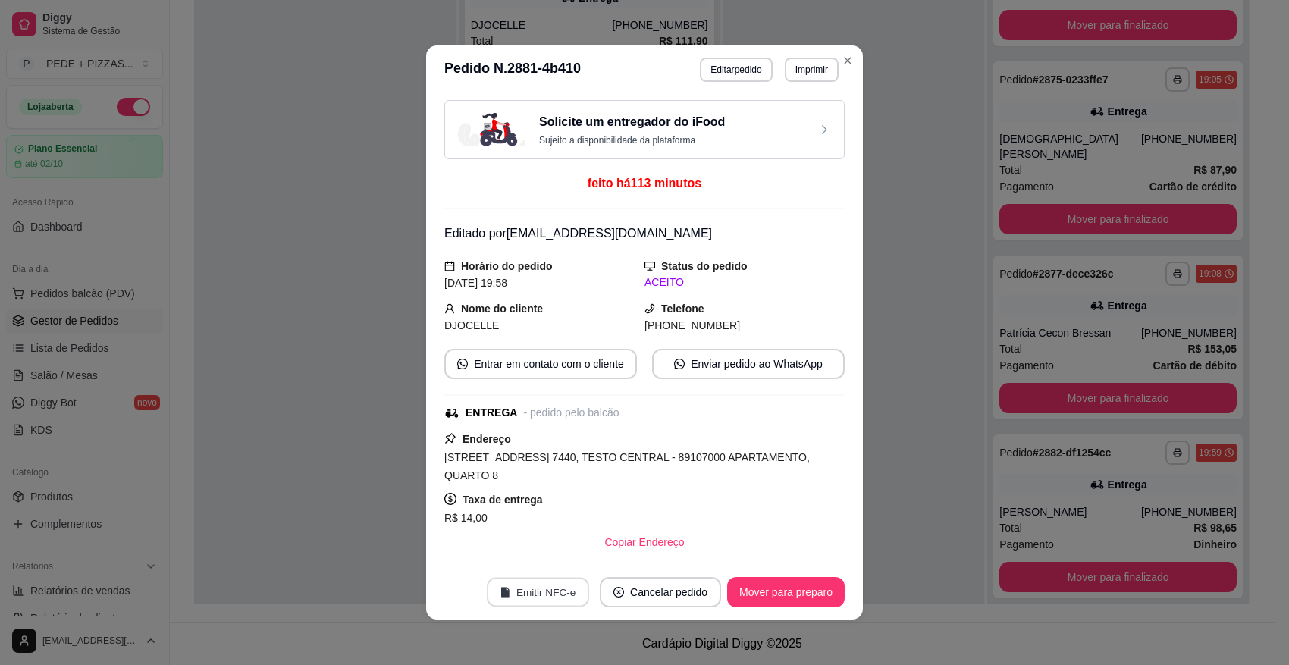
click at [521, 589] on button "Emitir NFC-e" at bounding box center [538, 593] width 102 height 30
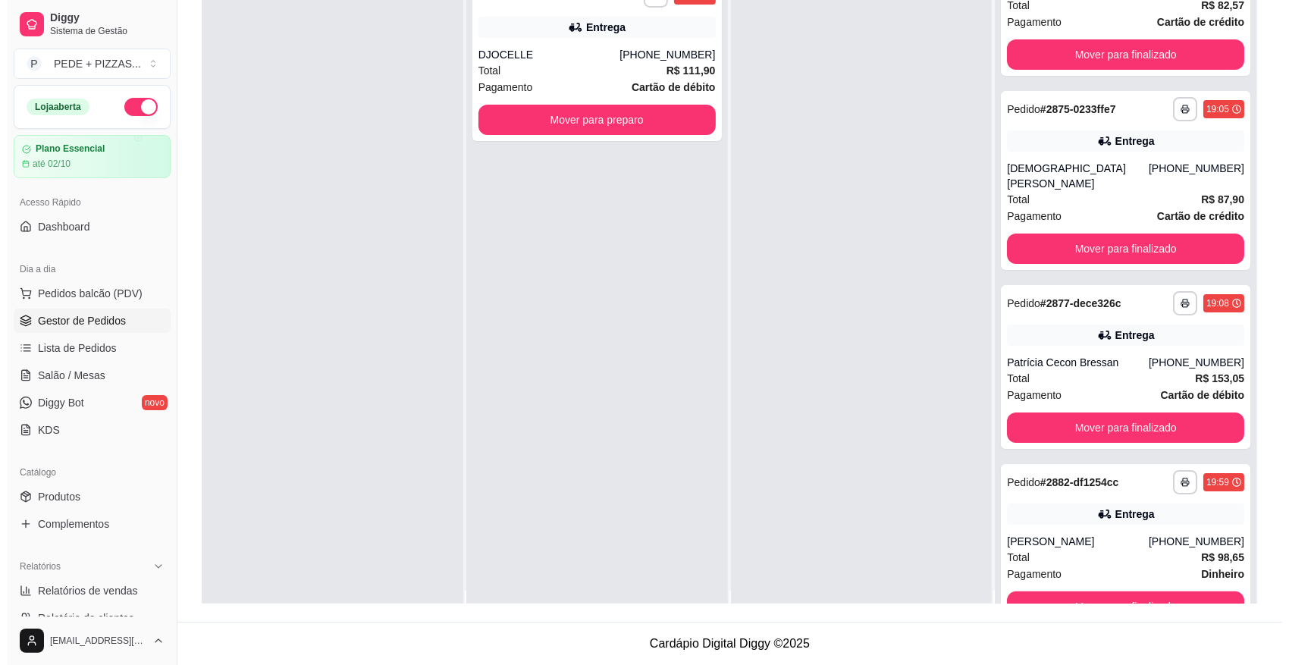
scroll to position [0, 0]
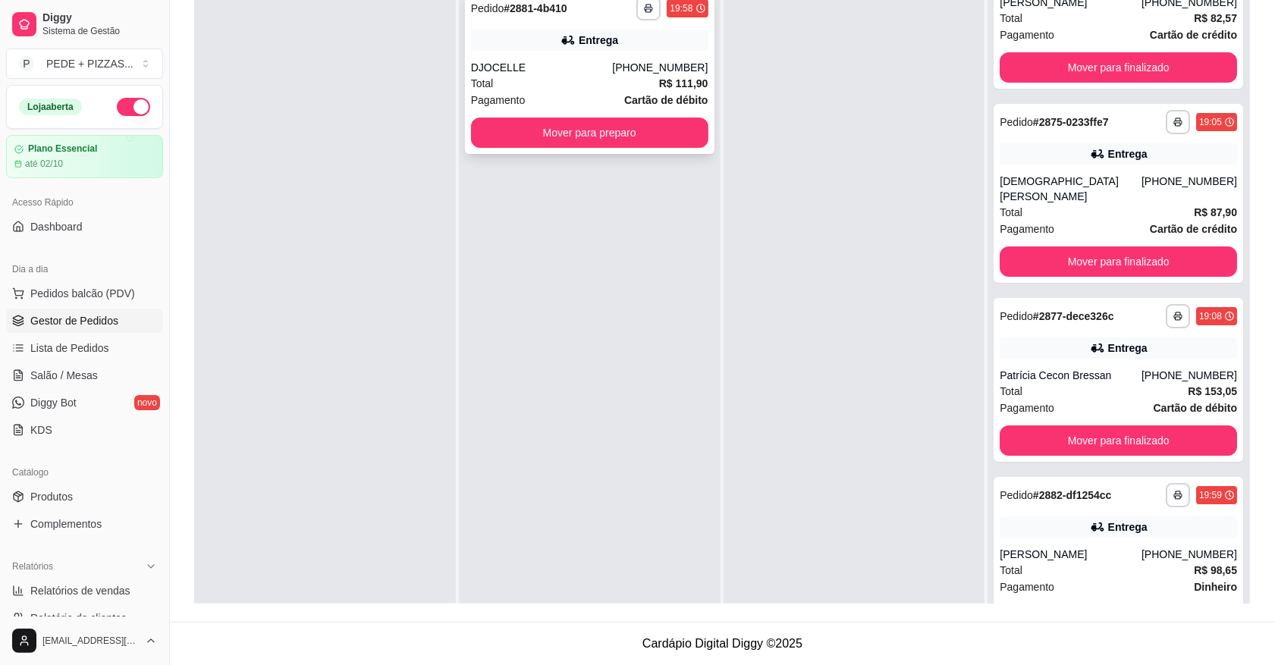
click at [599, 68] on div "DJOCELLE" at bounding box center [542, 67] width 142 height 15
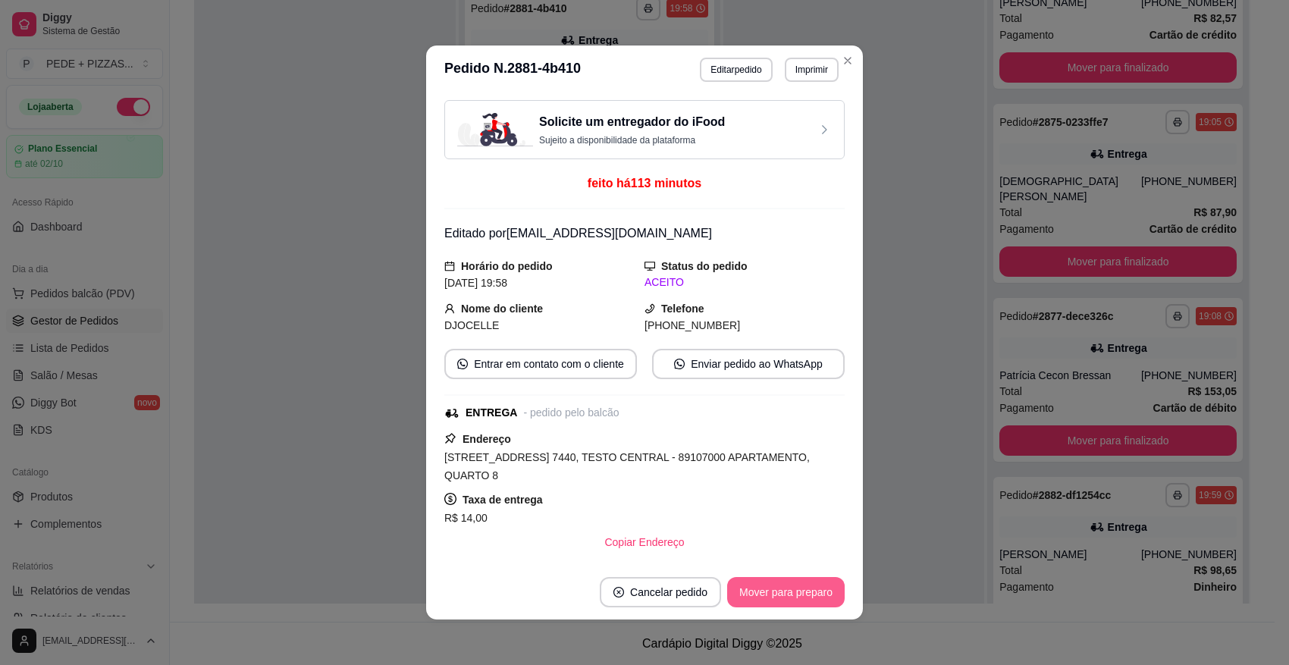
click at [773, 585] on button "Mover para preparo" at bounding box center [786, 592] width 118 height 30
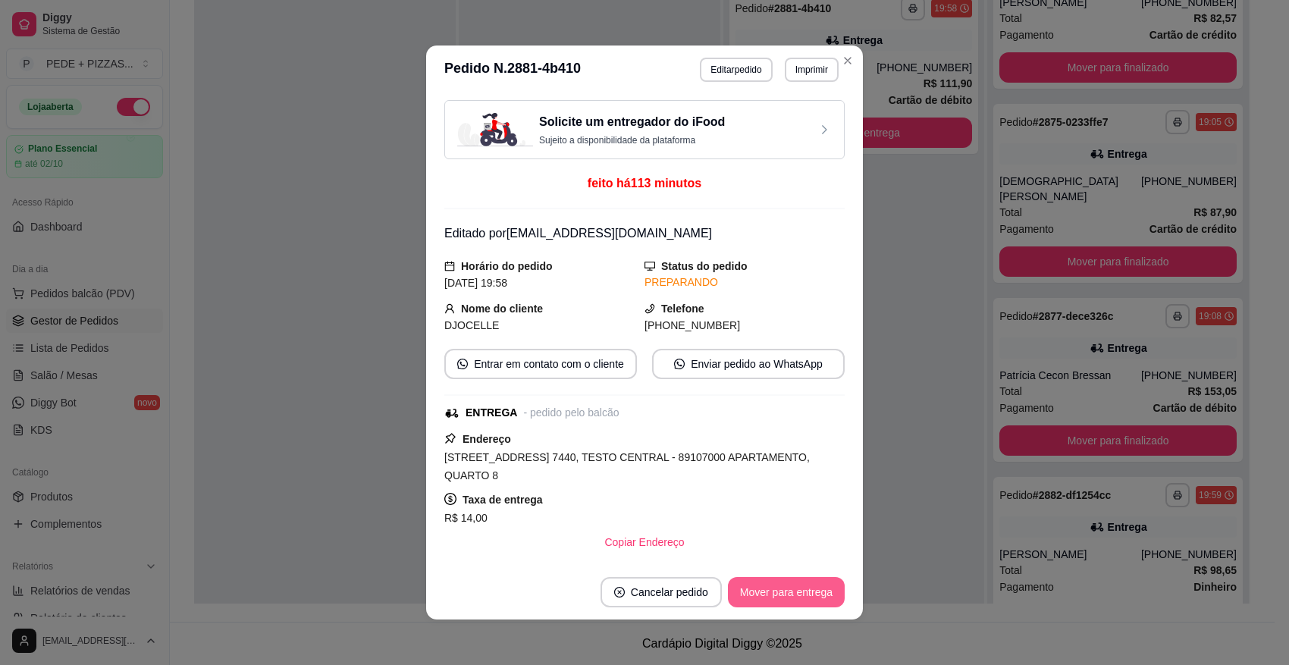
click at [773, 585] on button "Mover para entrega" at bounding box center [786, 592] width 117 height 30
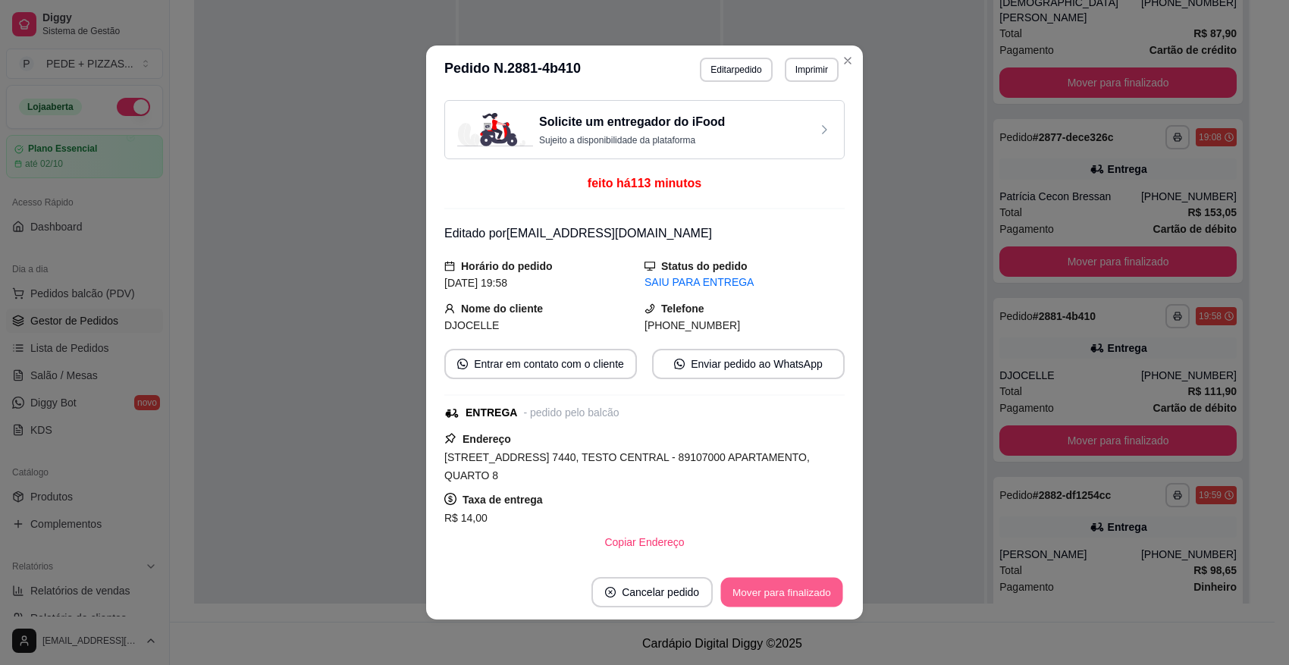
click at [776, 593] on button "Mover para finalizado" at bounding box center [782, 593] width 122 height 30
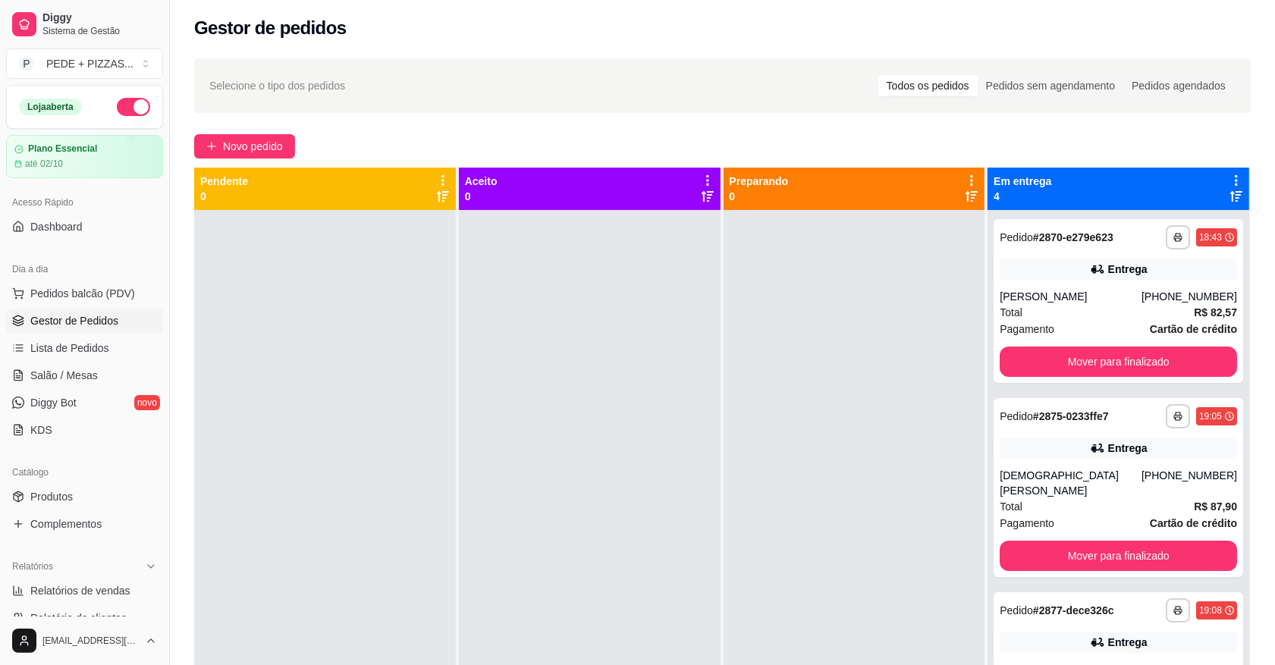
scroll to position [0, 0]
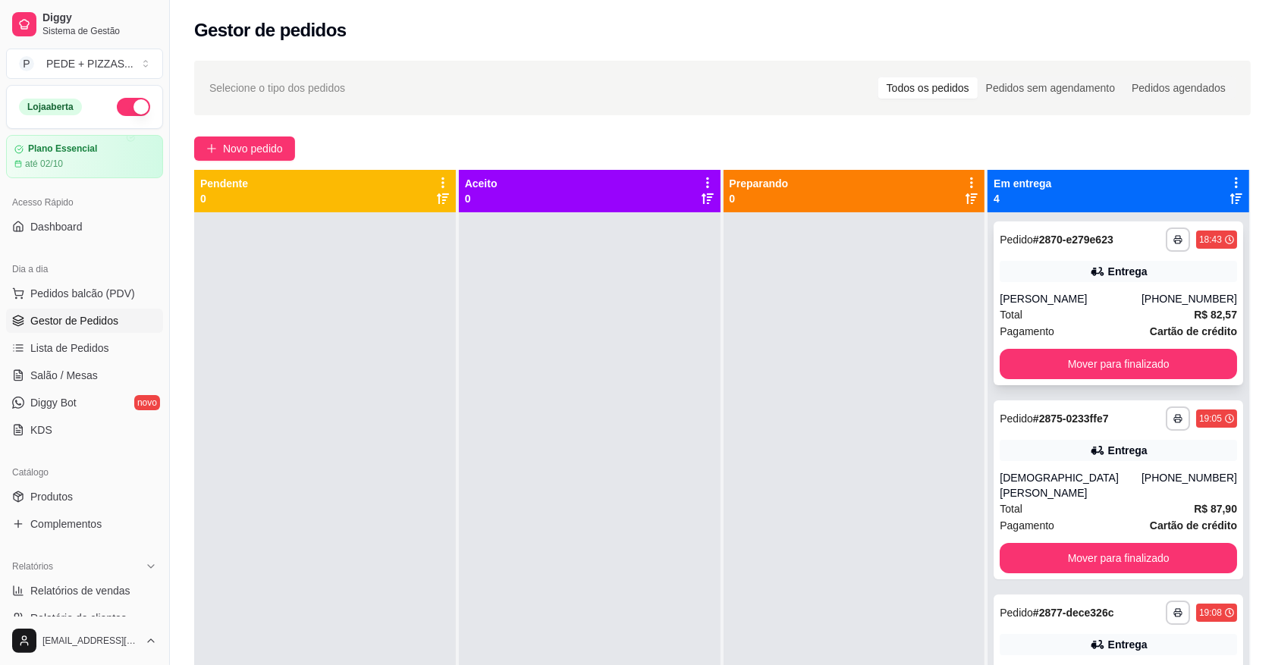
click at [1136, 281] on div "Entrega" at bounding box center [1117, 271] width 237 height 21
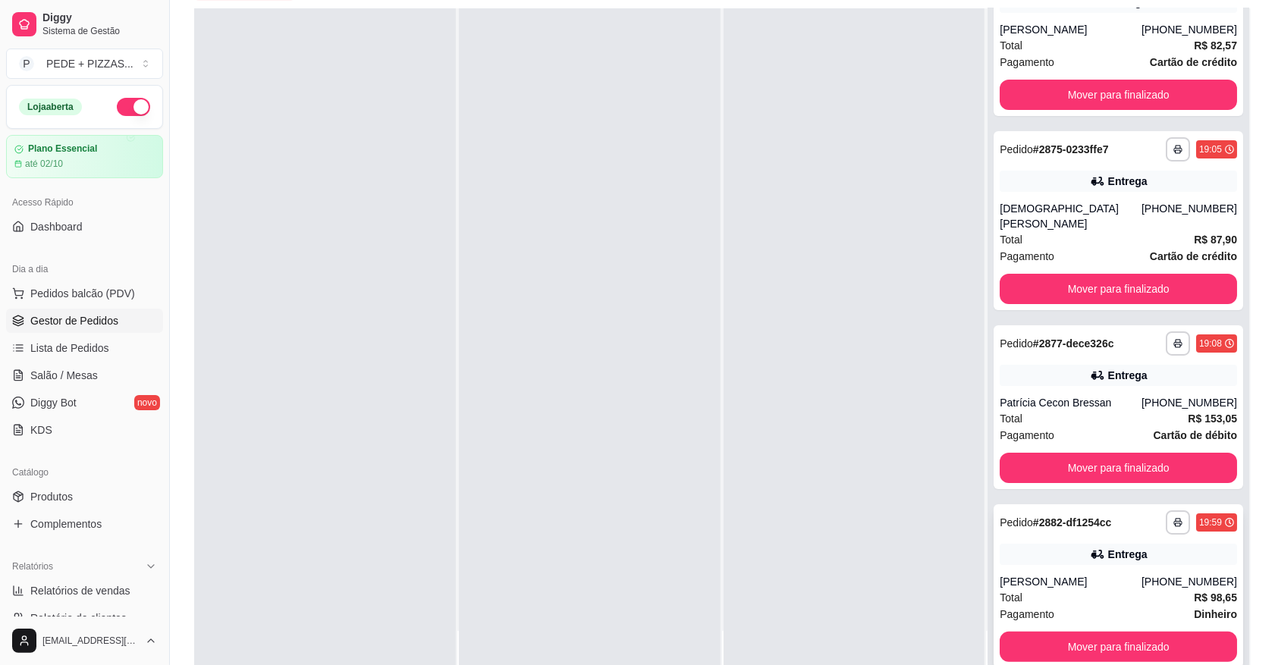
scroll to position [231, 0]
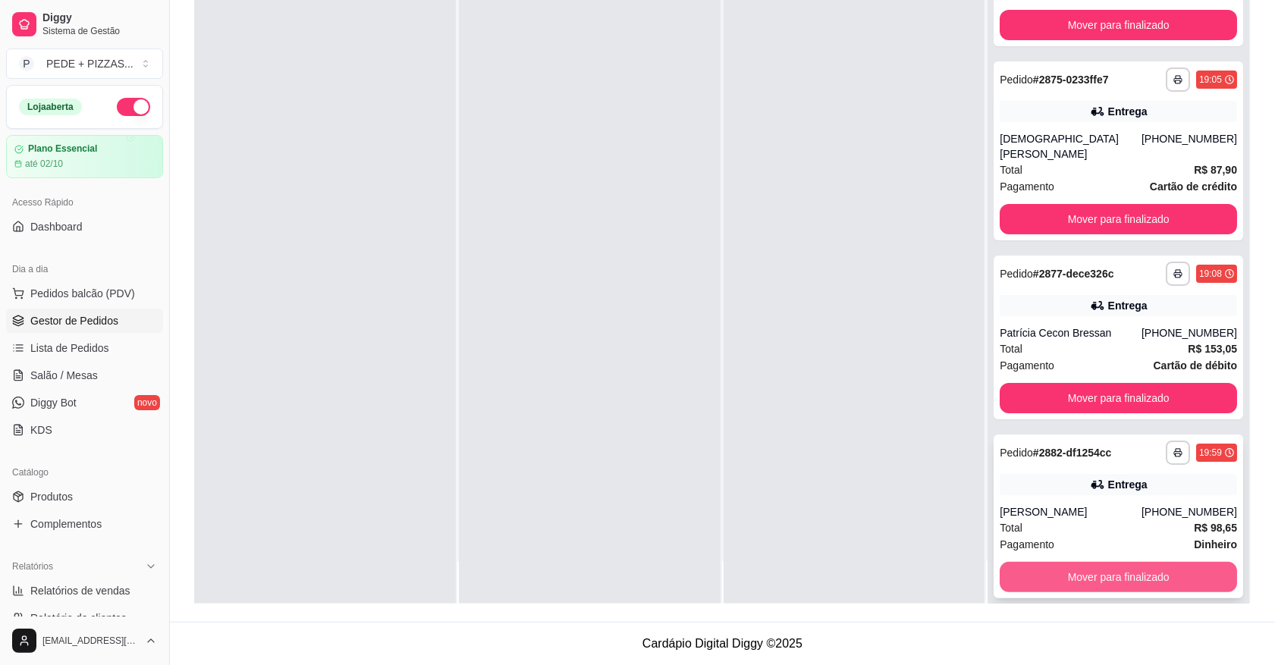
click at [1098, 562] on button "Mover para finalizado" at bounding box center [1117, 577] width 237 height 30
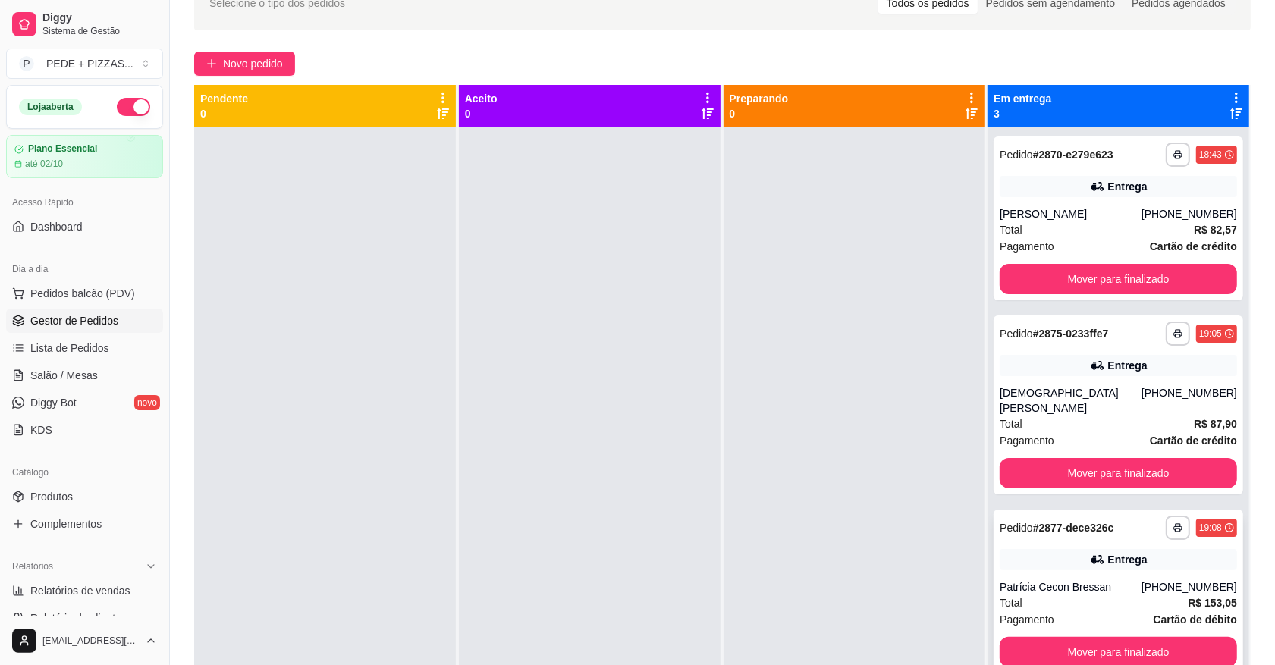
scroll to position [42, 0]
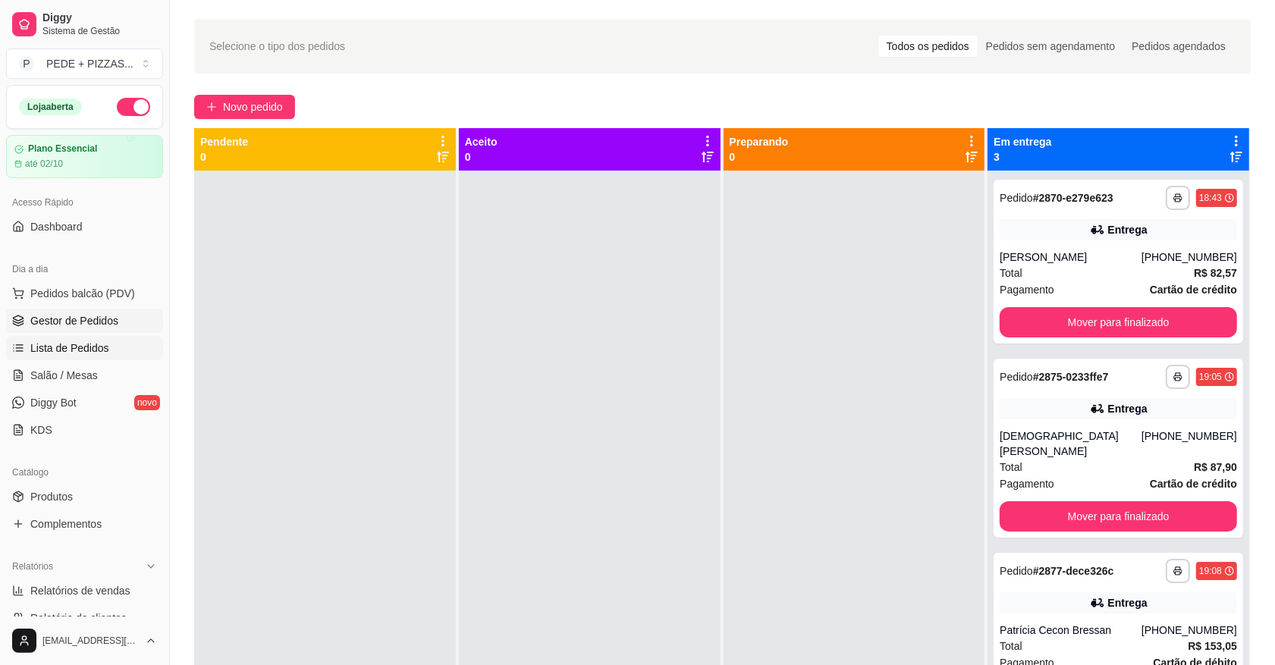
click at [74, 350] on span "Lista de Pedidos" at bounding box center [69, 347] width 79 height 15
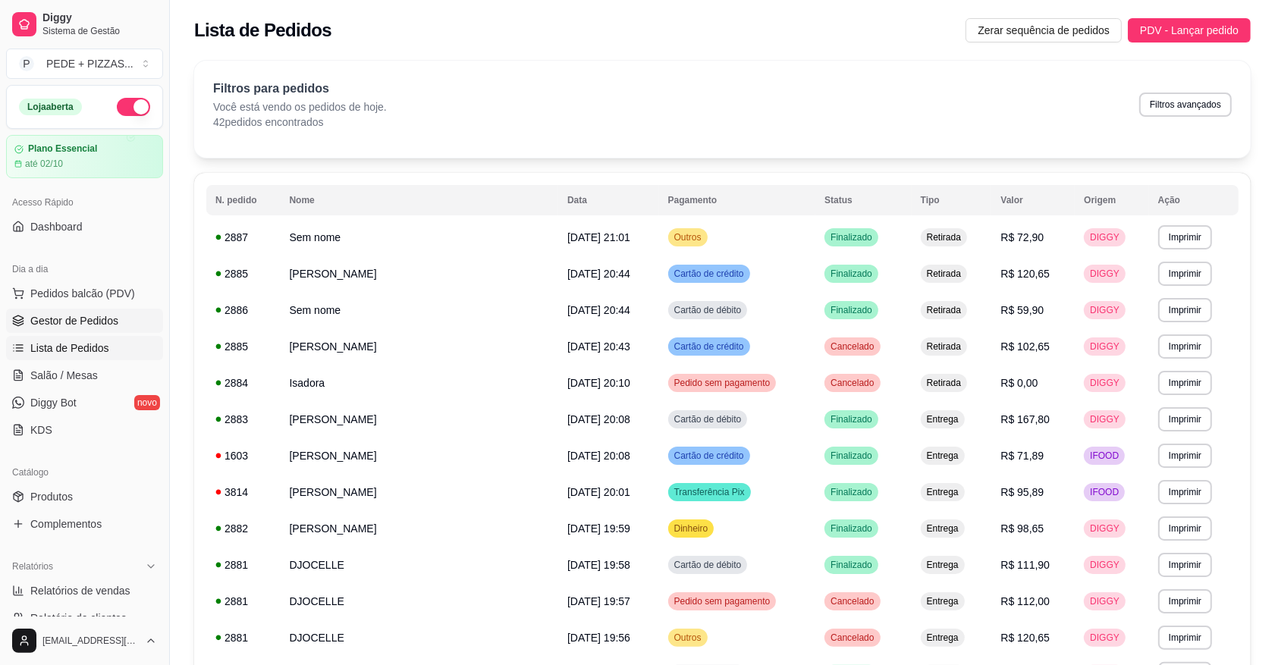
click at [78, 321] on span "Gestor de Pedidos" at bounding box center [74, 320] width 88 height 15
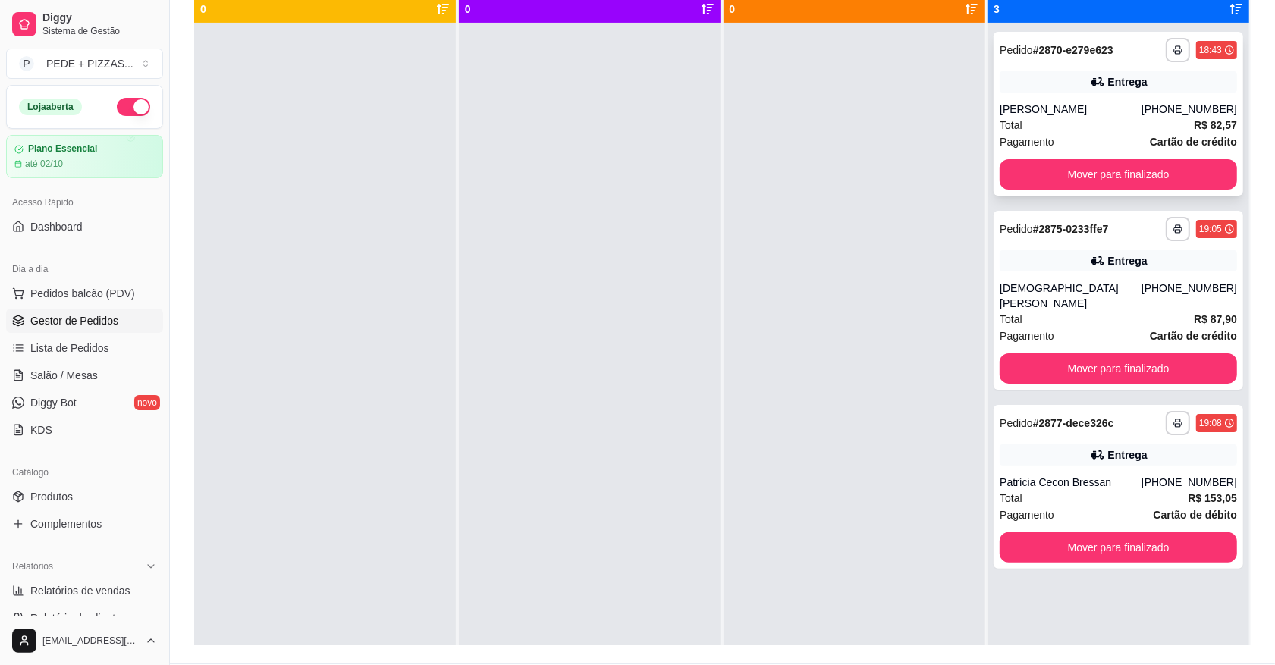
click at [1141, 122] on div "Total R$ 82,57" at bounding box center [1117, 125] width 237 height 17
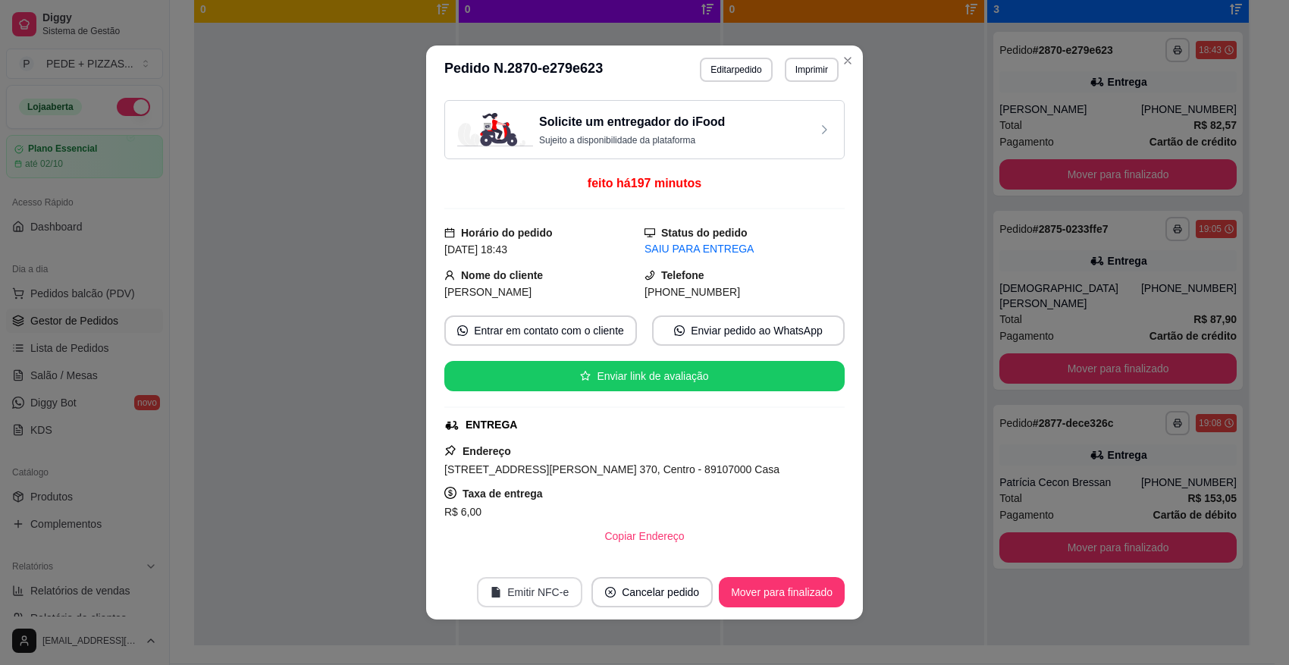
click at [544, 588] on button "Emitir NFC-e" at bounding box center [529, 592] width 105 height 30
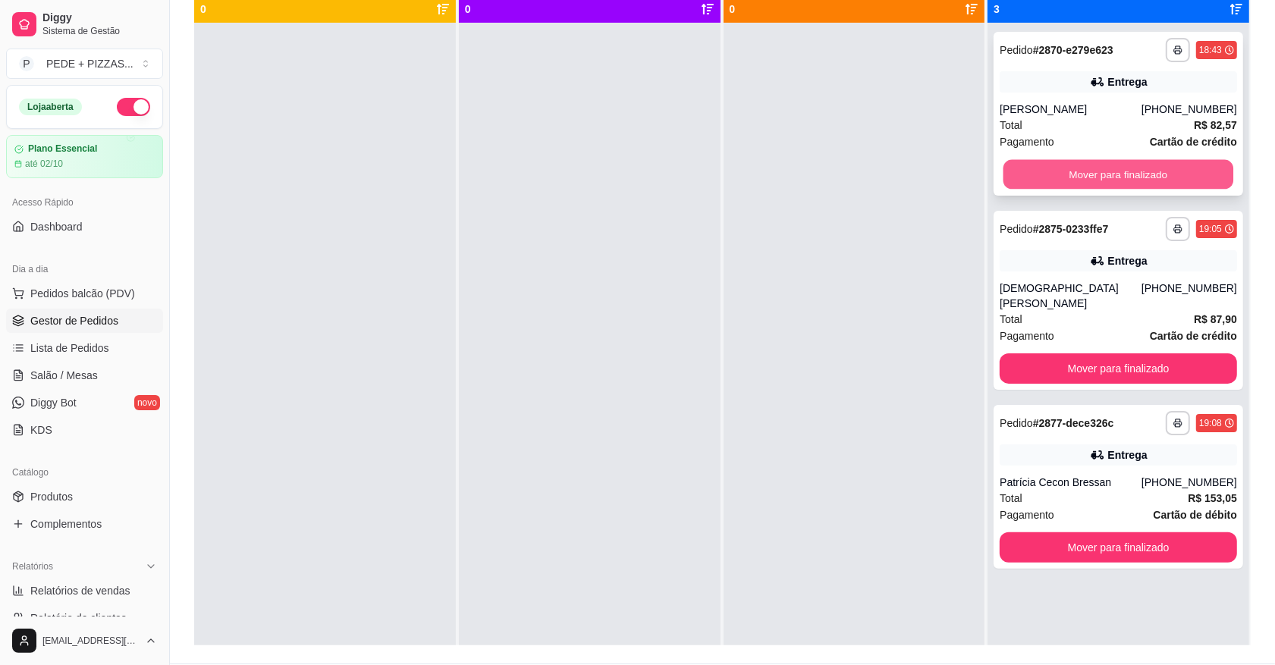
click at [1115, 173] on button "Mover para finalizado" at bounding box center [1118, 175] width 230 height 30
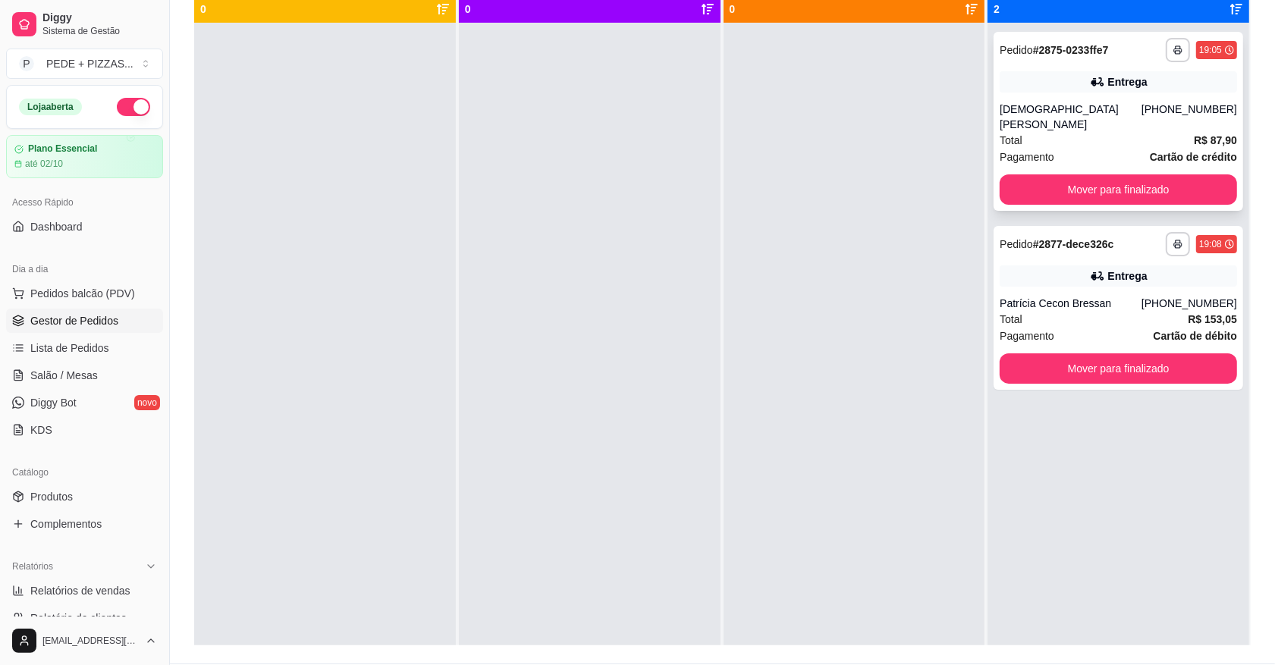
click at [1096, 104] on div "[DEMOGRAPHIC_DATA][PERSON_NAME]" at bounding box center [1070, 117] width 142 height 30
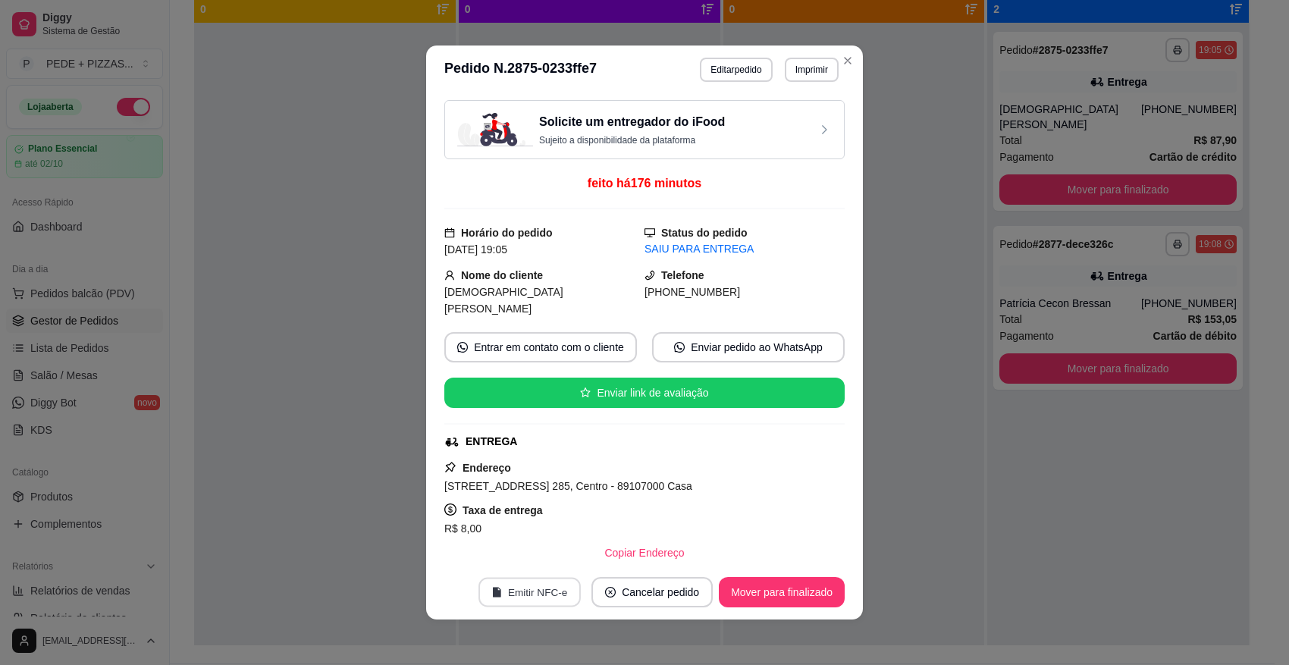
click at [559, 588] on button "Emitir NFC-e" at bounding box center [530, 593] width 102 height 30
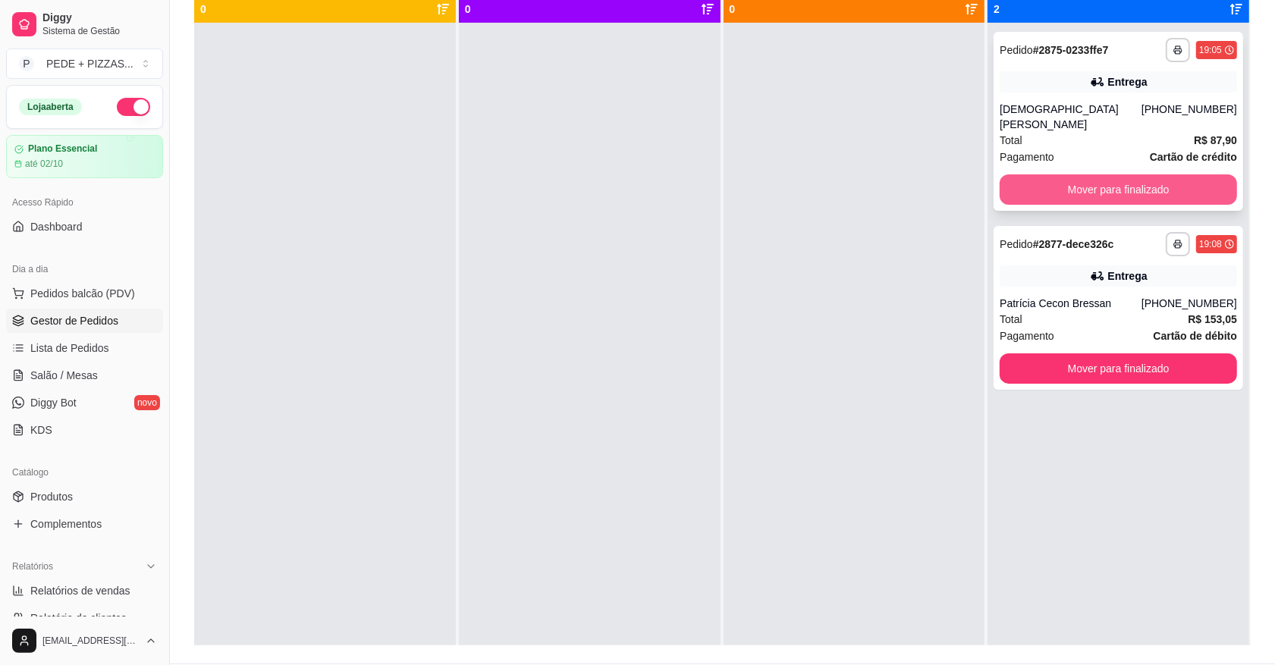
click at [1168, 175] on button "Mover para finalizado" at bounding box center [1117, 189] width 237 height 30
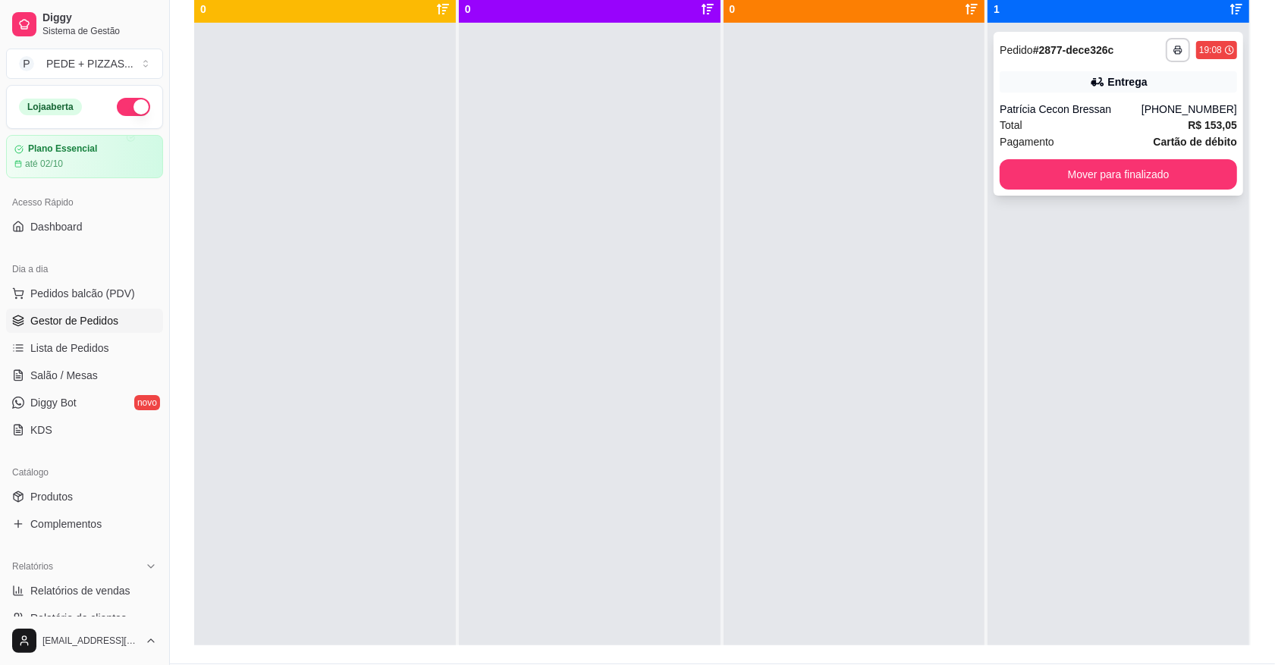
click at [1128, 127] on div "Total R$ 153,05" at bounding box center [1117, 125] width 237 height 17
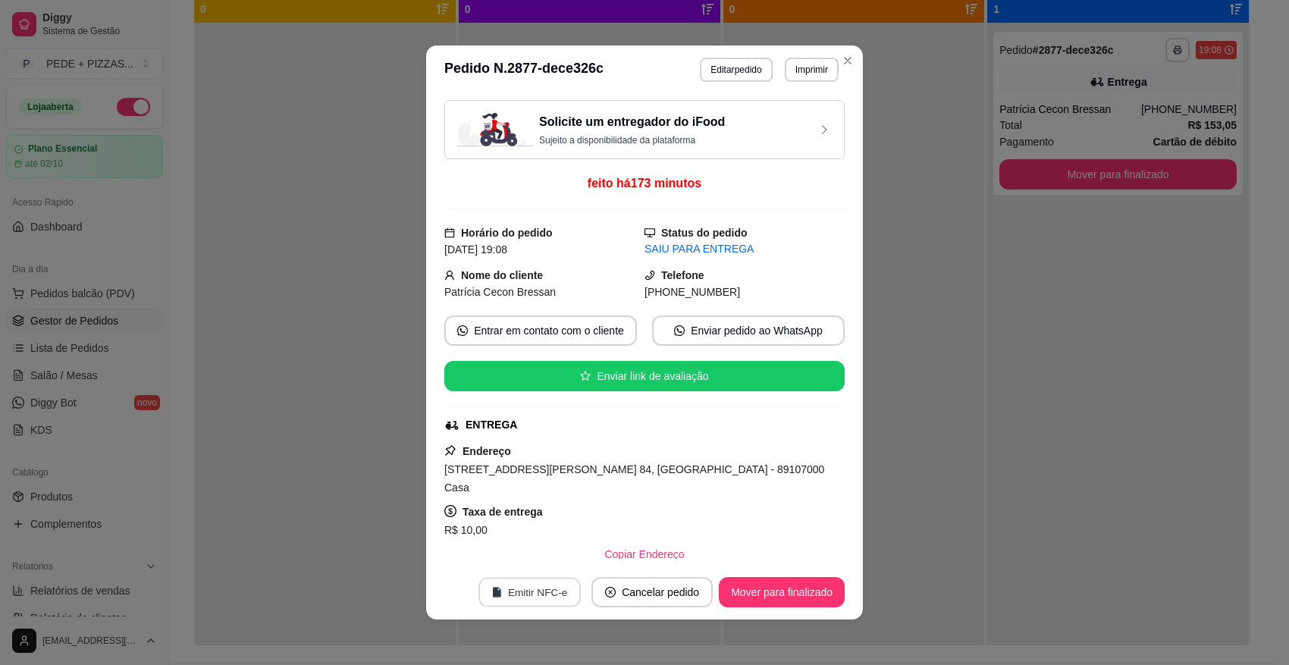
click at [554, 582] on button "Emitir NFC-e" at bounding box center [530, 593] width 102 height 30
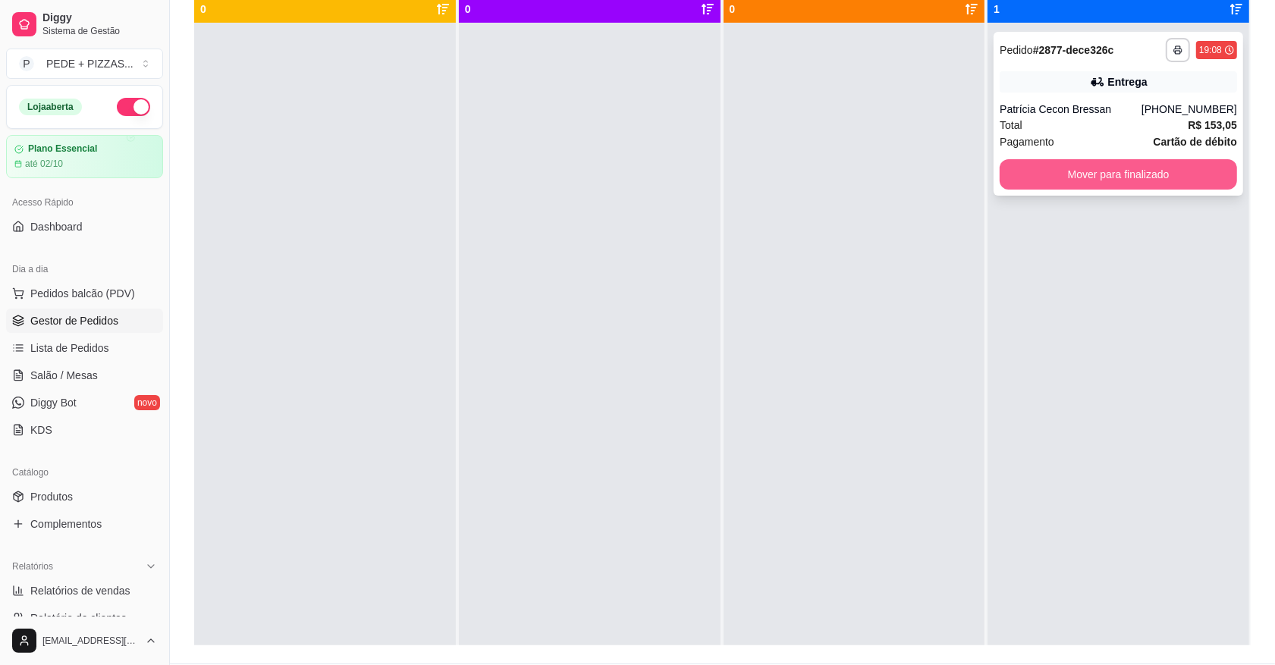
click at [1077, 171] on button "Mover para finalizado" at bounding box center [1117, 174] width 237 height 30
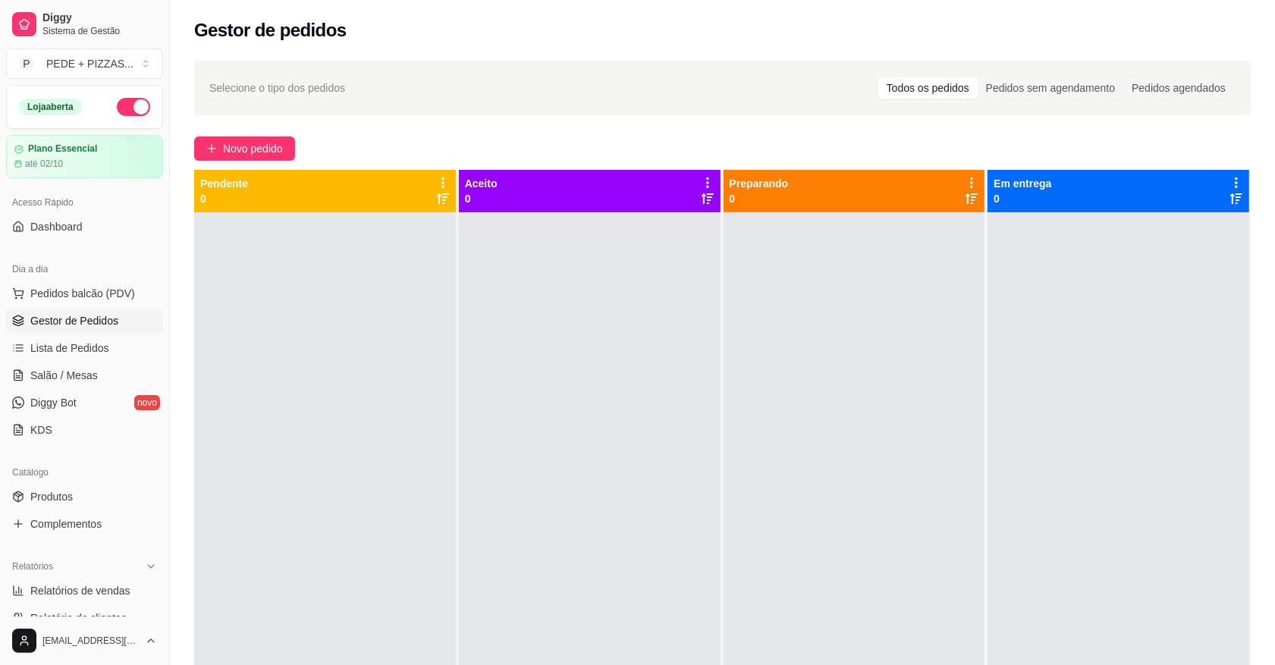
click at [61, 316] on span "Gestor de Pedidos" at bounding box center [74, 320] width 88 height 15
click at [66, 293] on span "Pedidos balcão (PDV)" at bounding box center [82, 293] width 105 height 15
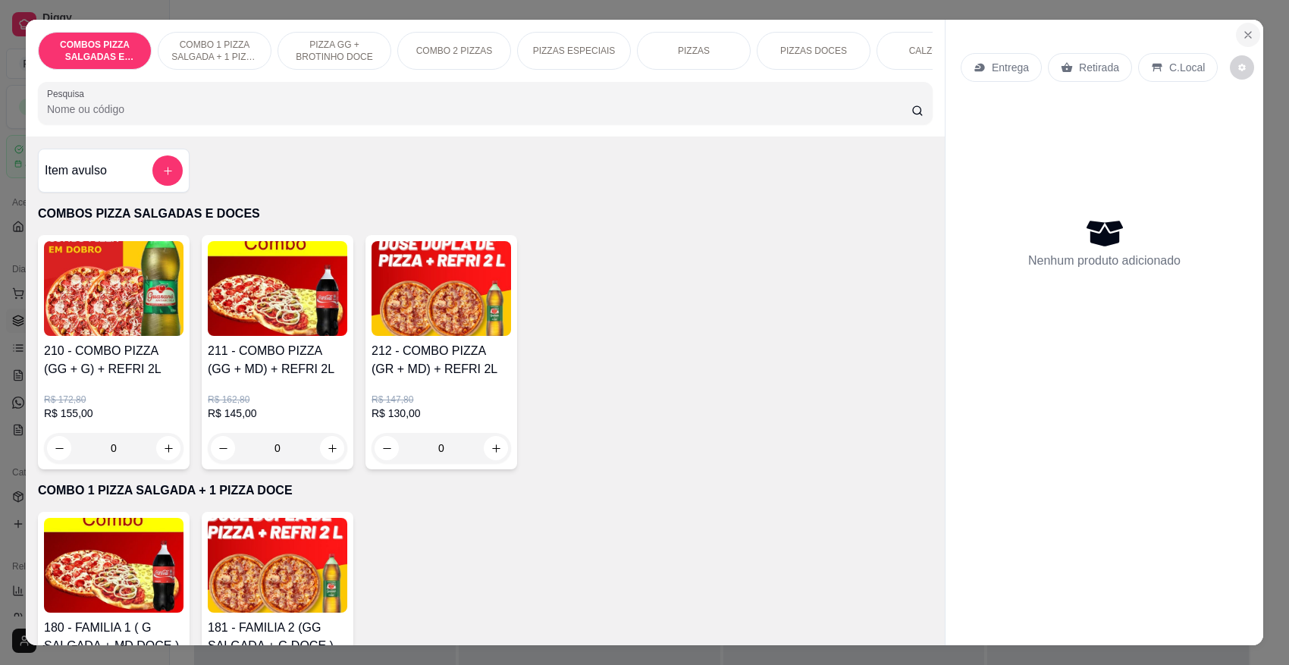
click at [1244, 33] on icon "Close" at bounding box center [1248, 35] width 12 height 12
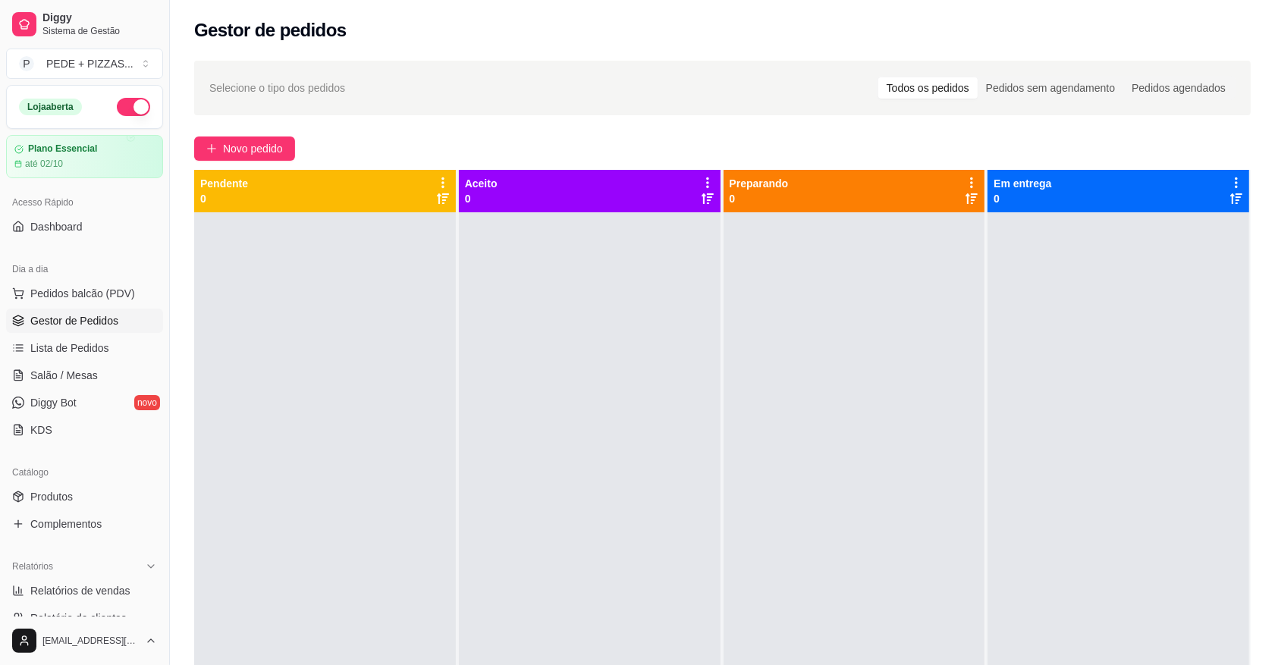
click at [59, 472] on div "Catálogo" at bounding box center [84, 472] width 157 height 24
click at [44, 412] on link "Diggy Bot novo" at bounding box center [84, 403] width 157 height 24
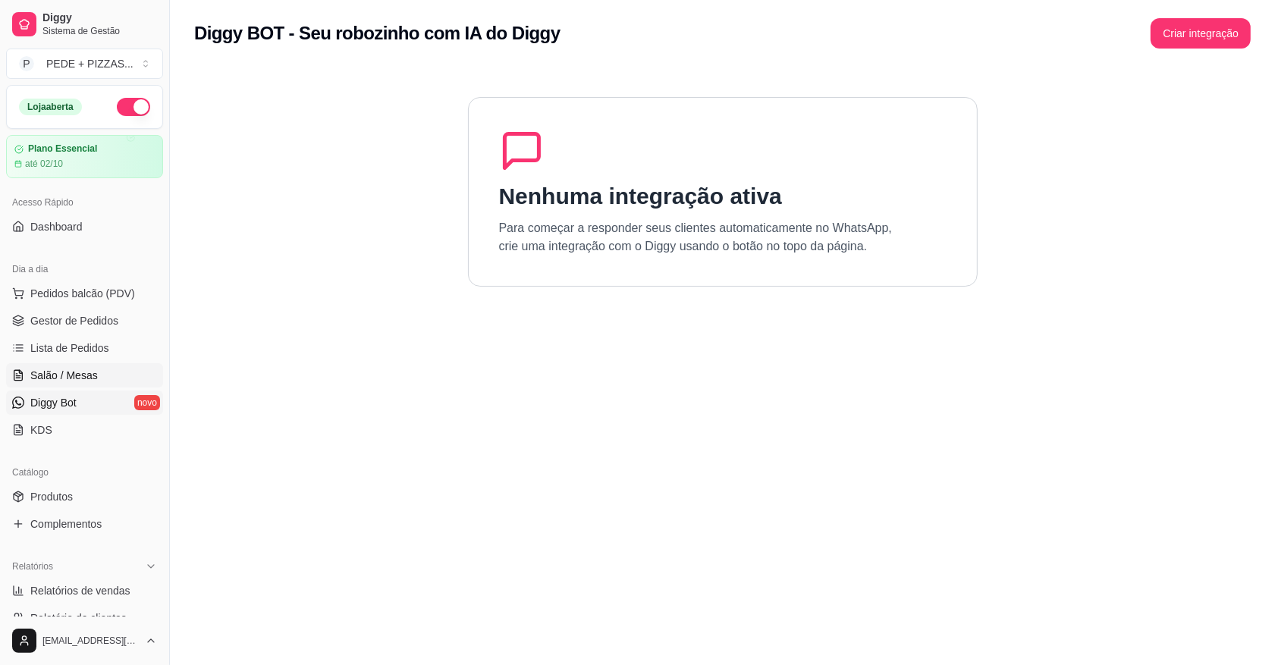
click at [59, 379] on span "Salão / Mesas" at bounding box center [63, 375] width 67 height 15
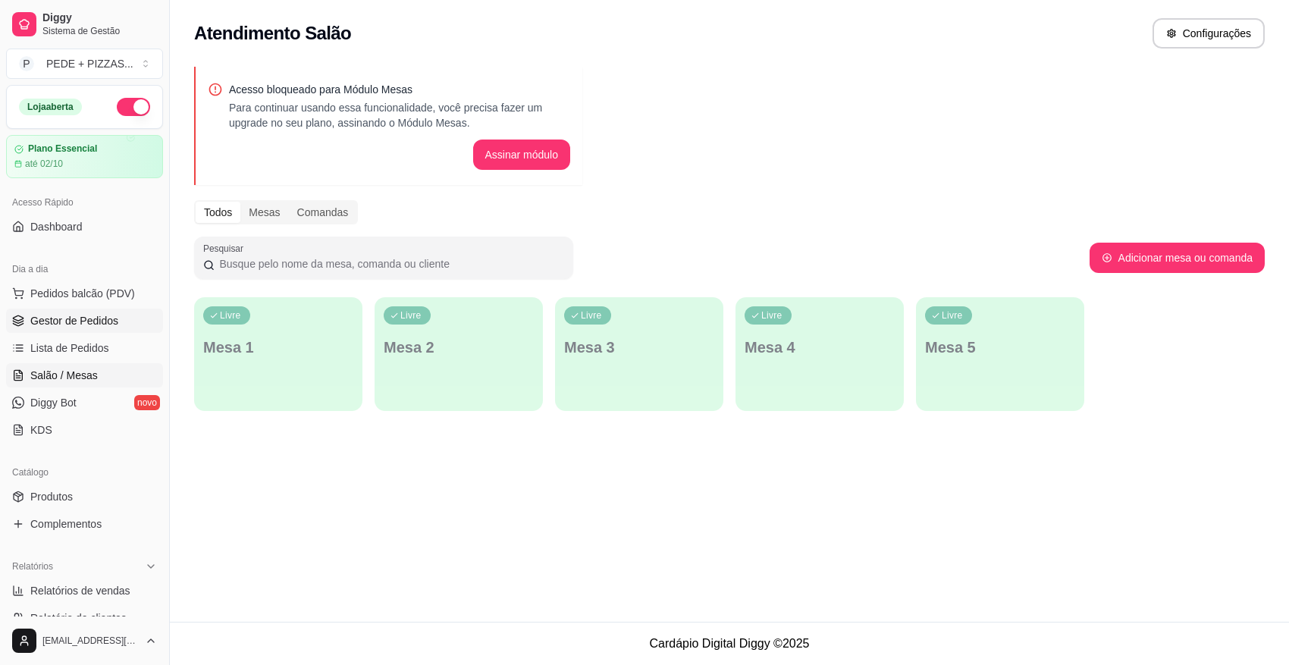
click at [65, 319] on span "Gestor de Pedidos" at bounding box center [74, 320] width 88 height 15
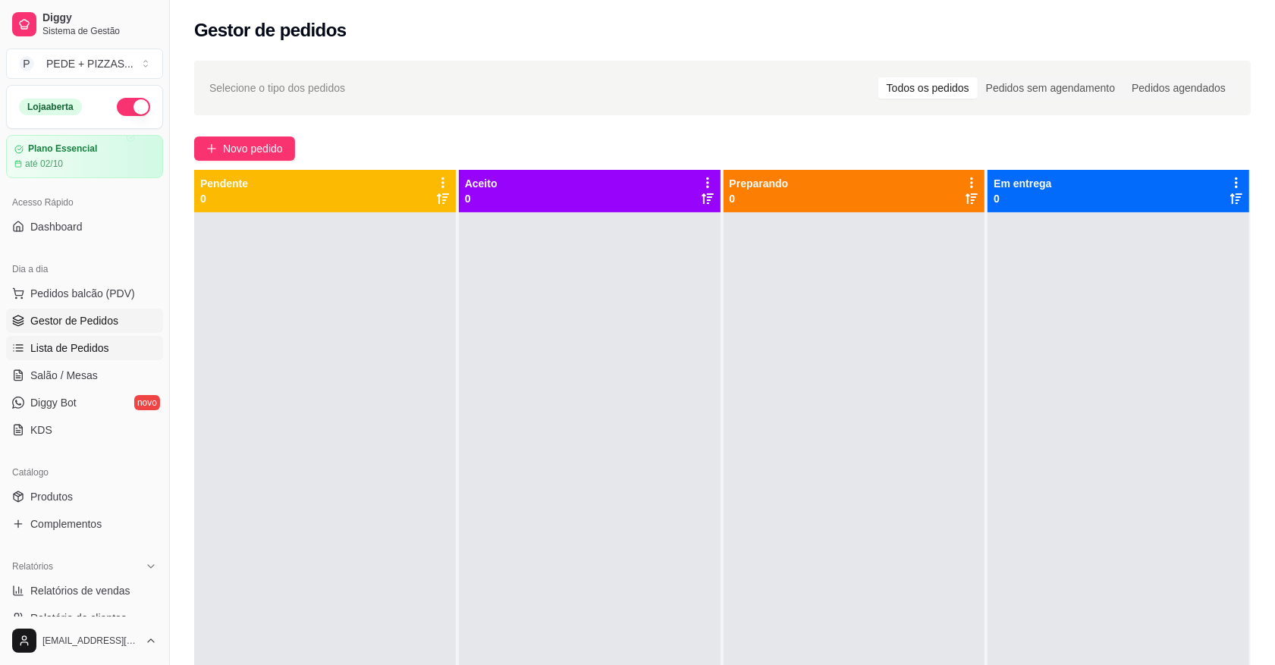
click at [62, 353] on span "Lista de Pedidos" at bounding box center [69, 347] width 79 height 15
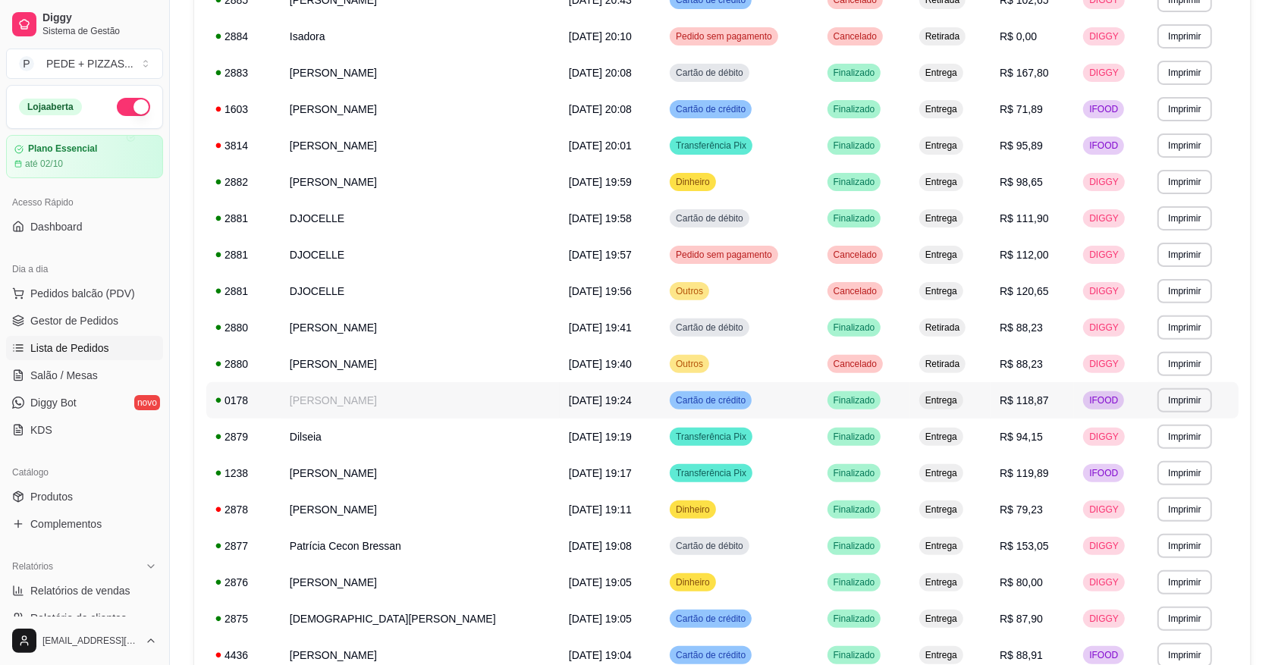
scroll to position [379, 0]
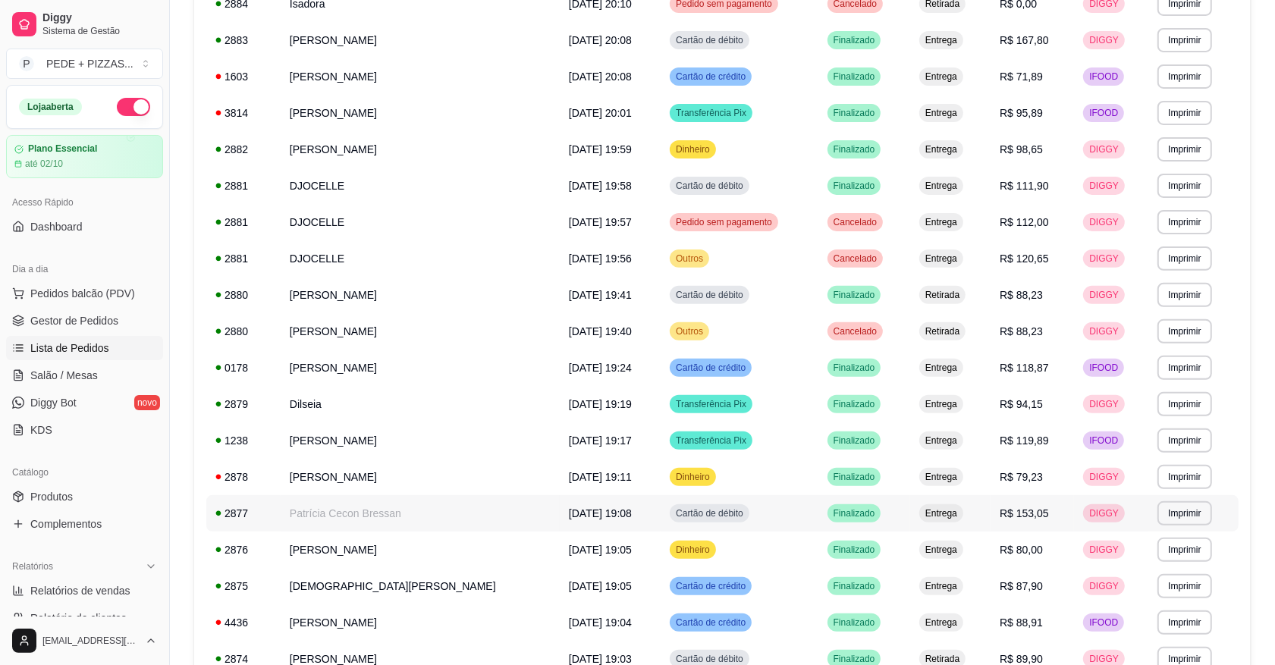
click at [366, 510] on td "Patrícia Cecon Bressan" at bounding box center [420, 513] width 279 height 36
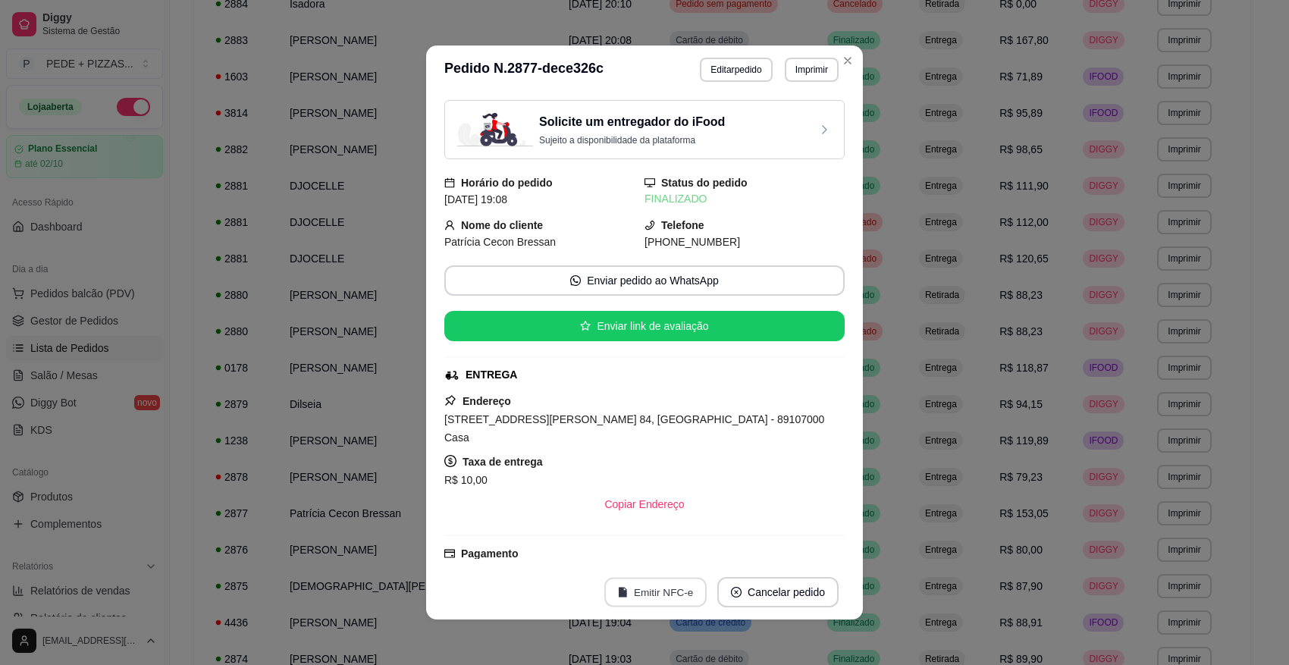
click at [668, 590] on button "Emitir NFC-e" at bounding box center [655, 593] width 102 height 30
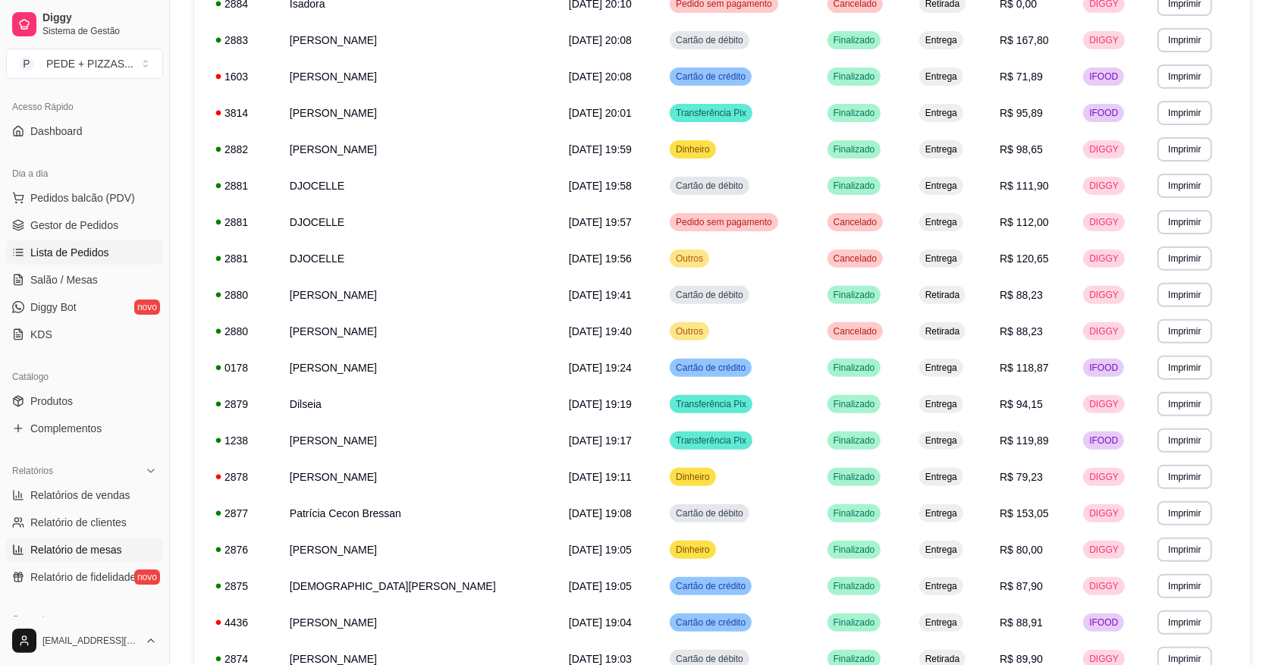
scroll to position [284, 0]
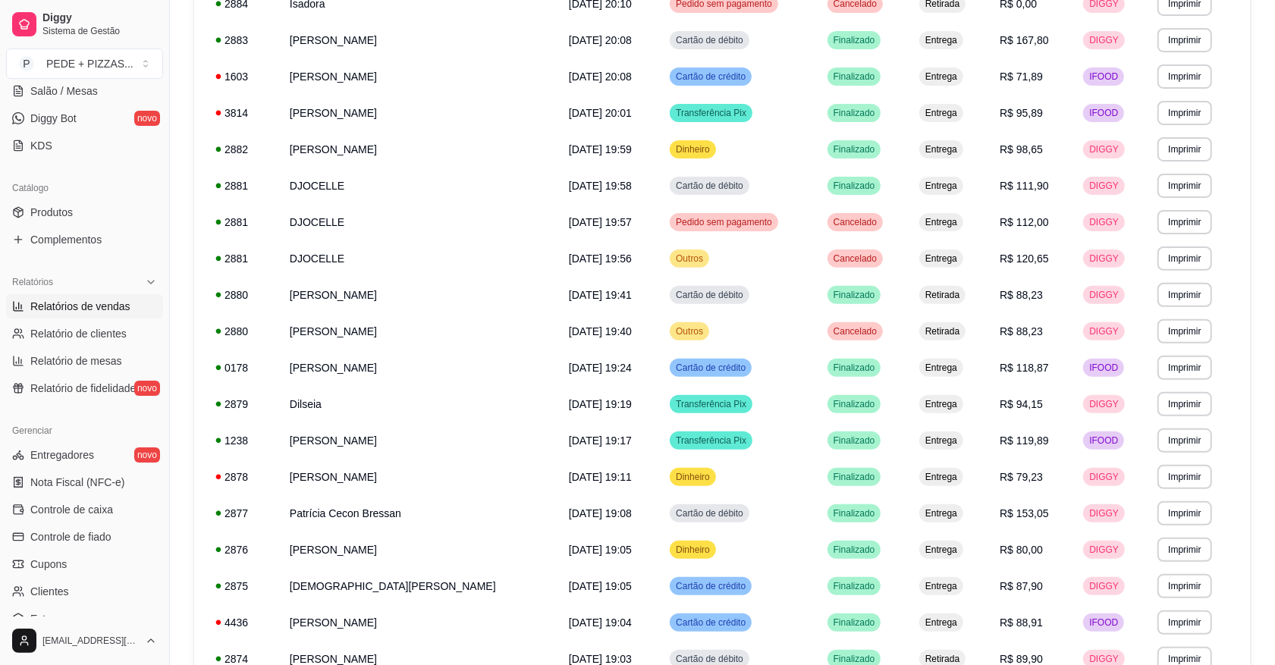
click at [87, 313] on span "Relatórios de vendas" at bounding box center [80, 306] width 100 height 15
select select "ALL"
select select "0"
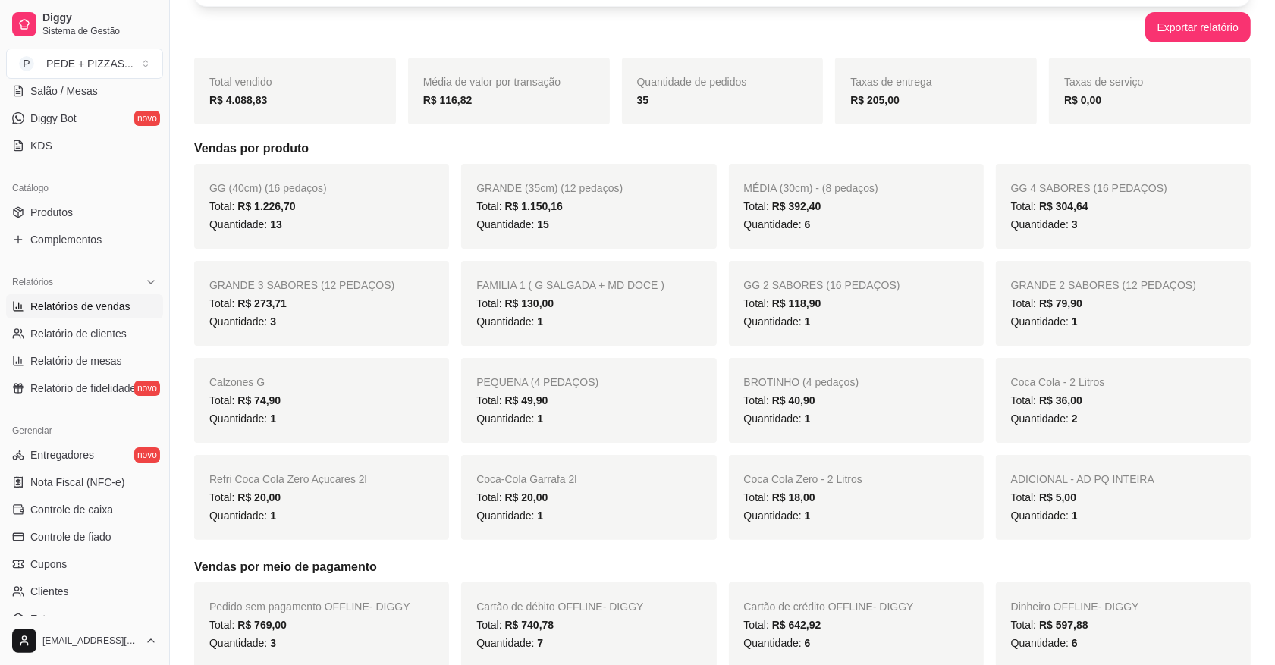
scroll to position [190, 0]
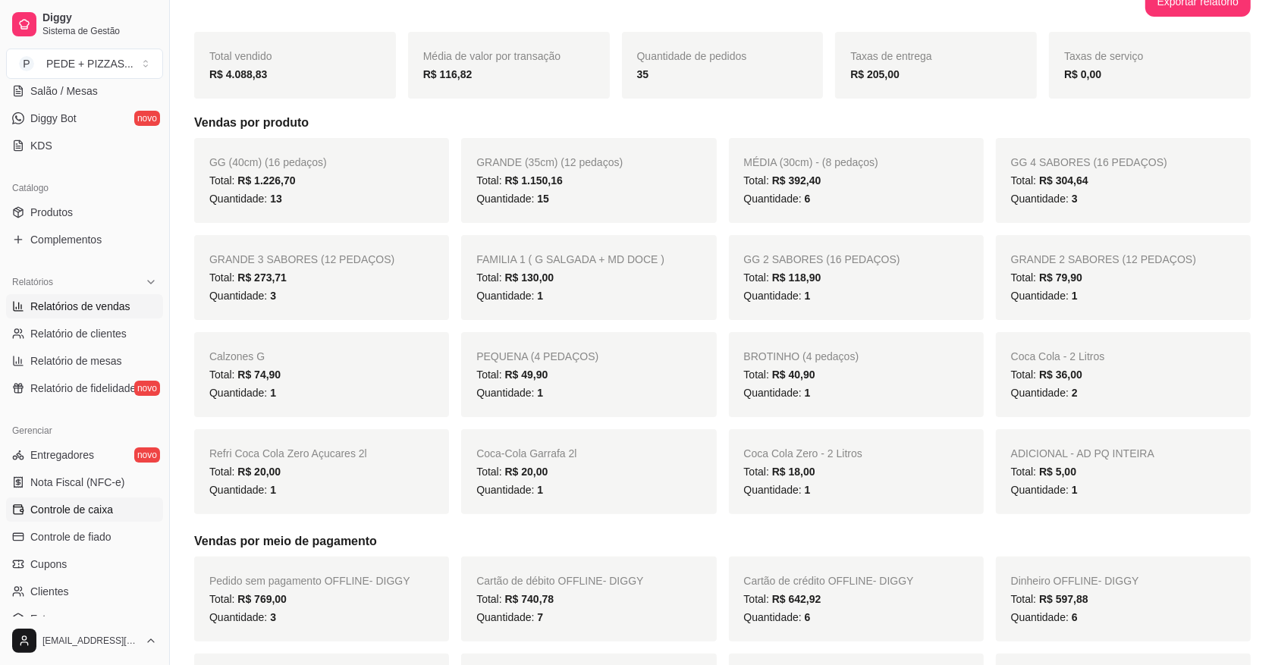
click at [101, 513] on span "Controle de caixa" at bounding box center [71, 509] width 83 height 15
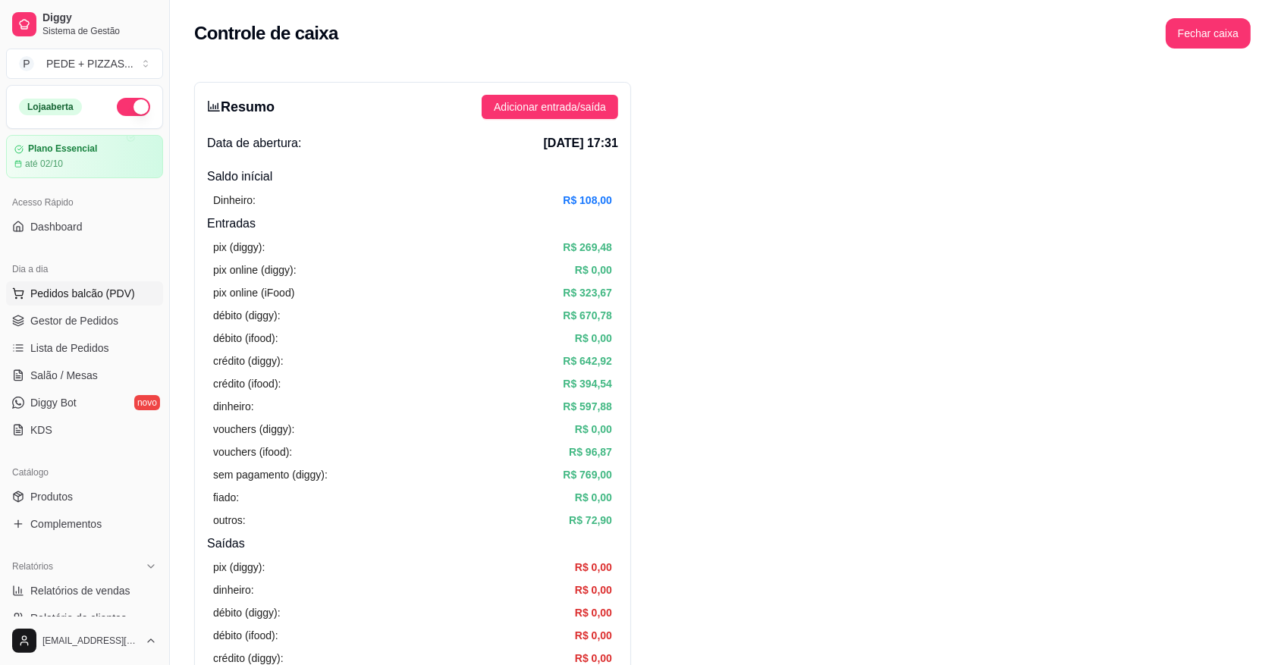
click at [65, 290] on span "Pedidos balcão (PDV)" at bounding box center [82, 293] width 105 height 15
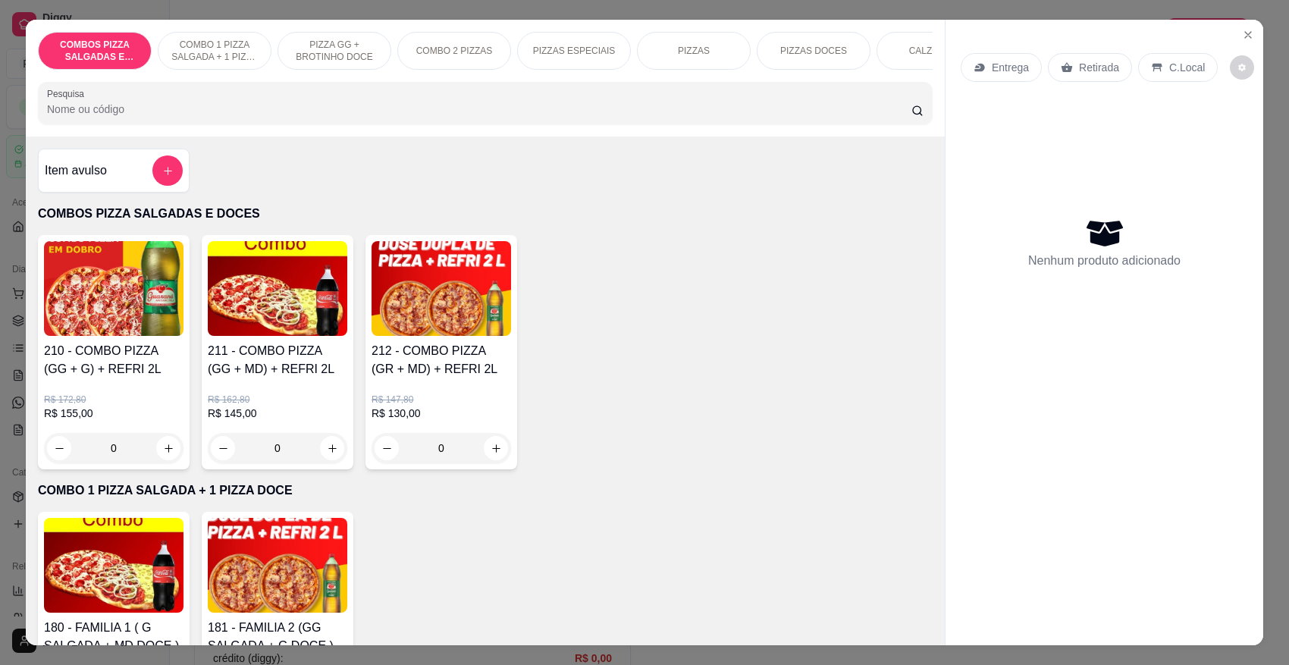
click at [1260, 30] on div "COMBOS PIZZA SALGADAS E DOCES COMBO 1 PIZZA SALGADA + 1 PIZZA DOCE PIZZA GG + B…" at bounding box center [644, 332] width 1289 height 665
click at [1242, 29] on icon "Close" at bounding box center [1248, 35] width 12 height 12
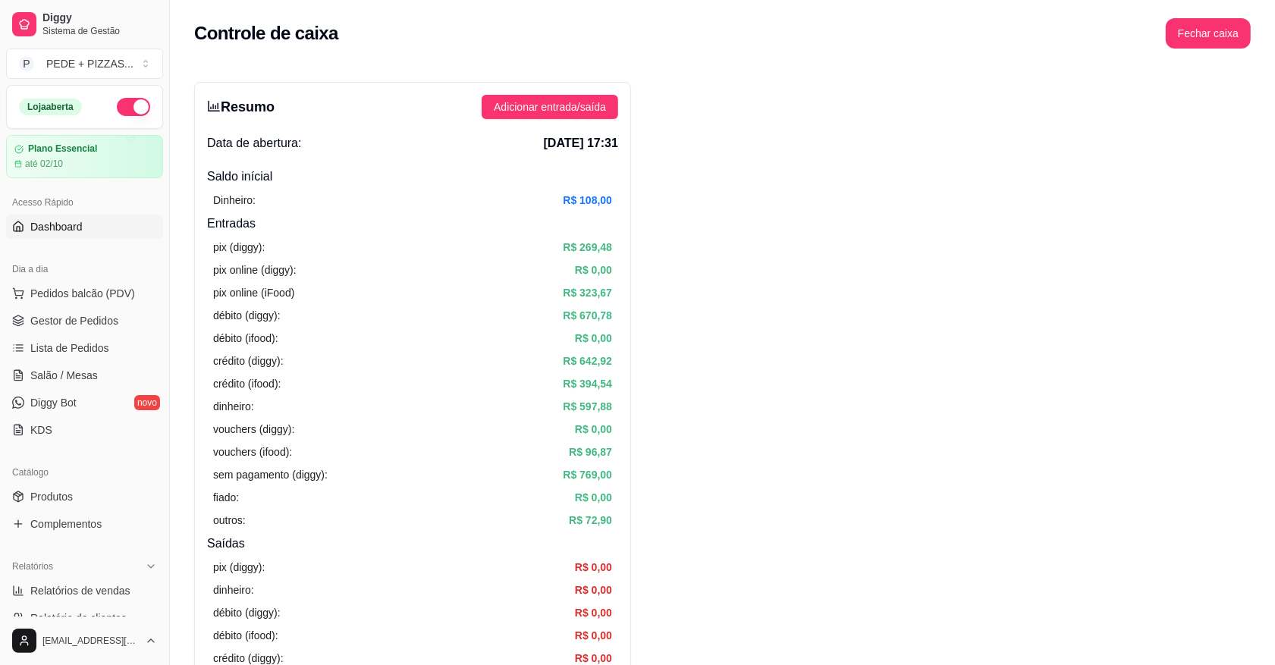
click at [87, 237] on link "Dashboard" at bounding box center [84, 227] width 157 height 24
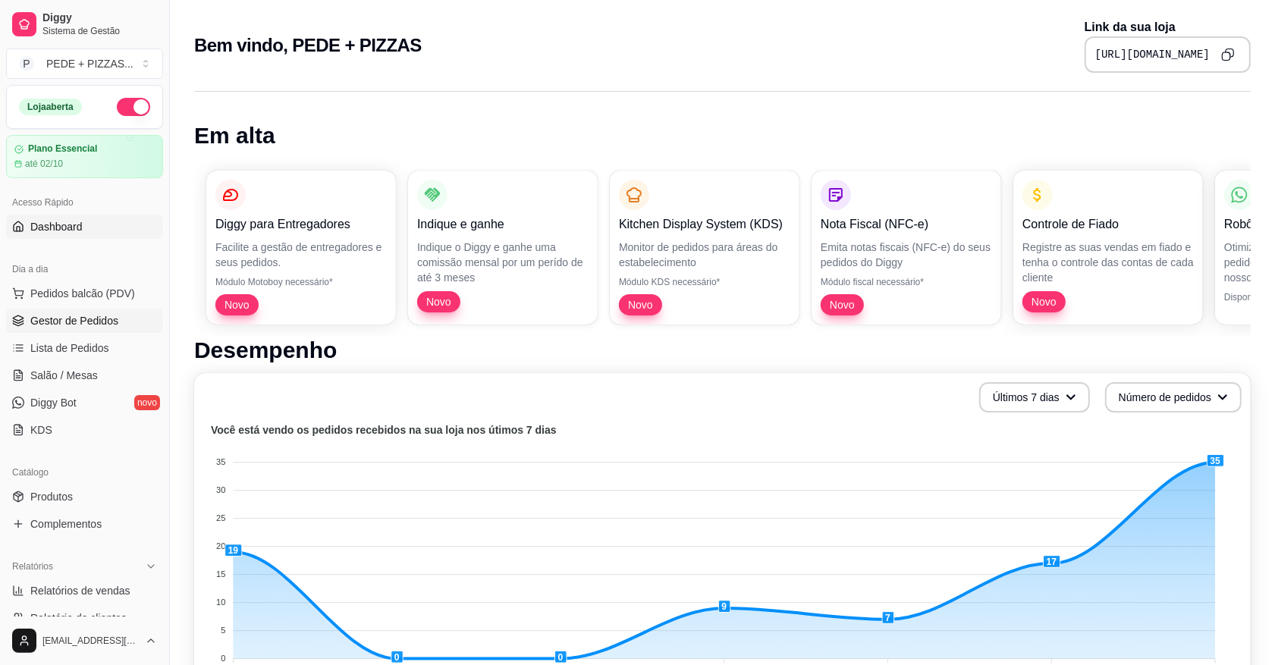
click at [61, 331] on link "Gestor de Pedidos" at bounding box center [84, 321] width 157 height 24
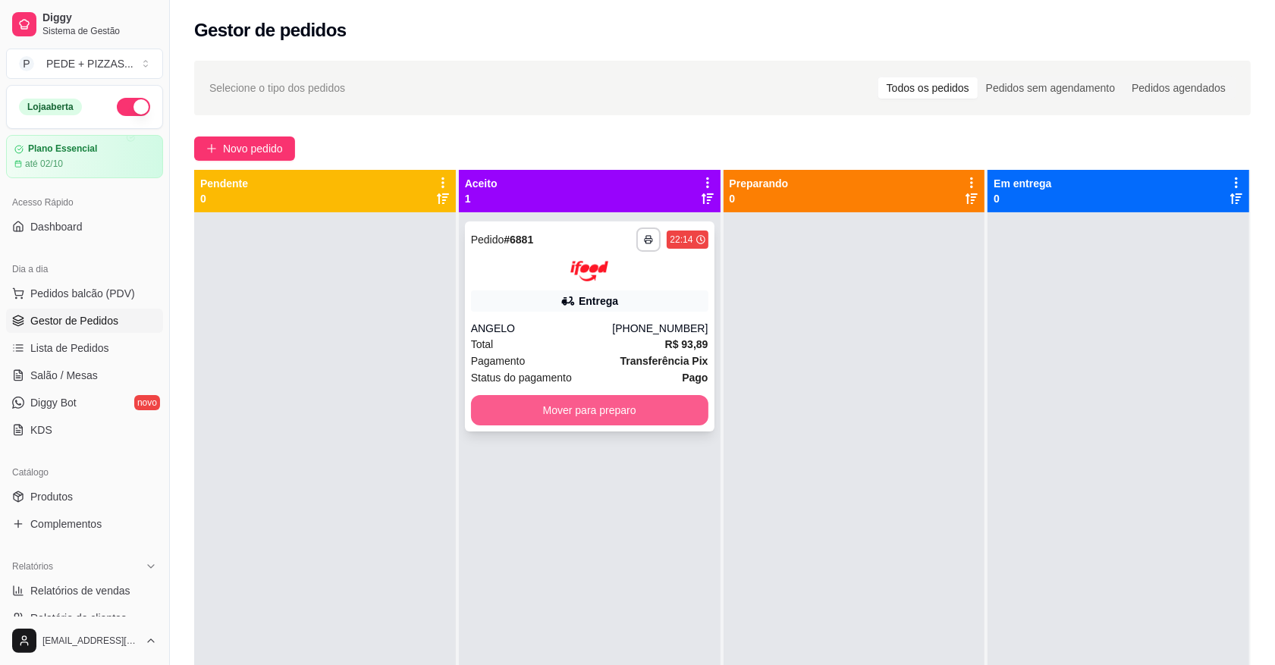
click at [586, 397] on button "Mover para preparo" at bounding box center [589, 410] width 237 height 30
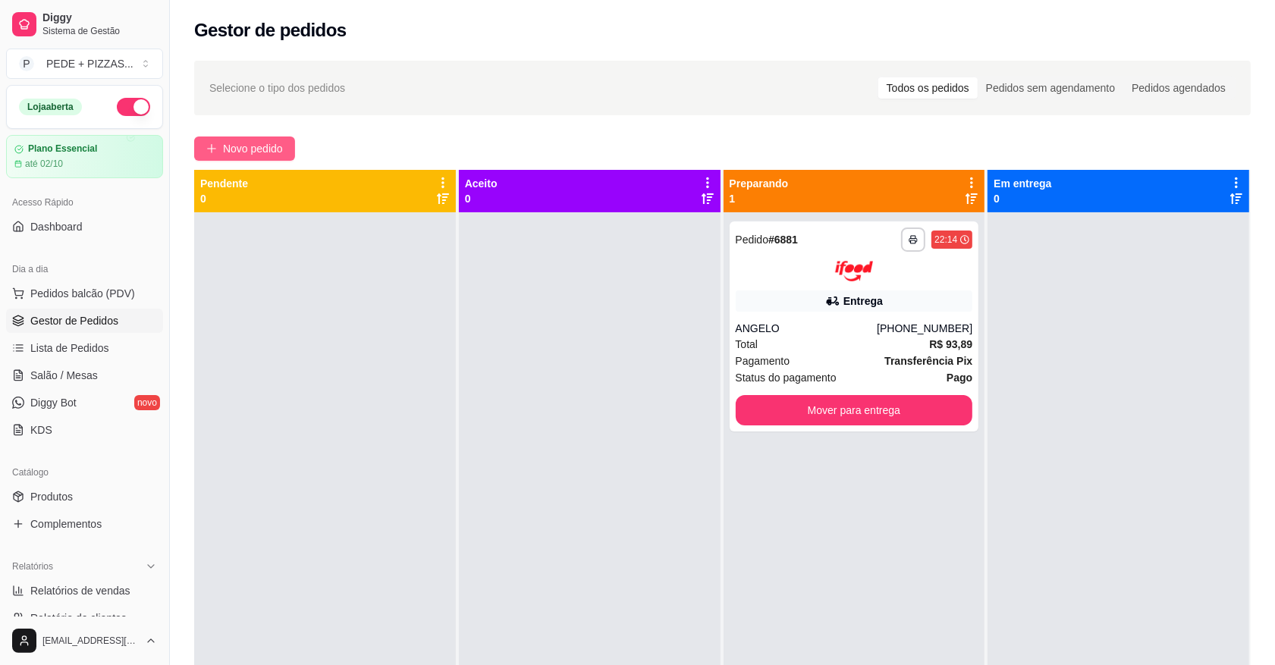
click at [253, 144] on span "Novo pedido" at bounding box center [253, 148] width 60 height 17
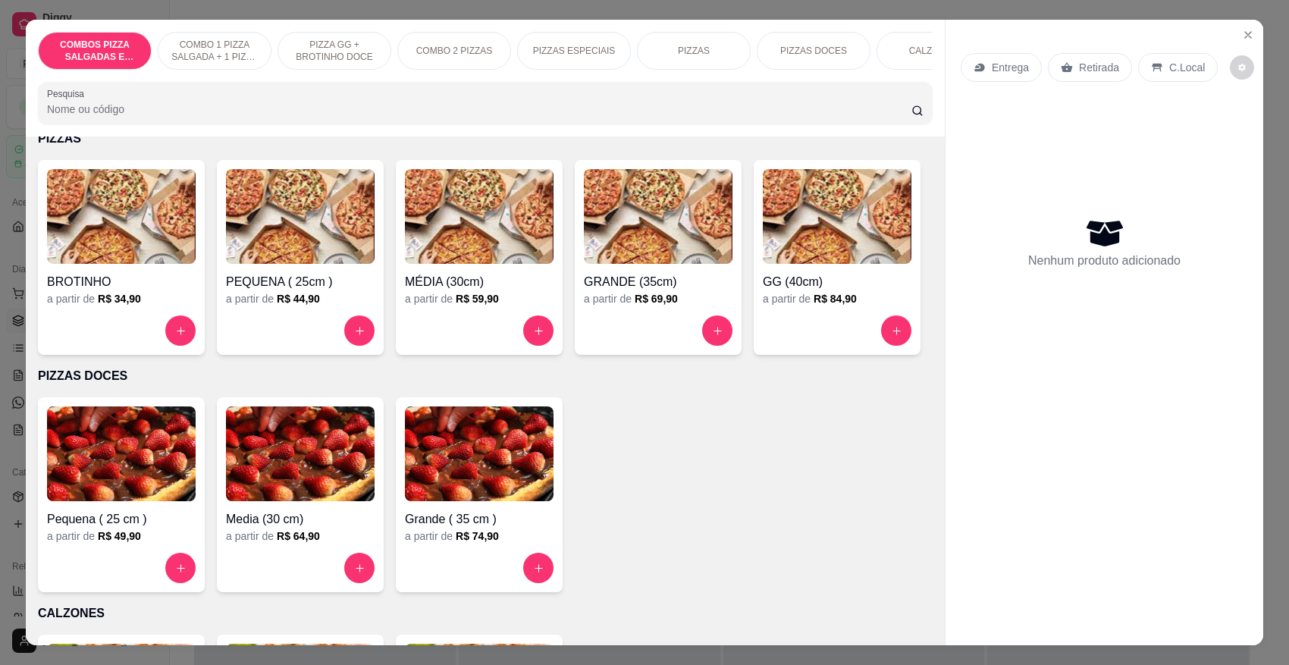
scroll to position [1422, 0]
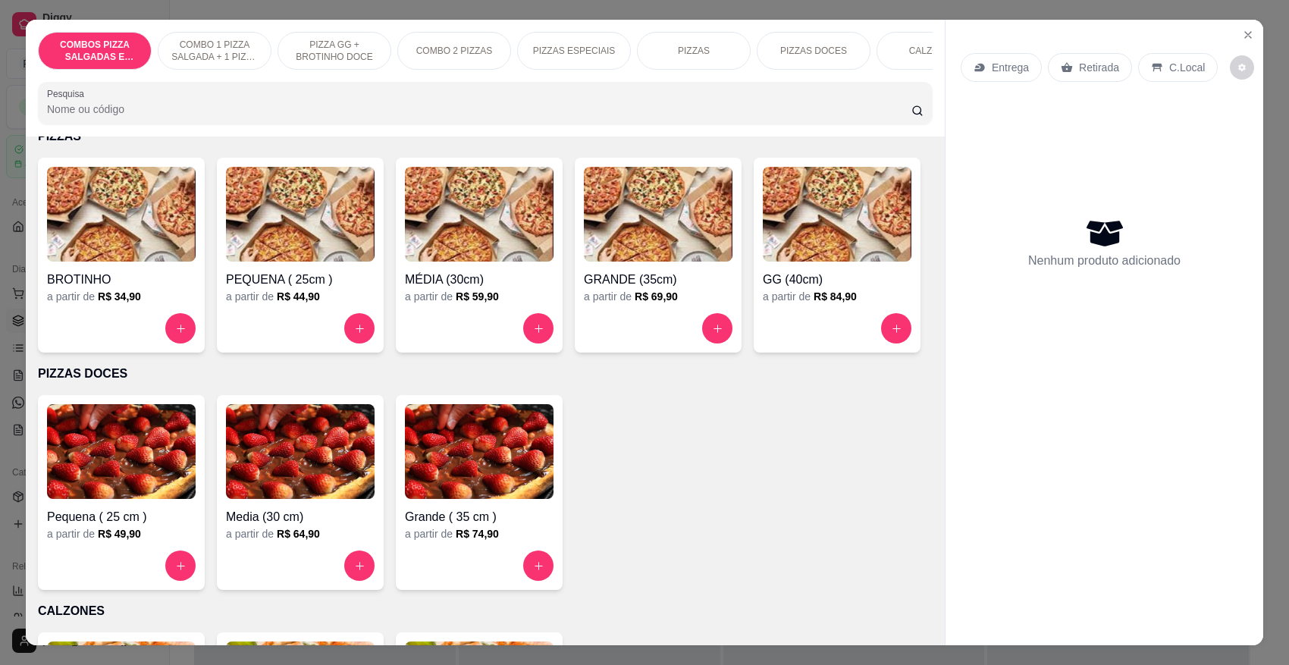
click at [482, 331] on div at bounding box center [479, 328] width 149 height 30
click at [425, 253] on img at bounding box center [479, 214] width 149 height 95
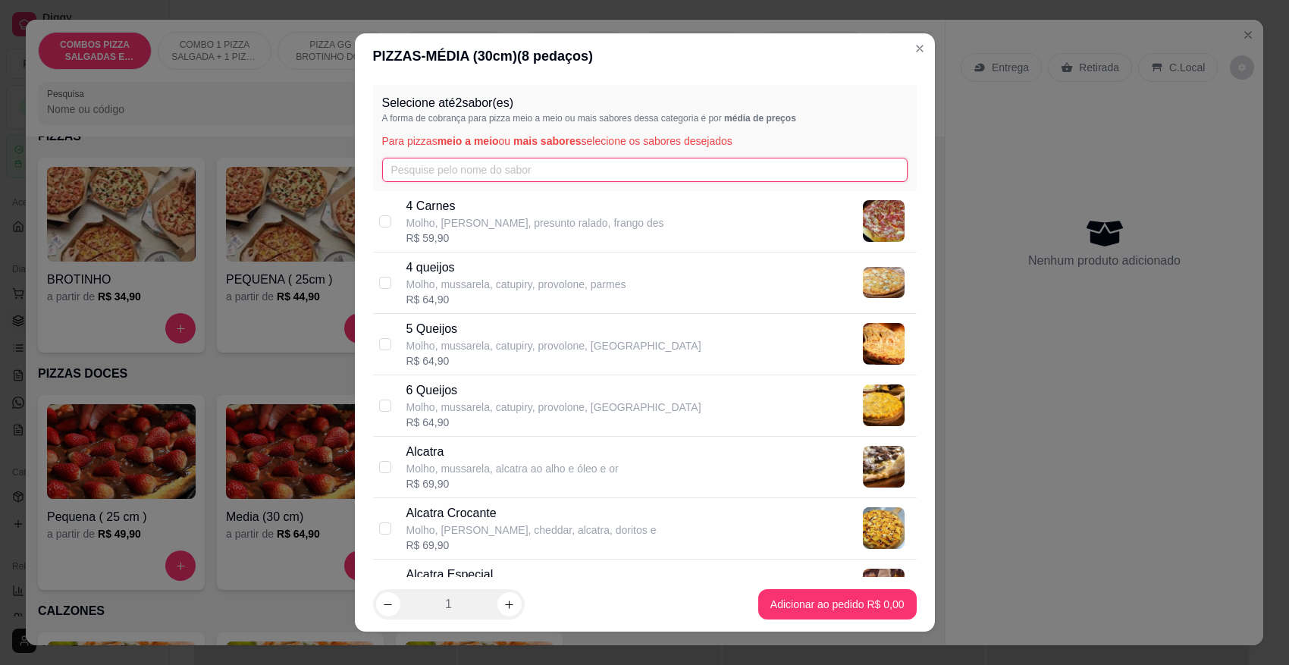
click at [550, 171] on input "text" at bounding box center [645, 170] width 526 height 24
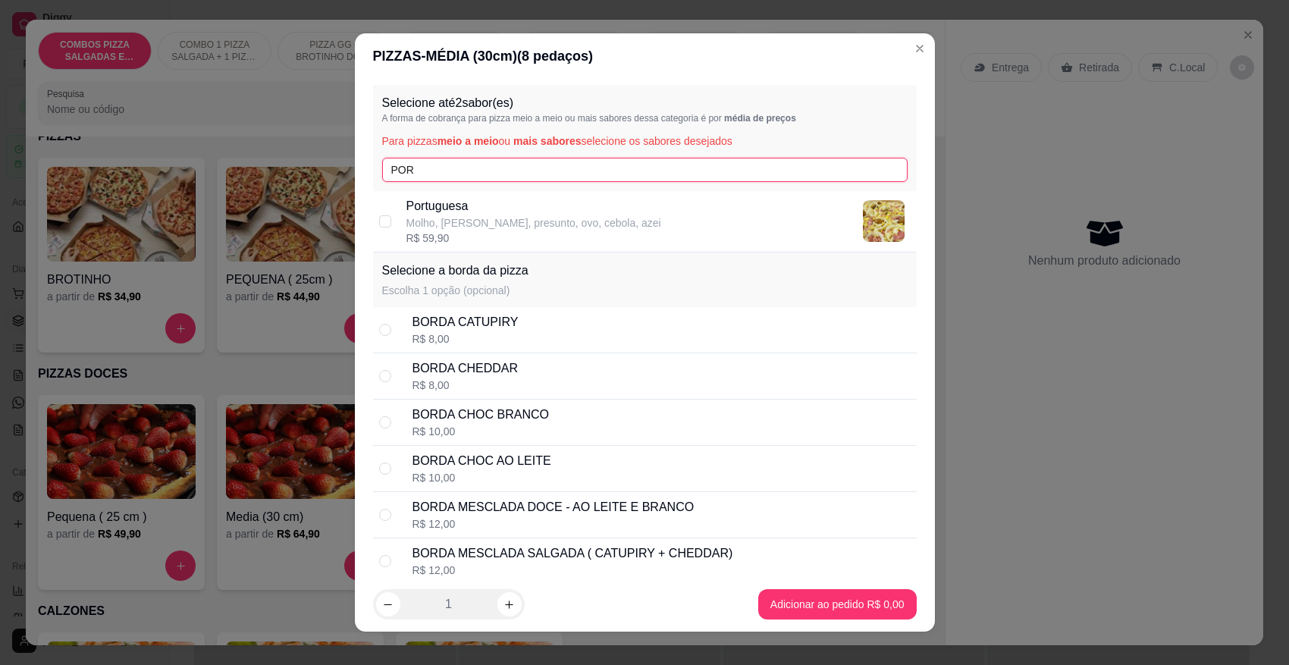
type input "POR"
click at [535, 213] on p "Portuguesa" at bounding box center [533, 206] width 255 height 18
checkbox input "true"
click at [529, 171] on input "POR" at bounding box center [645, 170] width 526 height 24
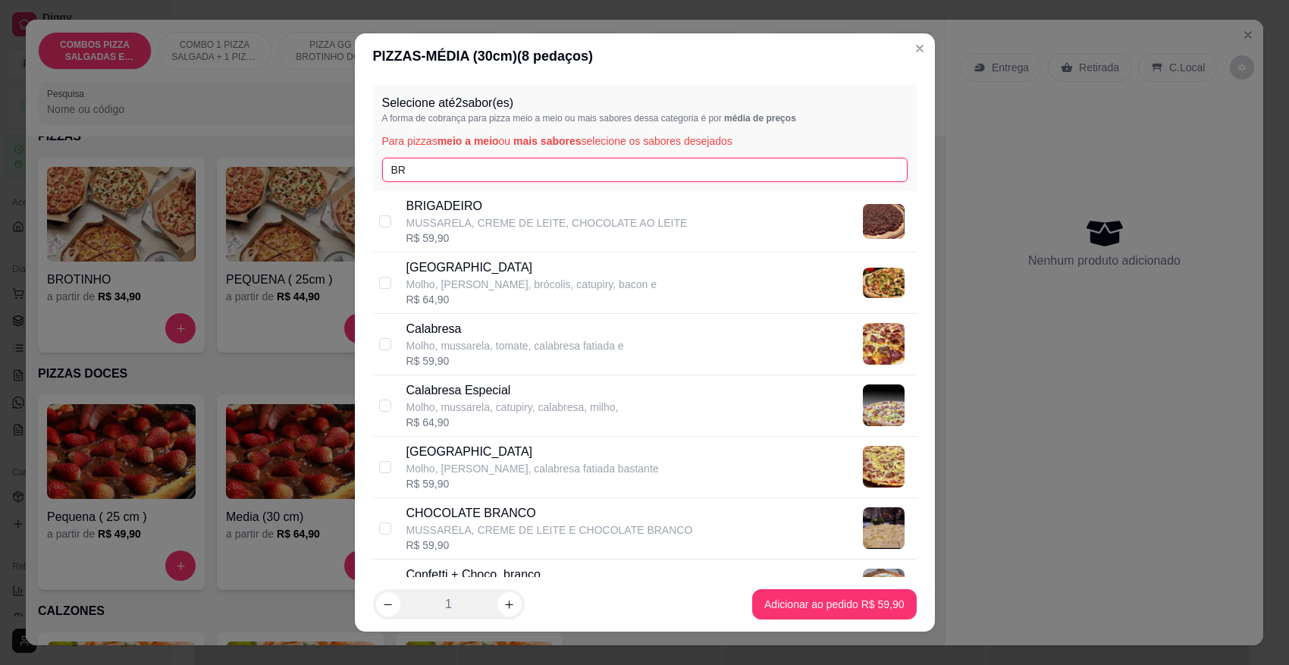
type input "BR"
click at [626, 285] on div "BRÓCOLIS Molho, mussarela, brócolis, catupiry, bacon e R$ 64,90" at bounding box center [658, 283] width 504 height 49
checkbox input "true"
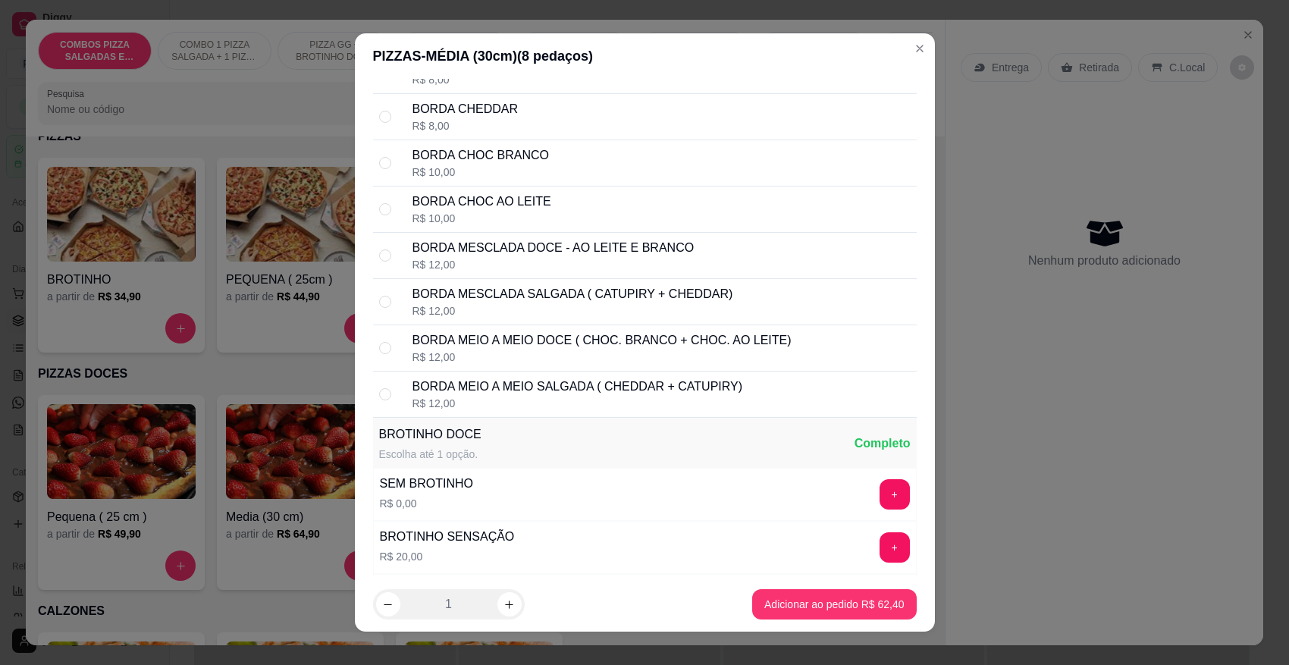
scroll to position [524, 0]
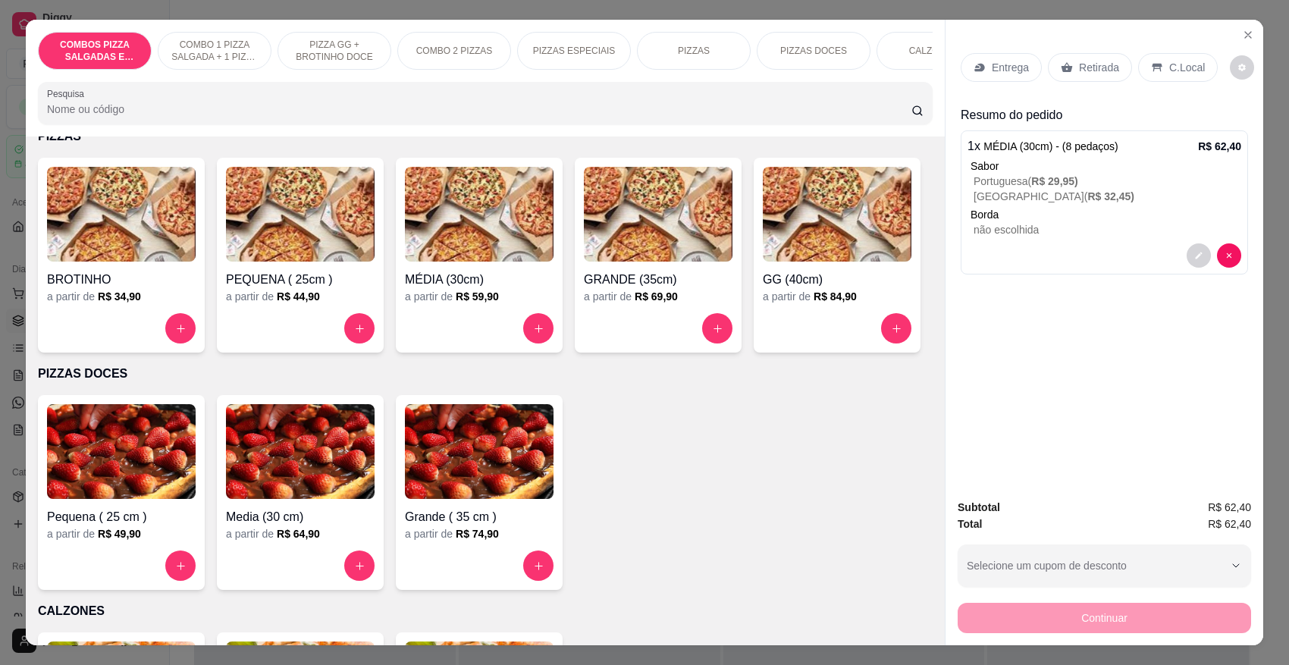
click at [909, 57] on p "CALZONES" at bounding box center [933, 51] width 49 height 12
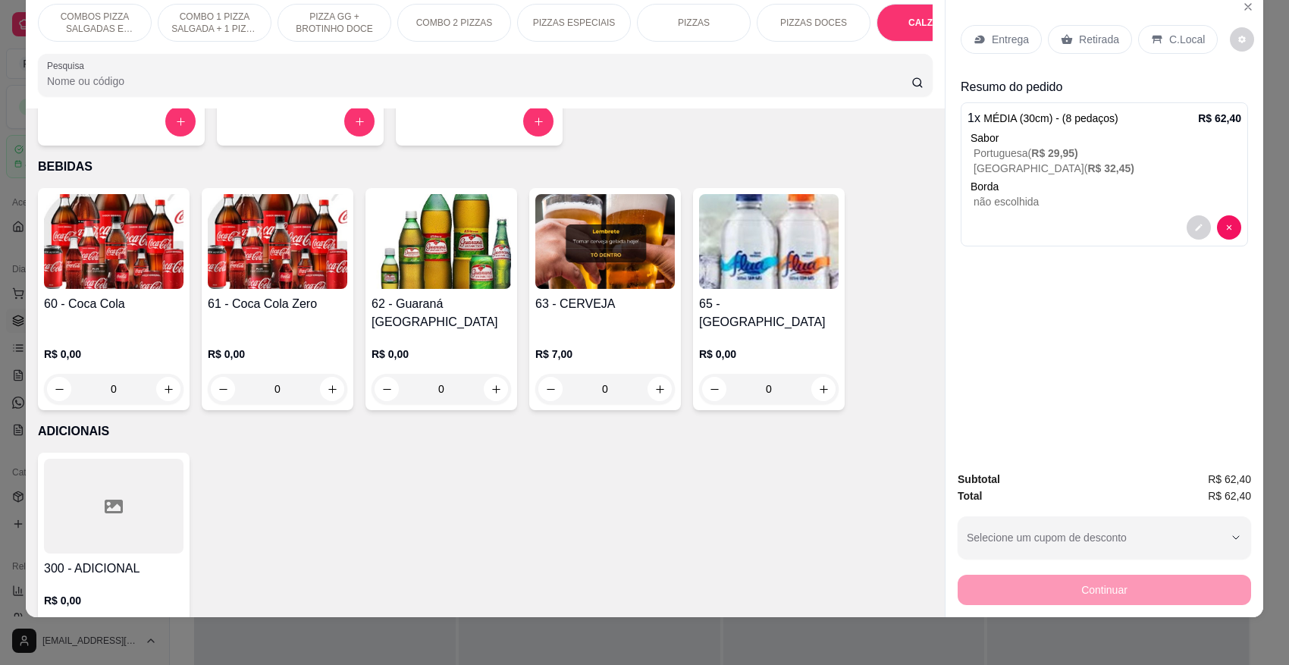
drag, startPoint x: 813, startPoint y: 24, endPoint x: 745, endPoint y: 24, distance: 67.5
click at [745, 24] on div "COMBOS PIZZA SALGADAS E DOCES COMBO 1 PIZZA SALGADA + 1 PIZZA DOCE PIZZA GG + B…" at bounding box center [485, 23] width 895 height 38
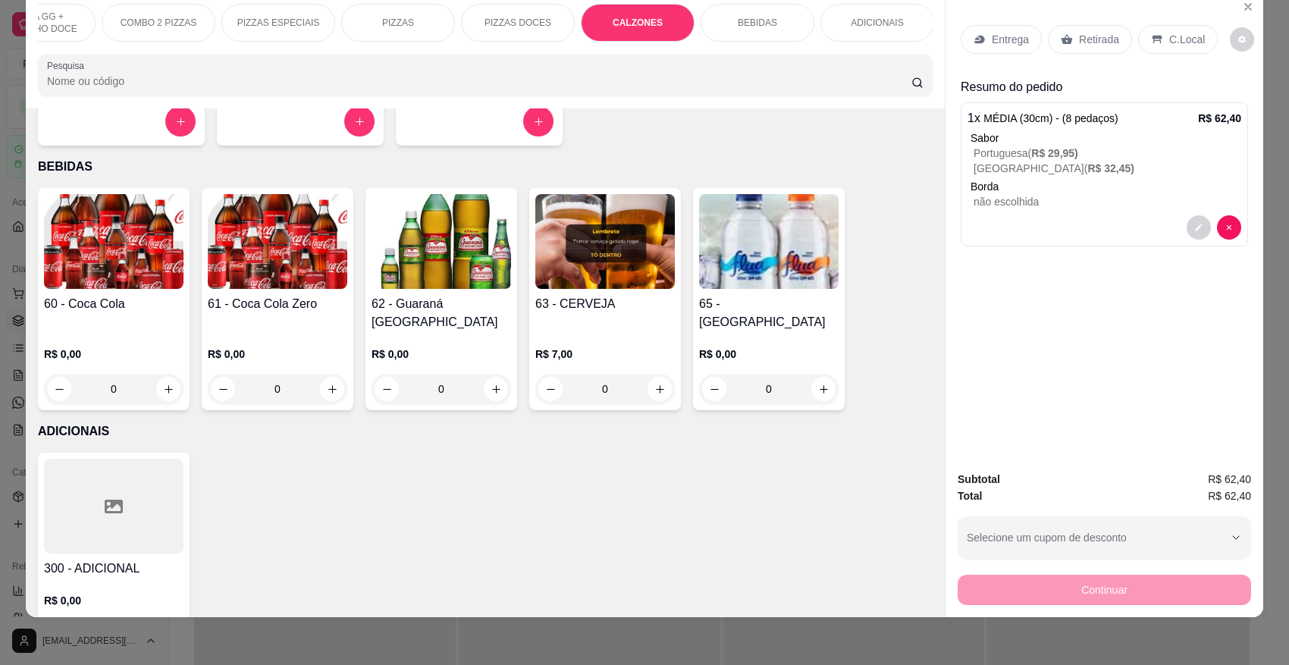
scroll to position [0, 297]
click at [783, 31] on div "BEBIDAS" at bounding box center [757, 23] width 114 height 38
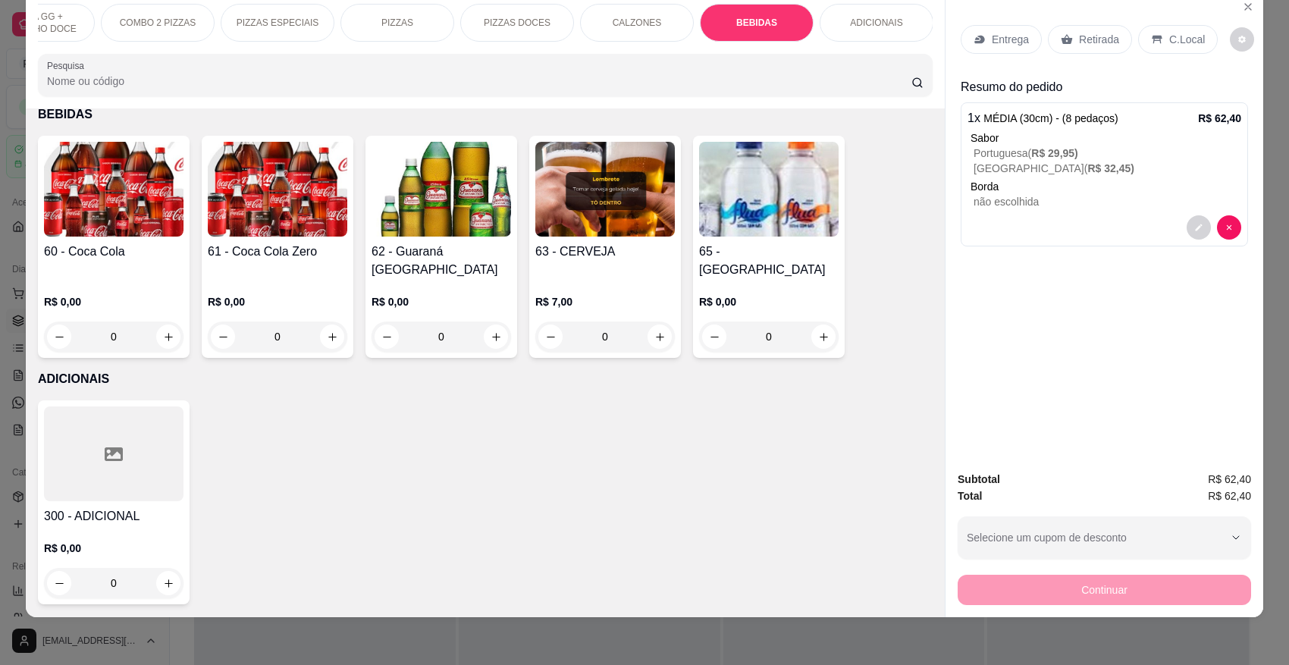
click at [129, 261] on h4 "60 - Coca Cola" at bounding box center [114, 252] width 140 height 18
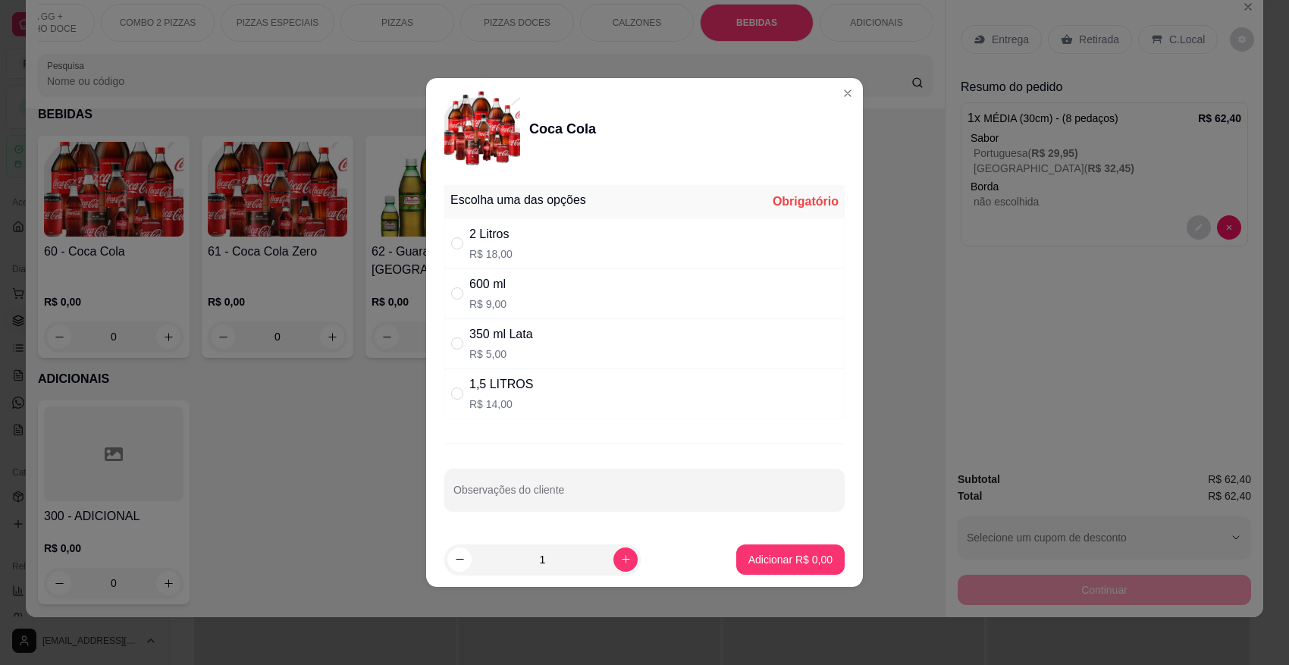
click at [482, 243] on div "2 Litros R$ 18,00" at bounding box center [490, 243] width 43 height 36
radio input "true"
click at [802, 558] on p "Adicionar R$ 18,00" at bounding box center [788, 559] width 88 height 14
type input "1"
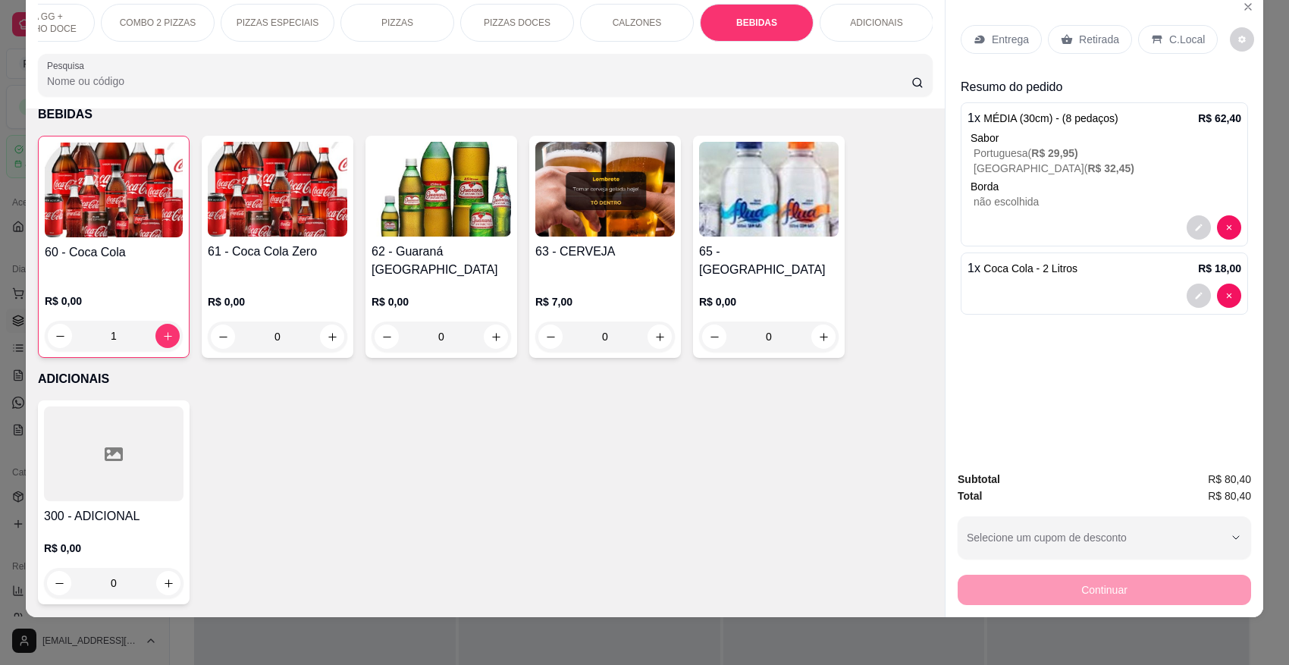
click at [1079, 36] on p "Retirada" at bounding box center [1099, 39] width 40 height 15
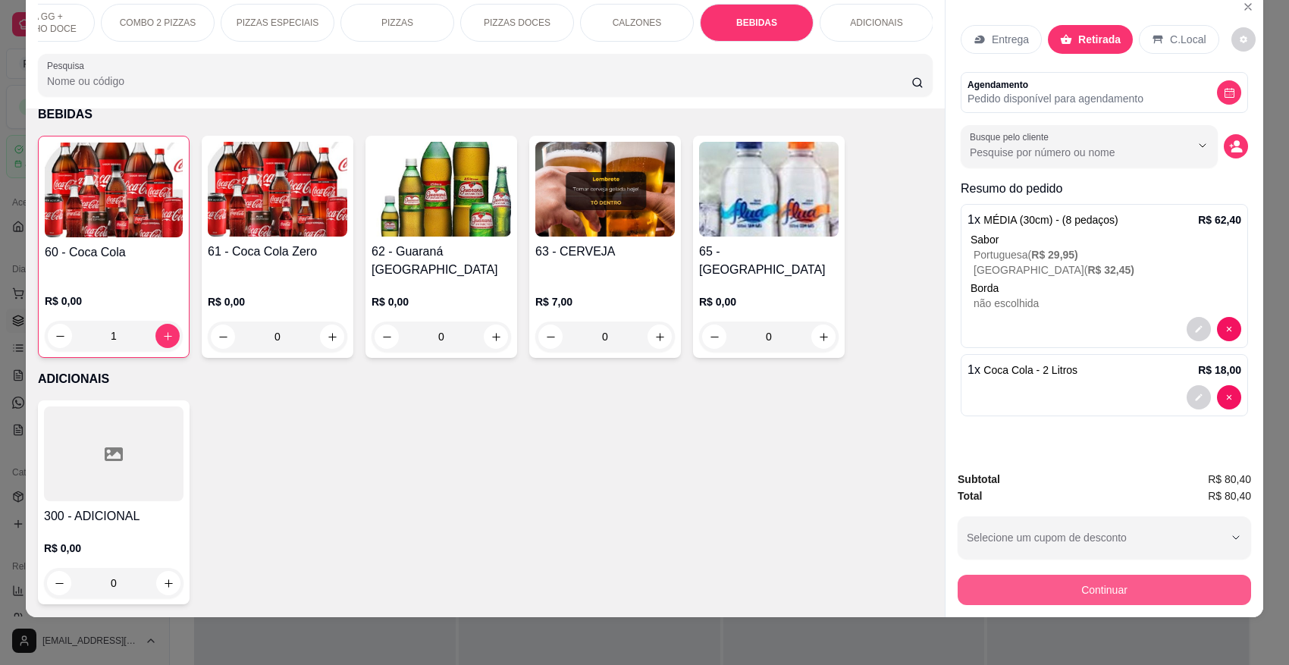
click at [1107, 588] on button "Continuar" at bounding box center [1104, 590] width 293 height 30
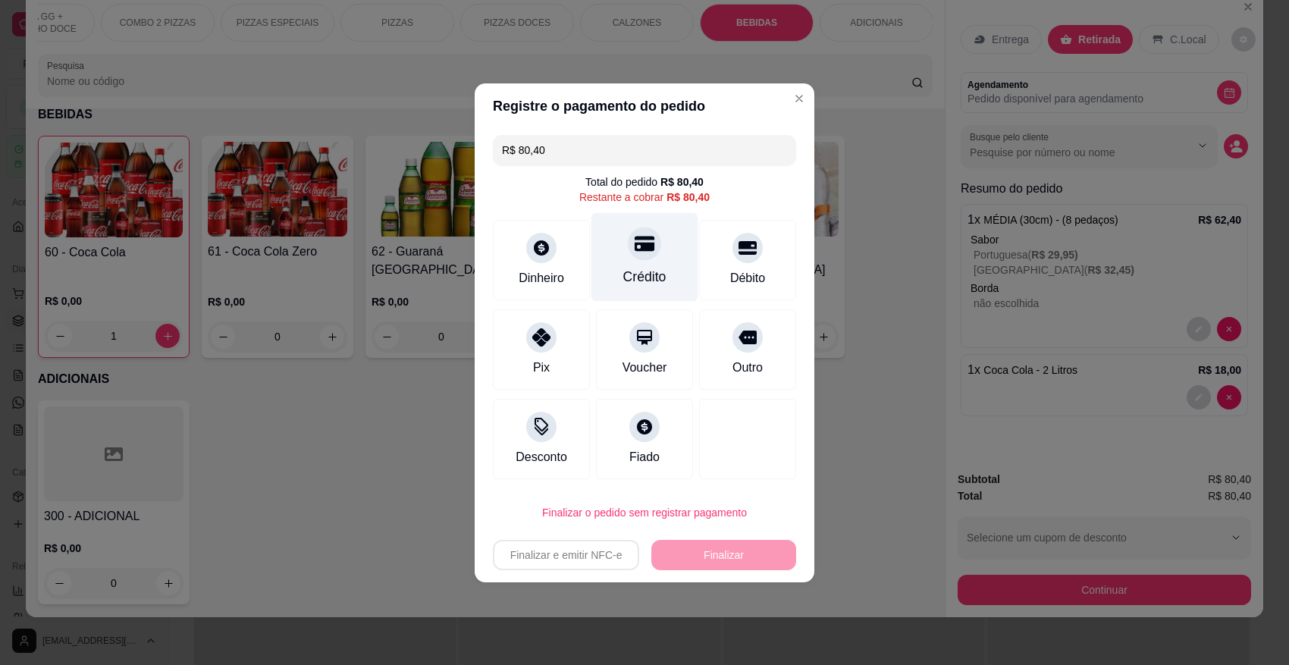
click at [671, 262] on div "Crédito" at bounding box center [644, 256] width 107 height 89
type input "R$ 0,00"
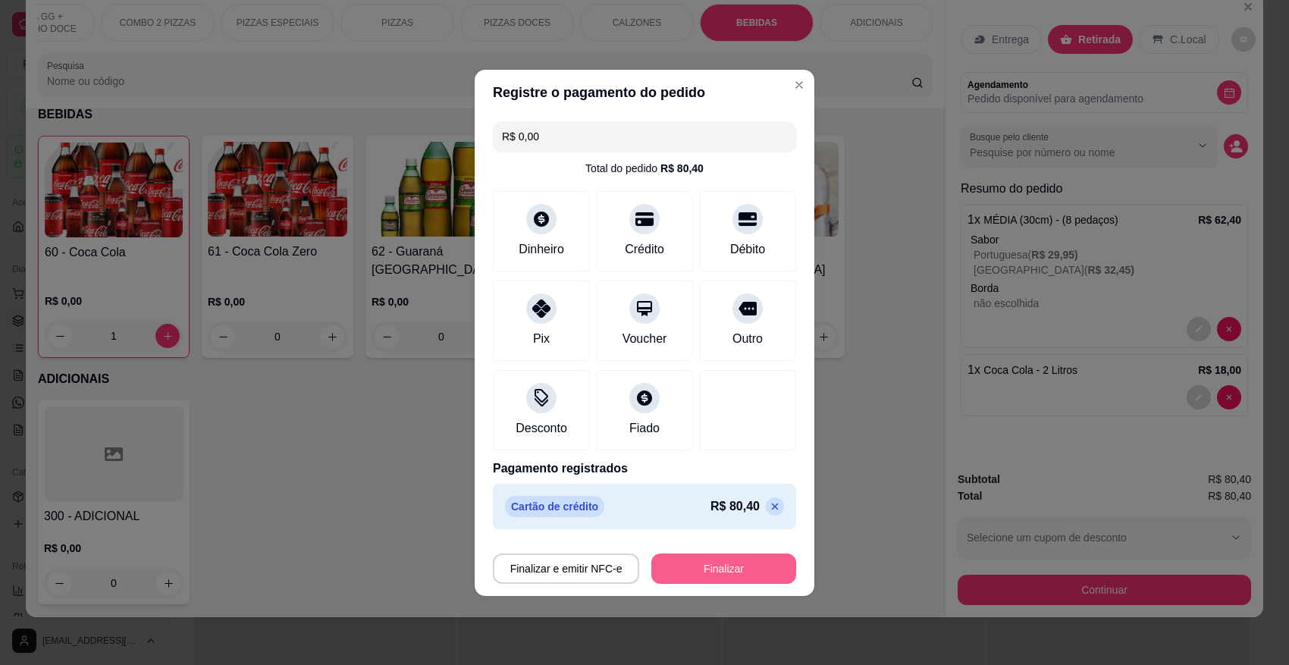
click at [702, 569] on button "Finalizar" at bounding box center [723, 569] width 145 height 30
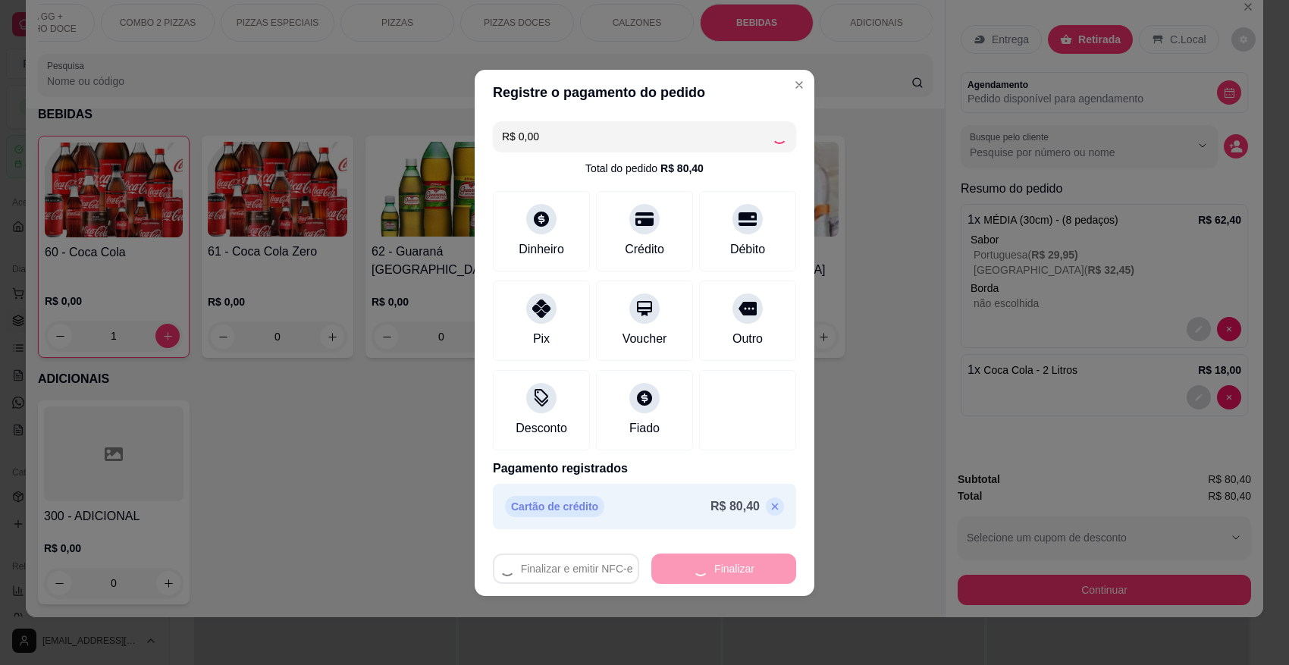
type input "0"
type input "-R$ 80,40"
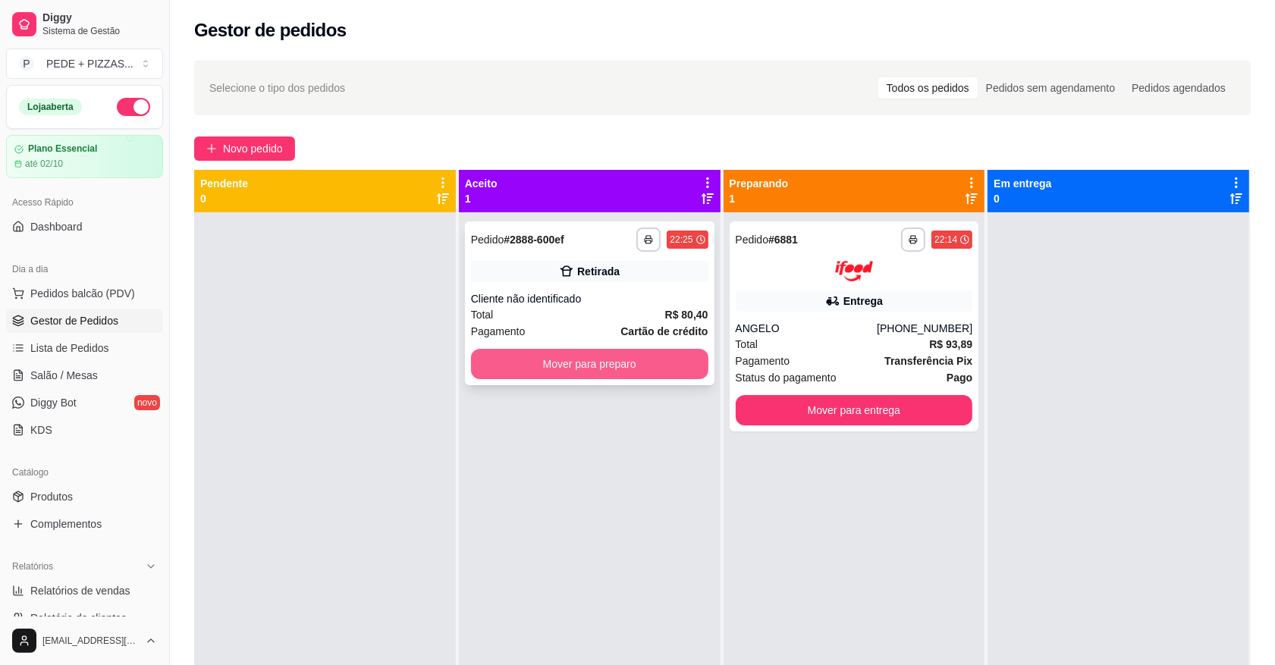
click at [660, 374] on button "Mover para preparo" at bounding box center [589, 364] width 237 height 30
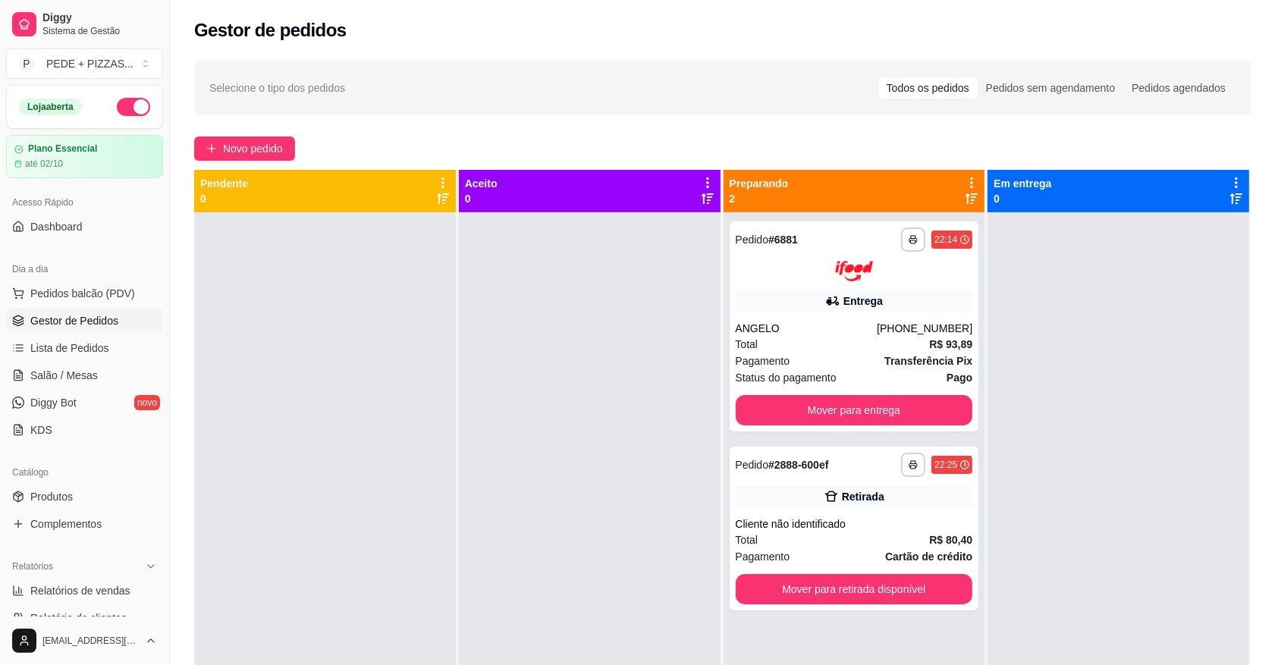
click at [544, 325] on div at bounding box center [590, 544] width 262 height 665
click at [783, 337] on div "Total R$ 93,89" at bounding box center [854, 344] width 237 height 17
click at [794, 422] on button "Mover para entrega" at bounding box center [854, 410] width 237 height 30
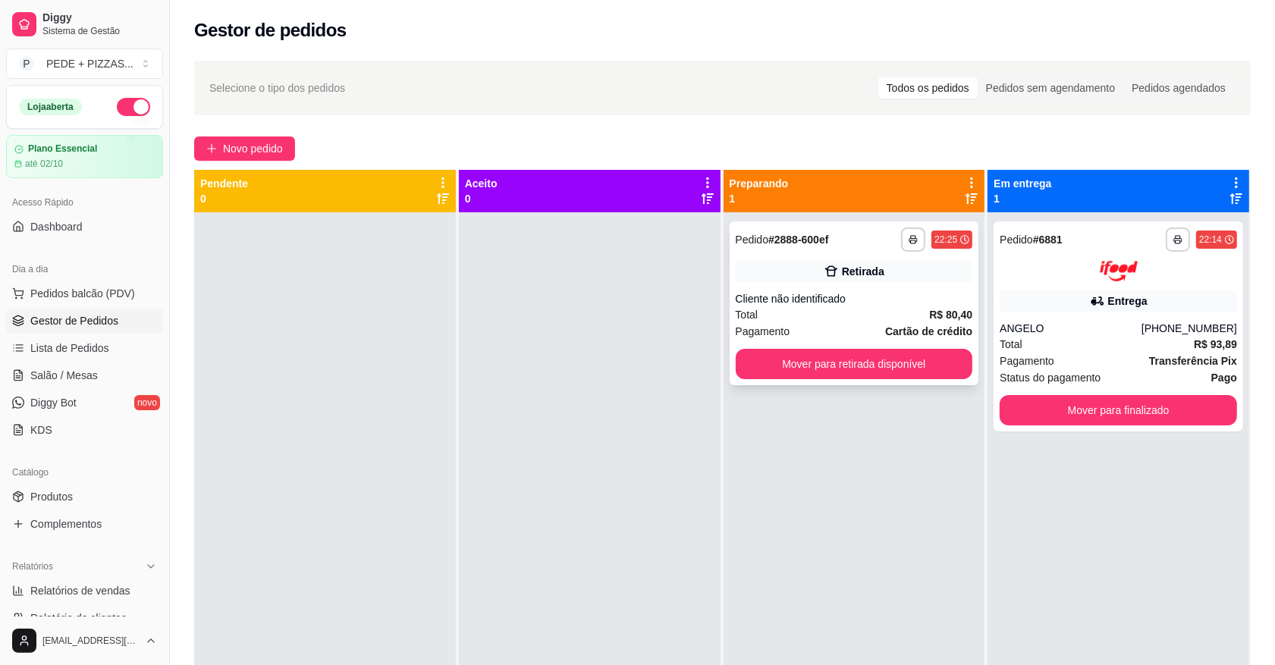
click at [926, 302] on div "Cliente não identificado" at bounding box center [854, 298] width 237 height 15
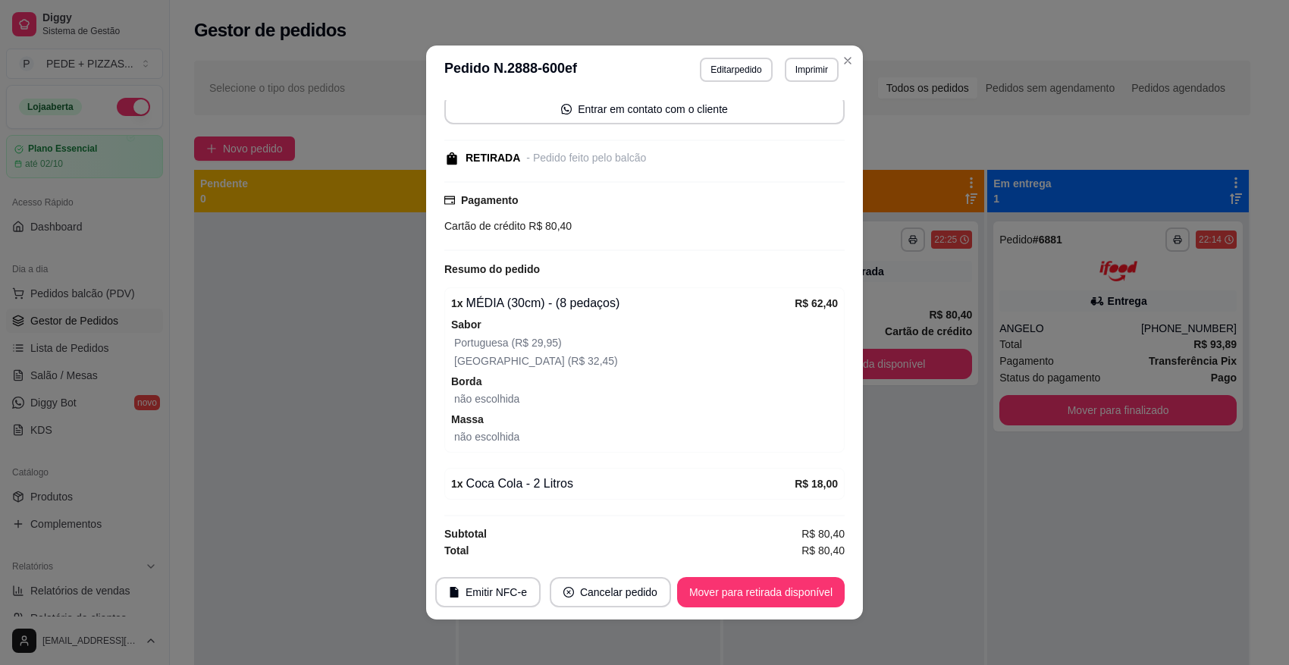
scroll to position [120, 0]
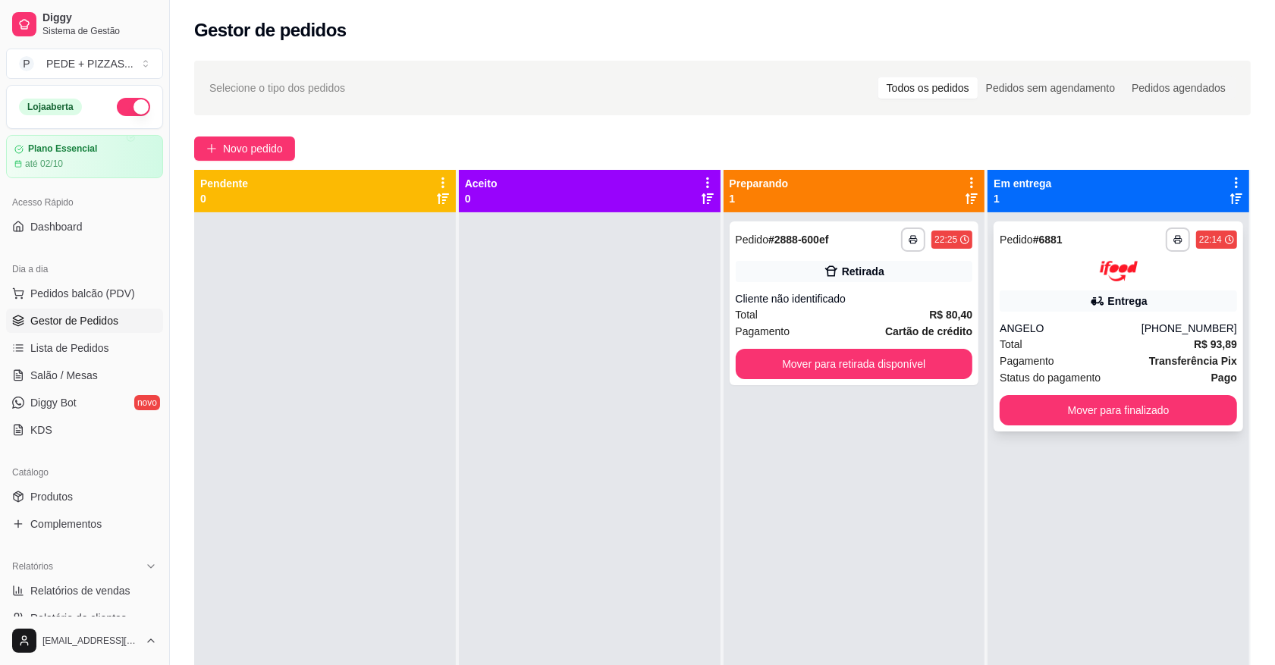
click at [1026, 350] on div "Total R$ 93,89" at bounding box center [1117, 344] width 237 height 17
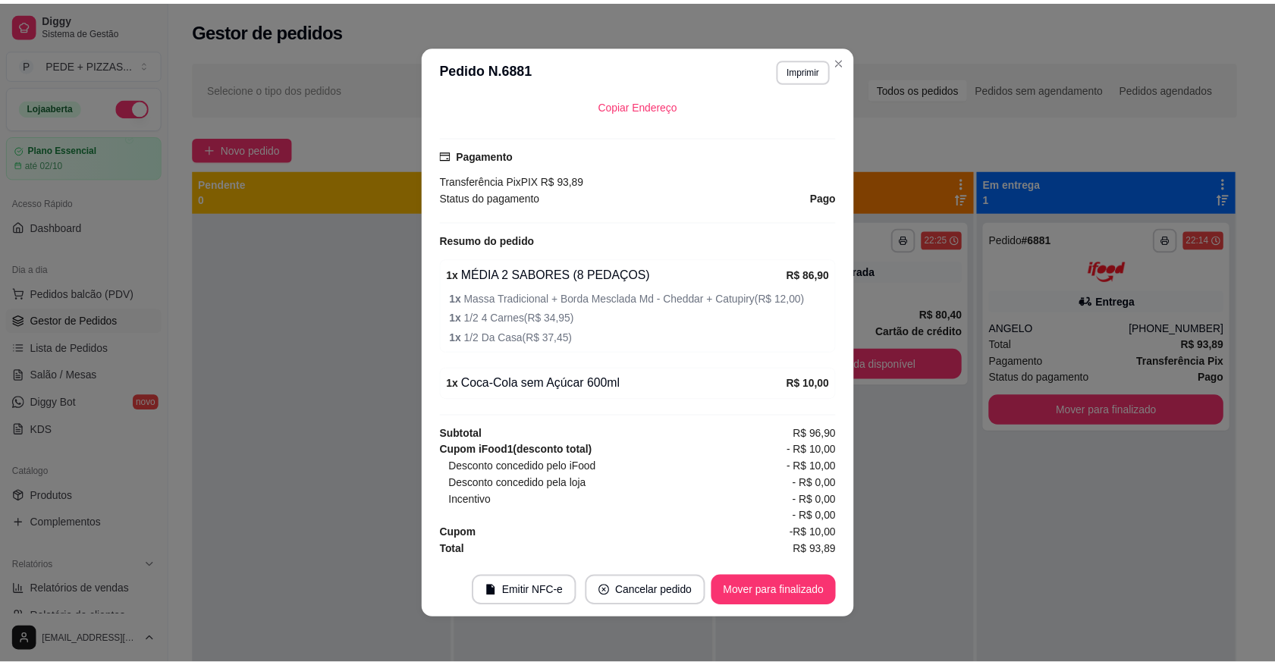
scroll to position [403, 0]
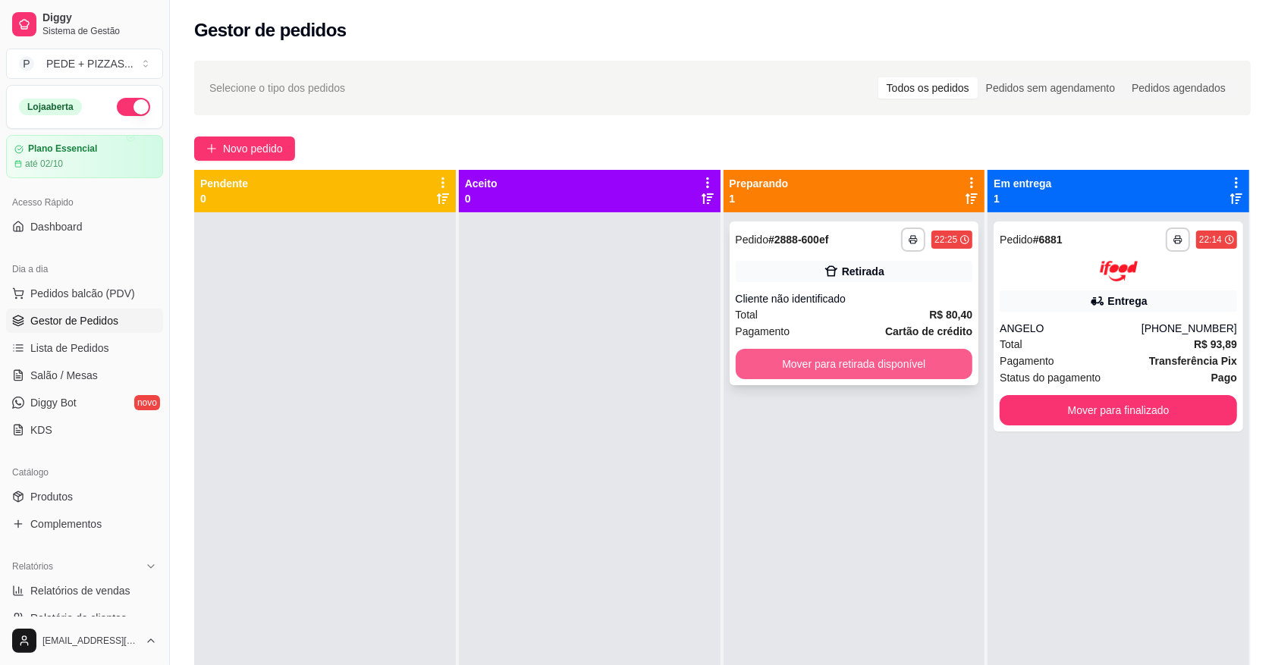
click at [824, 372] on button "Mover para retirada disponível" at bounding box center [854, 364] width 237 height 30
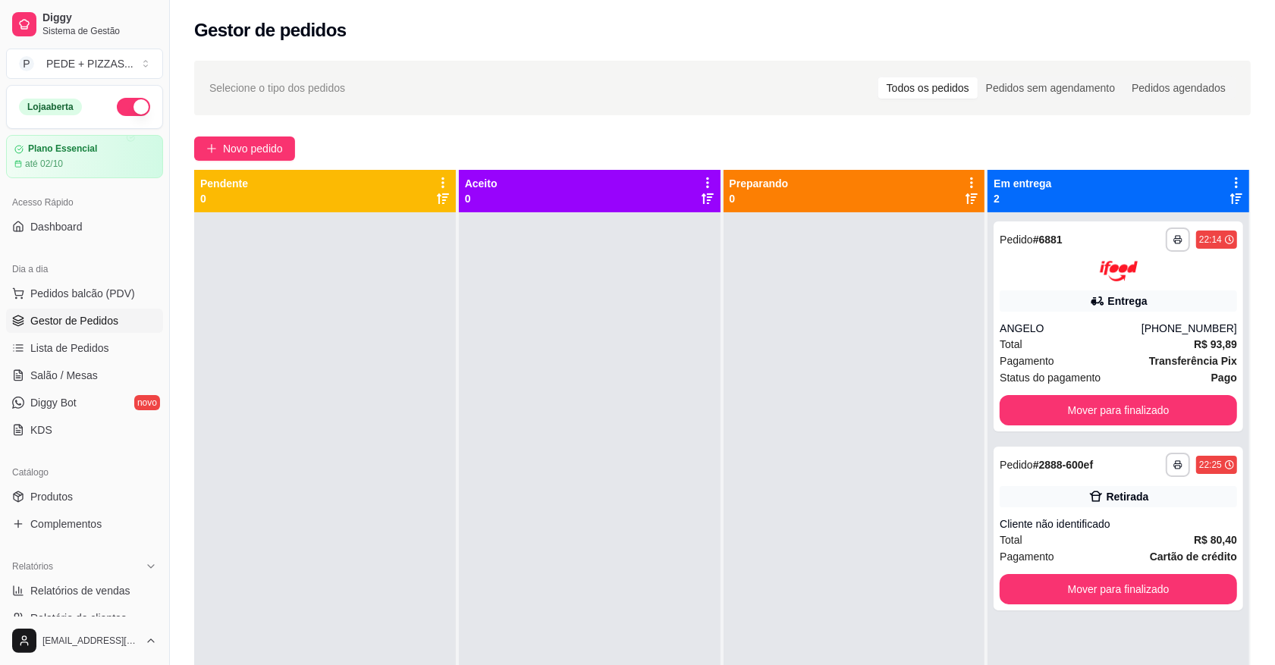
scroll to position [42, 0]
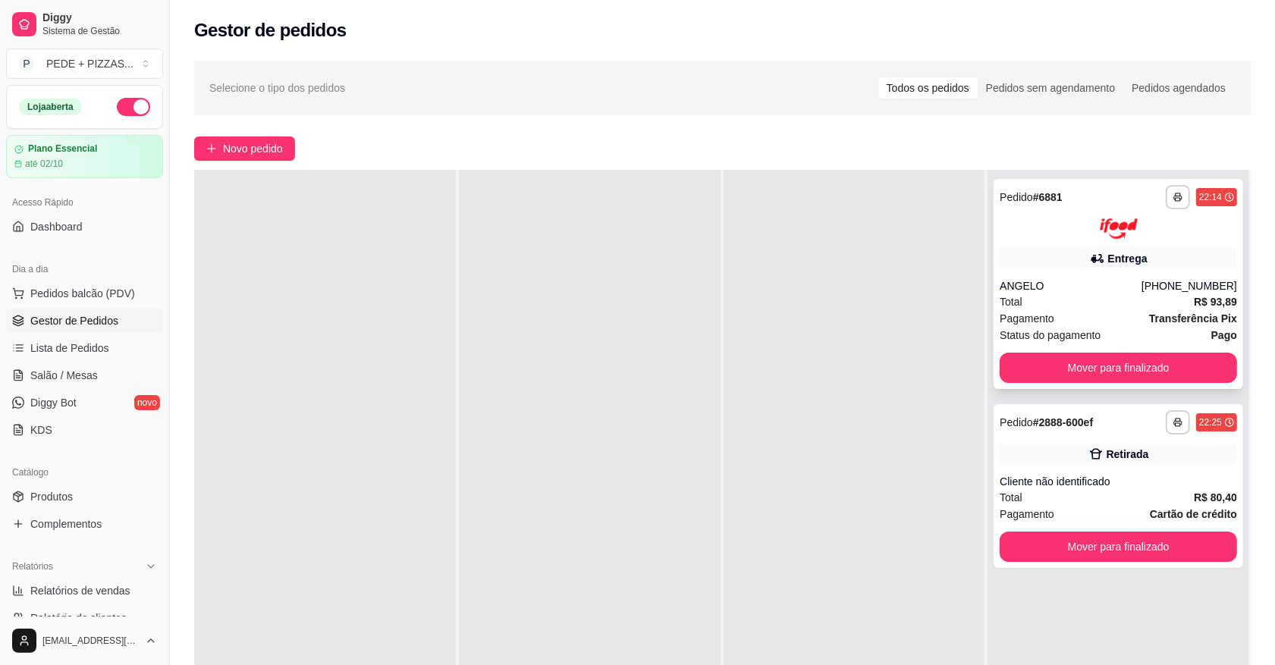
click at [1130, 292] on div "ANGELO" at bounding box center [1070, 285] width 142 height 15
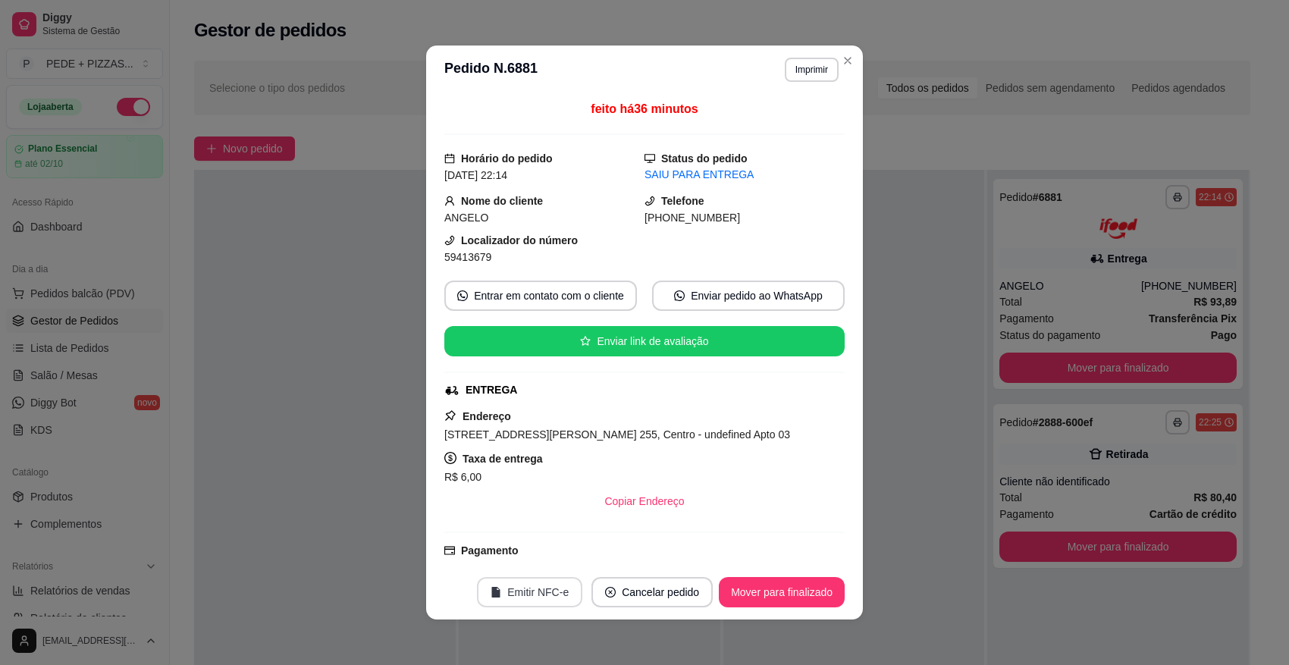
click at [535, 601] on button "Emitir NFC-e" at bounding box center [529, 592] width 105 height 30
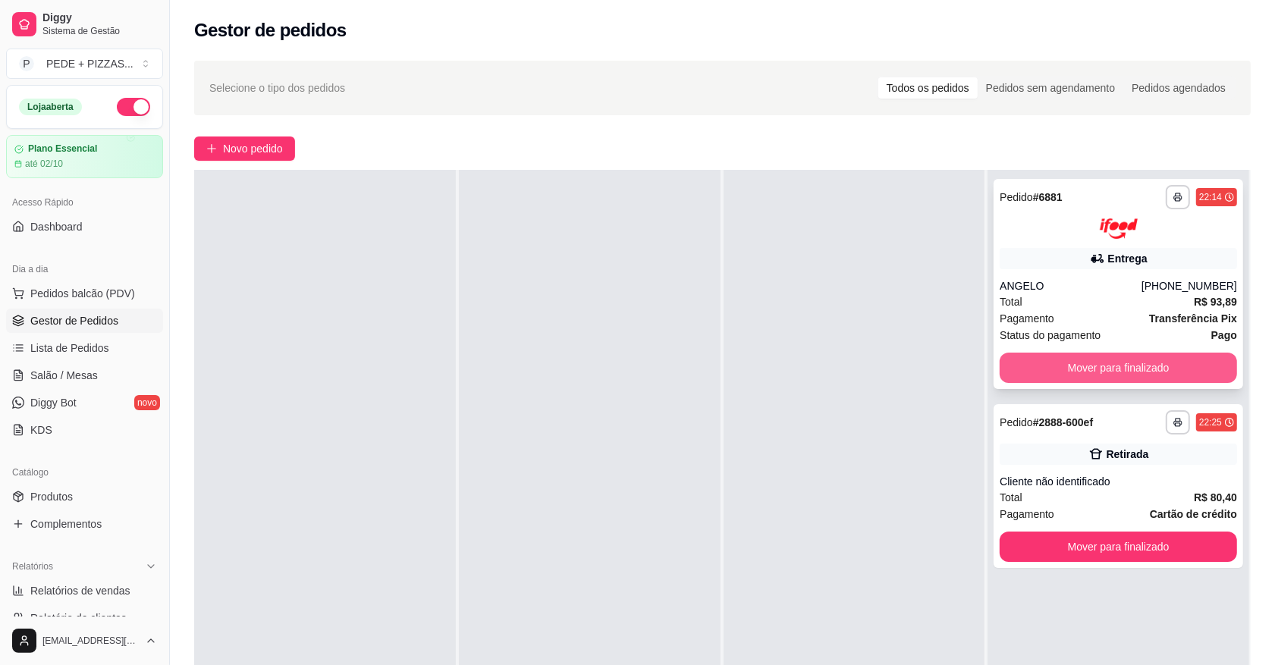
click at [1059, 379] on button "Mover para finalizado" at bounding box center [1117, 368] width 237 height 30
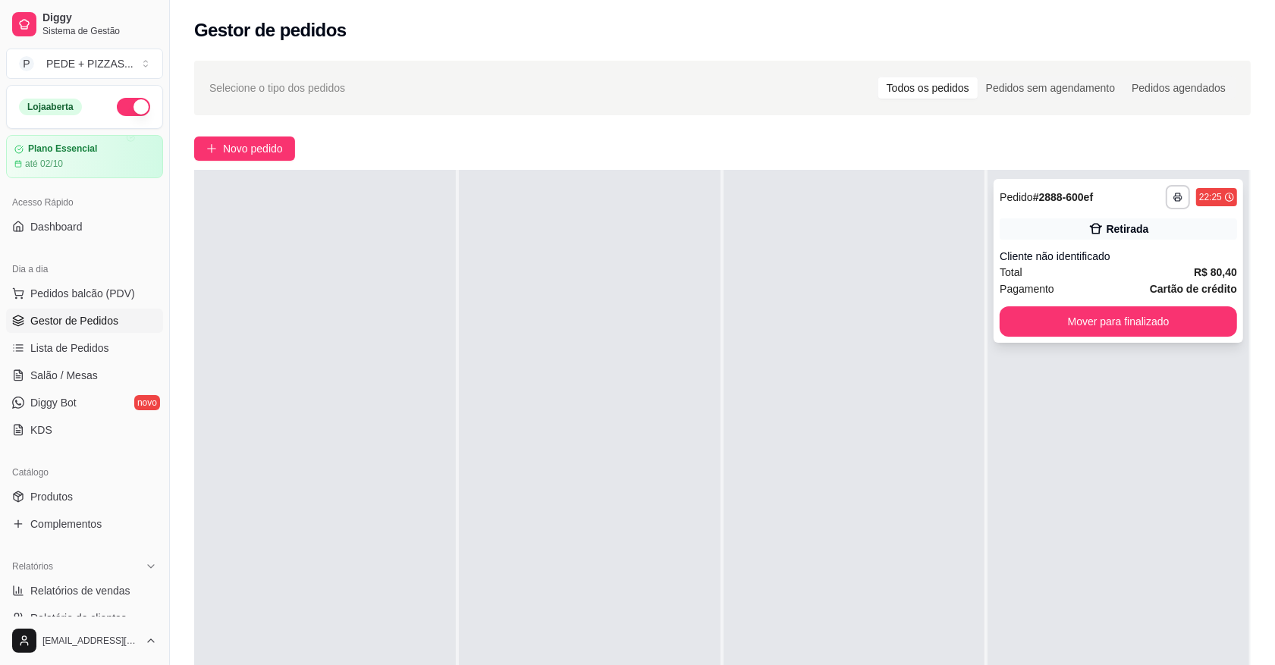
click at [1103, 240] on div "**********" at bounding box center [1117, 261] width 249 height 164
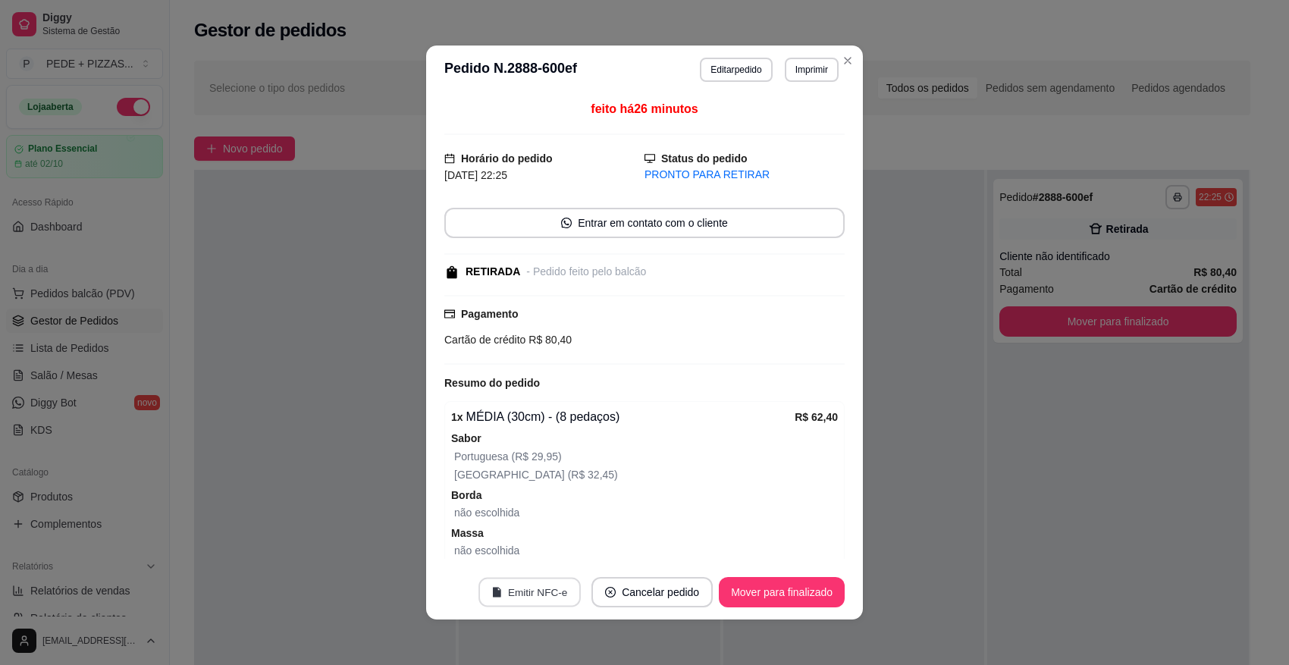
click at [538, 589] on button "Emitir NFC-e" at bounding box center [530, 593] width 102 height 30
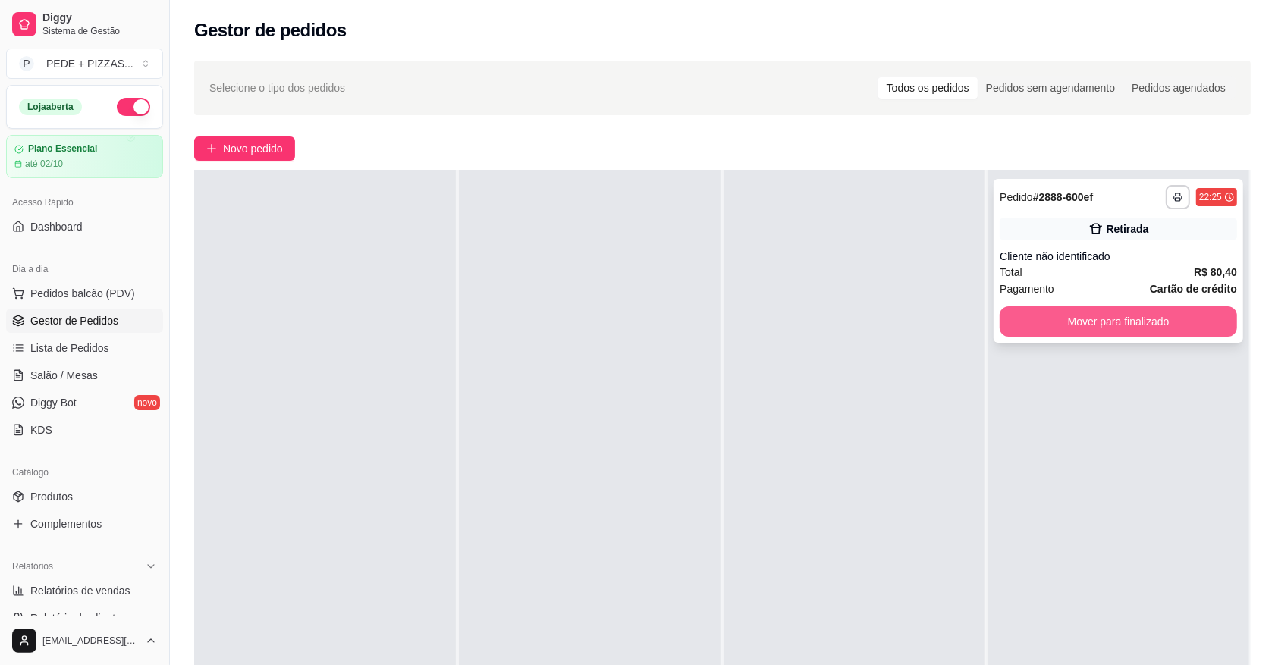
click at [1100, 334] on button "Mover para finalizado" at bounding box center [1117, 321] width 237 height 30
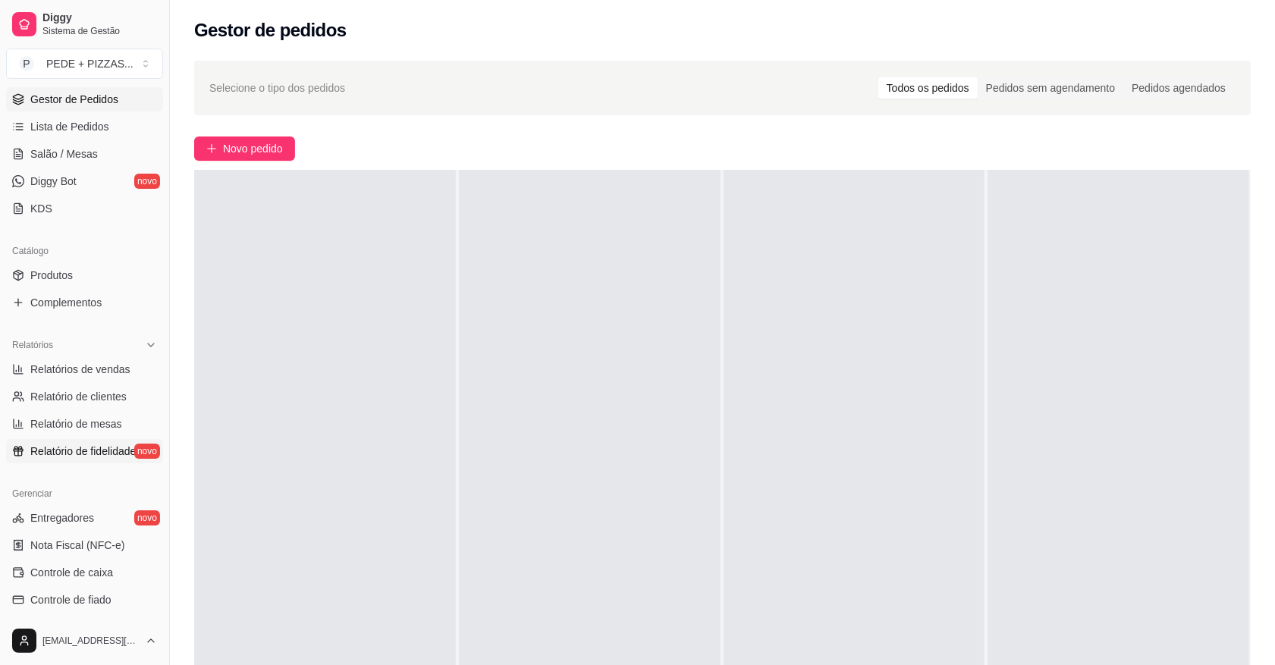
scroll to position [284, 0]
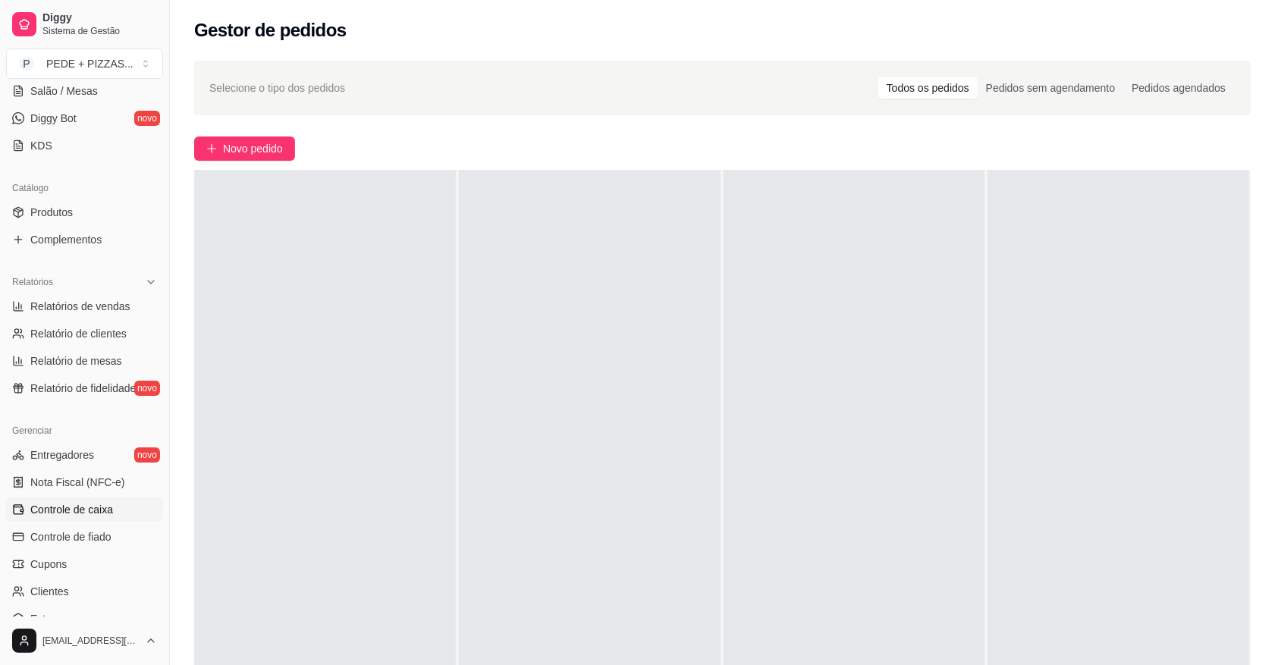
click at [80, 506] on span "Controle de caixa" at bounding box center [71, 509] width 83 height 15
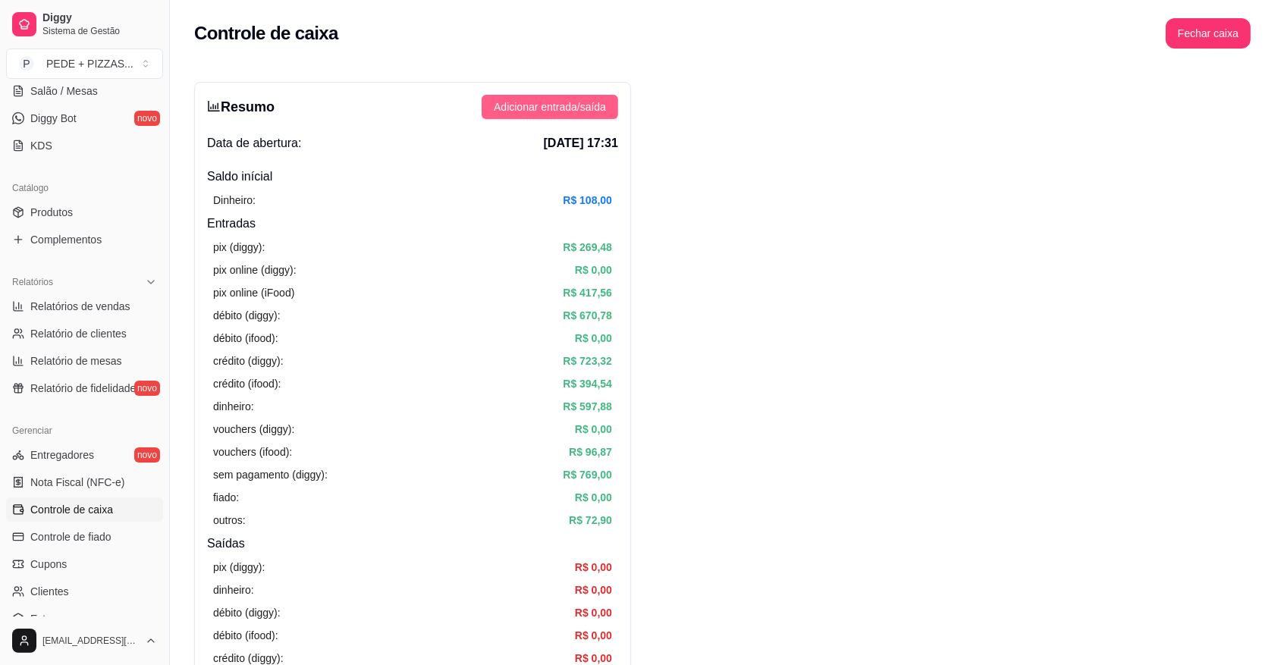
click at [544, 100] on span "Adicionar entrada/saída" at bounding box center [550, 107] width 112 height 17
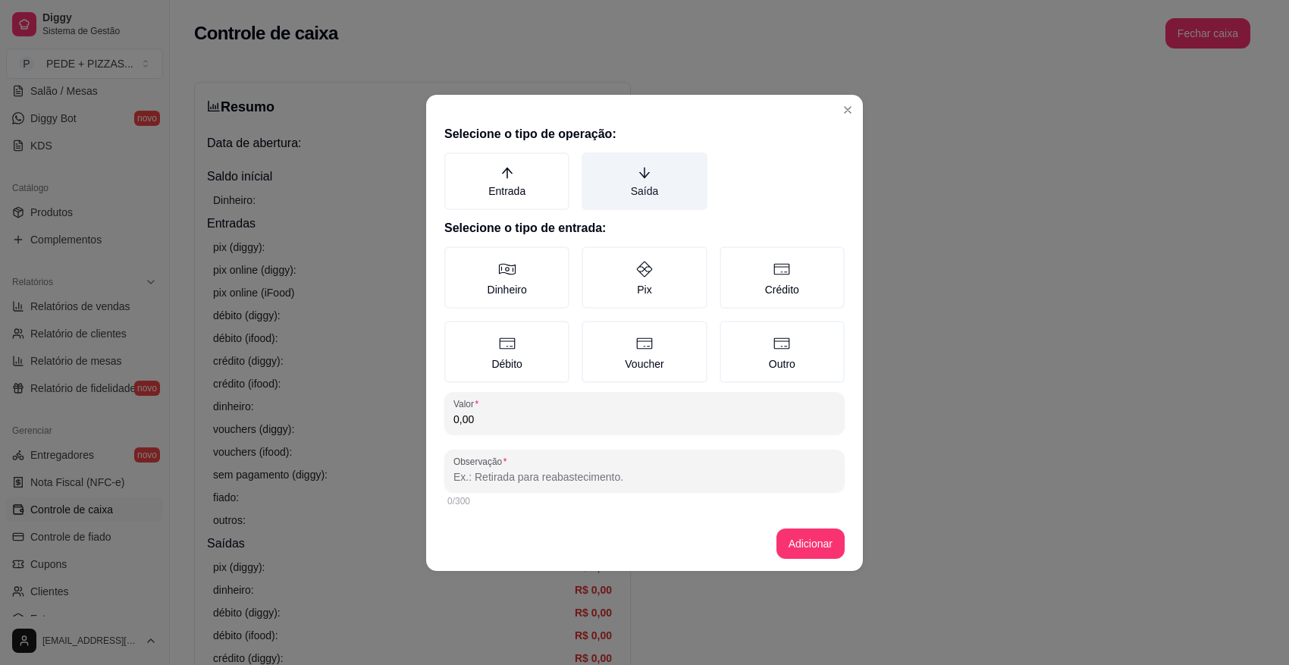
click at [638, 172] on icon "arrow-down" at bounding box center [645, 173] width 14 height 14
click at [593, 164] on button "Saída" at bounding box center [587, 158] width 12 height 12
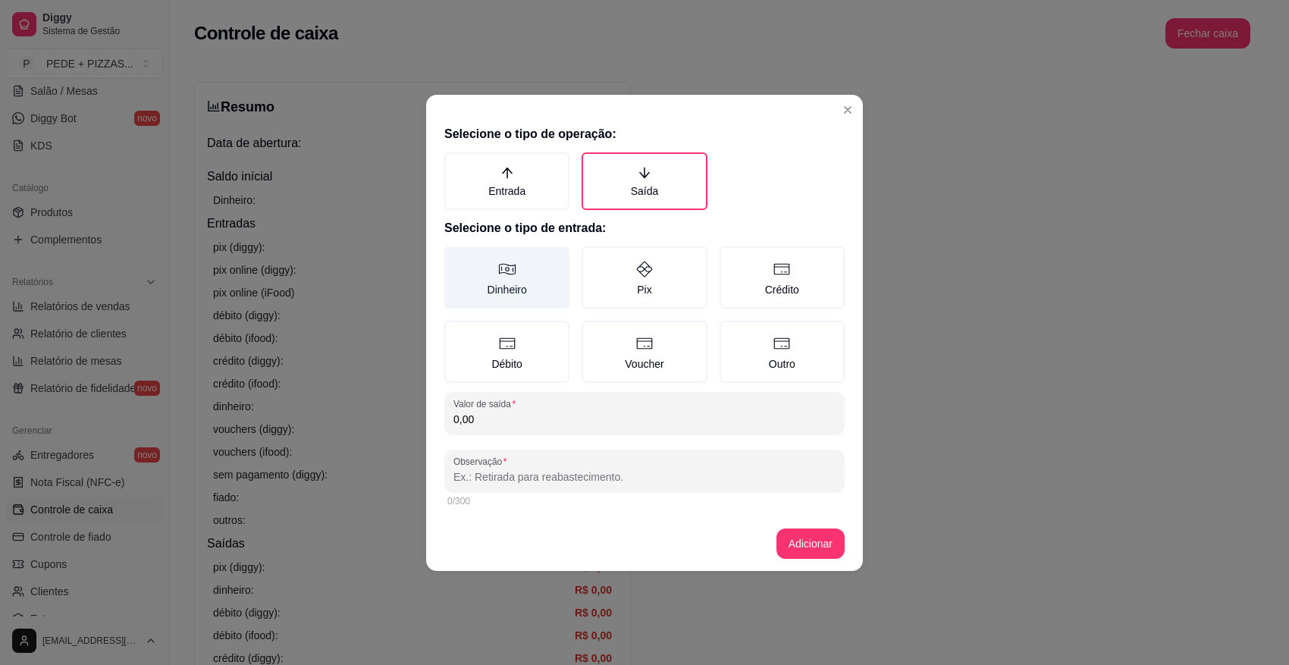
click at [520, 268] on label "Dinheiro" at bounding box center [506, 277] width 125 height 62
click at [456, 258] on button "Dinheiro" at bounding box center [450, 252] width 12 height 12
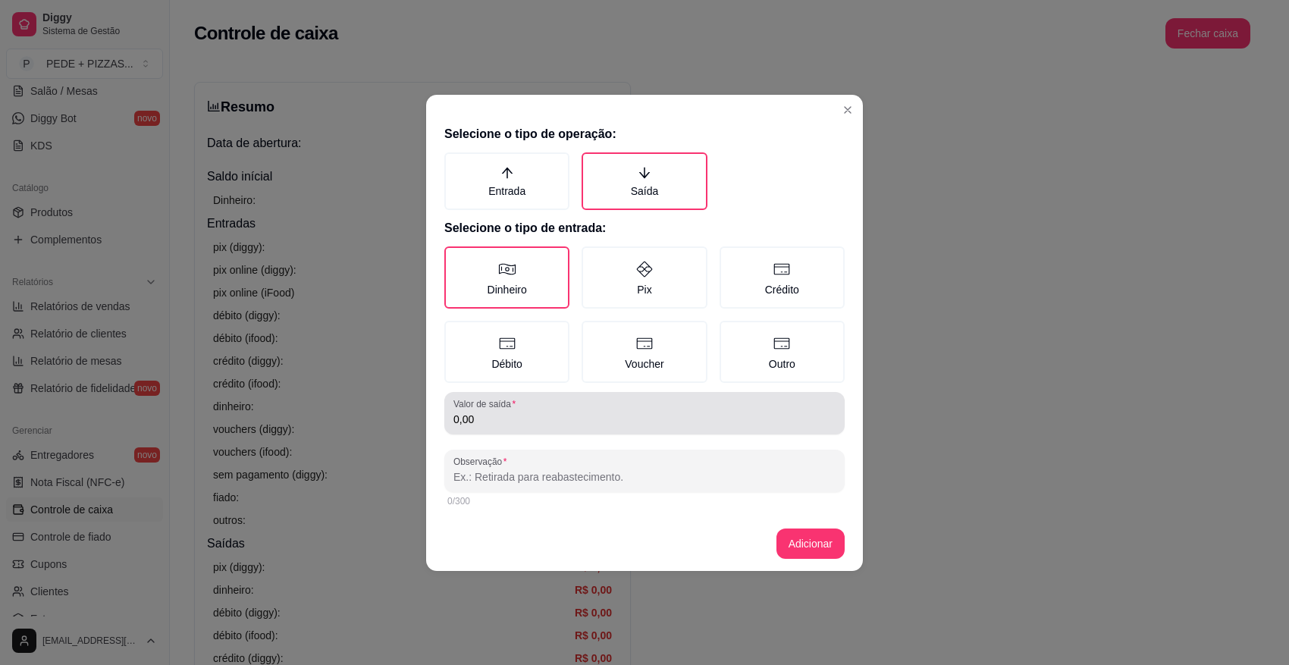
click at [513, 403] on label "Valor de saída" at bounding box center [486, 403] width 67 height 13
click at [513, 412] on input "0,00" at bounding box center [644, 419] width 382 height 15
click at [513, 403] on label "Valor de saída" at bounding box center [486, 403] width 67 height 13
click at [513, 412] on input "0,00" at bounding box center [644, 419] width 382 height 15
click at [517, 407] on label "Valor de saída" at bounding box center [486, 403] width 67 height 13
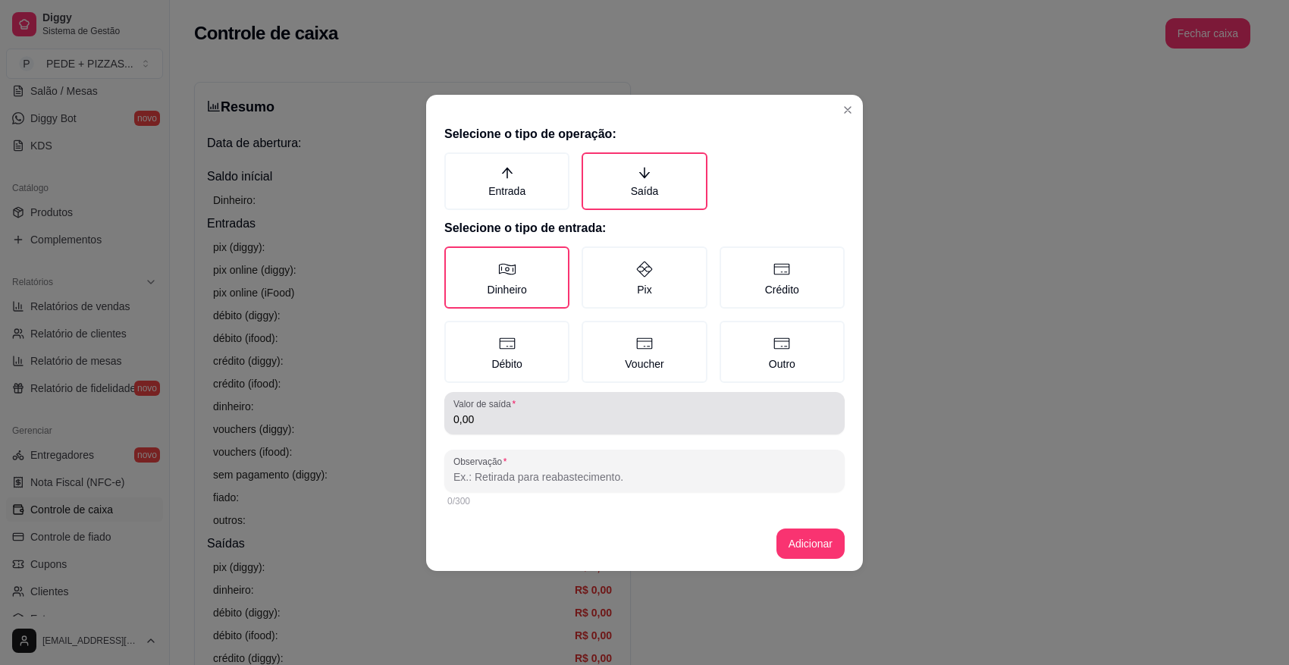
click at [517, 412] on input "0,00" at bounding box center [644, 419] width 382 height 15
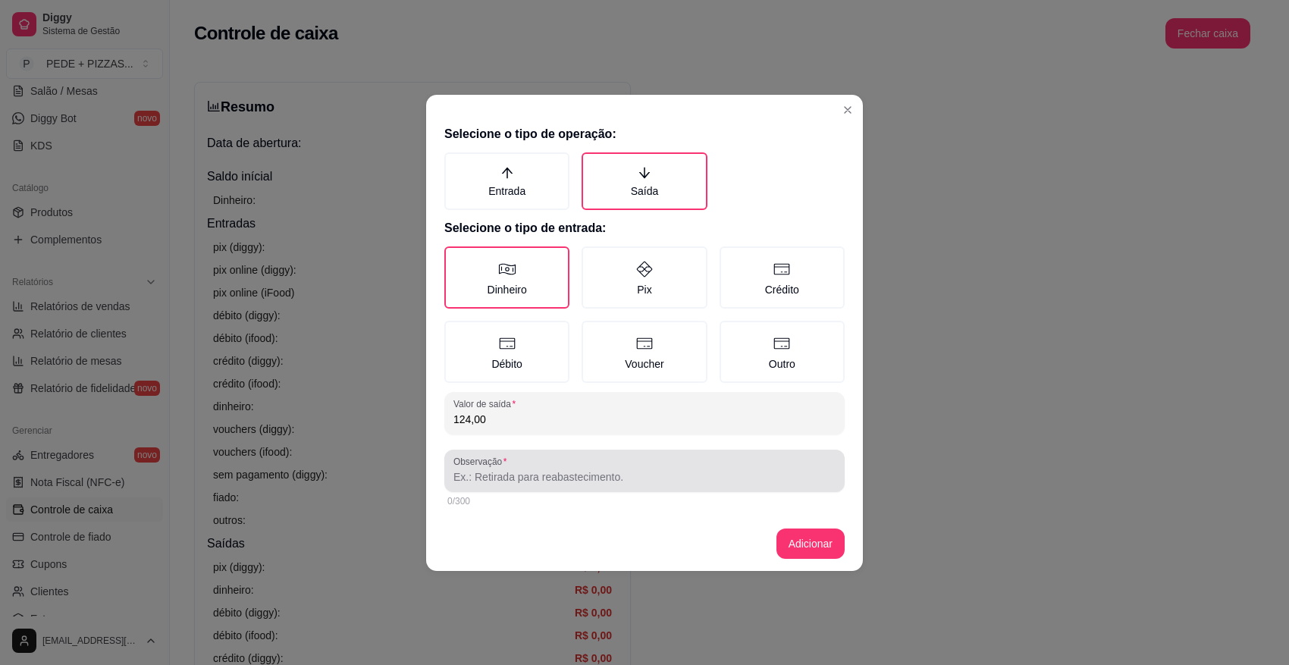
type input "124,00"
click at [558, 464] on div at bounding box center [644, 471] width 382 height 30
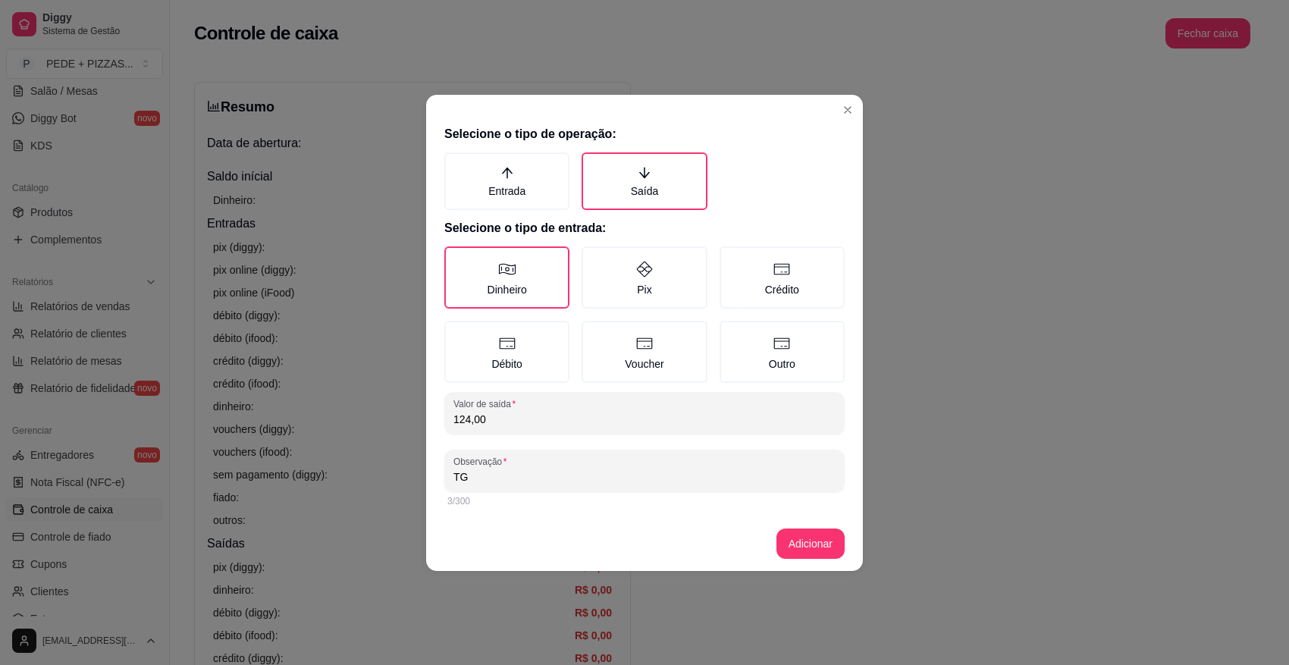
type input "T"
type input "MOTOBOY RAFAEL"
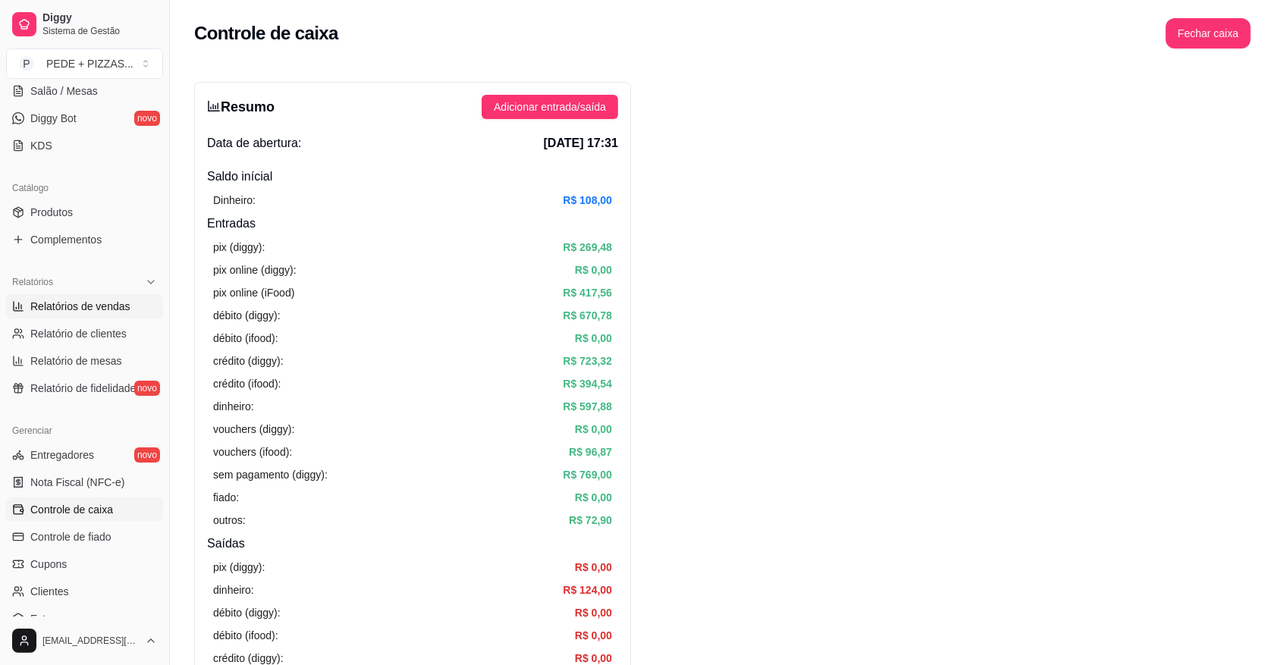
click at [100, 312] on span "Relatórios de vendas" at bounding box center [80, 306] width 100 height 15
select select "ALL"
select select "0"
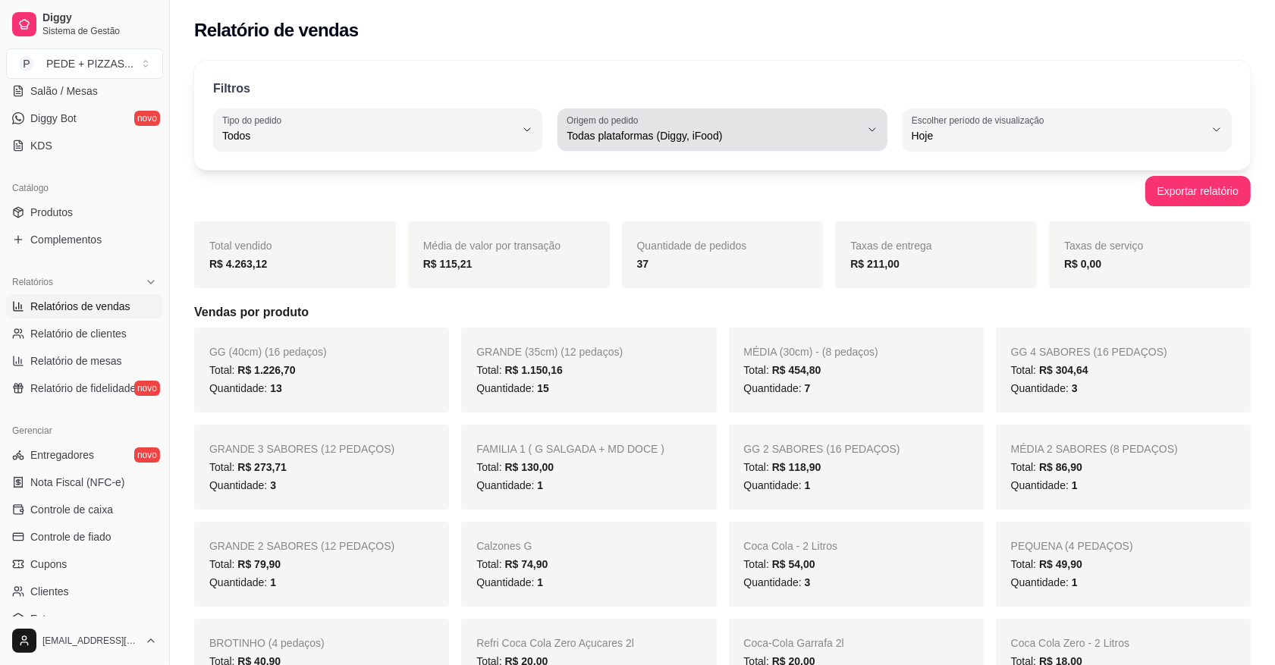
click at [873, 122] on button "Origem do pedido Todas plataformas (Diggy, iFood)" at bounding box center [721, 129] width 329 height 42
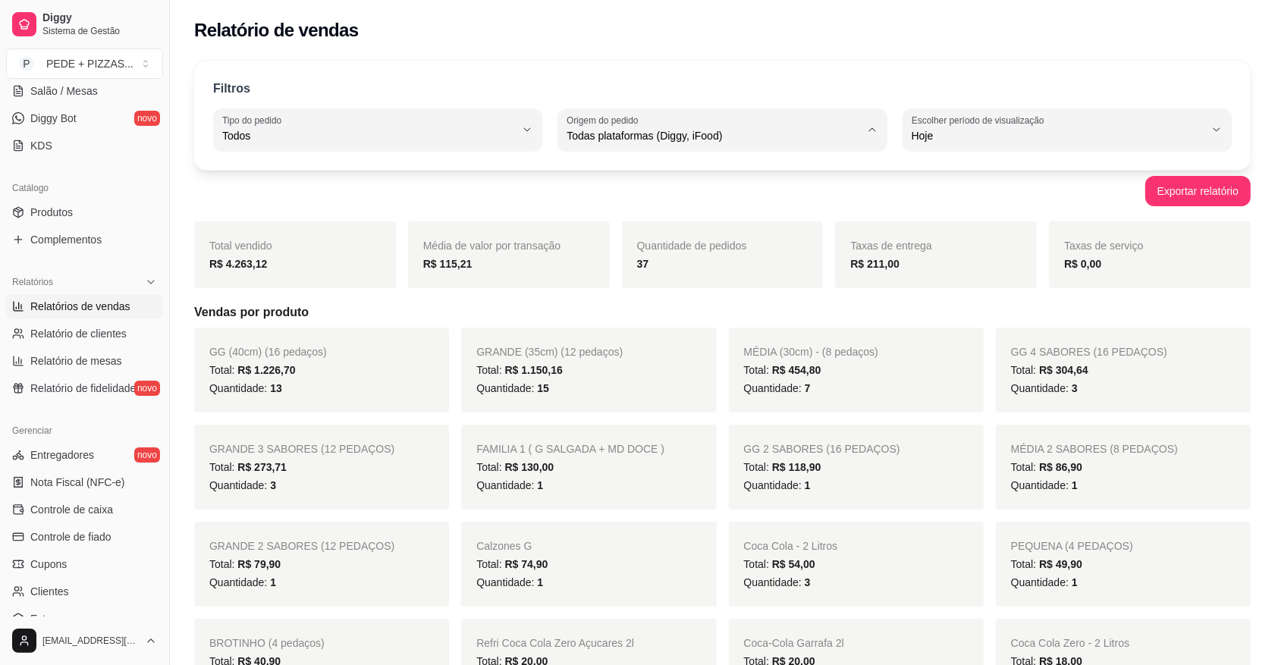
click at [639, 198] on span "Diggy" at bounding box center [715, 197] width 278 height 14
type input "DIGGY"
select select "DIGGY"
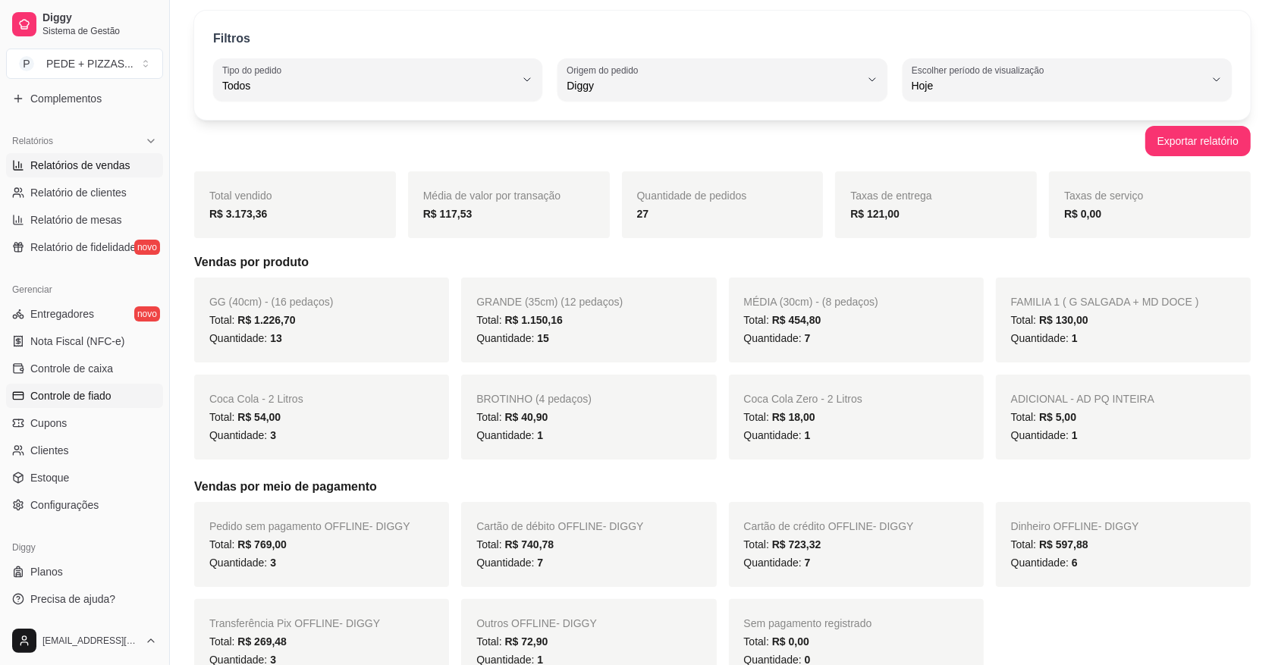
scroll to position [95, 0]
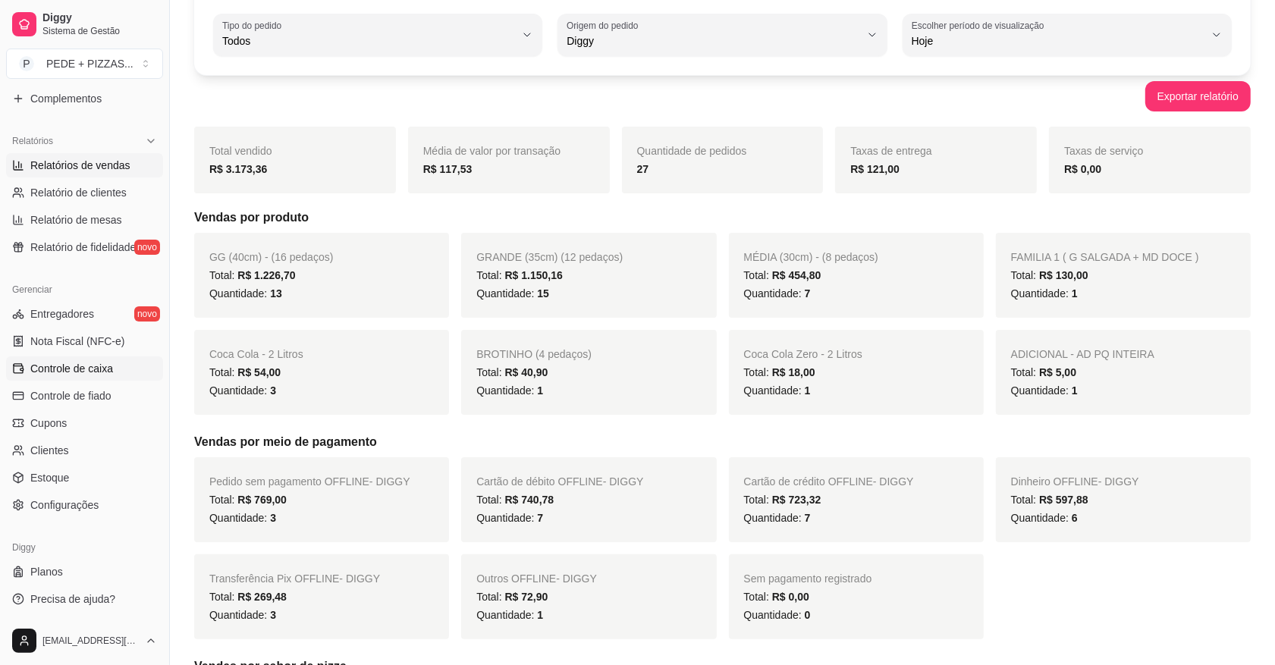
click at [85, 366] on span "Controle de caixa" at bounding box center [71, 368] width 83 height 15
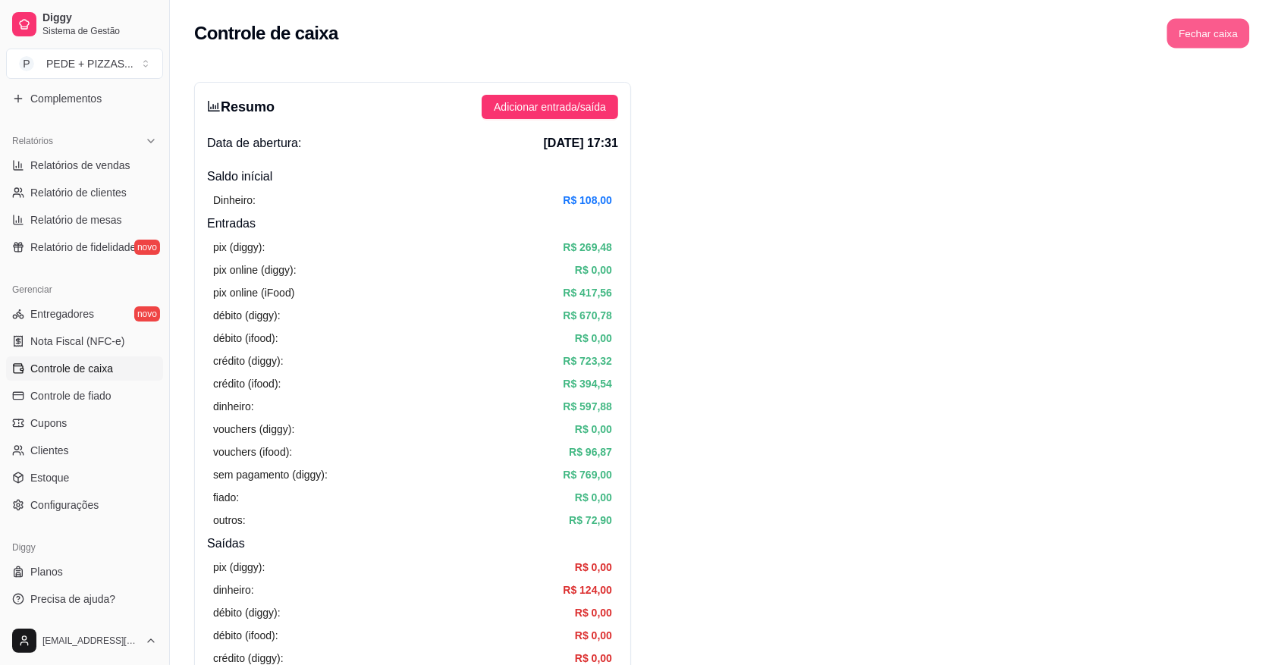
click at [1221, 34] on button "Fechar caixa" at bounding box center [1208, 34] width 83 height 30
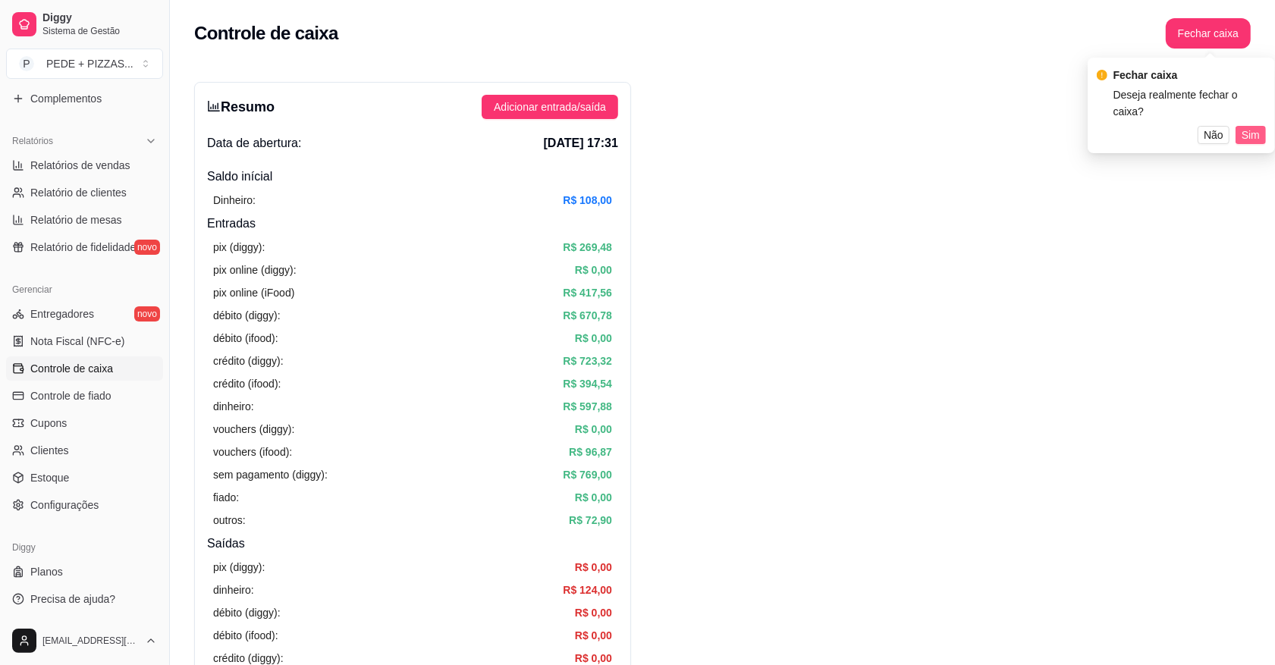
click at [1250, 127] on span "Sim" at bounding box center [1250, 135] width 18 height 17
